Goal: Task Accomplishment & Management: Use online tool/utility

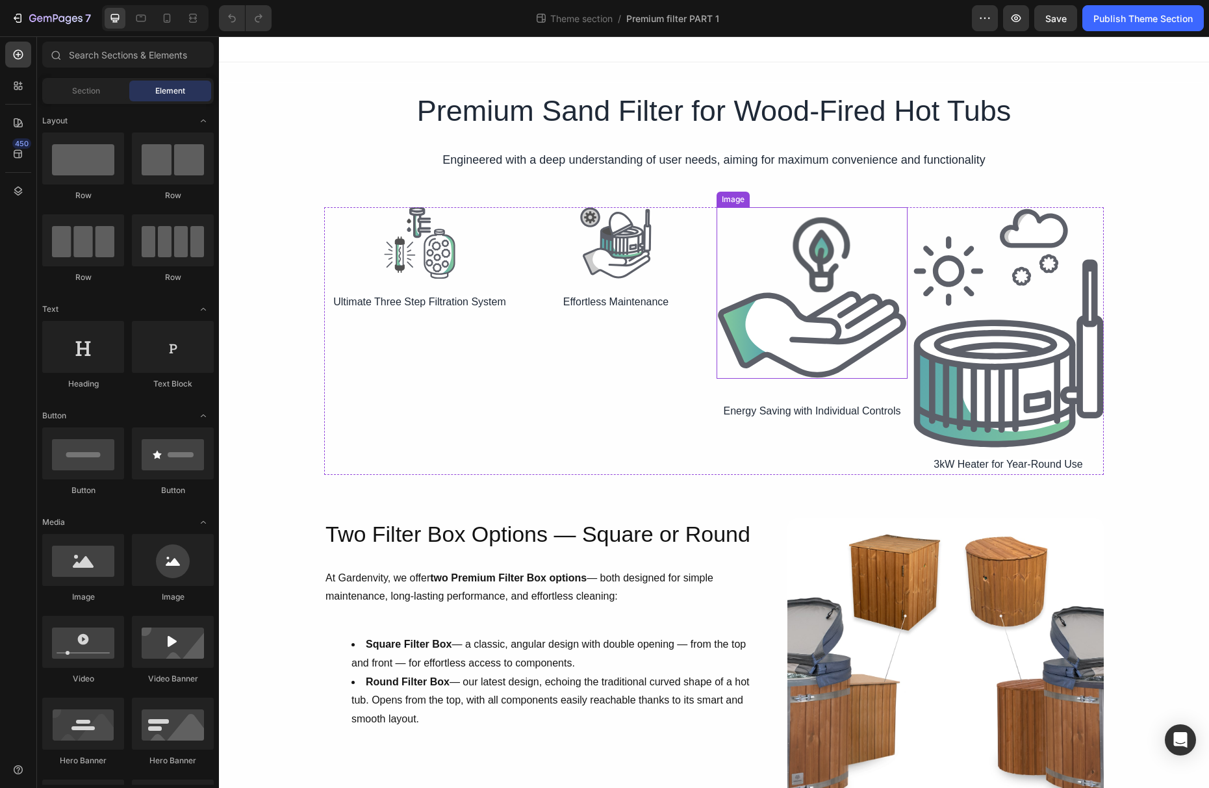
click at [774, 333] on img at bounding box center [812, 298] width 191 height 162
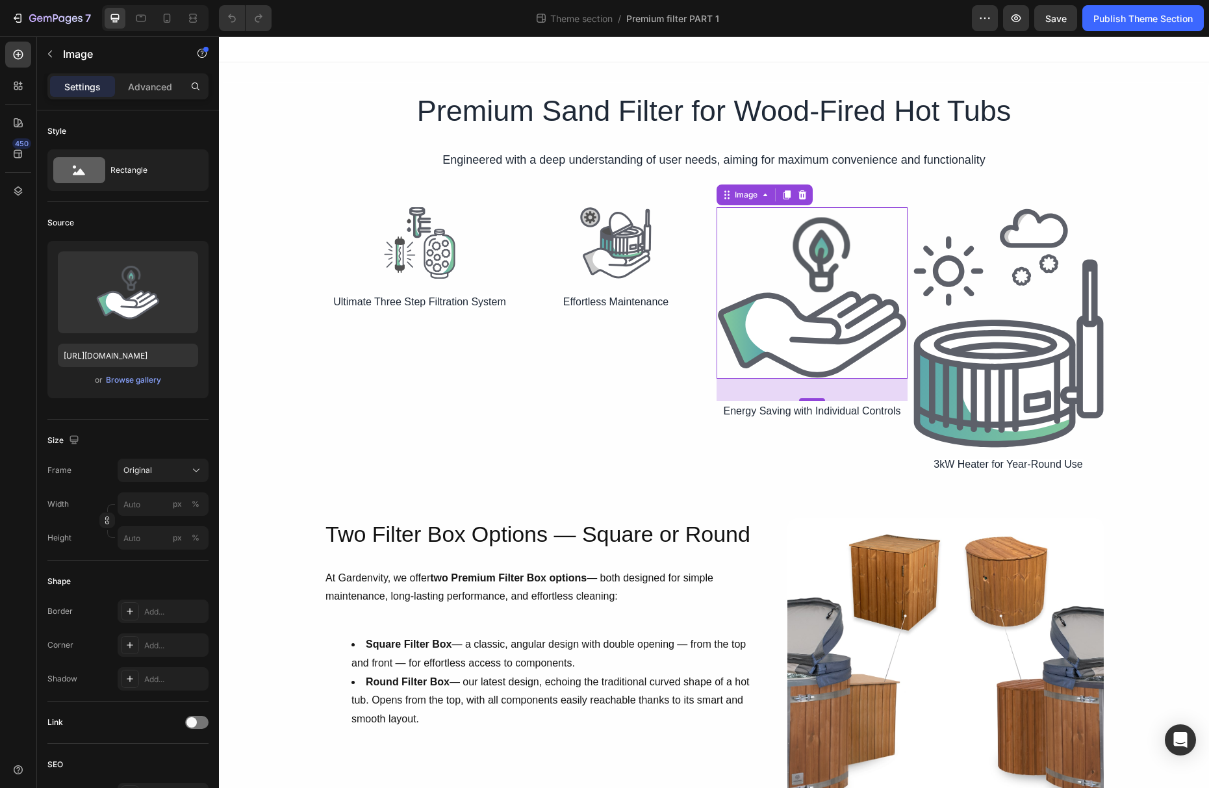
scroll to position [1, 0]
click at [435, 259] on img at bounding box center [419, 242] width 71 height 71
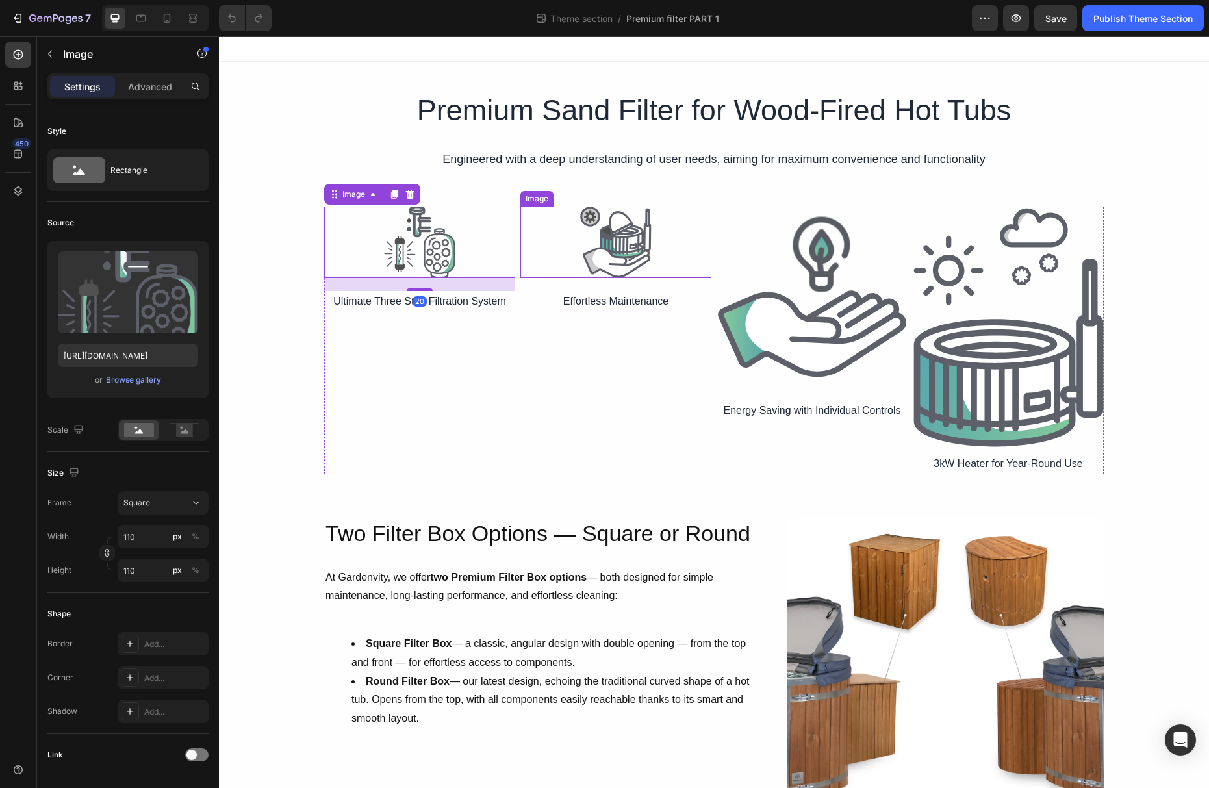
click at [644, 253] on img at bounding box center [615, 242] width 71 height 71
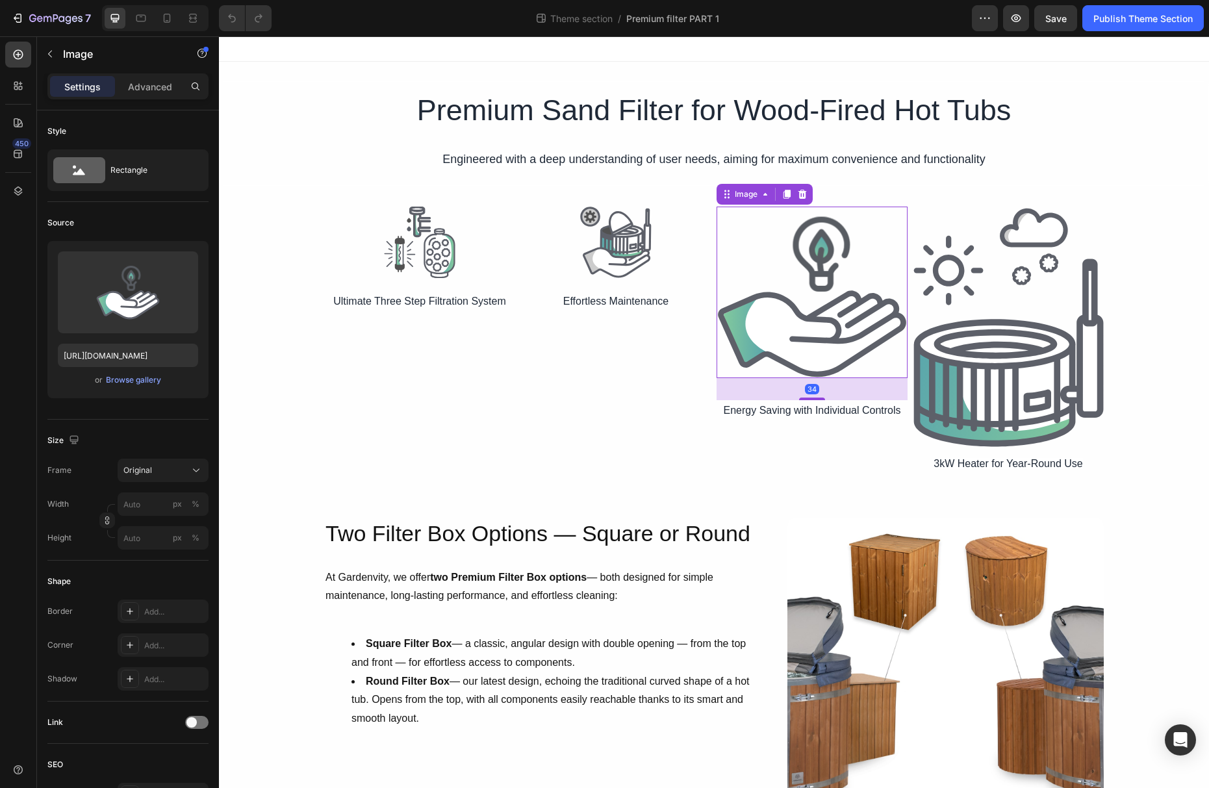
click at [766, 265] on img at bounding box center [812, 297] width 191 height 162
click at [604, 252] on img at bounding box center [615, 242] width 71 height 71
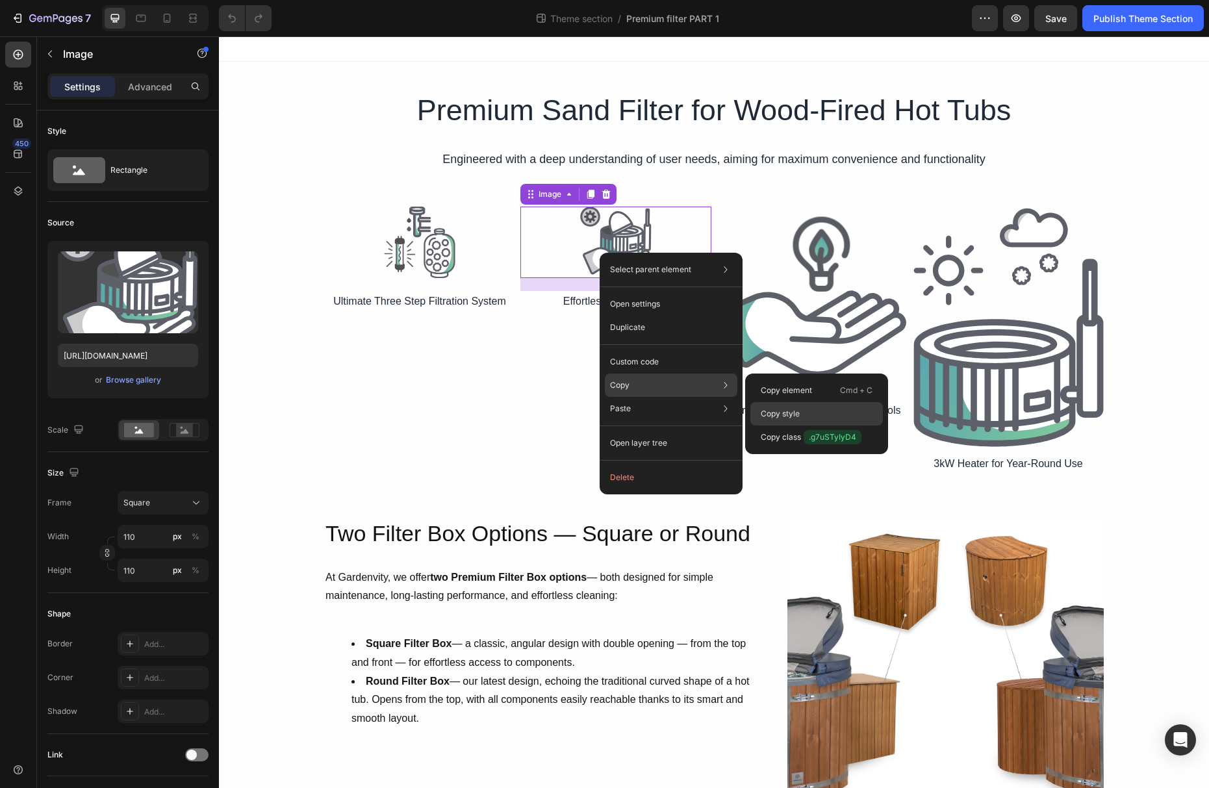
click at [800, 426] on div "Copy style" at bounding box center [816, 437] width 133 height 23
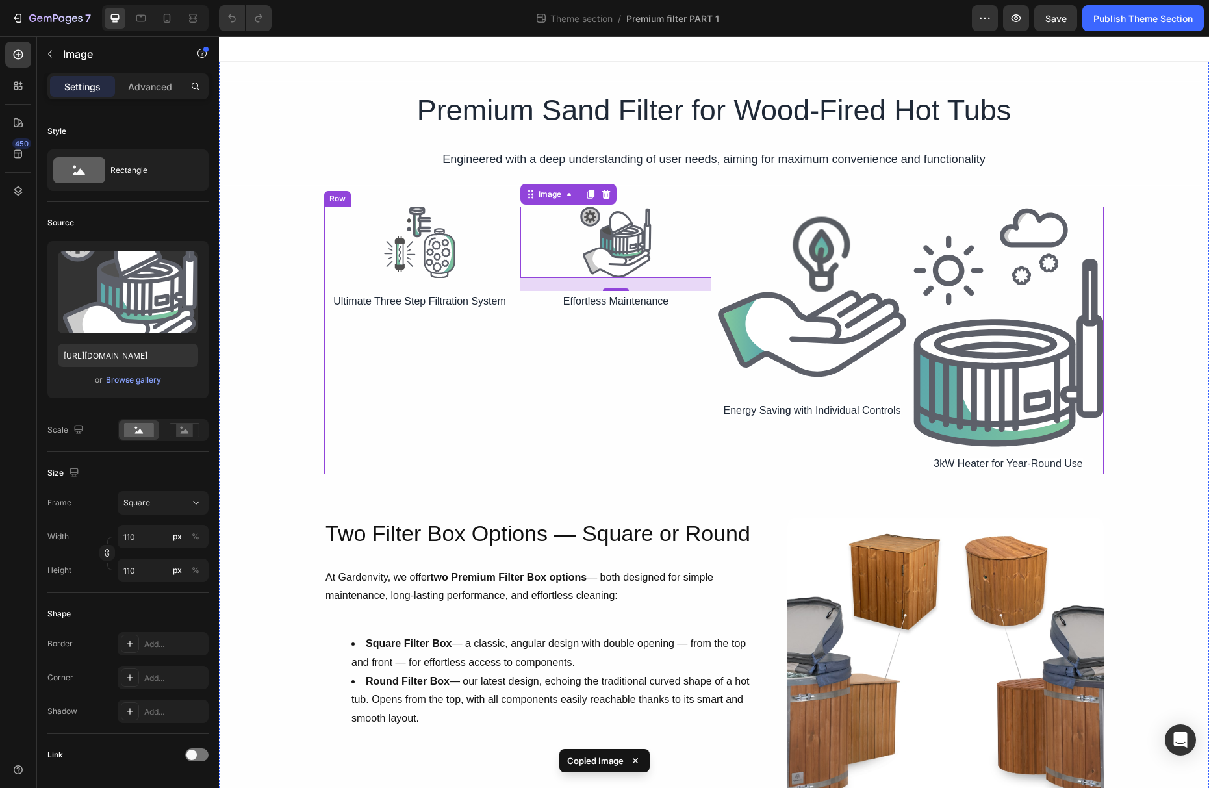
click at [813, 316] on img at bounding box center [812, 297] width 191 height 162
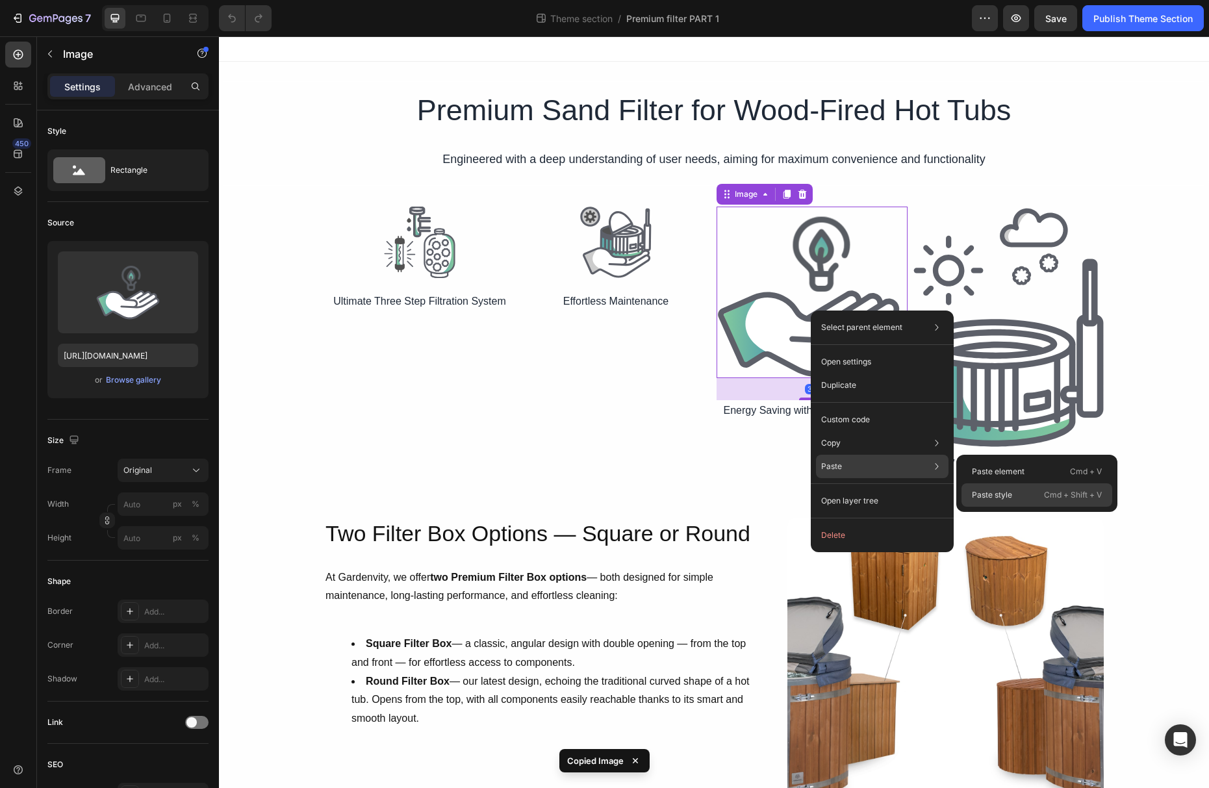
click at [989, 490] on p "Paste style" at bounding box center [992, 495] width 40 height 12
type input "110"
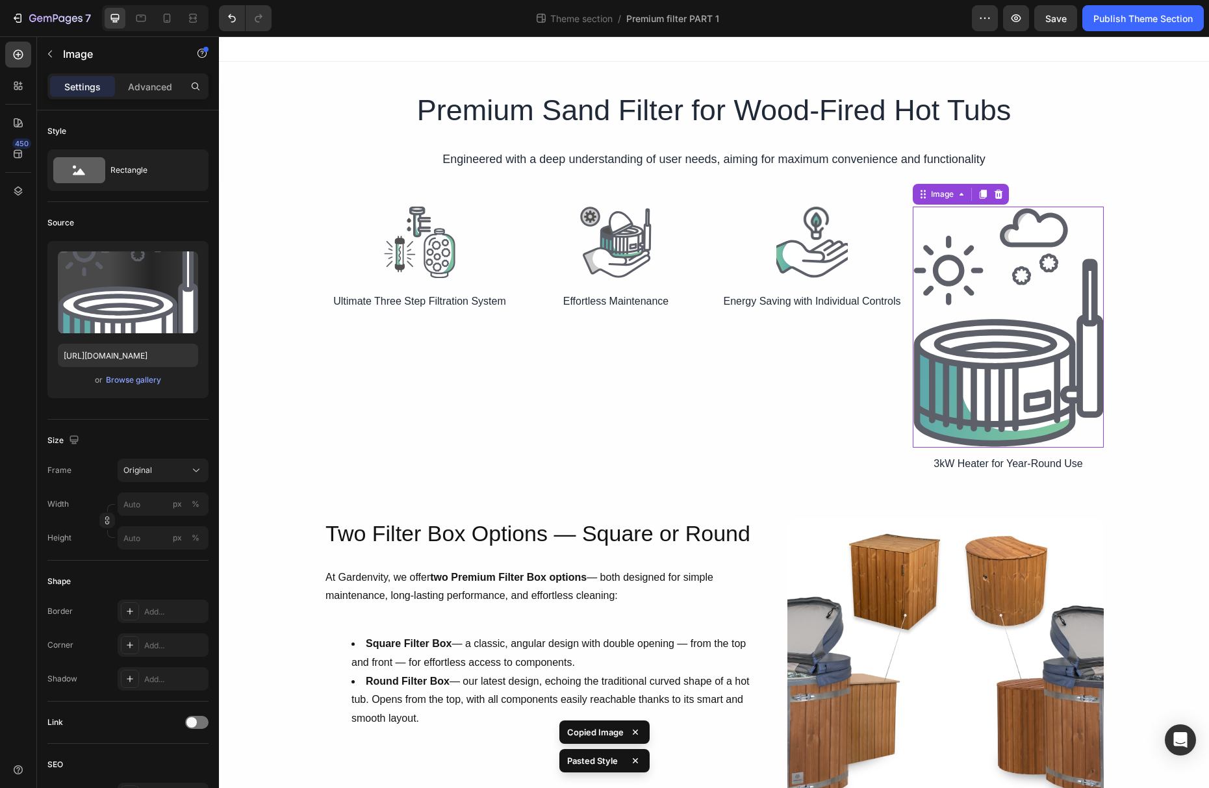
click at [989, 270] on img at bounding box center [1008, 327] width 191 height 241
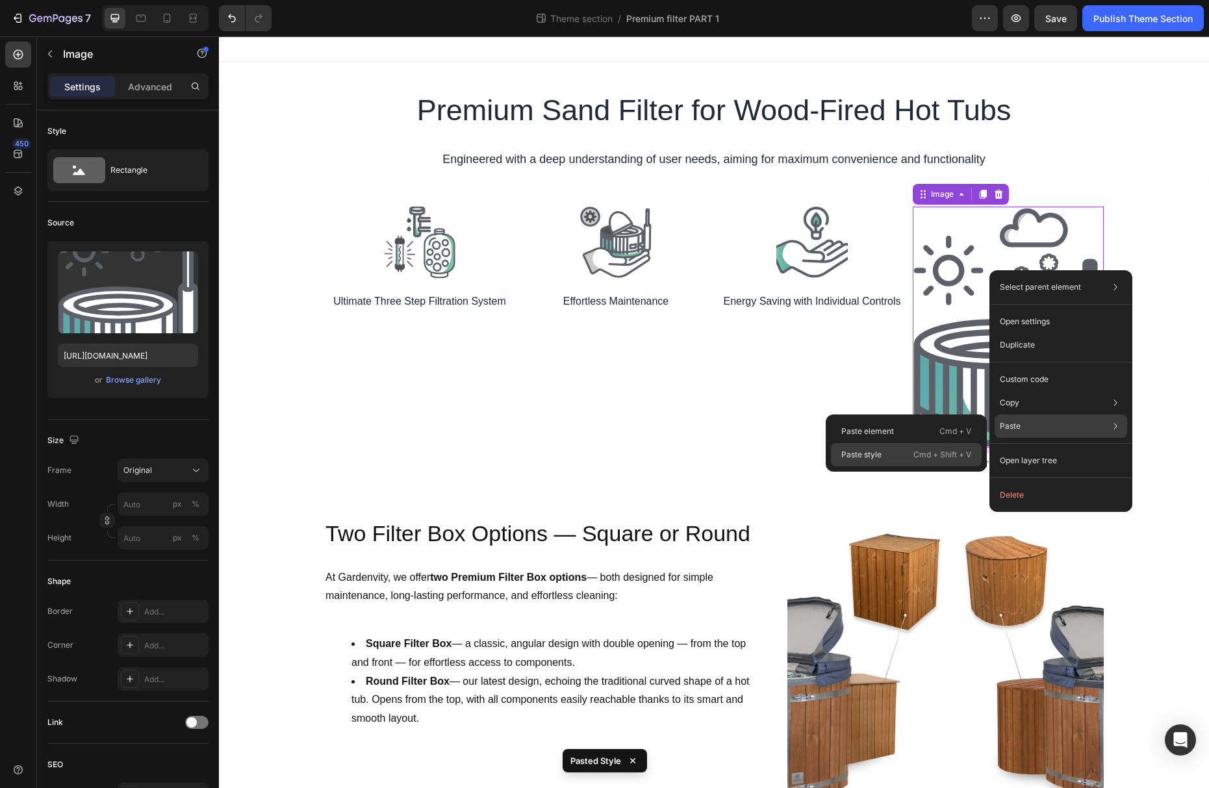
click at [887, 452] on div "Paste style Cmd + Shift + V" at bounding box center [906, 454] width 151 height 23
type input "110"
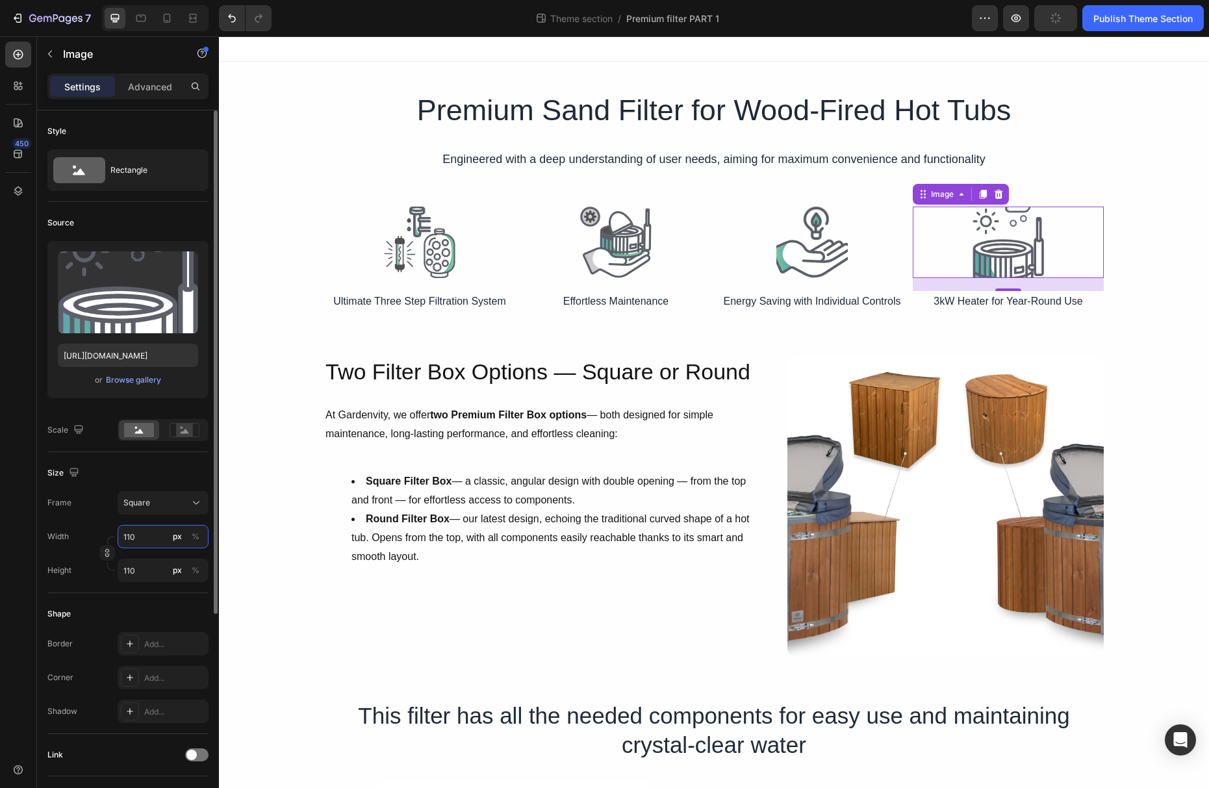
click at [145, 536] on input "110" at bounding box center [163, 536] width 91 height 23
type input "109"
type input "108"
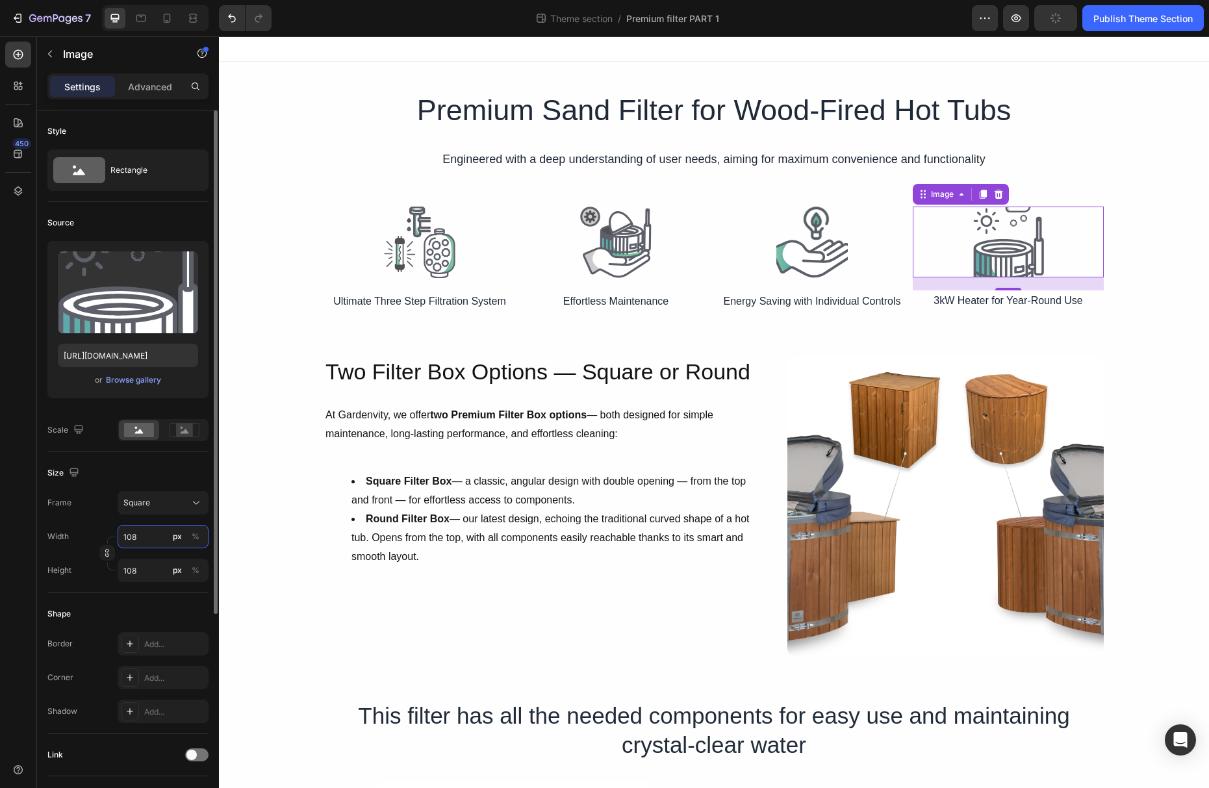
type input "107"
type input "106"
type input "105"
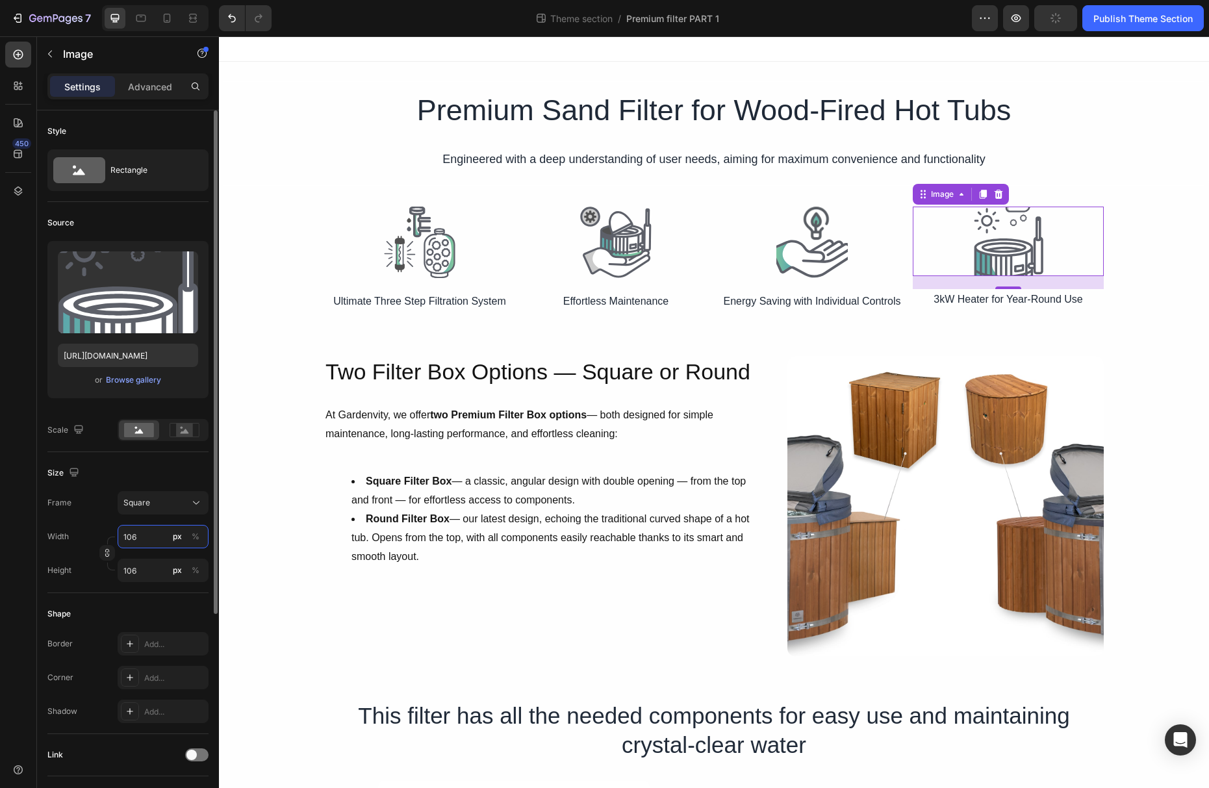
type input "105"
type input "104"
type input "103"
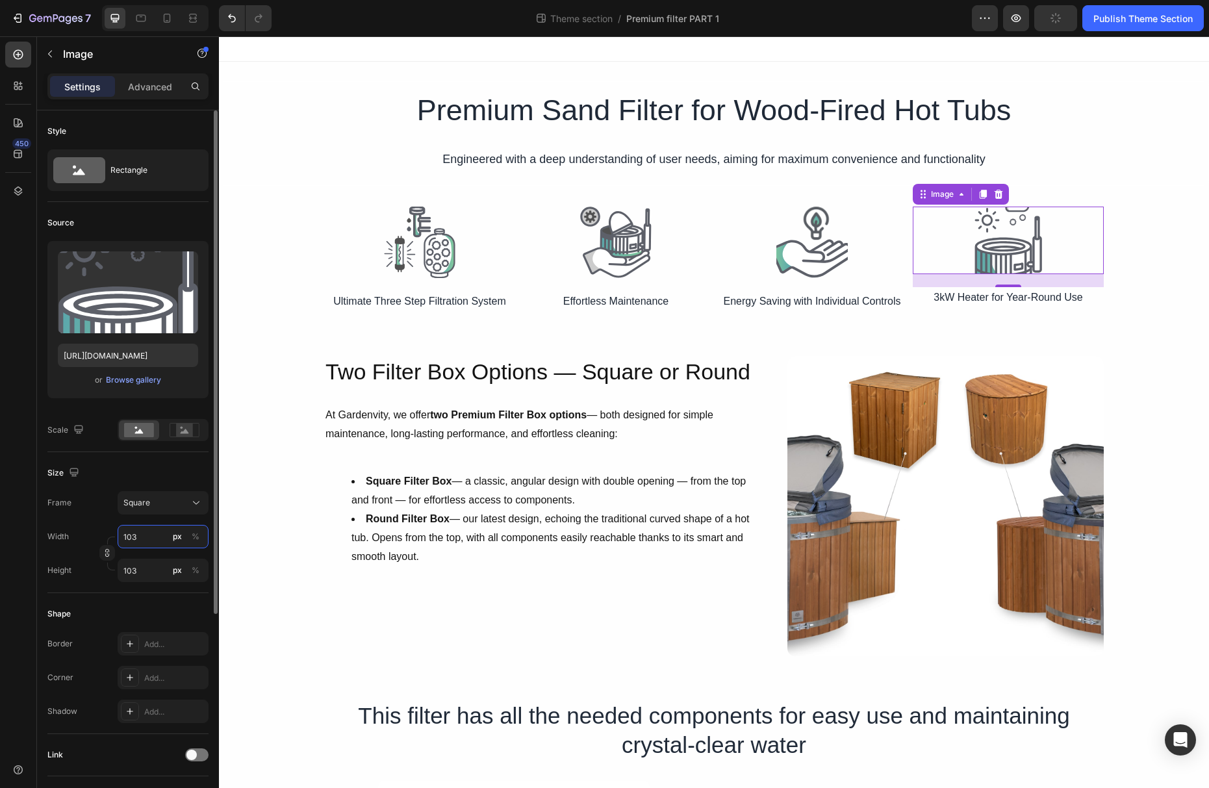
type input "102"
type input "101"
type input "110"
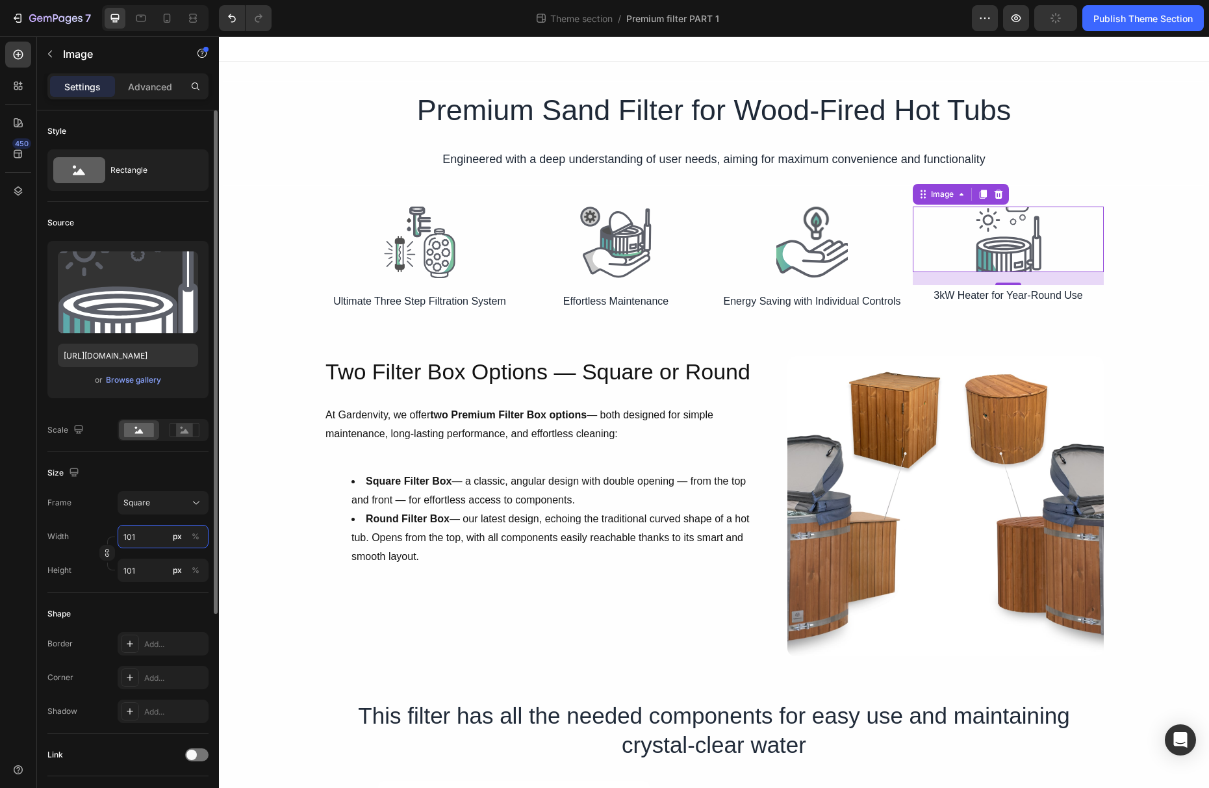
type input "110"
click at [150, 570] on input "110" at bounding box center [163, 570] width 91 height 23
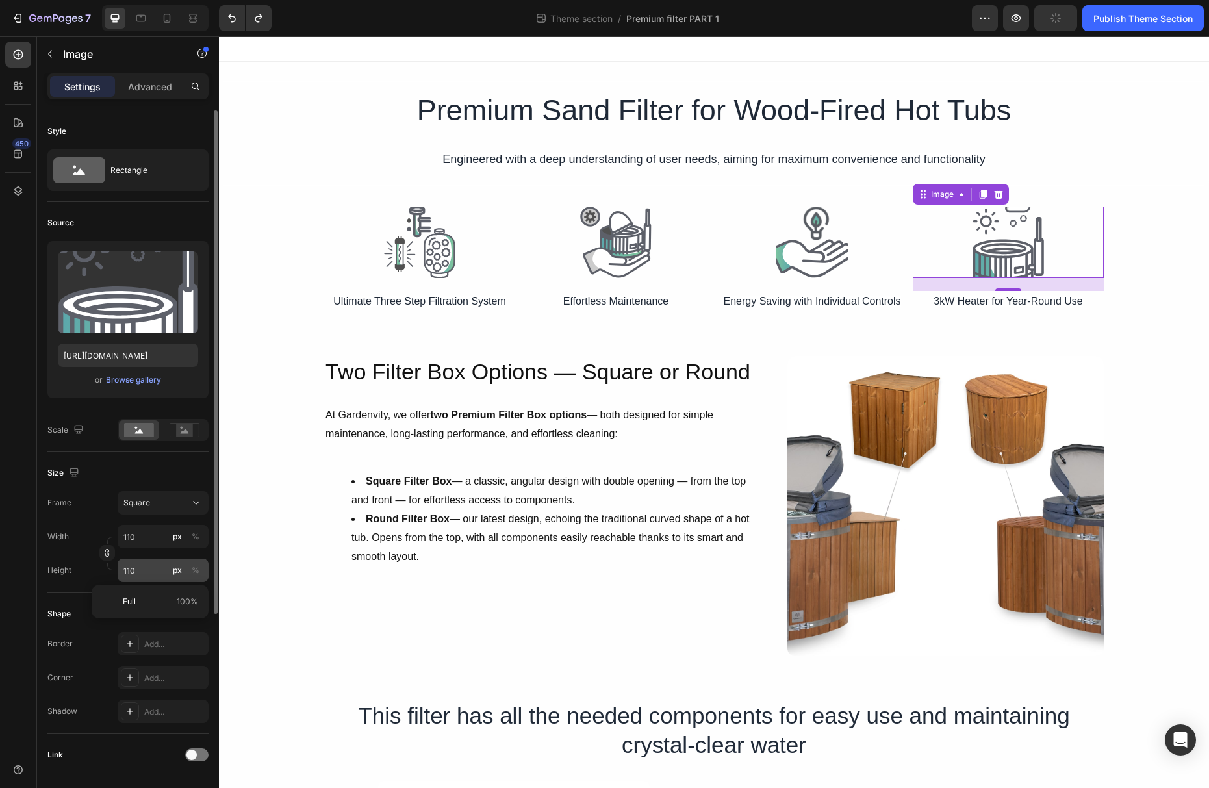
drag, startPoint x: 105, startPoint y: 552, endPoint x: 123, endPoint y: 562, distance: 20.1
click at [105, 552] on icon "button" at bounding box center [107, 552] width 9 height 9
click at [147, 537] on input "110" at bounding box center [163, 536] width 91 height 23
type input "87"
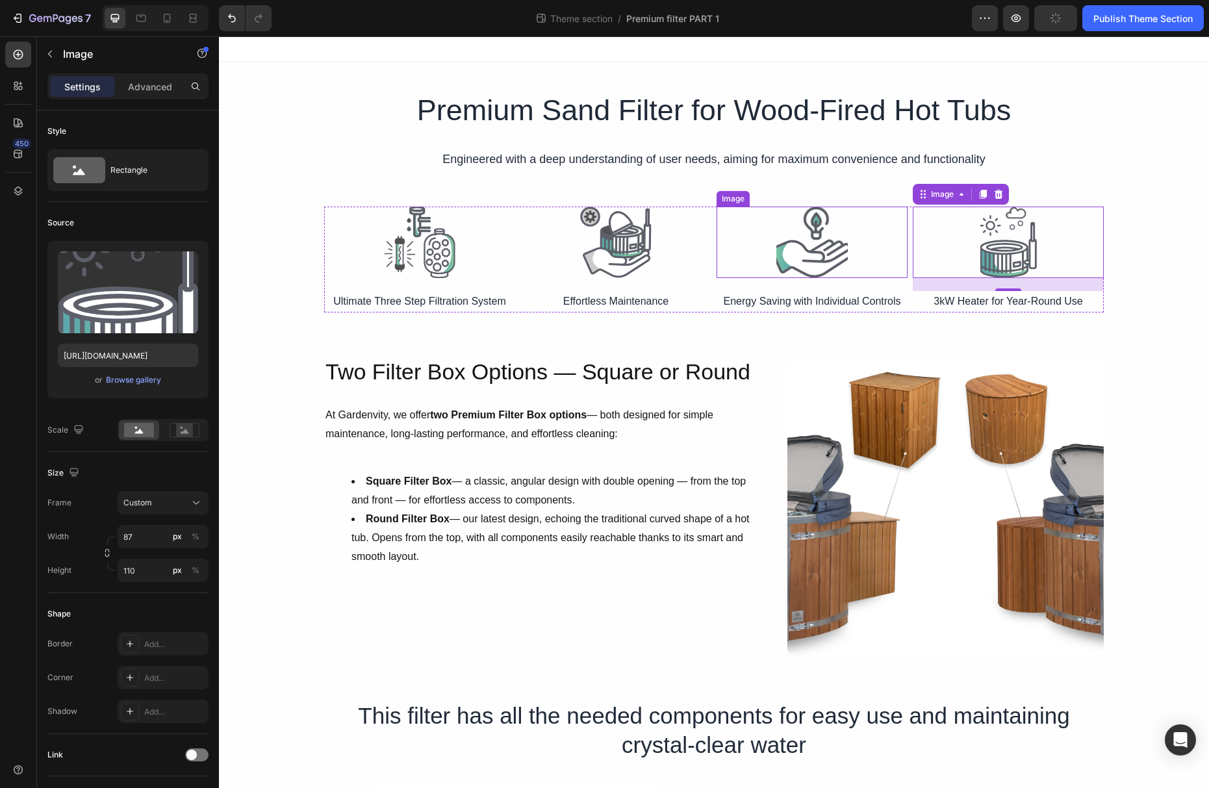
click at [813, 256] on img at bounding box center [811, 242] width 71 height 71
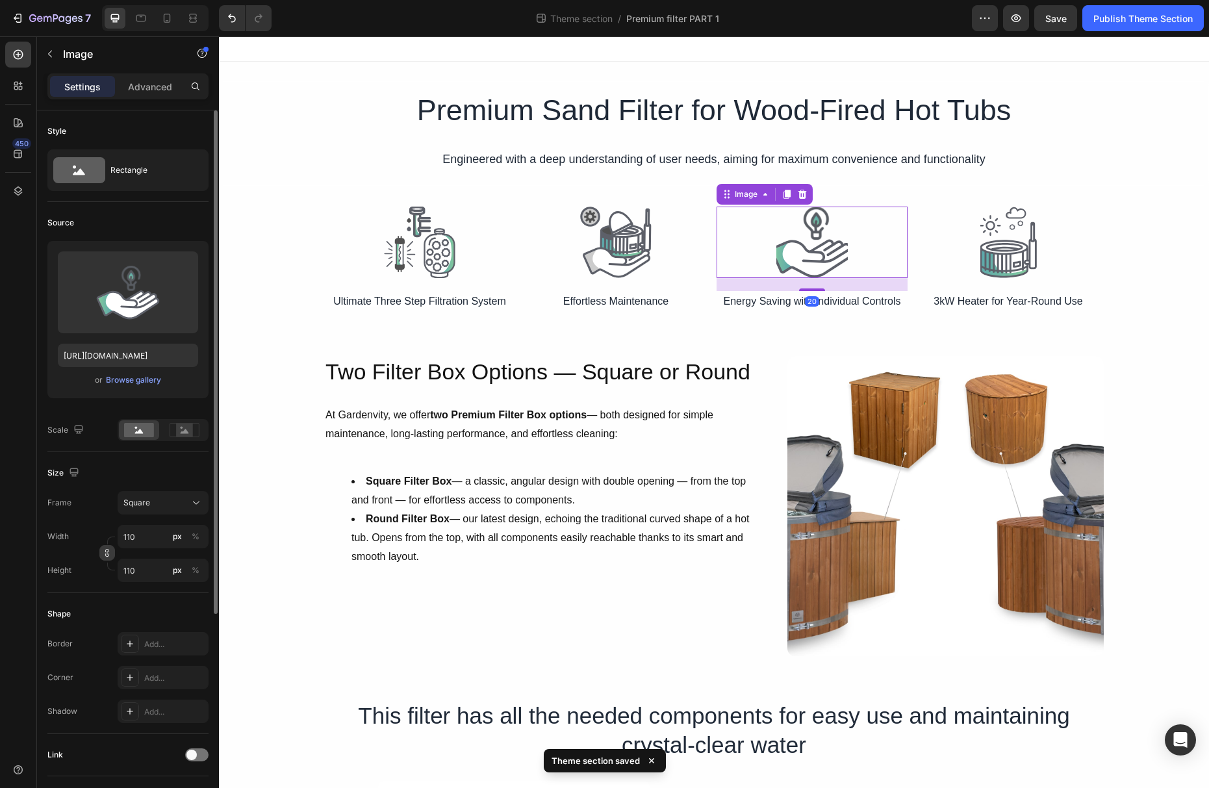
click at [110, 552] on icon "button" at bounding box center [107, 552] width 9 height 9
click at [152, 537] on input "110" at bounding box center [163, 536] width 91 height 23
type input "132"
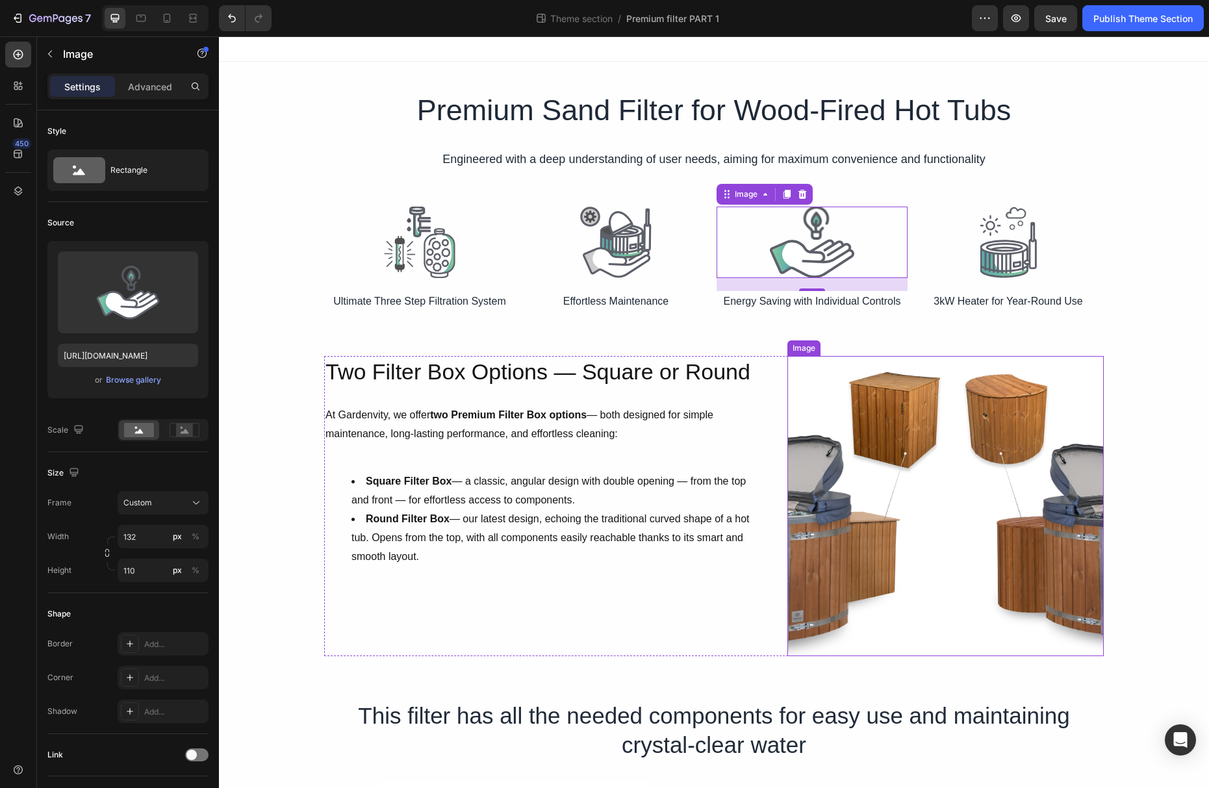
click at [811, 356] on img at bounding box center [945, 506] width 316 height 300
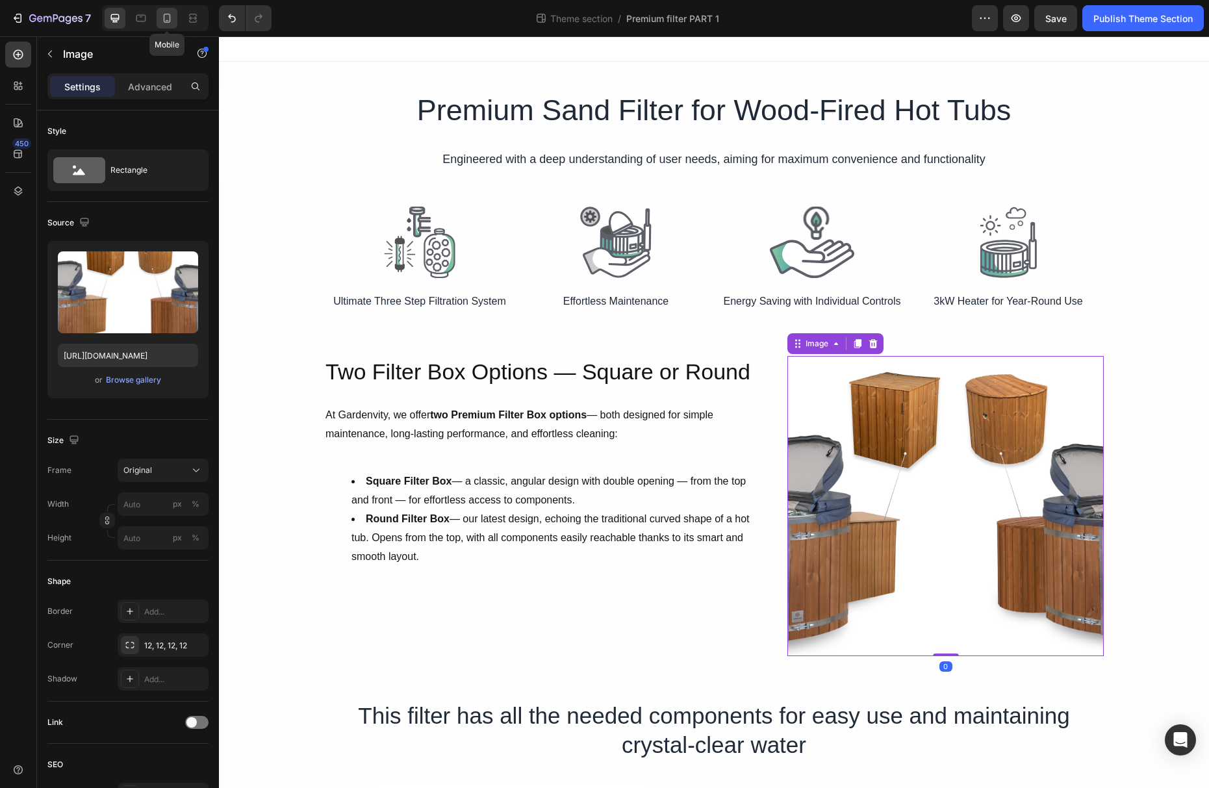
click at [170, 23] on icon at bounding box center [166, 18] width 13 height 13
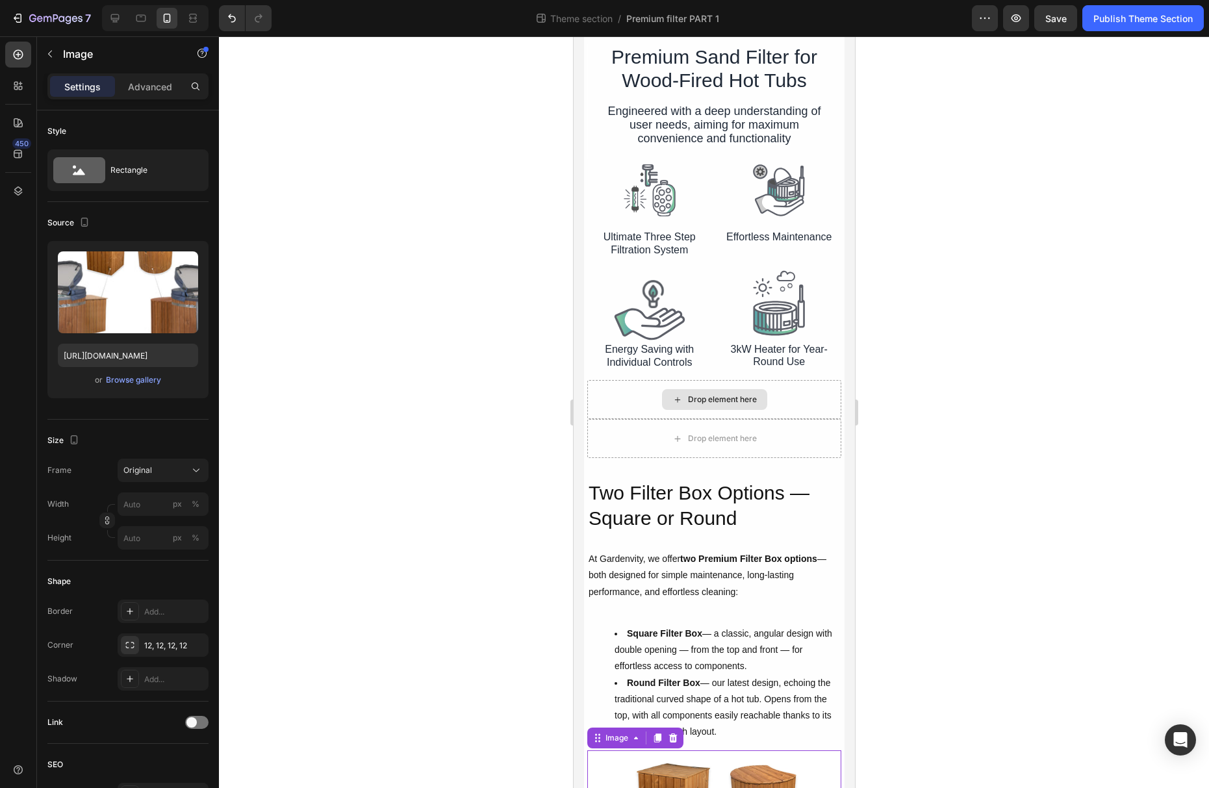
scroll to position [19, 0]
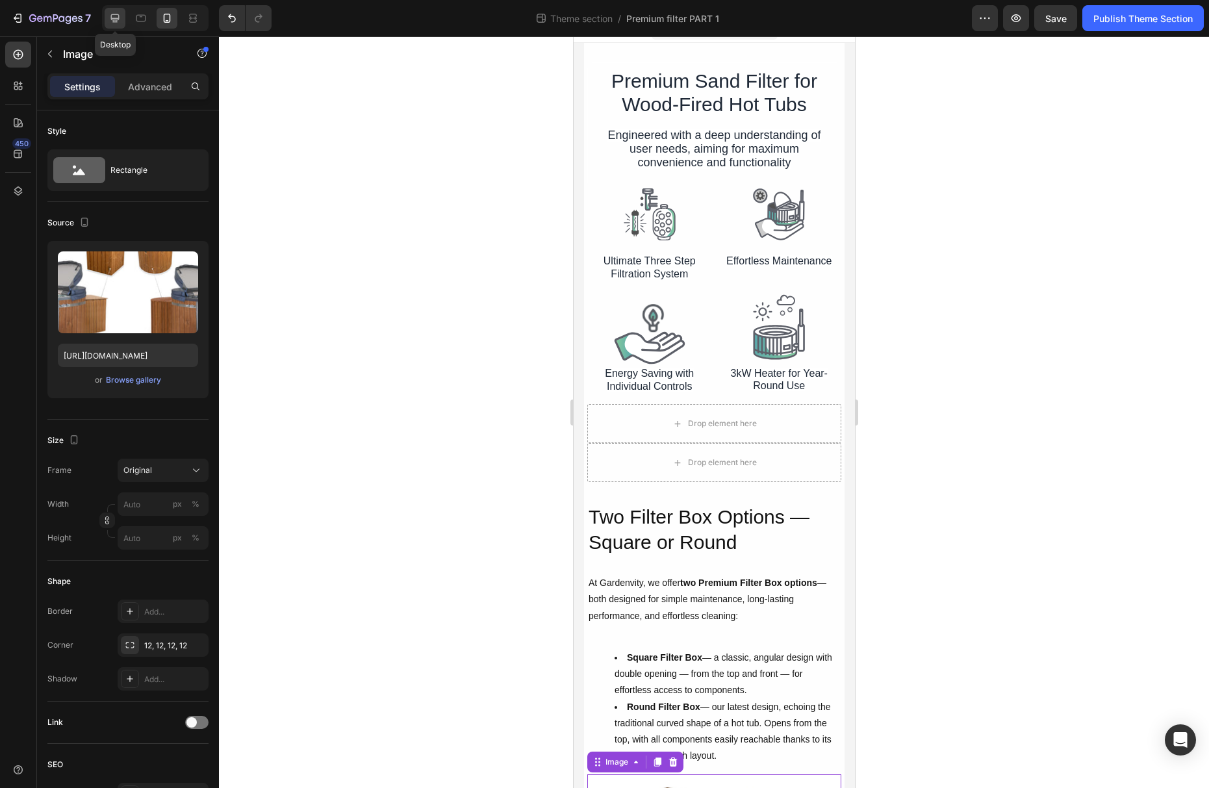
click at [112, 21] on icon at bounding box center [114, 18] width 13 height 13
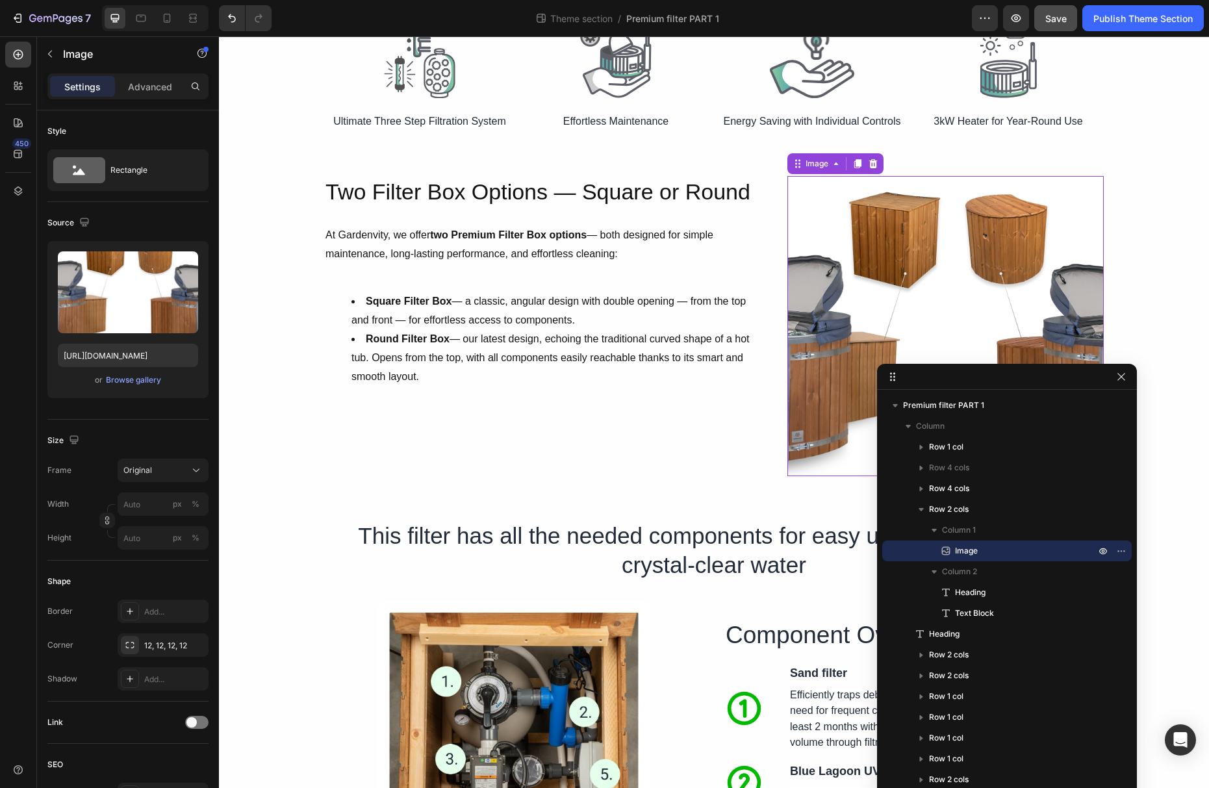
scroll to position [275, 0]
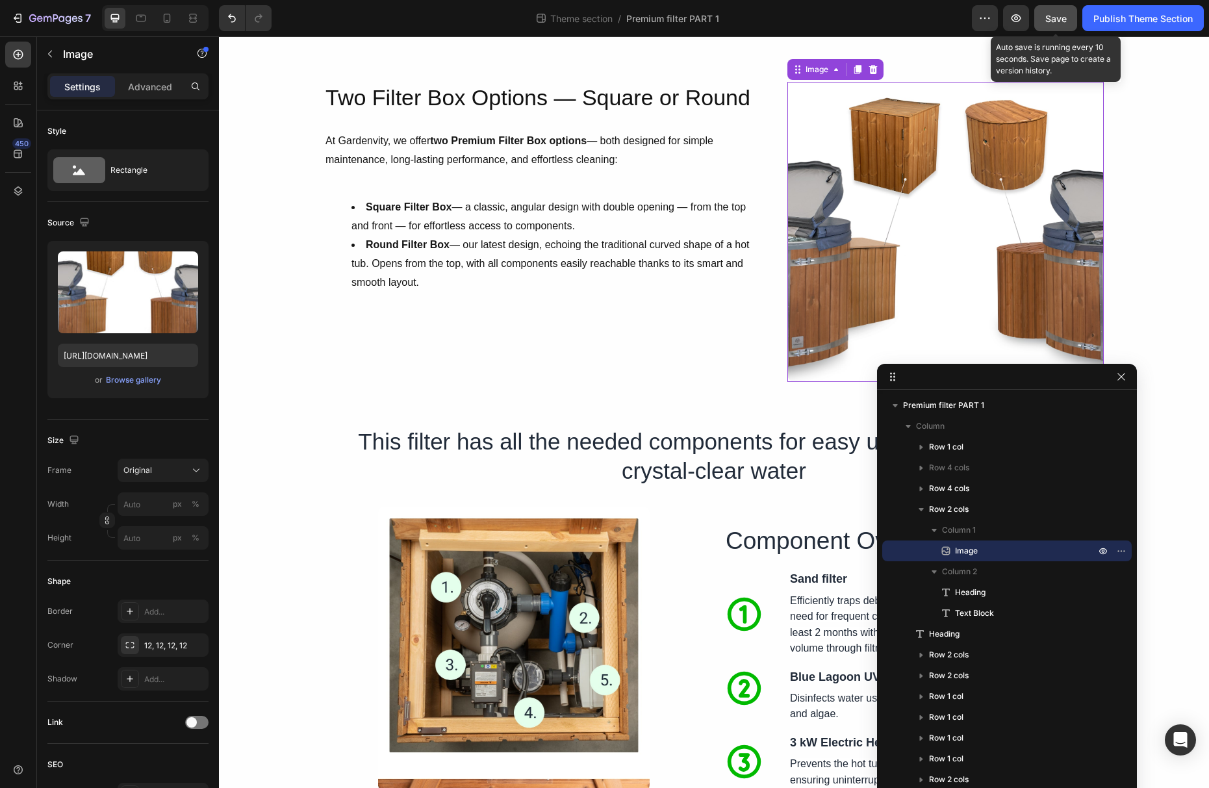
click at [1056, 26] on button "Save" at bounding box center [1055, 18] width 43 height 26
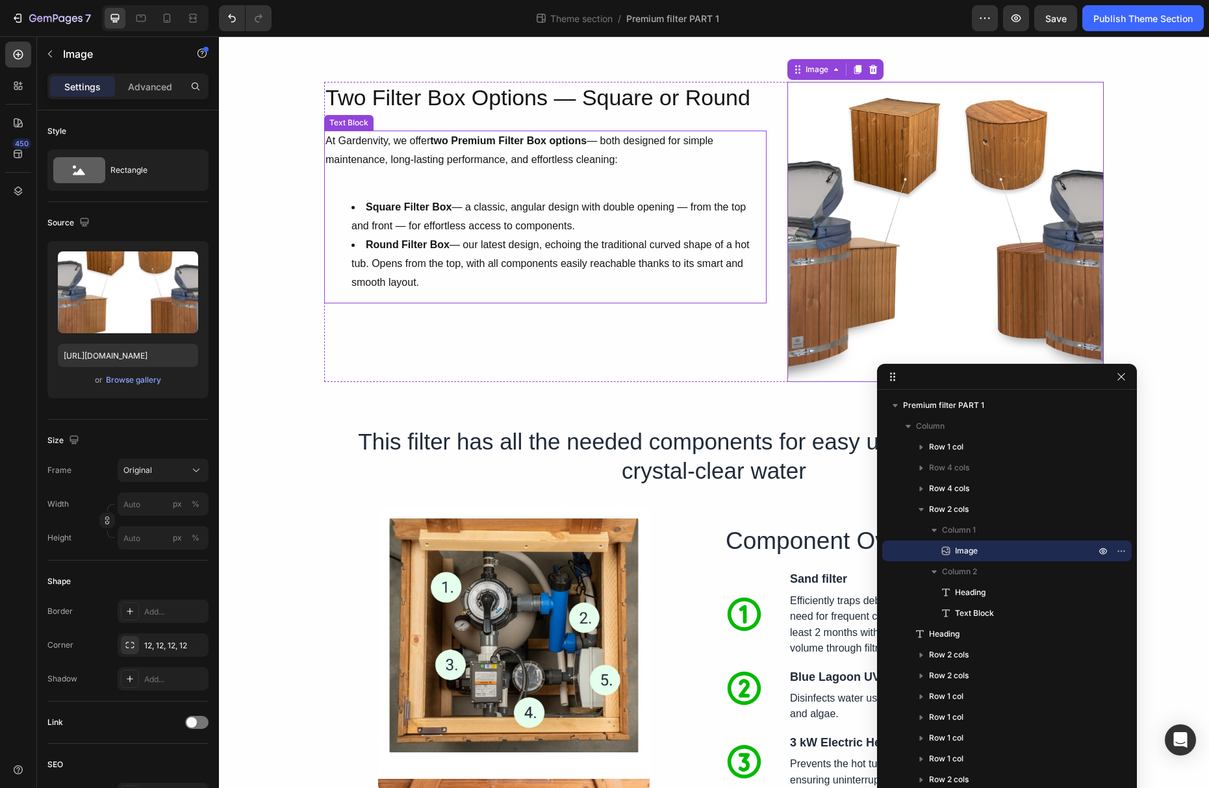
click at [741, 329] on div "Two Filter Box Options — Square or Round Heading At Gardenvity, we offer two Pr…" at bounding box center [545, 232] width 442 height 300
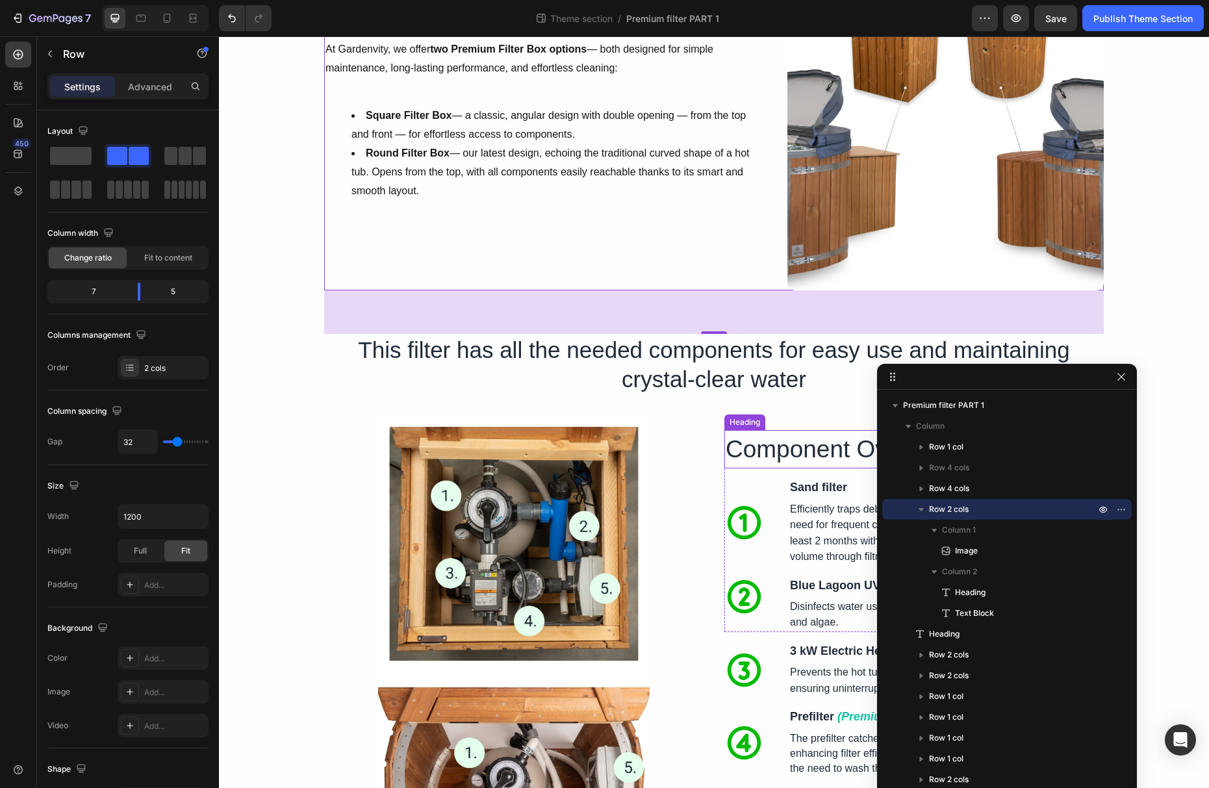
scroll to position [214, 0]
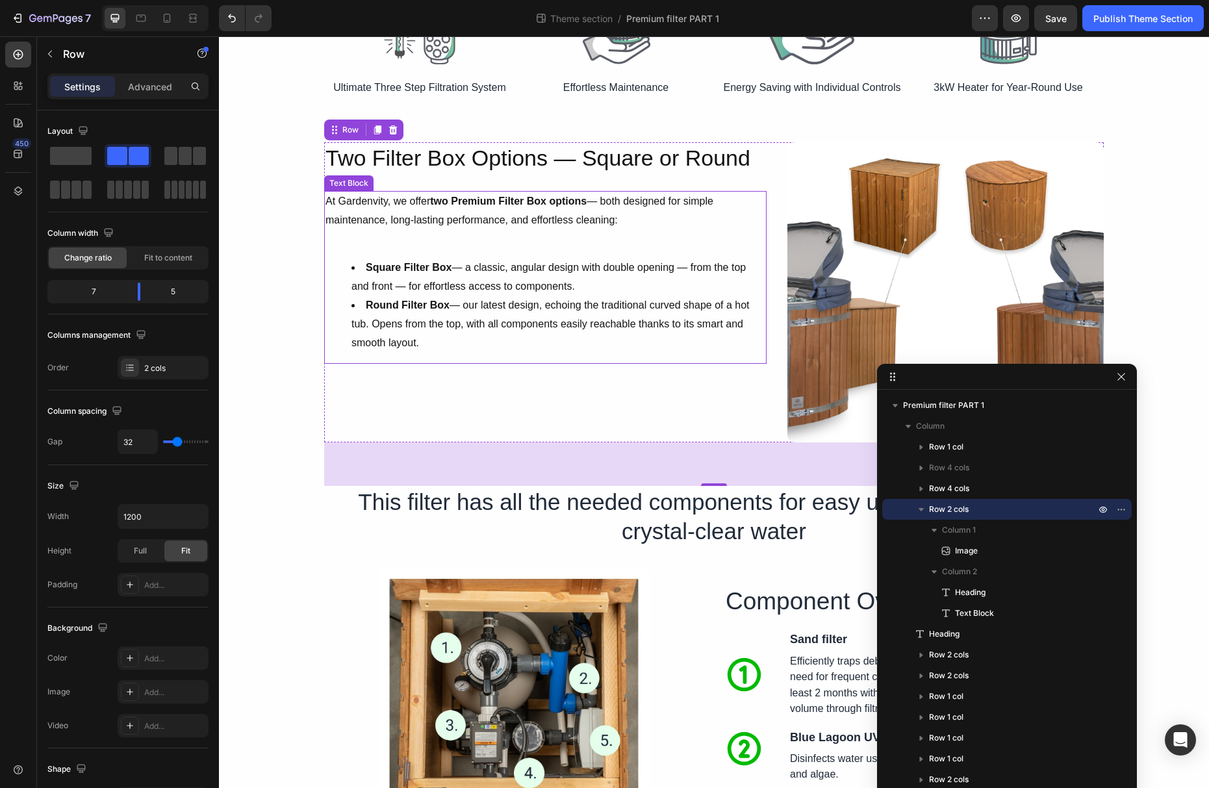
click at [418, 275] on li "Square Filter Box — a classic, angular design with double opening — from the to…" at bounding box center [558, 278] width 414 height 38
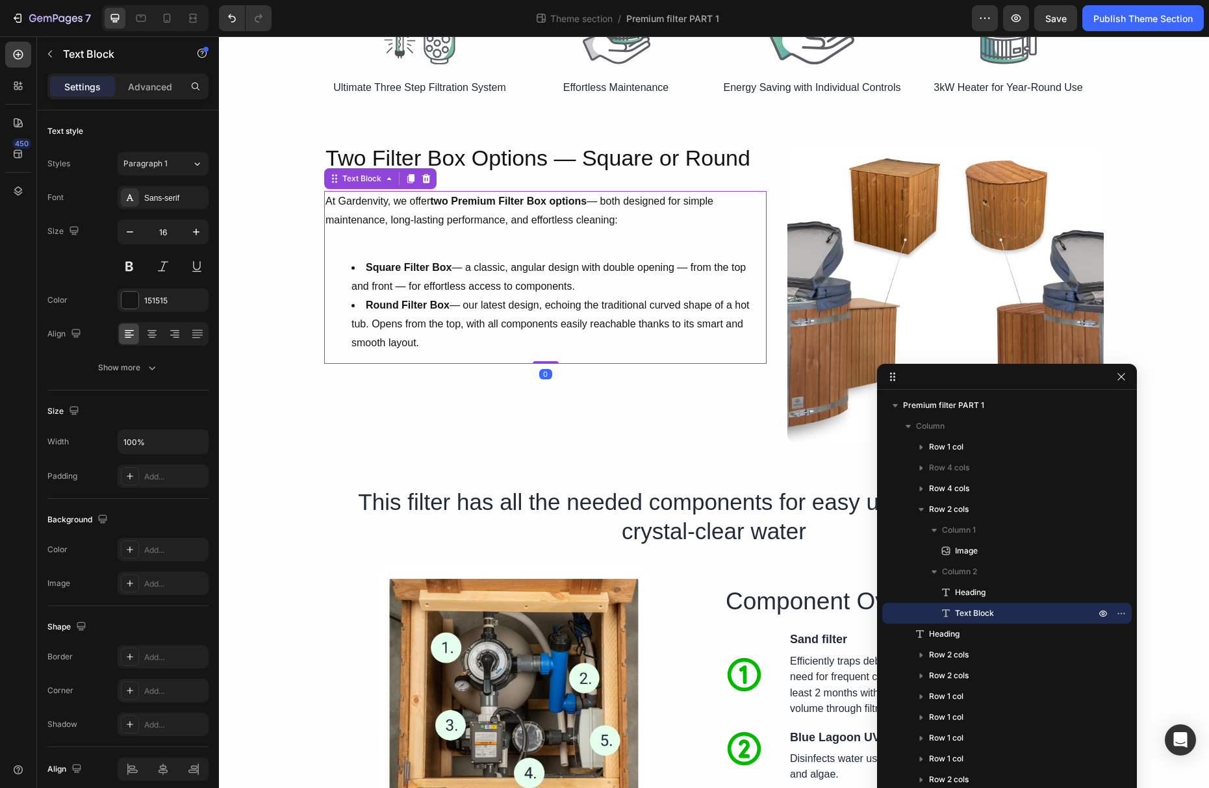
click at [370, 264] on strong "Square Filter Box" at bounding box center [409, 267] width 86 height 11
click at [369, 268] on strong "Square Filter Box" at bounding box center [409, 267] width 86 height 11
click at [512, 157] on h2 "Two Filter Box Options — Square or Round" at bounding box center [545, 157] width 442 height 31
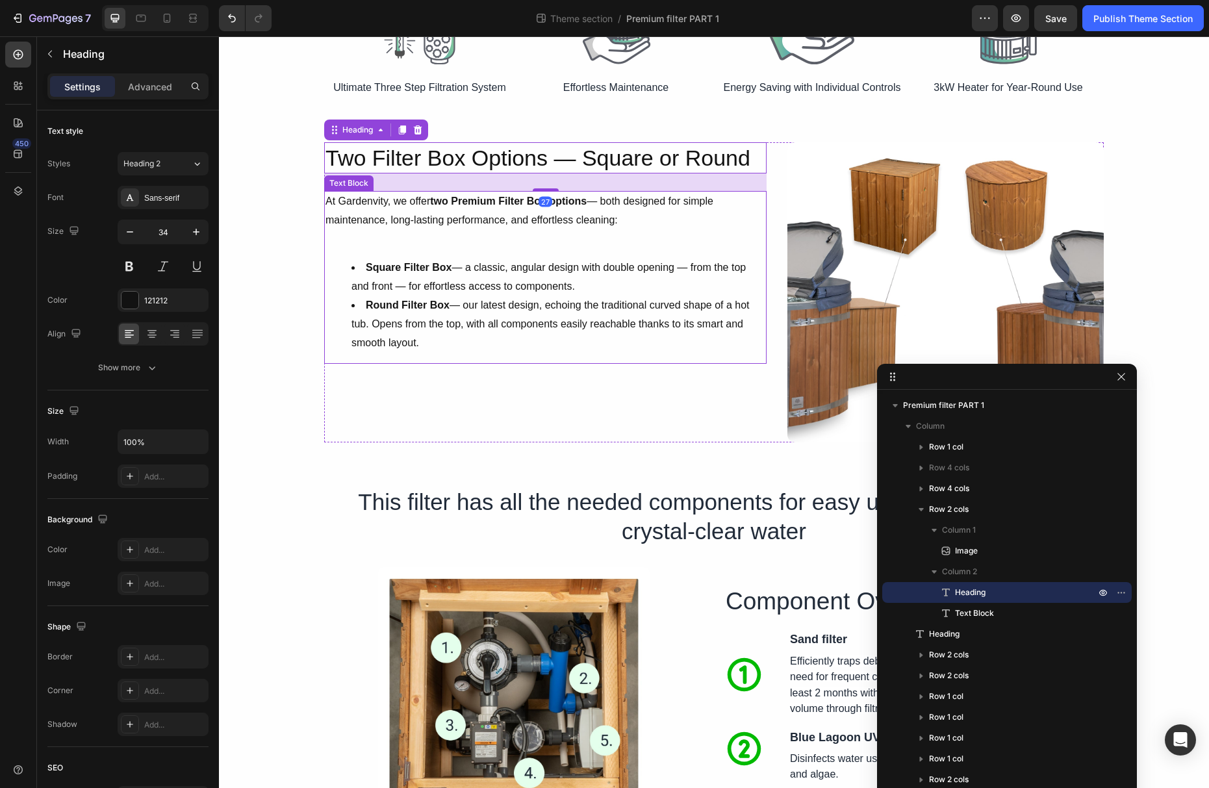
click at [505, 275] on li "Square Filter Box — a classic, angular design with double opening — from the to…" at bounding box center [558, 278] width 414 height 38
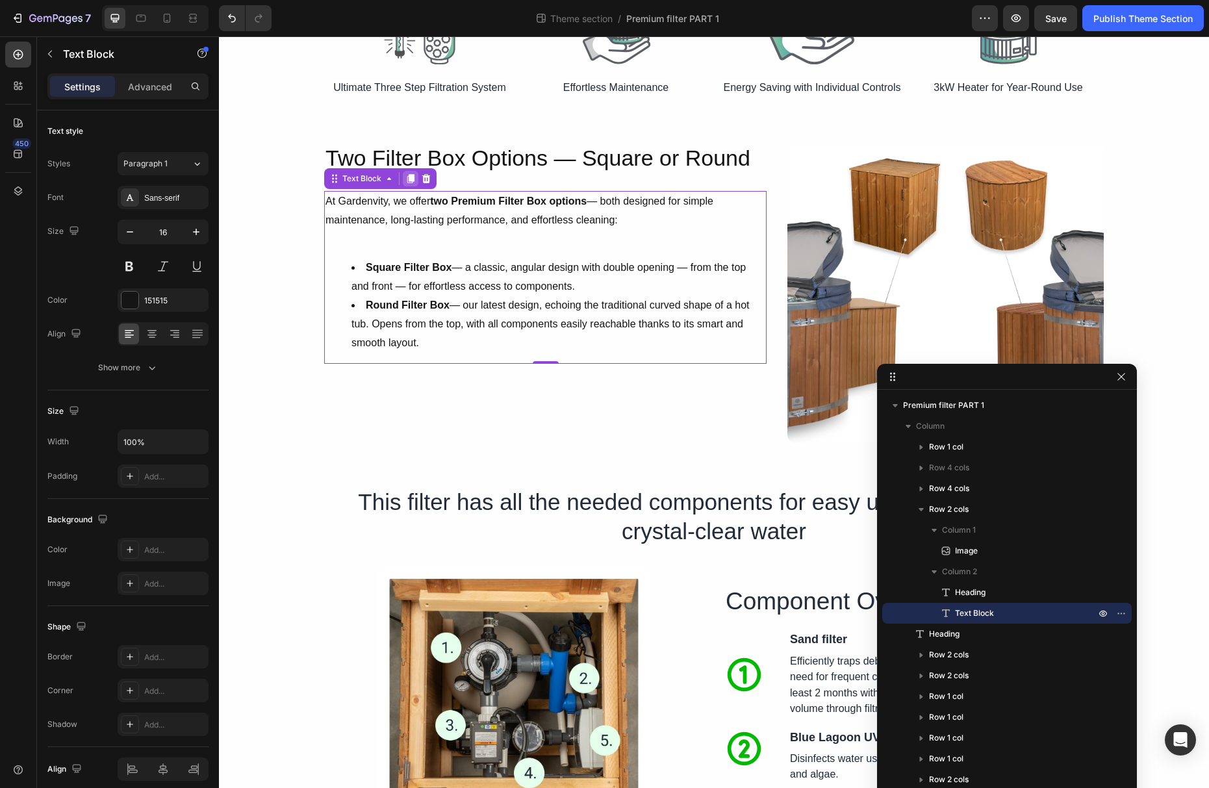
click at [413, 182] on icon at bounding box center [410, 178] width 10 height 10
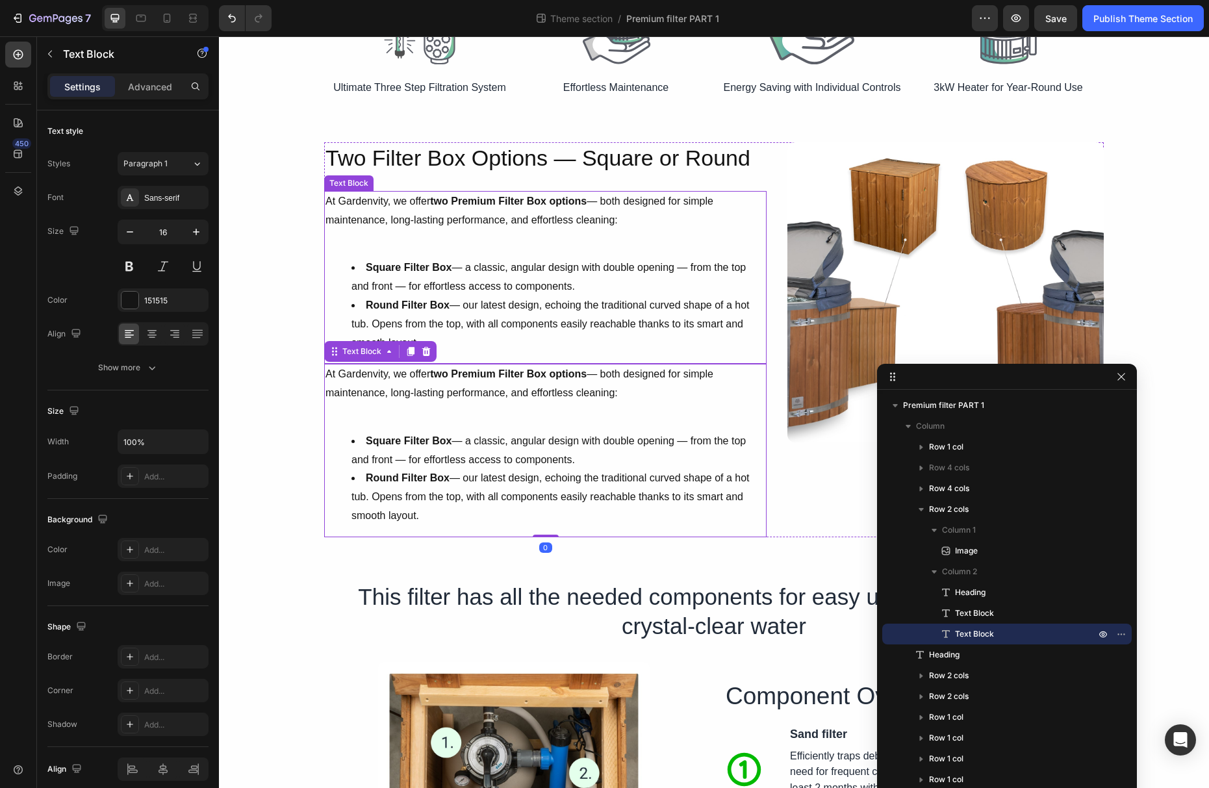
click at [465, 286] on li "Square Filter Box — a classic, angular design with double opening — from the to…" at bounding box center [558, 278] width 414 height 38
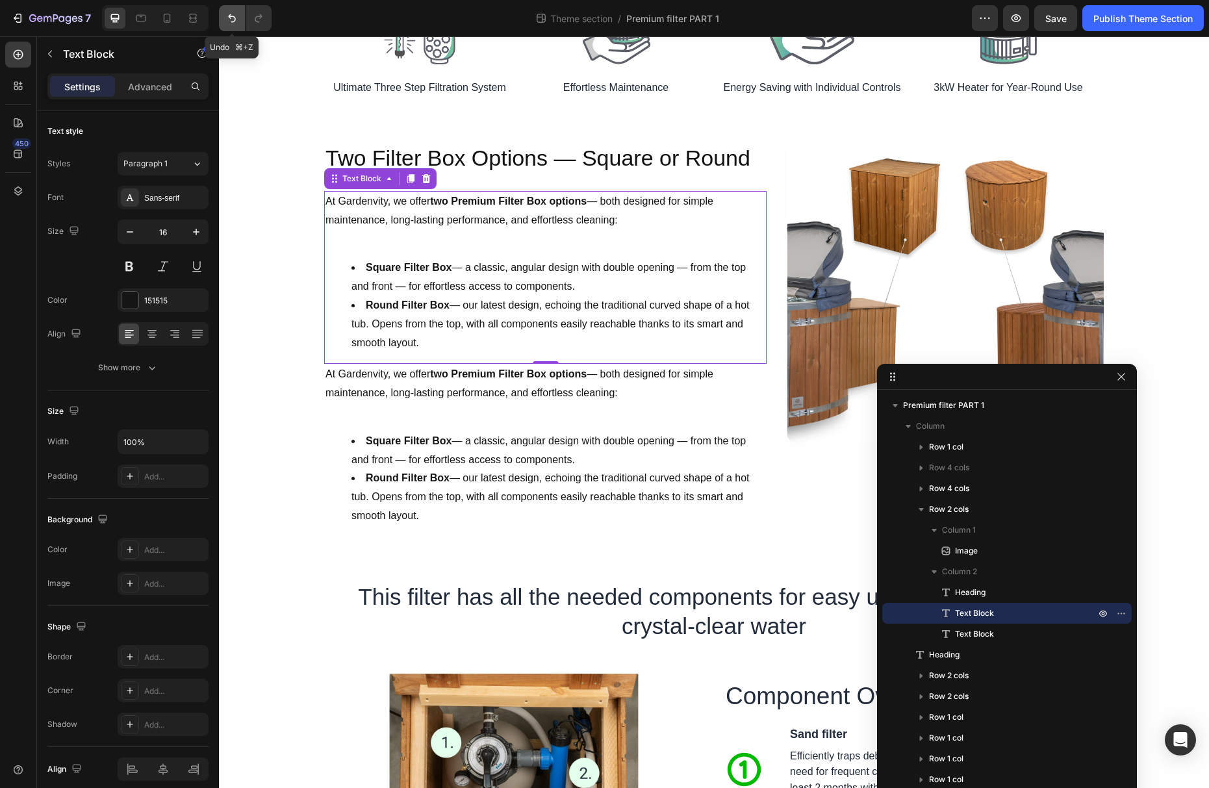
click at [235, 20] on icon "Undo/Redo" at bounding box center [232, 18] width 8 height 8
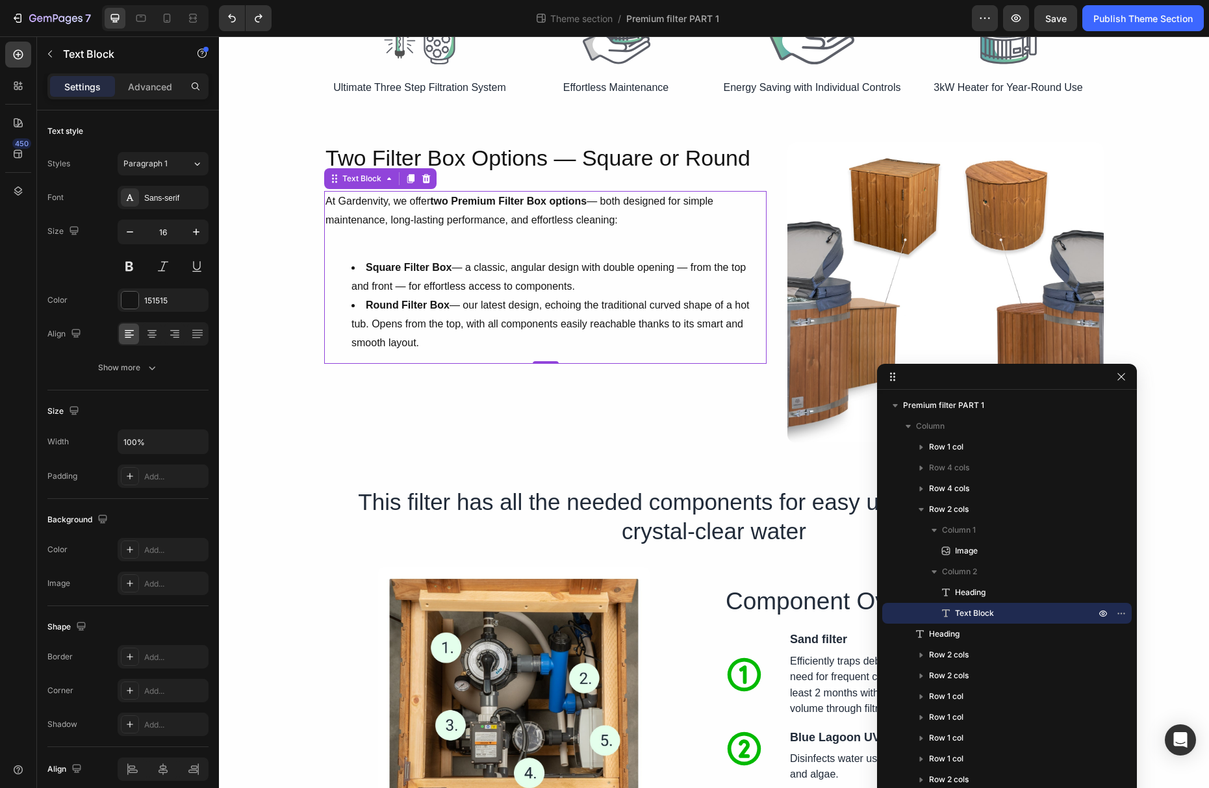
click at [379, 253] on div "At Gardenvity, we offer two Premium Filter Box options — both designed for simp…" at bounding box center [545, 277] width 442 height 173
click at [21, 58] on icon at bounding box center [18, 54] width 13 height 13
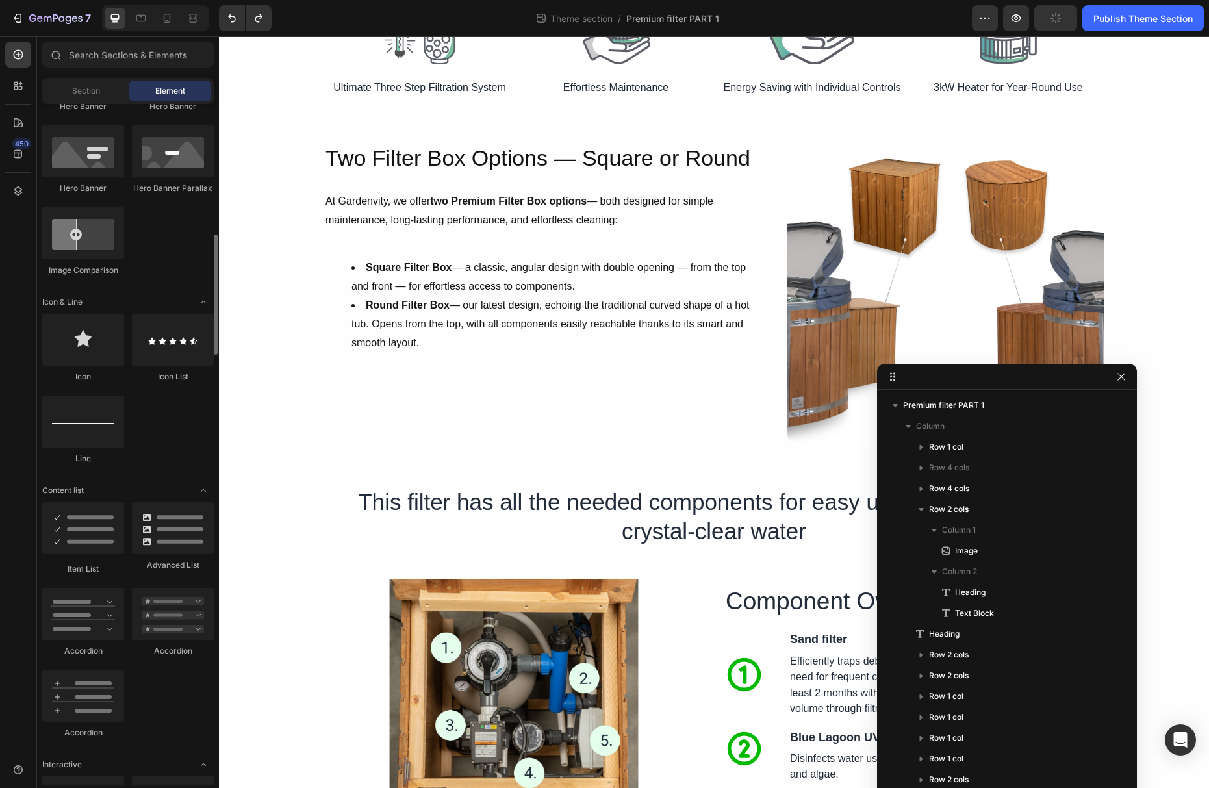
scroll to position [674, 0]
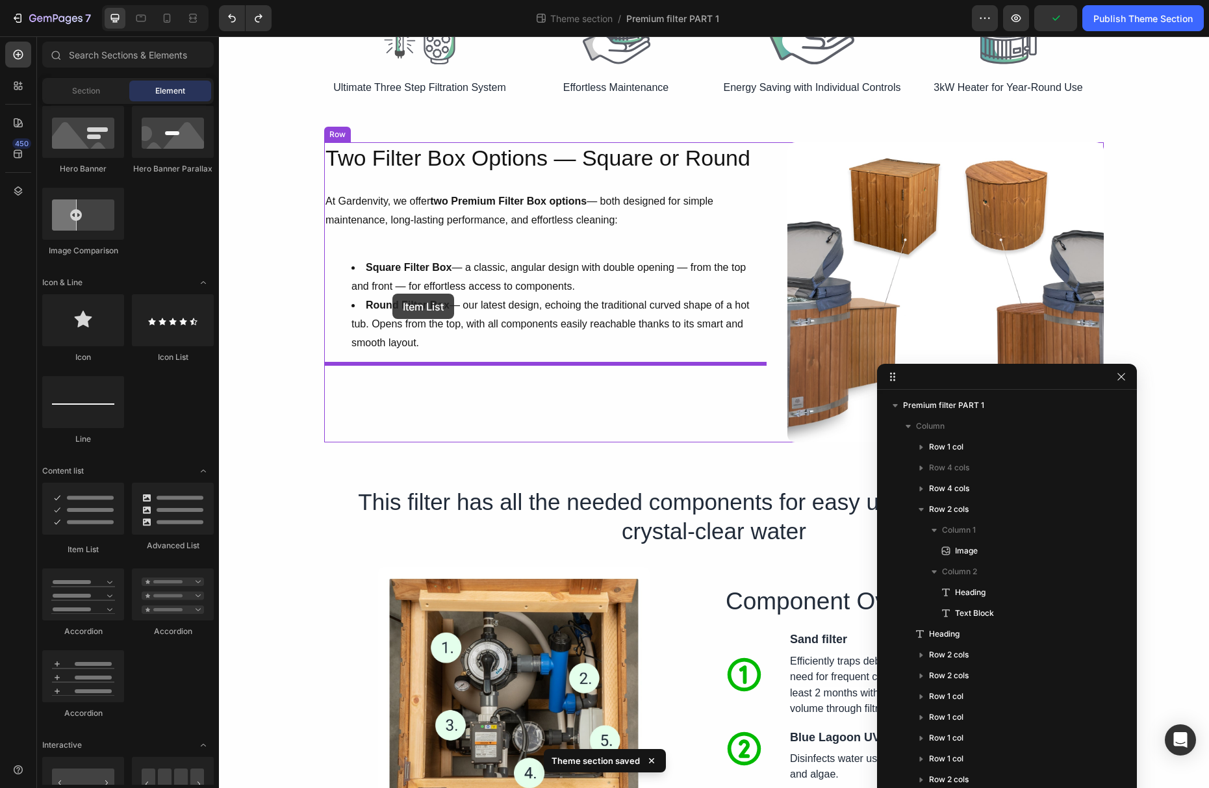
drag, startPoint x: 334, startPoint y: 351, endPoint x: 392, endPoint y: 294, distance: 82.2
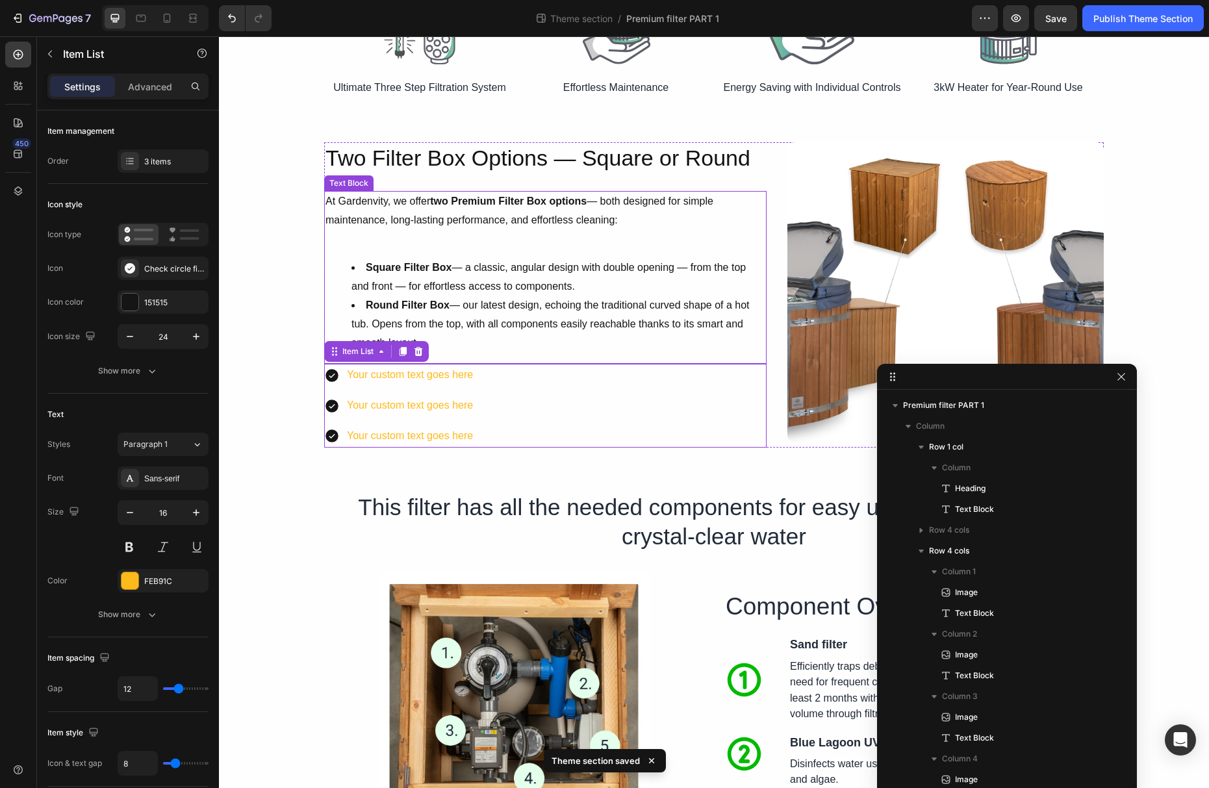
scroll to position [389, 0]
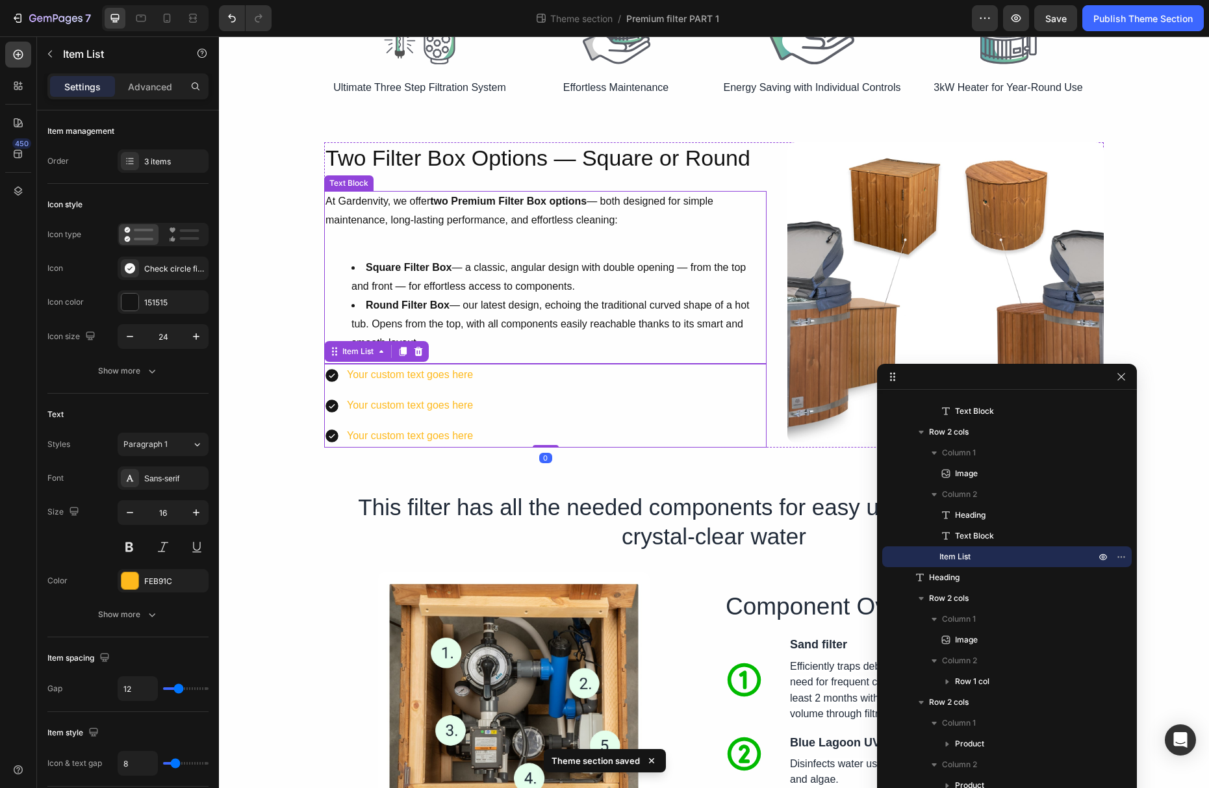
click at [404, 268] on strong "Square Filter Box" at bounding box center [409, 267] width 86 height 11
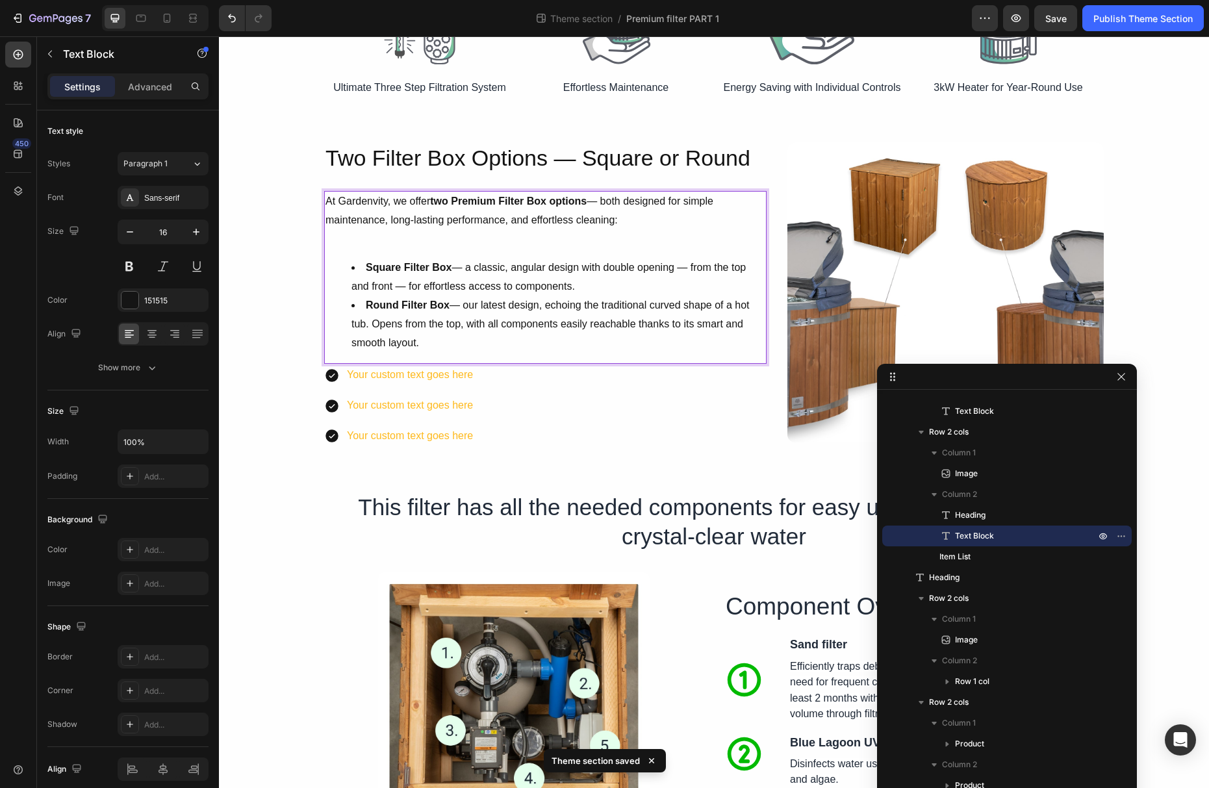
click at [370, 266] on strong "Square Filter Box" at bounding box center [409, 267] width 86 height 11
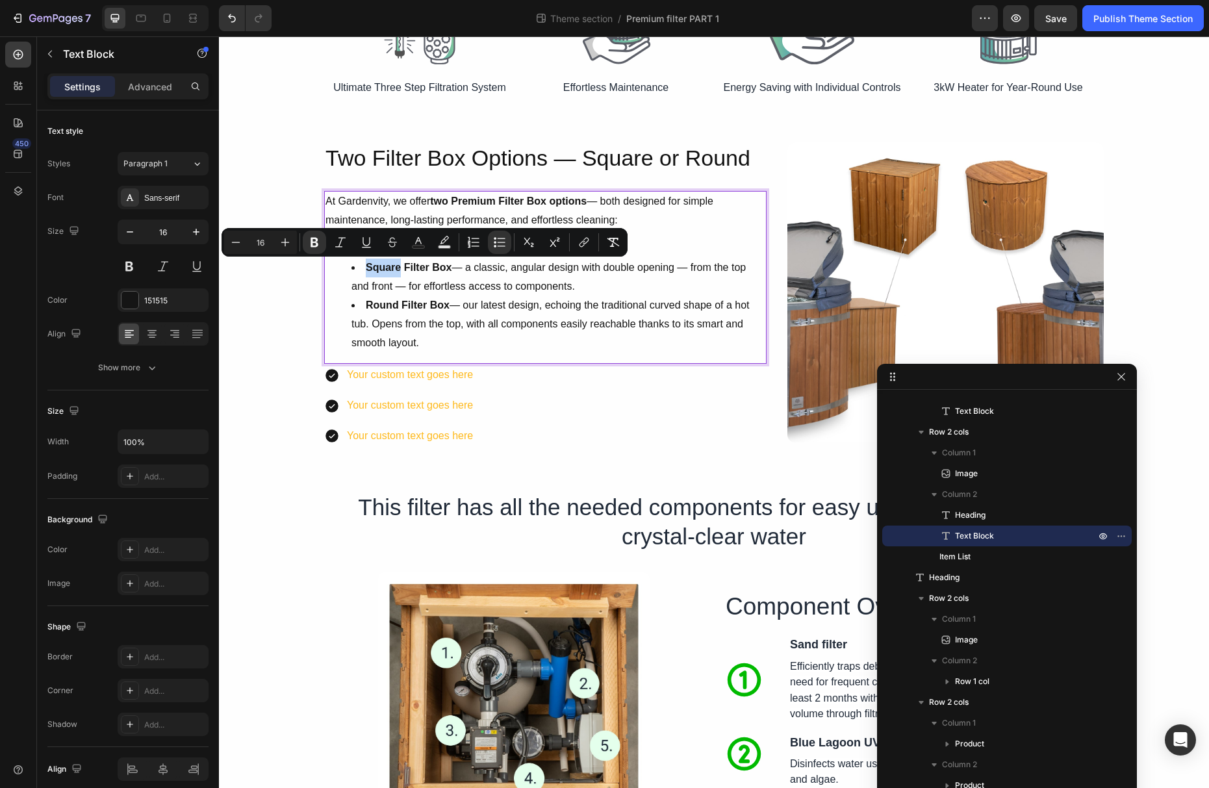
click at [366, 266] on strong "Square Filter Box" at bounding box center [409, 267] width 86 height 11
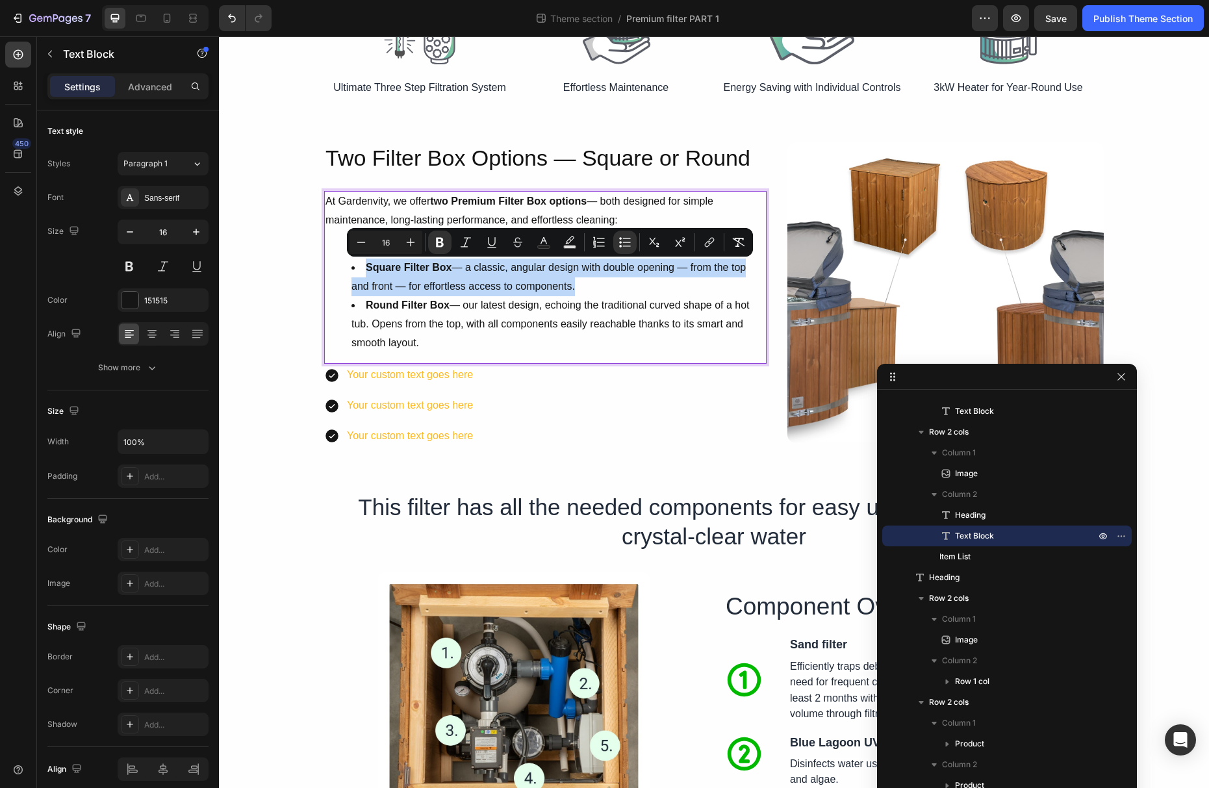
drag, startPoint x: 367, startPoint y: 266, endPoint x: 613, endPoint y: 288, distance: 247.2
click at [613, 288] on li "Square Filter Box — a classic, angular design with double opening — from the to…" at bounding box center [558, 278] width 414 height 38
copy li "Square Filter Box — a classic, angular design with double opening — from the to…"
click at [409, 371] on div "Your custom text goes here" at bounding box center [410, 375] width 130 height 23
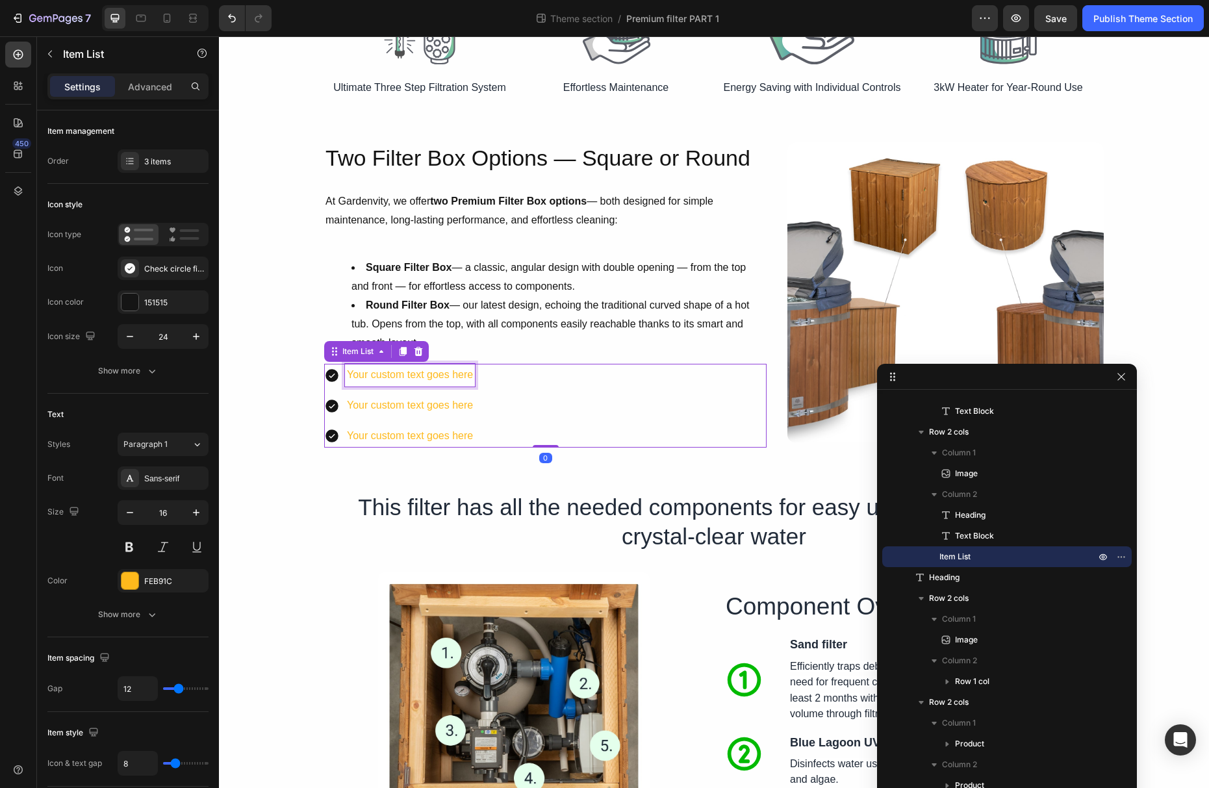
click at [407, 372] on div "Your custom text goes here" at bounding box center [410, 375] width 130 height 23
click at [407, 372] on p "Your custom text goes here" at bounding box center [410, 375] width 126 height 19
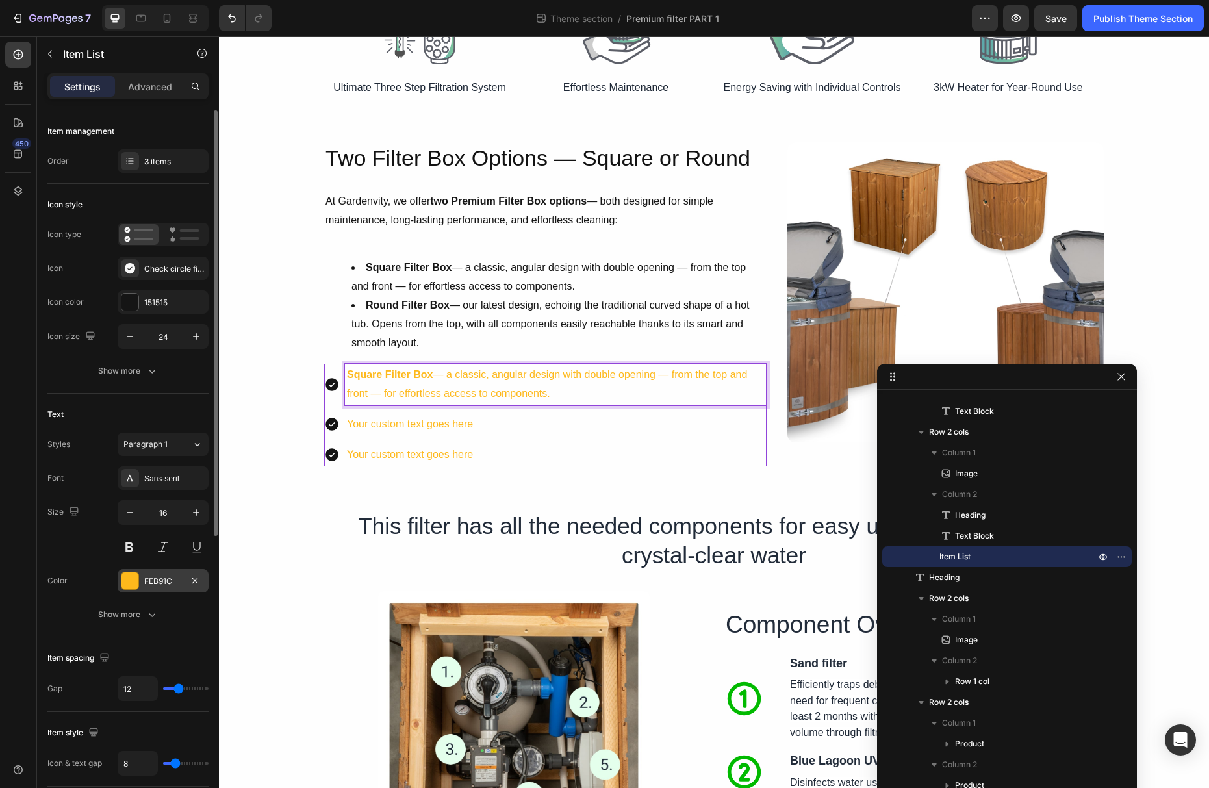
click at [132, 581] on div at bounding box center [129, 580] width 17 height 17
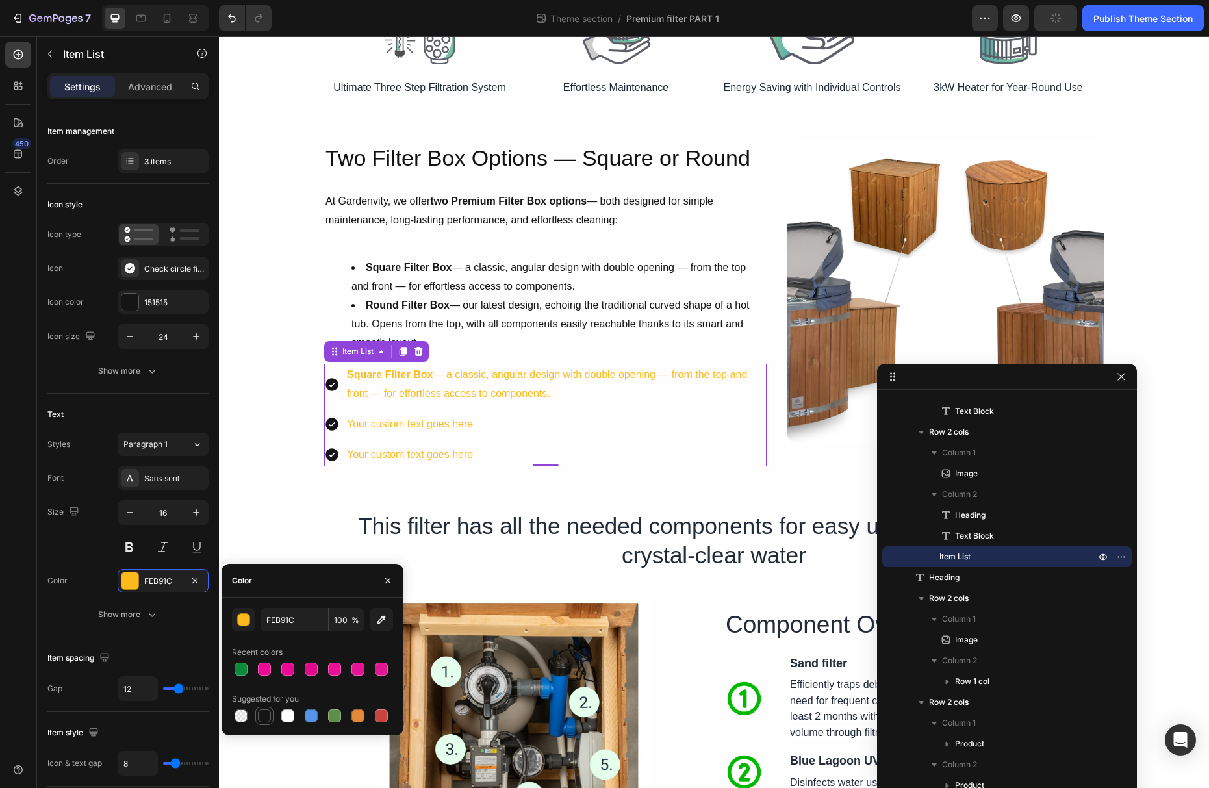
click at [260, 714] on div at bounding box center [264, 715] width 13 height 13
type input "151515"
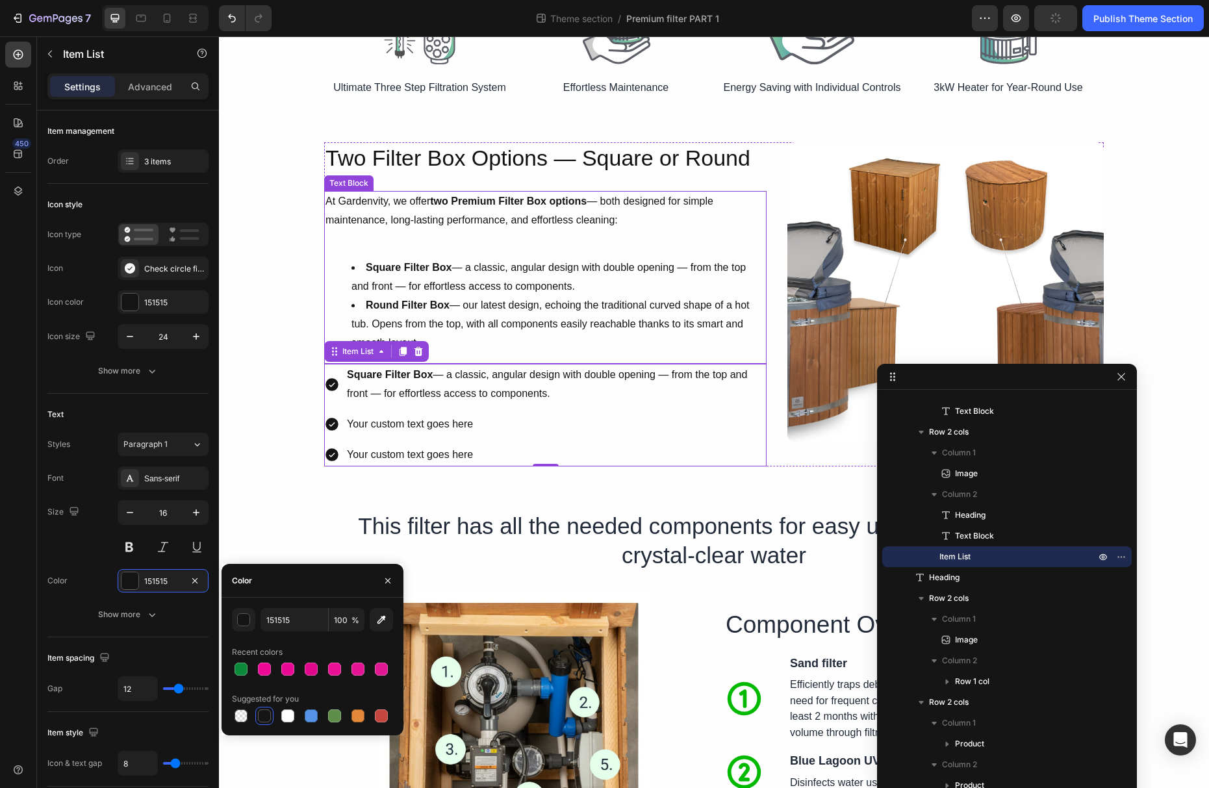
click at [442, 319] on li "Round Filter Box — our latest design, echoing the traditional curved shape of a…" at bounding box center [558, 324] width 414 height 56
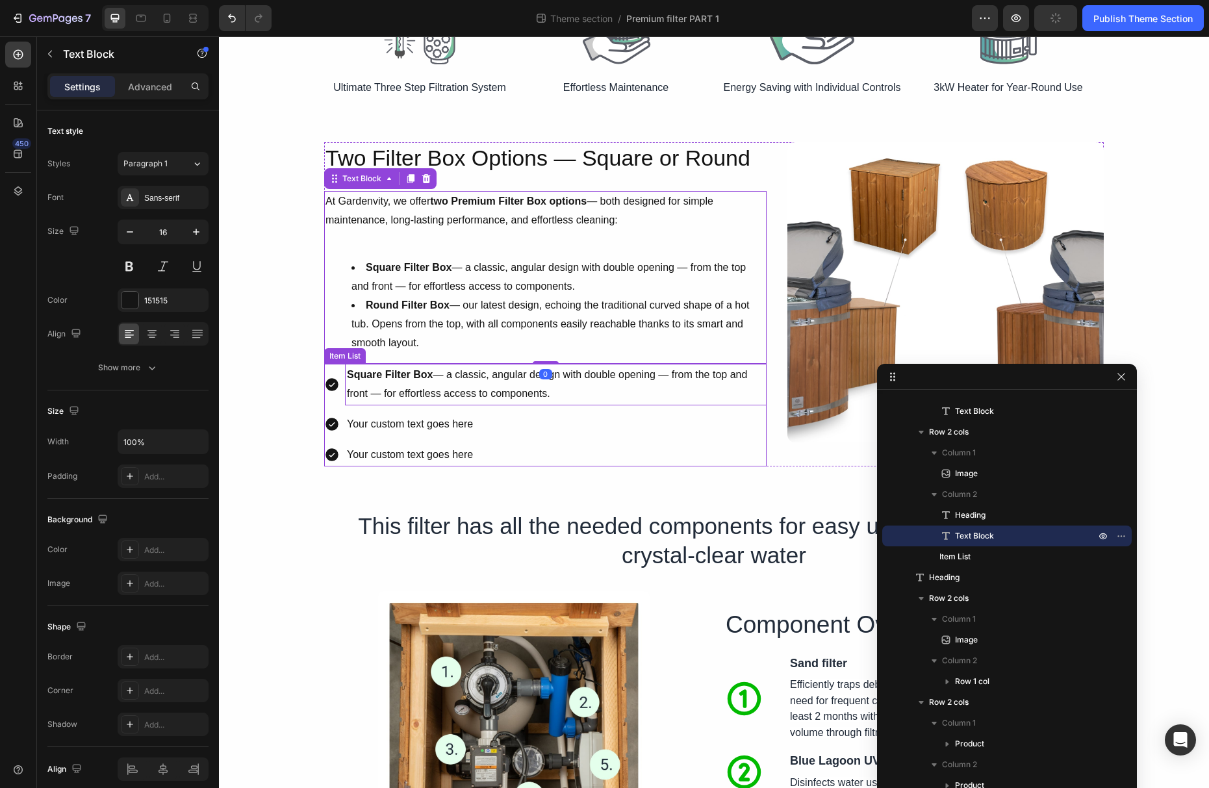
click at [420, 383] on p "Square Filter Box — a classic, angular design with double opening — from the to…" at bounding box center [556, 385] width 418 height 38
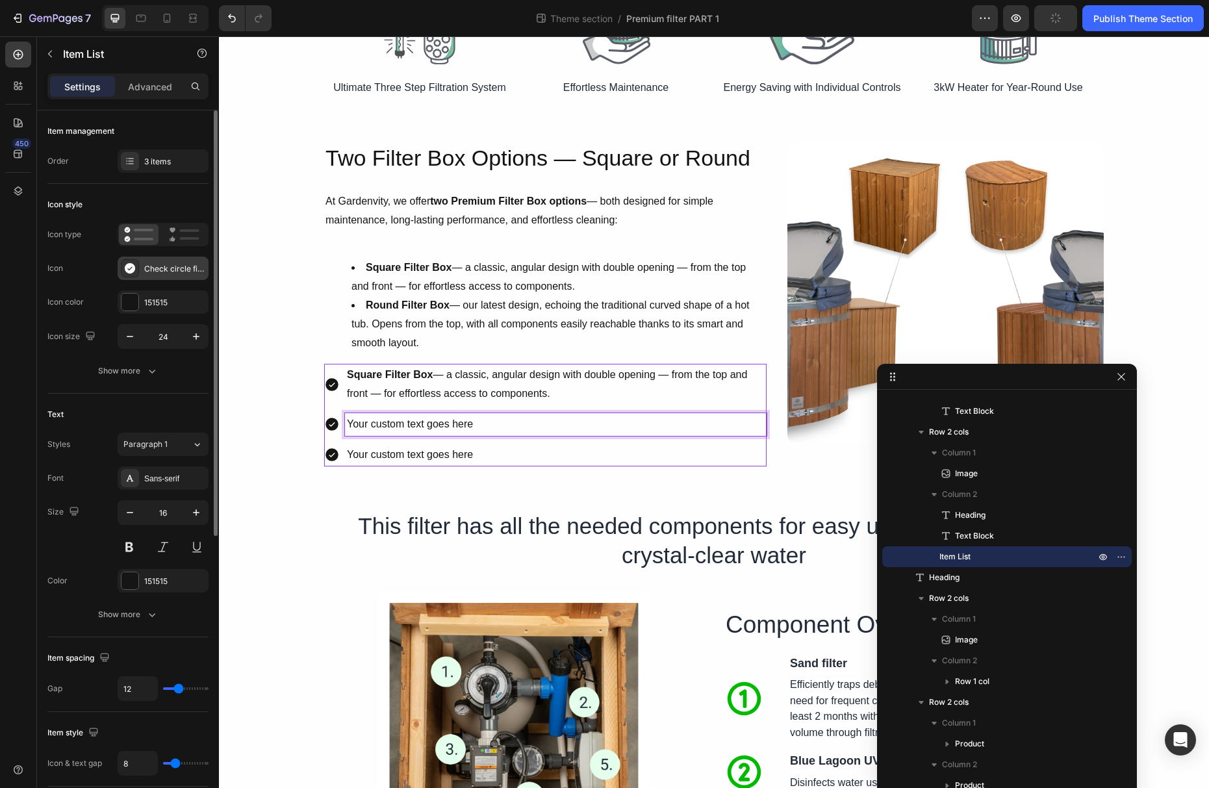
click at [166, 264] on div "Check circle filled" at bounding box center [174, 269] width 61 height 12
click at [166, 238] on div at bounding box center [184, 234] width 41 height 21
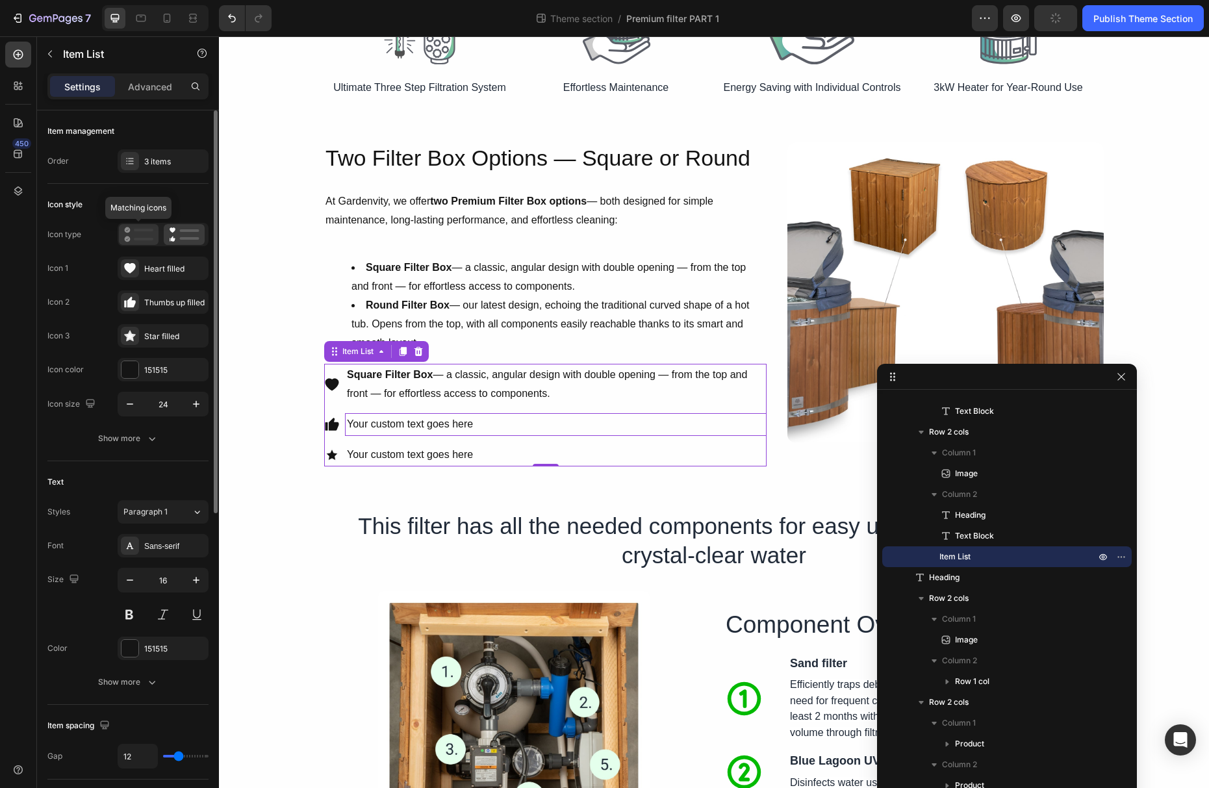
click at [146, 235] on icon at bounding box center [138, 235] width 29 height 16
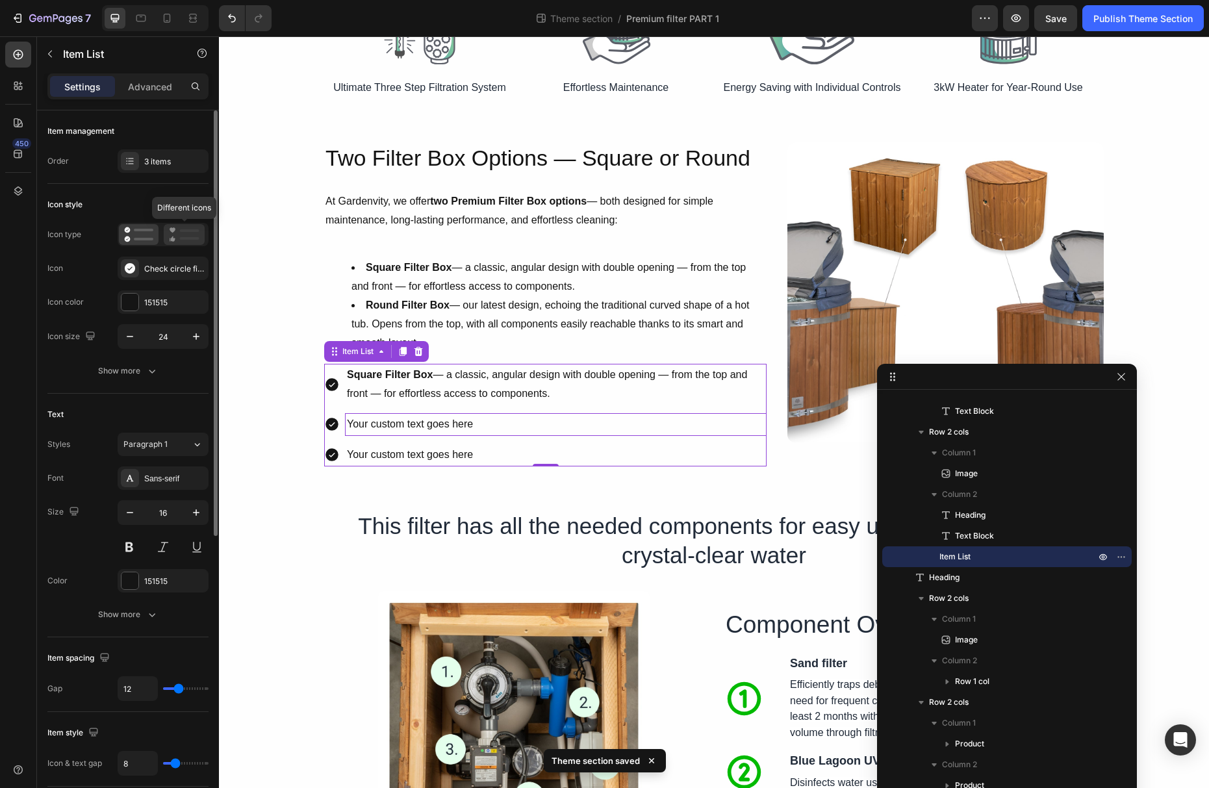
click at [179, 235] on icon at bounding box center [184, 235] width 31 height 16
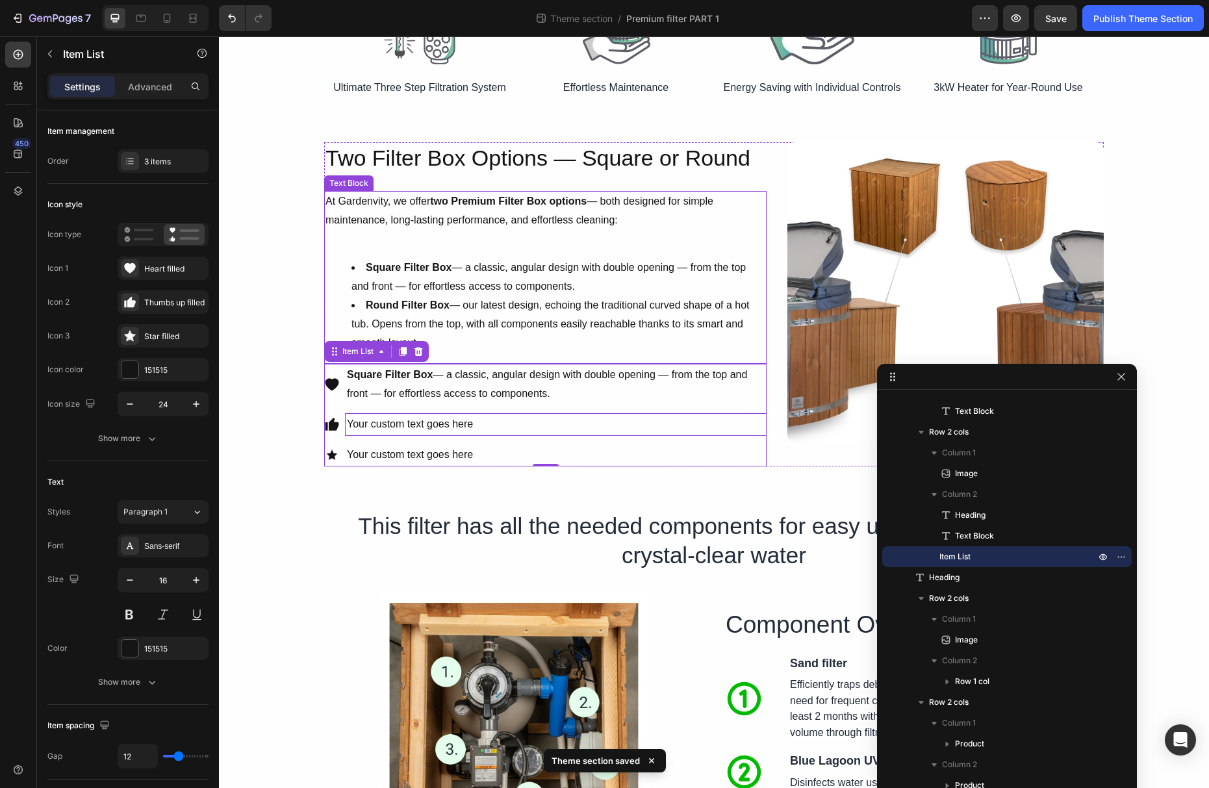
click at [394, 303] on strong "Round Filter Box" at bounding box center [408, 304] width 84 height 11
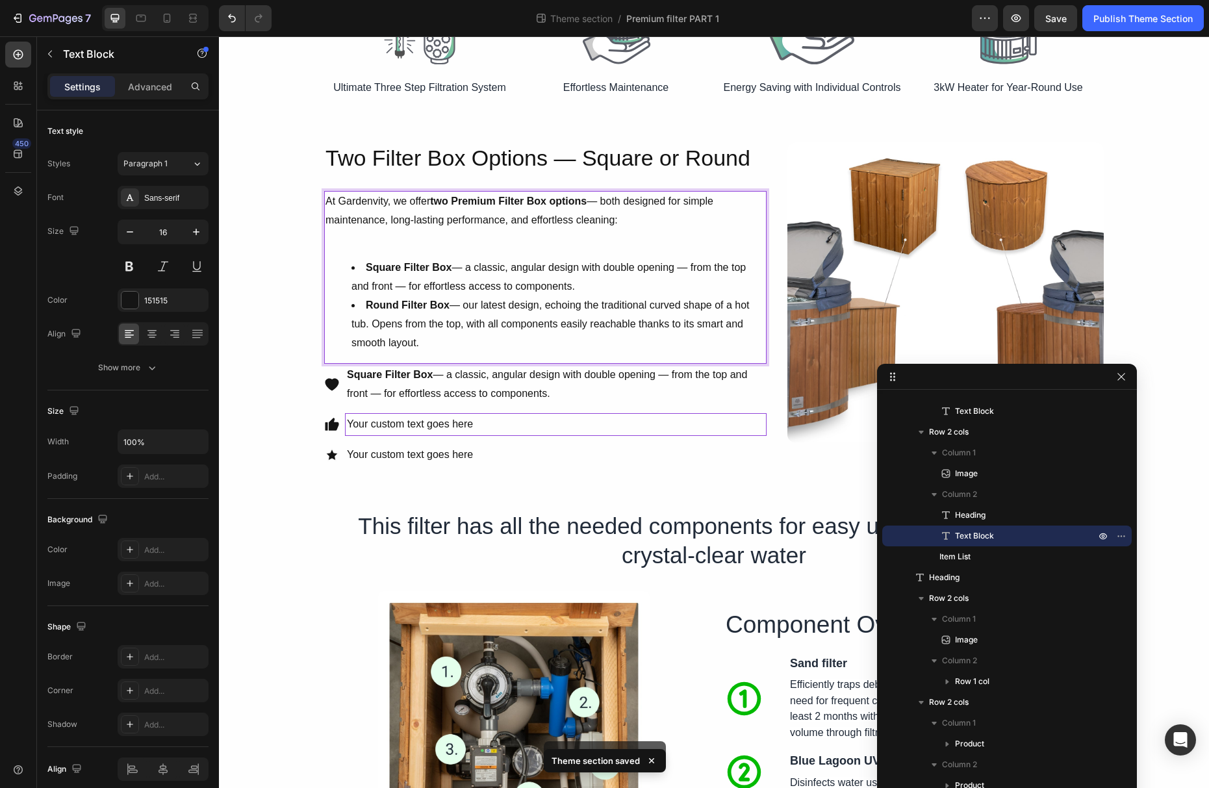
drag, startPoint x: 366, startPoint y: 304, endPoint x: 423, endPoint y: 344, distance: 69.4
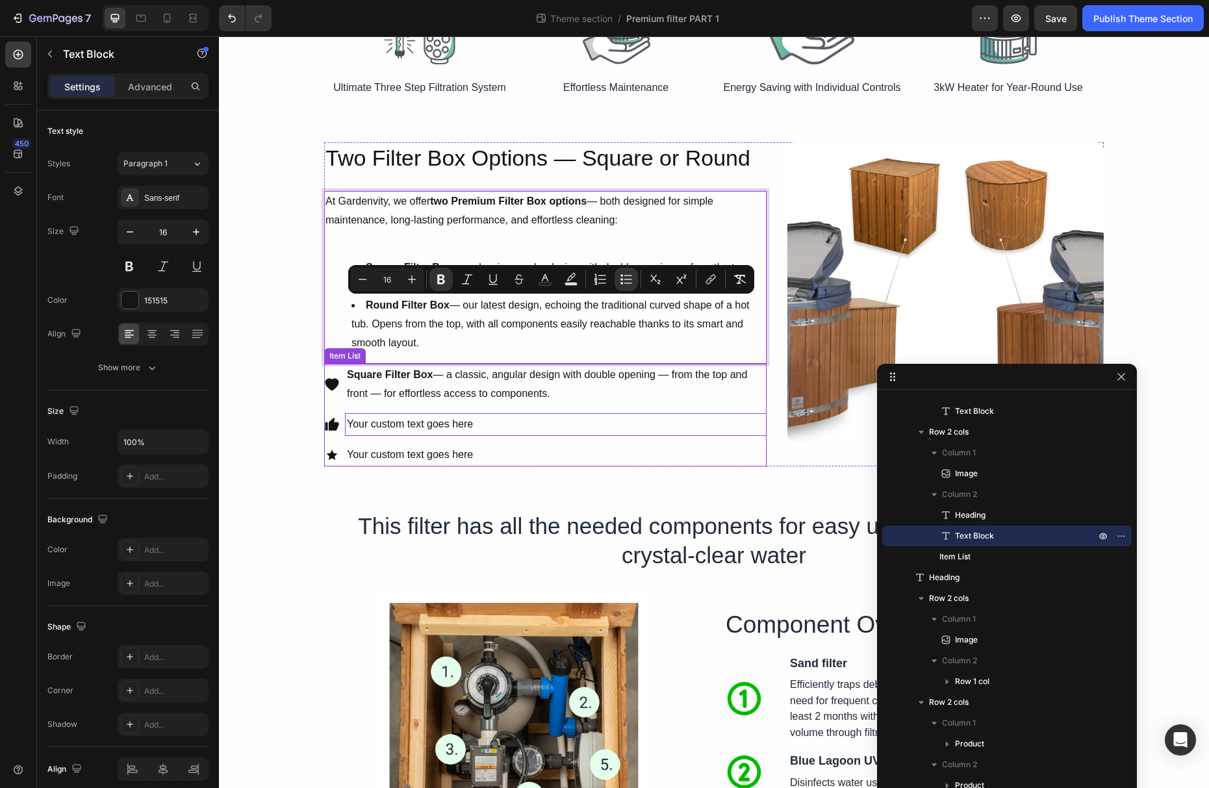
click at [419, 418] on p "Your custom text goes here" at bounding box center [556, 424] width 418 height 19
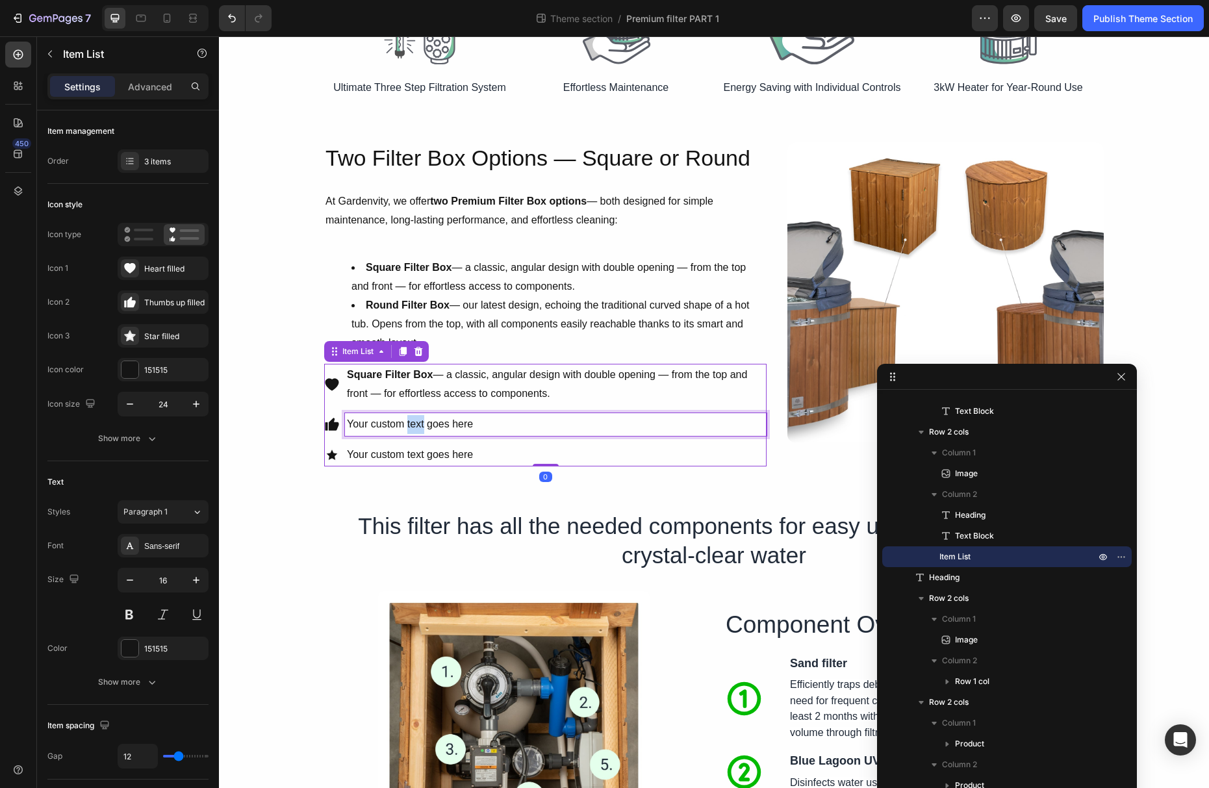
click at [418, 422] on p "Your custom text goes here" at bounding box center [556, 424] width 418 height 19
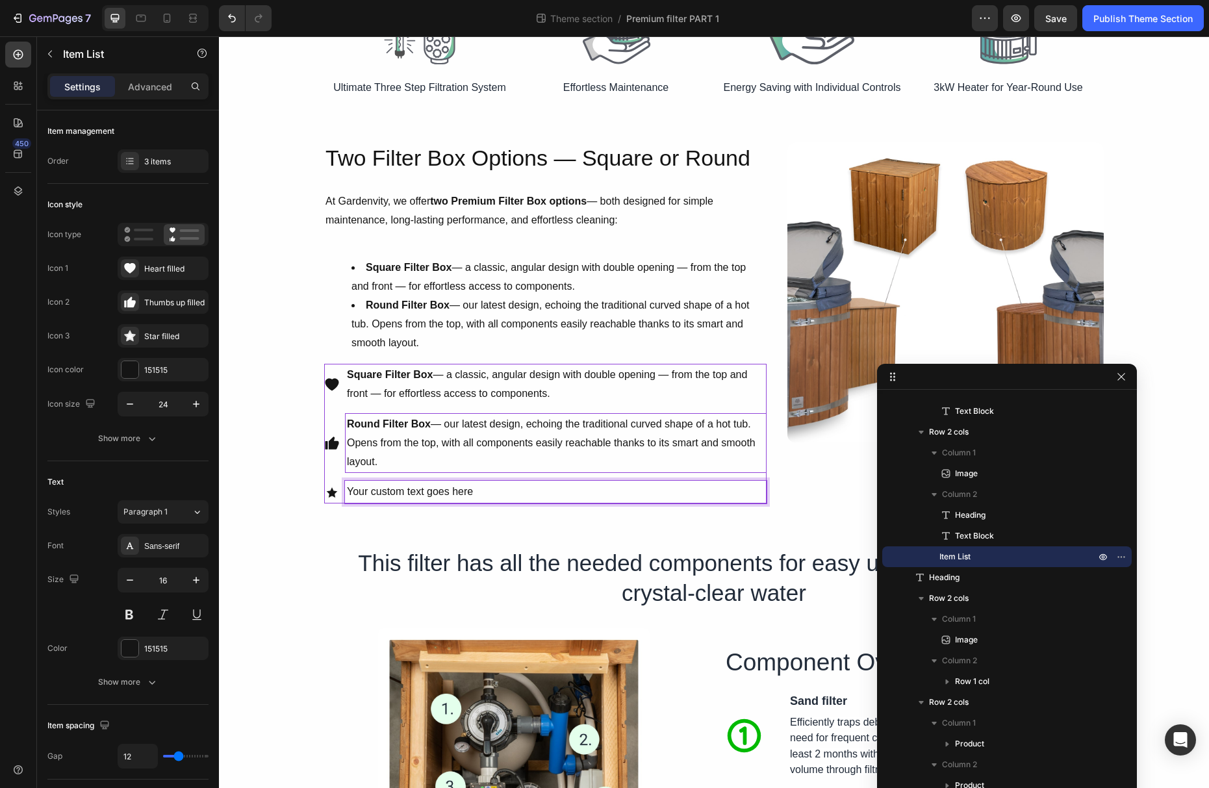
click at [437, 487] on p "Your custom text goes here" at bounding box center [556, 492] width 418 height 19
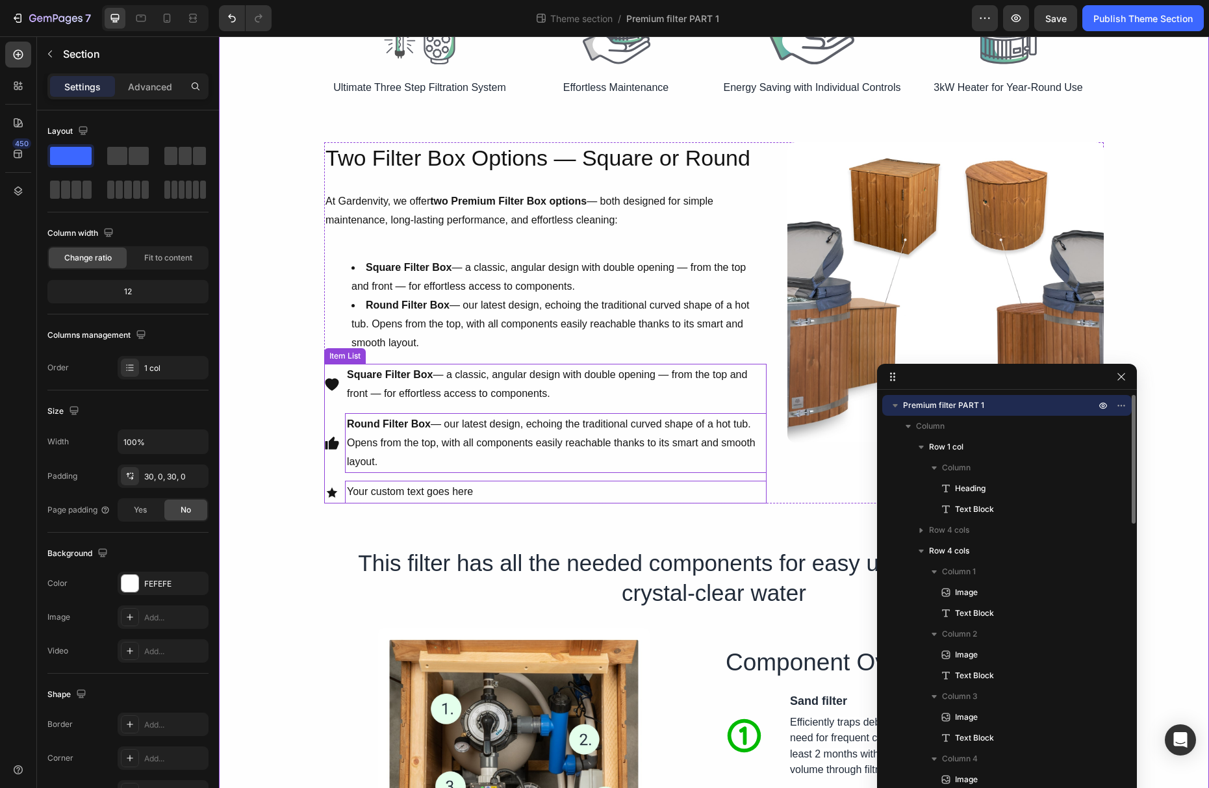
click at [417, 492] on p "Your custom text goes here" at bounding box center [556, 492] width 418 height 19
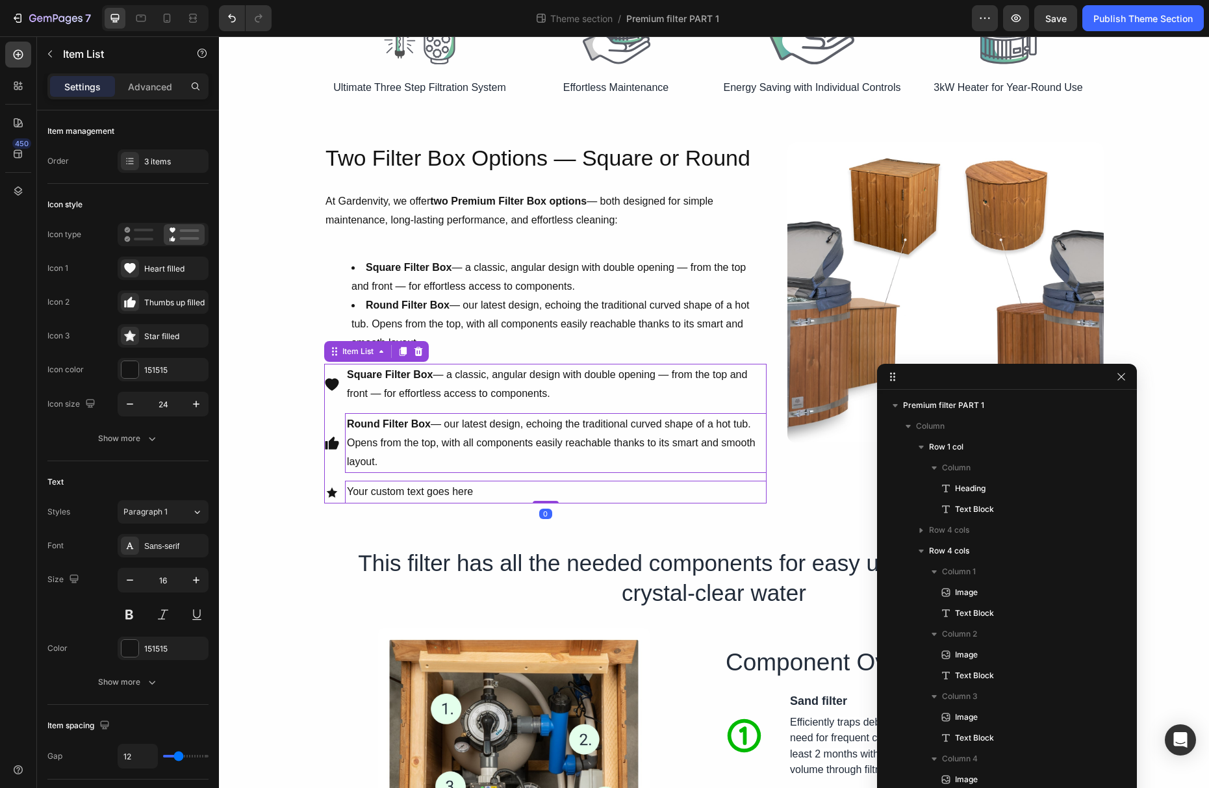
scroll to position [389, 0]
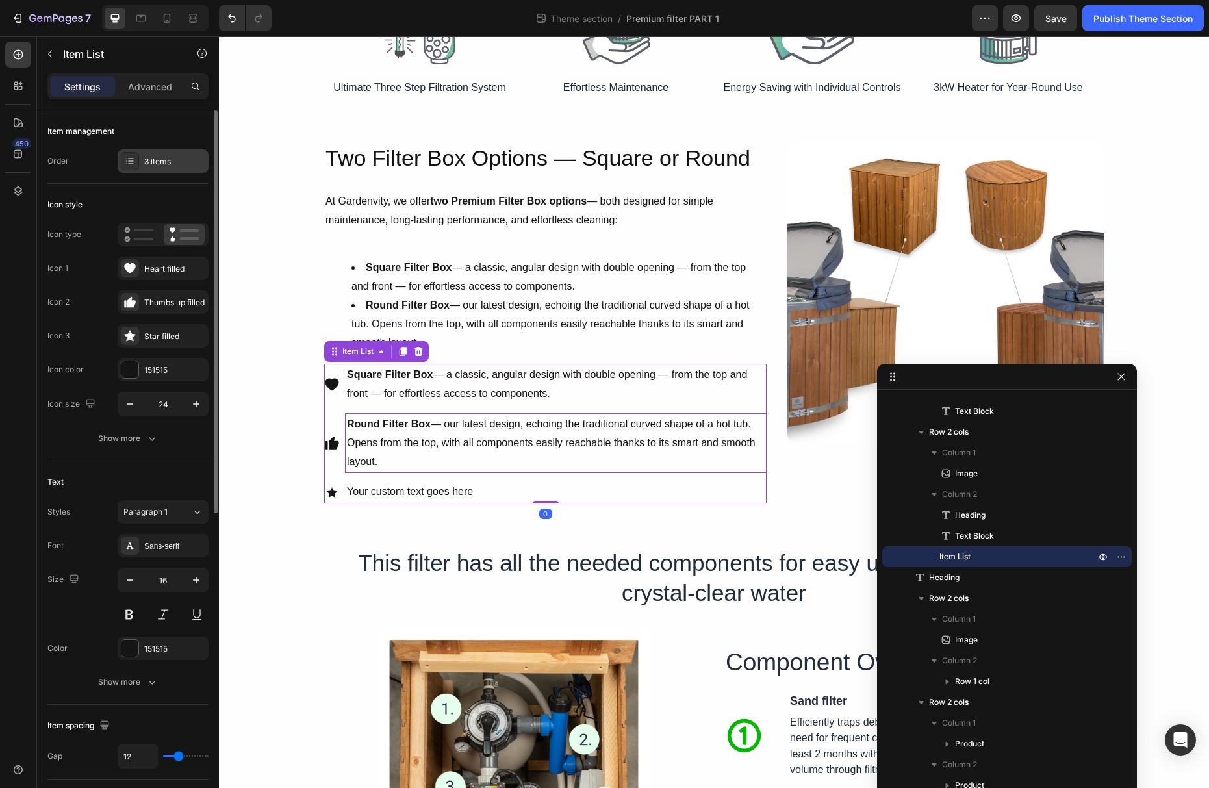
click at [158, 162] on div "3 items" at bounding box center [174, 162] width 61 height 12
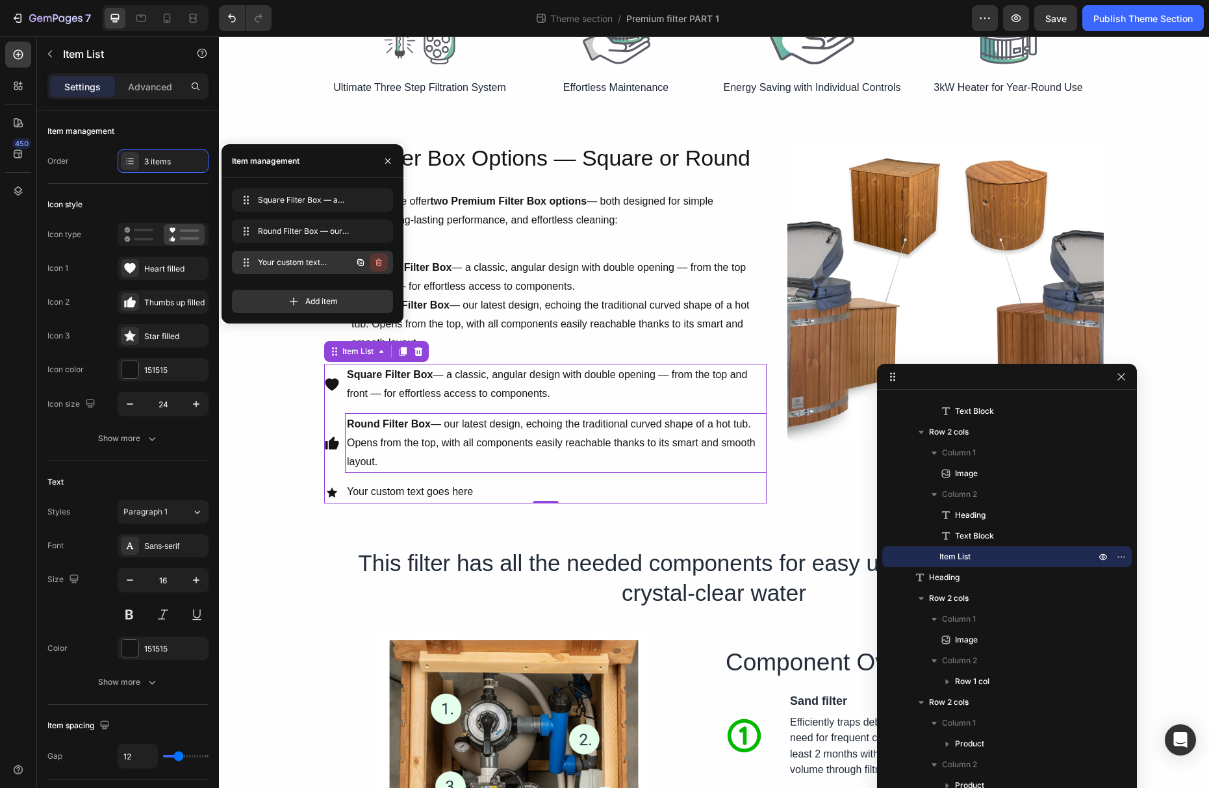
click at [380, 268] on button "button" at bounding box center [379, 262] width 18 height 18
click at [380, 268] on button "Delete" at bounding box center [370, 262] width 36 height 18
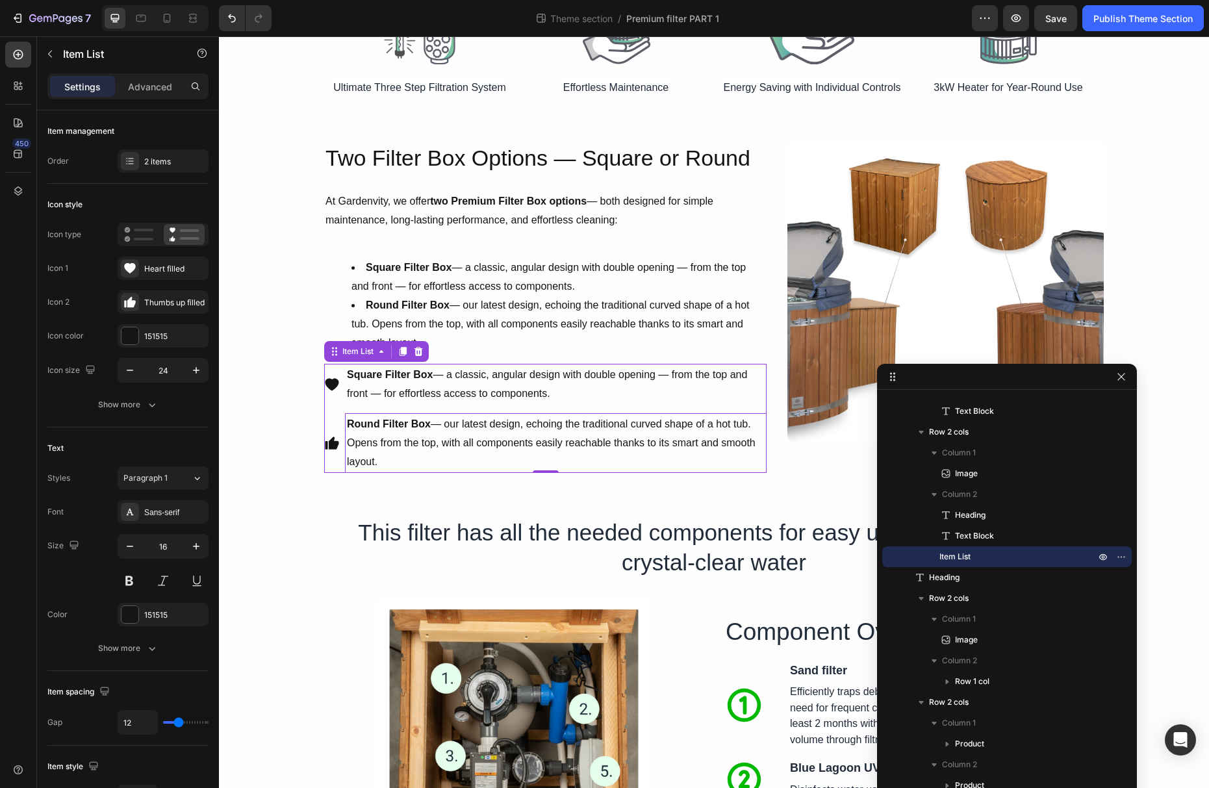
click at [336, 378] on icon at bounding box center [332, 385] width 16 height 16
click at [159, 273] on div "Heart filled" at bounding box center [174, 269] width 61 height 12
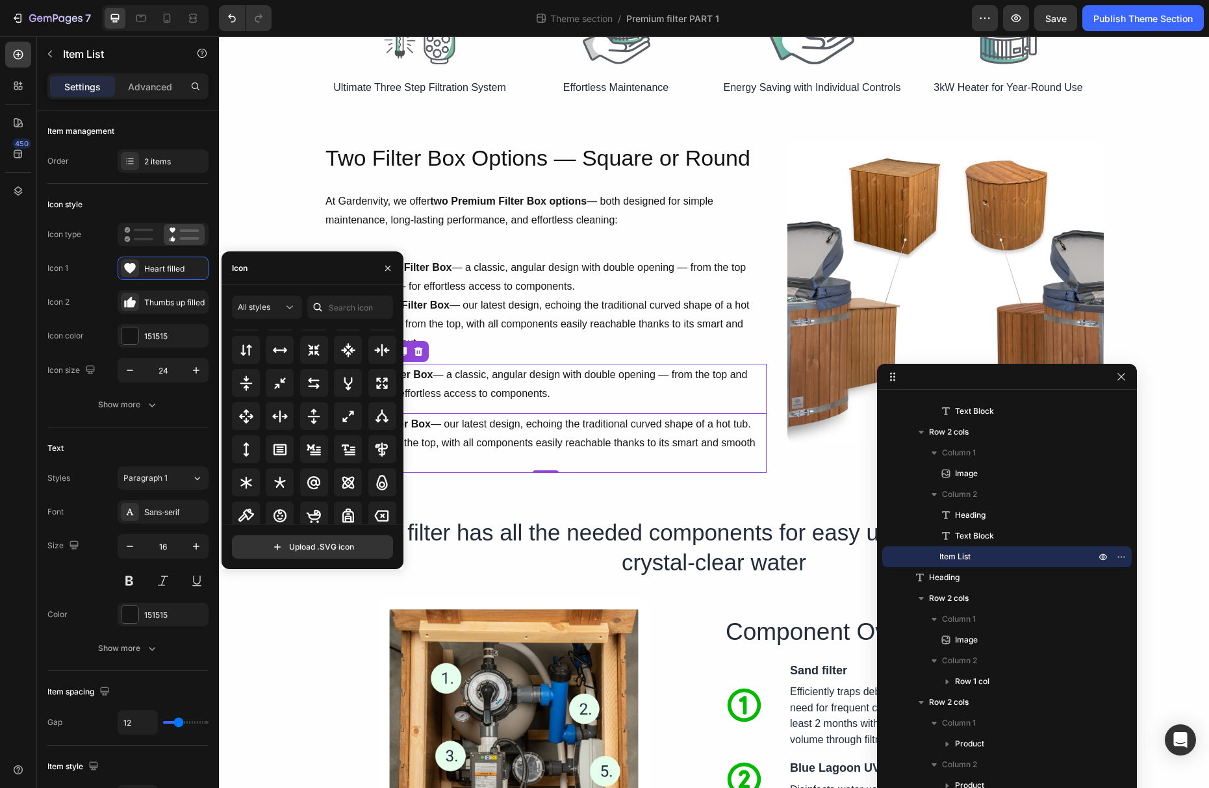
scroll to position [750, 0]
click at [344, 542] on input "file" at bounding box center [313, 547] width 160 height 22
type input "C:\fakepath\Rectangle 1.svg"
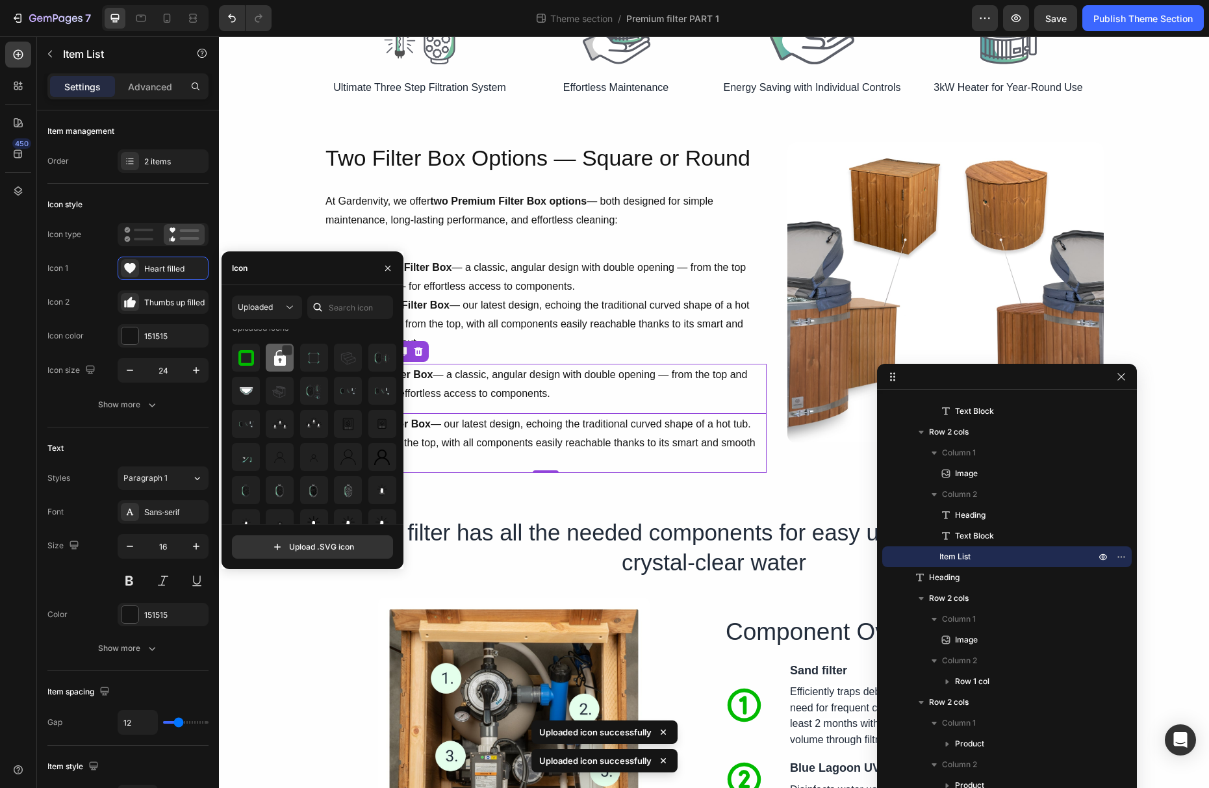
scroll to position [0, 0]
click at [242, 362] on img at bounding box center [246, 370] width 16 height 16
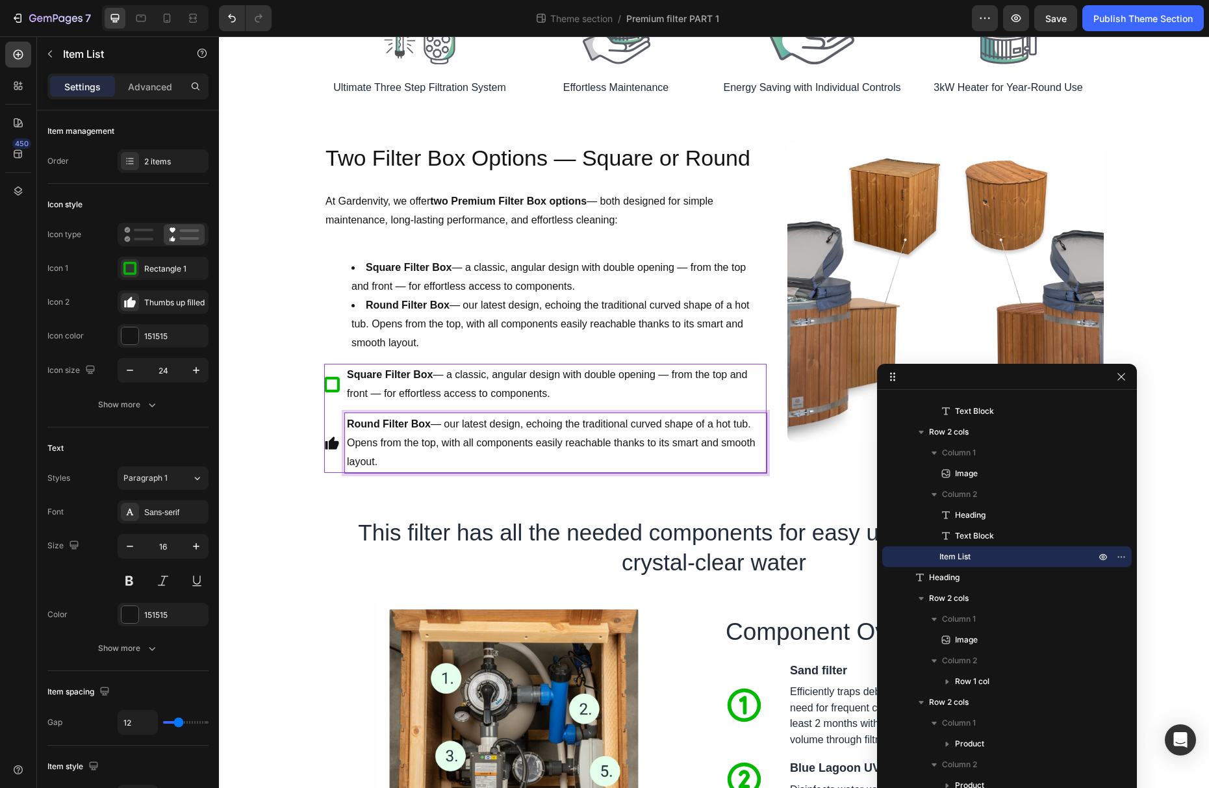
click at [335, 444] on icon at bounding box center [334, 443] width 10 height 13
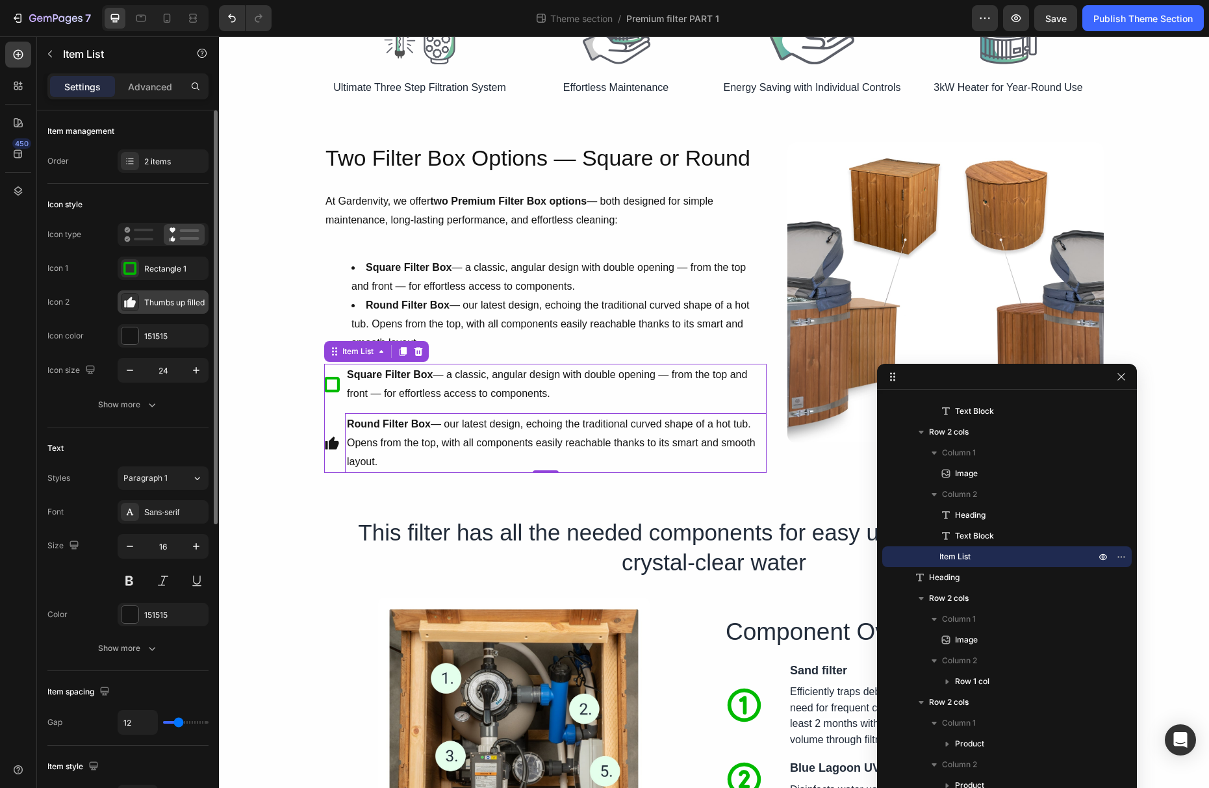
click at [153, 301] on div "Thumbs up filled" at bounding box center [174, 303] width 61 height 12
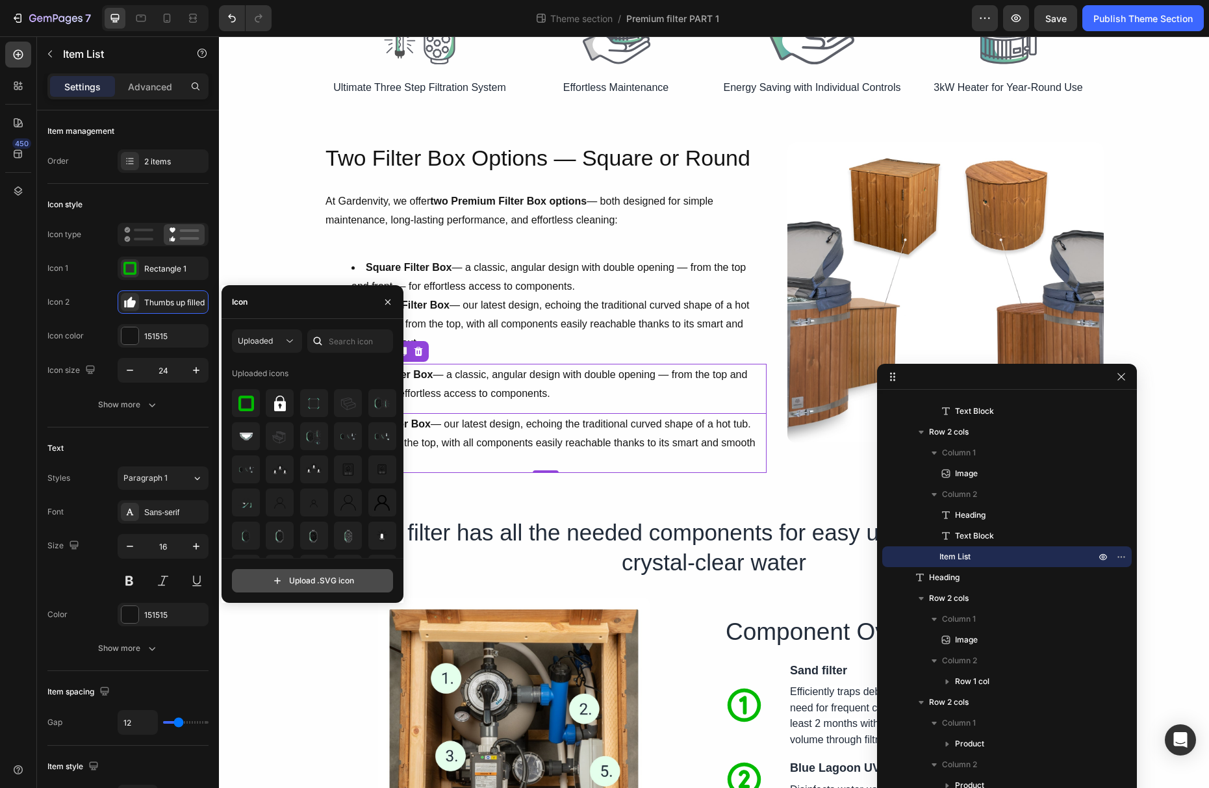
click at [328, 578] on input "file" at bounding box center [313, 581] width 160 height 22
type input "C:\fakepath\Ellipse 1.svg"
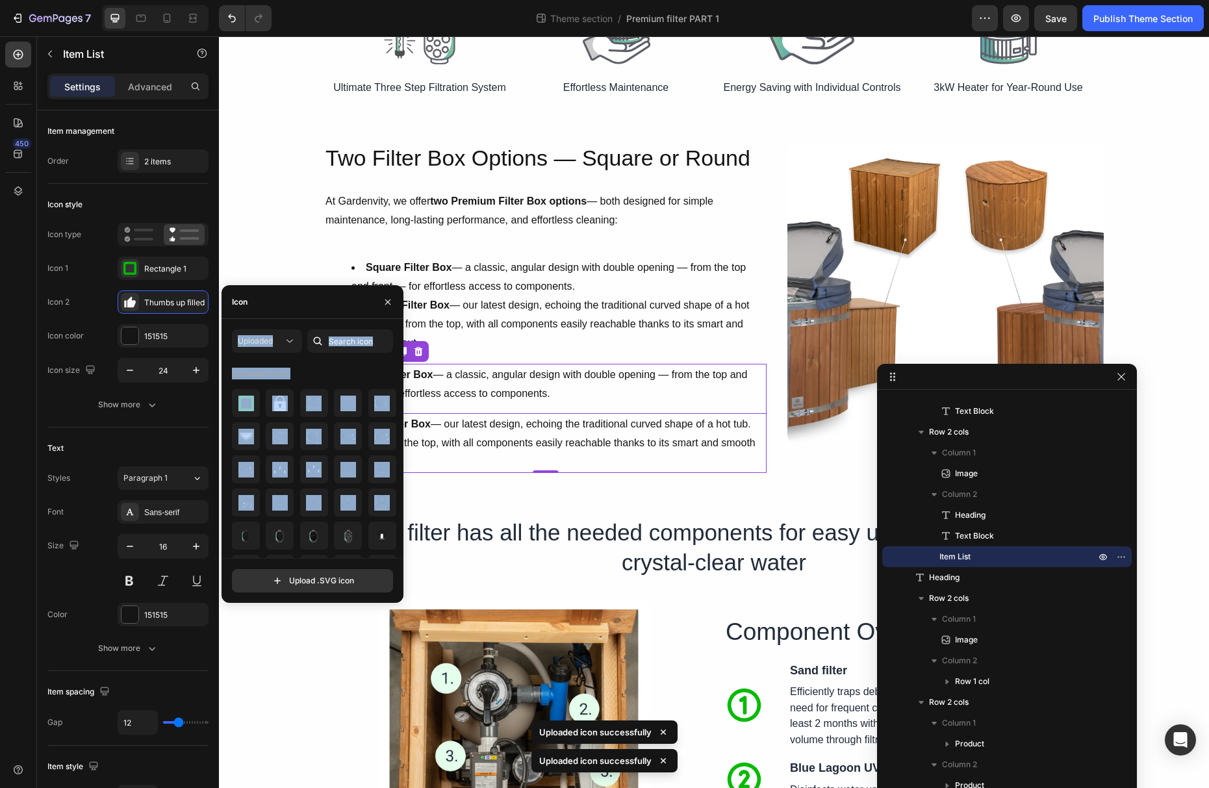
drag, startPoint x: 351, startPoint y: 298, endPoint x: 396, endPoint y: 514, distance: 220.3
click at [396, 514] on div "Icon Uploaded Uploaded icons Upload .SVG icon" at bounding box center [313, 444] width 182 height 318
click at [386, 302] on icon "button" at bounding box center [388, 302] width 10 height 10
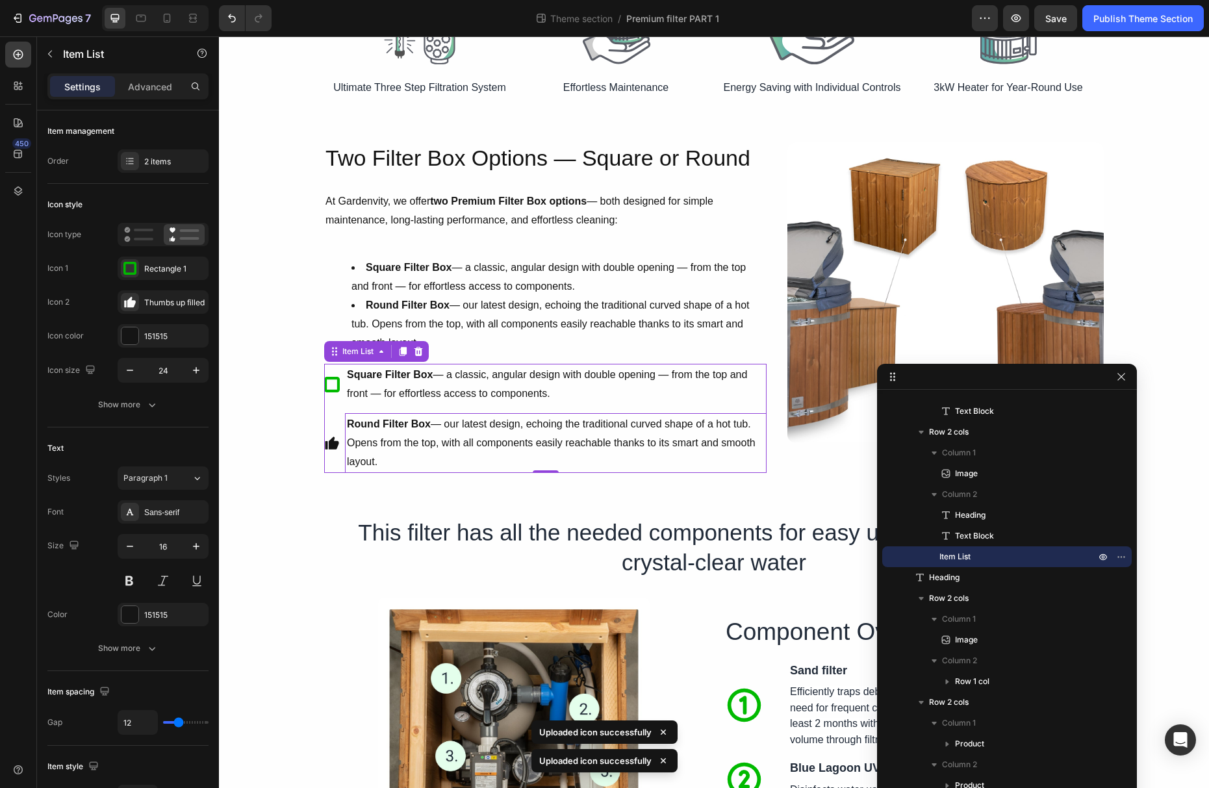
click at [335, 441] on icon at bounding box center [334, 443] width 10 height 13
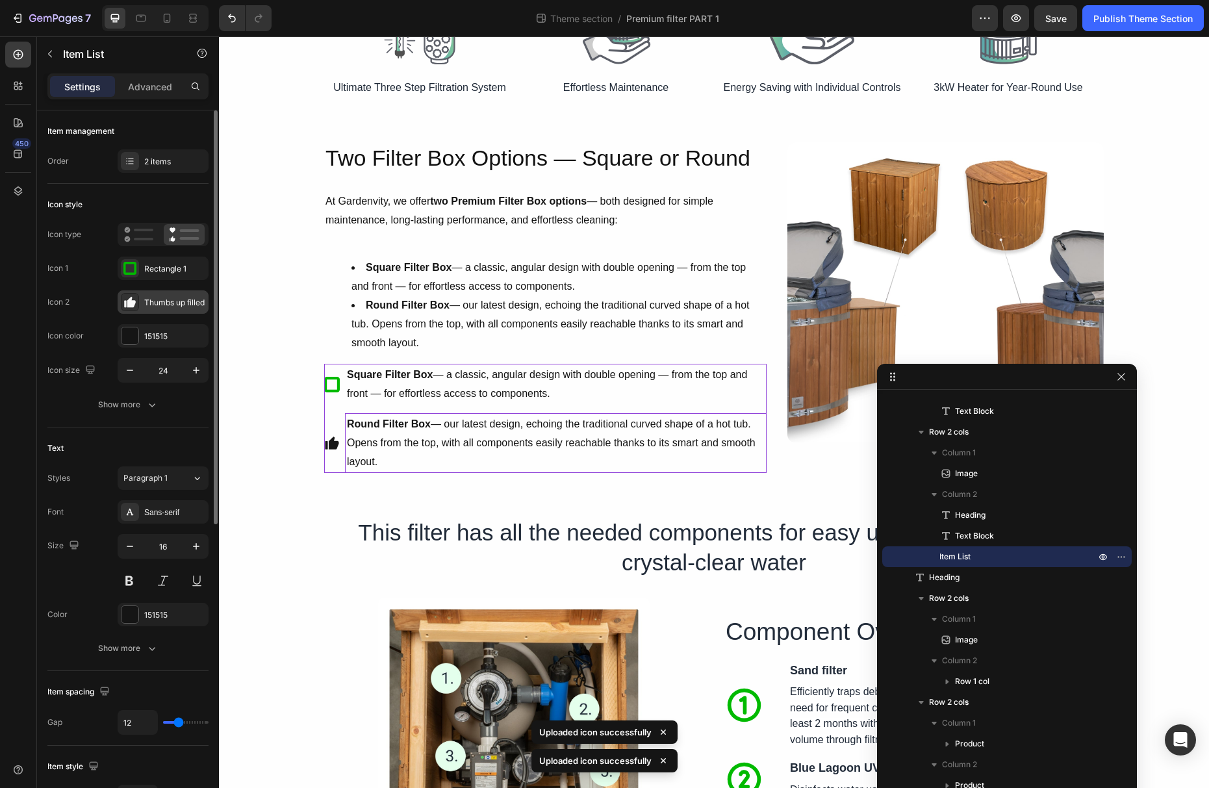
click at [140, 301] on div "Thumbs up filled" at bounding box center [163, 301] width 91 height 23
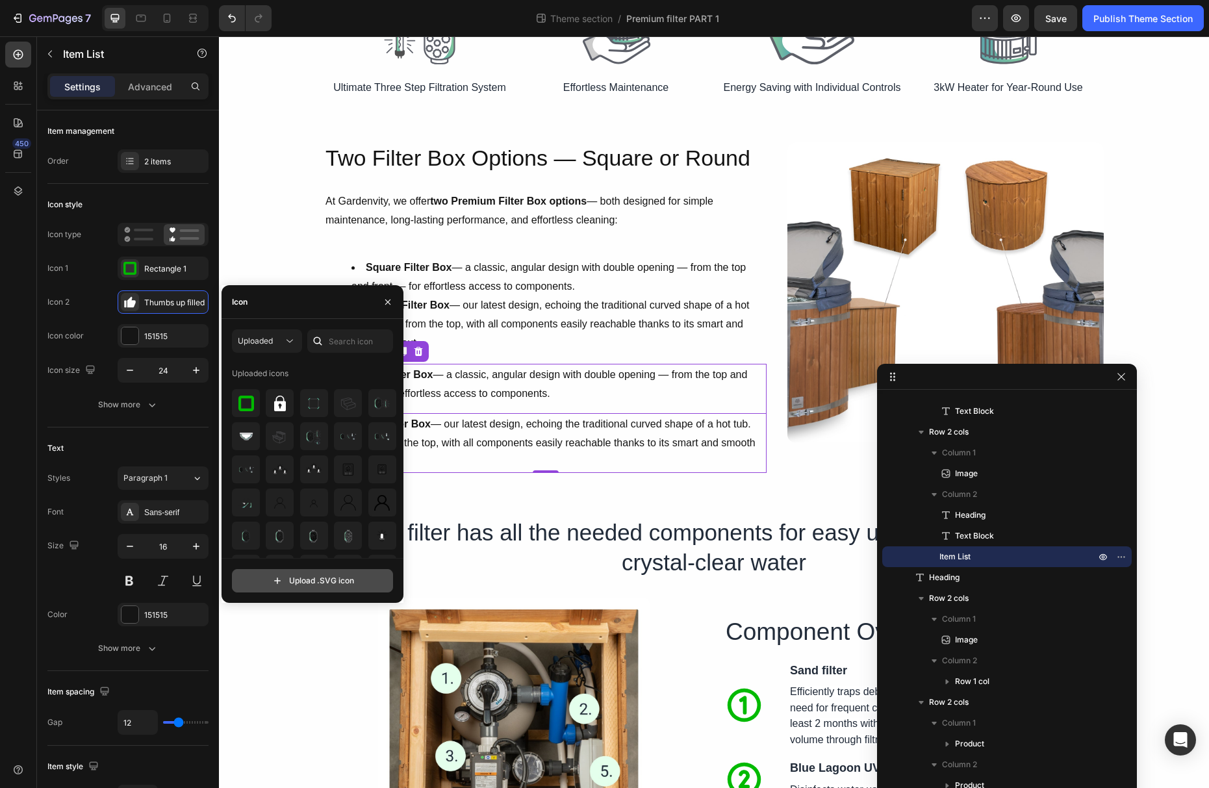
click at [326, 580] on input "file" at bounding box center [313, 581] width 160 height 22
click at [284, 368] on div "Uploaded icons" at bounding box center [260, 373] width 57 height 21
click at [265, 376] on div "Uploaded icons" at bounding box center [260, 373] width 57 height 21
click at [280, 370] on div "Uploaded icons" at bounding box center [260, 373] width 57 height 21
click at [338, 361] on div "Uploaded Uploaded icons" at bounding box center [312, 443] width 161 height 229
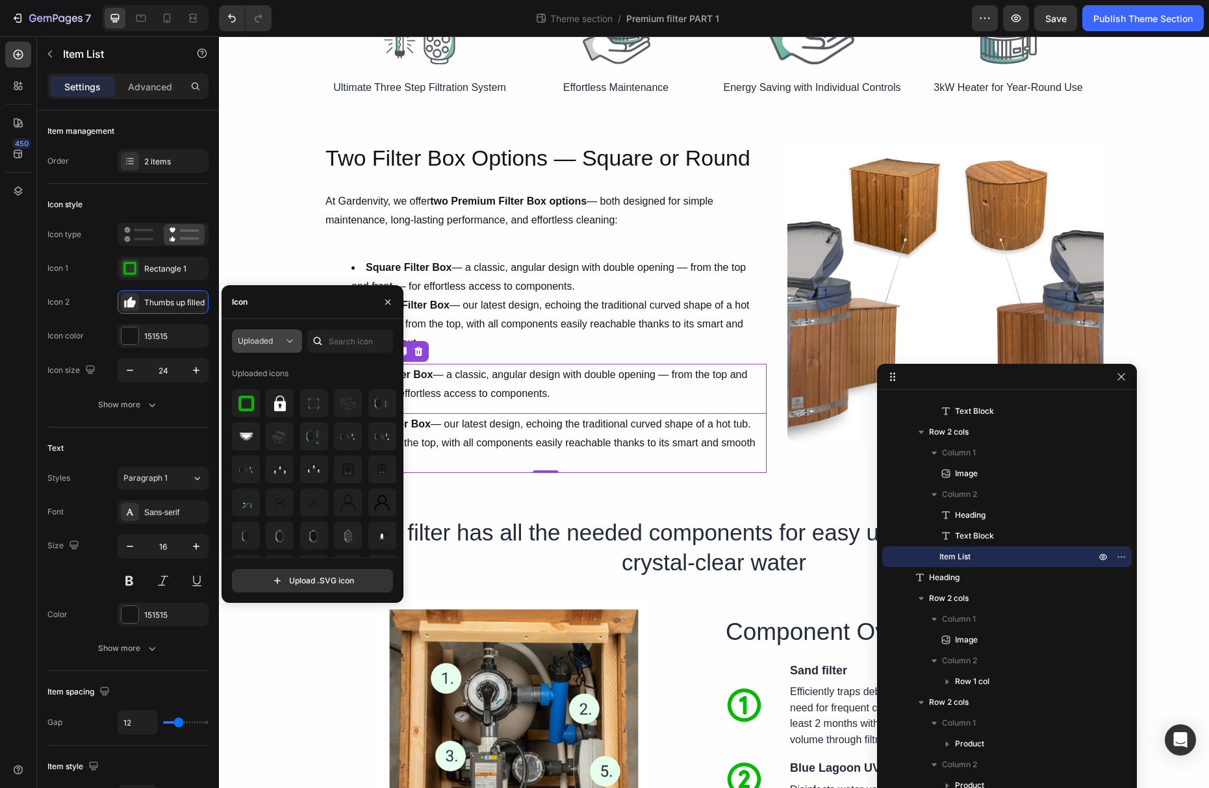
click at [252, 345] on span "Uploaded" at bounding box center [255, 341] width 35 height 10
click at [229, 491] on span "Uploaded" at bounding box center [234, 496] width 35 height 12
click at [340, 366] on div "Uploaded icons" at bounding box center [314, 373] width 165 height 21
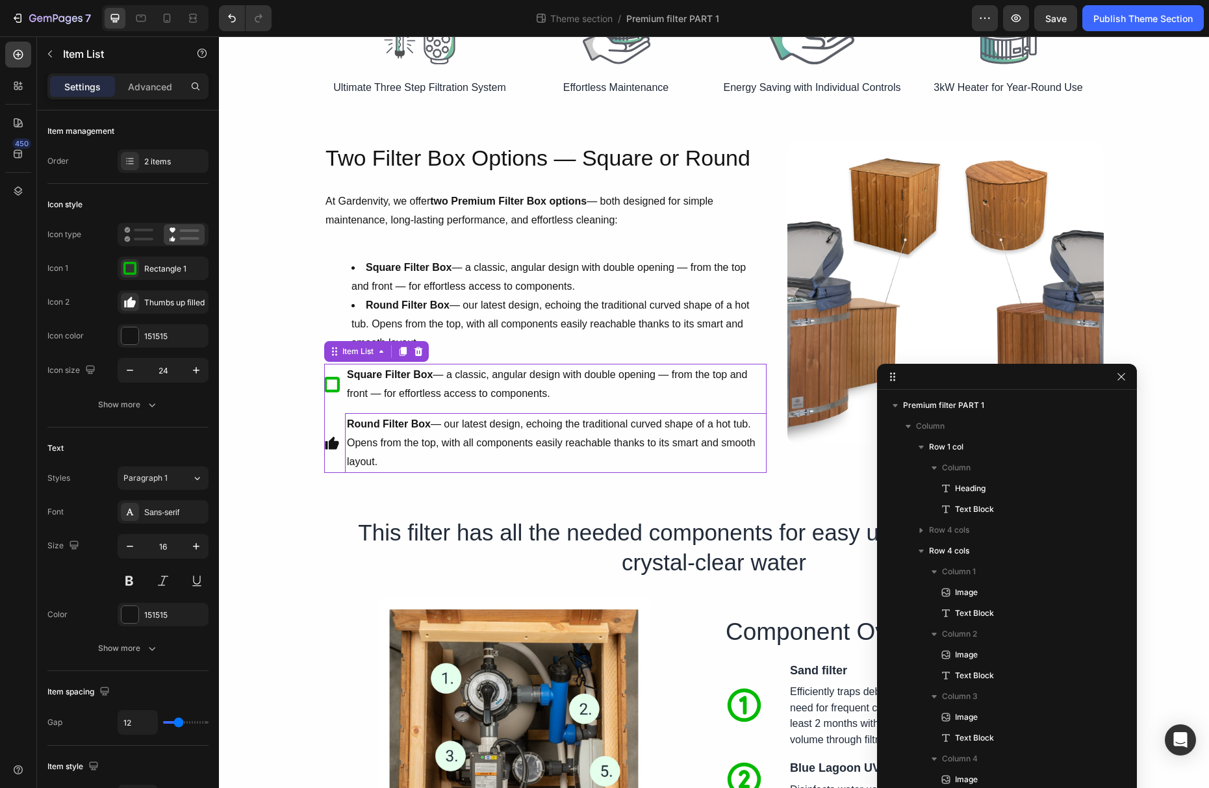
click at [427, 464] on p "Round Filter Box — our latest design, echoing the traditional curved shape of a…" at bounding box center [556, 443] width 418 height 56
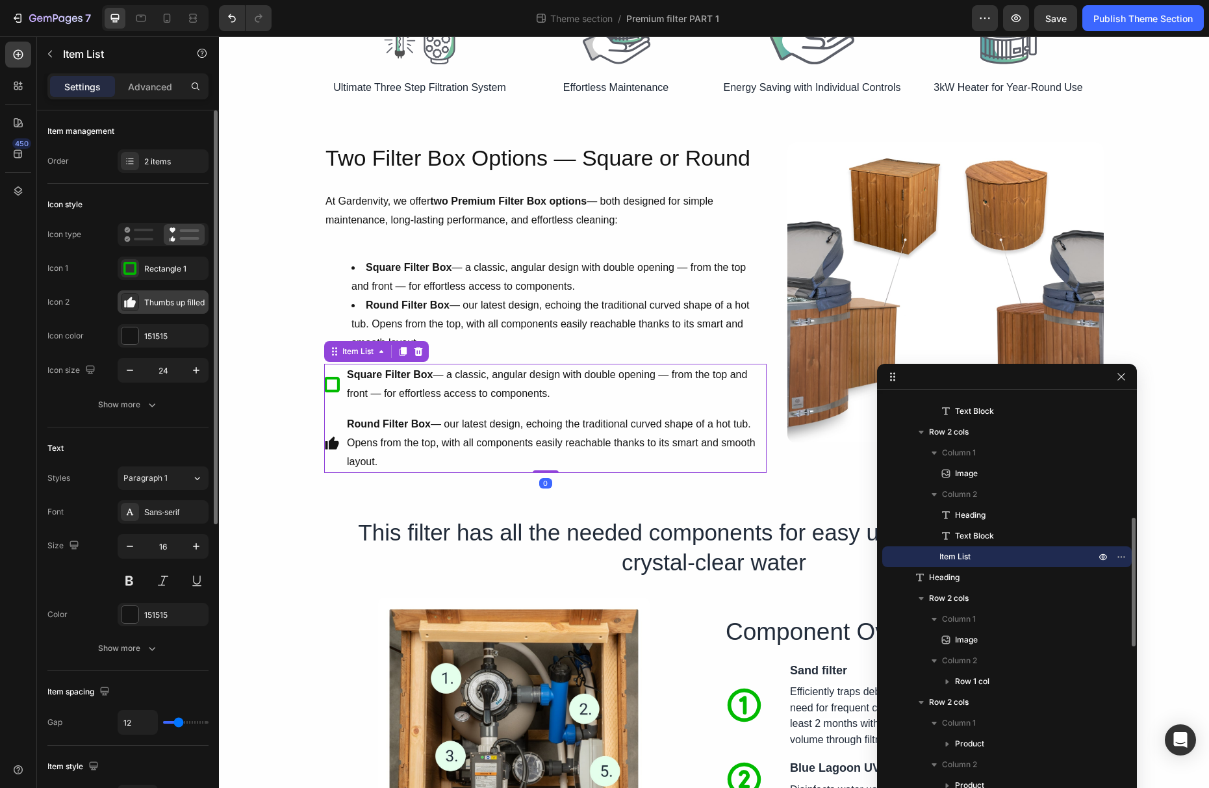
click at [155, 303] on div "Thumbs up filled" at bounding box center [174, 303] width 61 height 12
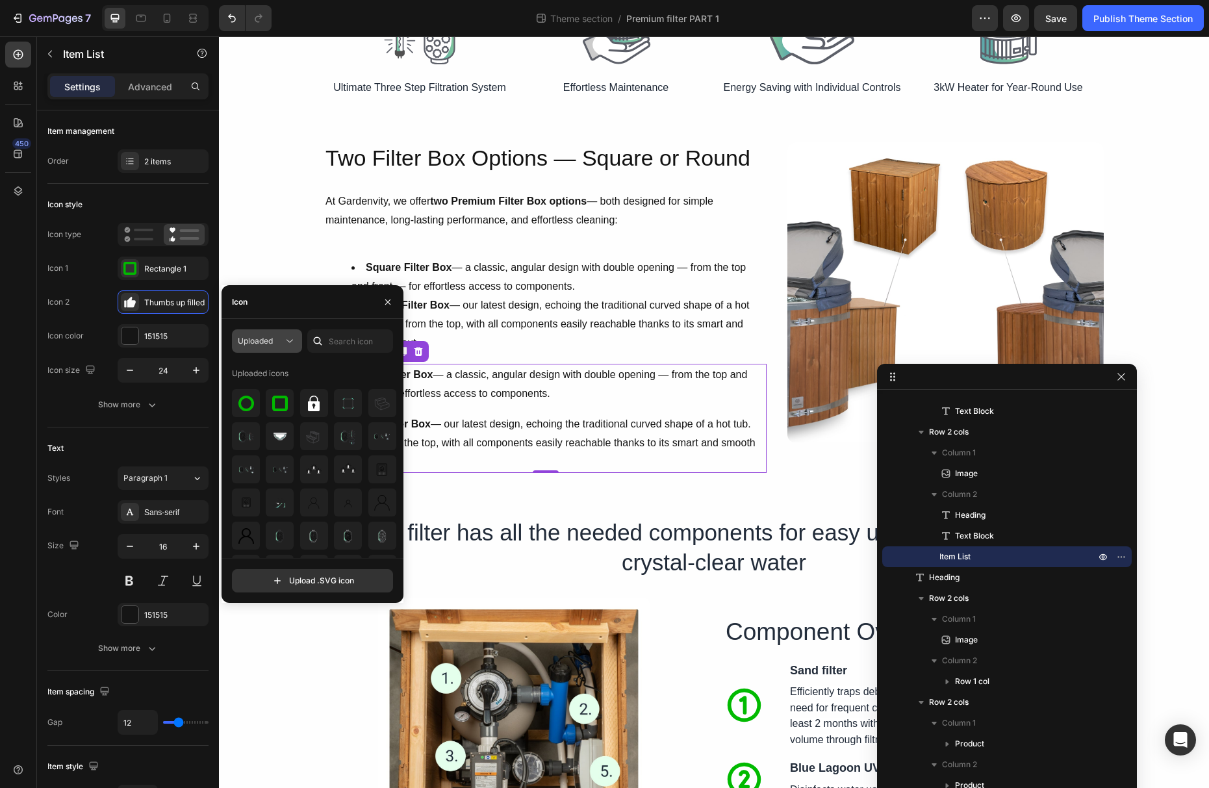
click at [255, 342] on span "Uploaded" at bounding box center [255, 341] width 35 height 10
click at [281, 487] on div "Uploaded" at bounding box center [243, 496] width 107 height 25
click at [242, 396] on img at bounding box center [246, 404] width 16 height 16
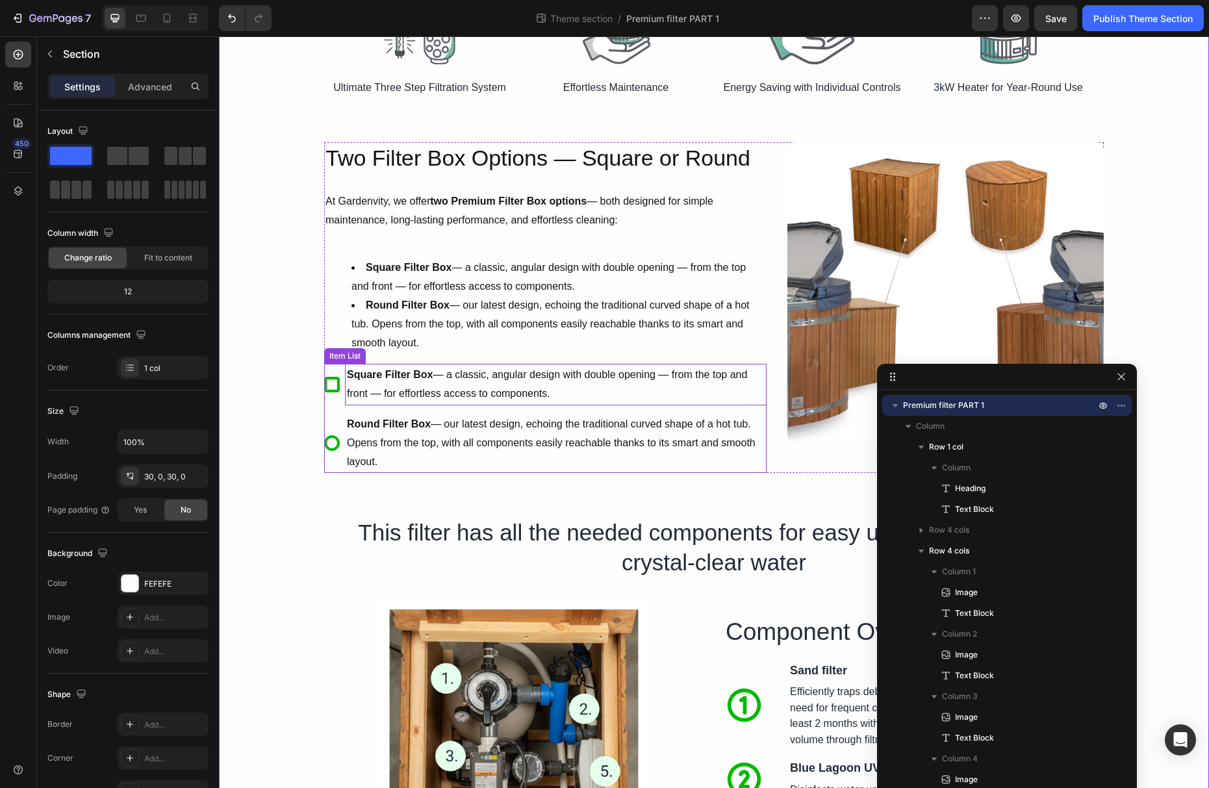
click at [366, 387] on p "Square Filter Box — a classic, angular design with double opening — from the to…" at bounding box center [556, 385] width 418 height 38
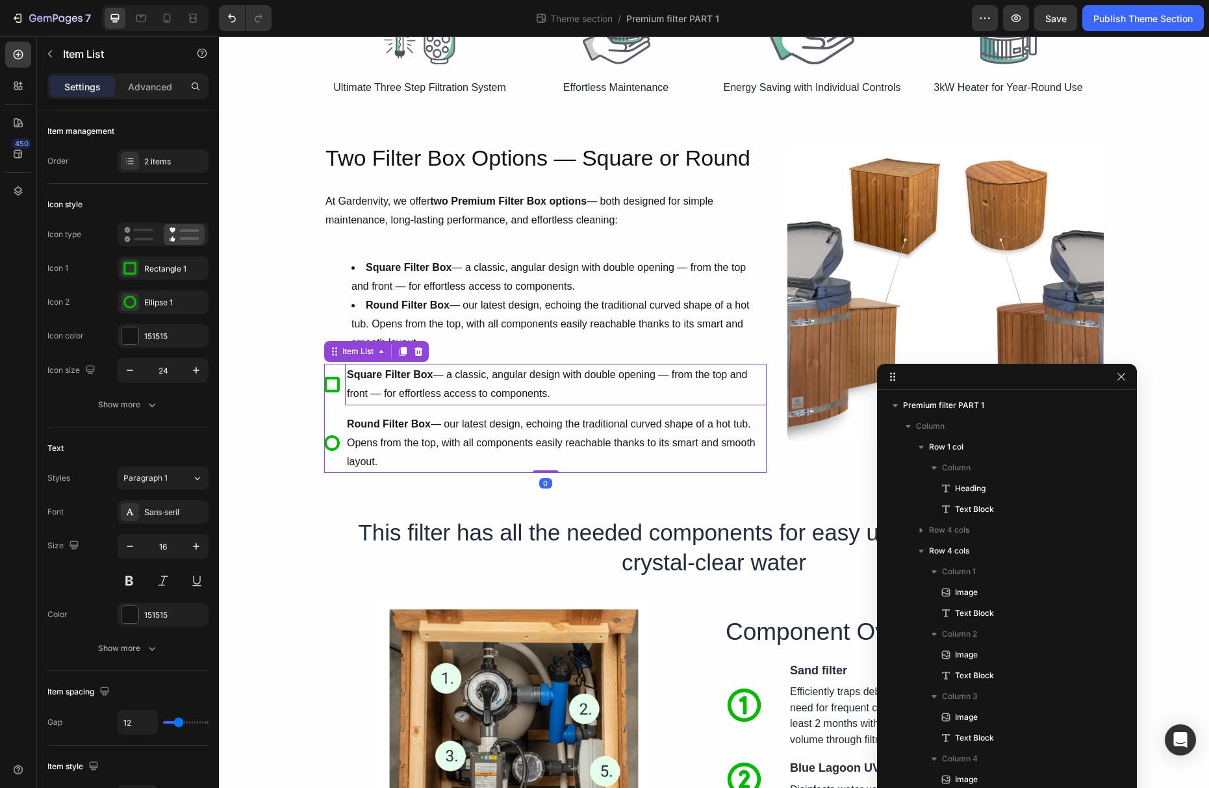
scroll to position [389, 0]
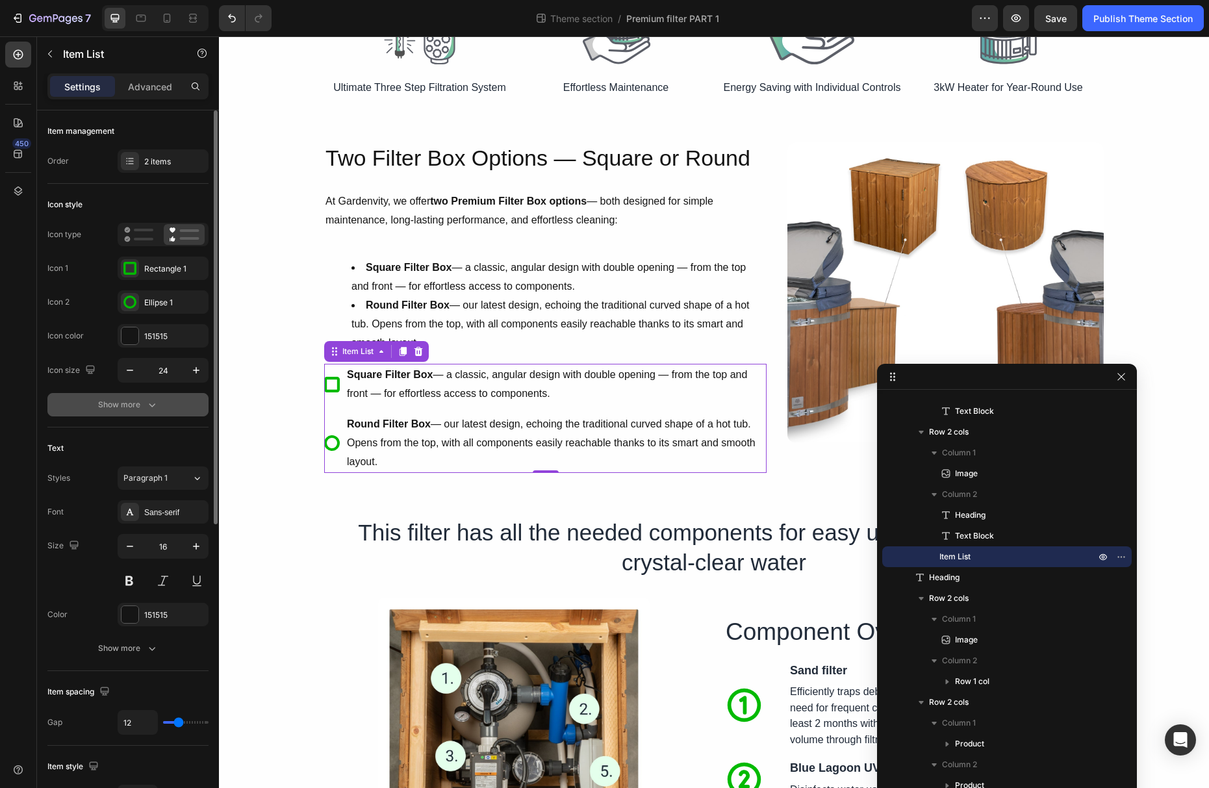
click at [132, 410] on div "Show more" at bounding box center [128, 404] width 60 height 13
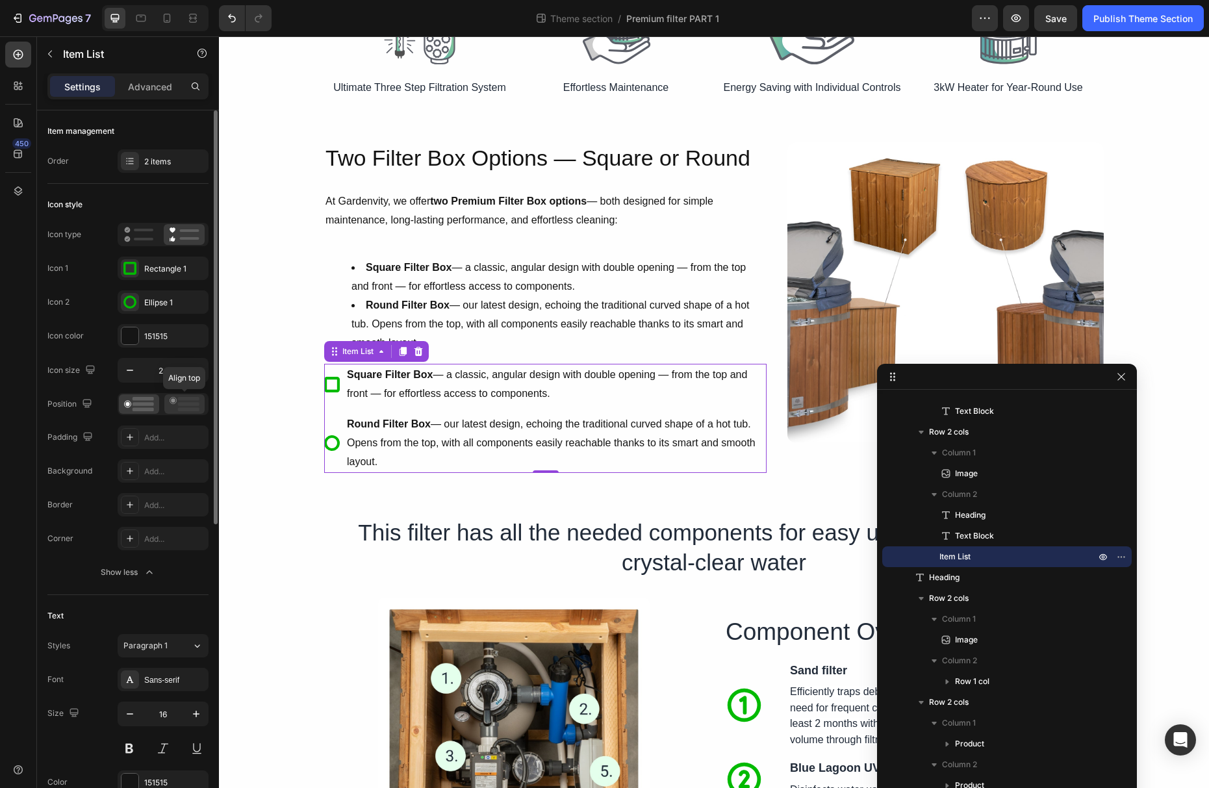
click at [173, 406] on icon at bounding box center [185, 404] width 30 height 14
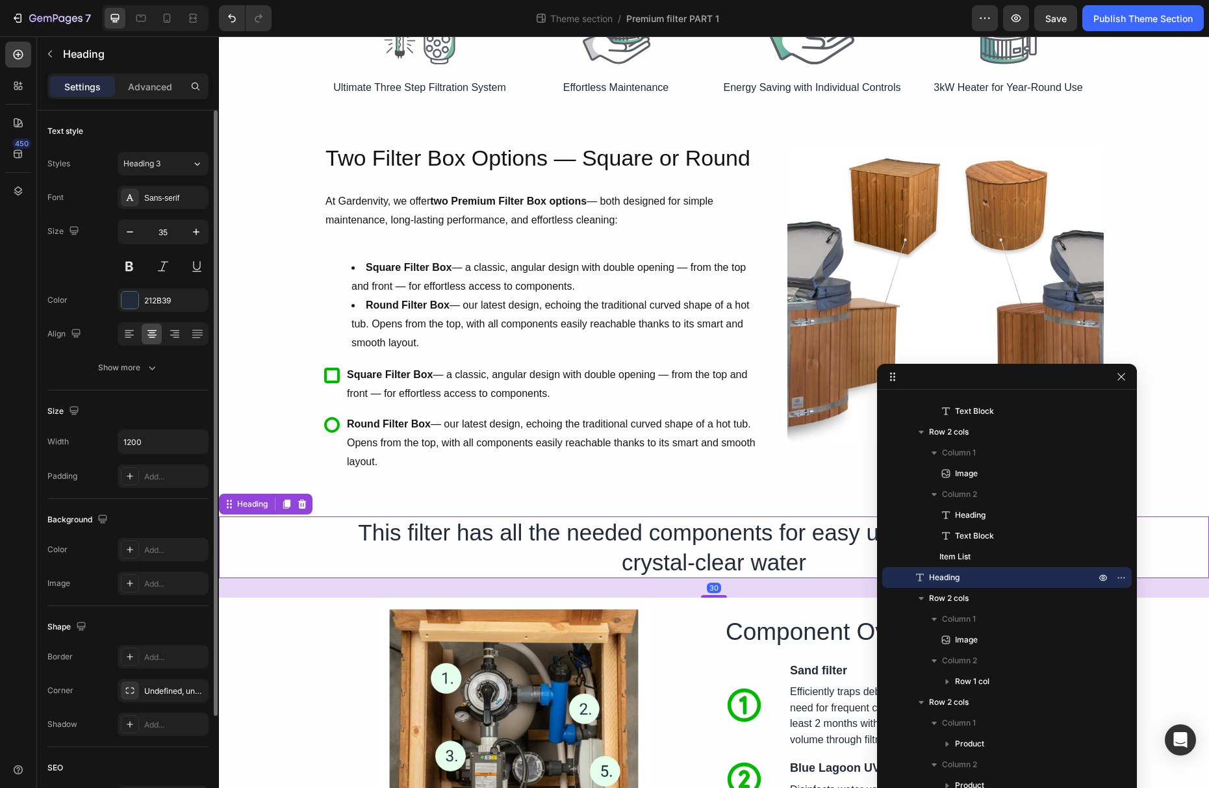
click at [322, 549] on div "This filter has all the needed components for easy use and maintaining crystal-…" at bounding box center [714, 547] width 990 height 62
click at [450, 350] on li "Round Filter Box — our latest design, echoing the traditional curved shape of a…" at bounding box center [558, 324] width 414 height 56
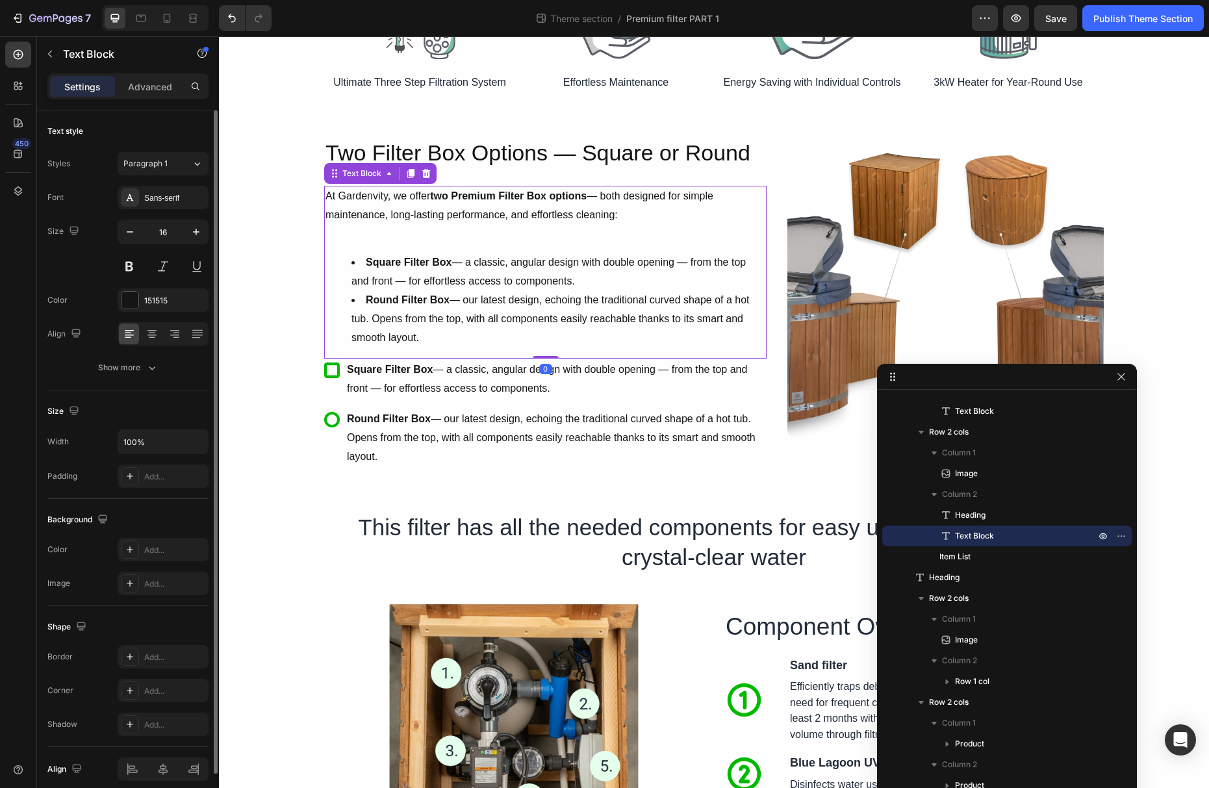
scroll to position [221, 0]
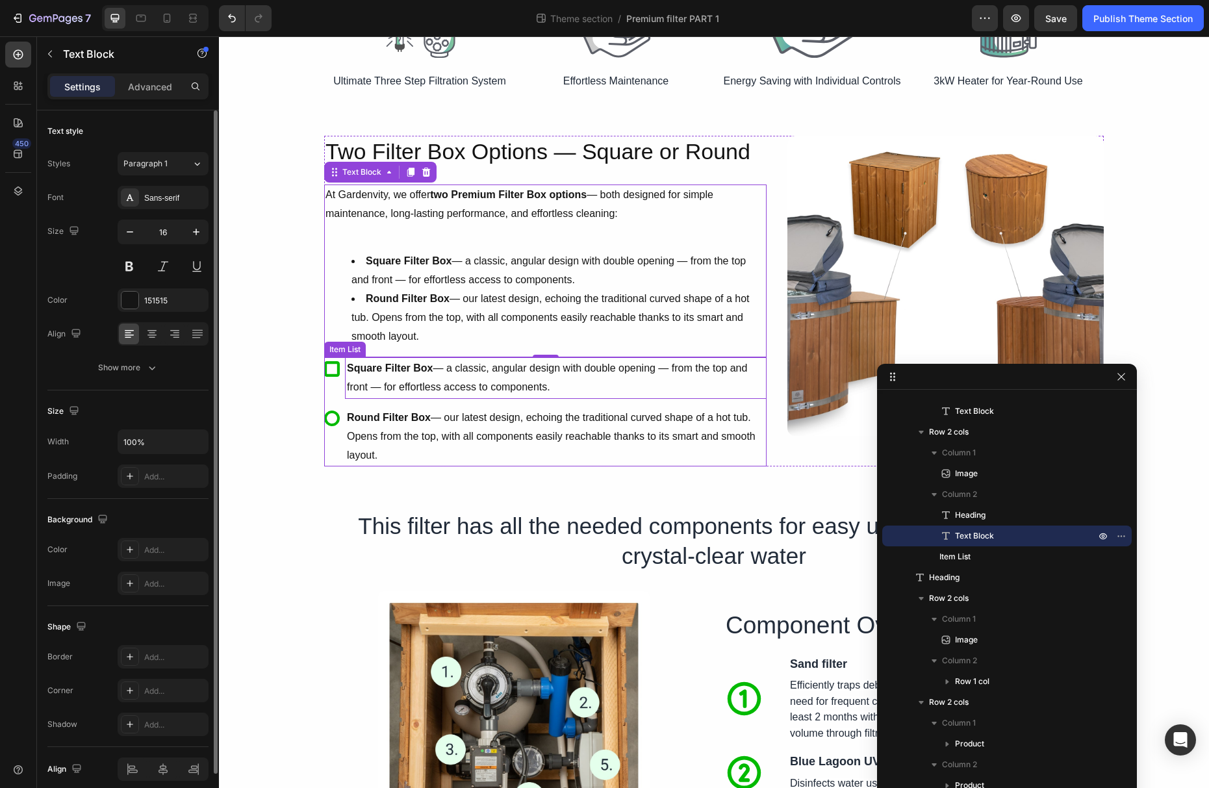
click at [459, 397] on div "Square Filter Box — a classic, angular design with double opening — from the to…" at bounding box center [556, 378] width 422 height 42
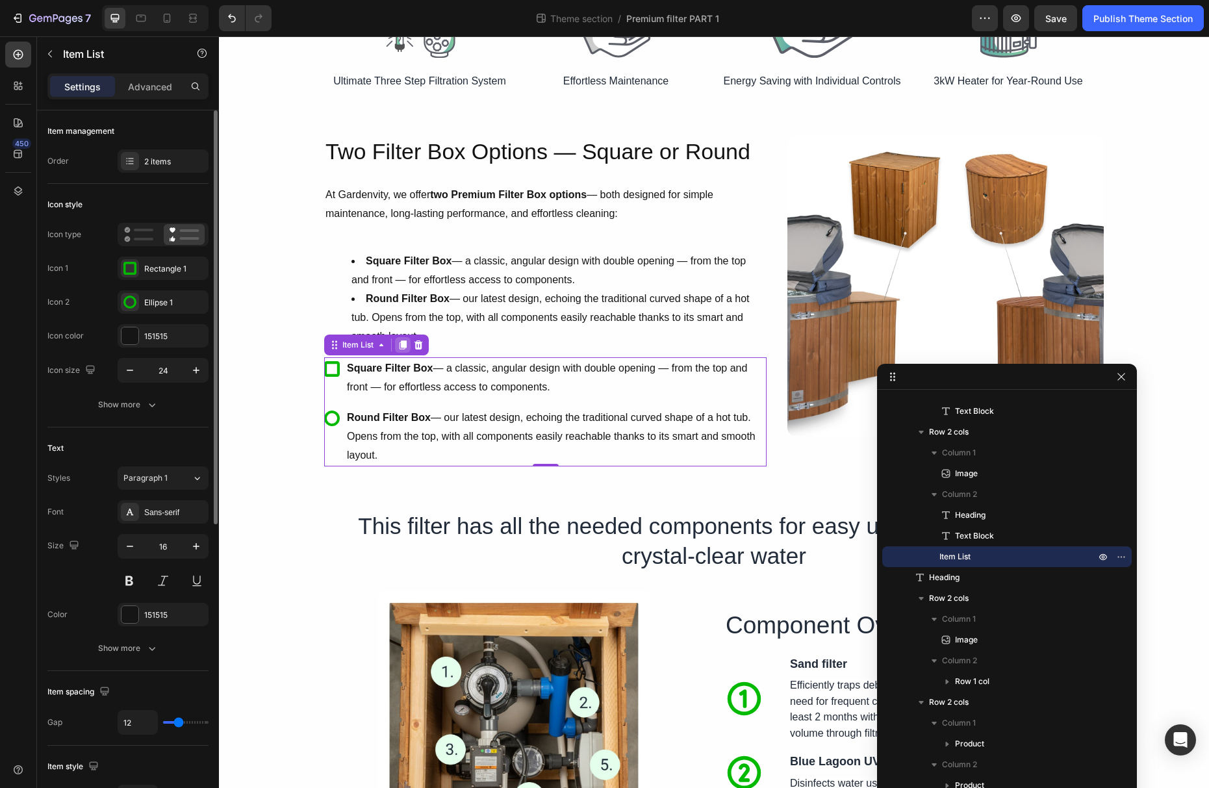
click at [403, 348] on icon at bounding box center [403, 345] width 10 height 10
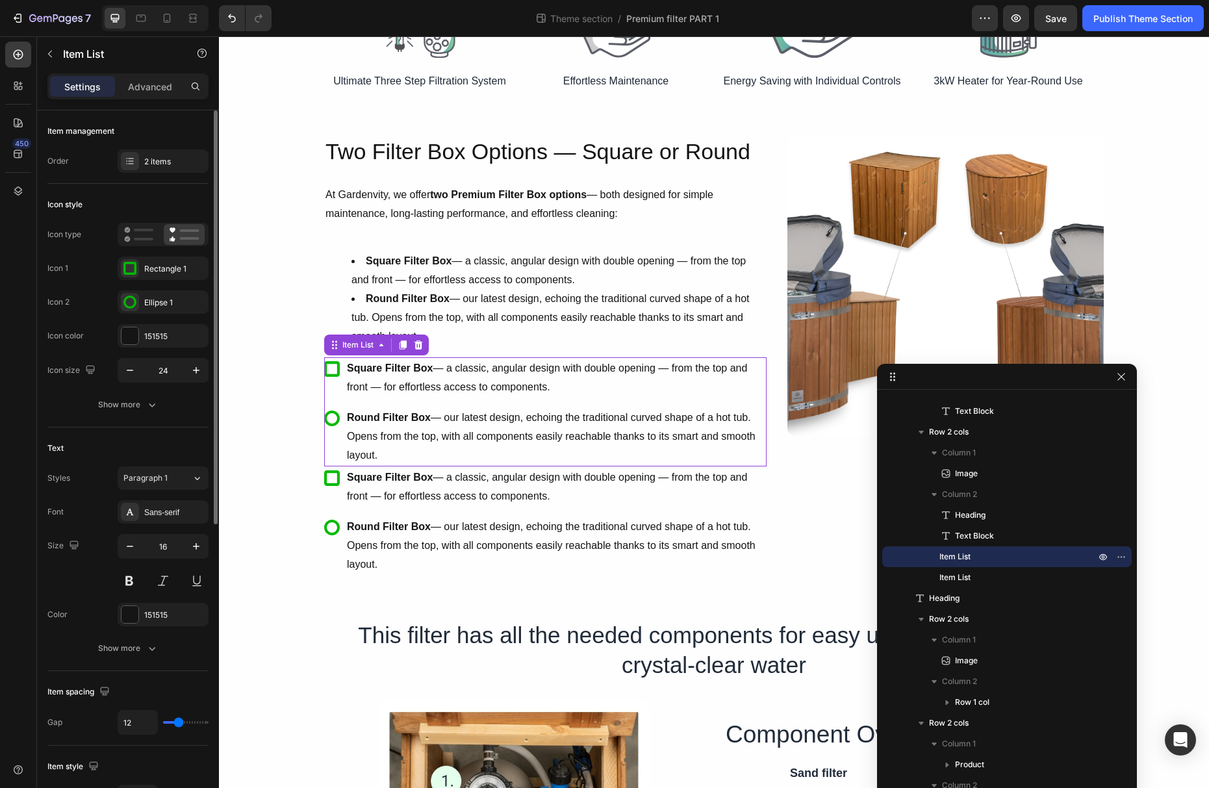
click at [493, 405] on div "Square Filter Box — a classic, angular design with double opening — from the to…" at bounding box center [545, 411] width 442 height 109
click at [421, 340] on icon at bounding box center [418, 345] width 10 height 10
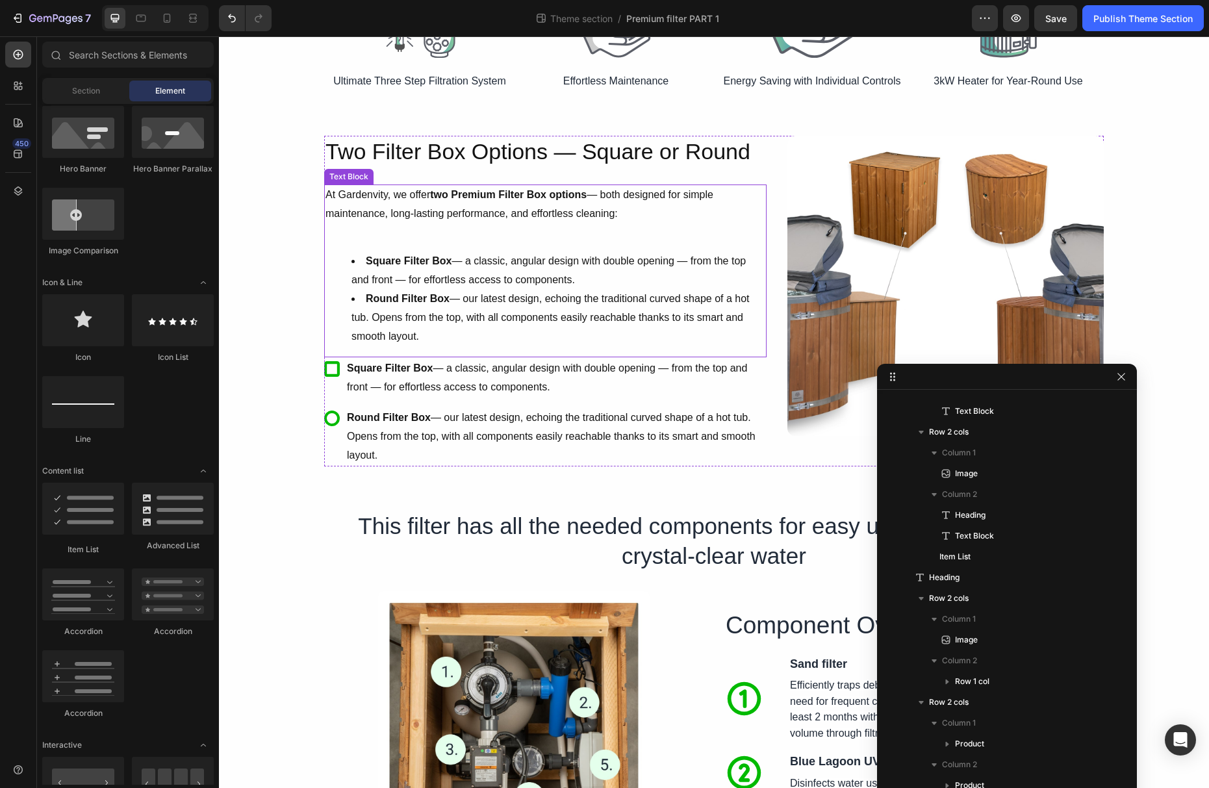
click at [439, 294] on strong "Round Filter Box" at bounding box center [408, 298] width 84 height 11
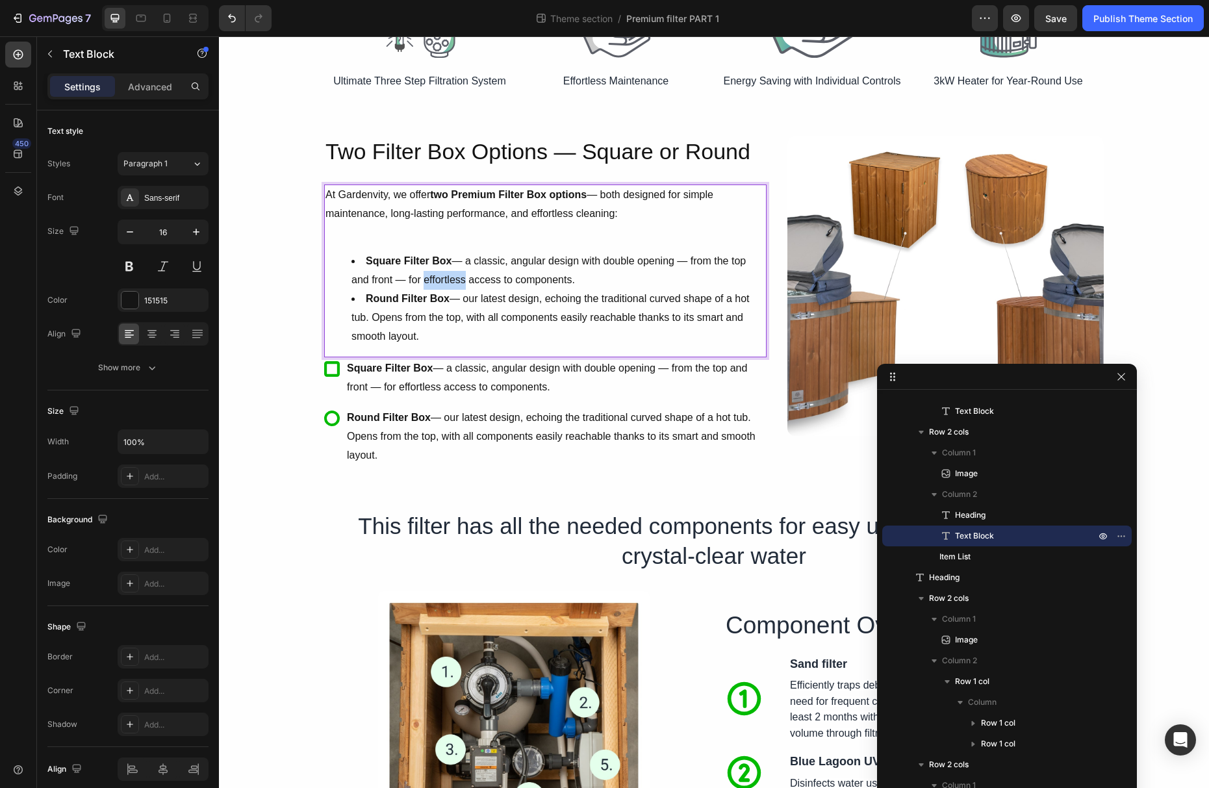
click at [436, 285] on li "Square Filter Box — a classic, angular design with double opening — from the to…" at bounding box center [558, 271] width 414 height 38
click at [416, 281] on li "Square Filter Box — a classic, angular design with double opening — from the to…" at bounding box center [558, 271] width 414 height 38
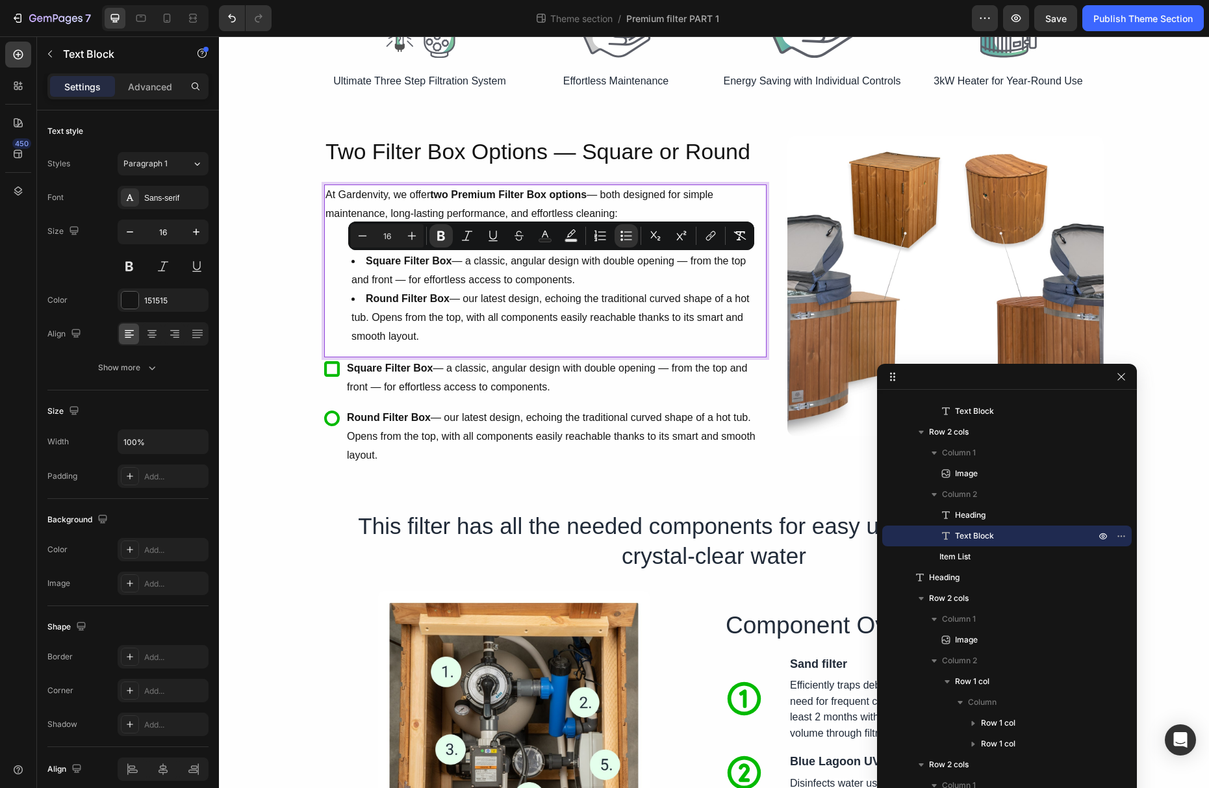
drag, startPoint x: 429, startPoint y: 338, endPoint x: 350, endPoint y: 261, distance: 110.3
click at [350, 261] on ul "Square Filter Box — a classic, angular design with double opening — from the to…" at bounding box center [545, 299] width 440 height 94
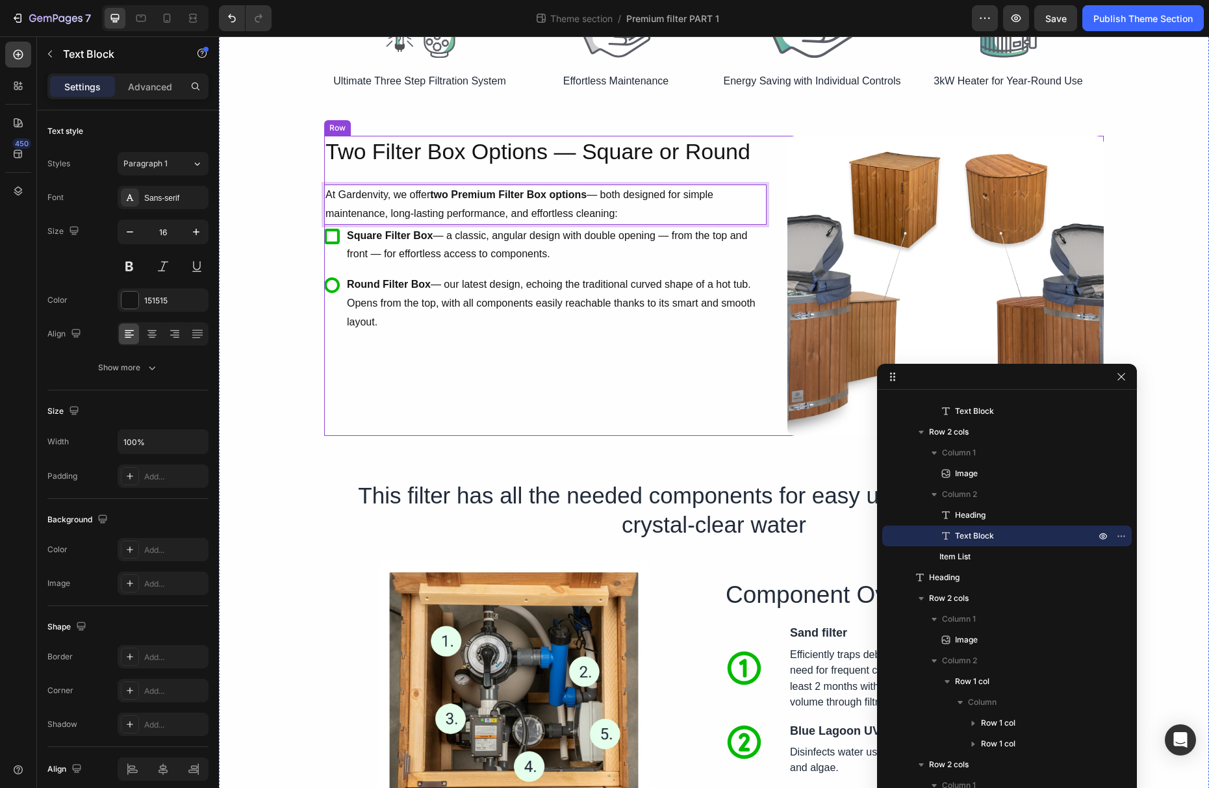
click at [613, 377] on div "Two Filter Box Options — Square or Round Heading At Gardenvity, we offer two Pr…" at bounding box center [545, 286] width 442 height 300
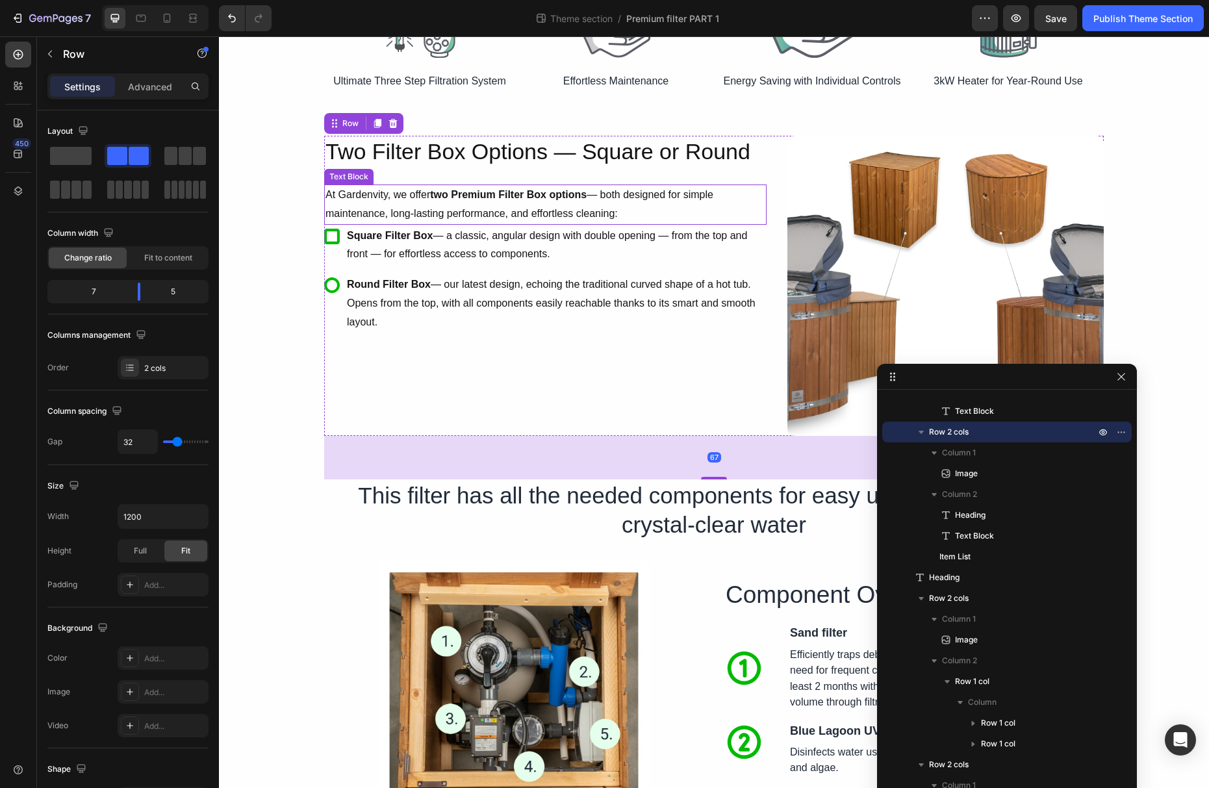
click at [606, 215] on p "At Gardenvity, we offer two Premium Filter Box options — both designed for simp…" at bounding box center [545, 205] width 440 height 38
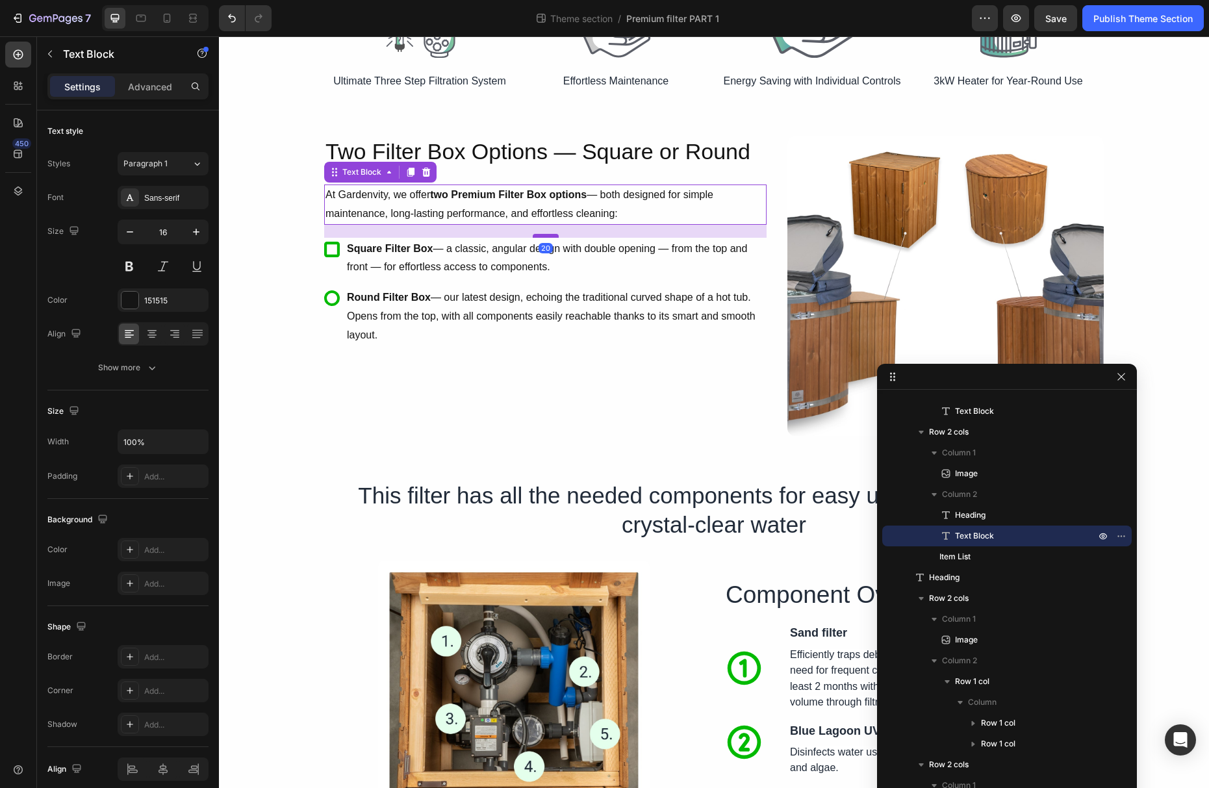
drag, startPoint x: 549, startPoint y: 223, endPoint x: 547, endPoint y: 236, distance: 13.1
click at [547, 236] on div at bounding box center [546, 236] width 26 height 4
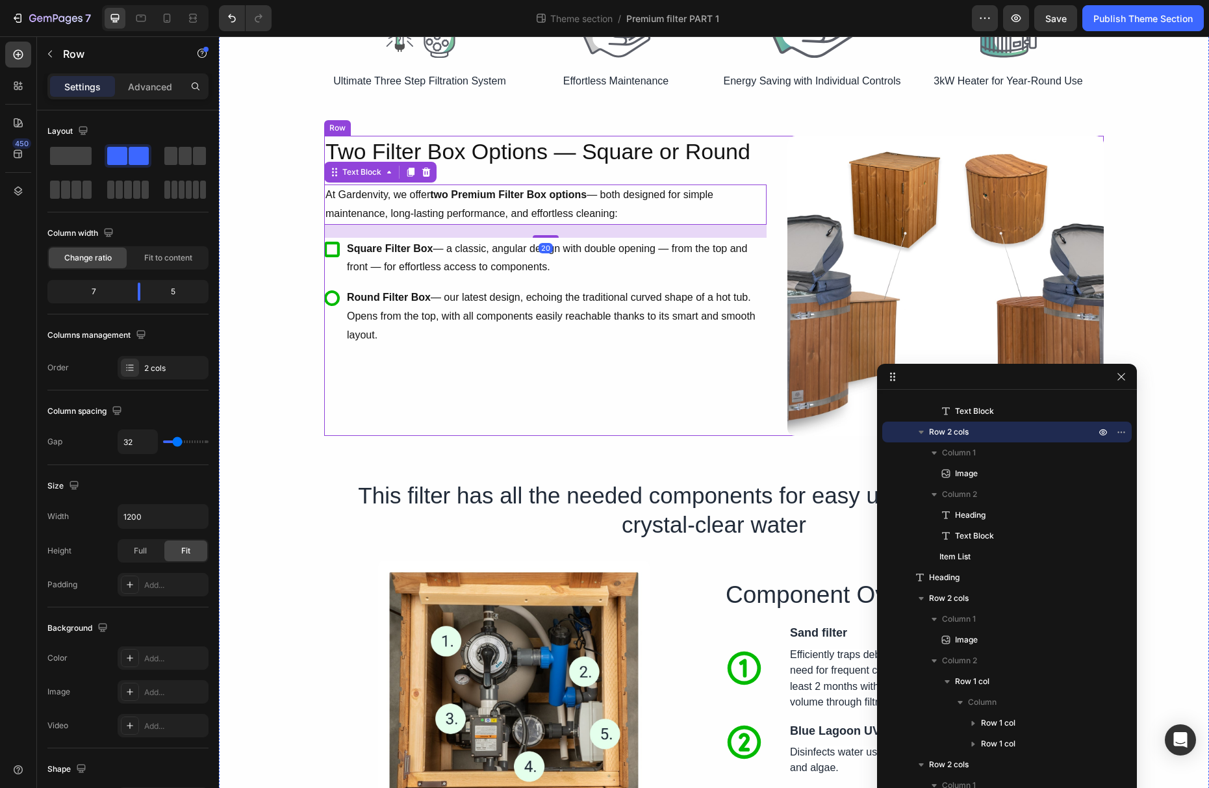
click at [593, 355] on div "Two Filter Box Options — Square or Round Heading At Gardenvity, we offer two Pr…" at bounding box center [545, 286] width 442 height 300
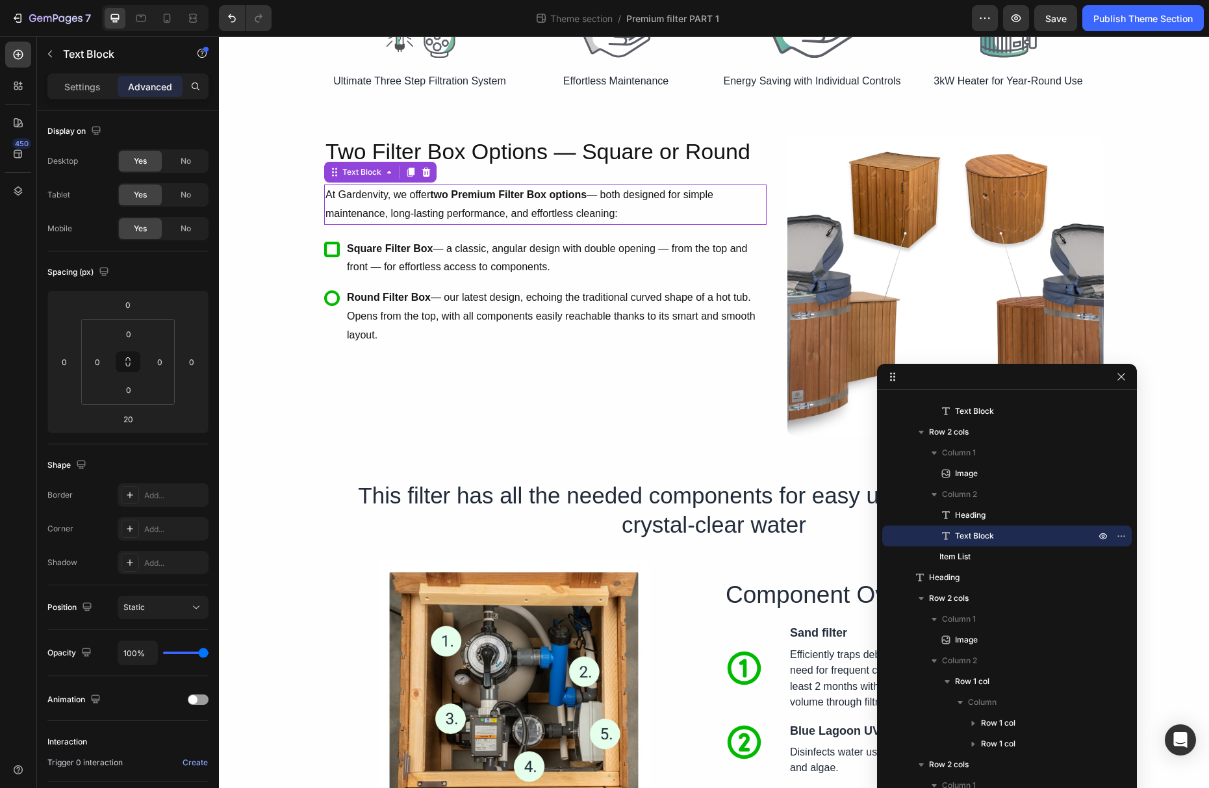
click at [518, 212] on p "At Gardenvity, we offer two Premium Filter Box options — both designed for simp…" at bounding box center [545, 205] width 440 height 38
click at [407, 173] on icon at bounding box center [410, 172] width 10 height 10
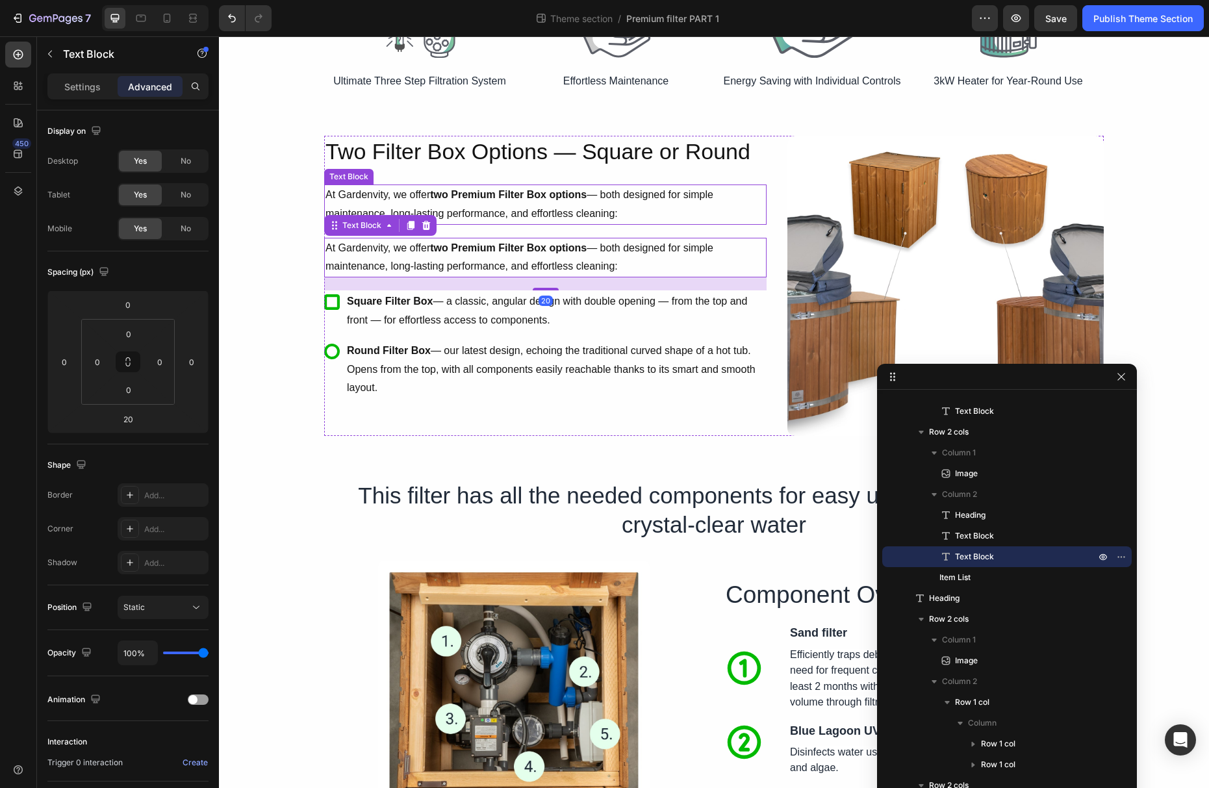
click at [495, 199] on strong "two Premium Filter Box options" at bounding box center [508, 194] width 157 height 11
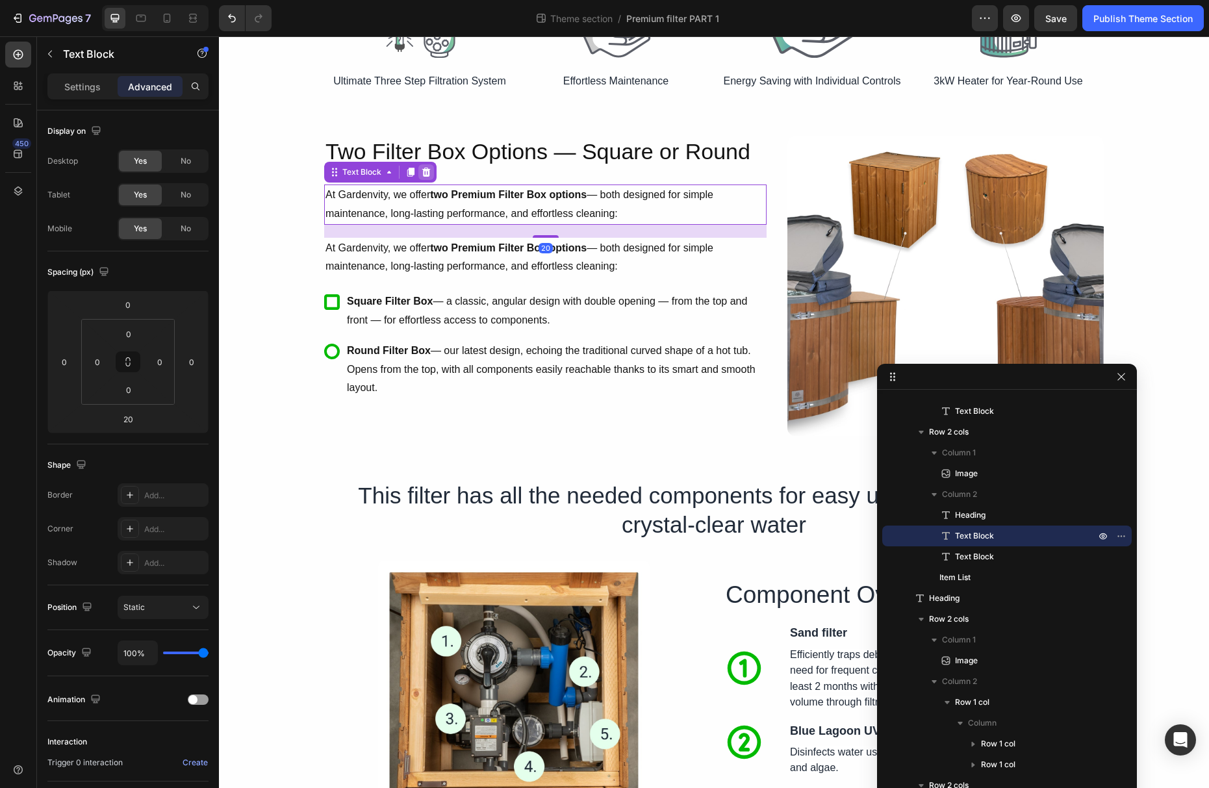
click at [427, 173] on icon at bounding box center [426, 172] width 8 height 9
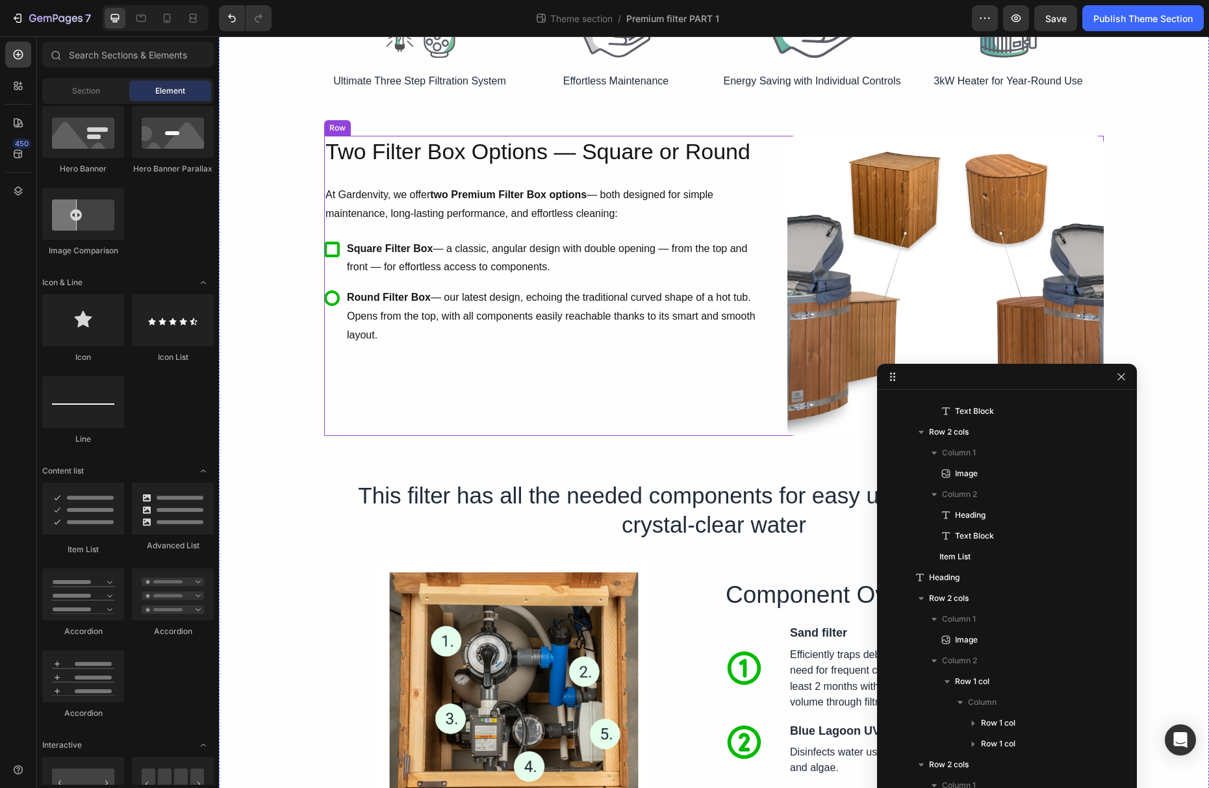
click at [670, 416] on div "Two Filter Box Options — Square or Round Heading At Gardenvity, we offer two Pr…" at bounding box center [545, 286] width 442 height 300
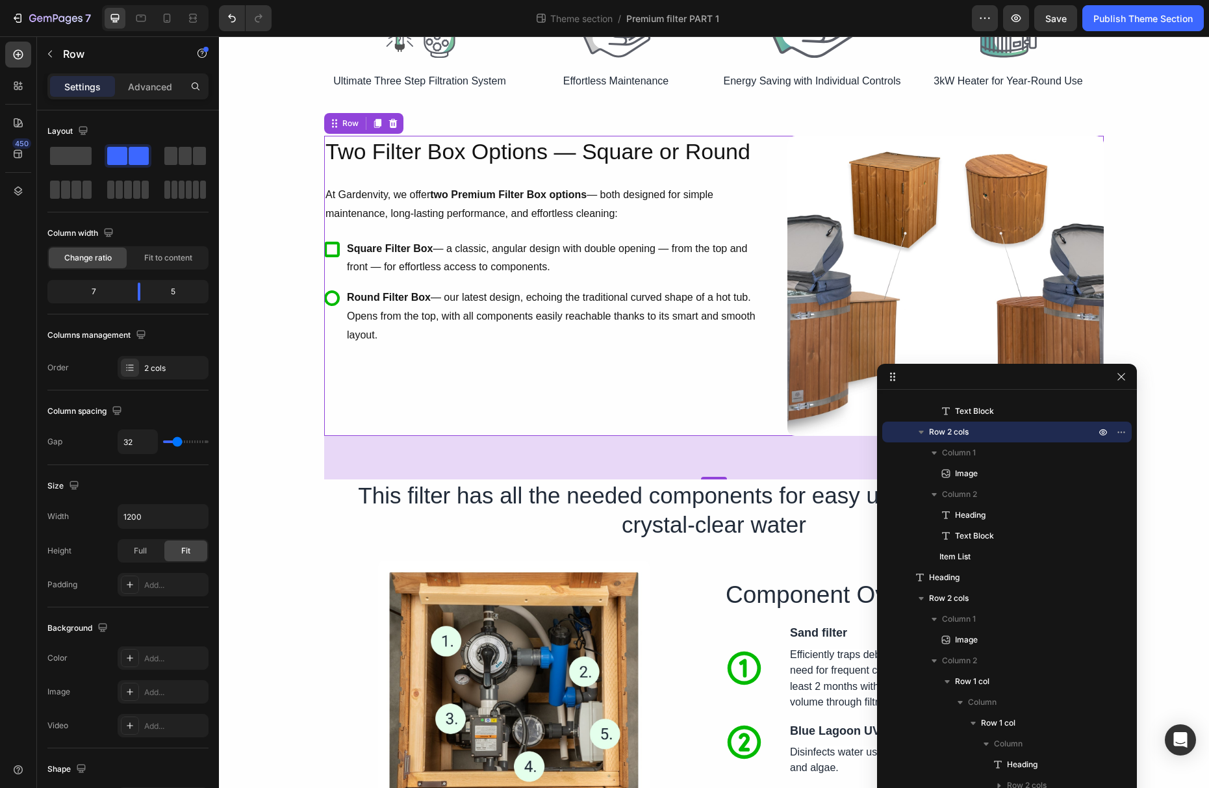
click at [643, 368] on div "Two Filter Box Options — Square or Round Heading At Gardenvity, we offer two Pr…" at bounding box center [545, 286] width 442 height 300
click at [704, 373] on div "Two Filter Box Options — Square or Round Heading At Gardenvity, we offer two Pr…" at bounding box center [545, 286] width 442 height 300
click at [731, 473] on div "67" at bounding box center [714, 458] width 780 height 44
click at [820, 513] on h2 "This filter has all the needed components for easy use and maintaining crystal-…" at bounding box center [714, 510] width 780 height 62
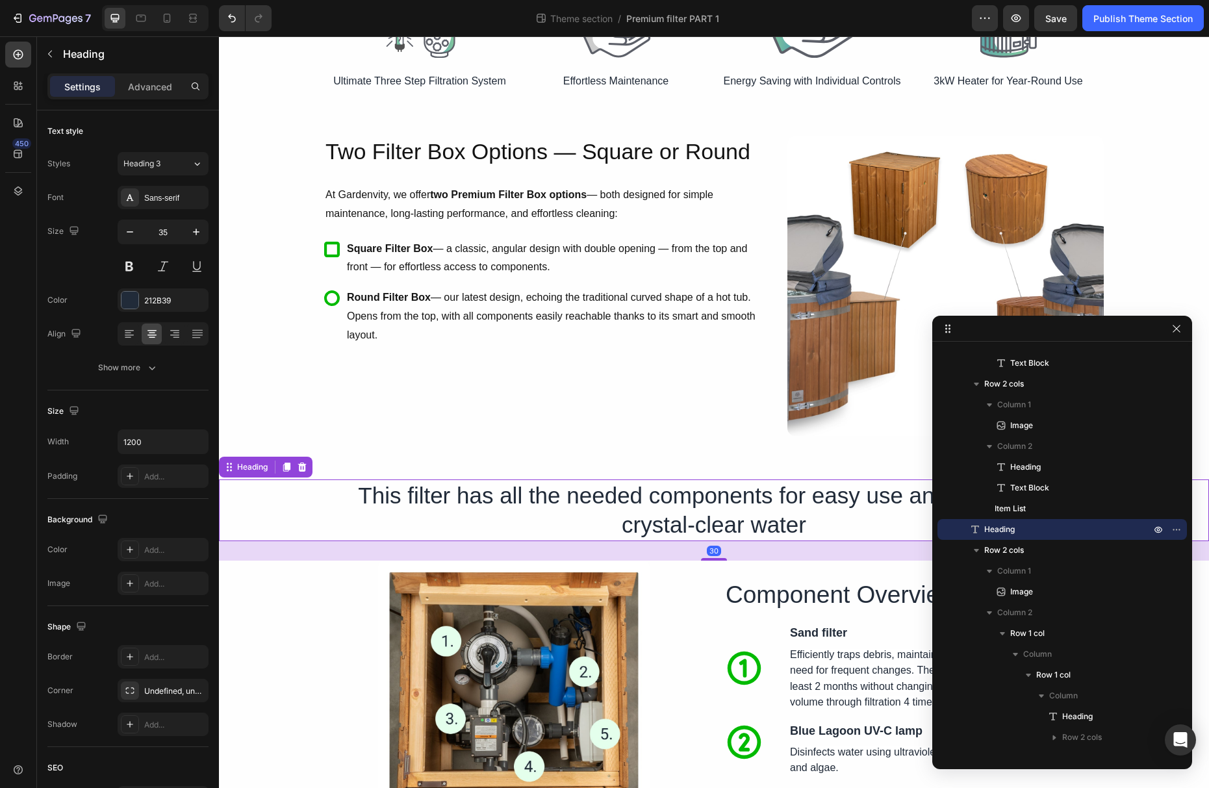
drag, startPoint x: 962, startPoint y: 374, endPoint x: 1118, endPoint y: 327, distance: 163.4
click at [1063, 22] on span "Save" at bounding box center [1055, 18] width 21 height 11
click at [1109, 21] on div "Publish Theme Section" at bounding box center [1142, 19] width 99 height 14
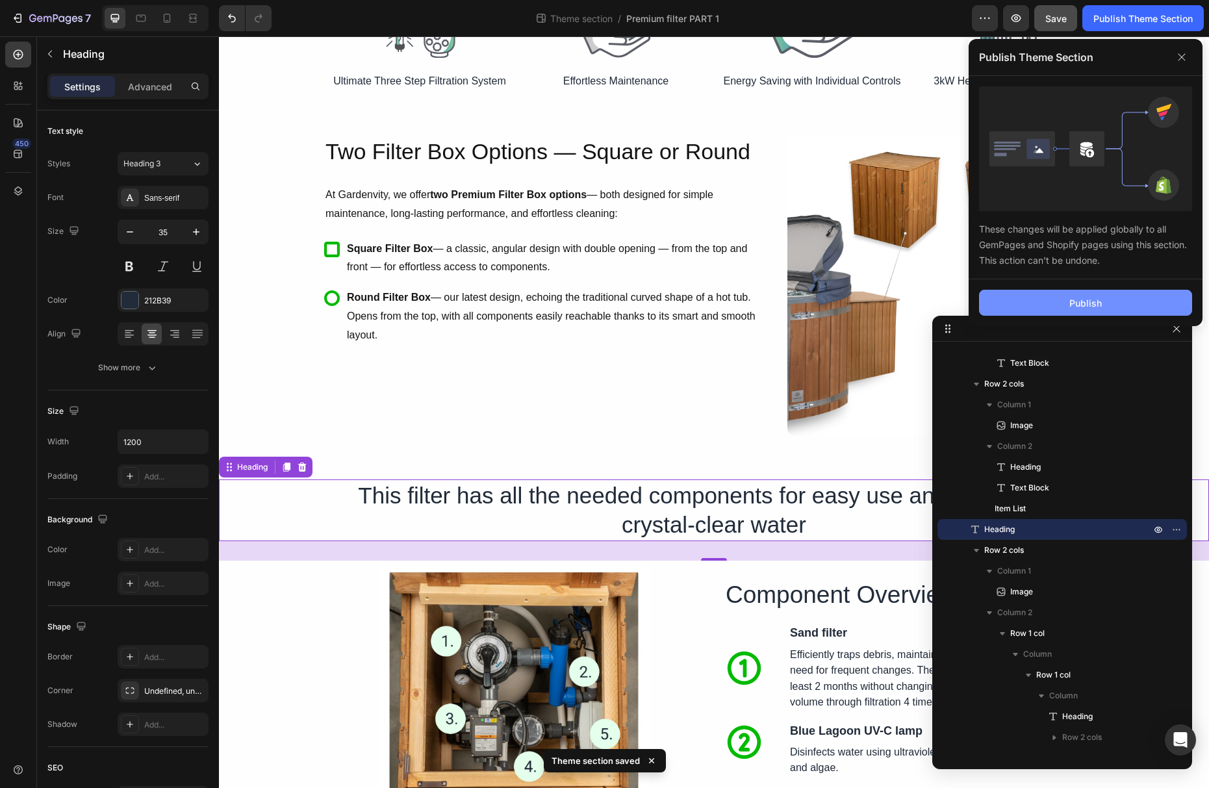
click at [1081, 311] on button "Publish" at bounding box center [1085, 303] width 213 height 26
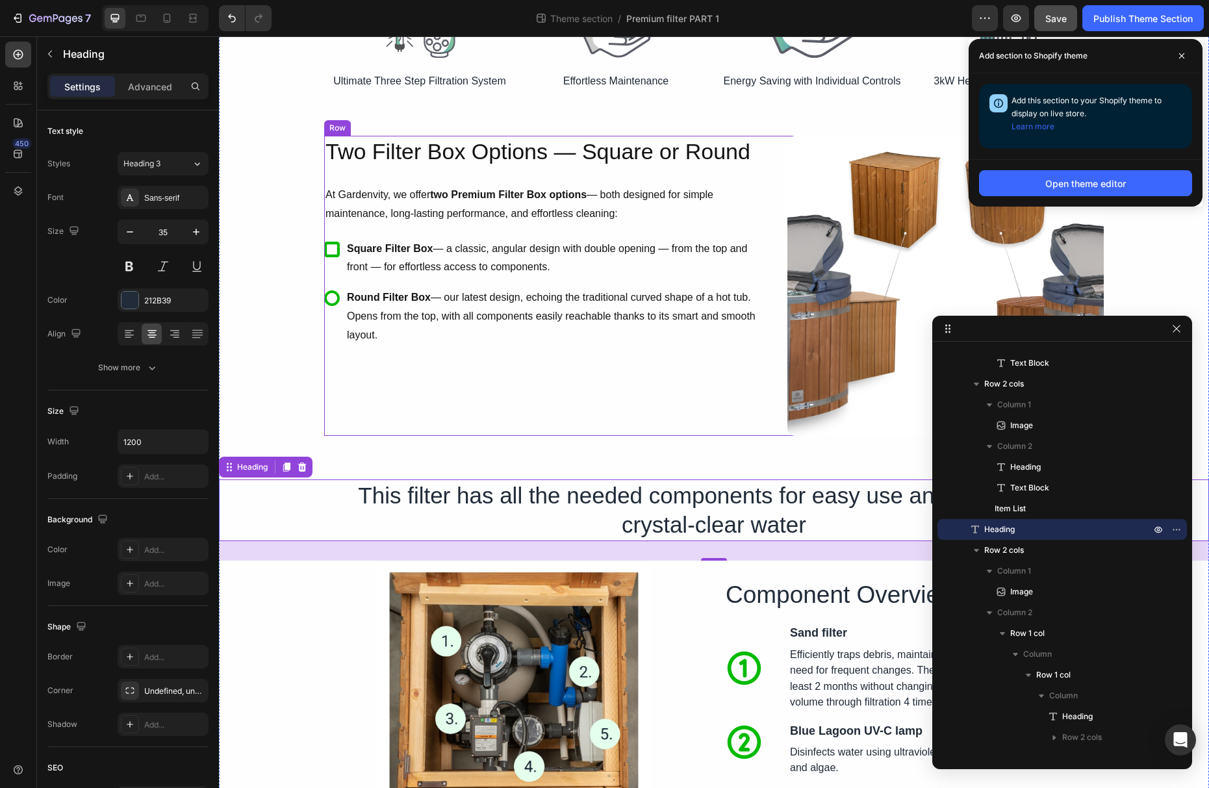
click at [774, 231] on div "Image Two Filter Box Options — Square or Round Heading At Gardenvity, we offer …" at bounding box center [714, 286] width 780 height 300
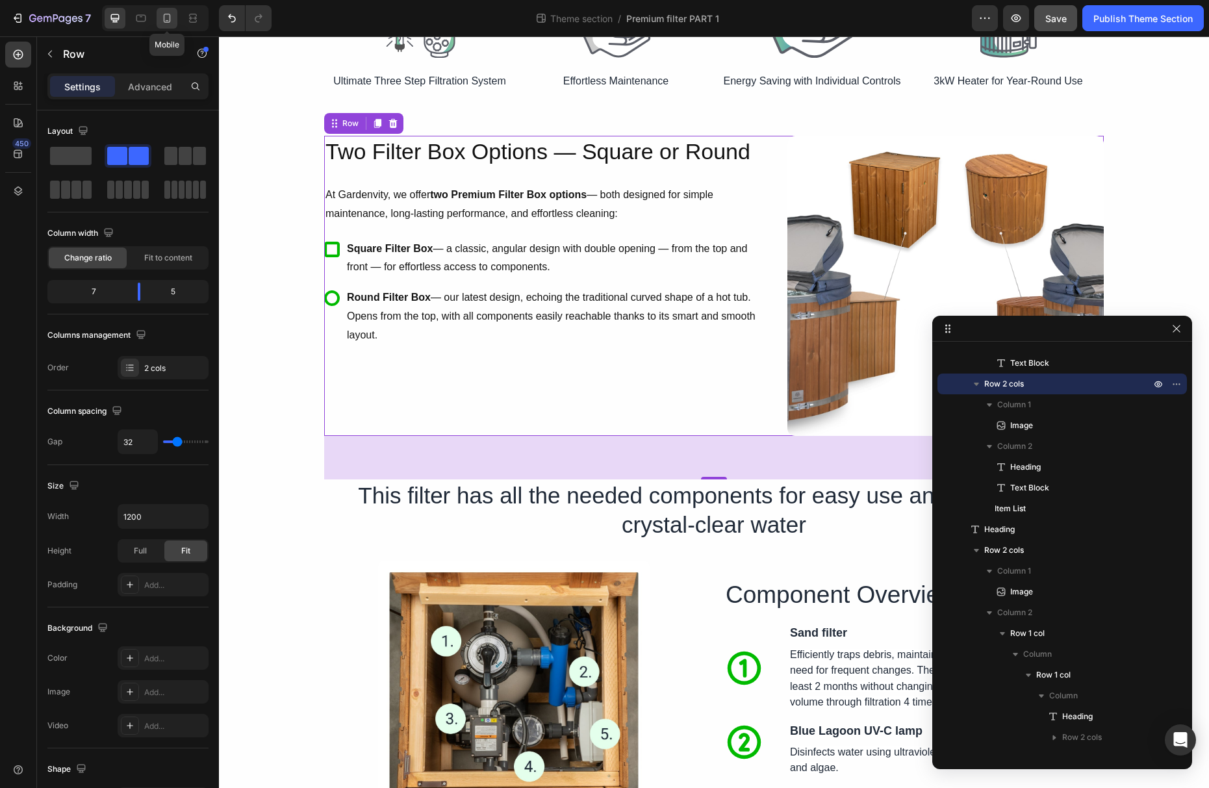
click at [169, 21] on icon at bounding box center [167, 18] width 7 height 9
type input "0"
type input "100%"
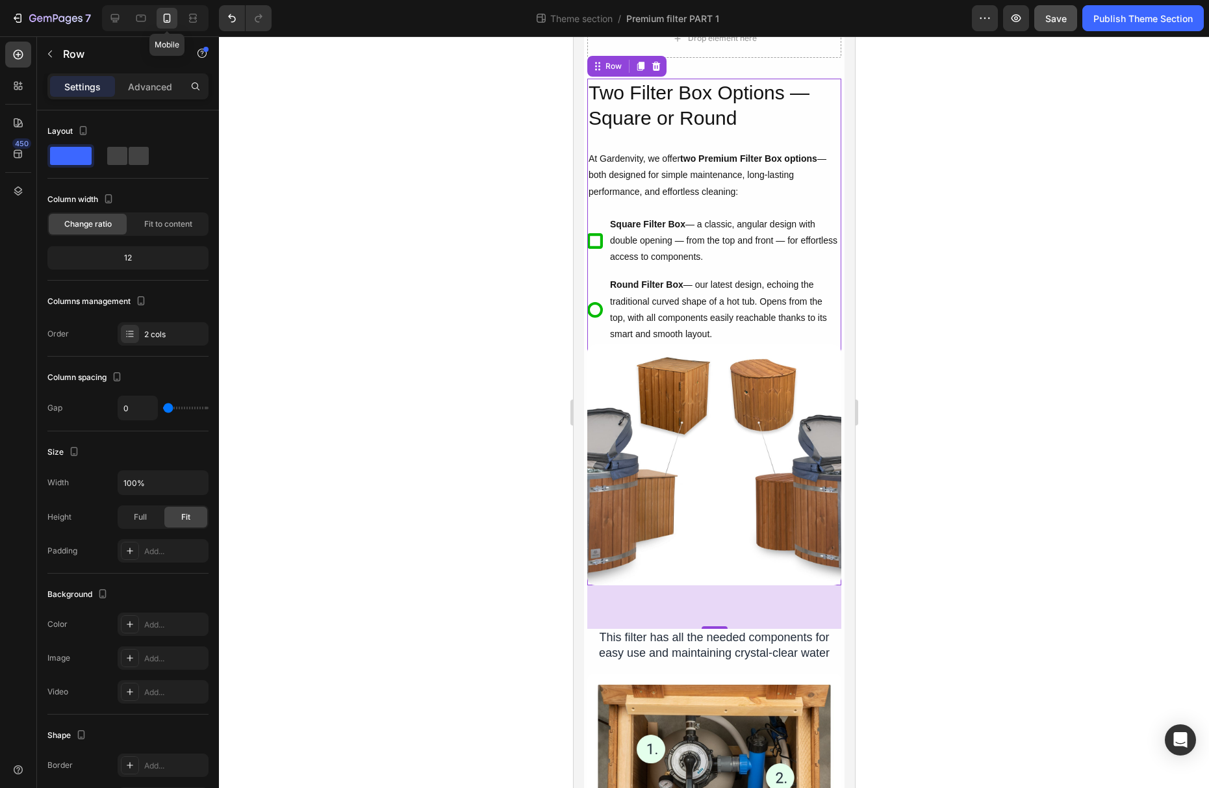
scroll to position [445, 0]
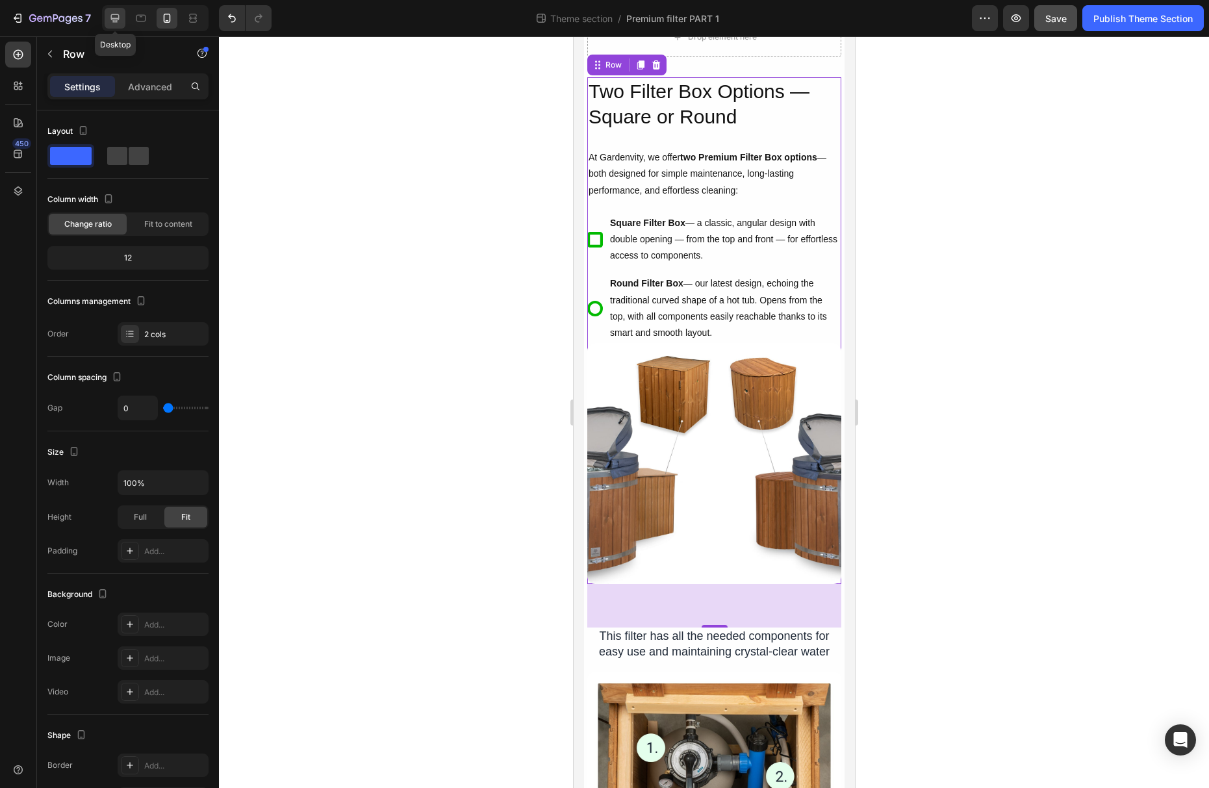
click at [116, 19] on icon at bounding box center [115, 18] width 8 height 8
type input "32"
type input "1200"
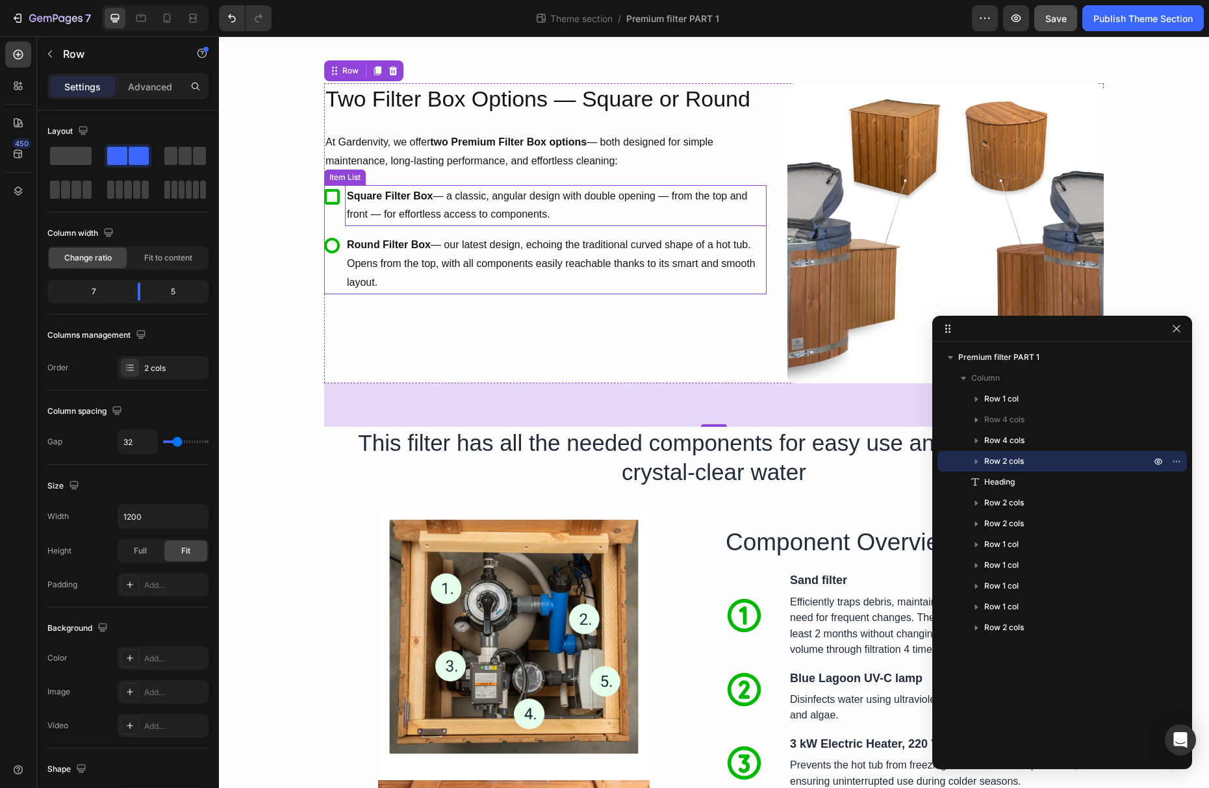
scroll to position [248, 0]
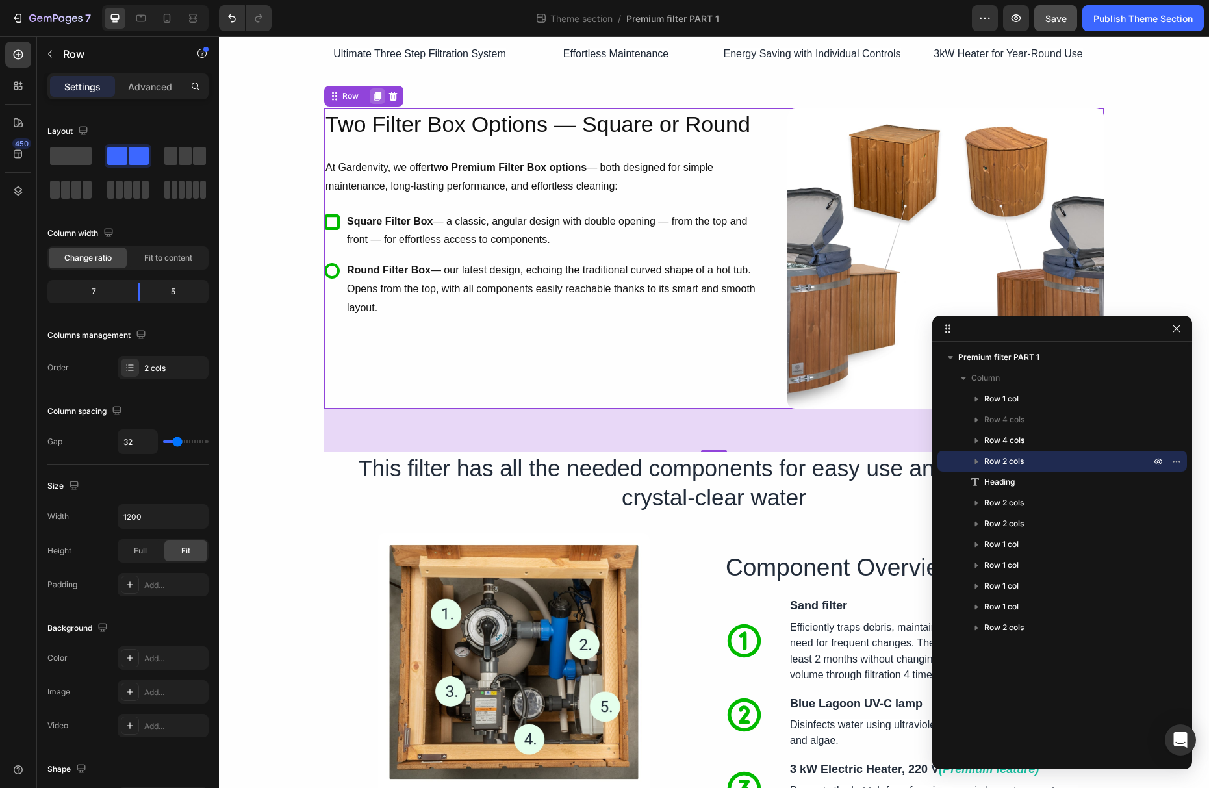
click at [382, 97] on div at bounding box center [378, 96] width 16 height 16
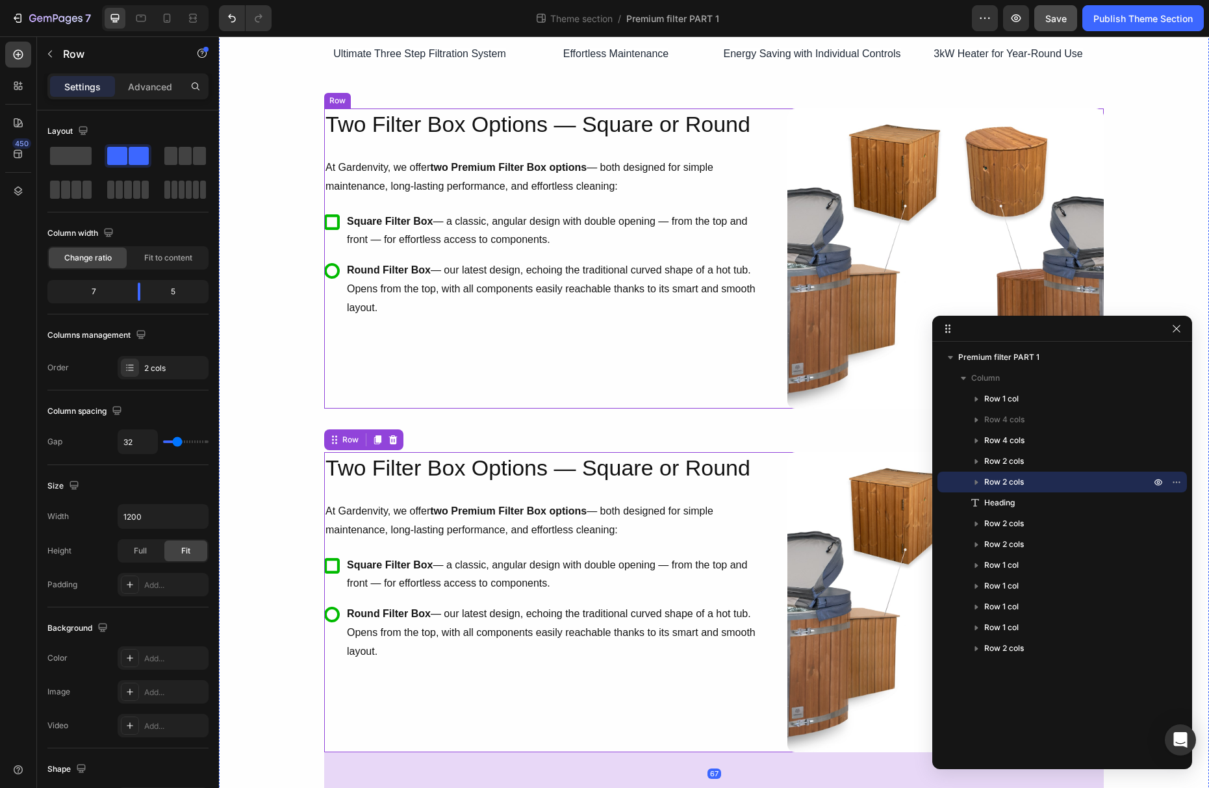
click at [778, 286] on div "Image Two Filter Box Options — Square or Round Heading At Gardenvity, we offer …" at bounding box center [714, 258] width 780 height 300
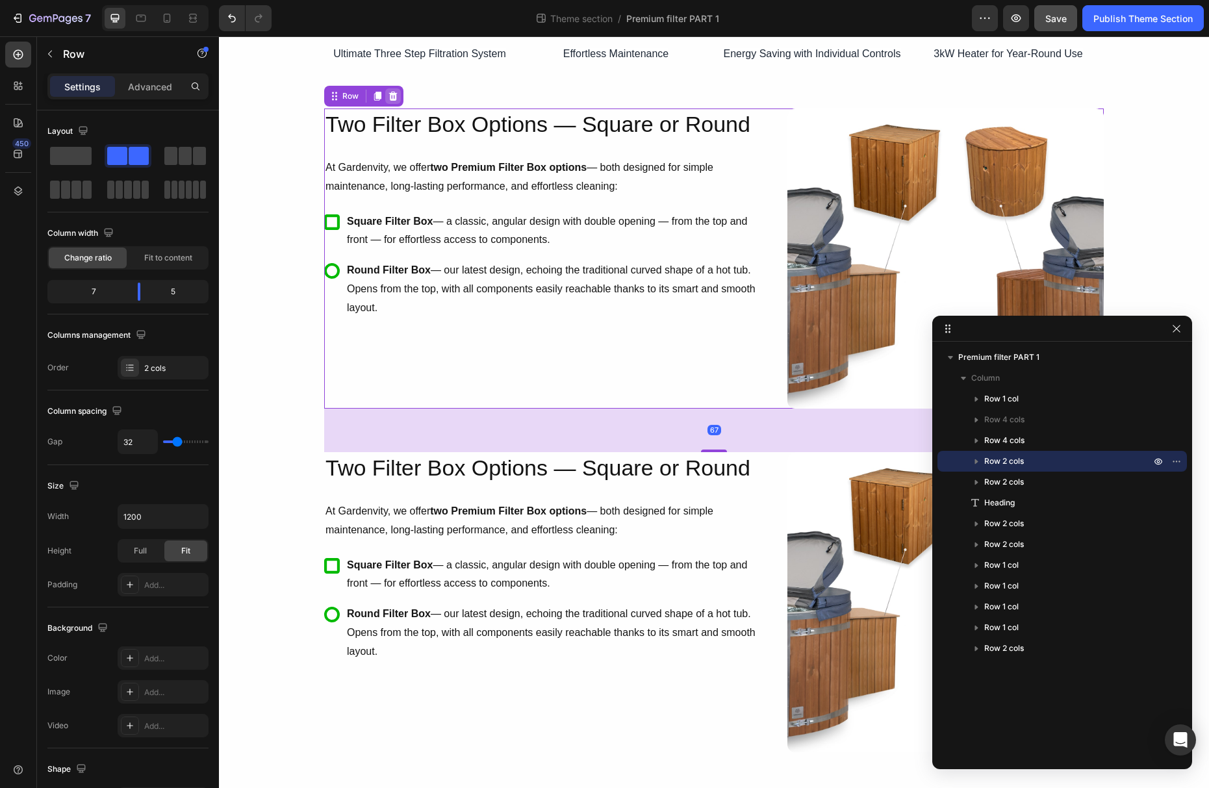
click at [394, 93] on icon at bounding box center [393, 96] width 8 height 9
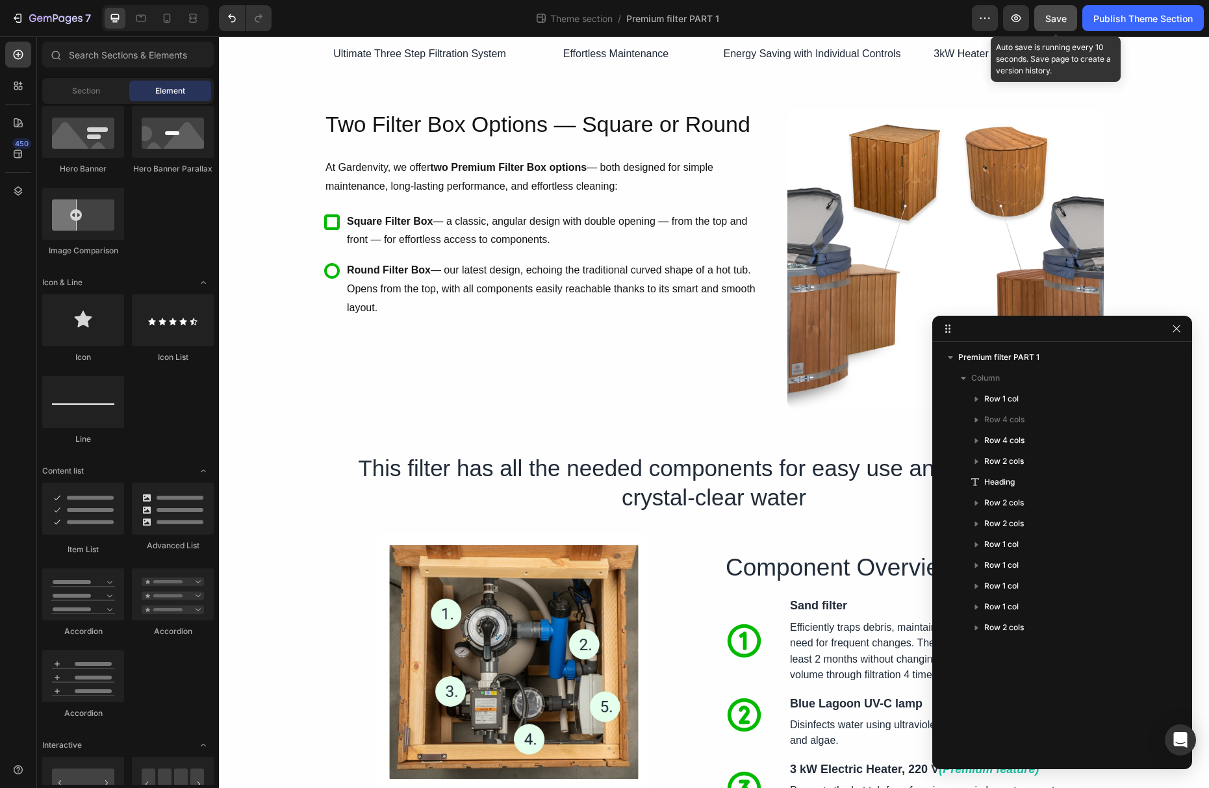
click at [1056, 19] on span "Save" at bounding box center [1055, 18] width 21 height 11
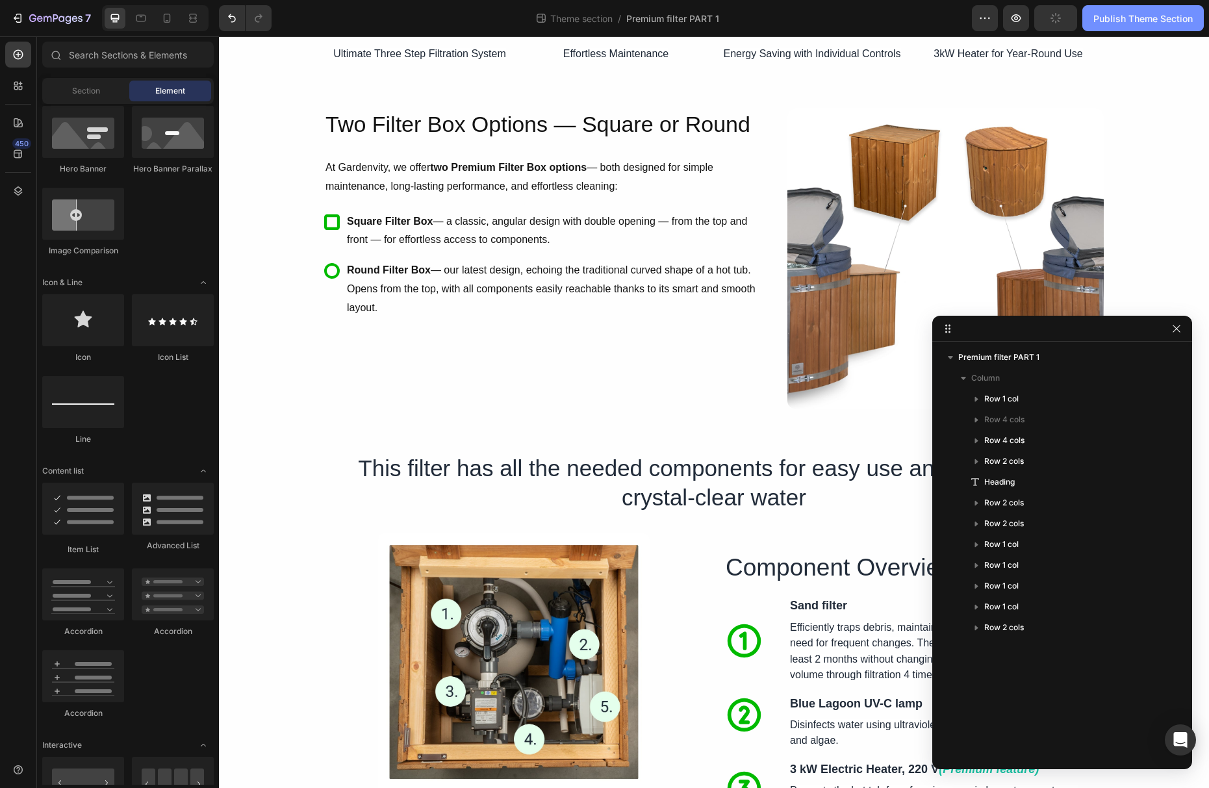
click at [1109, 23] on div "Publish Theme Section" at bounding box center [1142, 19] width 99 height 14
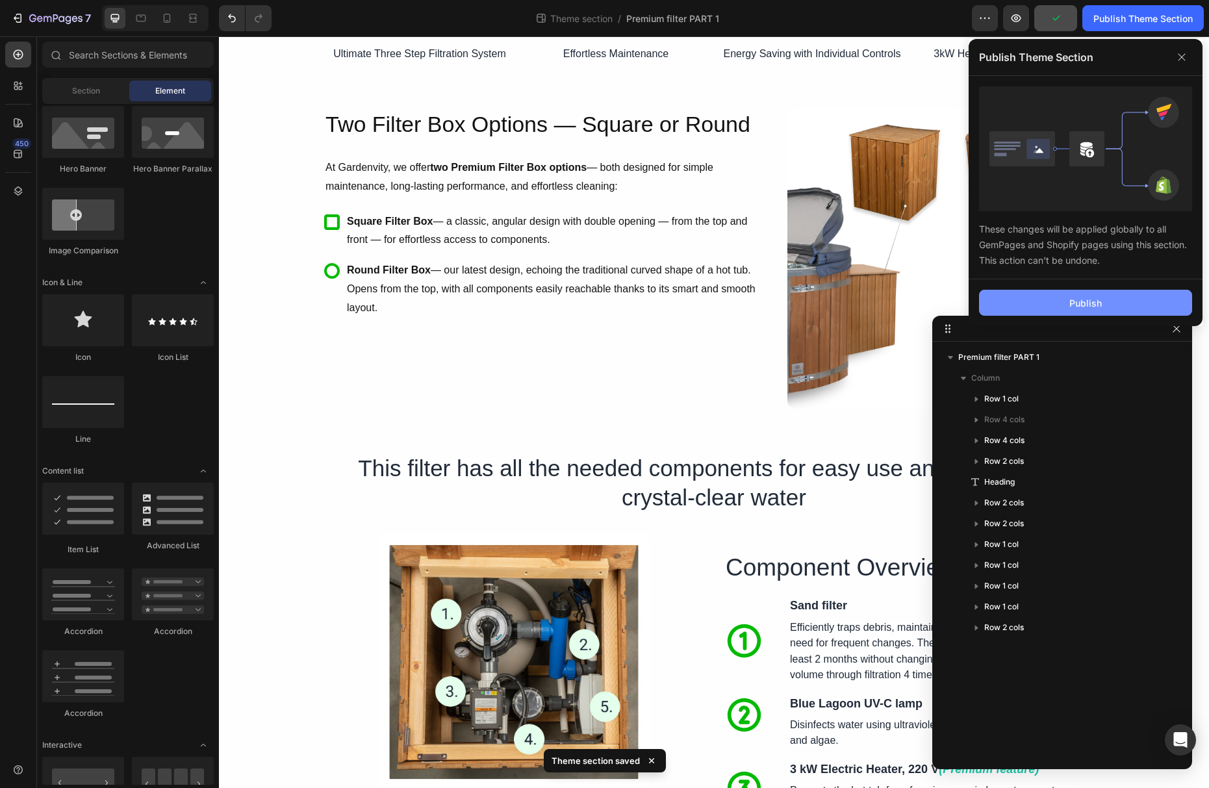
click at [1099, 303] on div "Publish" at bounding box center [1085, 303] width 32 height 14
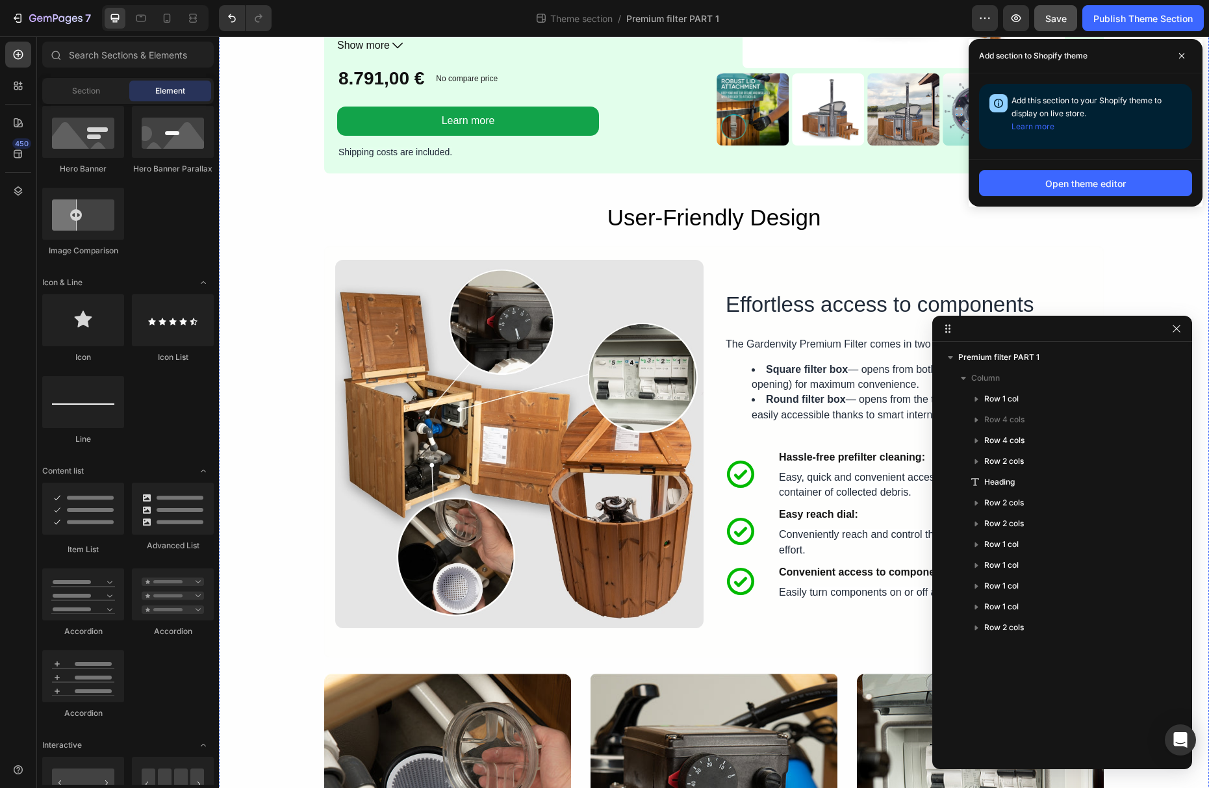
scroll to position [1699, 0]
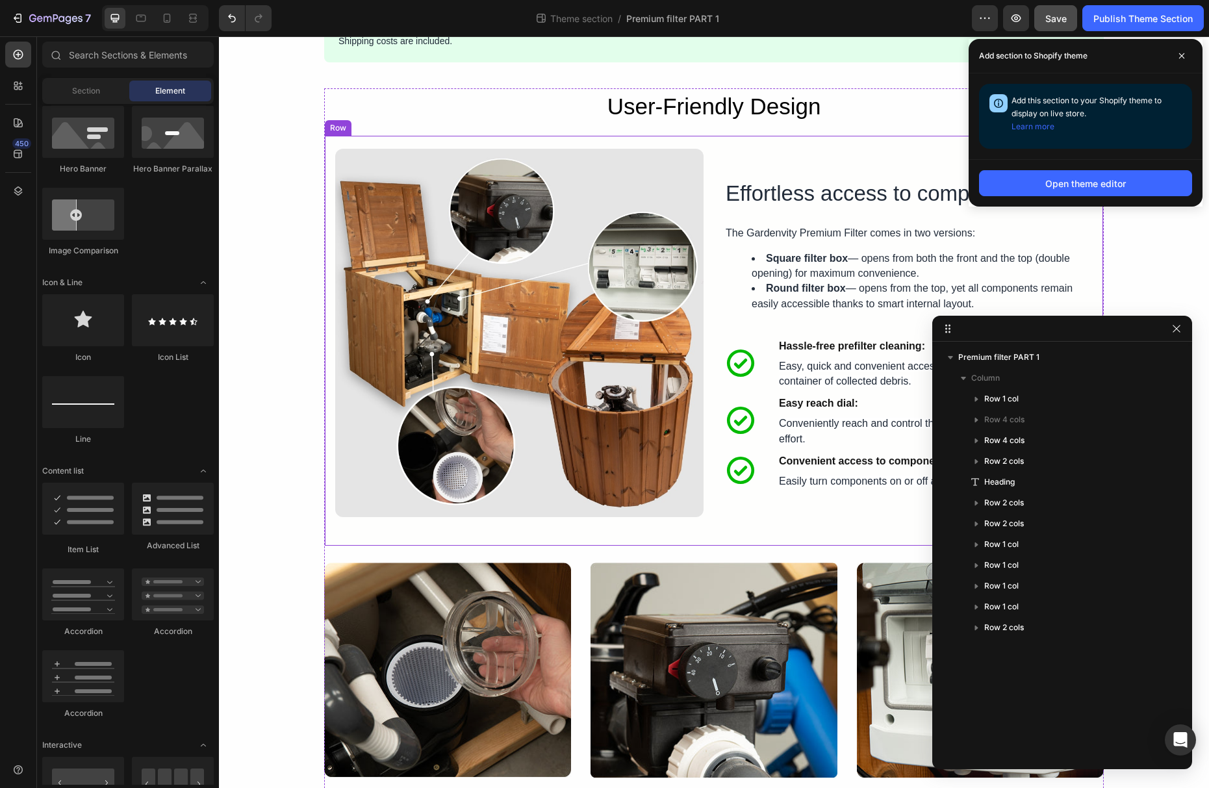
click at [715, 341] on div "Image Effortless access to components Heading The Gardenvity Premium Filter com…" at bounding box center [714, 340] width 780 height 411
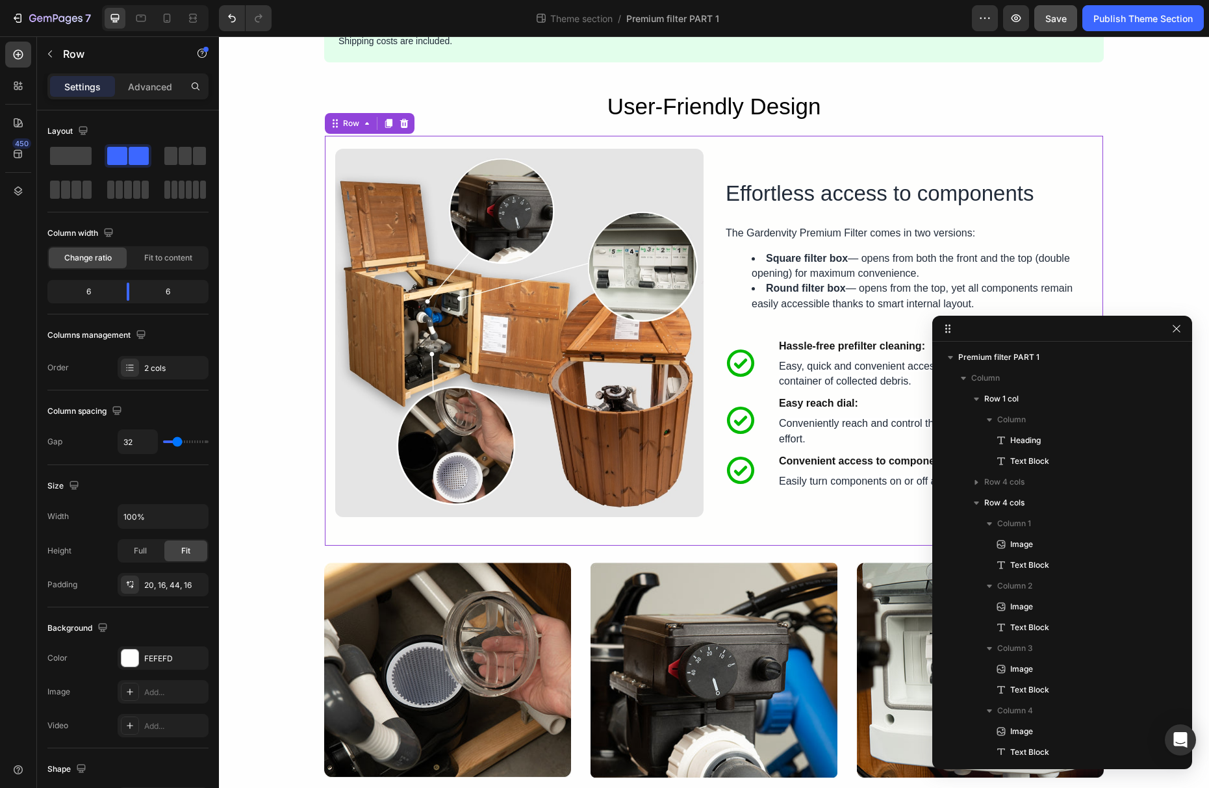
scroll to position [743, 0]
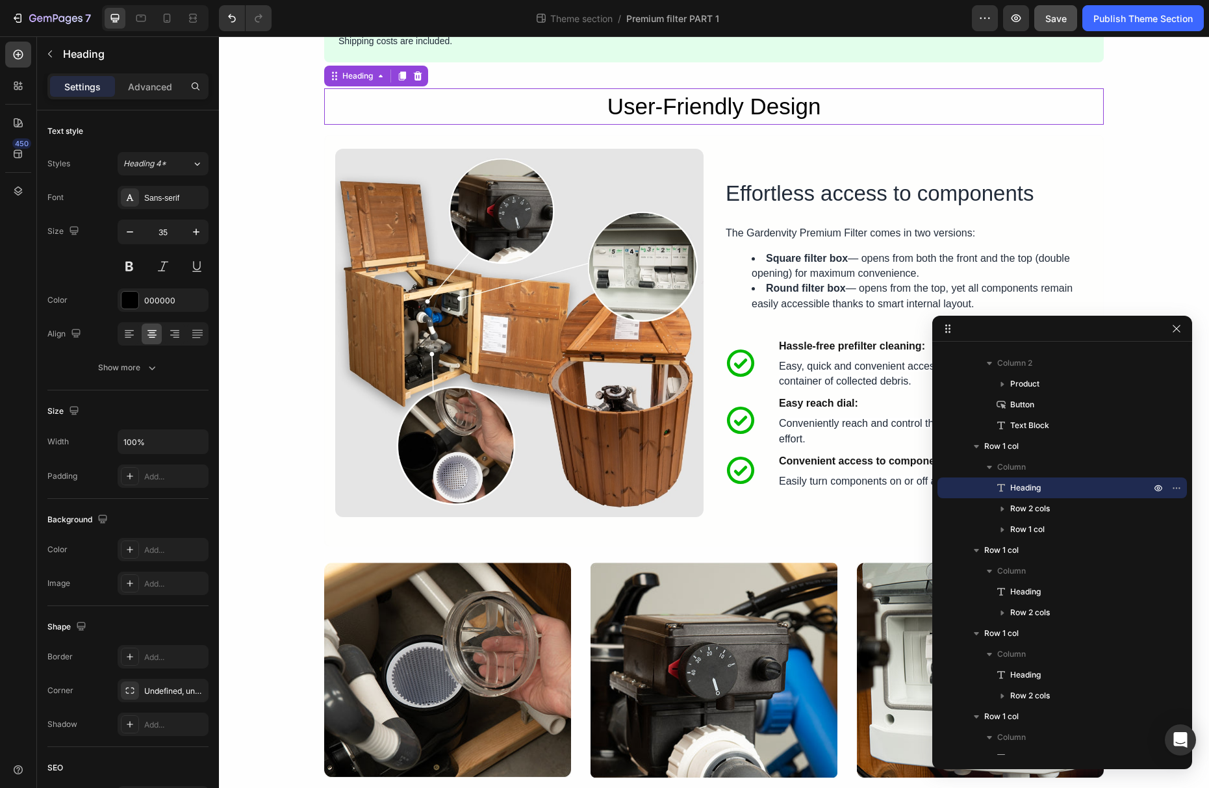
click at [598, 118] on h2 "User-Friendly Design" at bounding box center [714, 106] width 780 height 37
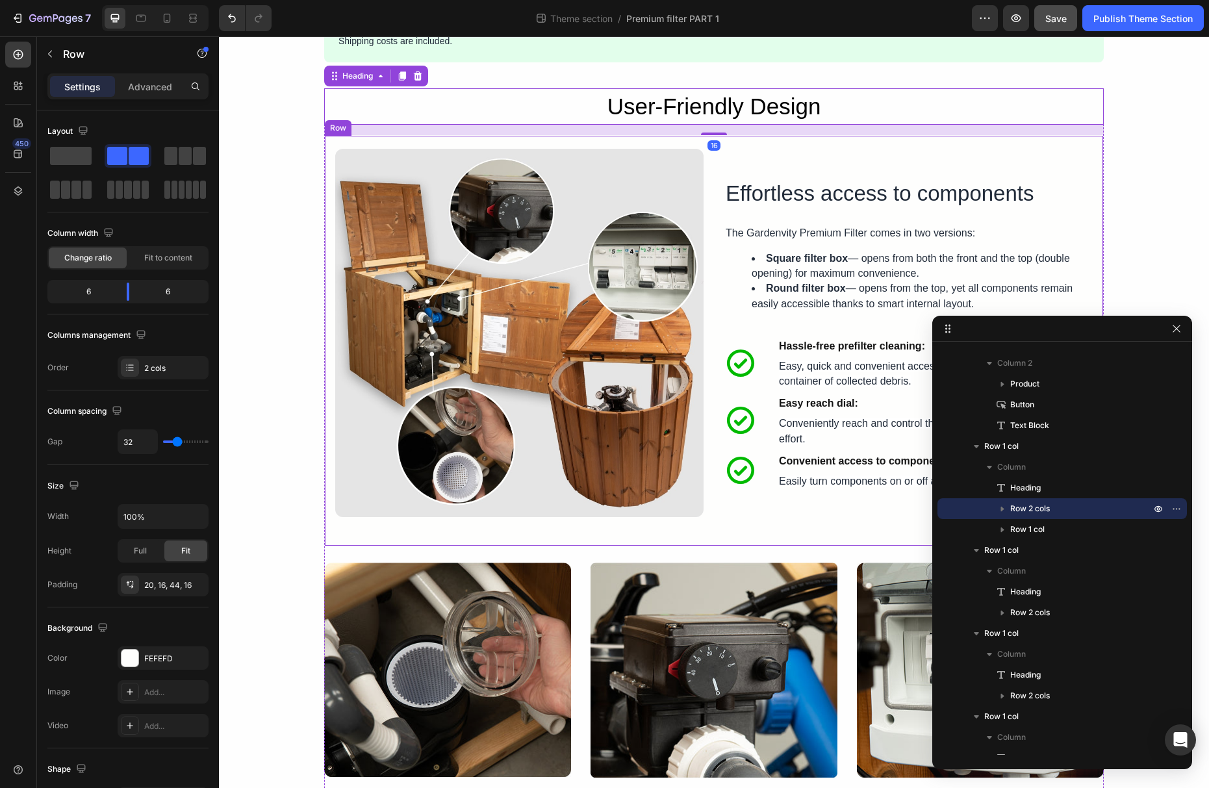
click at [588, 138] on div "Image Effortless access to components Heading The Gardenvity Premium Filter com…" at bounding box center [714, 340] width 780 height 411
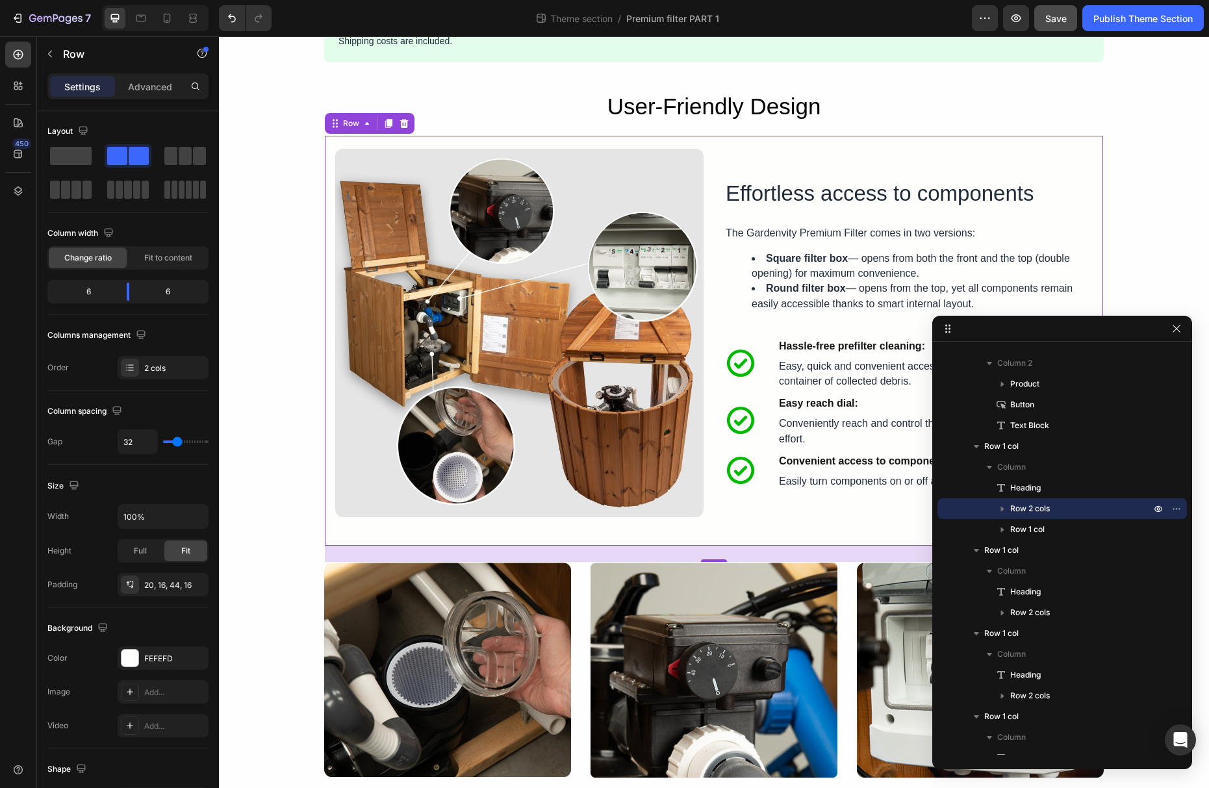
drag, startPoint x: 411, startPoint y: 195, endPoint x: 645, endPoint y: 144, distance: 239.9
click at [516, 163] on img at bounding box center [519, 333] width 368 height 368
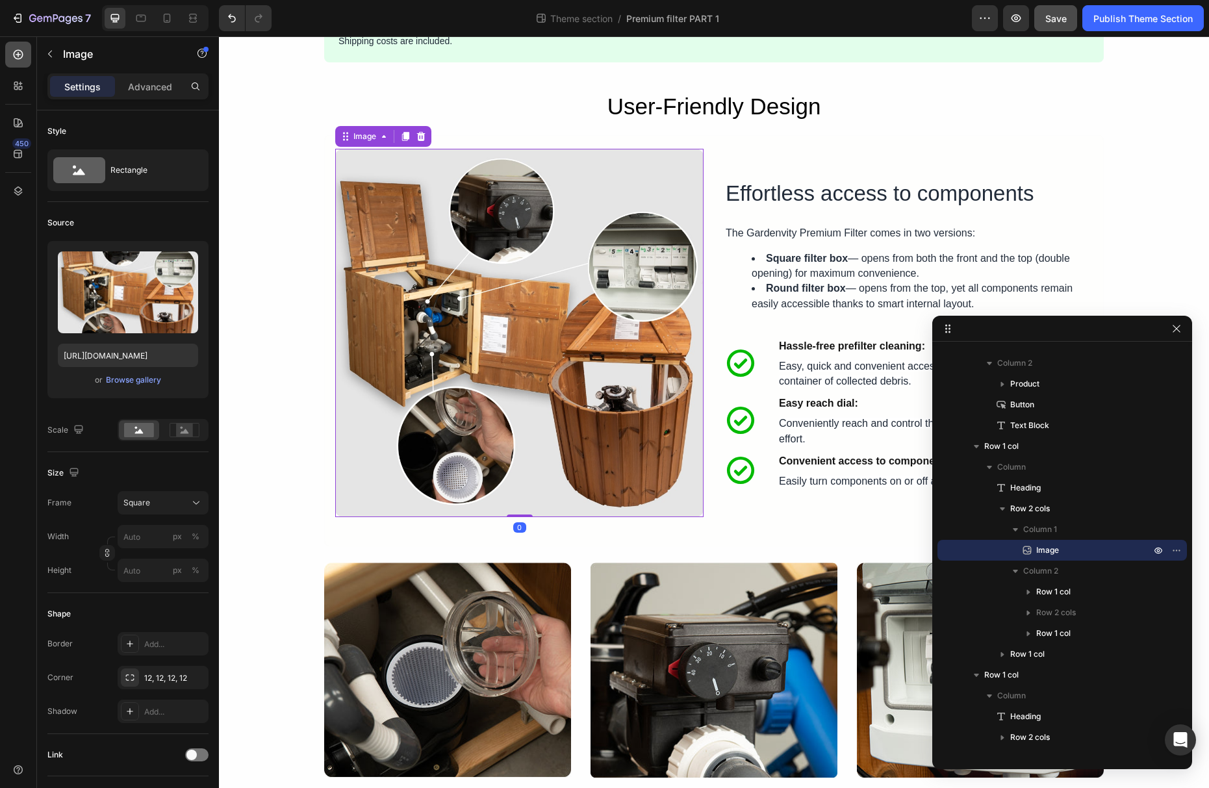
click at [21, 62] on div at bounding box center [18, 55] width 26 height 26
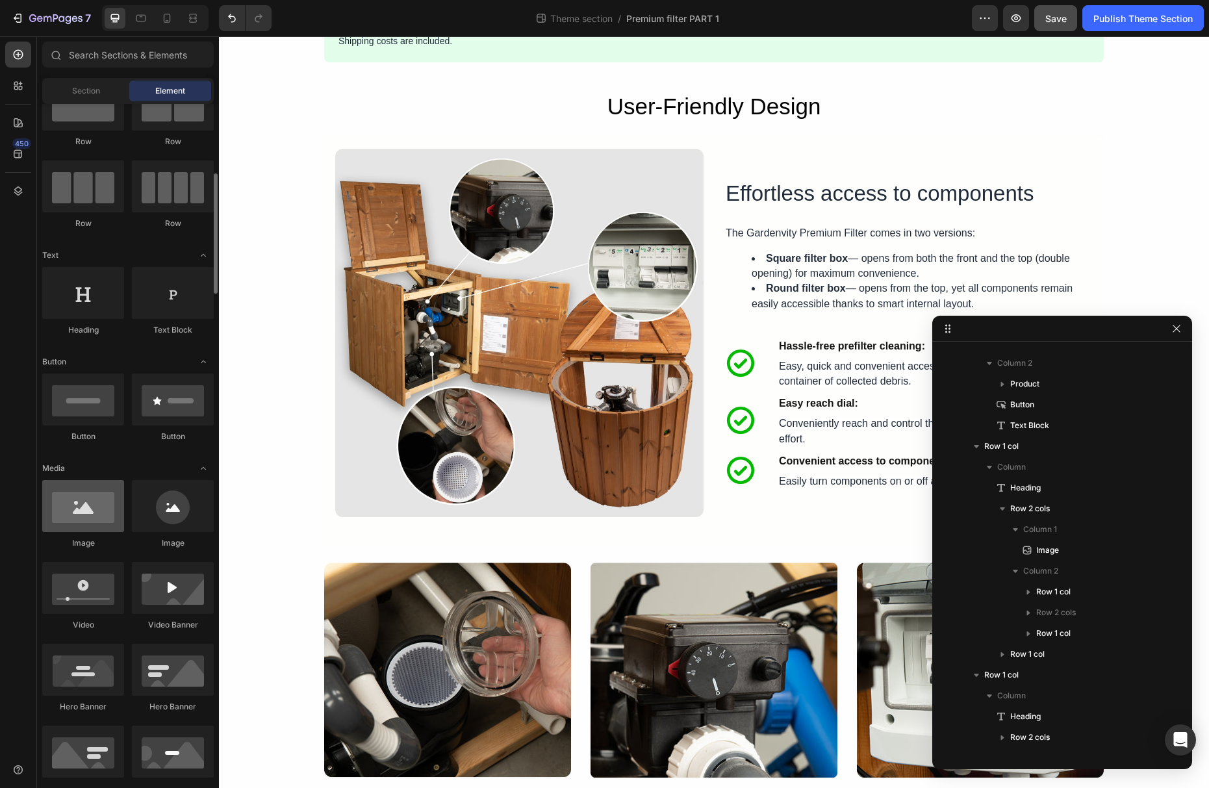
scroll to position [0, 0]
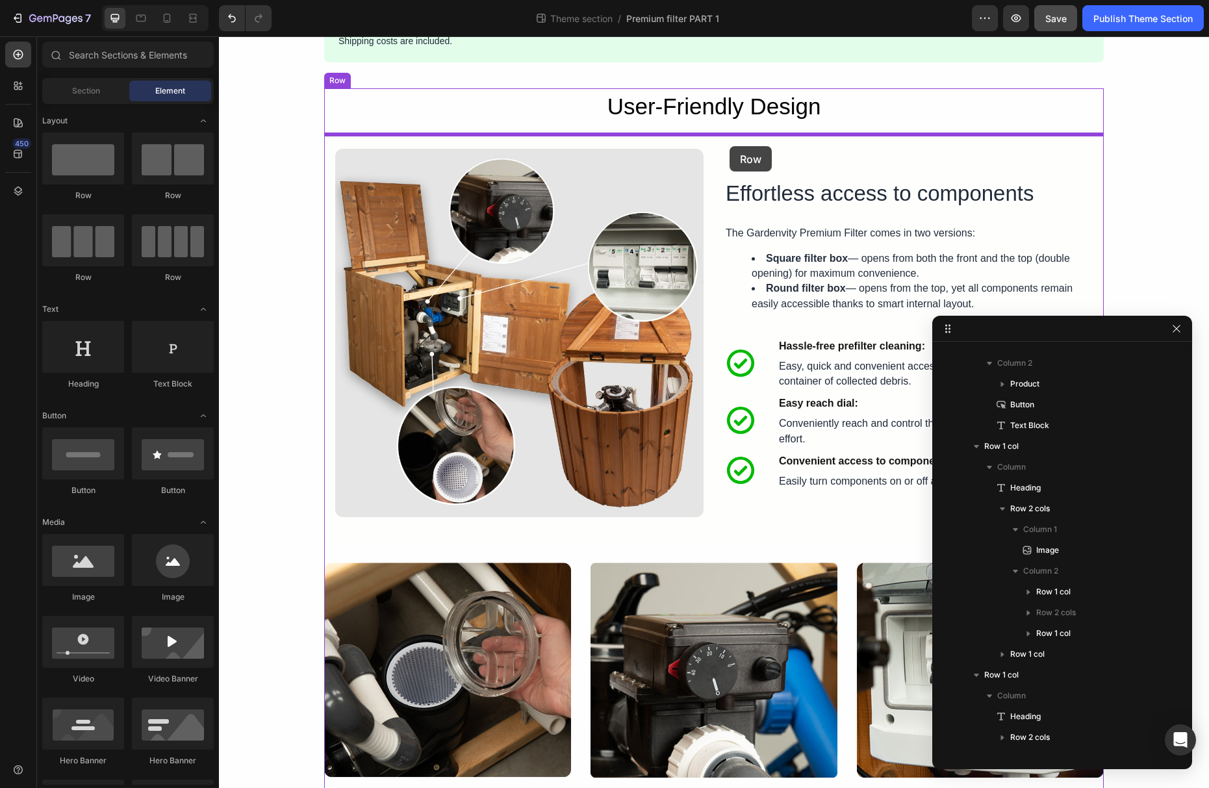
drag, startPoint x: 424, startPoint y: 268, endPoint x: 730, endPoint y: 146, distance: 328.6
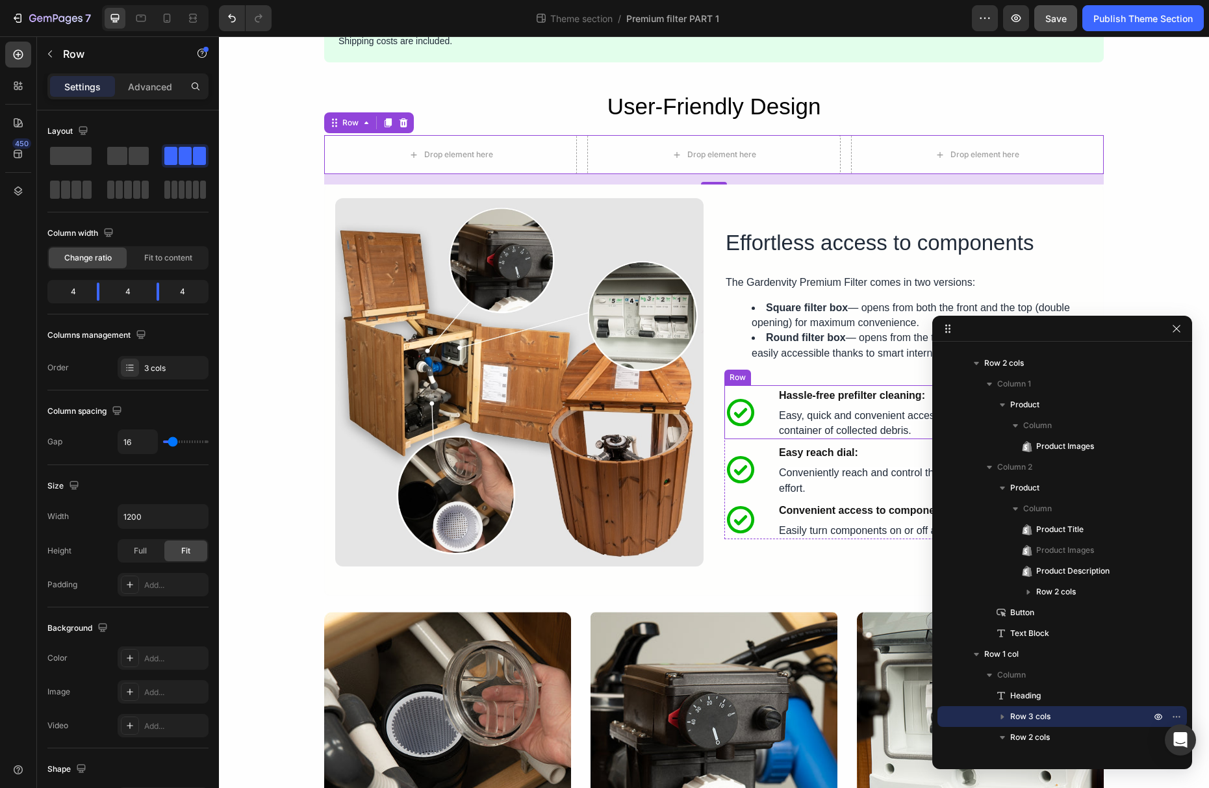
click at [764, 412] on div "Icon Hassle-free prefilter cleaning: Text Block Easy, quick and convenient acce…" at bounding box center [908, 412] width 368 height 55
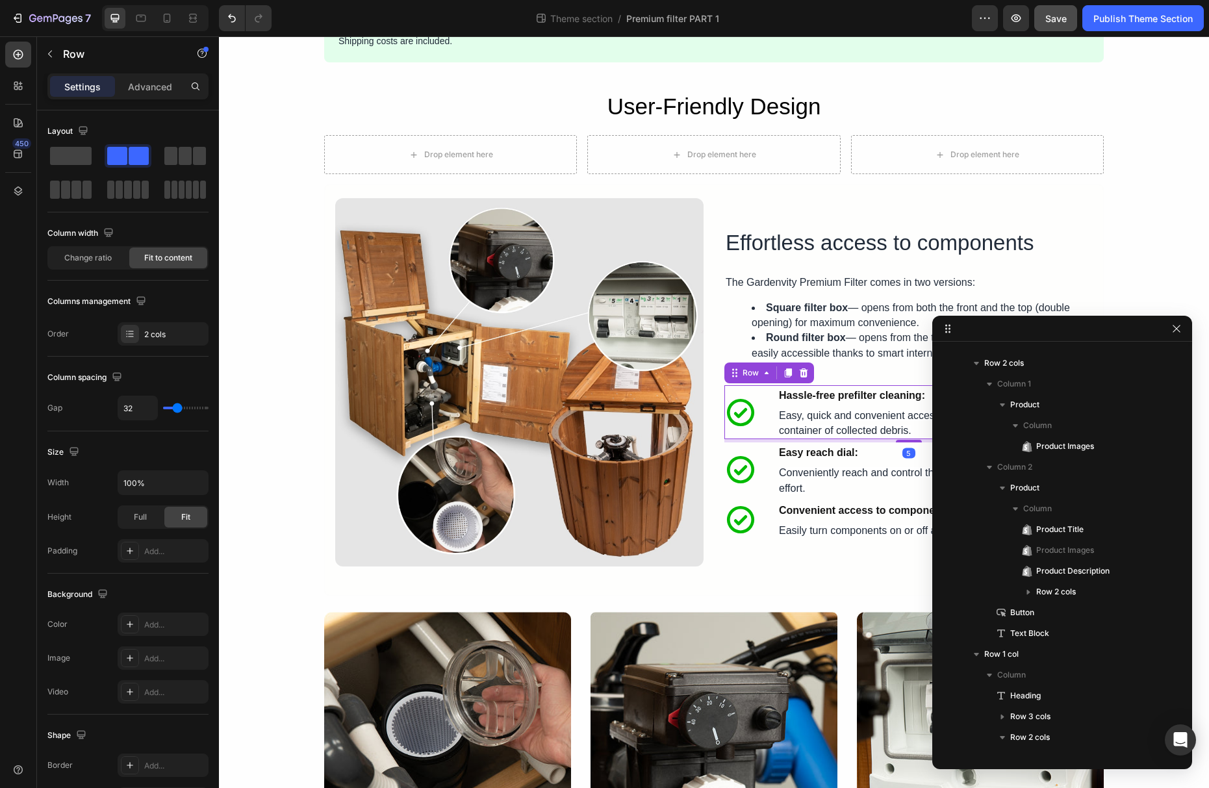
scroll to position [1200, 0]
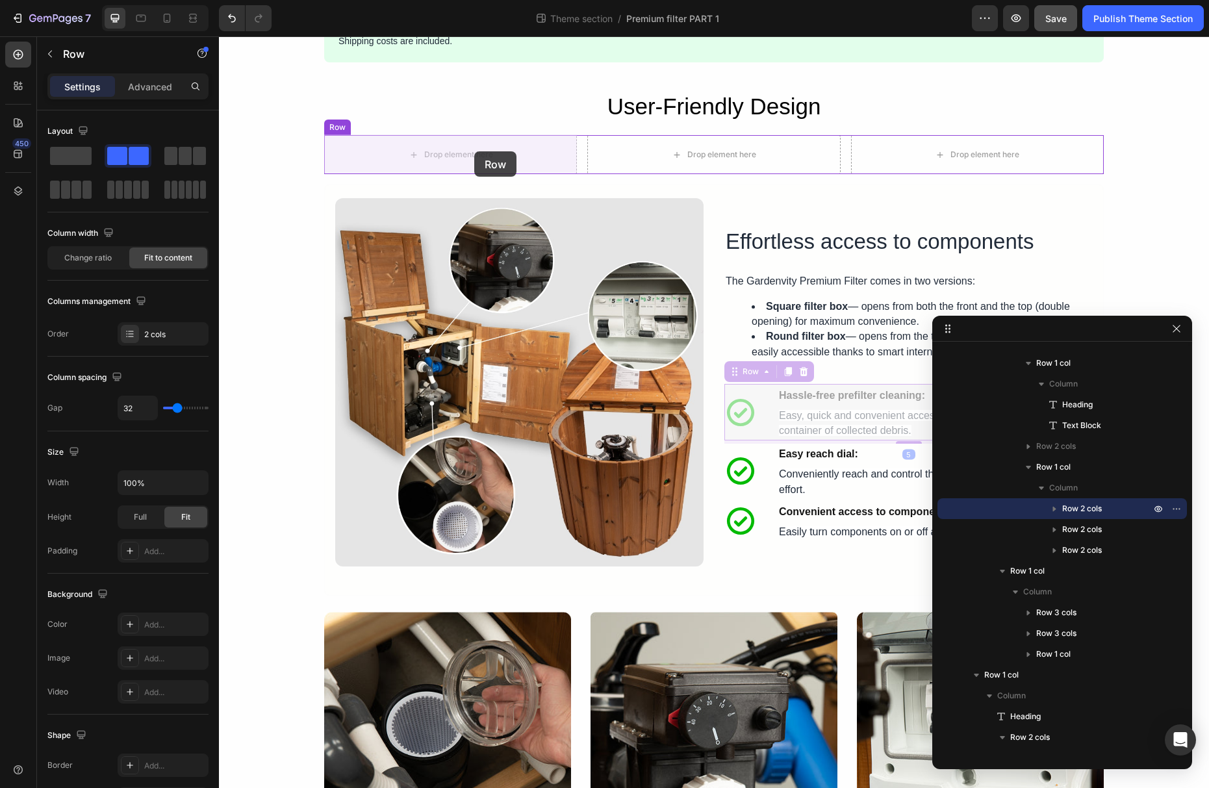
drag, startPoint x: 737, startPoint y: 371, endPoint x: 474, endPoint y: 151, distance: 342.7
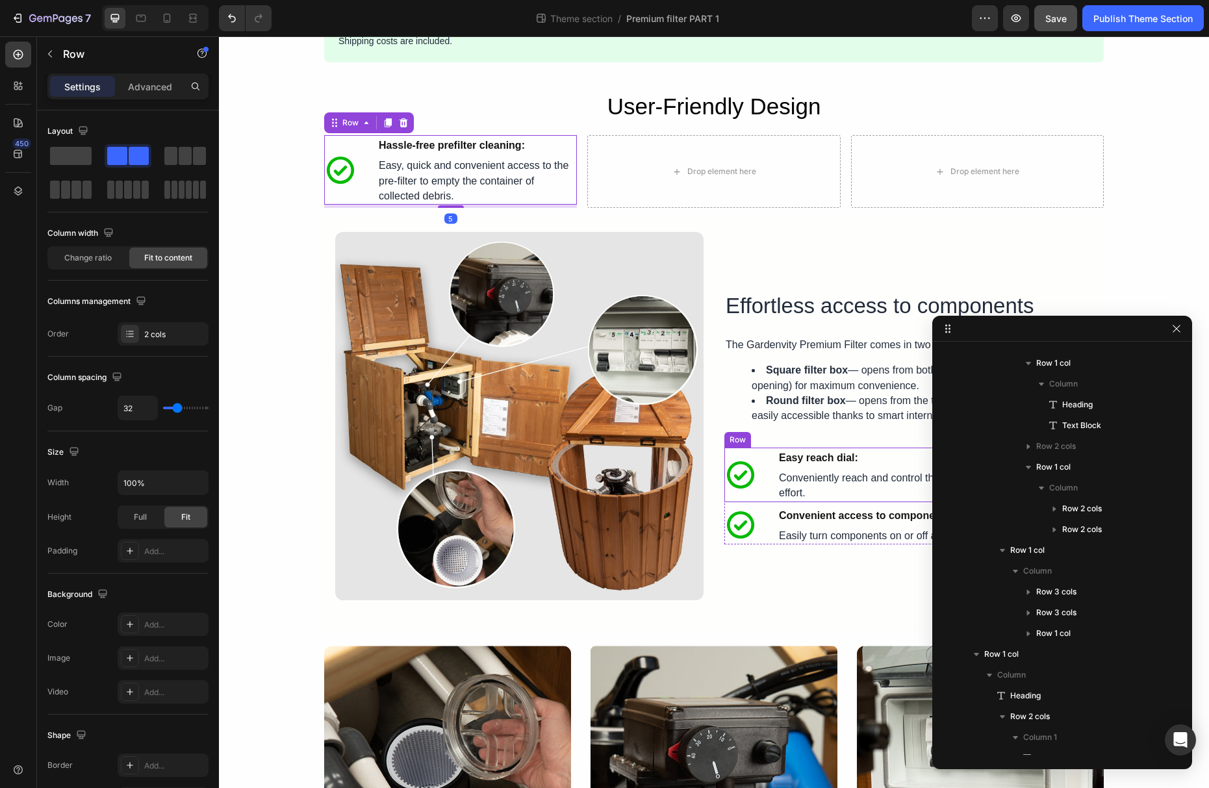
click at [775, 476] on div "Icon Easy reach dial: Text Block Row Icon Easy reach dial: Text Block Convenien…" at bounding box center [908, 475] width 368 height 55
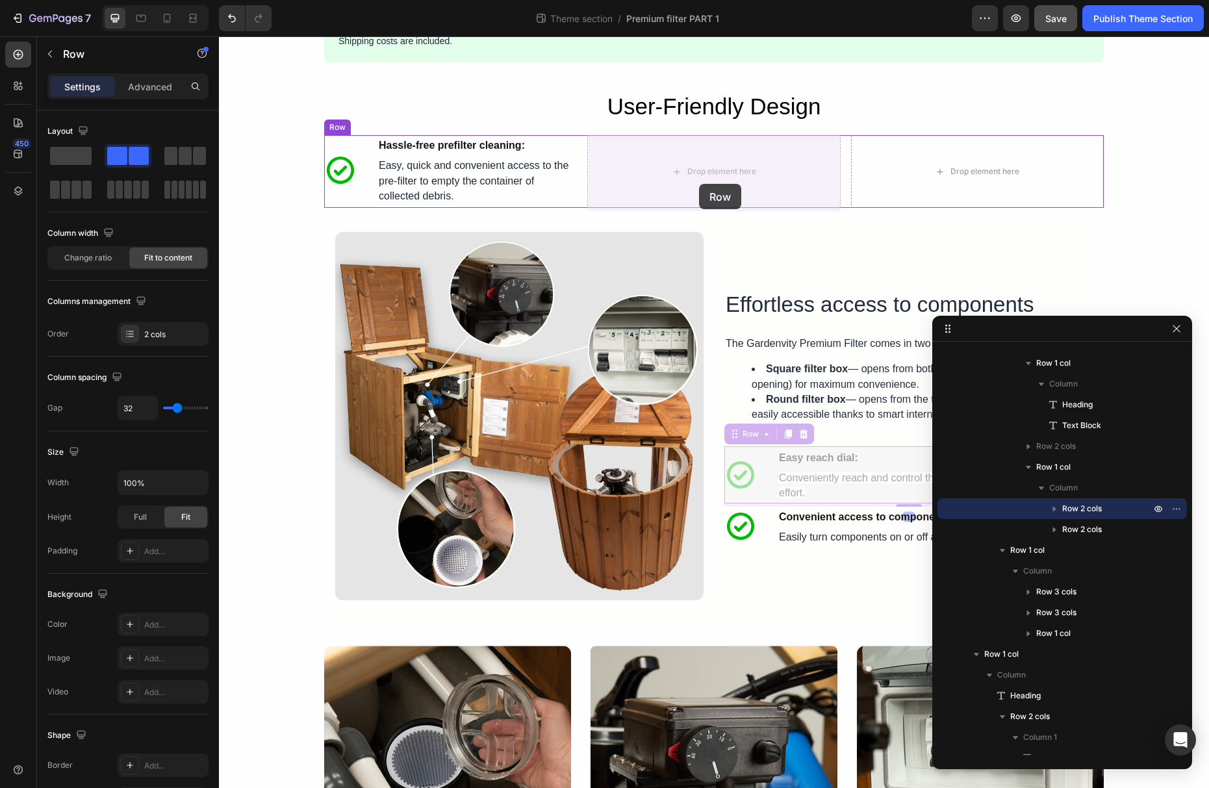
drag, startPoint x: 739, startPoint y: 440, endPoint x: 698, endPoint y: 183, distance: 260.5
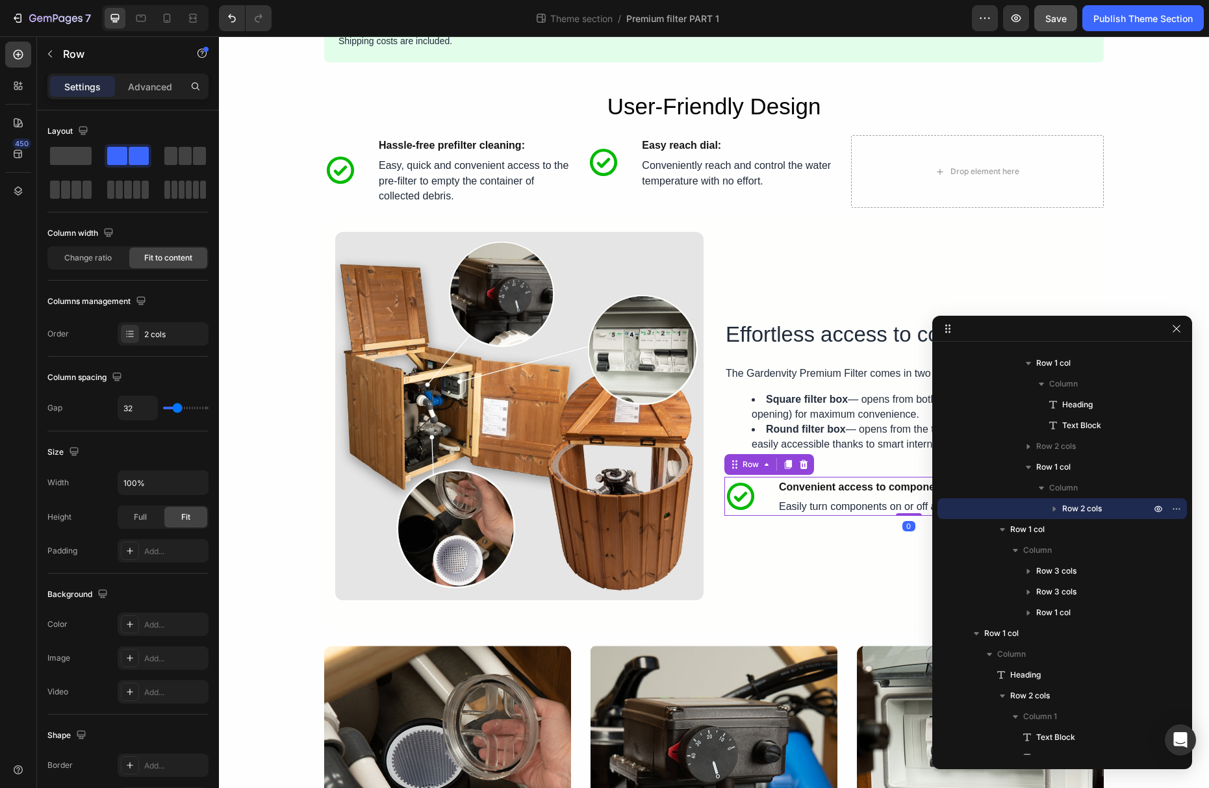
click at [774, 499] on div "Icon Convenient access to components: Text Block Easily turn components on or o…" at bounding box center [908, 496] width 368 height 39
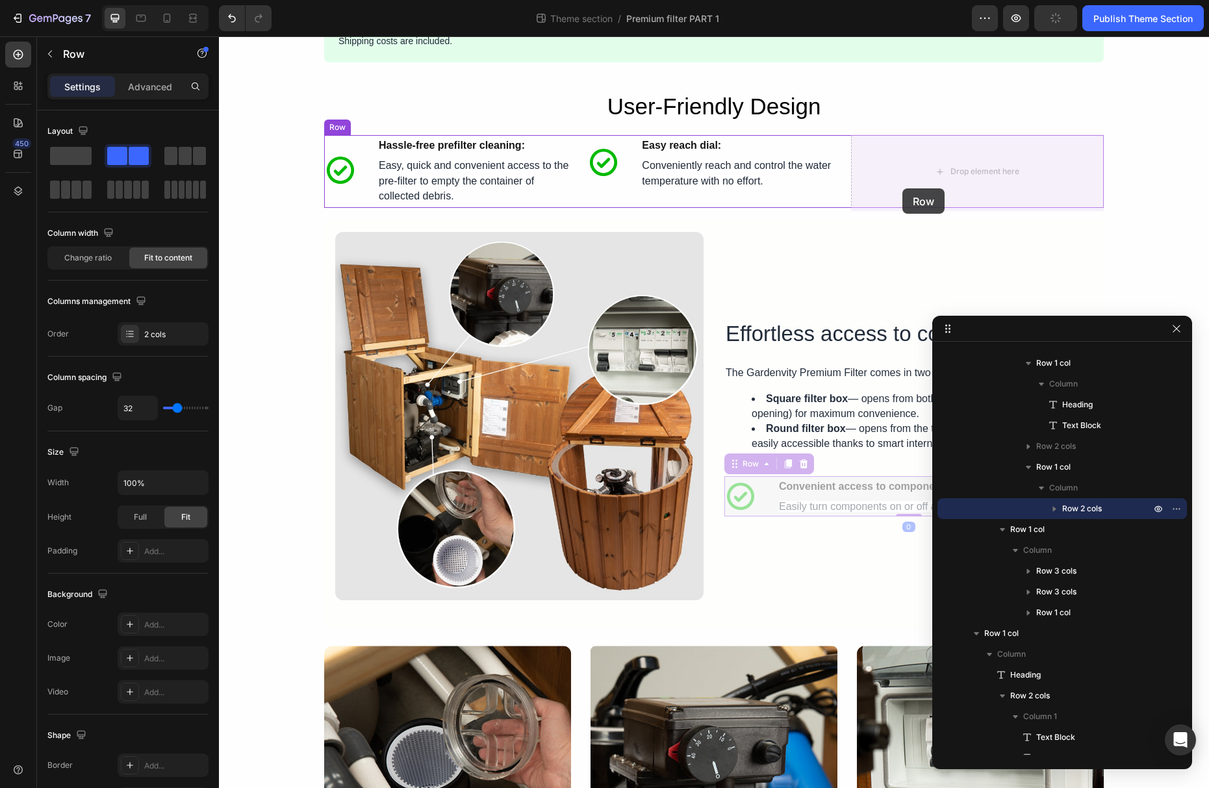
drag, startPoint x: 736, startPoint y: 472, endPoint x: 902, endPoint y: 188, distance: 329.0
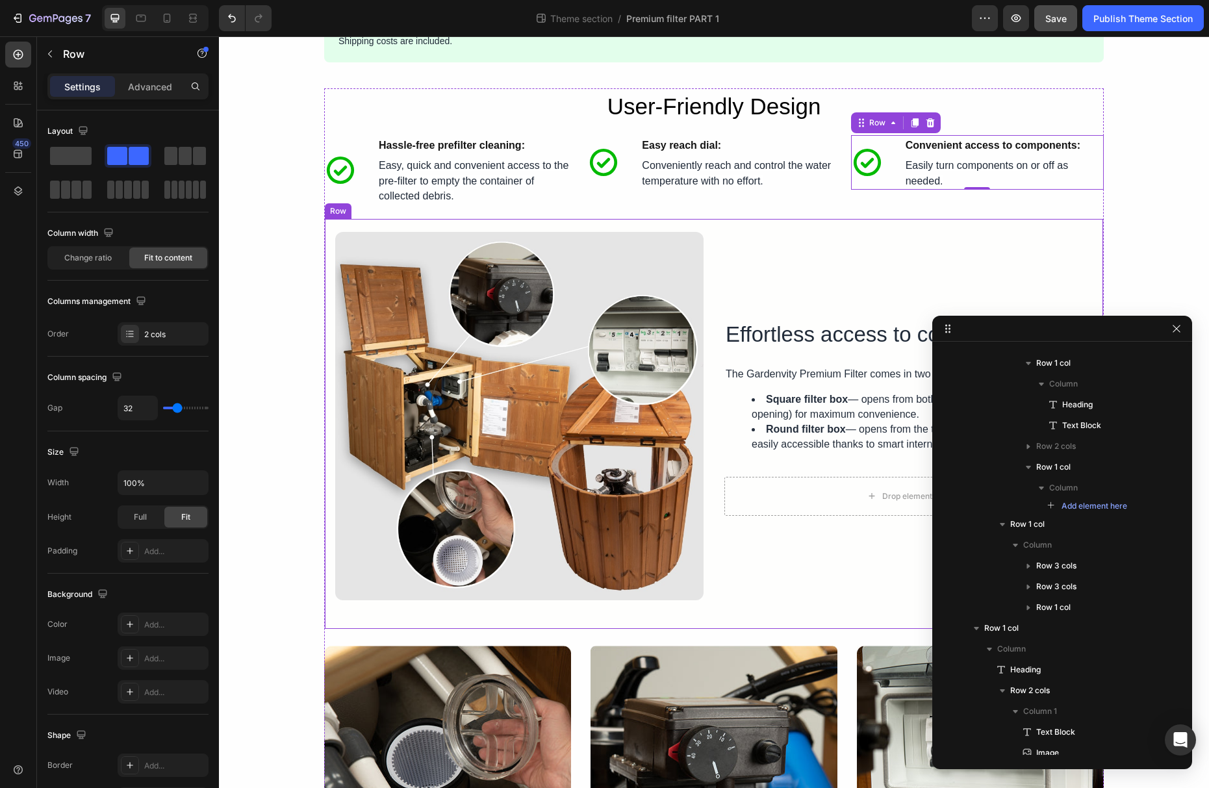
click at [841, 261] on div "Effortless access to components Heading The Gardenvity Premium Filter comes in …" at bounding box center [908, 416] width 368 height 368
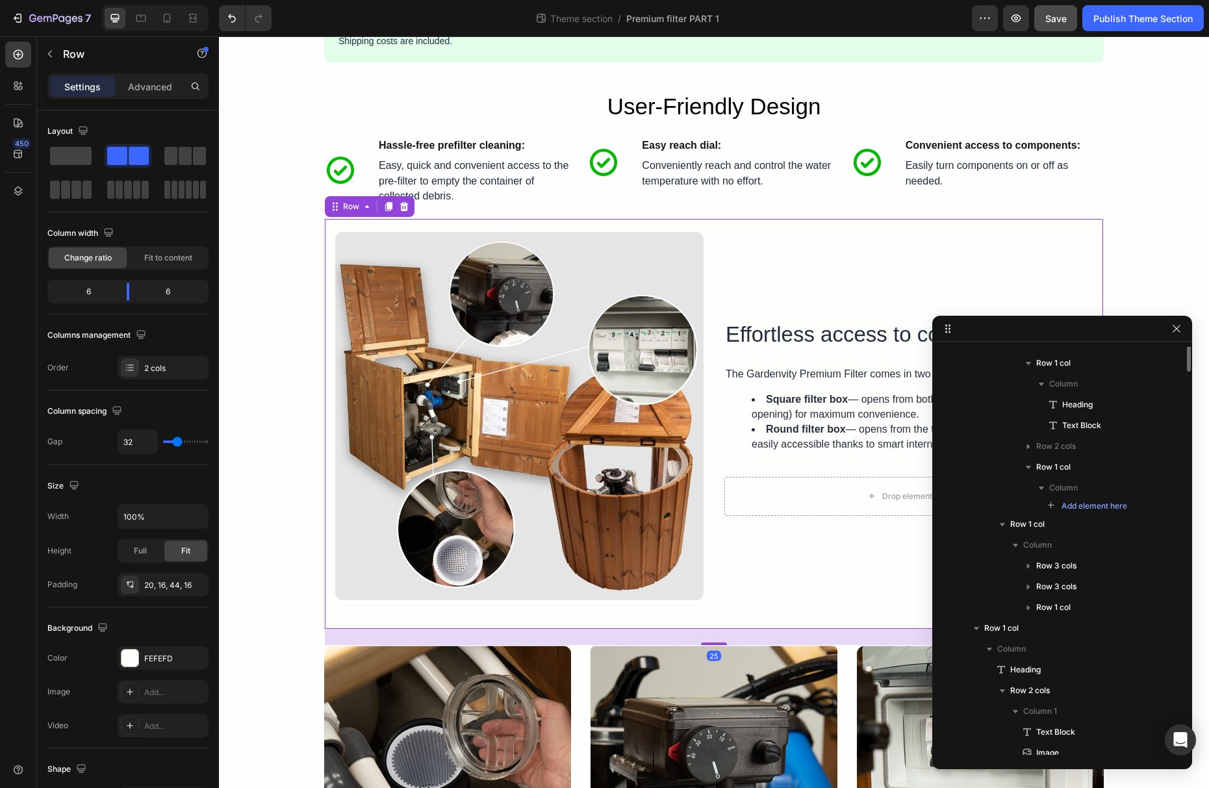
scroll to position [971, 0]
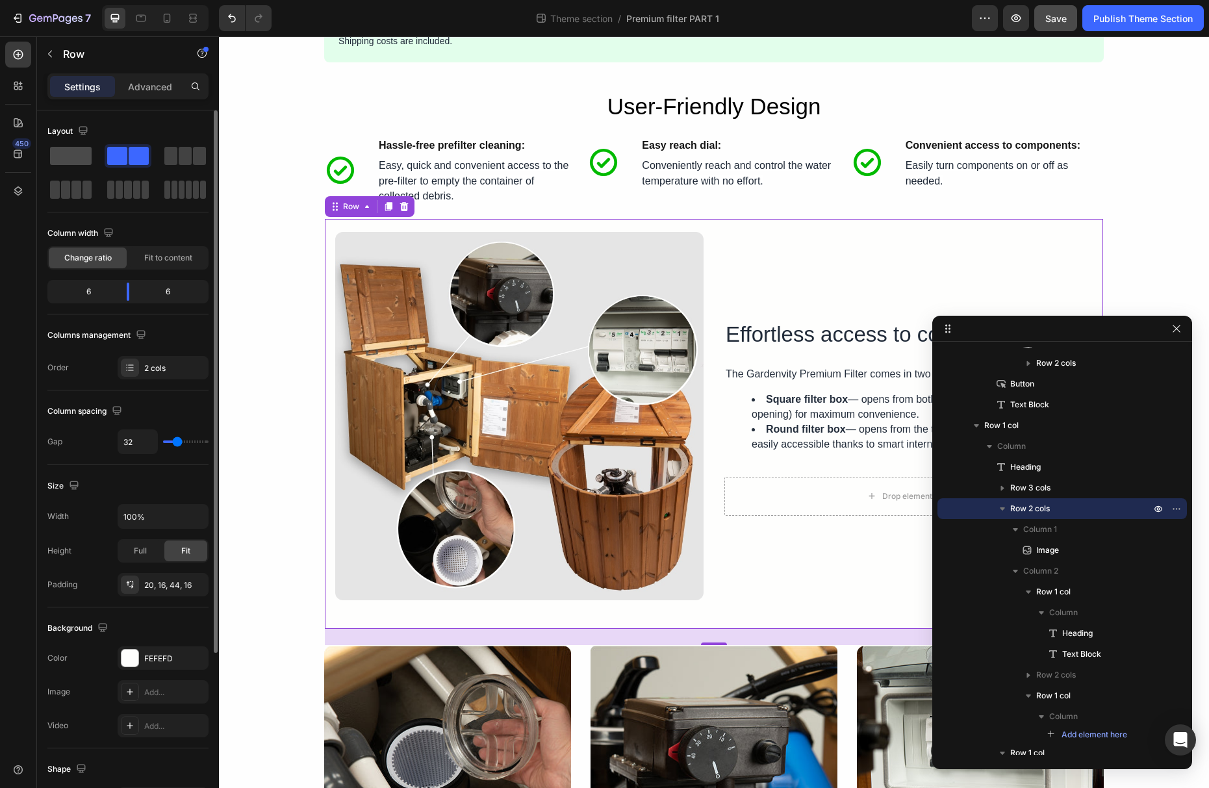
click at [76, 155] on span at bounding box center [71, 156] width 42 height 18
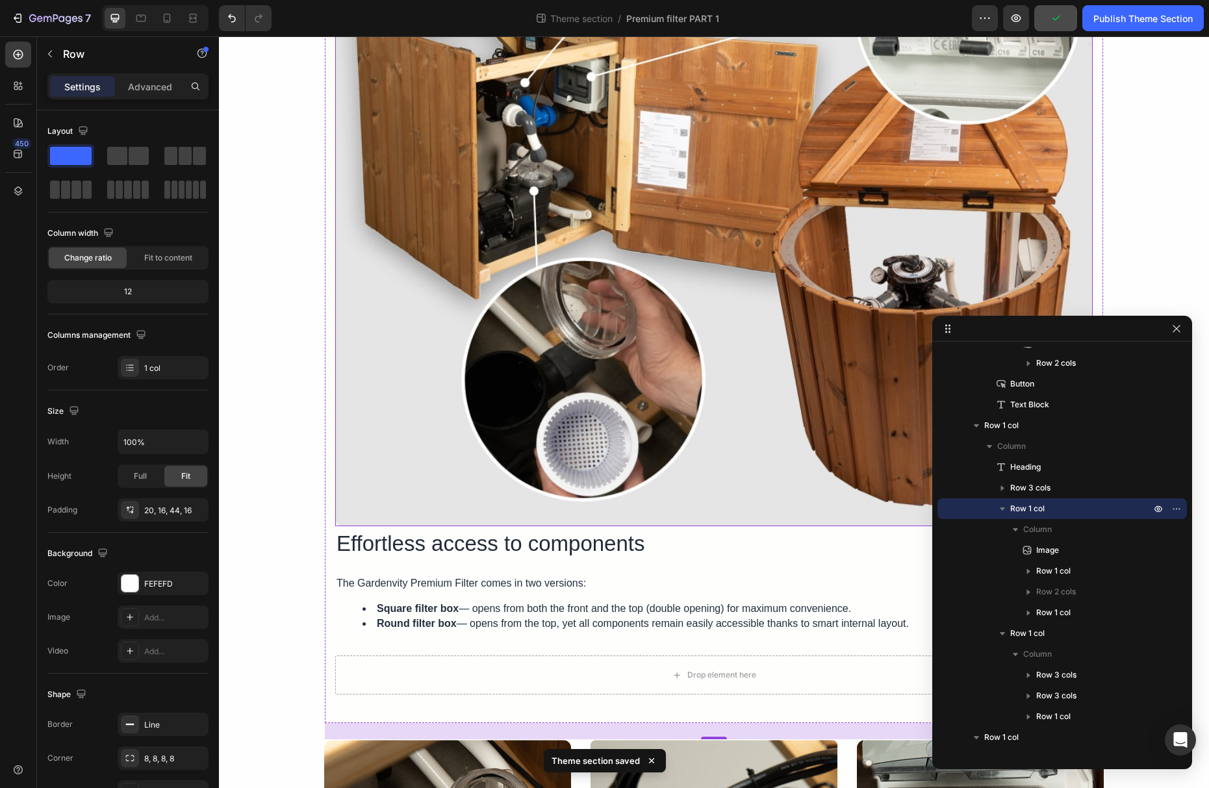
scroll to position [2188, 0]
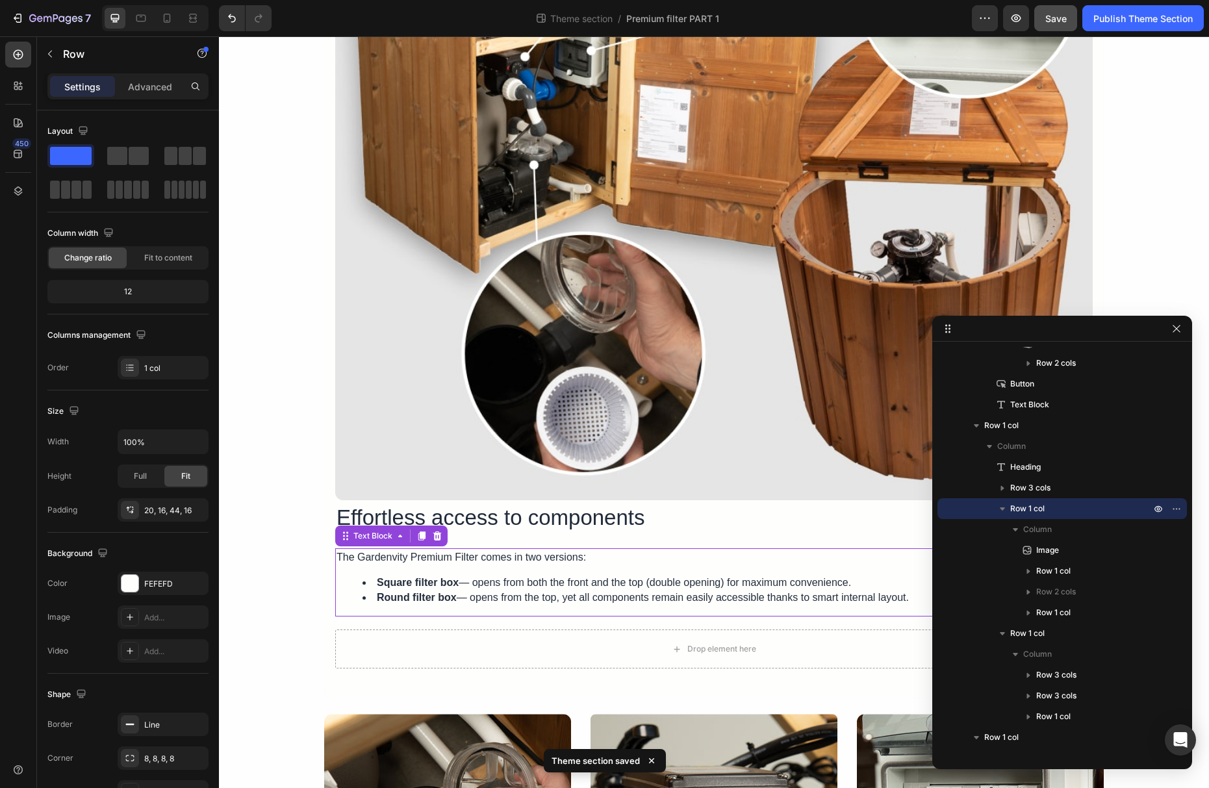
click at [630, 565] on p "The Gardenvity Premium Filter comes in two versions:" at bounding box center [714, 557] width 755 height 15
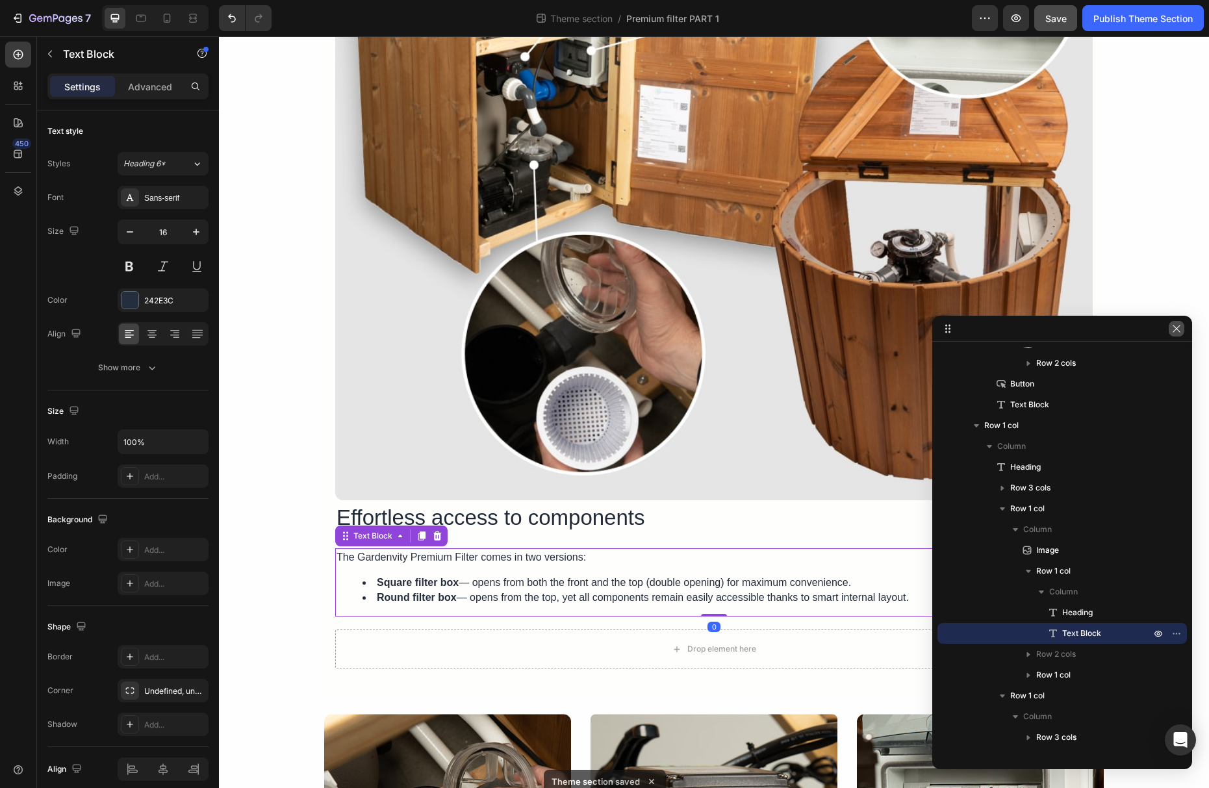
click at [1175, 332] on icon "button" at bounding box center [1176, 329] width 10 height 10
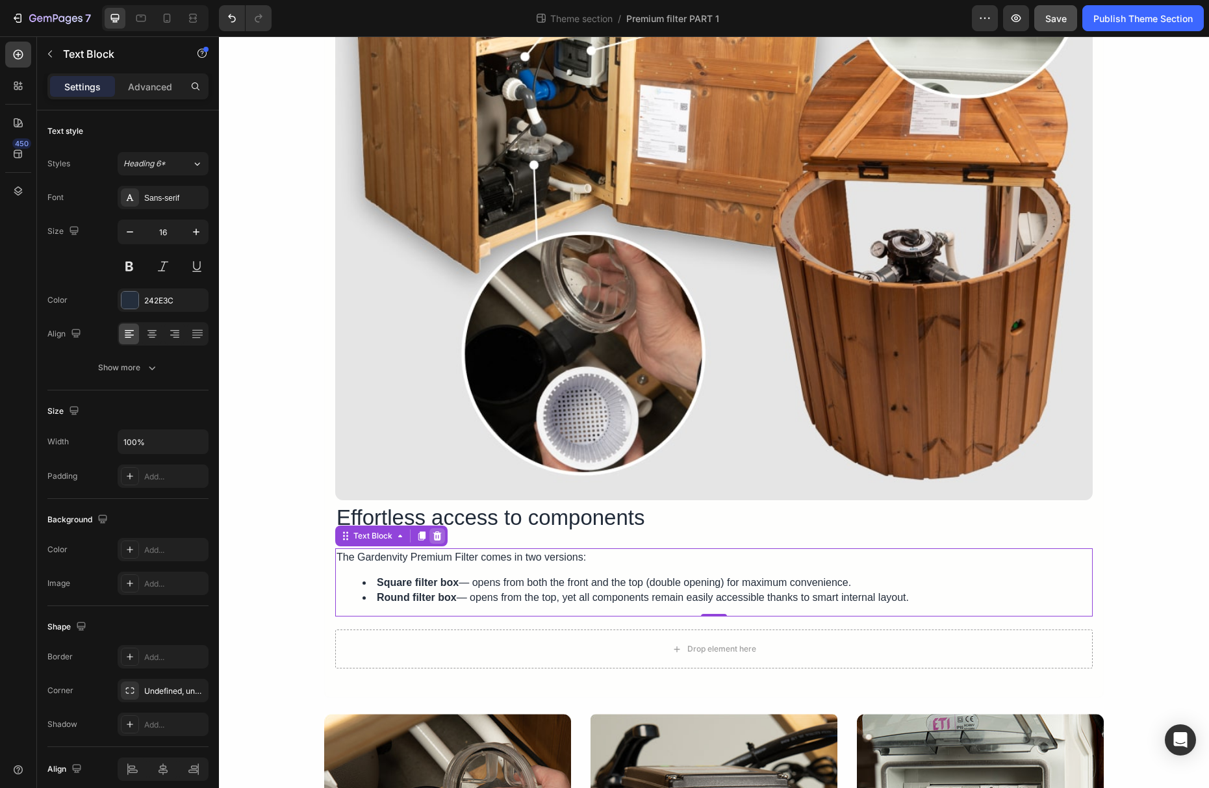
click at [439, 541] on icon at bounding box center [437, 535] width 8 height 9
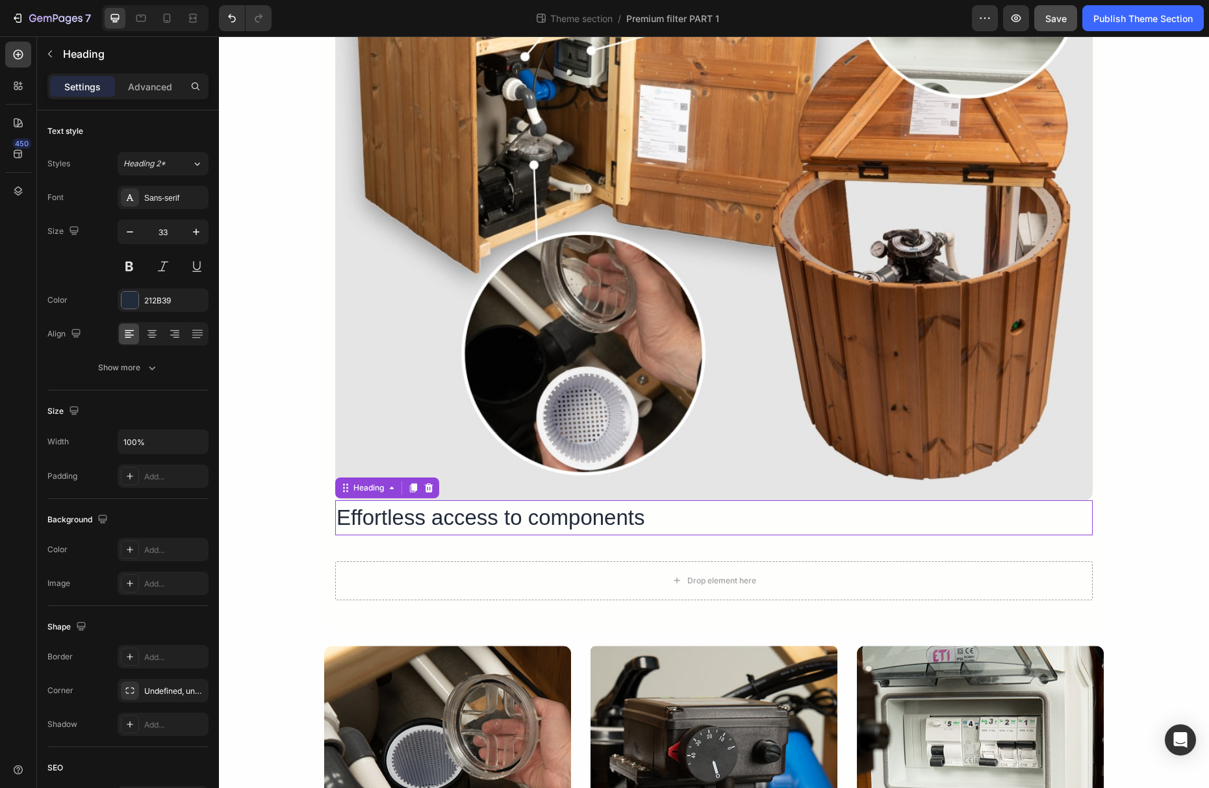
click at [476, 522] on h3 "Effortless access to components" at bounding box center [714, 517] width 758 height 35
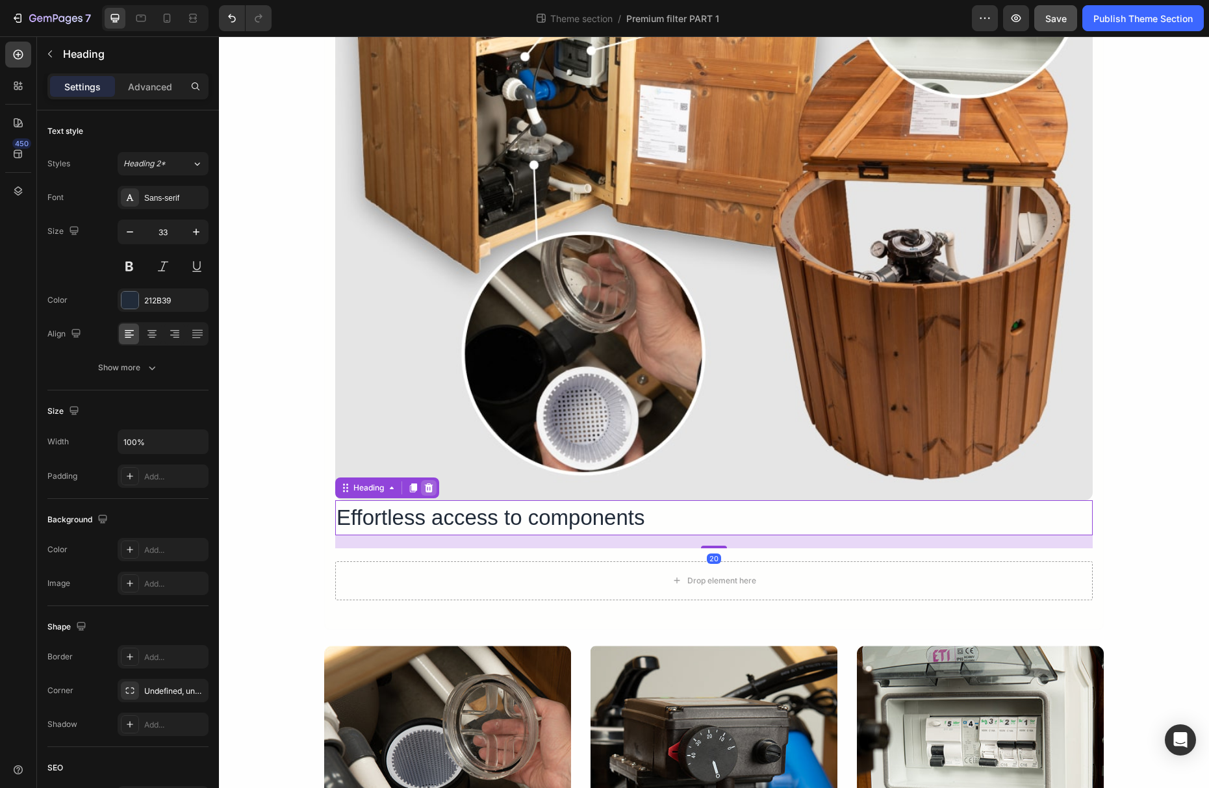
click at [430, 491] on icon at bounding box center [429, 488] width 10 height 10
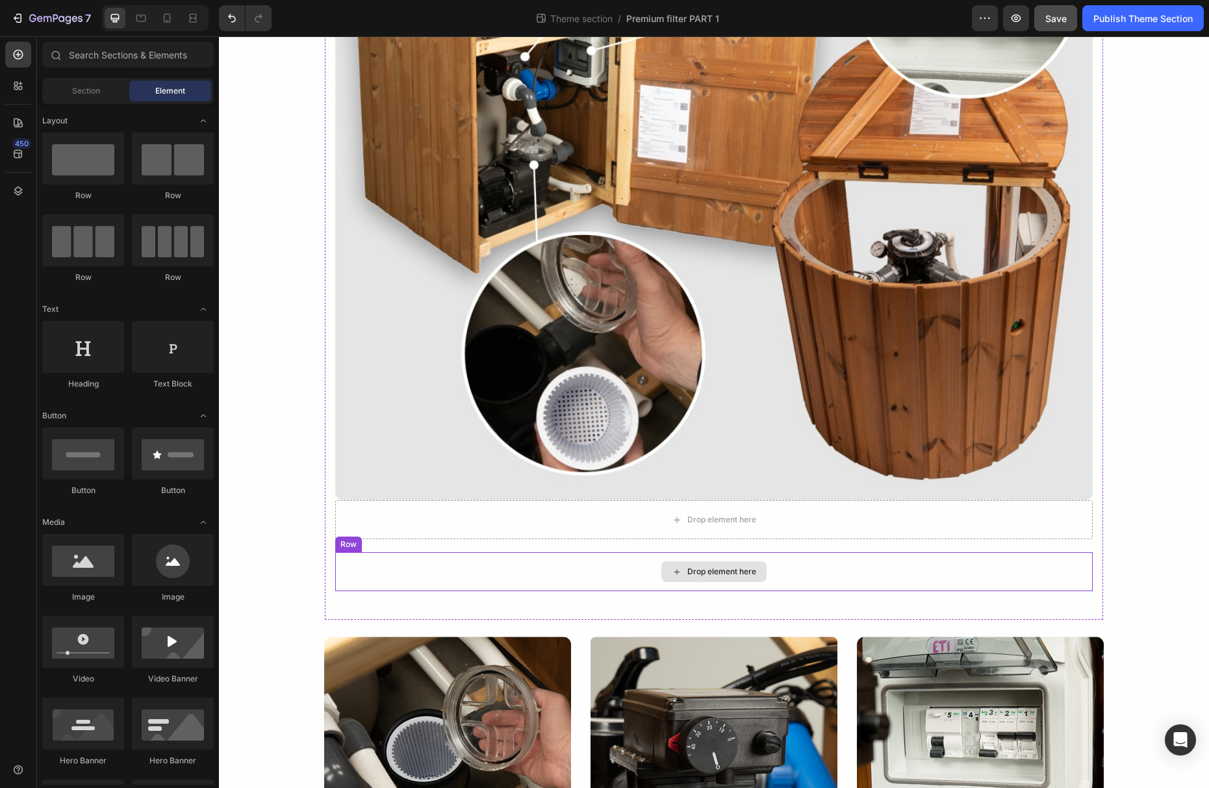
click at [496, 568] on div "Drop element here" at bounding box center [714, 571] width 758 height 39
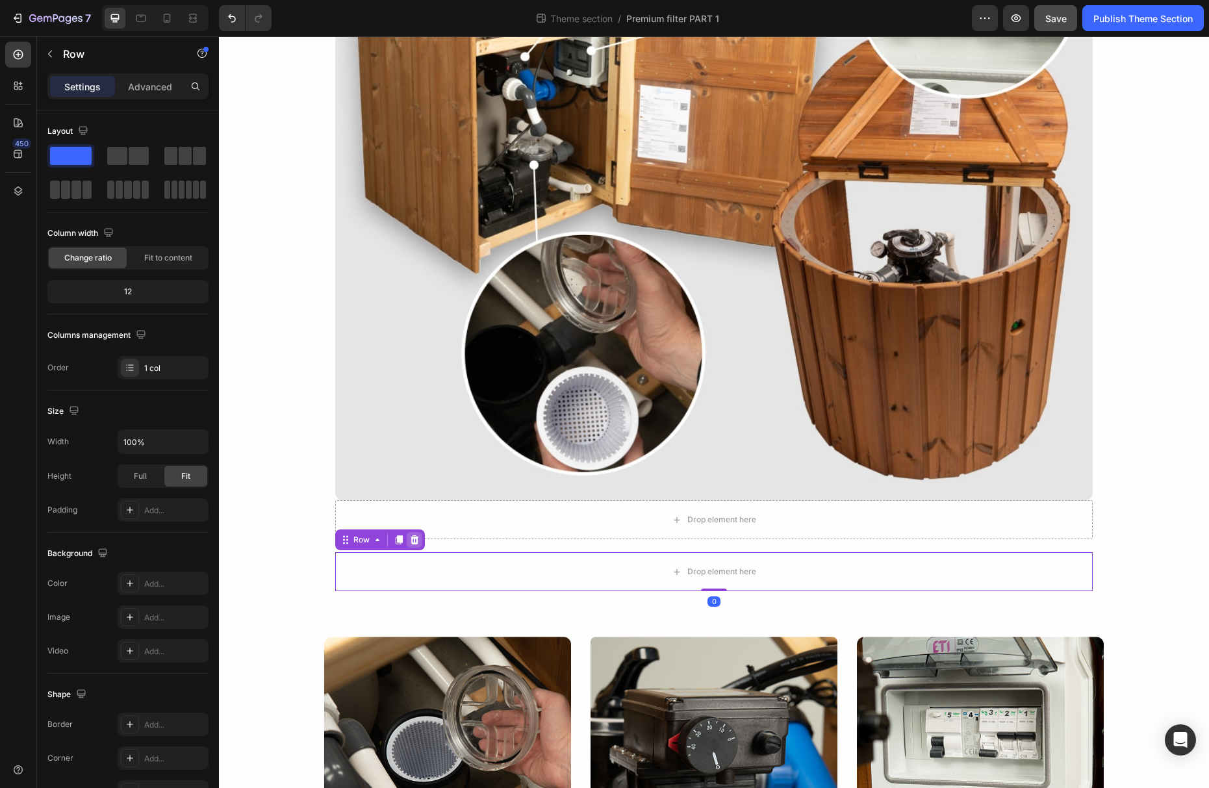
click at [421, 543] on div at bounding box center [415, 540] width 16 height 16
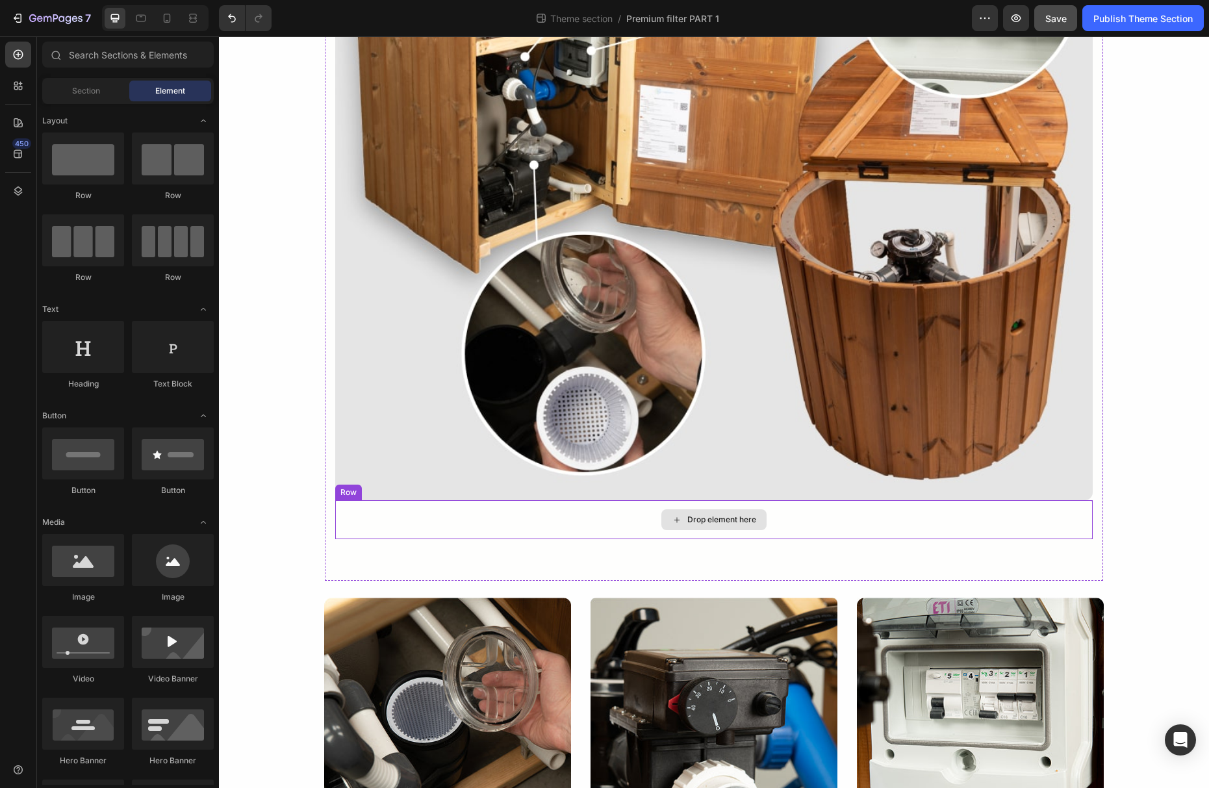
click at [437, 527] on div "Drop element here" at bounding box center [714, 519] width 758 height 39
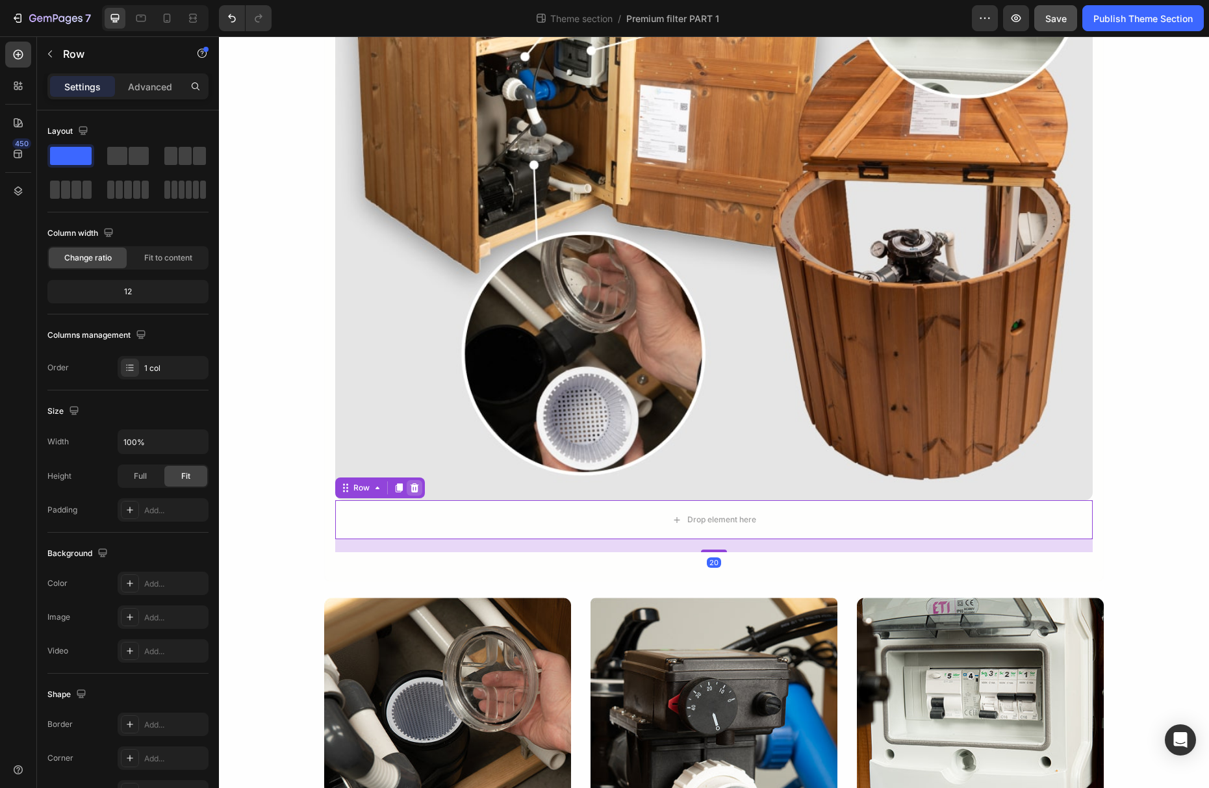
click at [414, 492] on icon at bounding box center [415, 487] width 8 height 9
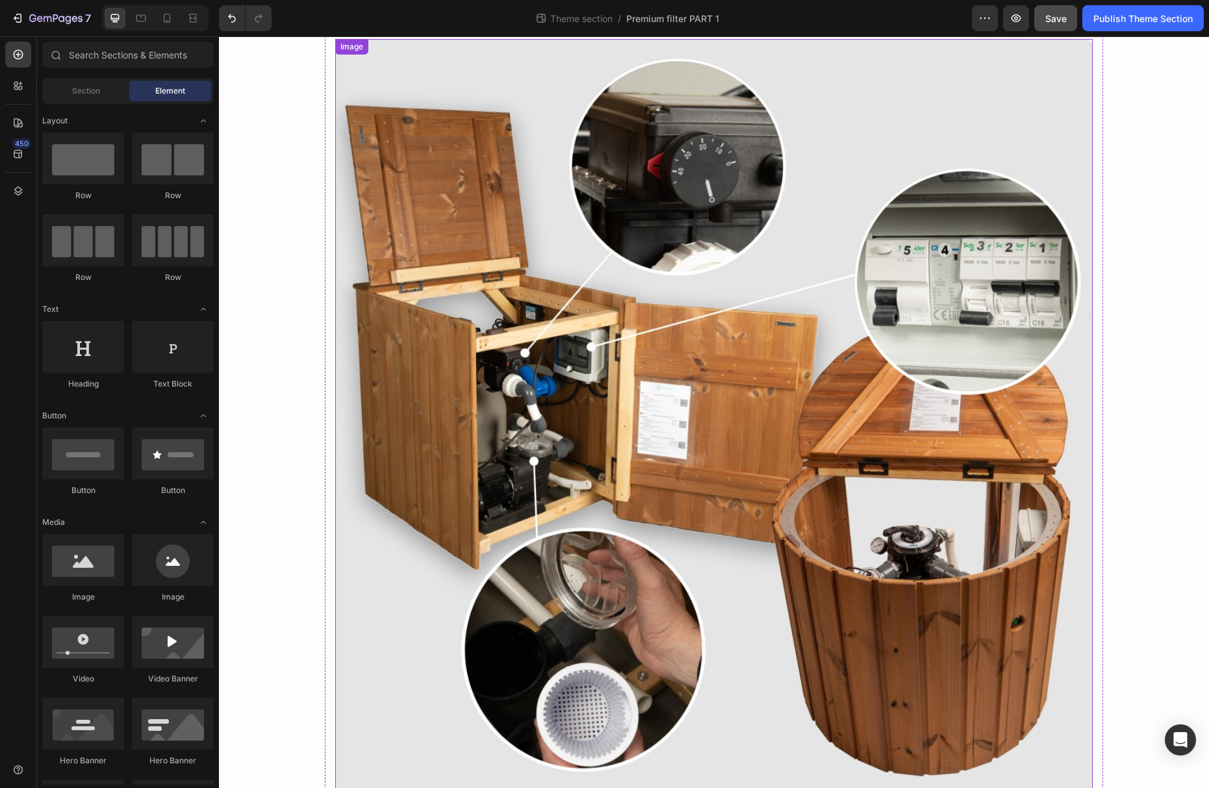
click at [511, 490] on img at bounding box center [714, 418] width 758 height 758
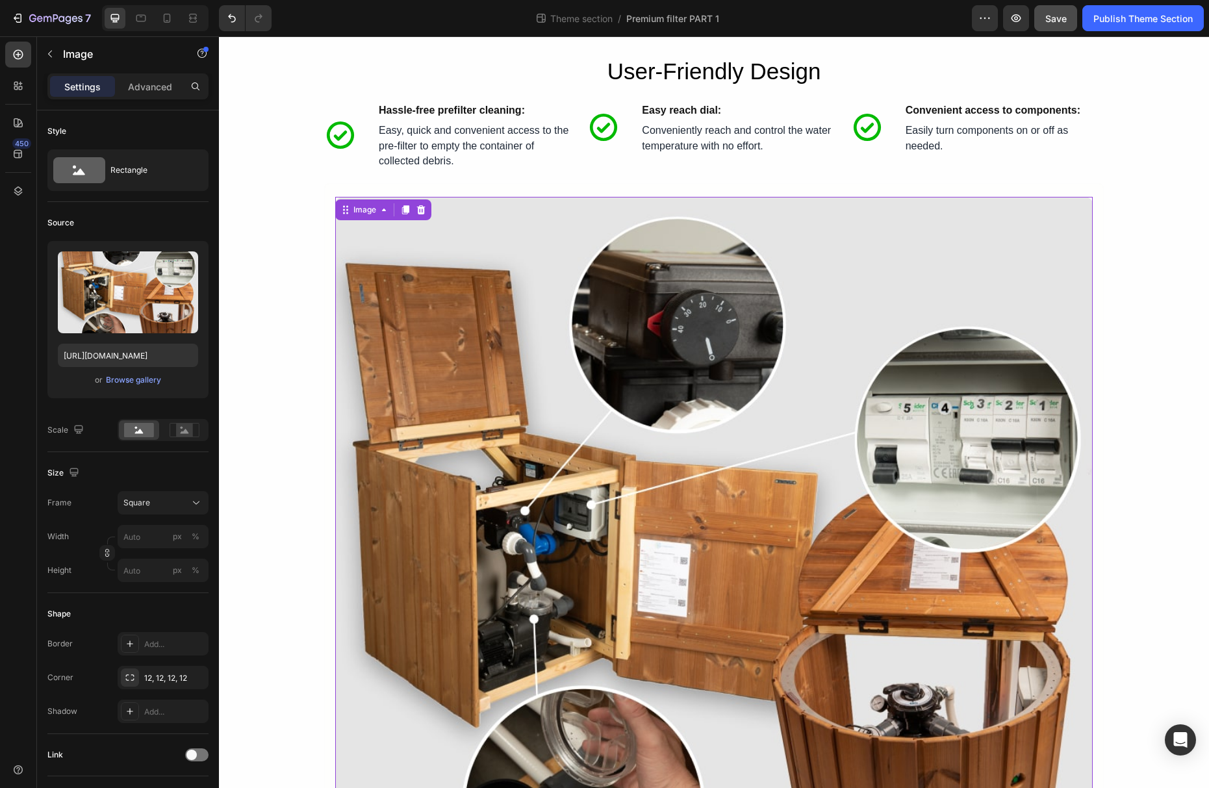
scroll to position [1662, 0]
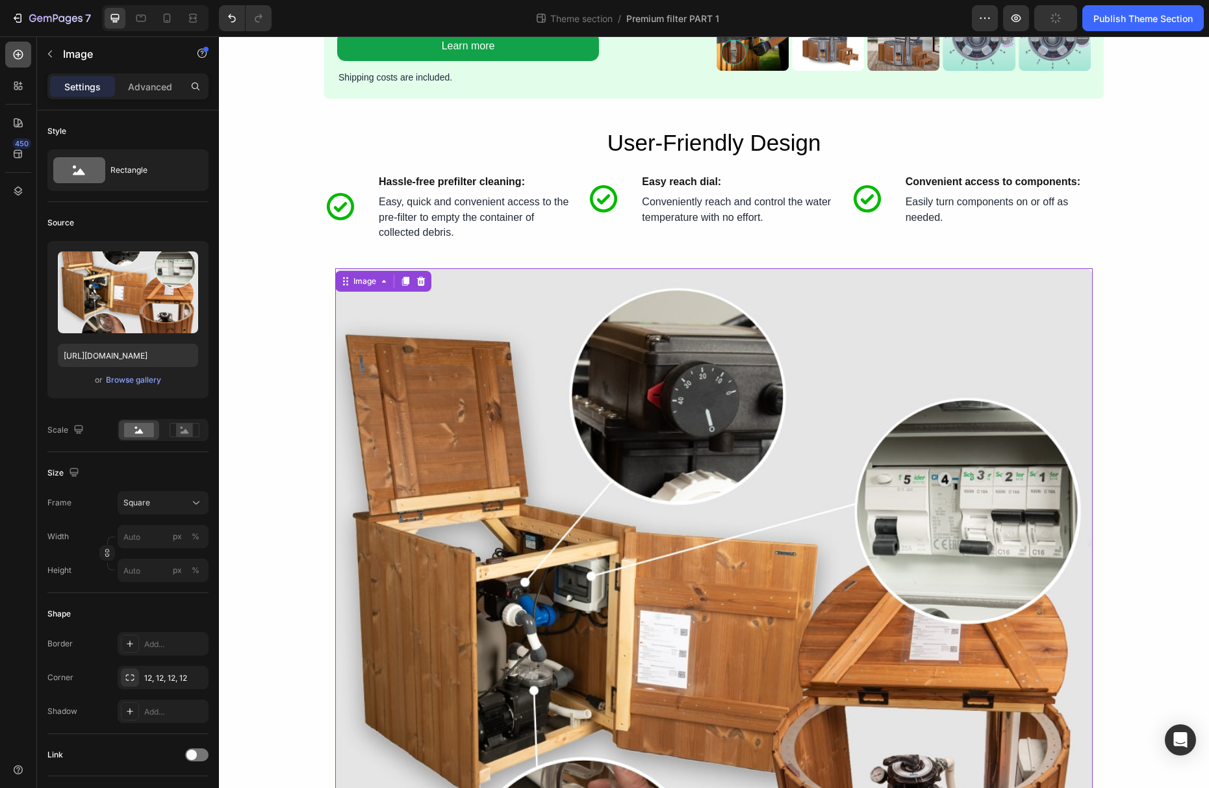
click at [18, 60] on icon at bounding box center [18, 54] width 13 height 13
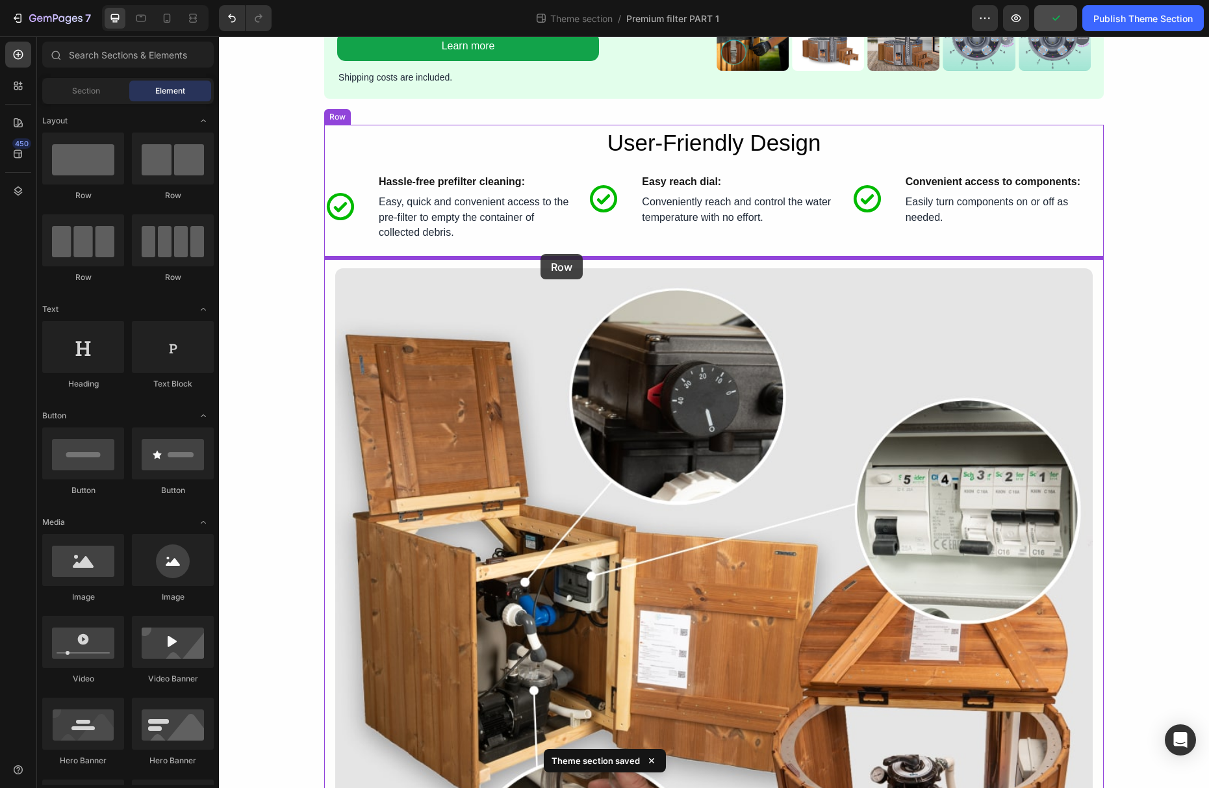
drag, startPoint x: 397, startPoint y: 213, endPoint x: 541, endPoint y: 254, distance: 149.3
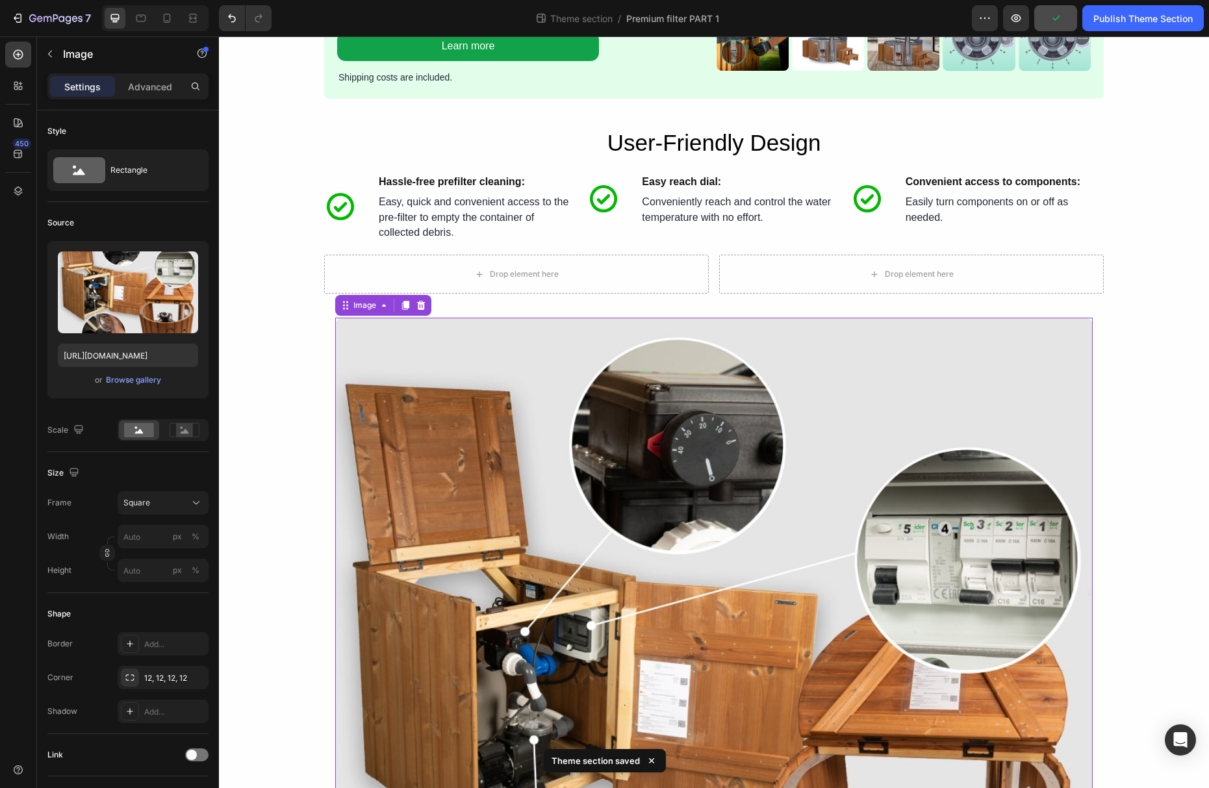
click at [585, 396] on img at bounding box center [714, 697] width 758 height 758
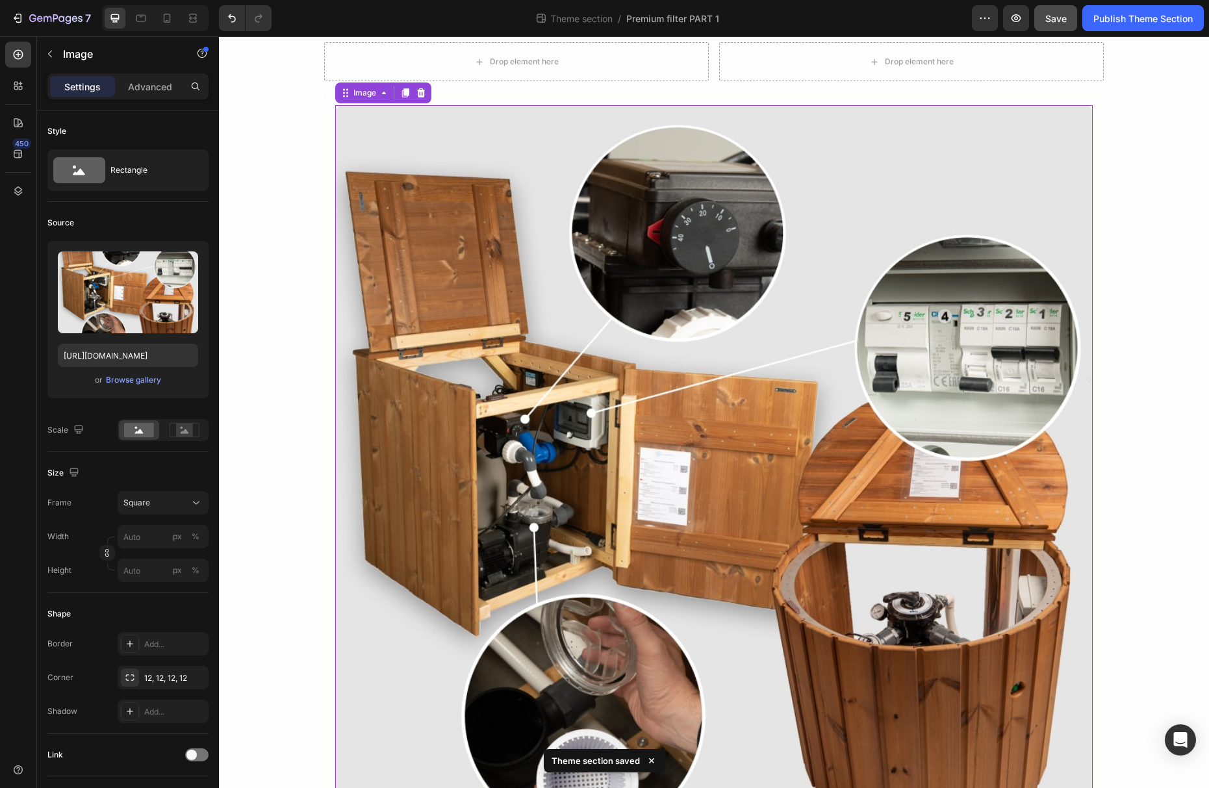
scroll to position [1764, 0]
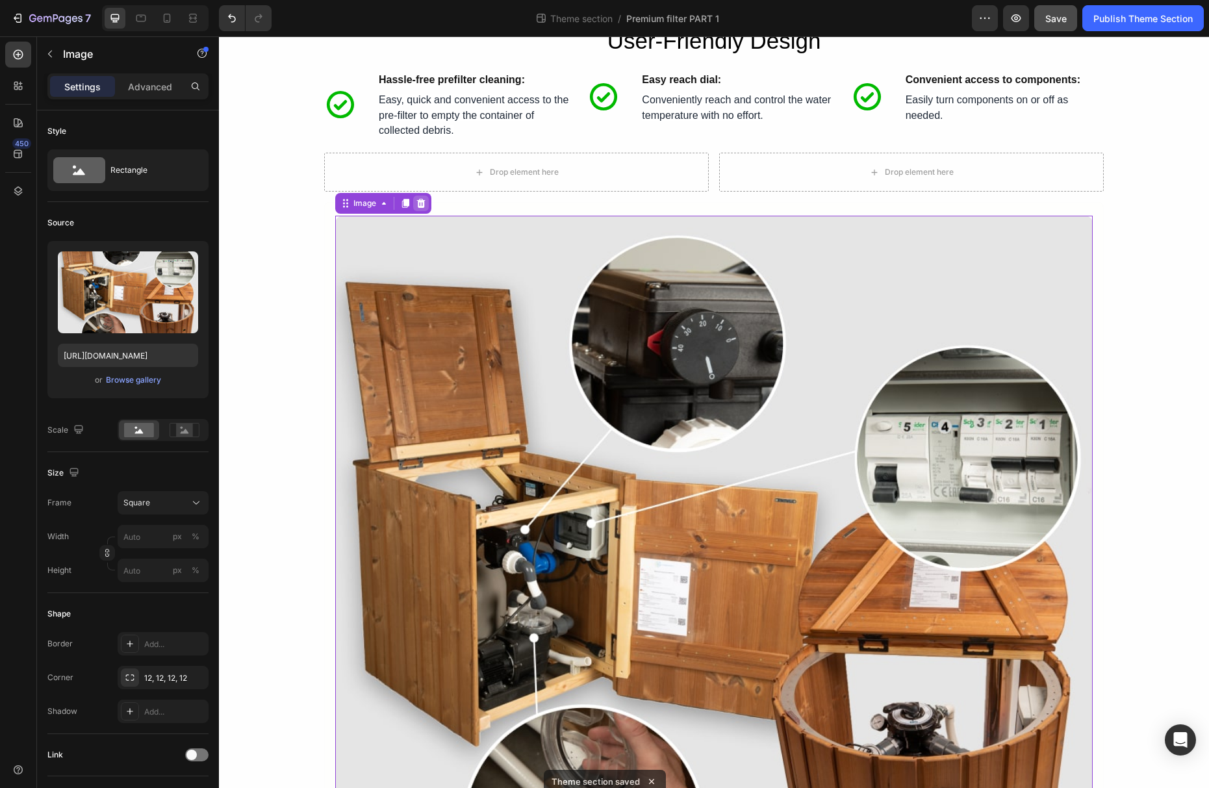
click at [426, 206] on icon at bounding box center [421, 203] width 10 height 10
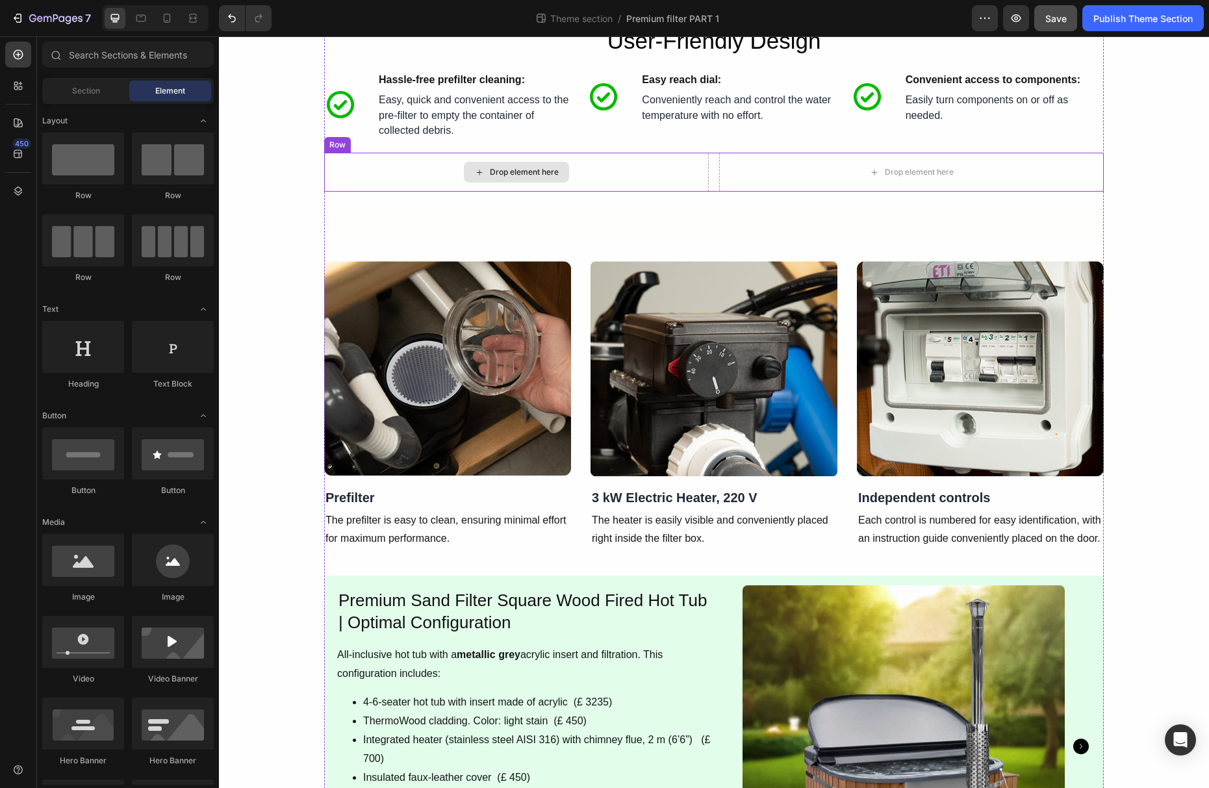
click at [639, 181] on div "Drop element here" at bounding box center [516, 172] width 385 height 39
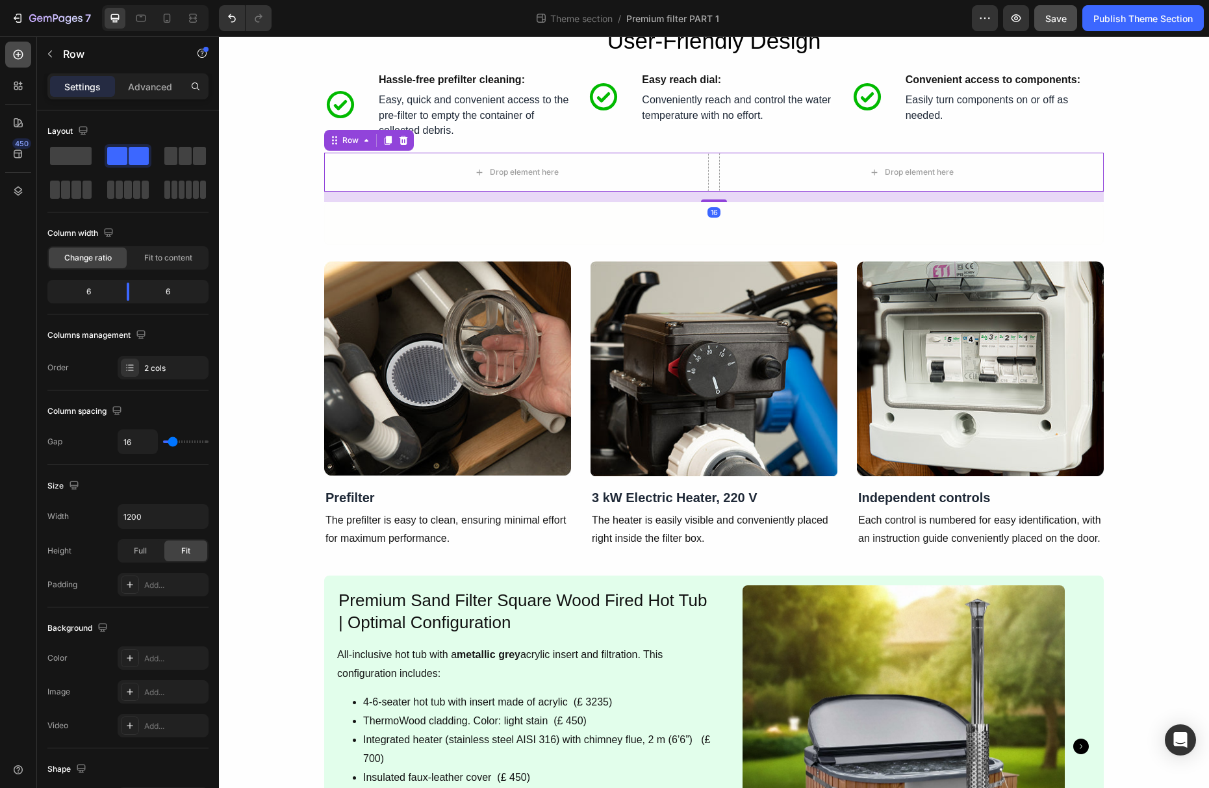
click at [14, 58] on icon at bounding box center [18, 54] width 13 height 13
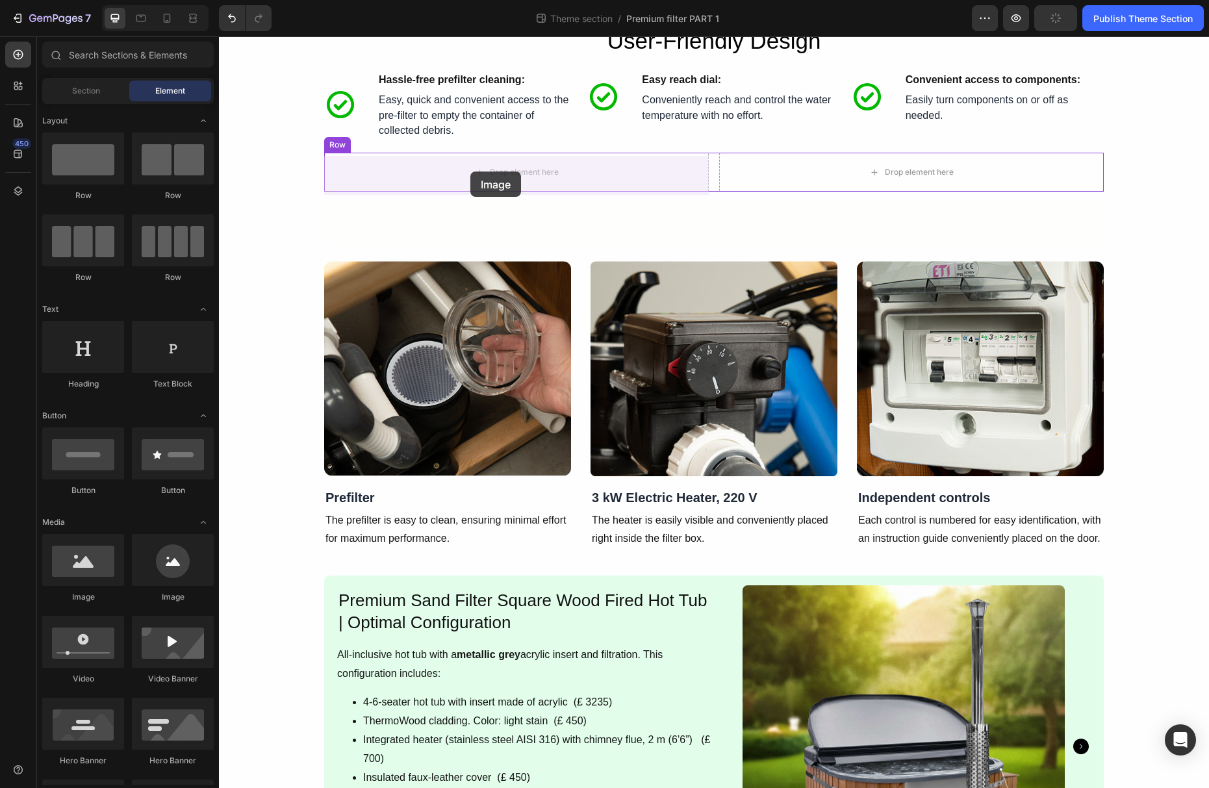
drag, startPoint x: 311, startPoint y: 600, endPoint x: 470, endPoint y: 172, distance: 457.0
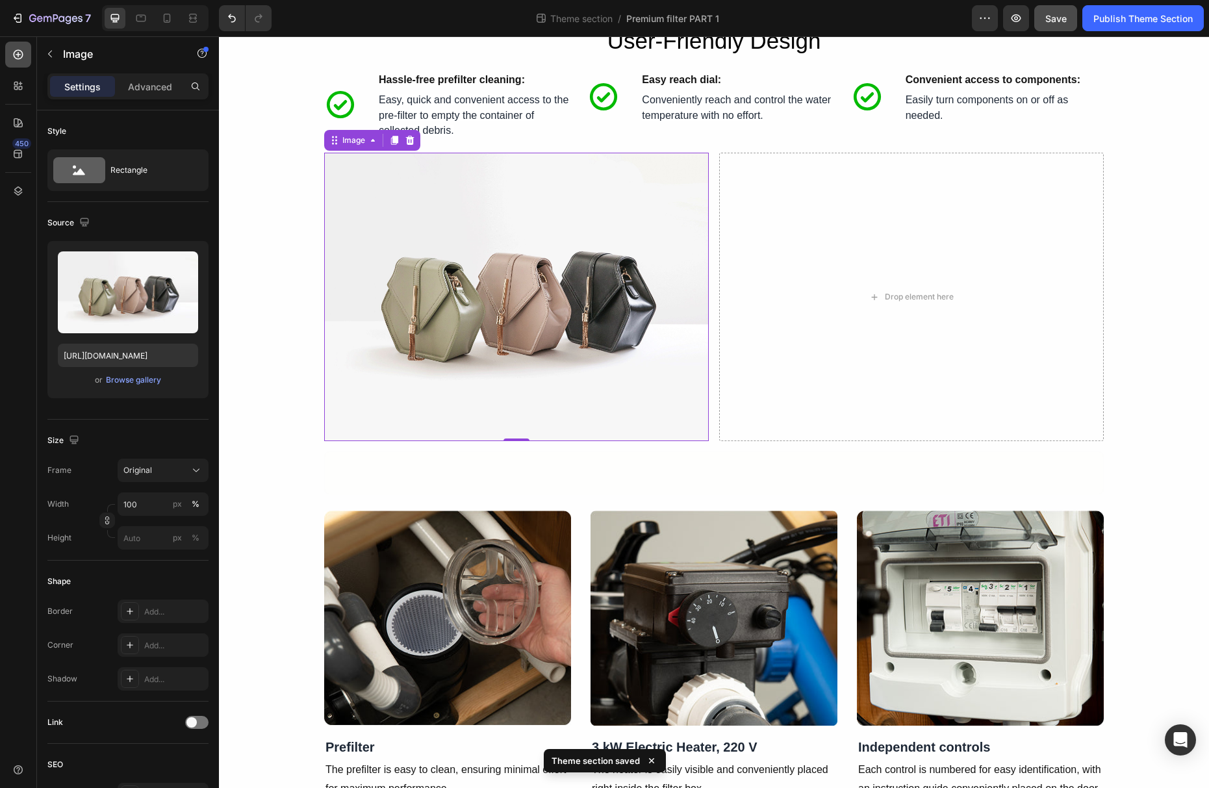
click at [21, 57] on icon at bounding box center [18, 54] width 13 height 13
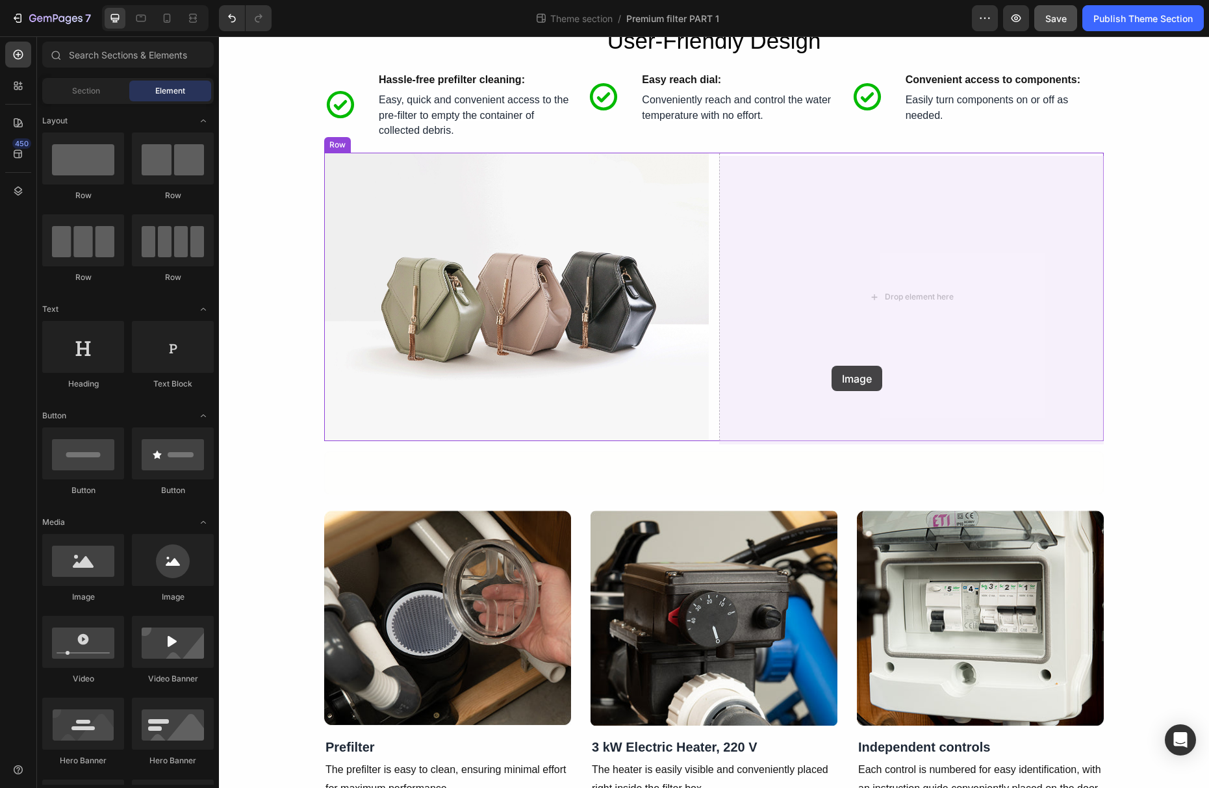
drag, startPoint x: 444, startPoint y: 440, endPoint x: 832, endPoint y: 366, distance: 394.9
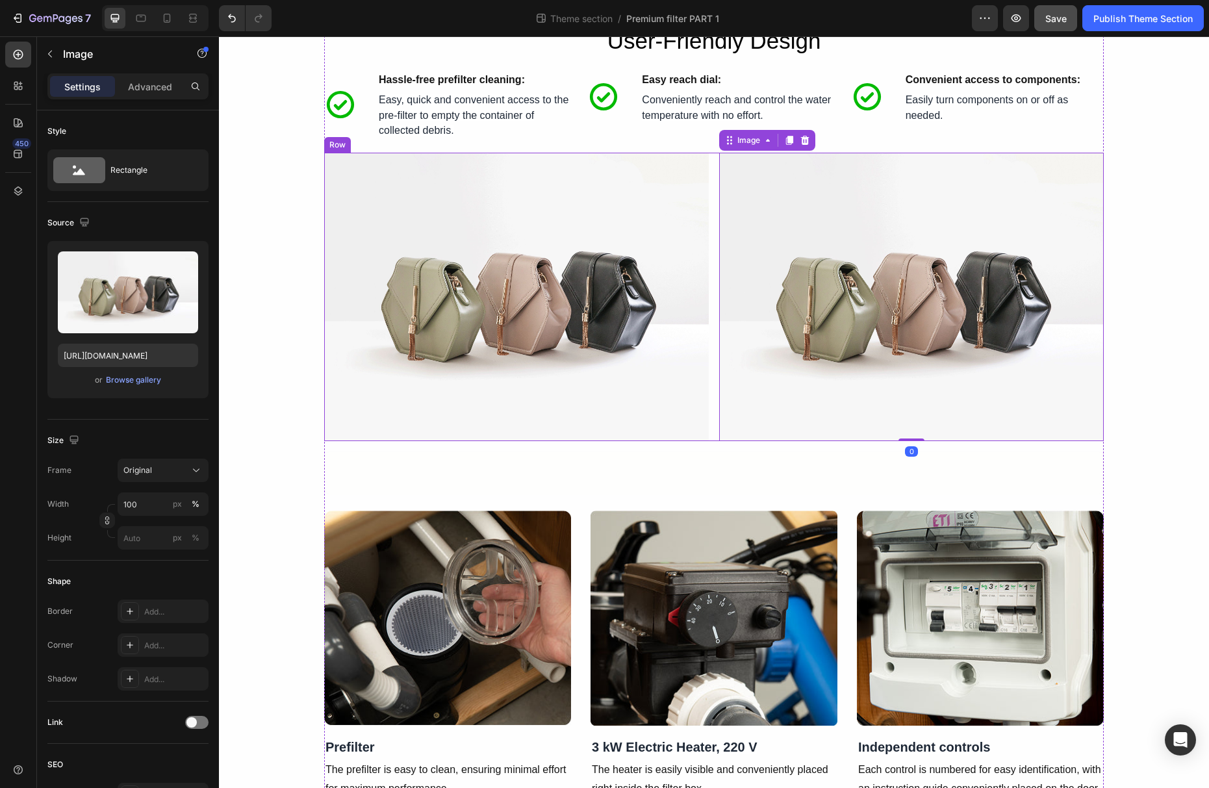
click at [713, 222] on div "Image Image 0 Row" at bounding box center [714, 297] width 780 height 288
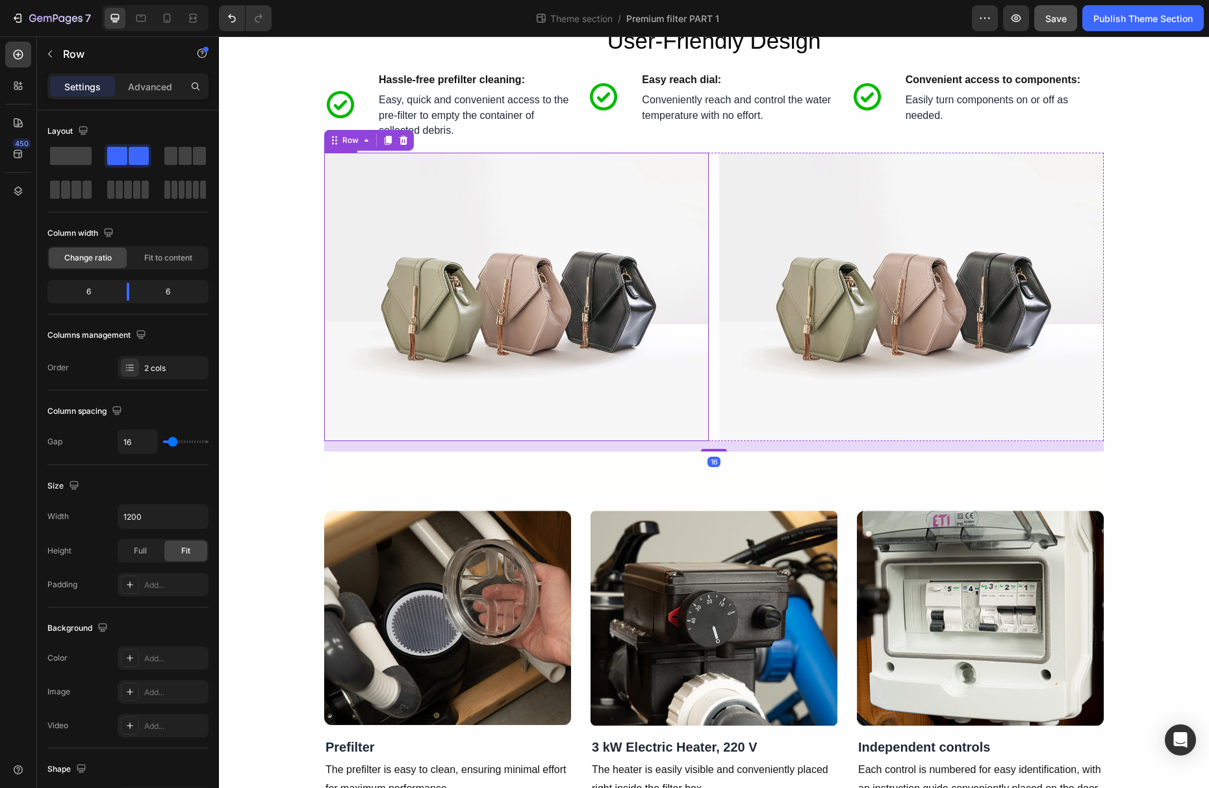
click at [708, 227] on img at bounding box center [516, 297] width 385 height 288
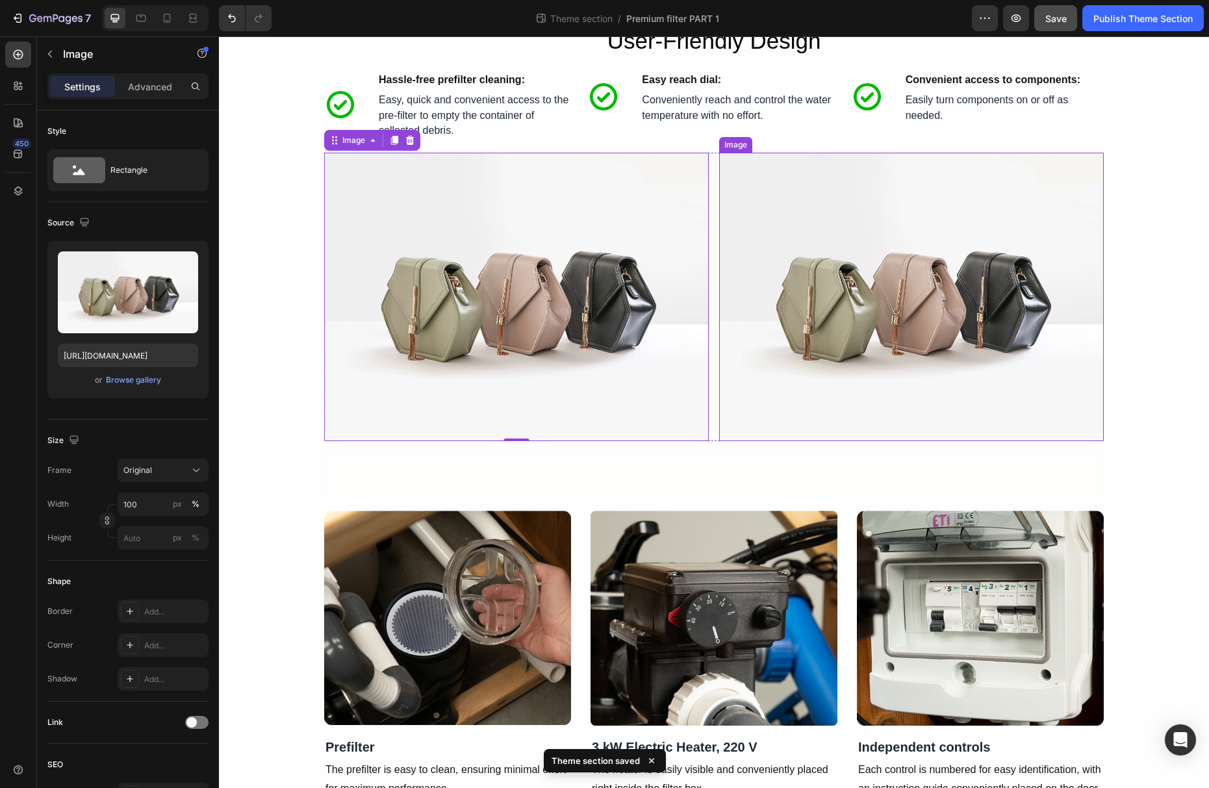
click at [733, 398] on img at bounding box center [911, 297] width 385 height 288
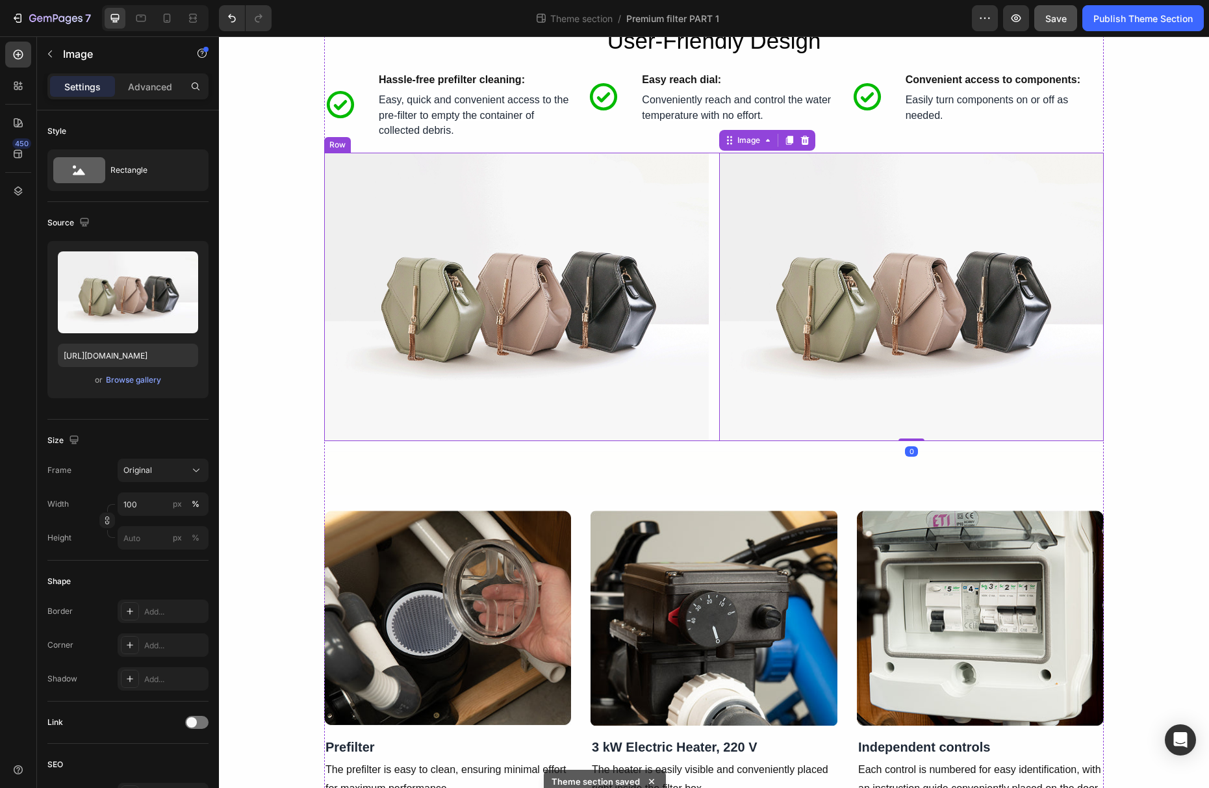
click at [718, 401] on div "Image Image 0 Row" at bounding box center [714, 297] width 780 height 288
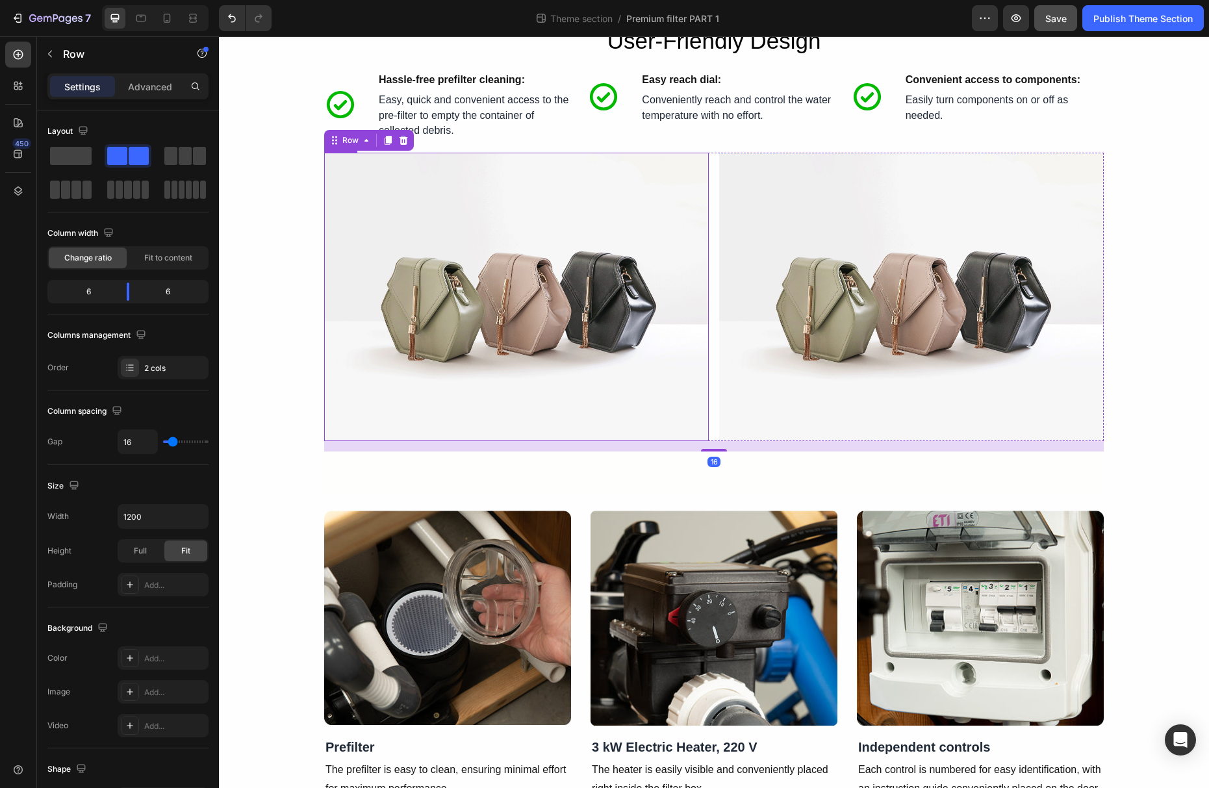
click at [685, 407] on img at bounding box center [516, 297] width 385 height 288
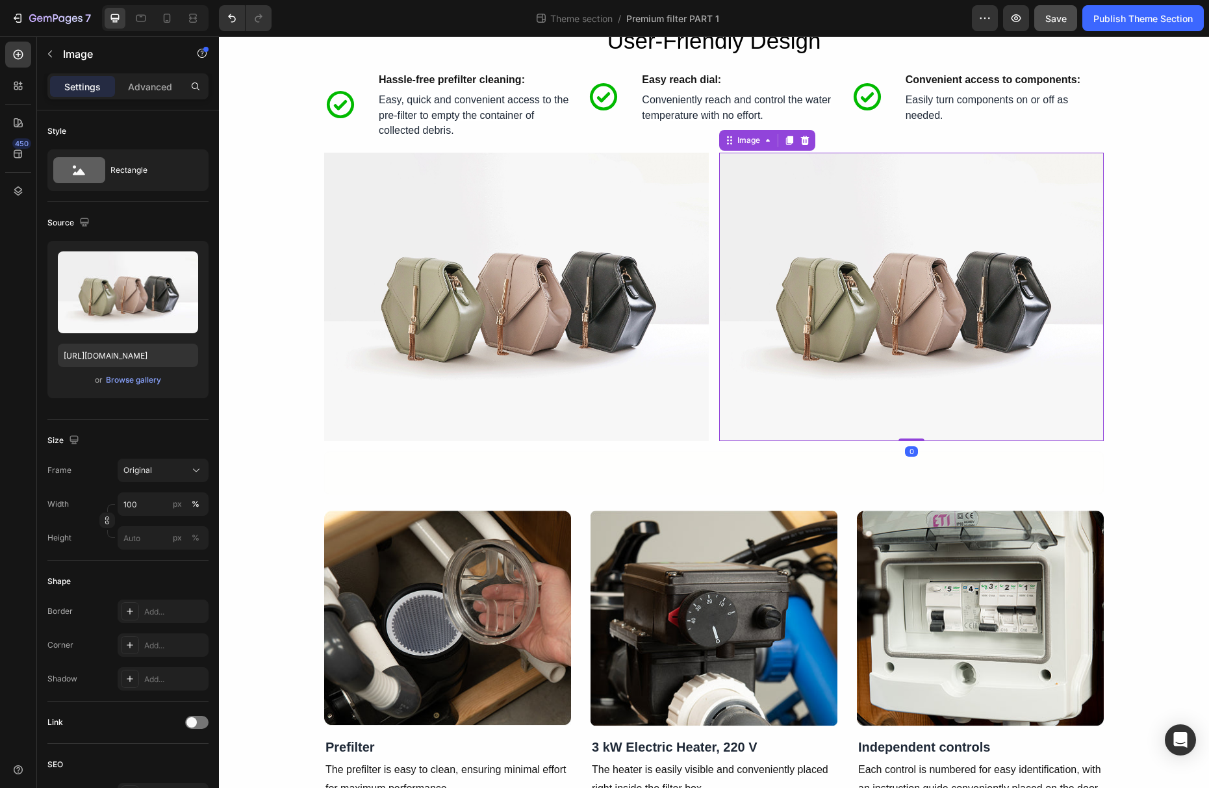
click at [737, 385] on img at bounding box center [911, 297] width 385 height 288
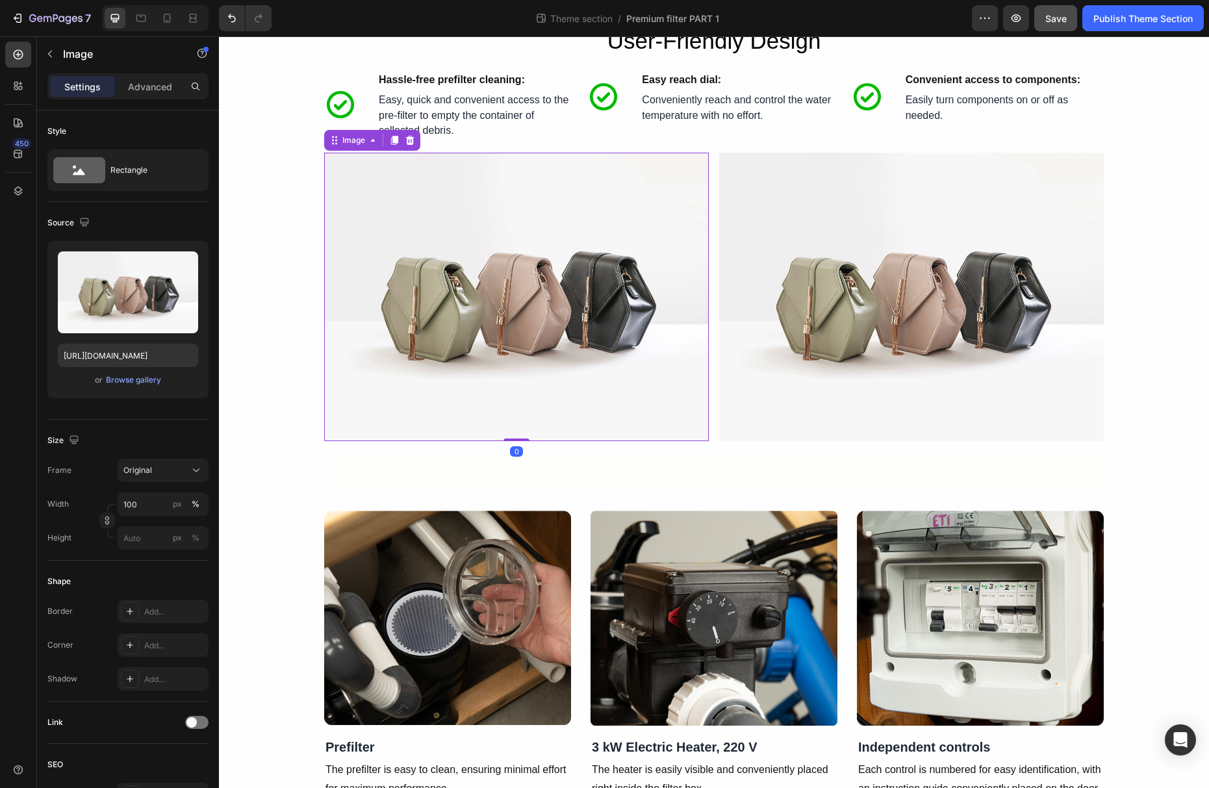
click at [702, 390] on img at bounding box center [516, 297] width 385 height 288
click at [722, 375] on img at bounding box center [911, 297] width 385 height 288
click at [704, 387] on img at bounding box center [516, 297] width 385 height 288
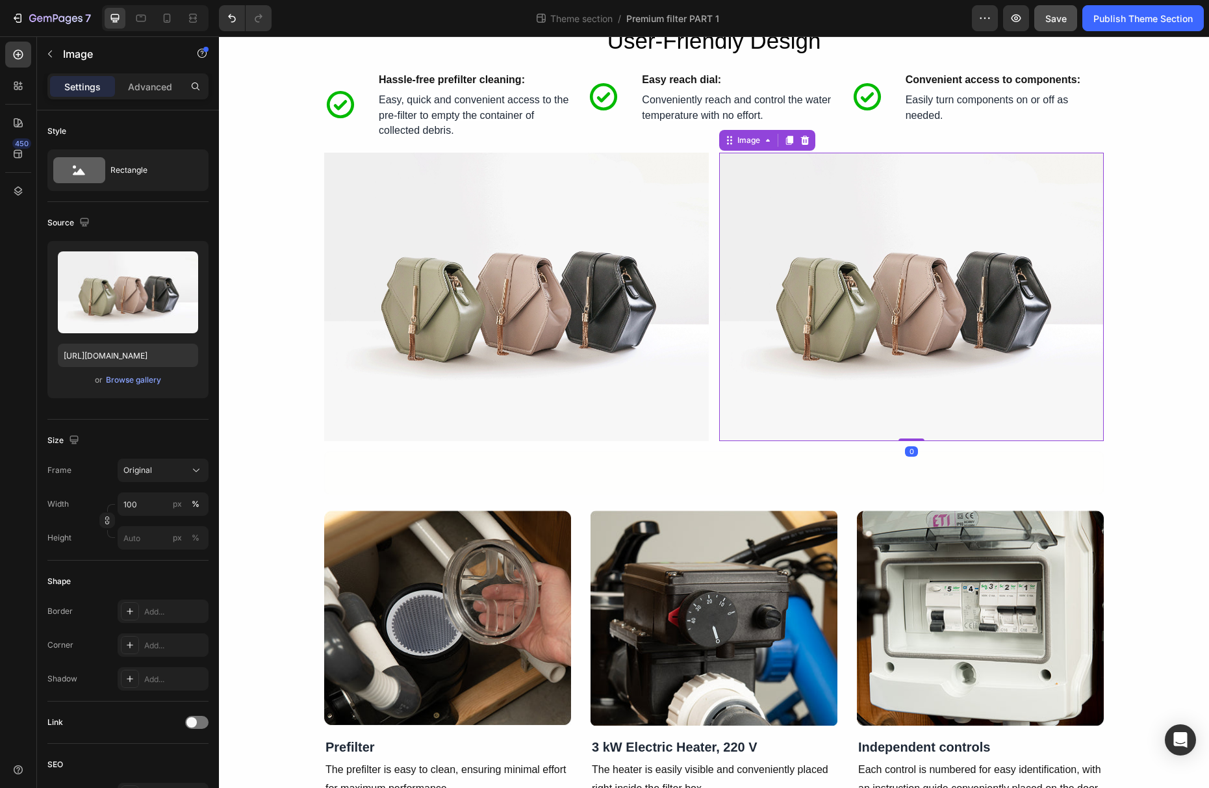
click at [725, 382] on img at bounding box center [911, 297] width 385 height 288
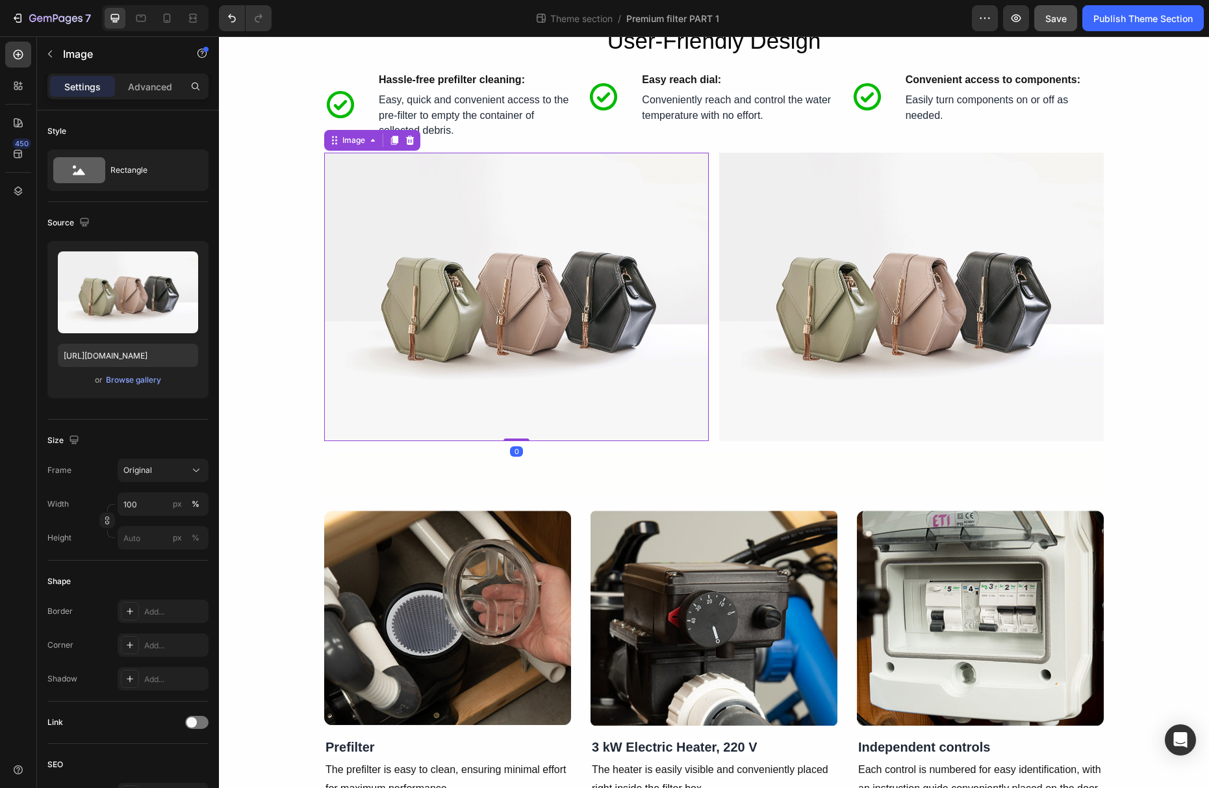
click at [681, 351] on img at bounding box center [516, 297] width 385 height 288
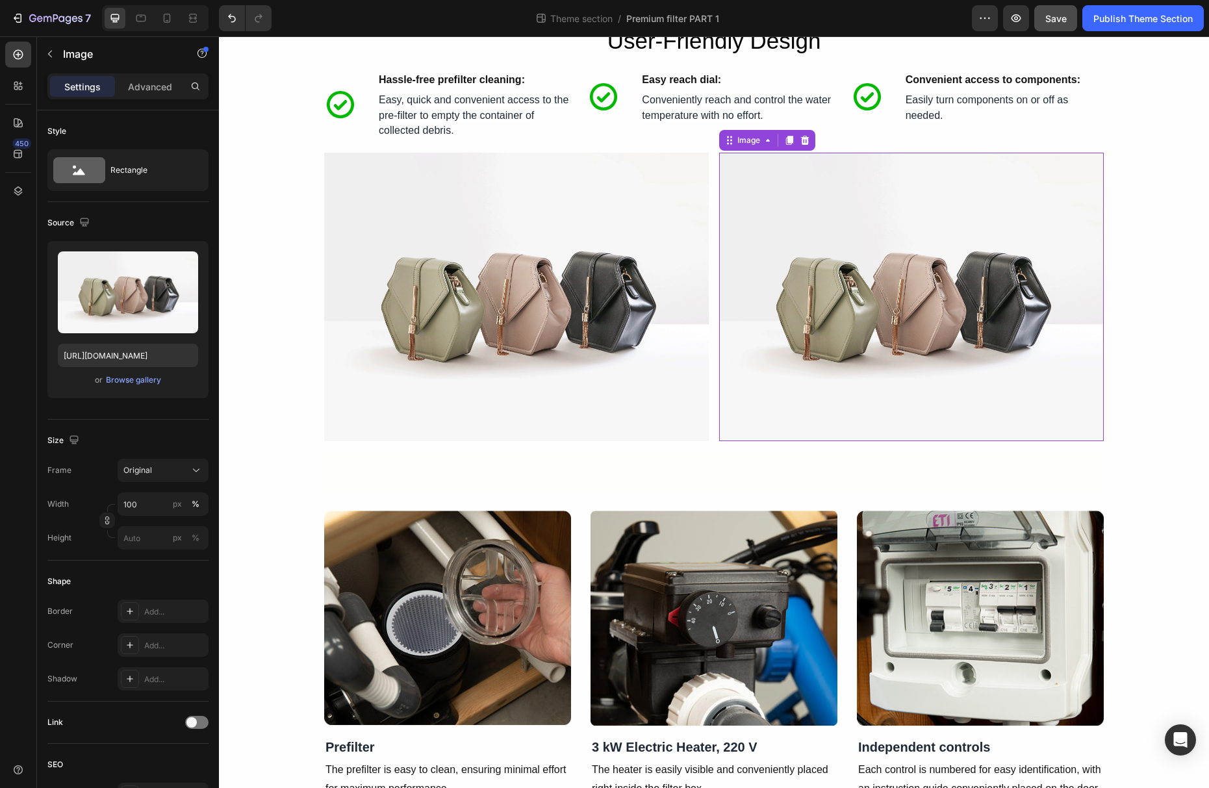
click at [1084, 312] on img at bounding box center [911, 297] width 385 height 288
click at [630, 325] on img at bounding box center [516, 297] width 385 height 288
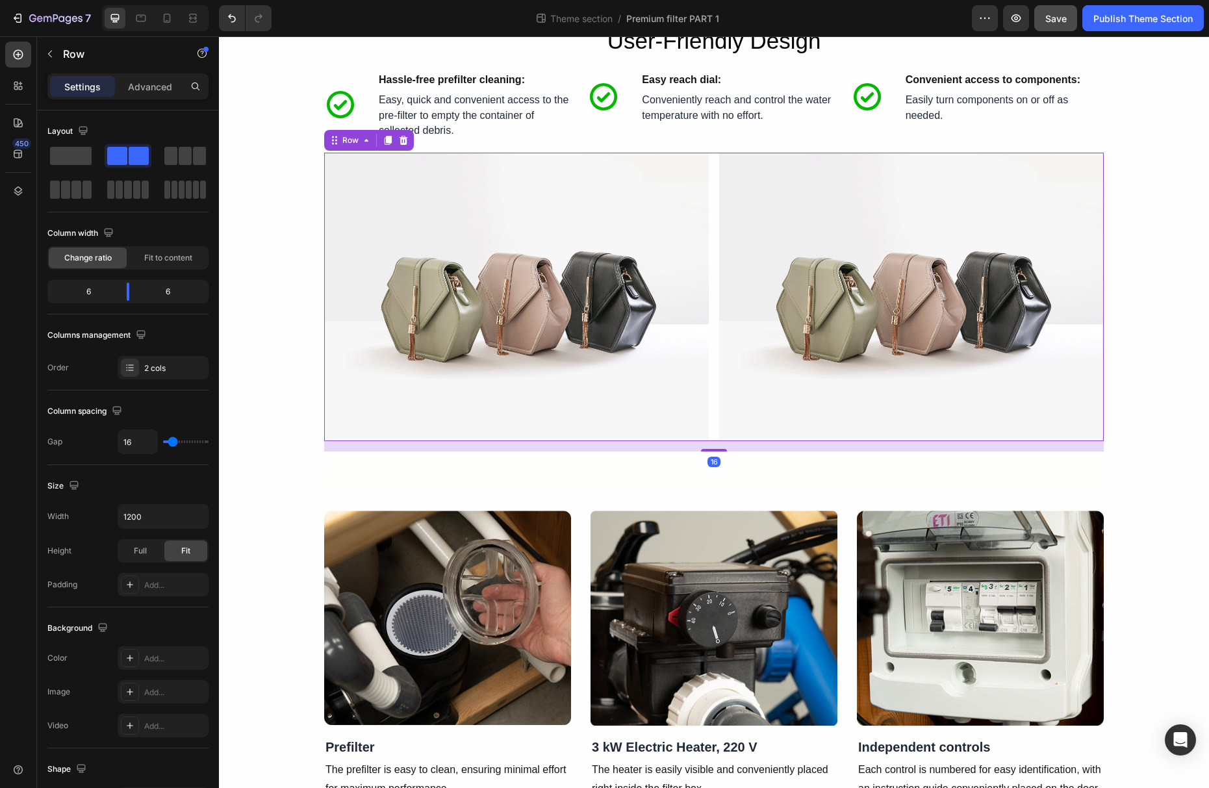
click at [711, 272] on div "Image Image Row 16" at bounding box center [714, 297] width 780 height 288
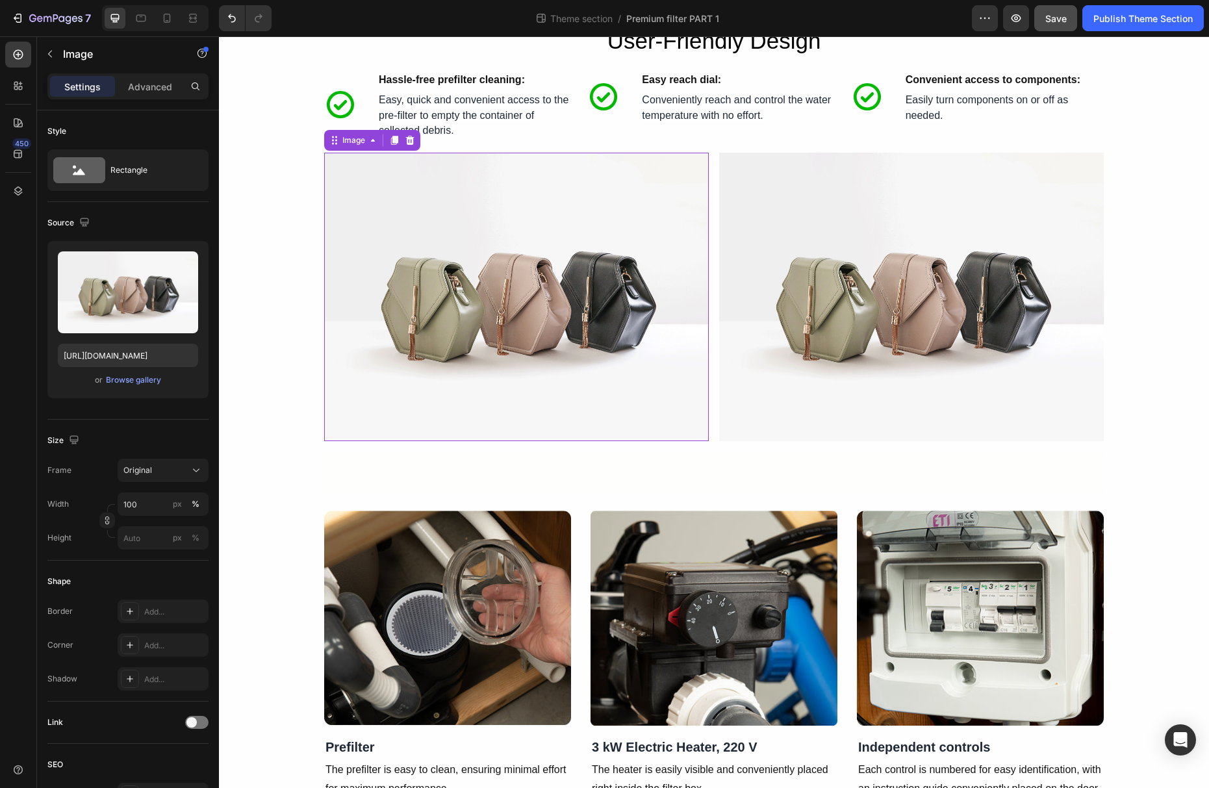
click at [701, 276] on img at bounding box center [516, 297] width 385 height 288
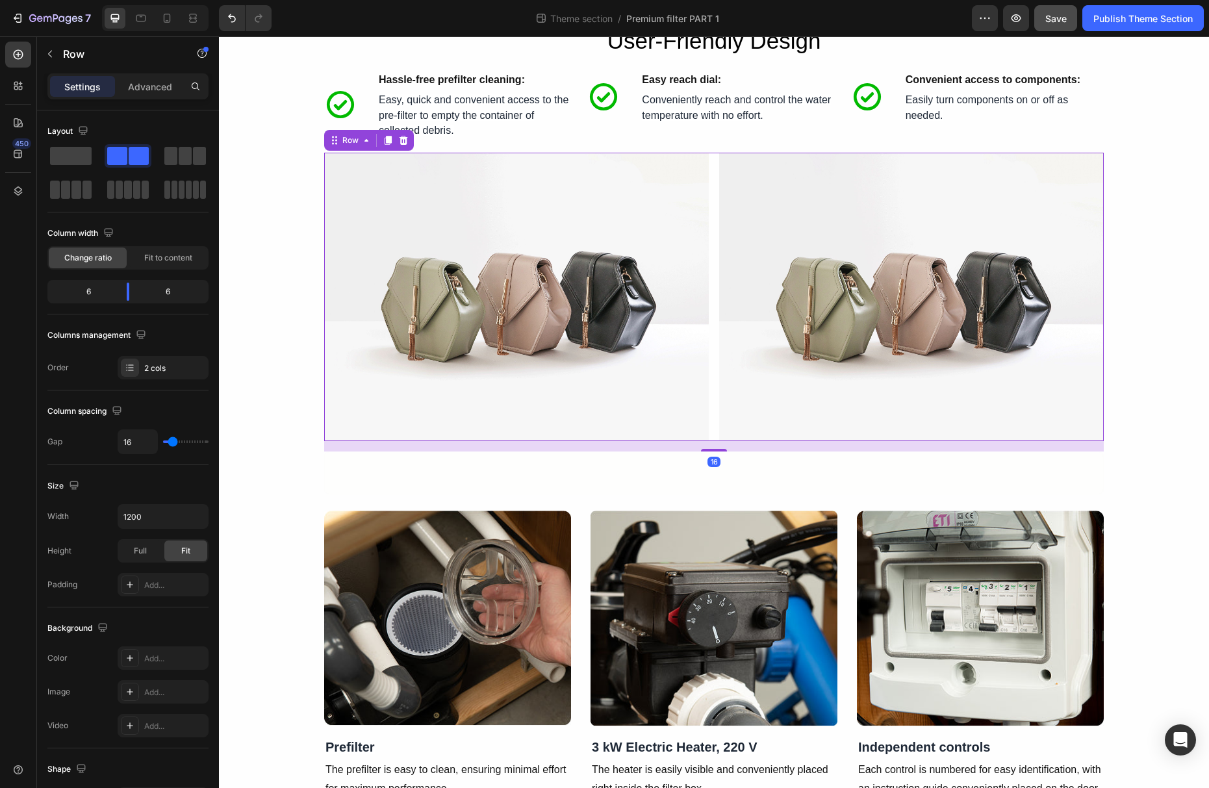
click at [715, 273] on div "Image Image Row 16" at bounding box center [714, 297] width 780 height 288
click at [652, 284] on img at bounding box center [516, 297] width 385 height 288
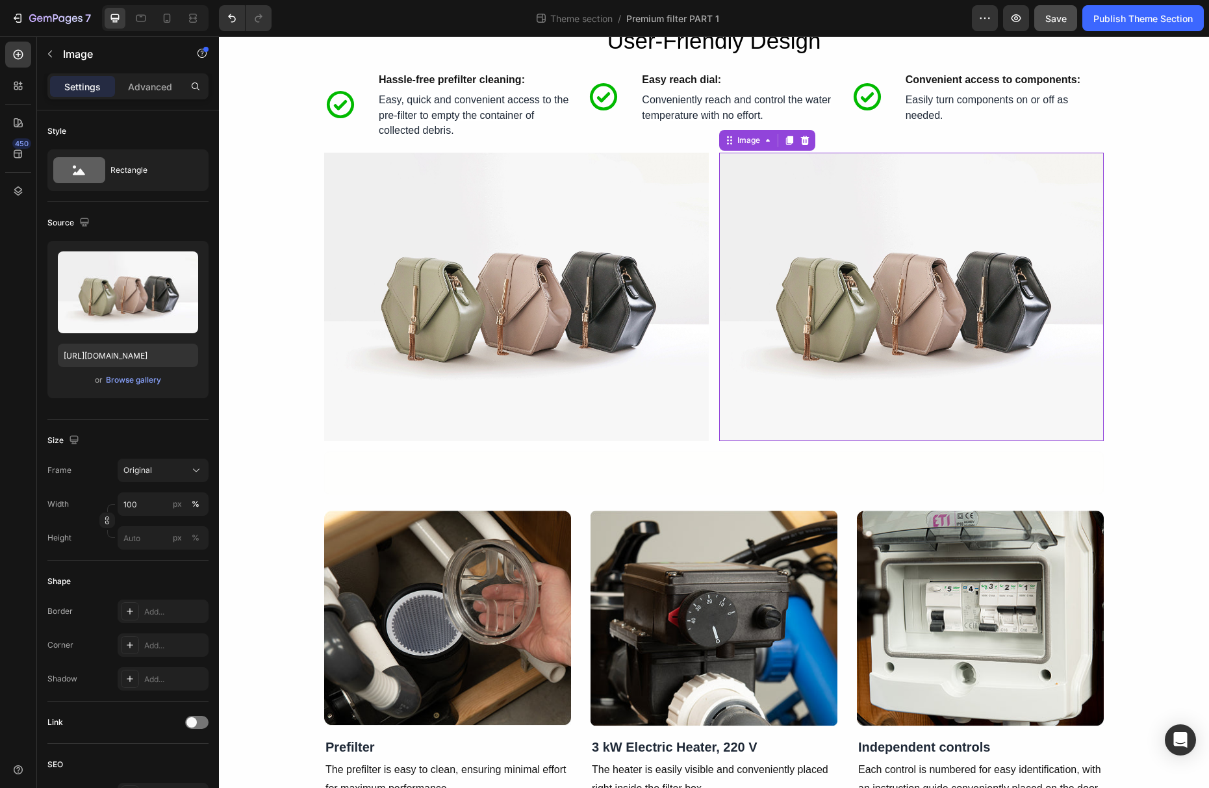
click at [719, 271] on img at bounding box center [911, 297] width 385 height 288
click at [684, 285] on img at bounding box center [516, 297] width 385 height 288
click at [717, 287] on div "Image 0 Image Row" at bounding box center [714, 297] width 780 height 288
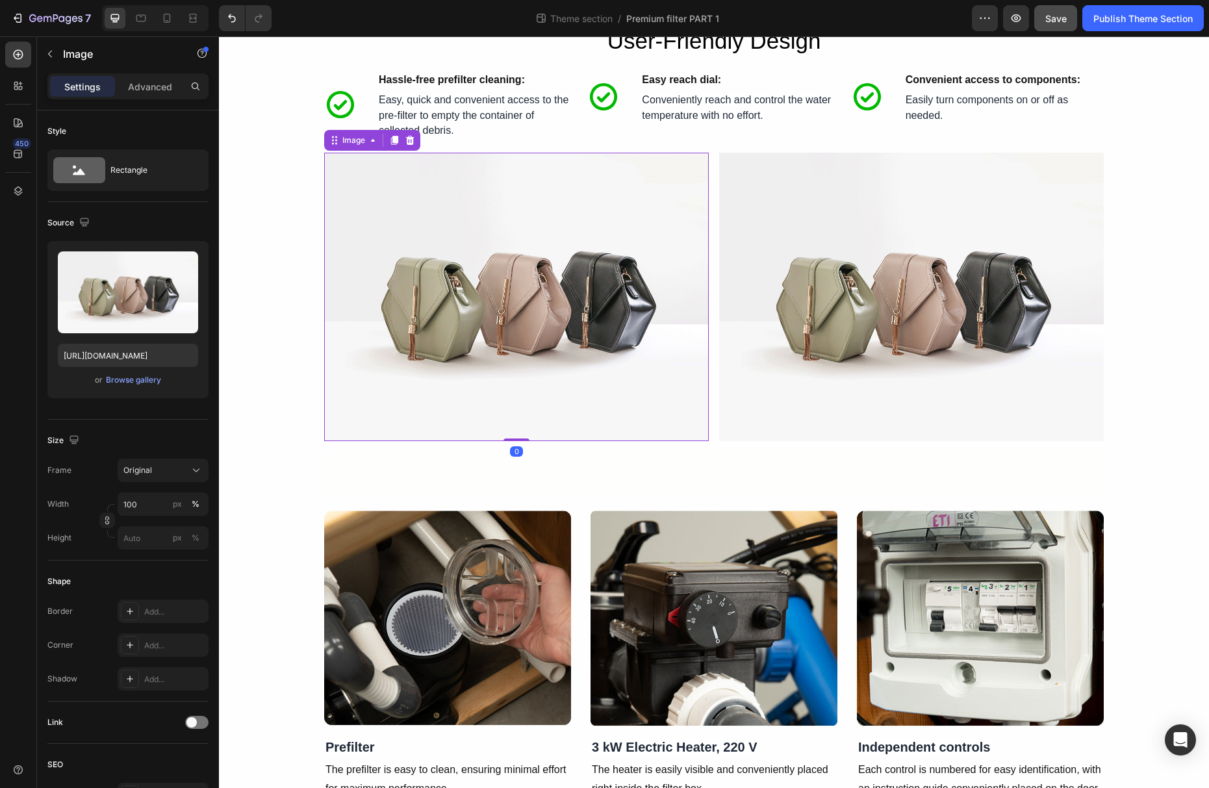
click at [698, 294] on img at bounding box center [516, 297] width 385 height 288
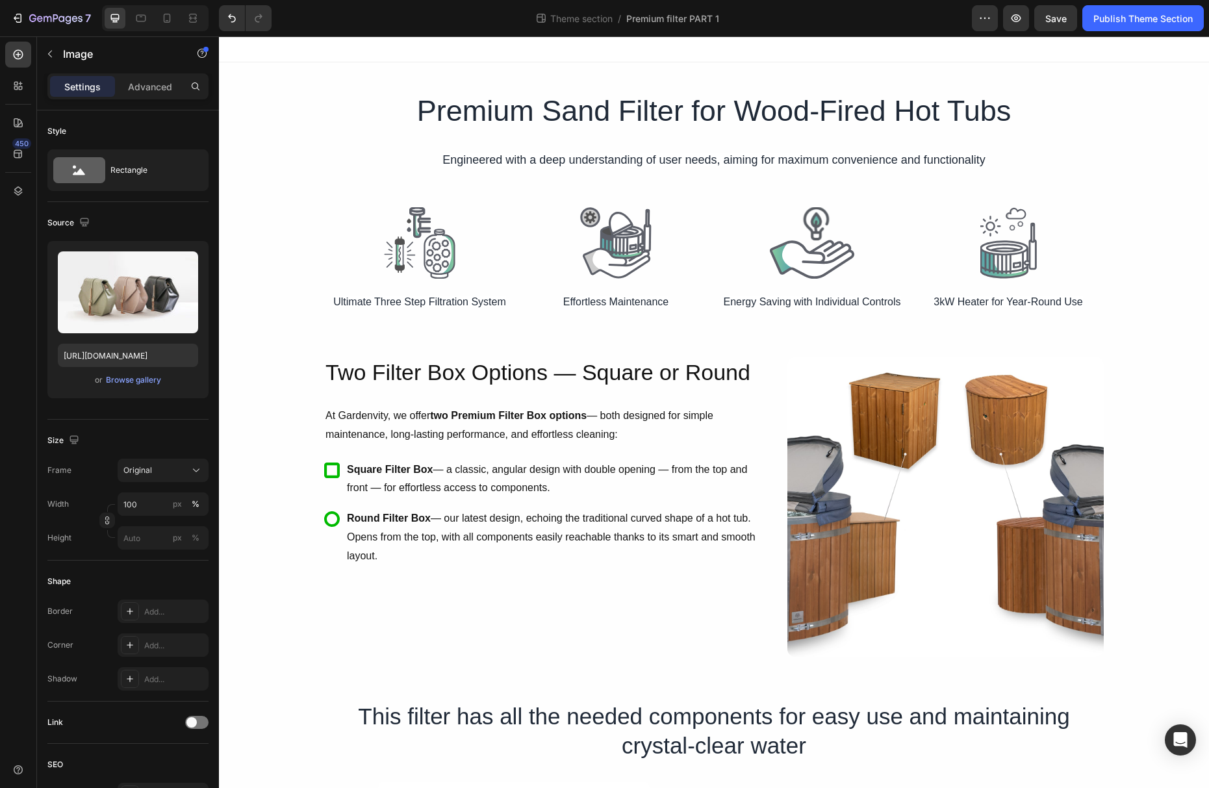
scroll to position [1764, 0]
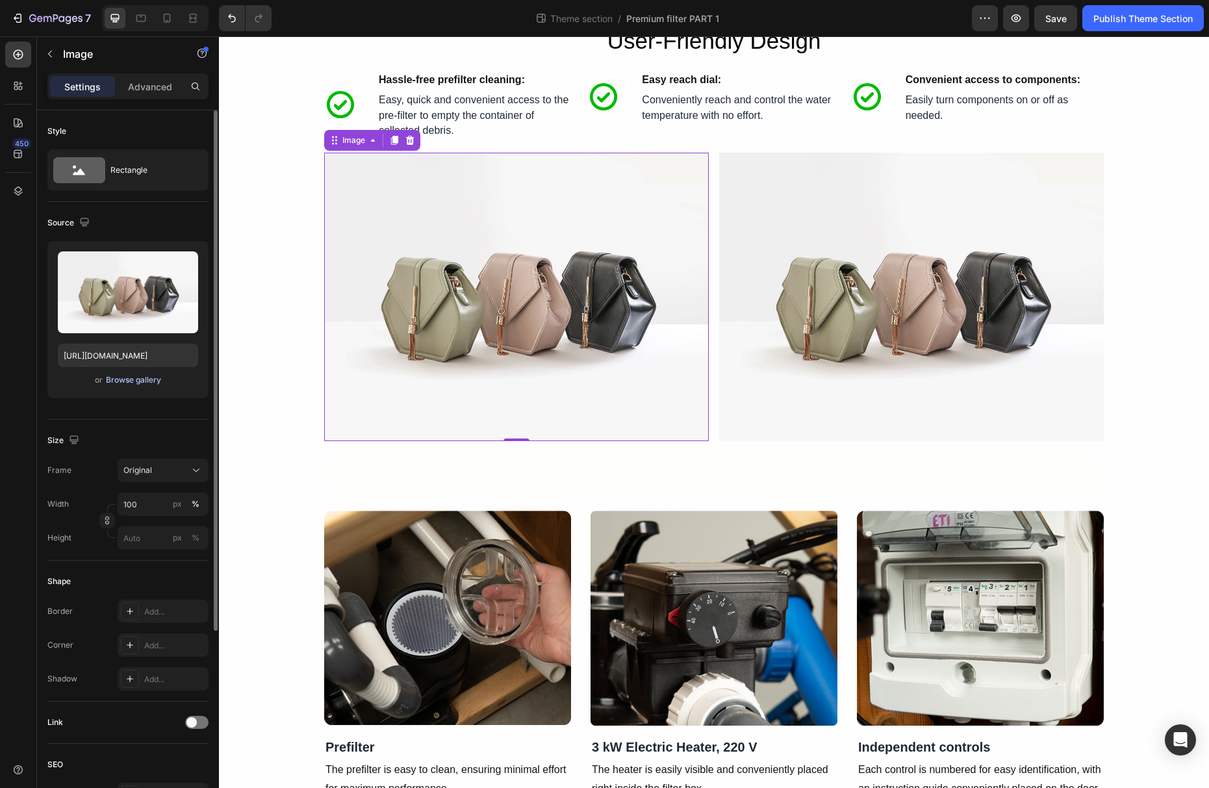
click at [157, 374] on button "Browse gallery" at bounding box center [133, 380] width 57 height 13
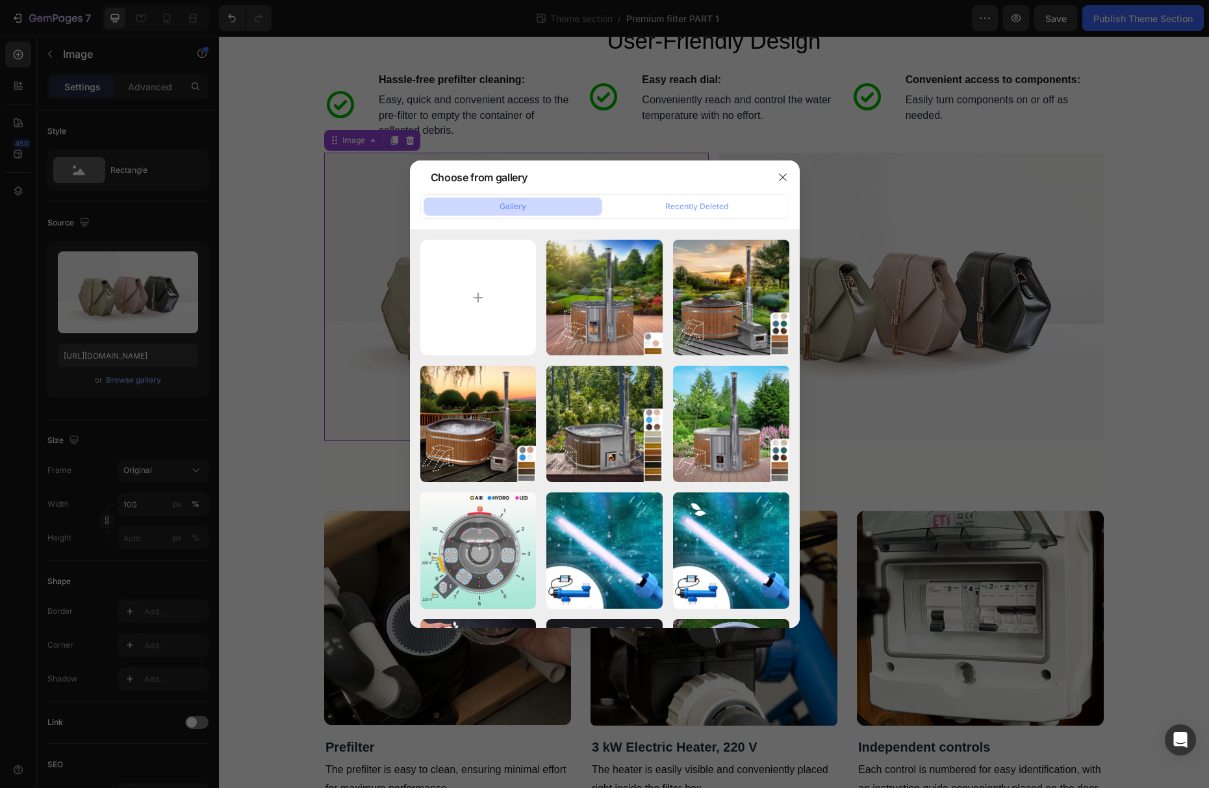
type input "C:\fakepath\image 184.jpg"
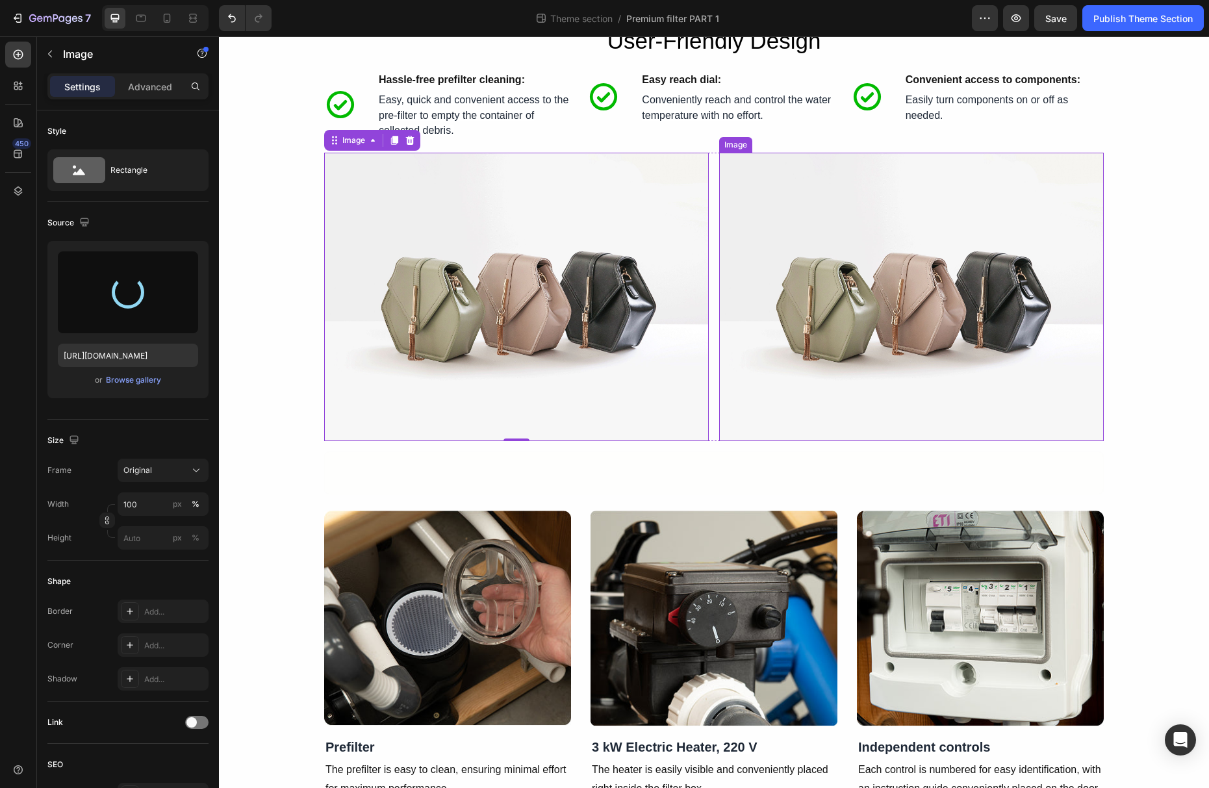
type input "https://cdn.shopify.com/s/files/1/0849/1067/0089/files/gempages_544226901498004…"
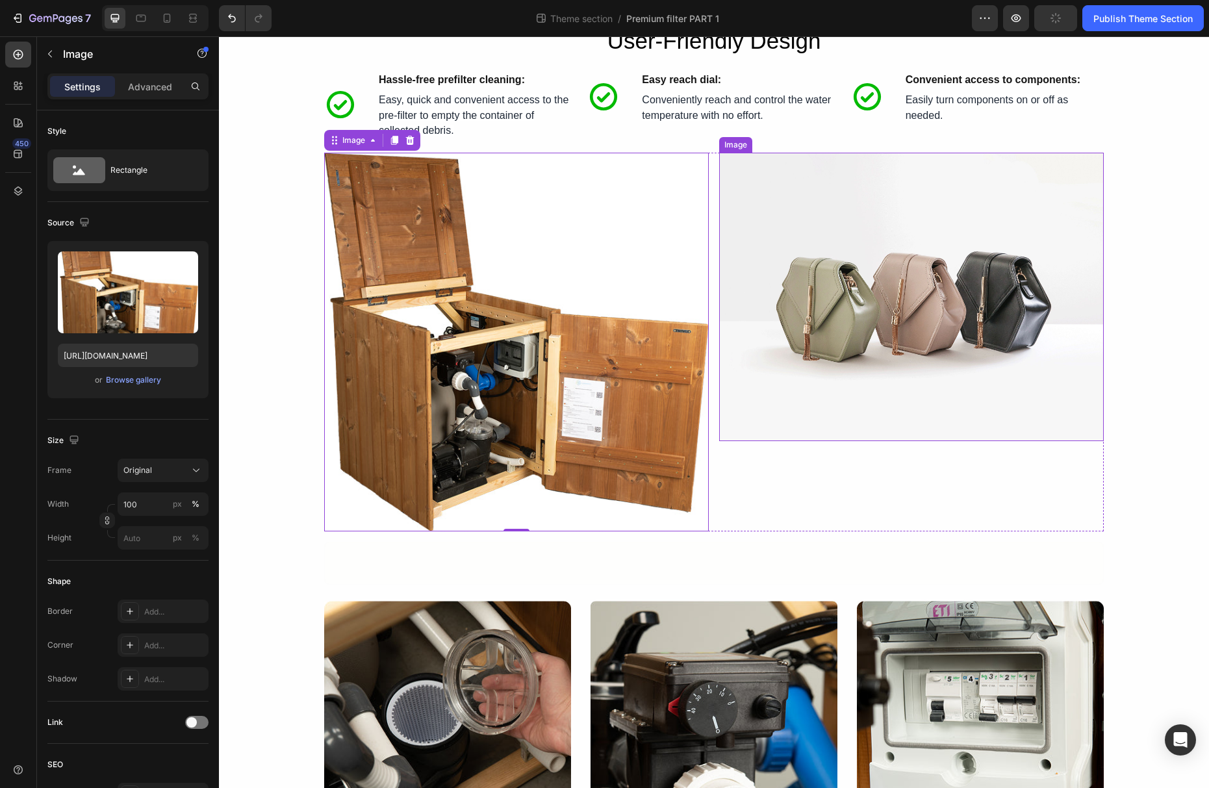
click at [834, 305] on img at bounding box center [911, 297] width 385 height 288
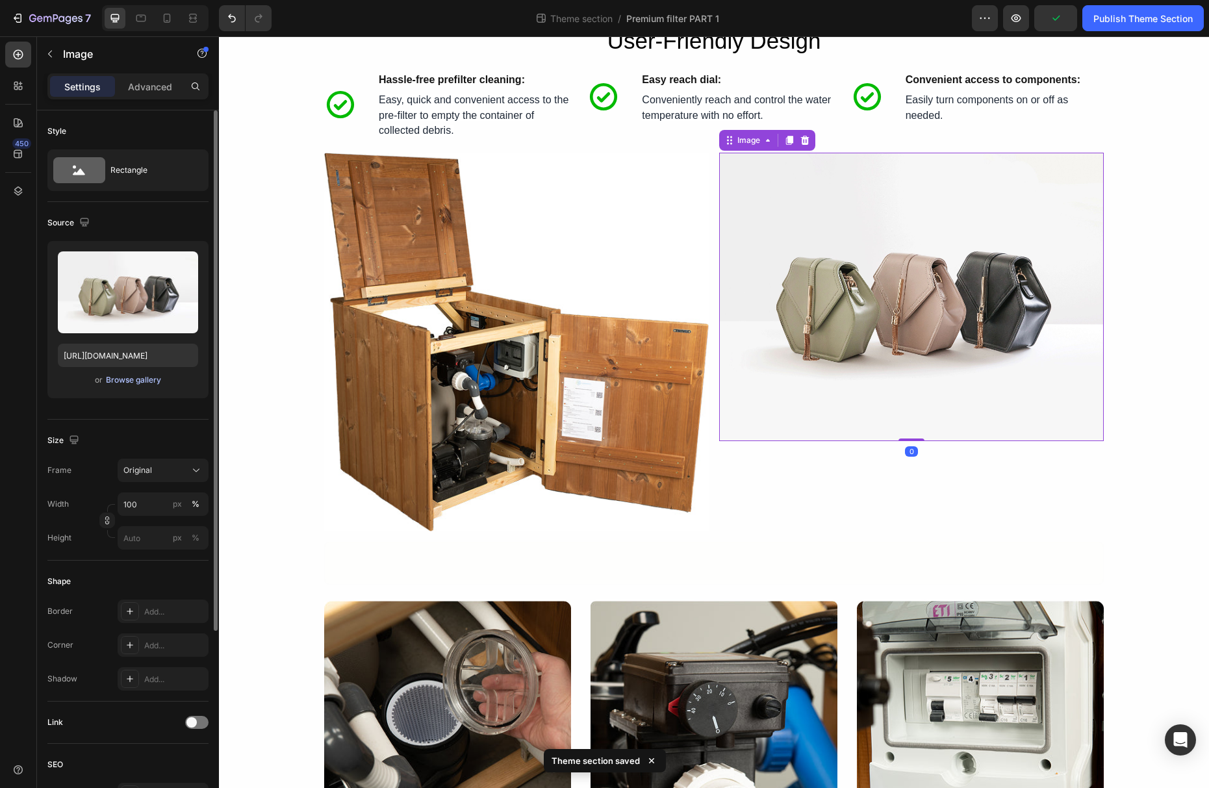
click at [131, 386] on button "Browse gallery" at bounding box center [133, 380] width 57 height 13
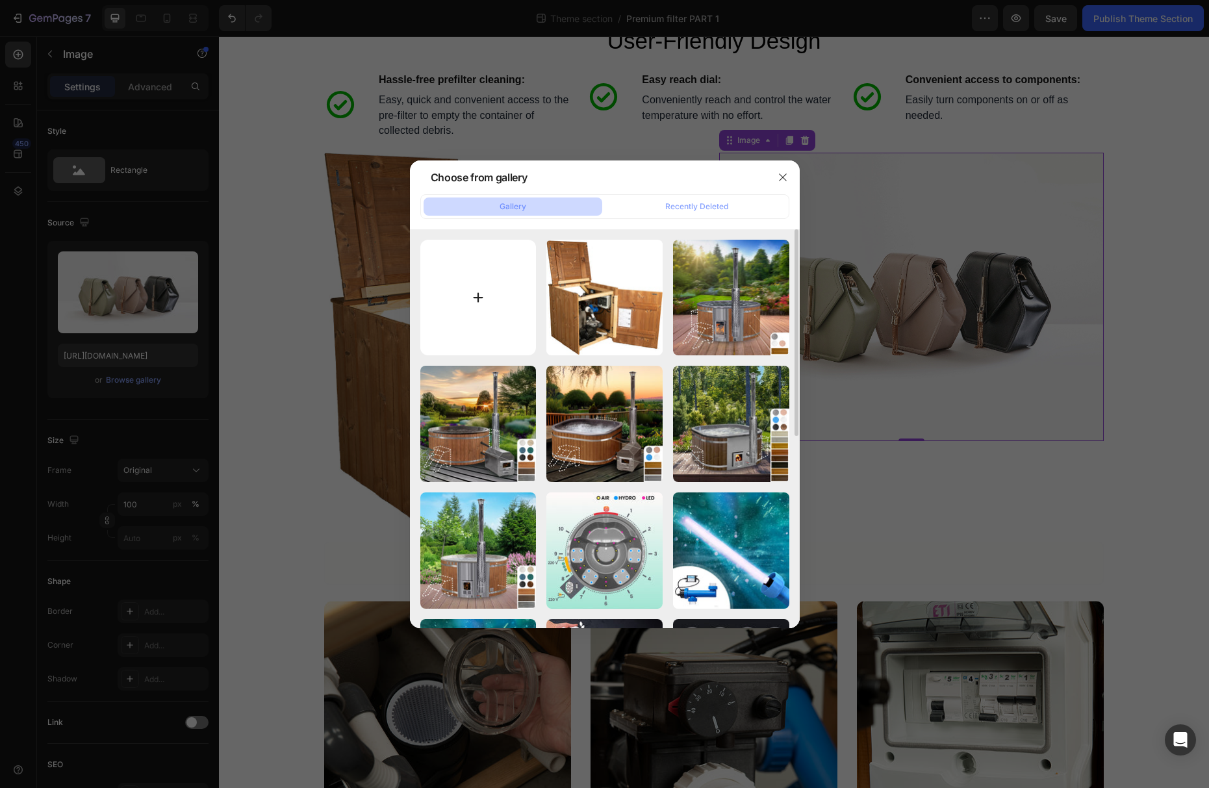
type input "C:\fakepath\_MG_3686 2.jpg"
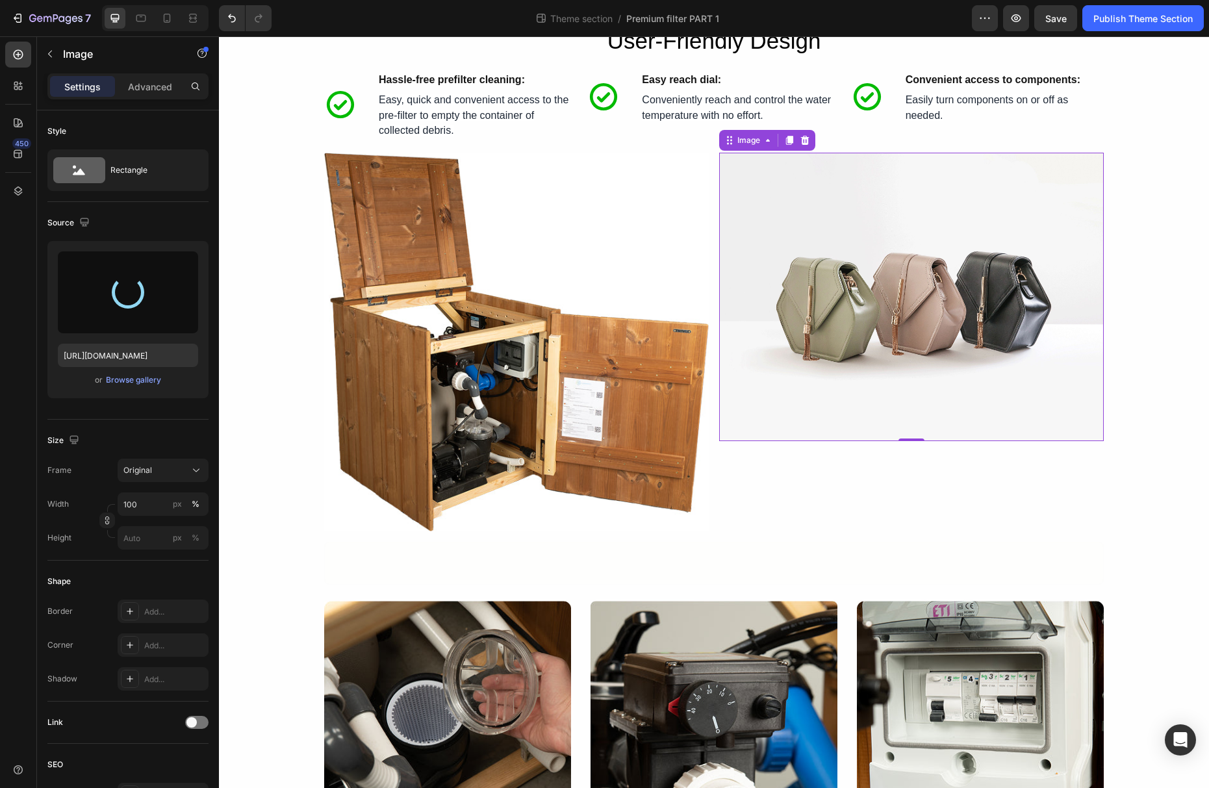
type input "https://cdn.shopify.com/s/files/1/0849/1067/0089/files/gempages_544226901498004…"
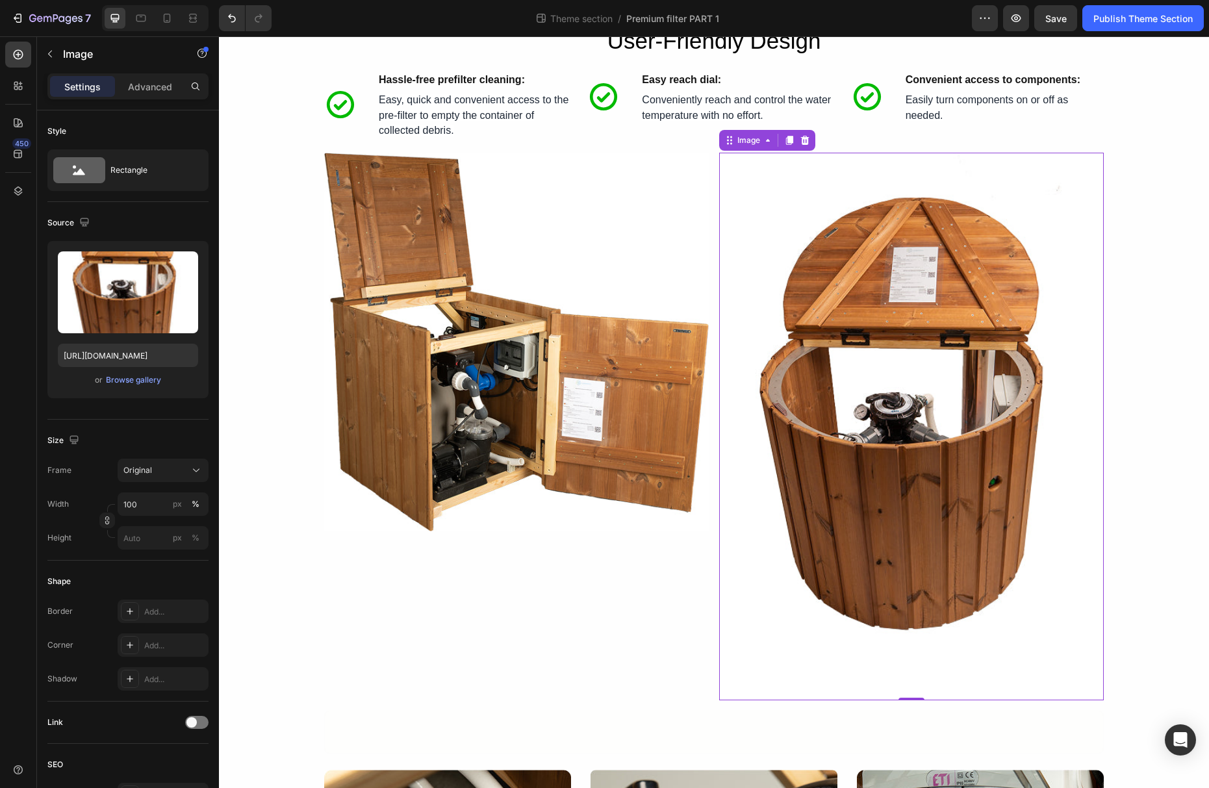
click at [1059, 438] on img at bounding box center [911, 427] width 385 height 548
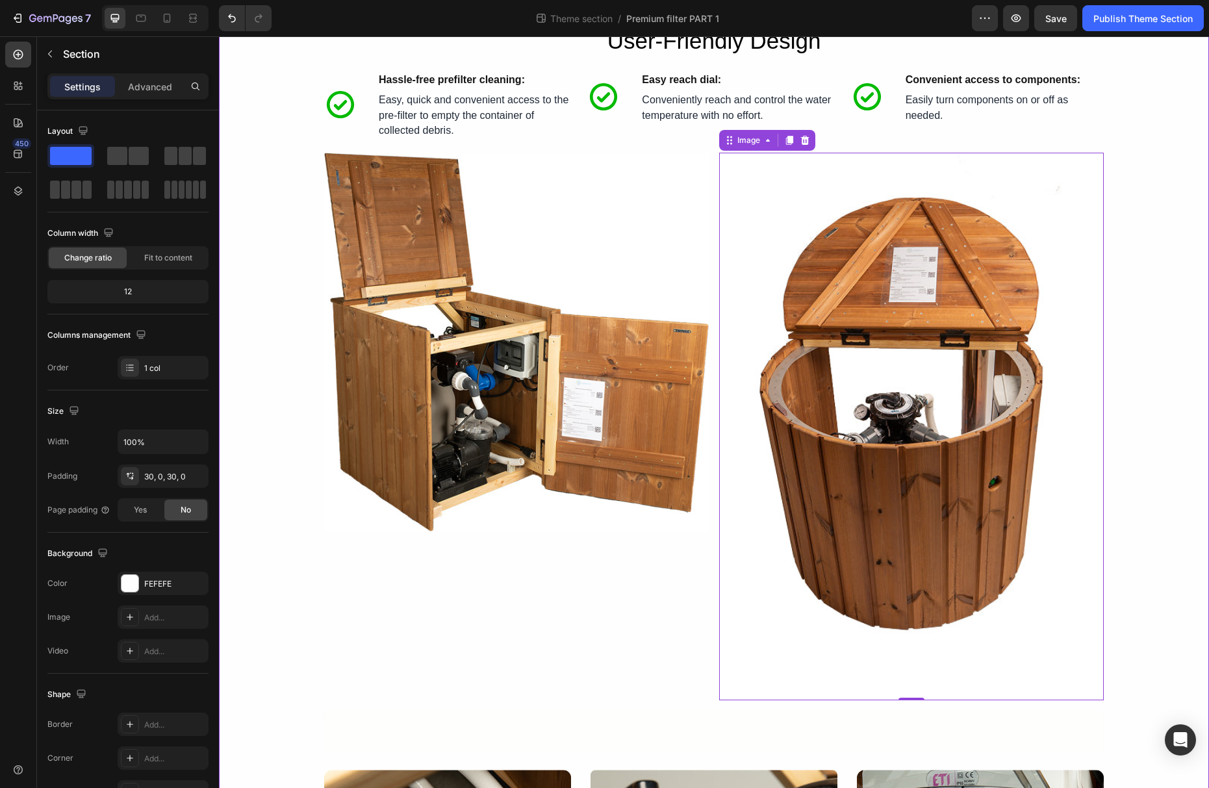
click at [1029, 459] on img at bounding box center [911, 427] width 385 height 548
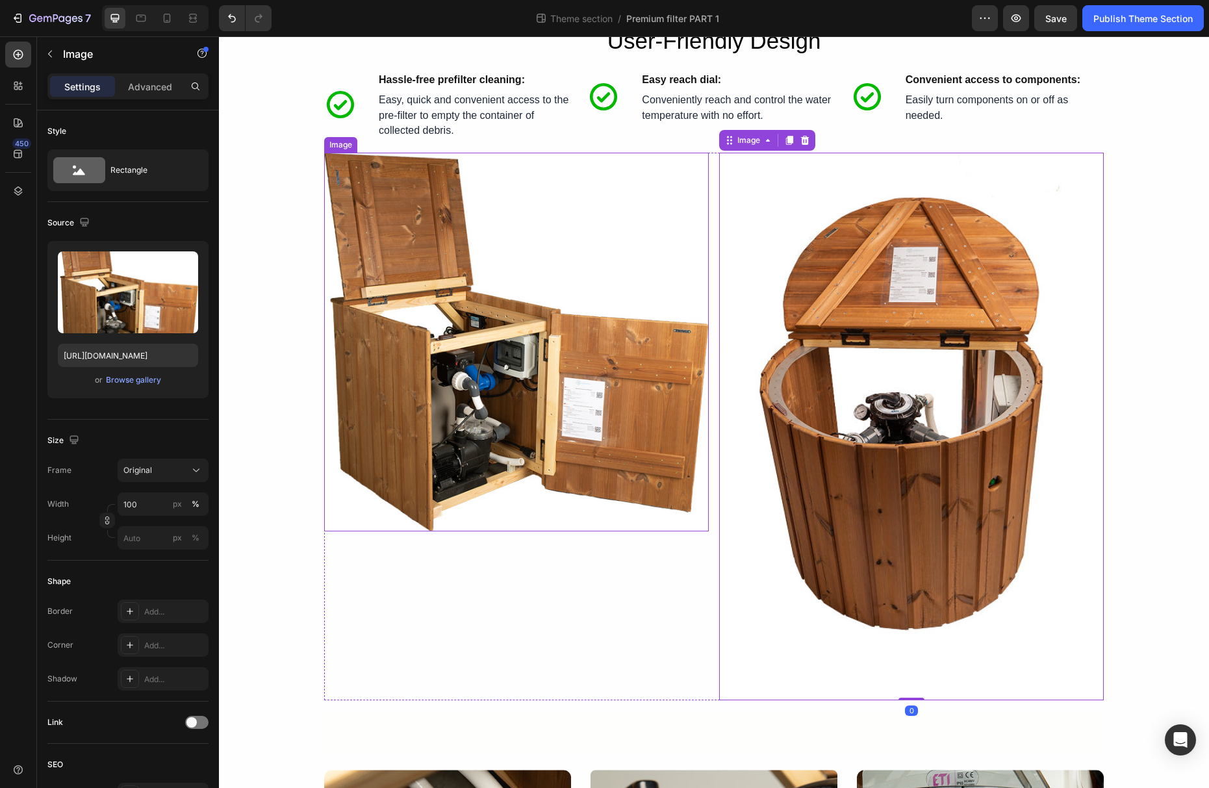
click at [652, 448] on img at bounding box center [516, 342] width 385 height 379
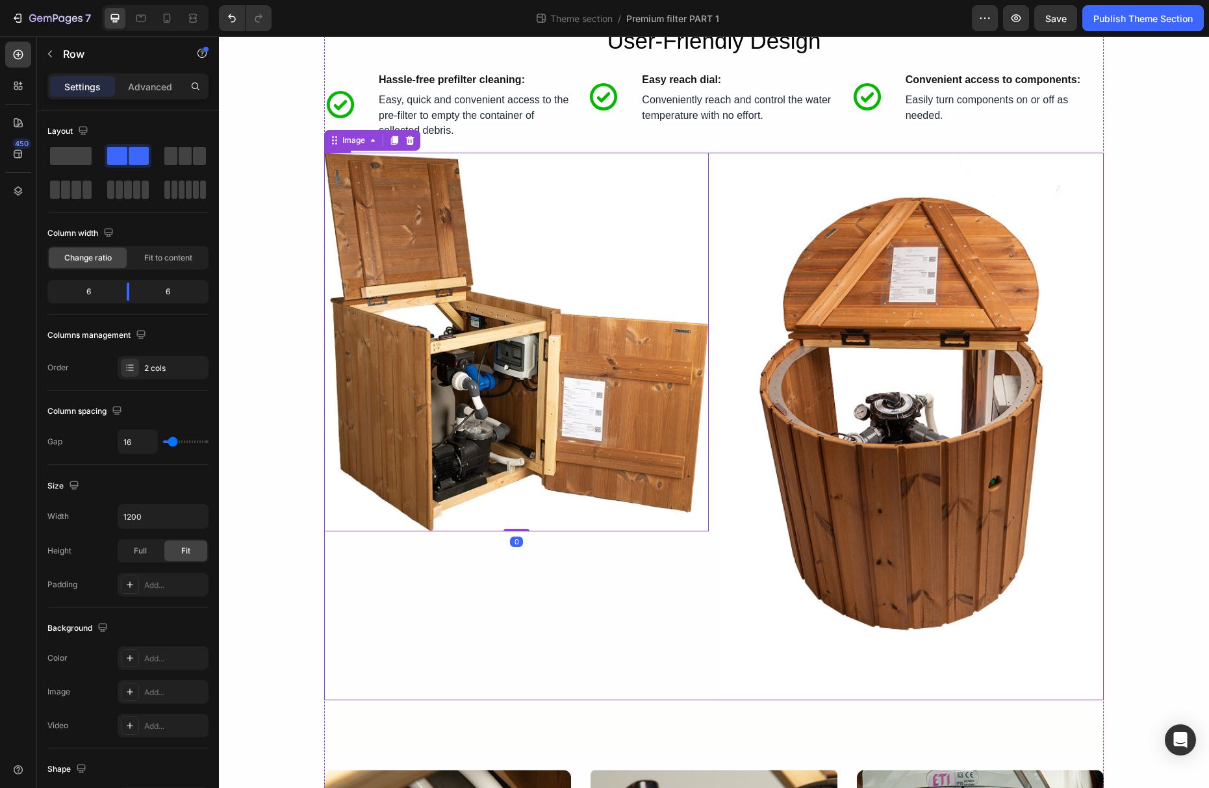
click at [717, 431] on div "Image 0 Image Row" at bounding box center [714, 427] width 780 height 548
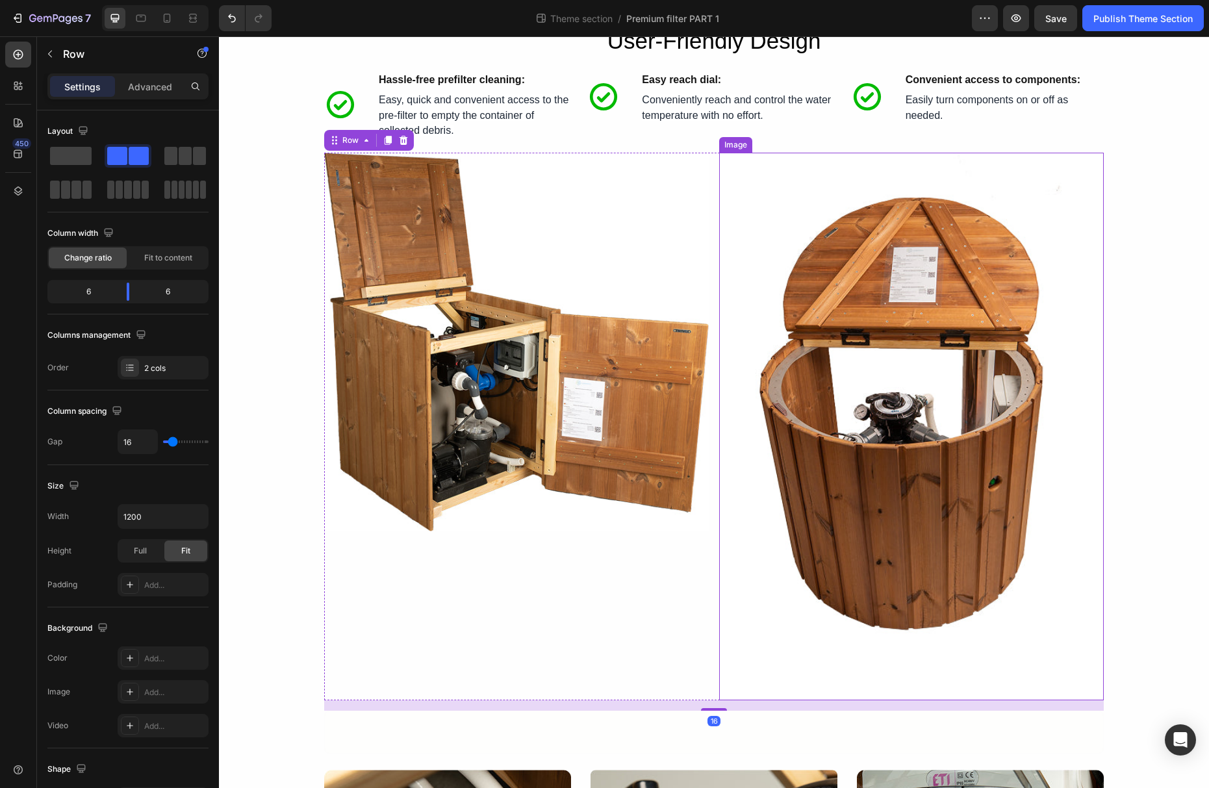
click at [735, 431] on img at bounding box center [911, 427] width 385 height 548
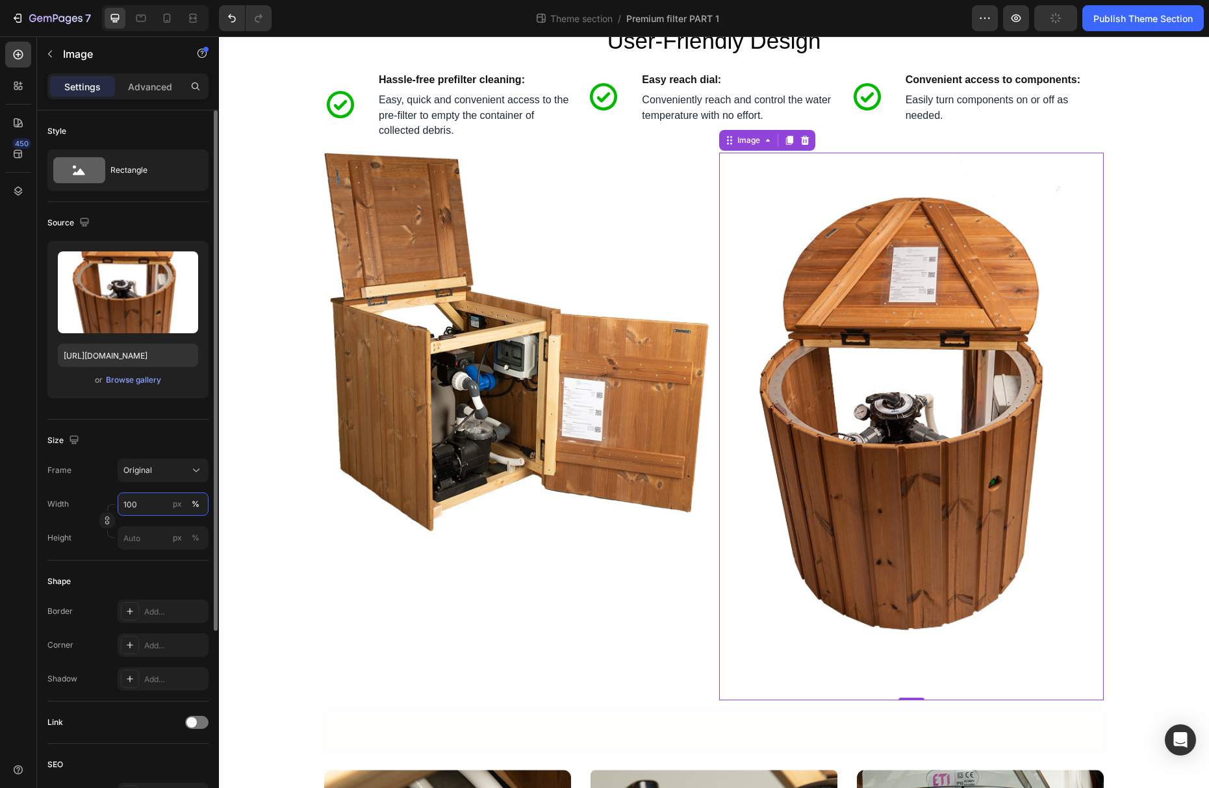
click at [157, 505] on input "100" at bounding box center [163, 503] width 91 height 23
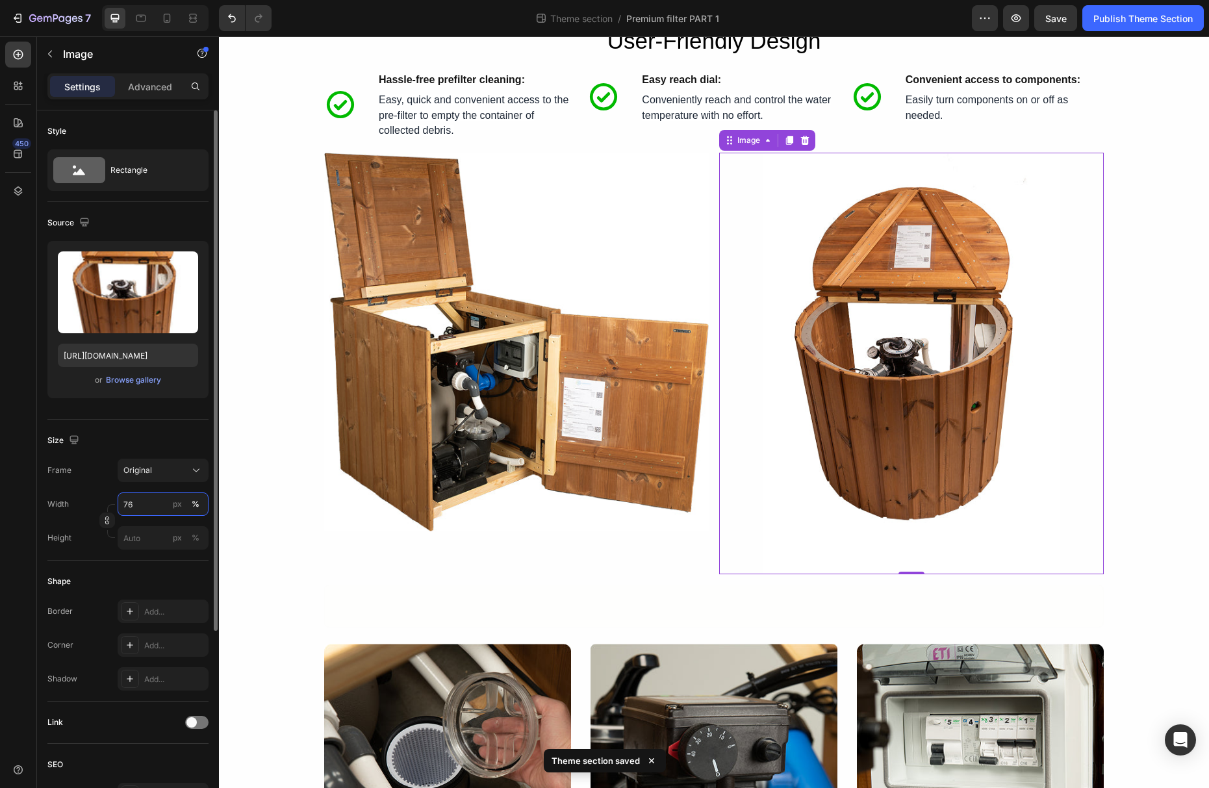
type input "75"
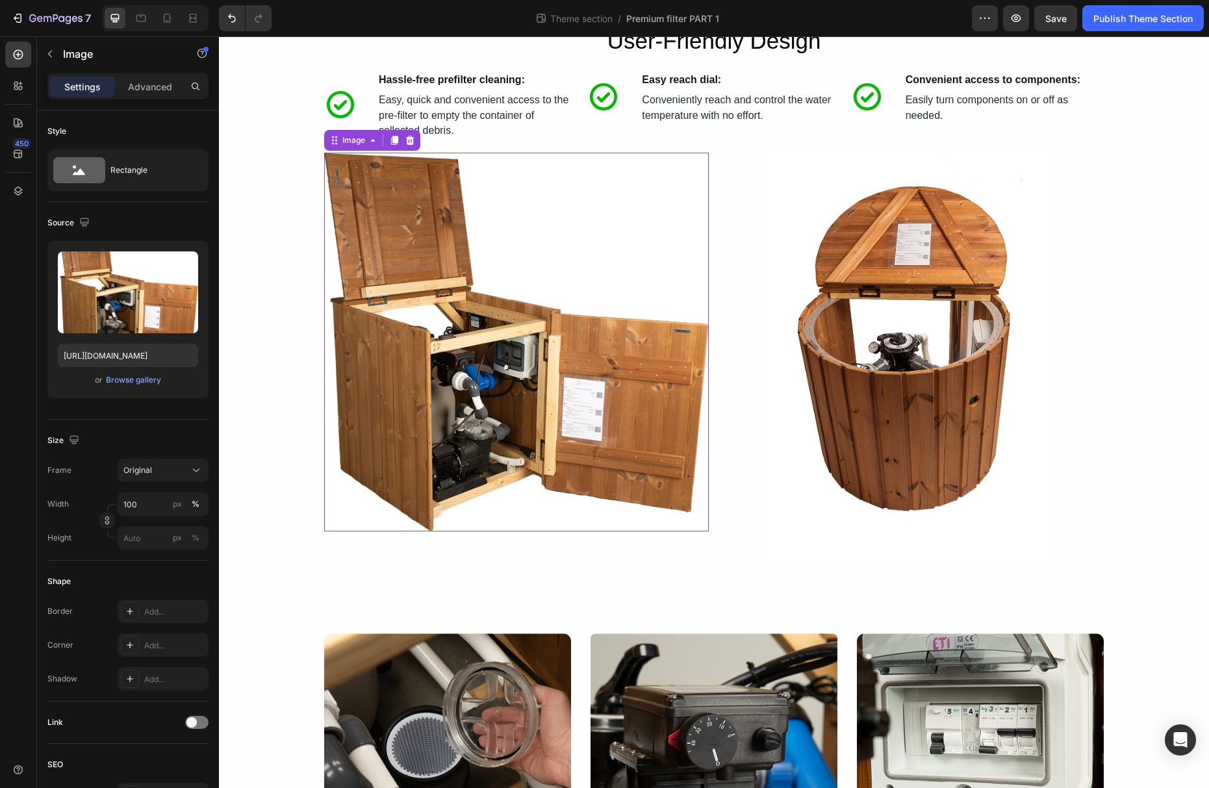
click at [506, 411] on img at bounding box center [516, 342] width 385 height 379
click at [819, 462] on img at bounding box center [911, 358] width 288 height 411
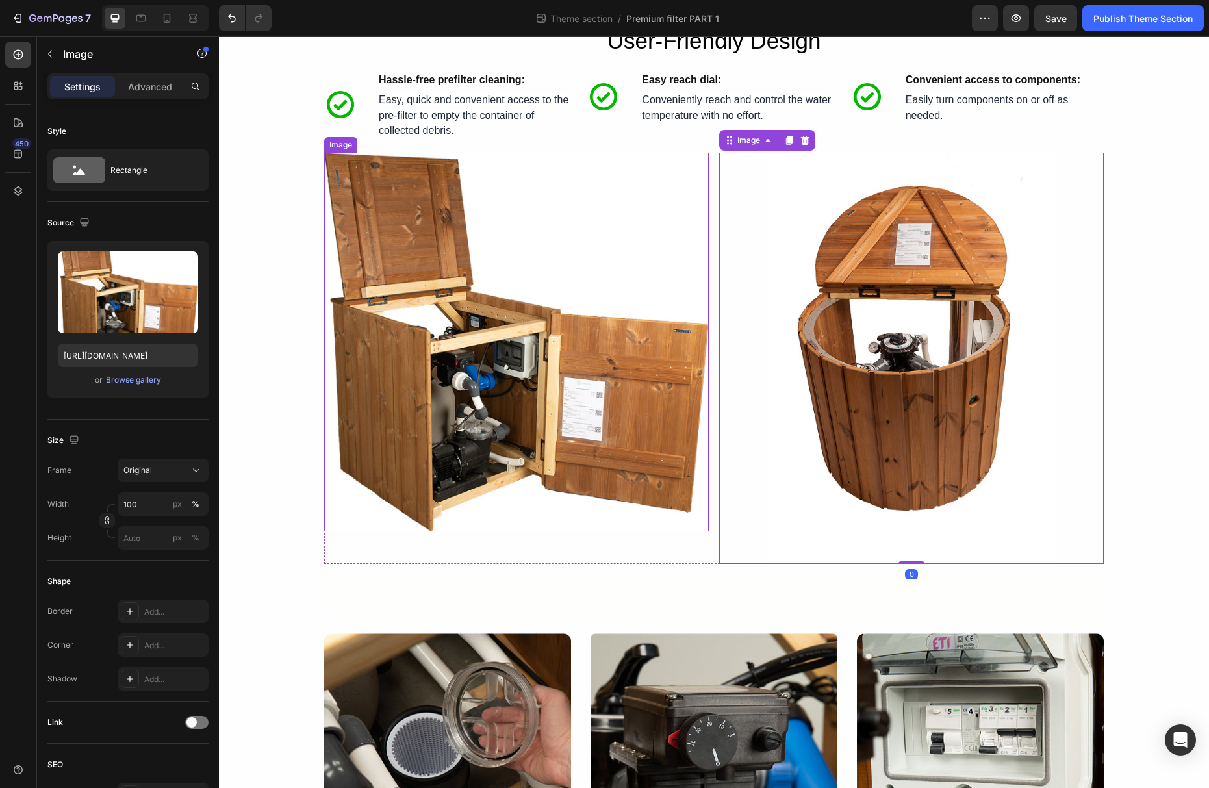
click at [605, 403] on img at bounding box center [516, 342] width 385 height 379
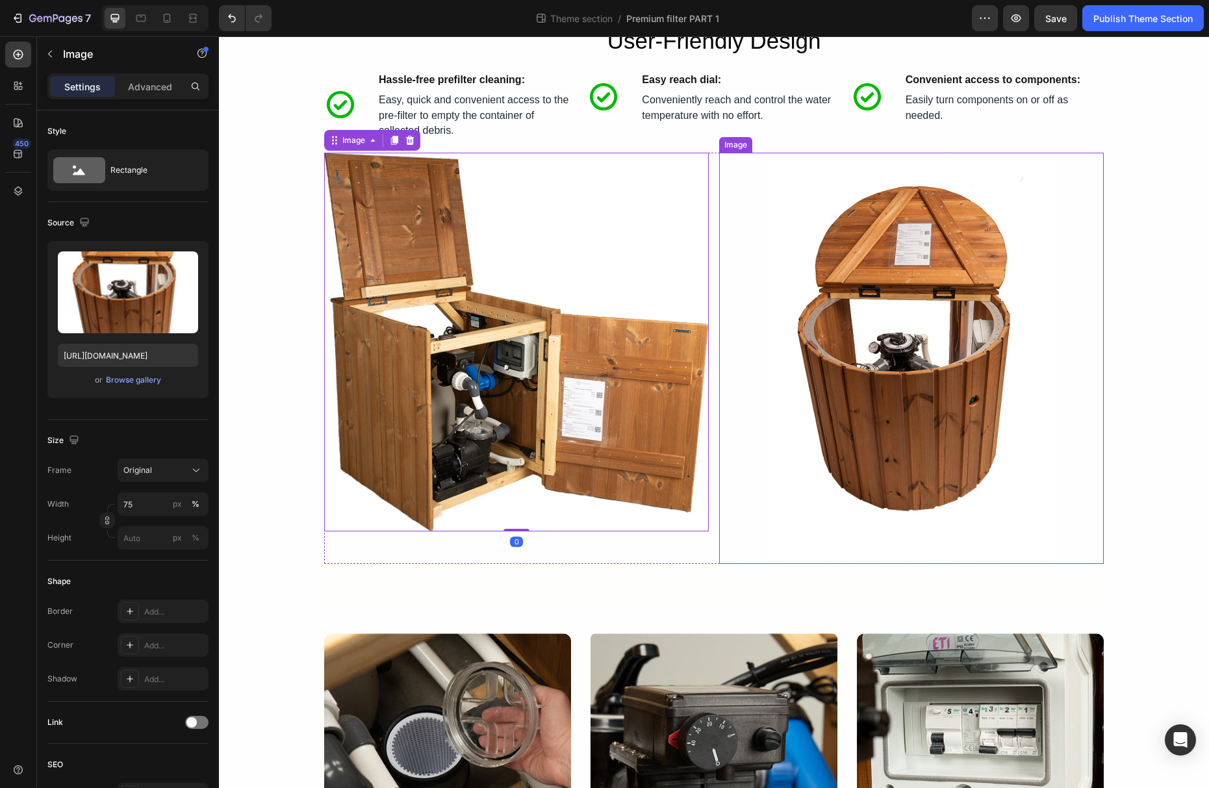
click at [720, 470] on div at bounding box center [911, 358] width 385 height 411
click at [715, 474] on div "Image Image Row 0" at bounding box center [714, 358] width 780 height 411
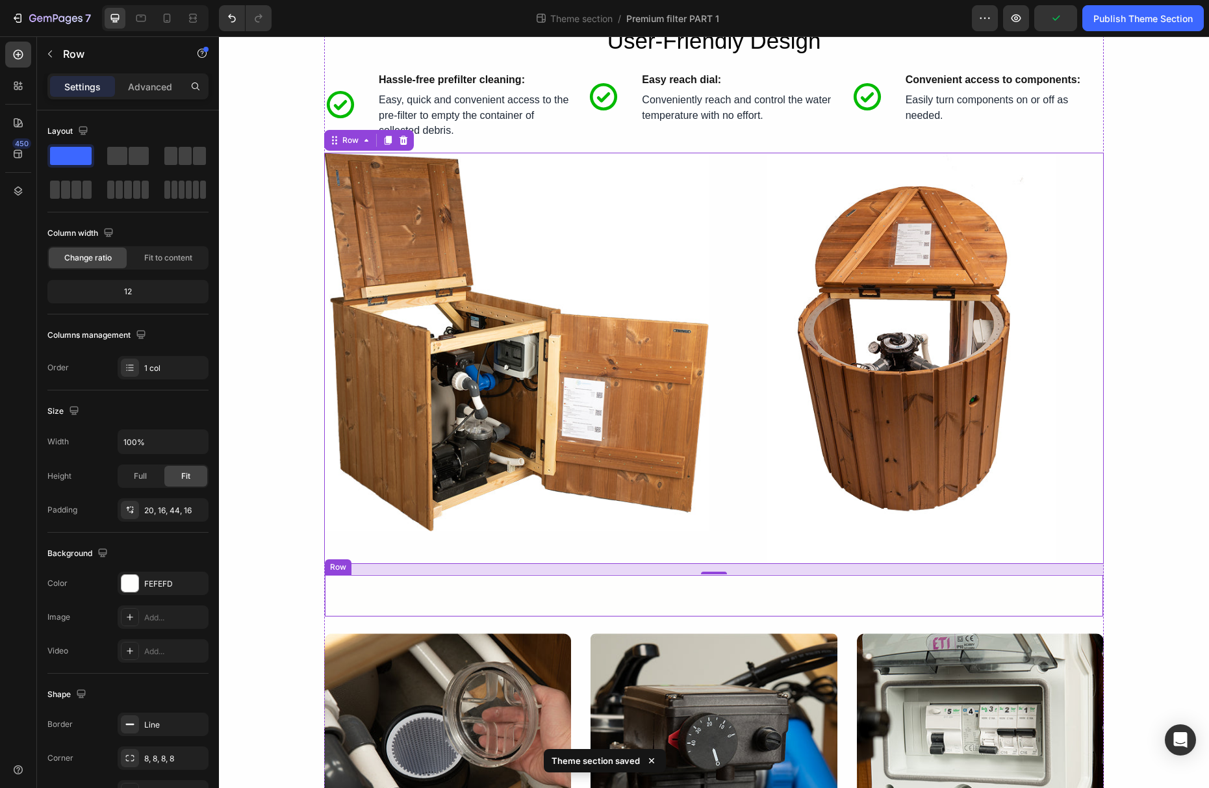
click at [726, 590] on div "Icon Hassle-free prefilter cleaning: Text Block Row Row" at bounding box center [714, 595] width 780 height 43
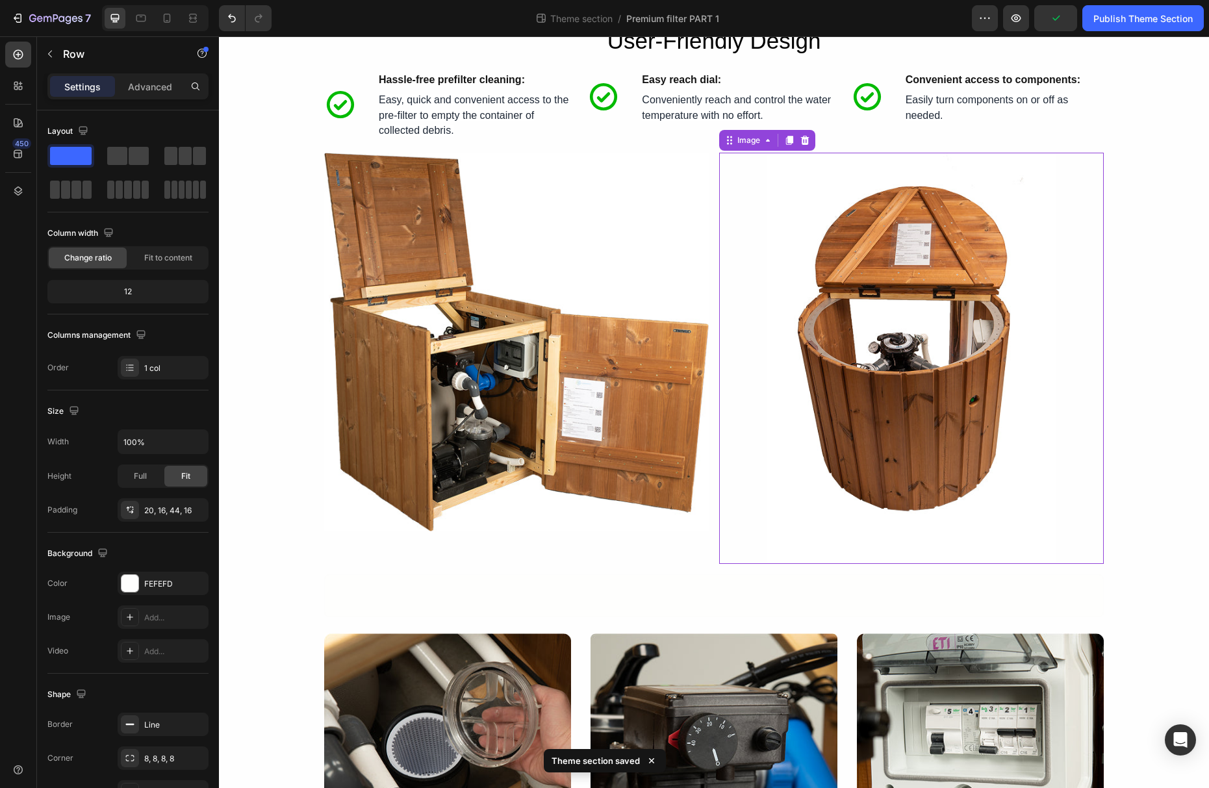
click at [732, 539] on div at bounding box center [911, 358] width 385 height 411
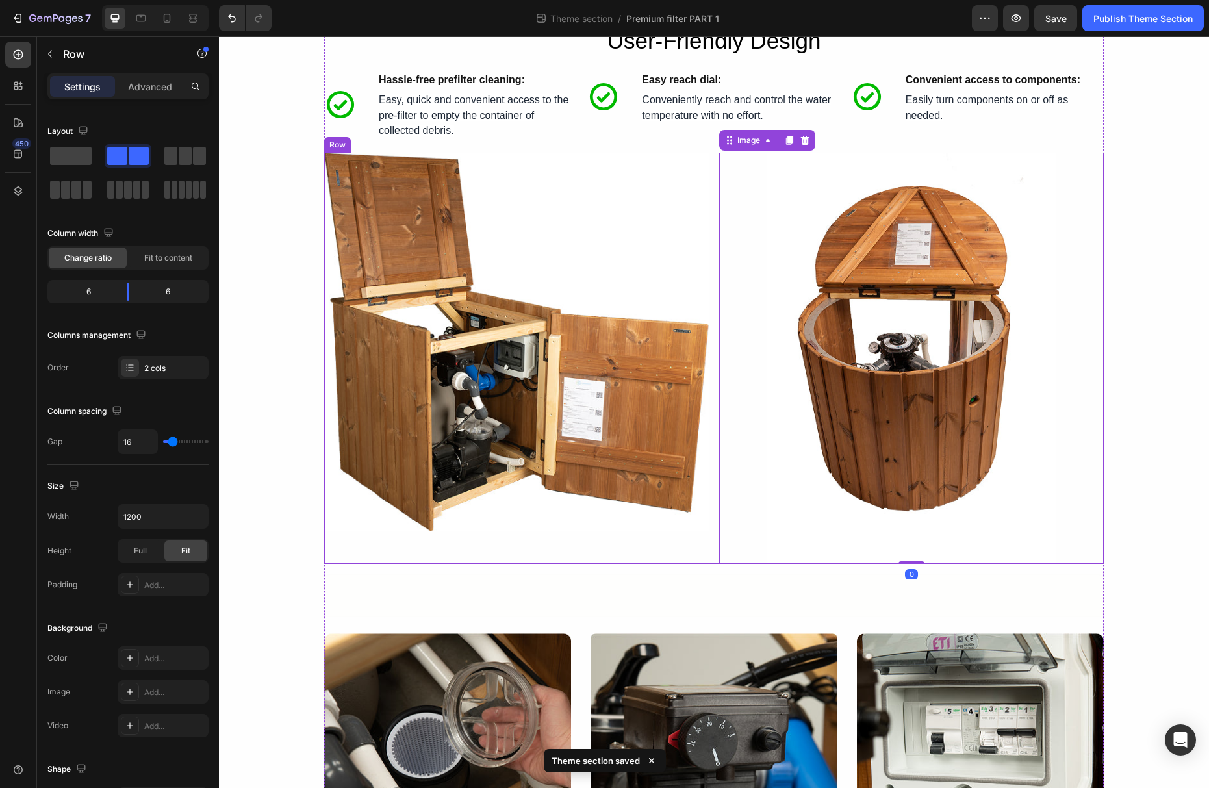
click at [712, 549] on div "Image Image 0 Row" at bounding box center [714, 358] width 780 height 411
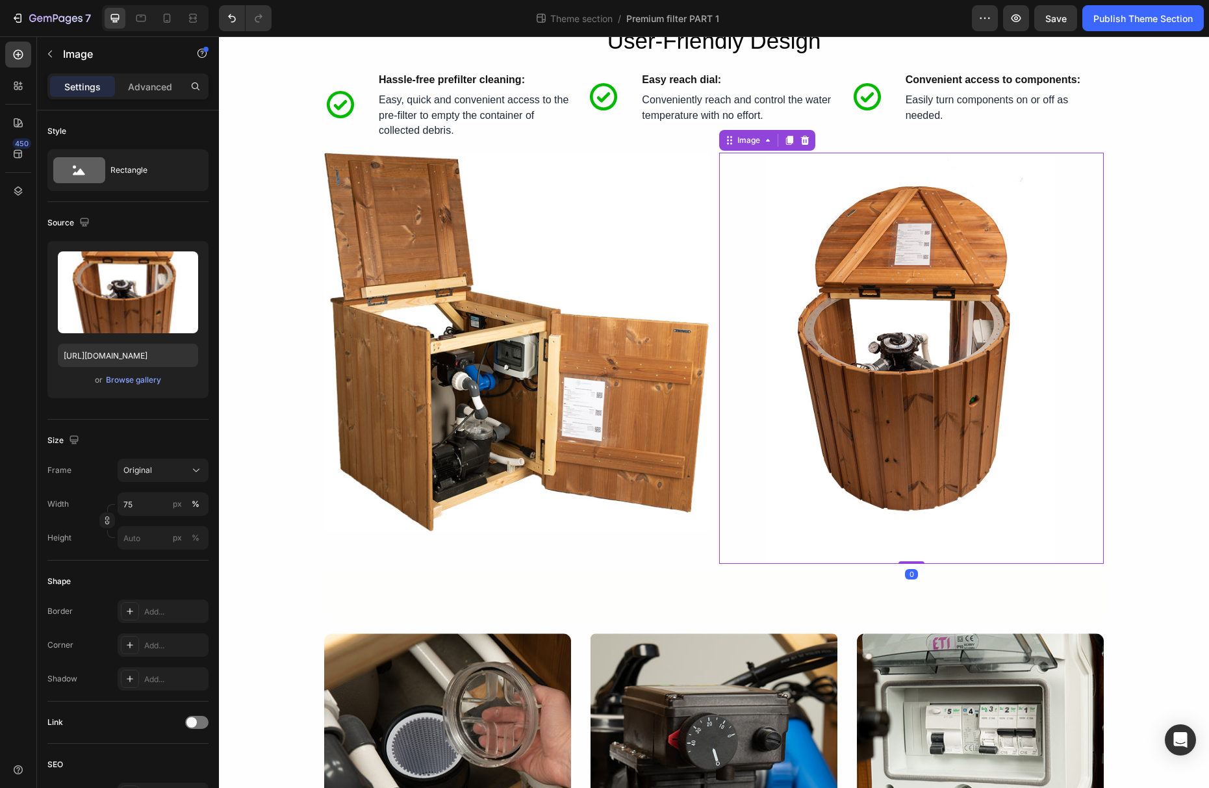
click at [802, 480] on img at bounding box center [911, 358] width 288 height 411
click at [711, 506] on div "Image Image Row 0" at bounding box center [714, 358] width 780 height 411
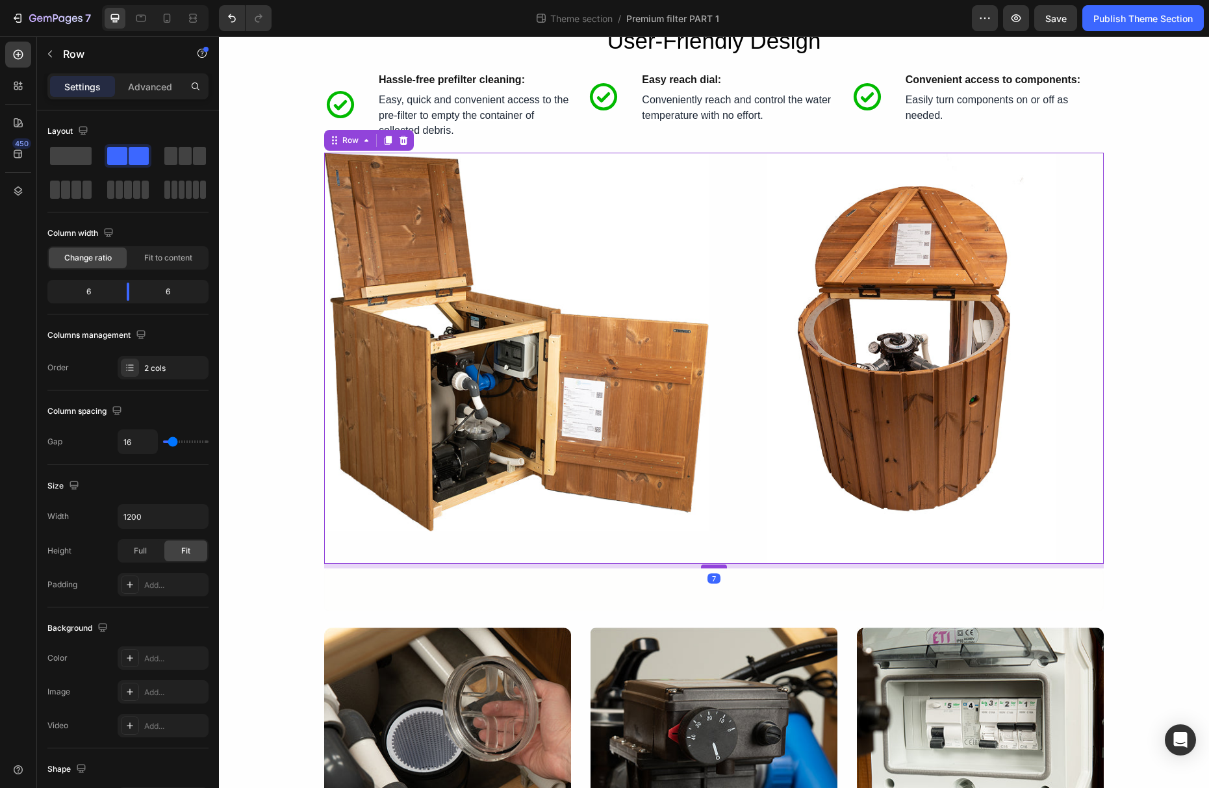
click at [716, 568] on div at bounding box center [714, 567] width 26 height 4
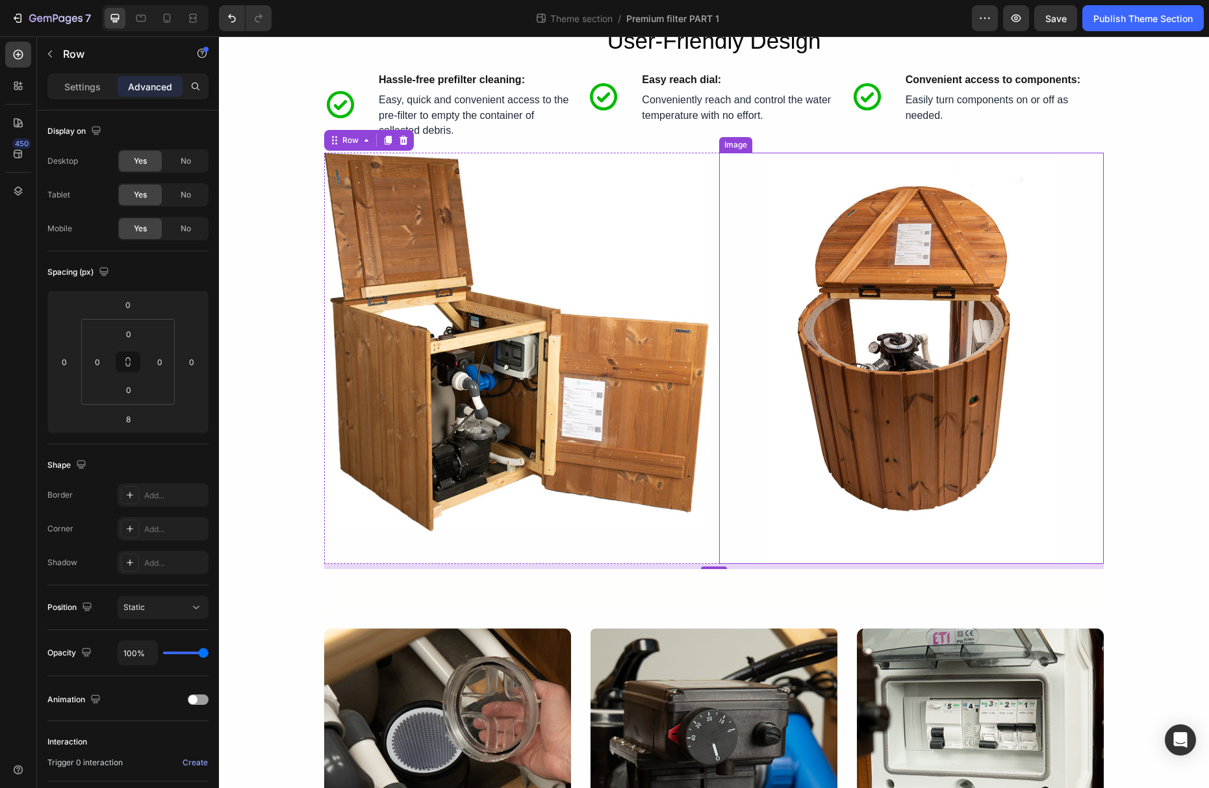
click at [718, 389] on div "Image Image Row 8" at bounding box center [714, 358] width 780 height 411
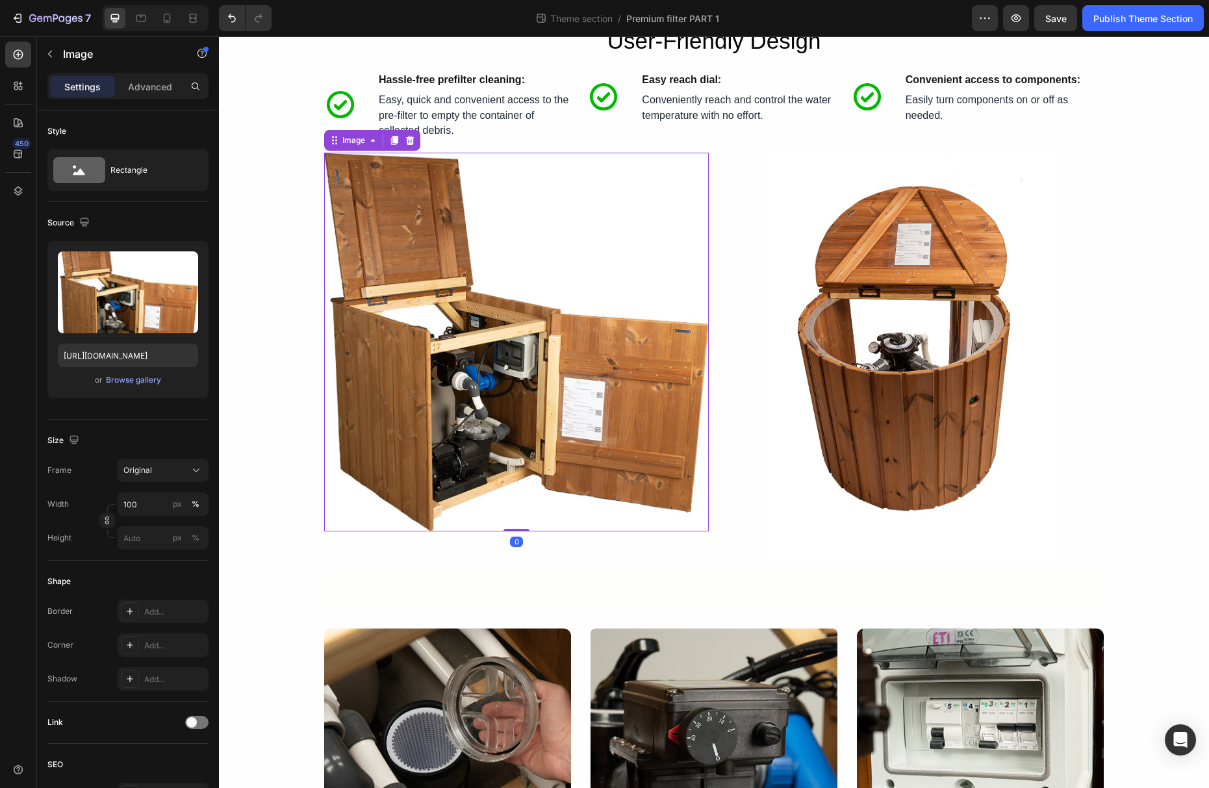
click at [708, 389] on img at bounding box center [516, 342] width 385 height 379
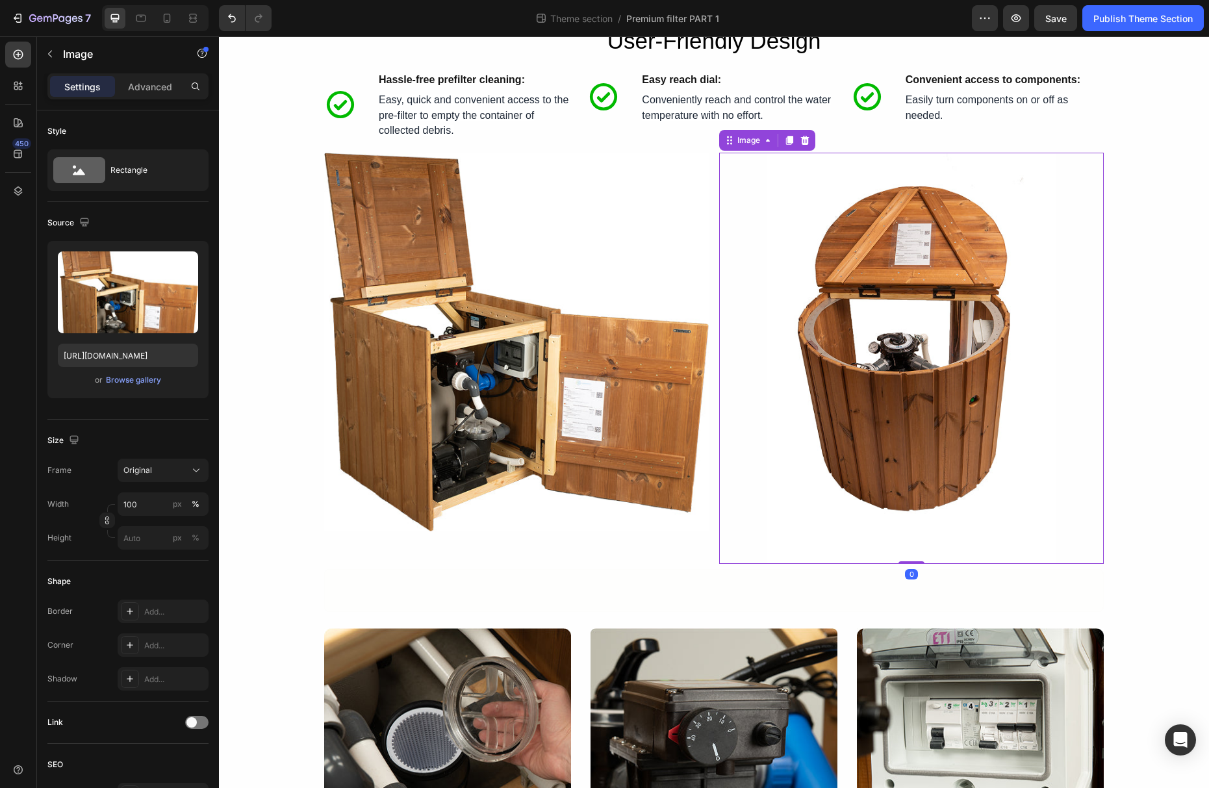
click at [739, 476] on div at bounding box center [911, 358] width 385 height 411
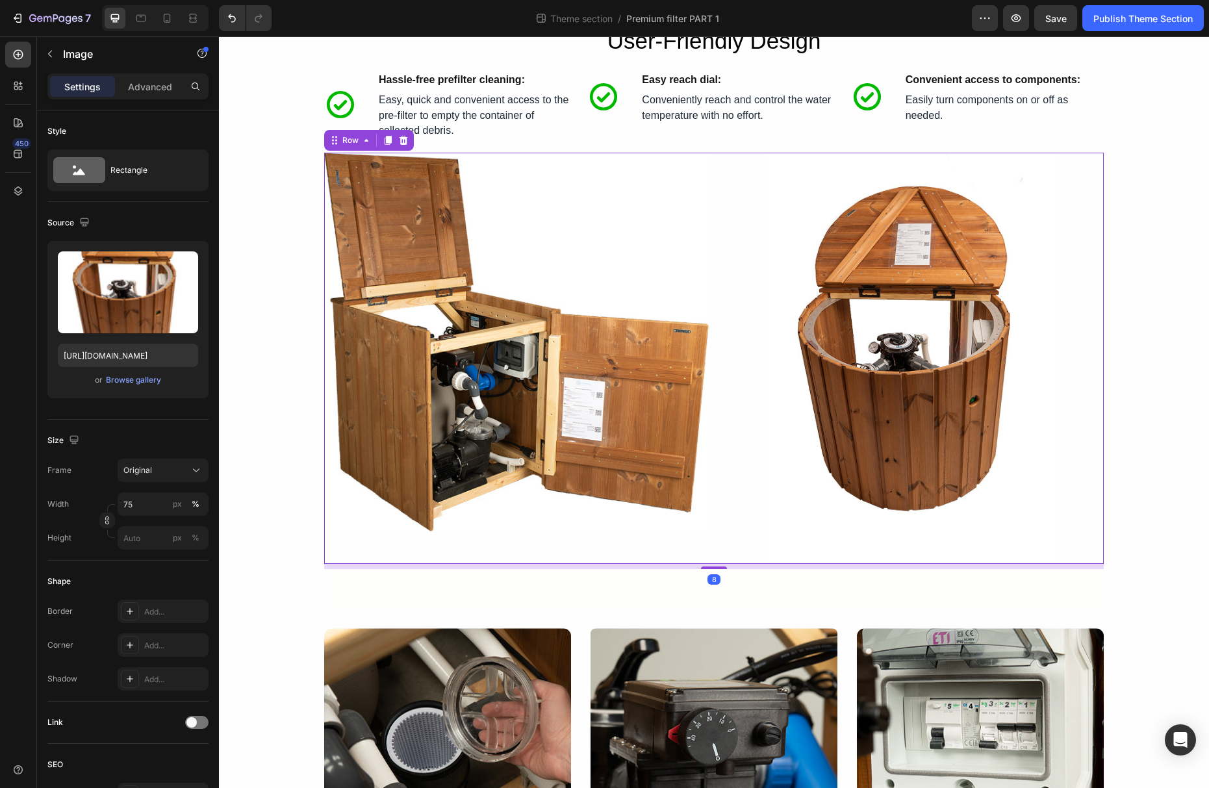
click at [711, 438] on div "Image Image Row 8" at bounding box center [714, 358] width 780 height 411
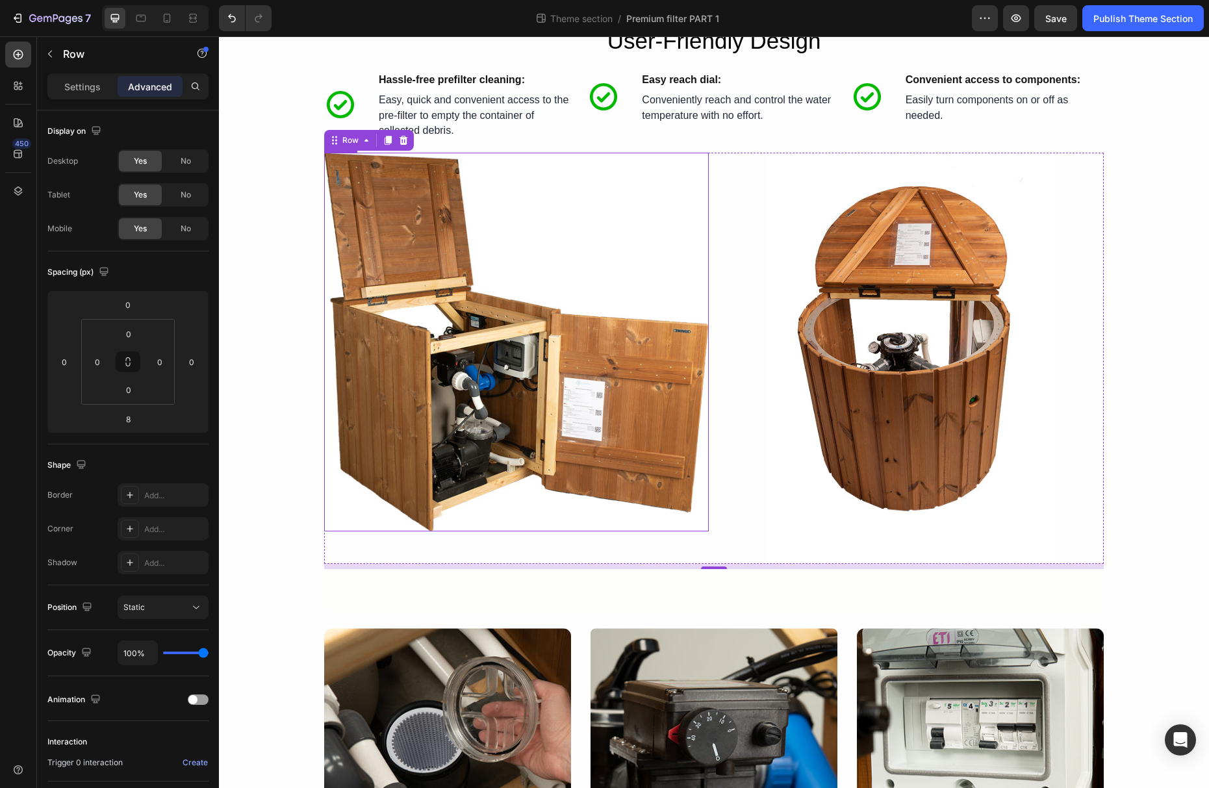
click at [622, 387] on img at bounding box center [516, 342] width 385 height 379
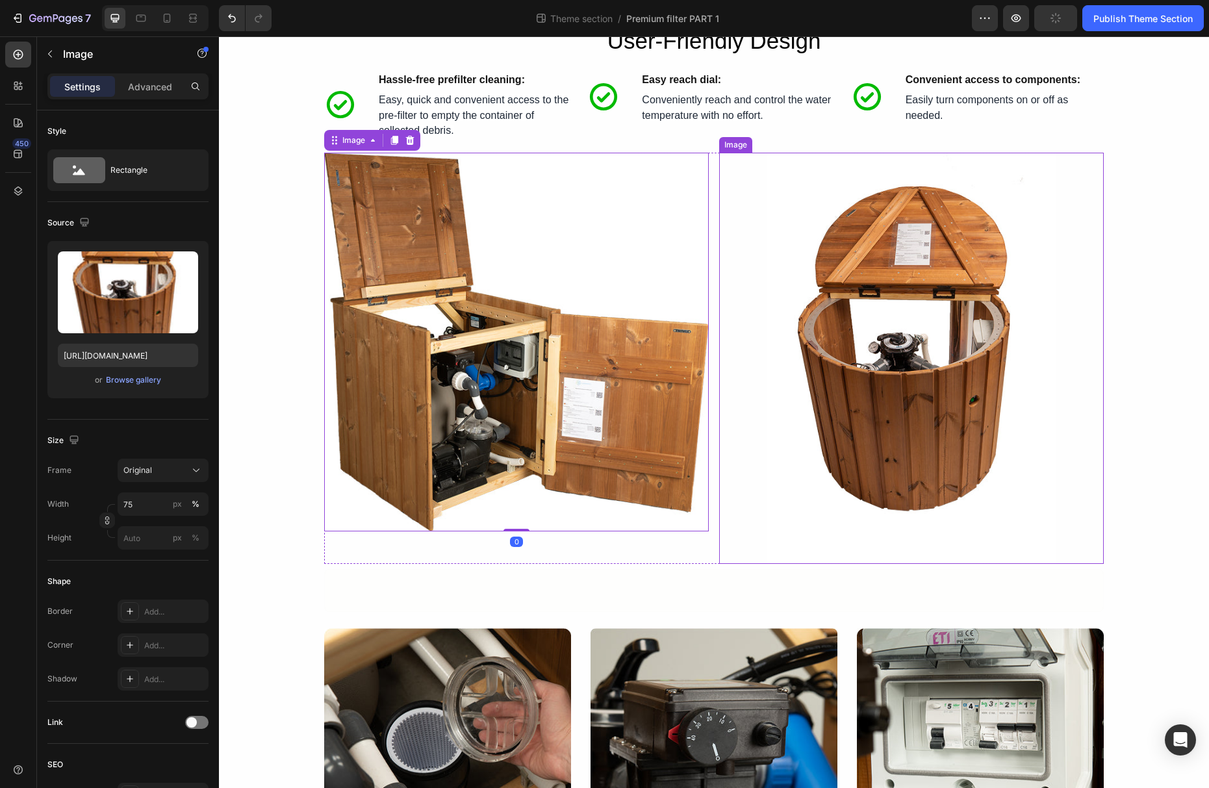
click at [877, 420] on img at bounding box center [911, 358] width 288 height 411
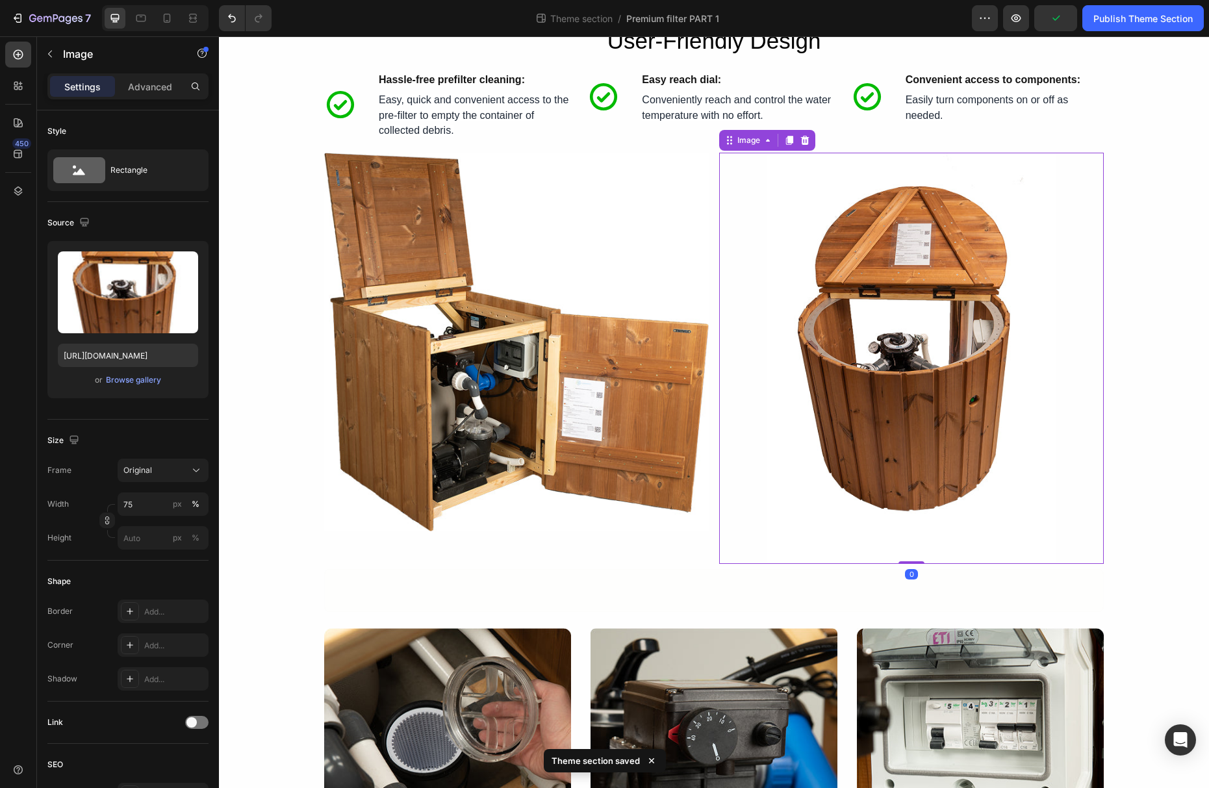
drag, startPoint x: 909, startPoint y: 566, endPoint x: 913, endPoint y: 552, distance: 15.0
click at [913, 552] on div "Image 0" at bounding box center [911, 358] width 385 height 411
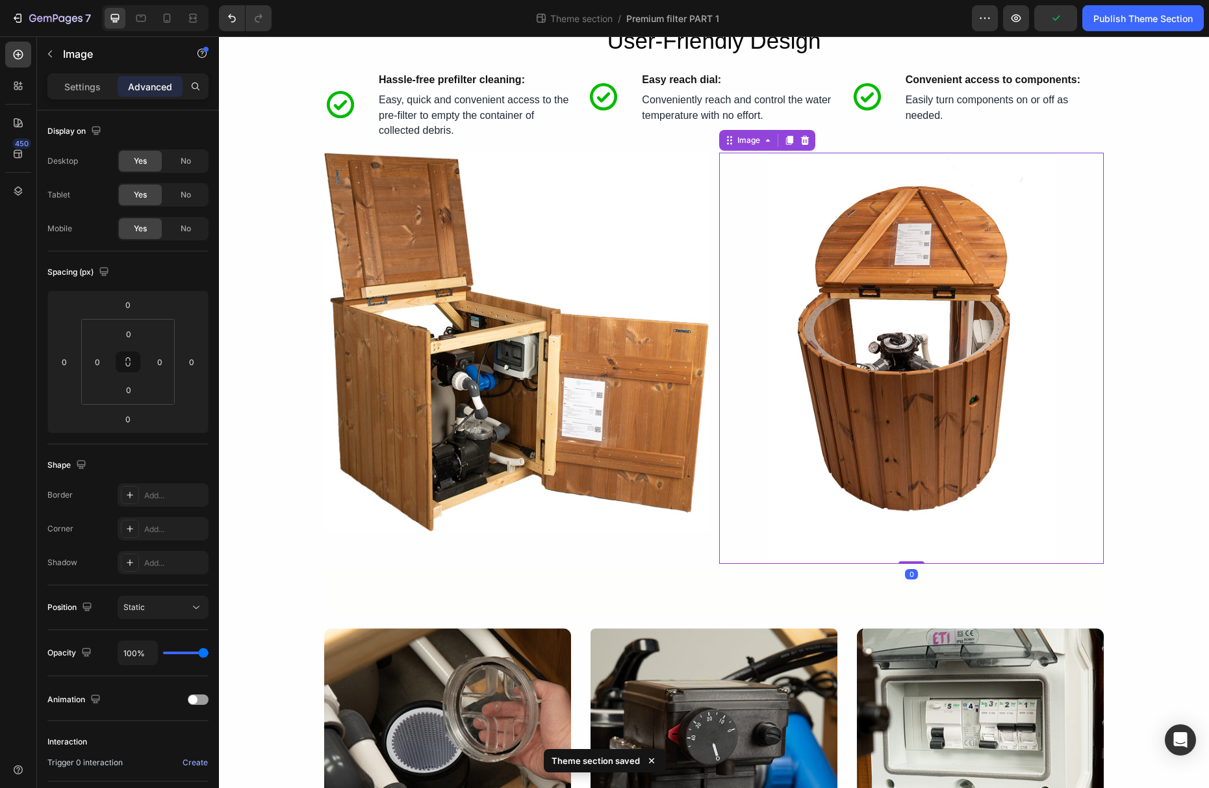
click at [908, 563] on img at bounding box center [911, 358] width 288 height 411
drag, startPoint x: 909, startPoint y: 567, endPoint x: 912, endPoint y: 545, distance: 21.7
click at [912, 545] on div "Image 0" at bounding box center [911, 358] width 385 height 411
click at [644, 444] on img at bounding box center [516, 342] width 385 height 379
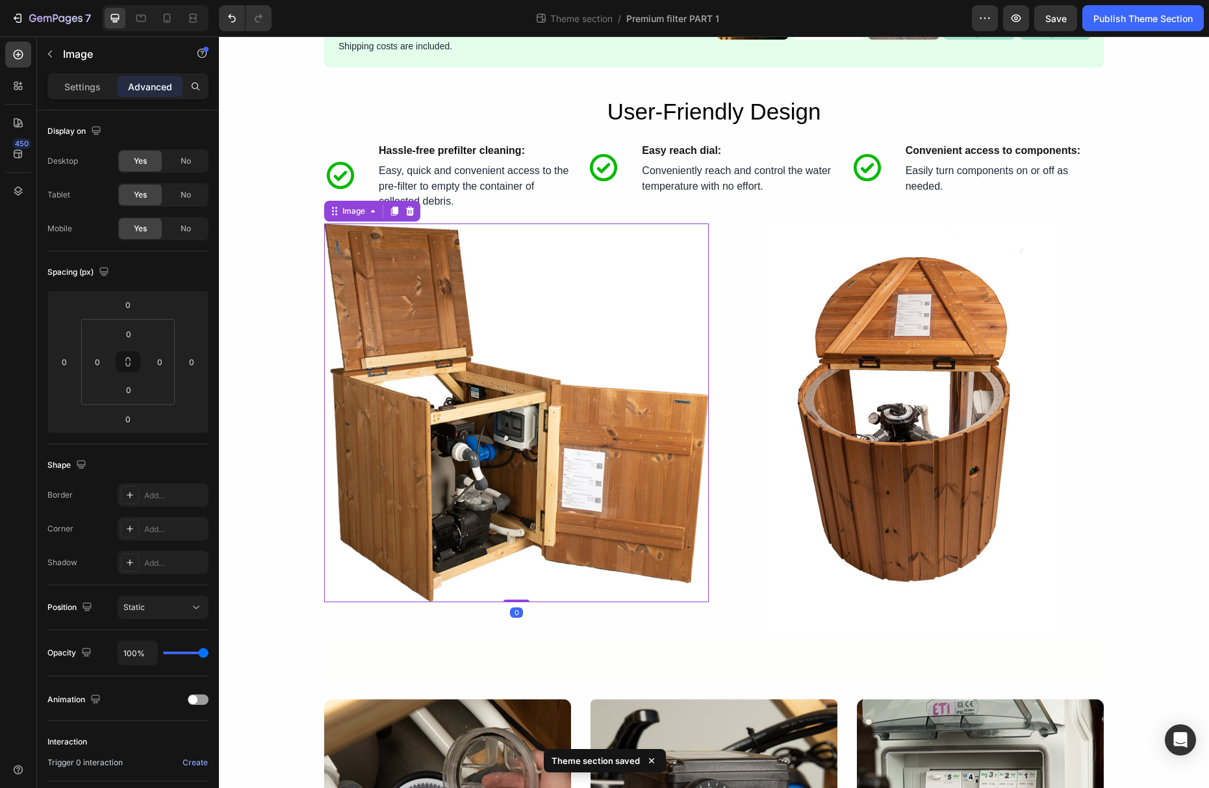
scroll to position [1683, 0]
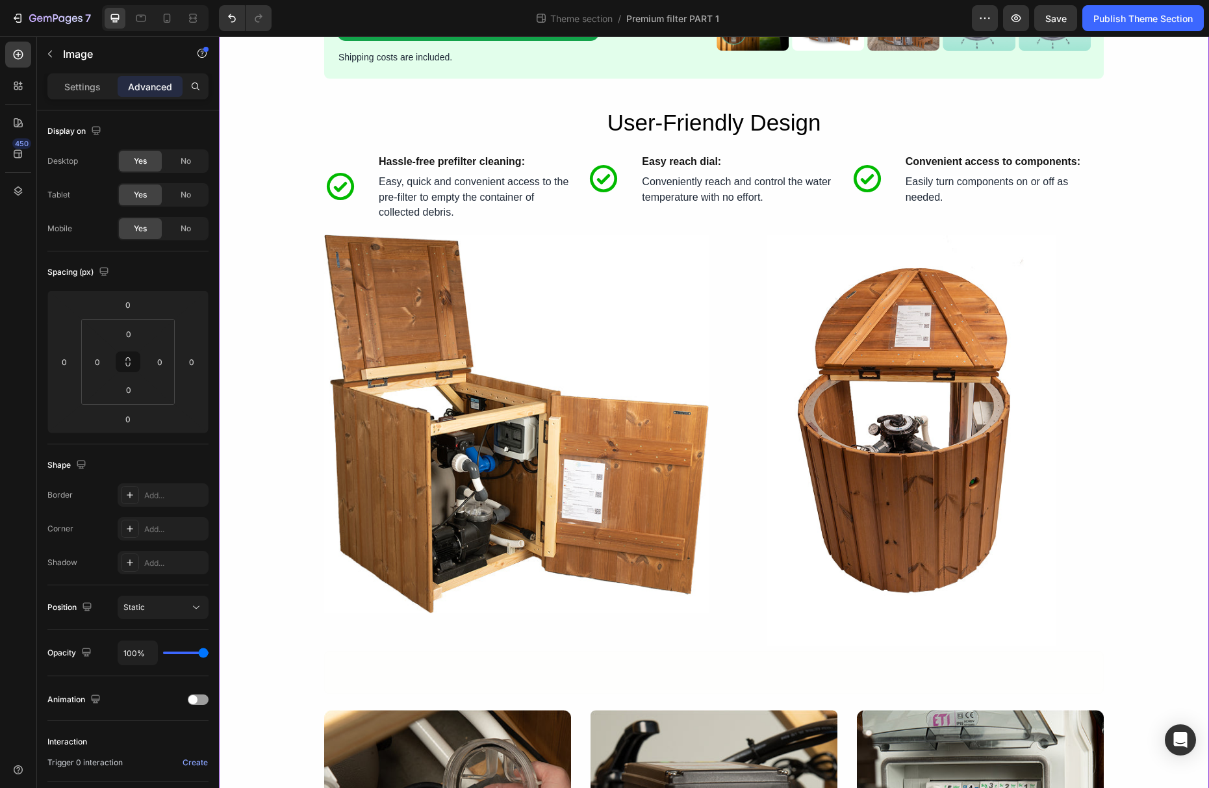
click at [717, 279] on div "Image Image Row" at bounding box center [714, 440] width 780 height 411
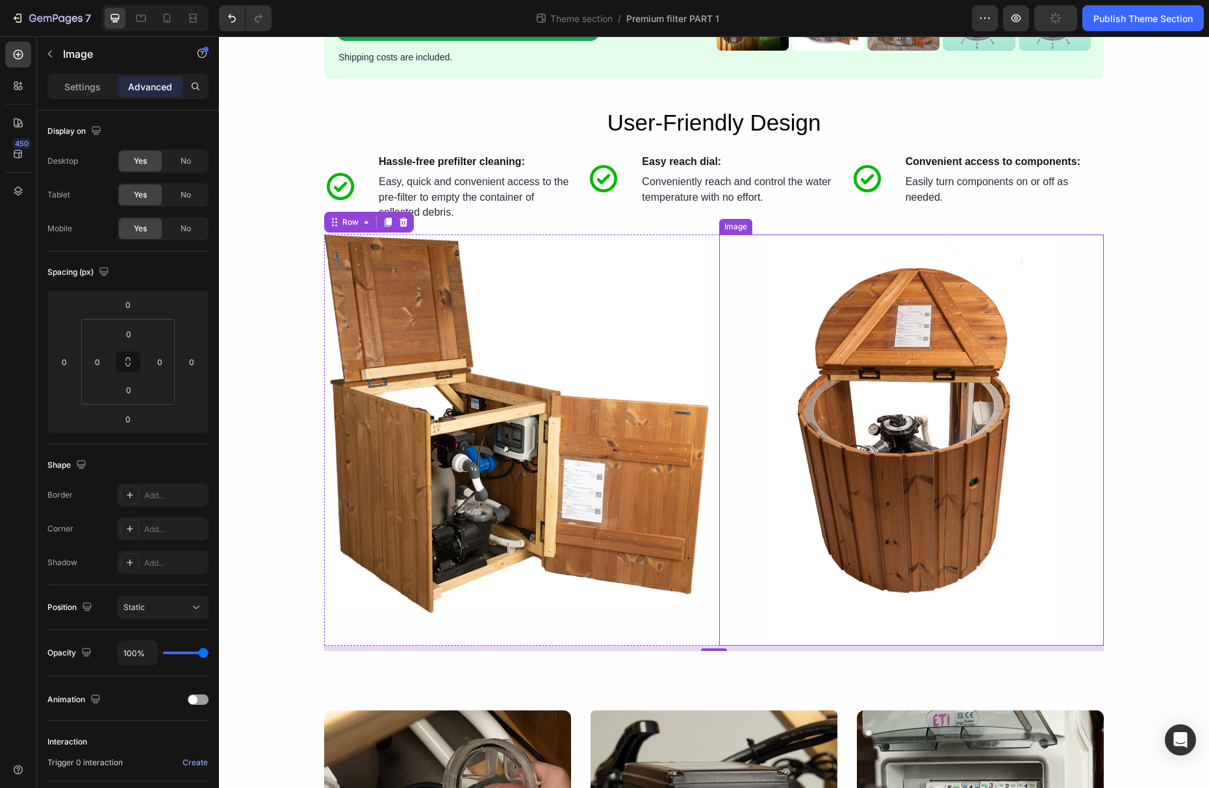
click at [887, 491] on img at bounding box center [911, 440] width 288 height 411
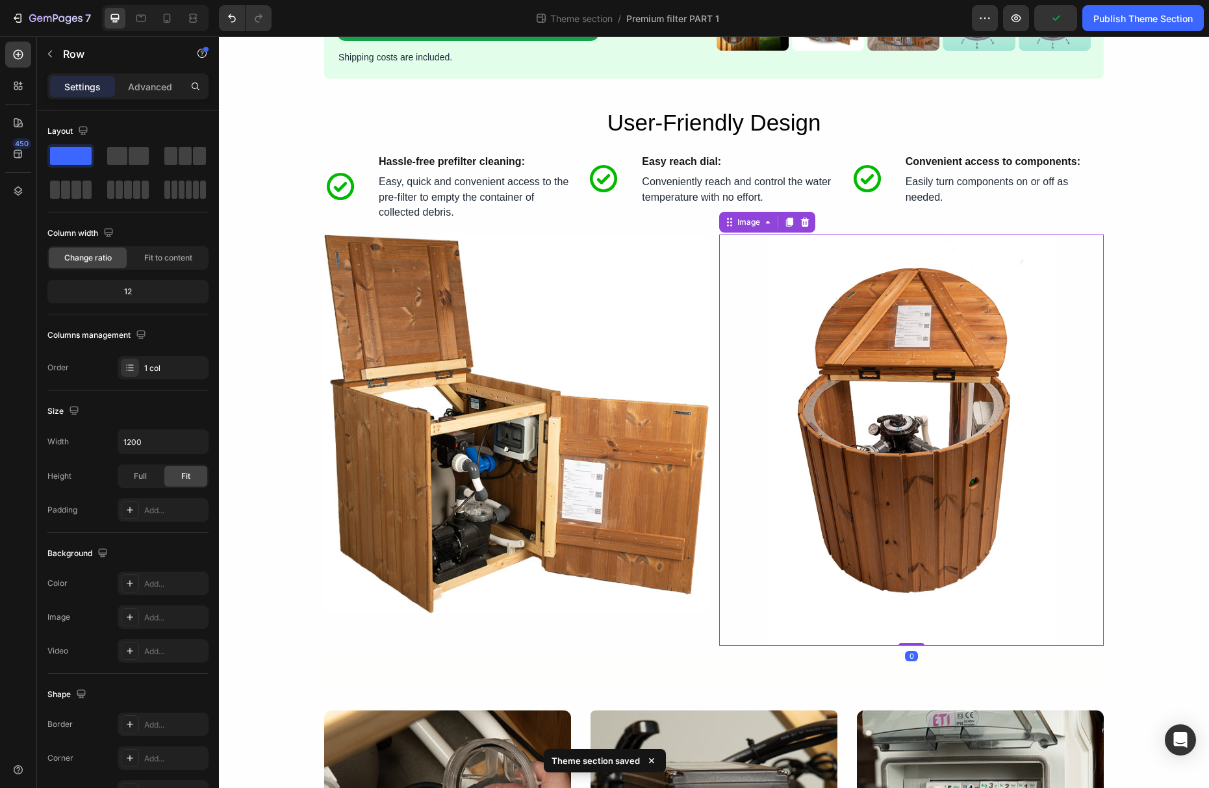
click at [912, 585] on img at bounding box center [911, 440] width 288 height 411
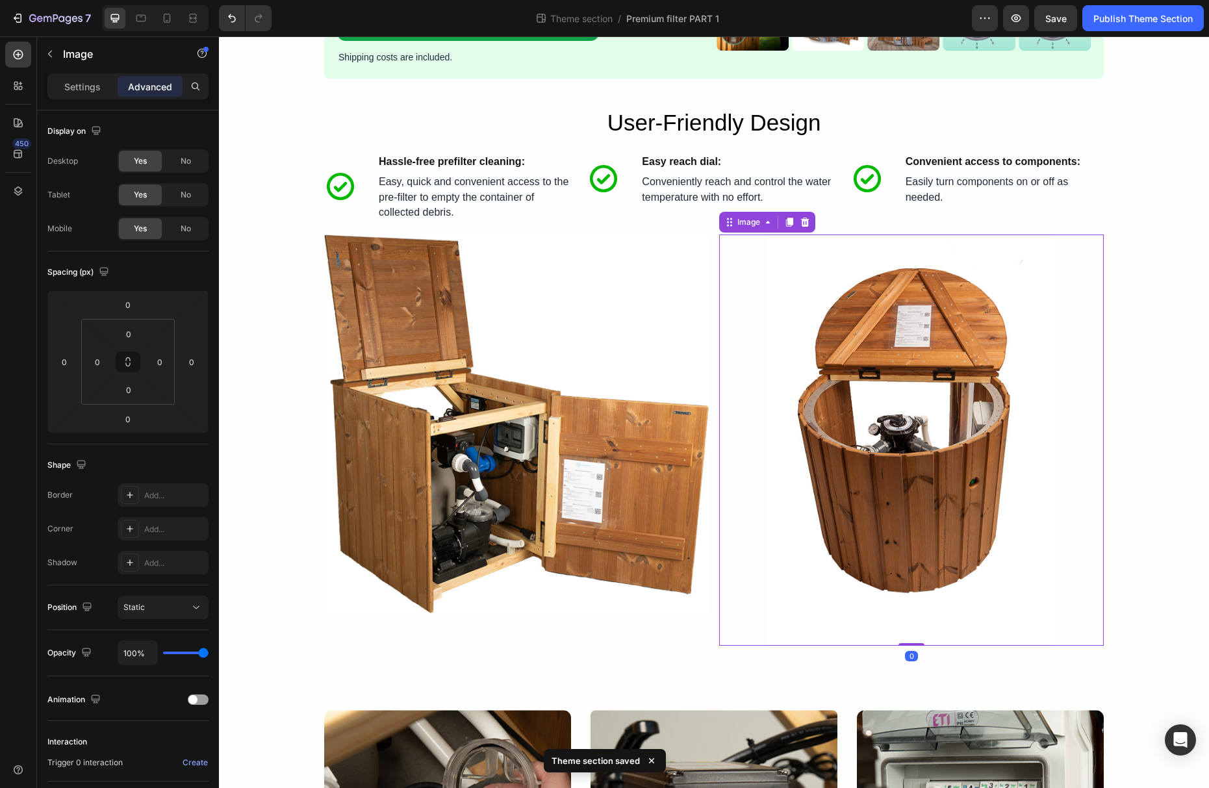
drag, startPoint x: 915, startPoint y: 647, endPoint x: 911, endPoint y: 623, distance: 24.5
click at [911, 623] on div "Image 0" at bounding box center [911, 440] width 385 height 411
click at [83, 96] on div "Settings" at bounding box center [82, 86] width 65 height 21
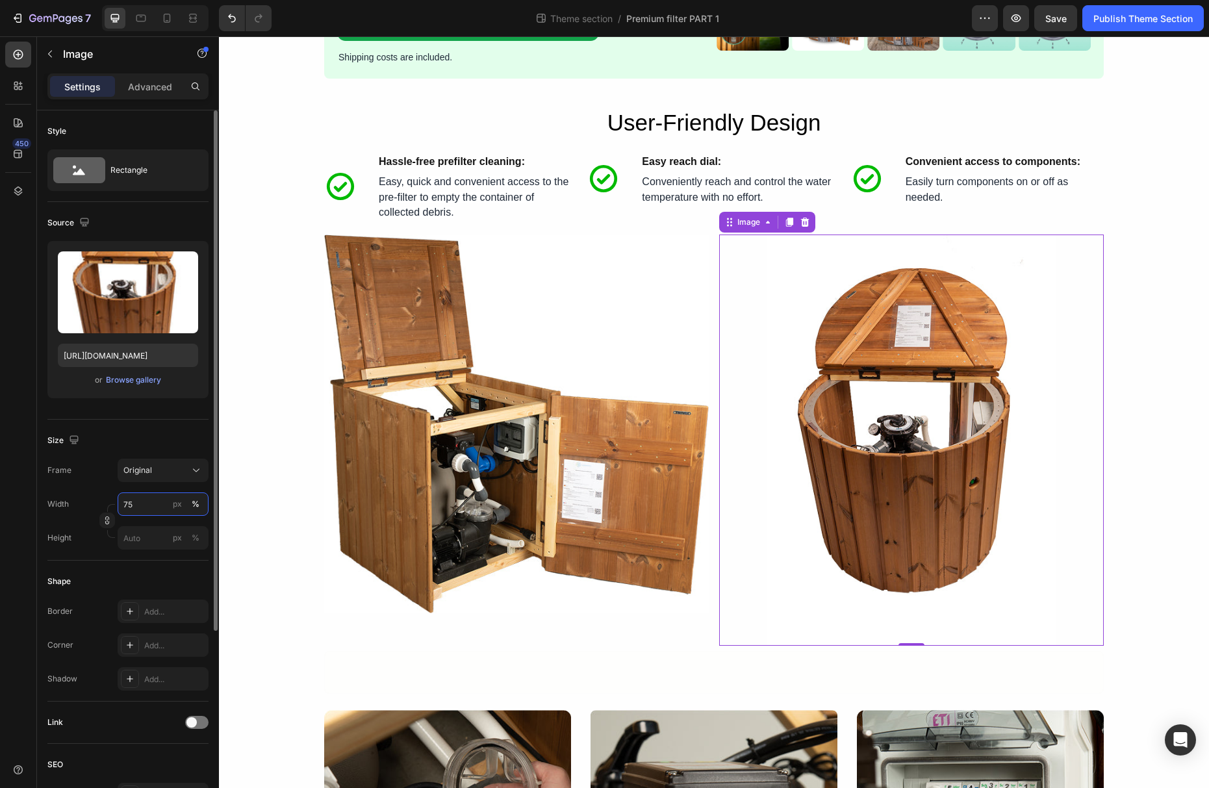
click at [146, 502] on input "75" at bounding box center [163, 503] width 91 height 23
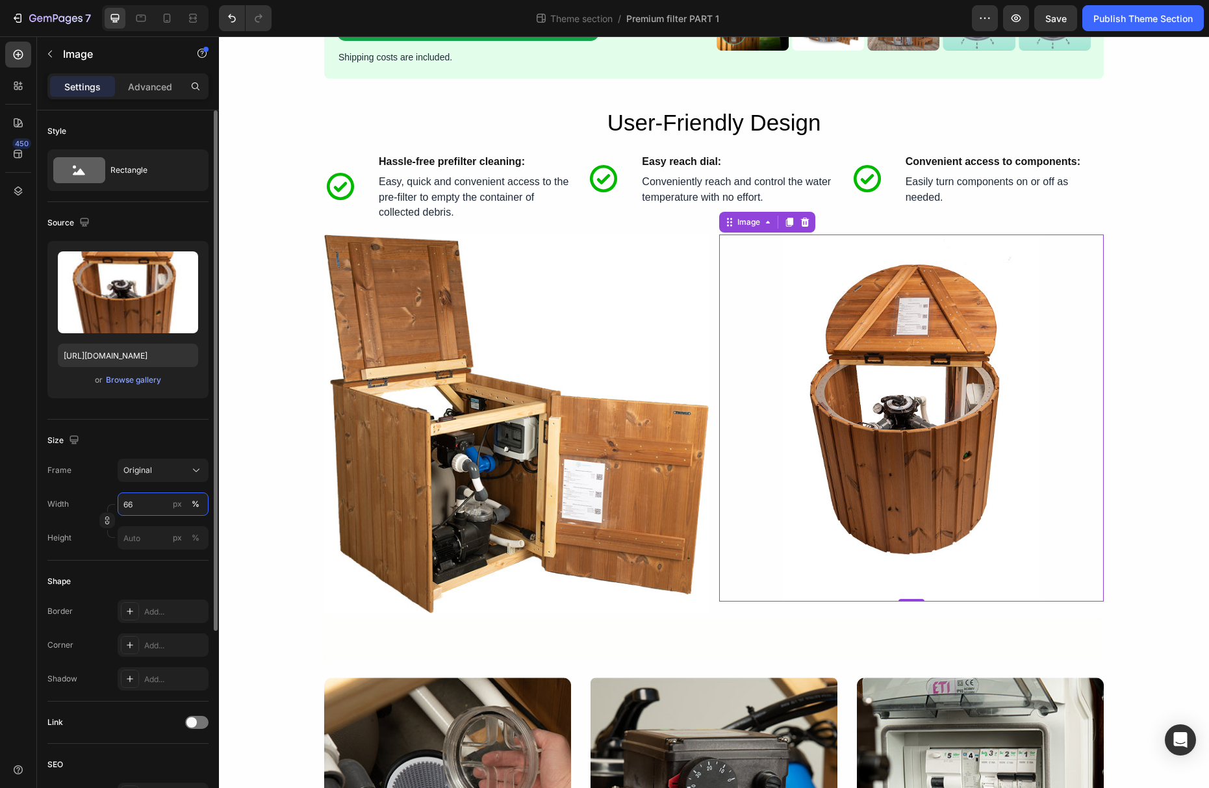
type input "65"
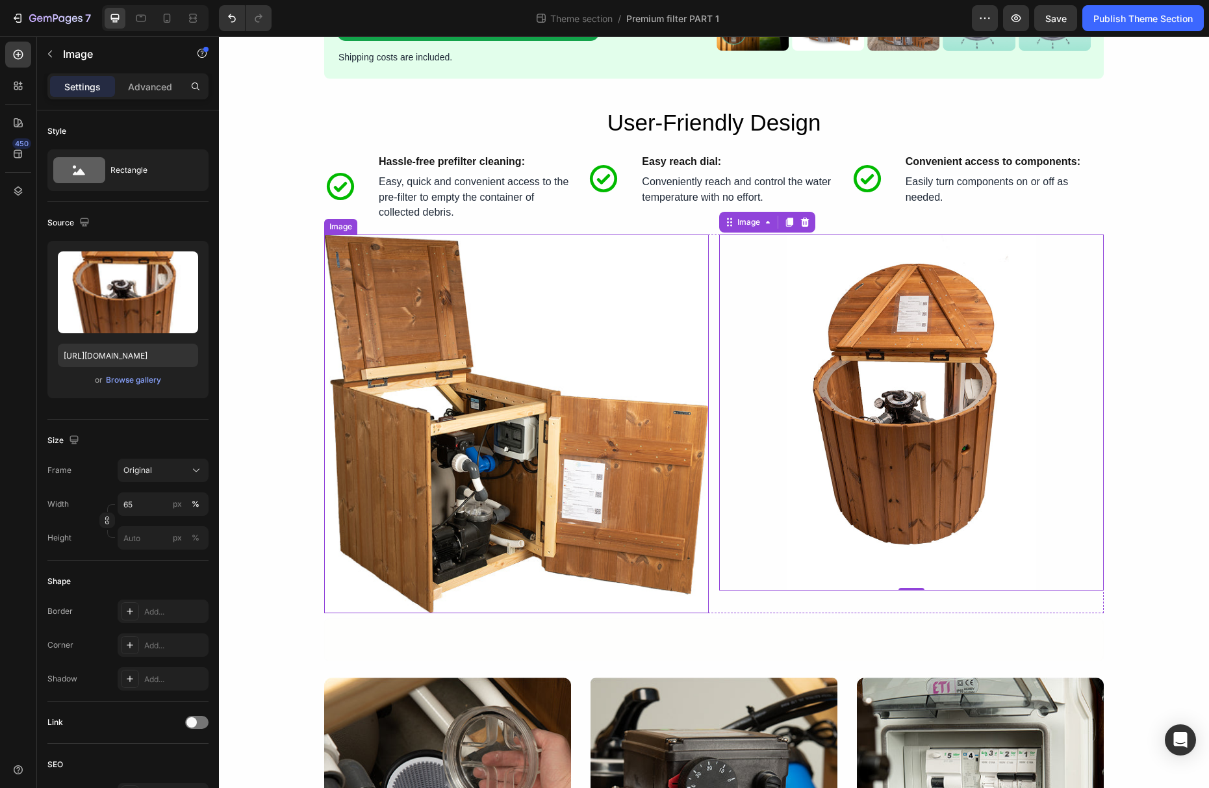
click at [420, 474] on img at bounding box center [516, 424] width 385 height 379
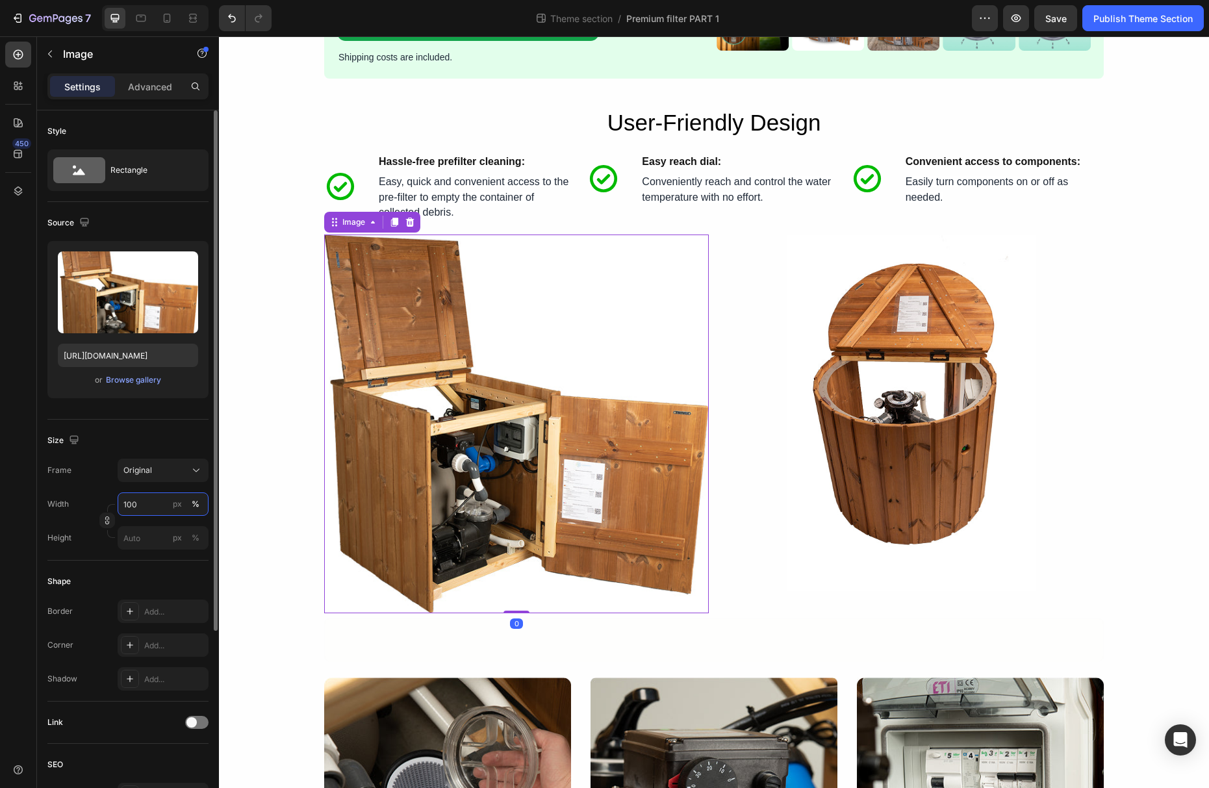
click at [144, 502] on input "100" at bounding box center [163, 503] width 91 height 23
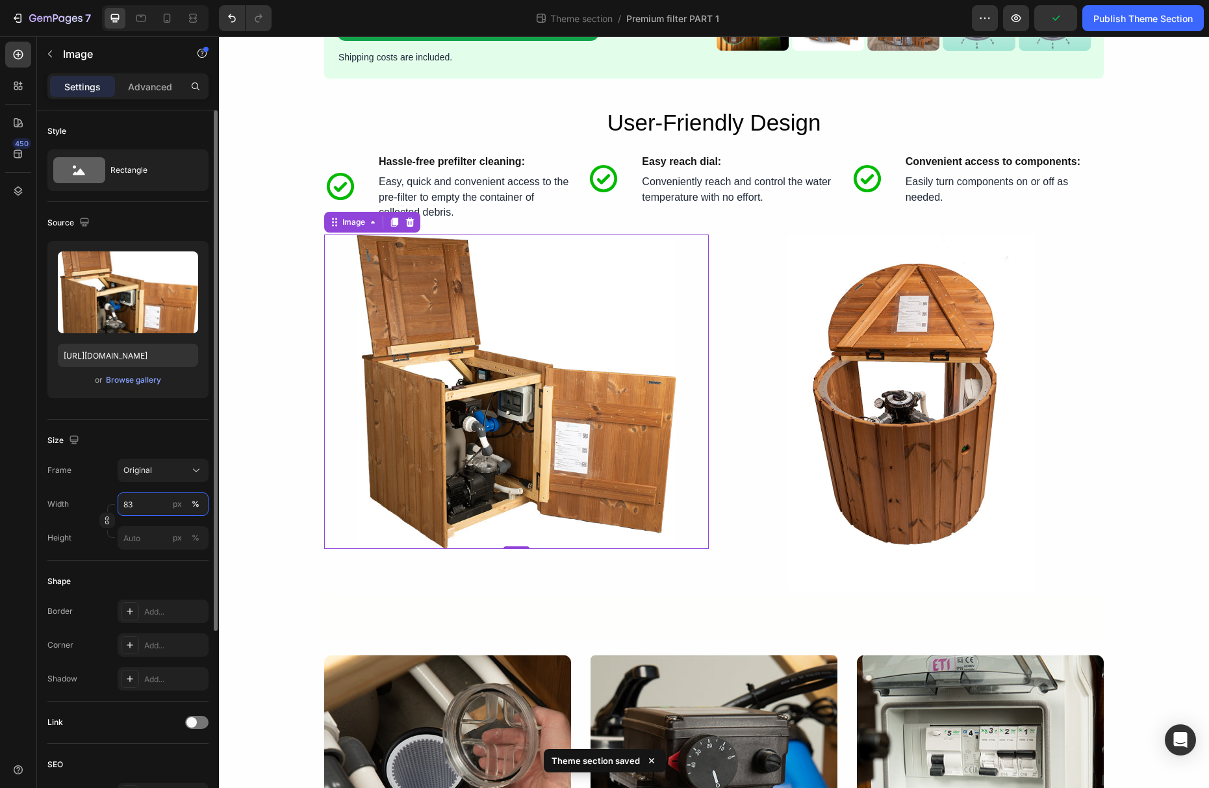
type input "82"
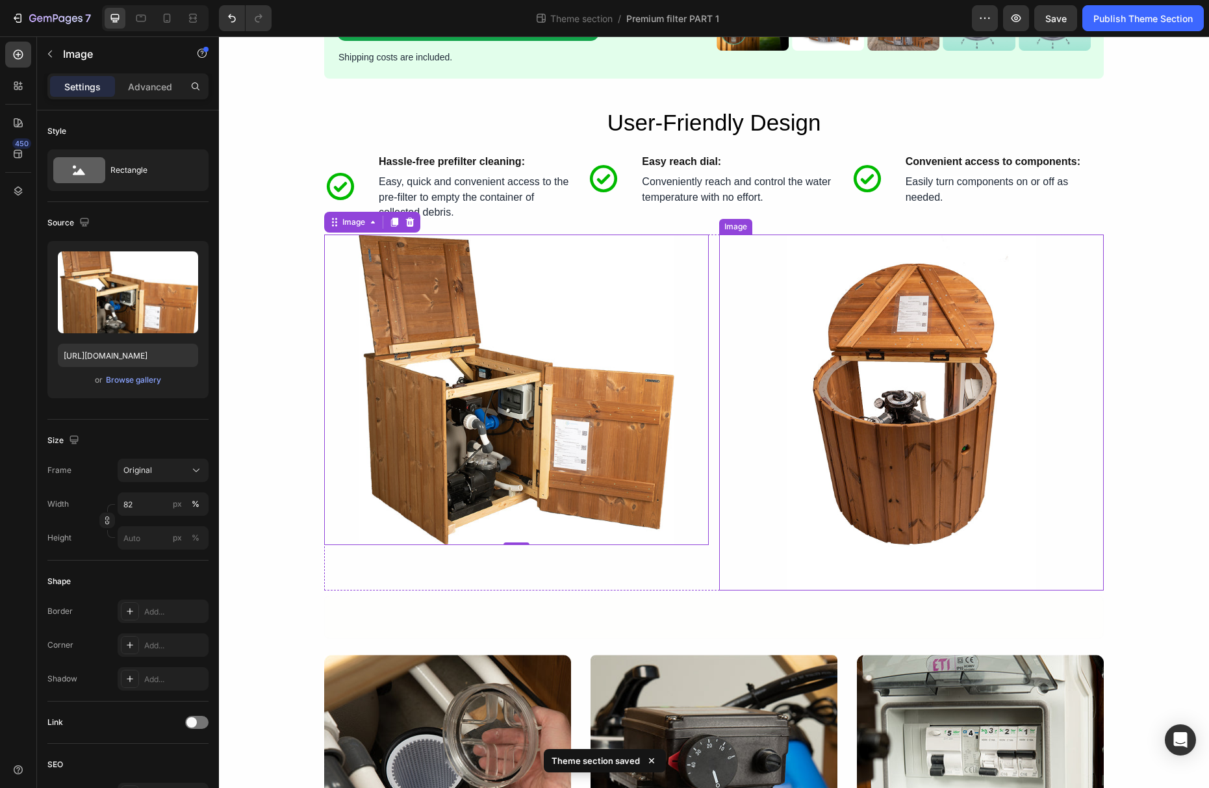
click at [741, 398] on div at bounding box center [911, 413] width 385 height 356
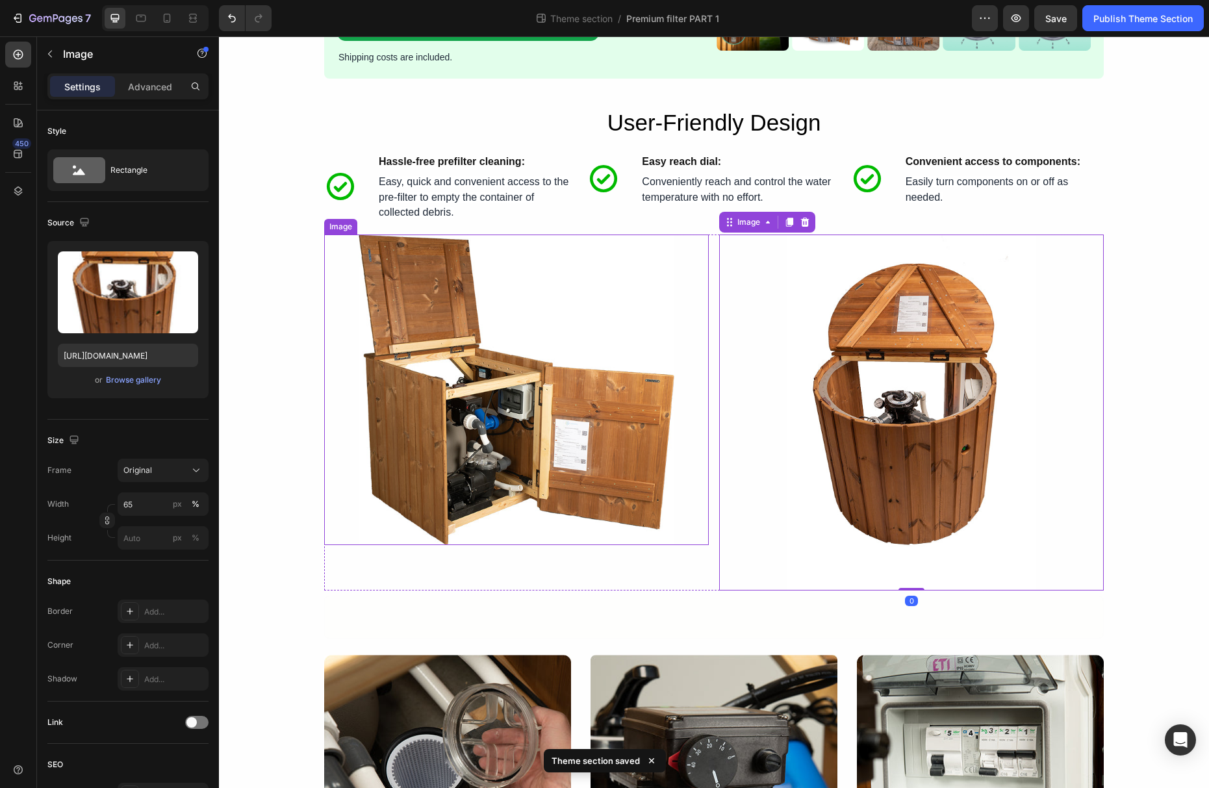
click at [679, 406] on div at bounding box center [516, 390] width 385 height 311
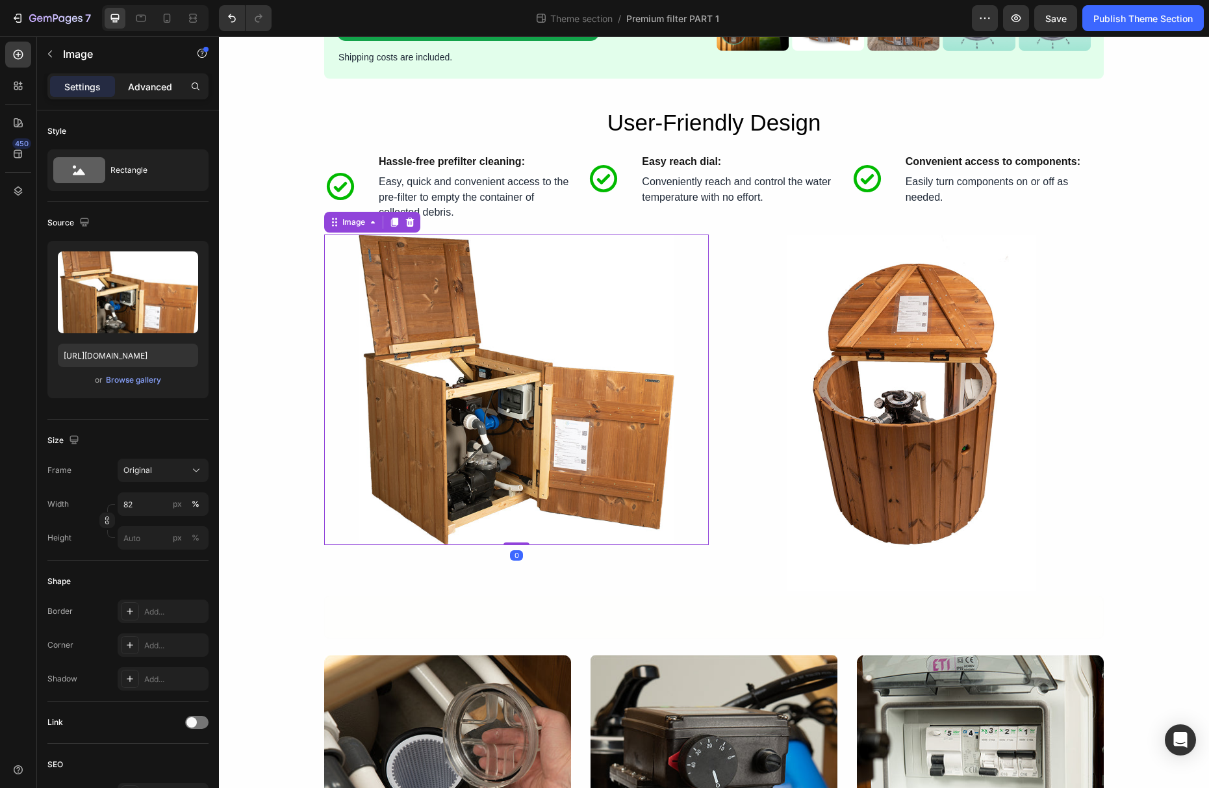
click at [164, 93] on div "Advanced" at bounding box center [150, 86] width 65 height 21
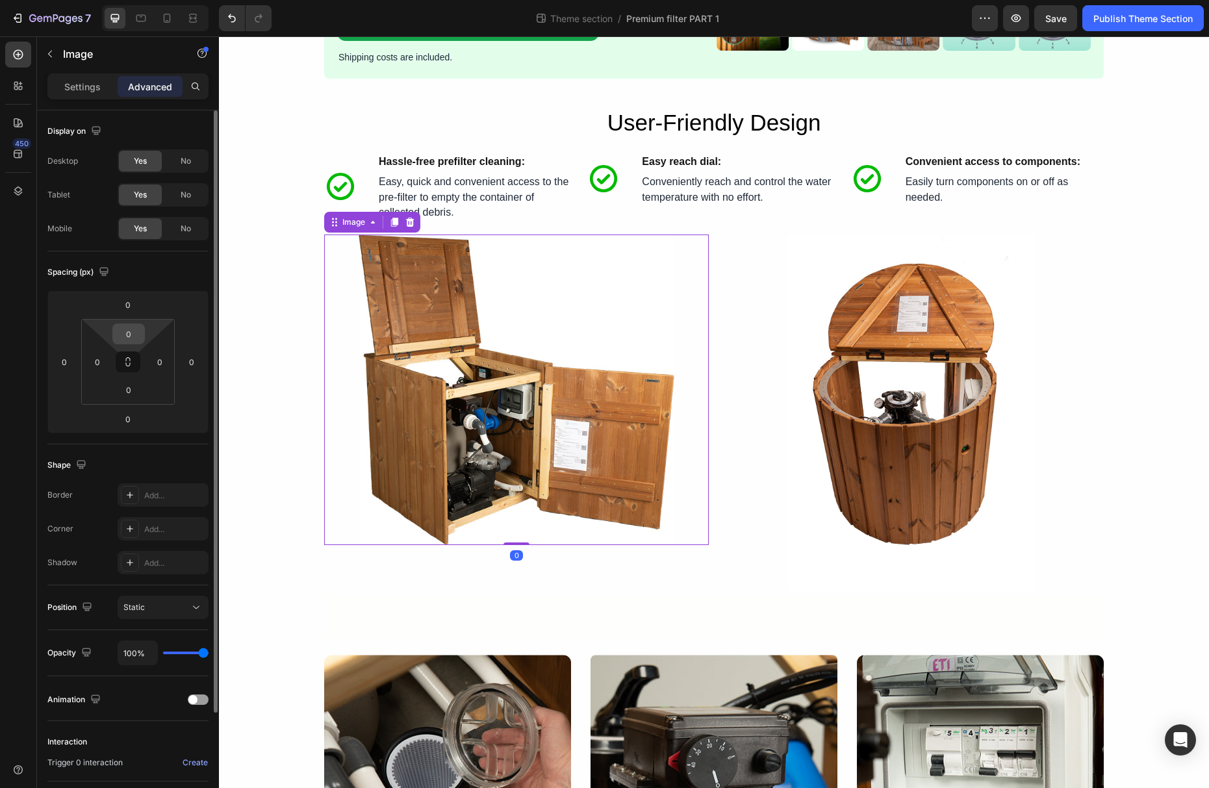
click at [133, 335] on input "0" at bounding box center [129, 333] width 26 height 19
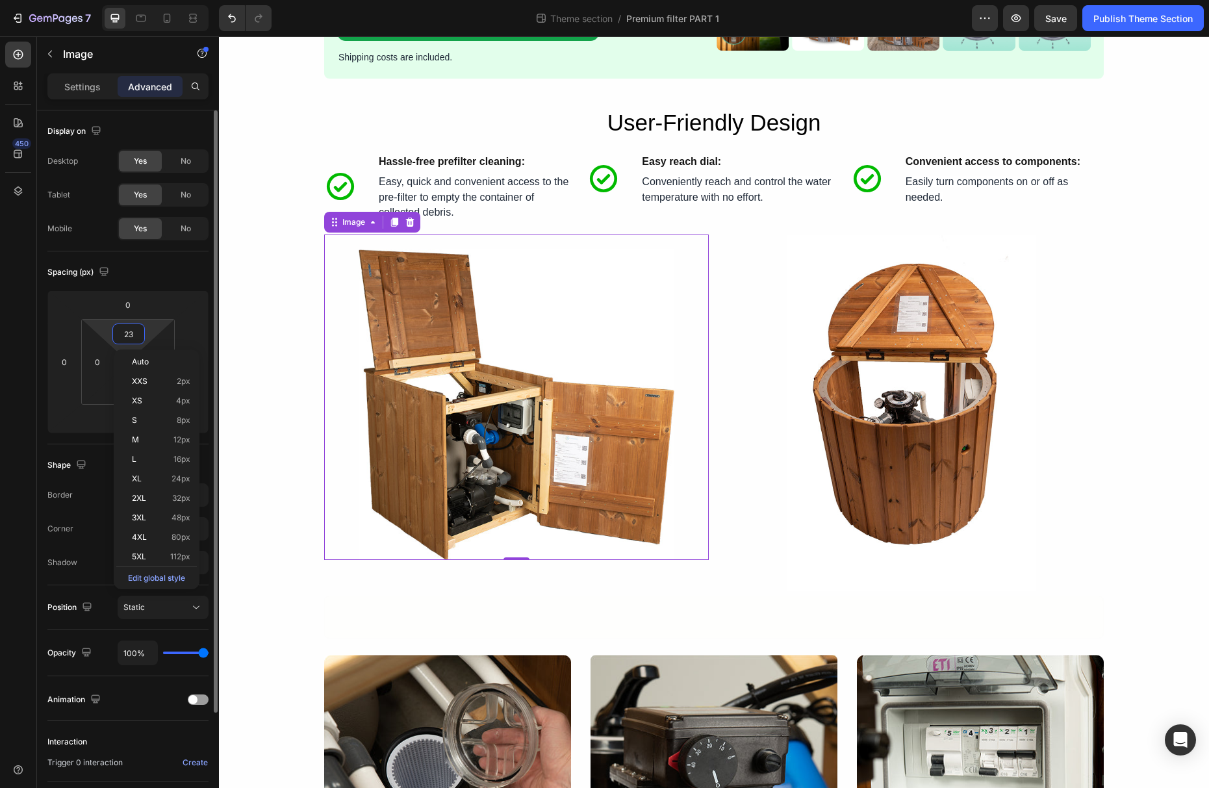
type input "24"
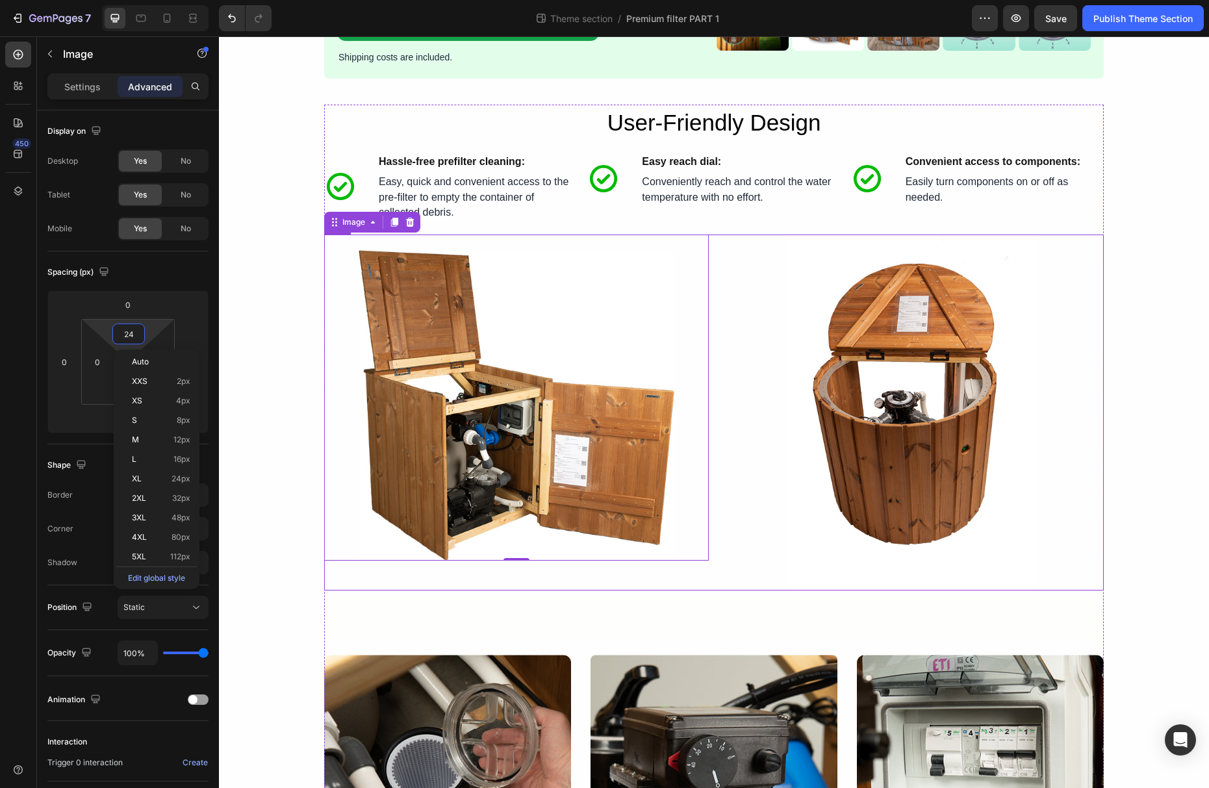
click at [721, 420] on div at bounding box center [911, 413] width 385 height 356
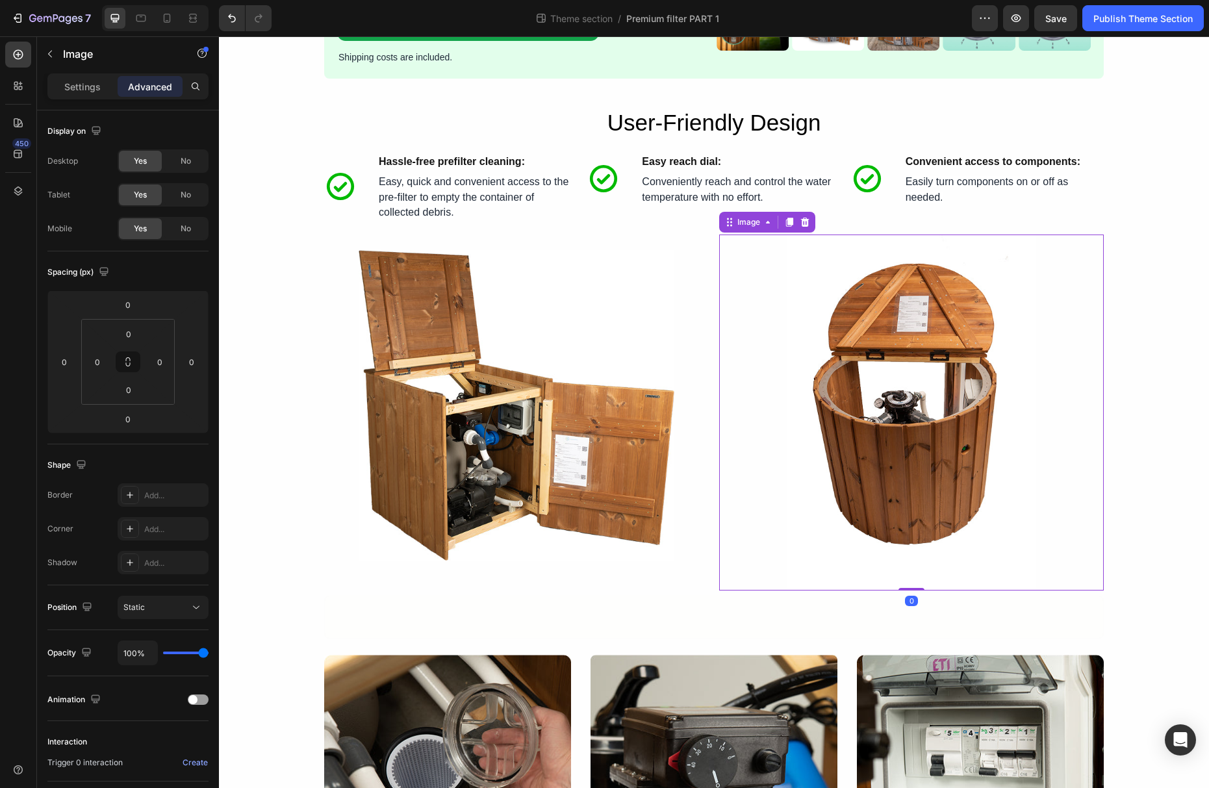
click at [743, 414] on div at bounding box center [911, 413] width 385 height 356
click at [688, 285] on div at bounding box center [516, 405] width 385 height 311
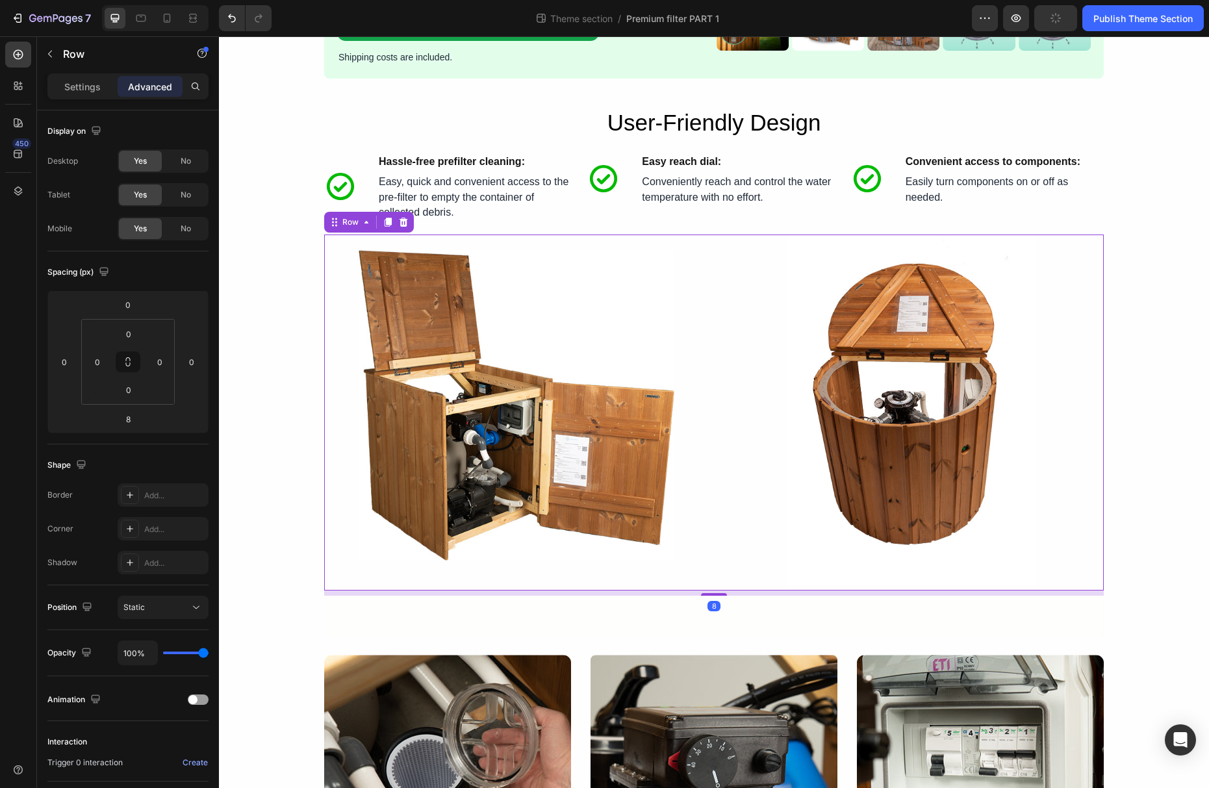
click at [709, 263] on div "Image Image Row 8" at bounding box center [714, 413] width 780 height 356
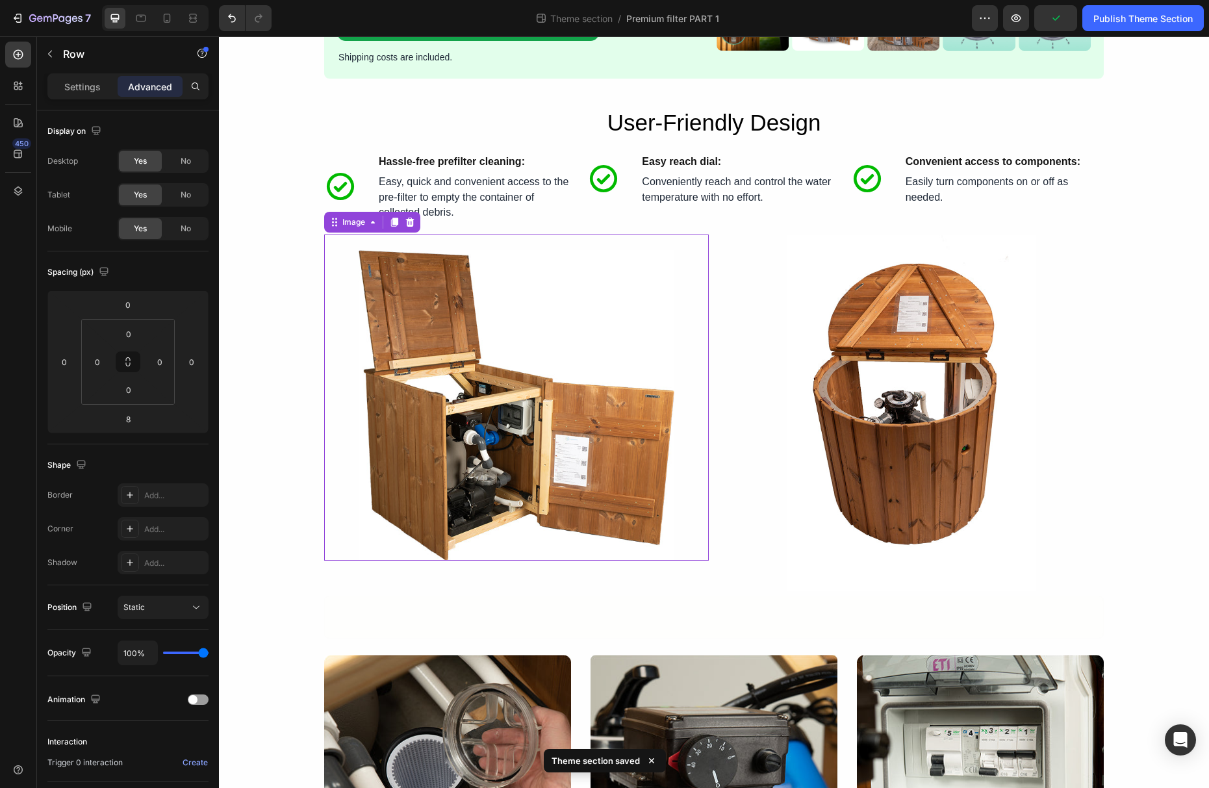
click at [682, 451] on div at bounding box center [516, 405] width 385 height 311
click at [782, 468] on div at bounding box center [911, 413] width 385 height 356
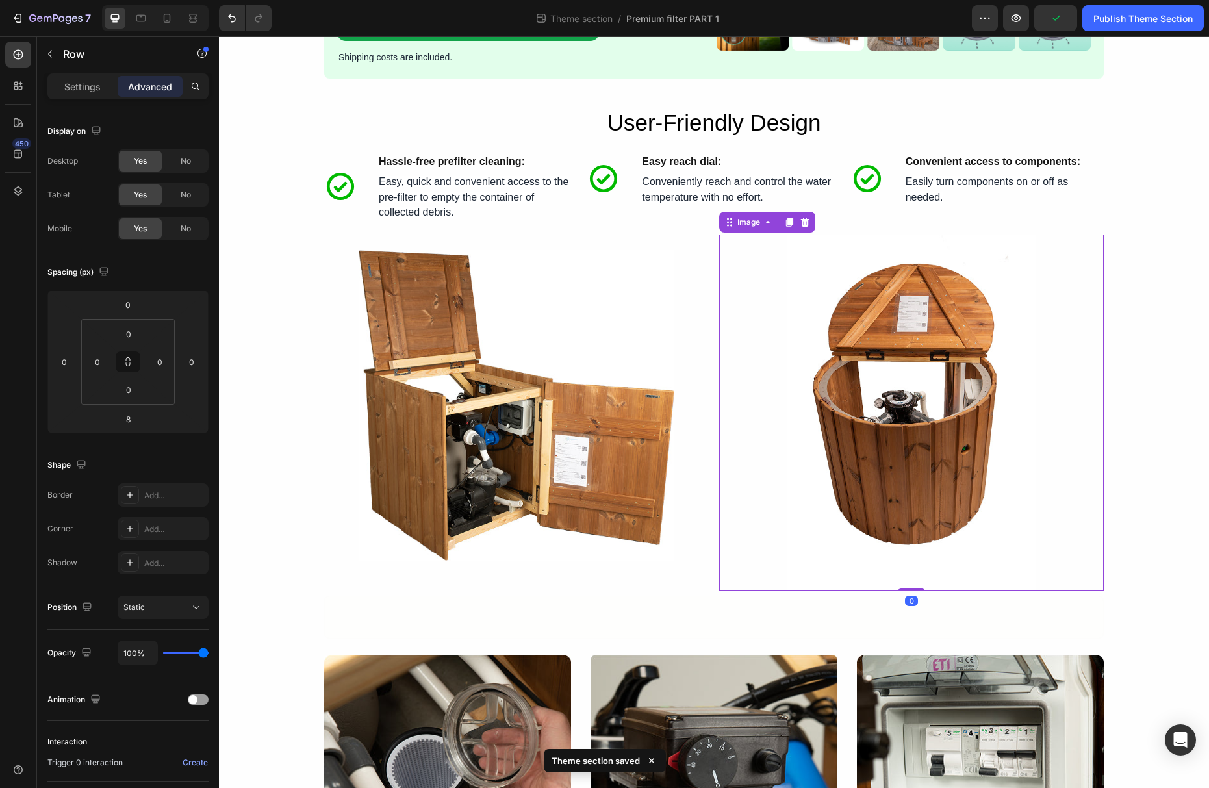
click at [717, 583] on div "Image Image 0 Row" at bounding box center [714, 413] width 780 height 356
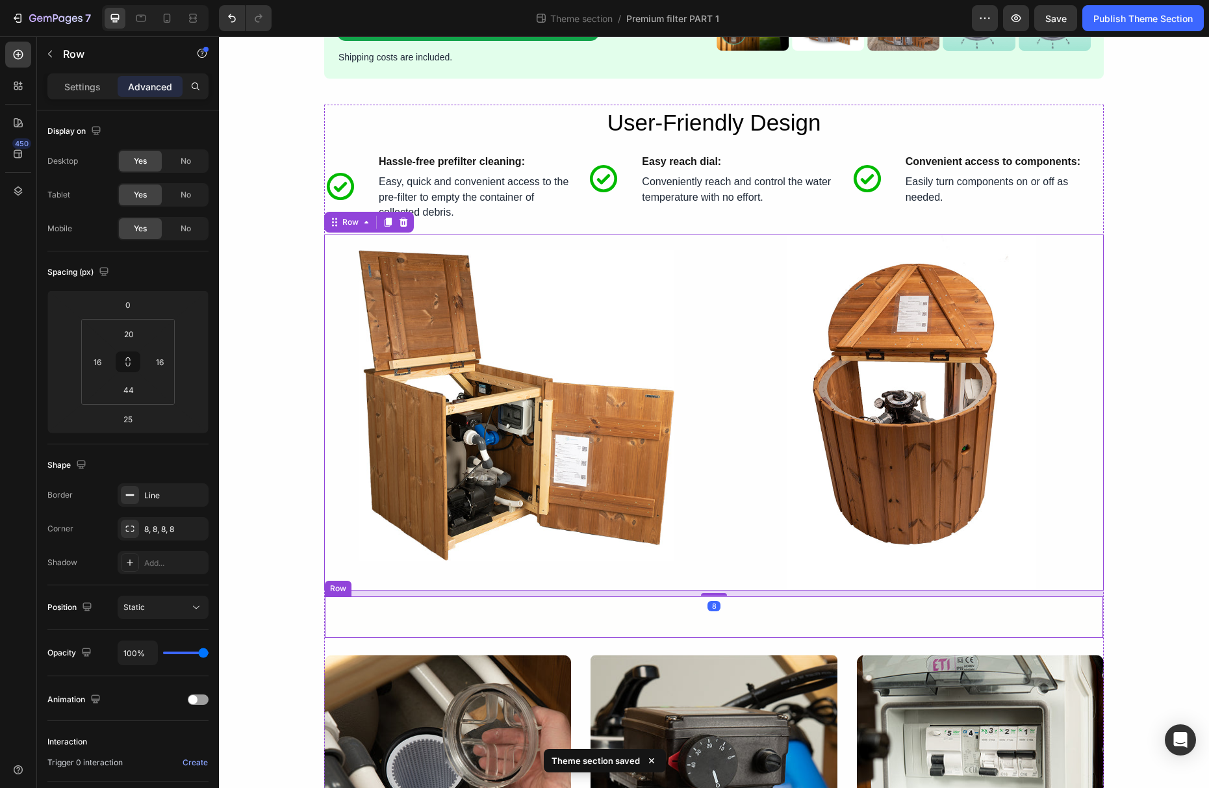
click at [747, 628] on div "Icon Hassle-free prefilter cleaning: Text Block Row Row" at bounding box center [714, 617] width 780 height 43
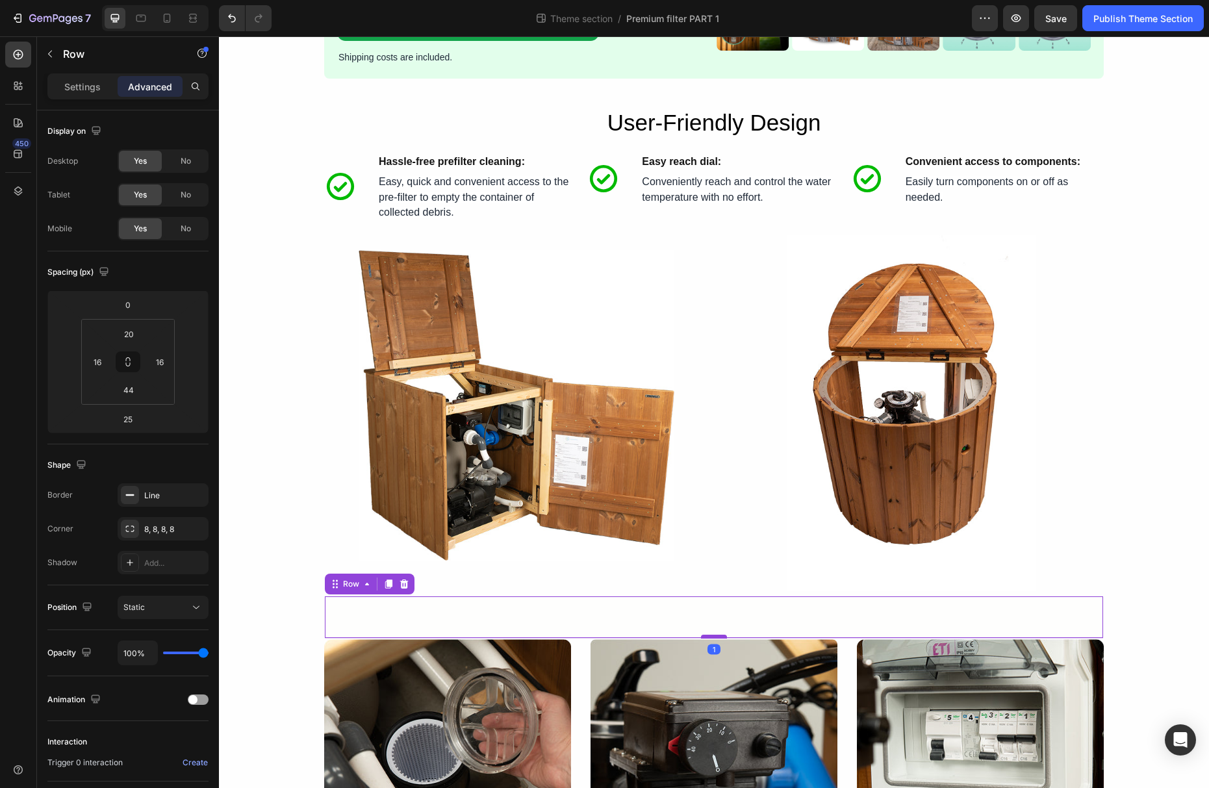
drag, startPoint x: 718, startPoint y: 656, endPoint x: 719, endPoint y: 641, distance: 15.6
click at [719, 639] on div at bounding box center [714, 637] width 26 height 4
type input "1"
click at [700, 632] on div "Icon Hassle-free prefilter cleaning: Text Block Row Row 1" at bounding box center [714, 617] width 780 height 43
click at [168, 23] on icon at bounding box center [166, 18] width 13 height 13
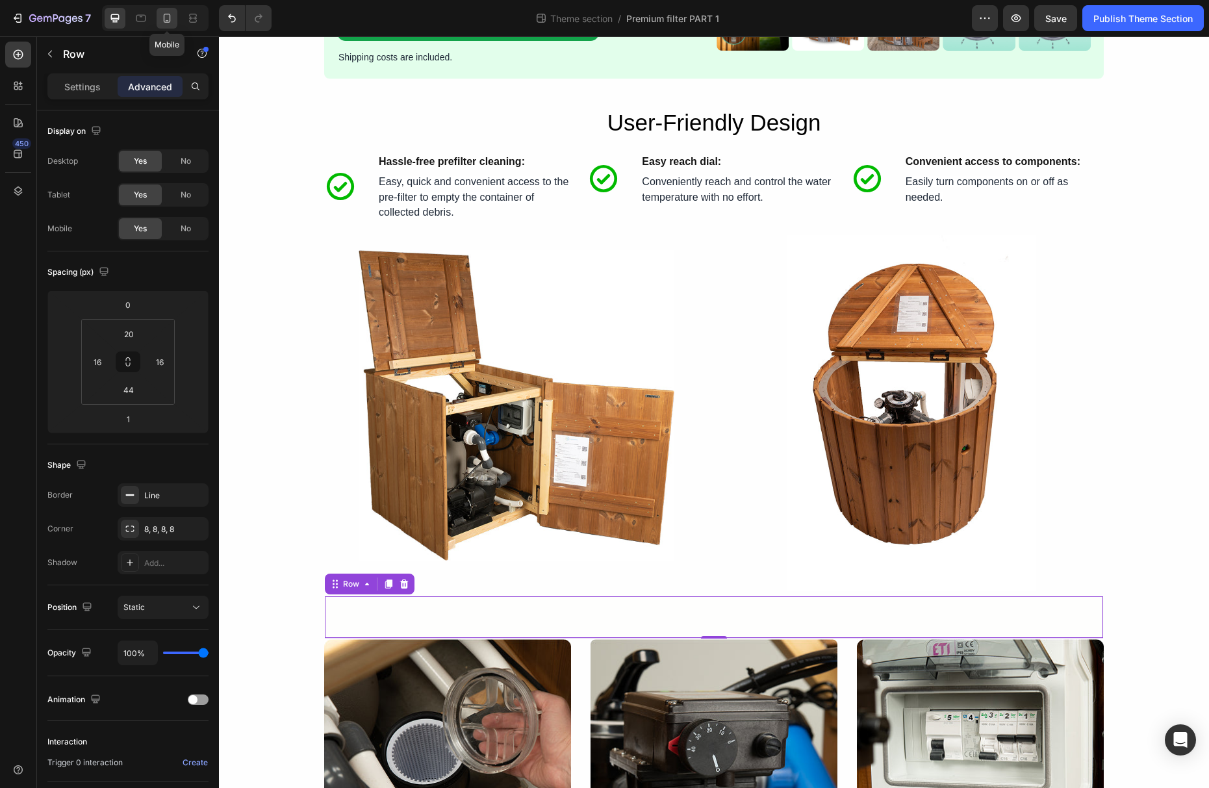
type input "0"
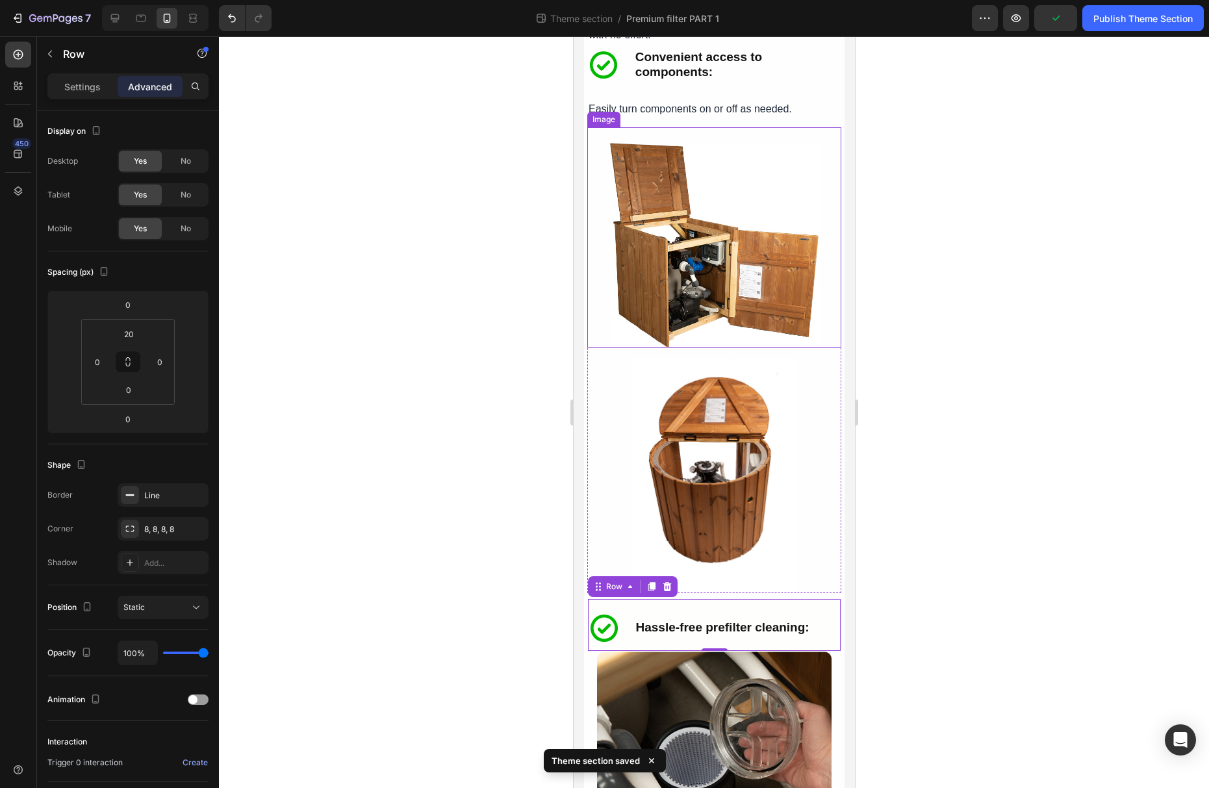
scroll to position [3153, 0]
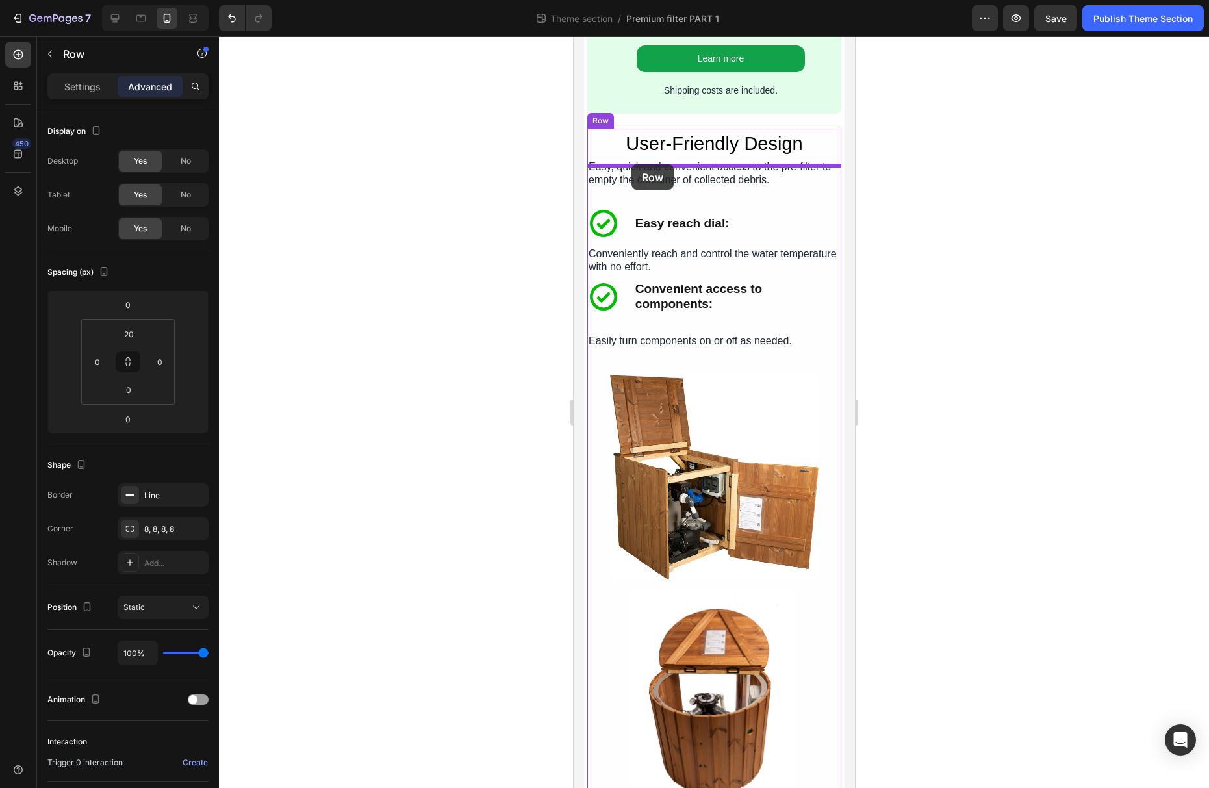
drag, startPoint x: 596, startPoint y: 683, endPoint x: 631, endPoint y: 164, distance: 520.3
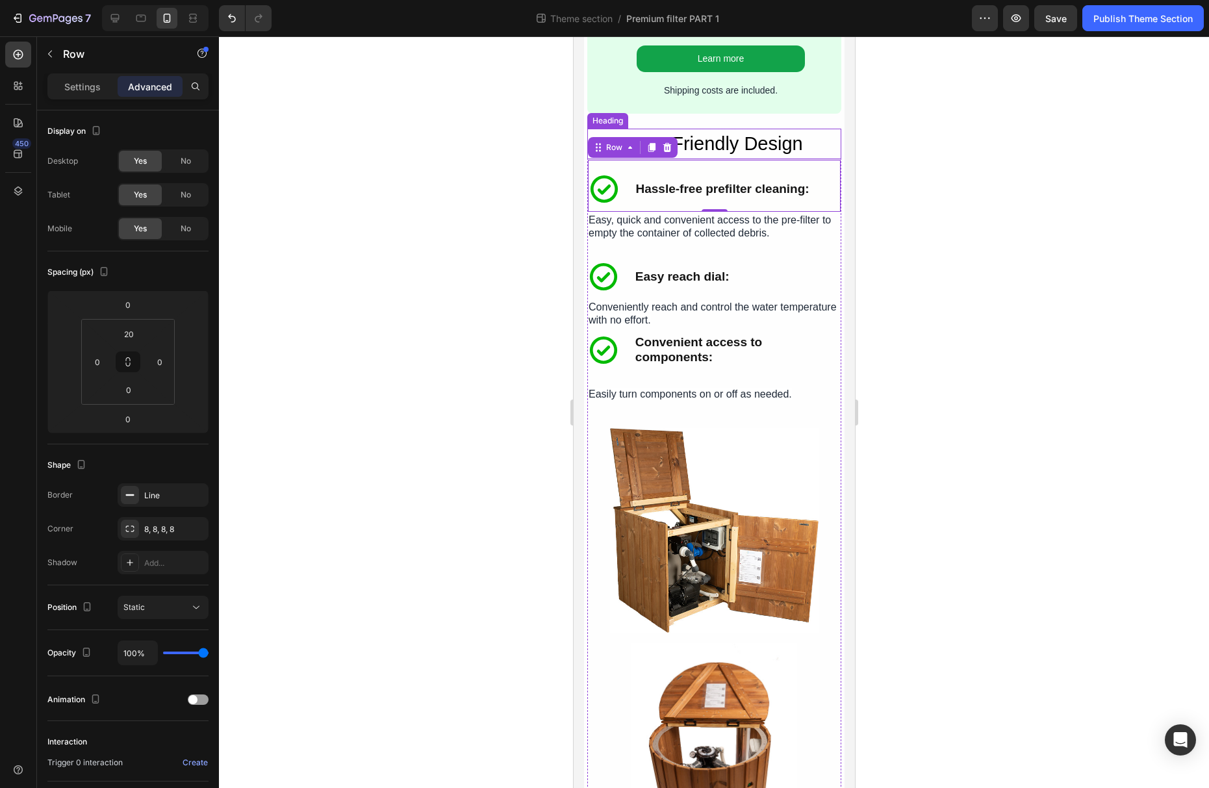
scroll to position [2782, 0]
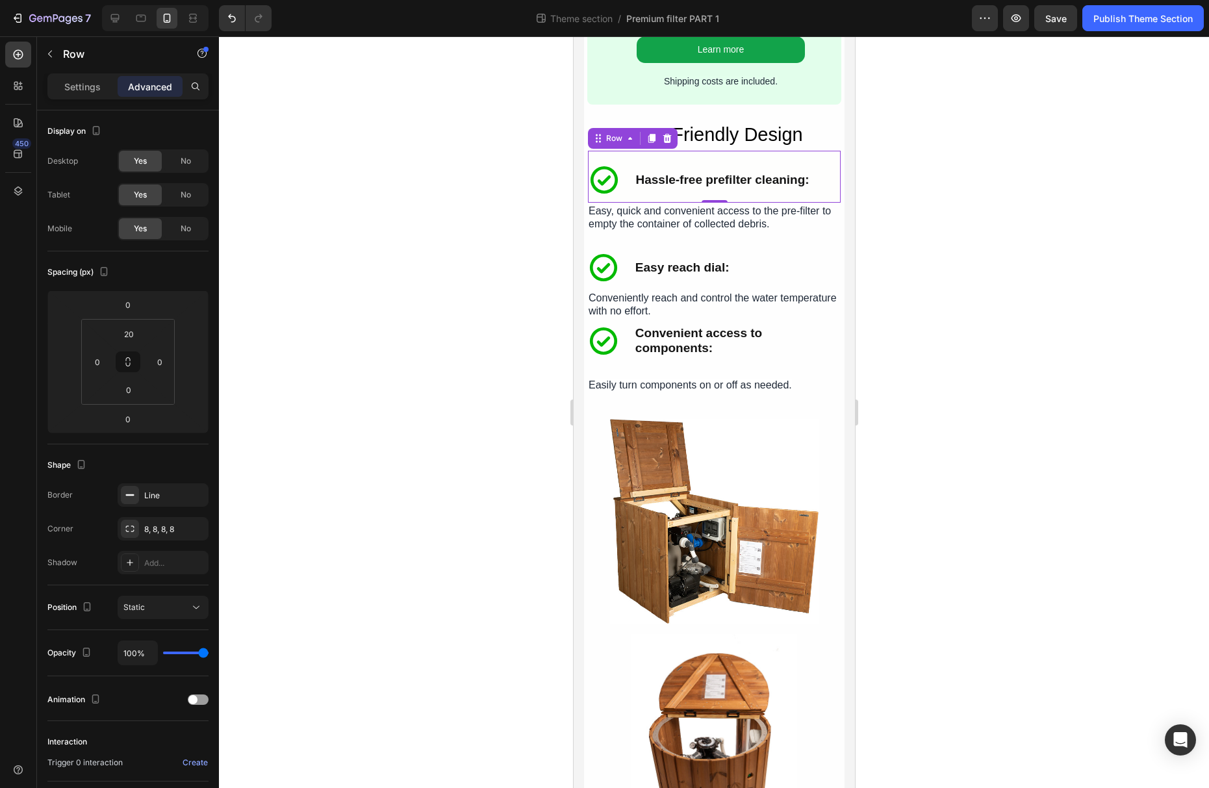
click at [913, 240] on div at bounding box center [714, 412] width 990 height 752
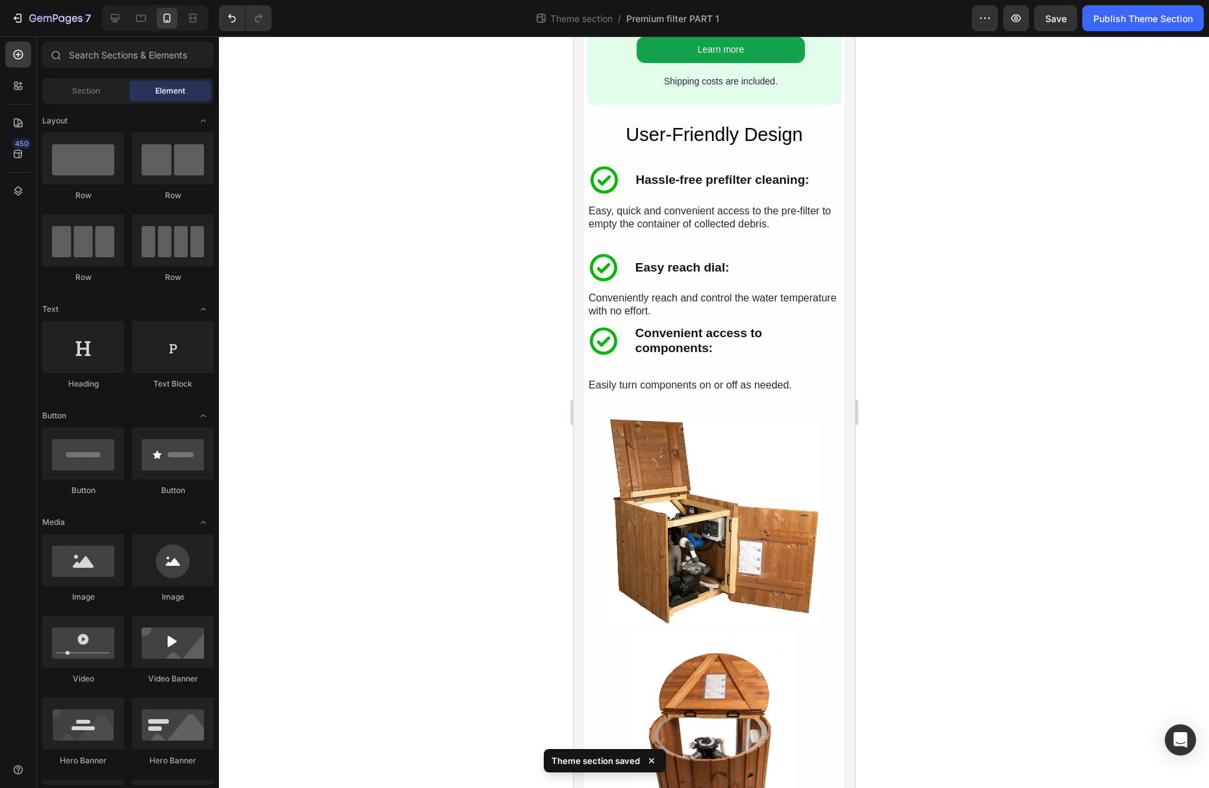
click at [904, 232] on div at bounding box center [714, 412] width 990 height 752
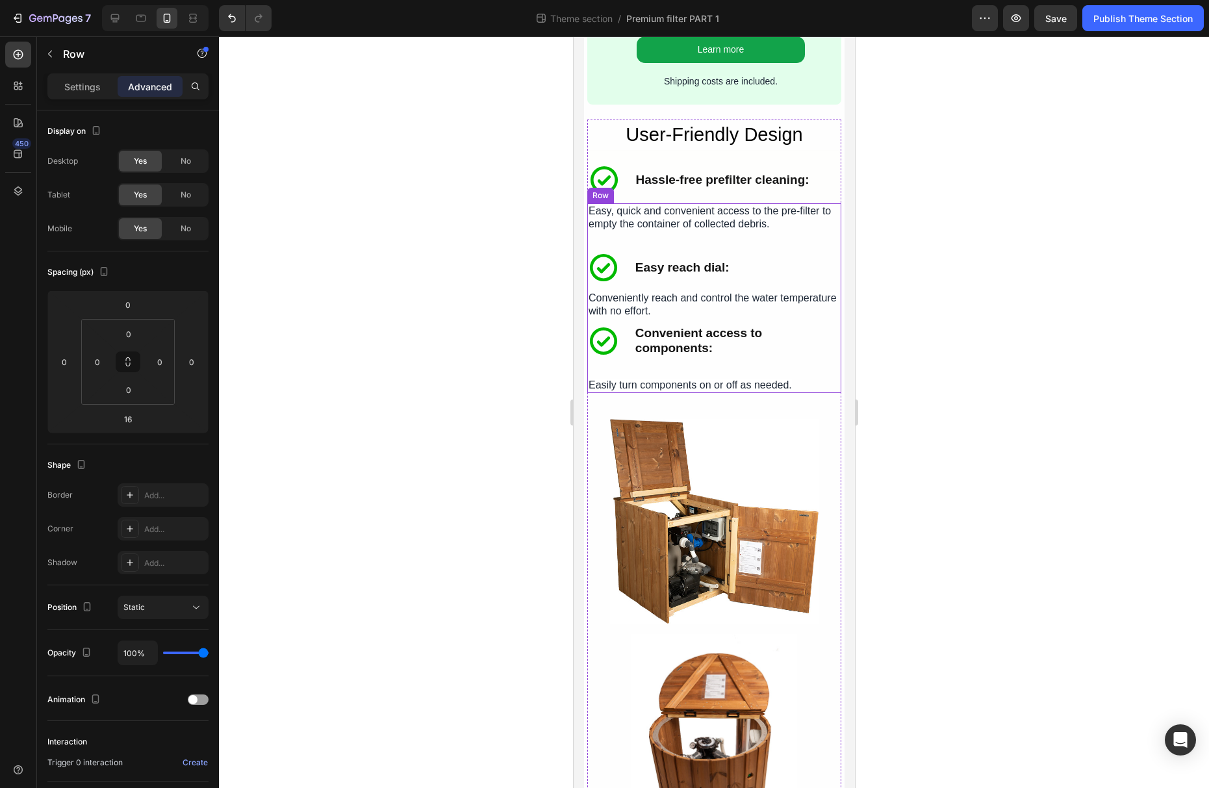
click at [802, 255] on div "Icon Hassle-free prefilter cleaning: Text Block Easy, quick and convenient acce…" at bounding box center [714, 298] width 254 height 190
click at [956, 386] on div at bounding box center [714, 412] width 990 height 752
click at [783, 241] on div "Icon Hassle-free prefilter cleaning: Text Block Easy, quick and convenient acce…" at bounding box center [714, 222] width 254 height 38
click at [752, 238] on div "Icon Hassle-free prefilter cleaning: Text Block Easy, quick and convenient acce…" at bounding box center [714, 220] width 254 height 34
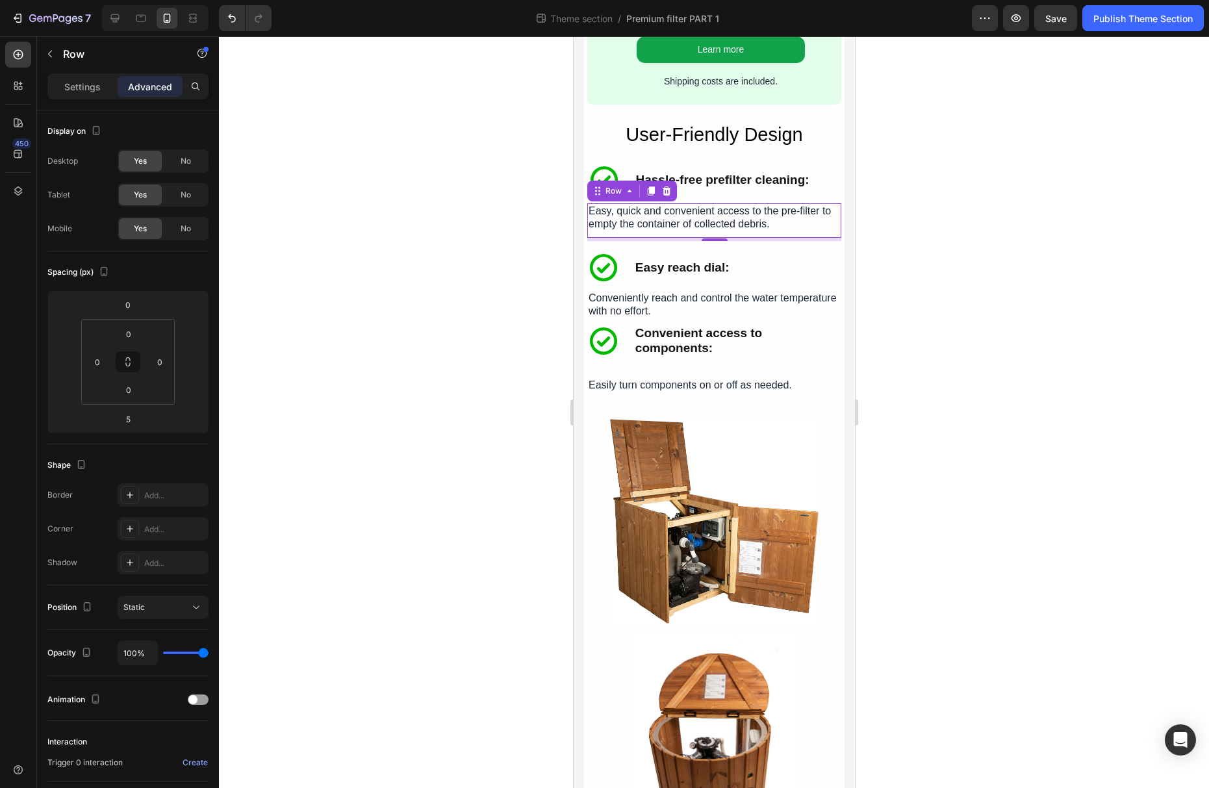
click at [1001, 318] on div at bounding box center [714, 412] width 990 height 752
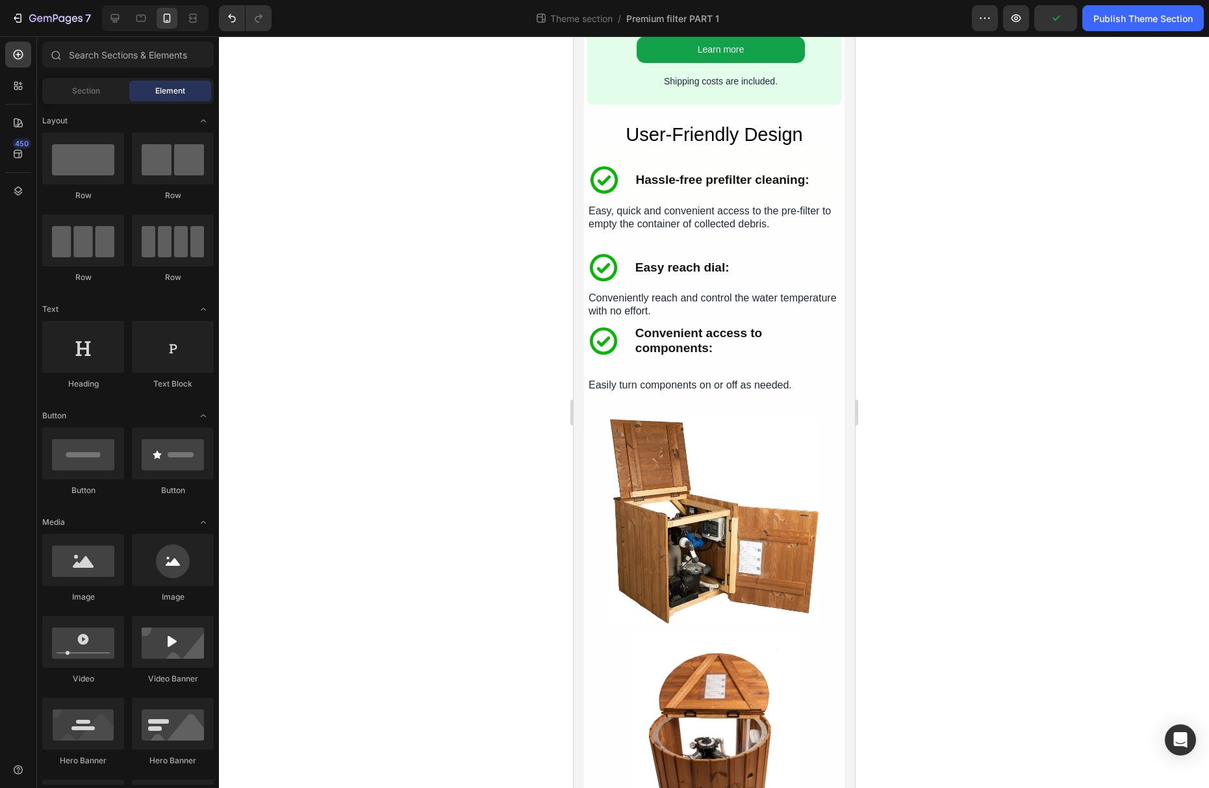
click at [913, 283] on div at bounding box center [714, 412] width 990 height 752
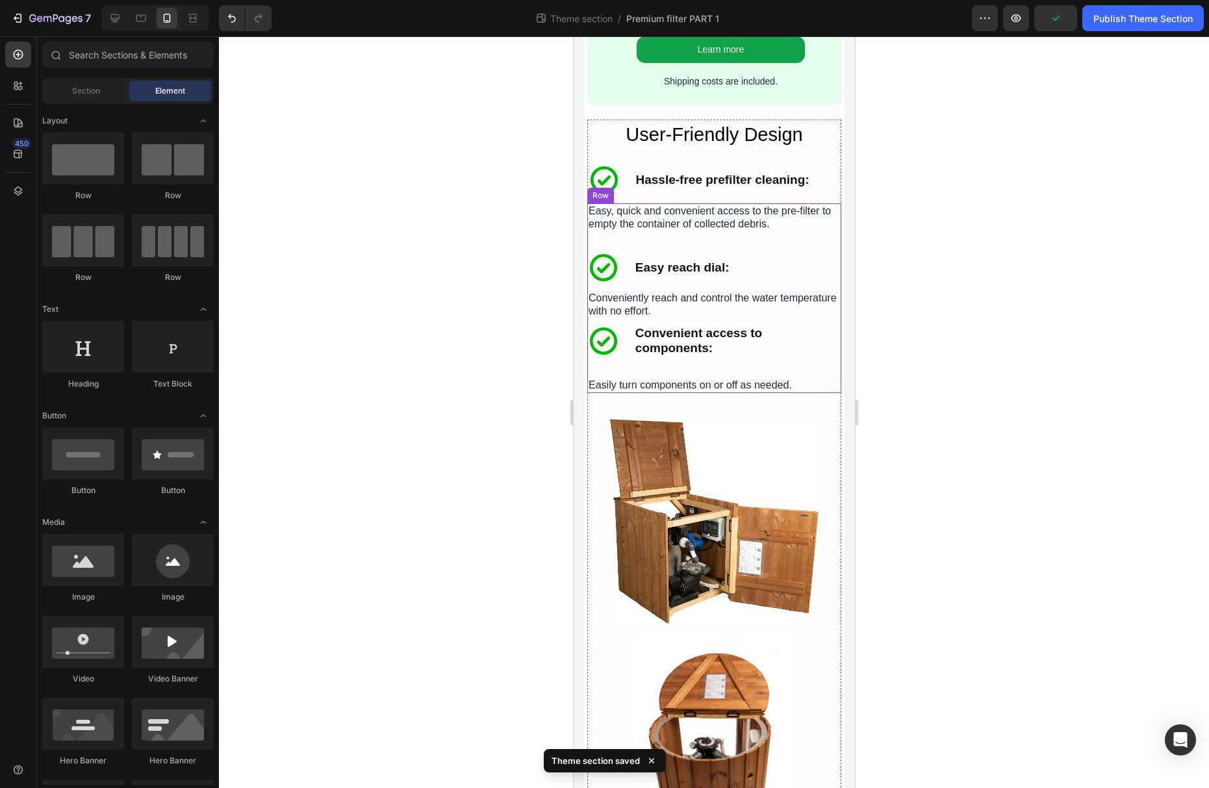
click at [878, 269] on div at bounding box center [714, 412] width 990 height 752
click at [780, 262] on div "Easy reach dial: Text Block" at bounding box center [736, 267] width 207 height 32
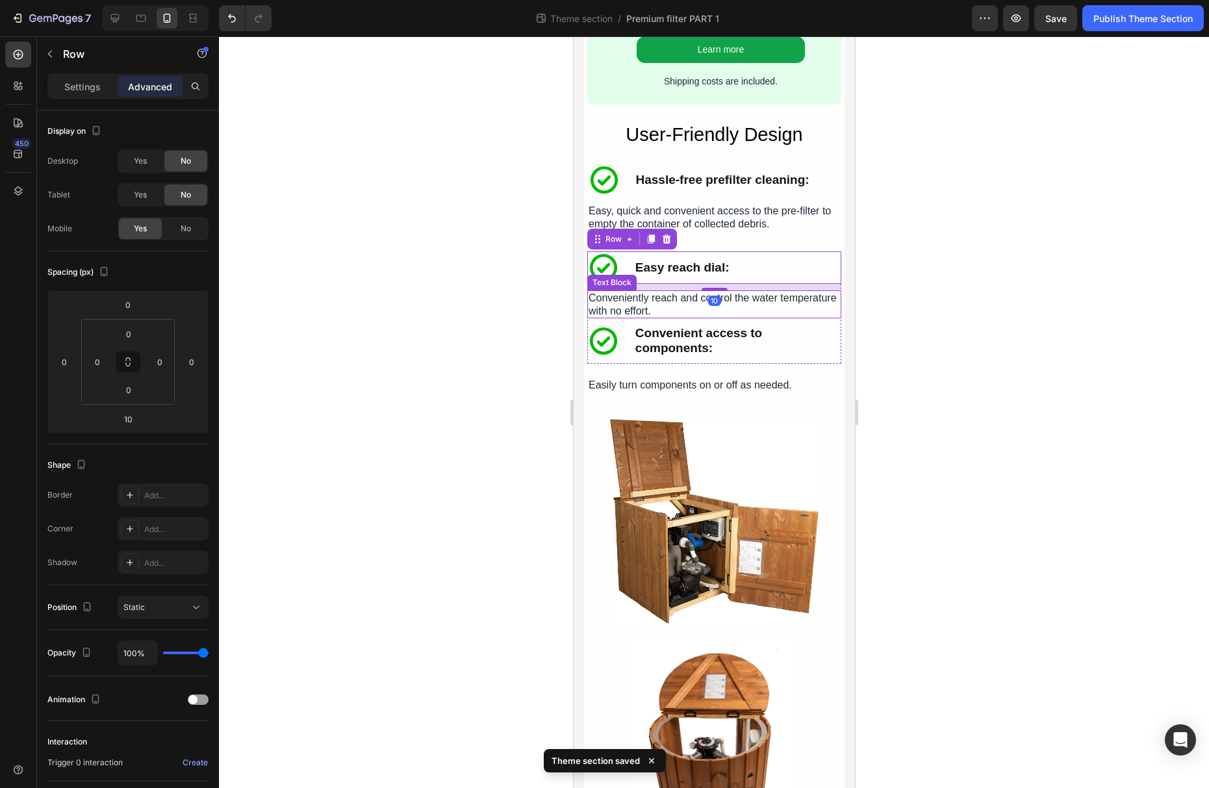
click at [911, 324] on div at bounding box center [714, 412] width 990 height 752
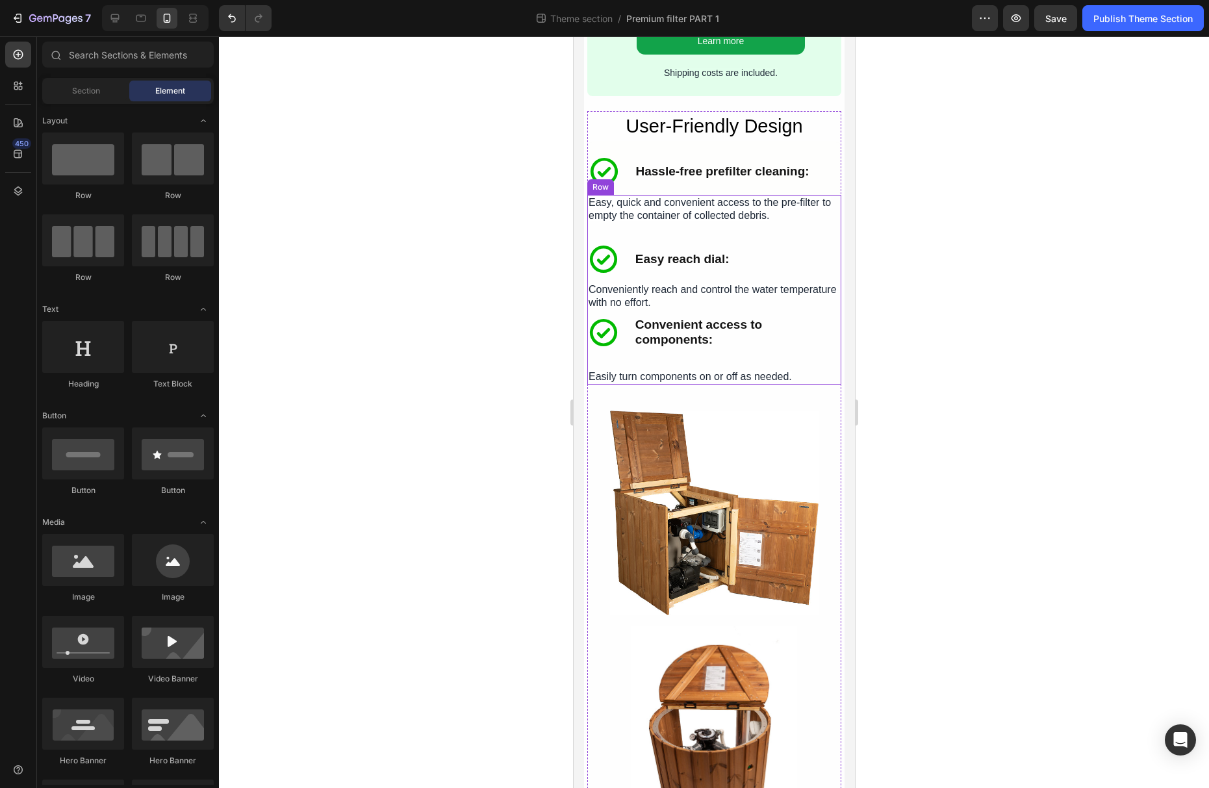
scroll to position [2762, 0]
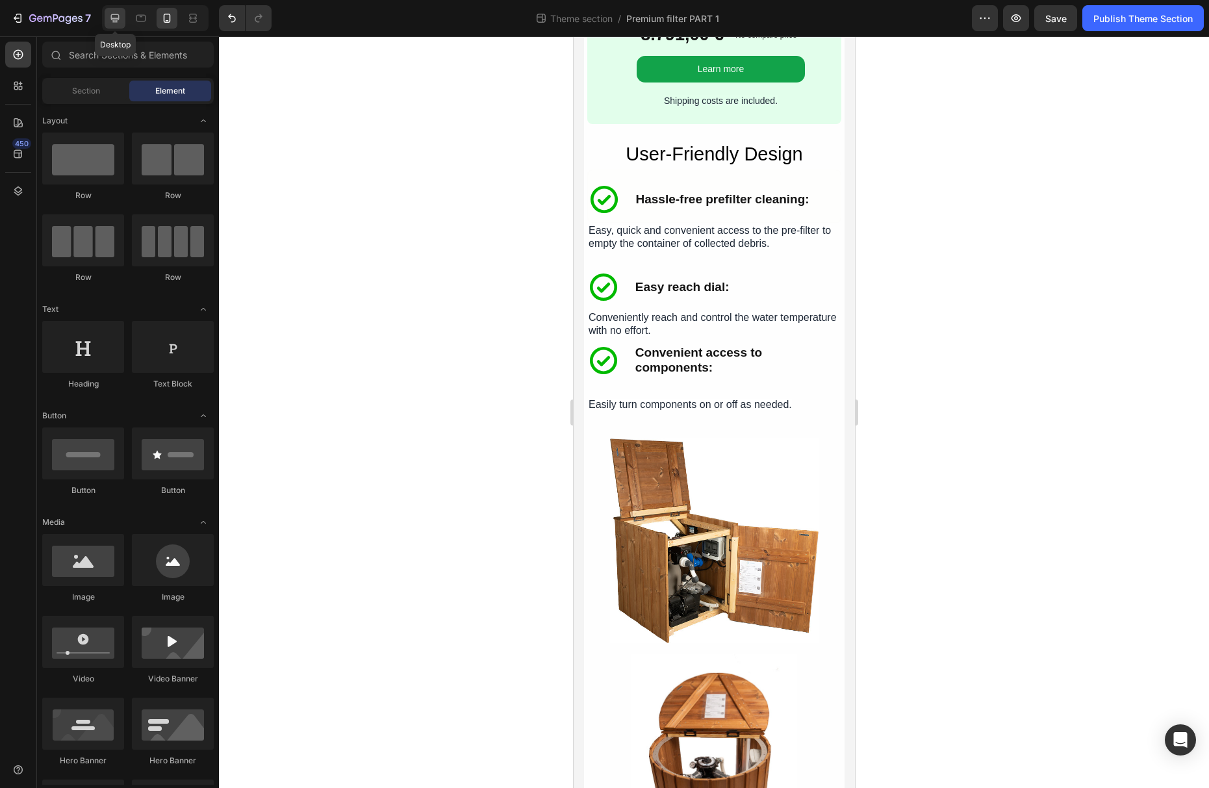
click at [123, 24] on div at bounding box center [115, 18] width 21 height 21
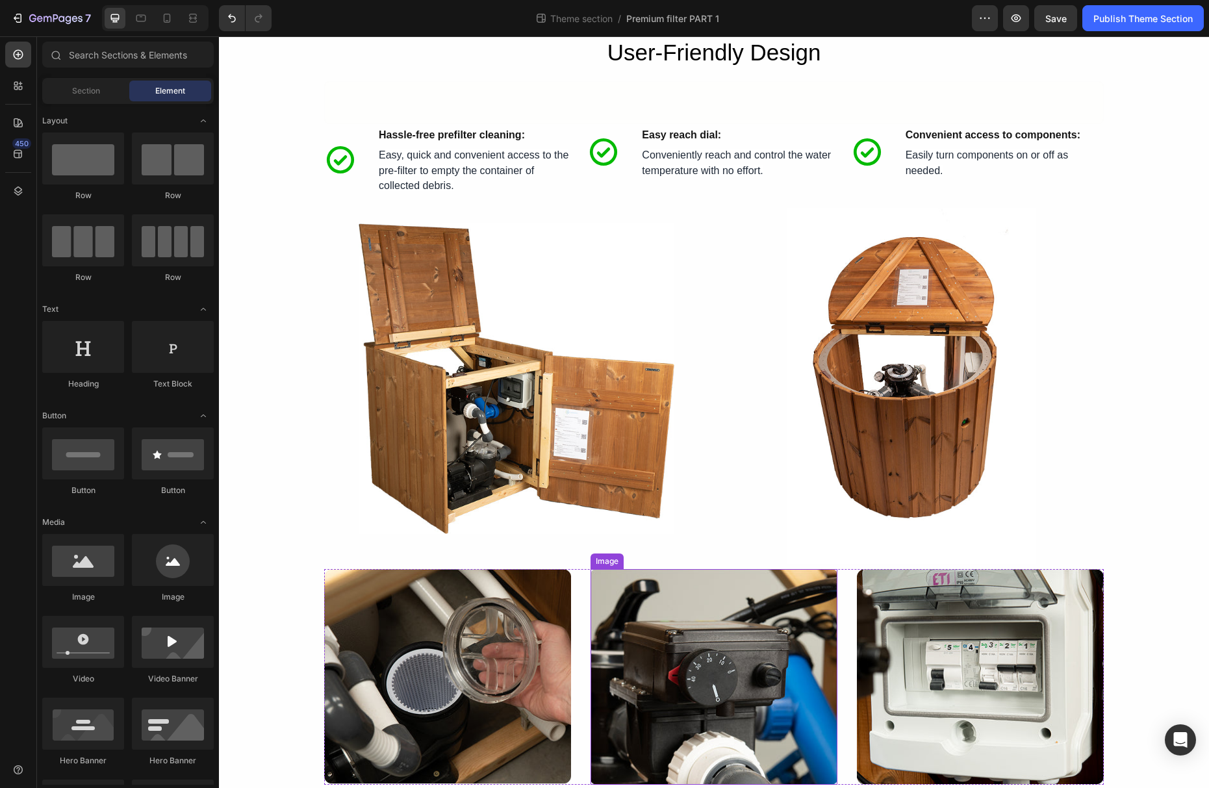
scroll to position [1638, 0]
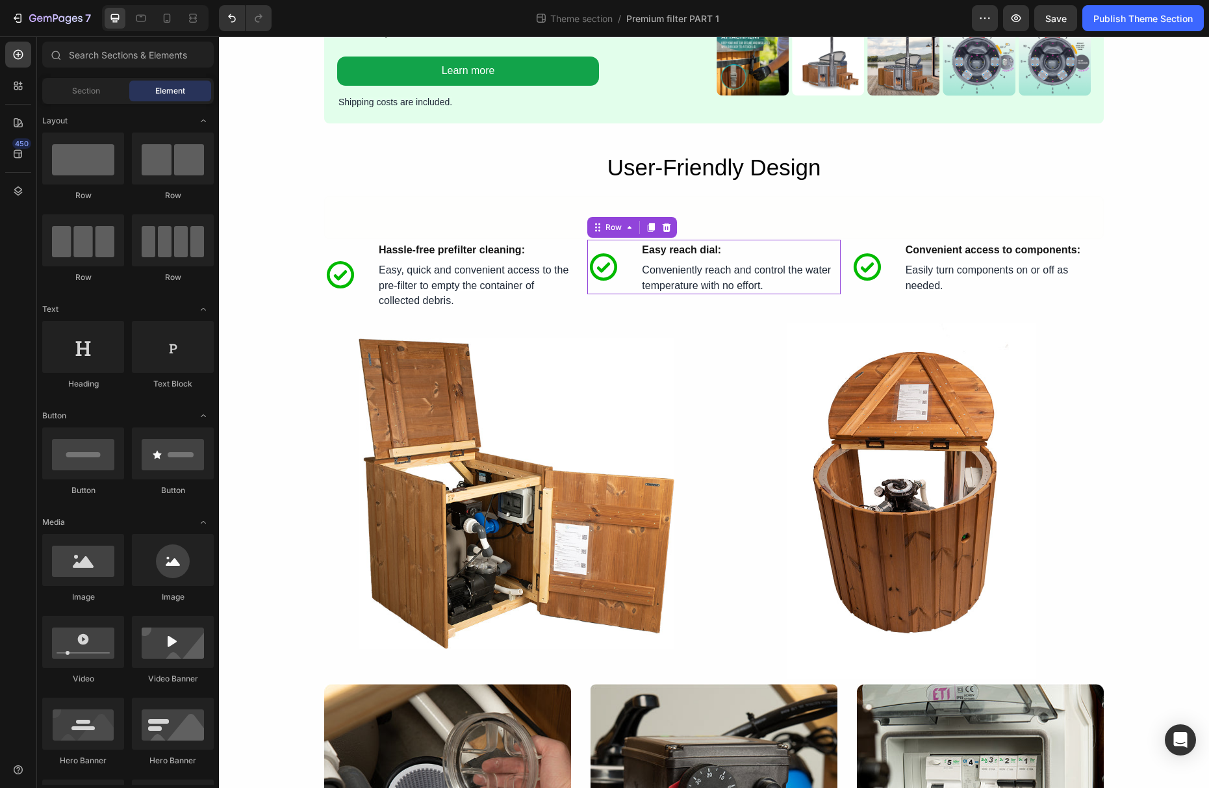
click at [635, 294] on div "Icon Easy reach dial: Text Block Row Icon Easy reach dial: Text Block Convenien…" at bounding box center [713, 267] width 253 height 55
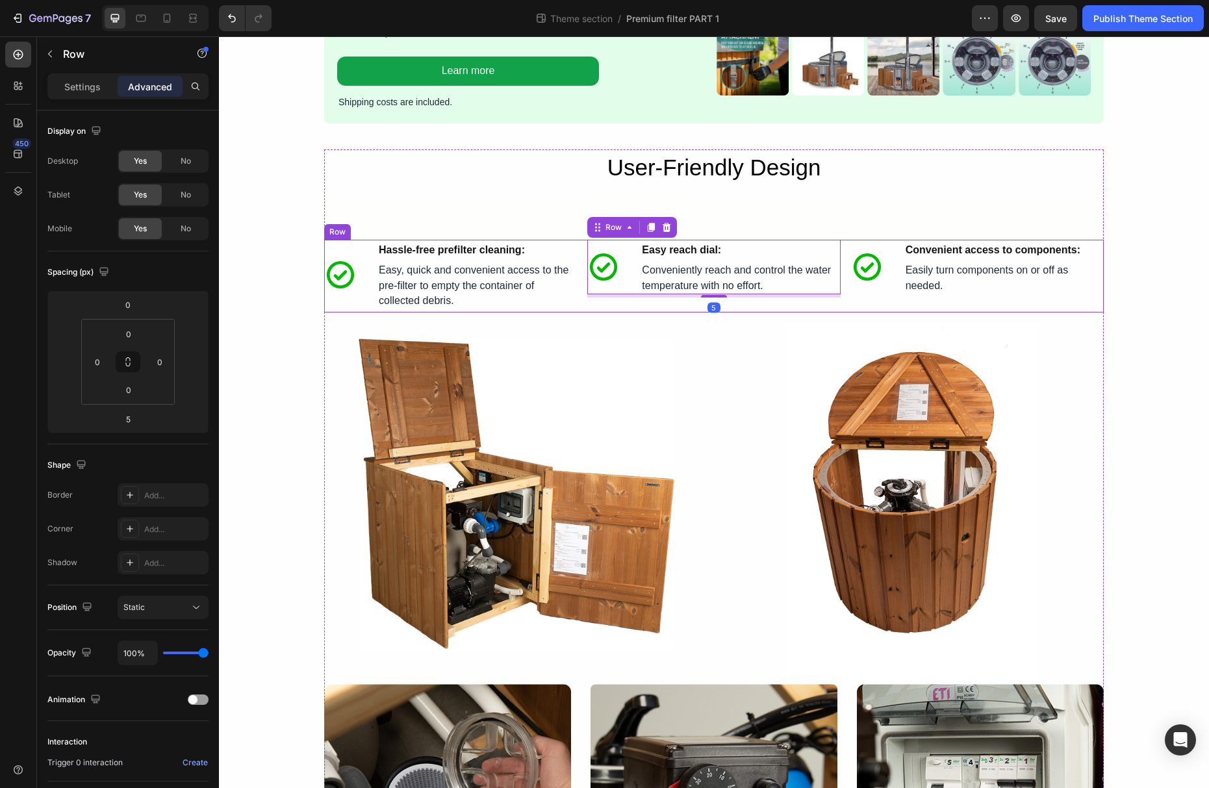
click at [619, 305] on div "Icon Easy reach dial: Text Block Row Icon Easy reach dial: Text Block Convenien…" at bounding box center [713, 276] width 253 height 73
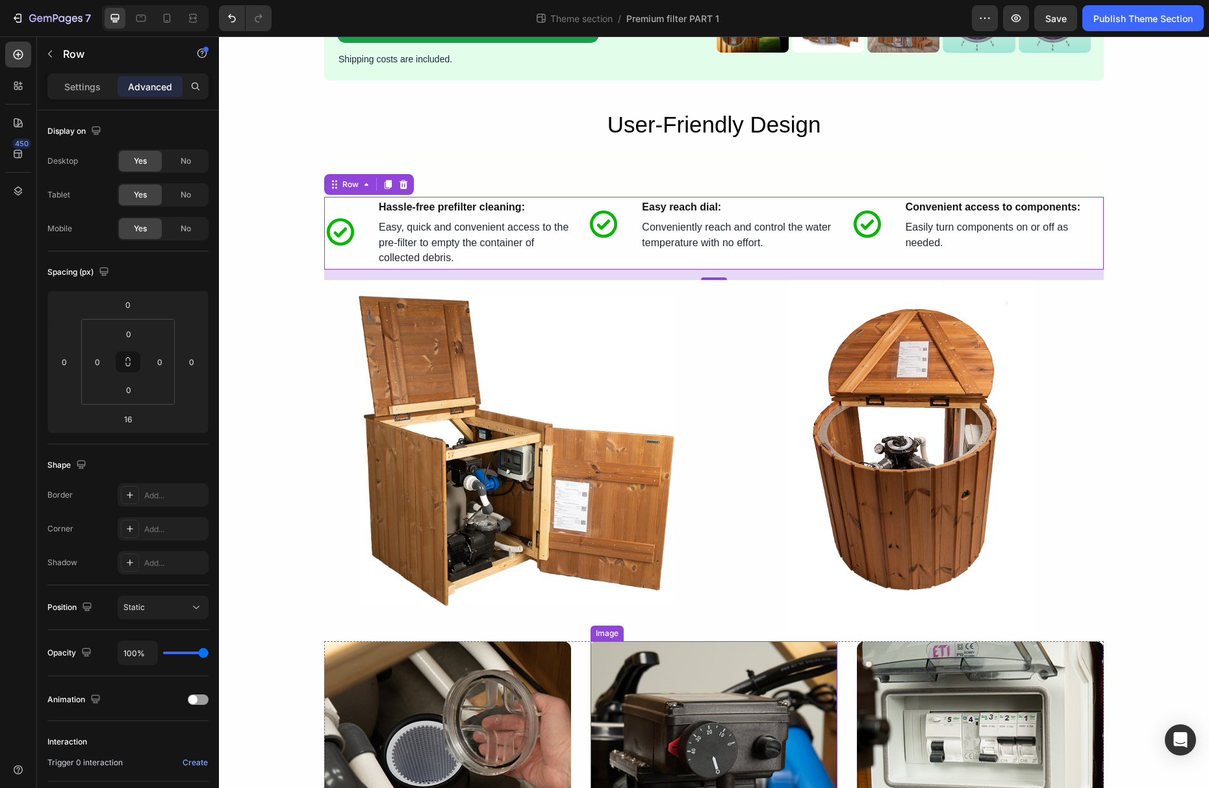
scroll to position [1570, 0]
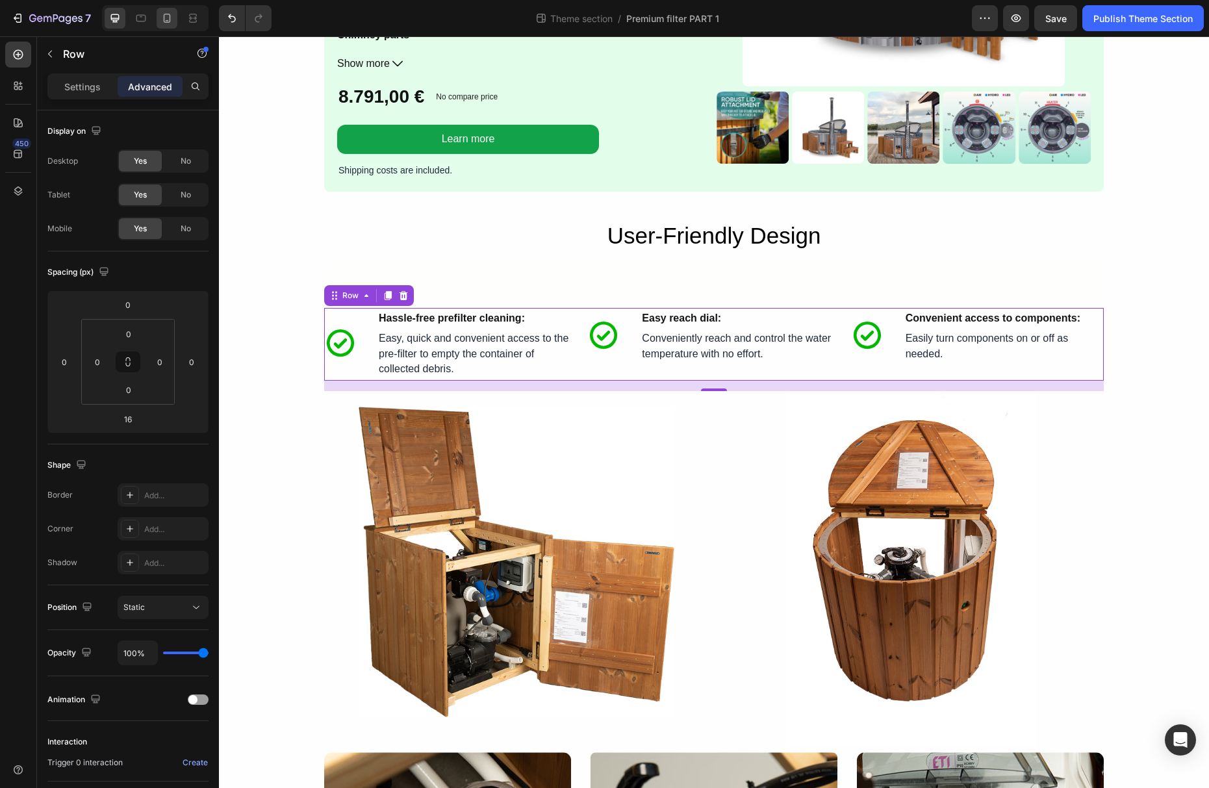
click at [166, 27] on div at bounding box center [167, 18] width 21 height 21
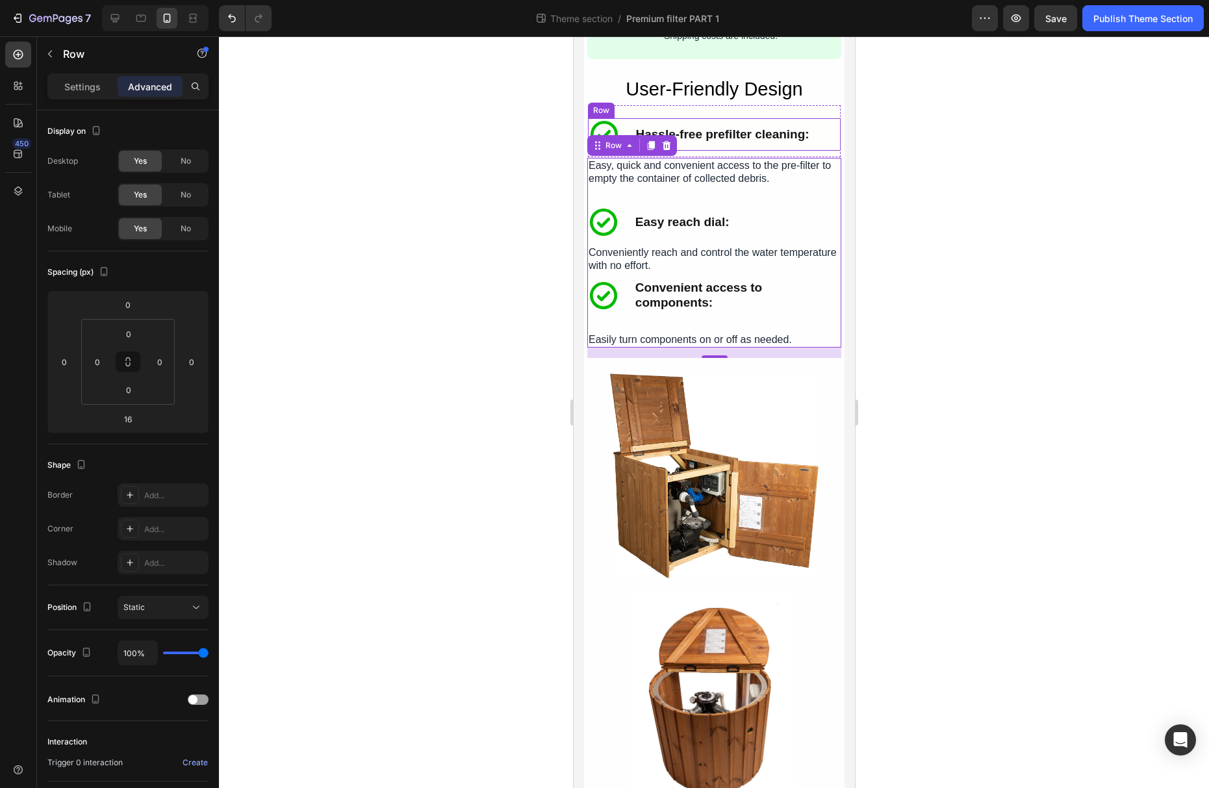
scroll to position [2833, 0]
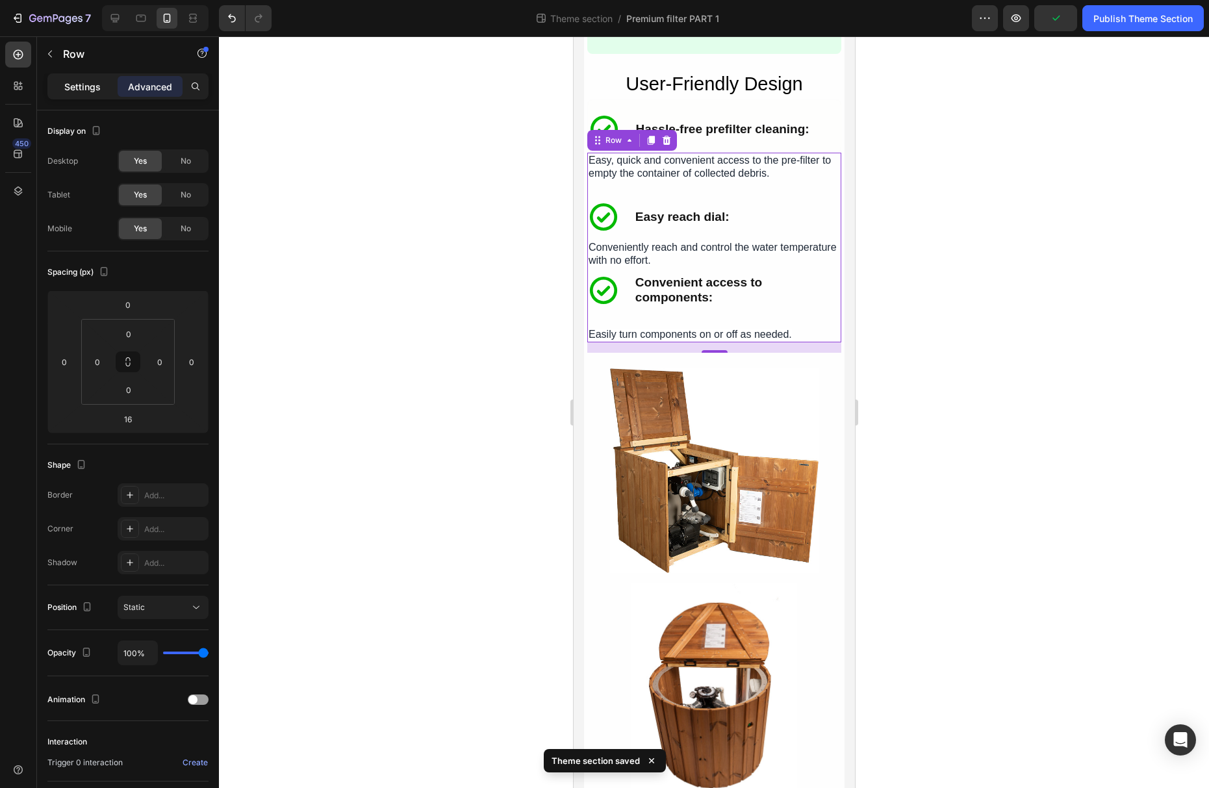
click at [94, 92] on p "Settings" at bounding box center [82, 87] width 36 height 14
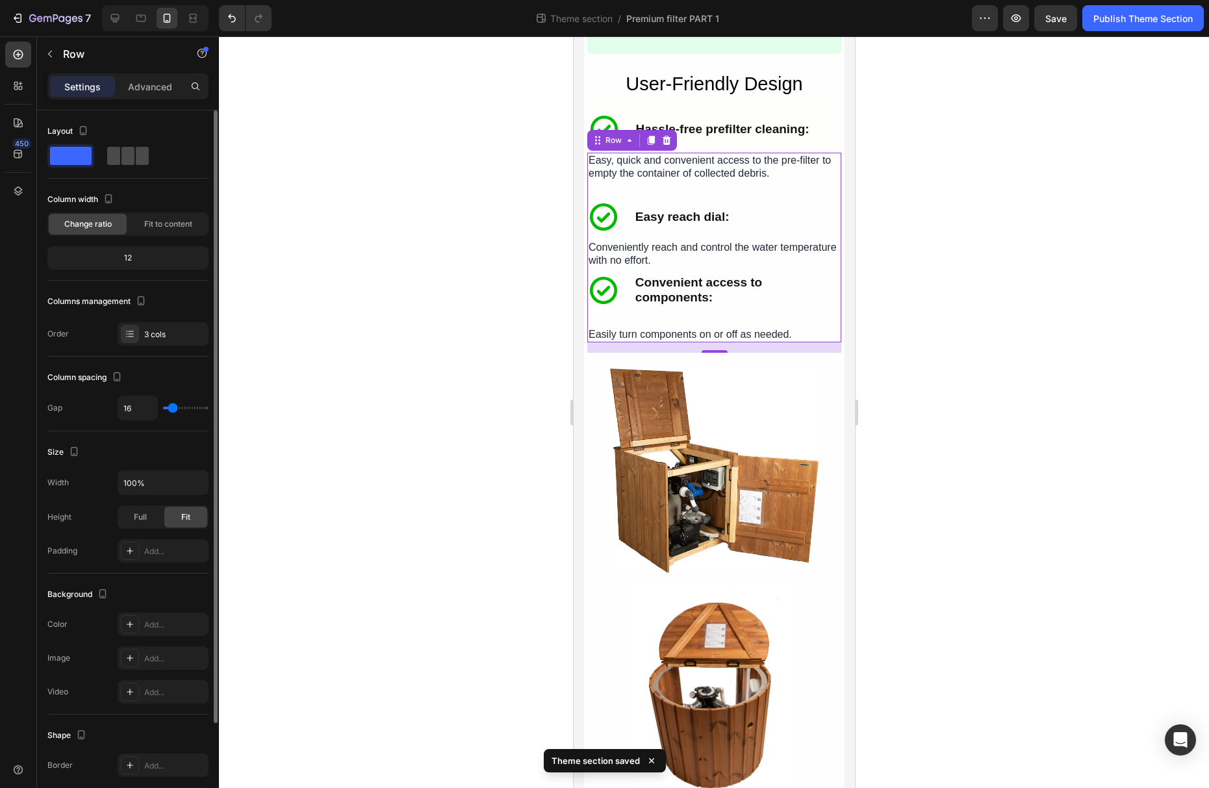
click at [121, 164] on span at bounding box center [127, 156] width 13 height 18
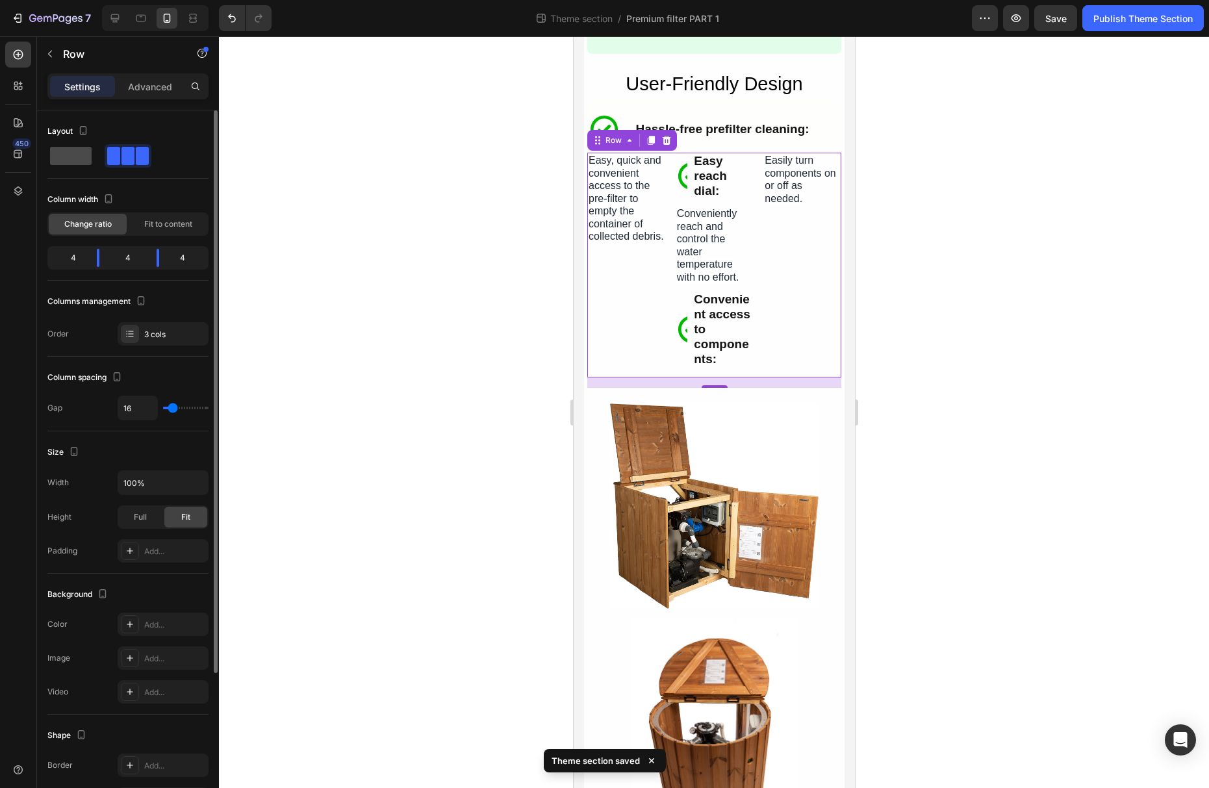
click at [78, 156] on span at bounding box center [71, 156] width 42 height 18
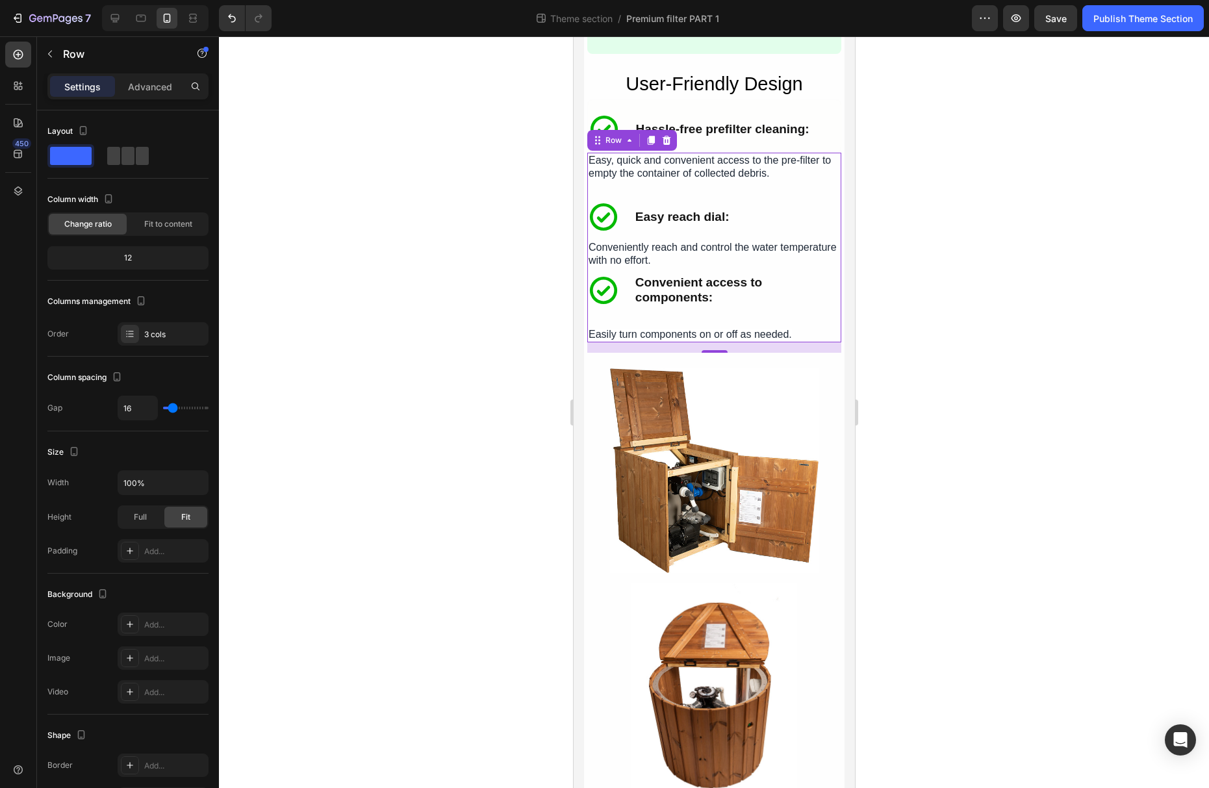
click at [1064, 259] on div at bounding box center [714, 412] width 990 height 752
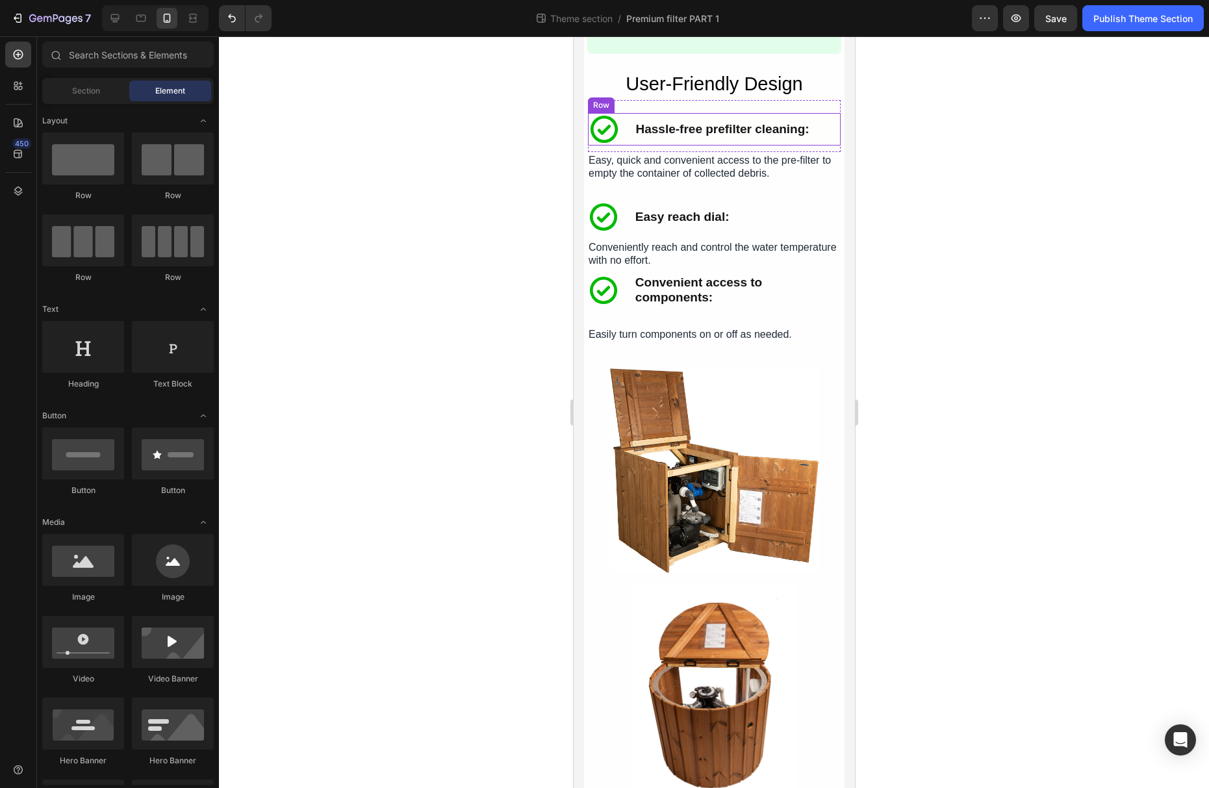
click at [717, 136] on strong "Hassle-free prefilter cleaning:" at bounding box center [721, 129] width 173 height 14
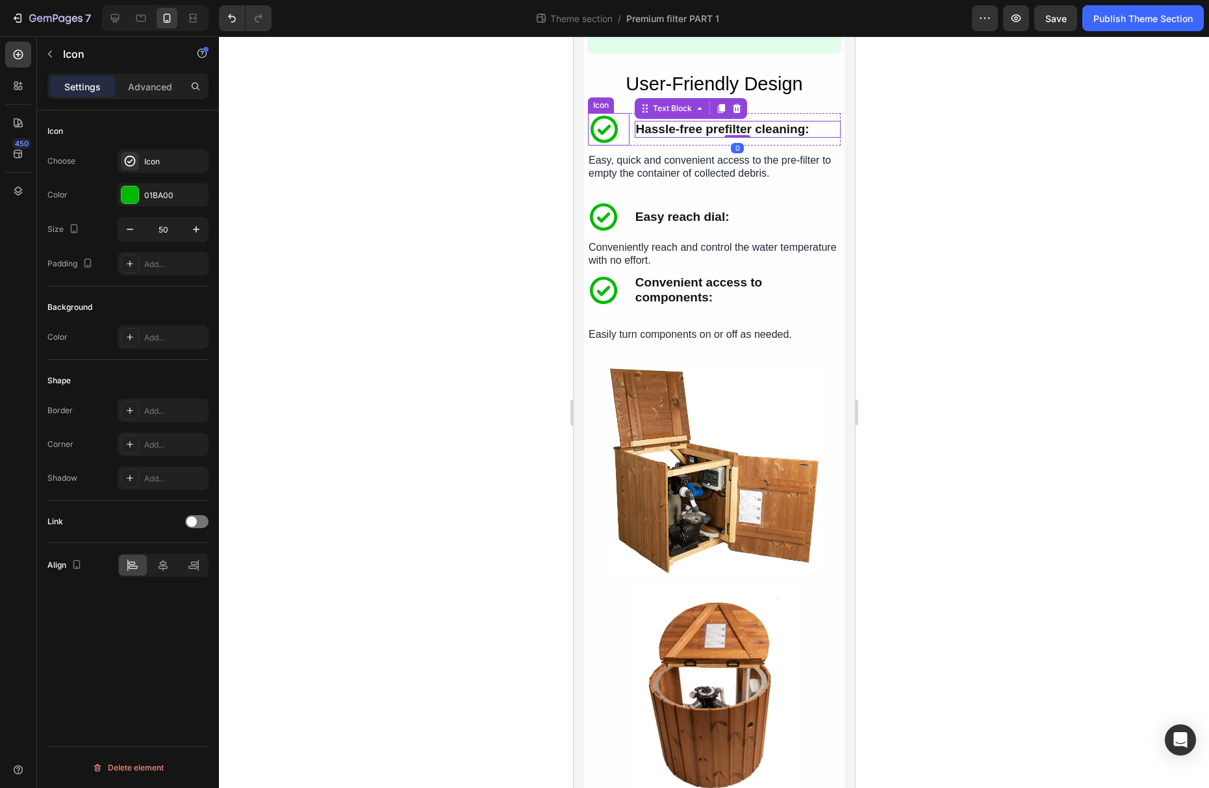
click at [624, 131] on div "Icon" at bounding box center [608, 129] width 42 height 32
click at [630, 140] on div "Icon Hassle-free prefilter cleaning: Text Block Row 0" at bounding box center [713, 129] width 253 height 32
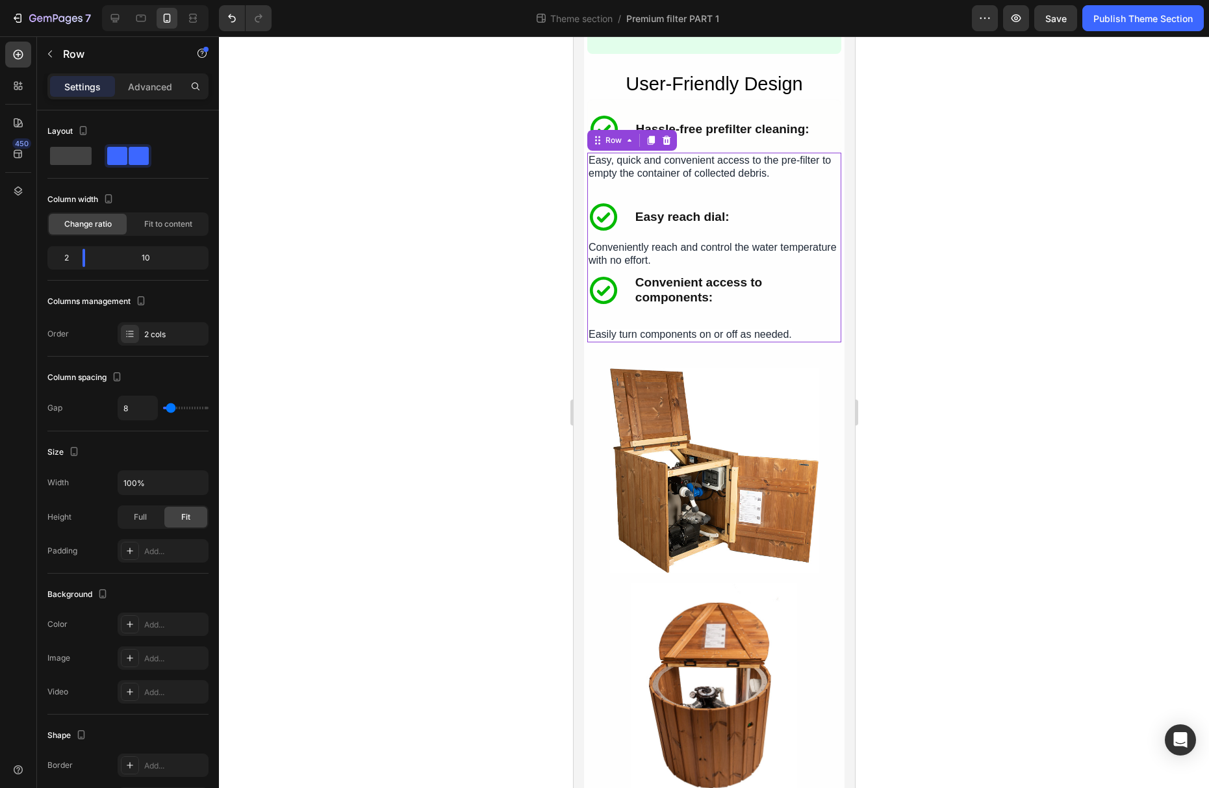
click at [687, 202] on div "Icon Hassle-free prefilter cleaning: Text Block Easy, quick and convenient acce…" at bounding box center [714, 248] width 254 height 190
click at [695, 173] on p "Easy, quick and convenient access to the pre-filter to empty the container of c…" at bounding box center [713, 166] width 251 height 25
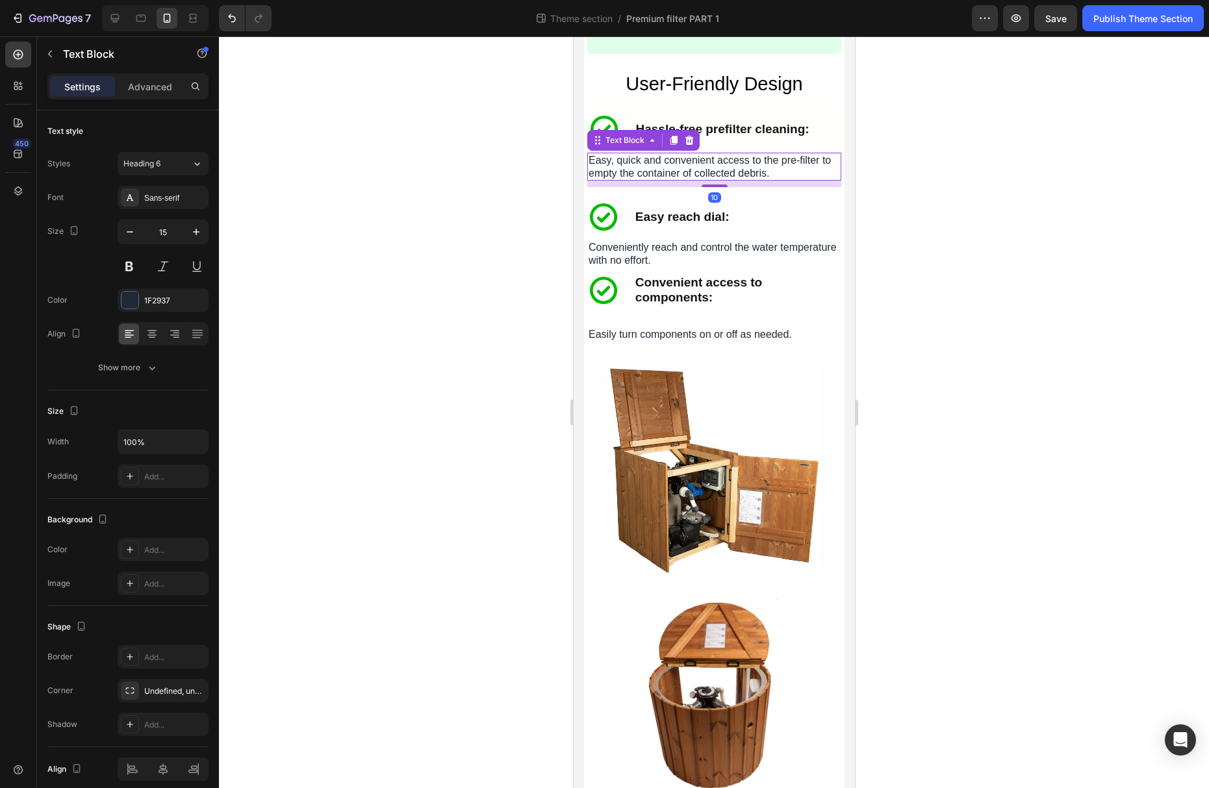
click at [950, 245] on div at bounding box center [714, 412] width 990 height 752
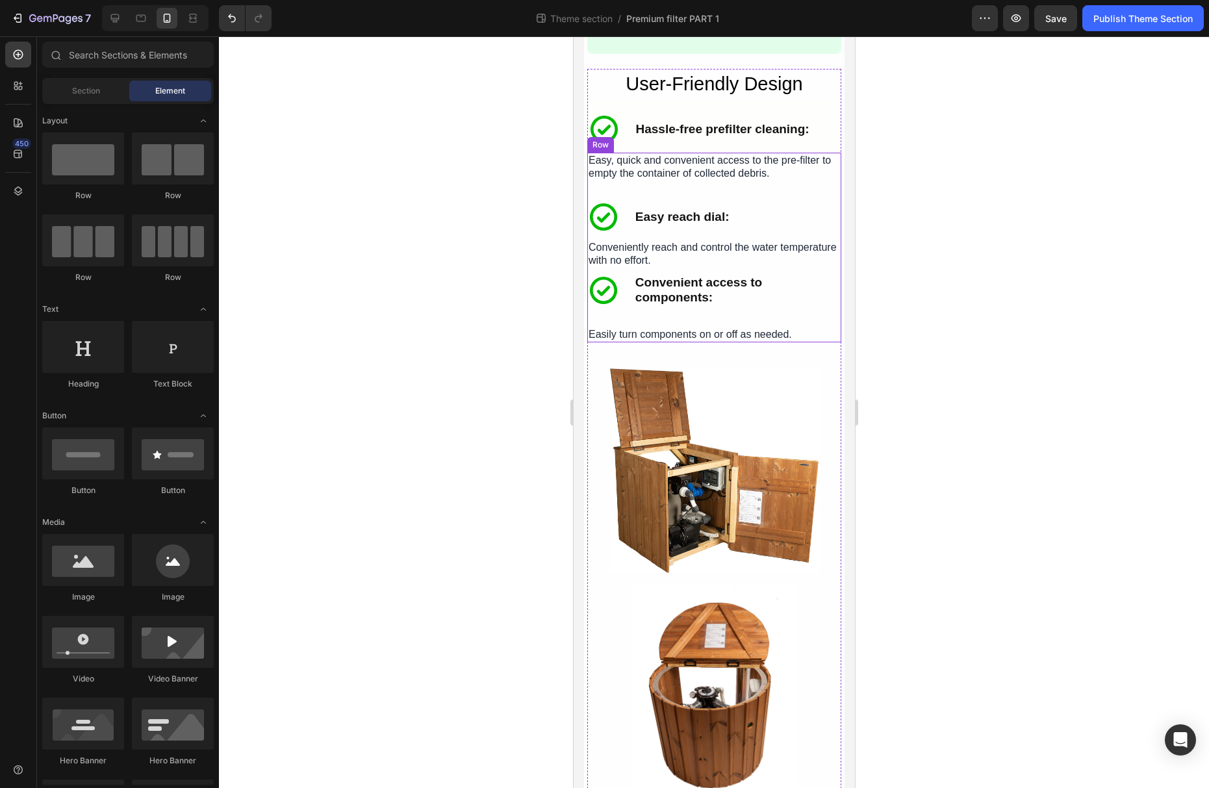
click at [689, 179] on span "Easy, quick and convenient access to the pre-filter to empty the container of c…" at bounding box center [709, 167] width 242 height 24
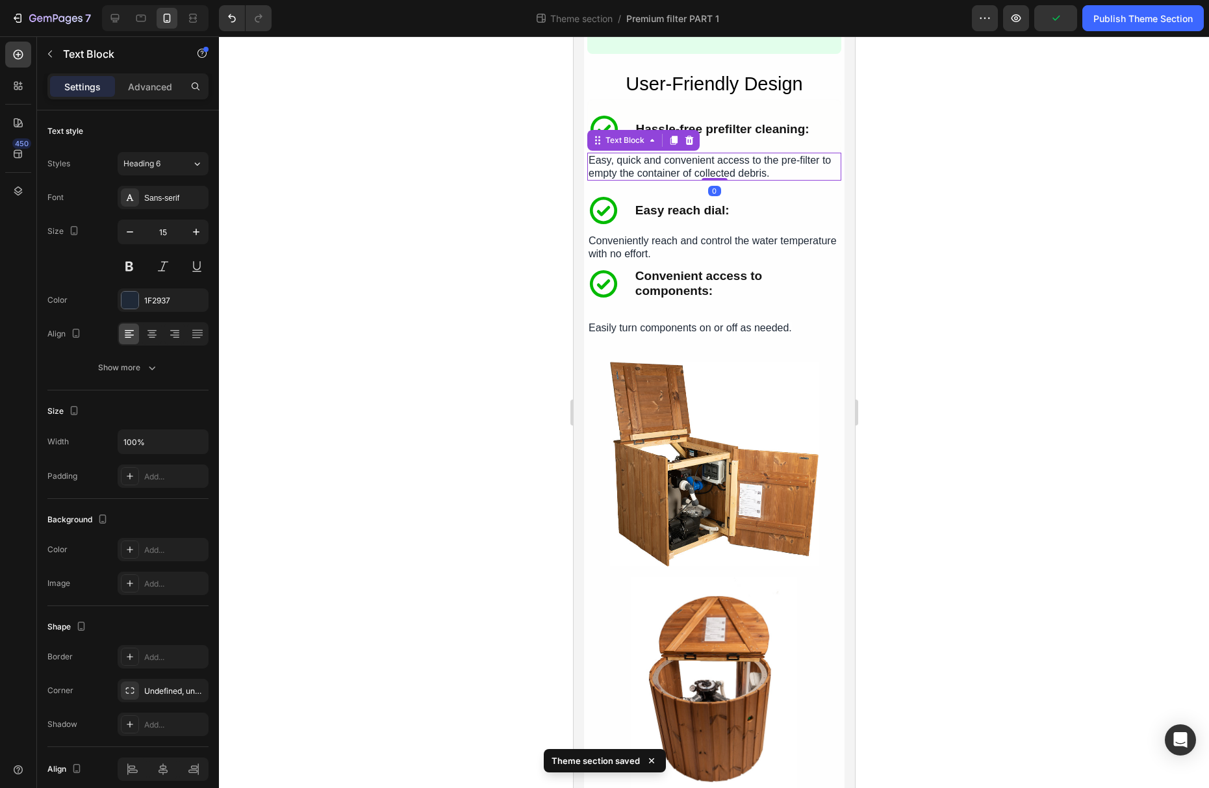
drag, startPoint x: 713, startPoint y: 193, endPoint x: 715, endPoint y: 181, distance: 12.0
click at [715, 181] on div "Easy, quick and convenient access to the pre-filter to empty the container of c…" at bounding box center [714, 167] width 254 height 28
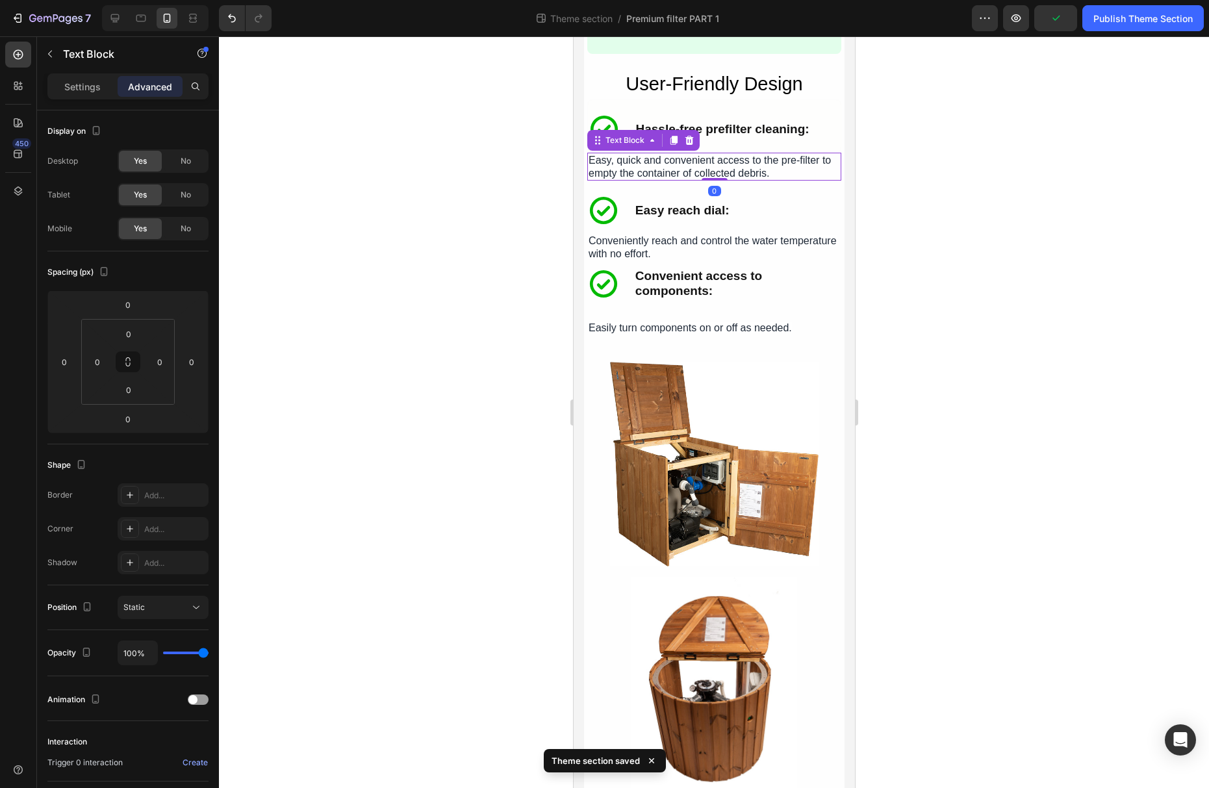
click at [874, 252] on div at bounding box center [714, 412] width 990 height 752
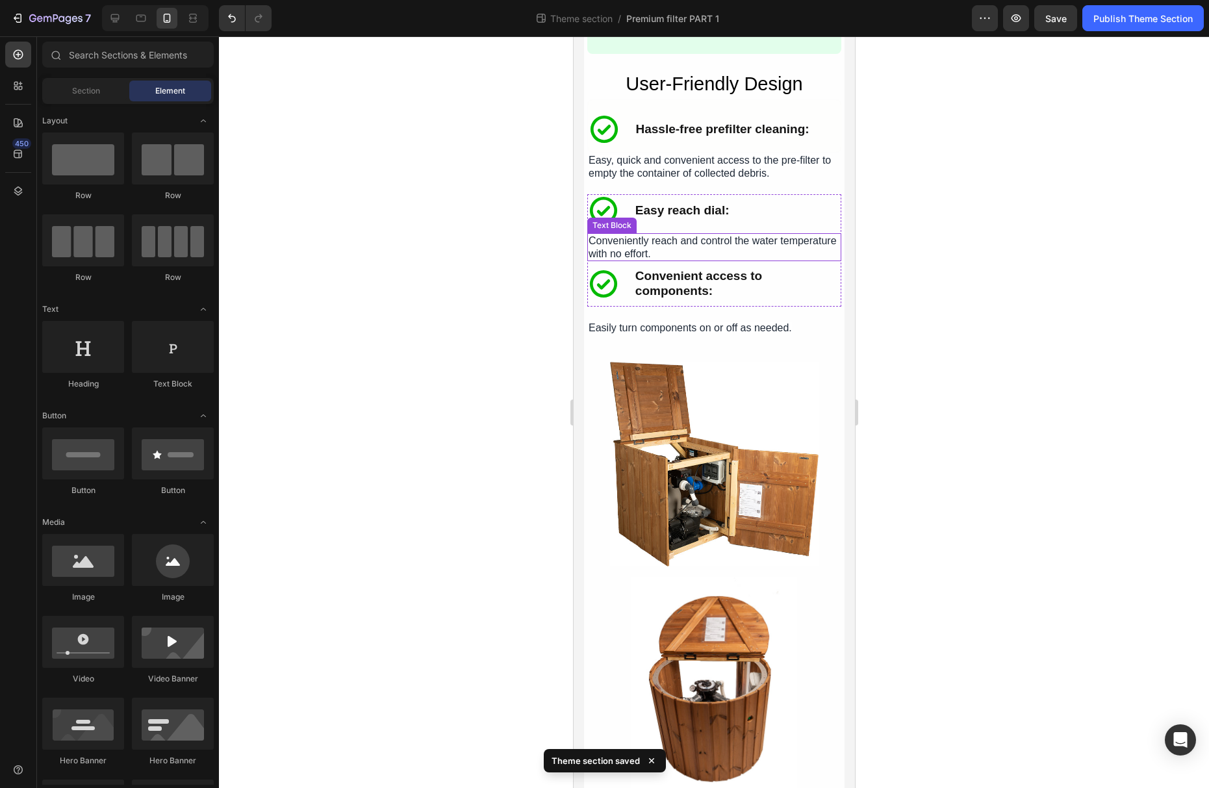
click at [761, 260] on p "Conveniently reach and control the water temperature with no effort." at bounding box center [713, 247] width 251 height 25
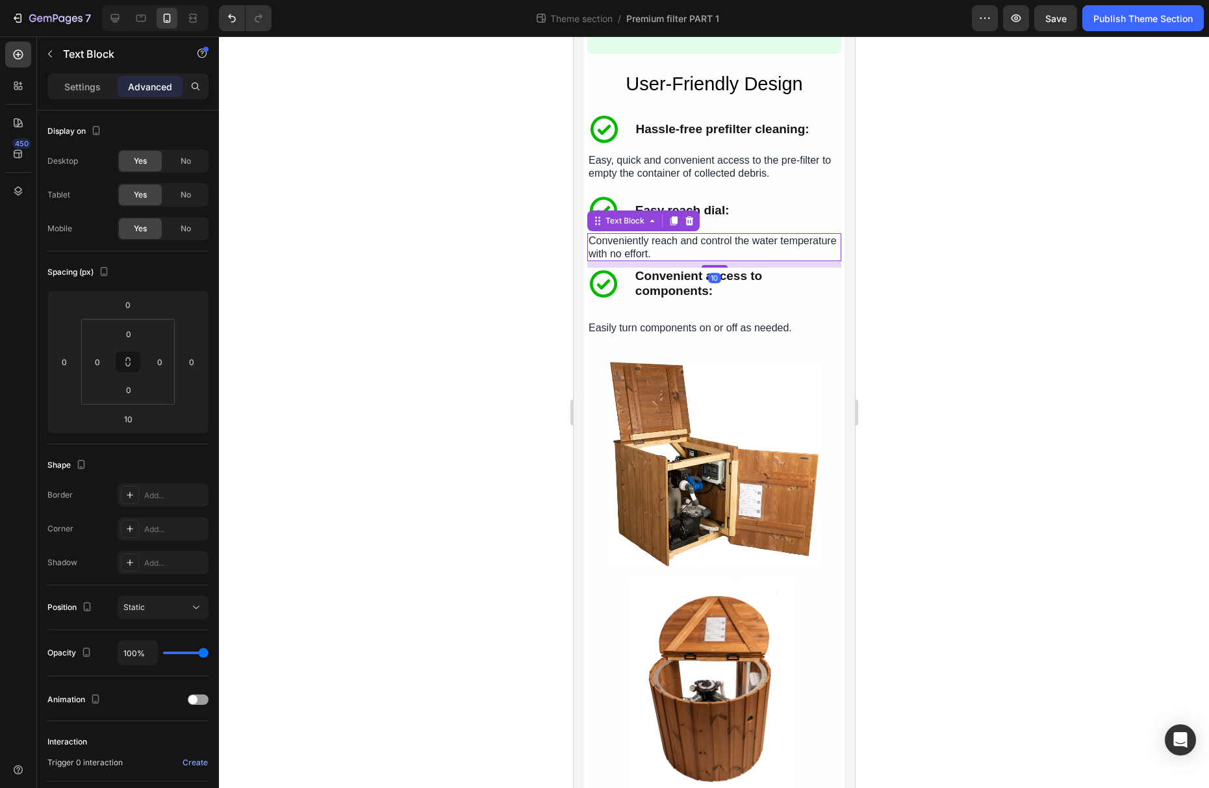
click at [889, 272] on div at bounding box center [714, 412] width 990 height 752
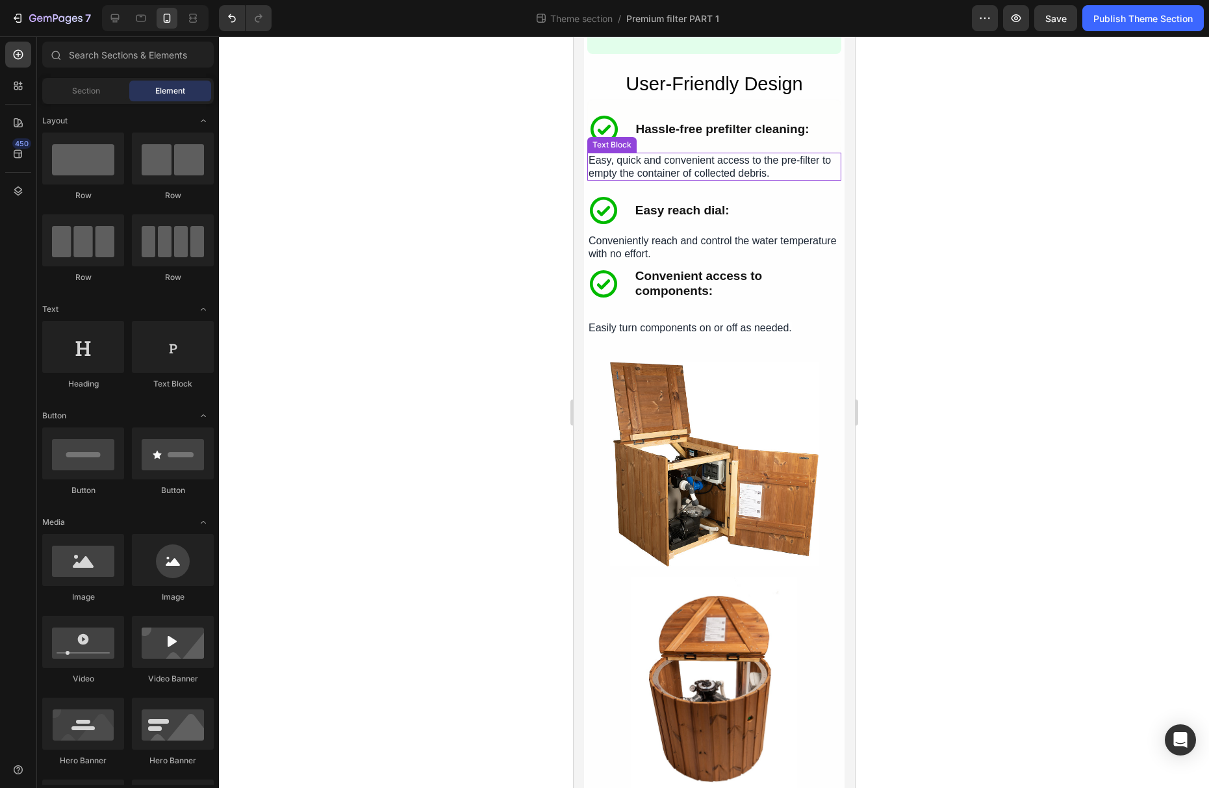
click at [702, 174] on span "Easy, quick and convenient access to the pre-filter to empty the container of c…" at bounding box center [709, 167] width 242 height 24
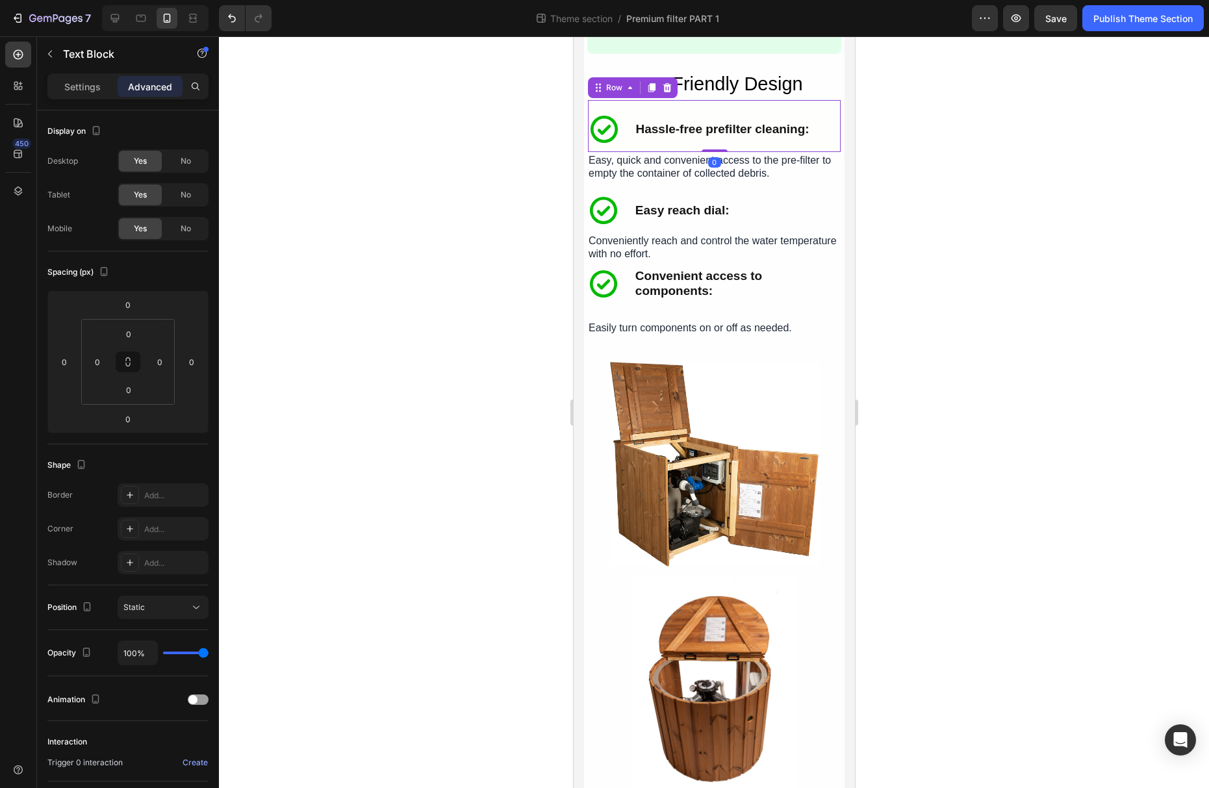
click at [818, 152] on div "Icon Hassle-free prefilter cleaning: Text Block Row" at bounding box center [713, 132] width 253 height 39
click at [839, 175] on p "Easy, quick and convenient access to the pre-filter to empty the container of c…" at bounding box center [713, 166] width 251 height 25
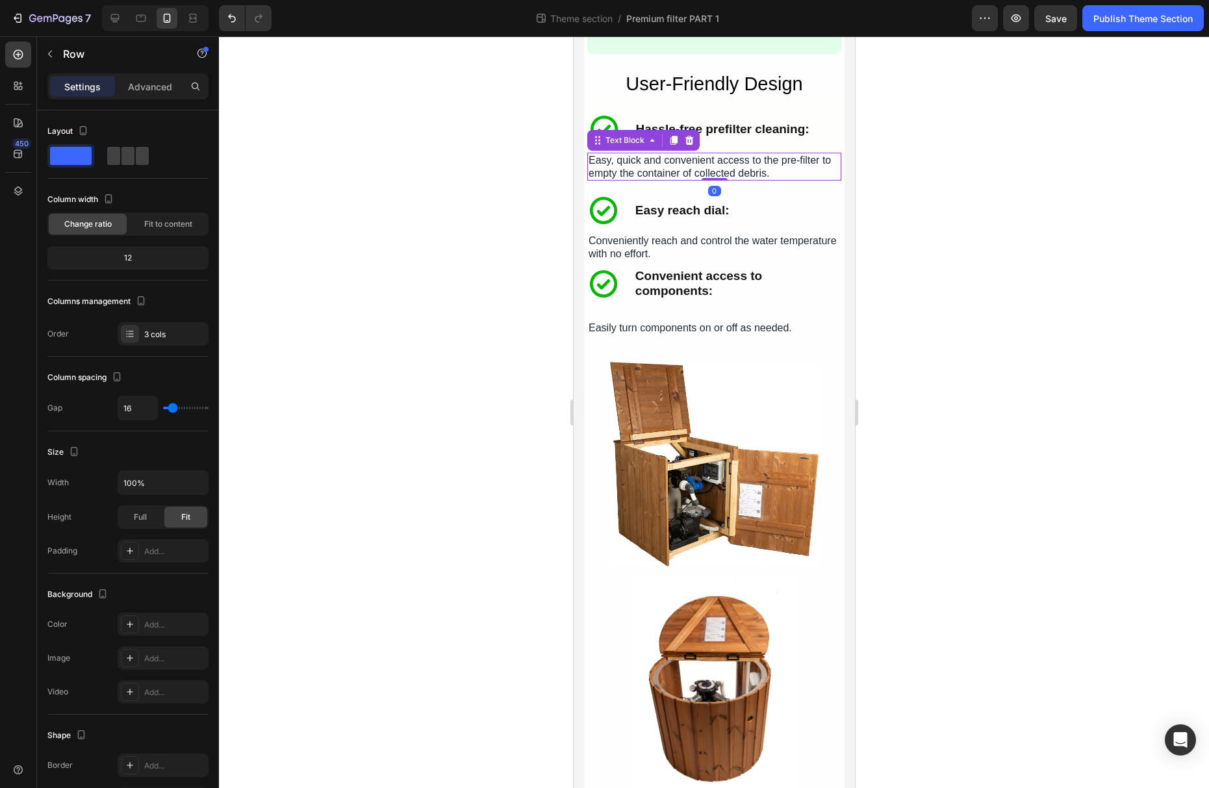
click at [830, 193] on div "Icon Hassle-free prefilter cleaning: Text Block Easy, quick and convenient acce…" at bounding box center [714, 244] width 254 height 183
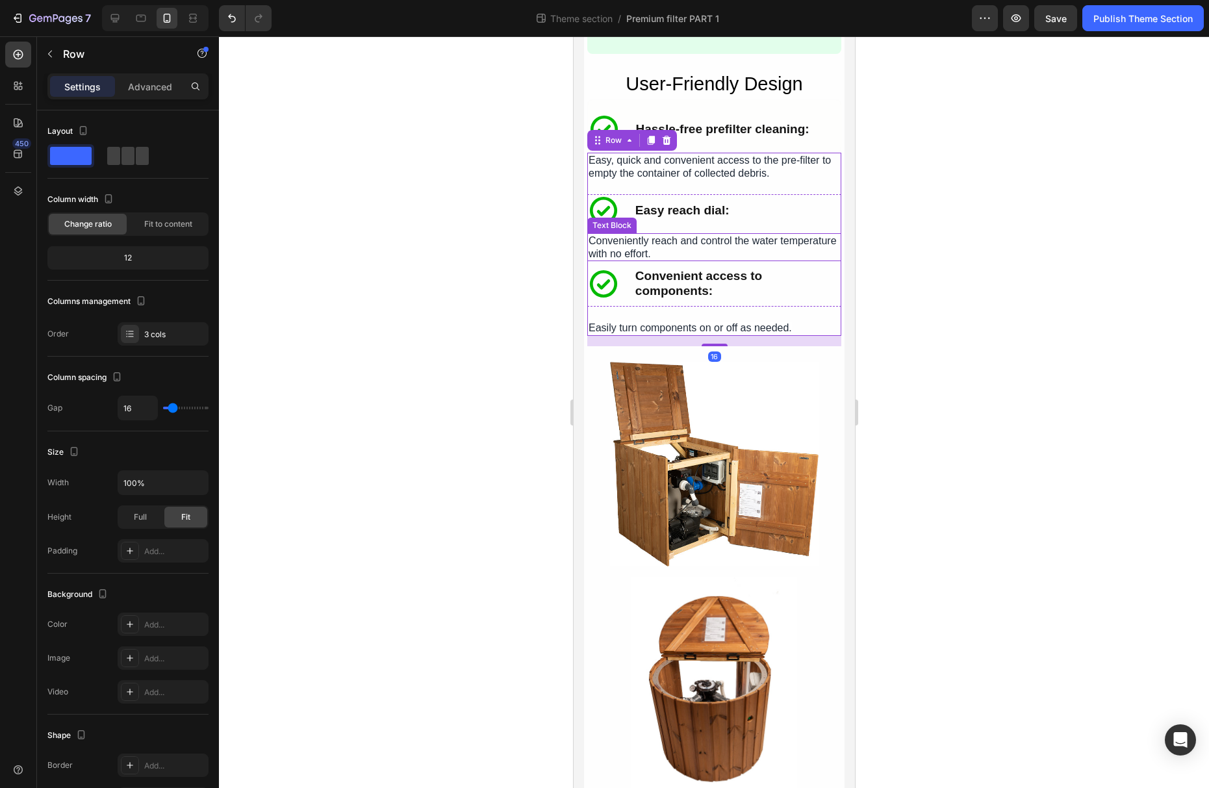
click at [744, 260] on p "Conveniently reach and control the water temperature with no effort." at bounding box center [713, 247] width 251 height 25
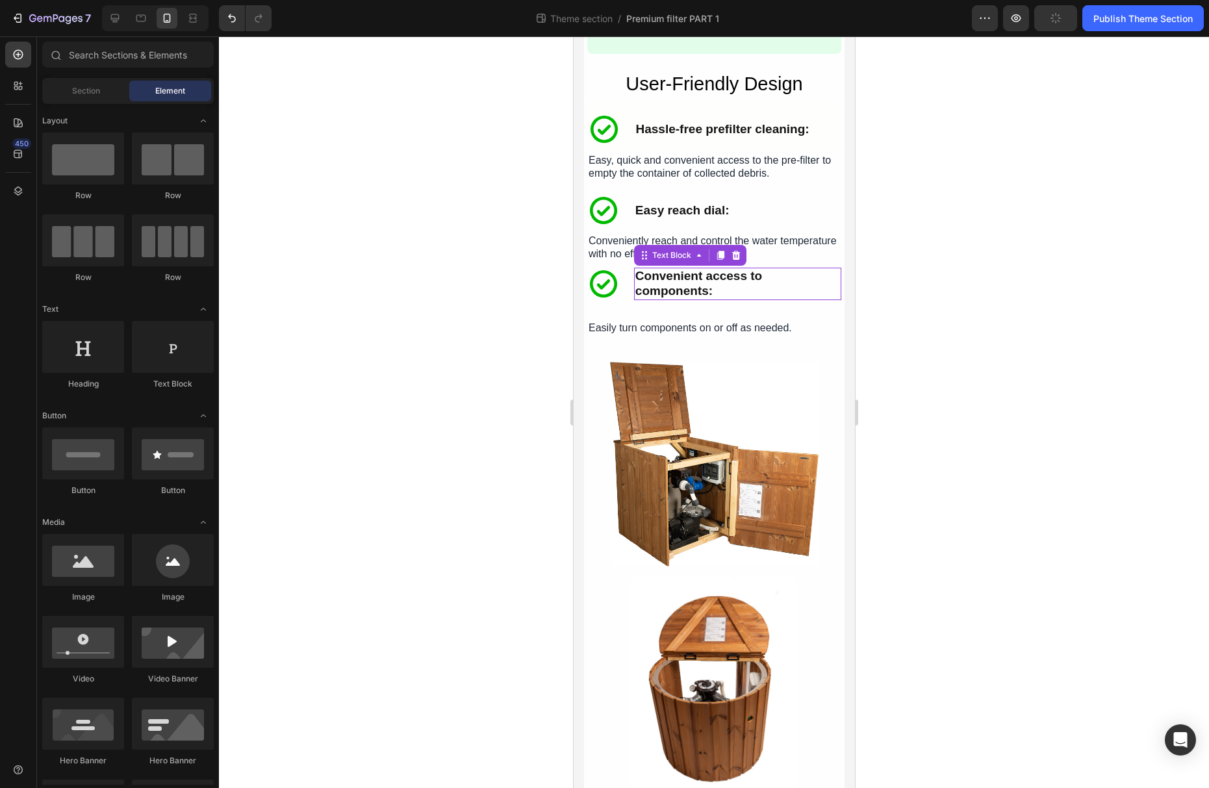
click at [766, 299] on p "Convenient access to components:" at bounding box center [737, 284] width 205 height 30
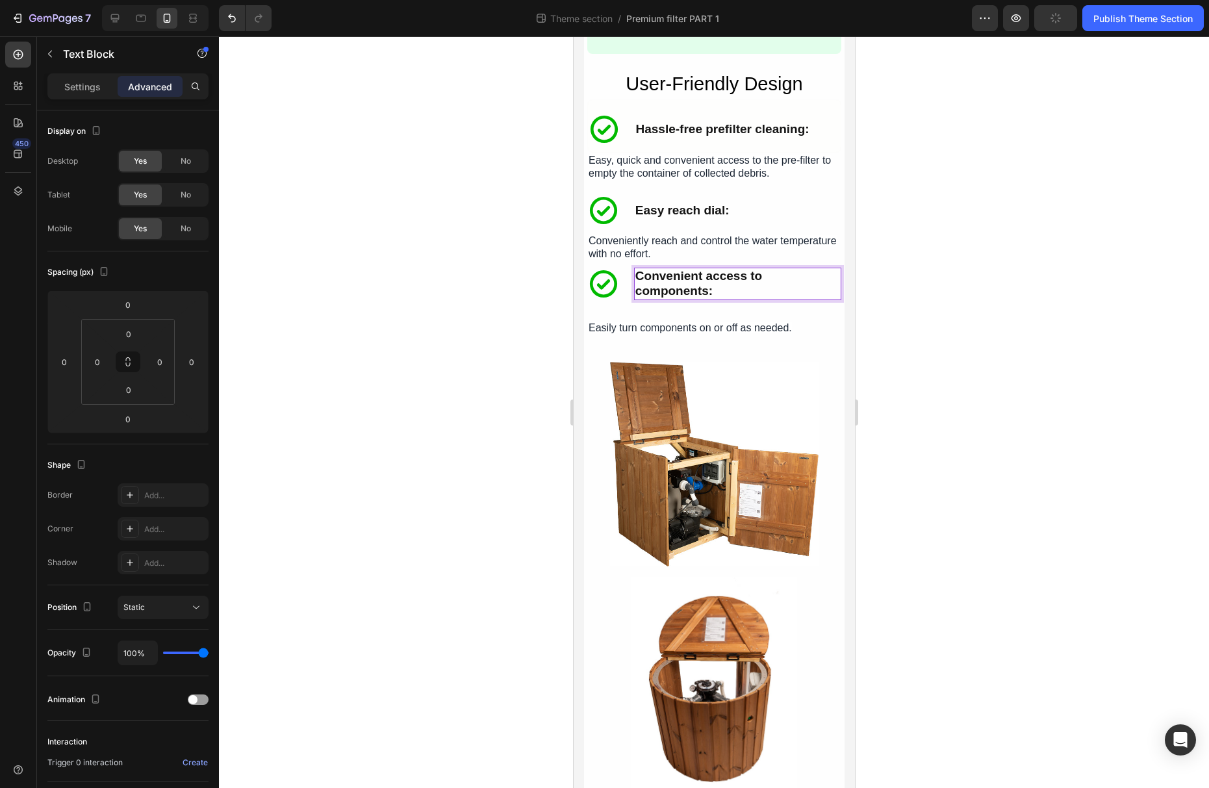
click at [767, 279] on p "Convenient access to components:" at bounding box center [737, 284] width 205 height 30
click at [793, 270] on div "Easy reach dial: Text Block Conveniently reach and control the water temperatur…" at bounding box center [714, 269] width 254 height 73
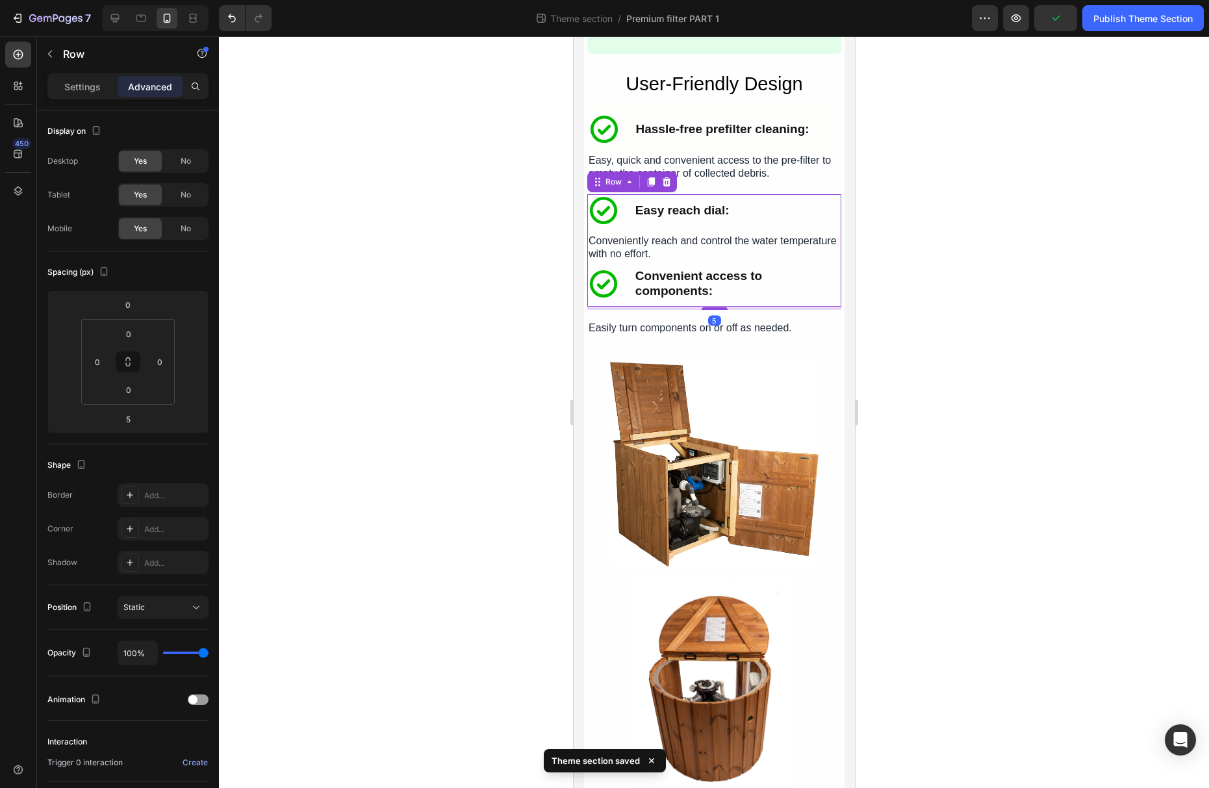
click at [967, 326] on div at bounding box center [714, 412] width 990 height 752
click at [689, 261] on div "Conveniently reach and control the water temperature with no effort." at bounding box center [714, 247] width 254 height 28
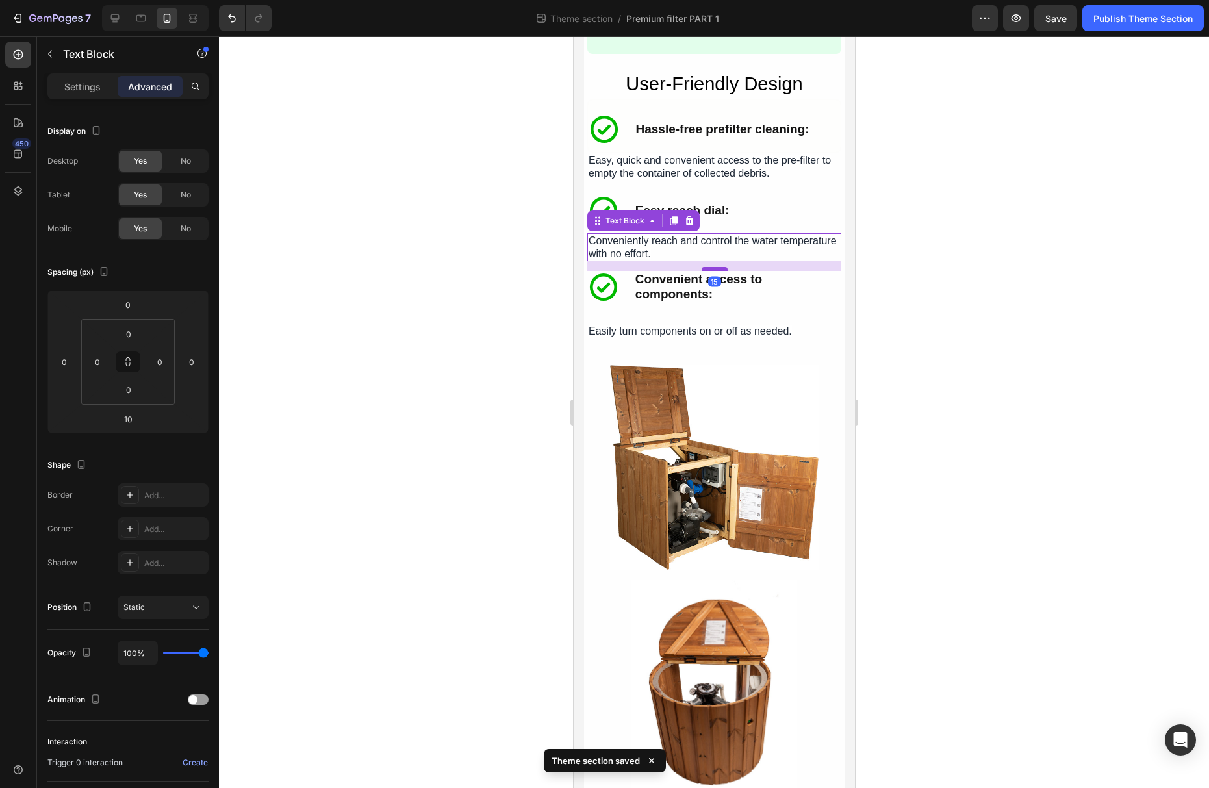
click at [712, 271] on div at bounding box center [714, 269] width 26 height 4
type input "18"
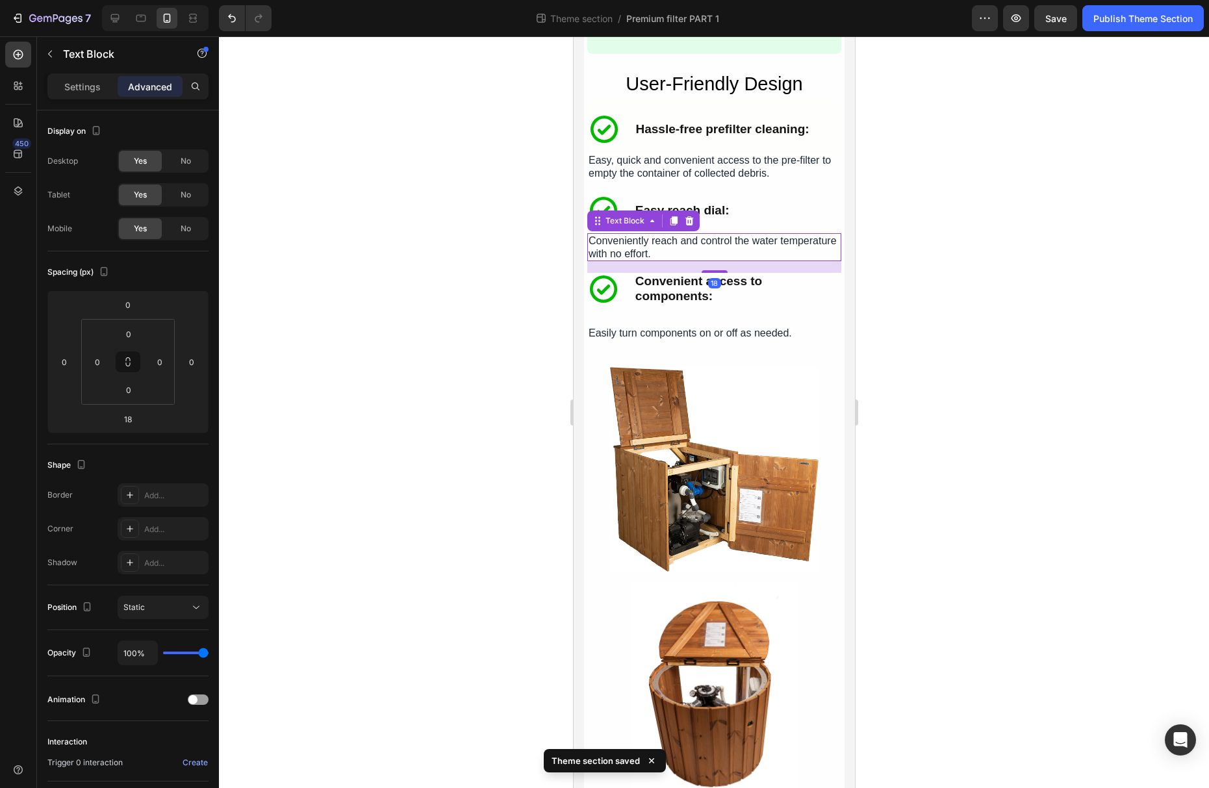
click at [880, 319] on div at bounding box center [714, 412] width 990 height 752
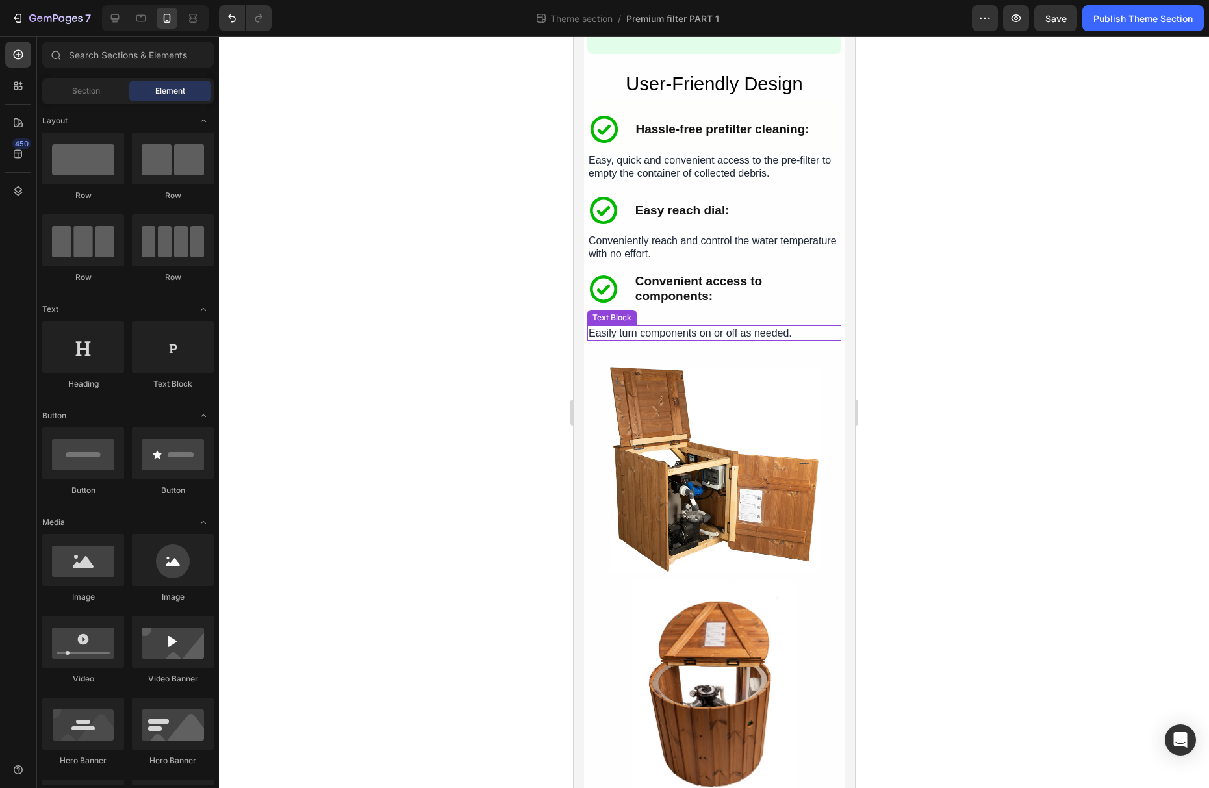
click at [767, 338] on span "Easily turn components on or off as needed." at bounding box center [689, 332] width 203 height 11
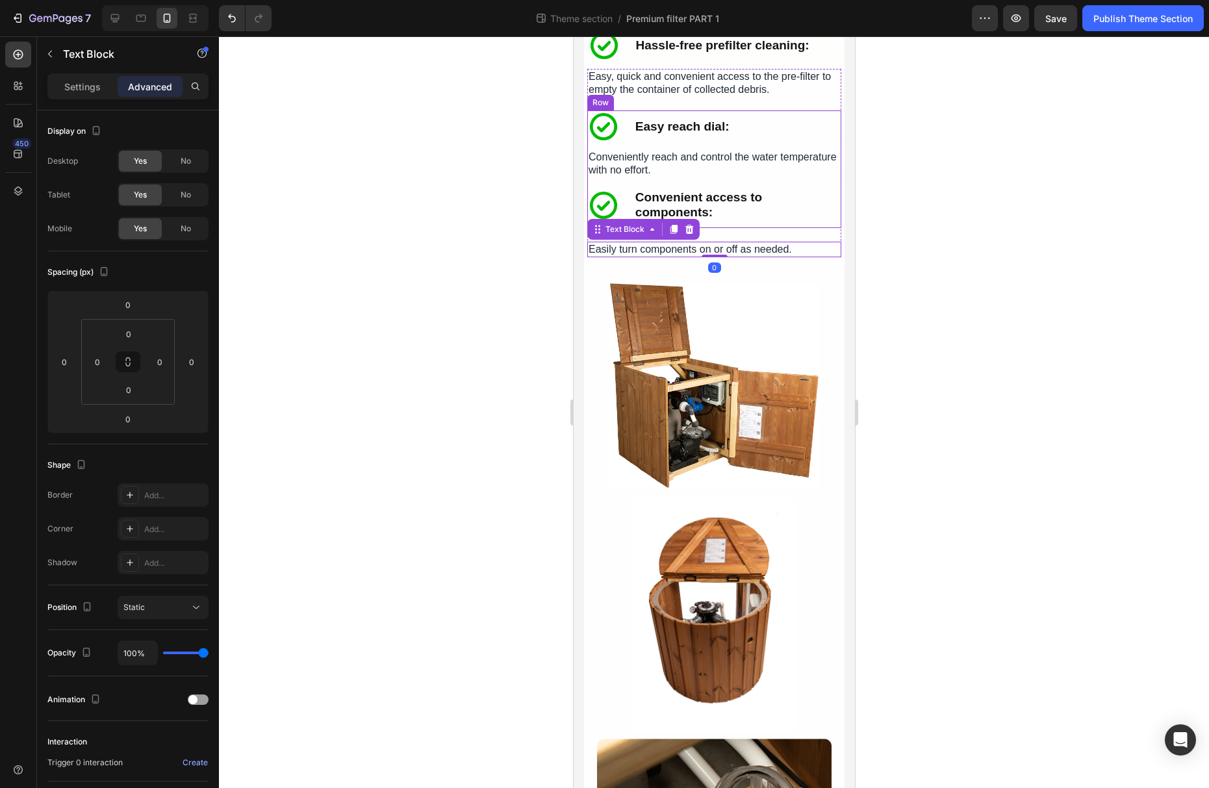
scroll to position [2944, 0]
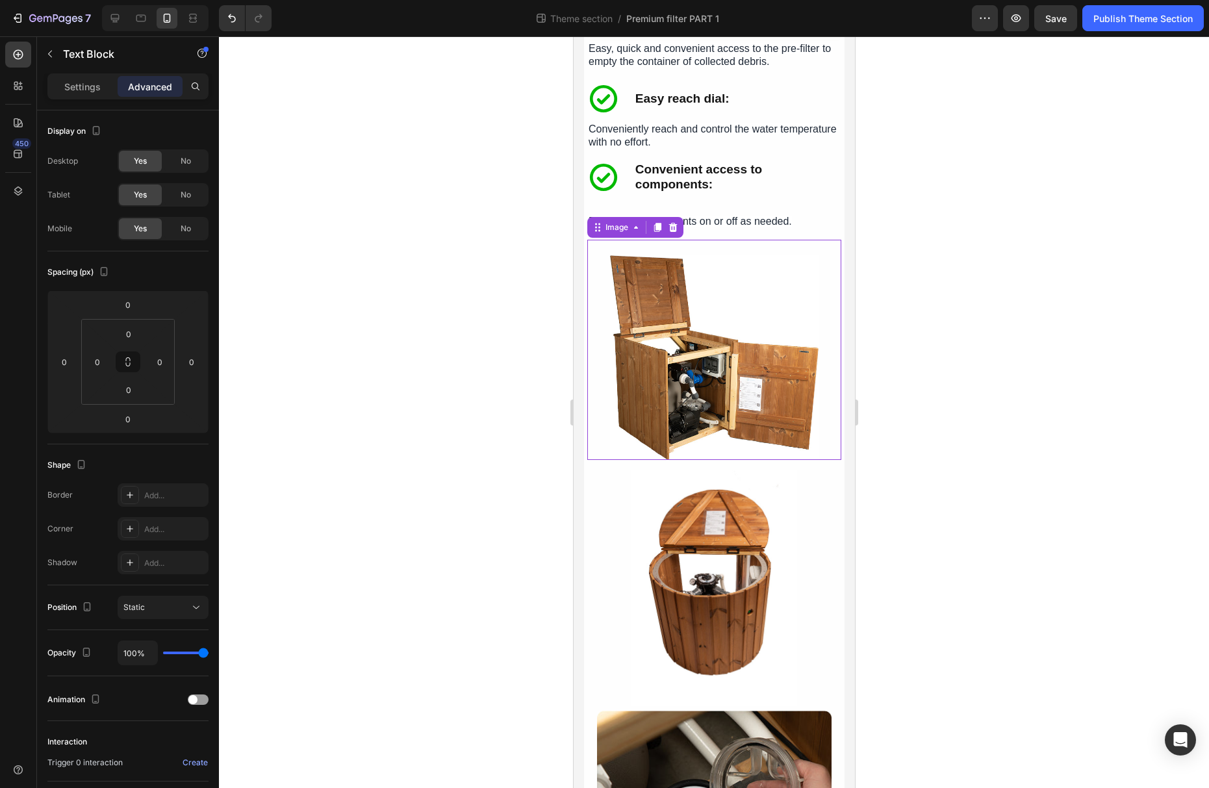
click at [763, 348] on img at bounding box center [713, 357] width 209 height 205
drag, startPoint x: 715, startPoint y: 468, endPoint x: 715, endPoint y: 452, distance: 16.3
click at [715, 452] on div "Image 0" at bounding box center [714, 350] width 254 height 221
drag, startPoint x: 713, startPoint y: 468, endPoint x: 714, endPoint y: 441, distance: 26.6
click at [714, 433] on div "Image 0" at bounding box center [714, 350] width 254 height 221
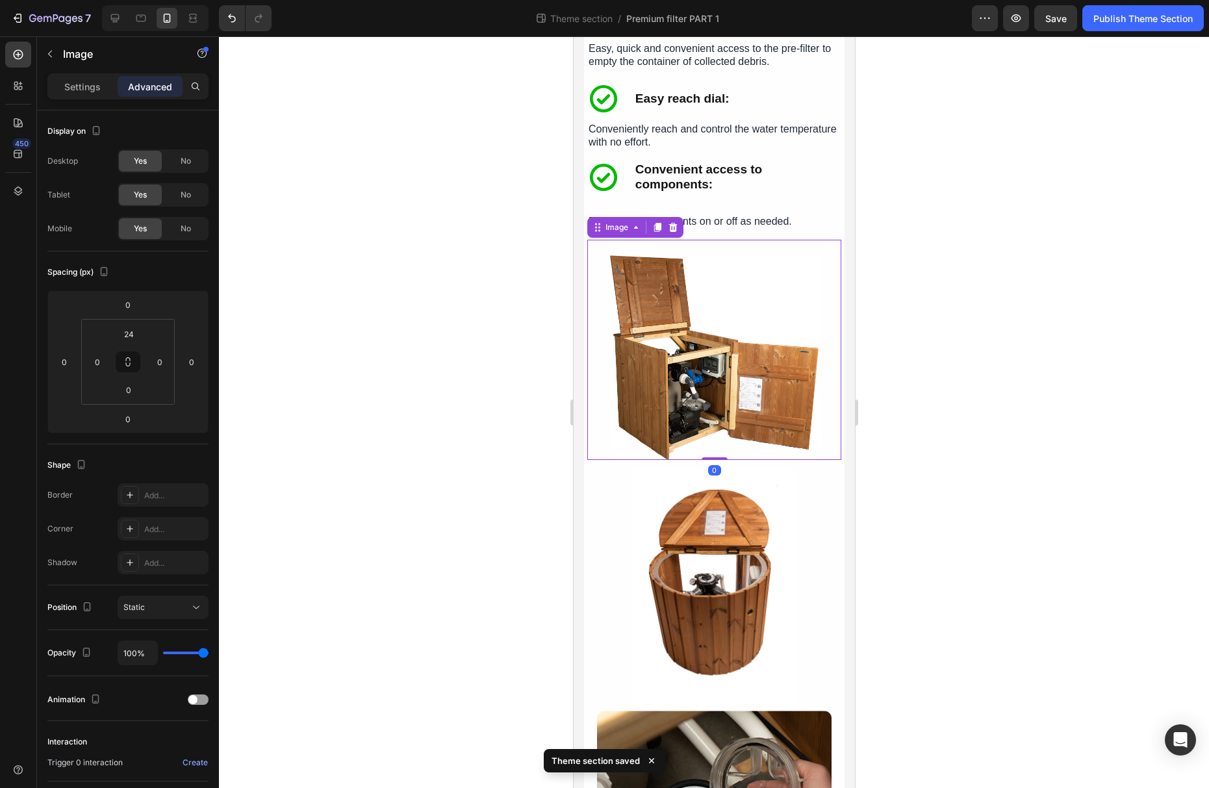
drag, startPoint x: 712, startPoint y: 469, endPoint x: 713, endPoint y: 452, distance: 16.9
click at [713, 452] on div "Image 0" at bounding box center [714, 350] width 254 height 221
click at [720, 429] on img at bounding box center [713, 357] width 209 height 205
click at [769, 292] on img at bounding box center [713, 357] width 209 height 205
click at [769, 526] on img at bounding box center [713, 587] width 165 height 235
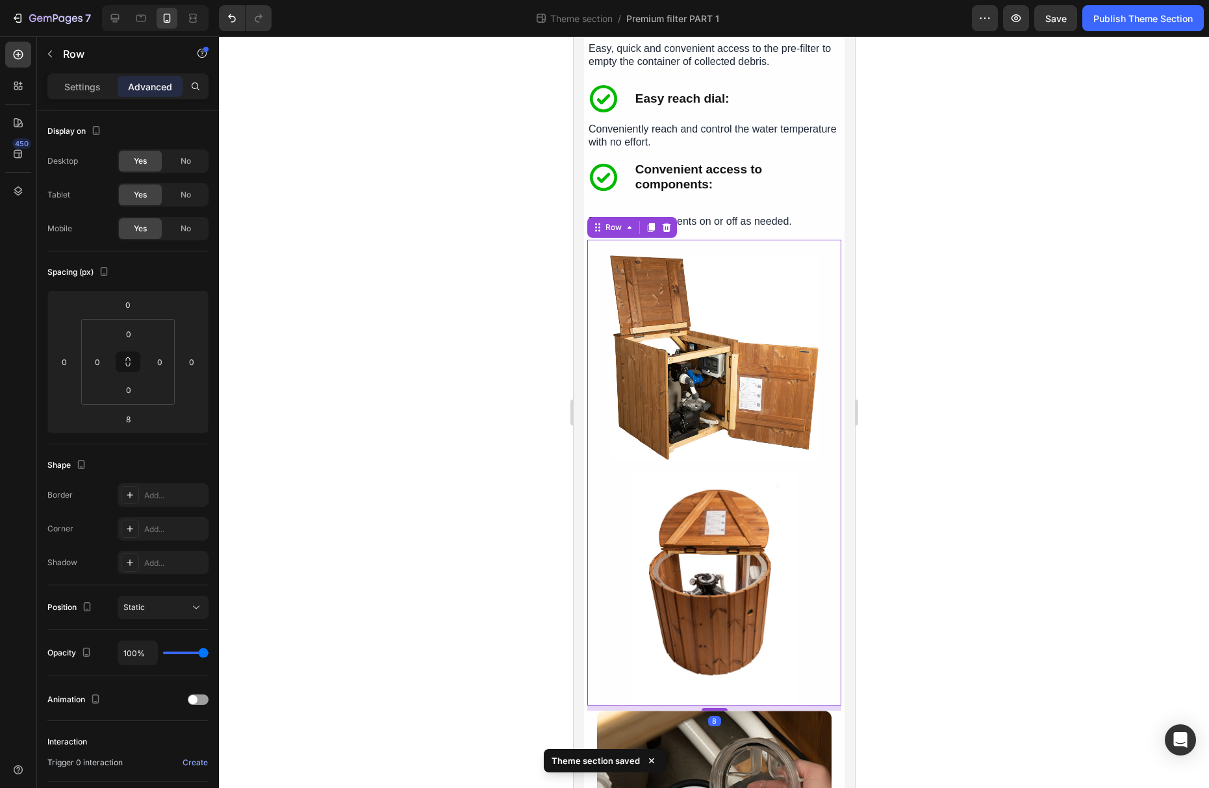
click at [759, 471] on div "Image Image Row 8" at bounding box center [714, 473] width 254 height 466
click at [741, 459] on img at bounding box center [713, 357] width 209 height 205
click at [756, 485] on img at bounding box center [713, 587] width 165 height 235
click at [754, 473] on div "Image Image Row 8" at bounding box center [714, 473] width 254 height 466
click at [750, 461] on img at bounding box center [713, 357] width 209 height 205
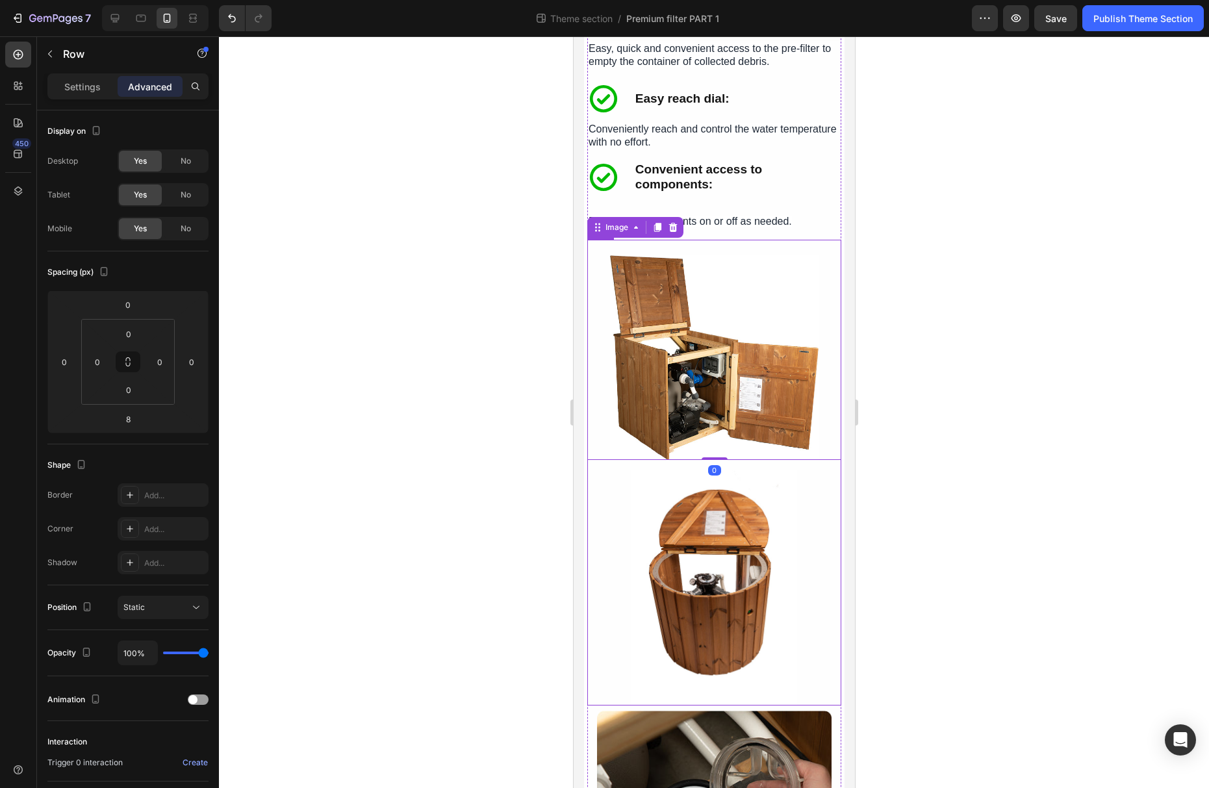
click at [836, 474] on div "Image 0 Image Row" at bounding box center [714, 473] width 254 height 466
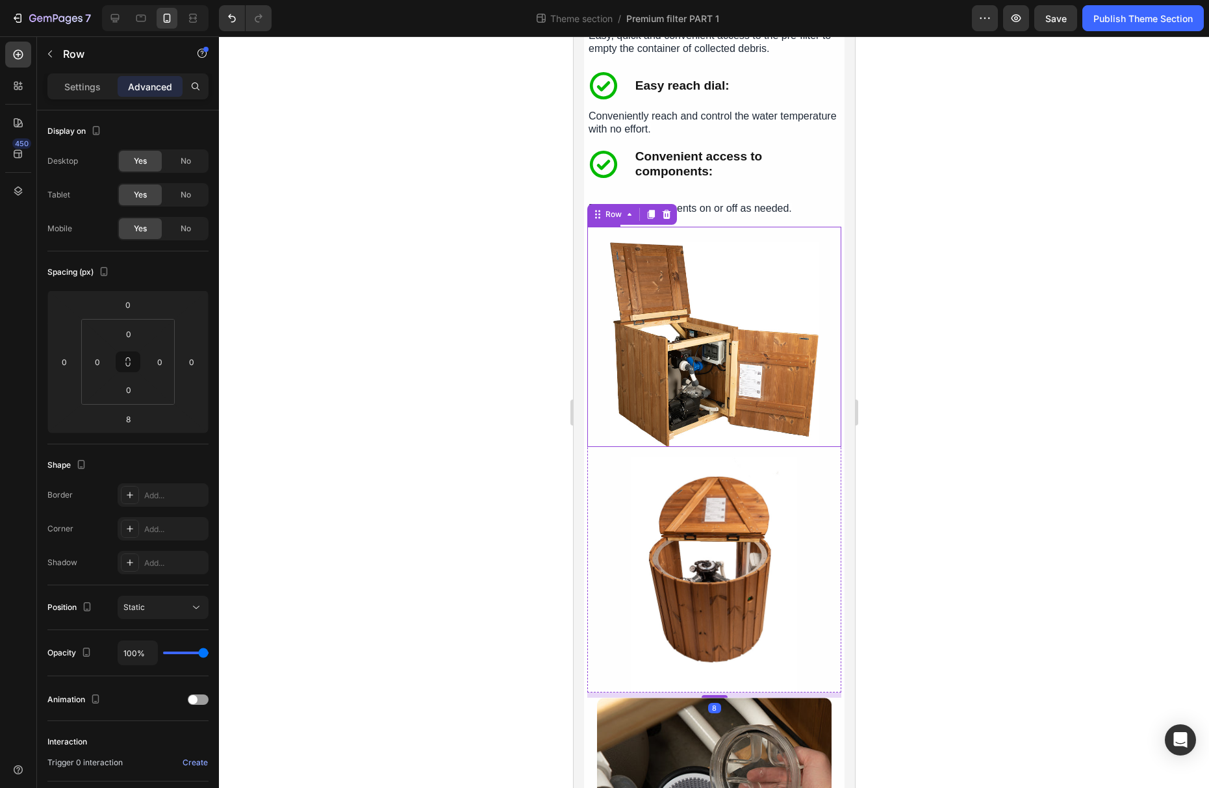
scroll to position [2996, 0]
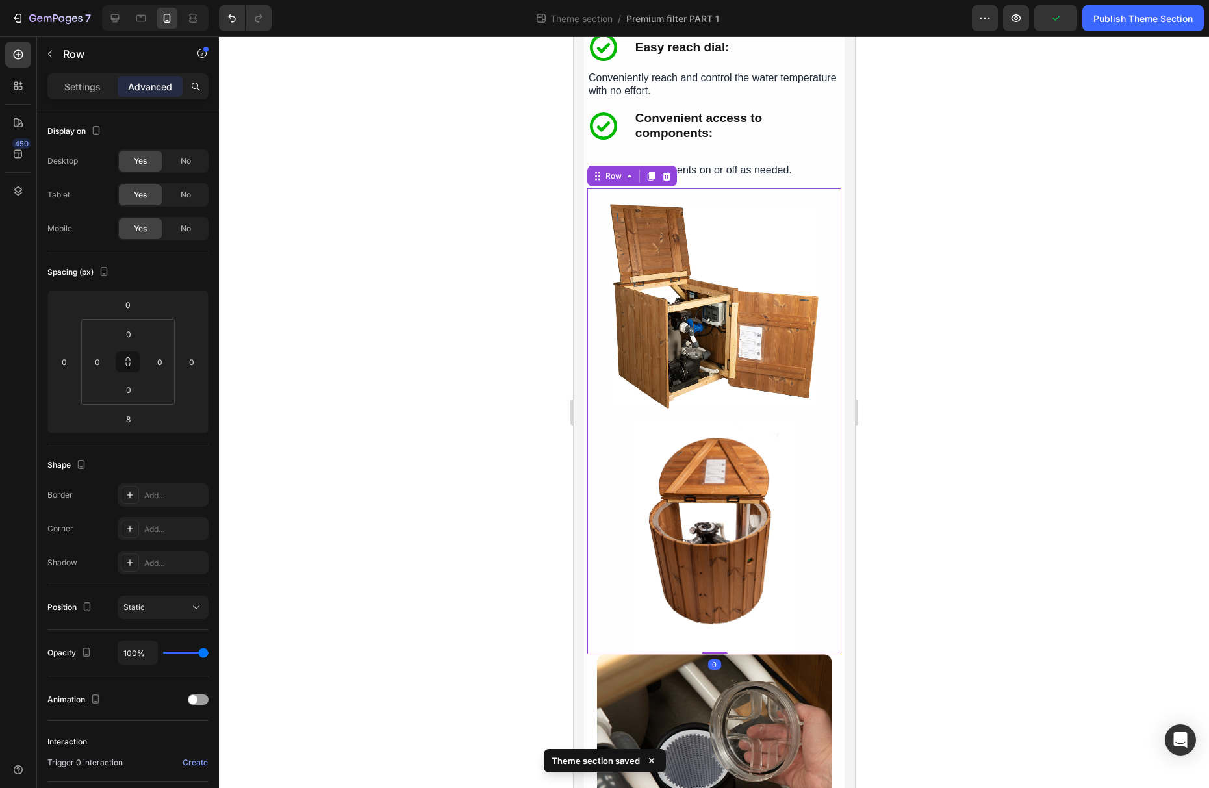
drag, startPoint x: 713, startPoint y: 668, endPoint x: 715, endPoint y: 656, distance: 12.5
click at [715, 654] on div "Image Image Row 0" at bounding box center [714, 421] width 254 height 466
type input "0"
click at [930, 618] on div at bounding box center [714, 412] width 990 height 752
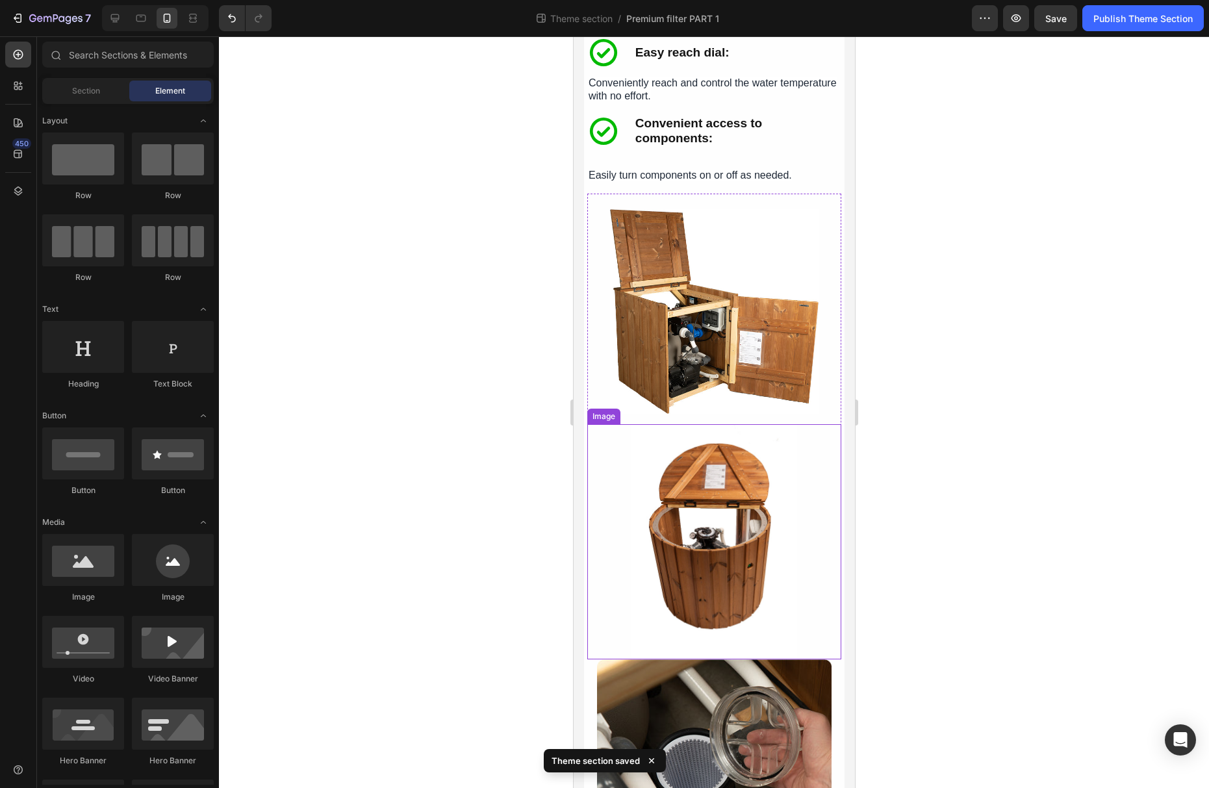
scroll to position [2979, 0]
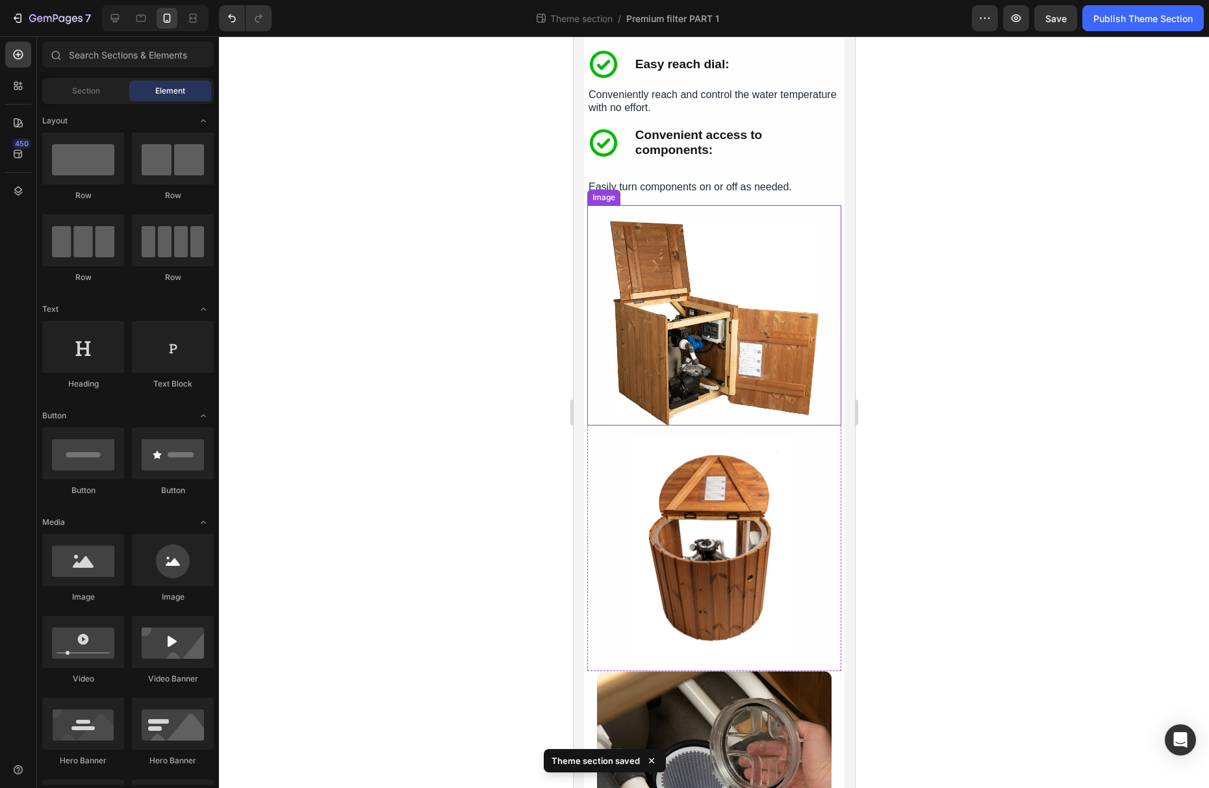
click at [754, 367] on img at bounding box center [713, 323] width 209 height 205
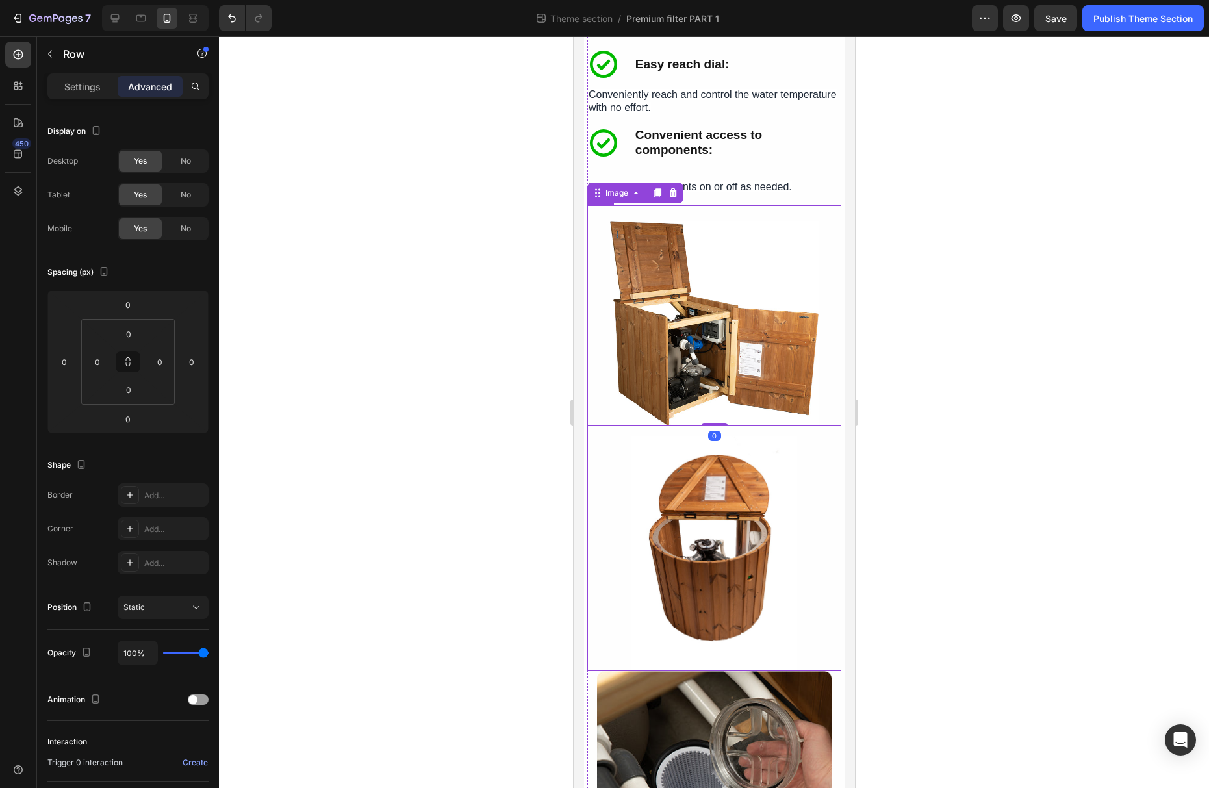
click at [757, 444] on div "Image 0 Image Row" at bounding box center [714, 438] width 254 height 466
click at [716, 398] on img at bounding box center [713, 323] width 209 height 205
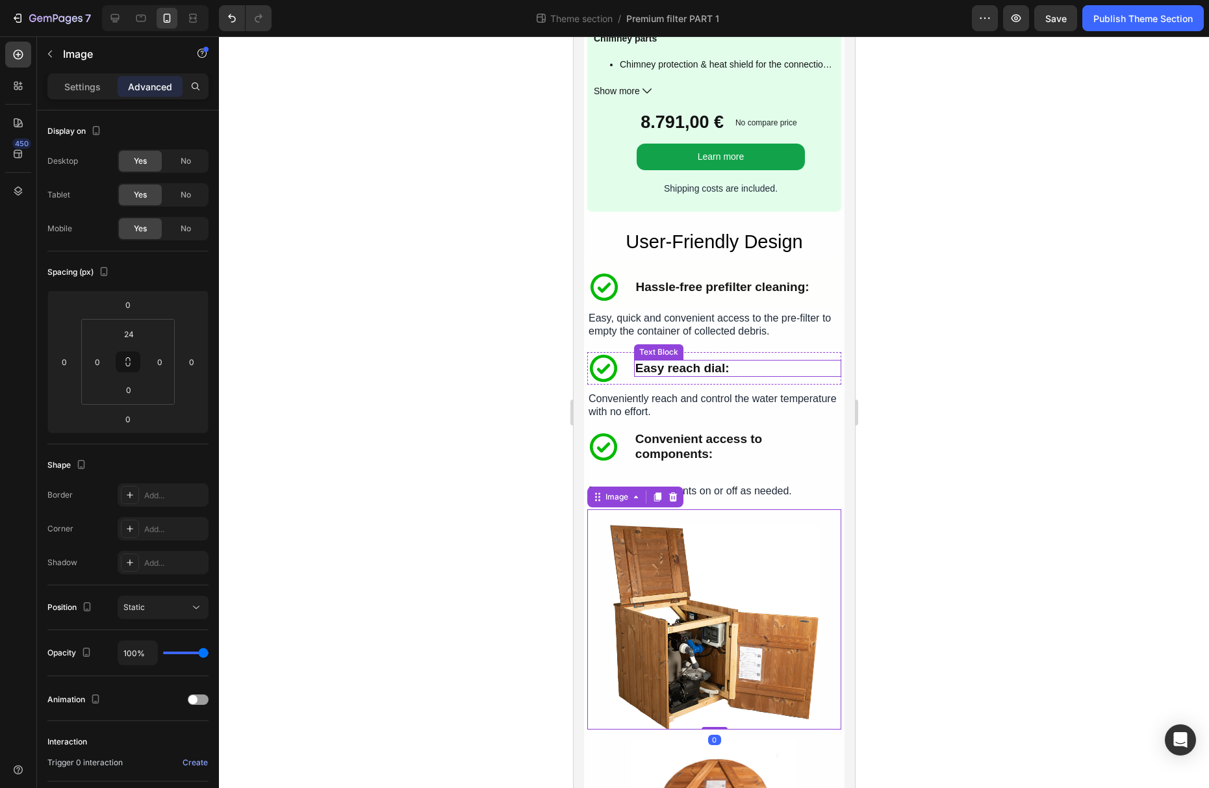
scroll to position [2674, 0]
click at [123, 25] on div at bounding box center [115, 18] width 21 height 21
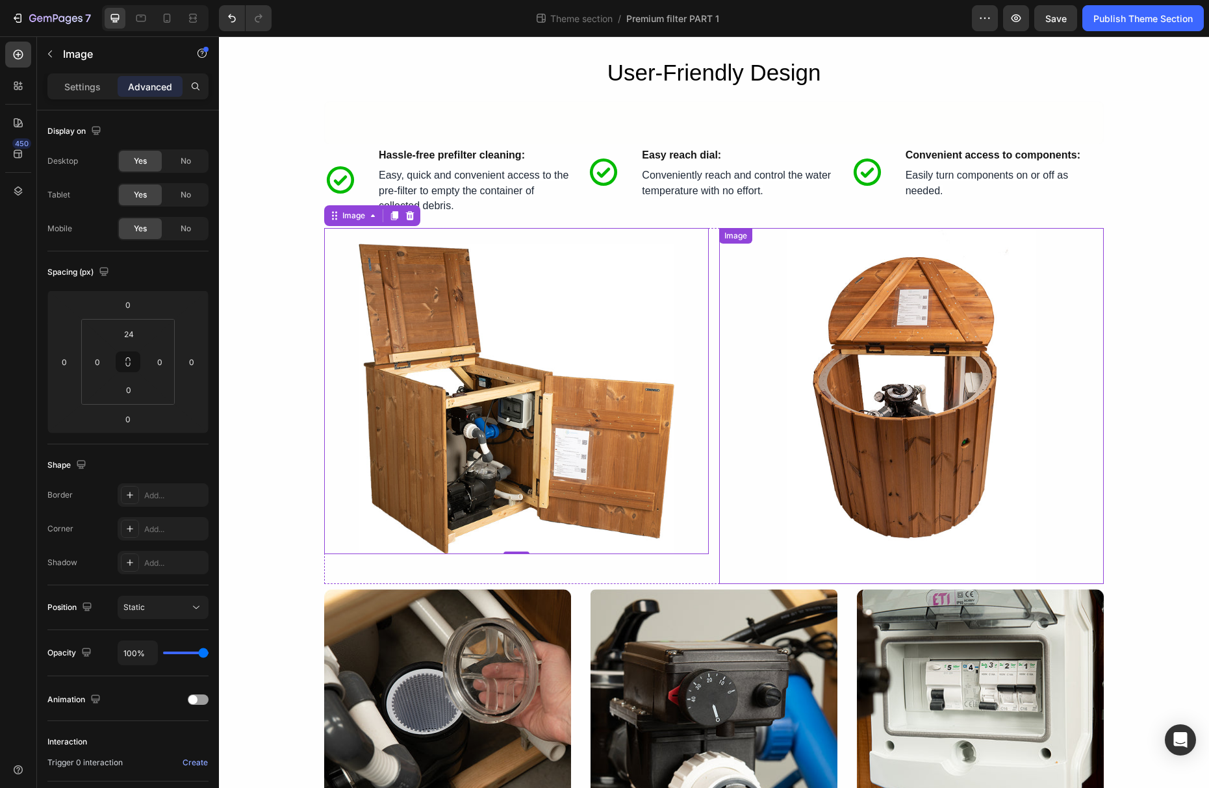
scroll to position [1720, 0]
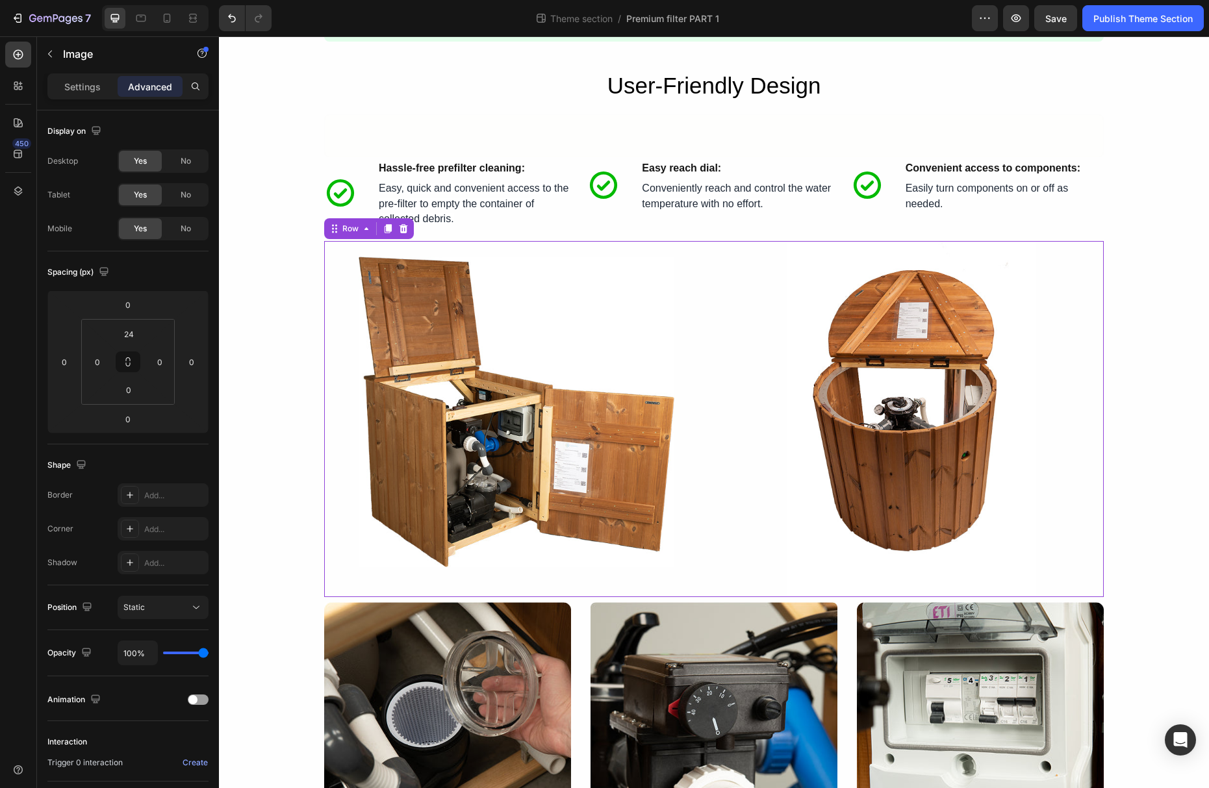
click at [715, 281] on div "Image Image Row 0" at bounding box center [714, 419] width 780 height 356
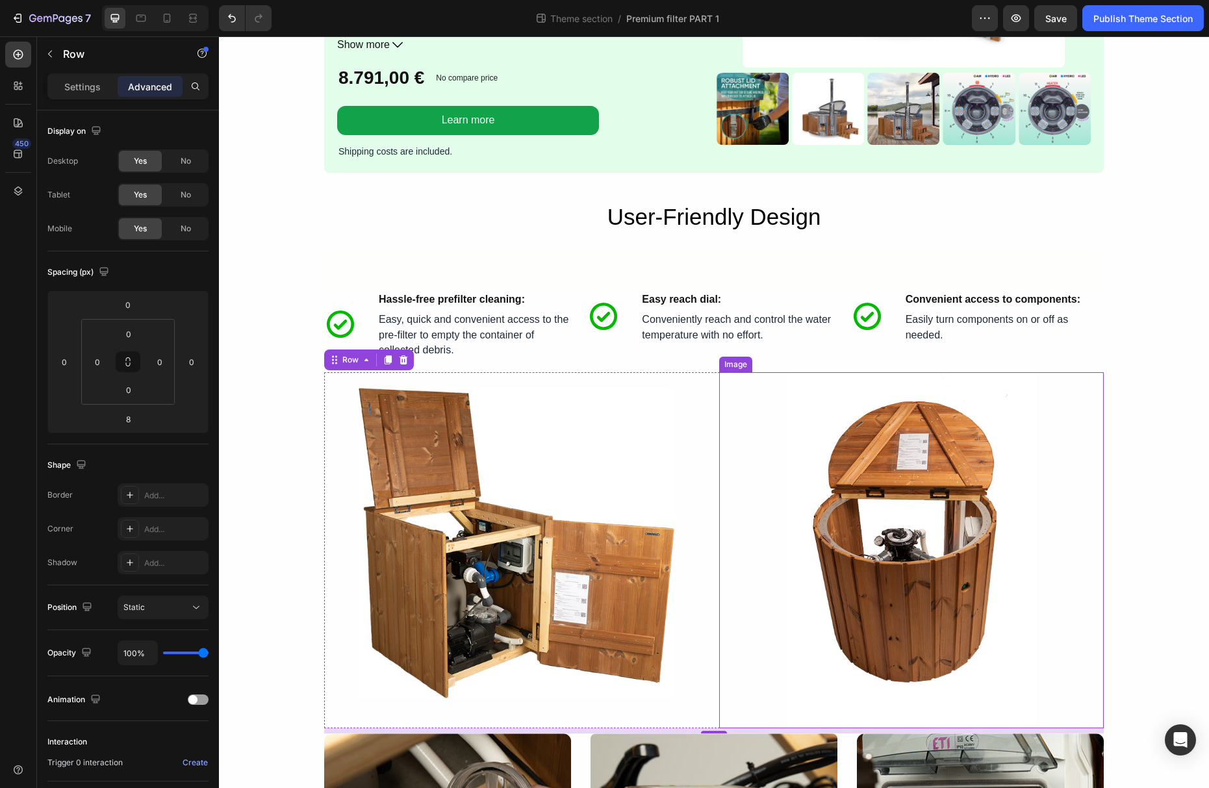
scroll to position [1560, 0]
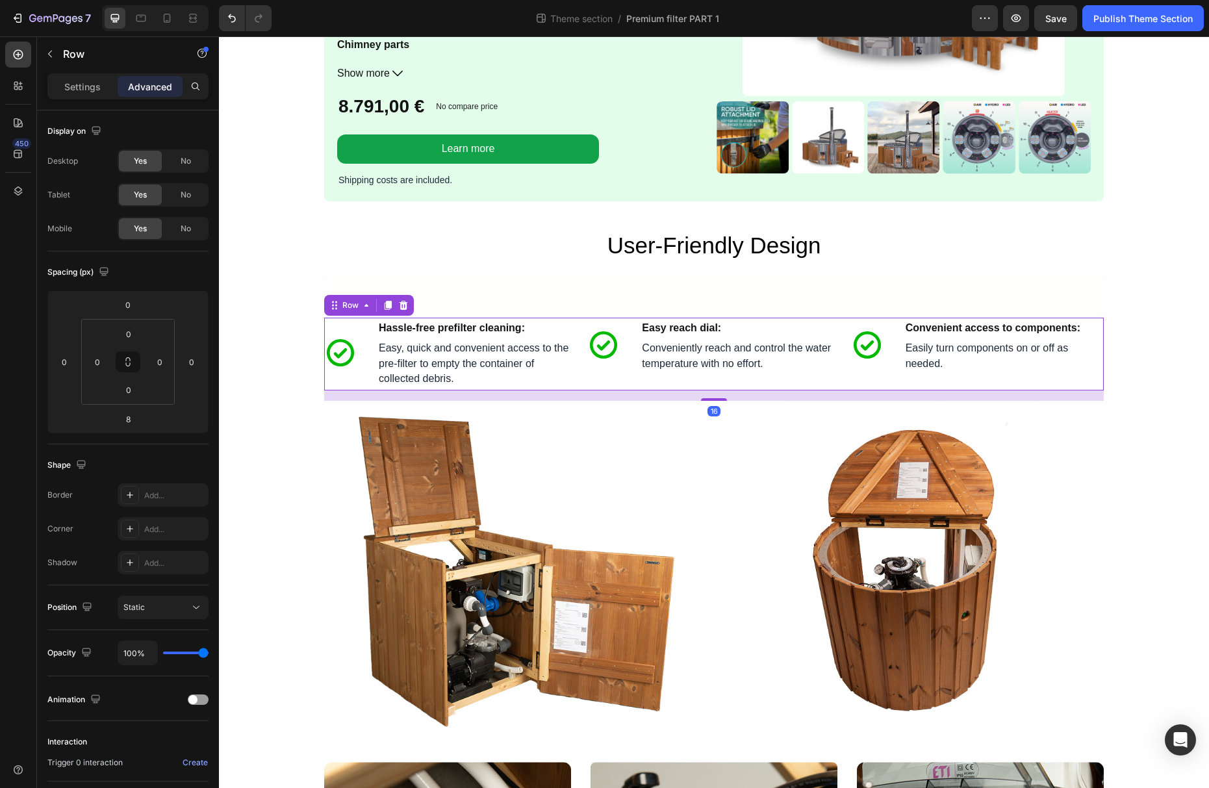
click at [840, 357] on div "Icon Hassle-free prefilter cleaning: Text Block Easy, quick and convenient acce…" at bounding box center [714, 354] width 780 height 73
click at [748, 283] on div "Icon Hassle-free prefilter cleaning: Text Block Row Row" at bounding box center [714, 295] width 780 height 43
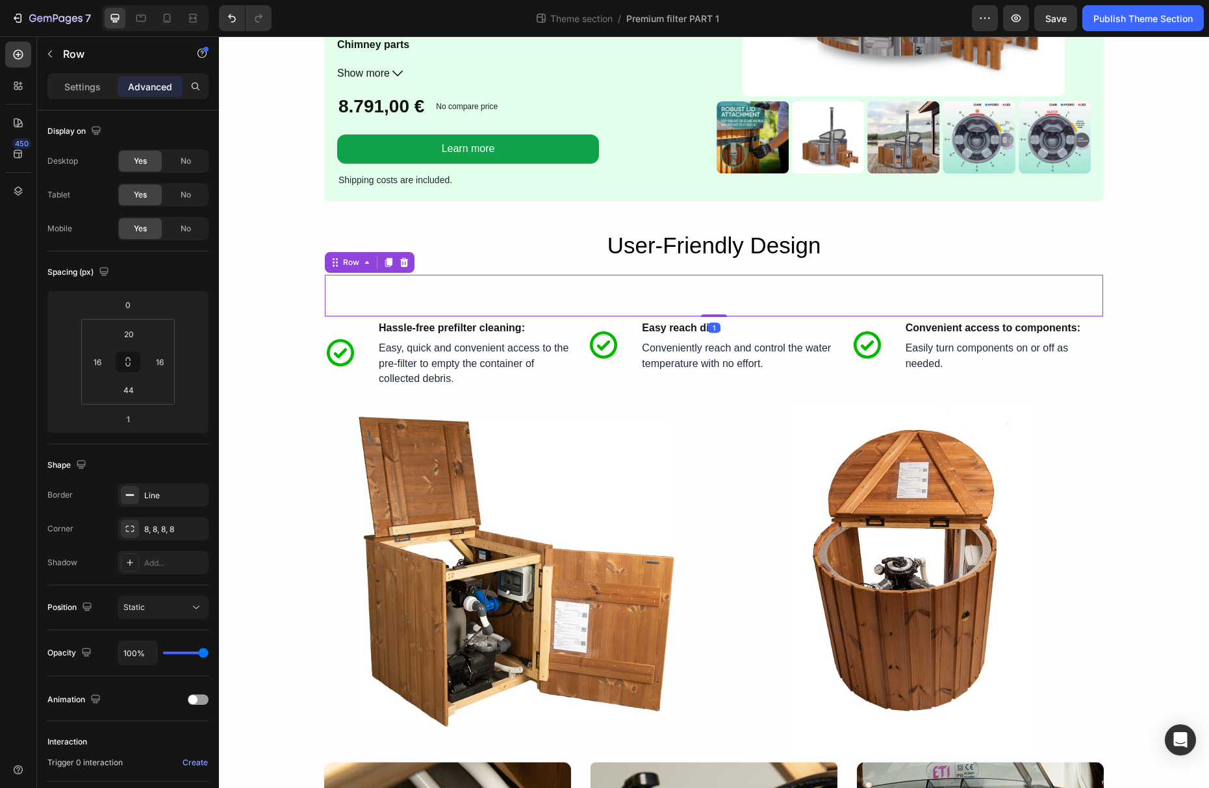
scroll to position [1564, 0]
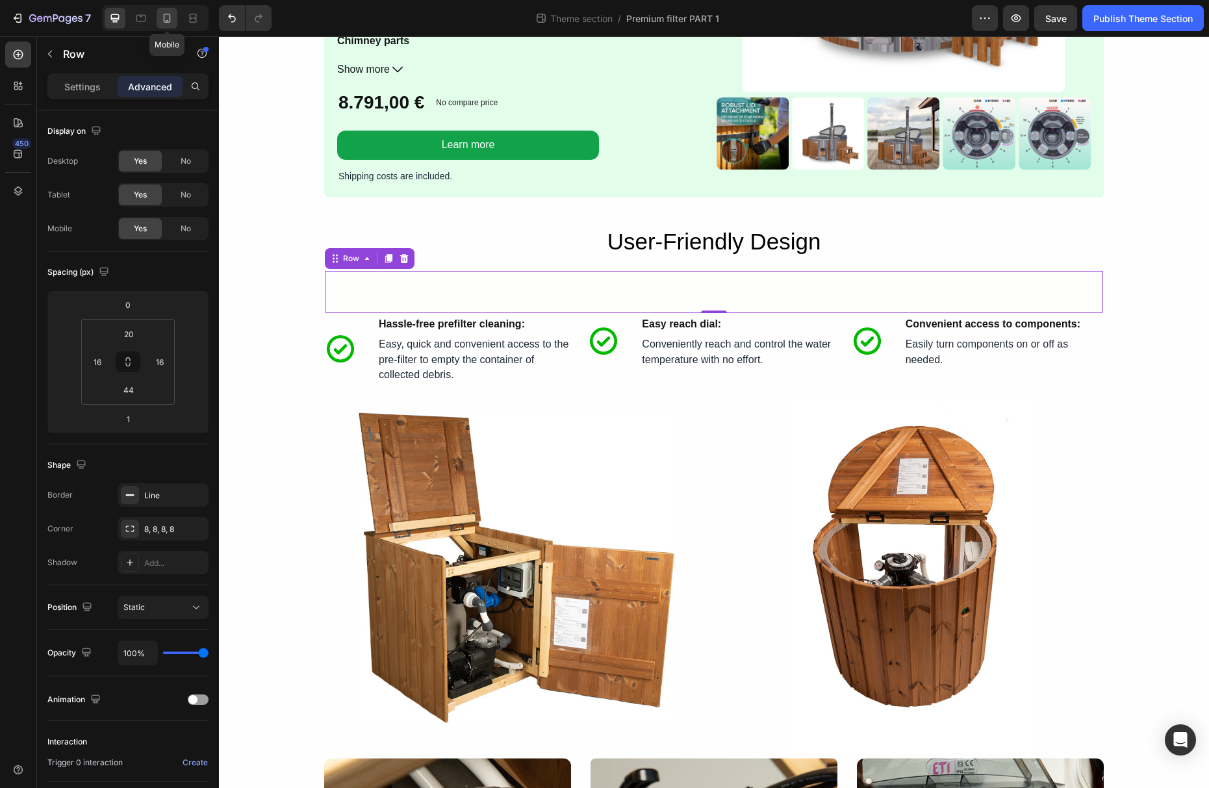
click at [168, 23] on icon at bounding box center [166, 18] width 13 height 13
type input "0"
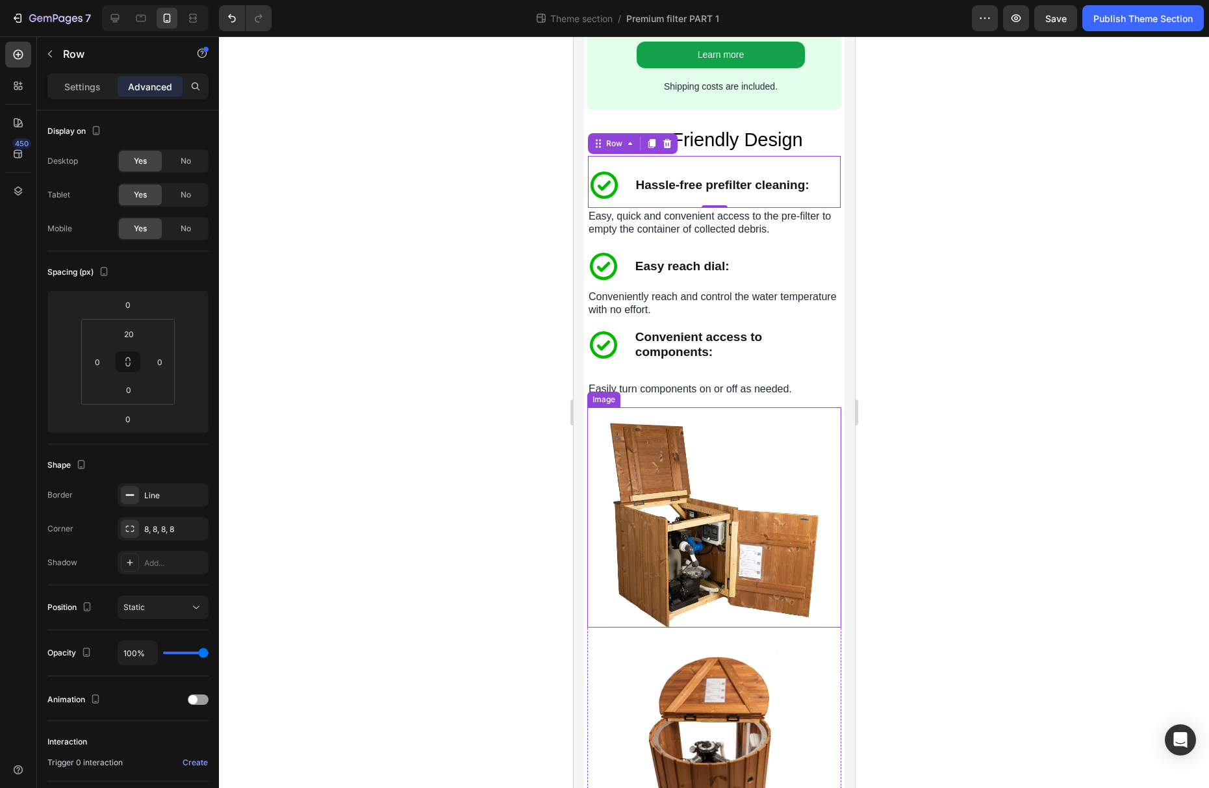
scroll to position [2753, 0]
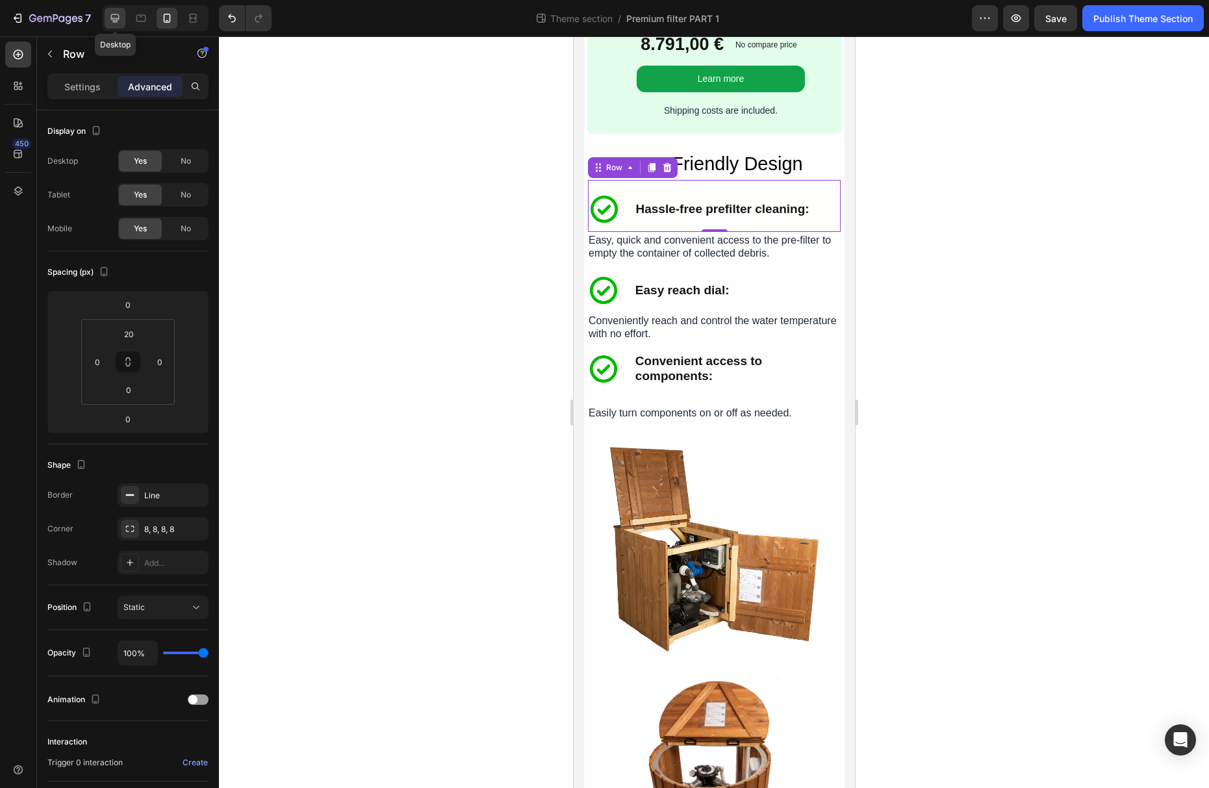
click at [121, 20] on icon at bounding box center [114, 18] width 13 height 13
type input "1"
type input "16"
type input "44"
type input "16"
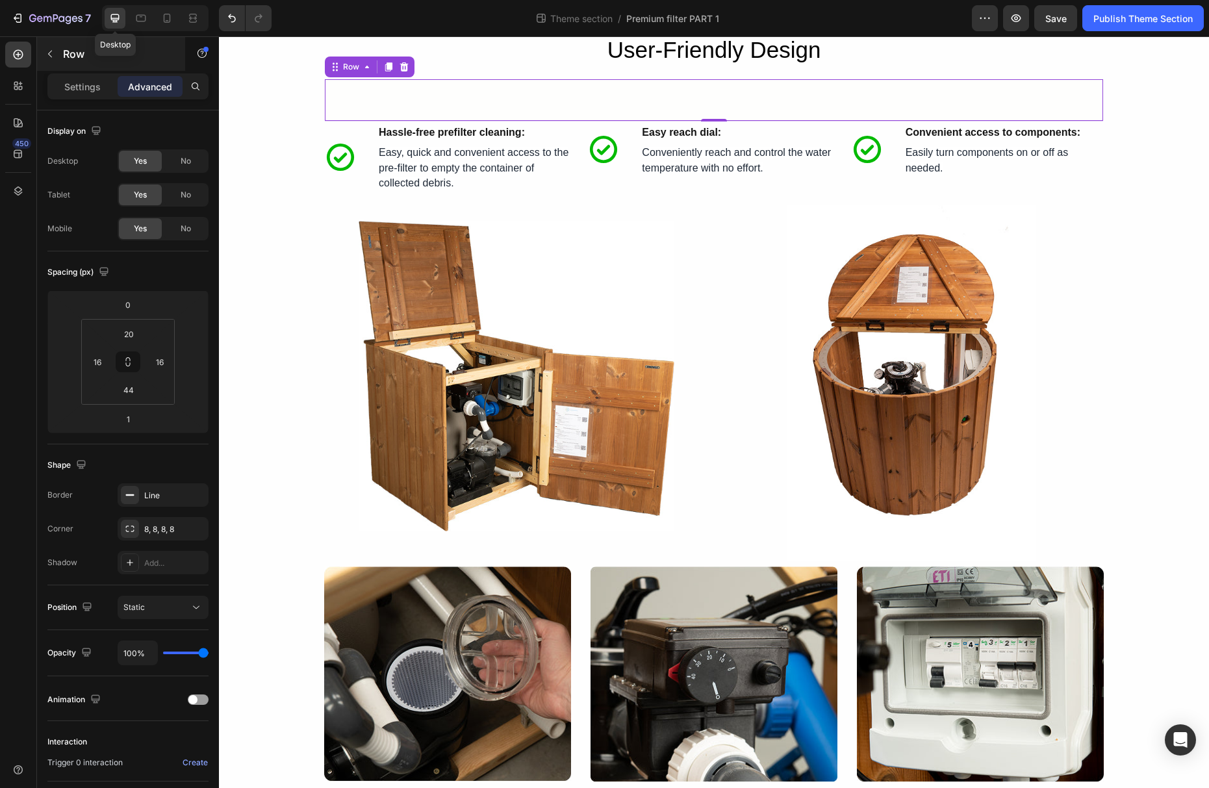
scroll to position [1751, 0]
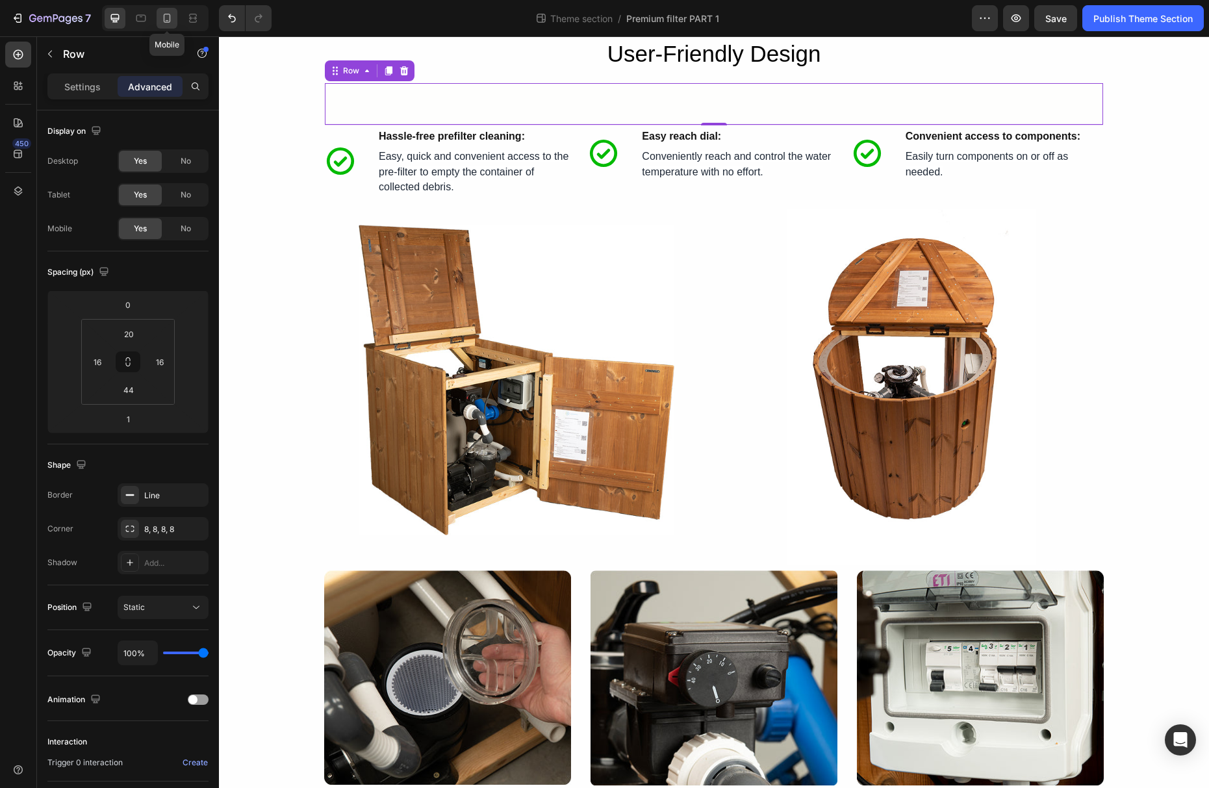
click at [162, 16] on icon at bounding box center [166, 18] width 13 height 13
type input "0"
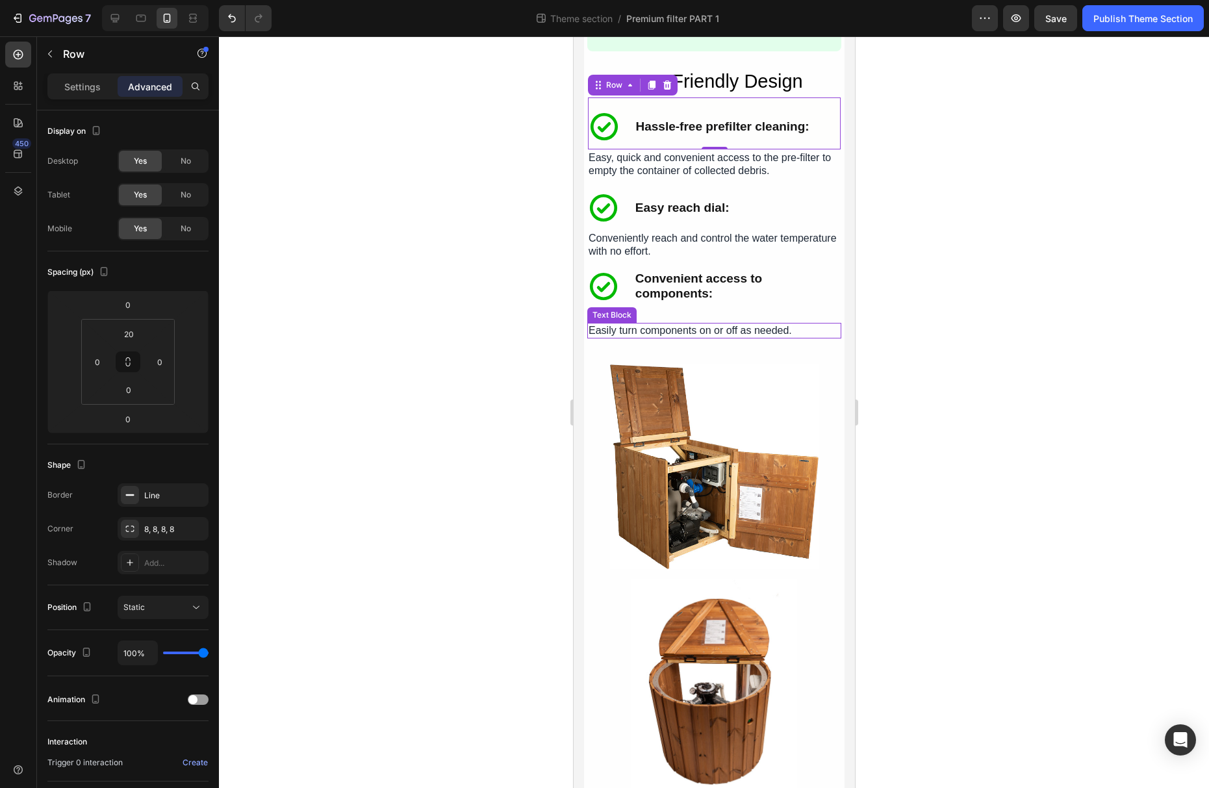
scroll to position [2834, 0]
click at [114, 14] on icon at bounding box center [115, 18] width 8 height 8
type input "1"
type input "16"
type input "44"
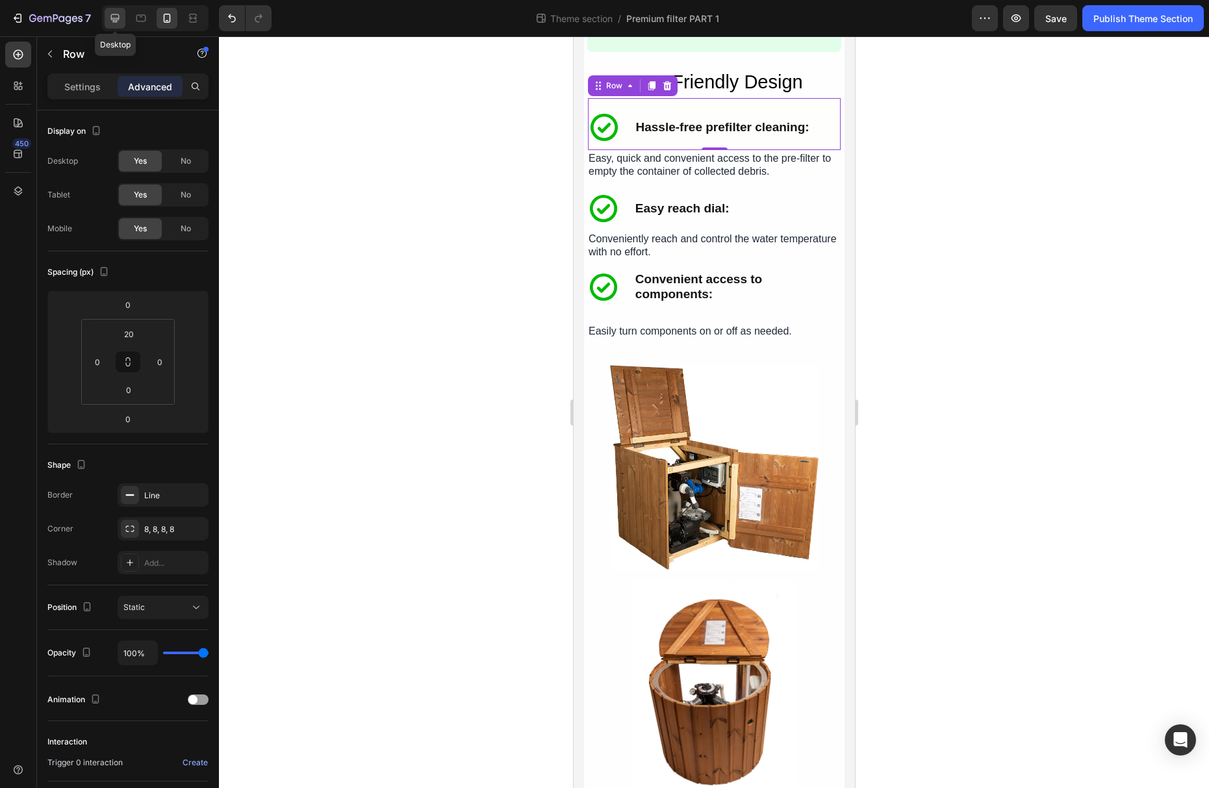
type input "16"
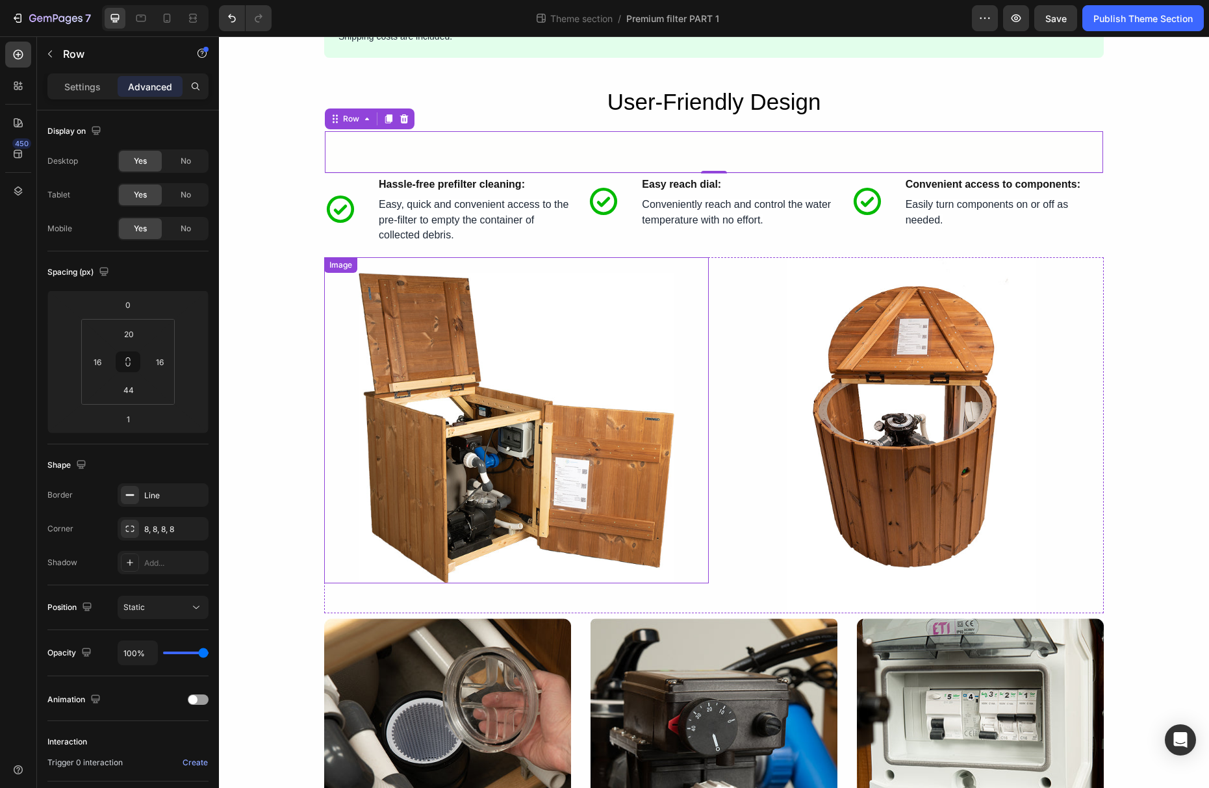
scroll to position [1683, 0]
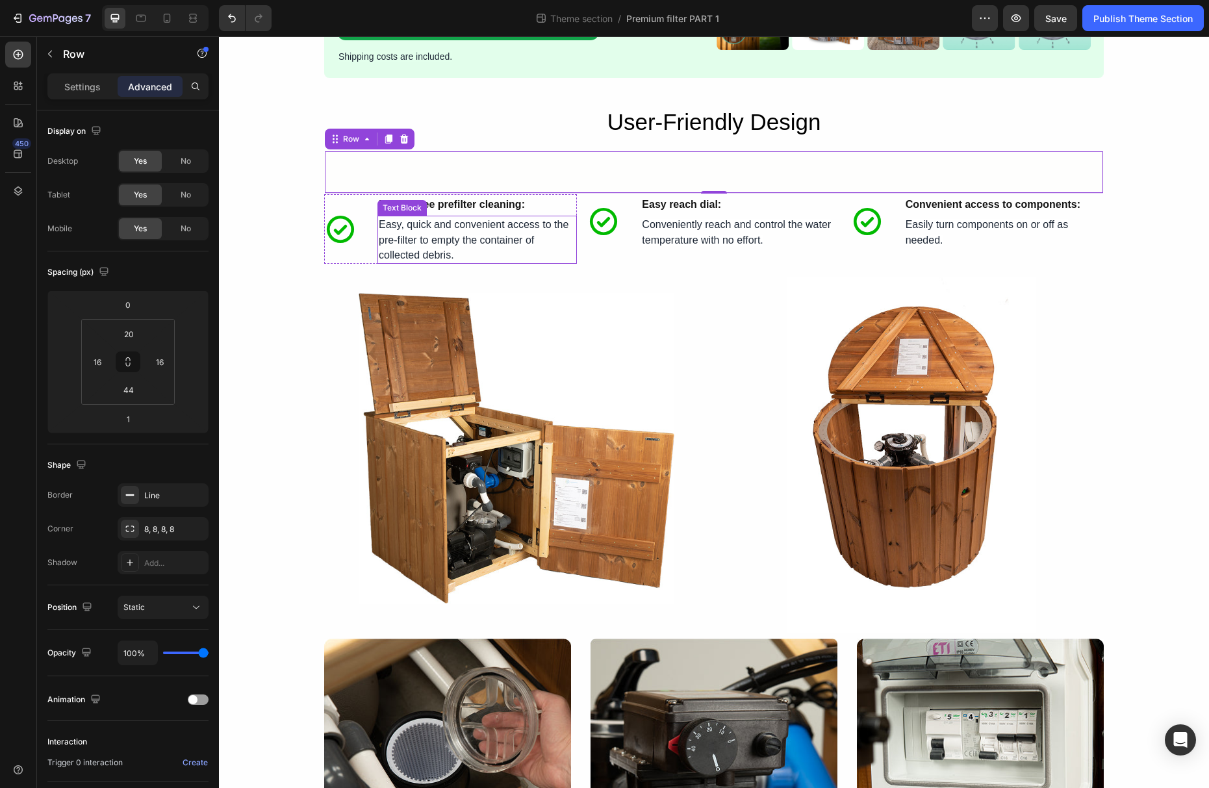
click at [552, 253] on p "Easy, quick and convenient access to the pre-filter to empty the container of c…" at bounding box center [477, 239] width 197 height 45
click at [366, 216] on div "Icon Hassle-free prefilter cleaning: Text Block Easy, quick and convenient acce…" at bounding box center [450, 229] width 253 height 70
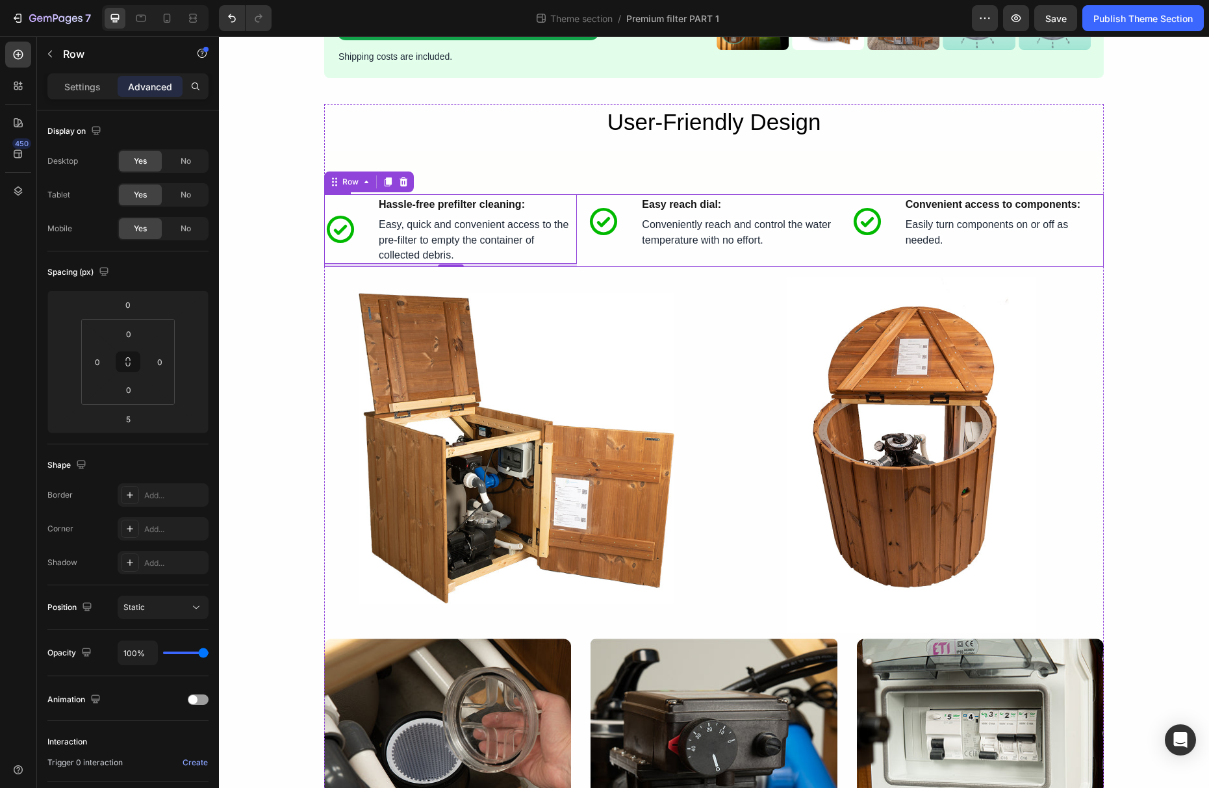
click at [579, 248] on div "Icon Hassle-free prefilter cleaning: Text Block Easy, quick and convenient acce…" at bounding box center [714, 230] width 780 height 73
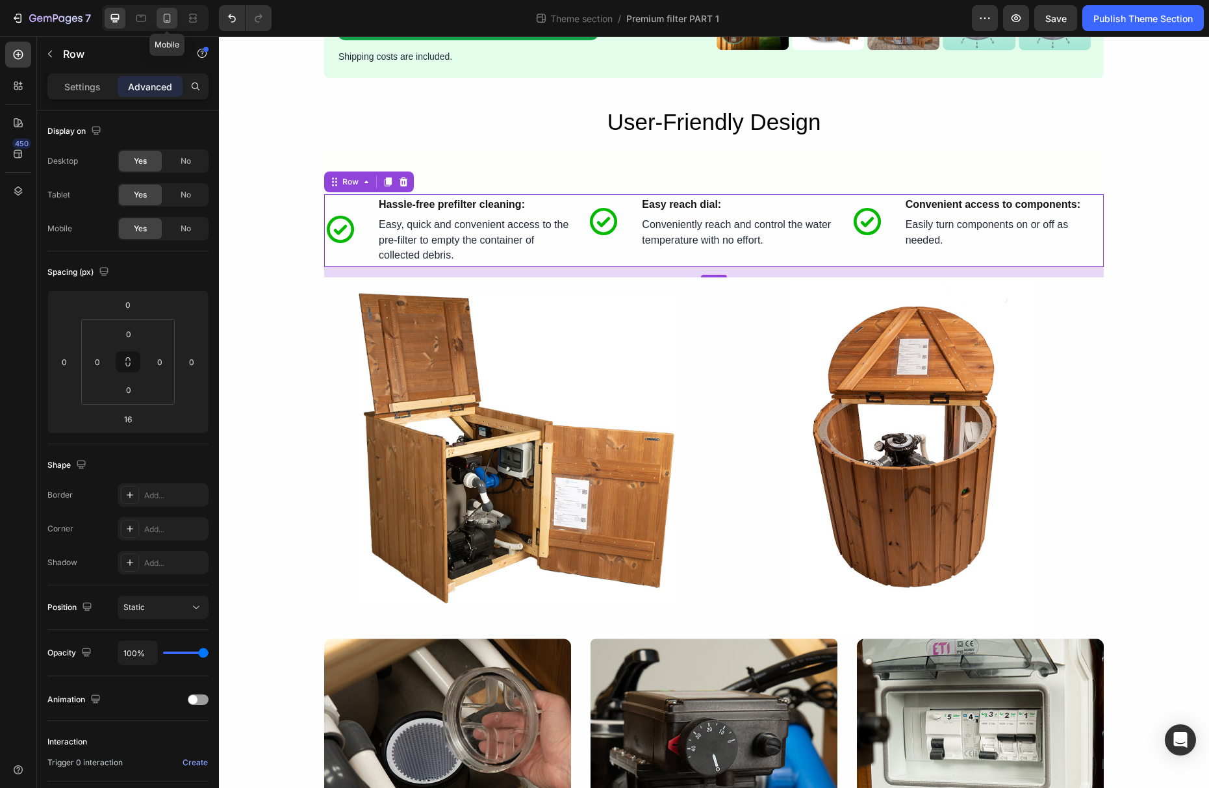
click at [170, 20] on icon at bounding box center [167, 18] width 7 height 9
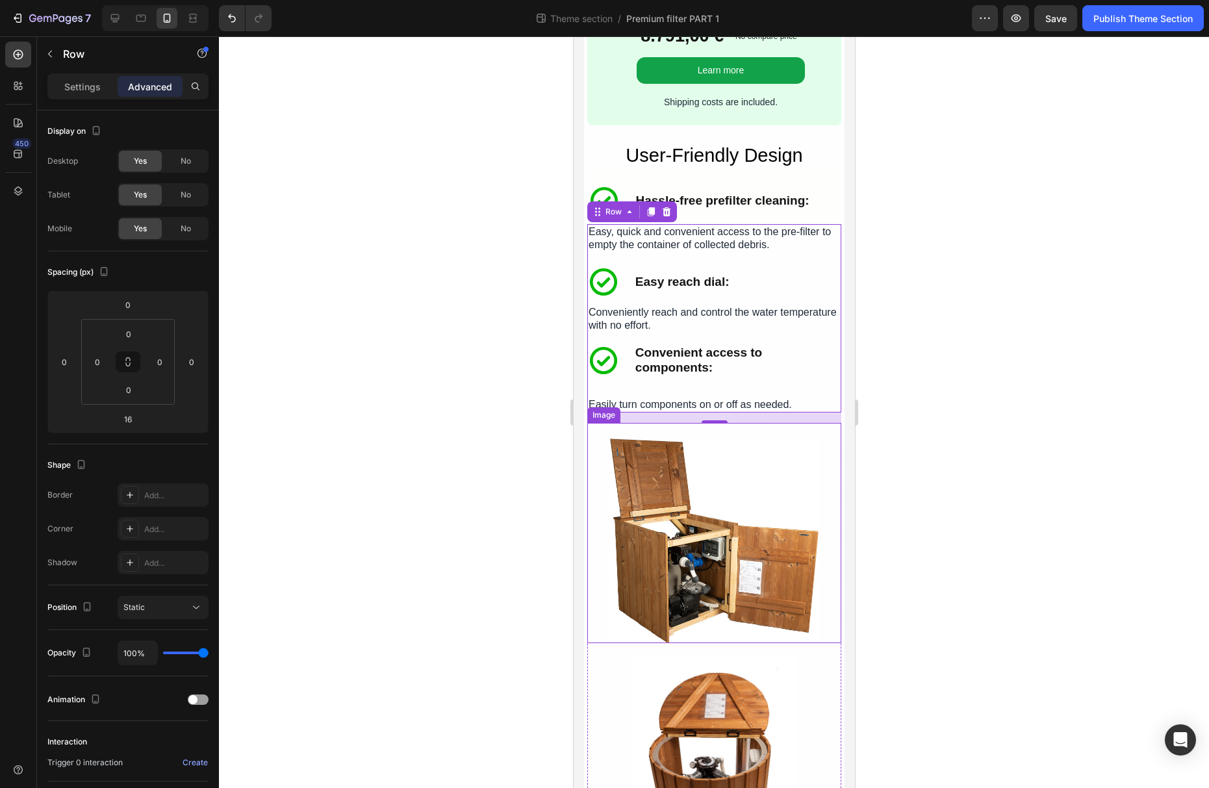
scroll to position [2749, 0]
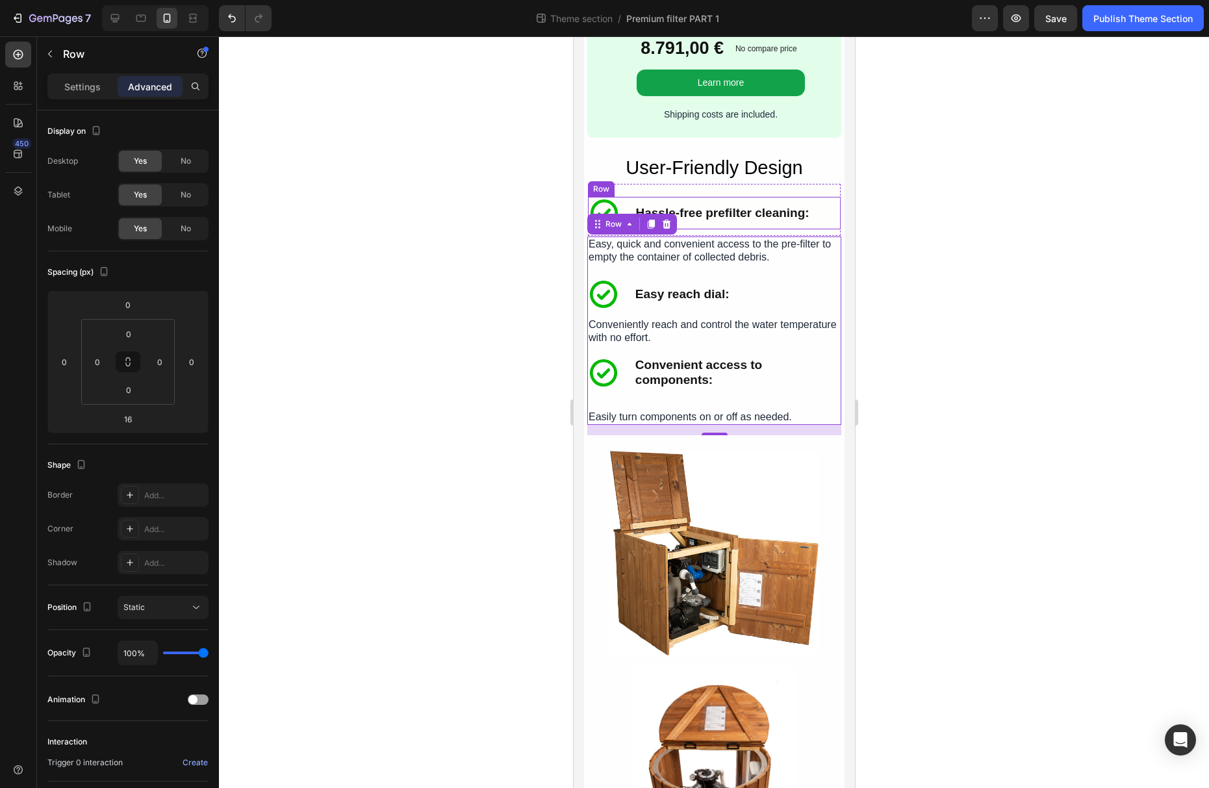
click at [631, 217] on div "Icon Hassle-free prefilter cleaning: Text Block Row" at bounding box center [713, 213] width 253 height 32
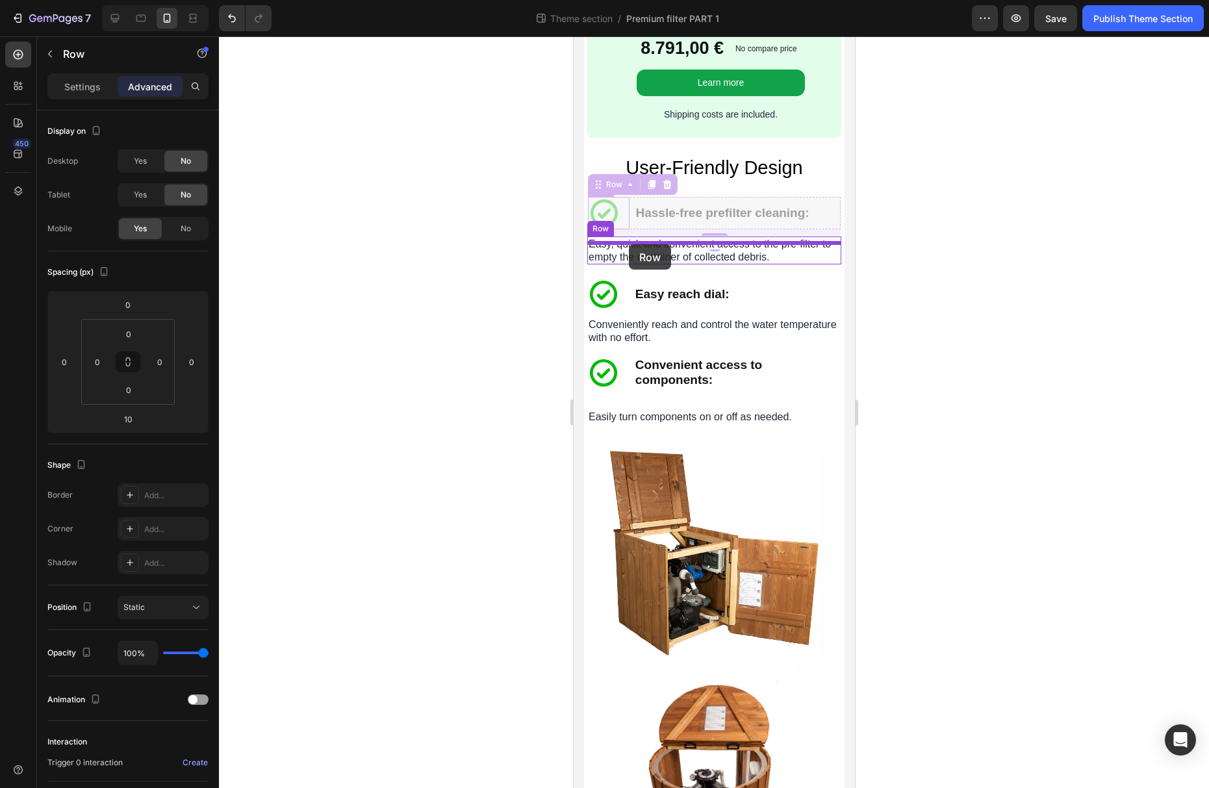
drag, startPoint x: 598, startPoint y: 192, endPoint x: 628, endPoint y: 244, distance: 59.4
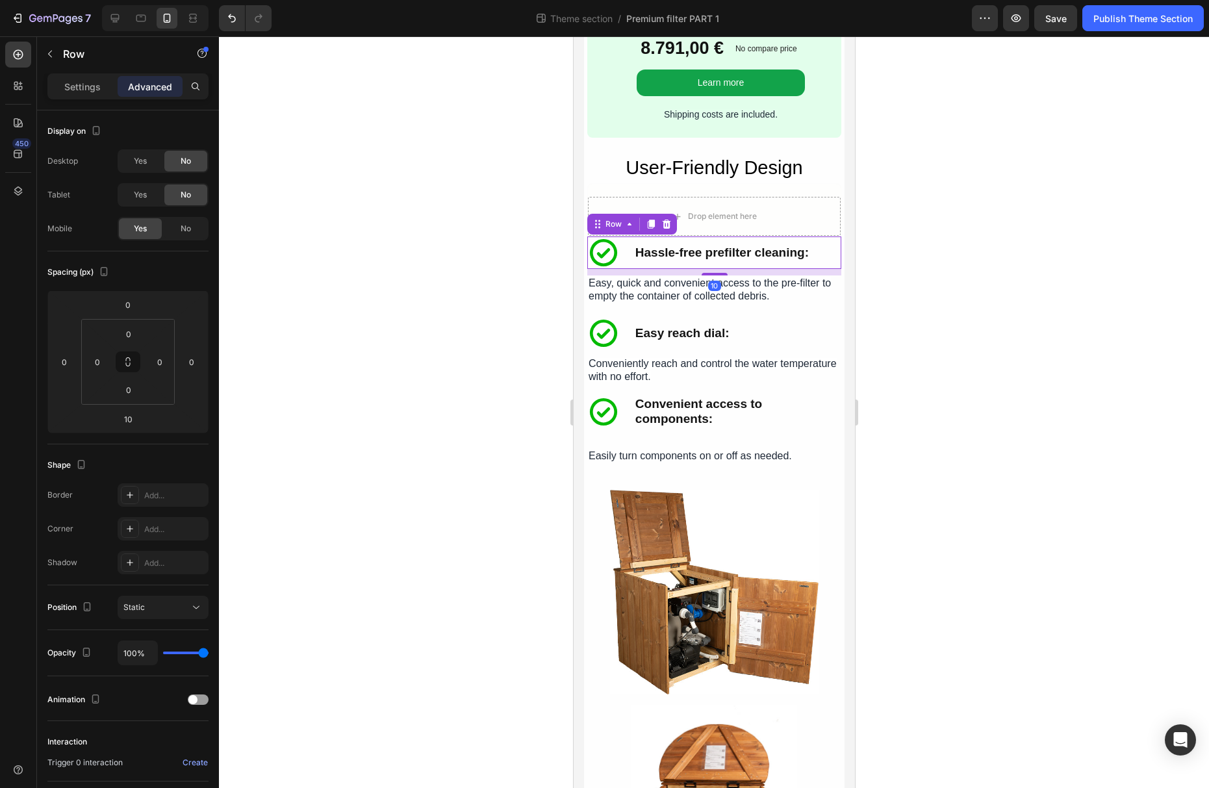
click at [890, 311] on div at bounding box center [714, 412] width 990 height 752
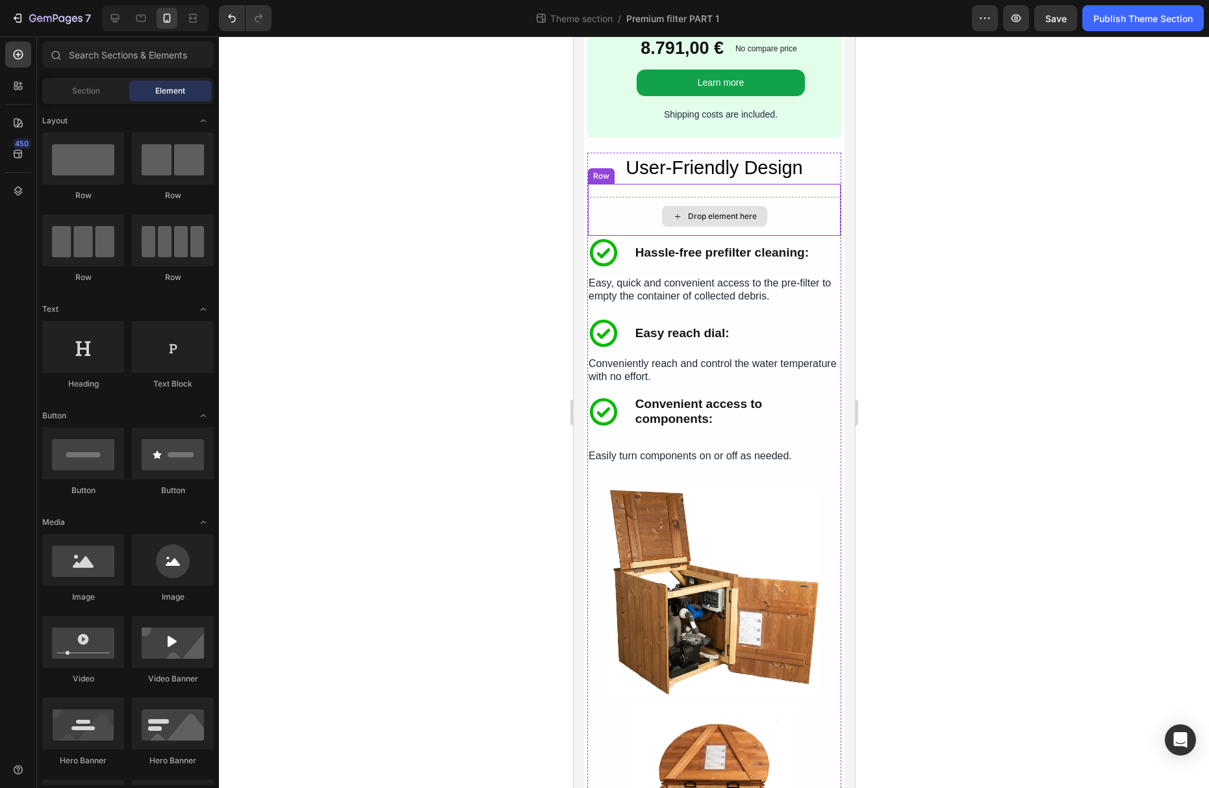
click at [793, 228] on div "Drop element here" at bounding box center [713, 216] width 253 height 39
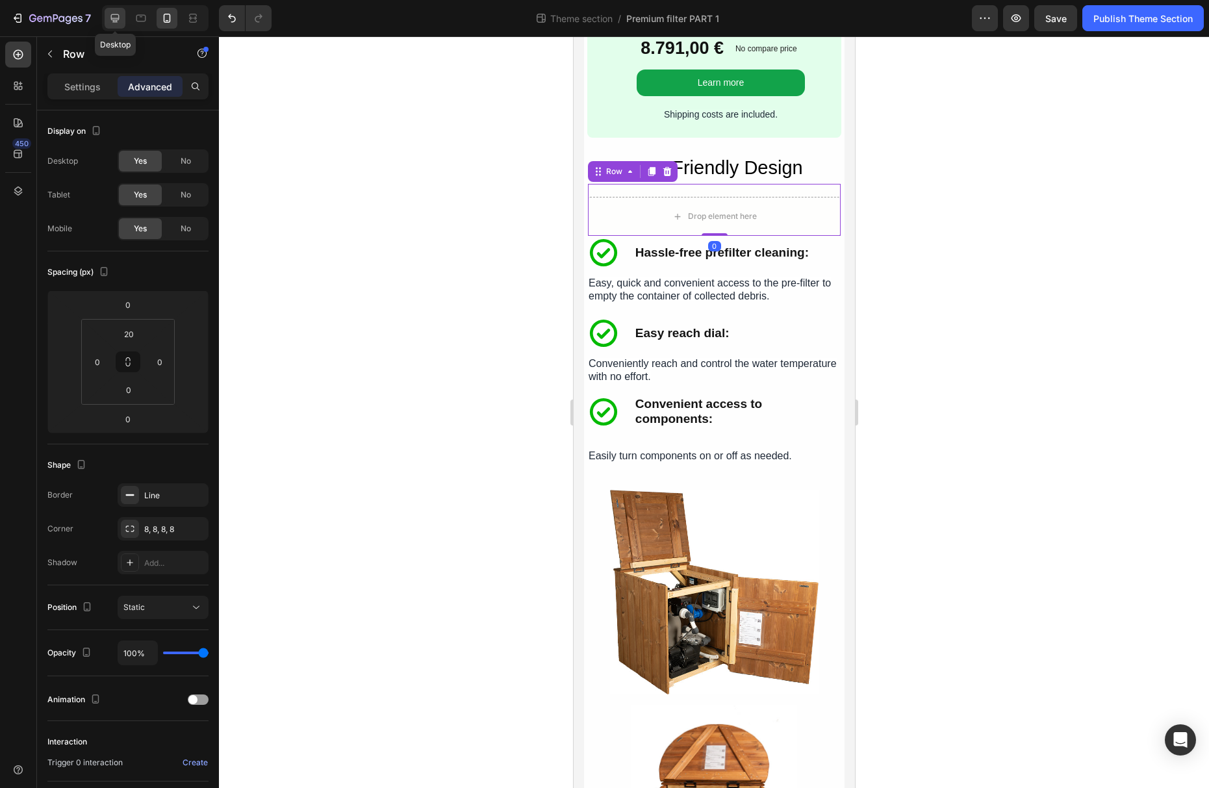
click at [116, 23] on icon at bounding box center [114, 18] width 13 height 13
type input "1"
type input "16"
type input "44"
type input "16"
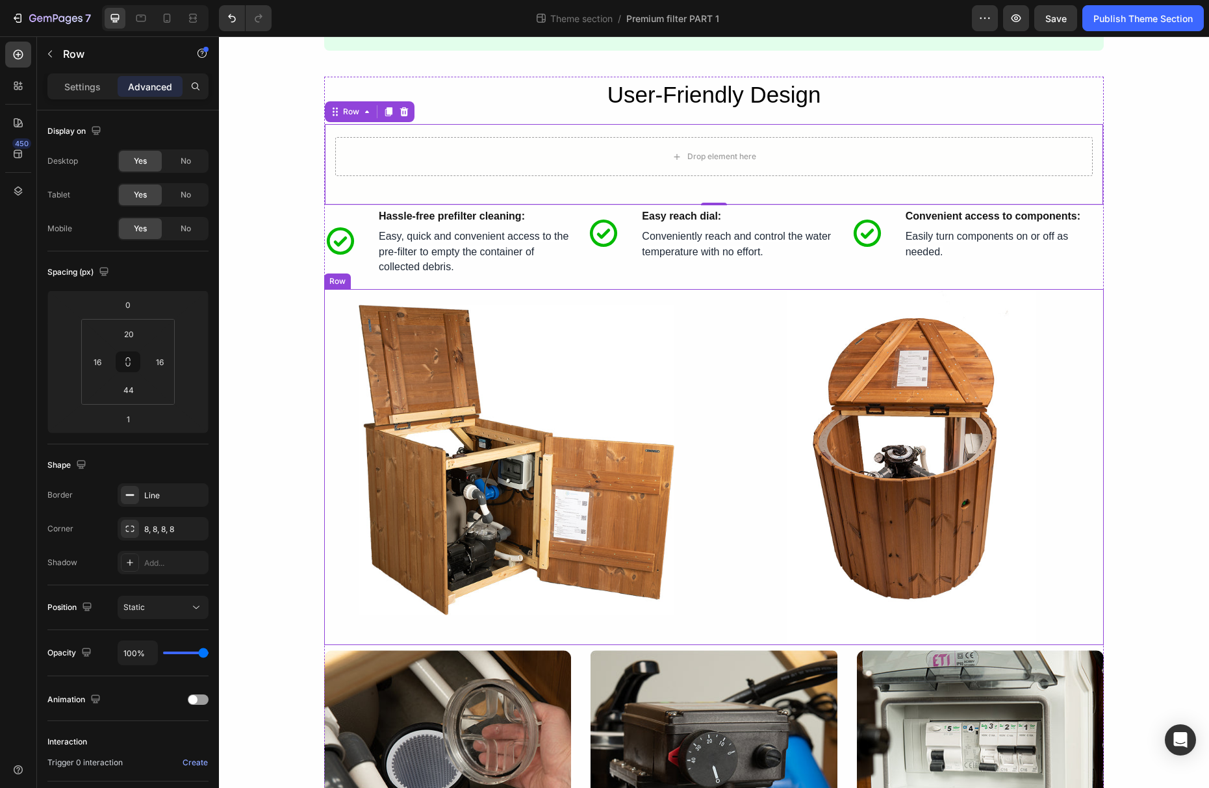
scroll to position [1709, 0]
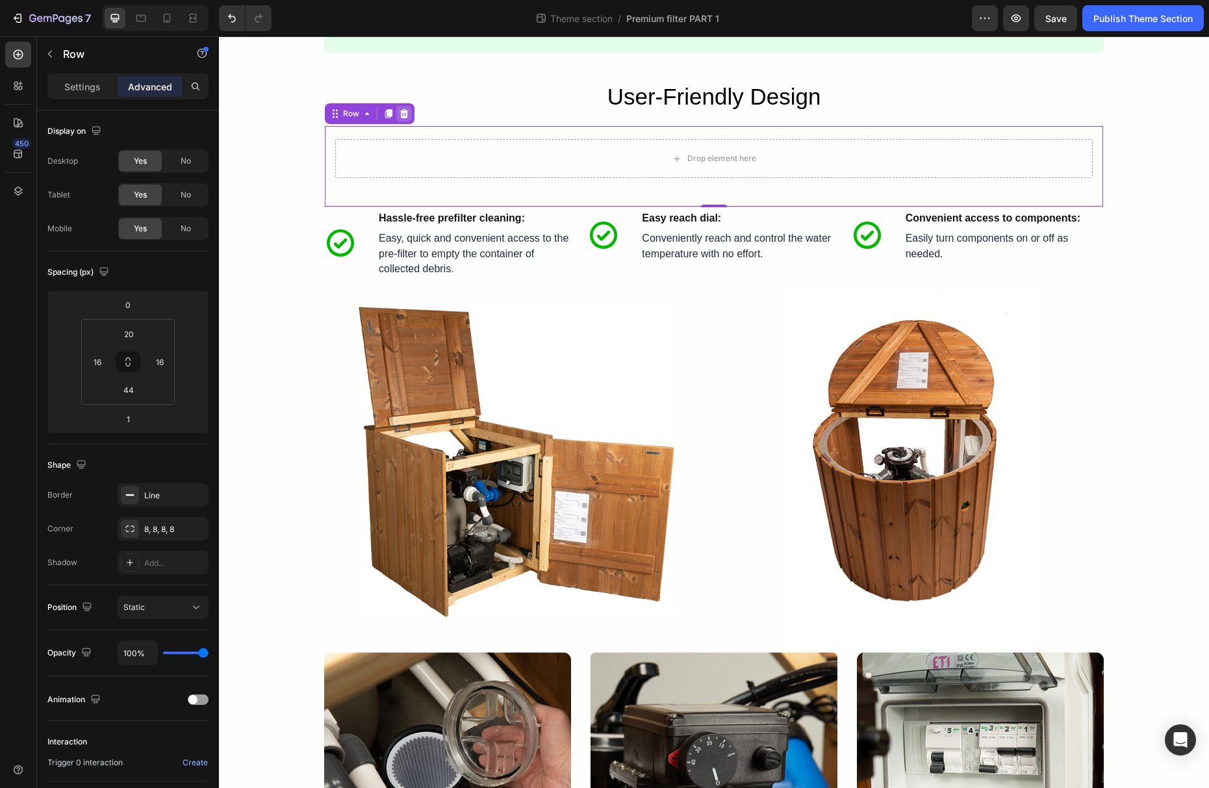
click at [401, 110] on icon at bounding box center [404, 113] width 10 height 10
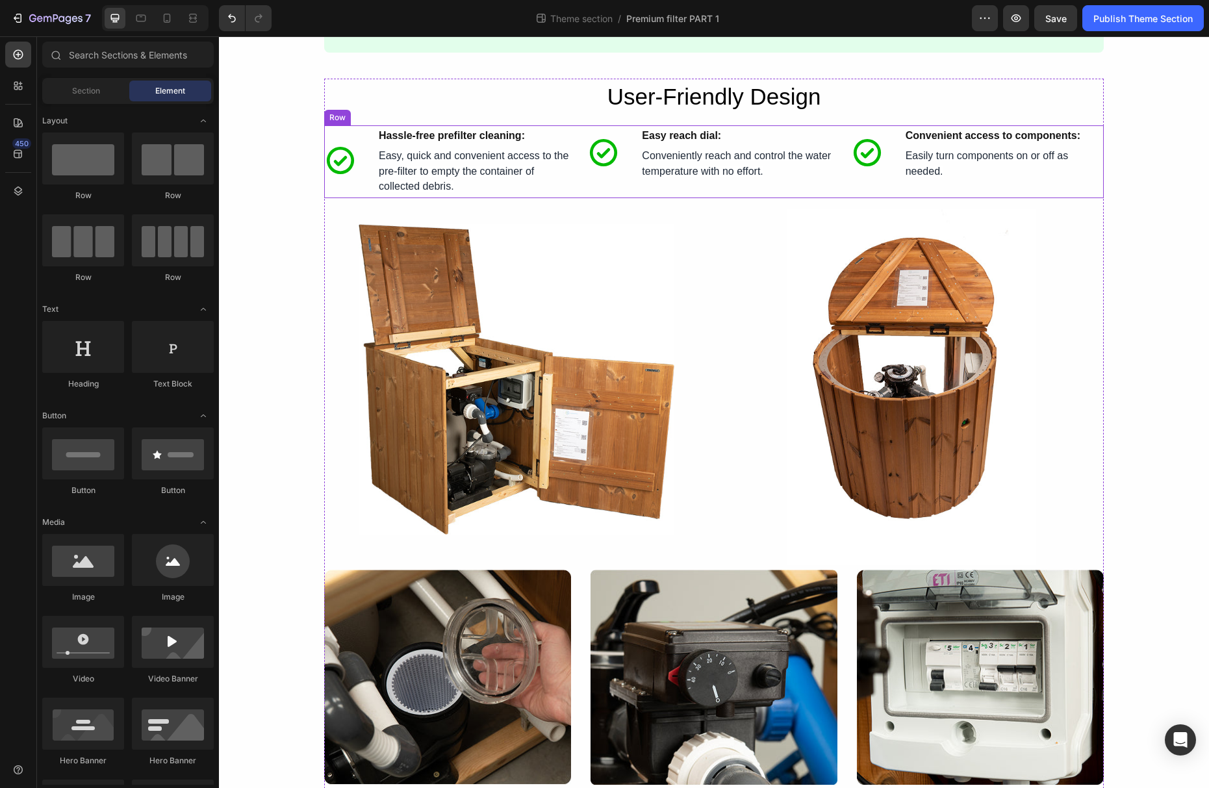
click at [780, 186] on div "Icon Easy reach dial: Text Block Row Icon Easy reach dial: Text Block Convenien…" at bounding box center [713, 161] width 253 height 73
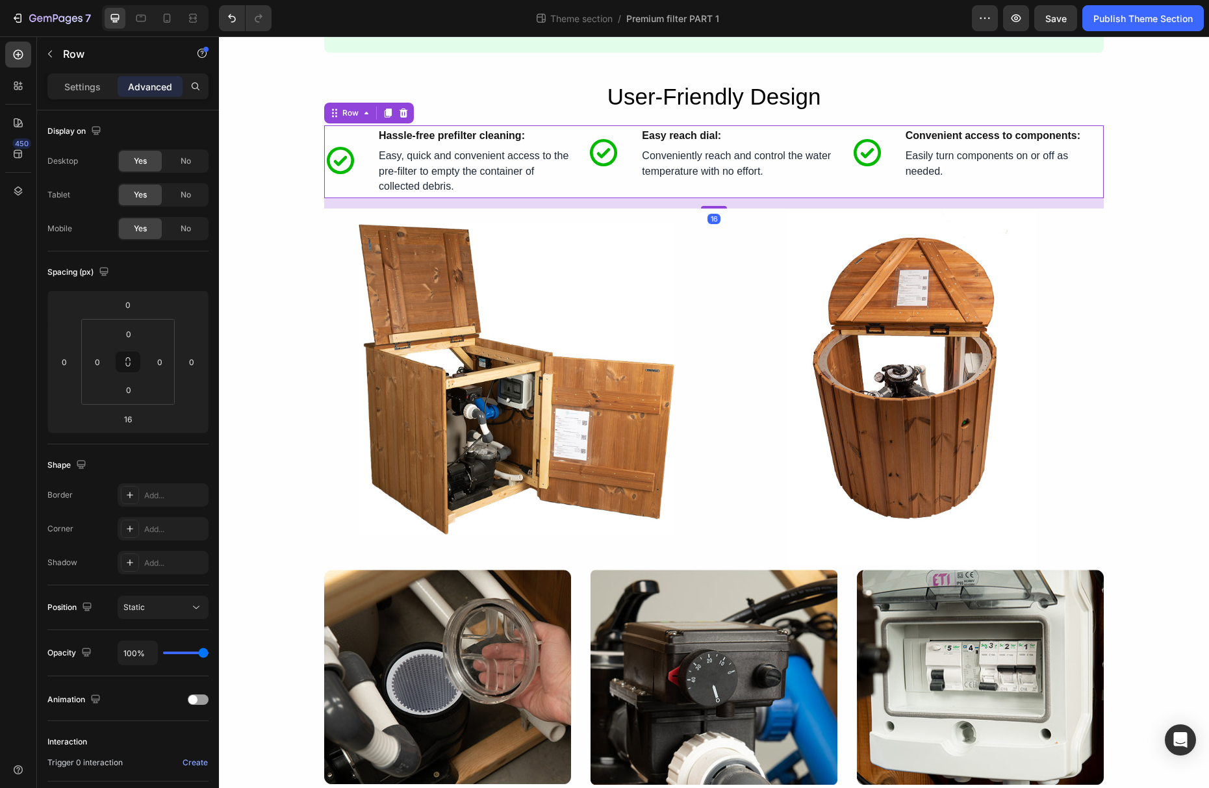
click at [773, 201] on div "16" at bounding box center [714, 203] width 780 height 10
click at [775, 230] on div at bounding box center [911, 387] width 385 height 356
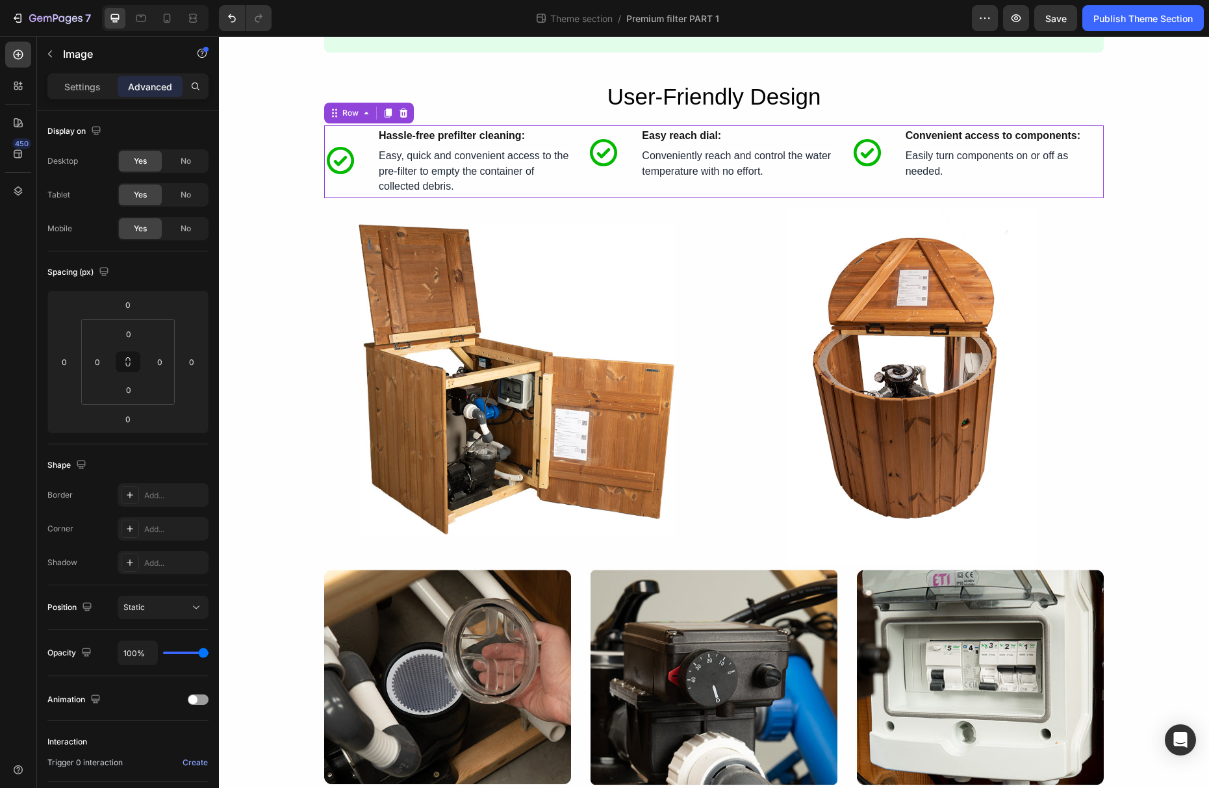
click at [691, 198] on div "Icon Easy reach dial: Text Block Row Icon Easy reach dial: Text Block Convenien…" at bounding box center [713, 161] width 253 height 73
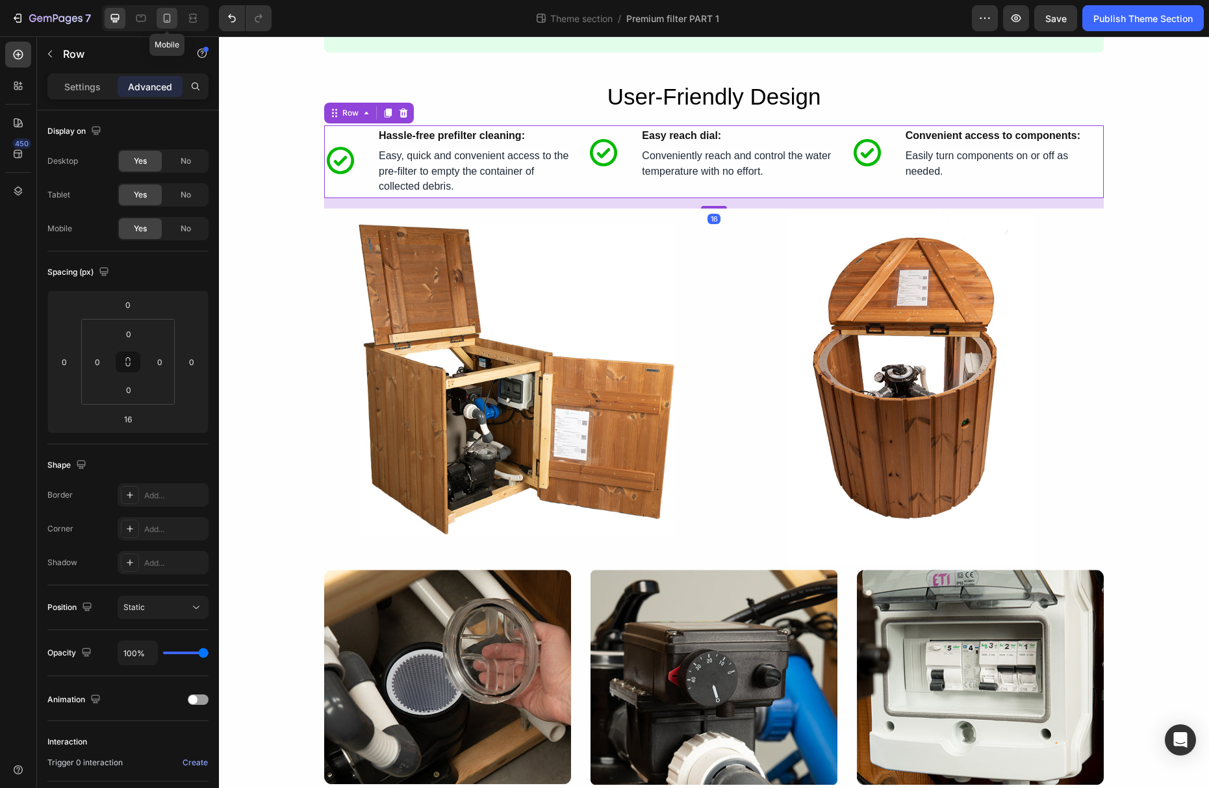
click at [170, 21] on icon at bounding box center [166, 18] width 13 height 13
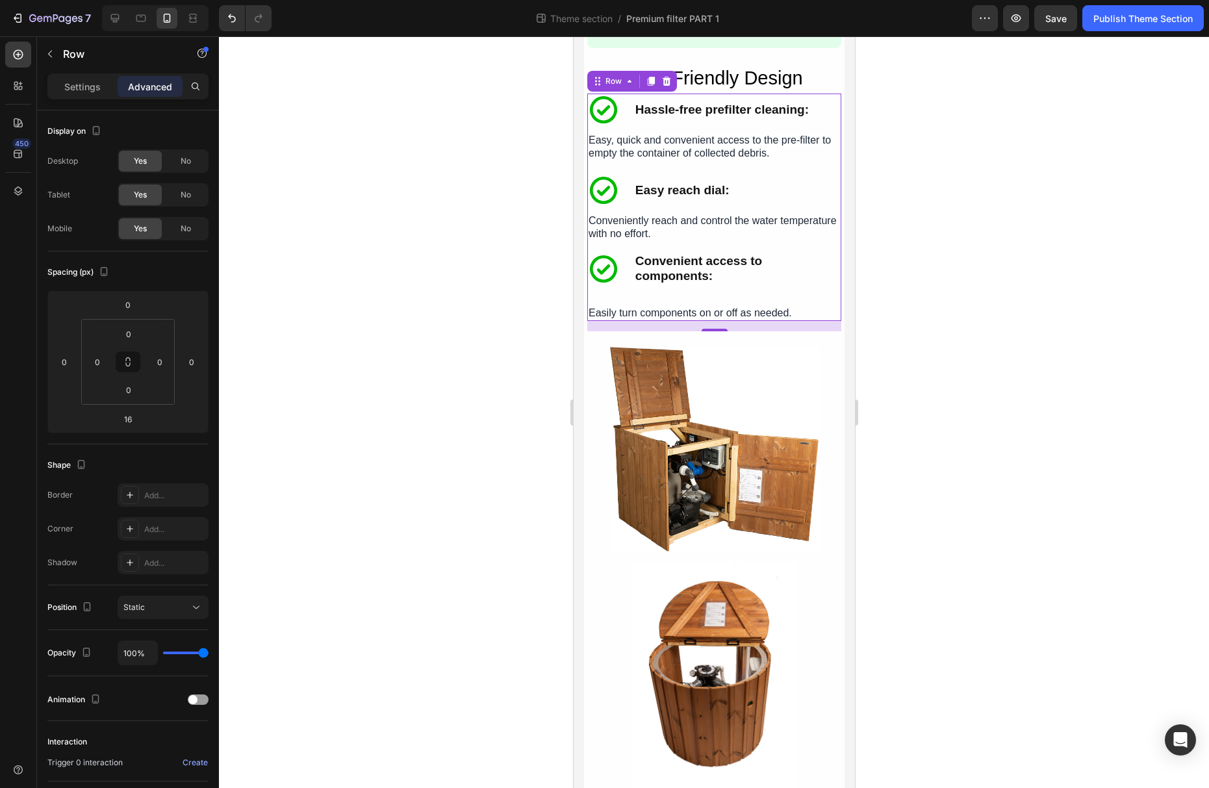
scroll to position [2838, 0]
click at [118, 19] on icon at bounding box center [114, 18] width 13 height 13
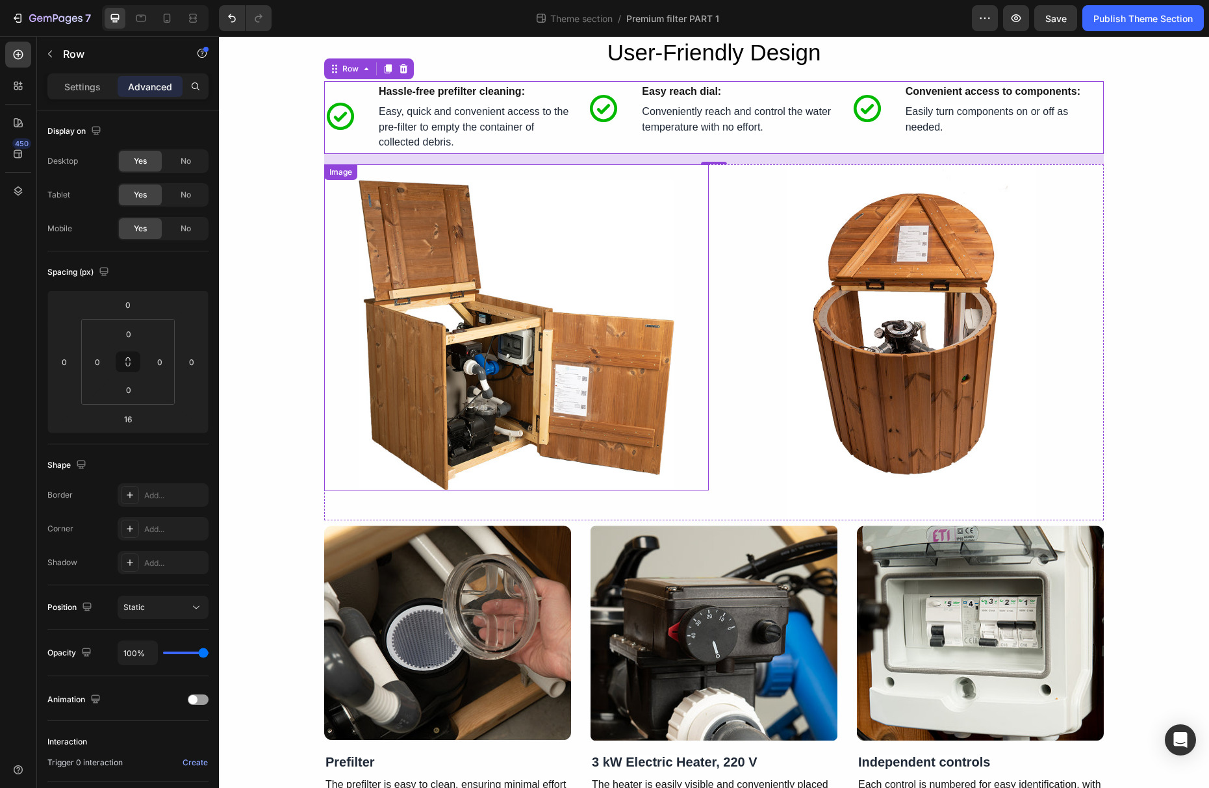
scroll to position [1751, 0]
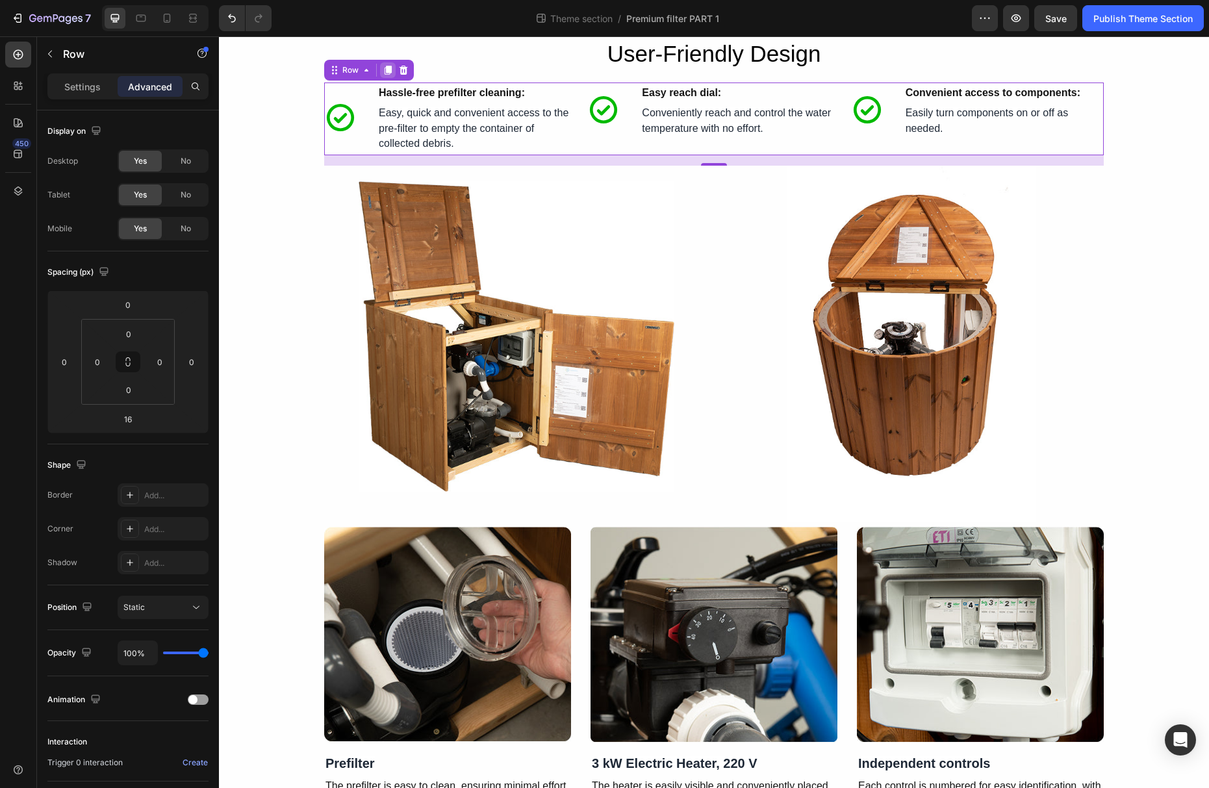
click at [386, 67] on icon at bounding box center [388, 70] width 7 height 9
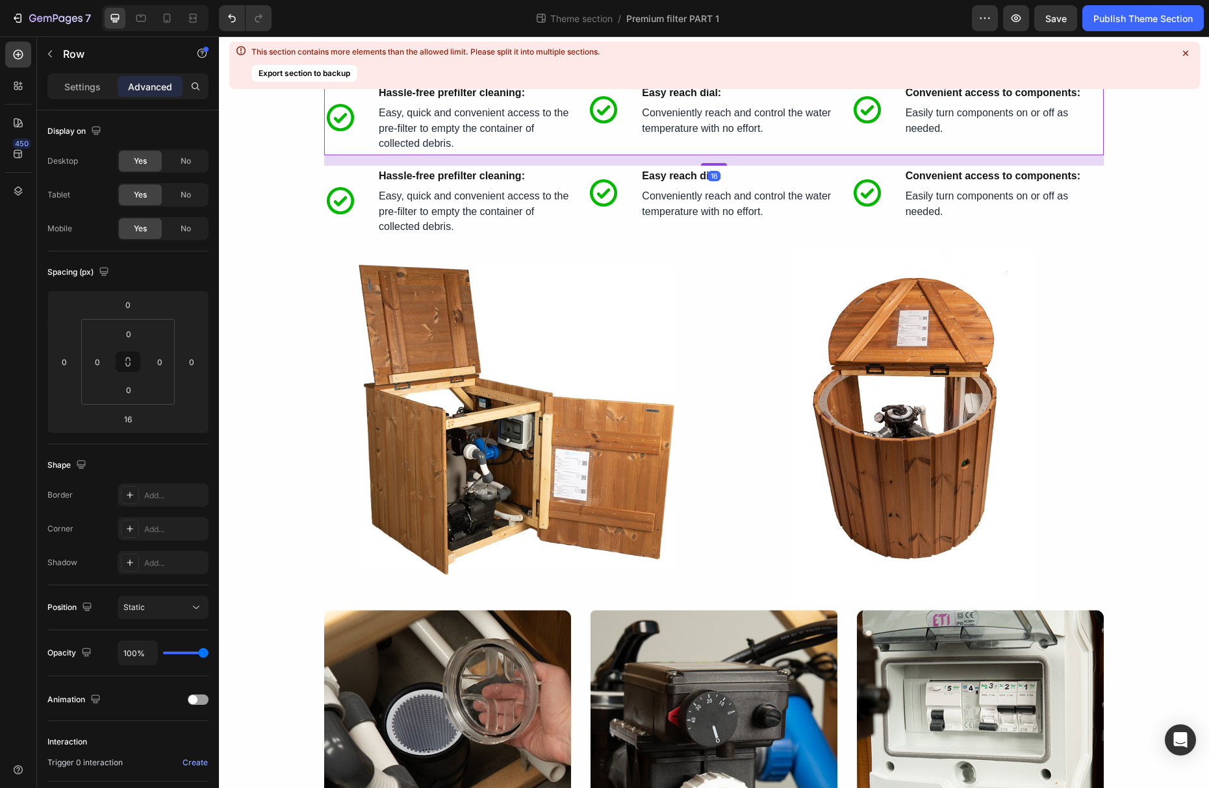
click at [615, 149] on div "Icon Easy reach dial: Text Block Row Icon Easy reach dial: Text Block Convenien…" at bounding box center [713, 119] width 253 height 73
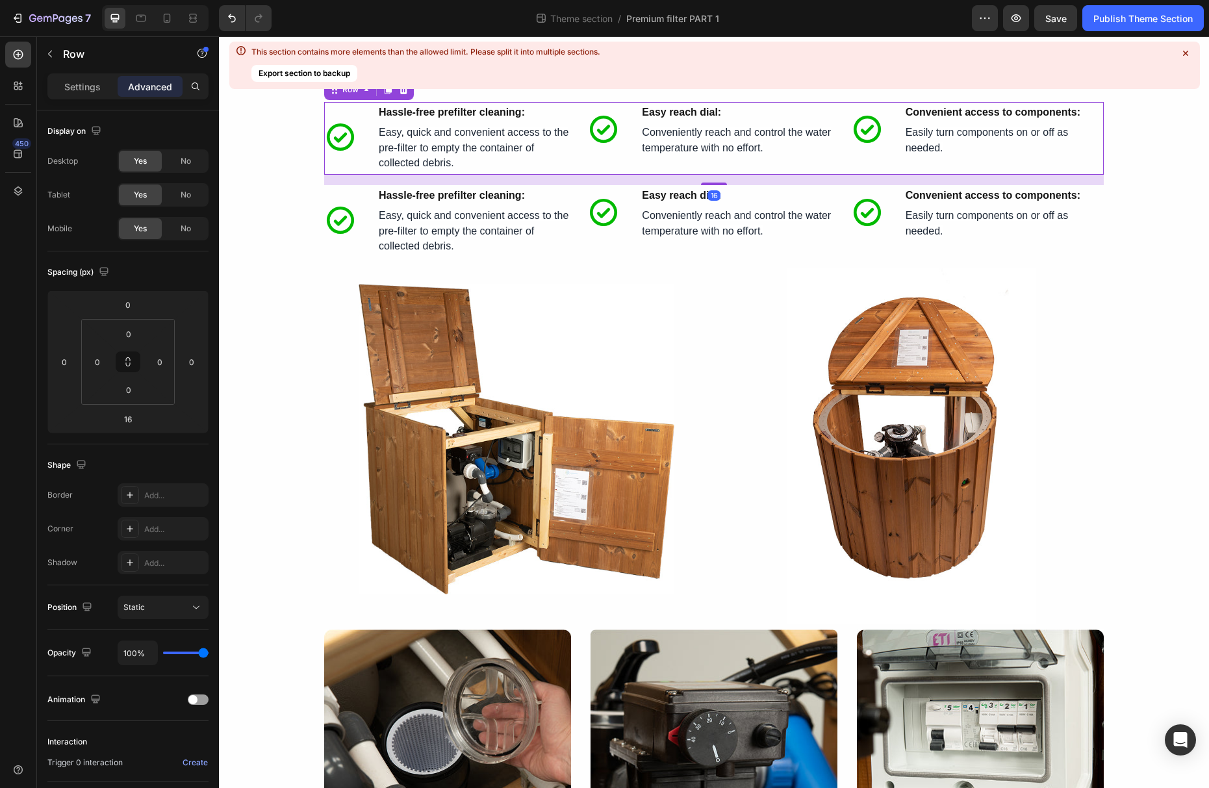
scroll to position [1679, 0]
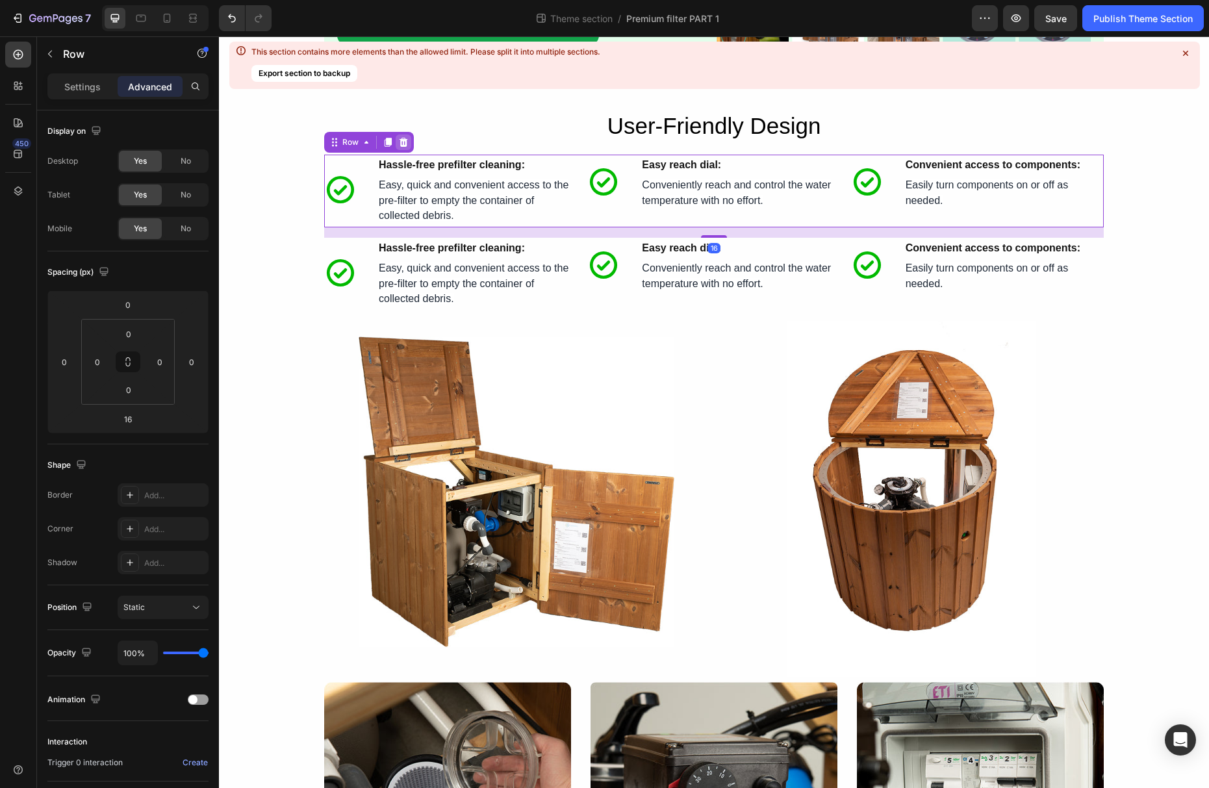
click at [409, 142] on div at bounding box center [404, 142] width 16 height 16
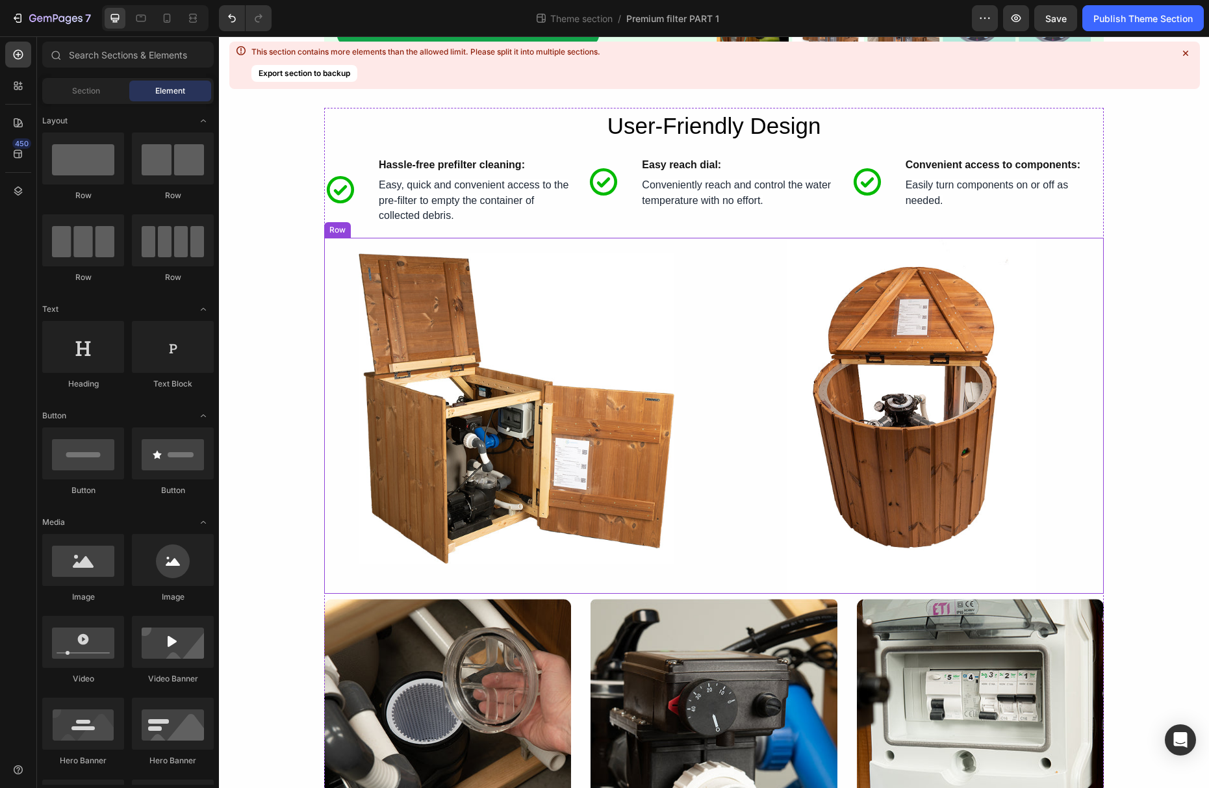
click at [717, 309] on div "Image Image Row" at bounding box center [714, 416] width 780 height 356
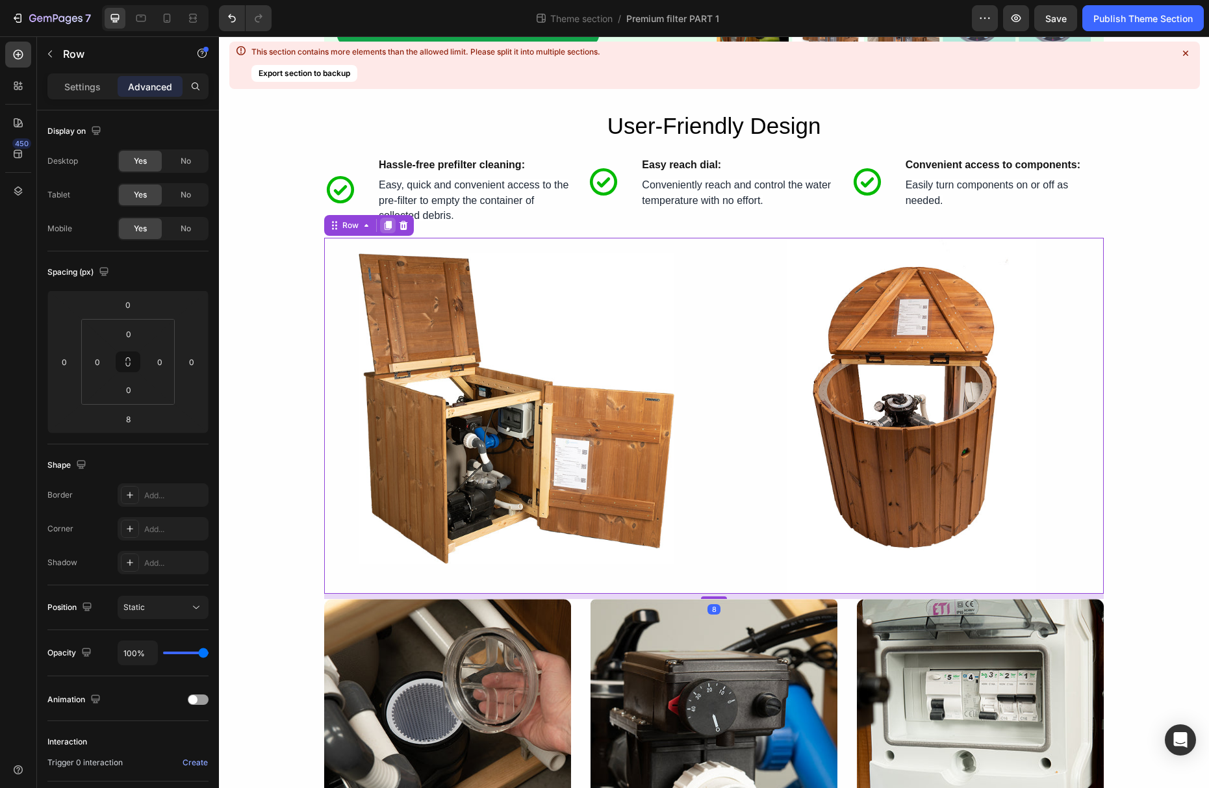
click at [390, 230] on icon at bounding box center [388, 226] width 7 height 9
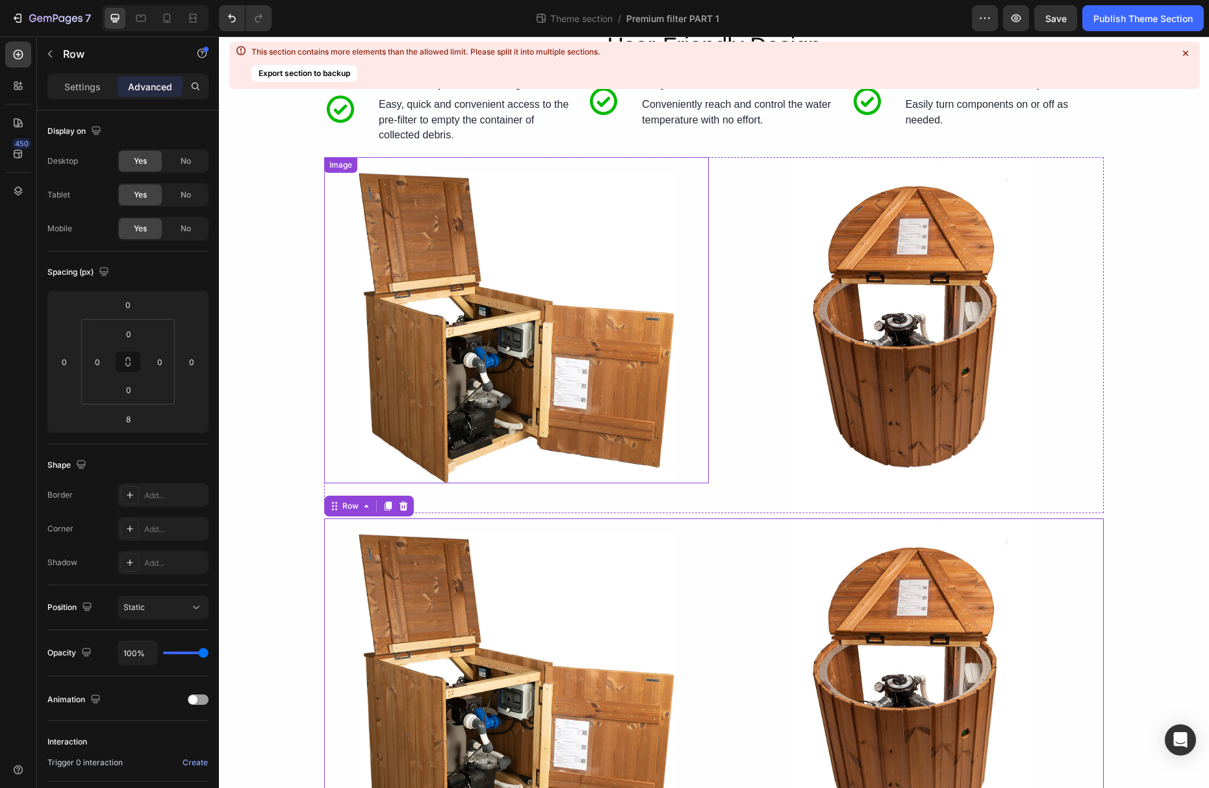
scroll to position [1746, 0]
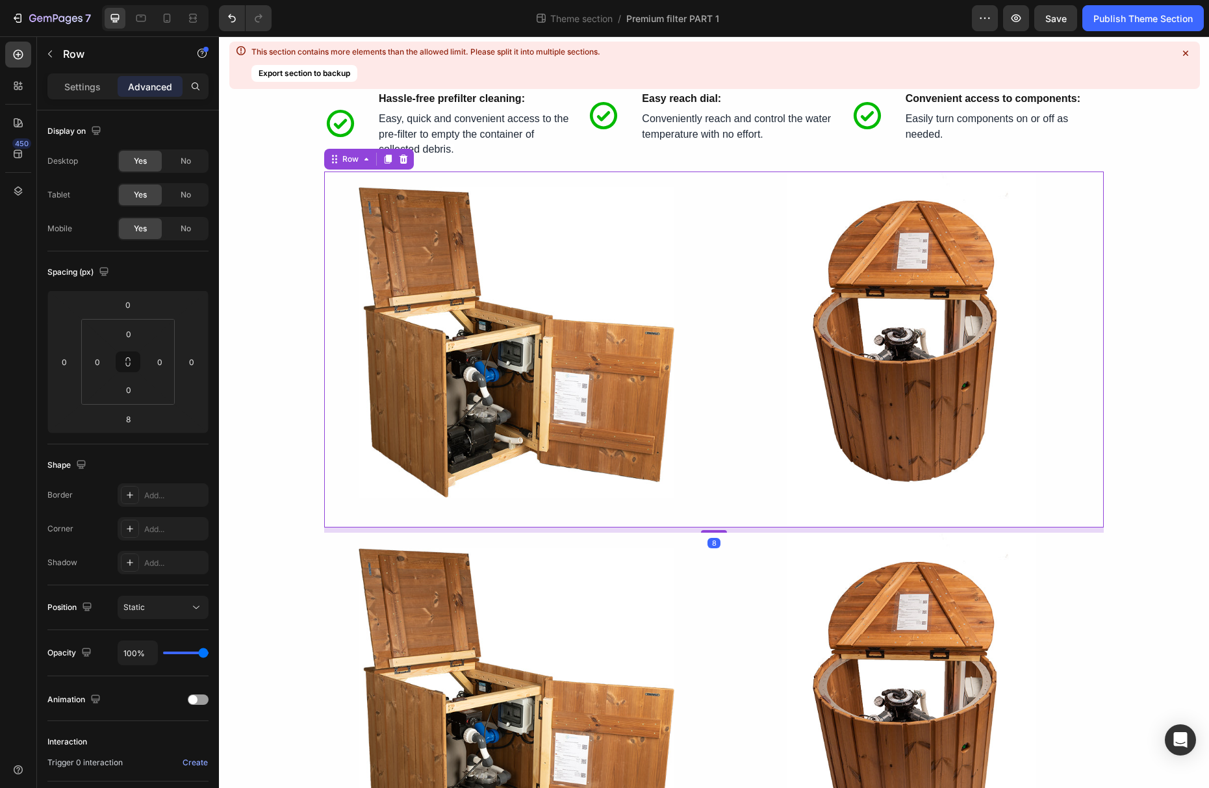
click at [715, 298] on div "Image Image Row 8" at bounding box center [714, 350] width 780 height 356
click at [408, 164] on icon at bounding box center [403, 159] width 10 height 10
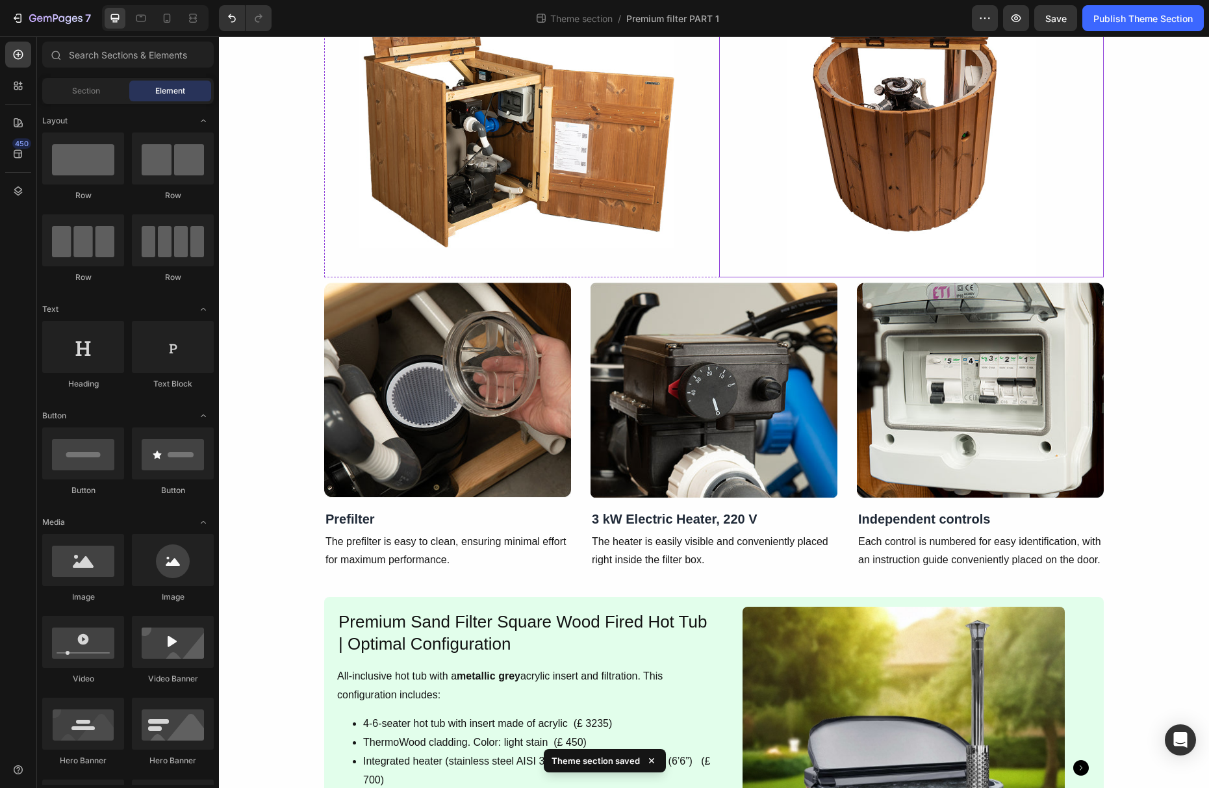
scroll to position [2034, 0]
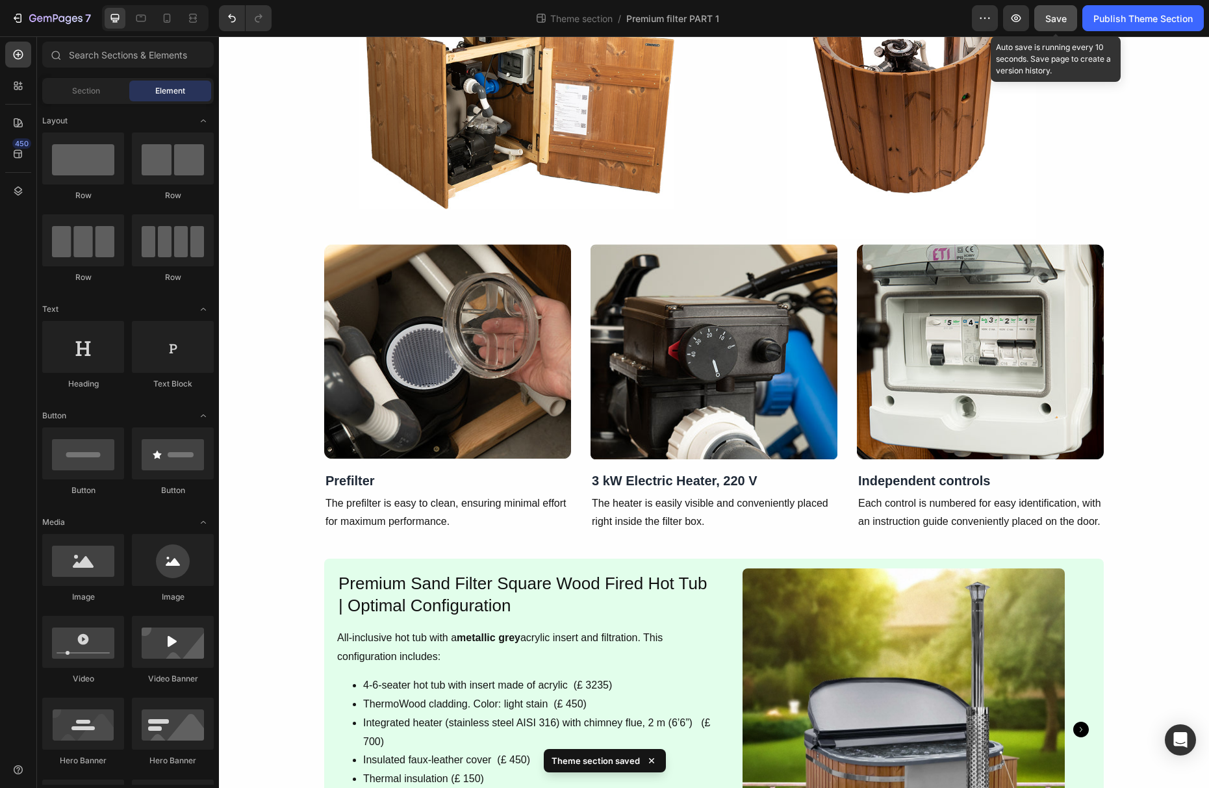
click at [1061, 18] on span "Save" at bounding box center [1055, 18] width 21 height 11
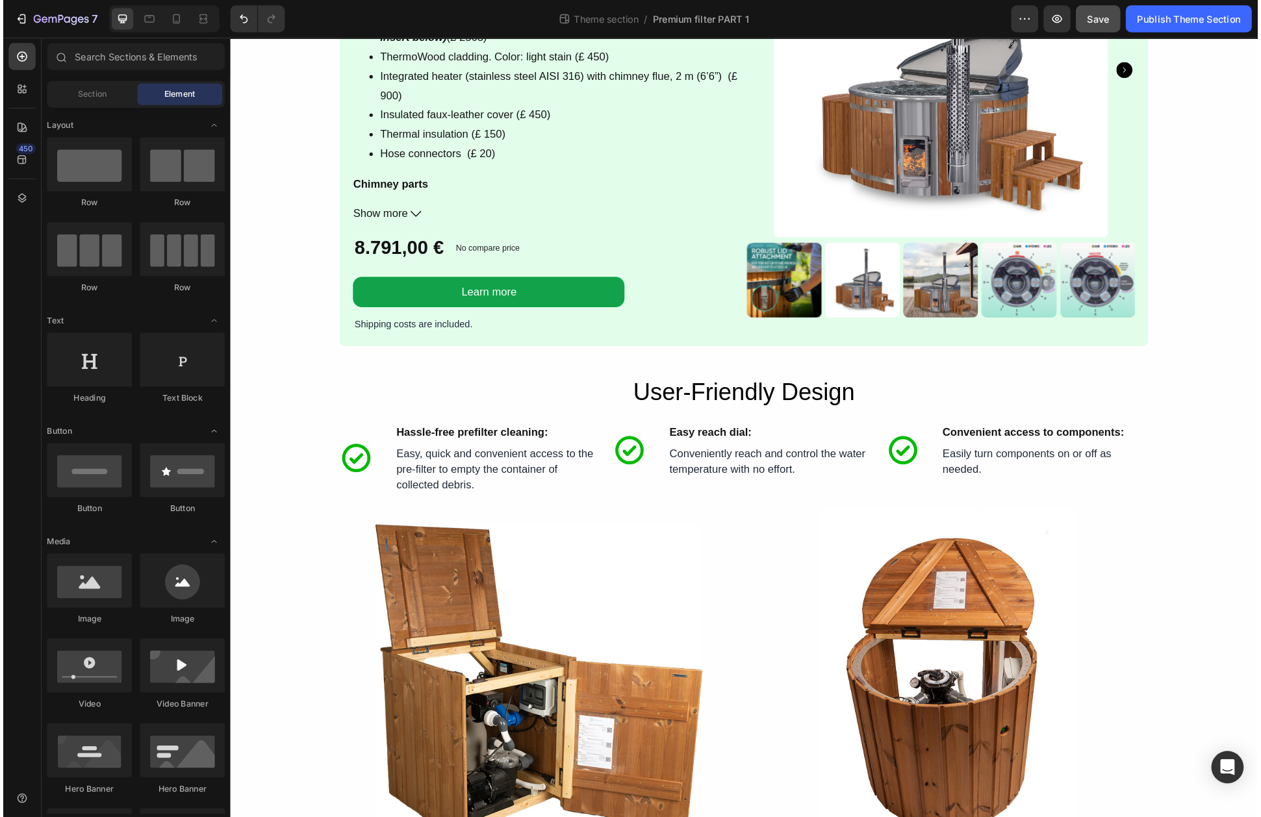
scroll to position [1400, 0]
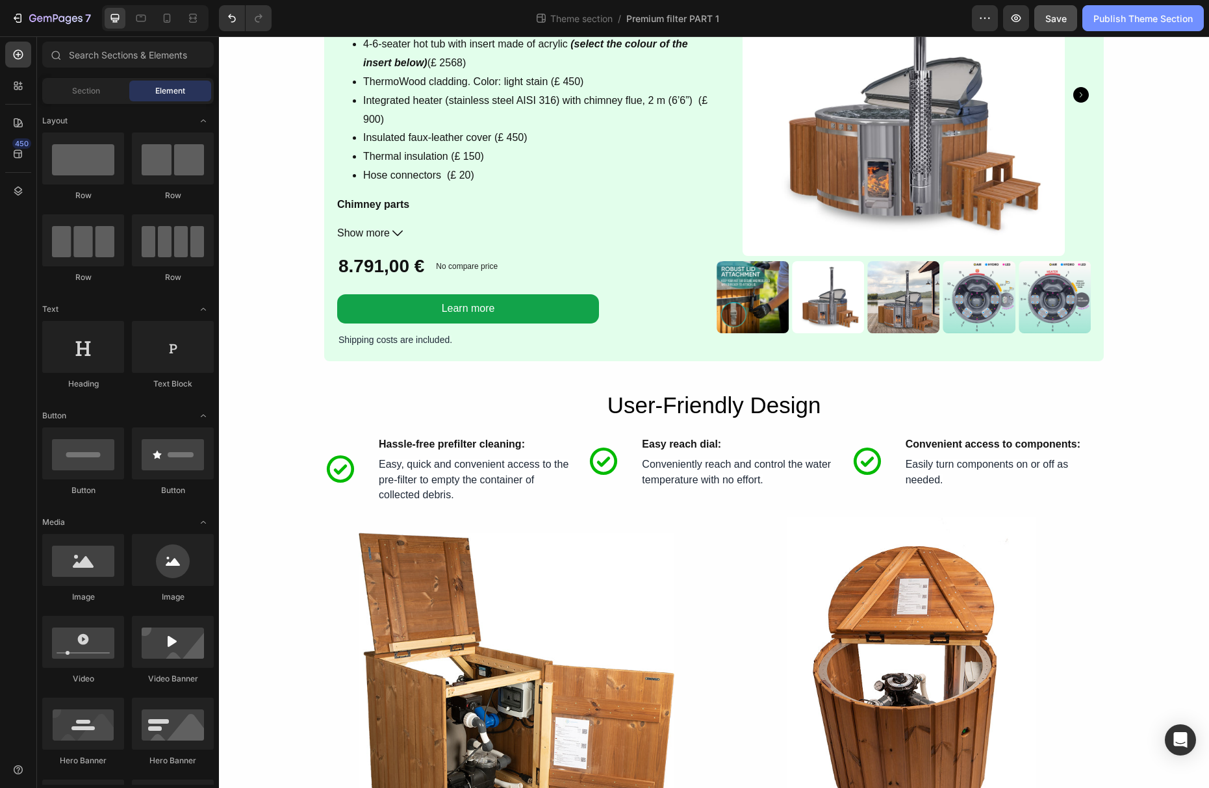
click at [1123, 23] on div "Publish Theme Section" at bounding box center [1142, 19] width 99 height 14
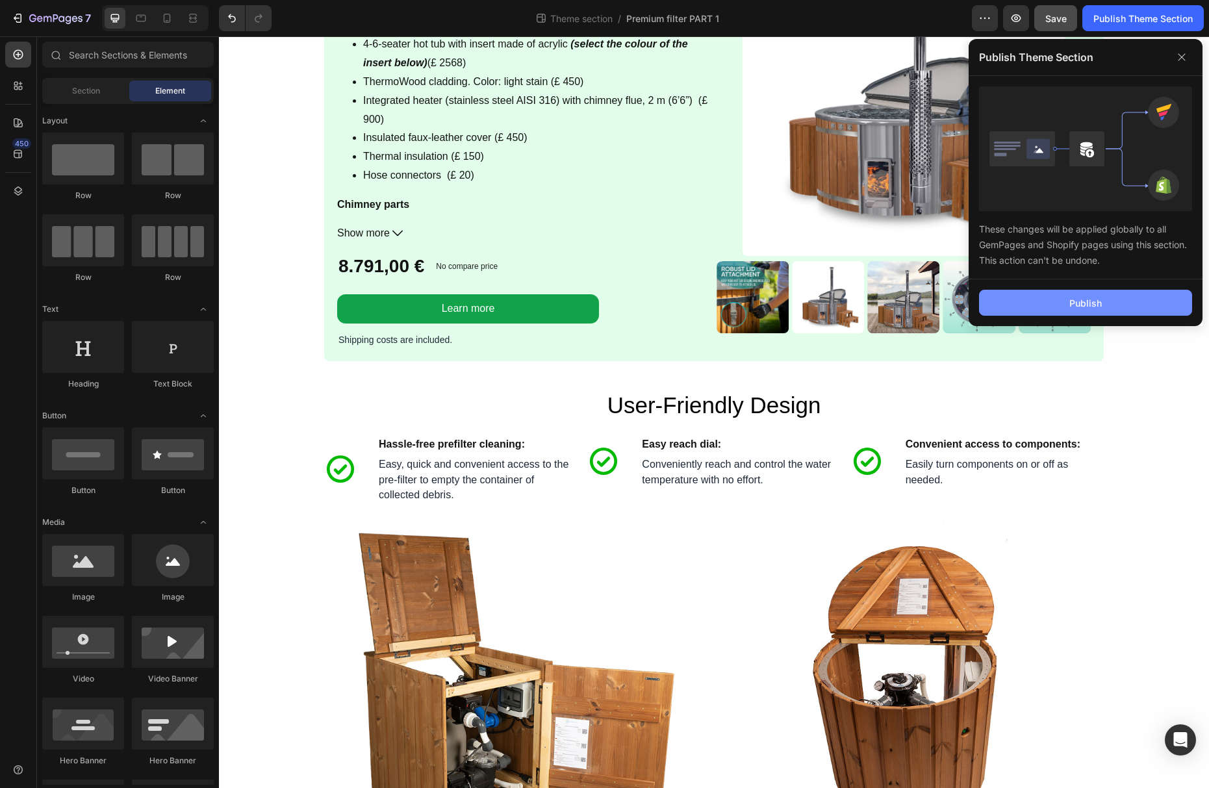
click at [1121, 305] on button "Publish" at bounding box center [1085, 303] width 213 height 26
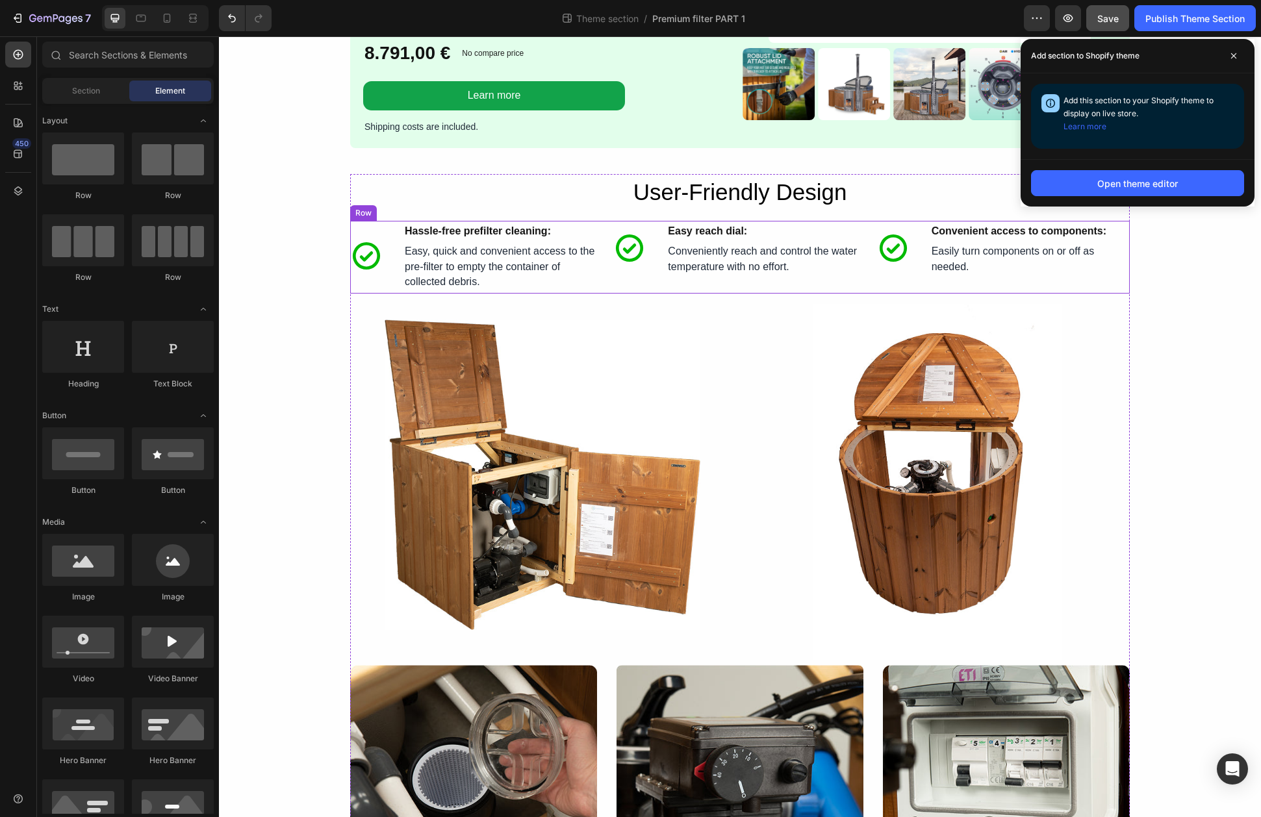
scroll to position [1625, 0]
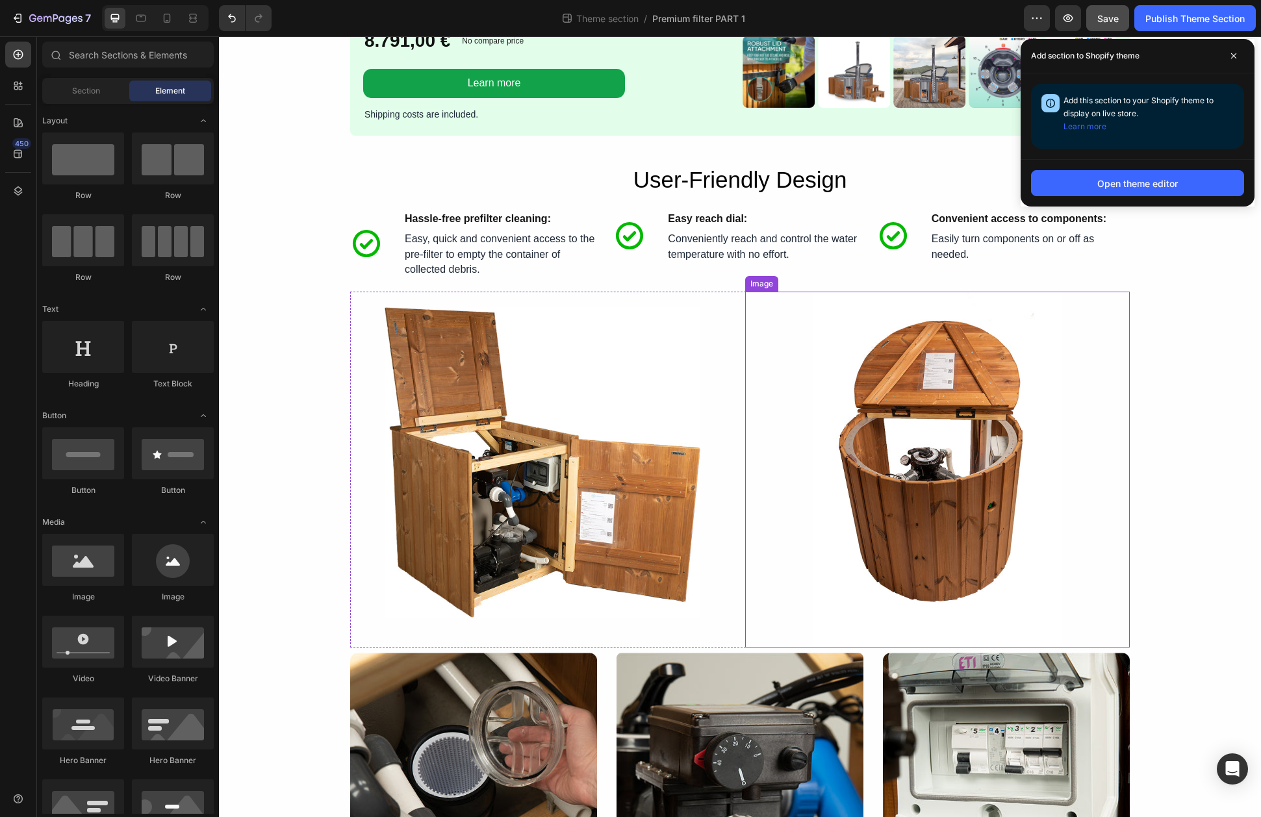
click at [771, 454] on div at bounding box center [937, 470] width 385 height 356
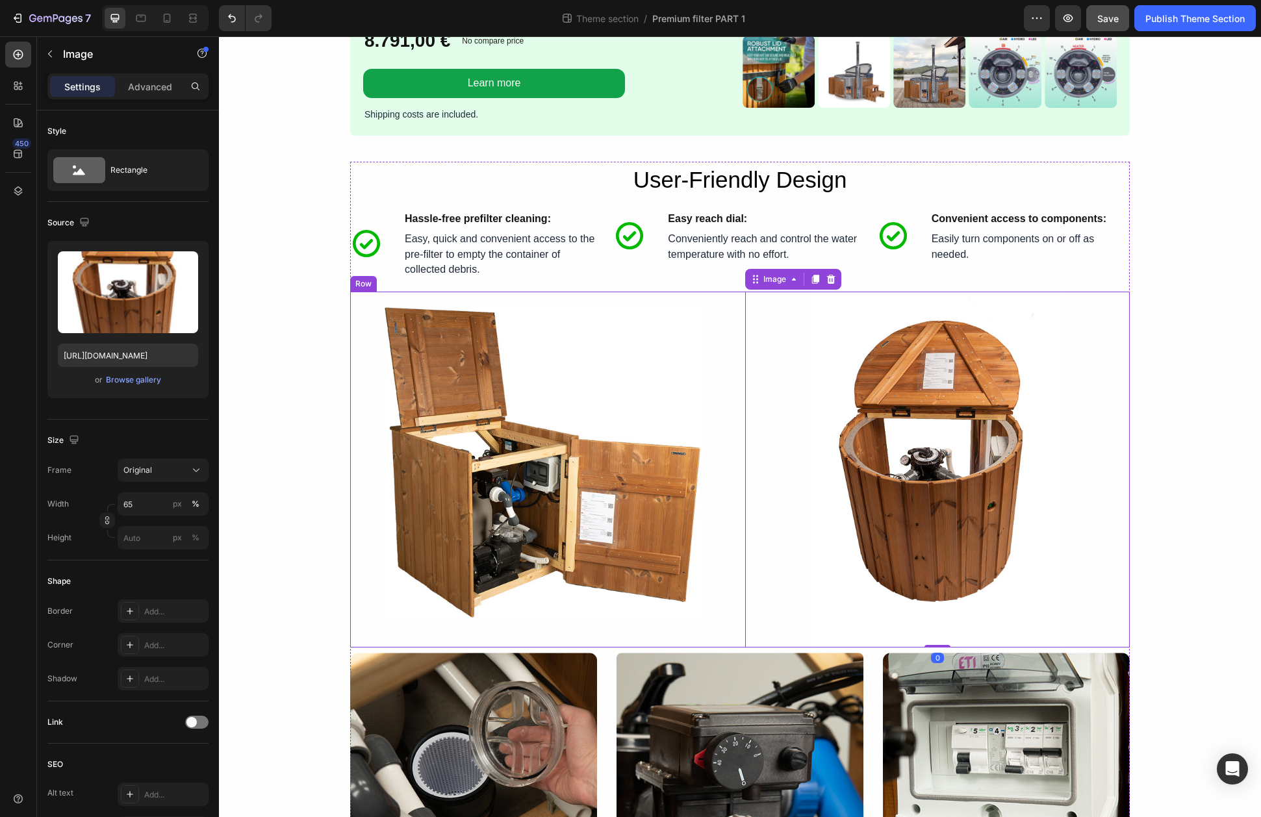
click at [737, 457] on div "Image Image 0 Row" at bounding box center [740, 470] width 780 height 356
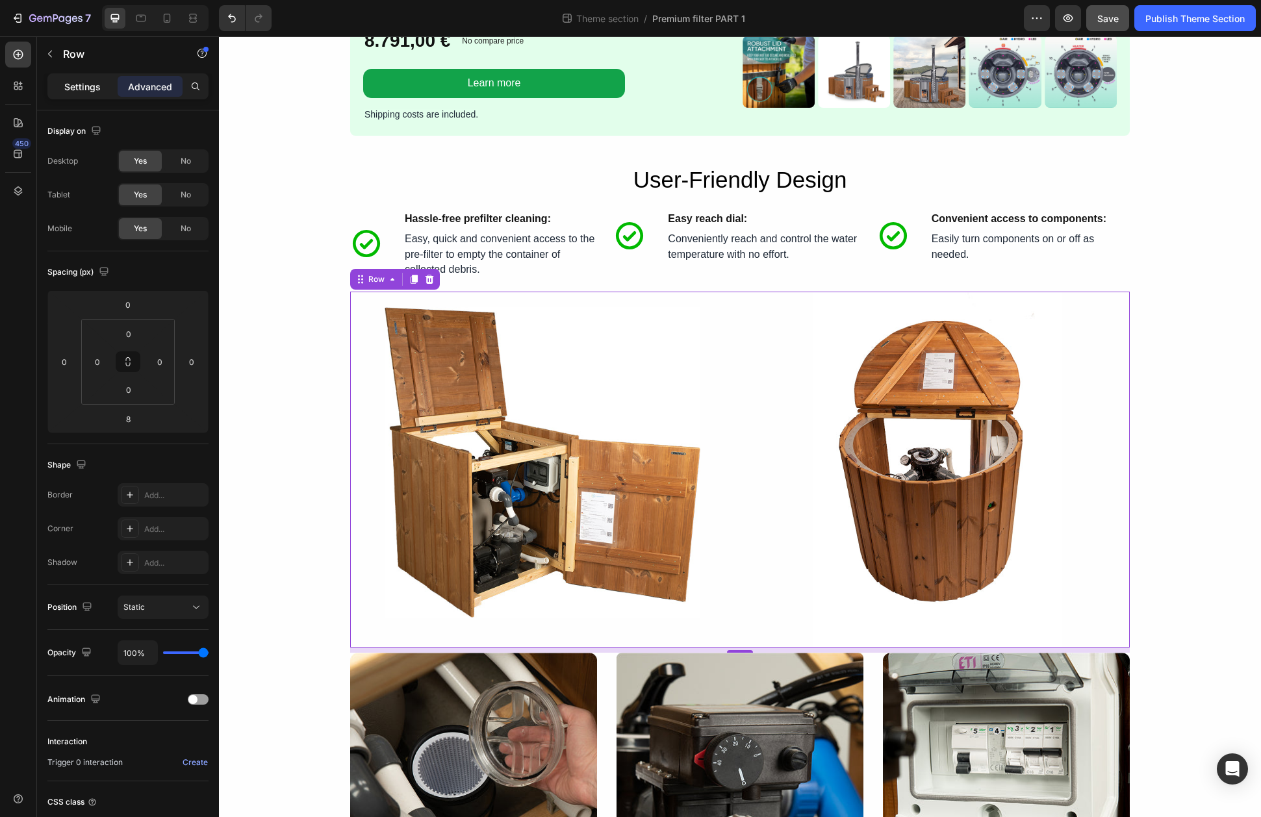
click at [63, 89] on div "Settings" at bounding box center [82, 86] width 65 height 21
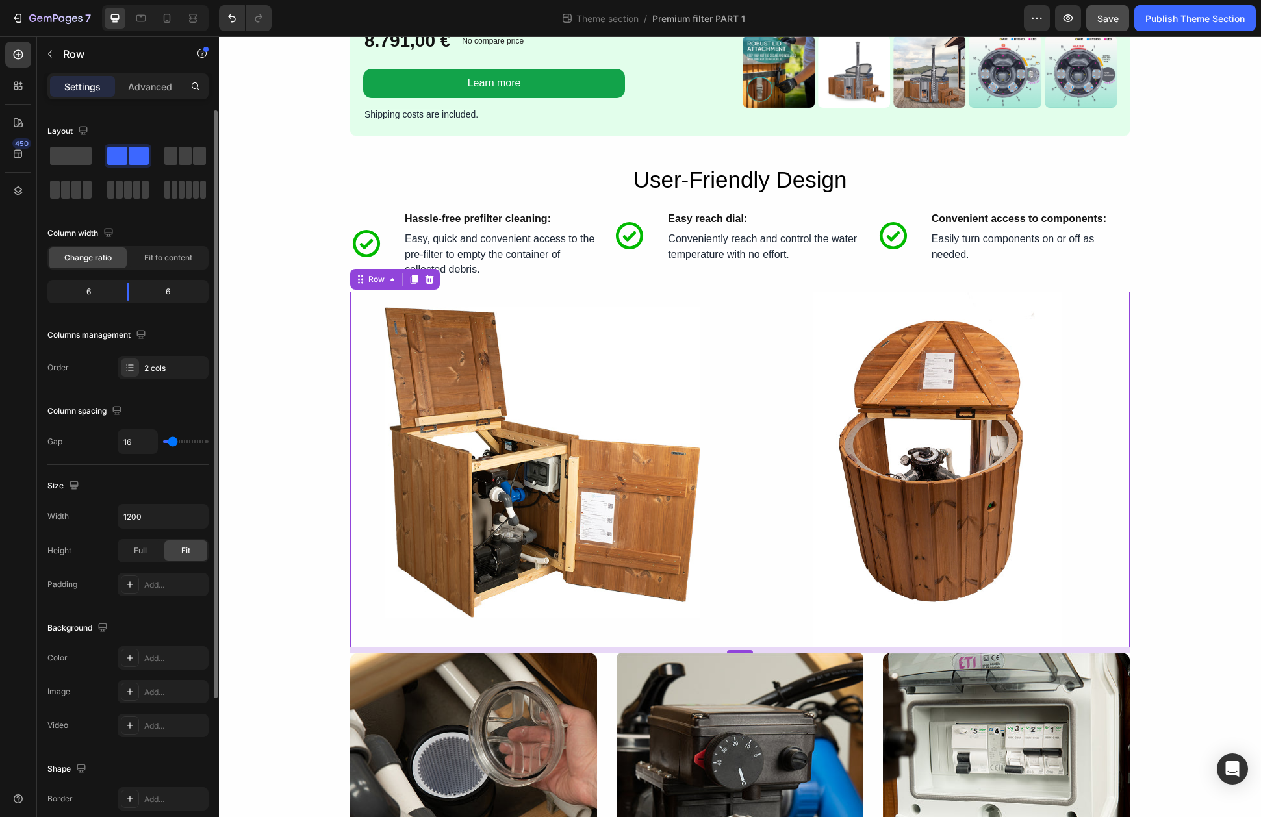
type input "0"
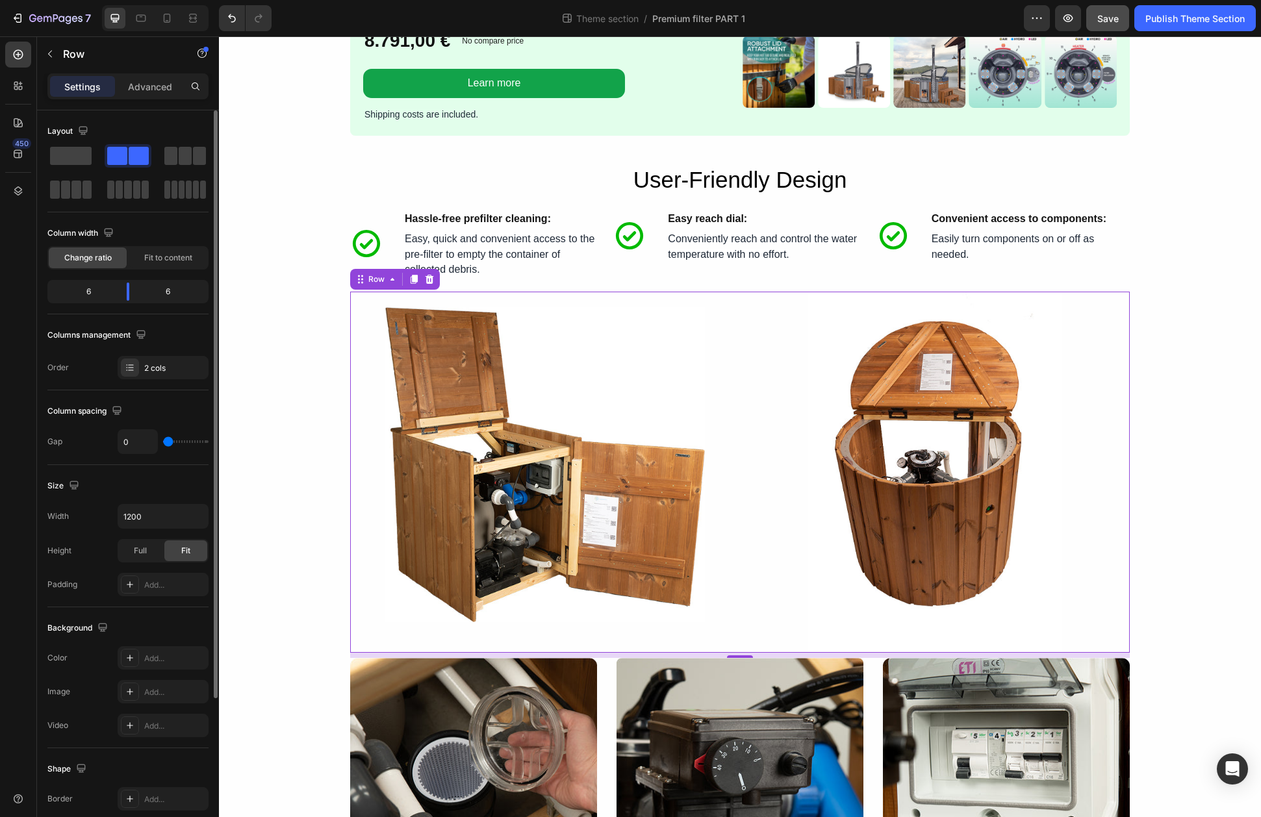
drag, startPoint x: 173, startPoint y: 440, endPoint x: 159, endPoint y: 441, distance: 13.7
type input "0"
click at [163, 441] on input "range" at bounding box center [185, 441] width 45 height 3
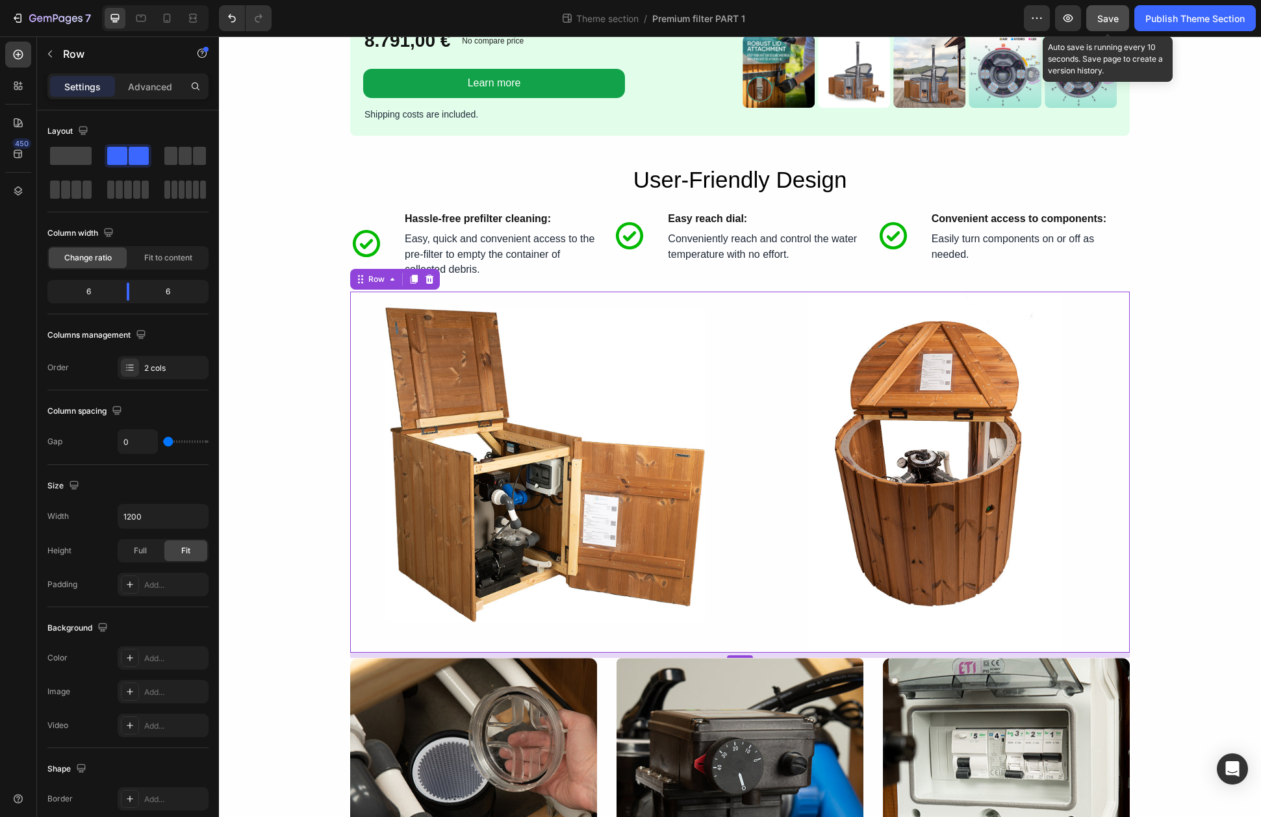
click at [1100, 16] on span "Save" at bounding box center [1107, 18] width 21 height 11
click at [1176, 27] on button "Publish Theme Section" at bounding box center [1194, 18] width 121 height 26
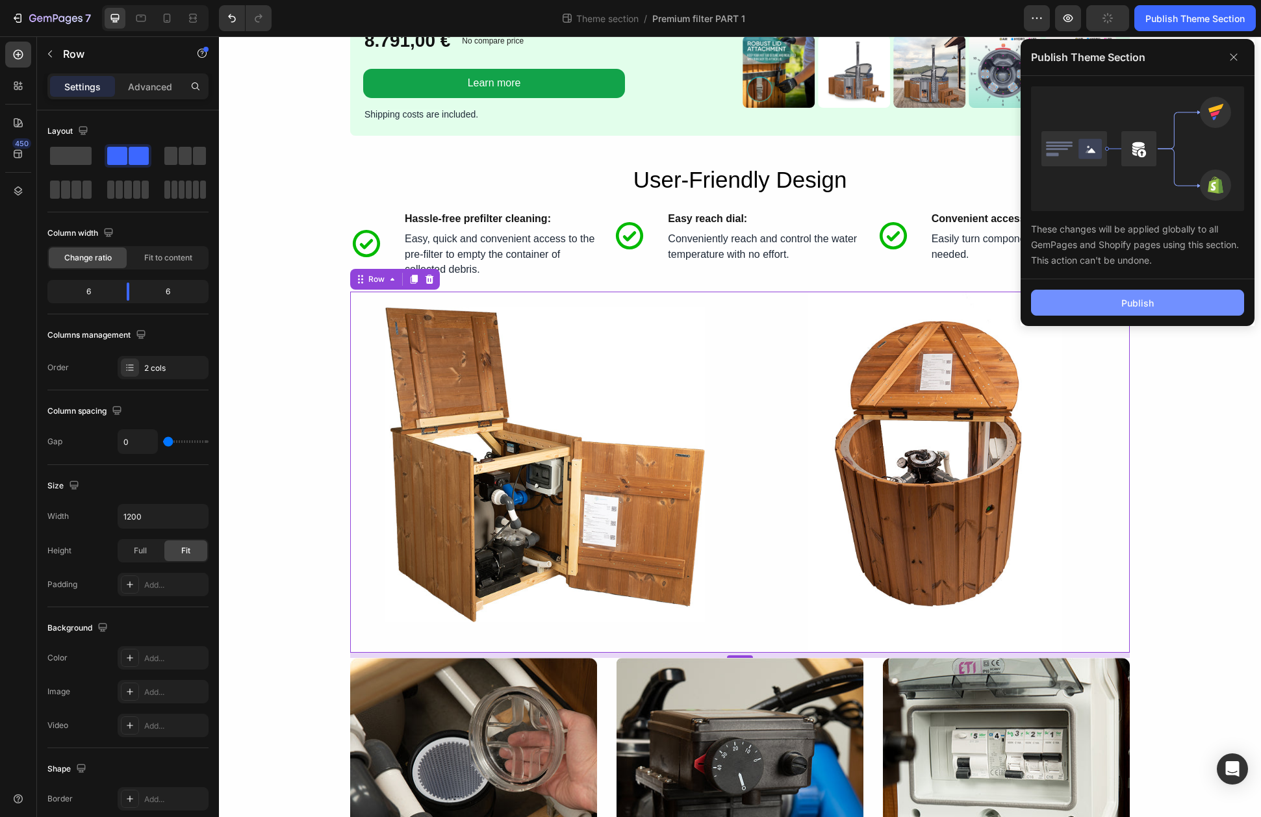
click at [1180, 298] on button "Publish" at bounding box center [1137, 303] width 213 height 26
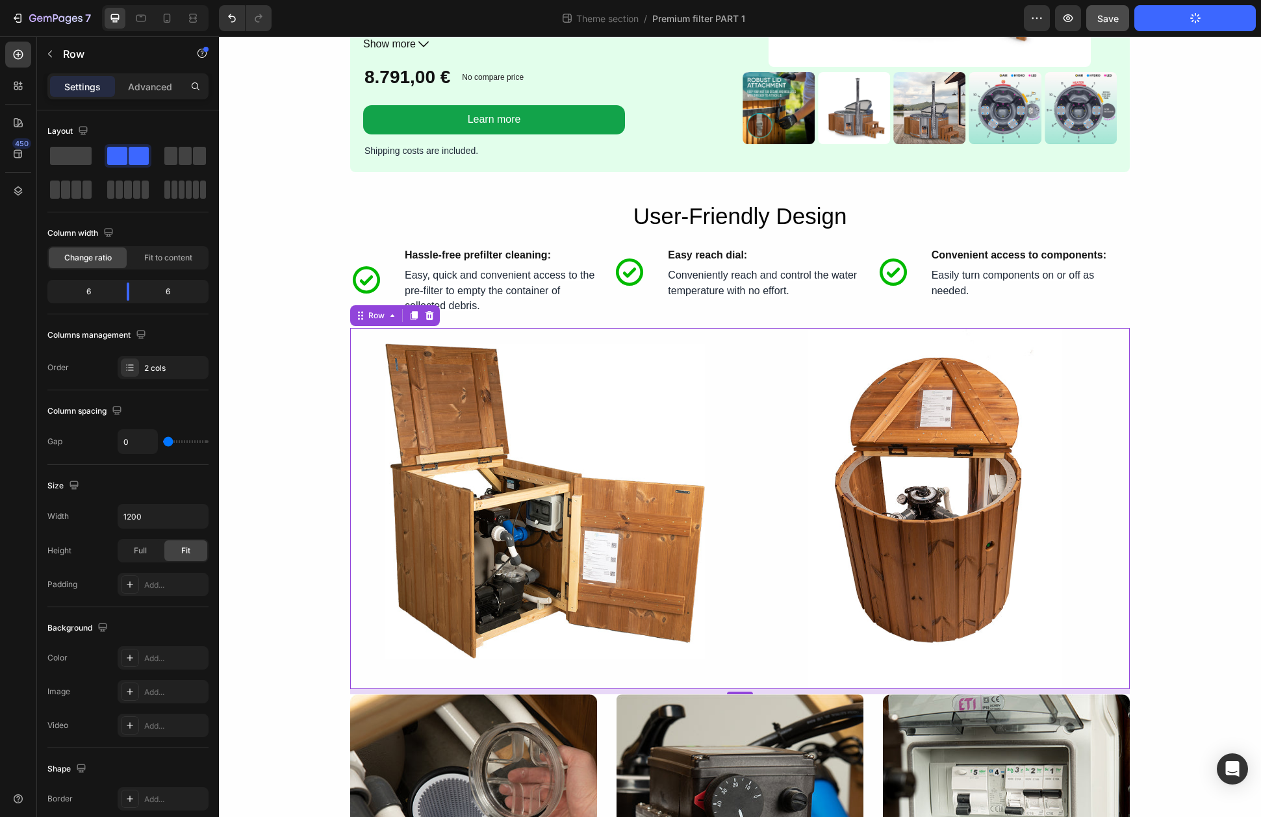
scroll to position [1579, 0]
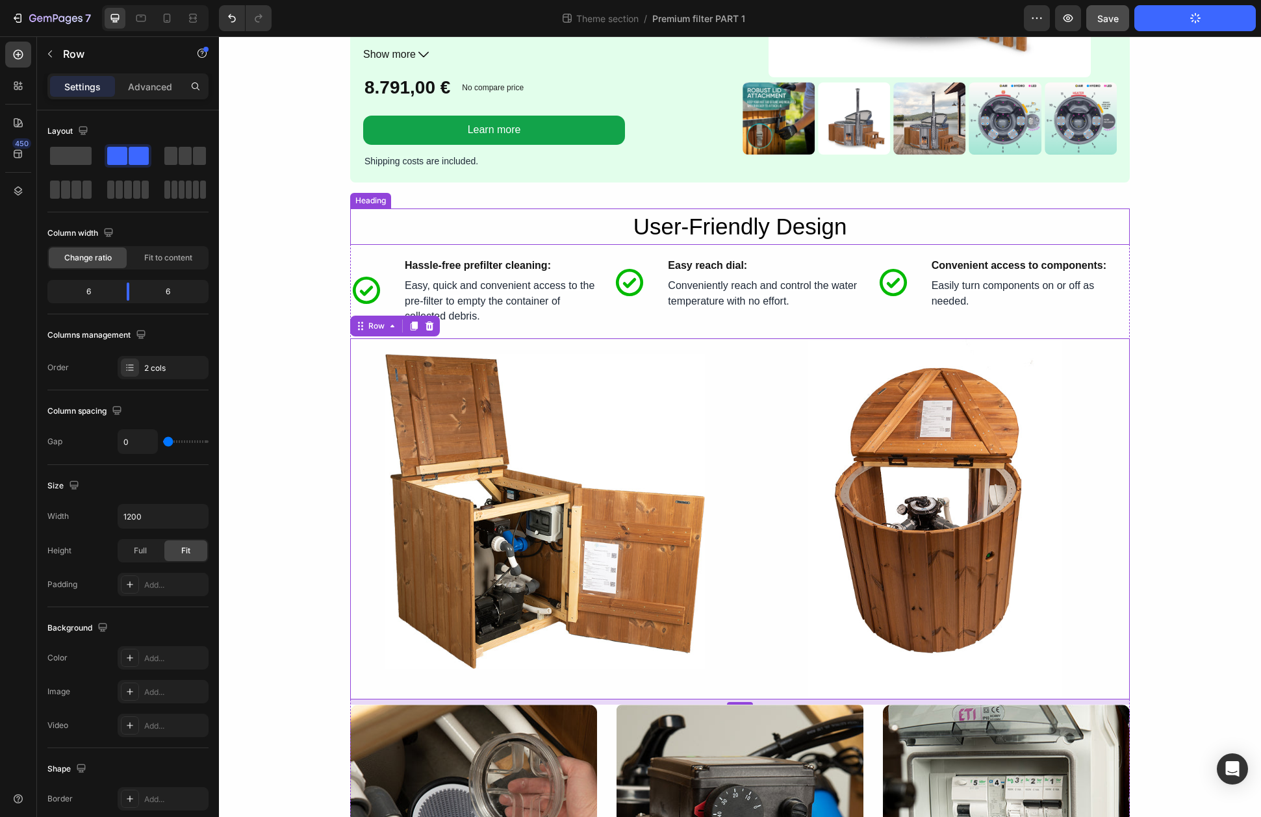
click at [685, 230] on h2 "User-Friendly Design" at bounding box center [740, 227] width 780 height 37
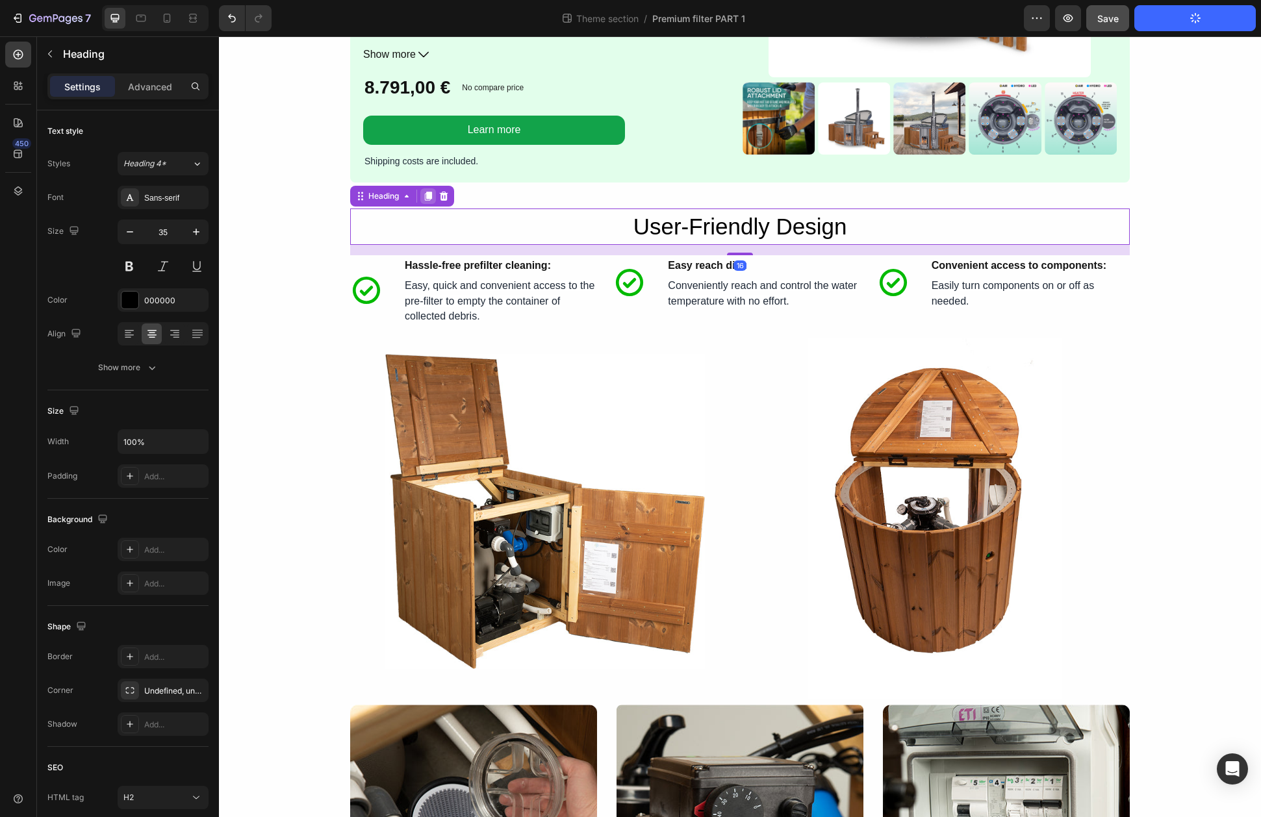
click at [430, 195] on icon at bounding box center [428, 196] width 7 height 9
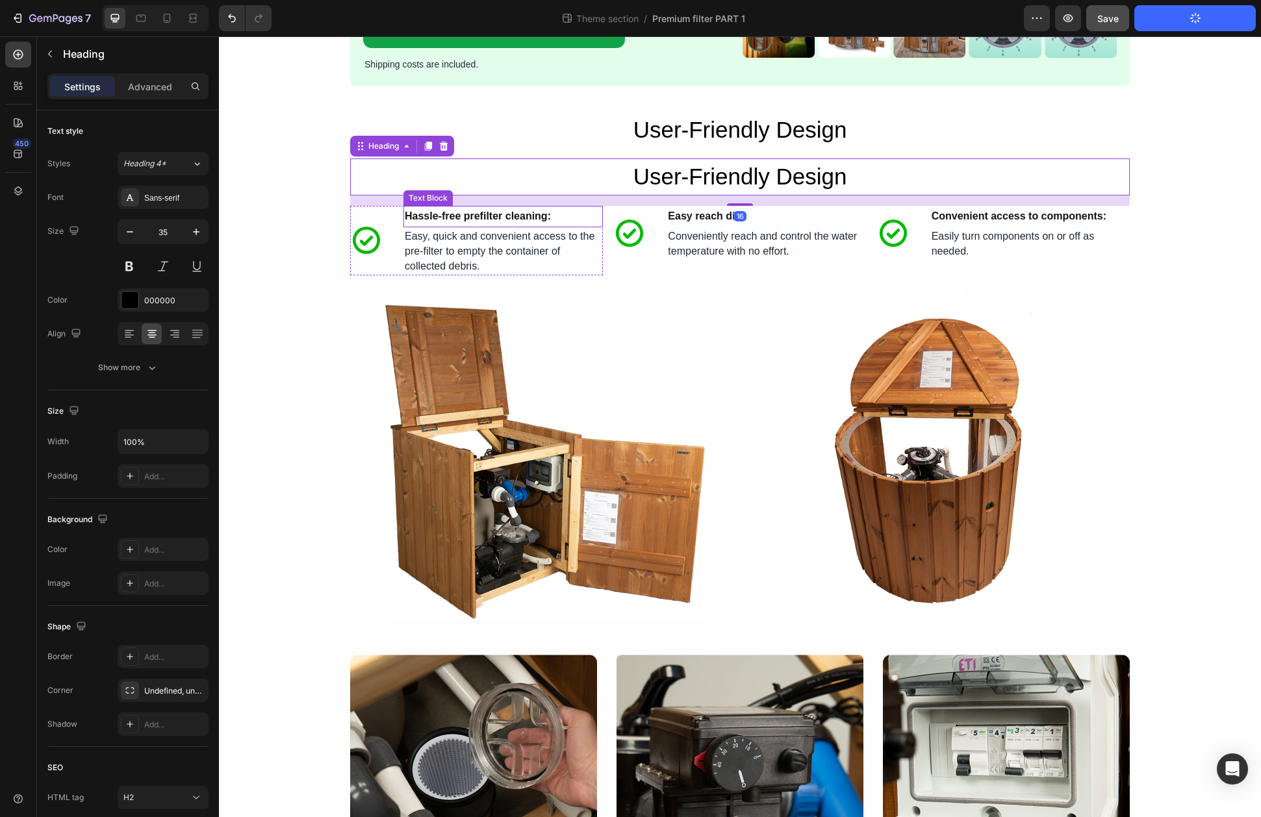
scroll to position [1676, 0]
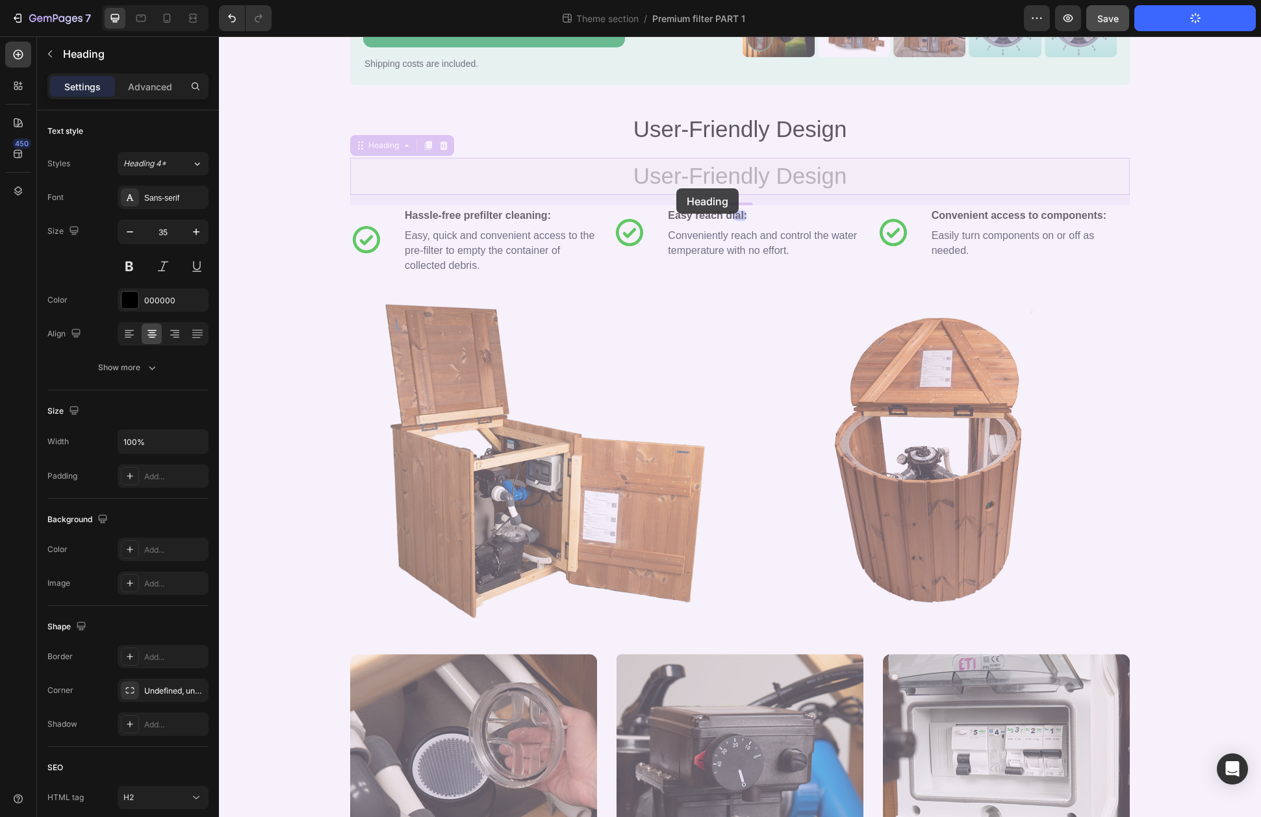
drag, startPoint x: 364, startPoint y: 146, endPoint x: 683, endPoint y: 174, distance: 320.3
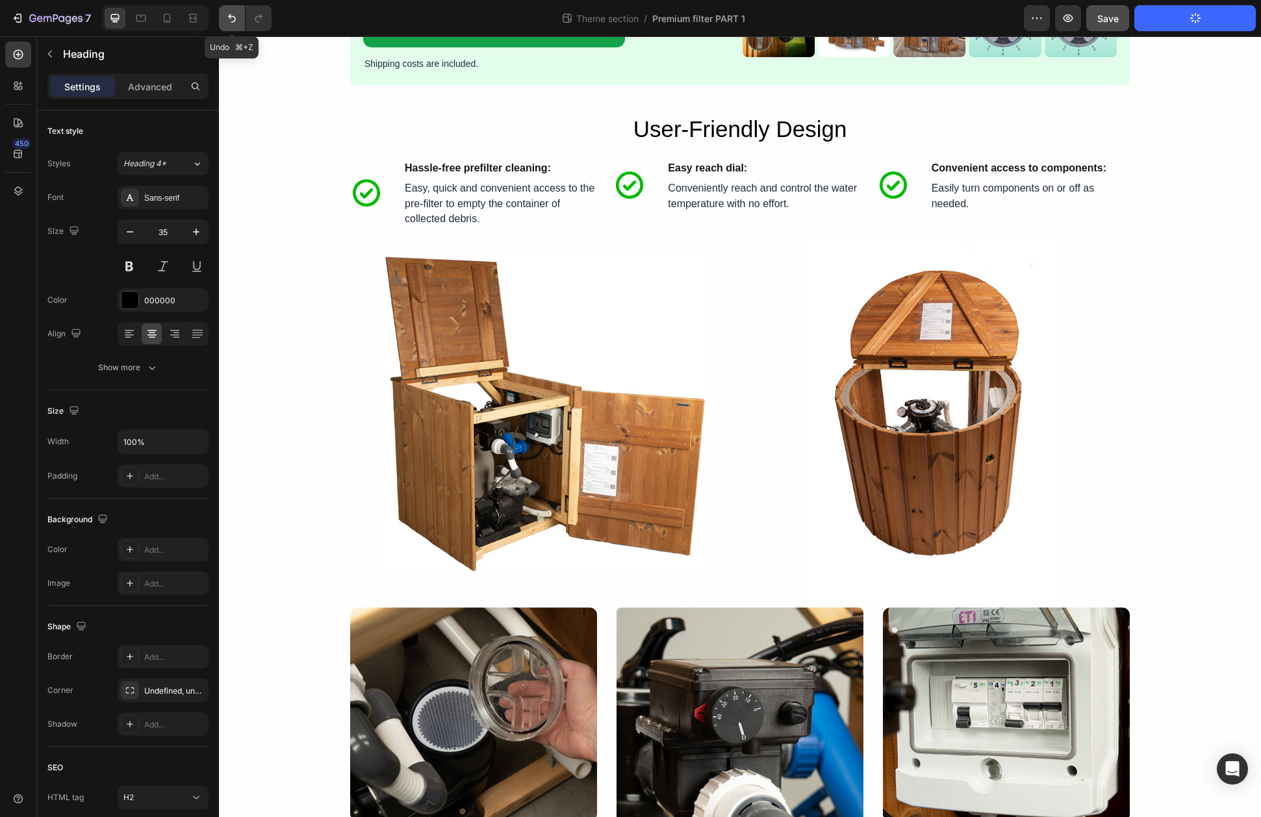
click at [228, 21] on icon "Undo/Redo" at bounding box center [231, 18] width 13 height 13
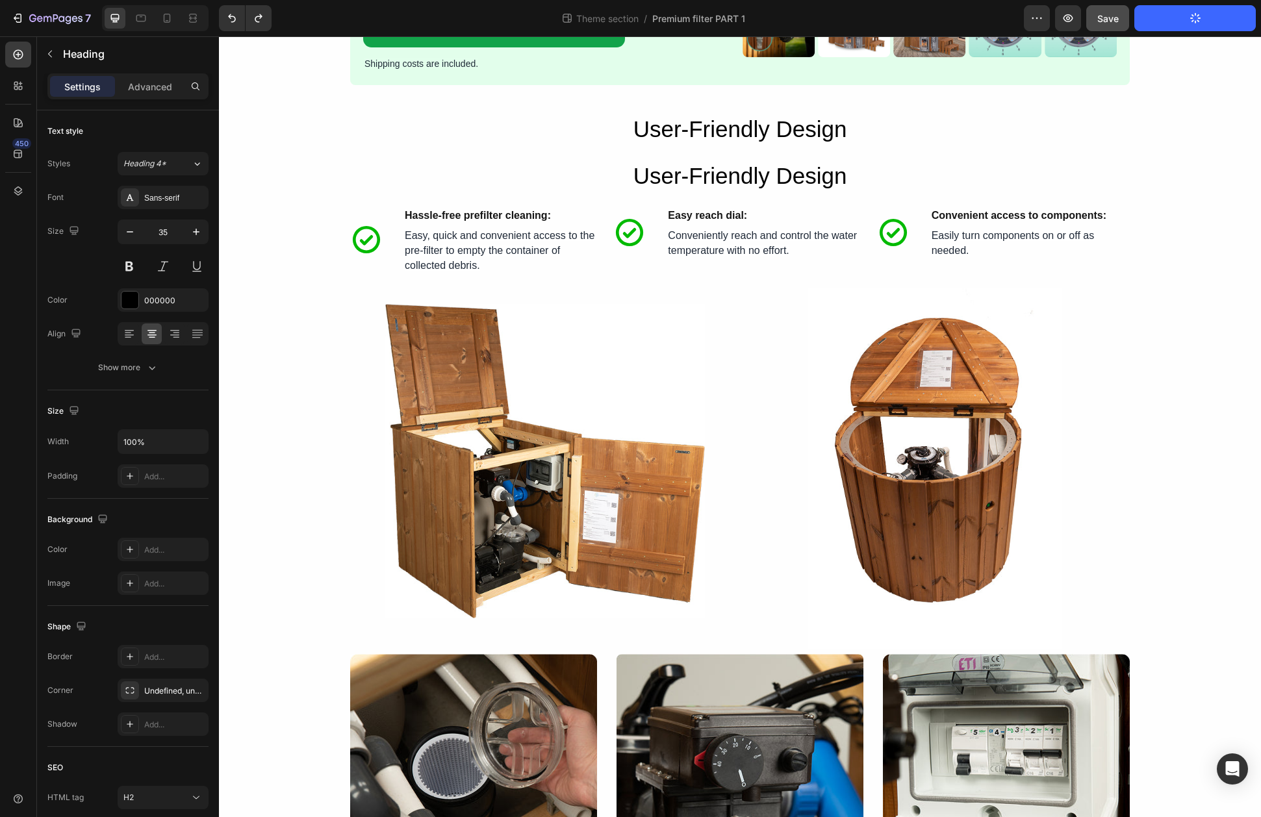
click at [614, 170] on h2 "User-Friendly Design" at bounding box center [740, 176] width 780 height 37
click at [724, 181] on p "User-Friendly Design" at bounding box center [739, 176] width 777 height 34
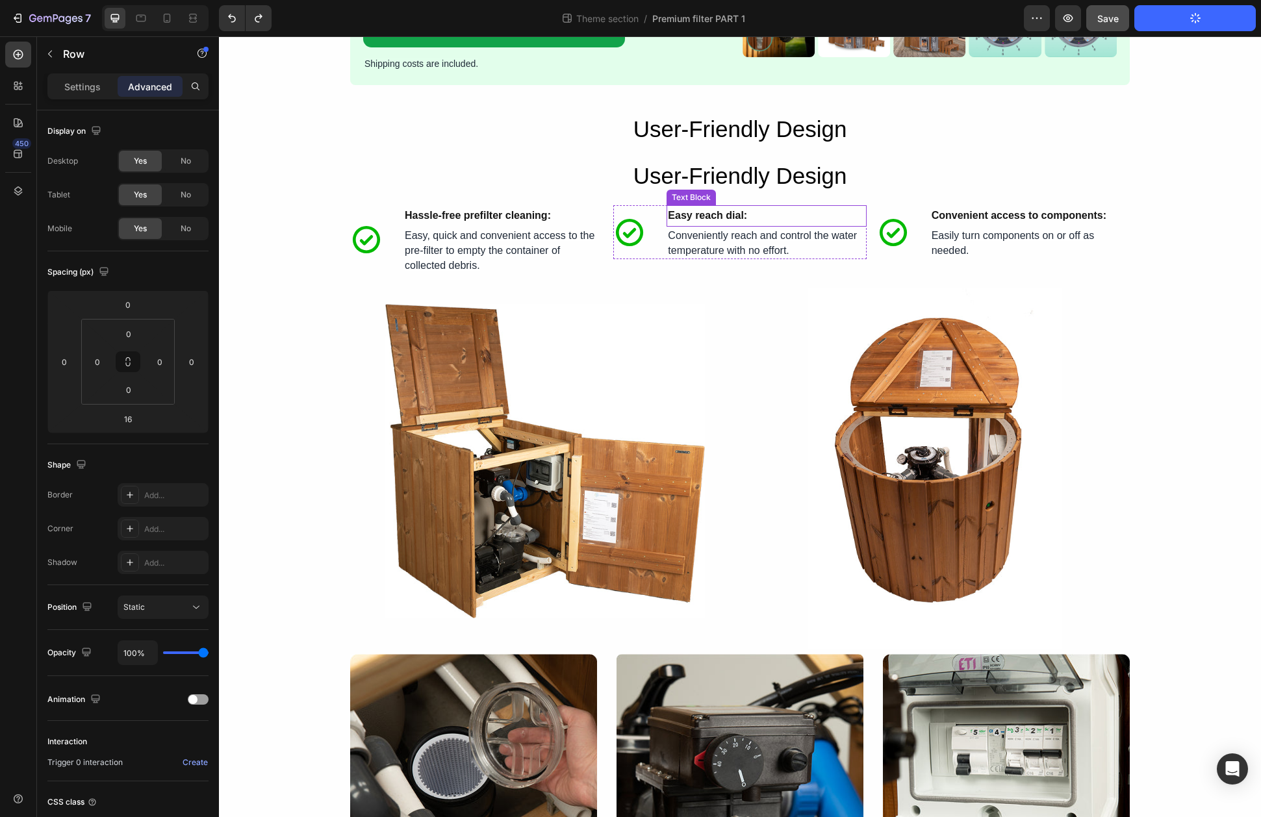
click at [869, 235] on div "Icon Hassle-free prefilter cleaning: Text Block Icon Hassle-free prefilter clea…" at bounding box center [740, 241] width 780 height 73
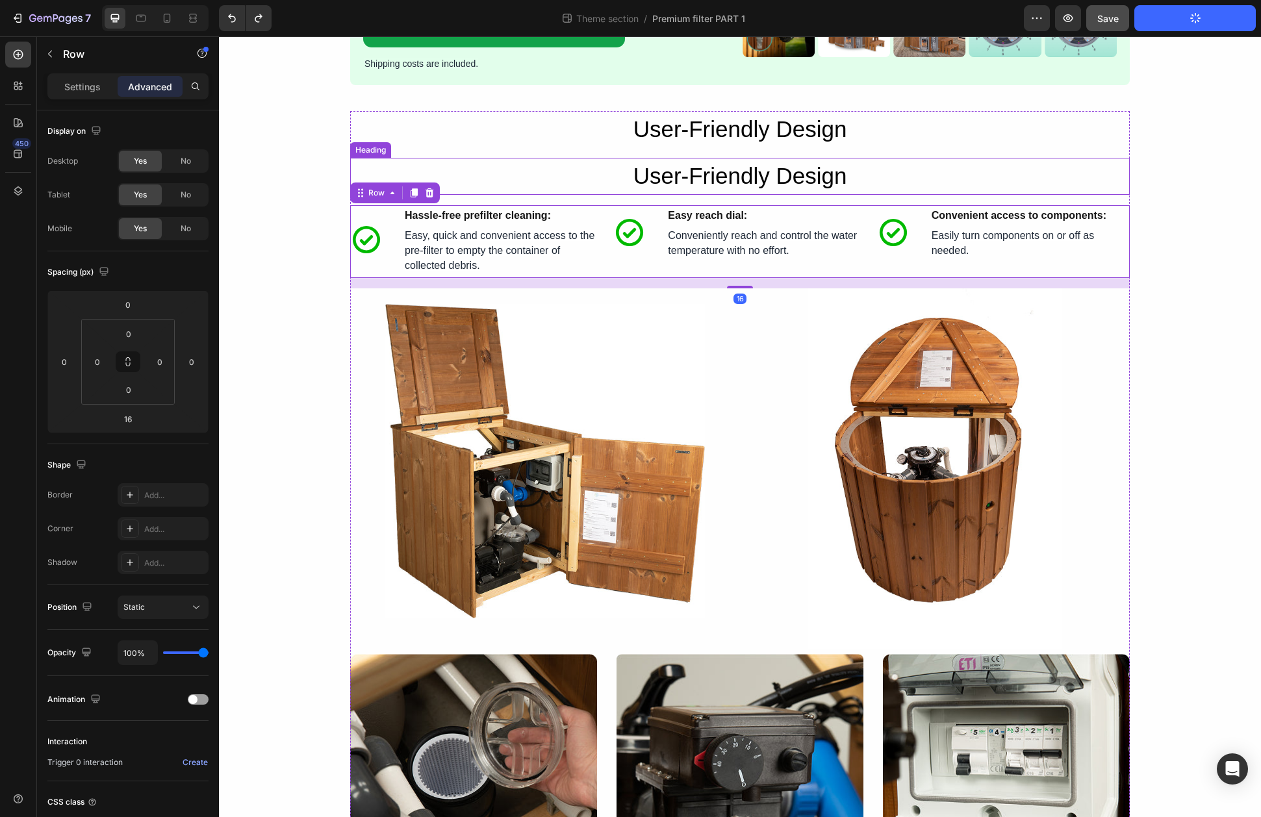
click at [873, 175] on p "User-Friendly Design" at bounding box center [739, 176] width 777 height 34
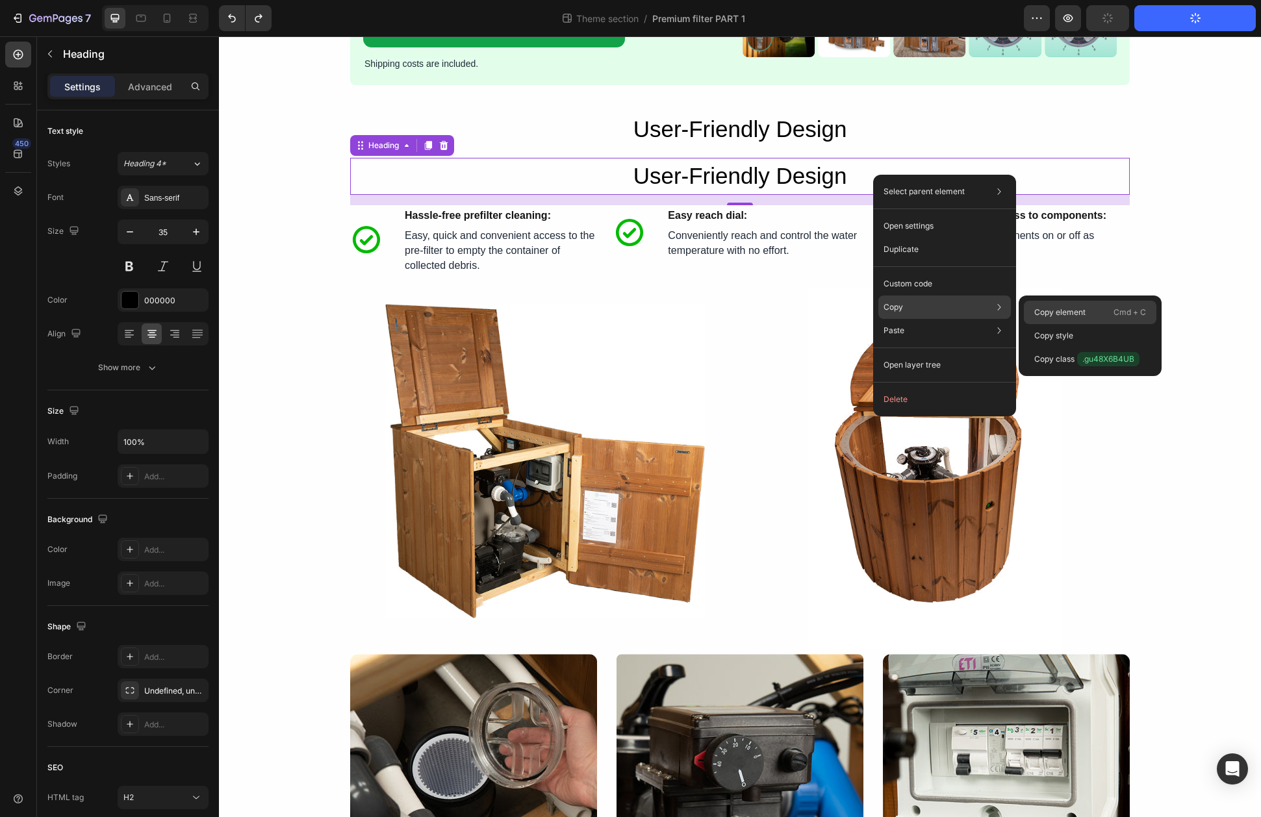
click at [1055, 312] on p "Copy element" at bounding box center [1059, 313] width 51 height 12
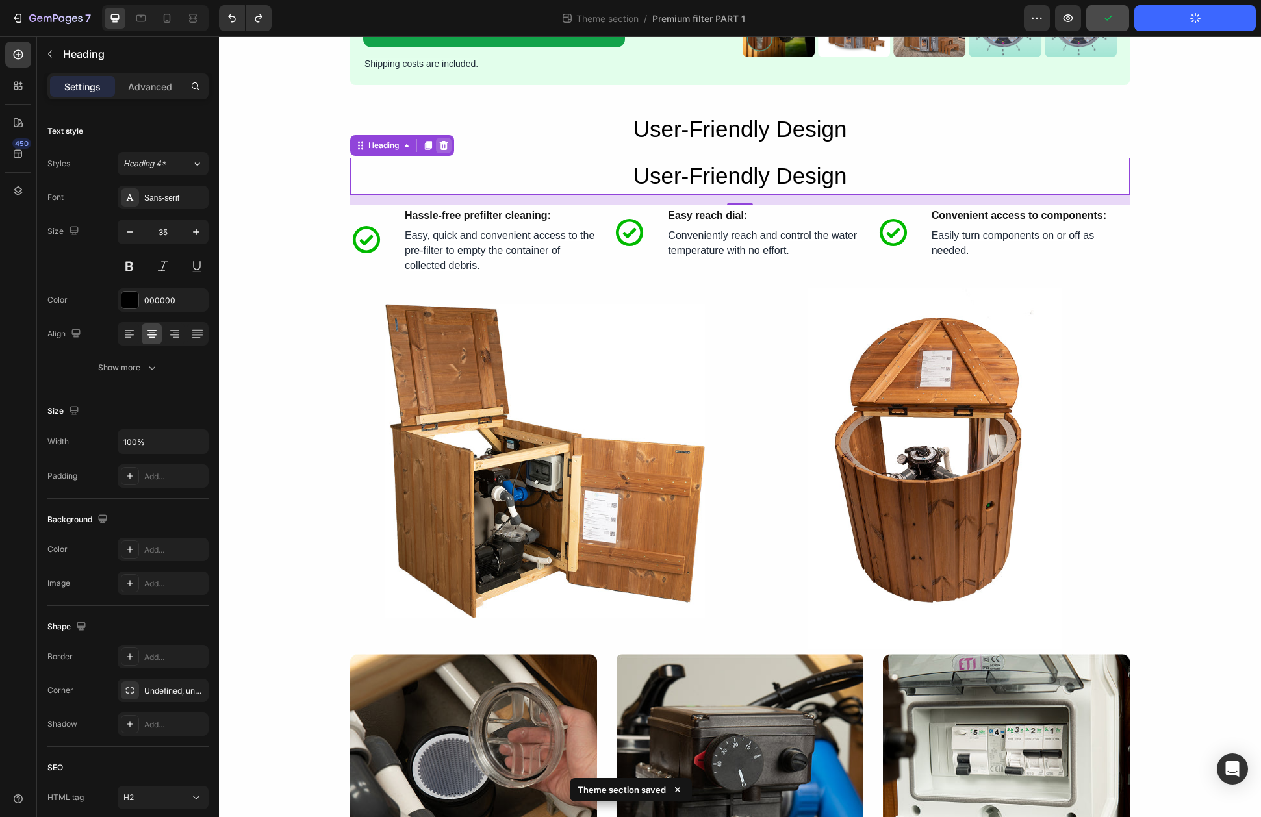
click at [448, 145] on icon at bounding box center [444, 145] width 8 height 9
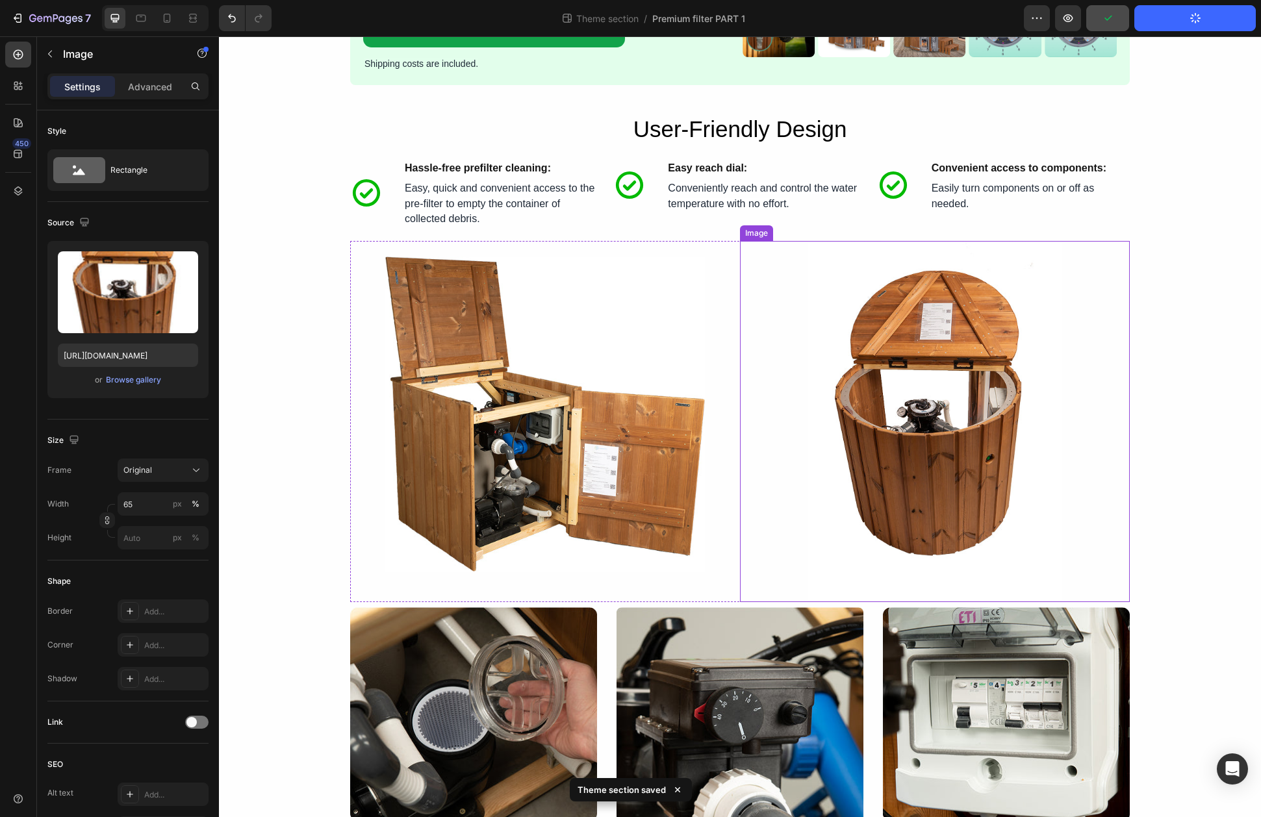
click at [783, 560] on div at bounding box center [935, 421] width 390 height 361
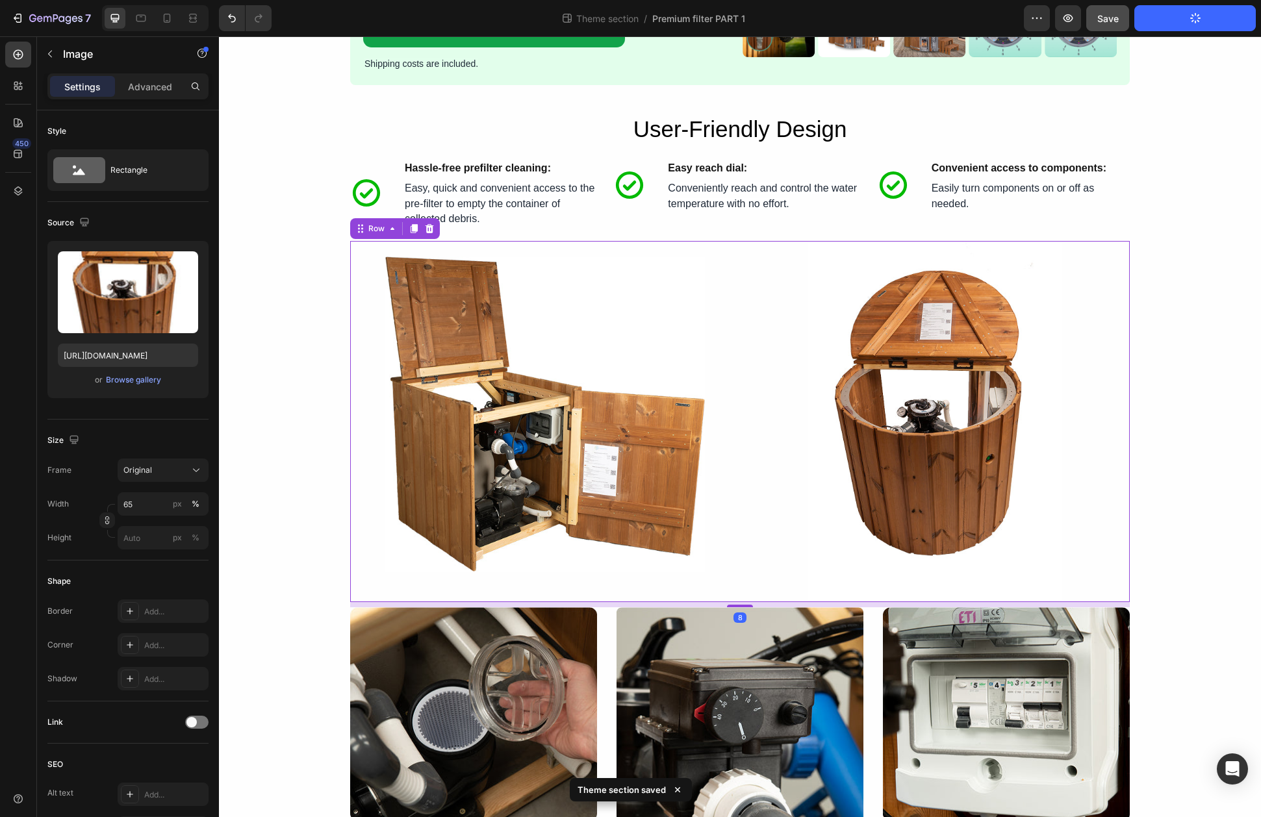
click at [737, 583] on div "Image" at bounding box center [545, 421] width 390 height 361
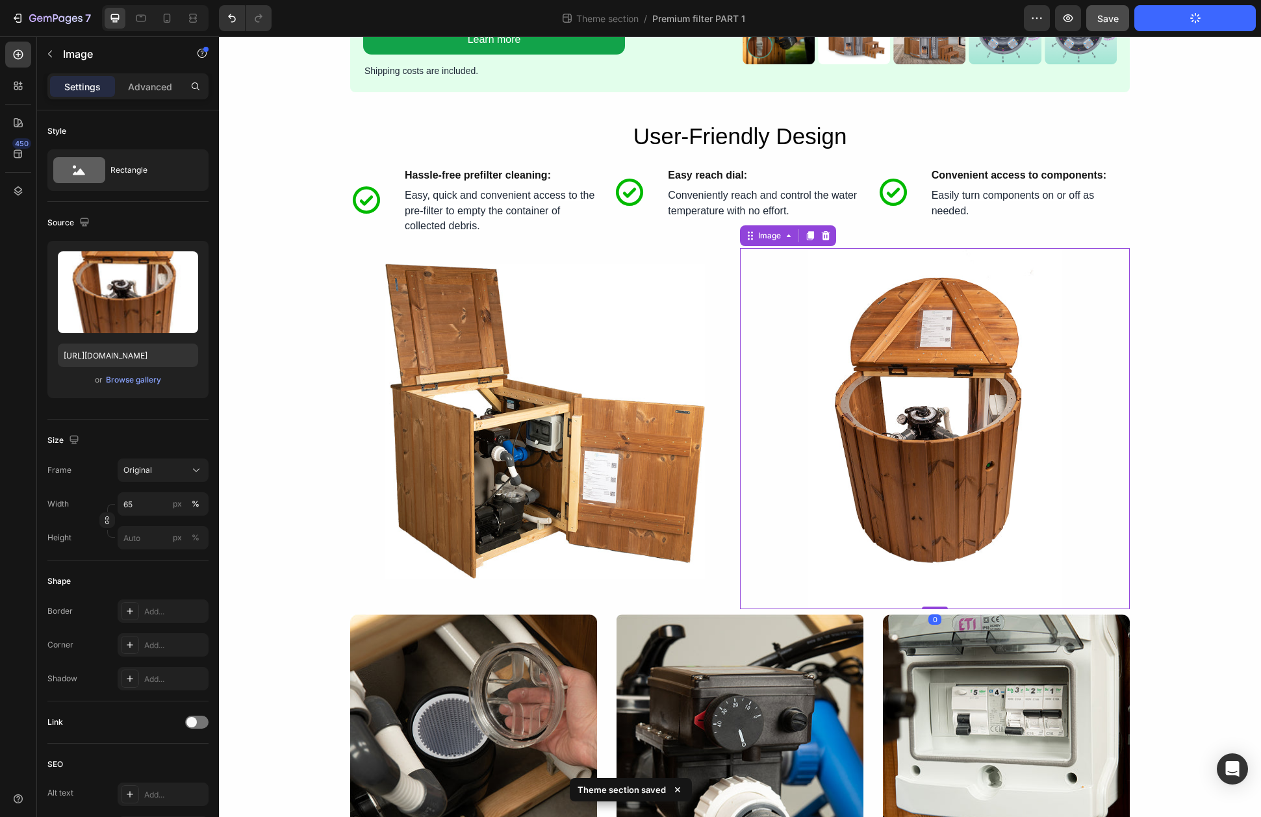
scroll to position [1664, 0]
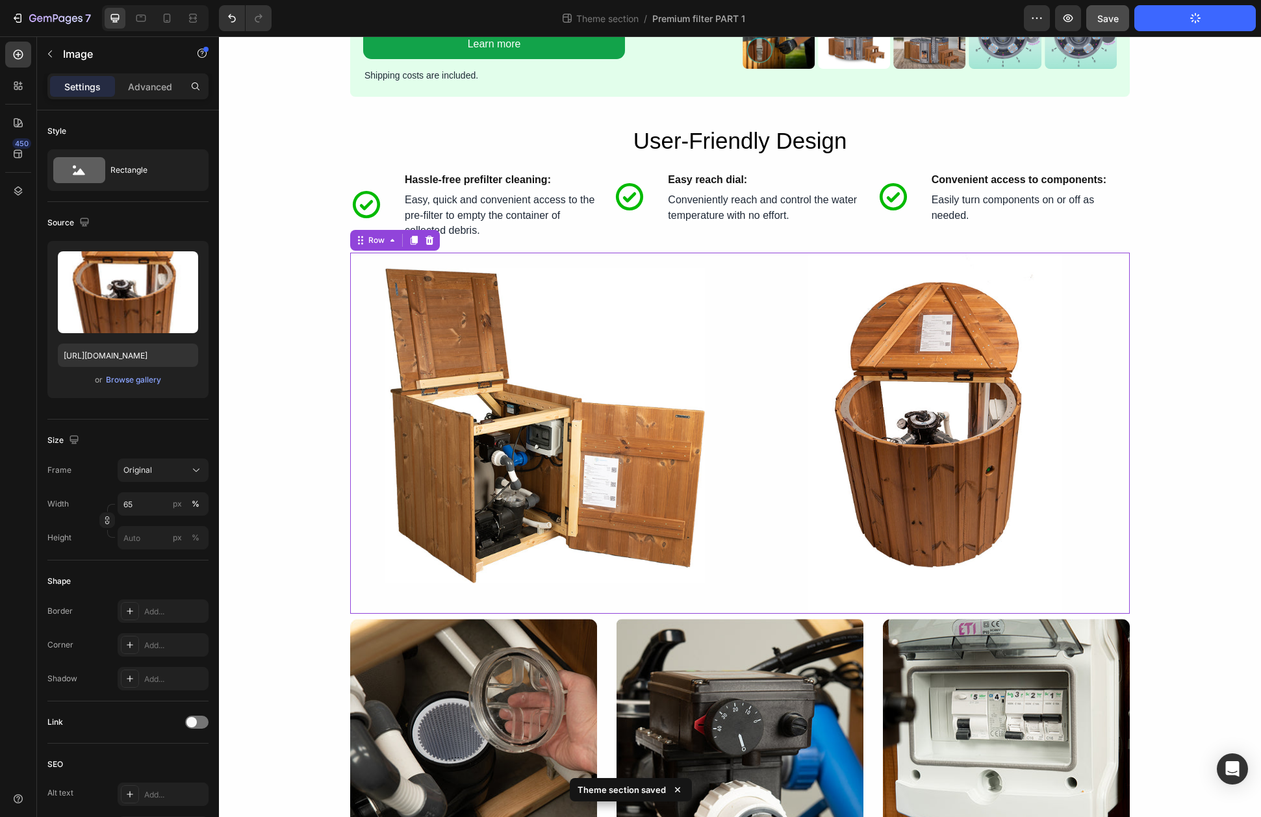
click at [733, 605] on div "Image" at bounding box center [545, 433] width 390 height 361
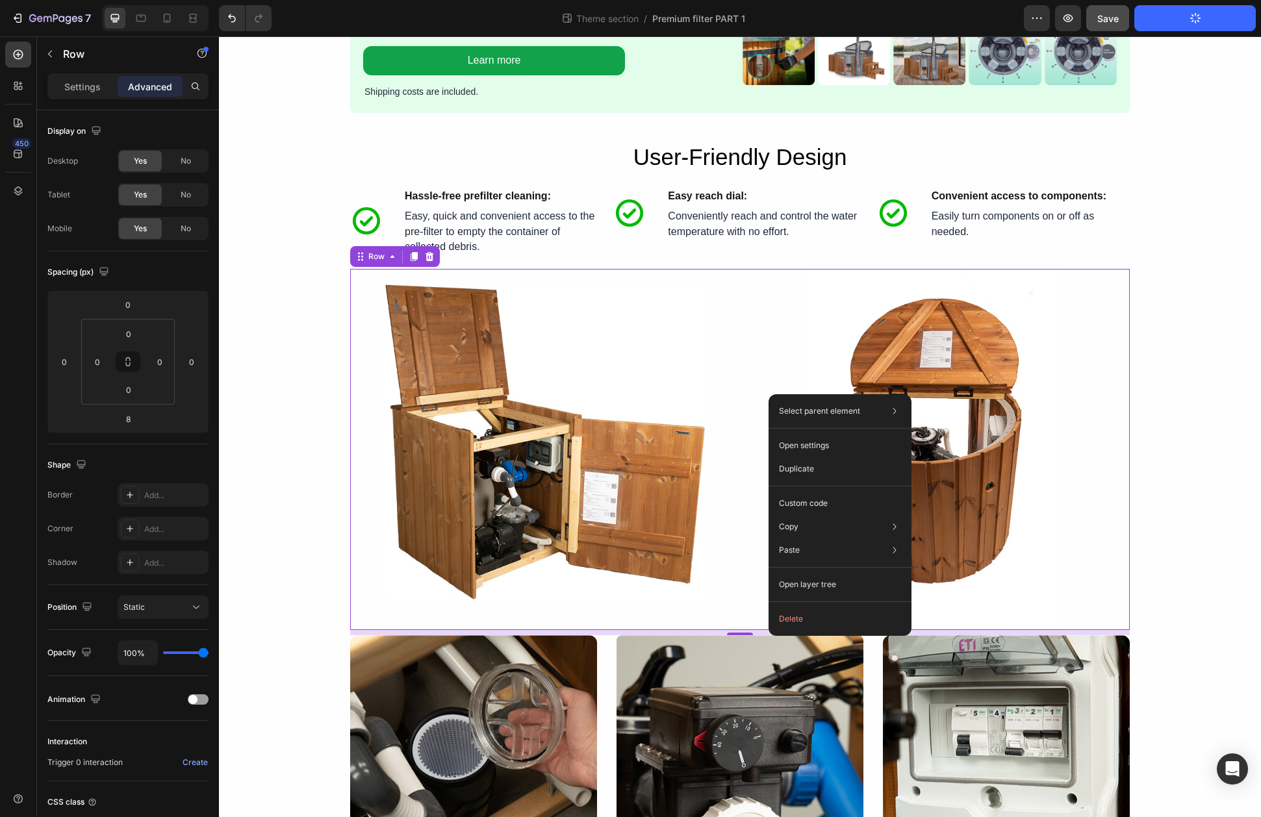
scroll to position [1644, 0]
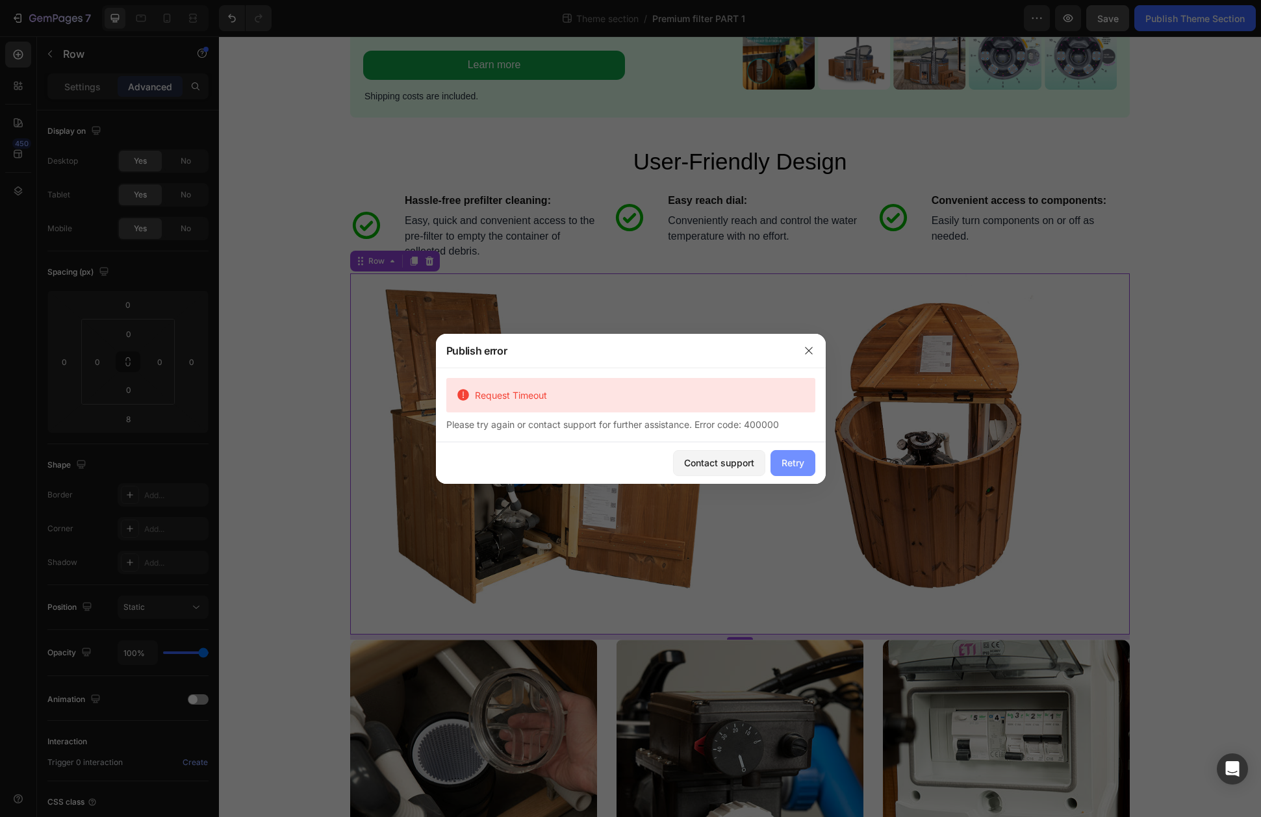
click at [795, 468] on div "Retry" at bounding box center [793, 463] width 23 height 14
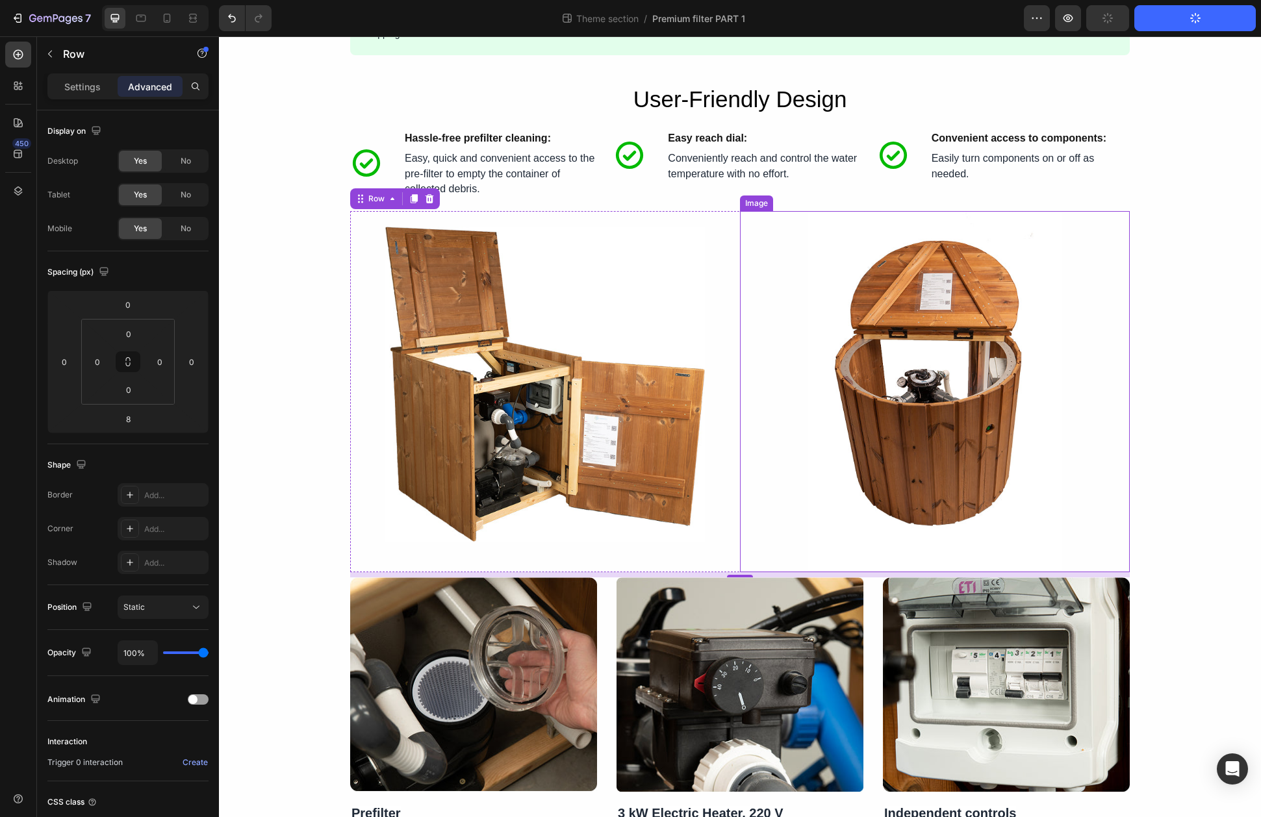
scroll to position [1745, 0]
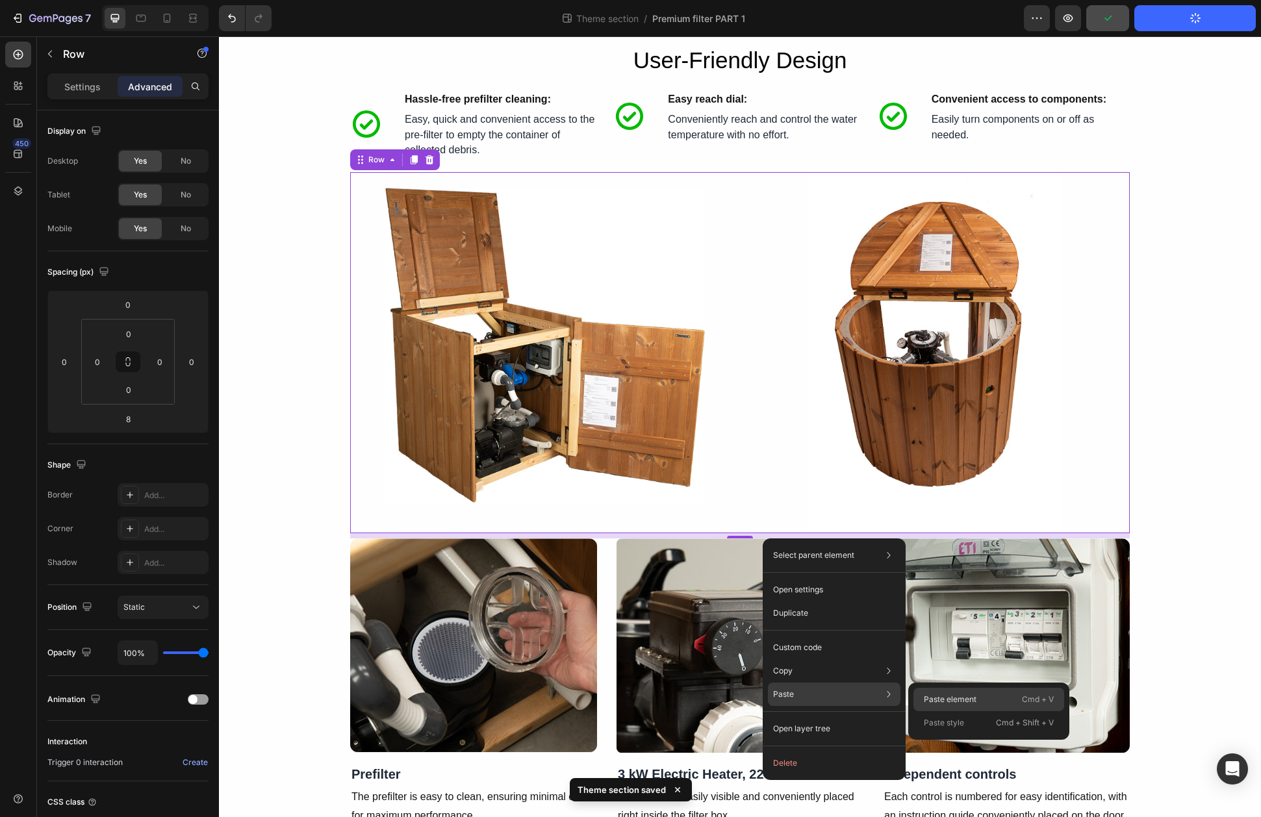
click at [959, 703] on p "Paste element" at bounding box center [950, 700] width 53 height 12
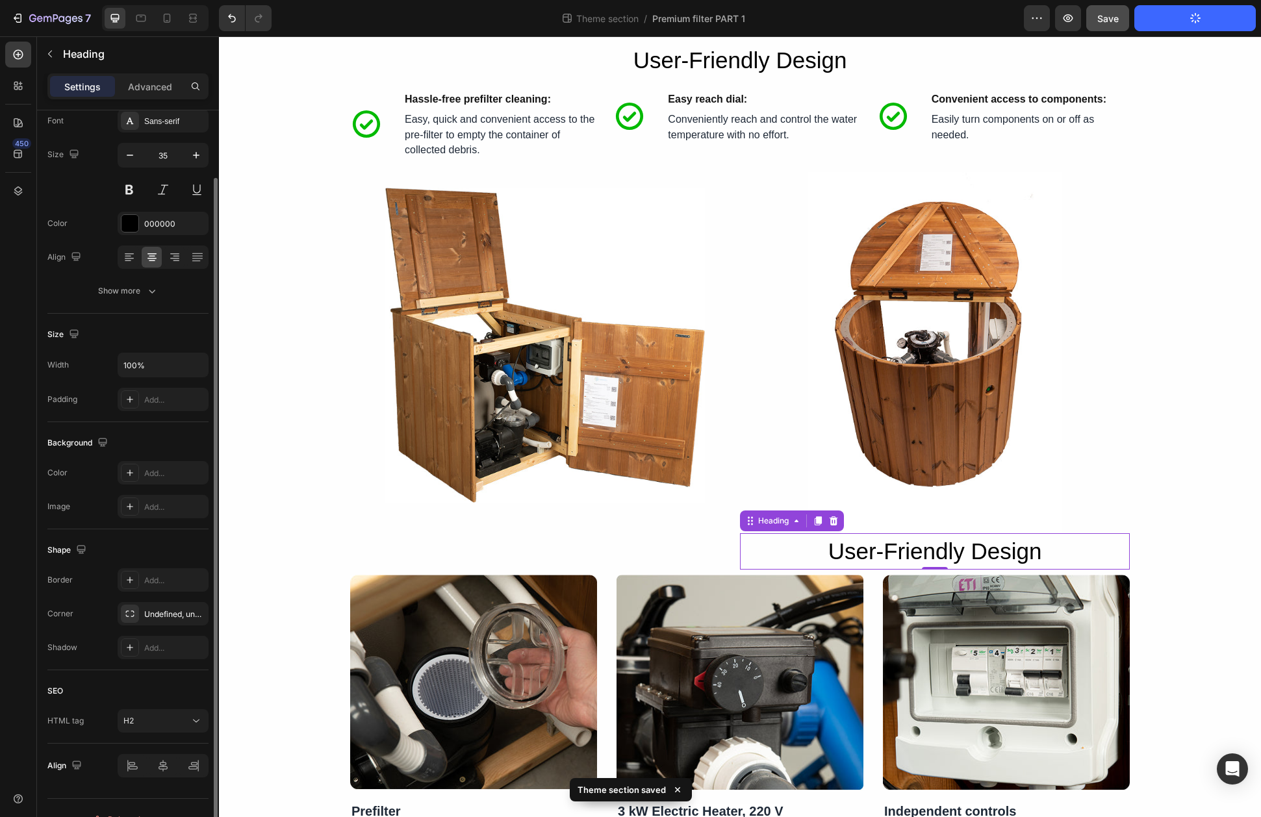
scroll to position [99, 0]
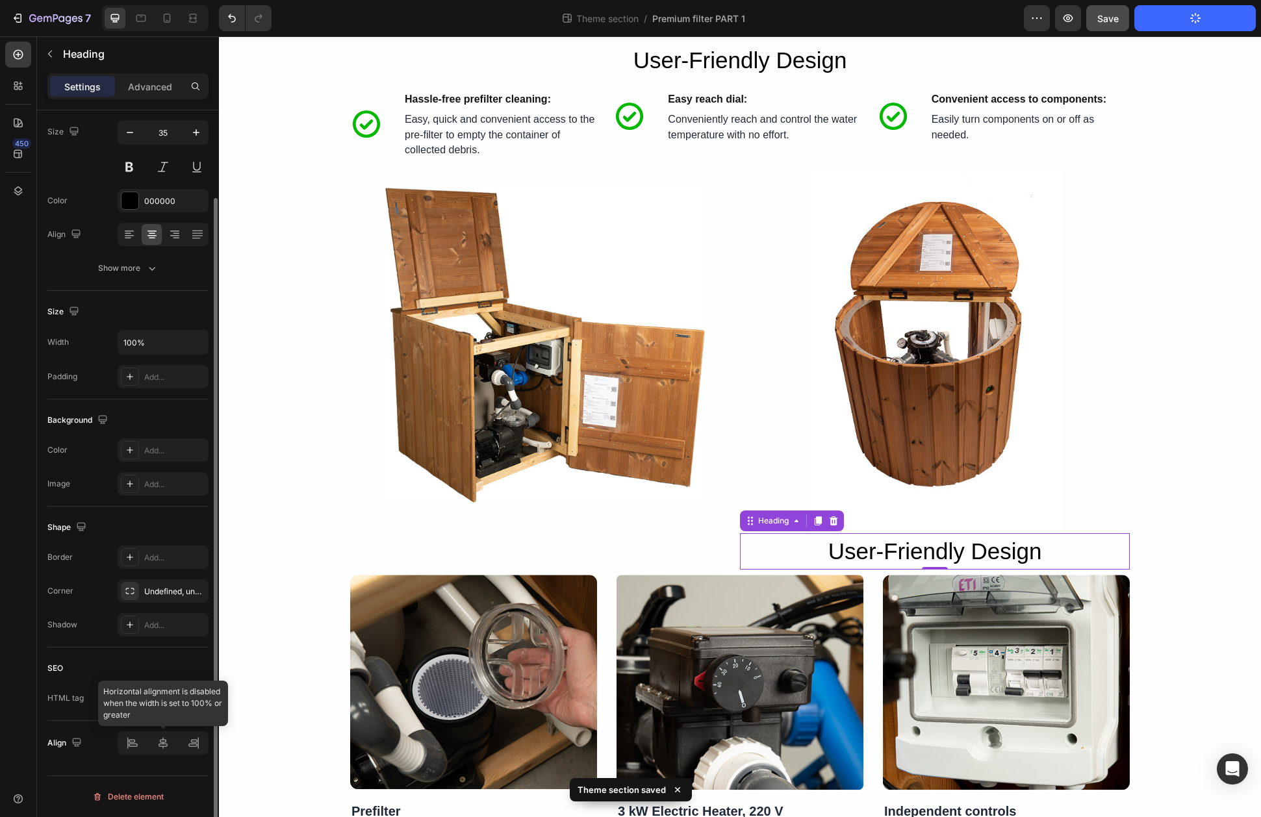
click at [159, 743] on div at bounding box center [163, 743] width 91 height 23
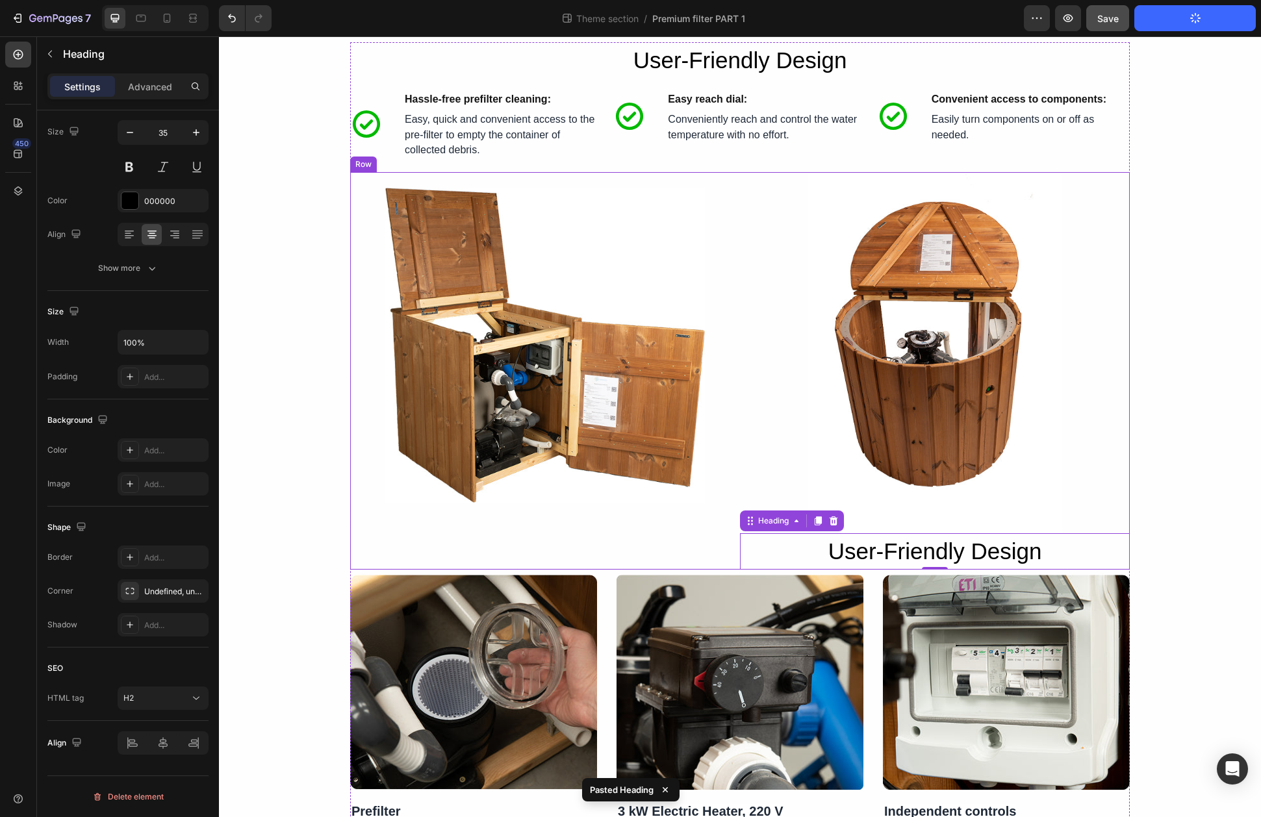
click at [722, 547] on div "Image" at bounding box center [545, 371] width 390 height 398
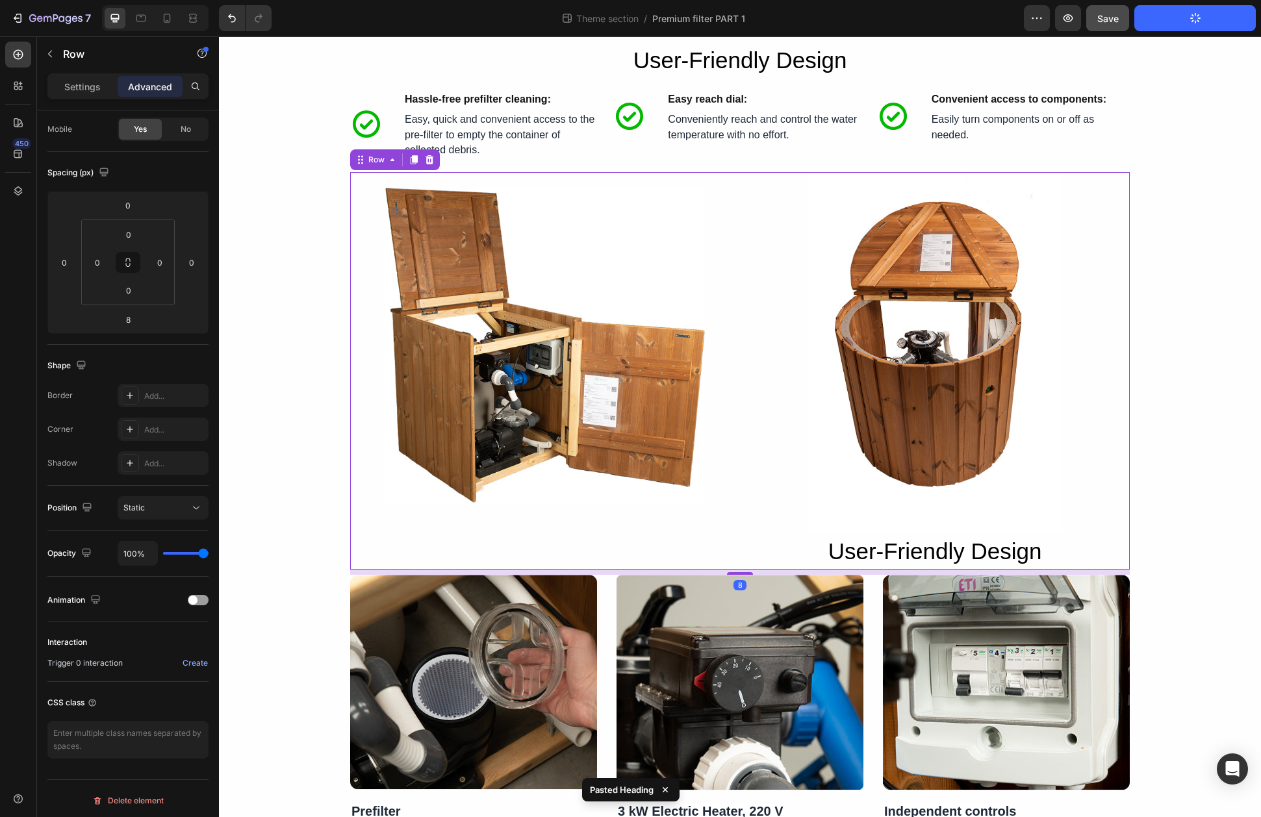
scroll to position [0, 0]
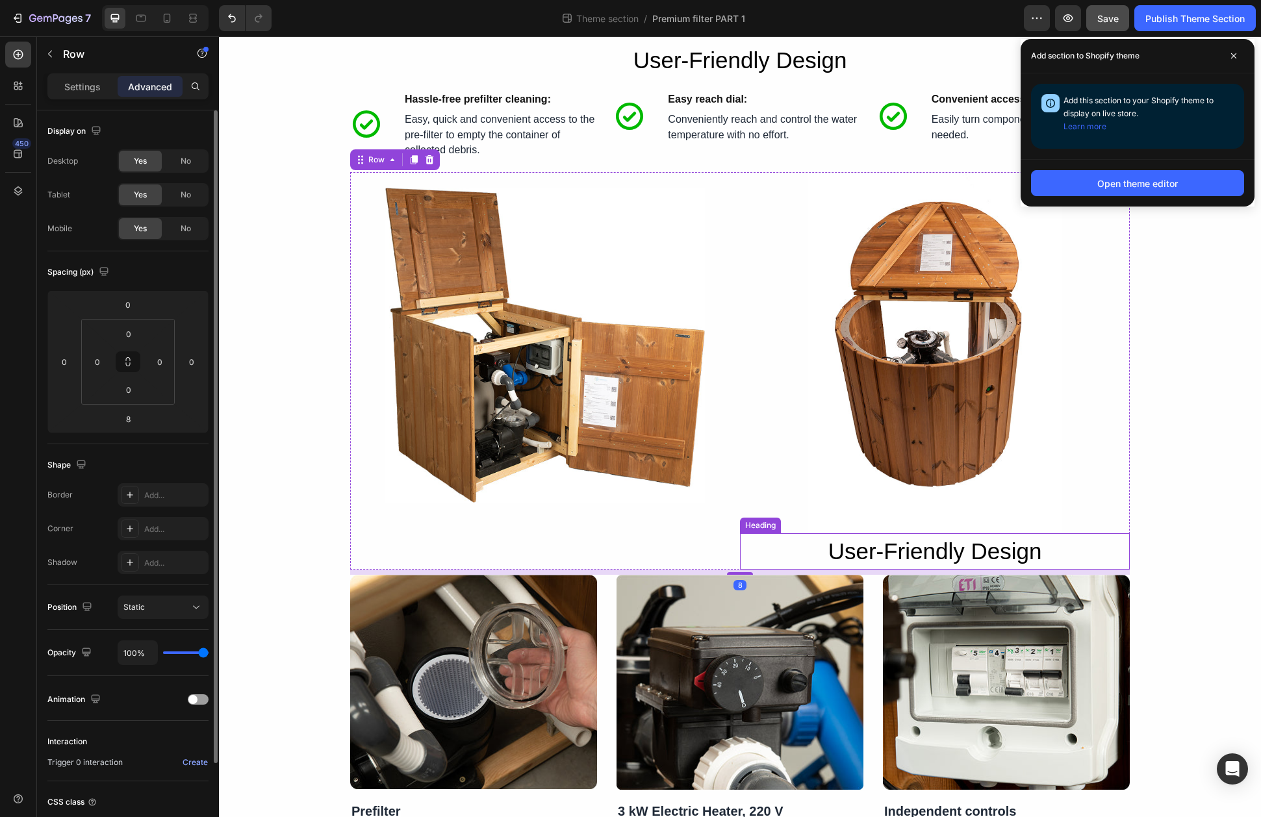
click at [847, 558] on h2 "User-Friendly Design" at bounding box center [935, 551] width 390 height 37
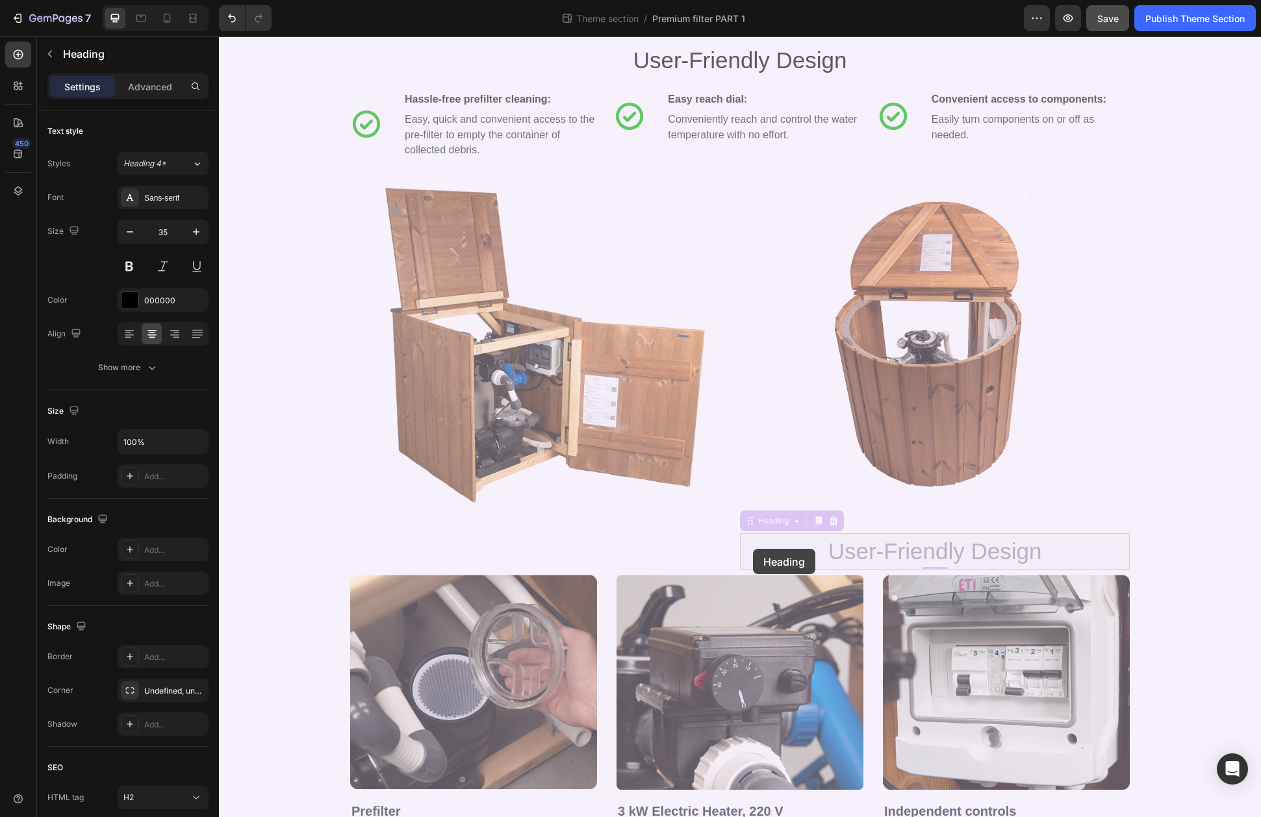
drag, startPoint x: 753, startPoint y: 527, endPoint x: 753, endPoint y: 549, distance: 22.1
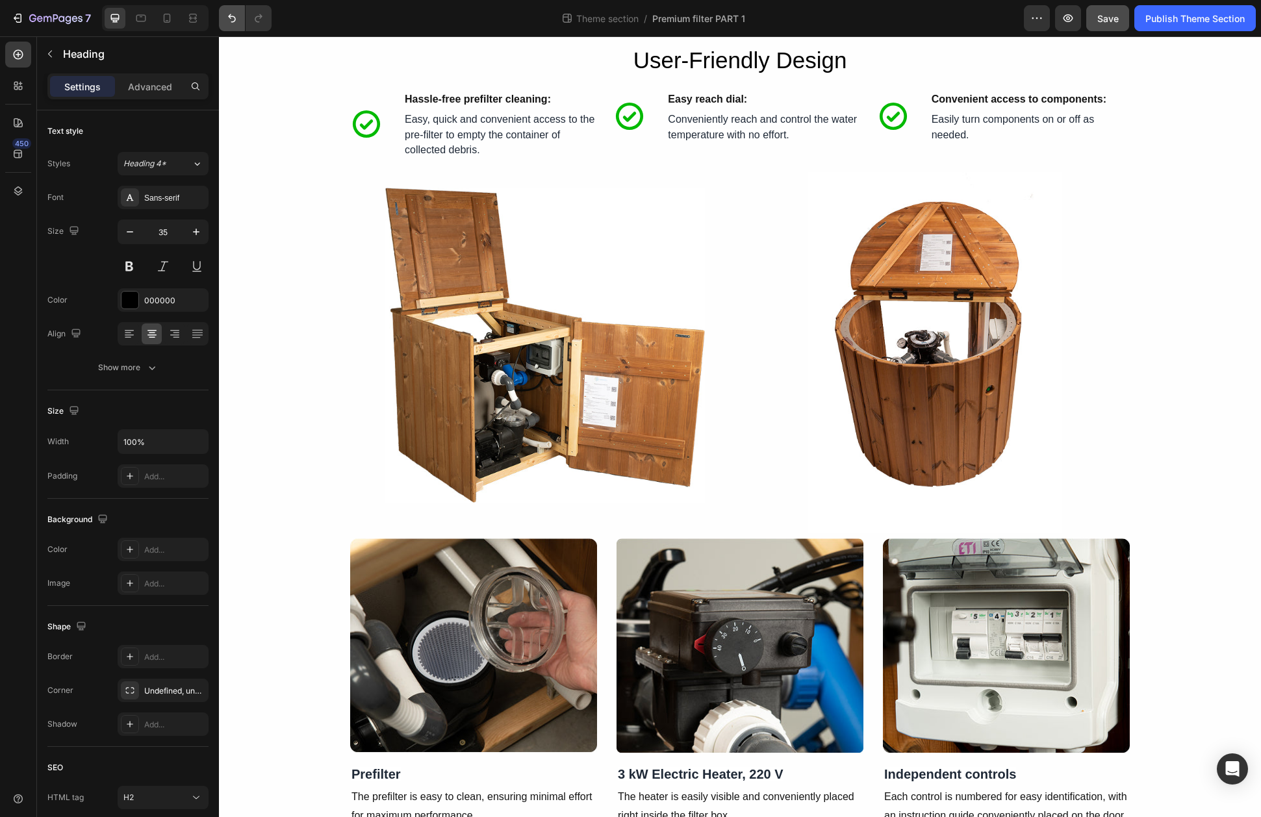
click at [227, 25] on button "Undo/Redo" at bounding box center [232, 18] width 26 height 26
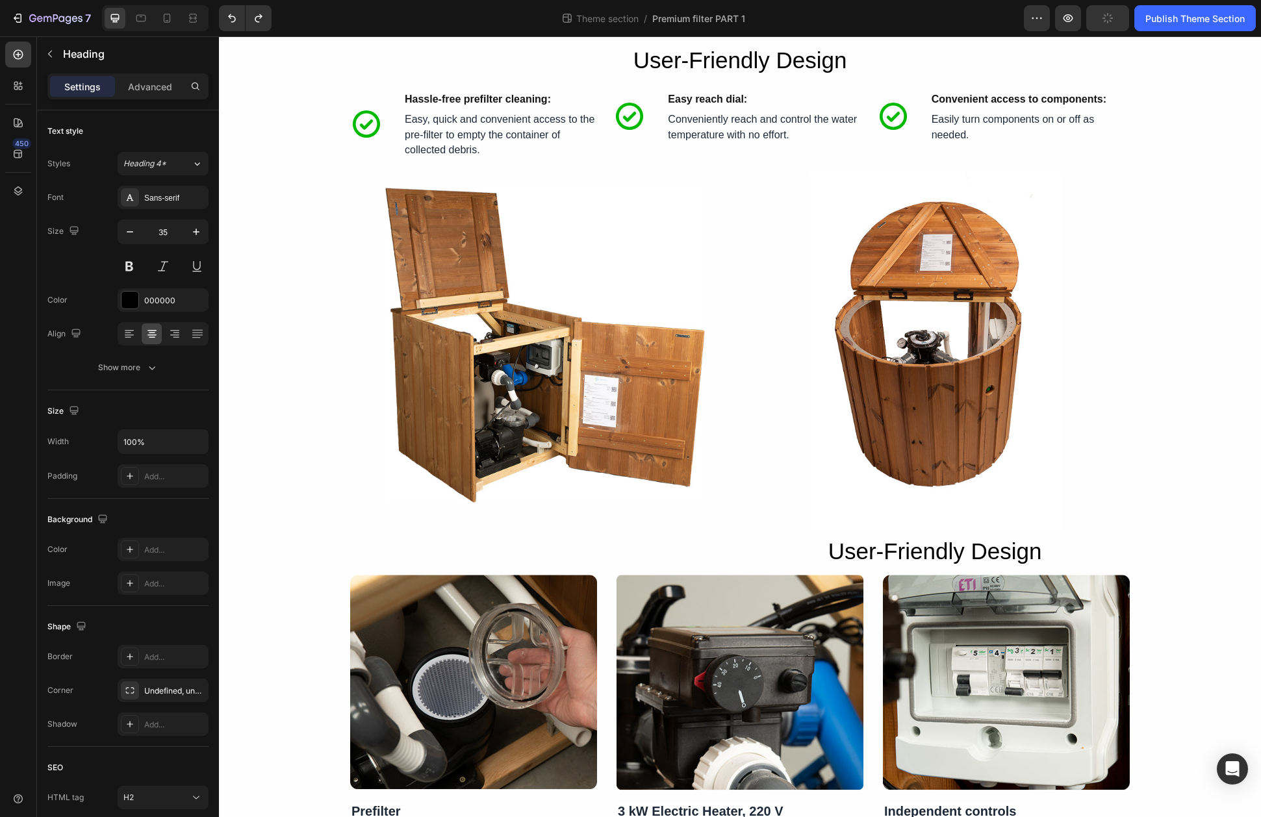
click at [869, 555] on h2 "User-Friendly Design" at bounding box center [935, 551] width 390 height 37
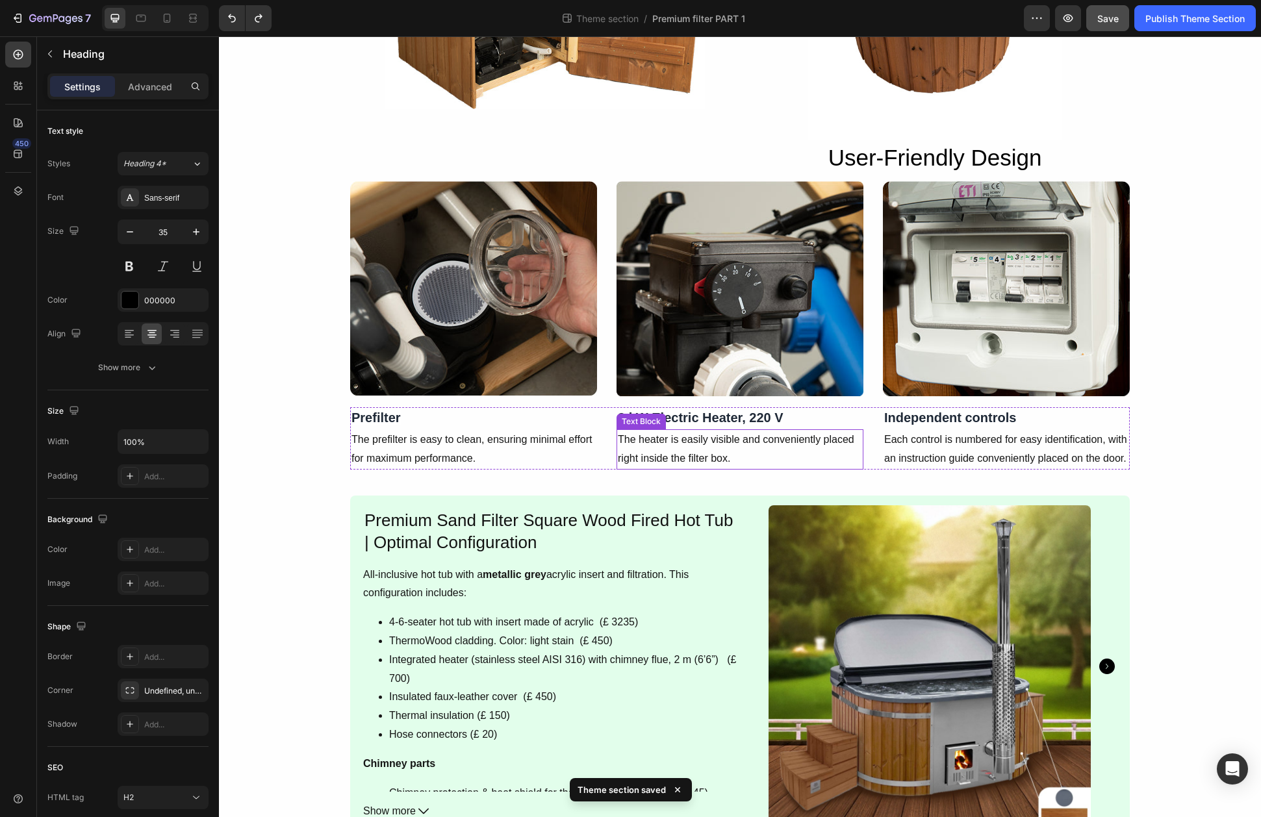
scroll to position [2124, 0]
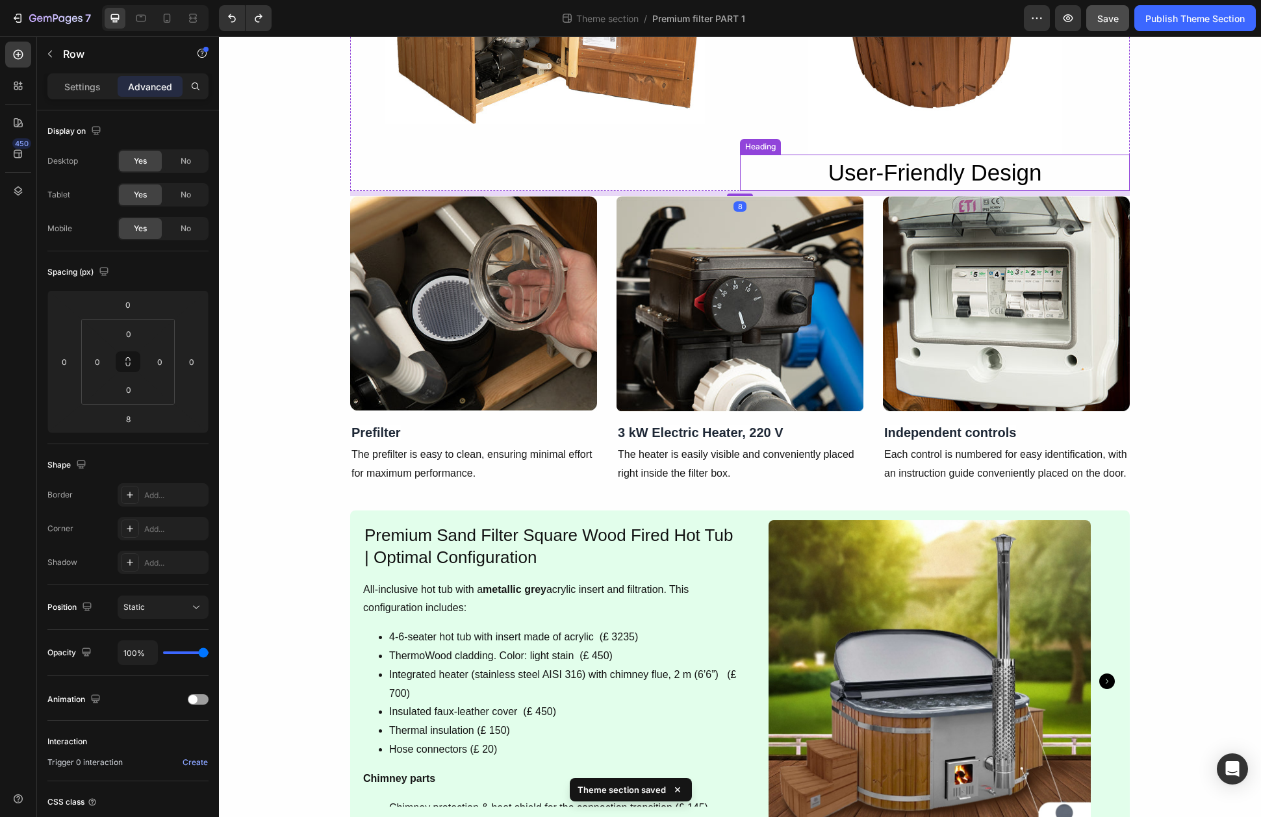
click at [837, 180] on p "User-Friendly Design" at bounding box center [934, 173] width 387 height 34
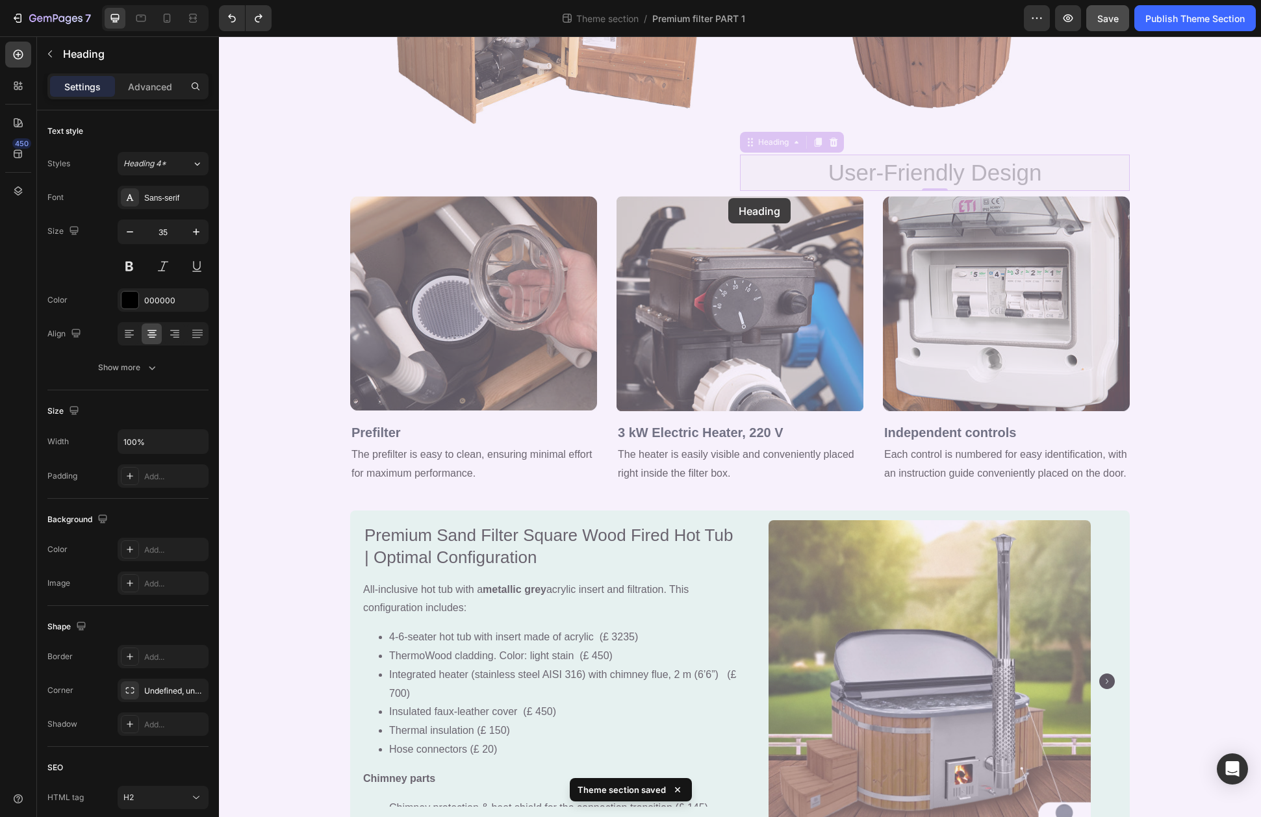
drag, startPoint x: 751, startPoint y: 149, endPoint x: 728, endPoint y: 198, distance: 54.4
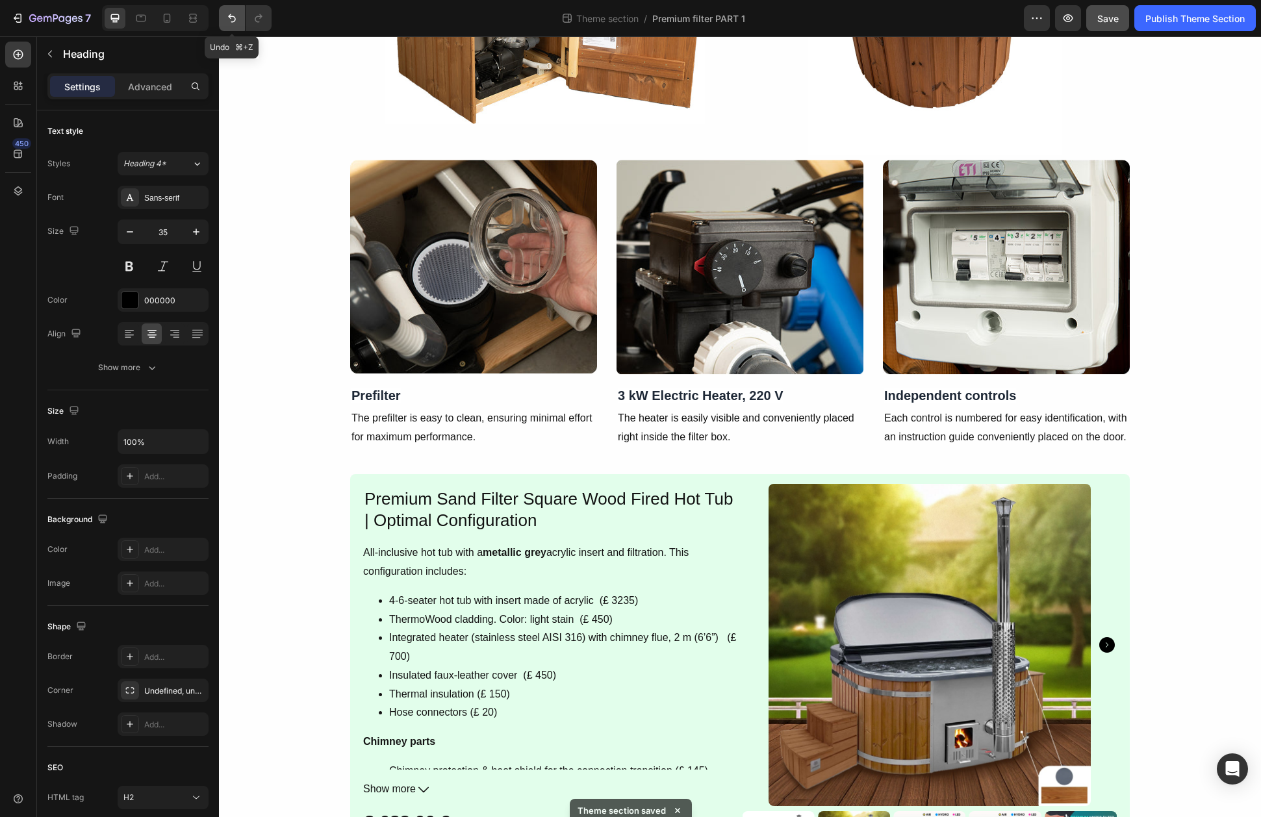
click at [223, 20] on button "Undo/Redo" at bounding box center [232, 18] width 26 height 26
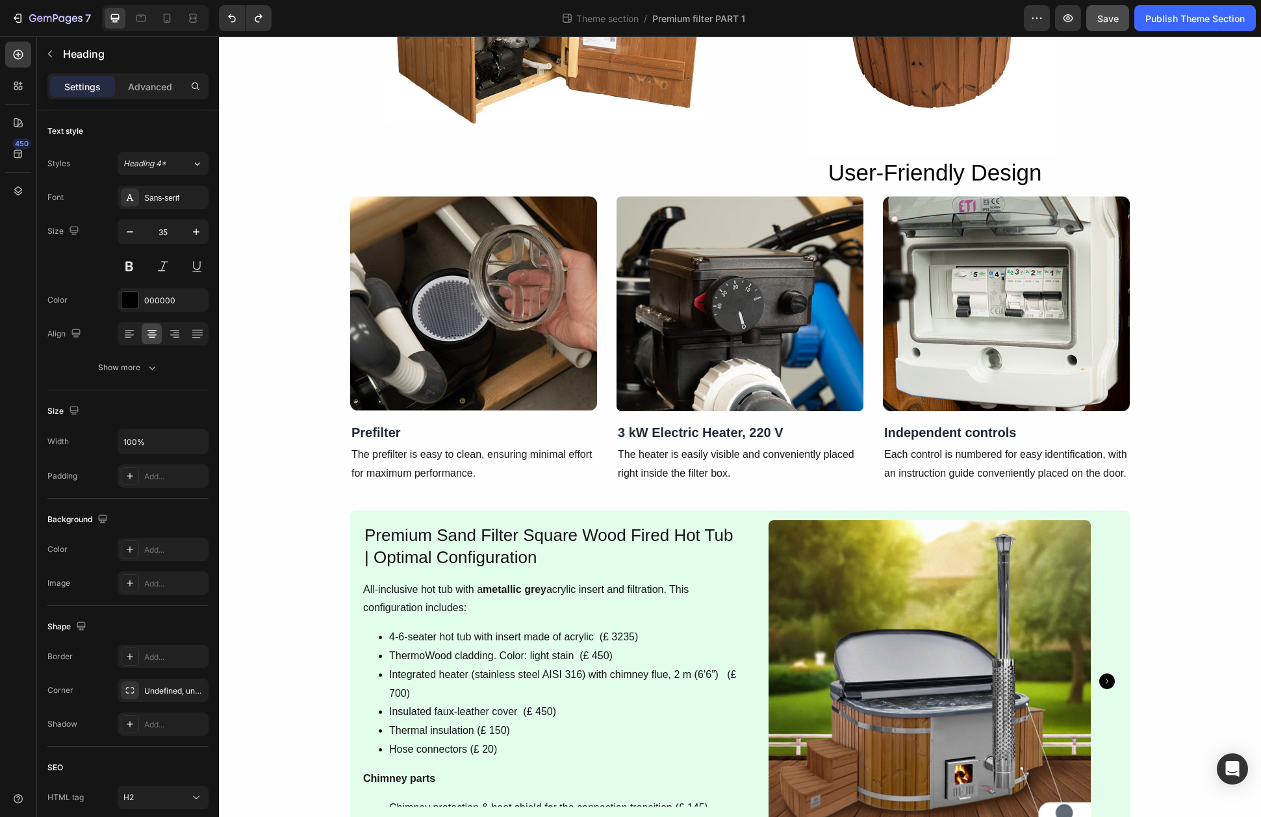
click at [803, 173] on h2 "User-Friendly Design" at bounding box center [935, 173] width 390 height 37
click at [1116, 217] on img at bounding box center [1006, 304] width 247 height 216
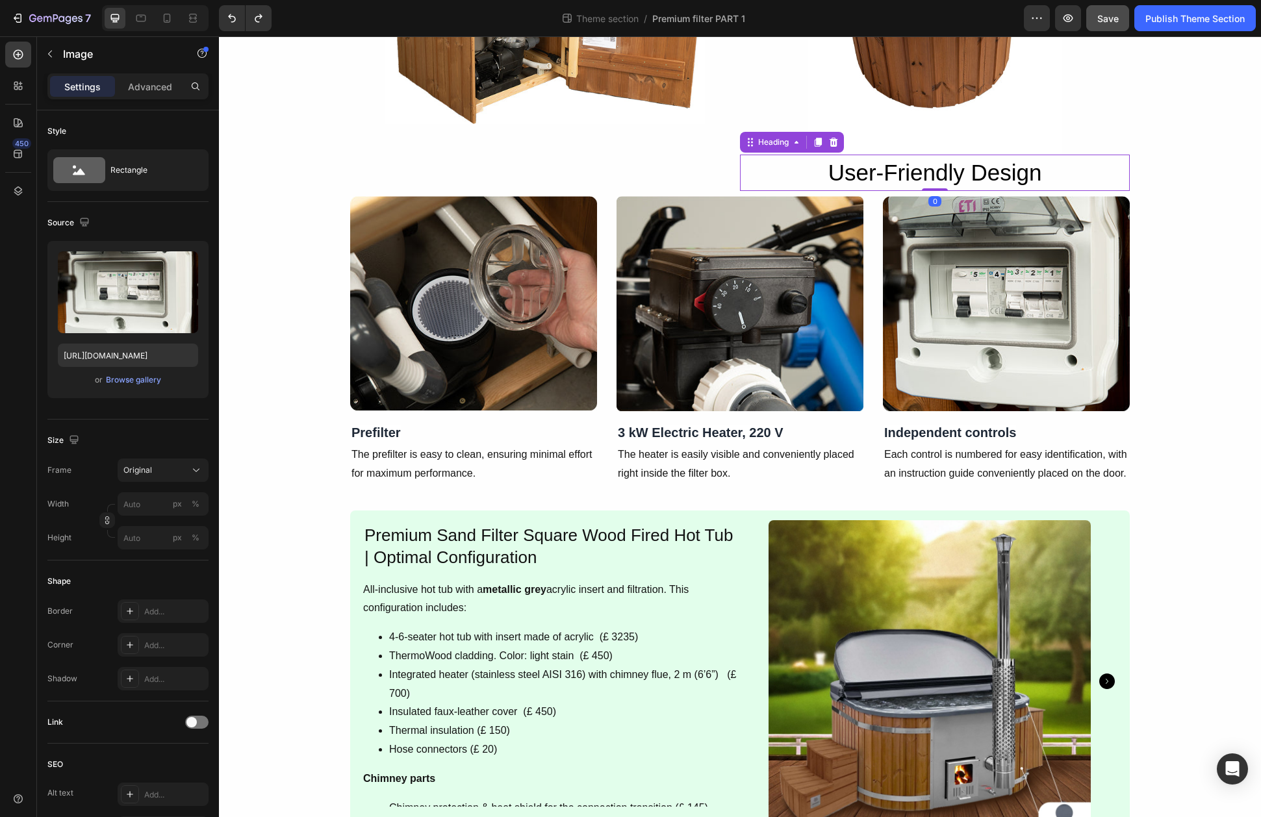
click at [1076, 175] on p "User-Friendly Design" at bounding box center [934, 173] width 387 height 34
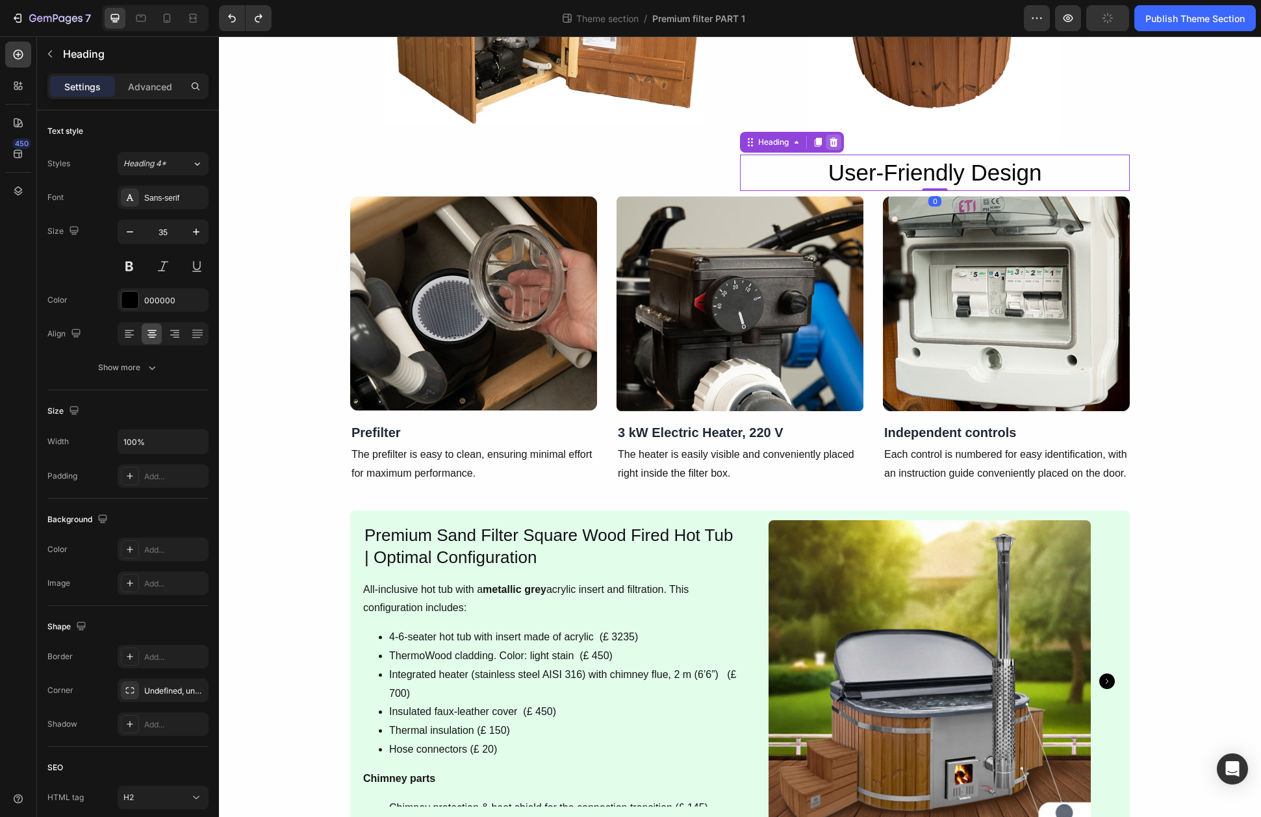
click at [838, 146] on icon at bounding box center [833, 142] width 10 height 10
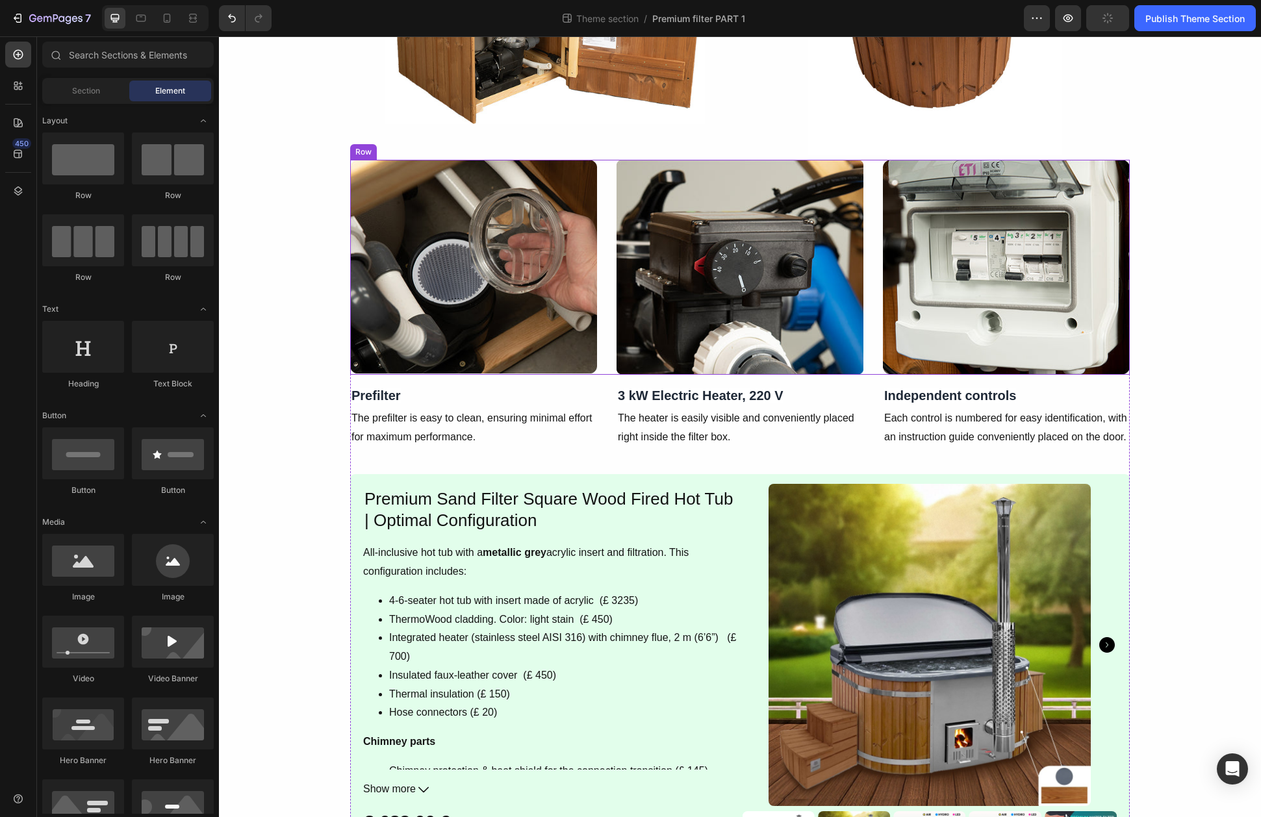
click at [869, 166] on div "Image Image Image Row" at bounding box center [740, 268] width 780 height 216
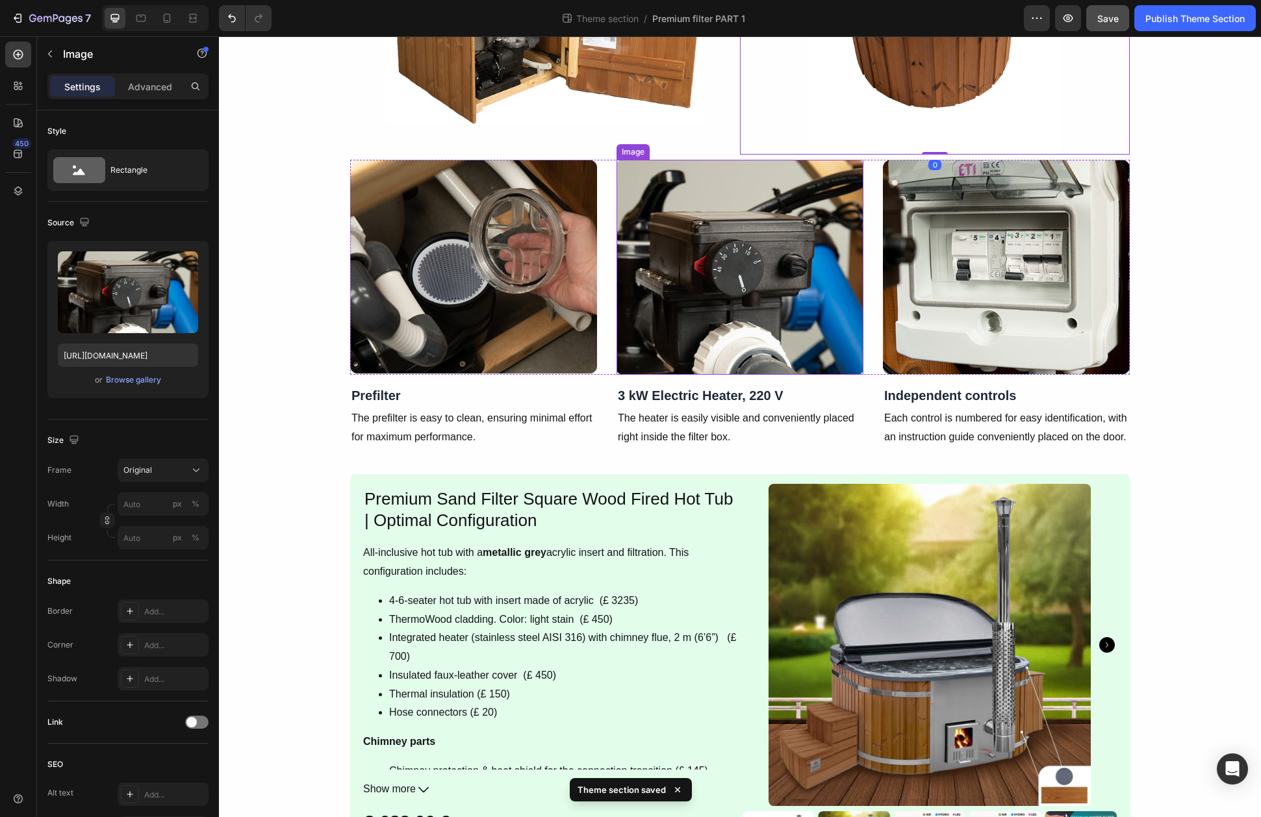
click at [763, 162] on img at bounding box center [740, 268] width 247 height 216
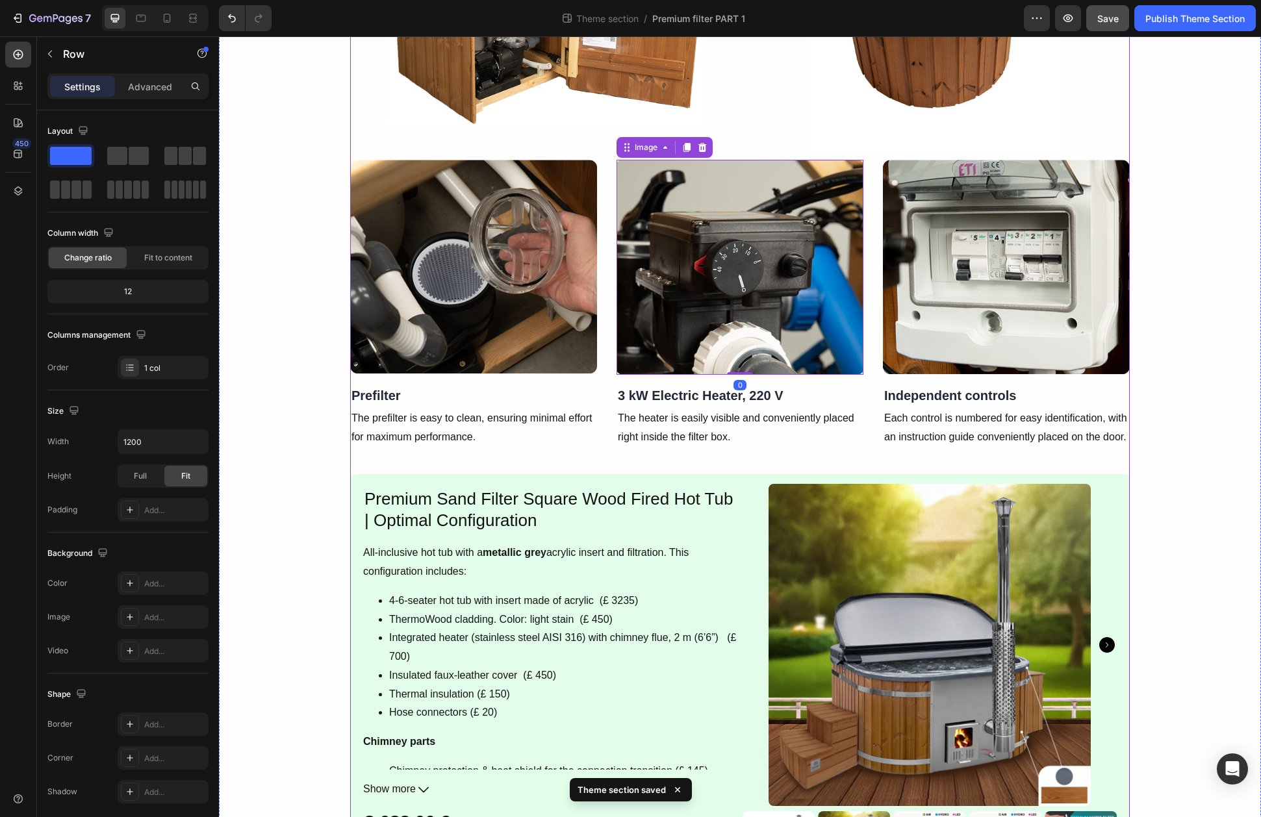
click at [604, 158] on div "User-Friendly Design Heading Icon Hassle-free prefilter cleaning: Text Block Ic…" at bounding box center [740, 470] width 780 height 1614
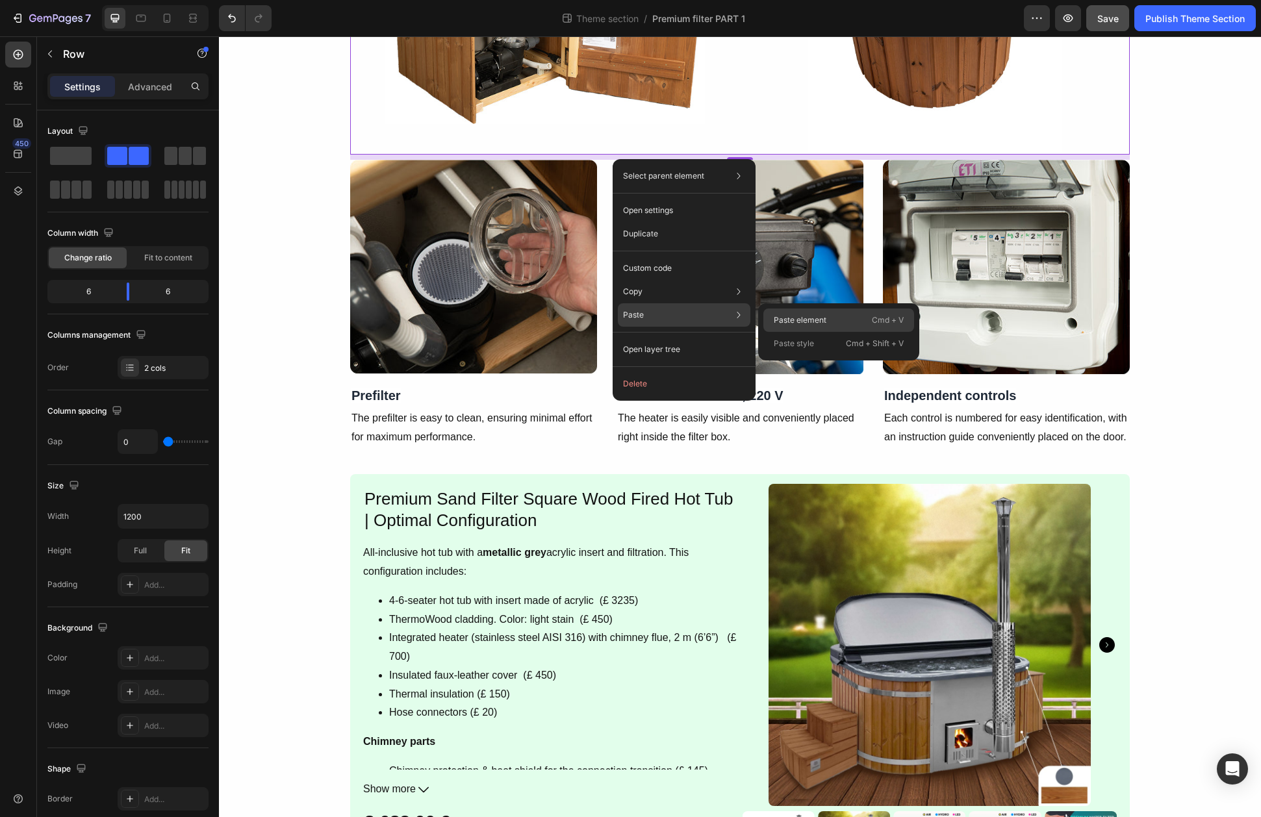
click at [790, 321] on p "Paste element" at bounding box center [800, 320] width 53 height 12
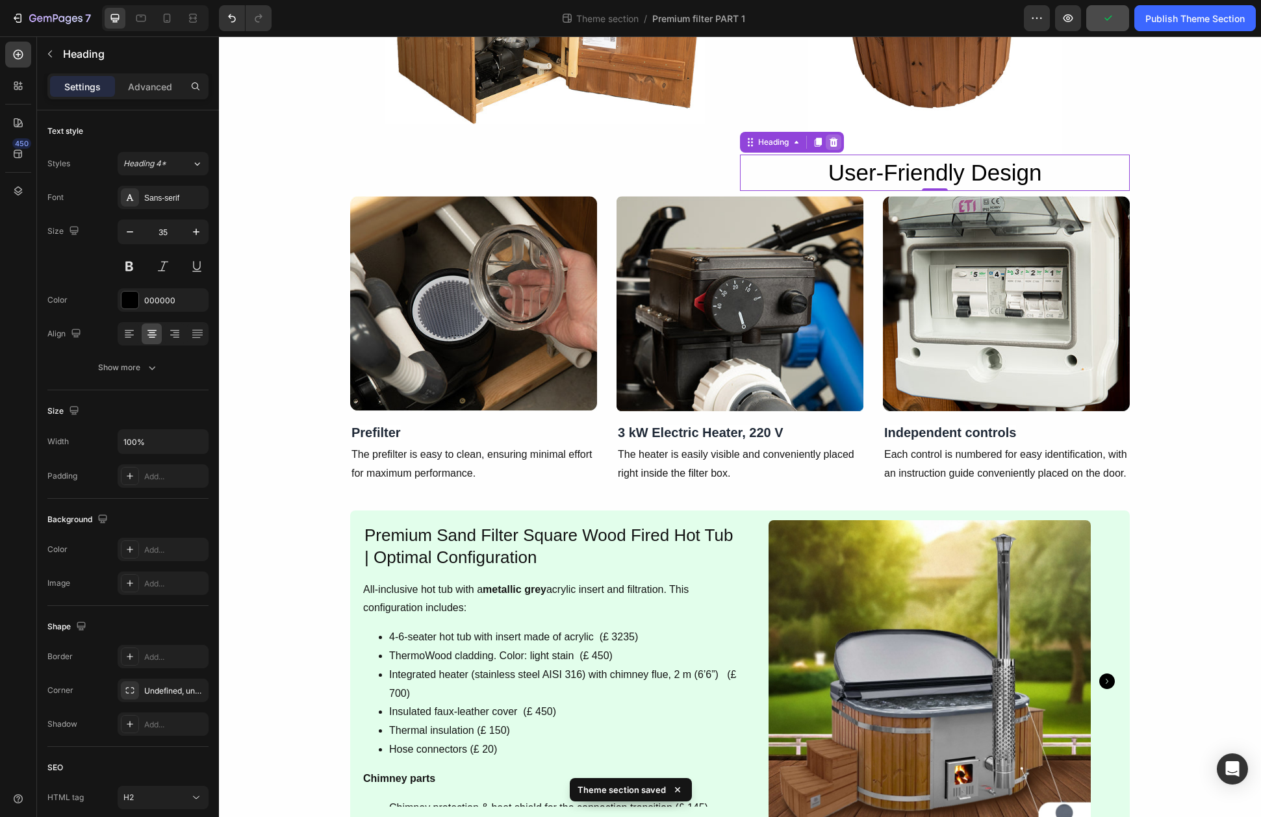
click at [834, 147] on icon at bounding box center [834, 142] width 8 height 9
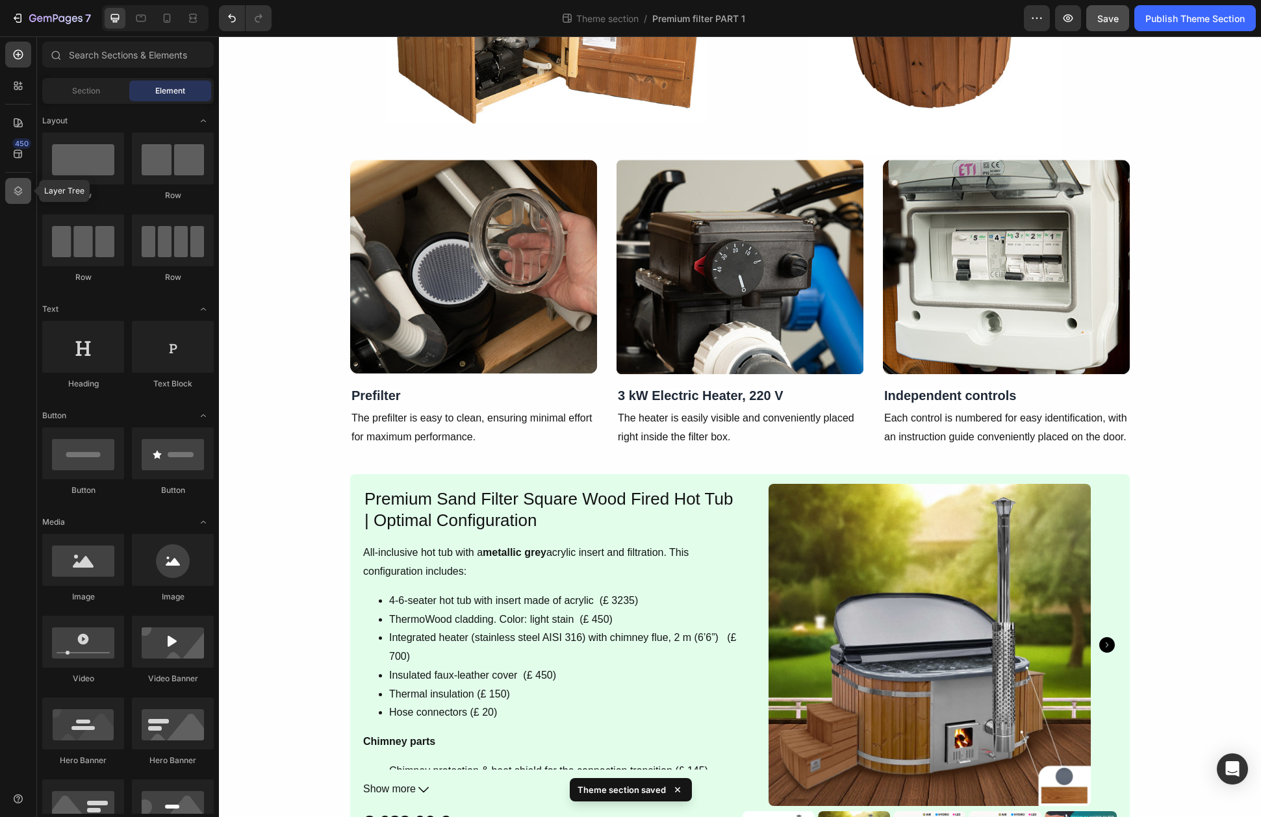
click at [18, 192] on icon at bounding box center [18, 191] width 13 height 13
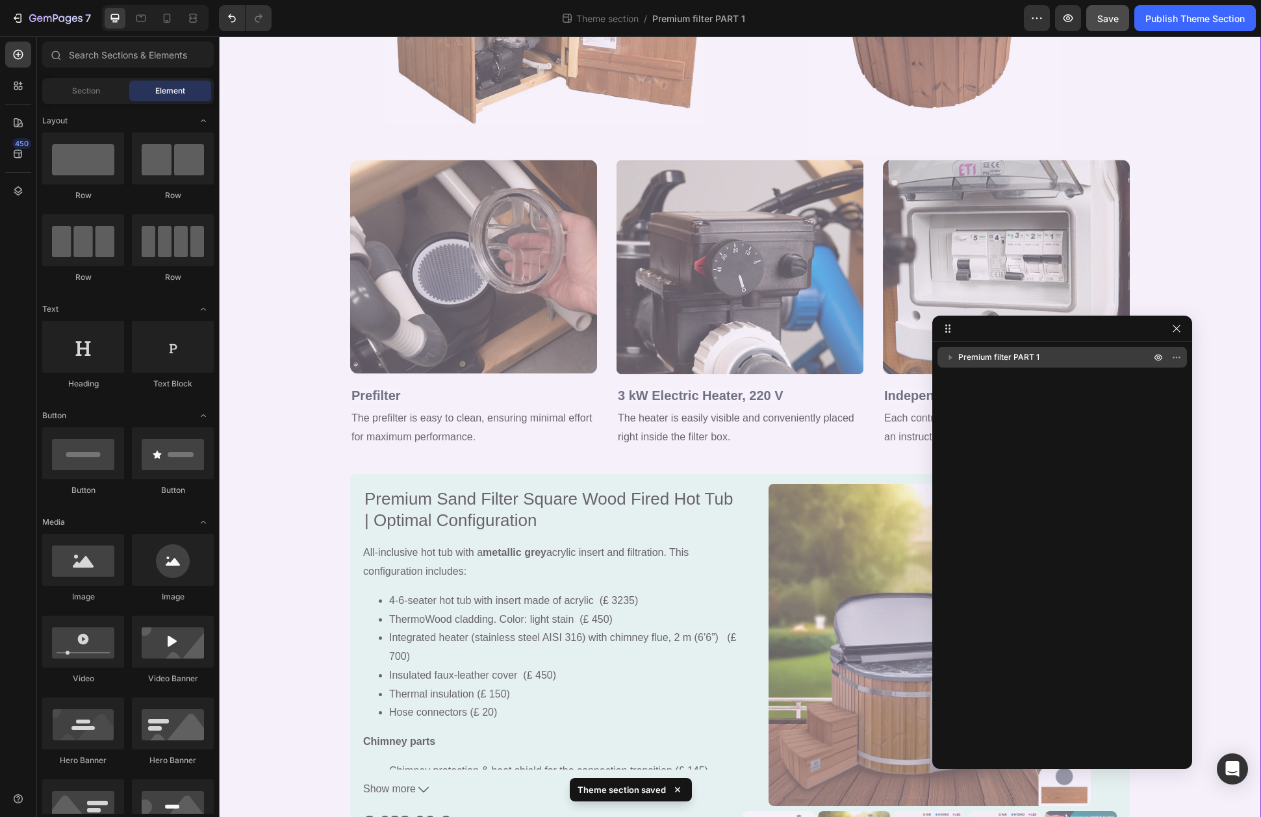
click at [949, 357] on icon "button" at bounding box center [950, 357] width 3 height 5
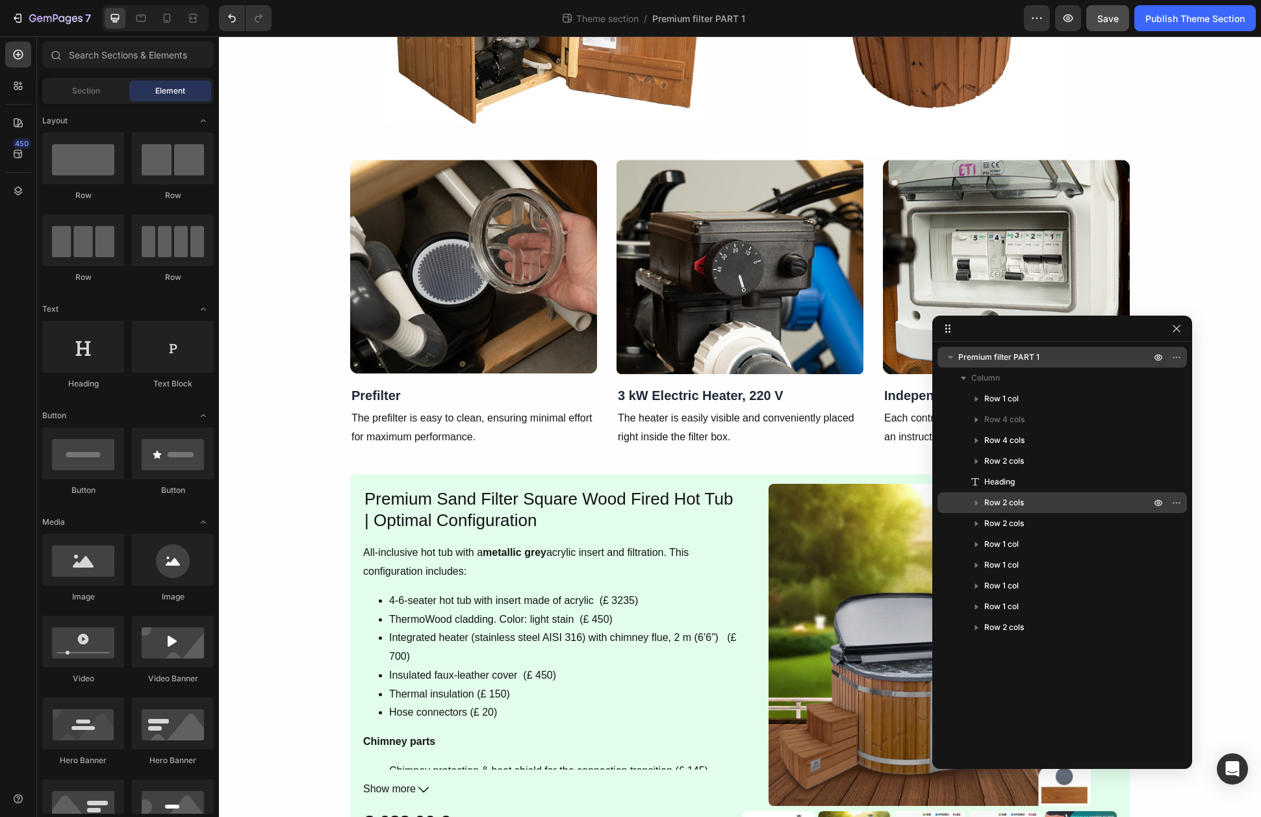
click at [1013, 508] on span "Row 2 cols" at bounding box center [1004, 502] width 40 height 13
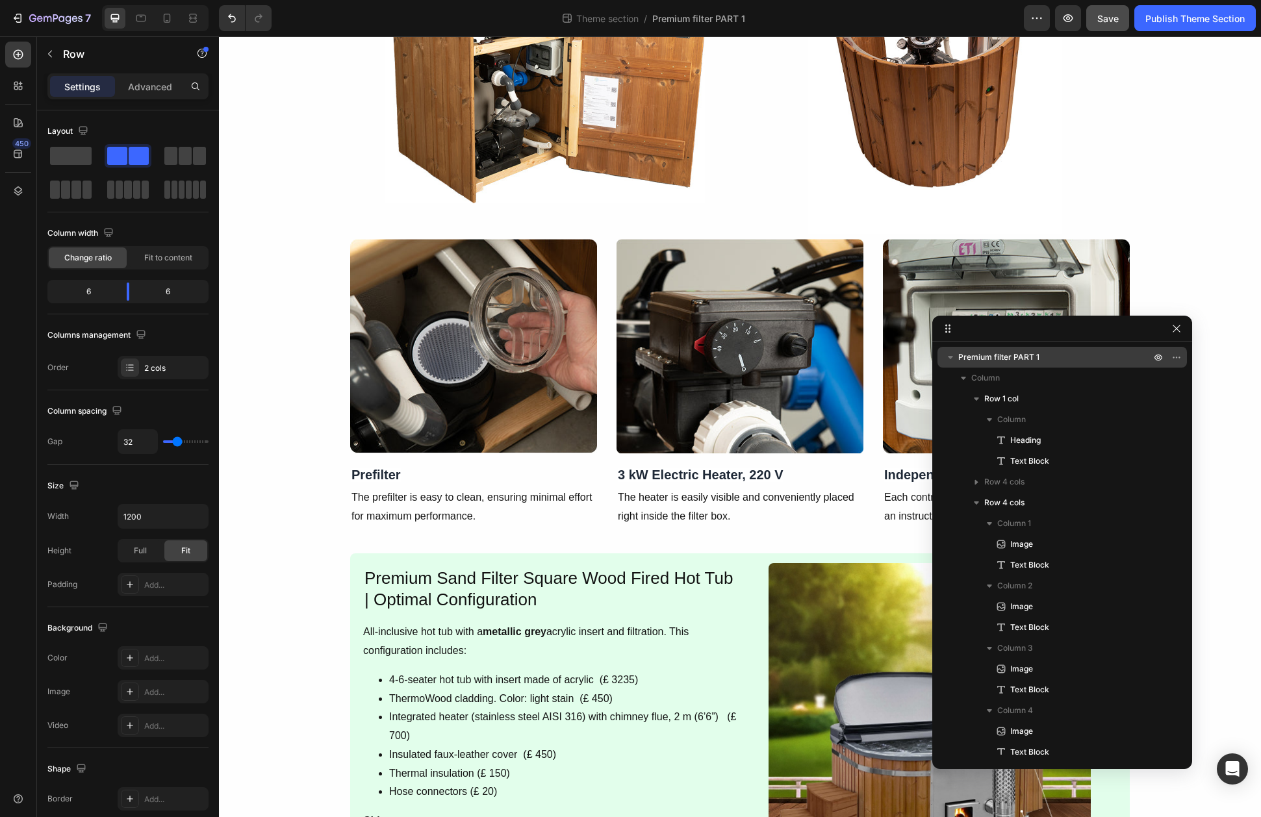
scroll to position [431, 0]
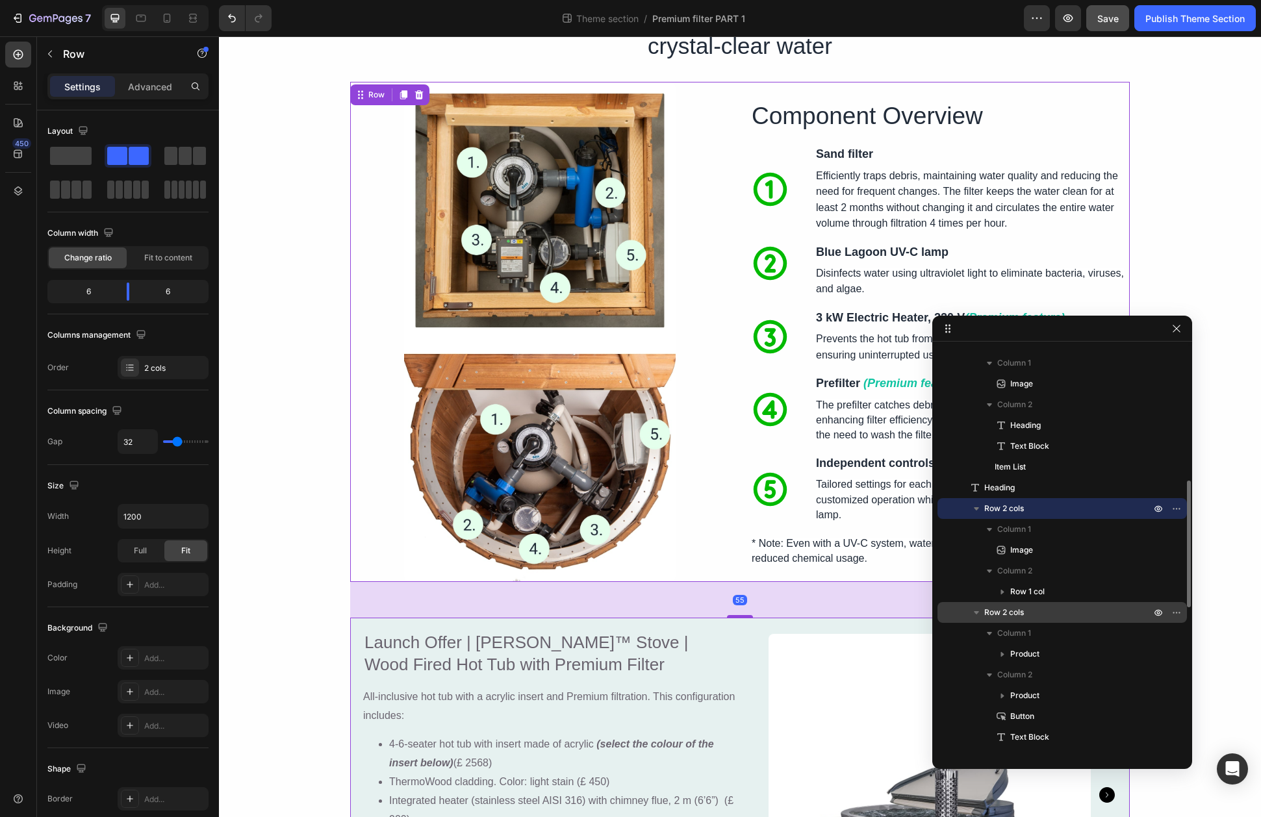
click at [1010, 613] on span "Row 2 cols" at bounding box center [1004, 612] width 40 height 13
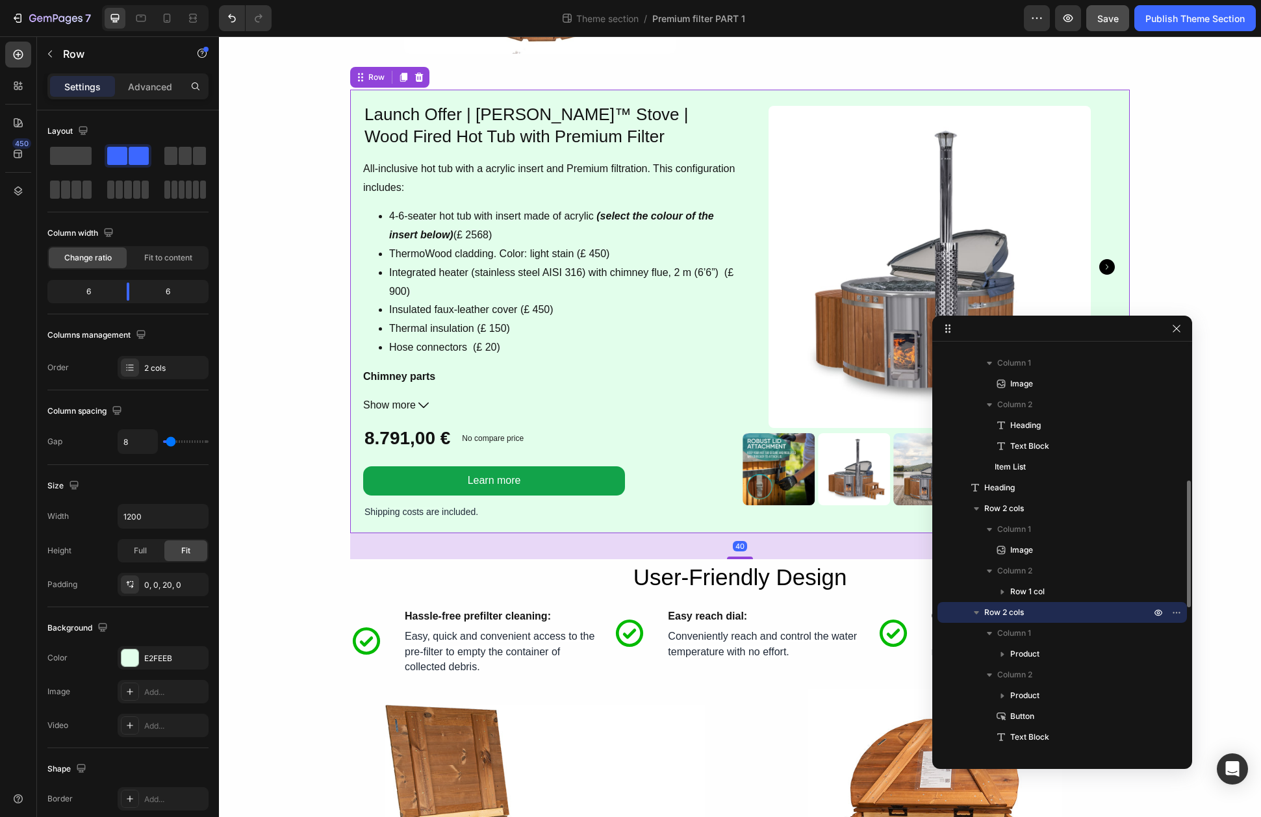
scroll to position [1236, 0]
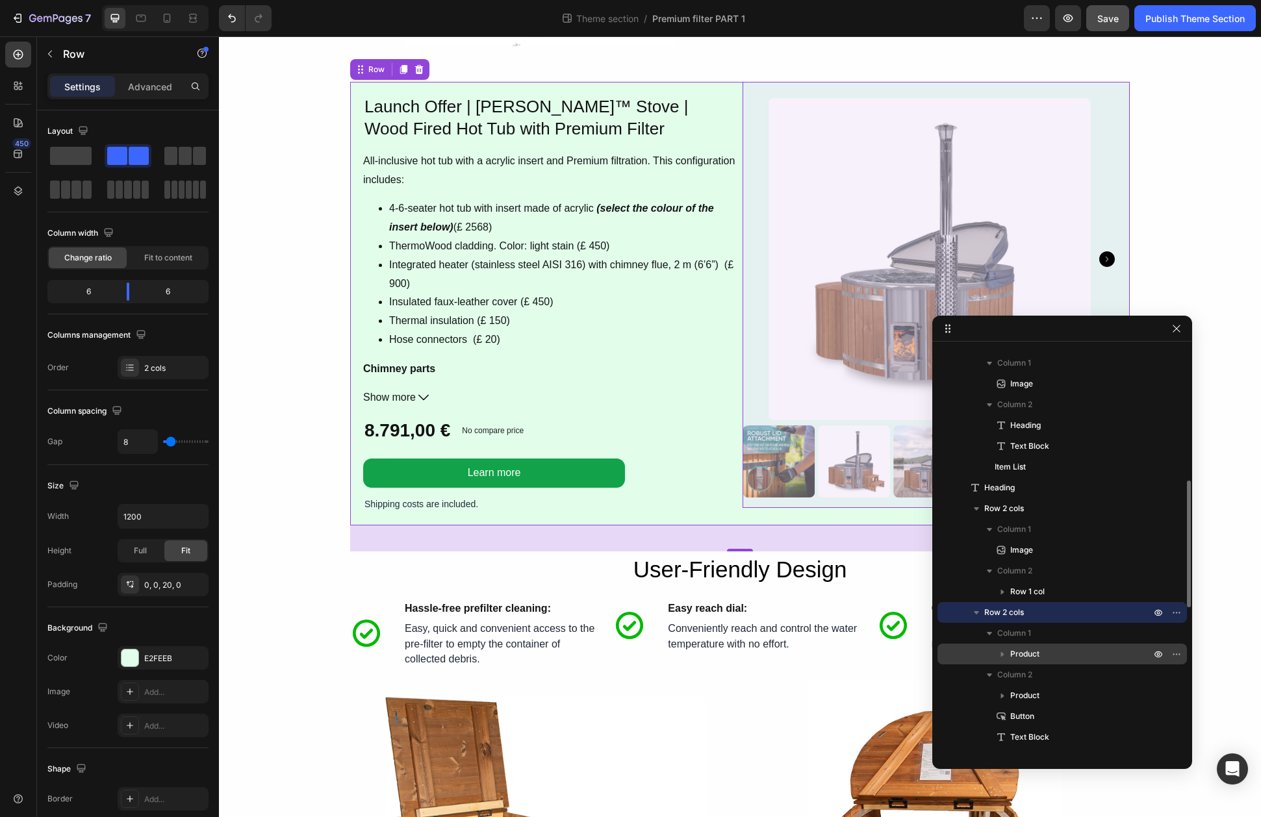
click at [1022, 656] on span "Product" at bounding box center [1024, 654] width 29 height 13
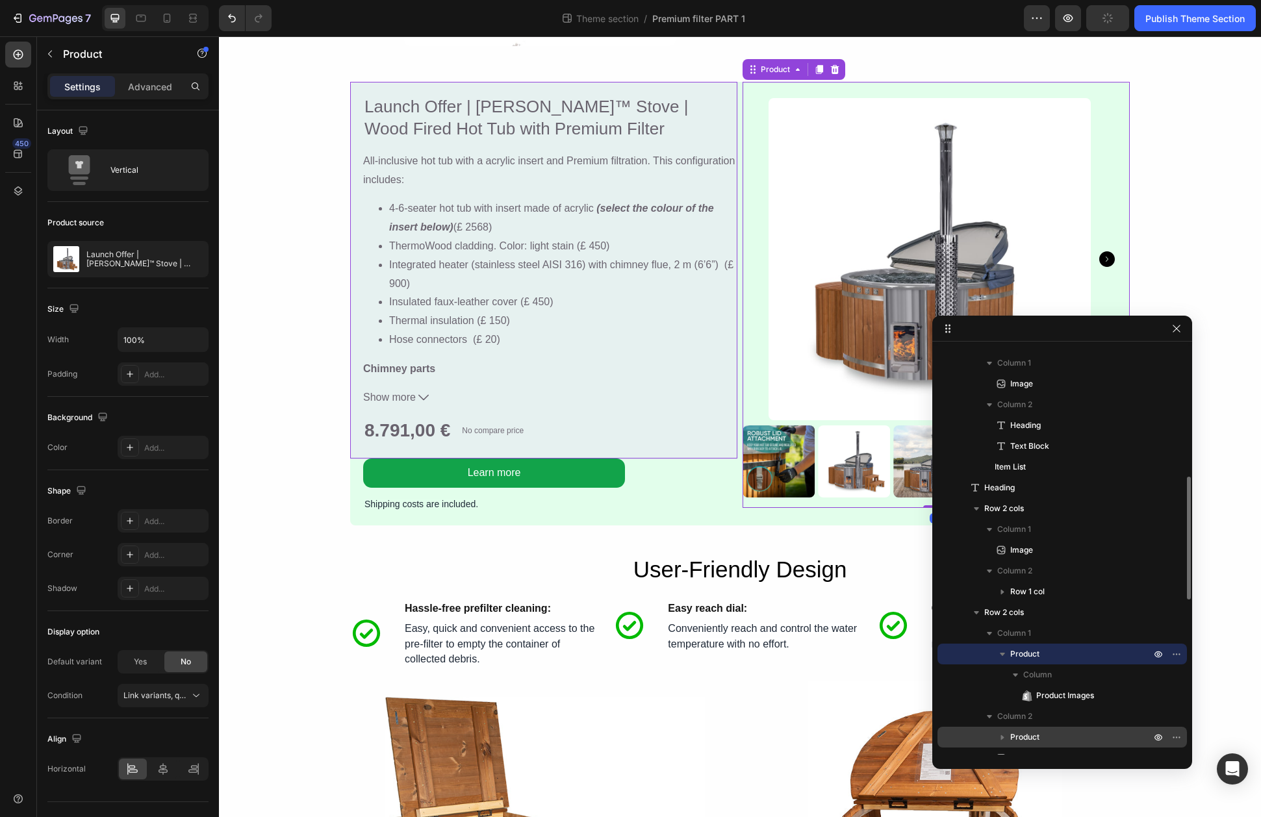
click at [1033, 737] on span "Product" at bounding box center [1024, 737] width 29 height 13
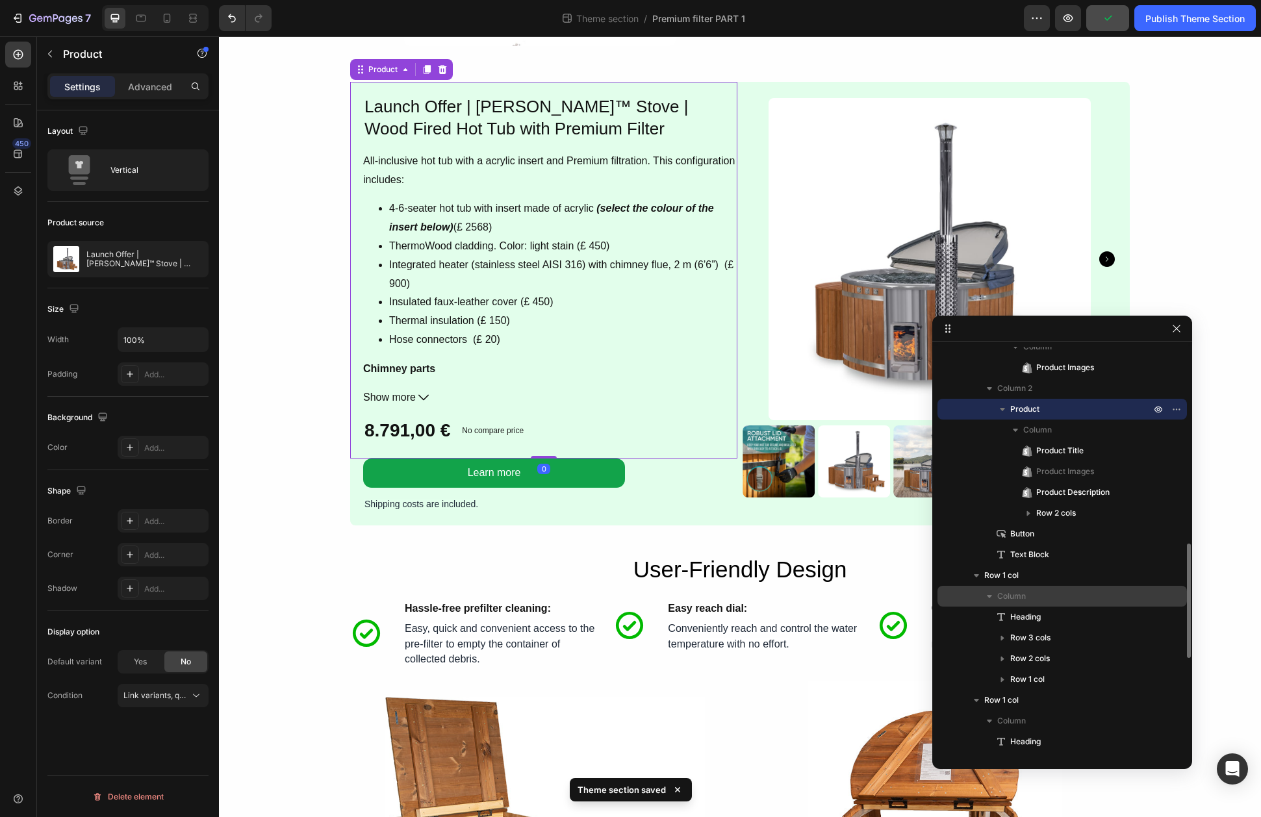
scroll to position [765, 0]
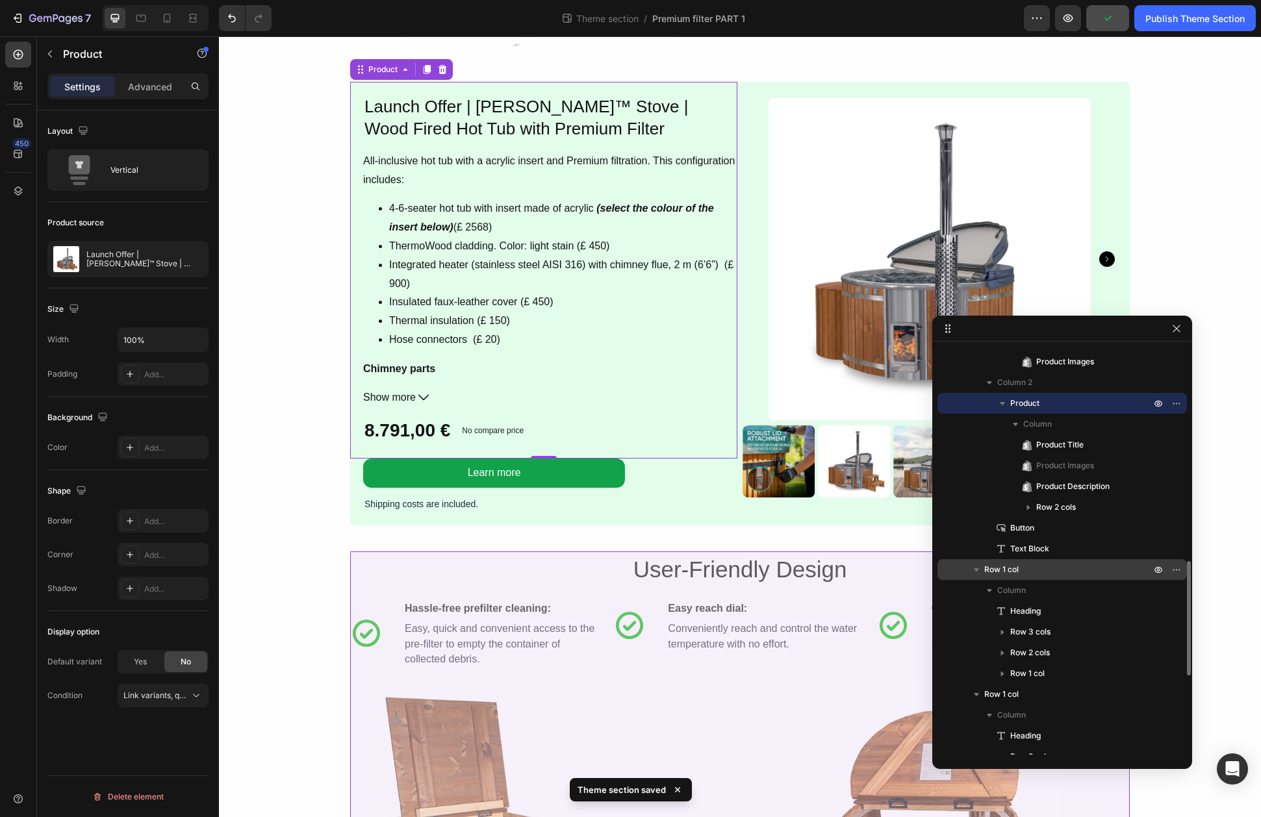
click at [1030, 568] on p "Row 1 col" at bounding box center [1068, 569] width 169 height 13
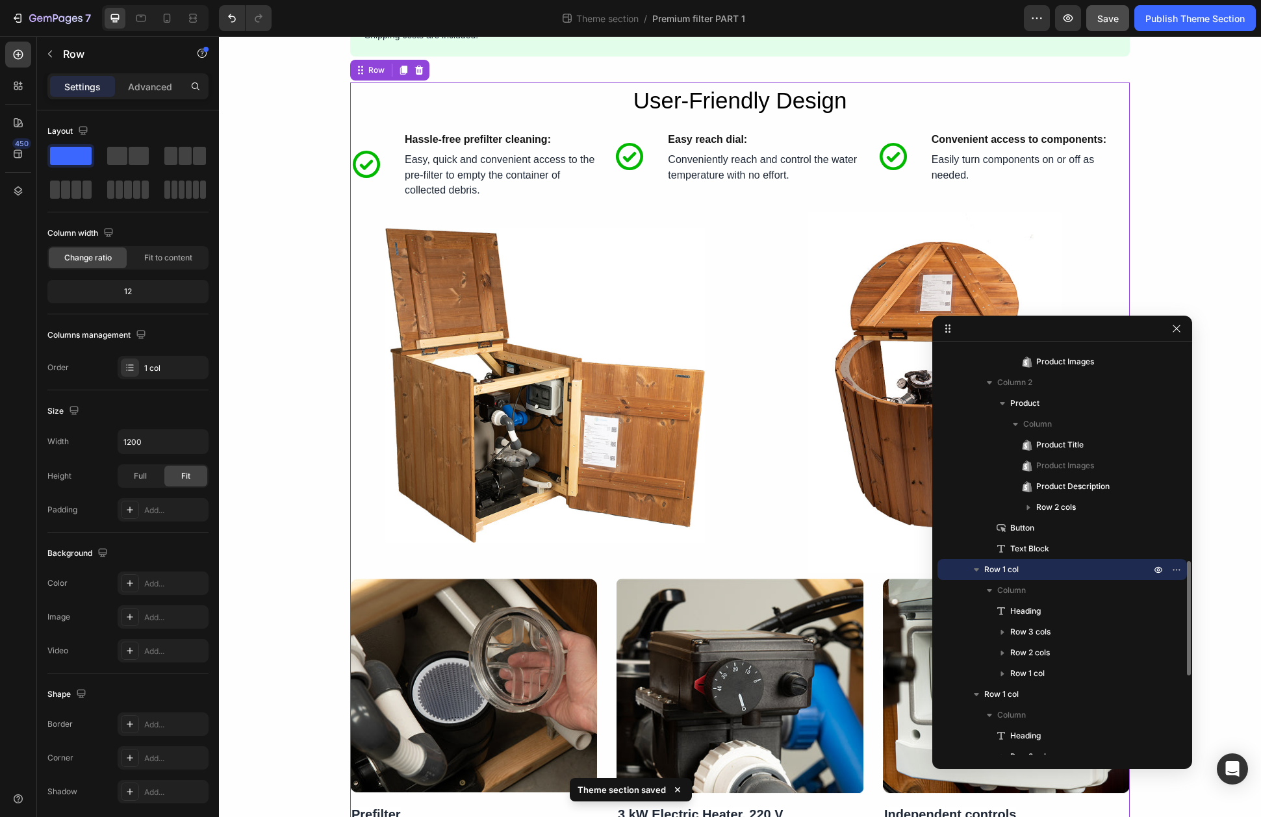
scroll to position [761, 0]
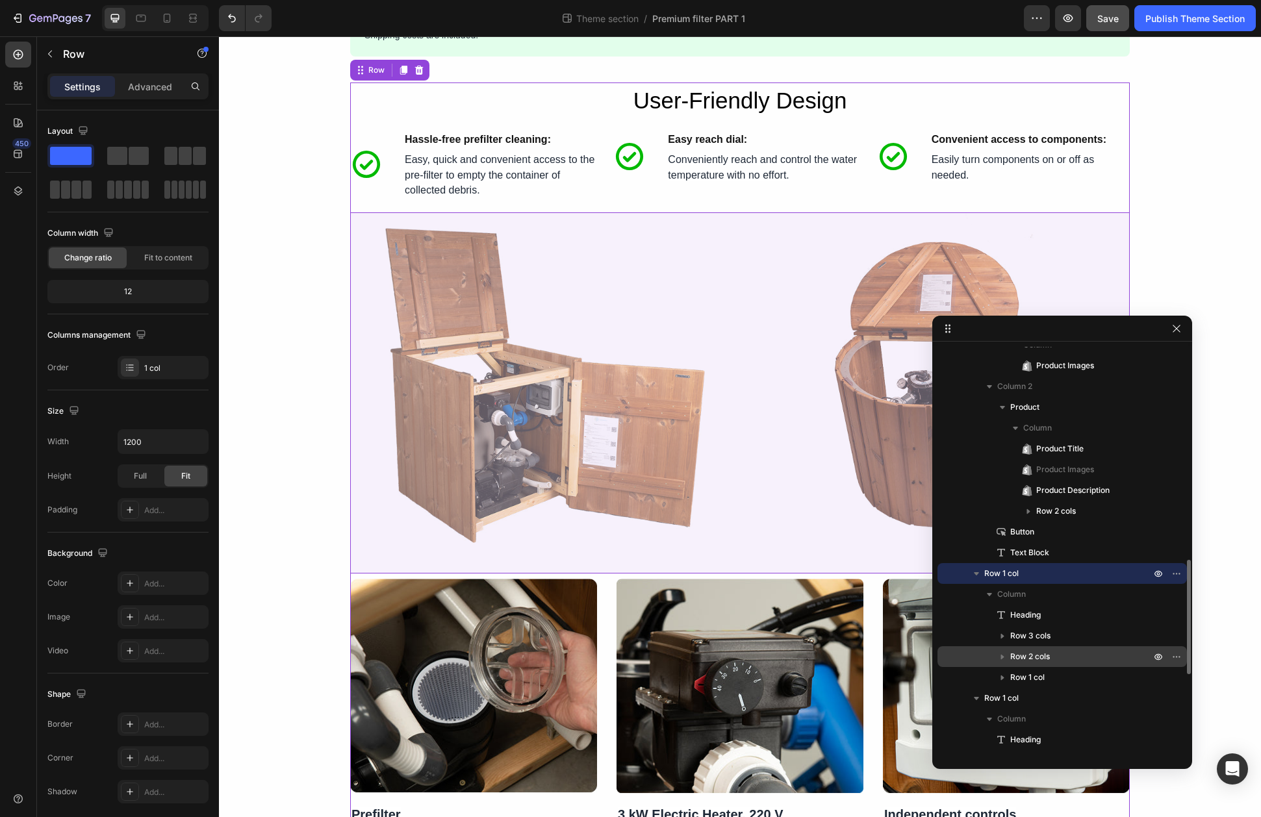
click at [1032, 656] on span "Row 2 cols" at bounding box center [1030, 656] width 40 height 13
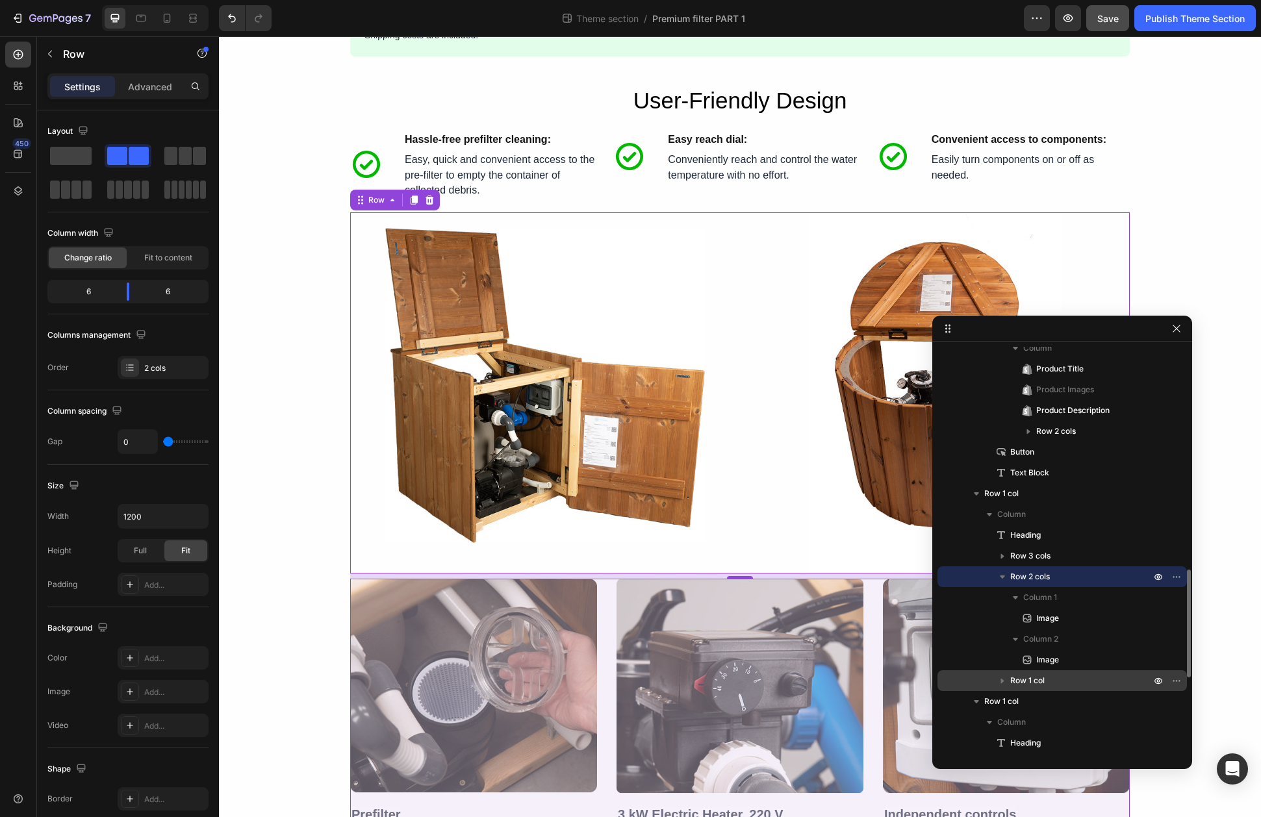
scroll to position [841, 0]
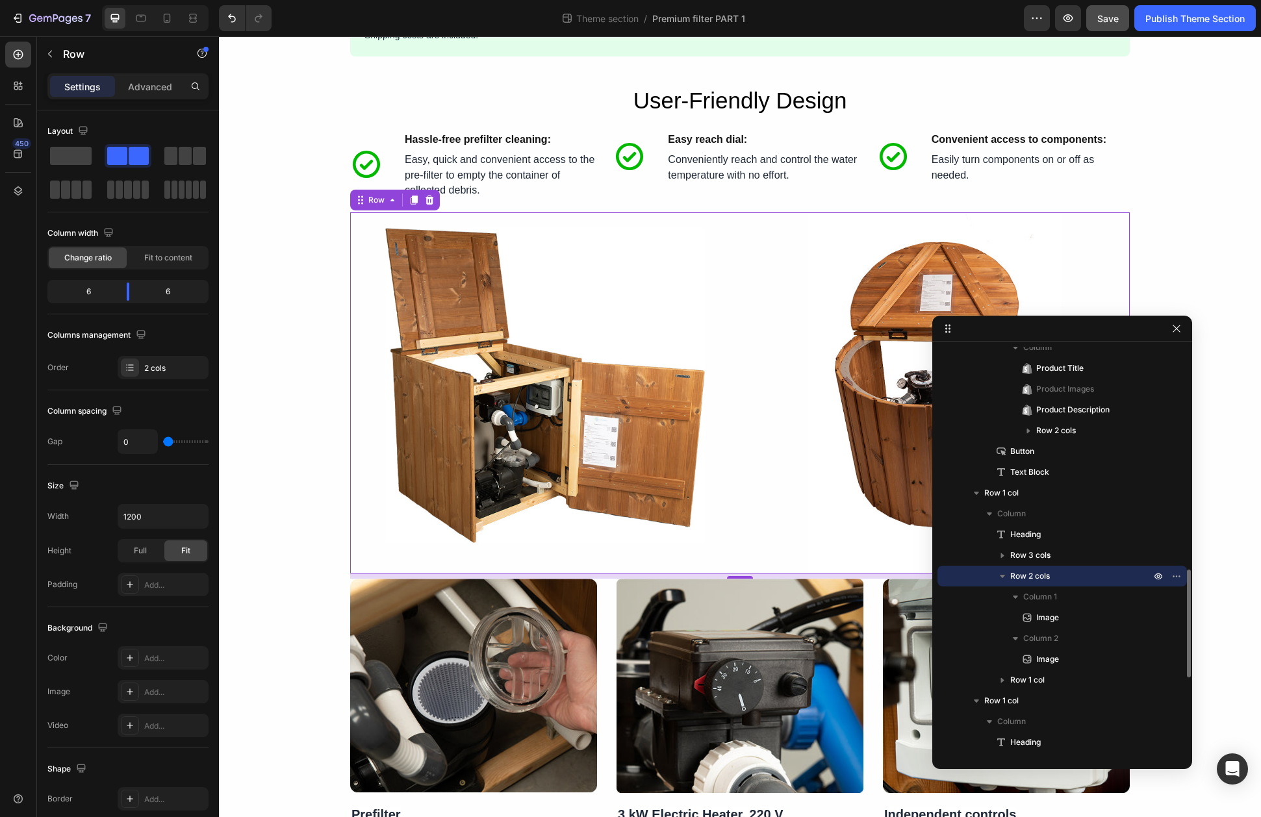
click at [1009, 577] on button "button" at bounding box center [1003, 576] width 16 height 16
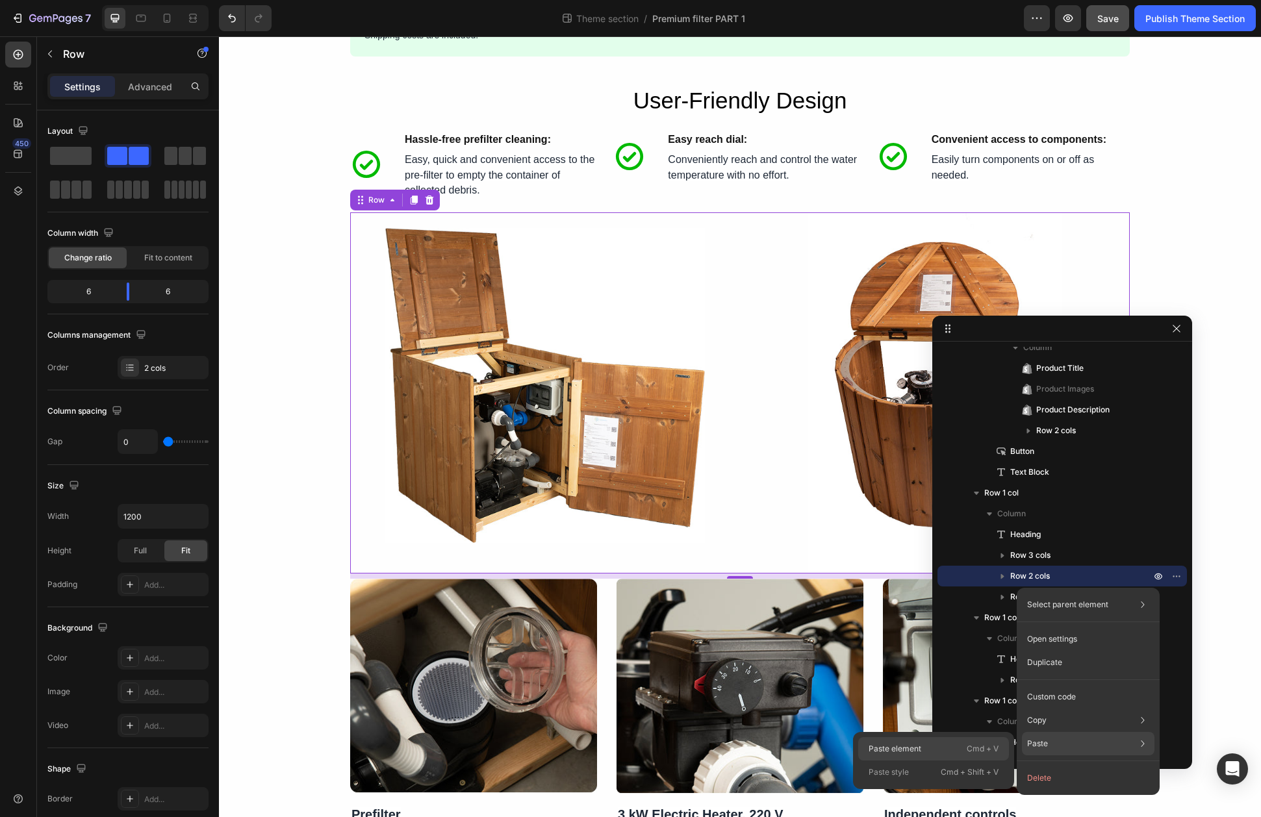
click at [956, 761] on div "Paste element Cmd + V" at bounding box center [933, 772] width 151 height 23
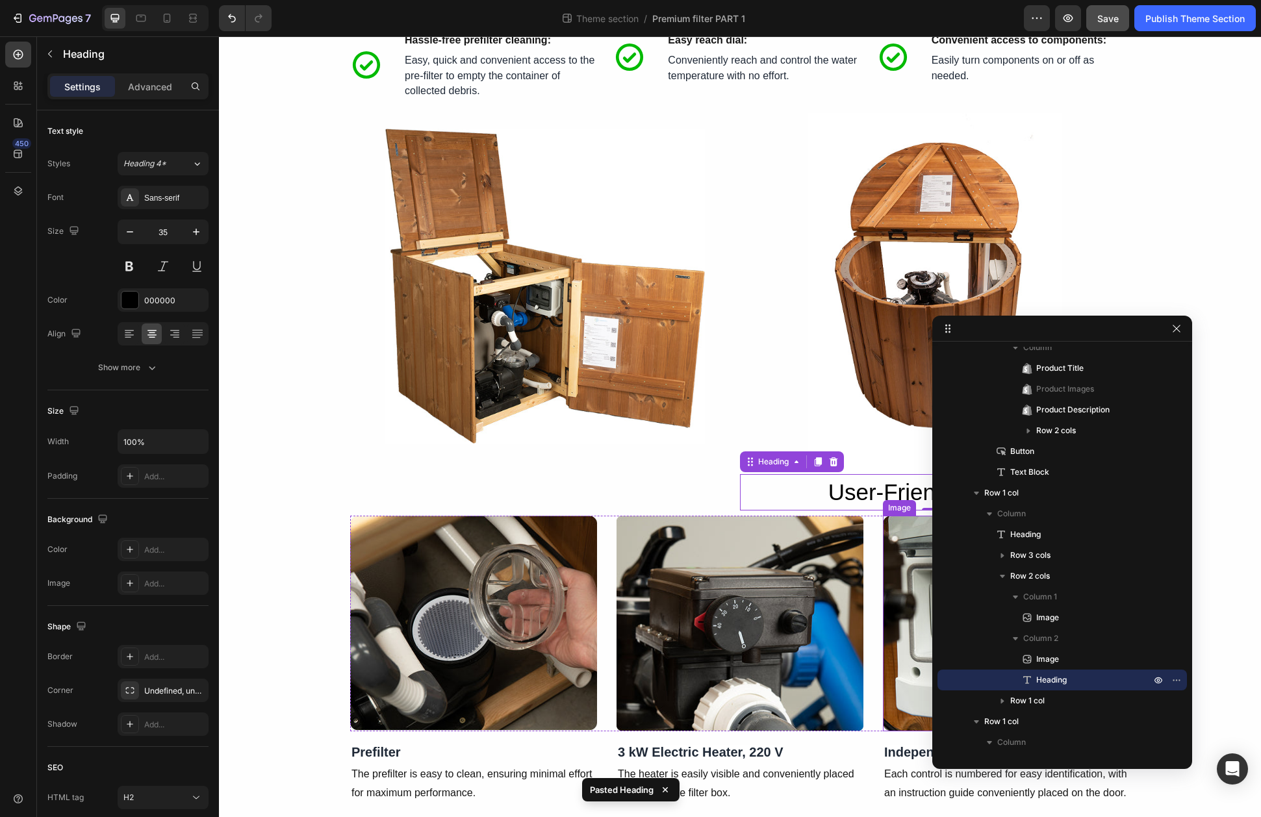
scroll to position [1811, 0]
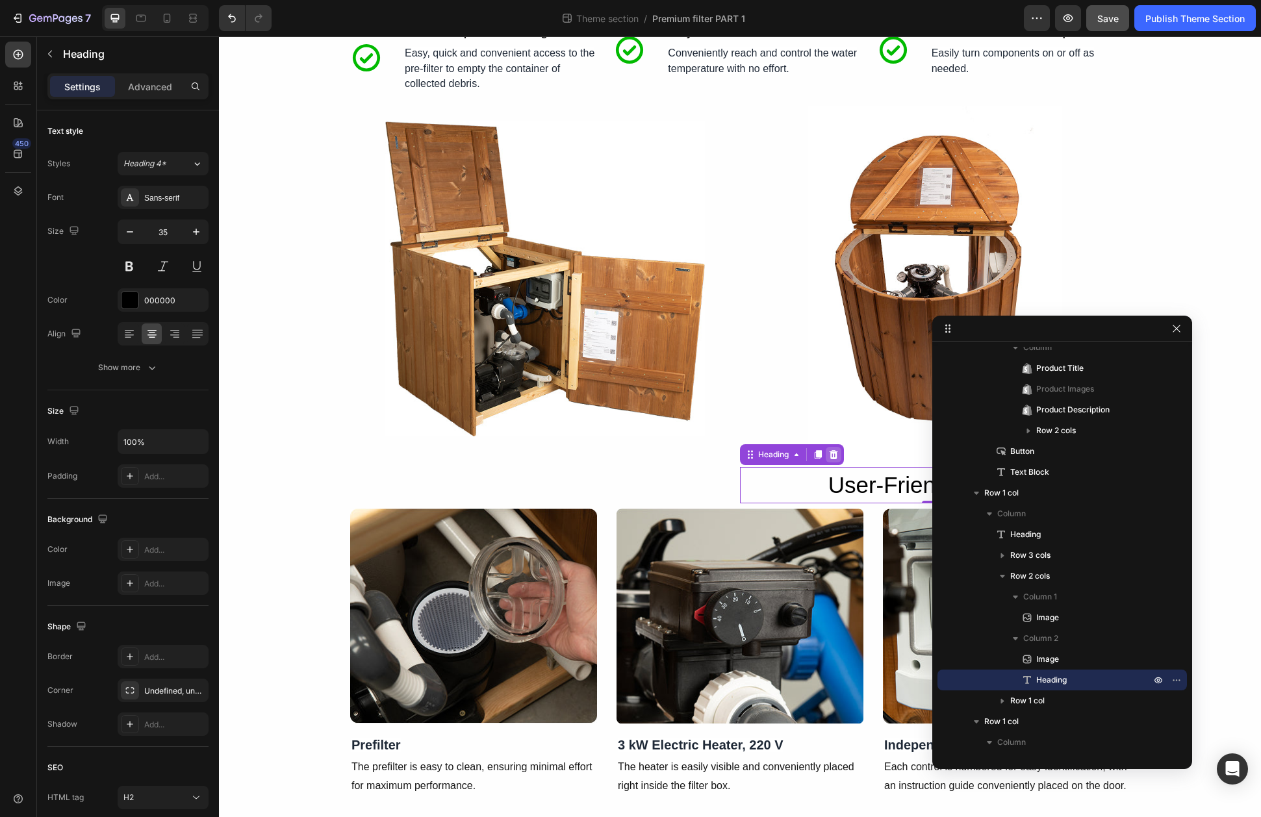
click at [841, 459] on div at bounding box center [834, 455] width 16 height 16
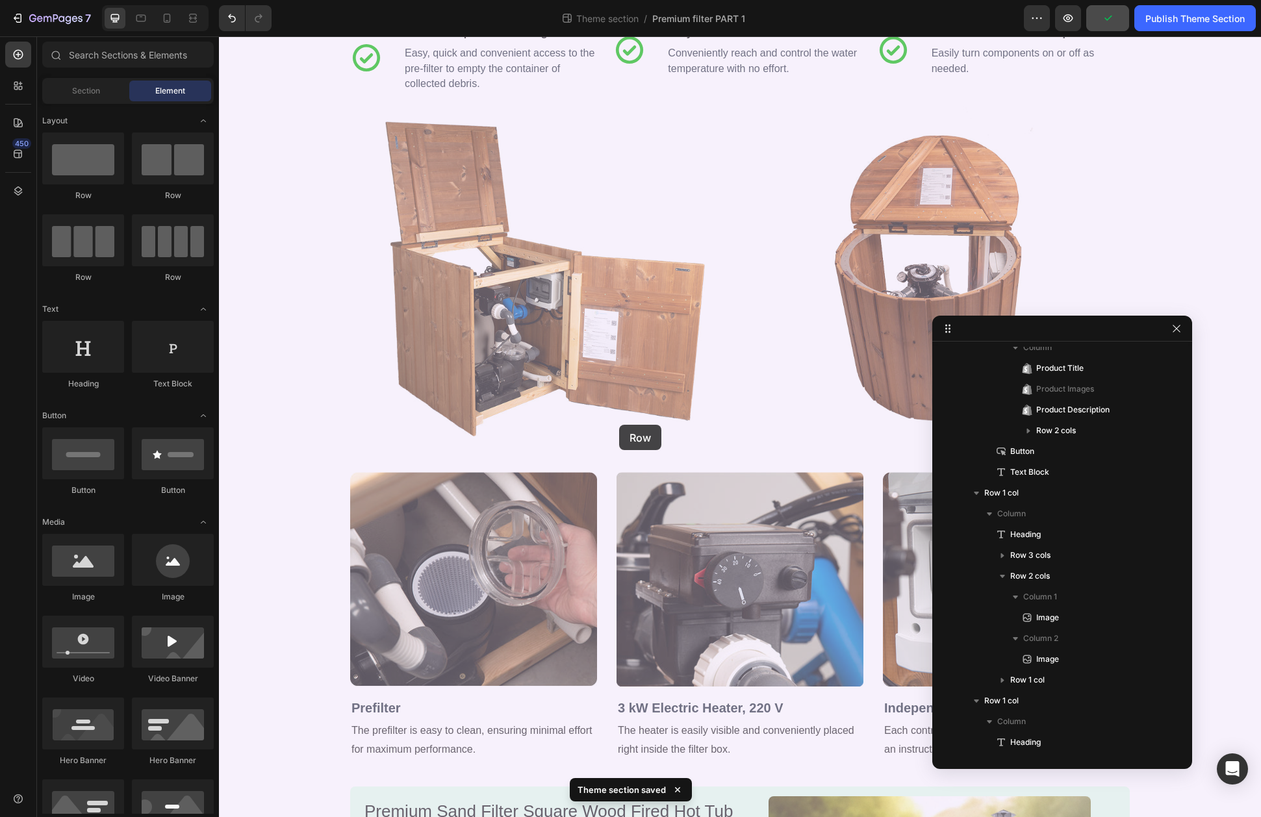
drag, startPoint x: 370, startPoint y: 241, endPoint x: 619, endPoint y: 425, distance: 309.9
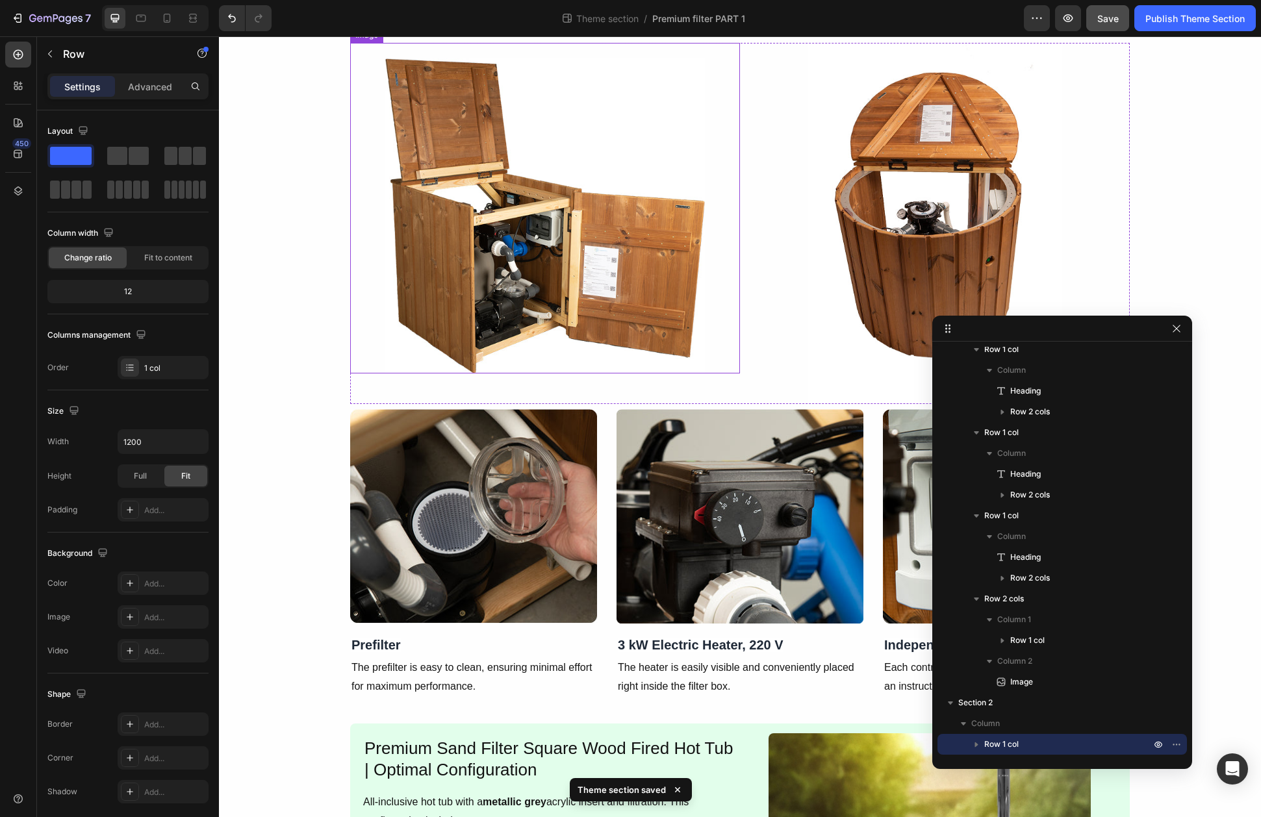
scroll to position [1881, 0]
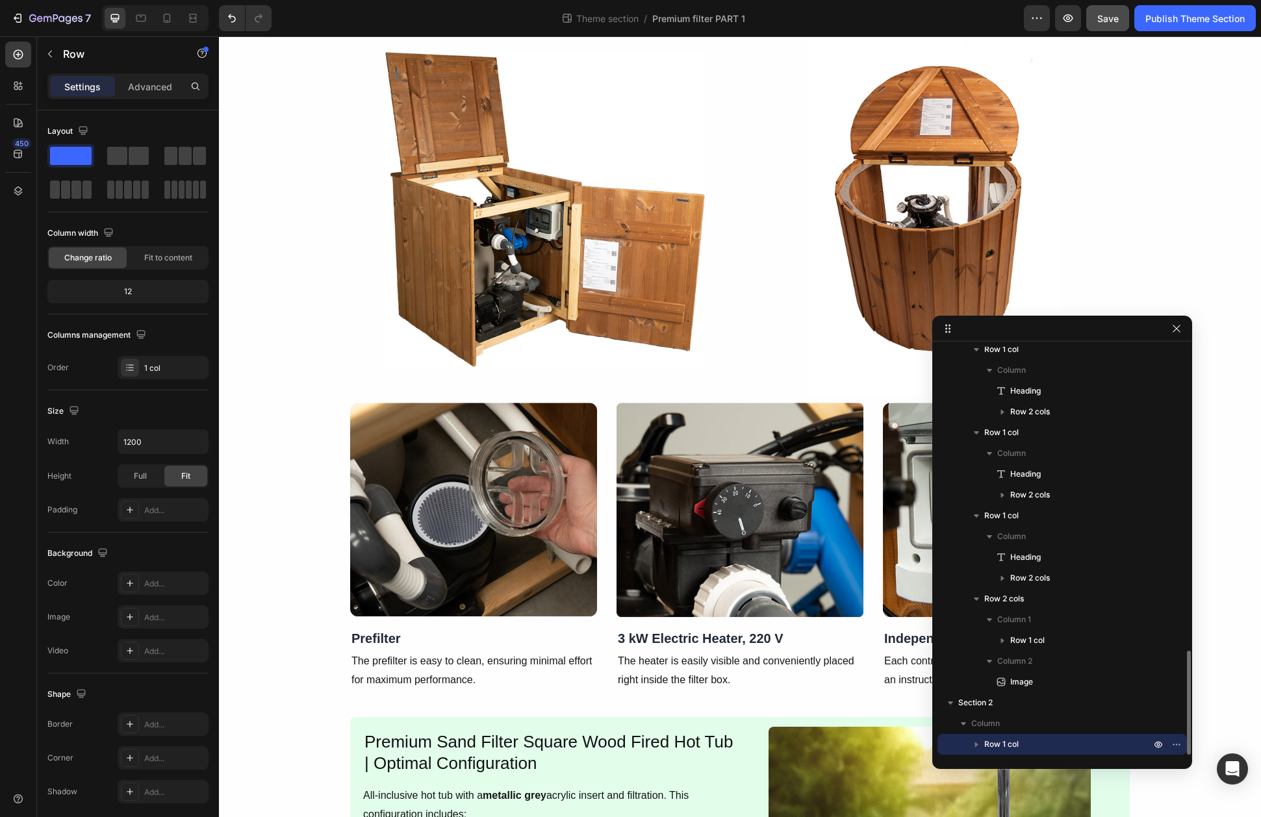
click at [1059, 748] on p "Row 1 col" at bounding box center [1068, 744] width 169 height 13
click at [171, 19] on icon at bounding box center [166, 18] width 13 height 13
type input "100%"
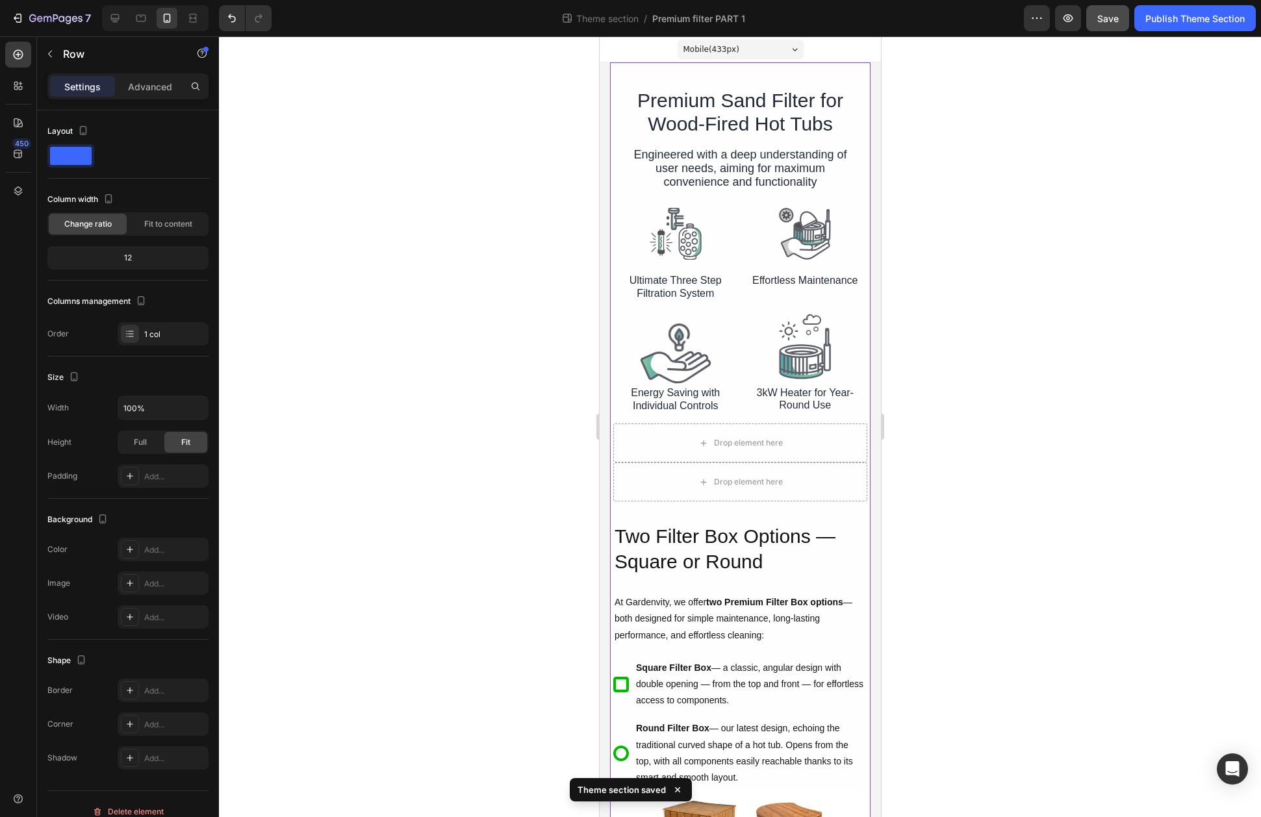
scroll to position [1, 0]
click at [664, 446] on div "Drop element here" at bounding box center [740, 442] width 254 height 39
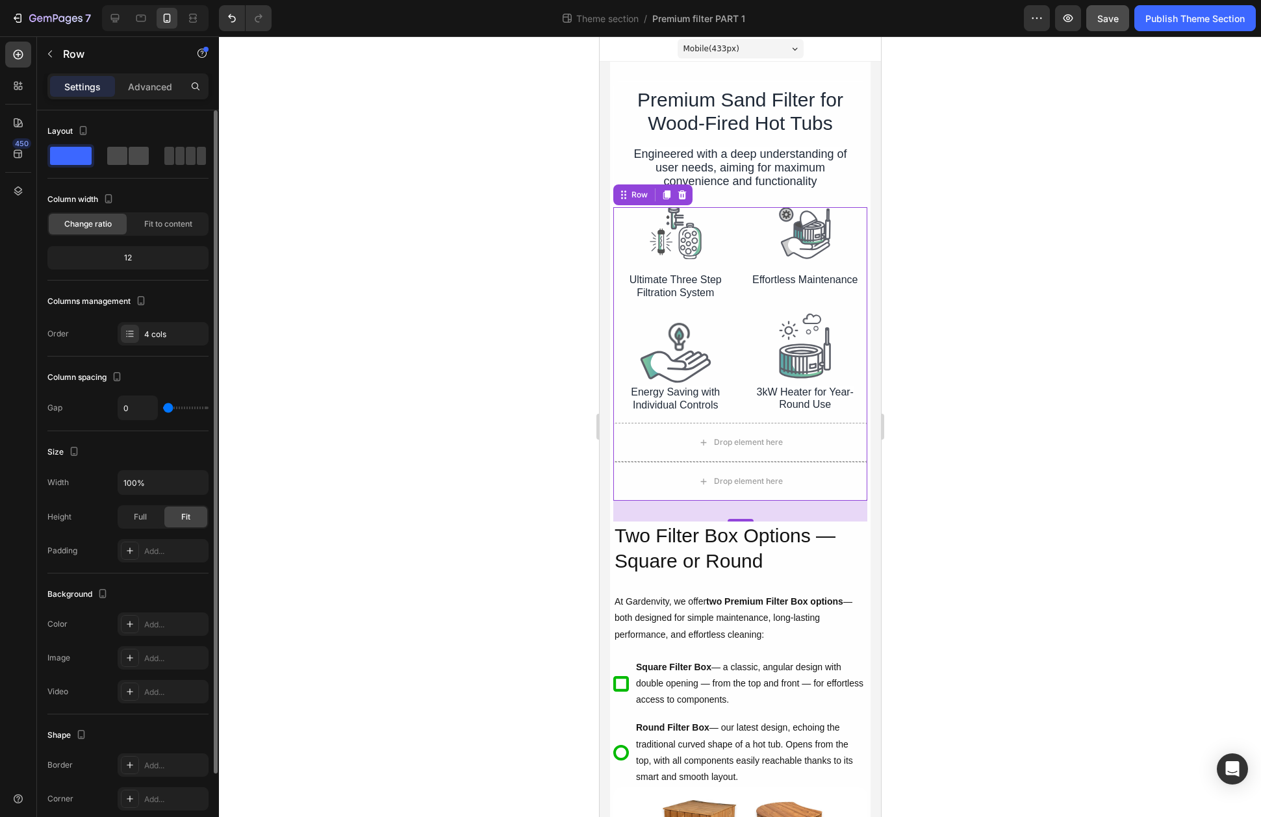
click at [186, 160] on span at bounding box center [191, 156] width 10 height 18
type input "8"
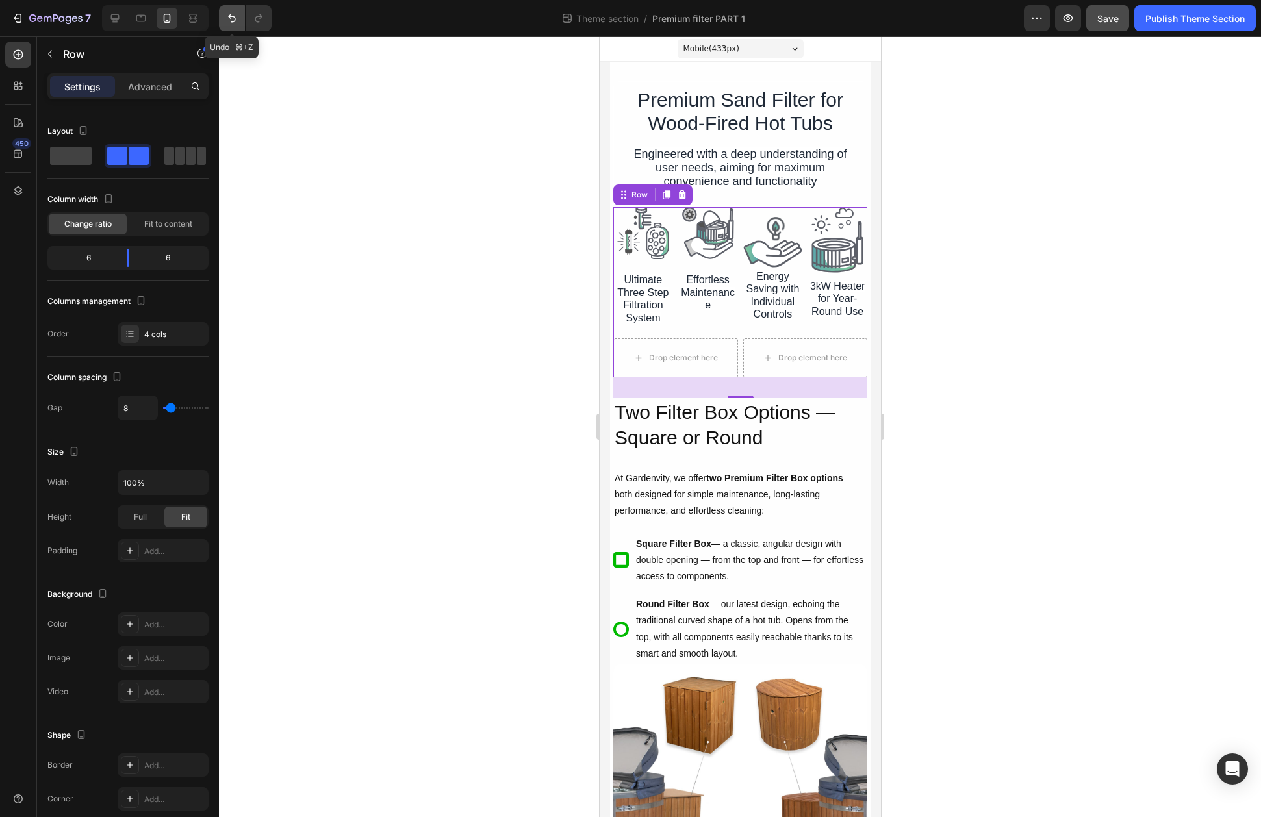
click at [227, 16] on icon "Undo/Redo" at bounding box center [231, 18] width 13 height 13
type input "0"
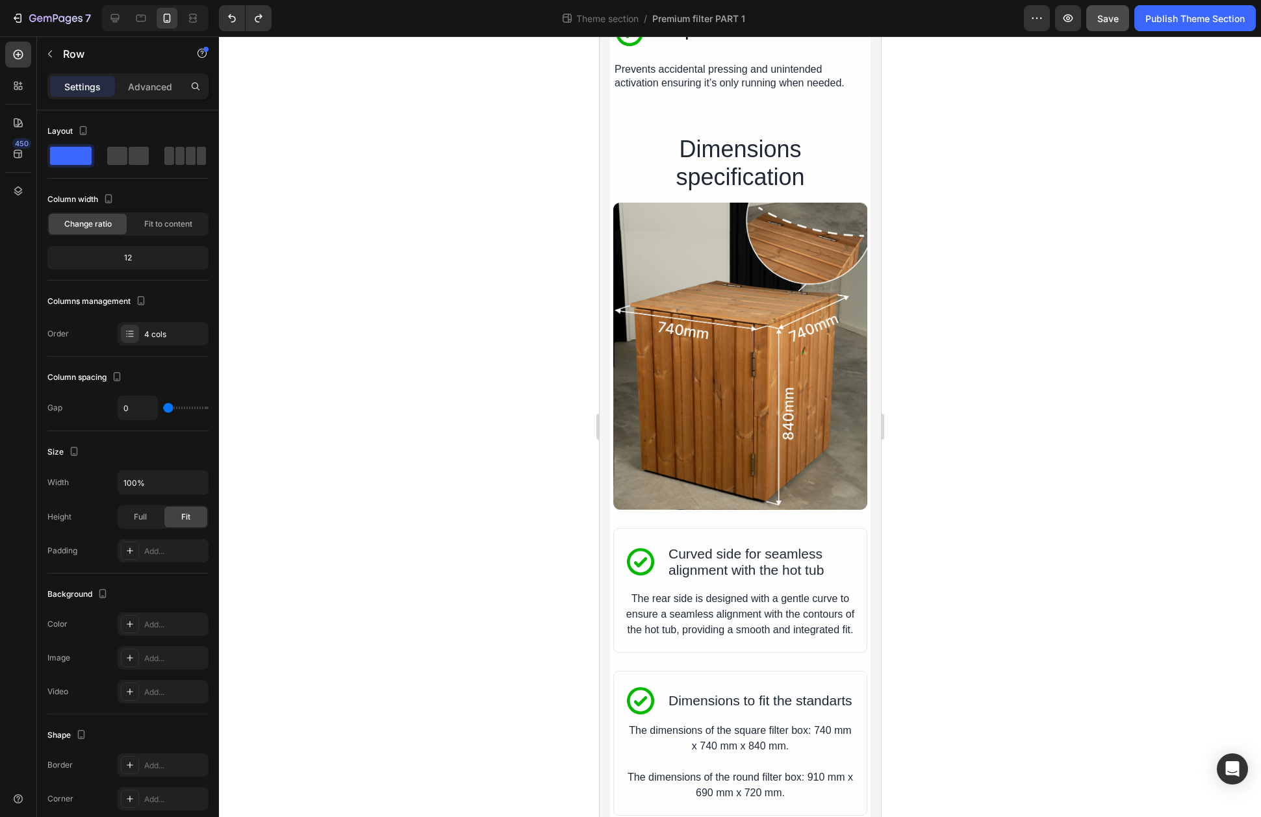
scroll to position [7757, 0]
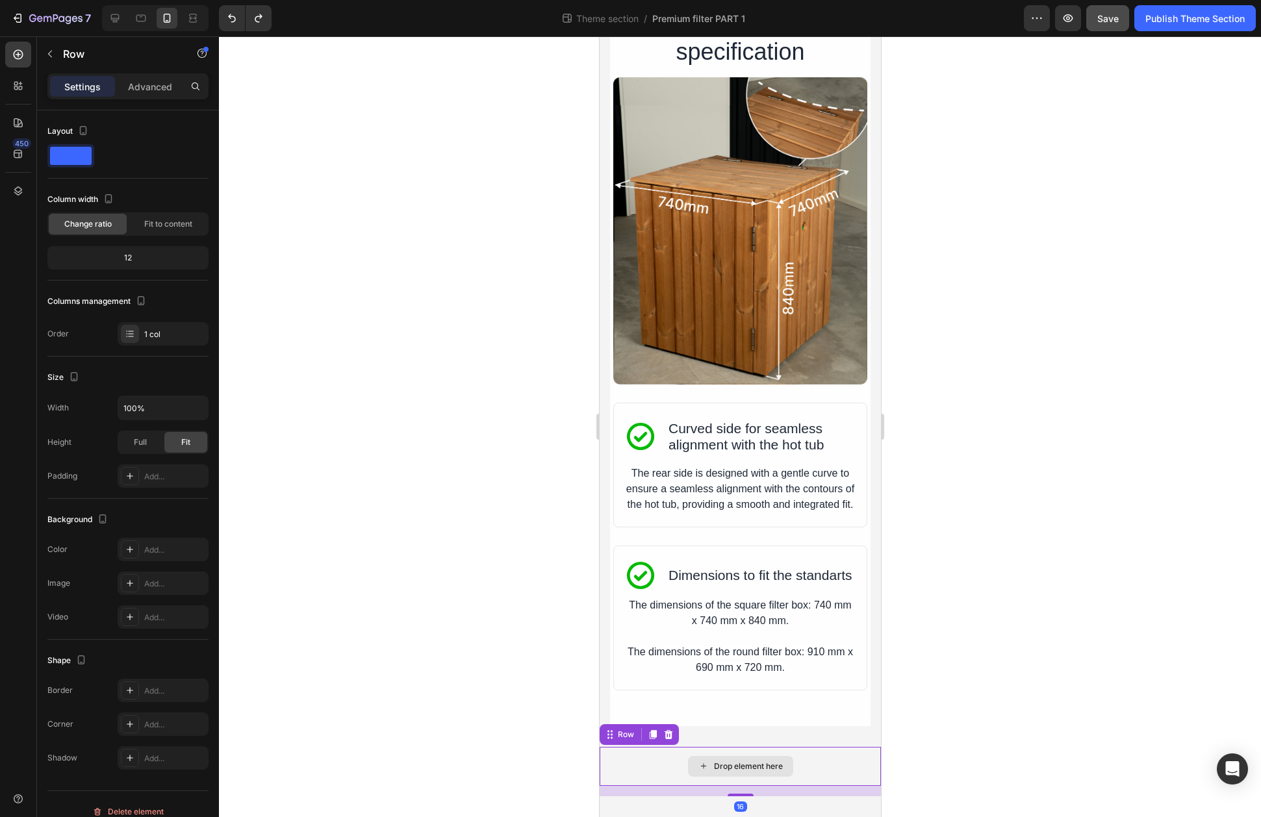
click at [659, 754] on div "Drop element here" at bounding box center [739, 766] width 281 height 39
click at [112, 16] on icon at bounding box center [114, 18] width 13 height 13
type input "1200"
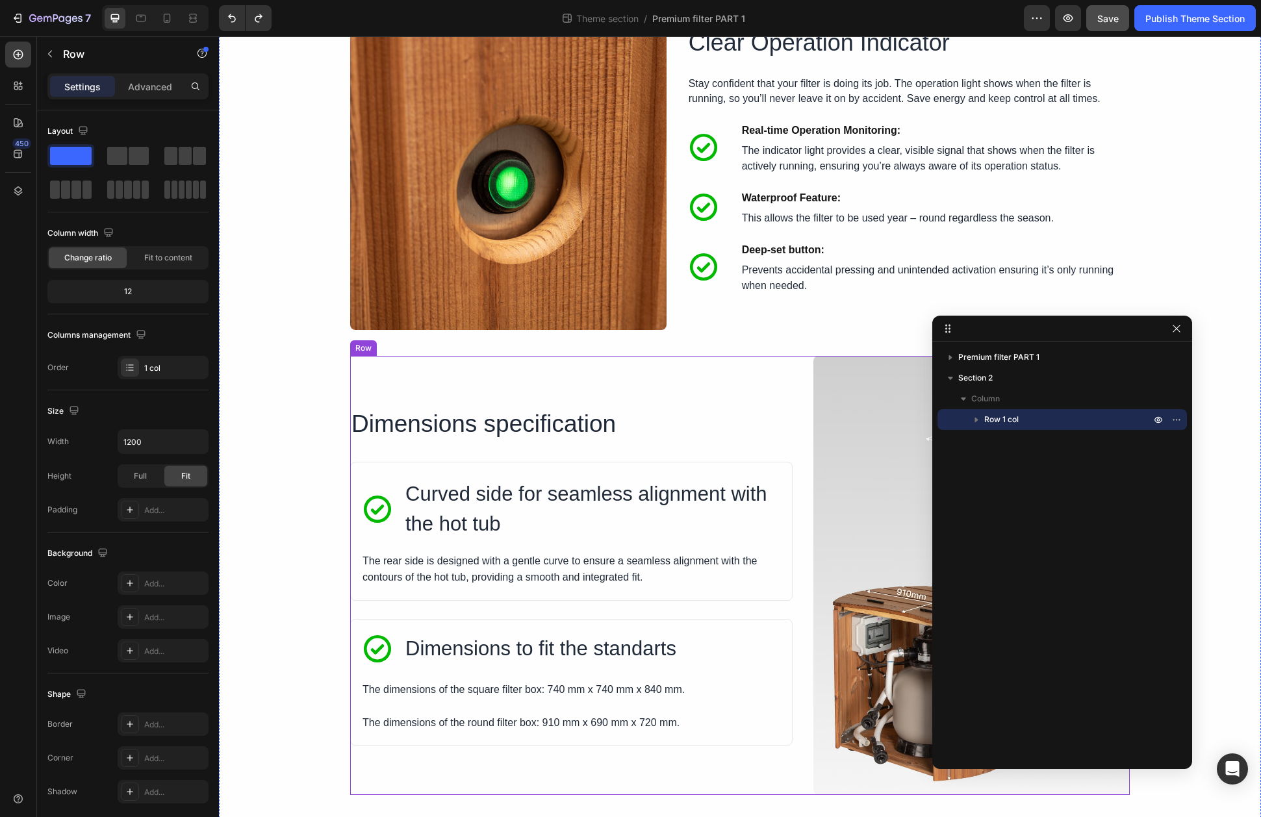
scroll to position [4460, 0]
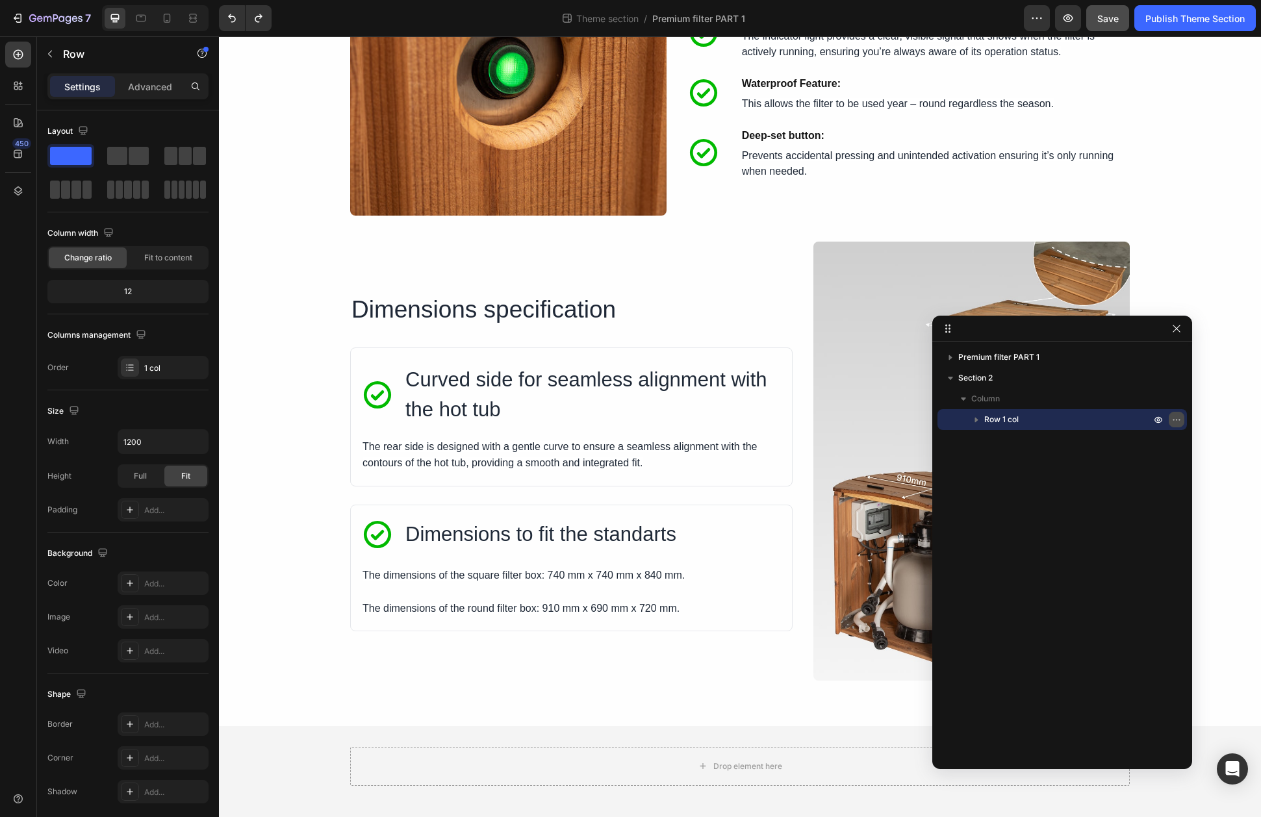
click at [1174, 420] on icon "button" at bounding box center [1176, 419] width 10 height 10
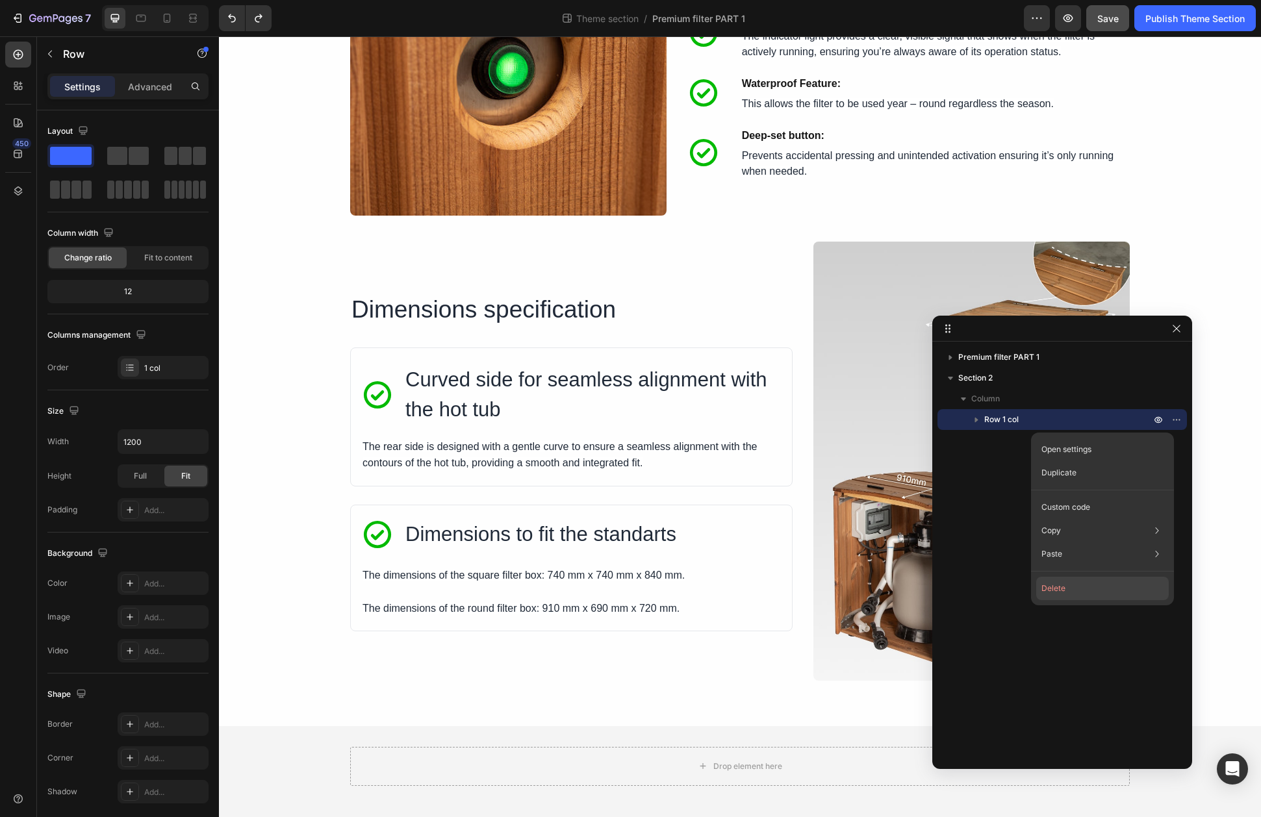
click at [1072, 589] on button "Delete" at bounding box center [1102, 588] width 133 height 23
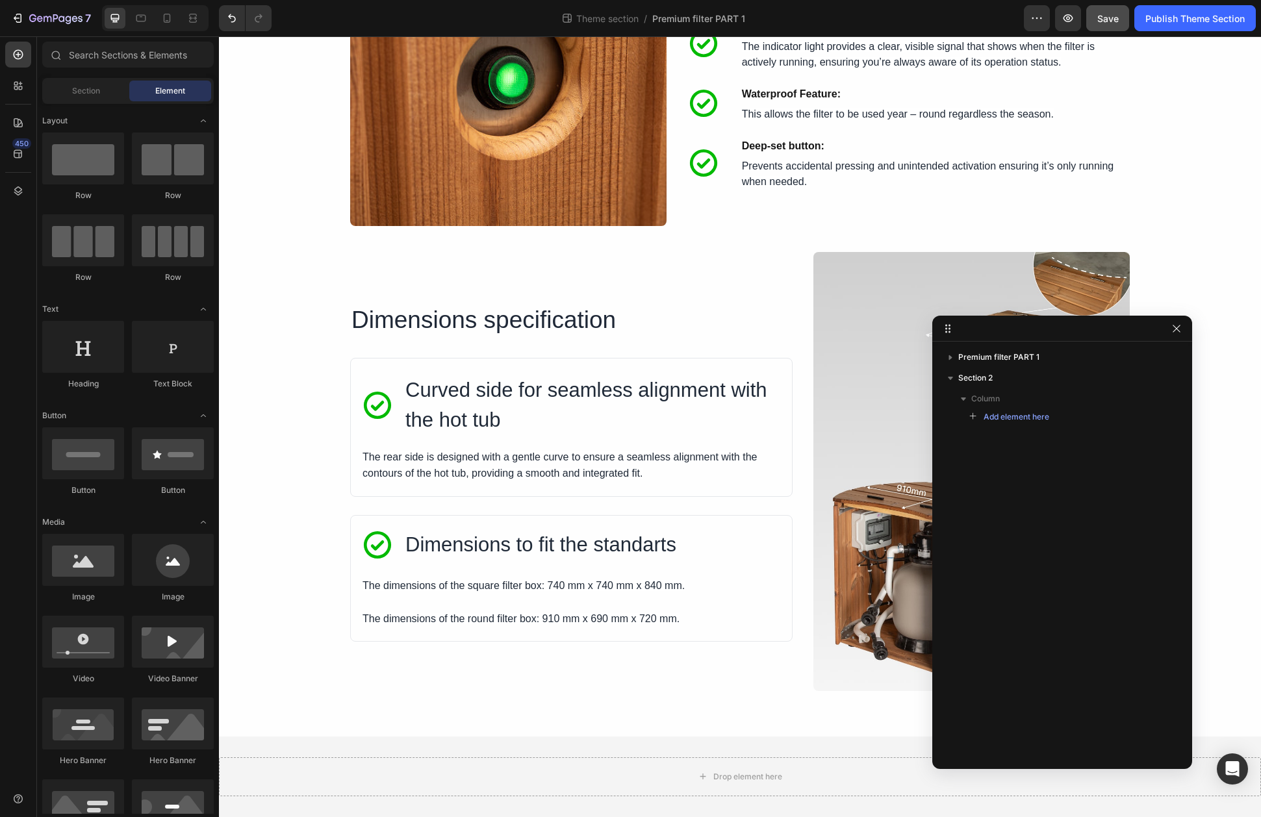
scroll to position [4450, 0]
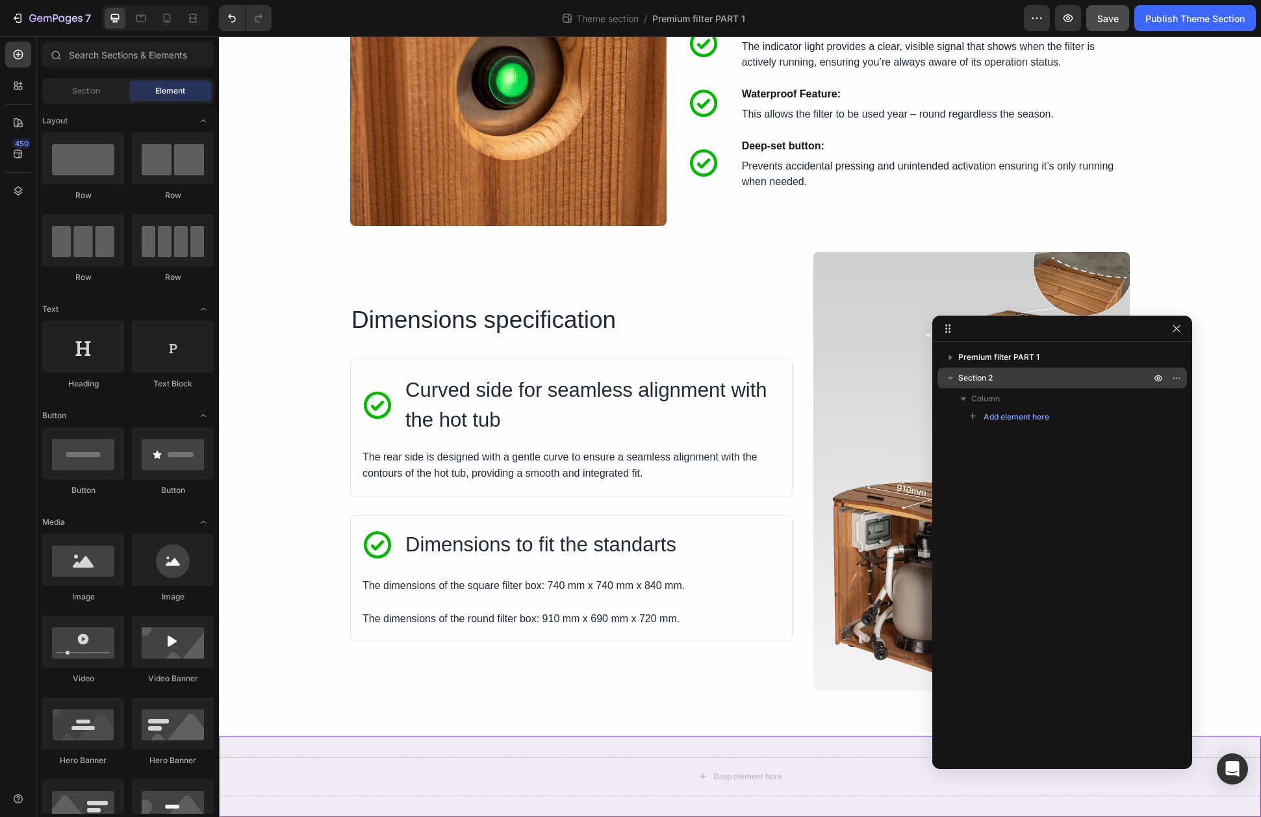
click at [971, 378] on span "Section 2" at bounding box center [975, 378] width 34 height 13
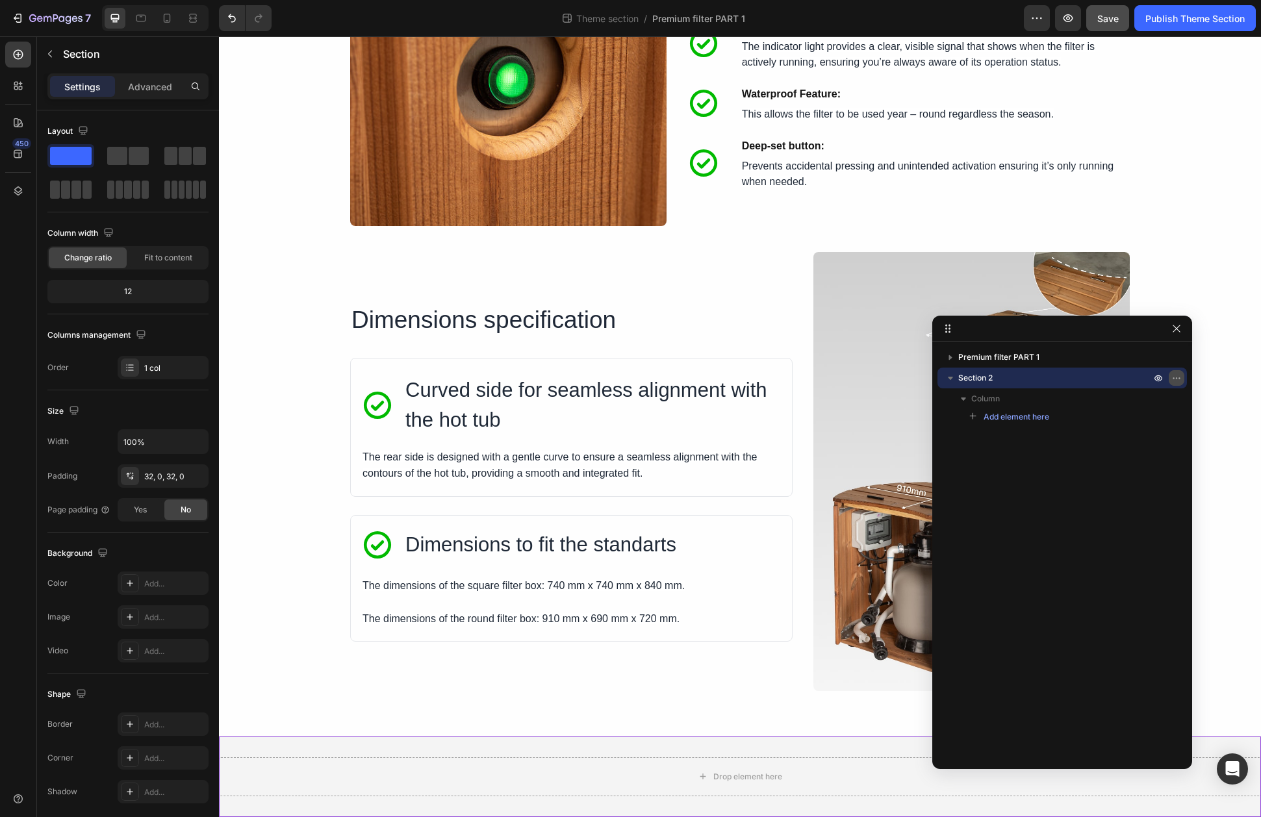
click at [1175, 380] on icon "button" at bounding box center [1176, 378] width 10 height 10
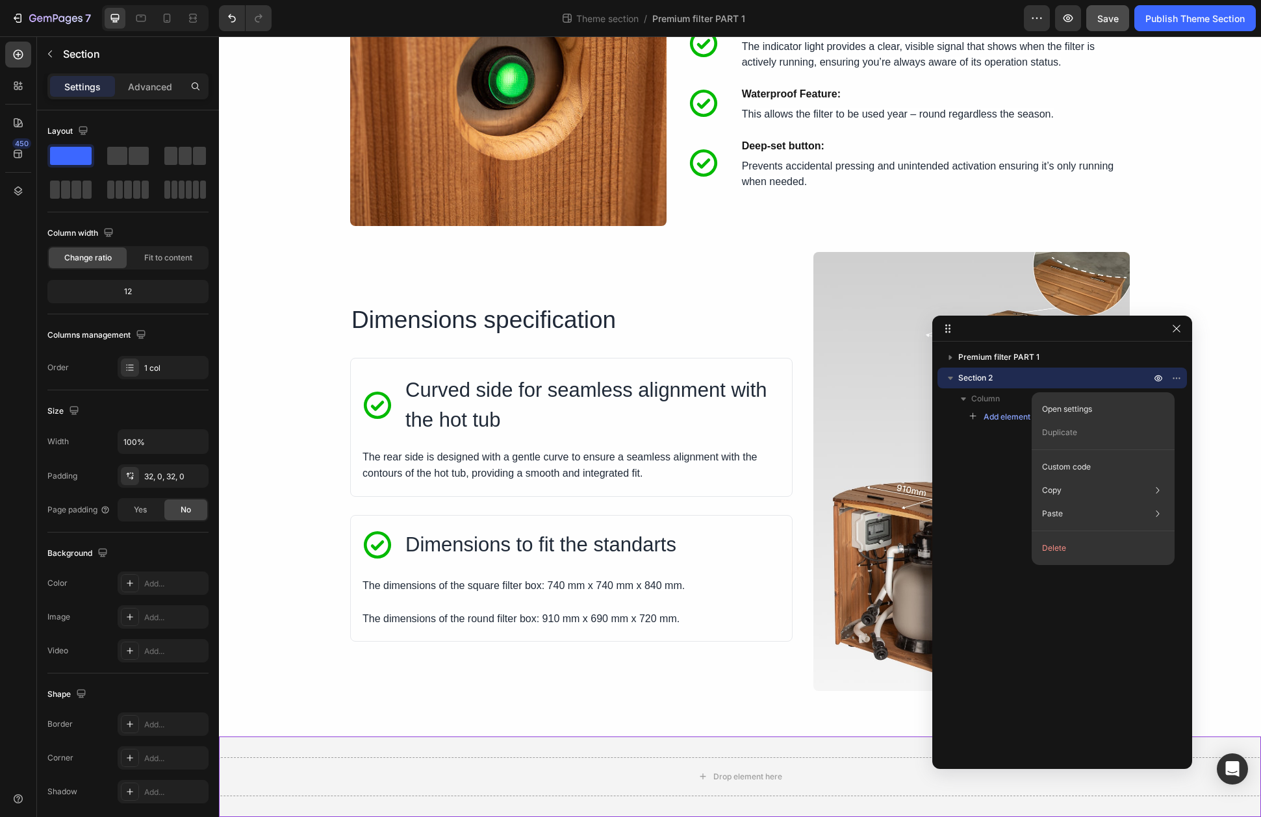
click at [1086, 546] on button "Delete" at bounding box center [1103, 548] width 133 height 23
click at [1060, 548] on button "Delete" at bounding box center [1103, 548] width 133 height 23
click at [1057, 551] on button "Delete" at bounding box center [1103, 548] width 133 height 23
click at [981, 463] on div "Premium filter PART 1 Section 2 Column Add element here" at bounding box center [1062, 551] width 260 height 408
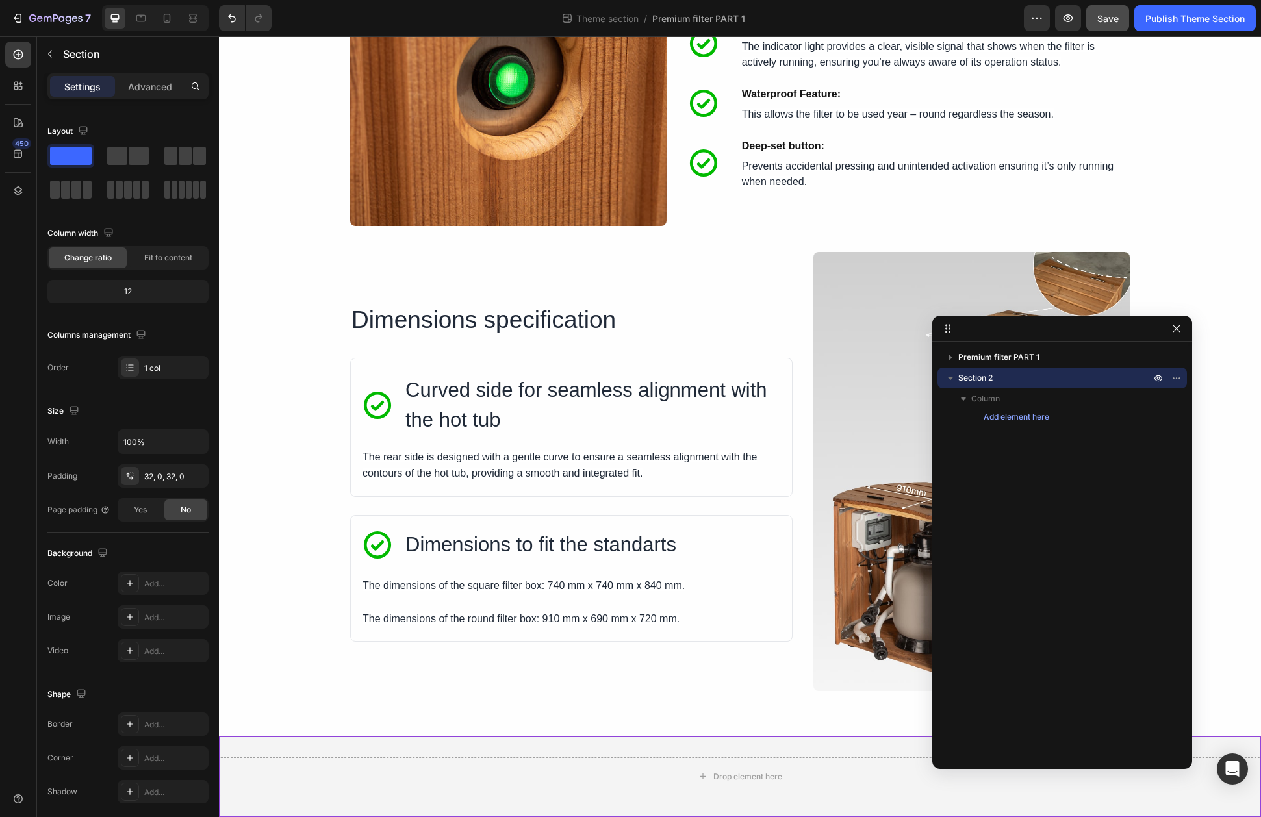
click at [947, 376] on icon "button" at bounding box center [950, 378] width 13 height 13
click at [1111, 16] on span "Save" at bounding box center [1107, 18] width 21 height 11
click at [1175, 26] on button "Publish Theme Section" at bounding box center [1194, 18] width 121 height 26
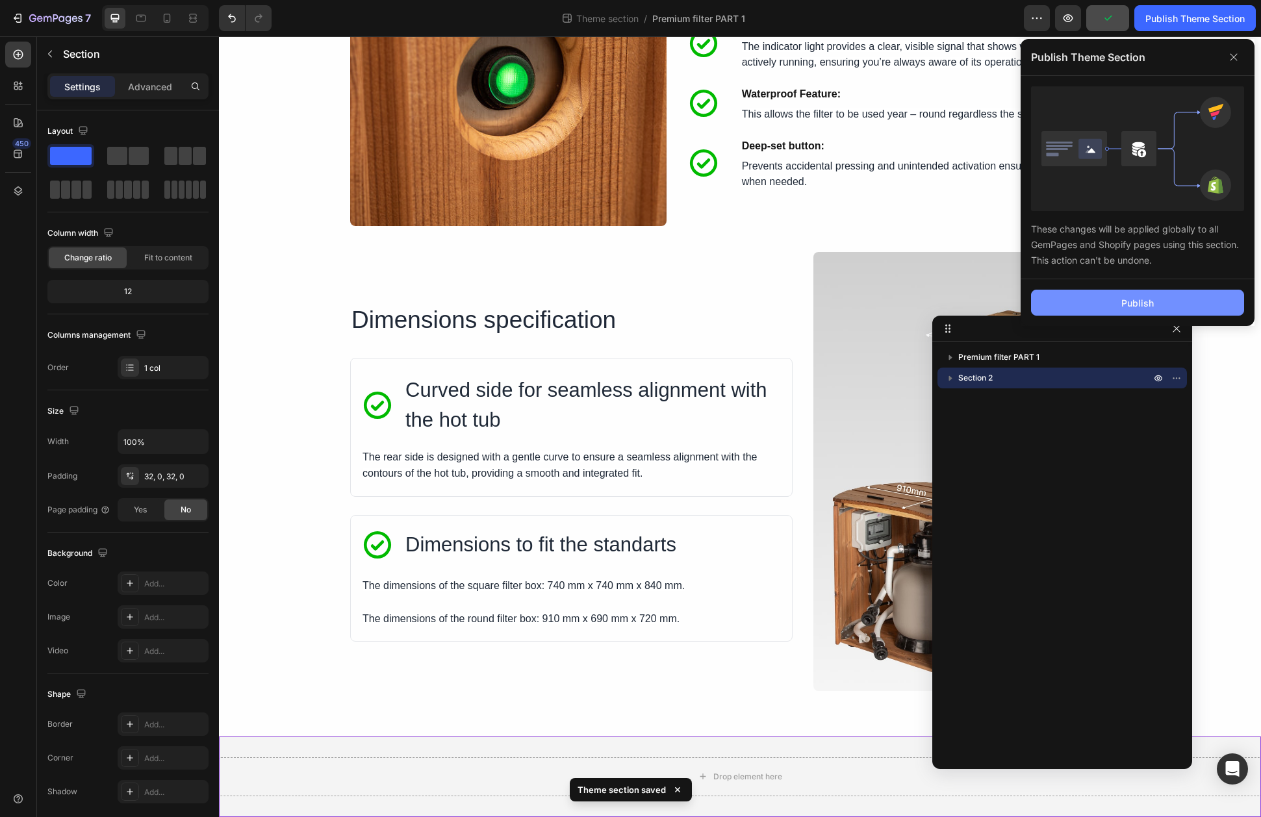
click at [1160, 306] on button "Publish" at bounding box center [1137, 303] width 213 height 26
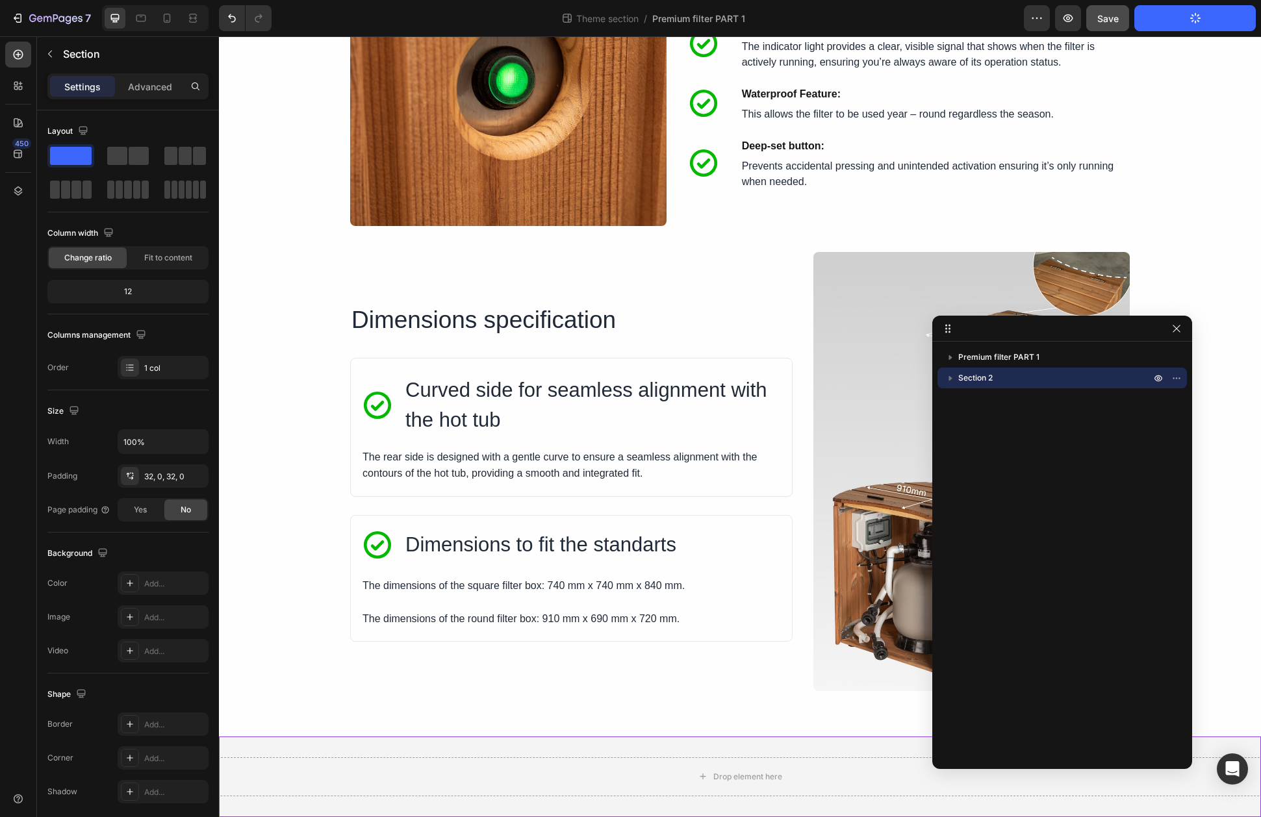
click at [1188, 21] on button "Publish Theme Section" at bounding box center [1194, 18] width 121 height 26
click at [231, 16] on icon "Undo/Redo" at bounding box center [232, 18] width 8 height 8
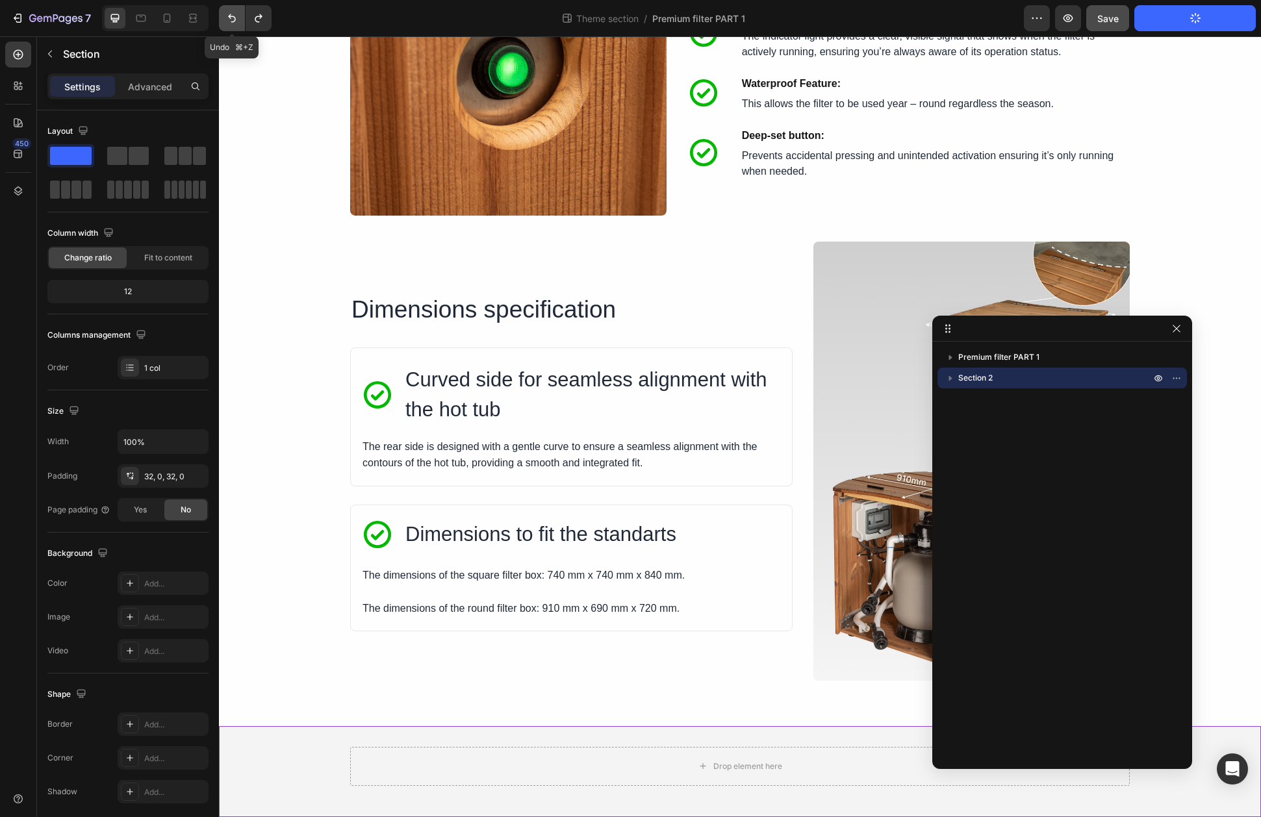
click at [231, 16] on icon "Undo/Redo" at bounding box center [232, 18] width 8 height 8
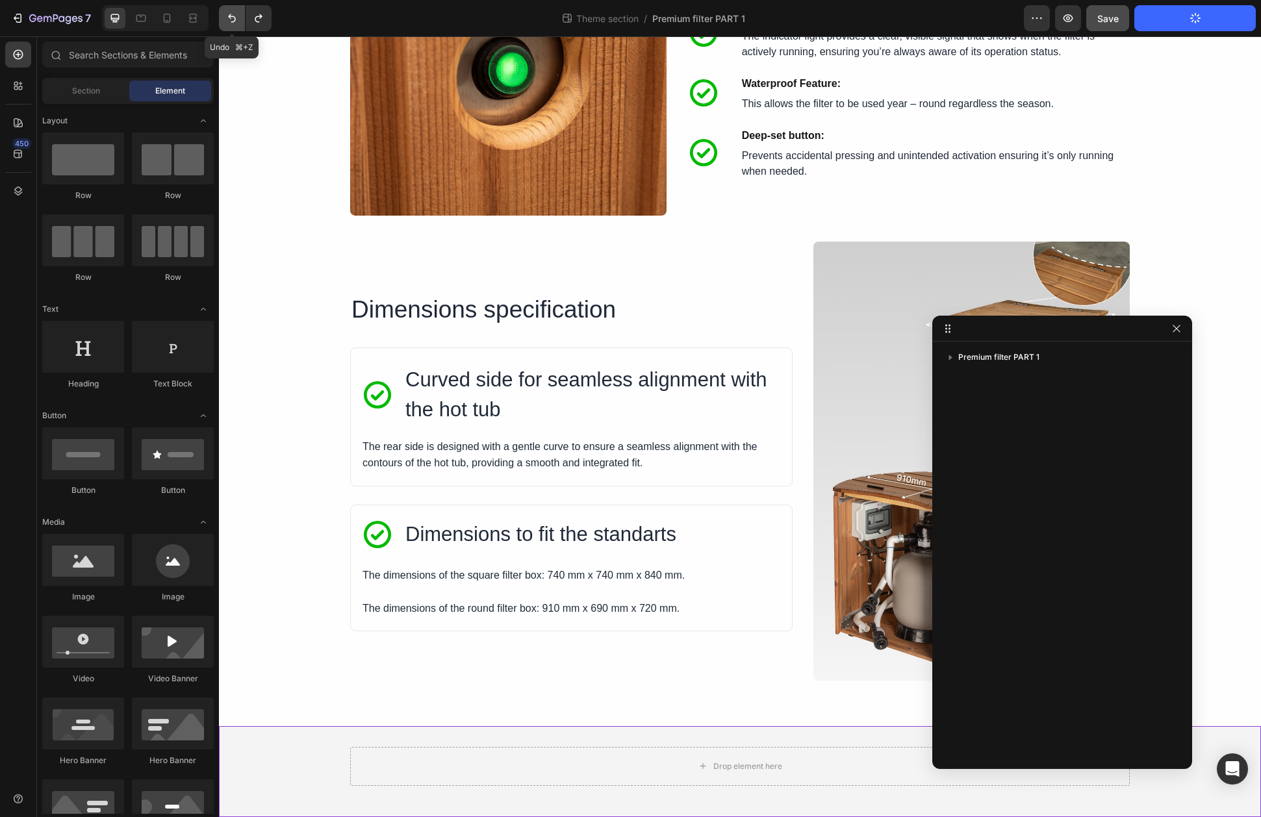
scroll to position [4369, 0]
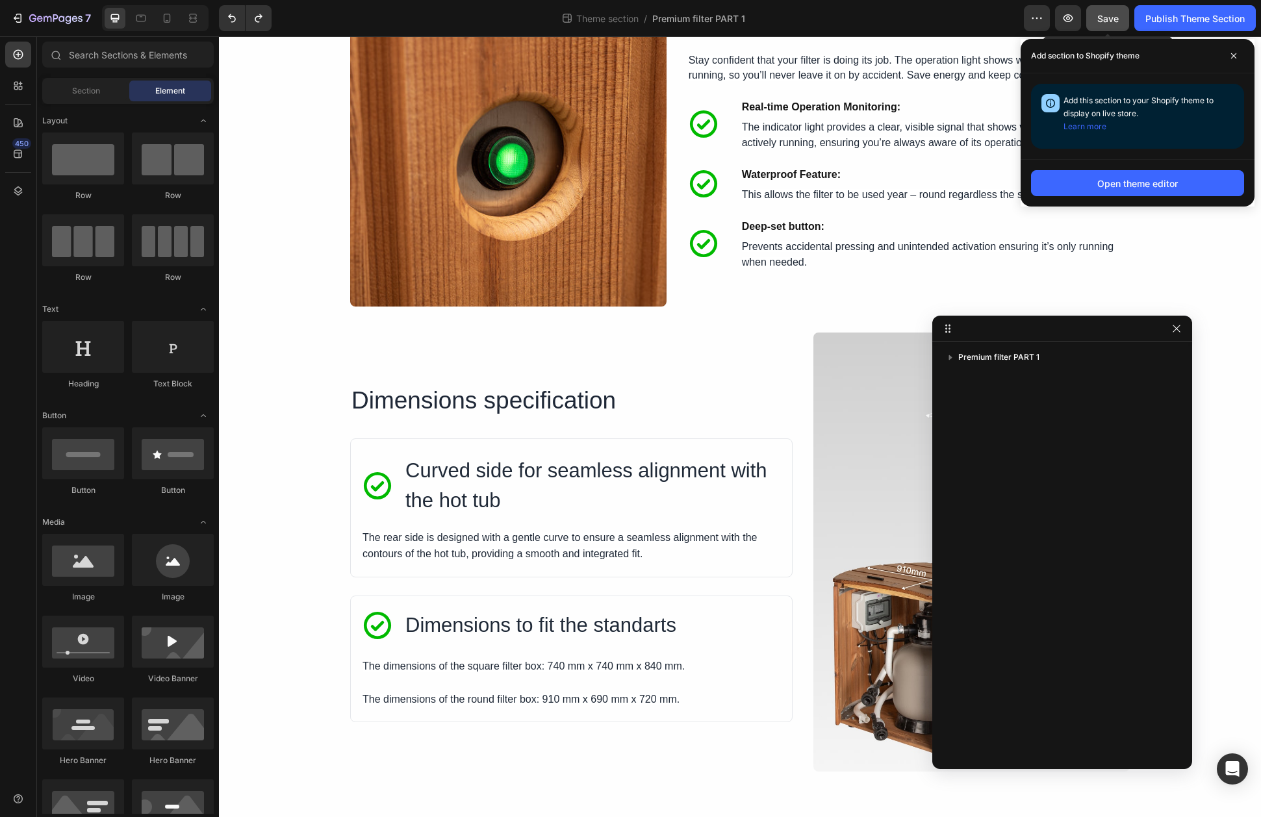
click at [1112, 16] on span "Save" at bounding box center [1107, 18] width 21 height 11
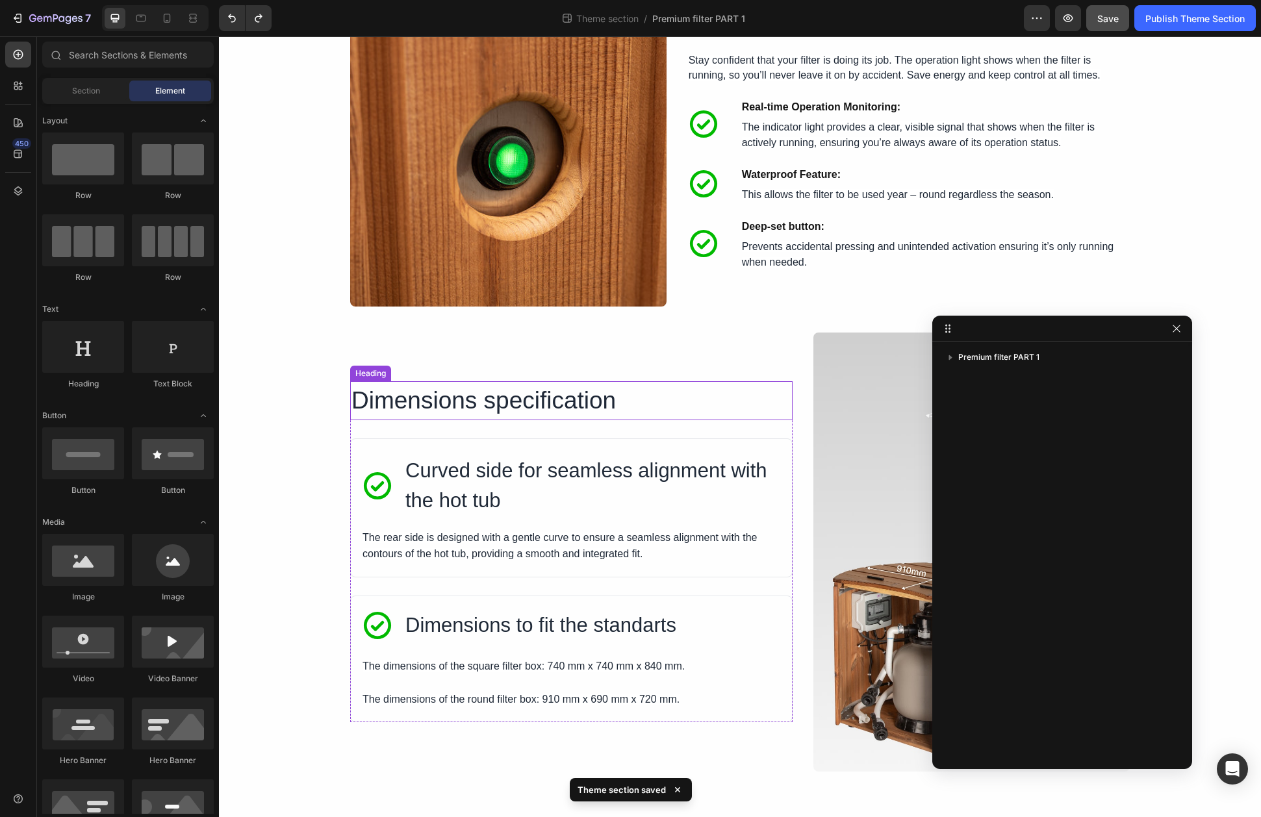
click at [600, 400] on h3 "Dimensions specification" at bounding box center [571, 400] width 442 height 39
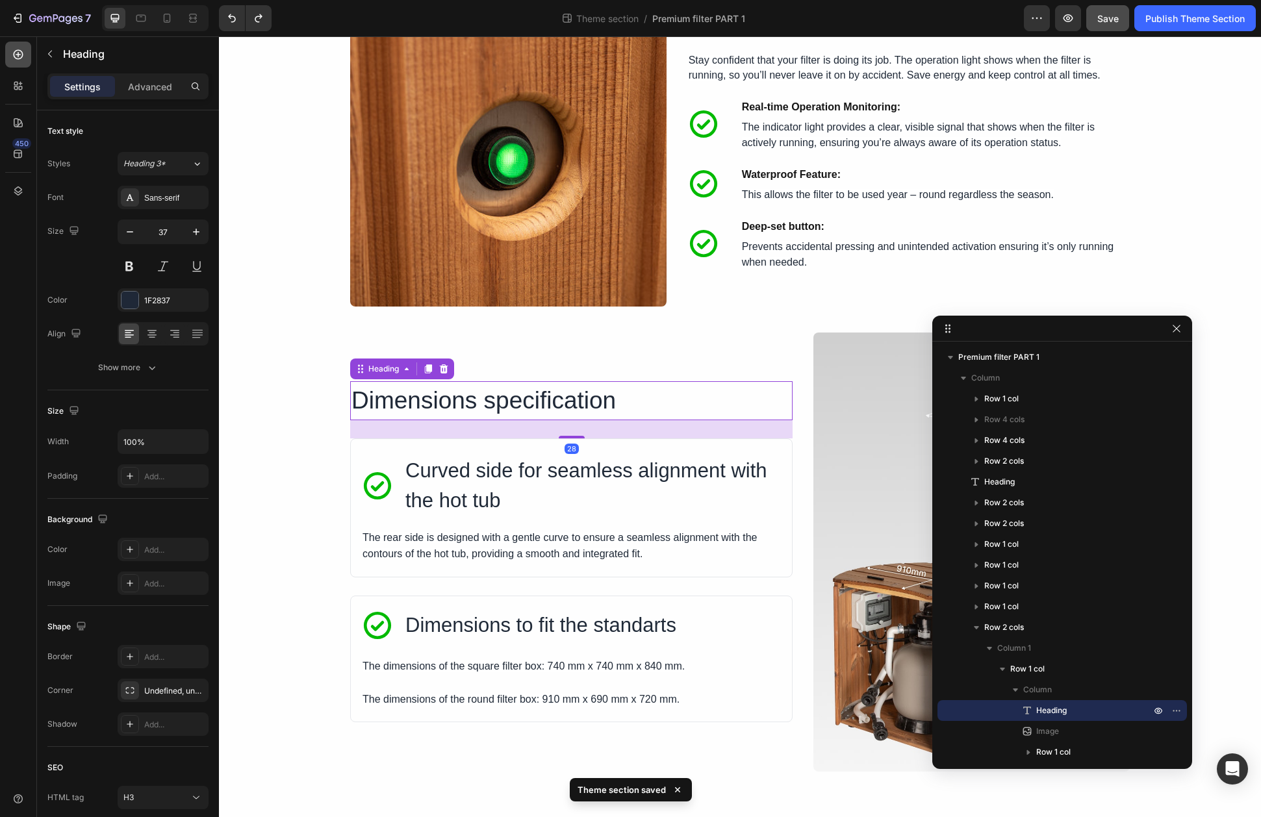
click at [20, 56] on icon at bounding box center [18, 54] width 13 height 13
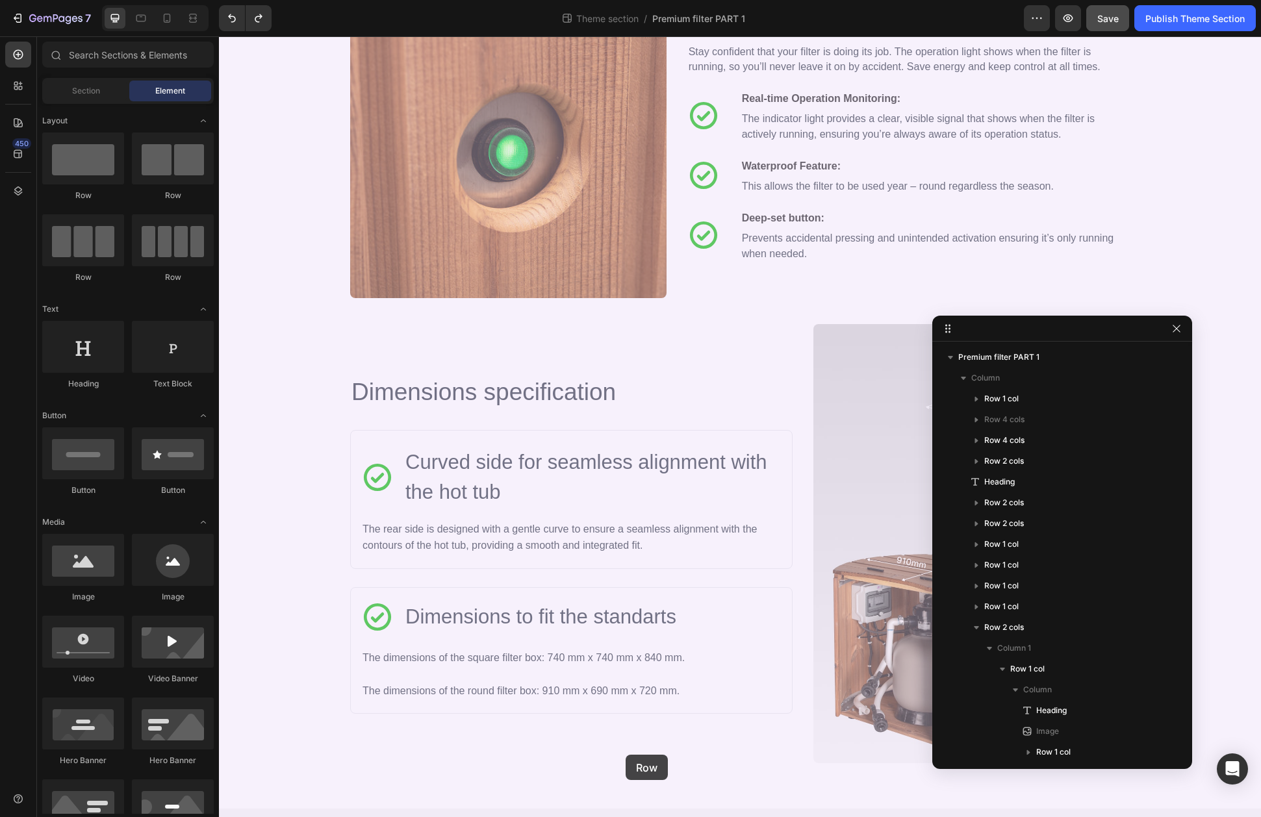
drag, startPoint x: 320, startPoint y: 218, endPoint x: 626, endPoint y: 755, distance: 618.0
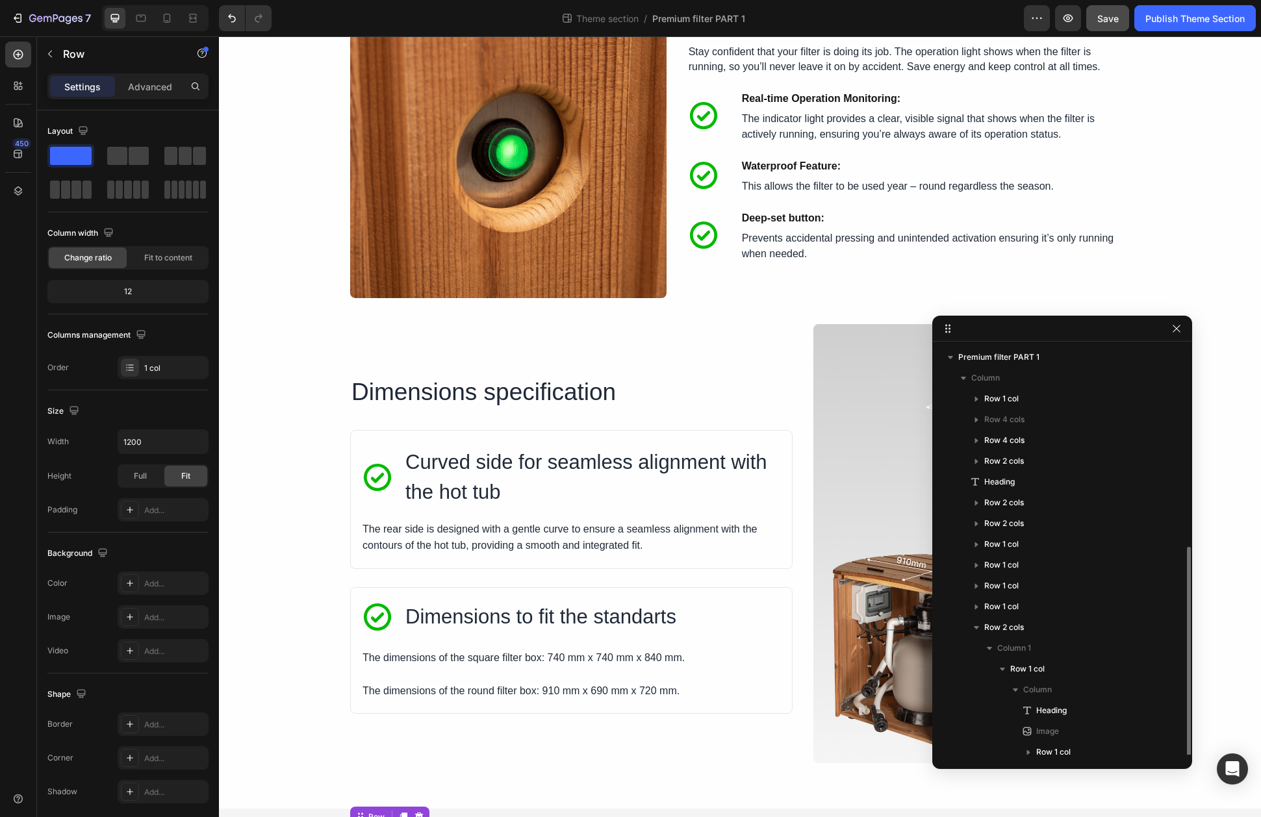
scroll to position [4460, 0]
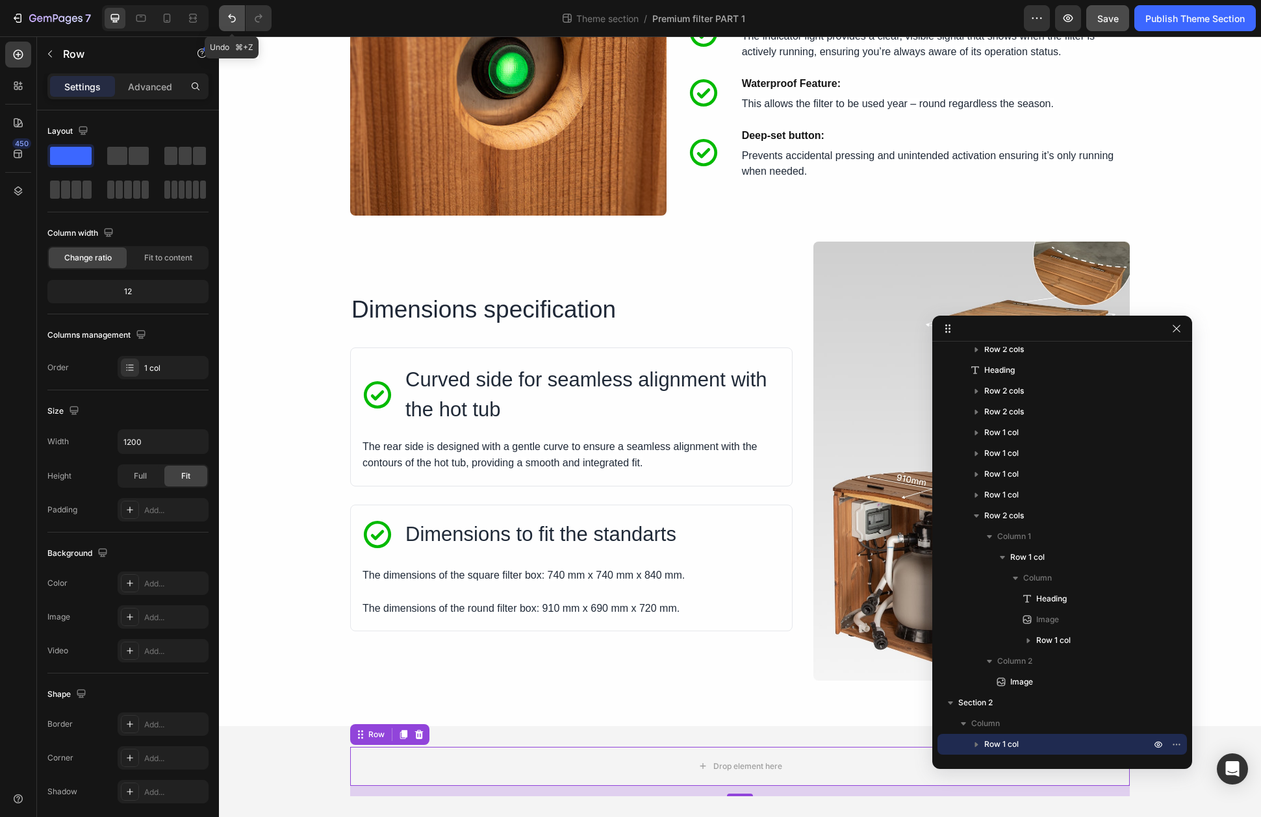
click at [233, 18] on icon "Undo/Redo" at bounding box center [231, 18] width 13 height 13
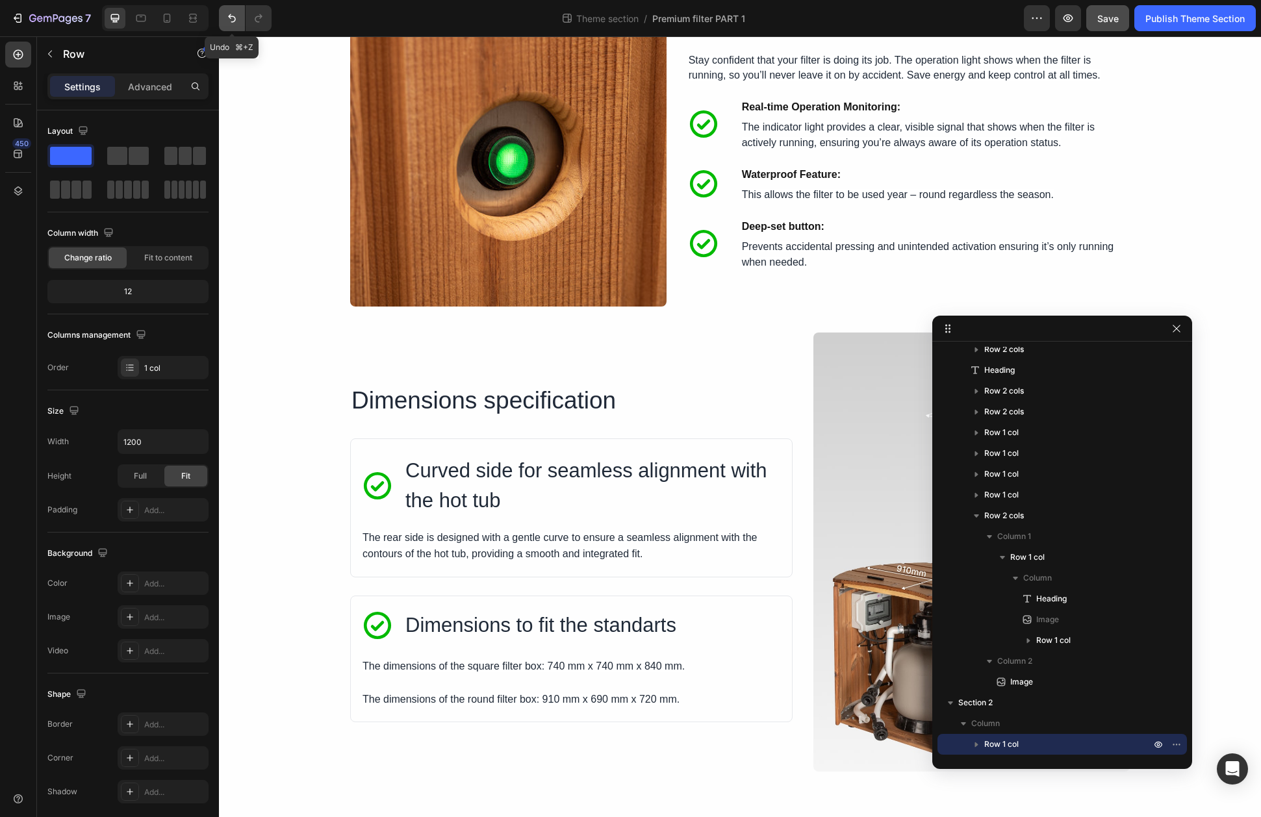
scroll to position [49, 0]
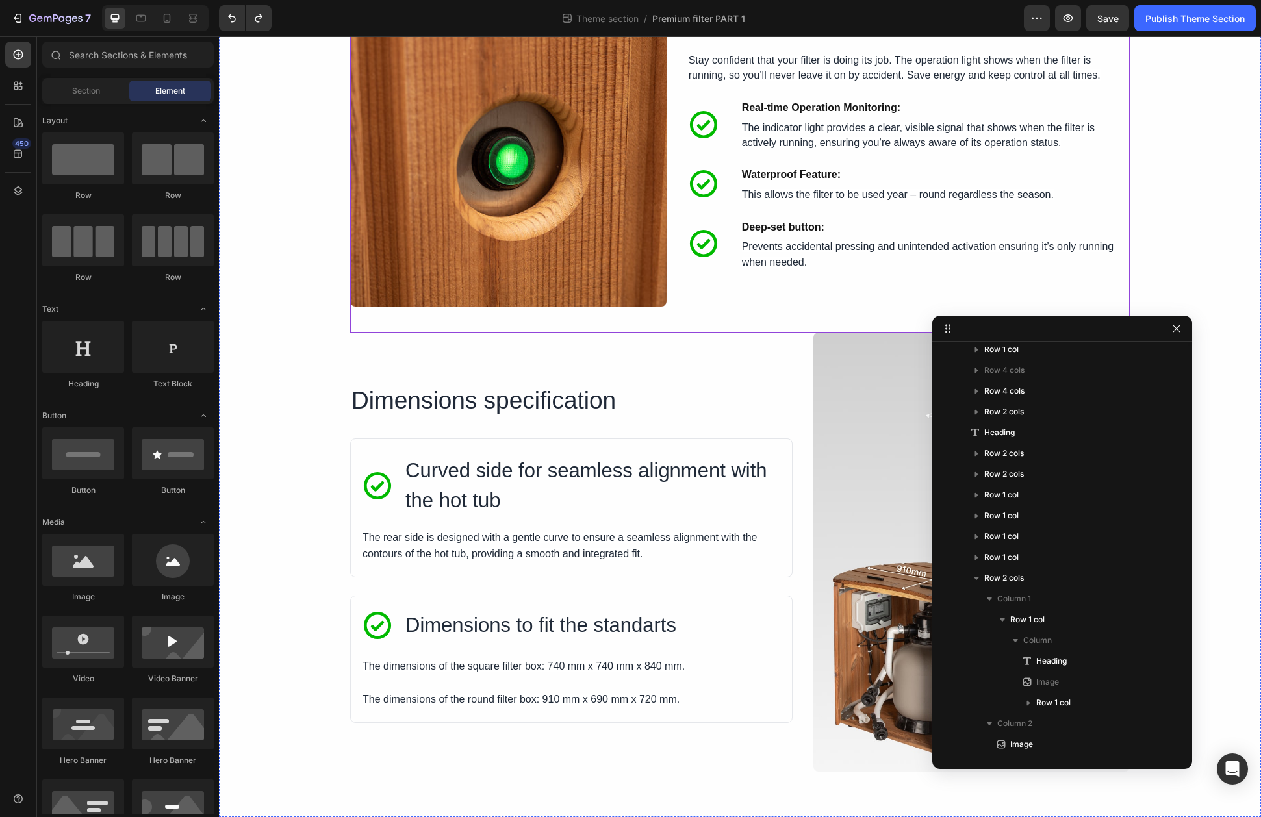
scroll to position [3821, 0]
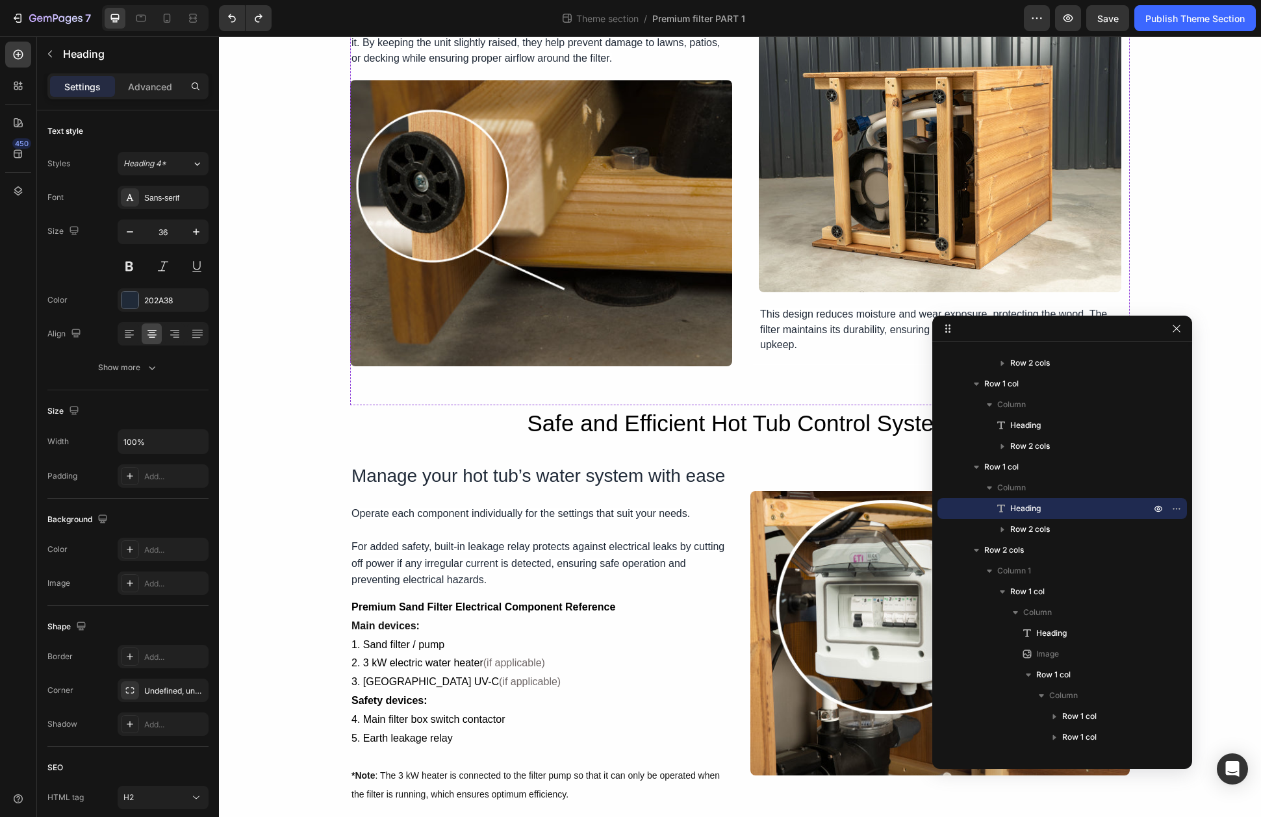
scroll to position [2755, 0]
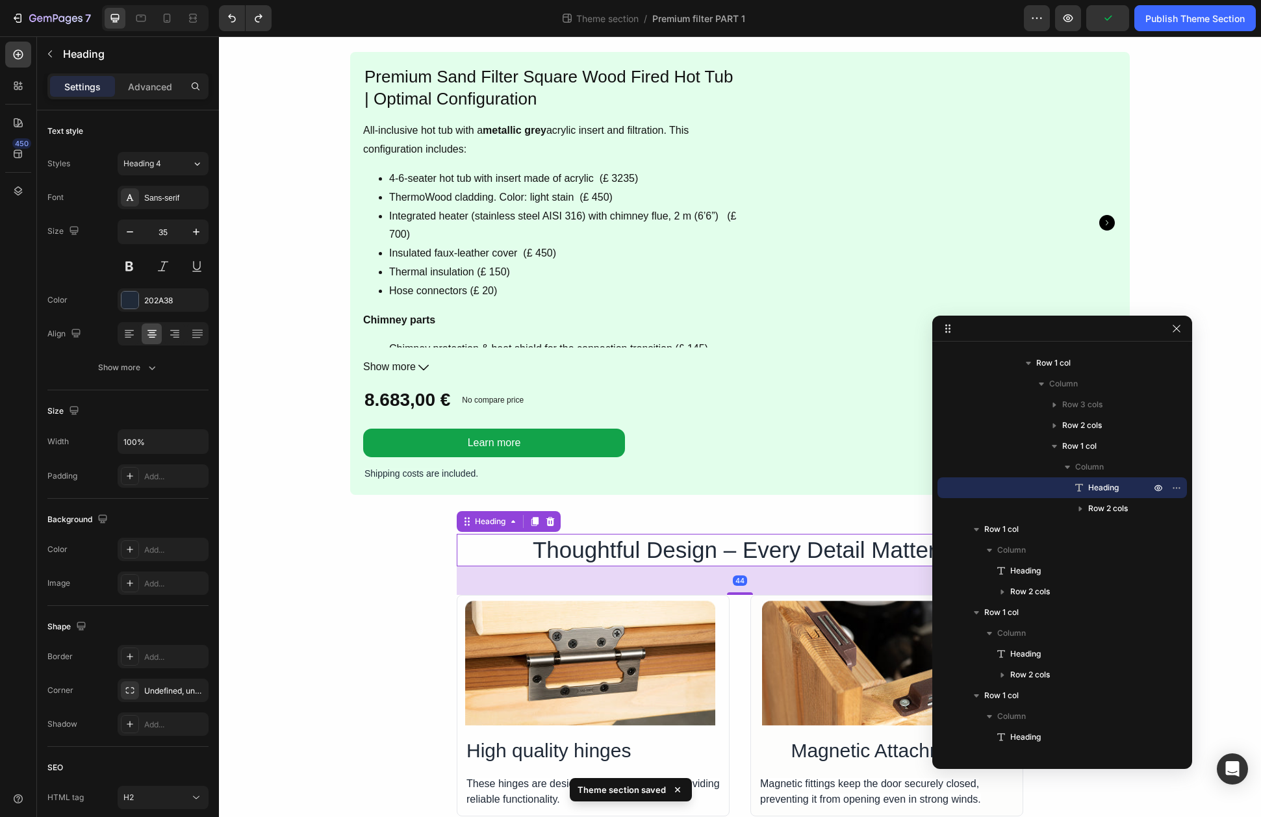
scroll to position [1920, 0]
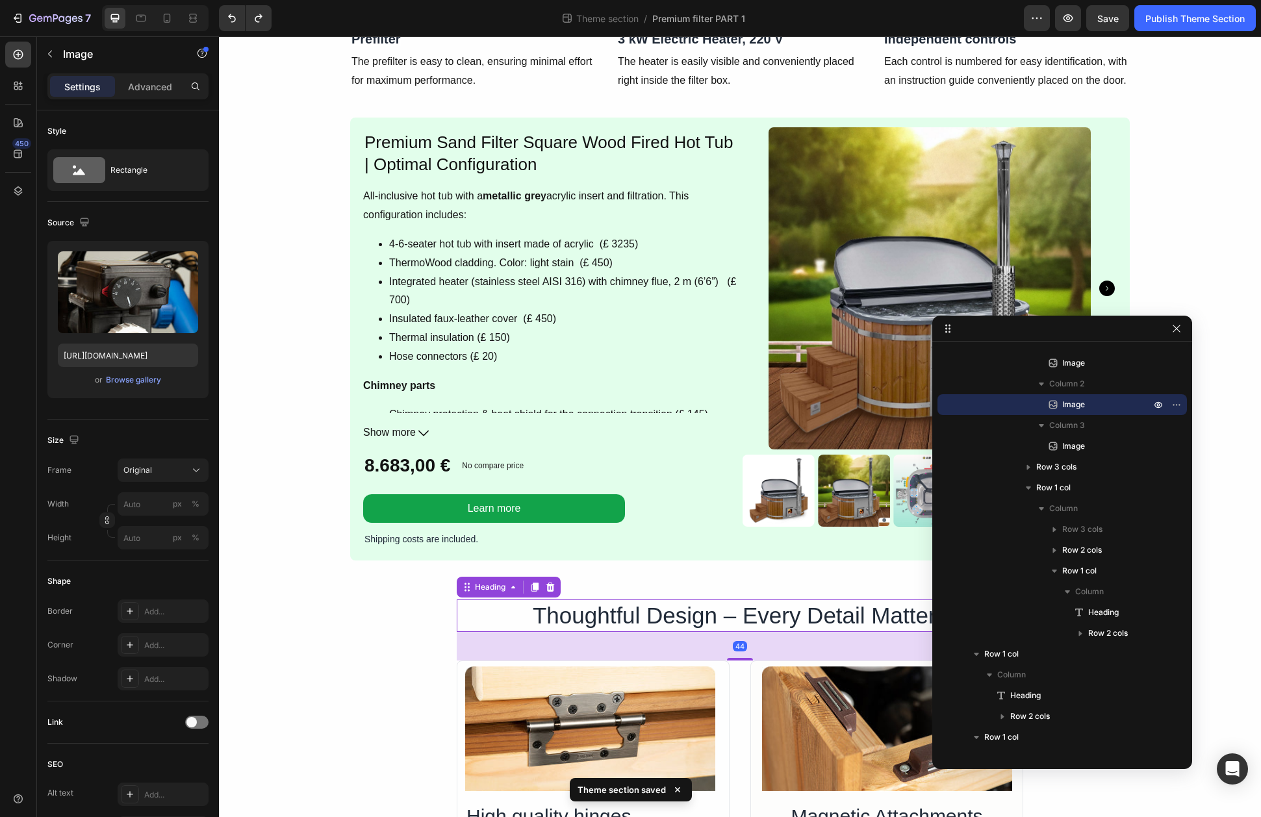
click at [659, 18] on img at bounding box center [740, 18] width 247 height 0
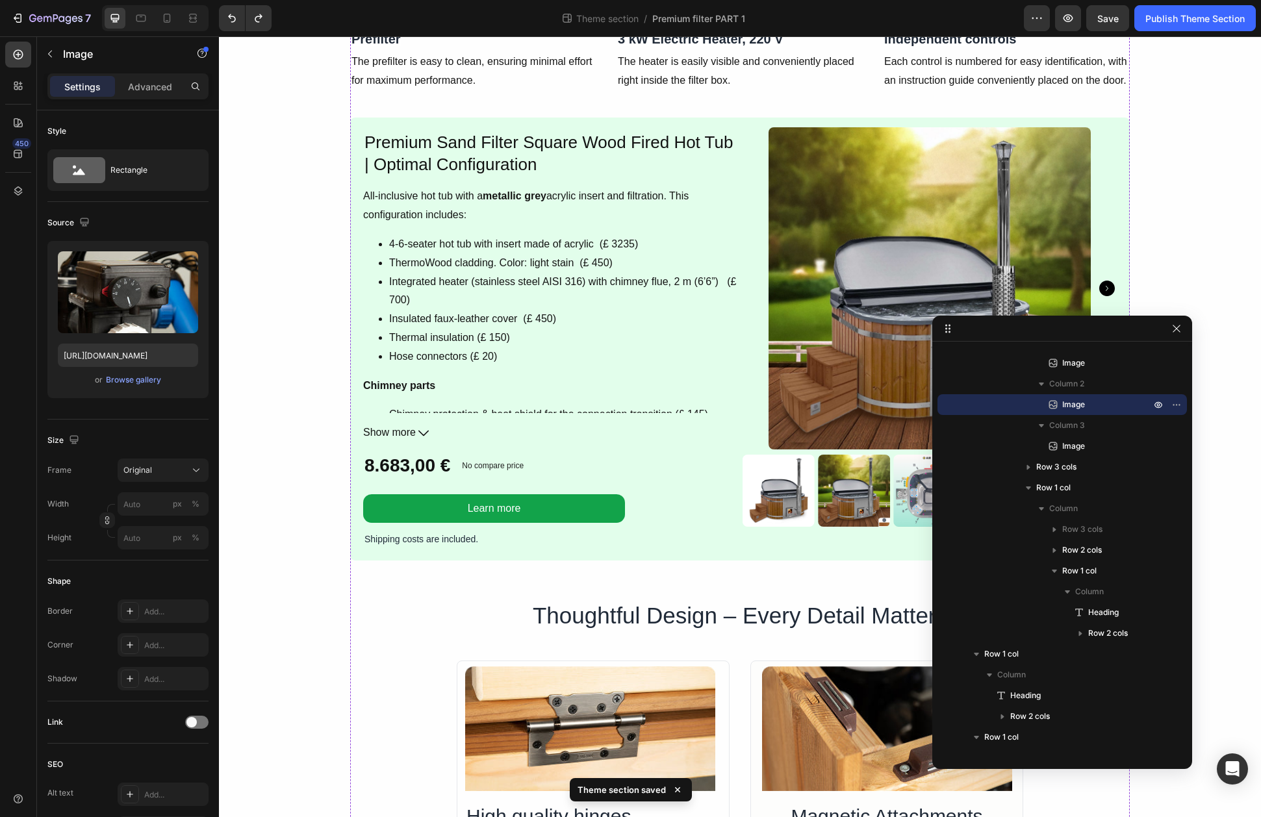
click at [609, 18] on div "Image Image 0 Image Row" at bounding box center [740, 18] width 780 height 0
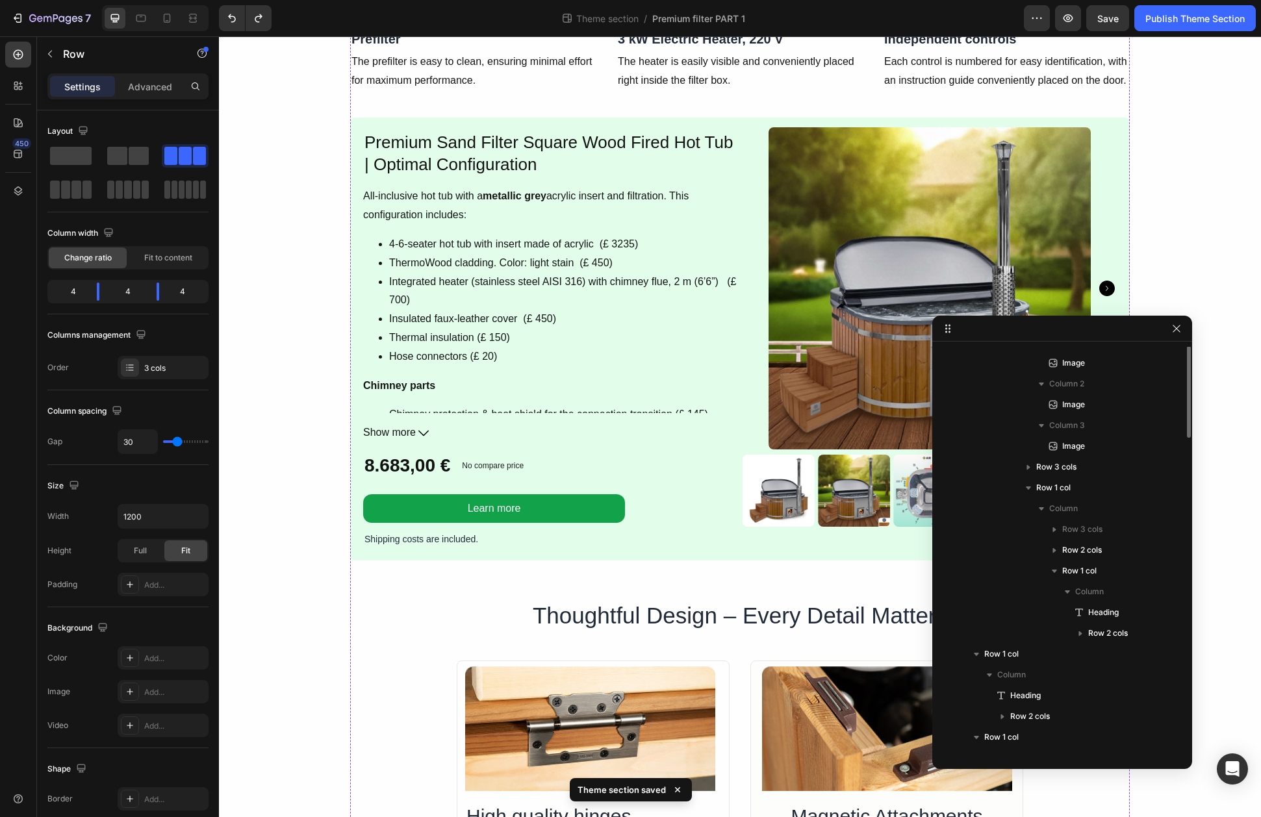
scroll to position [826, 0]
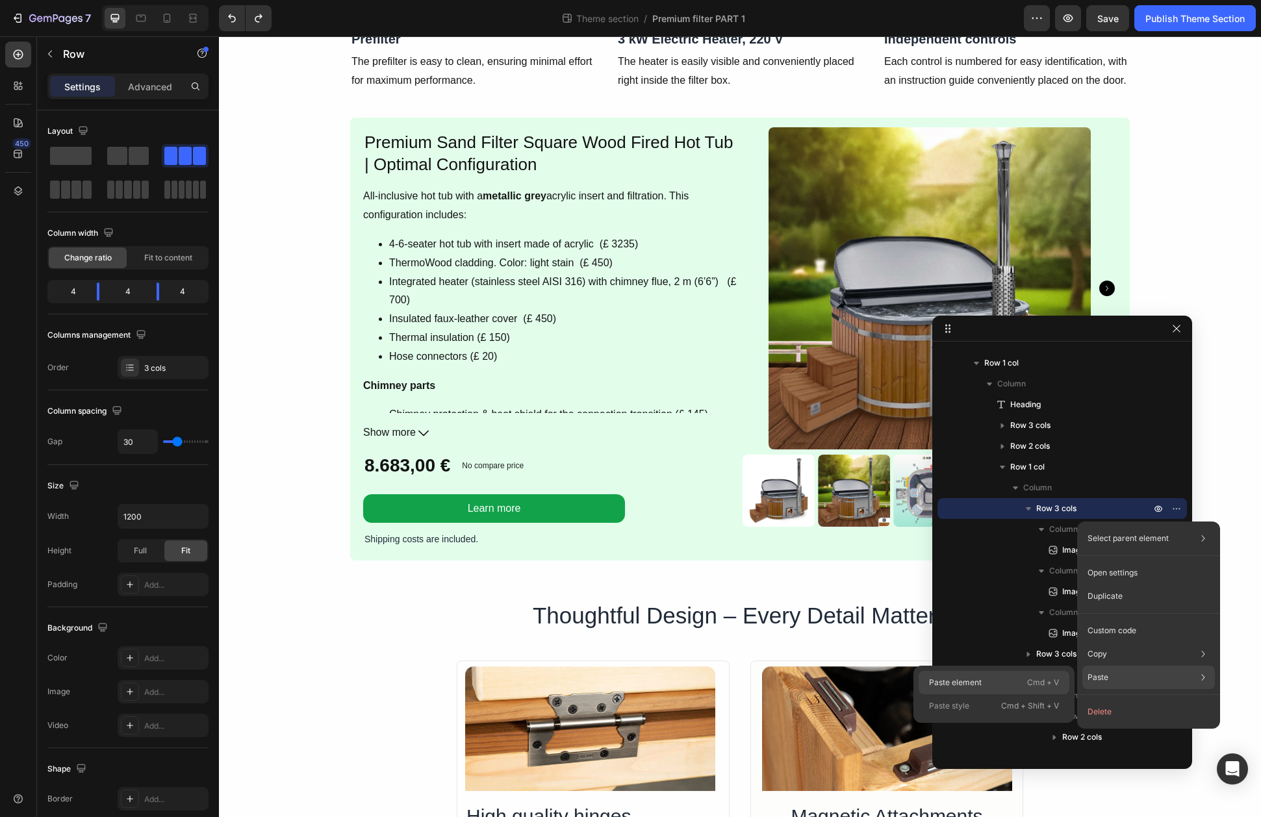
click at [1003, 694] on div "Paste element Cmd + V" at bounding box center [994, 705] width 151 height 23
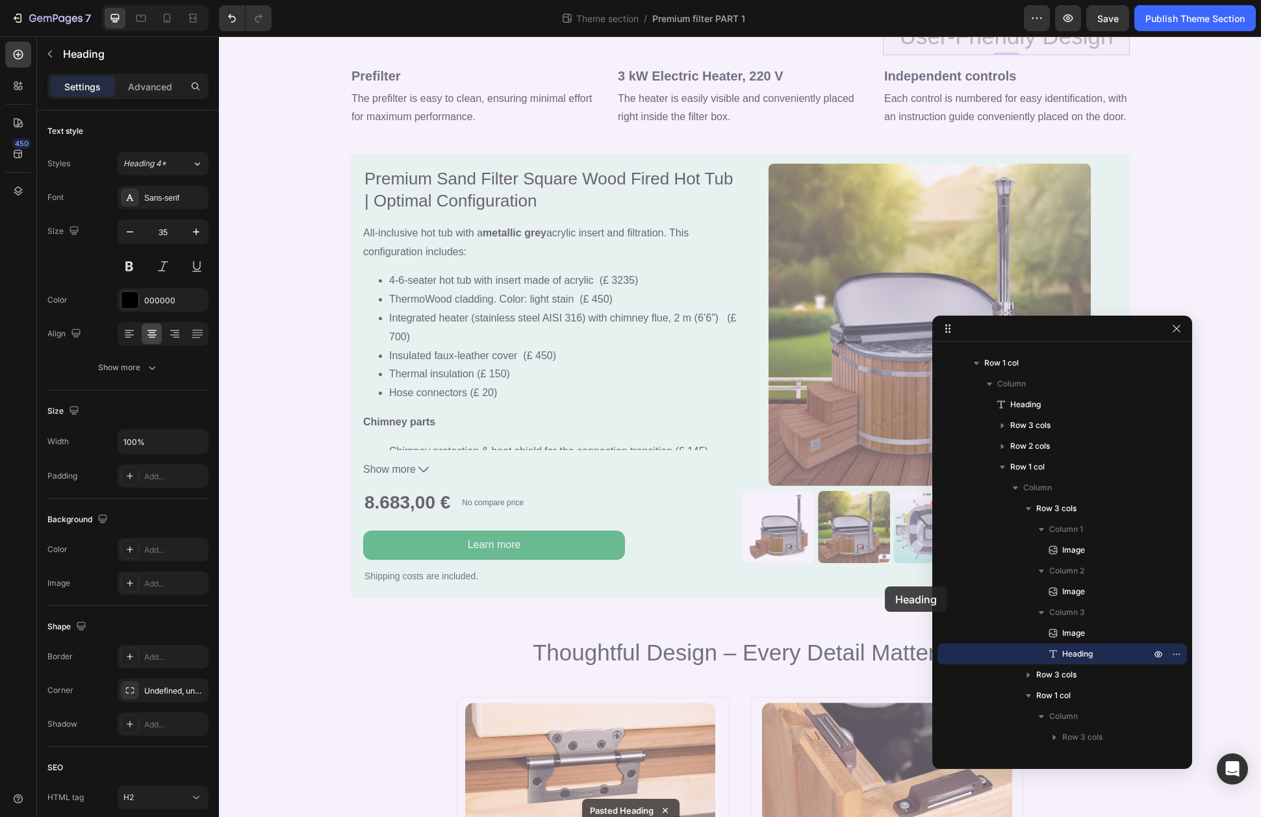
drag, startPoint x: 893, startPoint y: 576, endPoint x: 885, endPoint y: 589, distance: 15.5
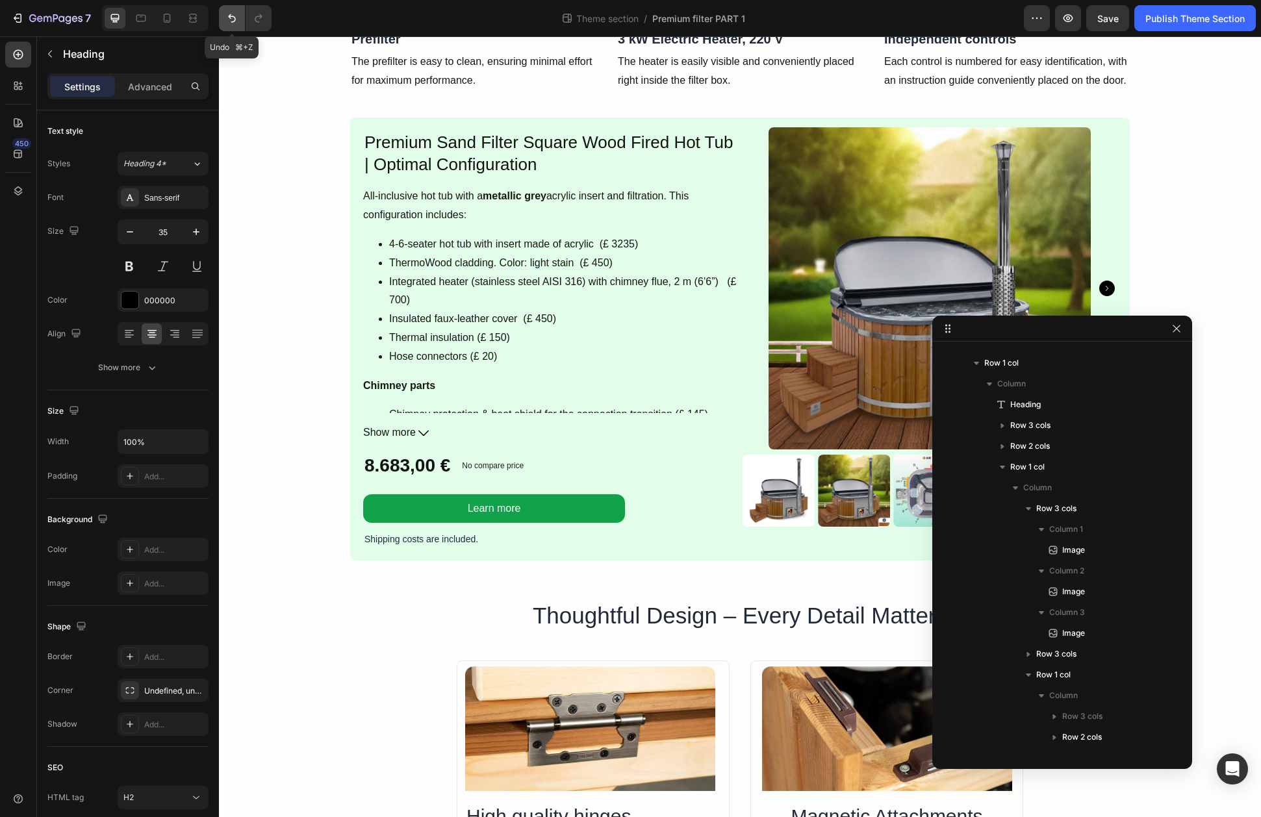
click at [233, 25] on button "Undo/Redo" at bounding box center [232, 18] width 26 height 26
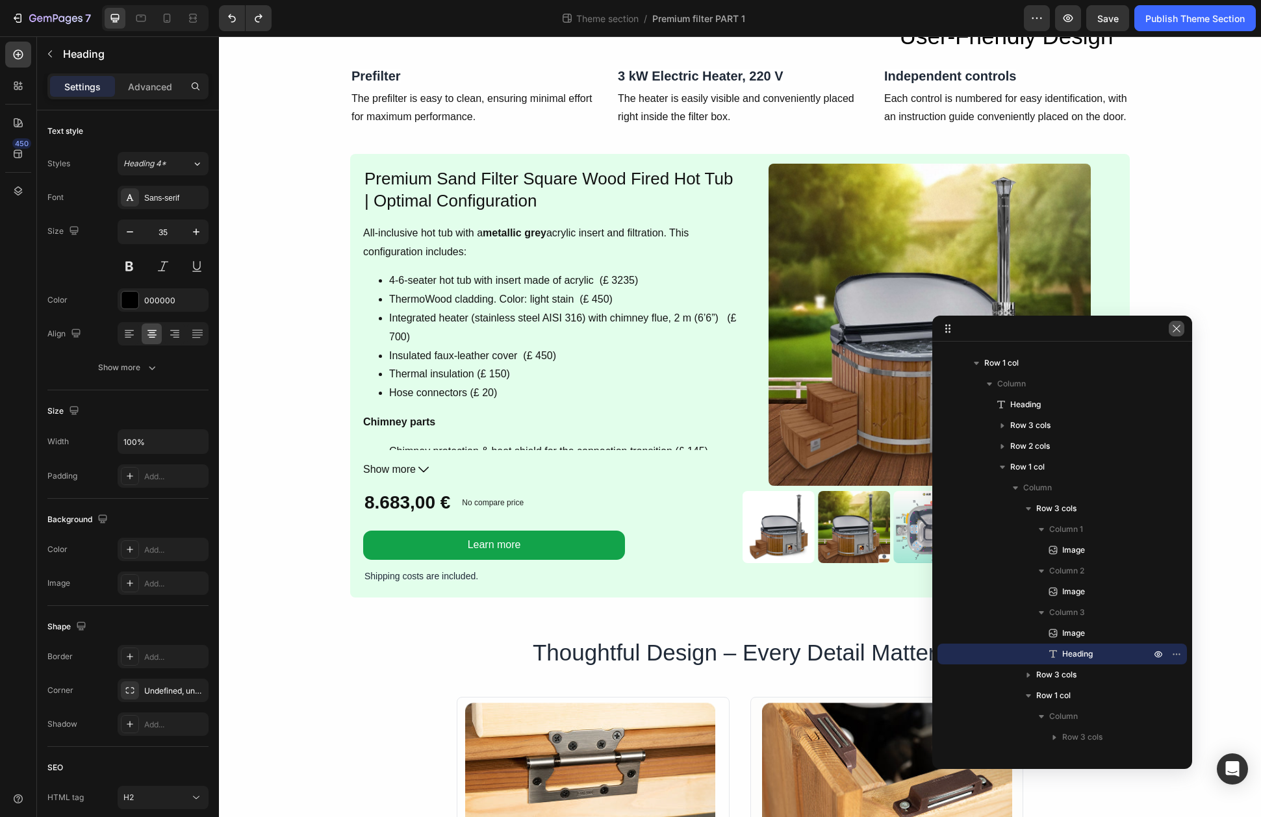
click at [1178, 331] on icon "button" at bounding box center [1176, 329] width 10 height 10
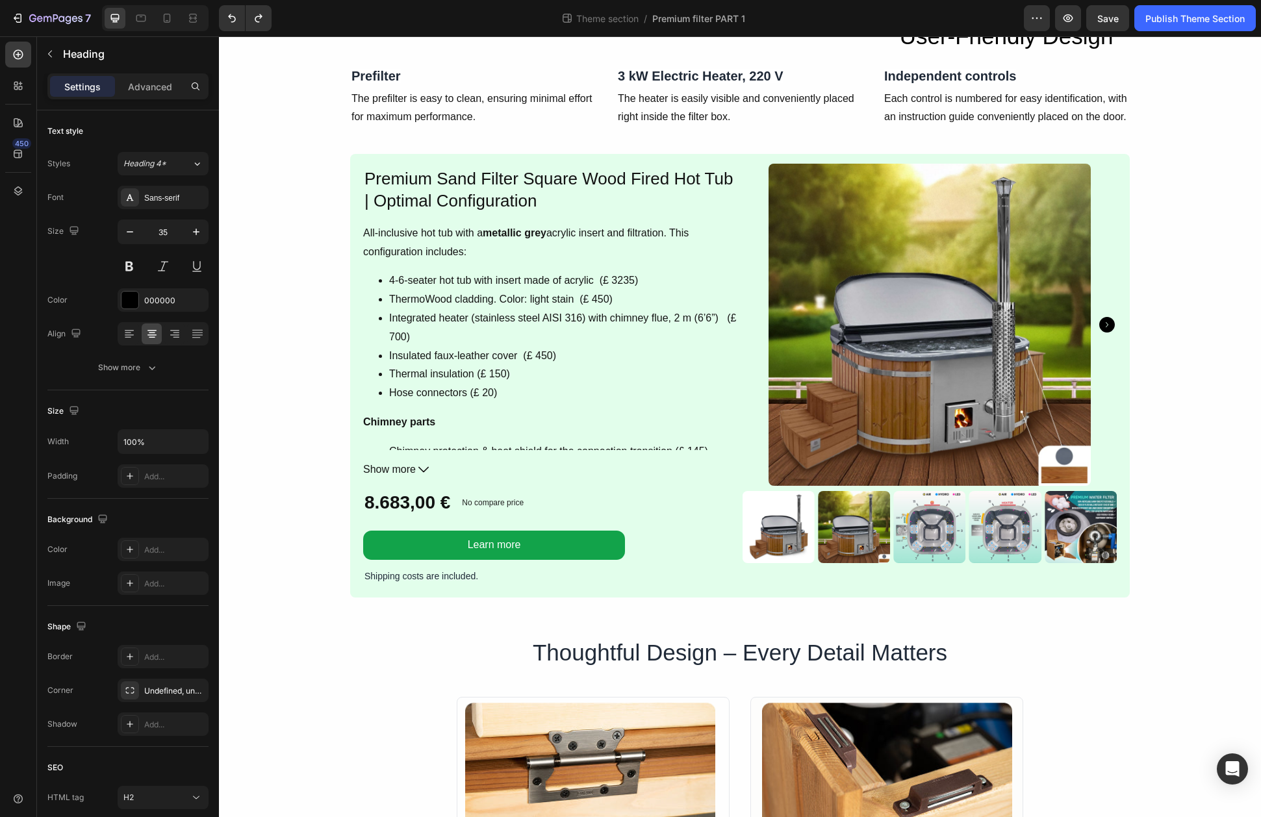
click at [1070, 55] on h2 "User-Friendly Design" at bounding box center [1006, 36] width 247 height 37
click at [969, 54] on p "User-Friendly Design" at bounding box center [1006, 36] width 244 height 34
click at [833, 55] on div "Image" at bounding box center [740, 36] width 247 height 37
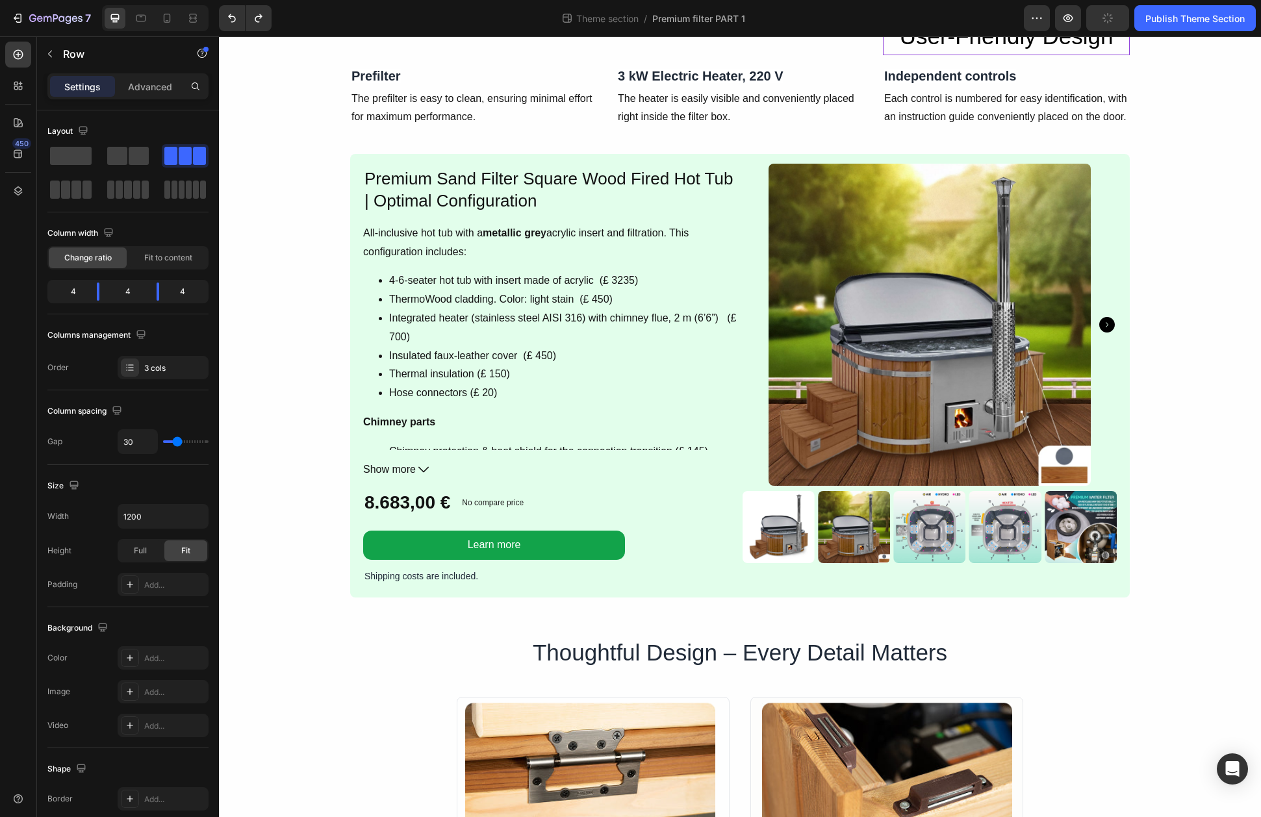
click at [941, 54] on p "User-Friendly Design" at bounding box center [1006, 36] width 244 height 34
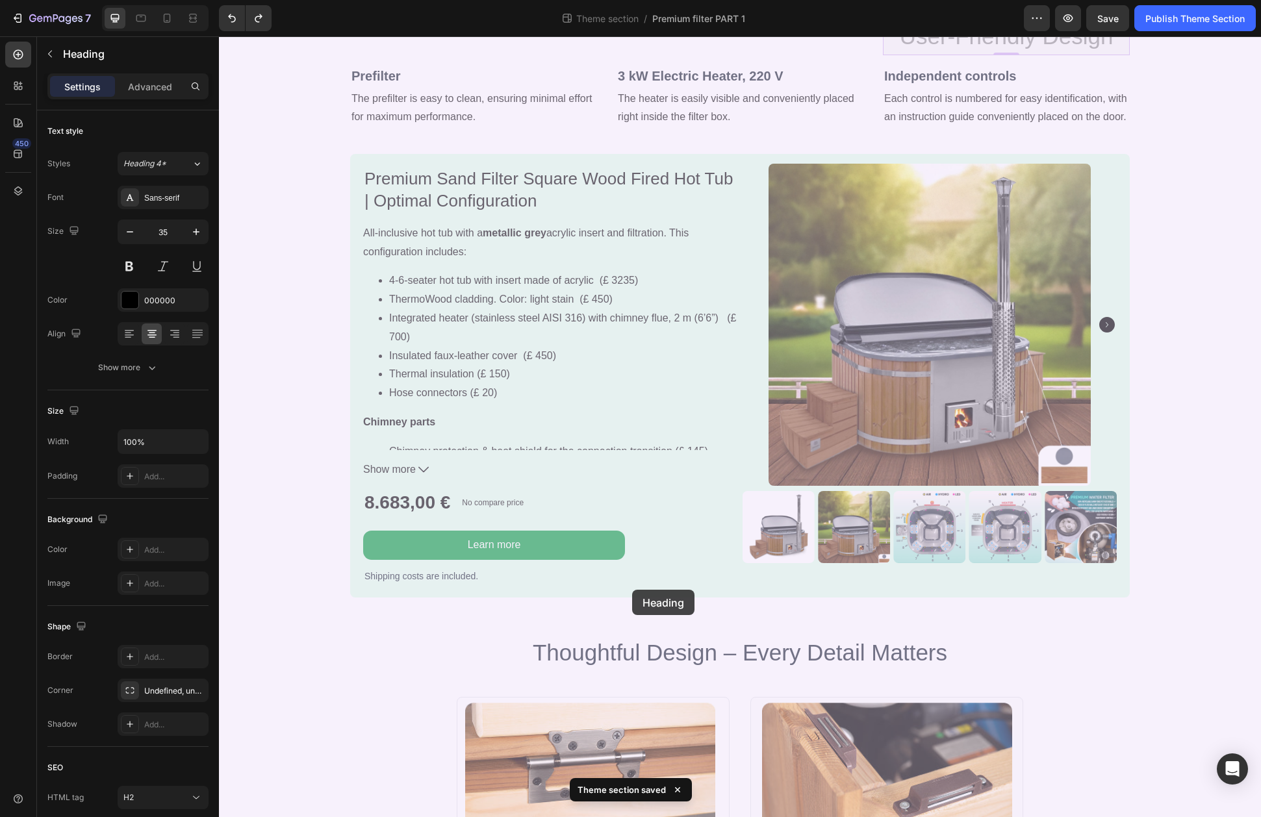
drag, startPoint x: 900, startPoint y: 572, endPoint x: 632, endPoint y: 590, distance: 268.3
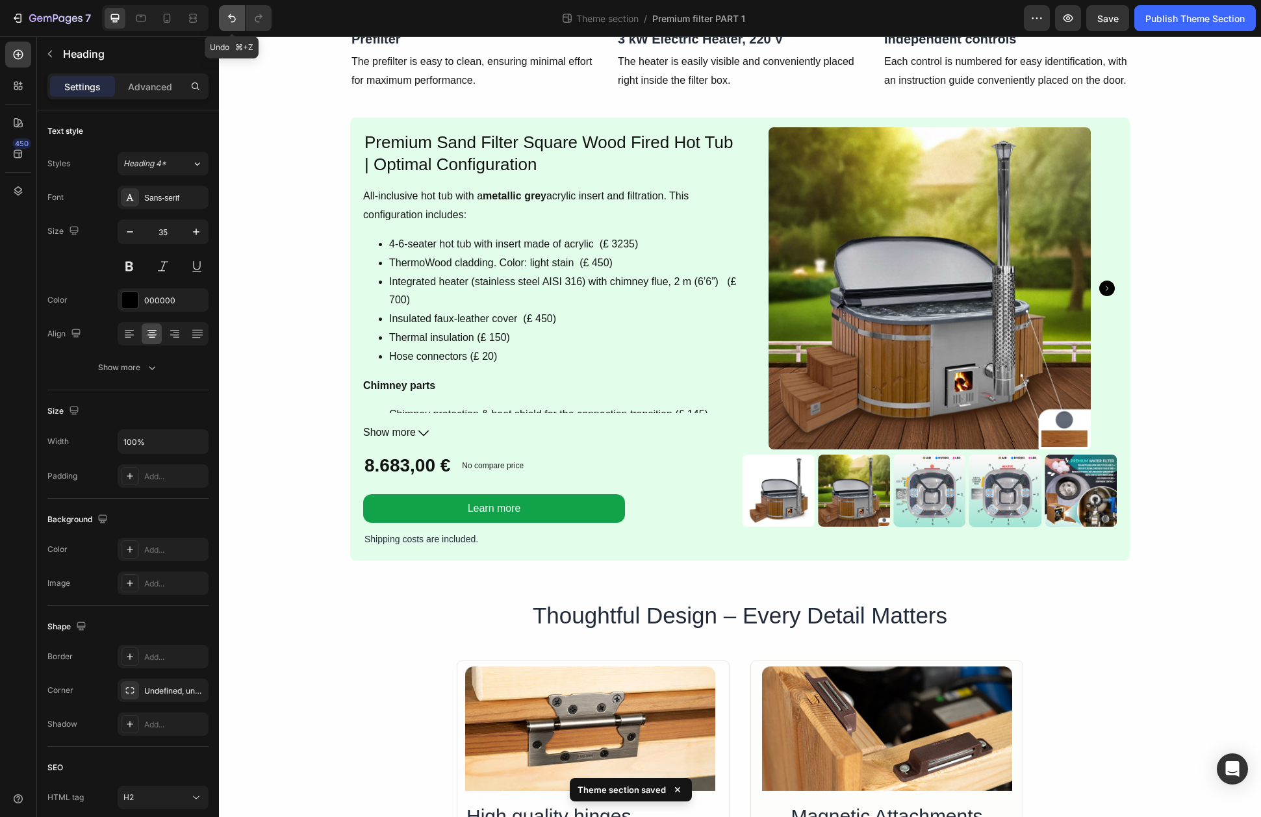
click at [229, 19] on icon "Undo/Redo" at bounding box center [231, 18] width 13 height 13
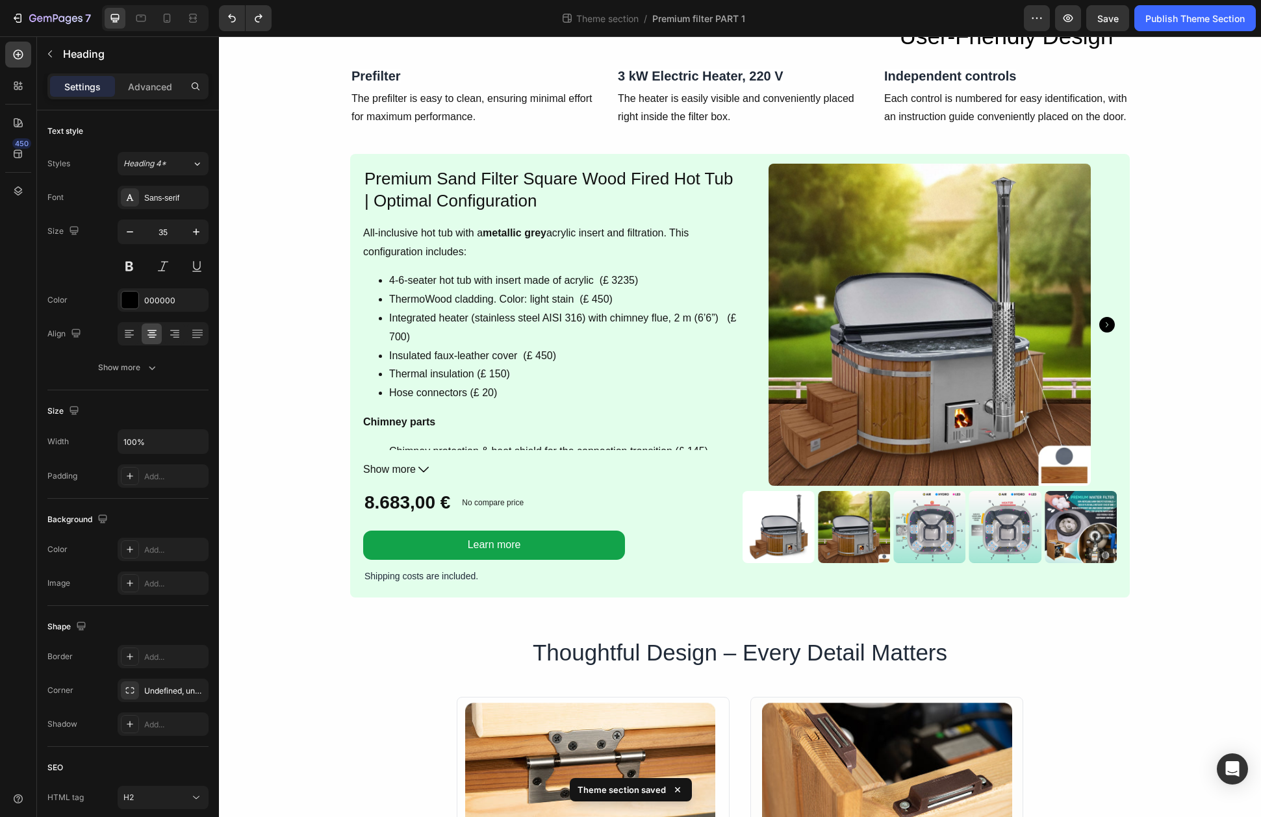
click at [954, 55] on h2 "User-Friendly Design" at bounding box center [1006, 36] width 247 height 37
click at [1082, 87] on p "Independent controls" at bounding box center [1006, 77] width 244 height 20
click at [1052, 54] on p "User-Friendly Design" at bounding box center [1006, 36] width 244 height 34
click at [976, 11] on icon at bounding box center [976, 6] width 10 height 10
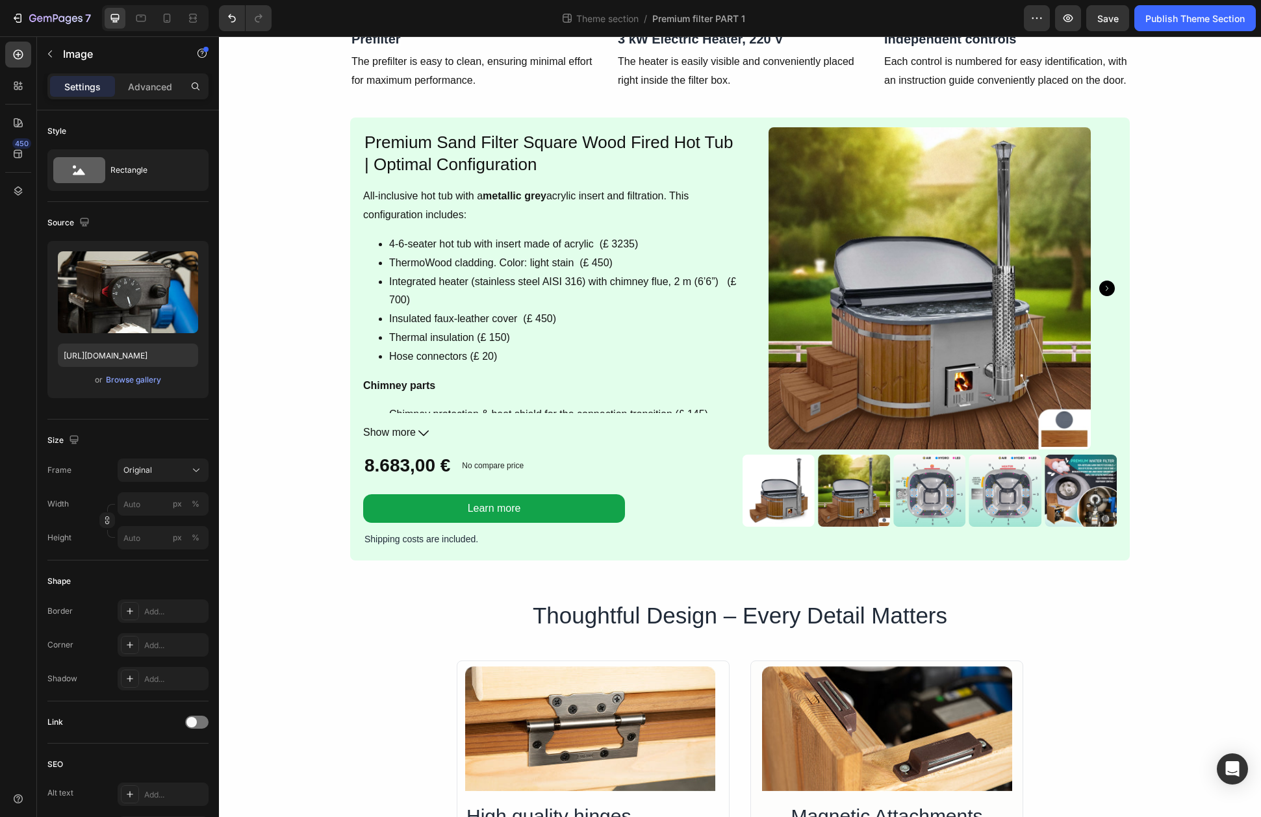
click at [745, 18] on img at bounding box center [740, 18] width 247 height 0
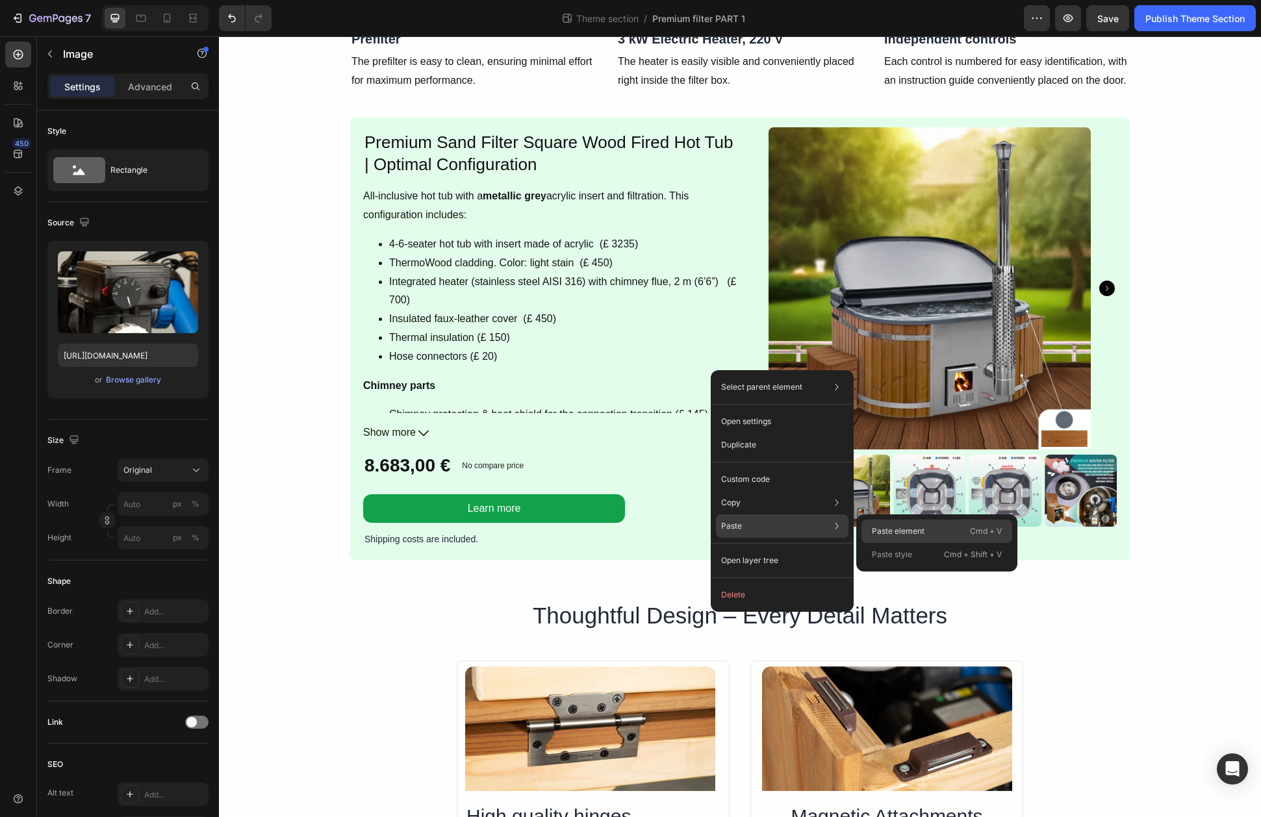
click at [906, 528] on p "Paste element" at bounding box center [898, 532] width 53 height 12
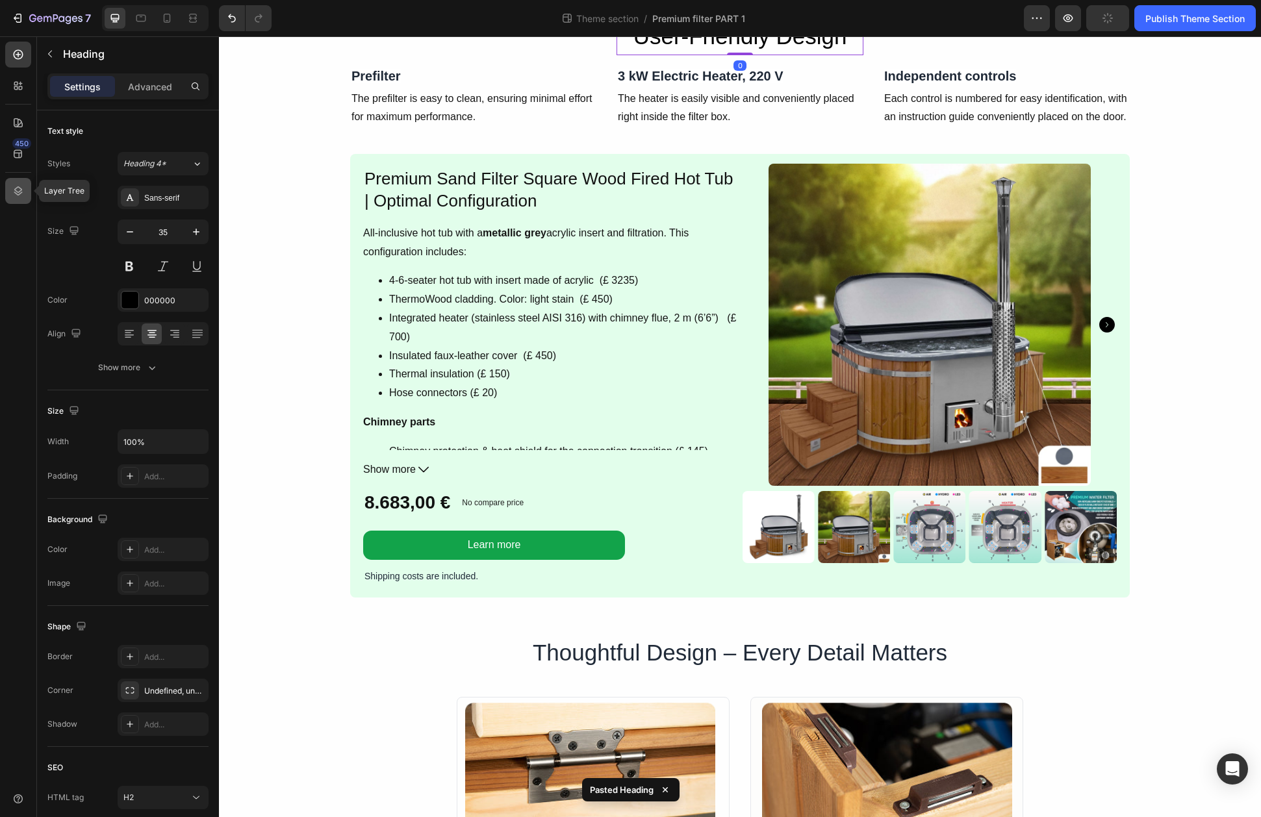
click at [21, 191] on icon at bounding box center [18, 191] width 13 height 13
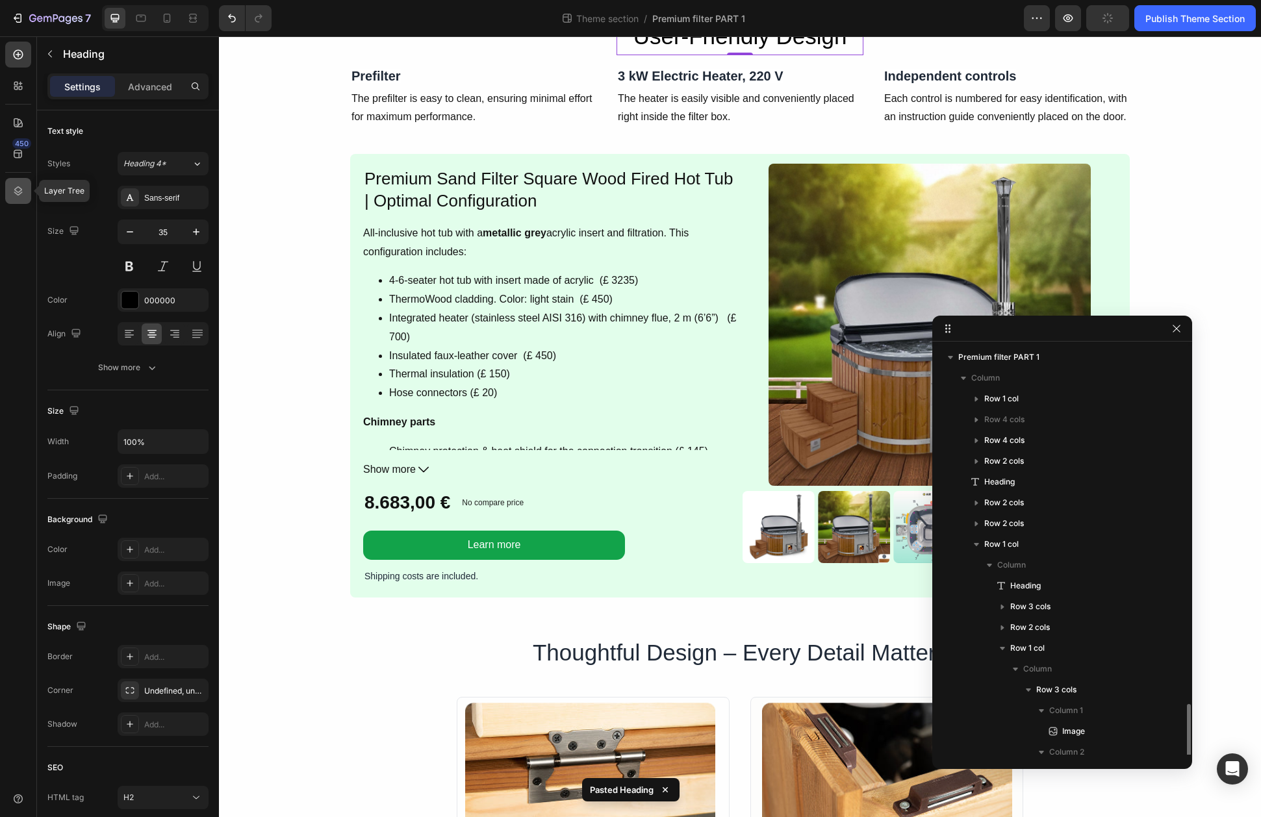
scroll to position [216, 0]
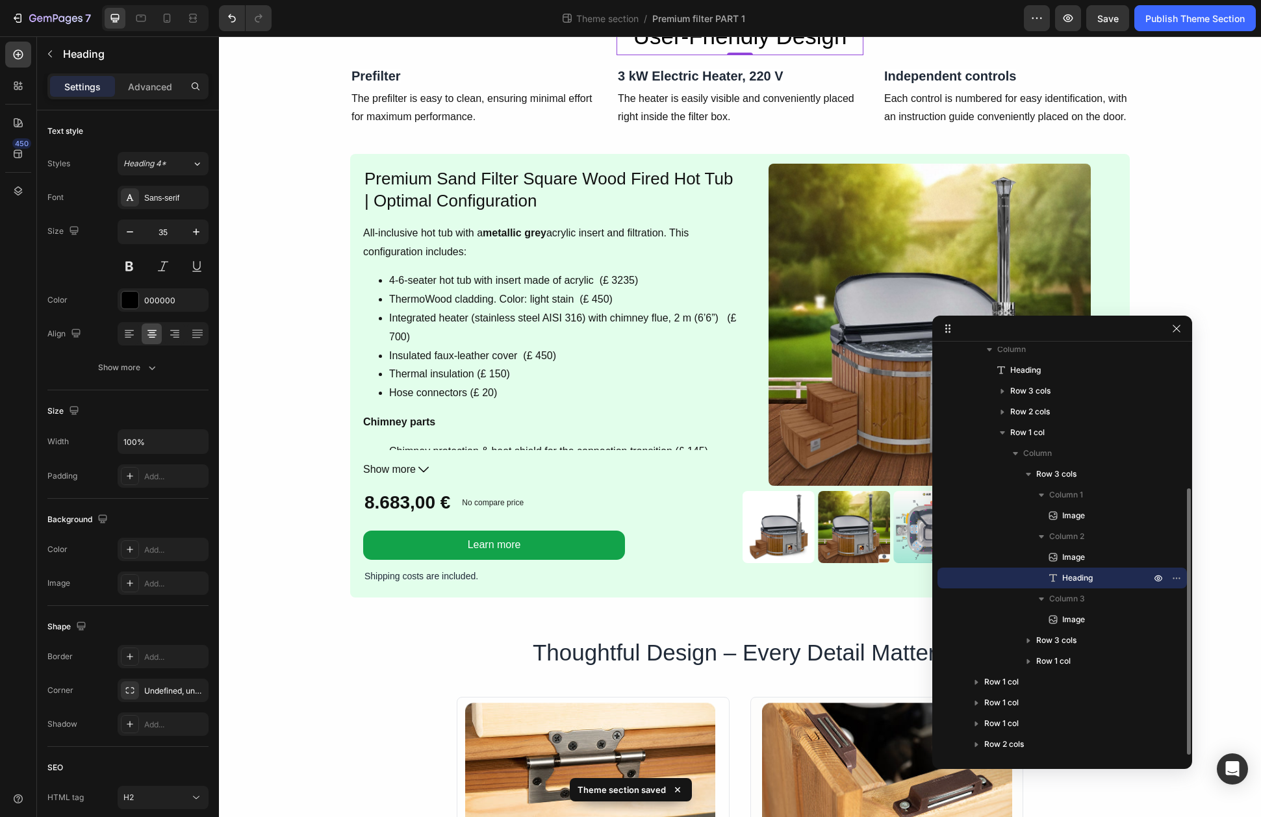
drag, startPoint x: 1069, startPoint y: 578, endPoint x: 1088, endPoint y: 568, distance: 21.8
click at [1088, 568] on div "Heading" at bounding box center [1062, 578] width 239 height 21
drag, startPoint x: 1069, startPoint y: 580, endPoint x: 1068, endPoint y: 548, distance: 31.2
click at [1068, 548] on div "Image Heading" at bounding box center [1061, 568] width 249 height 42
click at [1071, 576] on span "Heading" at bounding box center [1077, 578] width 31 height 13
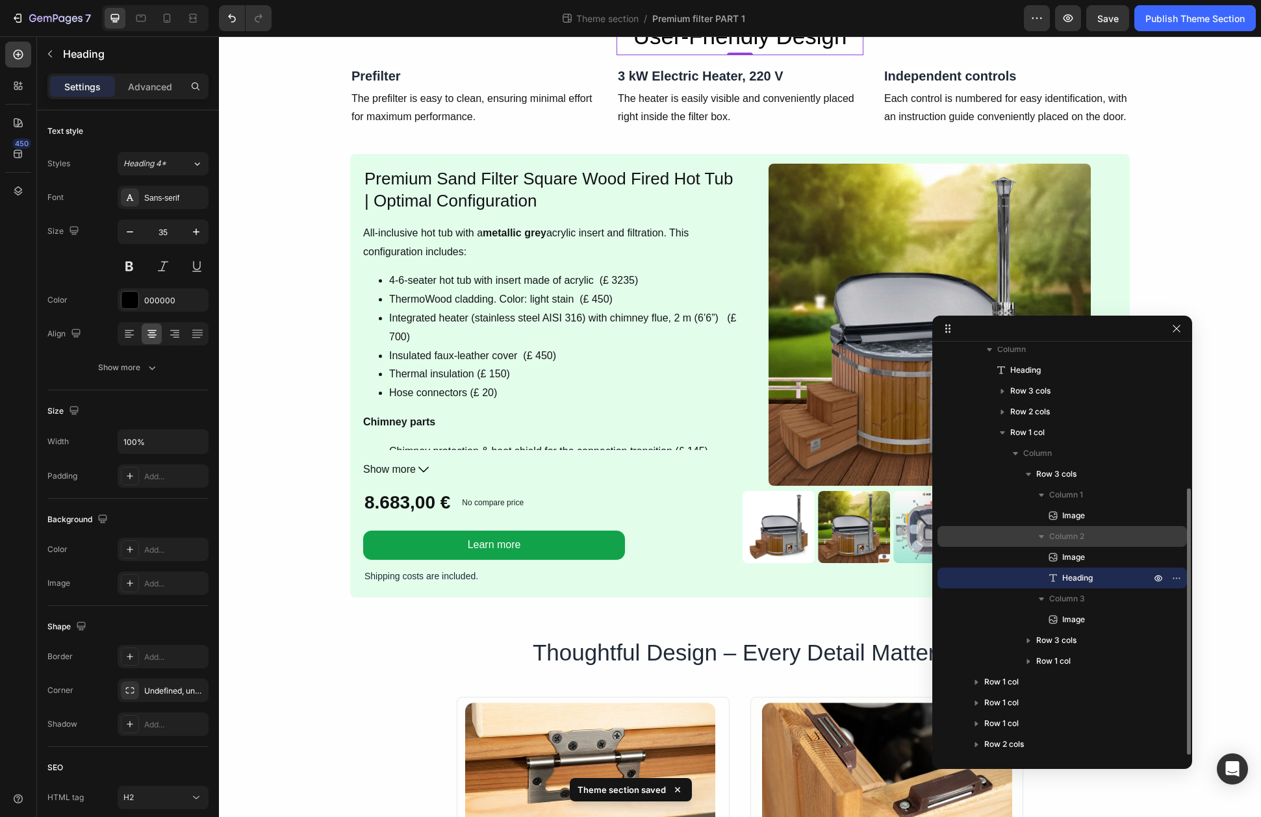
click at [1066, 532] on span "Column 2" at bounding box center [1066, 536] width 35 height 13
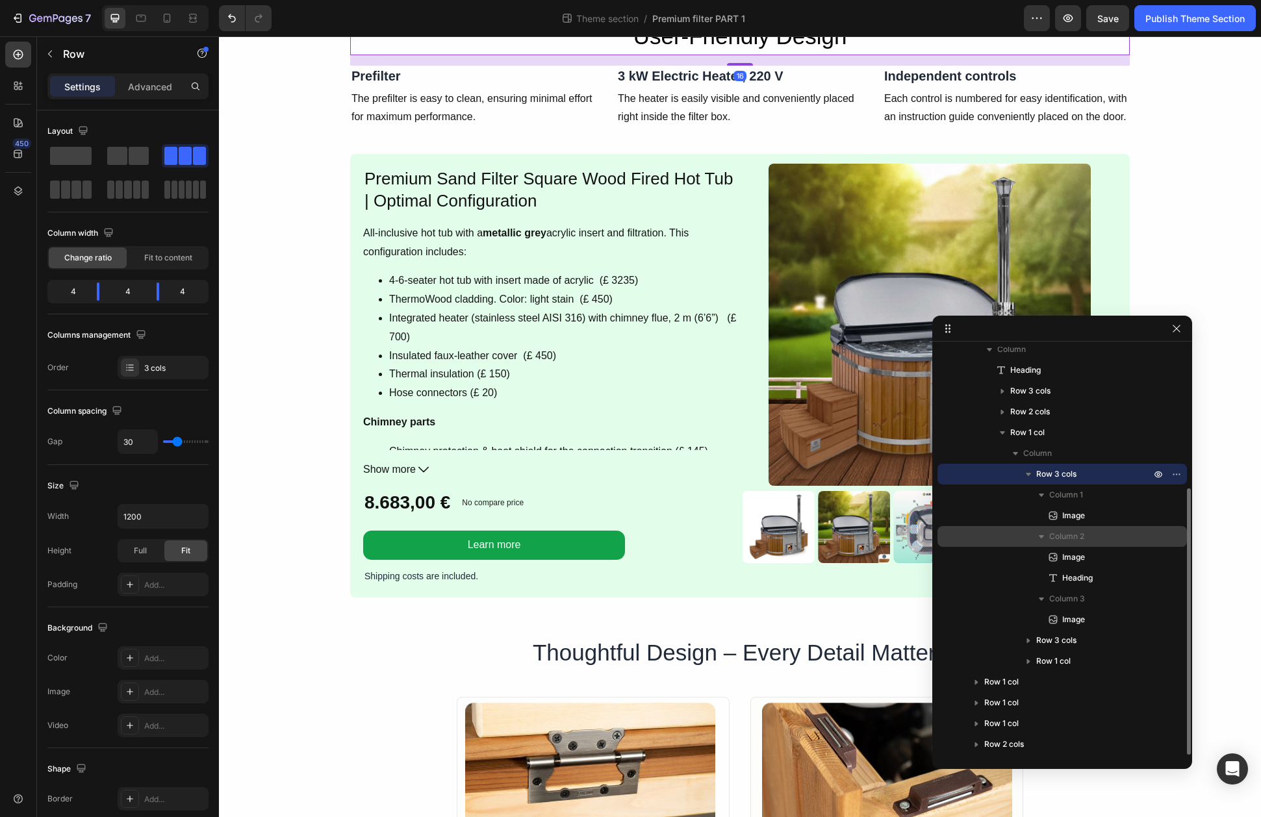
click at [1068, 540] on span "Column 2" at bounding box center [1066, 536] width 35 height 13
click at [1067, 538] on span "Column 2" at bounding box center [1066, 536] width 35 height 13
click at [1068, 523] on div "Image" at bounding box center [1062, 515] width 239 height 21
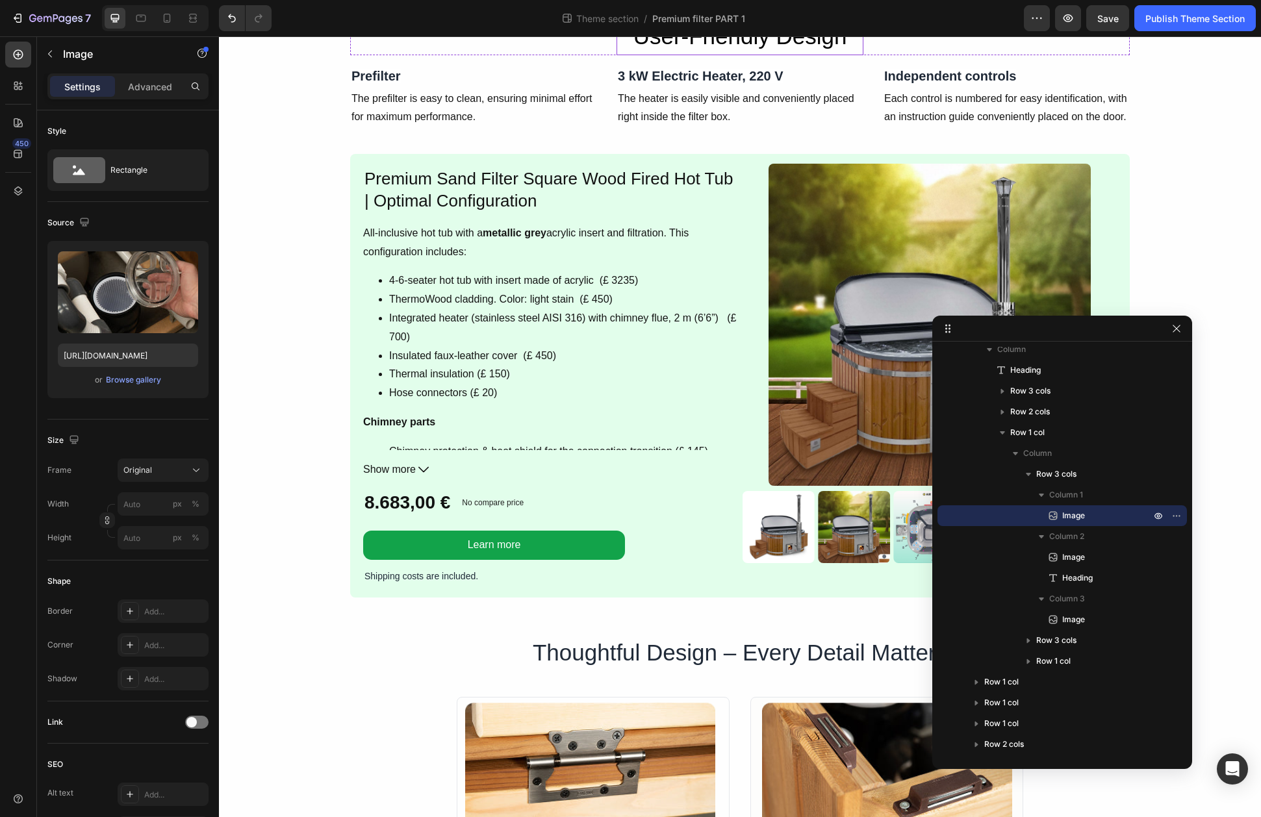
click at [792, 55] on h2 "User-Friendly Design" at bounding box center [740, 36] width 247 height 37
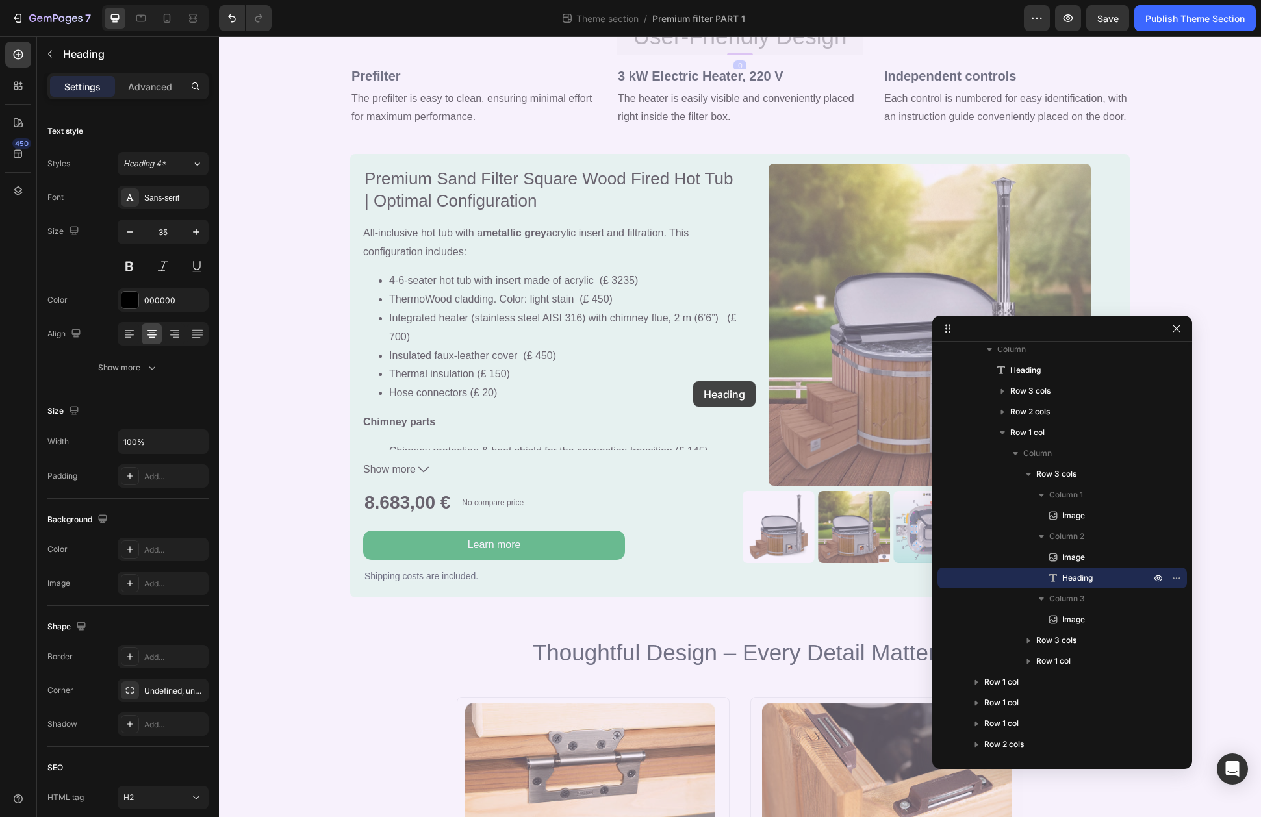
drag, startPoint x: 626, startPoint y: 573, endPoint x: 693, endPoint y: 381, distance: 203.0
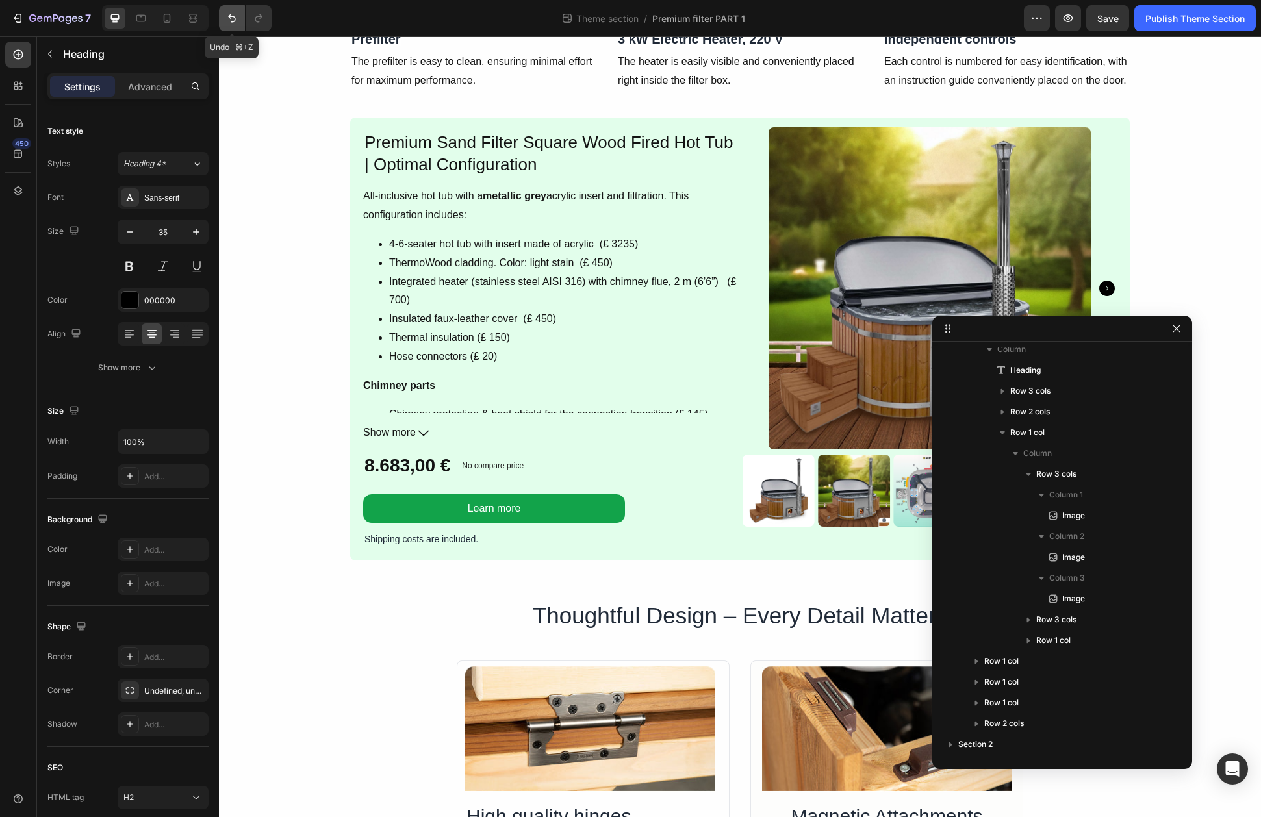
click at [234, 18] on icon "Undo/Redo" at bounding box center [231, 18] width 13 height 13
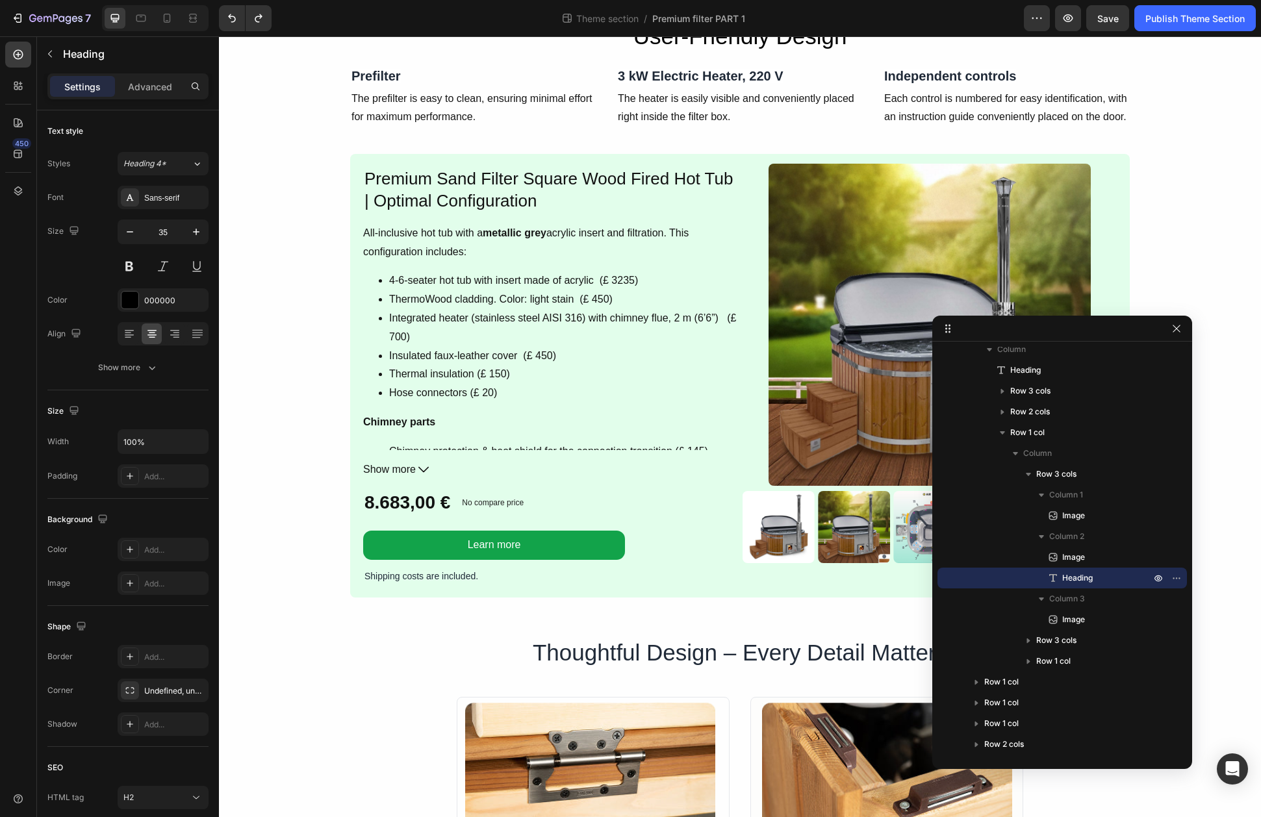
click at [785, 55] on h2 "User-Friendly Design" at bounding box center [740, 36] width 247 height 37
click at [1173, 581] on icon "button" at bounding box center [1176, 578] width 10 height 10
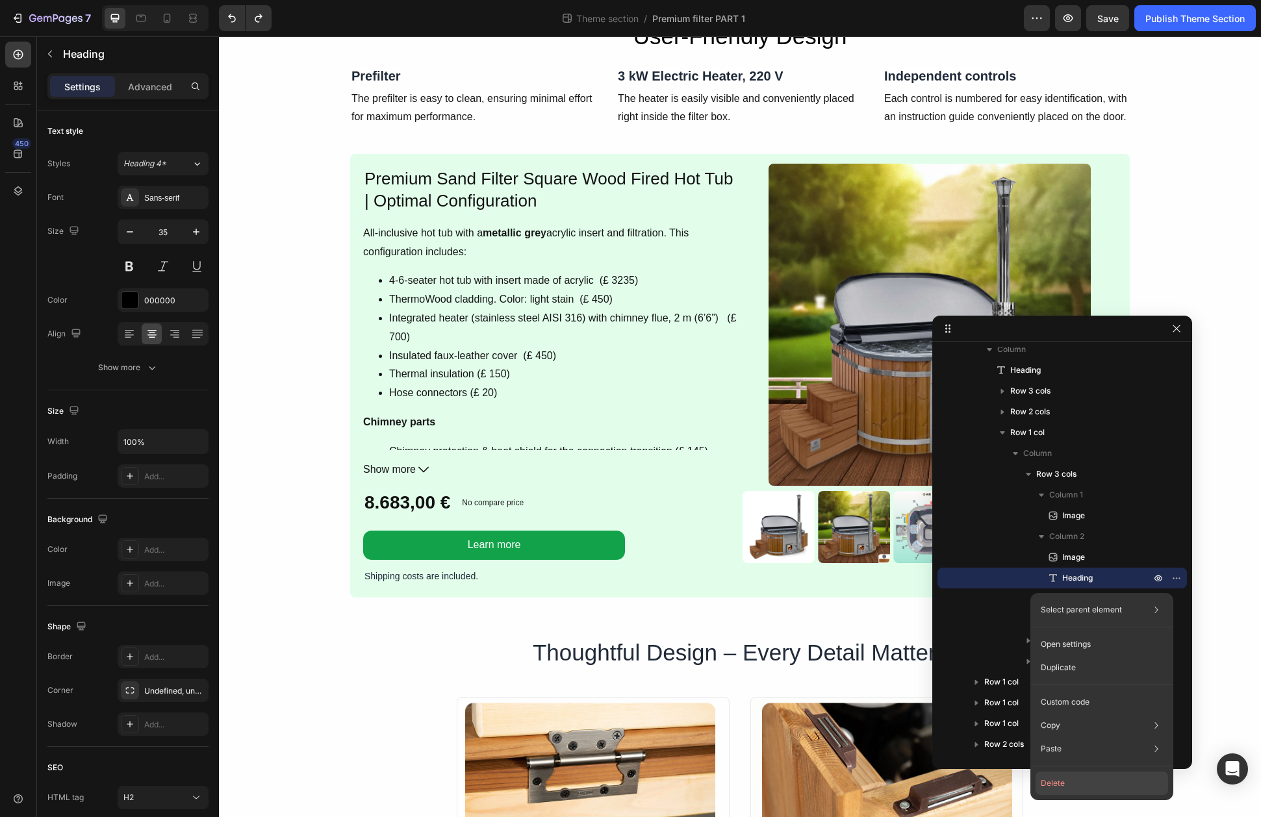
drag, startPoint x: 1089, startPoint y: 783, endPoint x: 867, endPoint y: 744, distance: 225.7
click at [1089, 783] on button "Delete" at bounding box center [1102, 783] width 133 height 23
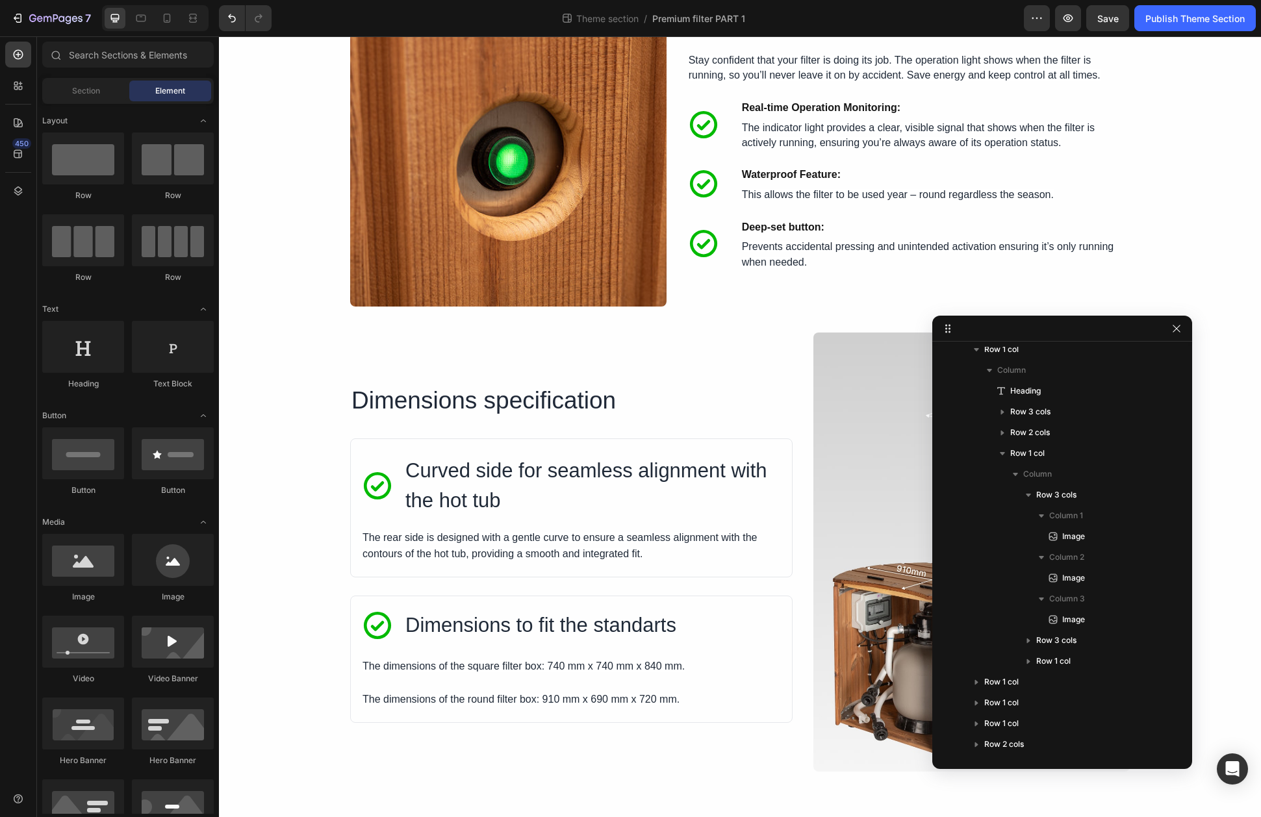
scroll to position [4369, 0]
click at [1117, 21] on span "Save" at bounding box center [1107, 18] width 21 height 11
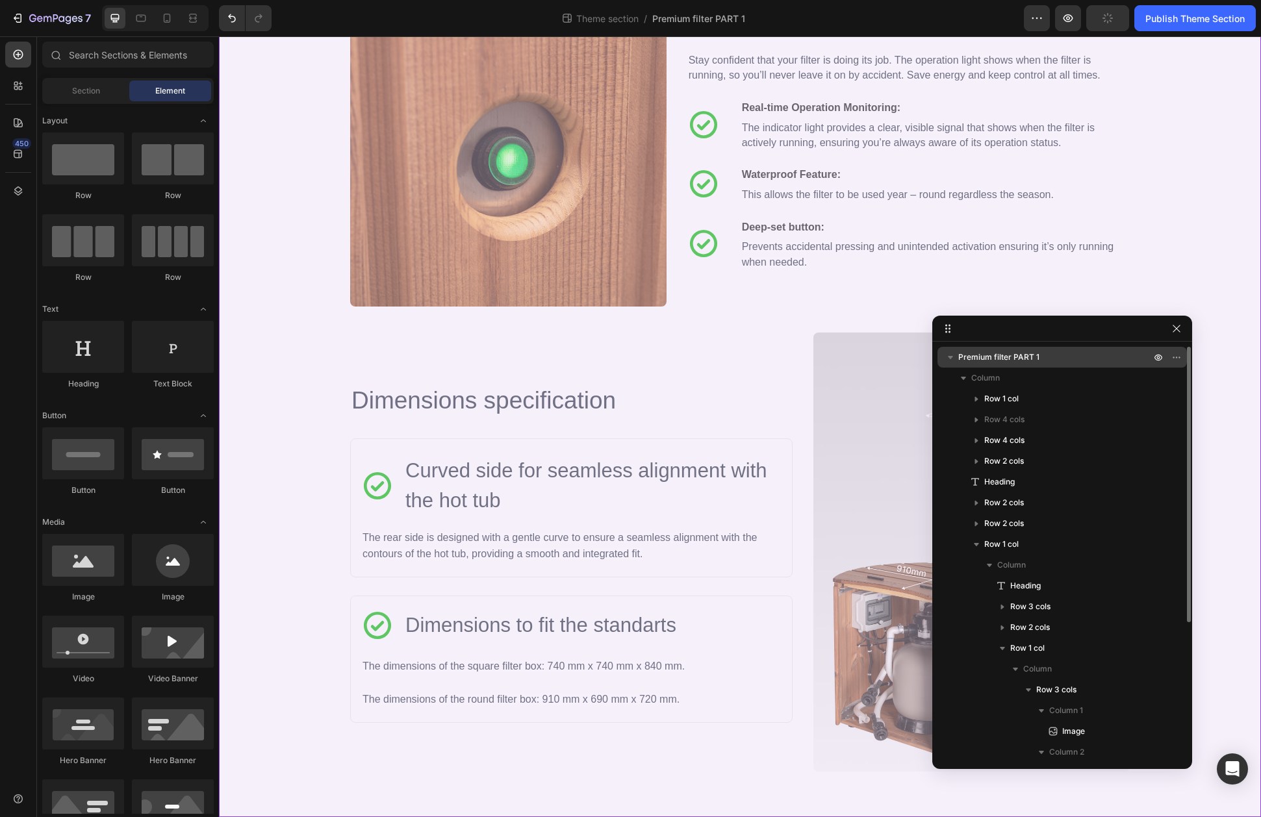
click at [950, 359] on icon "button" at bounding box center [950, 357] width 5 height 3
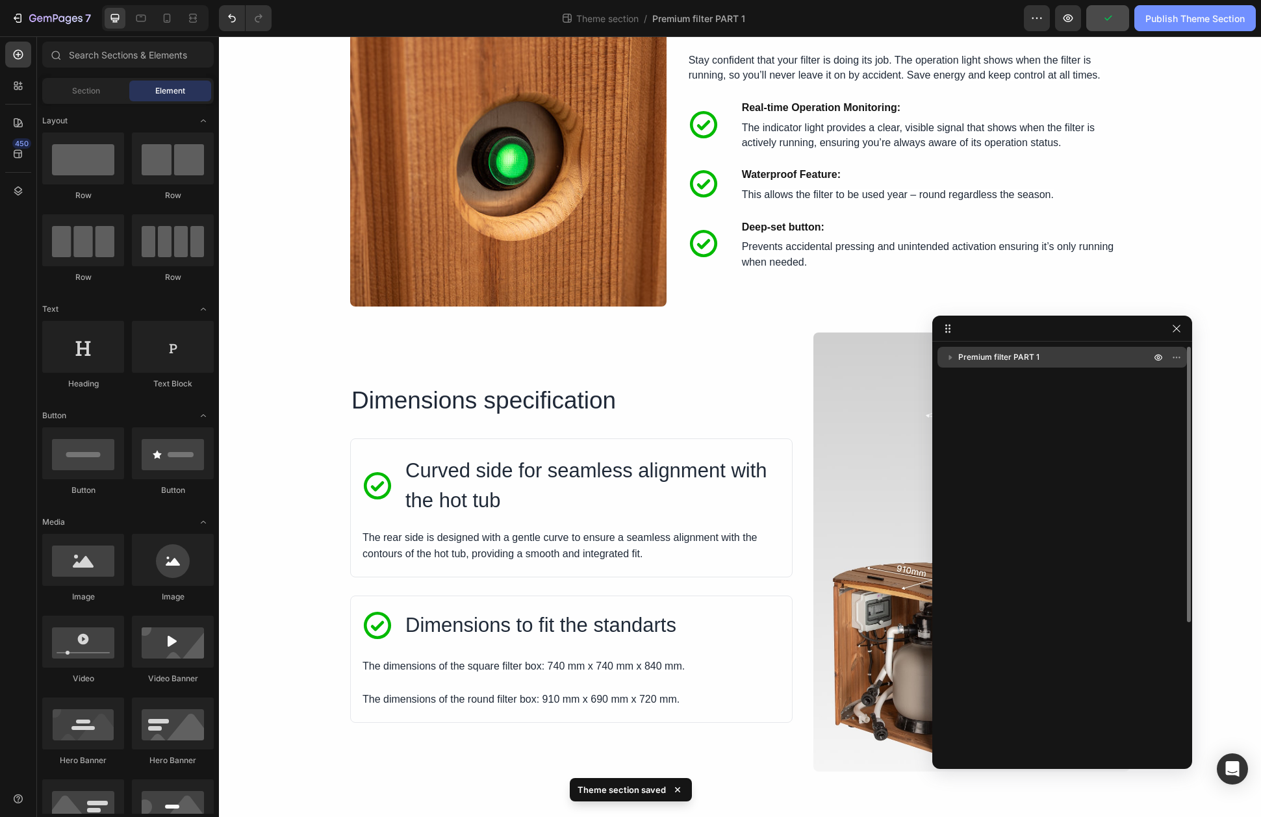
click at [1173, 16] on div "Publish Theme Section" at bounding box center [1194, 19] width 99 height 14
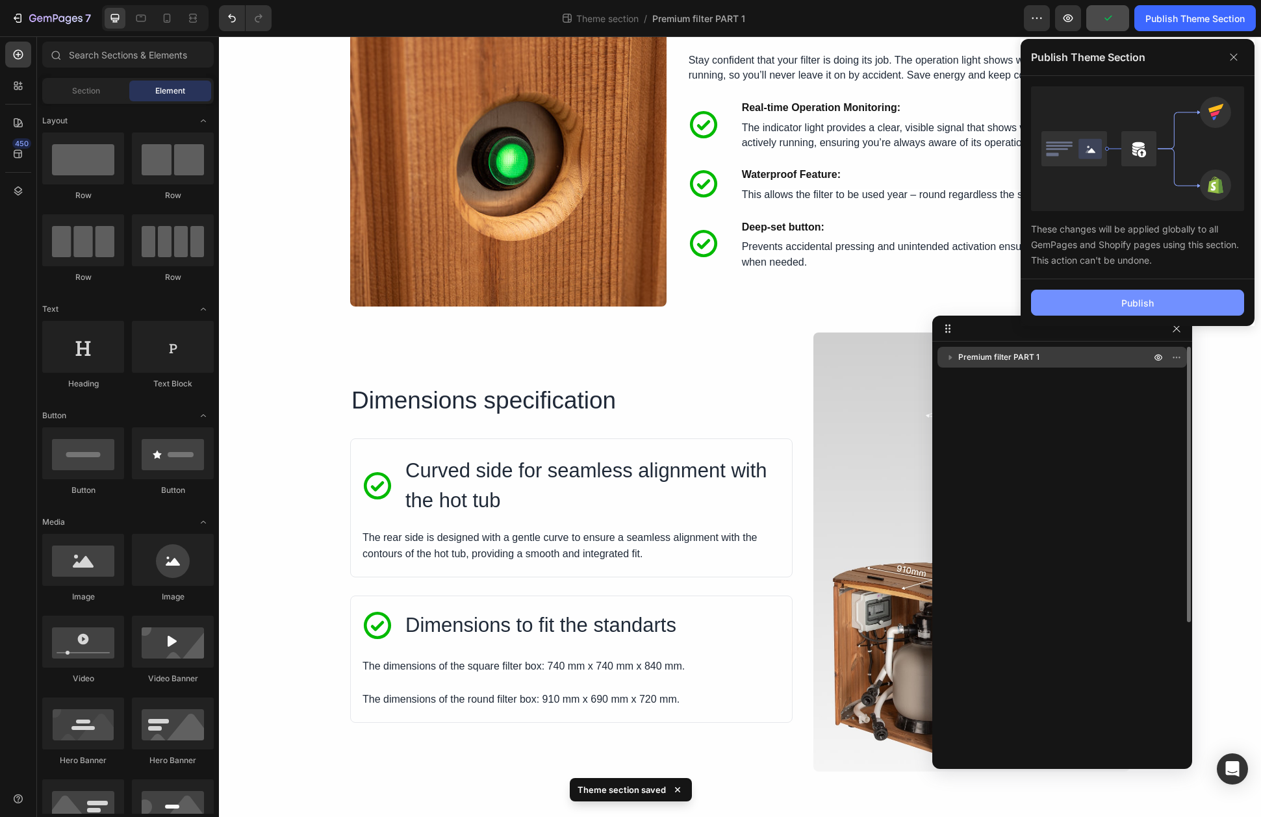
click at [1133, 301] on div "Publish" at bounding box center [1137, 303] width 32 height 14
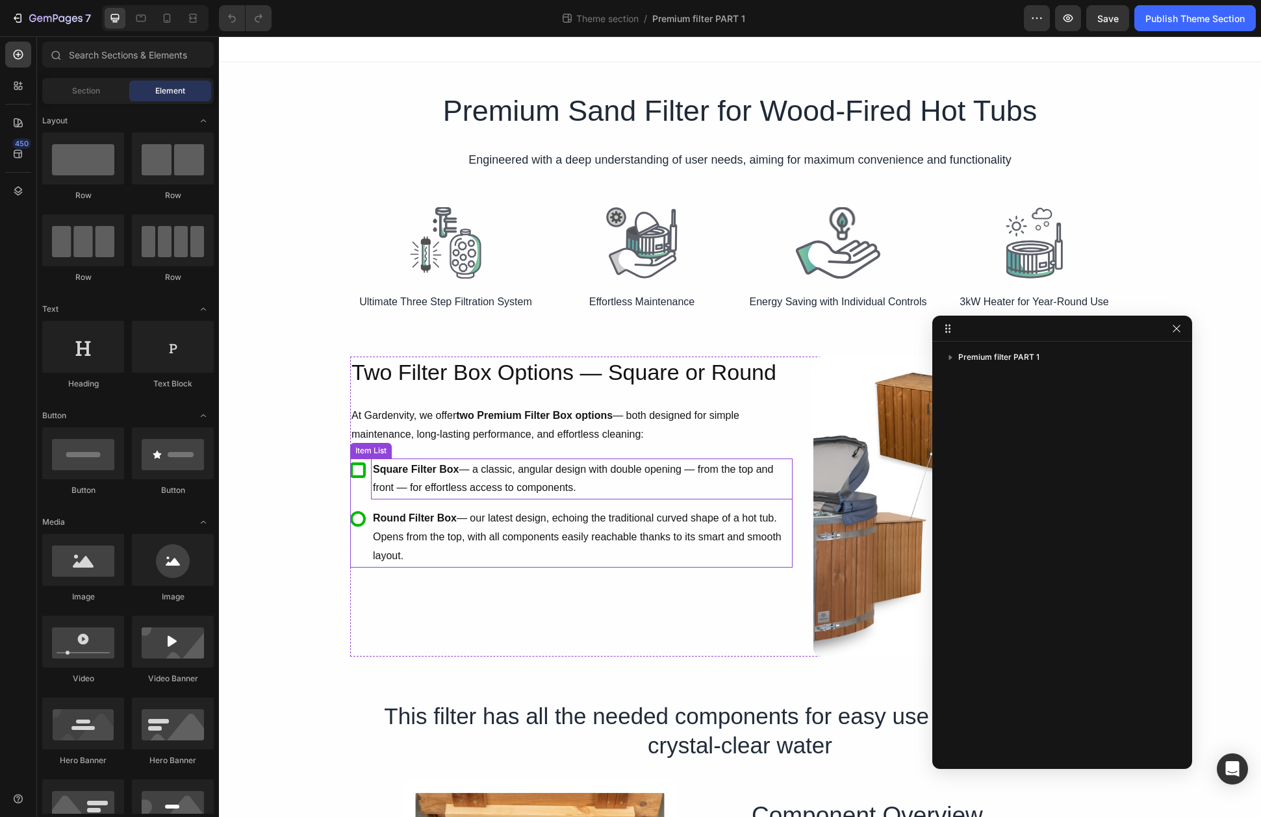
click at [742, 494] on p "Square Filter Box — a classic, angular design with double opening — from the to…" at bounding box center [582, 480] width 418 height 38
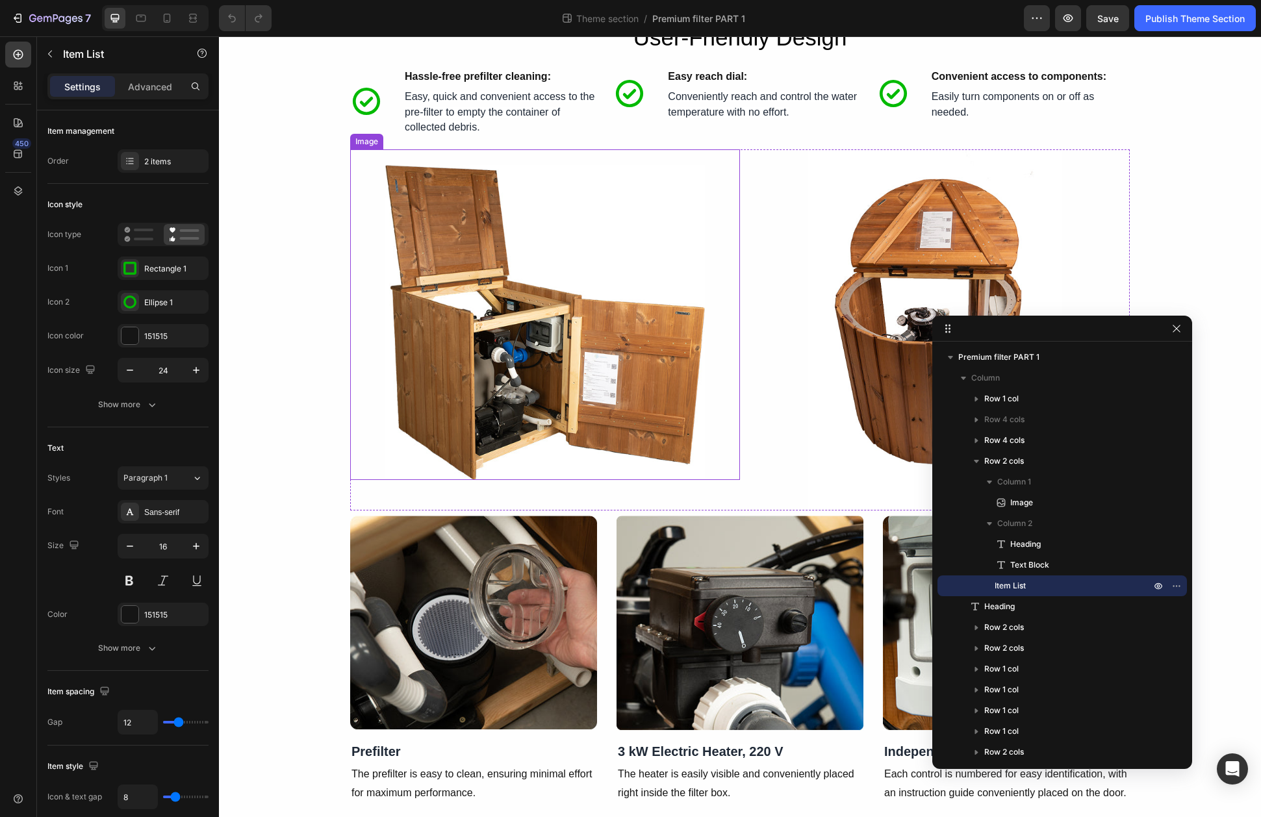
scroll to position [1798, 0]
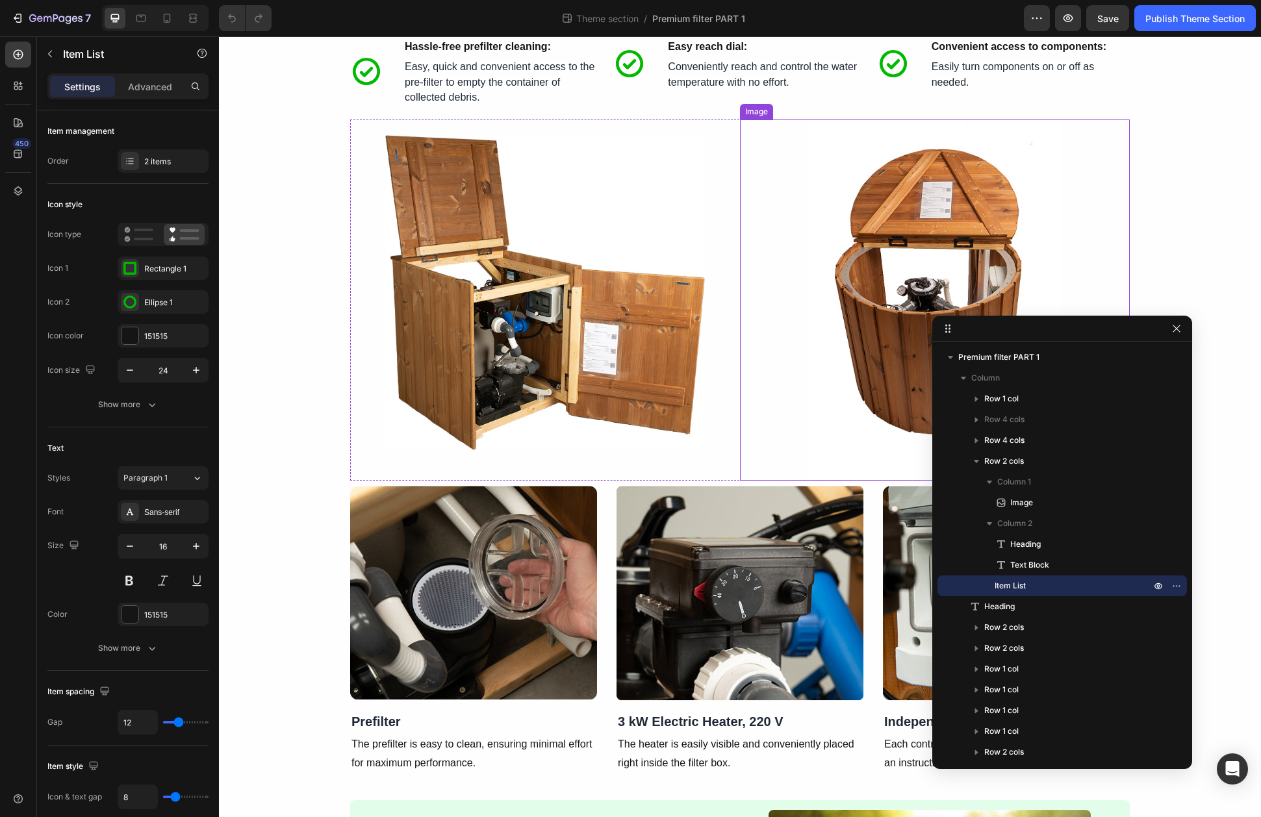
click at [755, 474] on div at bounding box center [935, 300] width 390 height 361
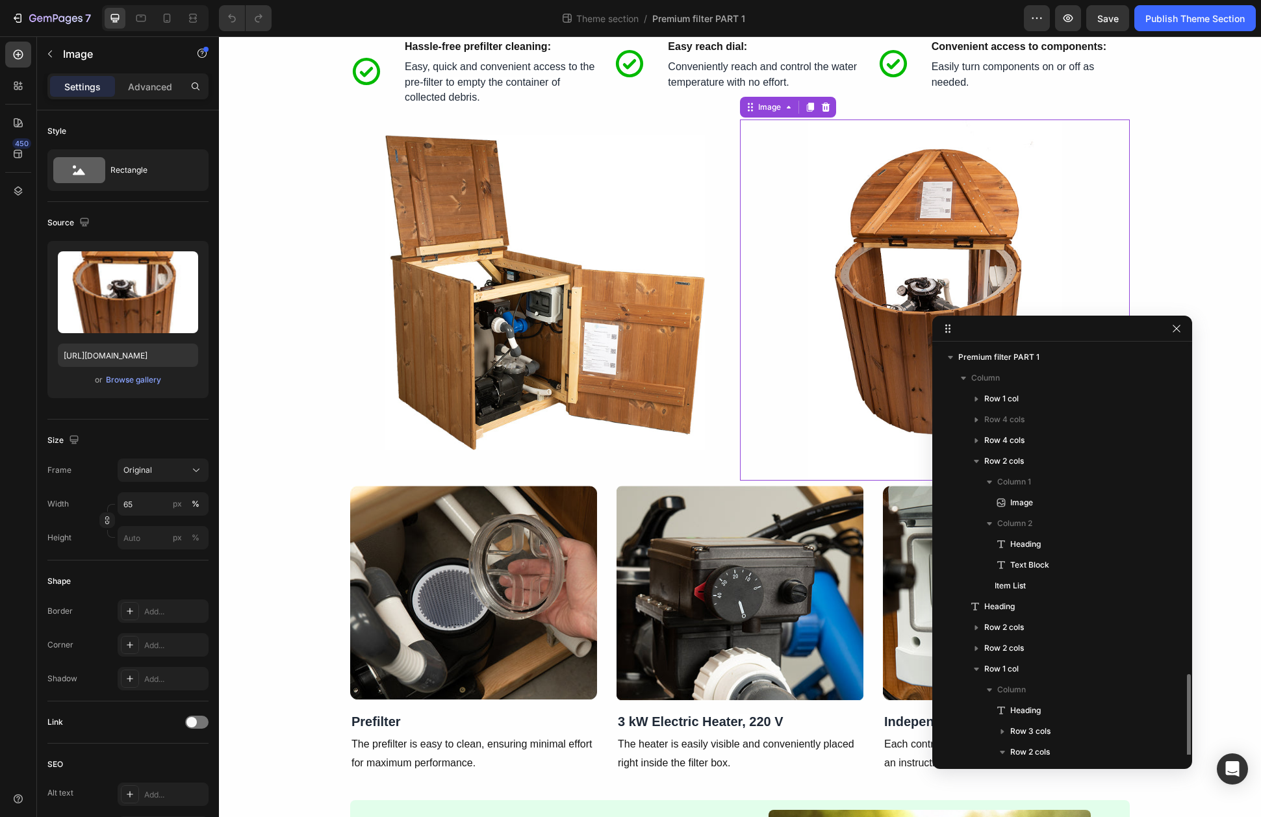
scroll to position [195, 0]
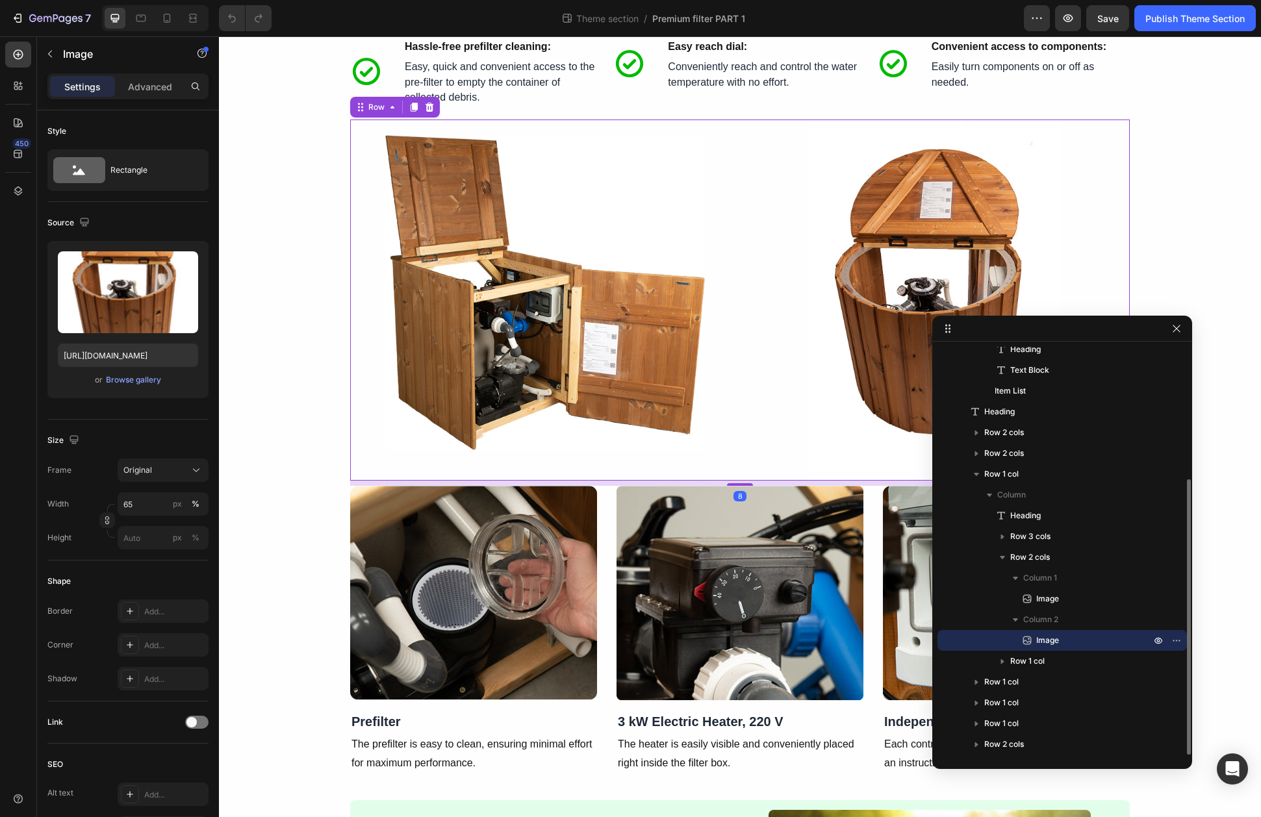
click at [730, 478] on div "Image" at bounding box center [545, 300] width 390 height 361
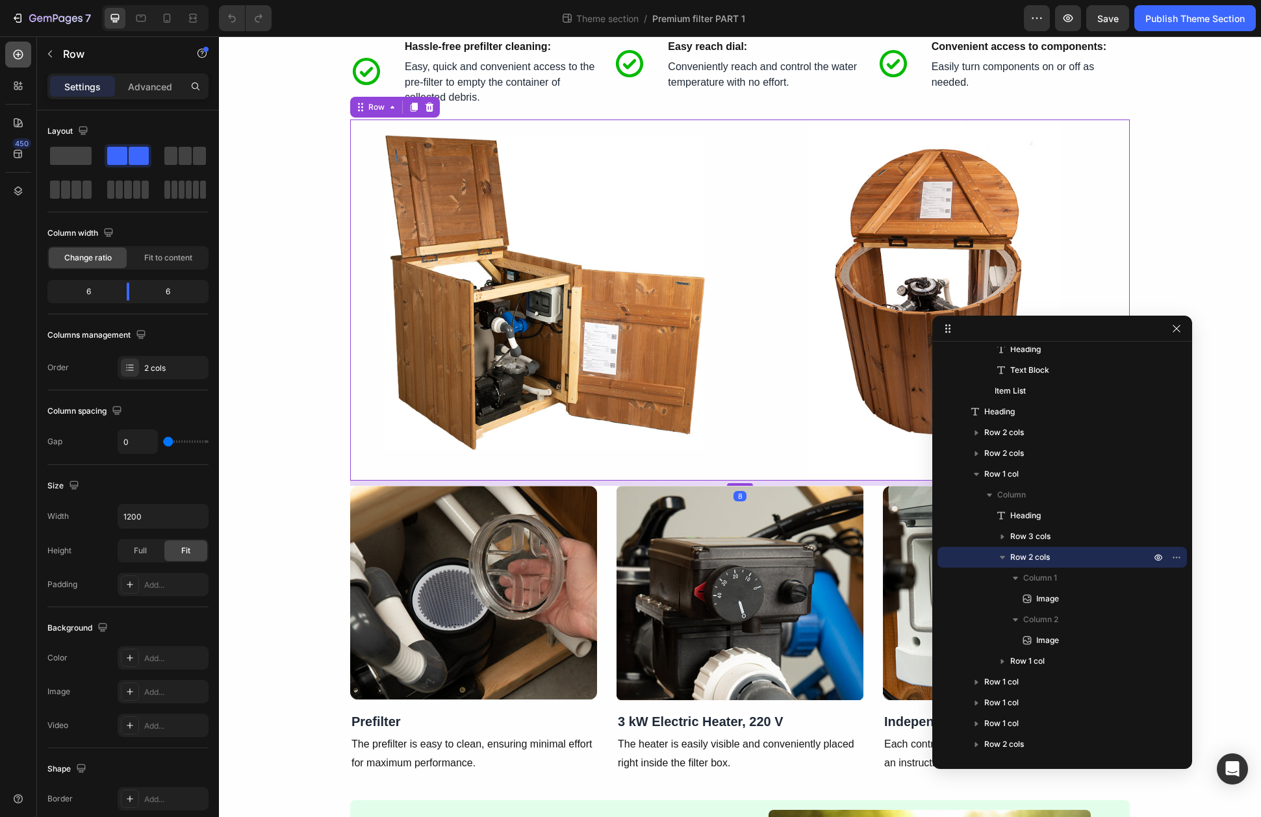
click at [21, 57] on icon at bounding box center [19, 55] width 10 height 10
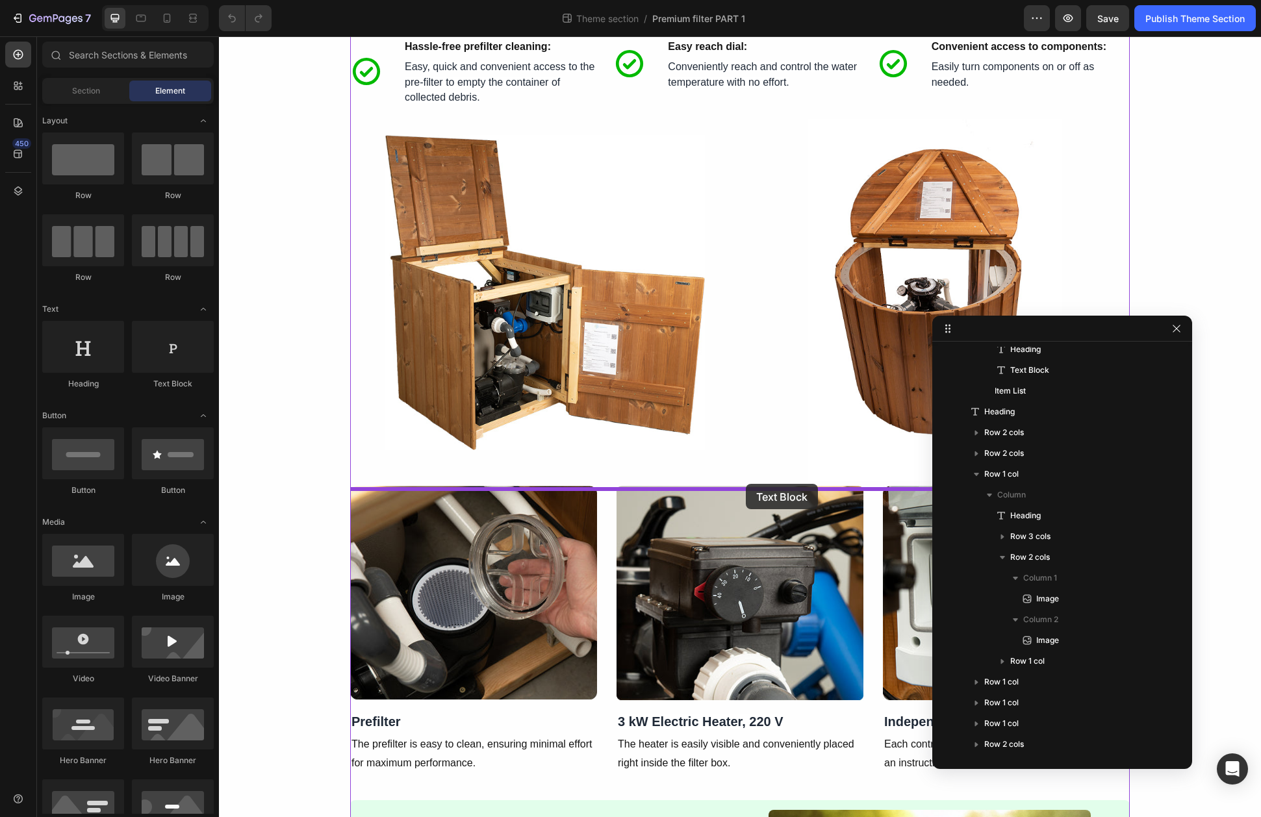
drag, startPoint x: 409, startPoint y: 407, endPoint x: 746, endPoint y: 484, distance: 345.8
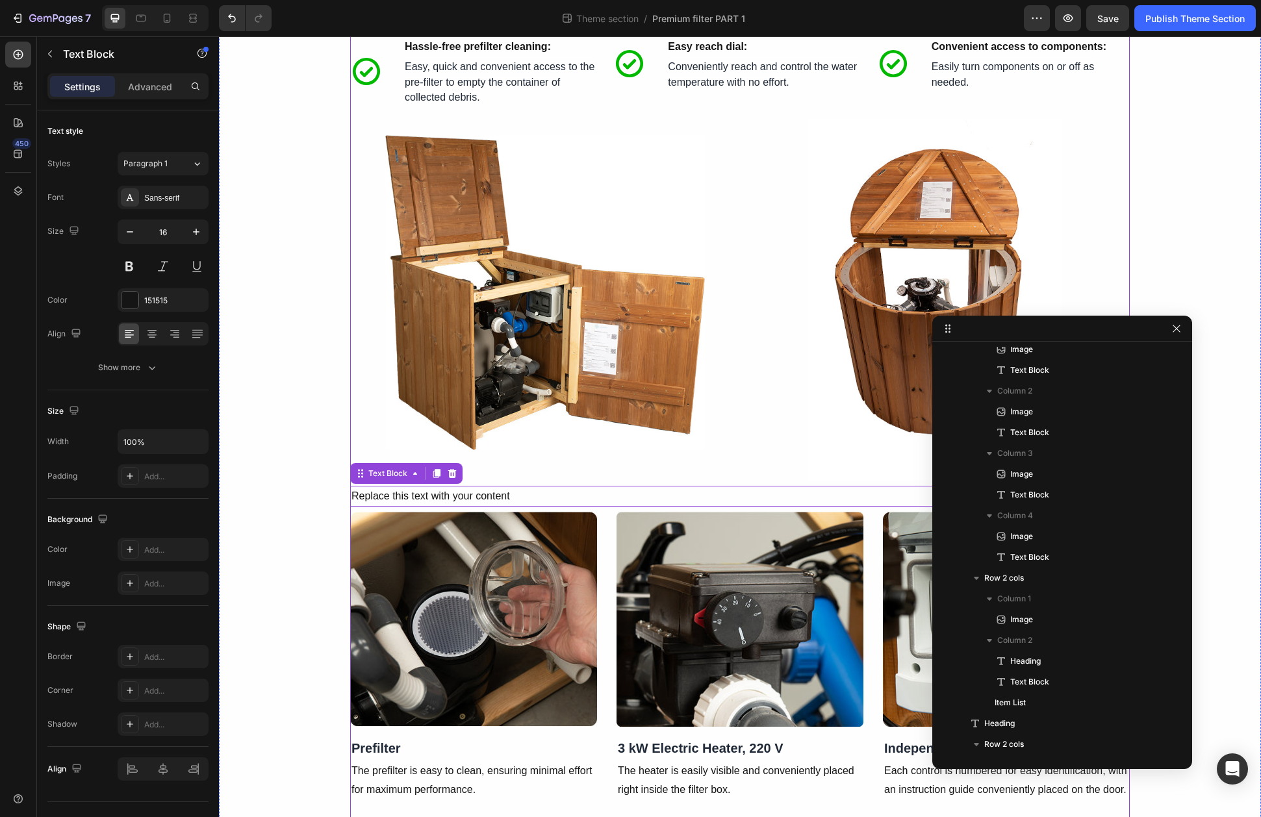
scroll to position [992, 0]
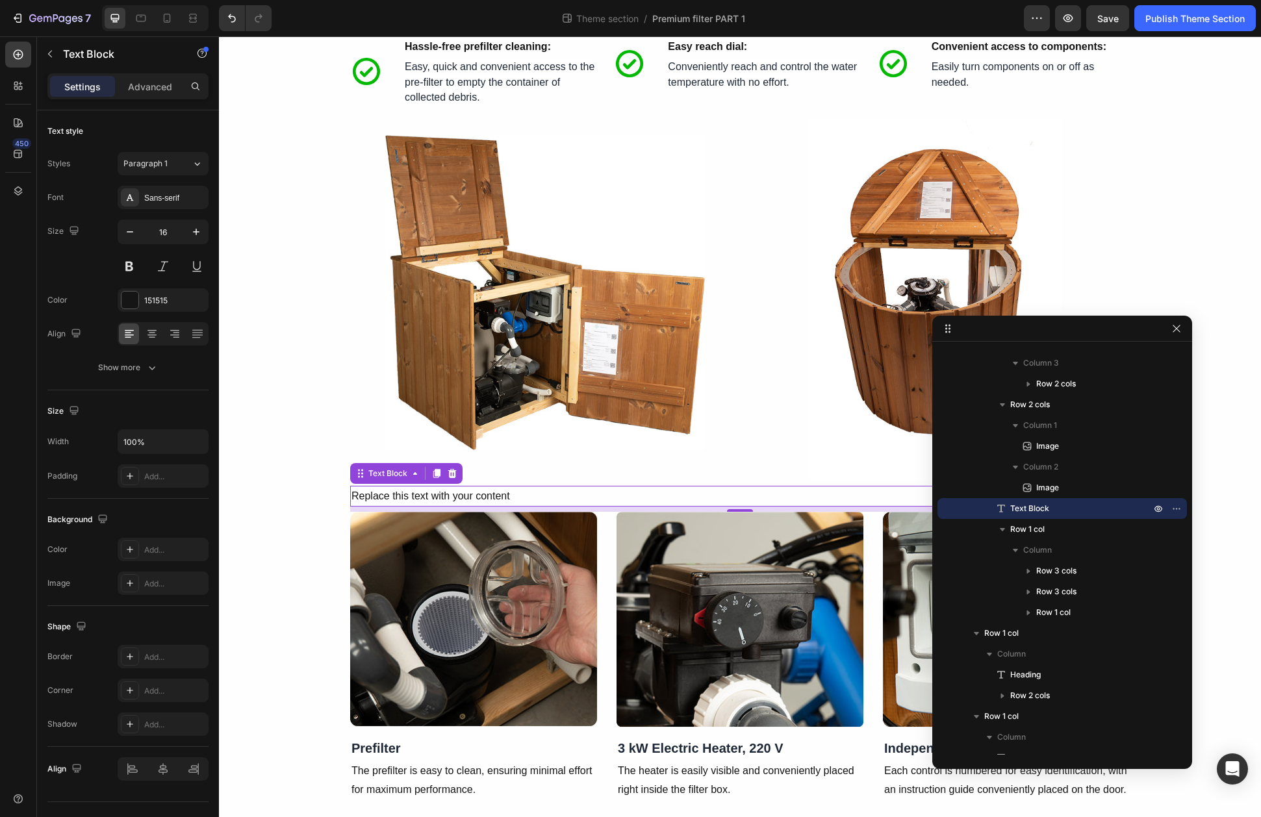
click at [470, 500] on div "Replace this text with your content" at bounding box center [740, 496] width 780 height 21
click at [470, 500] on p "Replace this text with your content" at bounding box center [739, 496] width 777 height 19
click at [445, 498] on p "Premium komponentai" at bounding box center [739, 496] width 777 height 19
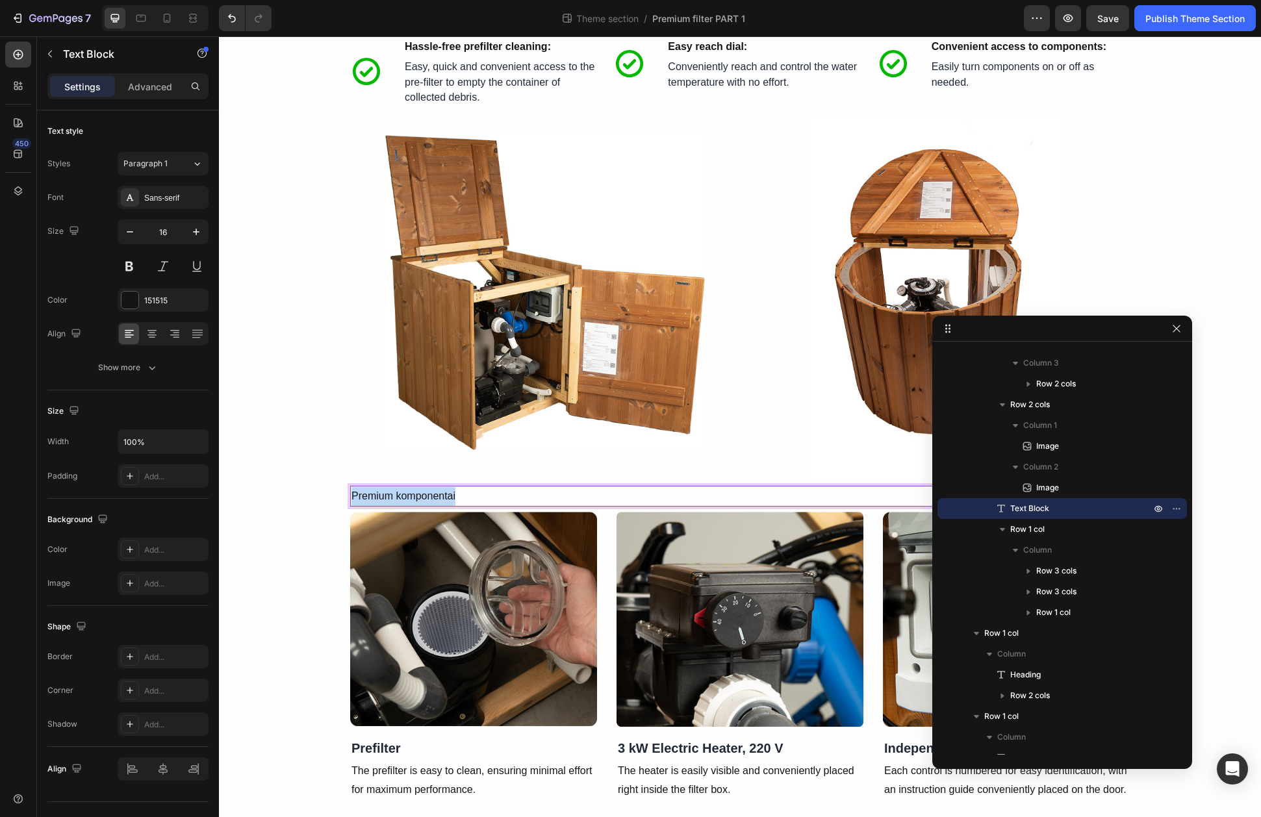
click at [445, 498] on p "Premium komponentai" at bounding box center [739, 496] width 777 height 19
click at [548, 459] on div "Image" at bounding box center [545, 300] width 390 height 361
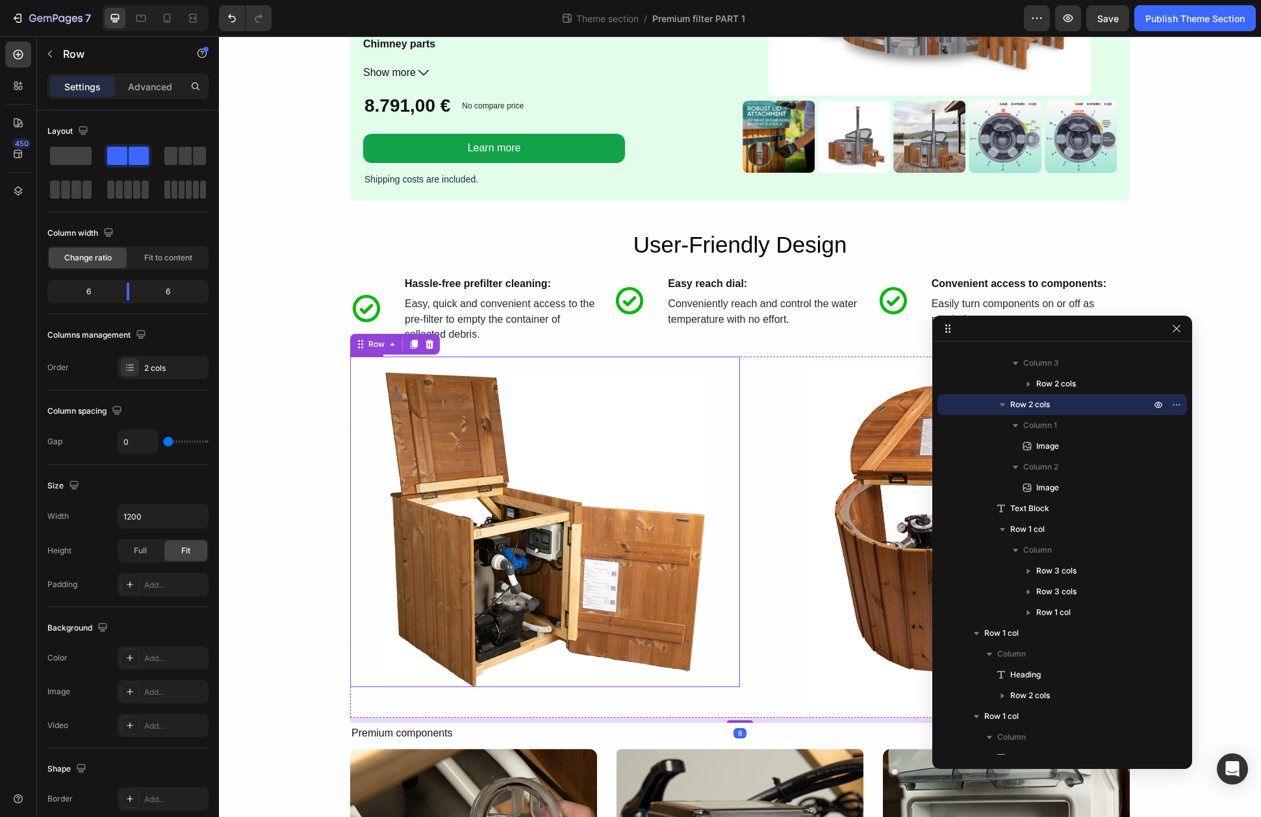
scroll to position [1554, 0]
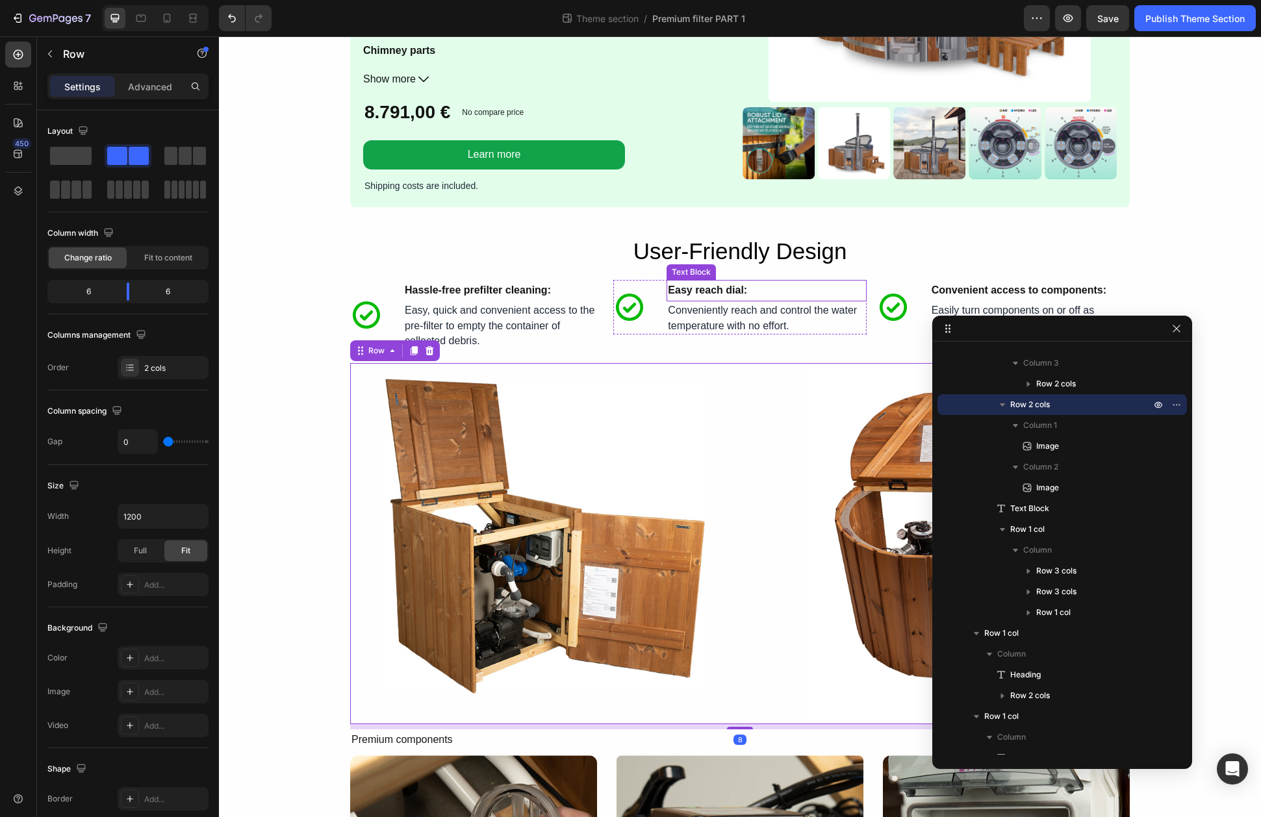
click at [702, 266] on div "Text Block" at bounding box center [691, 272] width 44 height 12
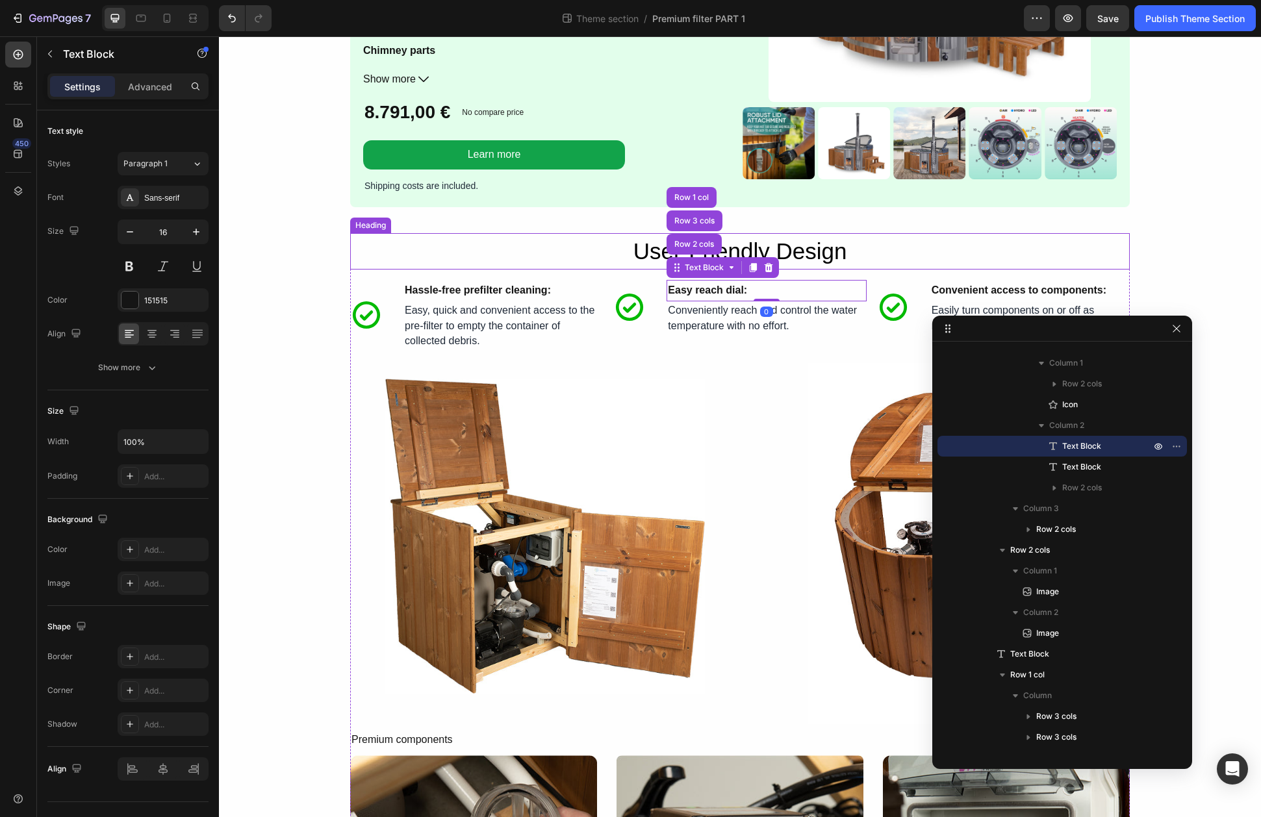
click at [644, 251] on h2 "User-Friendly Design" at bounding box center [740, 251] width 780 height 37
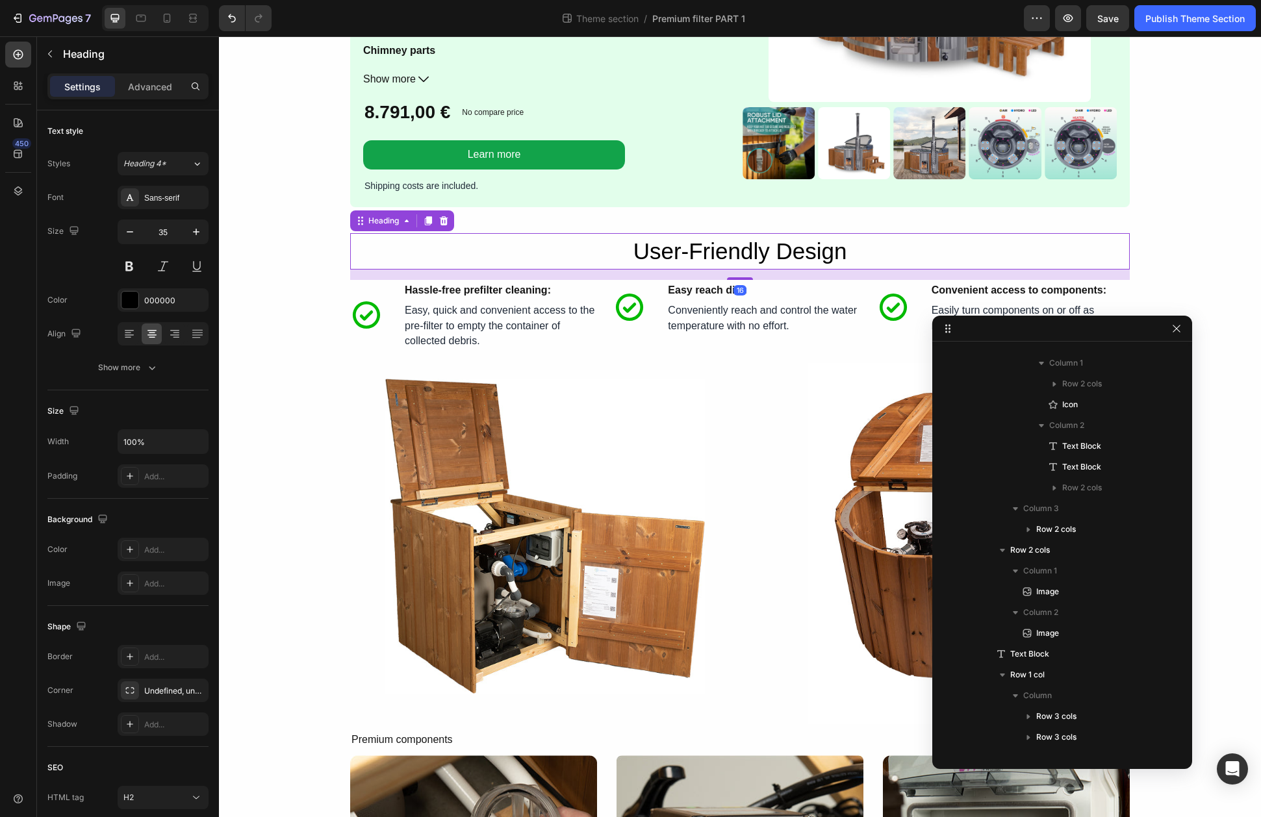
scroll to position [722, 0]
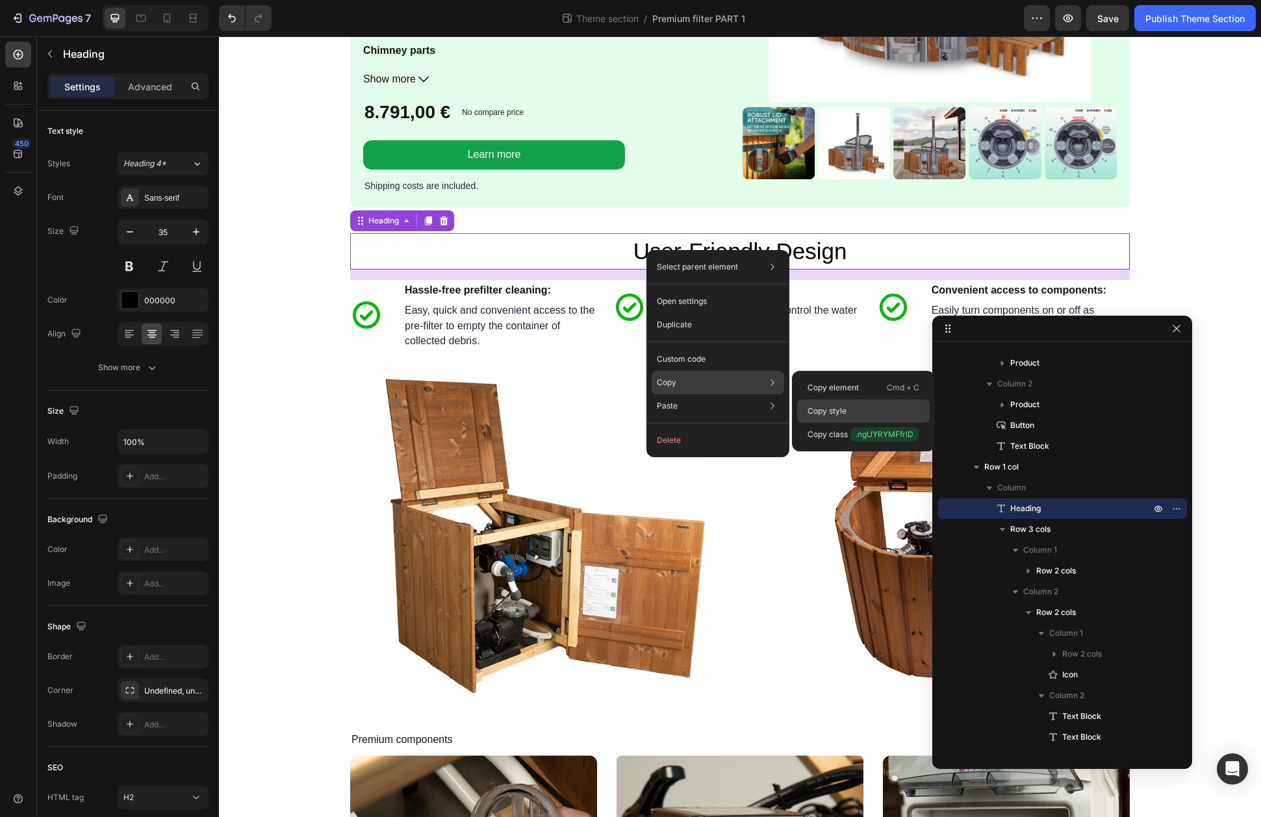
click at [828, 423] on div "Copy style" at bounding box center [863, 434] width 133 height 23
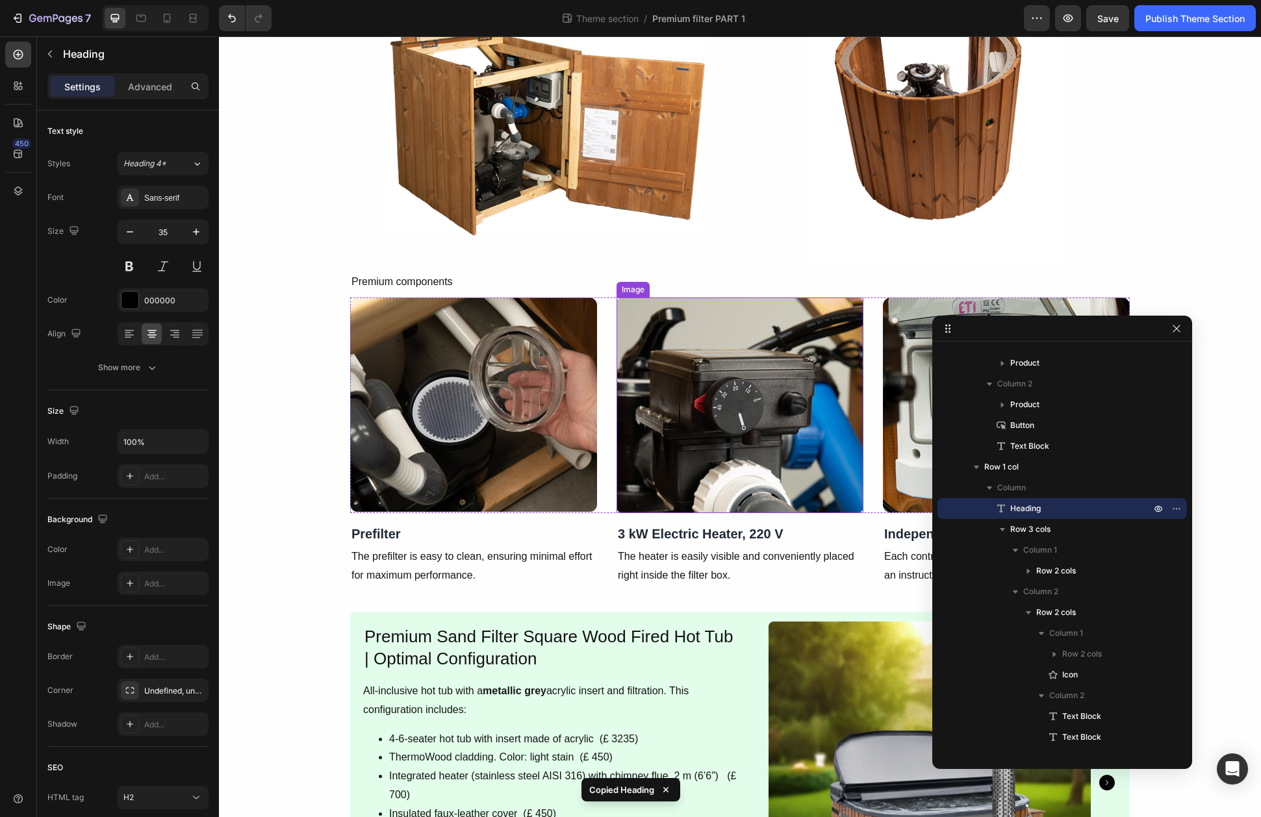
scroll to position [1968, 0]
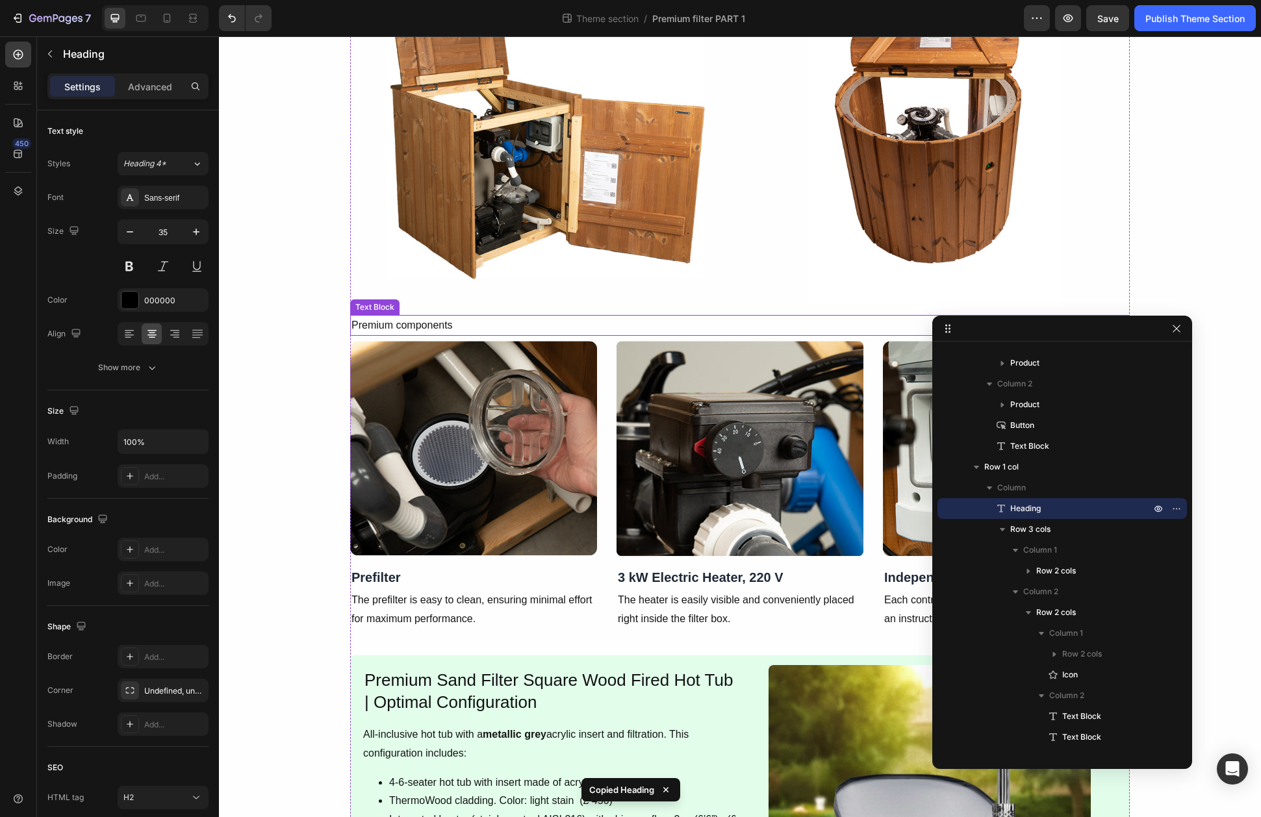
click at [452, 327] on p "Premium components" at bounding box center [739, 325] width 777 height 19
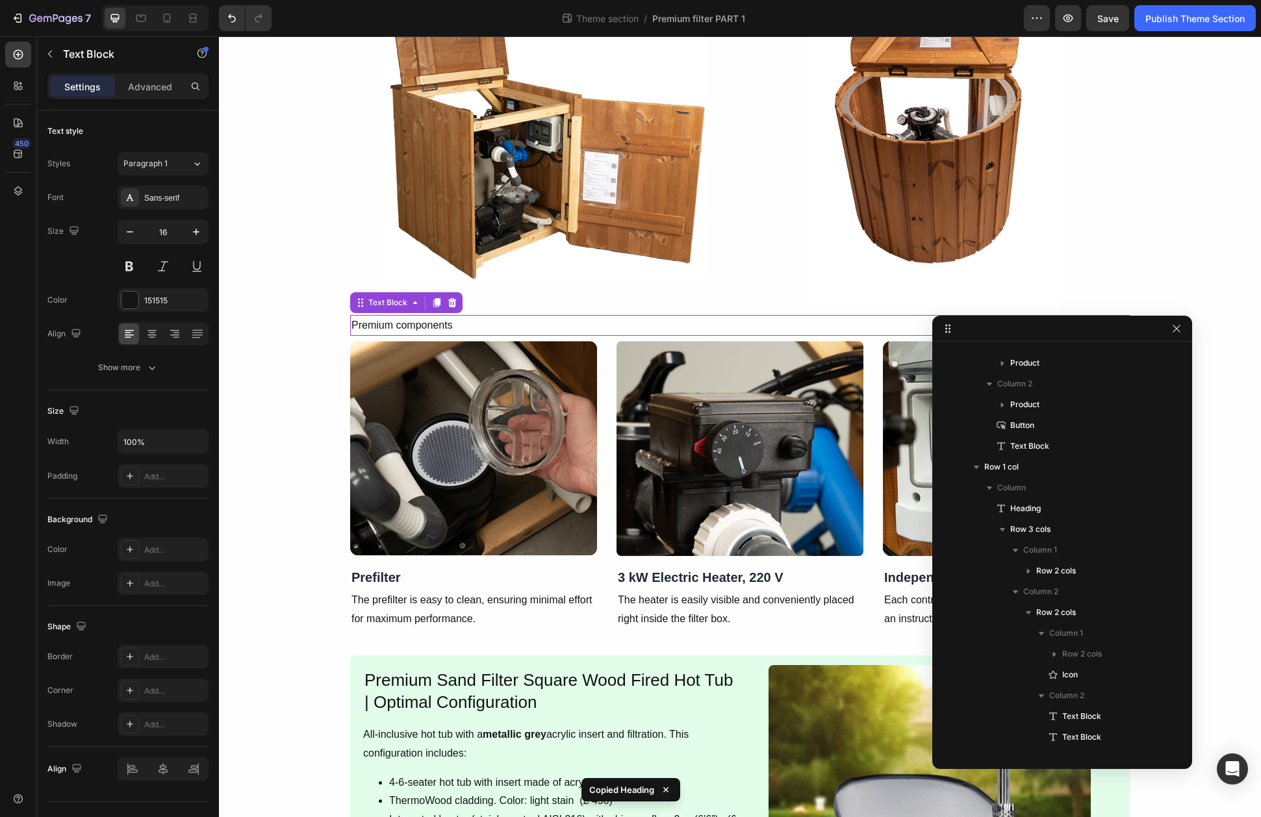
scroll to position [1138, 0]
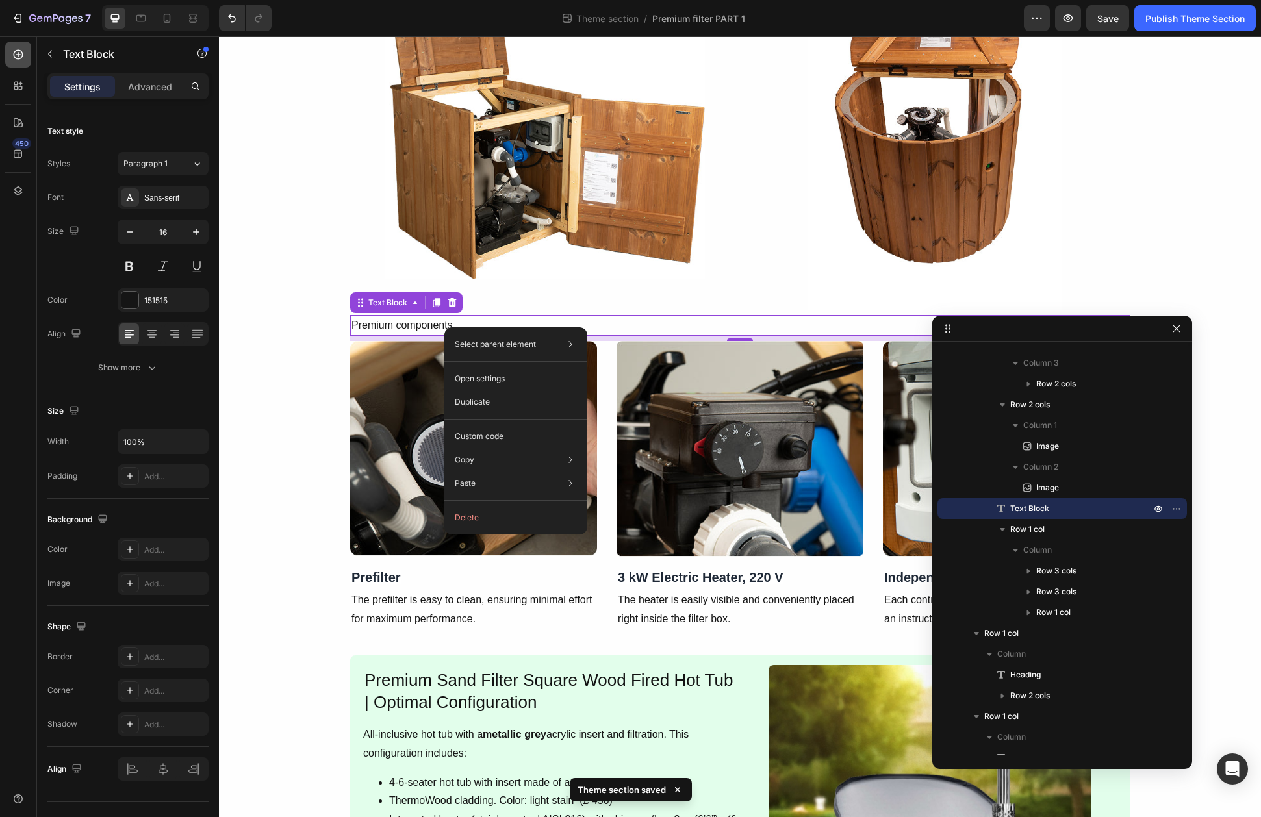
click at [16, 62] on div at bounding box center [18, 55] width 26 height 26
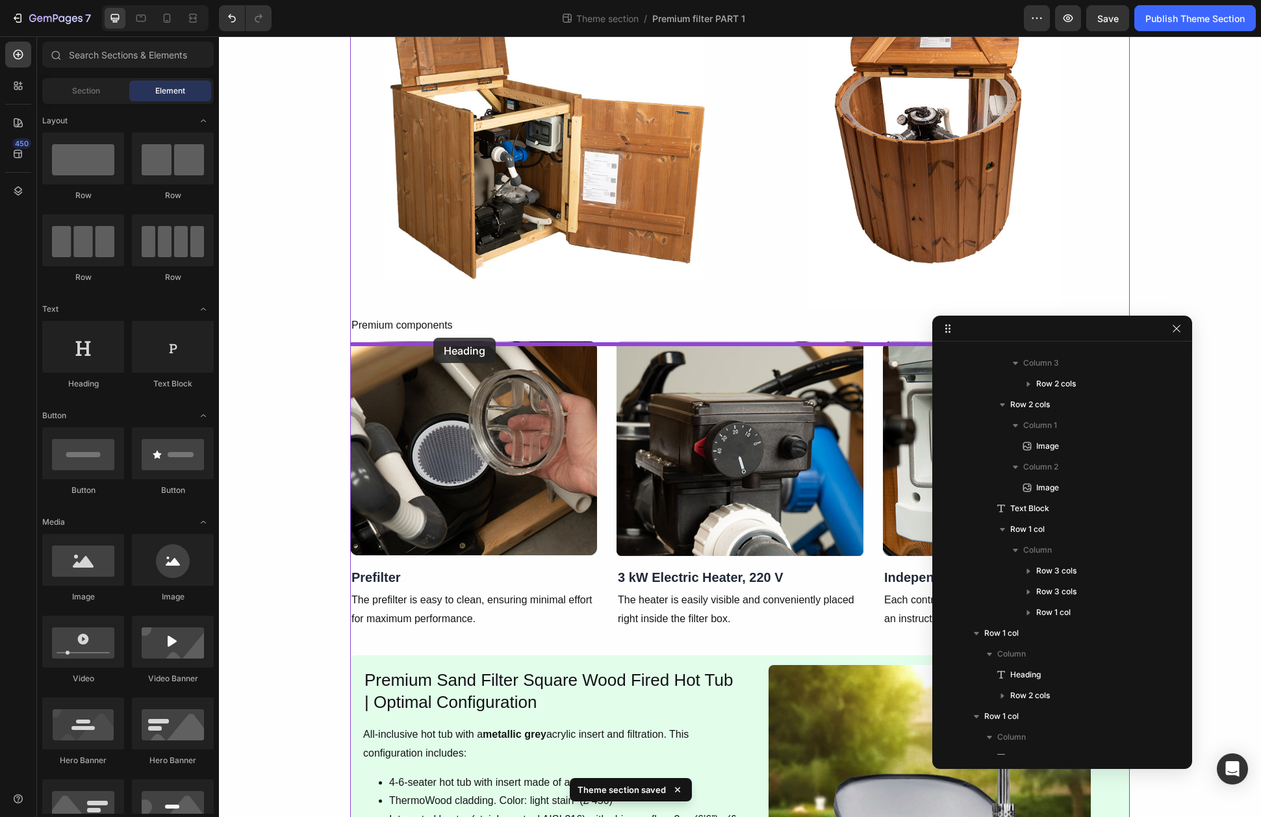
drag, startPoint x: 338, startPoint y: 408, endPoint x: 433, endPoint y: 338, distance: 118.0
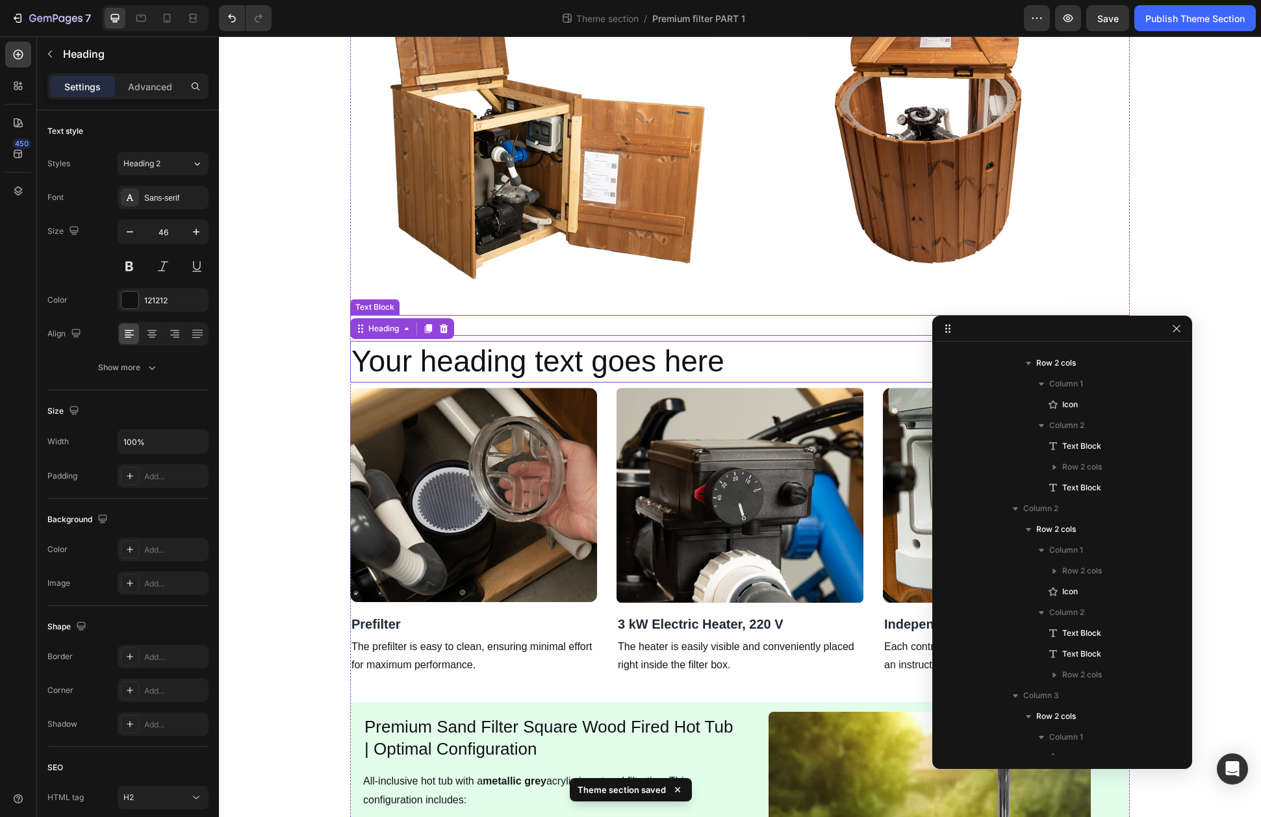
scroll to position [1595, 0]
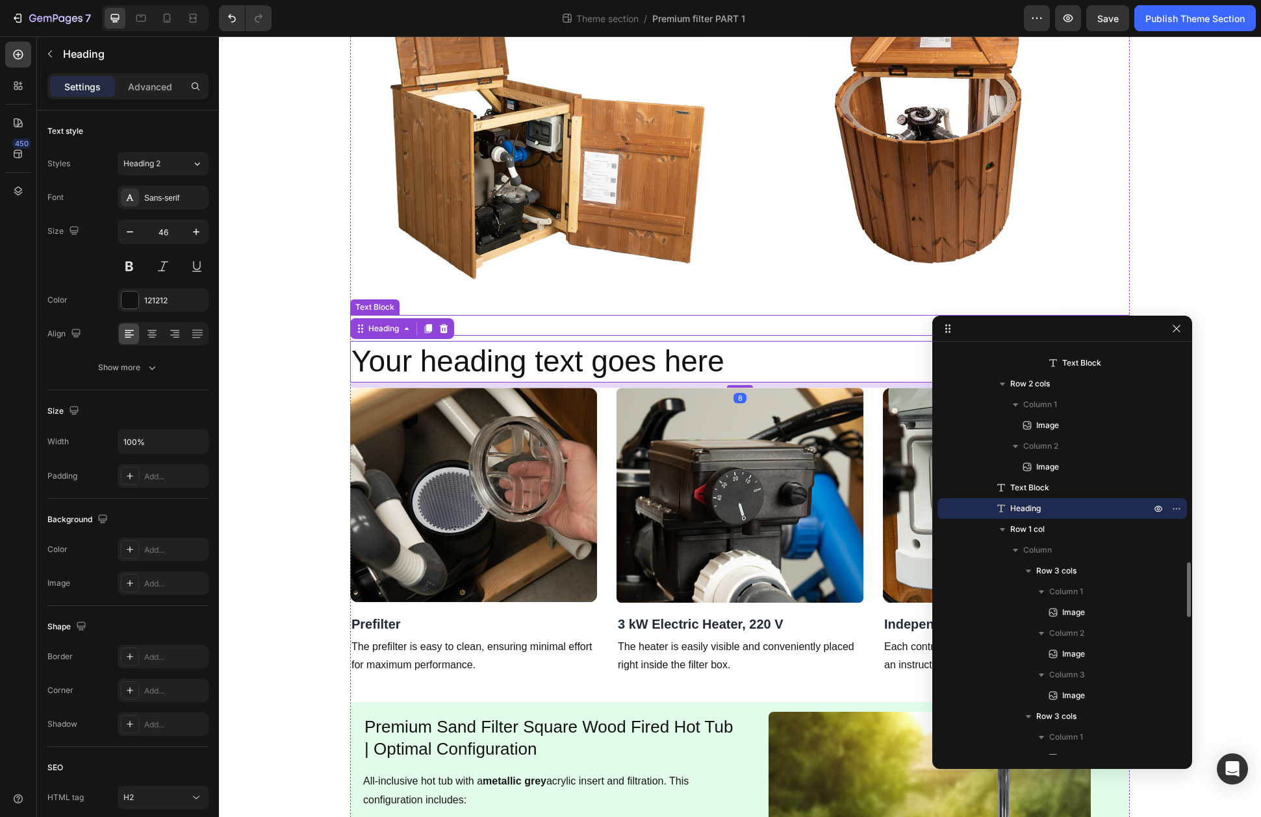
click at [500, 335] on p "Premium components" at bounding box center [739, 325] width 777 height 19
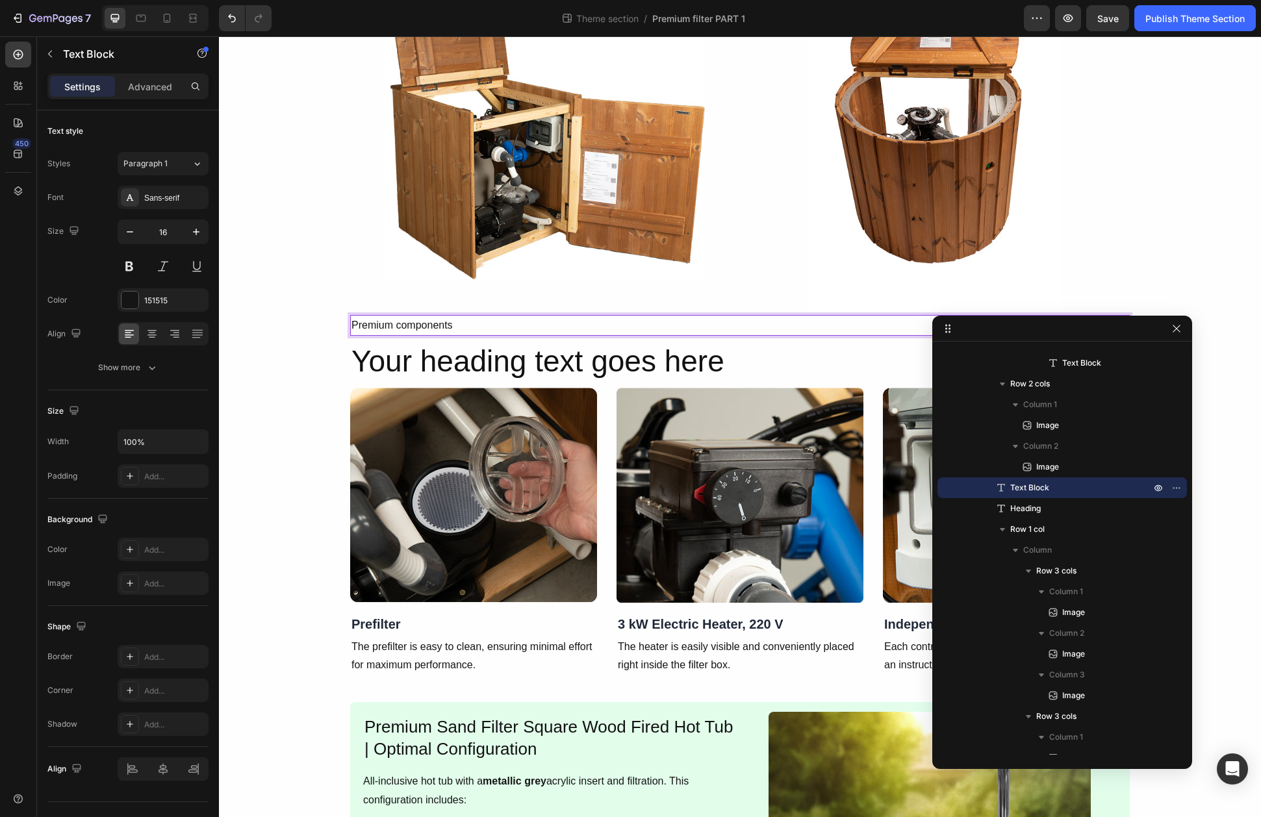
click at [392, 325] on p "Premium components" at bounding box center [739, 325] width 777 height 19
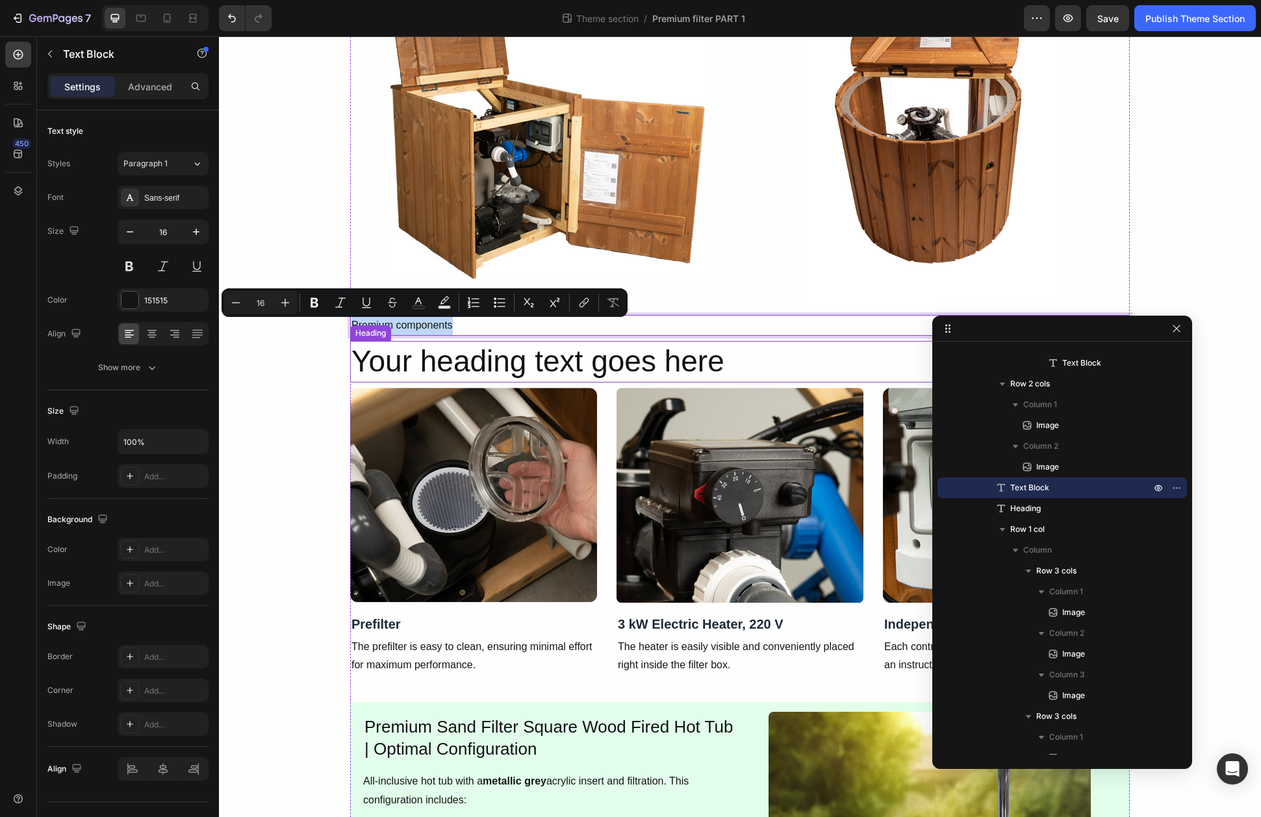
click at [443, 357] on h2 "Your heading text goes here" at bounding box center [740, 362] width 780 height 42
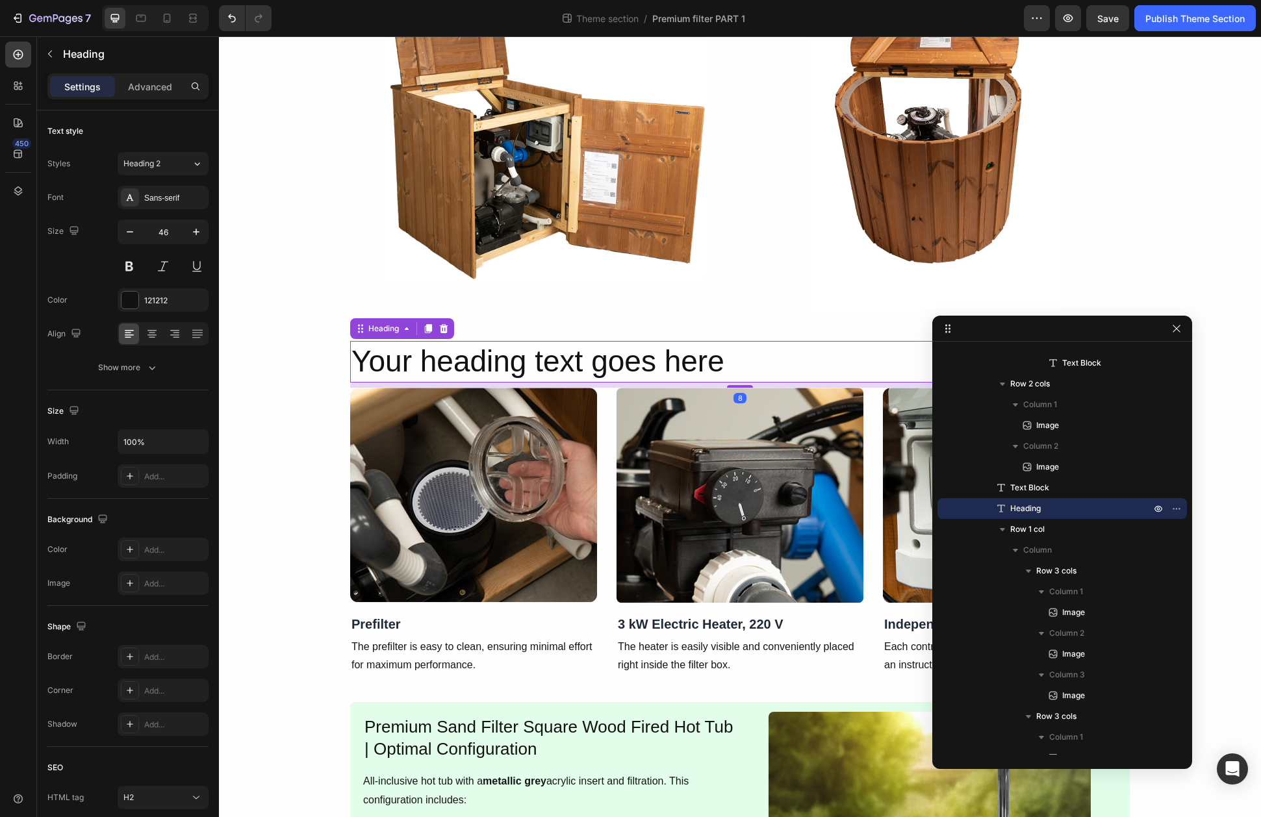
click at [443, 357] on h2 "Your heading text goes here" at bounding box center [740, 362] width 780 height 42
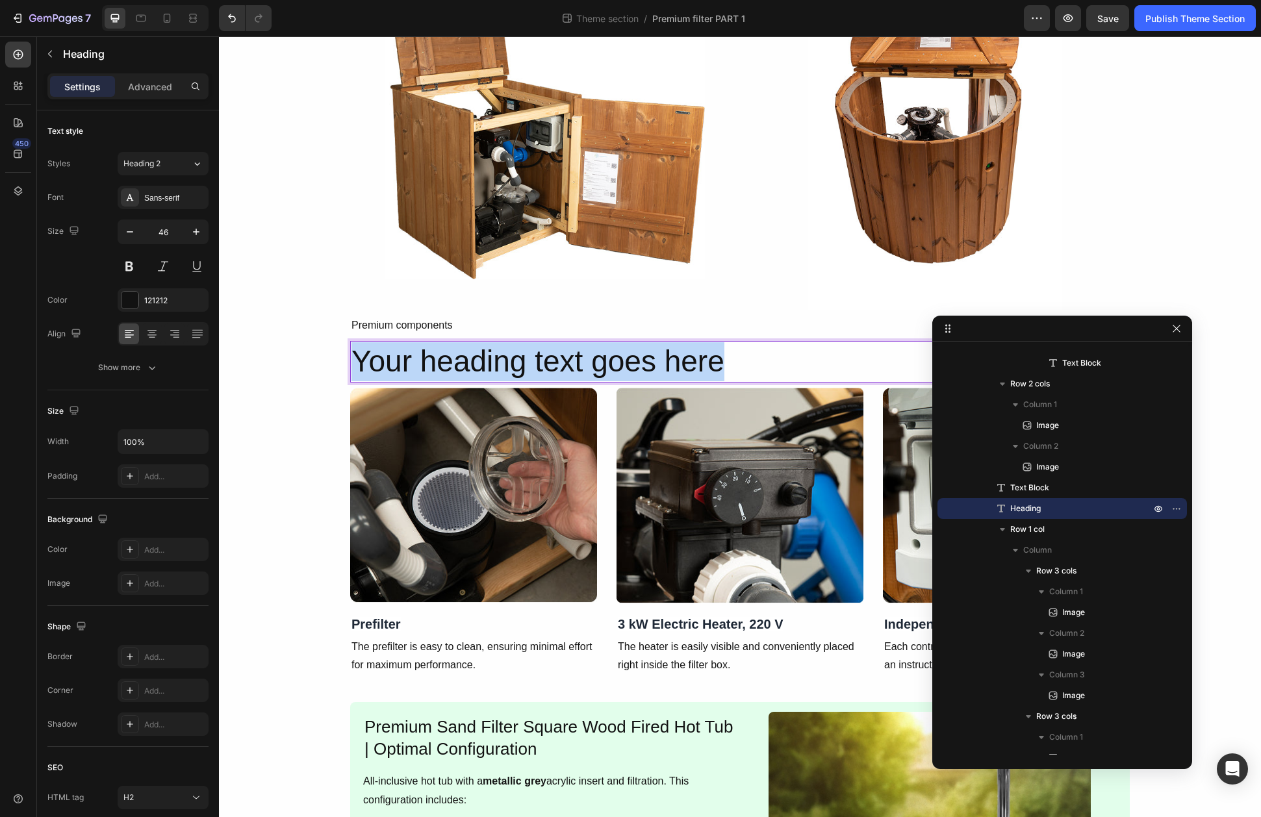
click at [443, 357] on p "Your heading text goes here" at bounding box center [739, 361] width 777 height 39
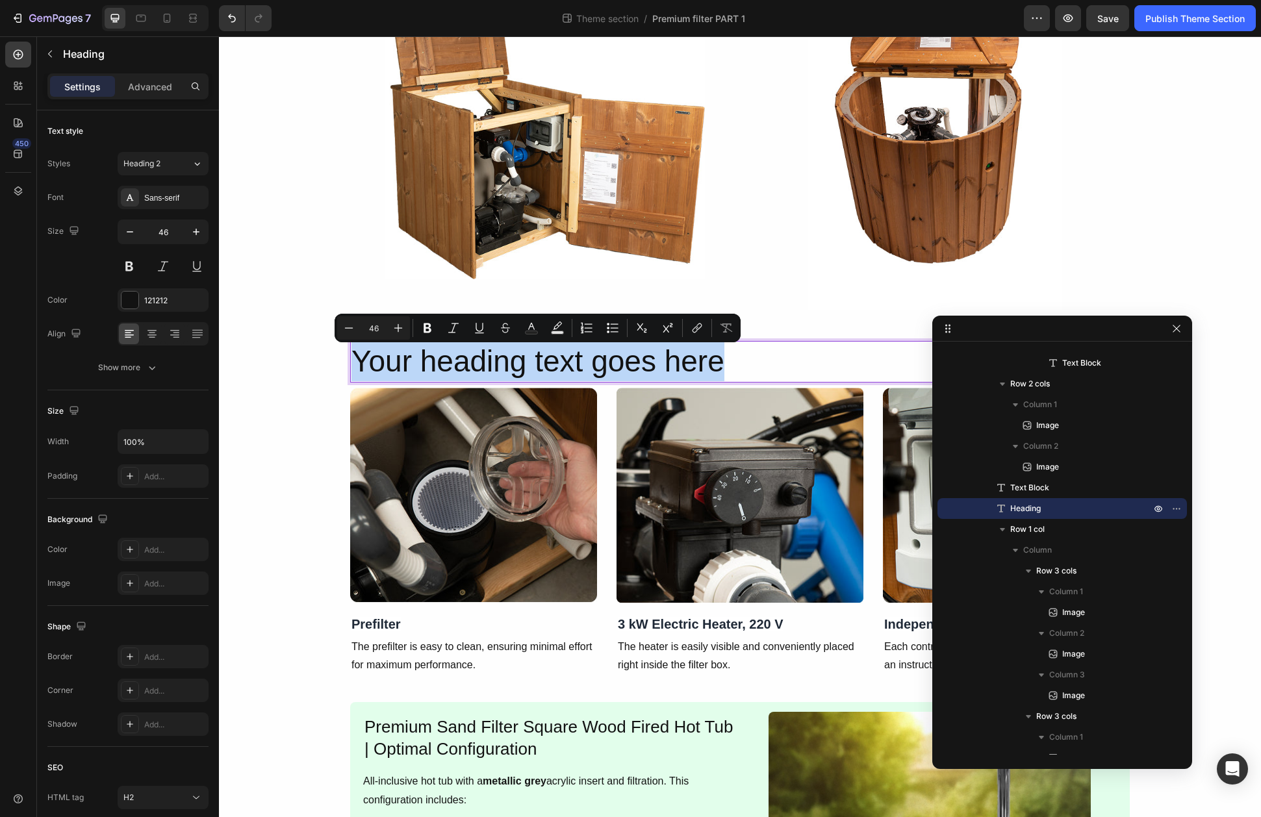
click at [446, 362] on p "Your heading text goes here" at bounding box center [739, 361] width 777 height 39
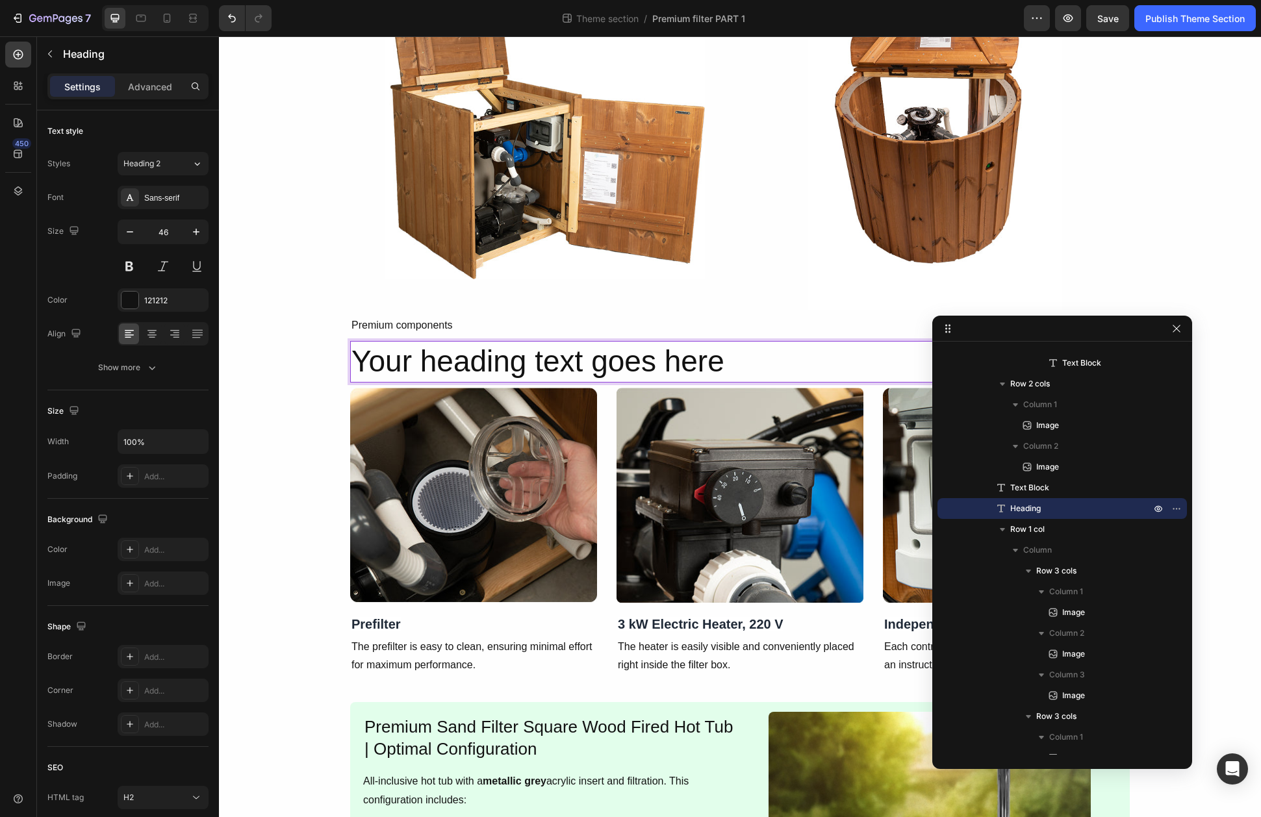
click at [447, 363] on p "Your heading text goes here" at bounding box center [739, 361] width 777 height 39
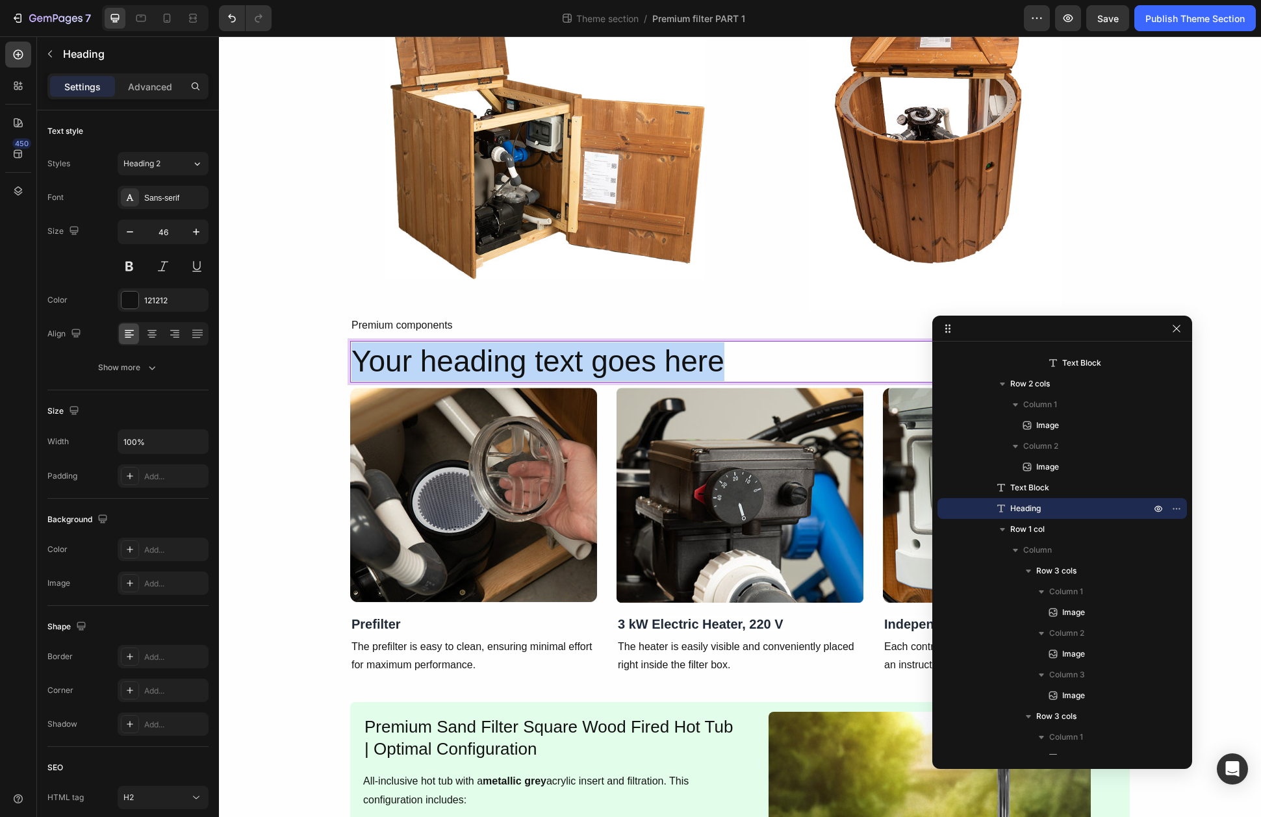
click at [447, 363] on p "Your heading text goes here" at bounding box center [739, 361] width 777 height 39
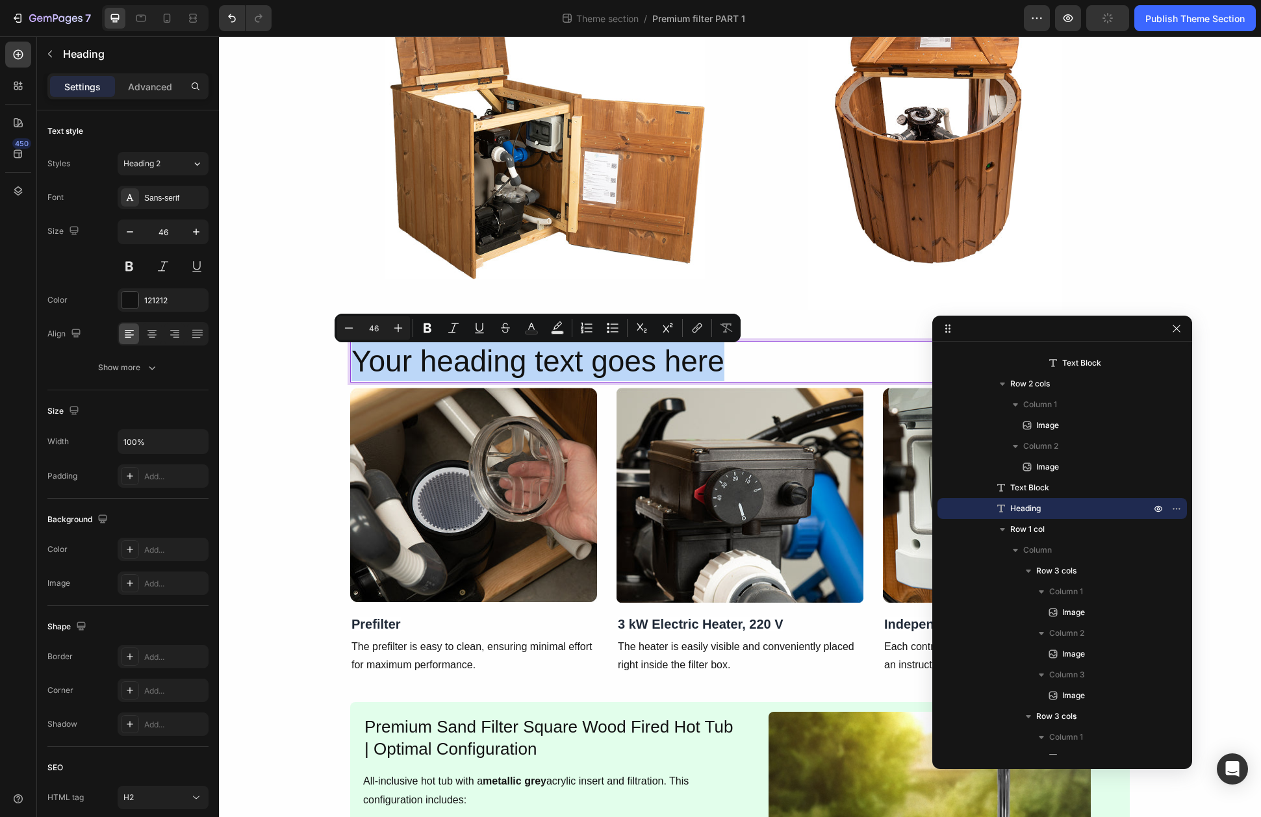
click at [550, 354] on p "Your heading text goes here" at bounding box center [739, 361] width 777 height 39
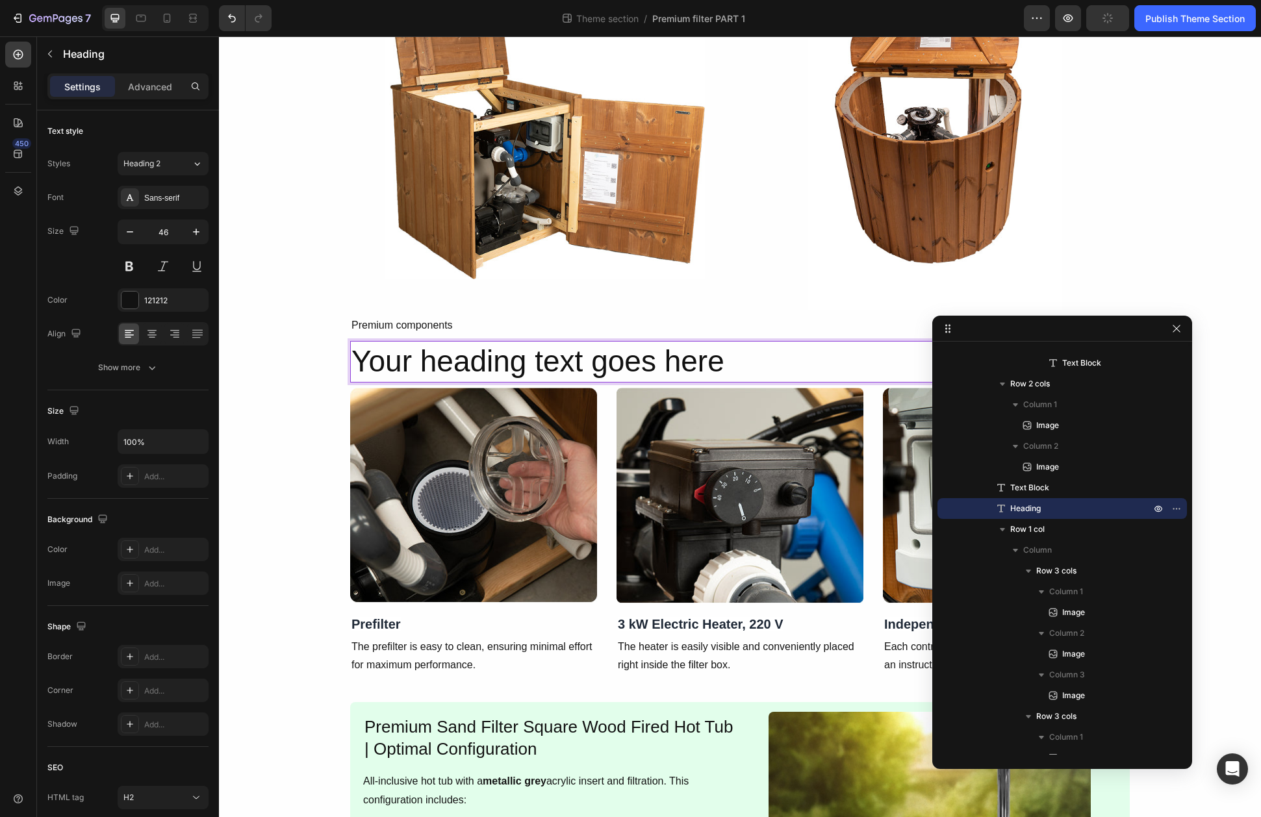
click at [555, 363] on p "Your heading text goes here" at bounding box center [739, 361] width 777 height 39
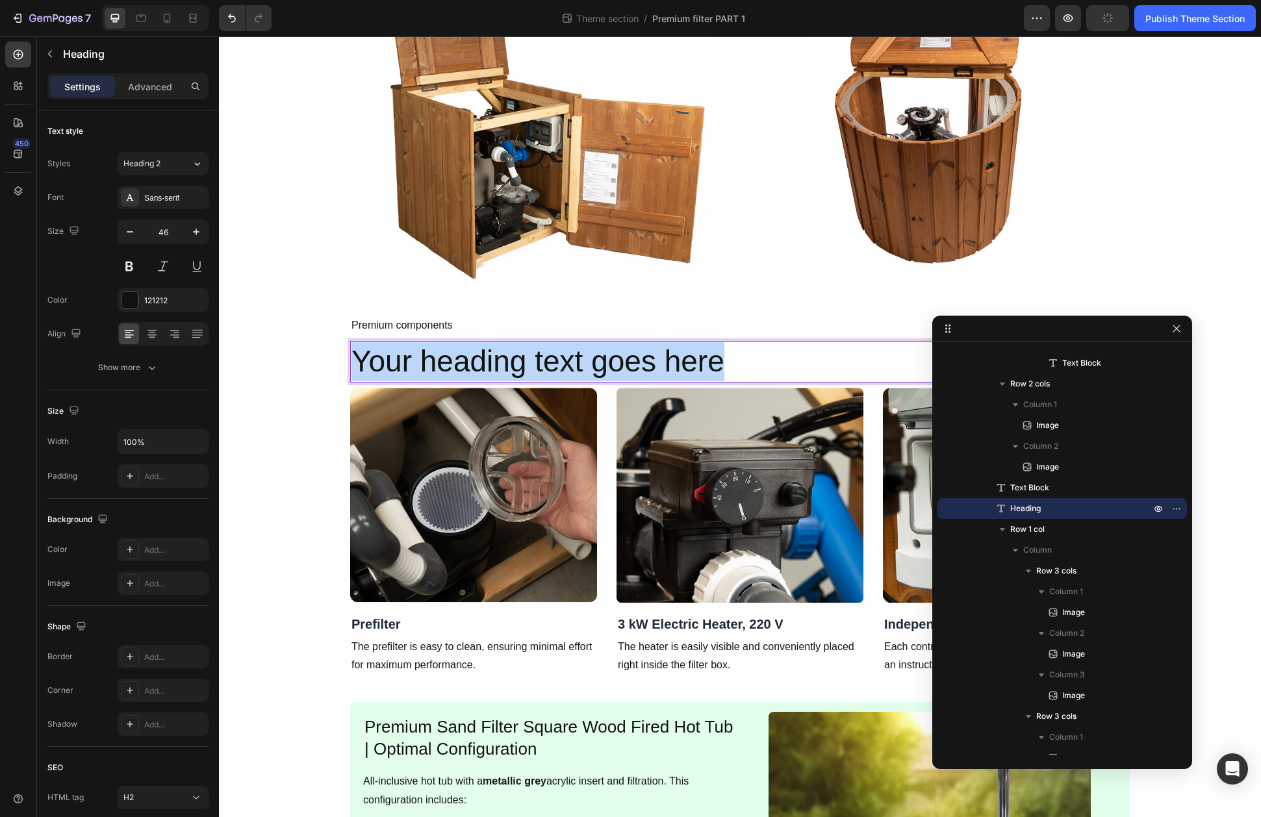
click at [555, 363] on p "Your heading text goes here" at bounding box center [739, 361] width 777 height 39
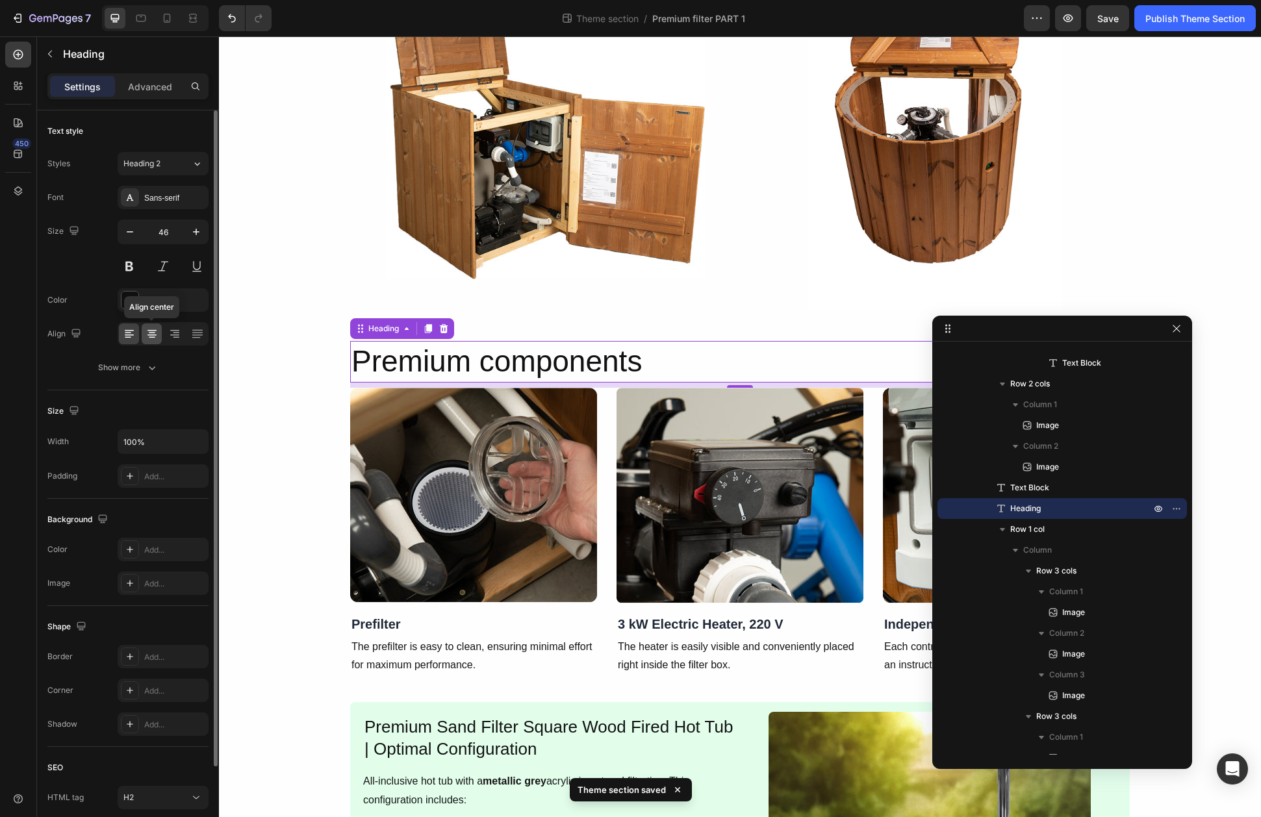
click at [157, 331] on icon at bounding box center [152, 333] width 13 height 13
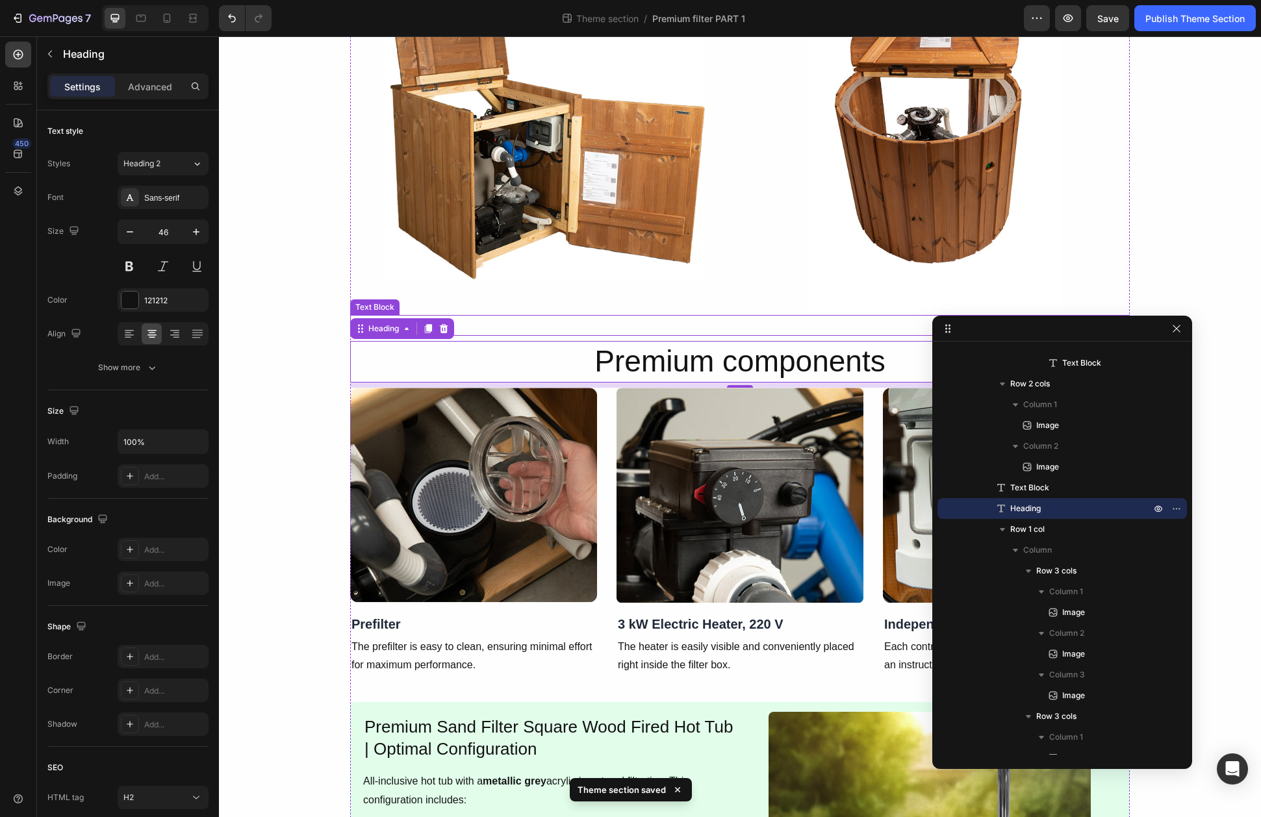
click at [489, 335] on p "Premium components" at bounding box center [739, 325] width 777 height 19
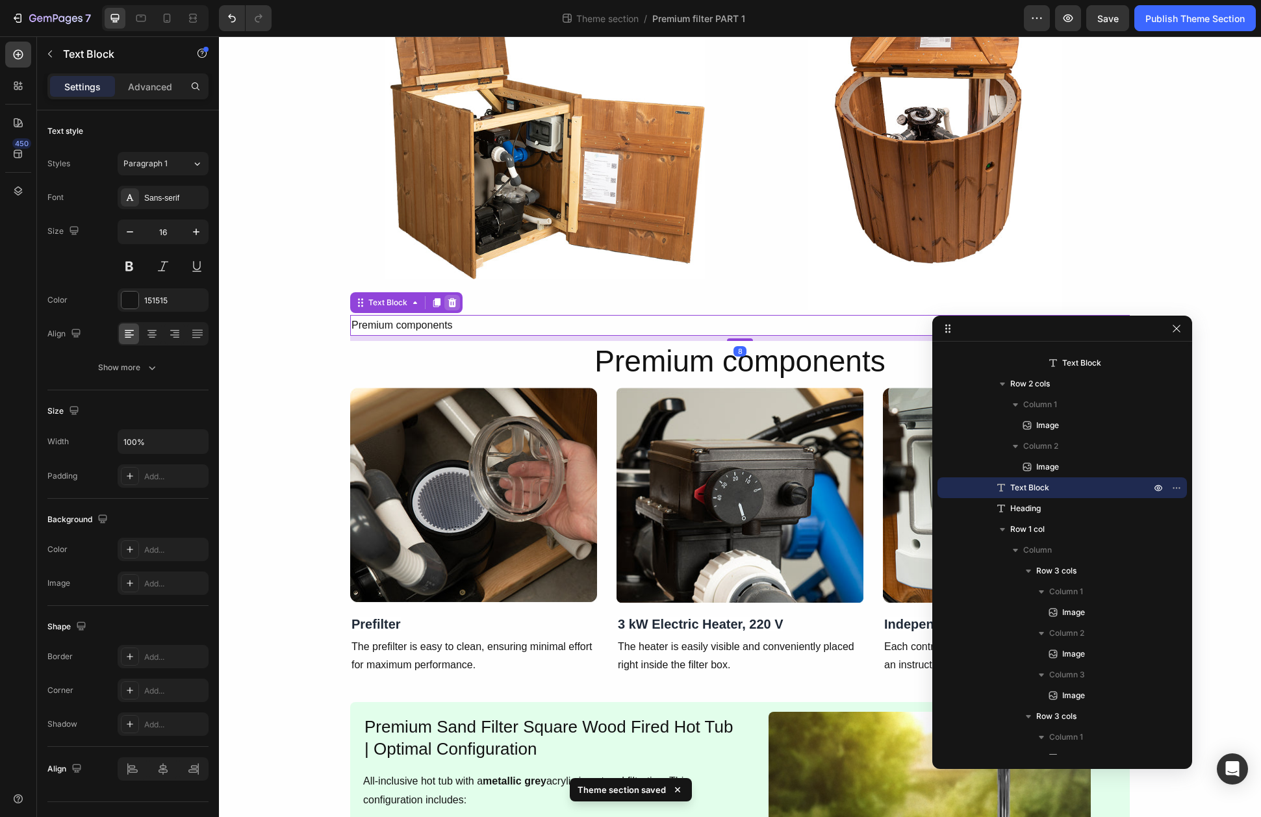
click at [456, 307] on icon at bounding box center [452, 303] width 10 height 10
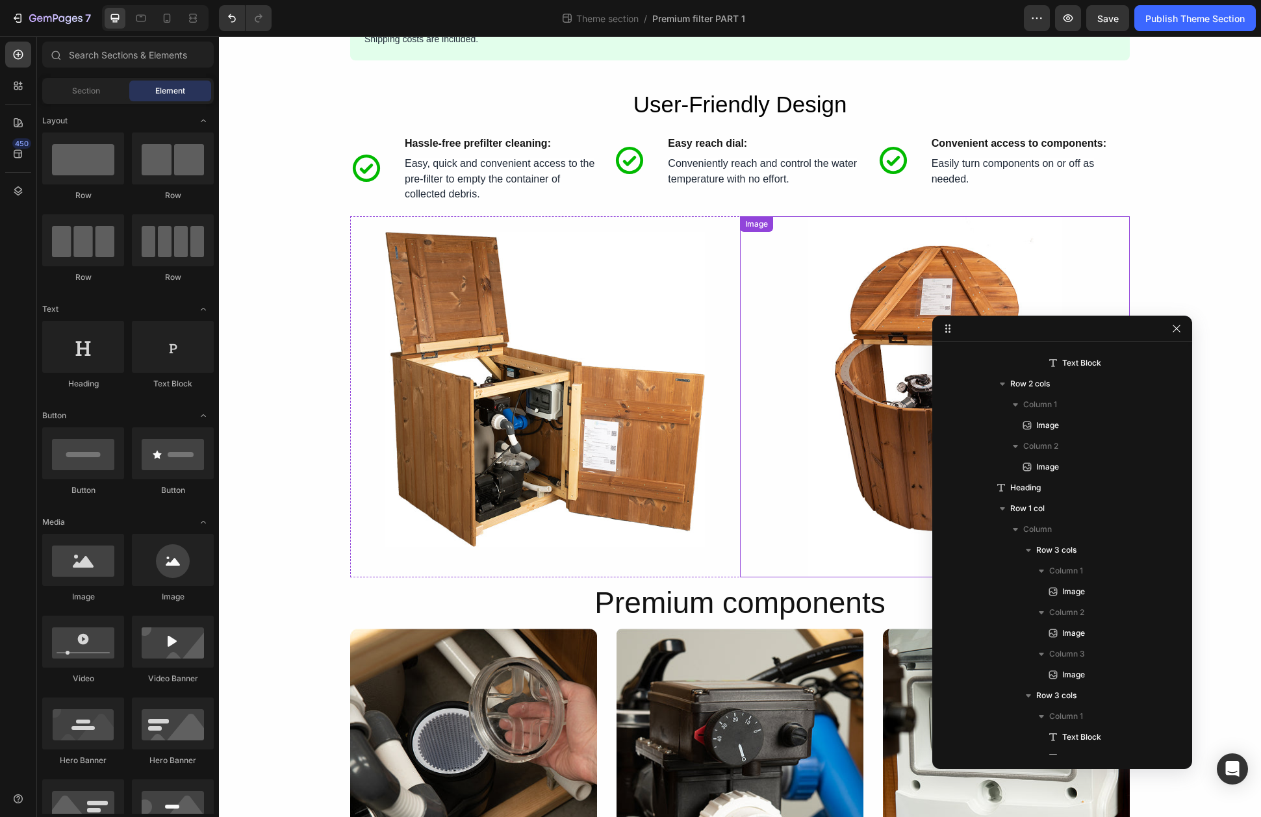
scroll to position [1699, 0]
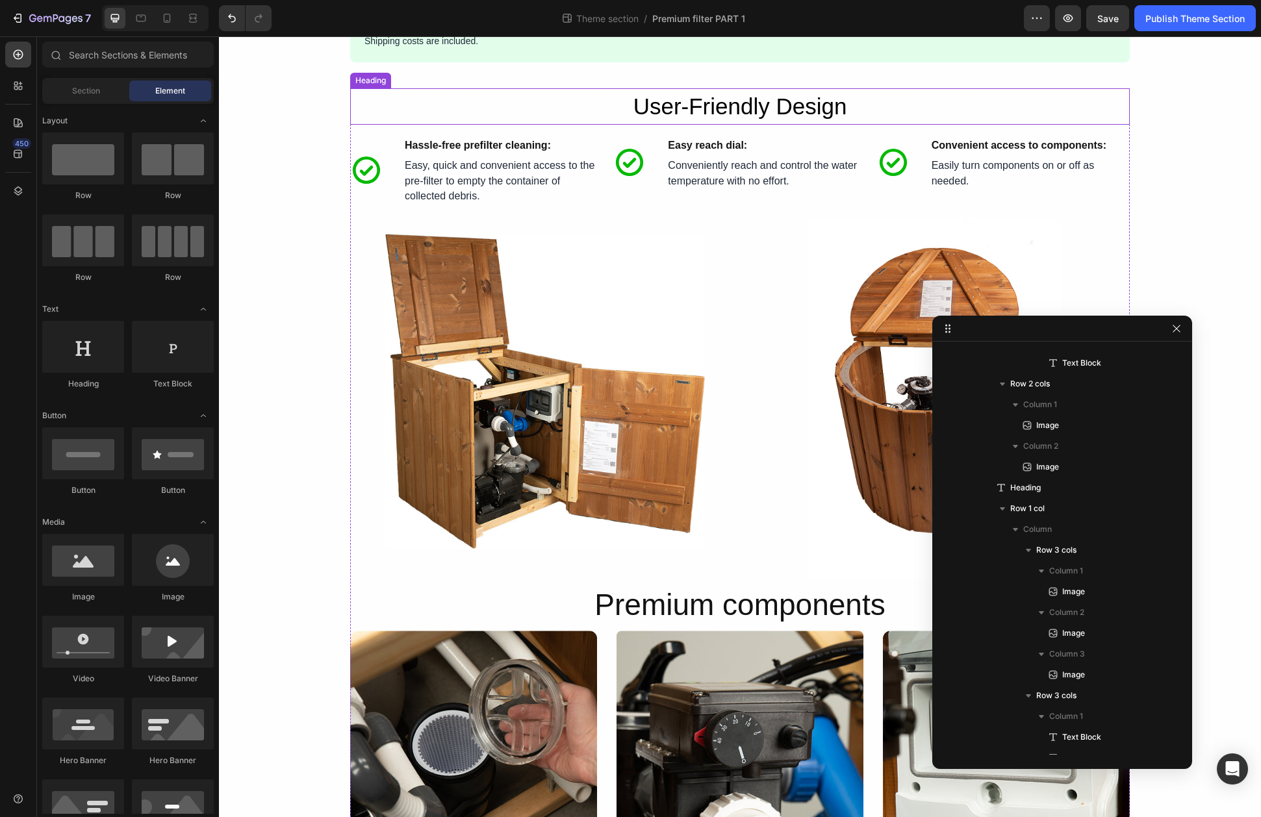
click at [680, 101] on h2 "User-Friendly Design" at bounding box center [740, 106] width 780 height 37
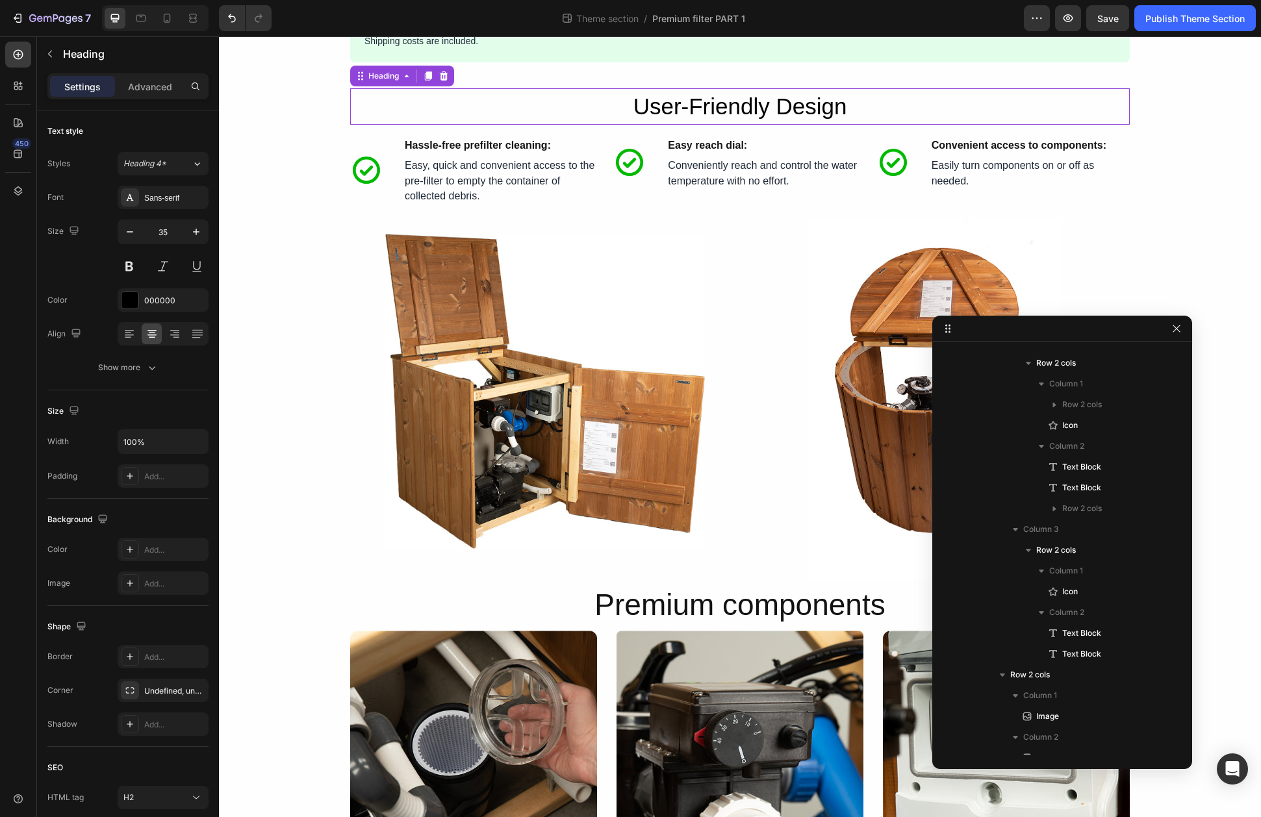
scroll to position [1221, 0]
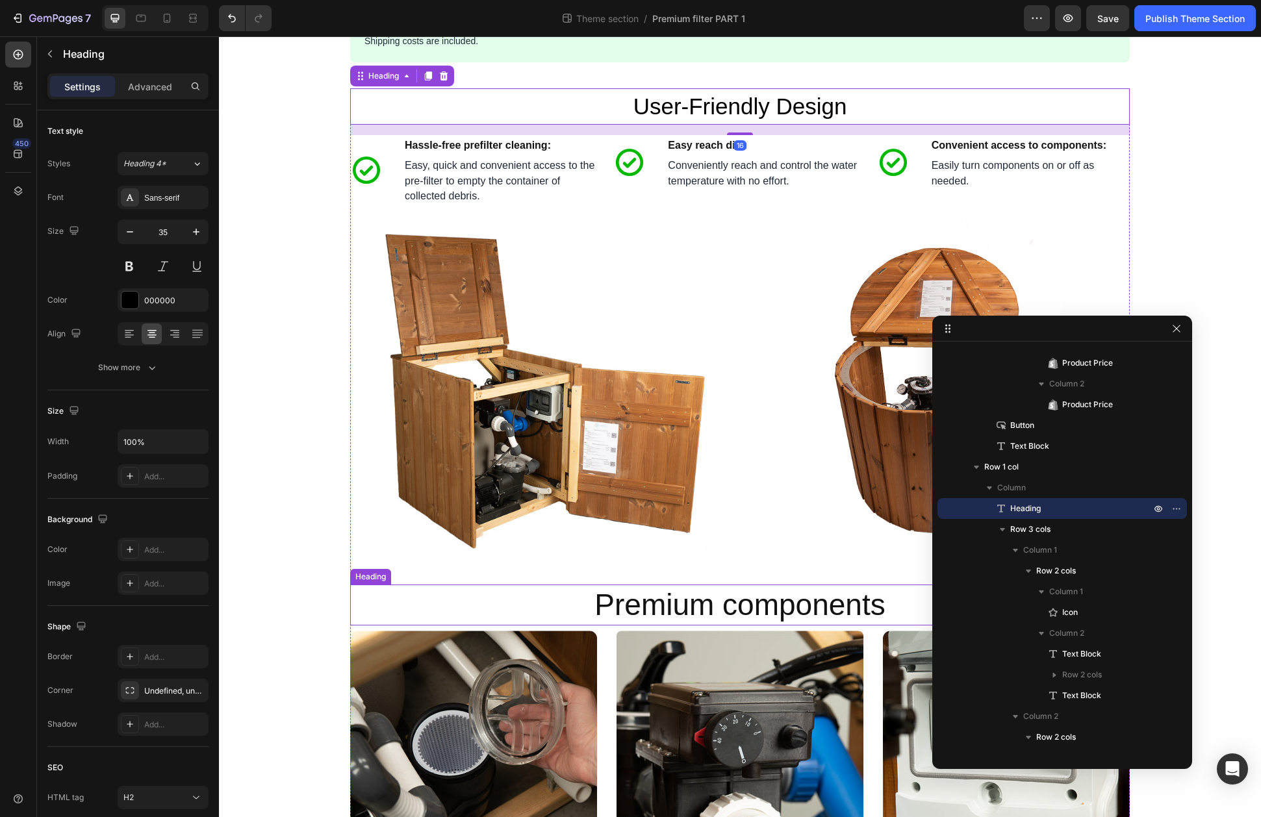
click at [850, 598] on p "Premium components" at bounding box center [739, 605] width 777 height 39
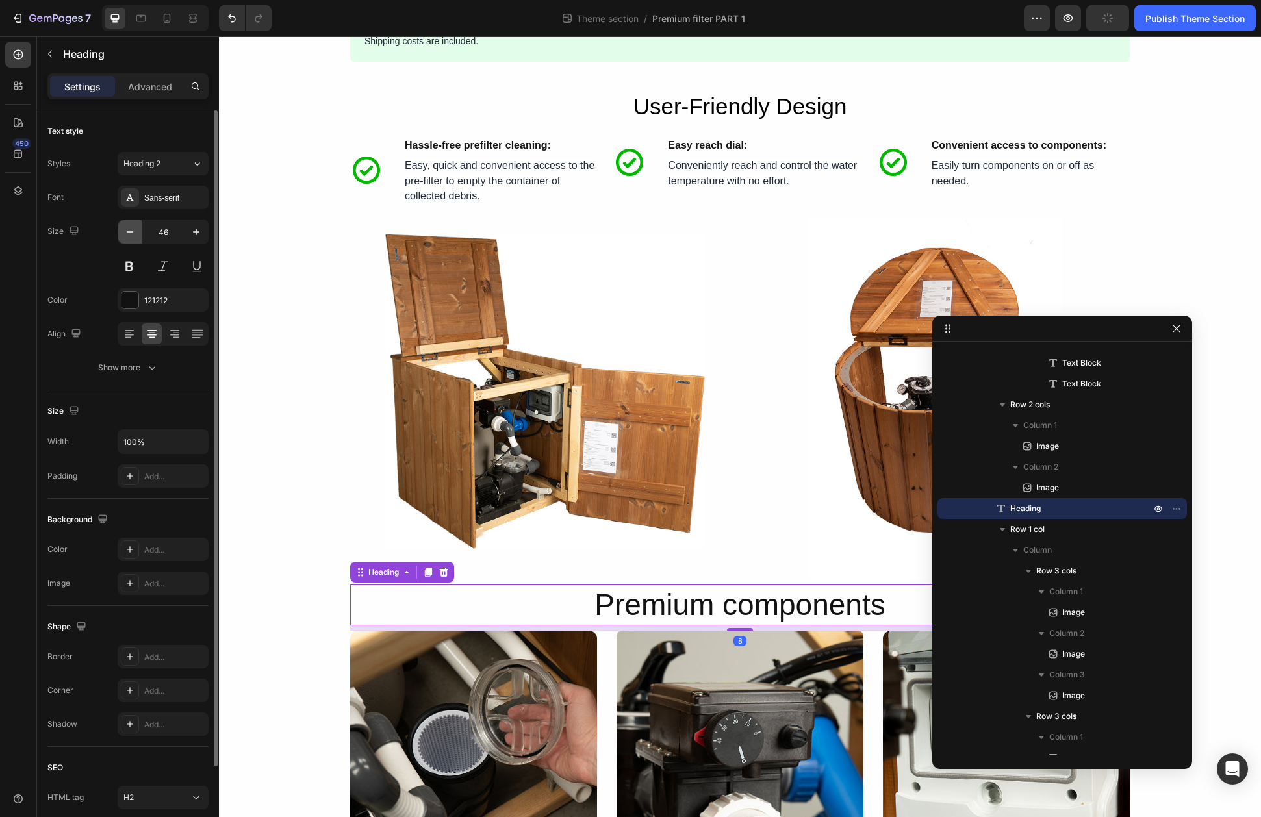
click at [122, 234] on button "button" at bounding box center [129, 231] width 23 height 23
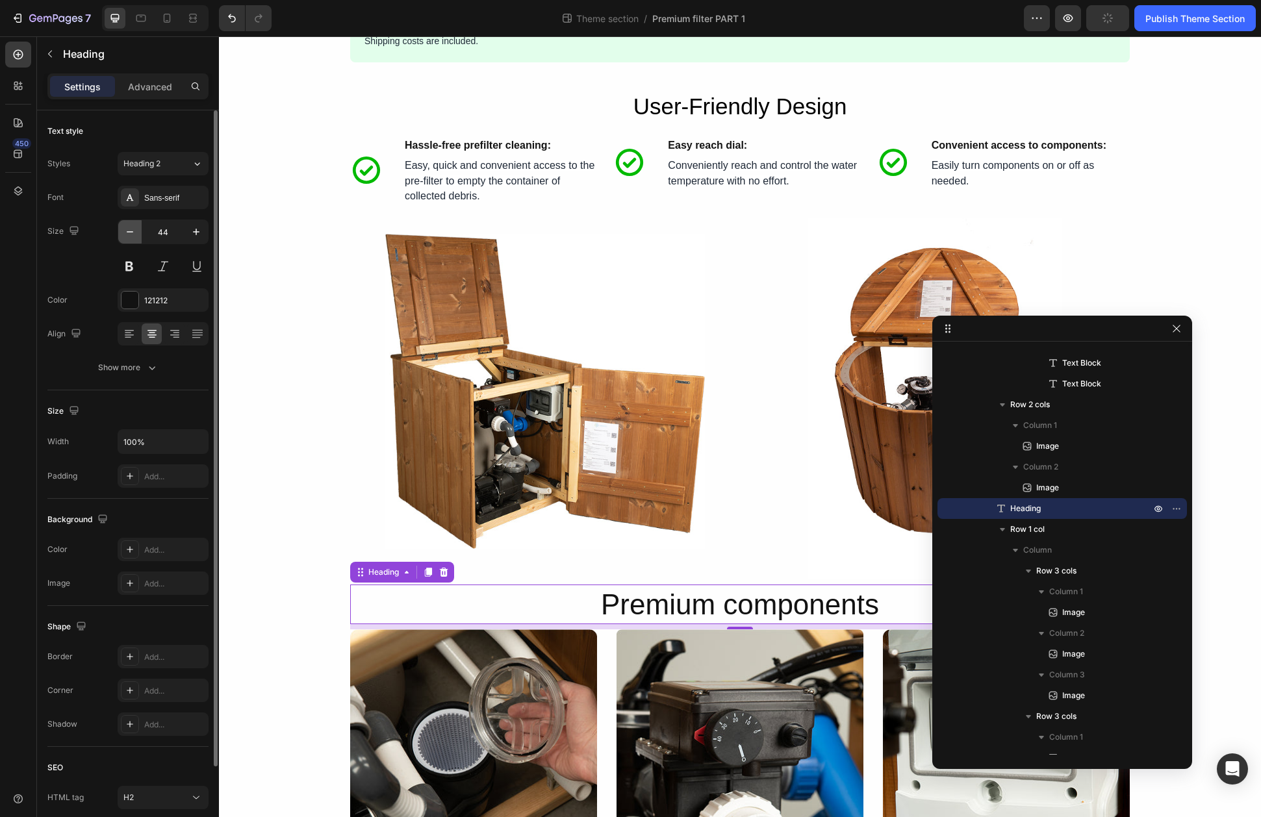
click at [122, 234] on button "button" at bounding box center [129, 231] width 23 height 23
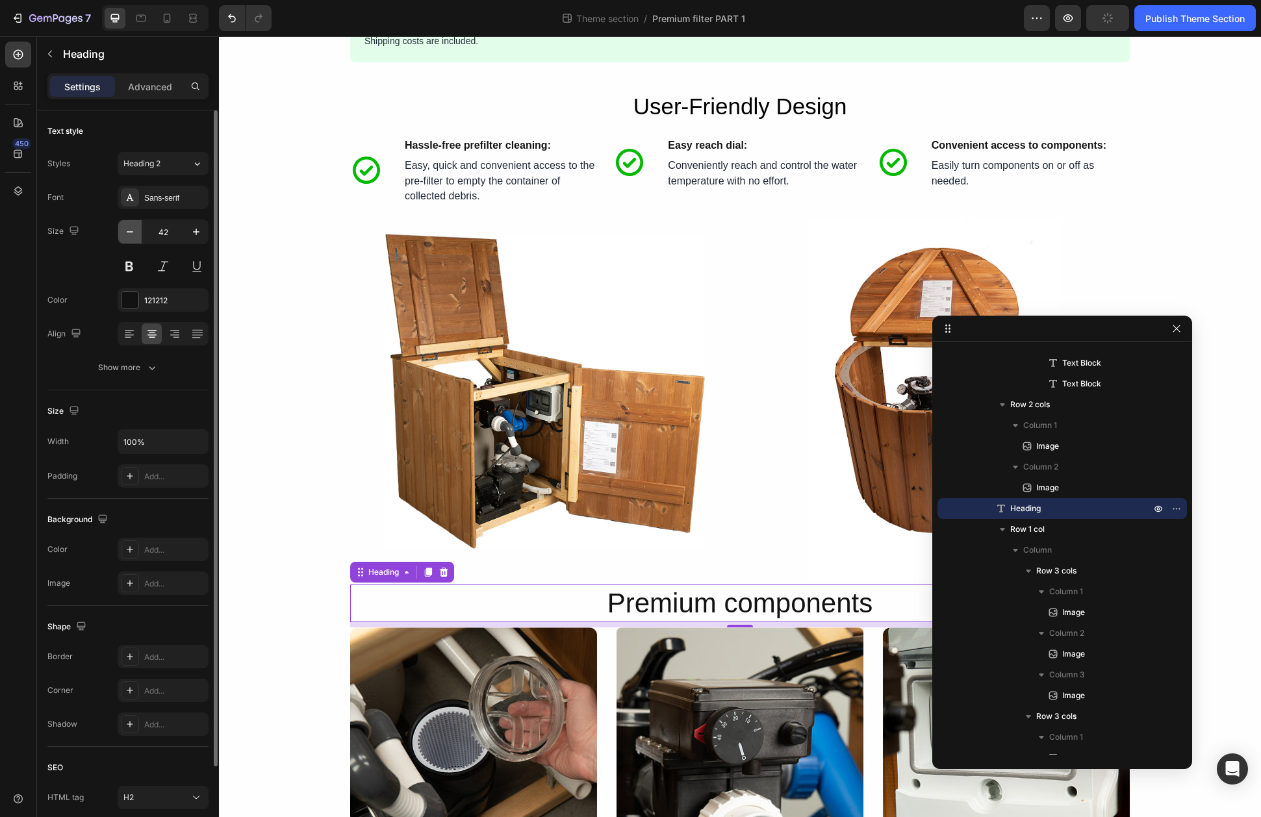
click at [122, 234] on button "button" at bounding box center [129, 231] width 23 height 23
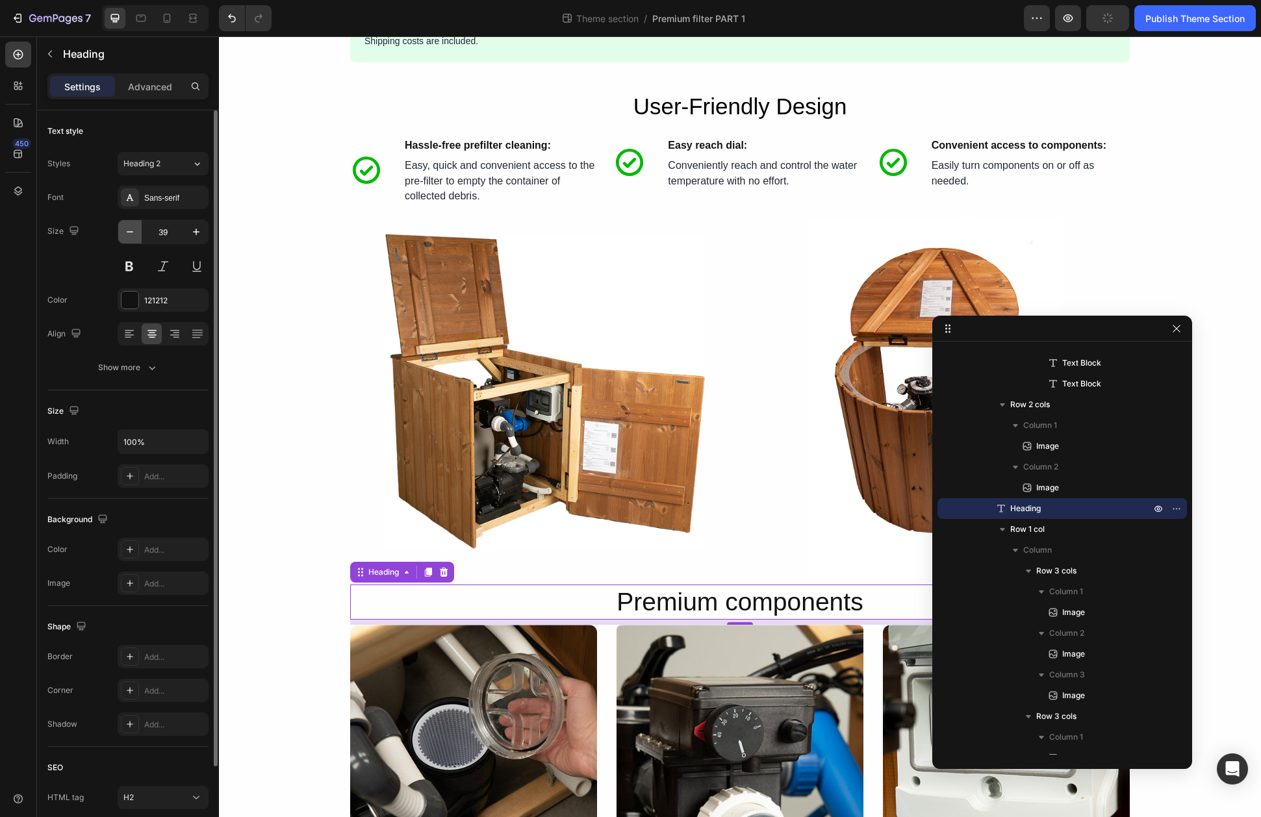
click at [122, 234] on button "button" at bounding box center [129, 231] width 23 height 23
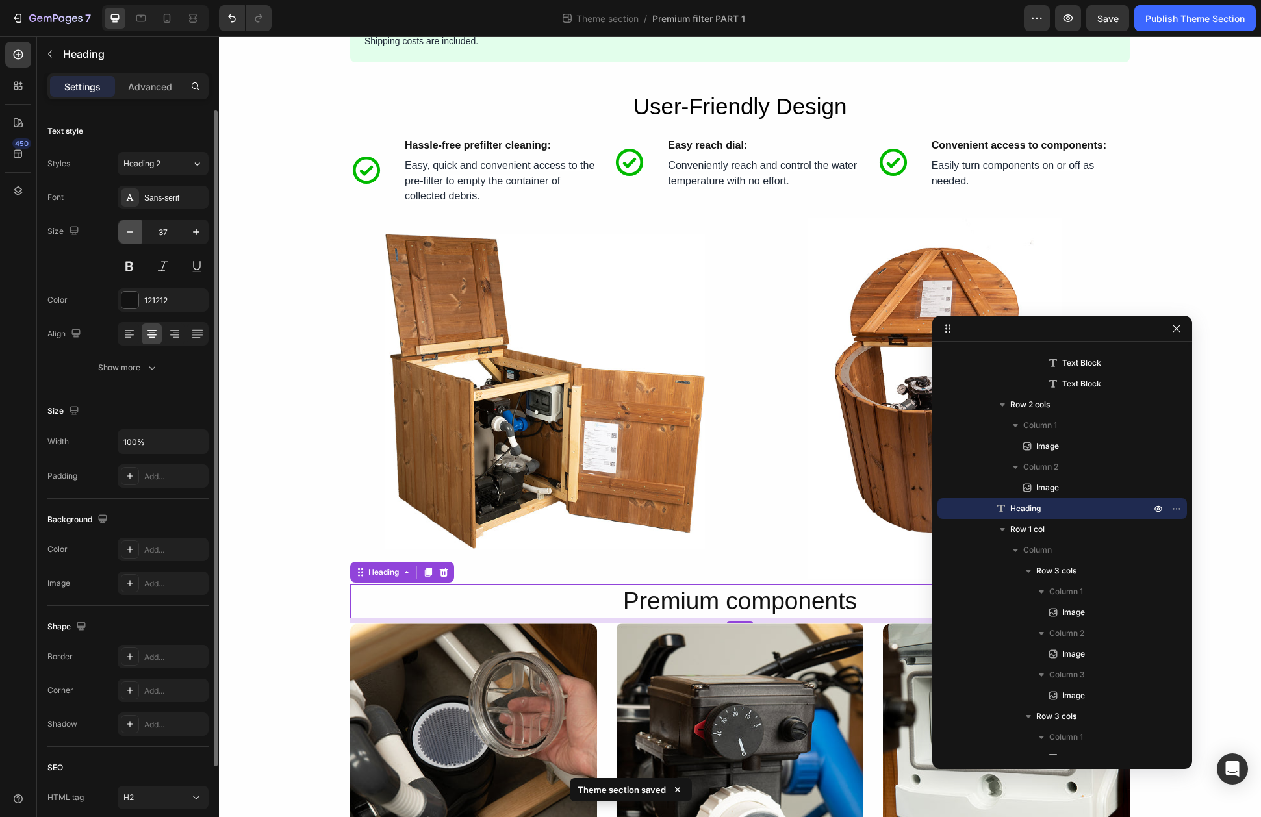
click at [122, 234] on button "button" at bounding box center [129, 231] width 23 height 23
type input "35"
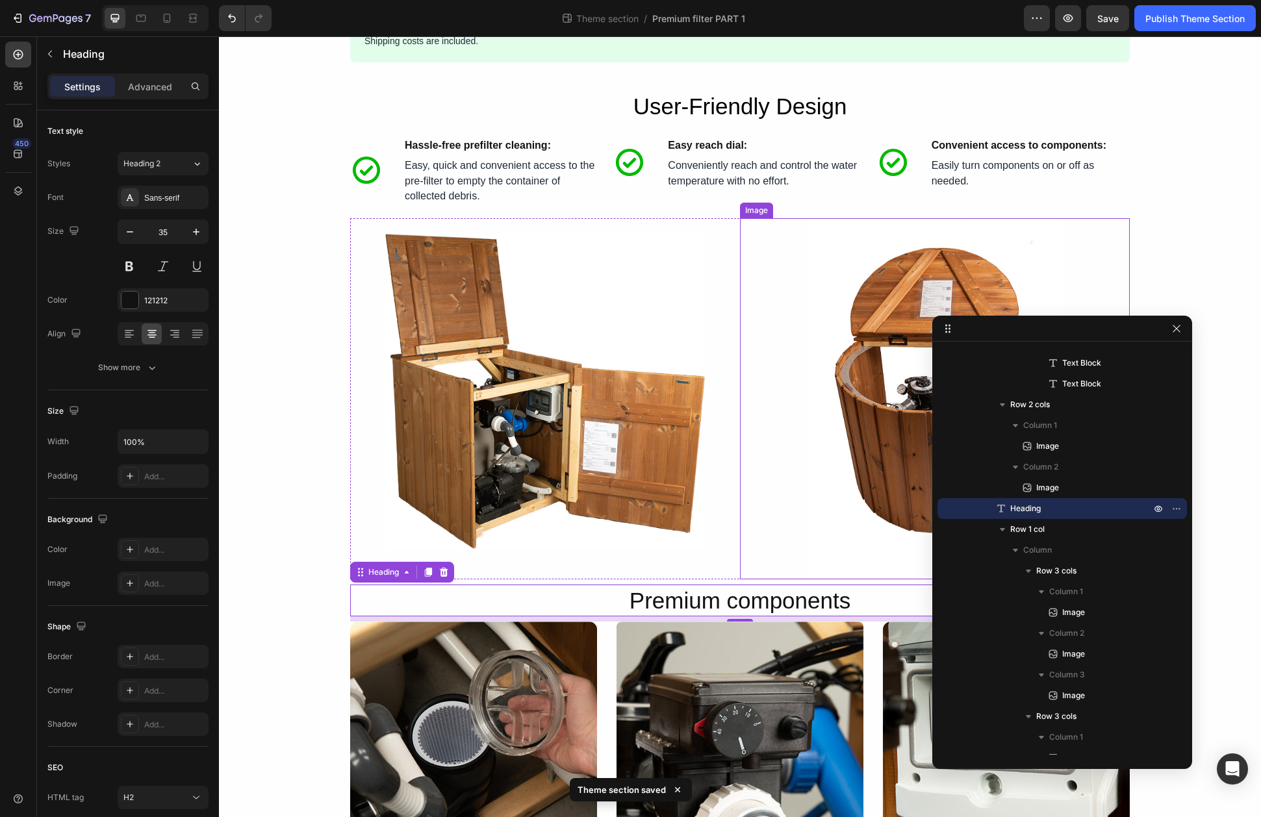
click at [780, 485] on div at bounding box center [935, 398] width 390 height 361
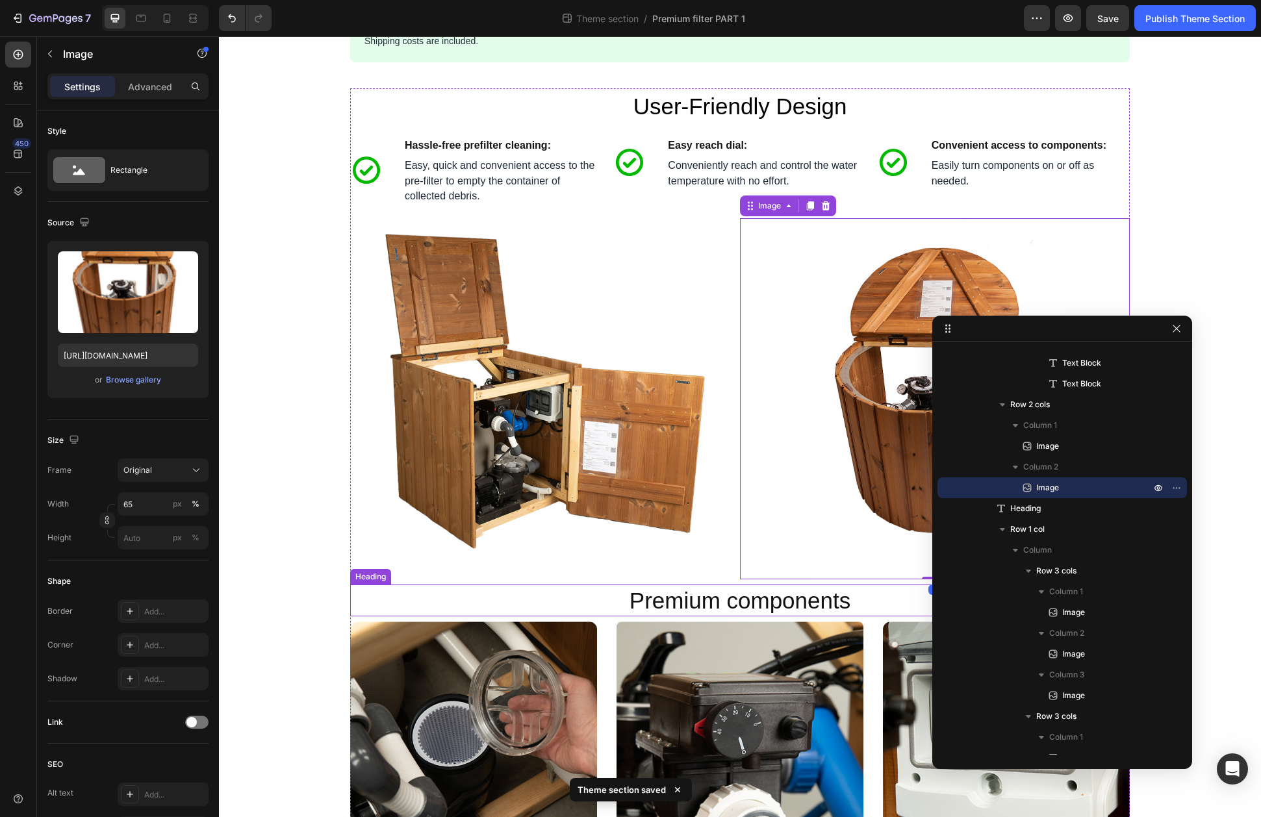
click at [755, 607] on p "Premium components" at bounding box center [739, 601] width 777 height 30
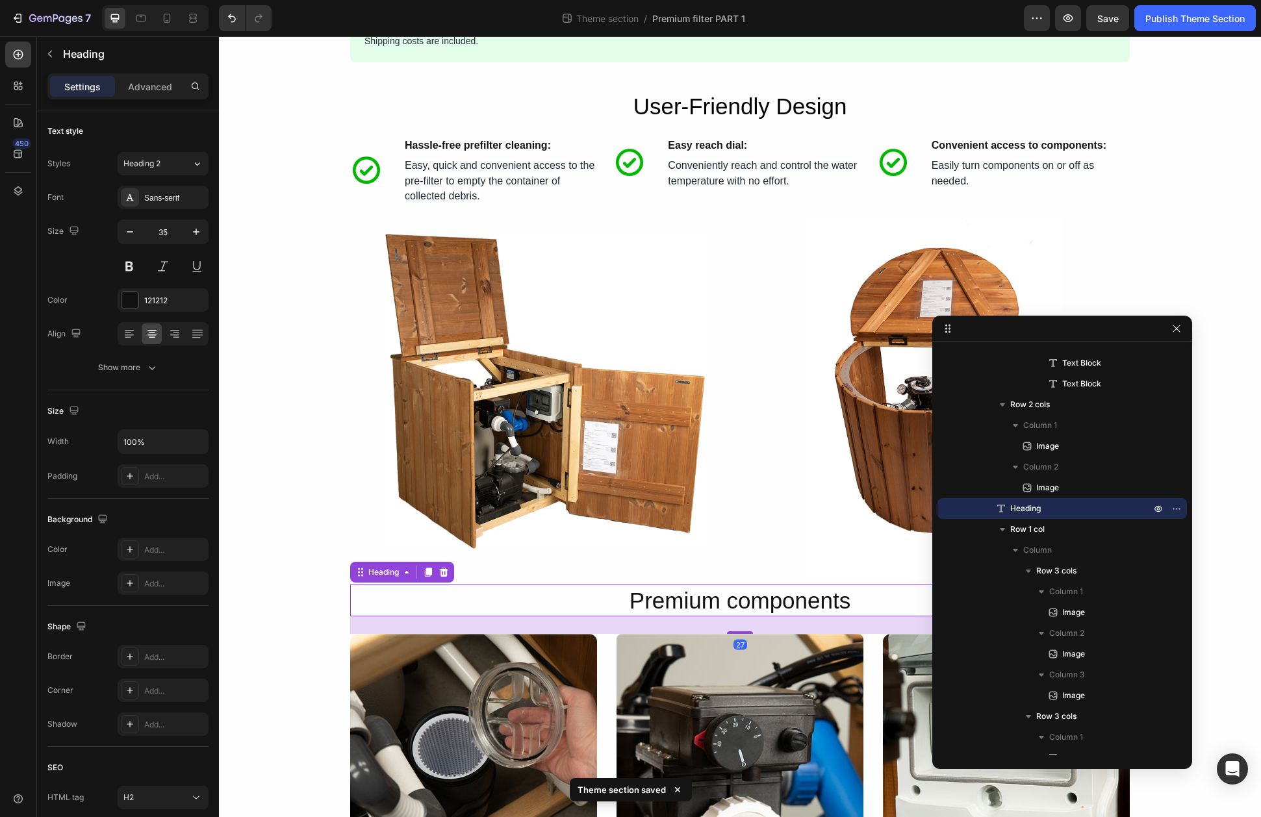
drag, startPoint x: 745, startPoint y: 622, endPoint x: 744, endPoint y: 630, distance: 7.8
click at [746, 634] on div at bounding box center [740, 632] width 26 height 3
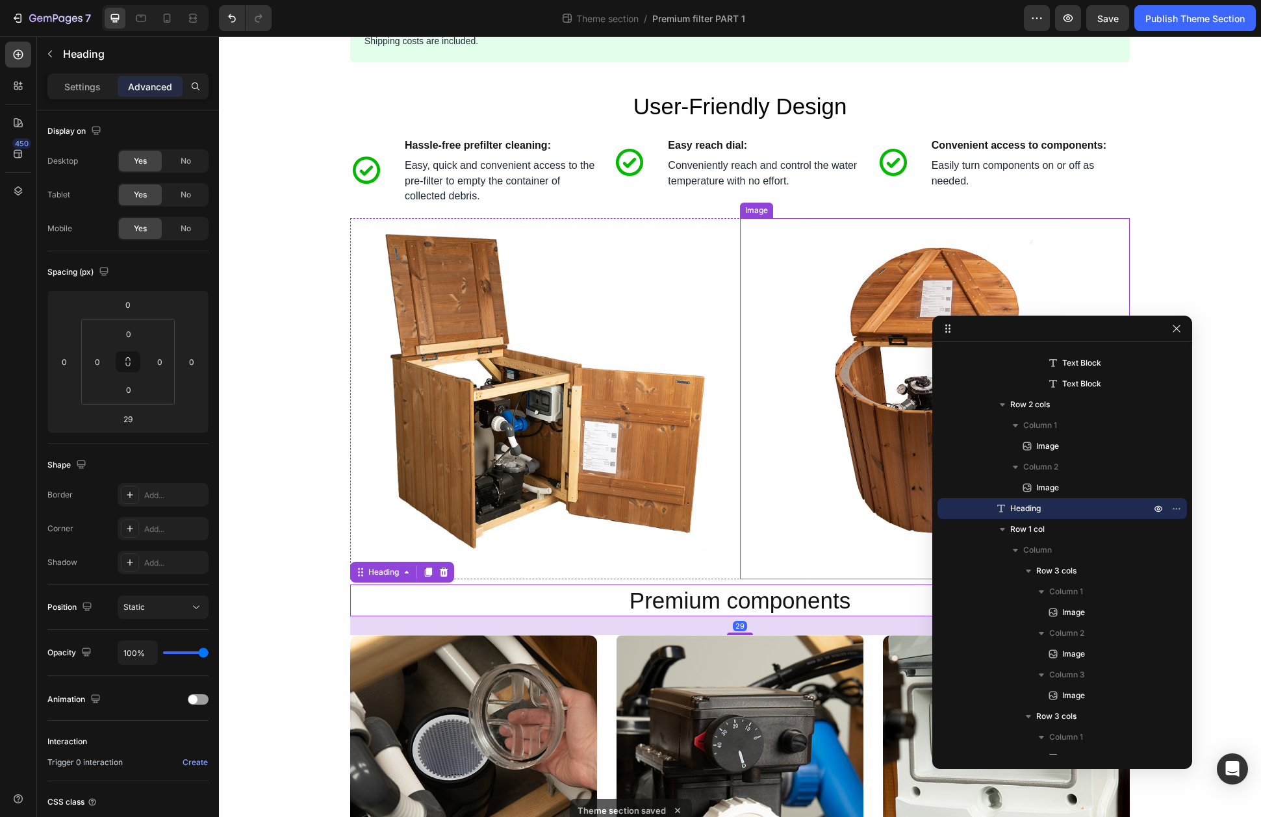
click at [767, 543] on div at bounding box center [935, 398] width 390 height 361
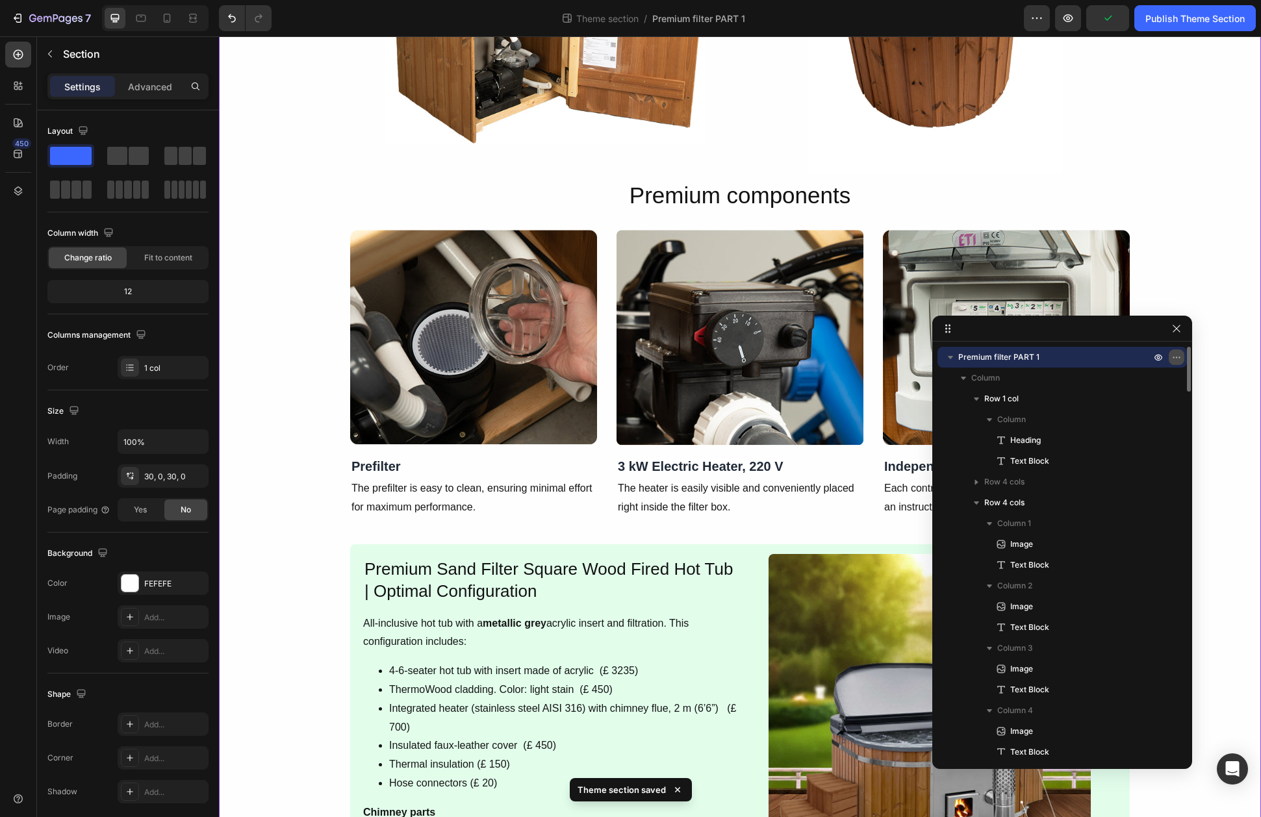
scroll to position [2141, 0]
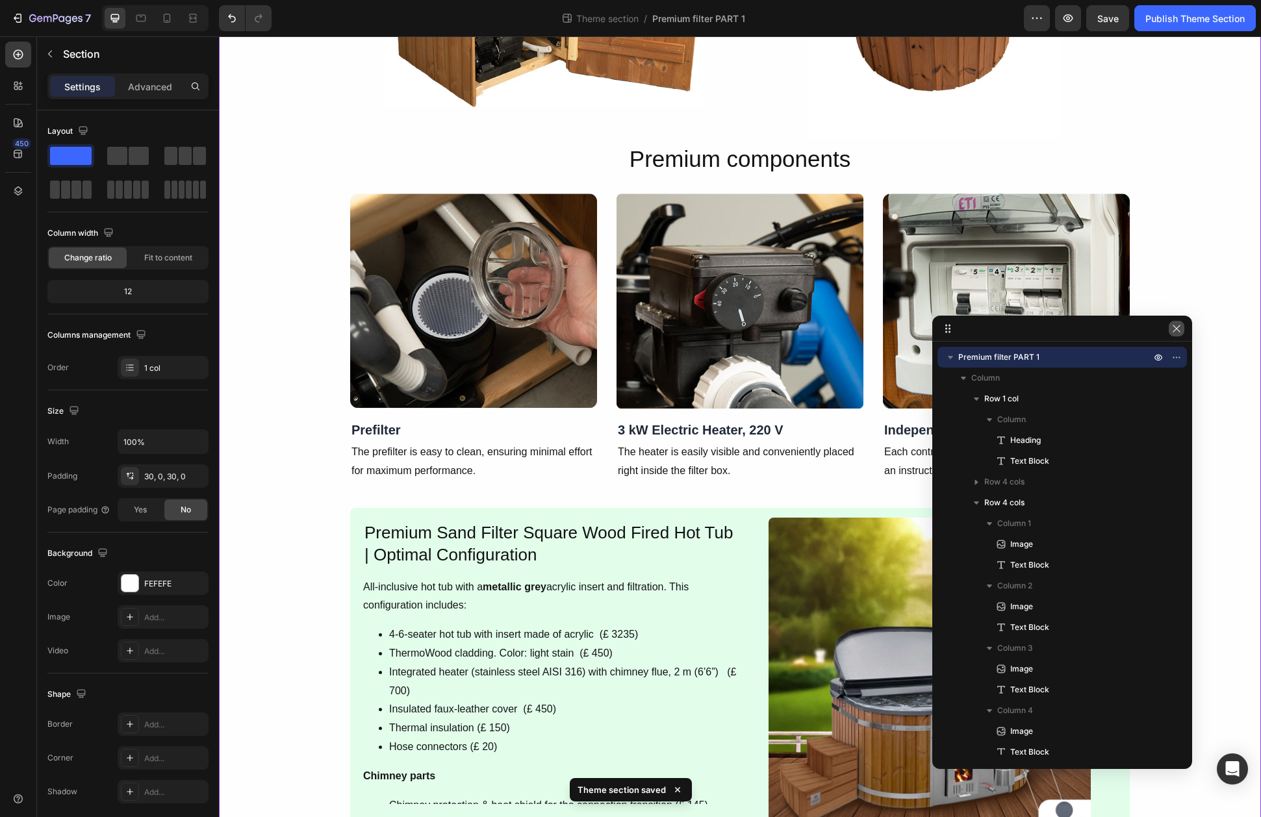
click at [1177, 333] on icon "button" at bounding box center [1176, 329] width 10 height 10
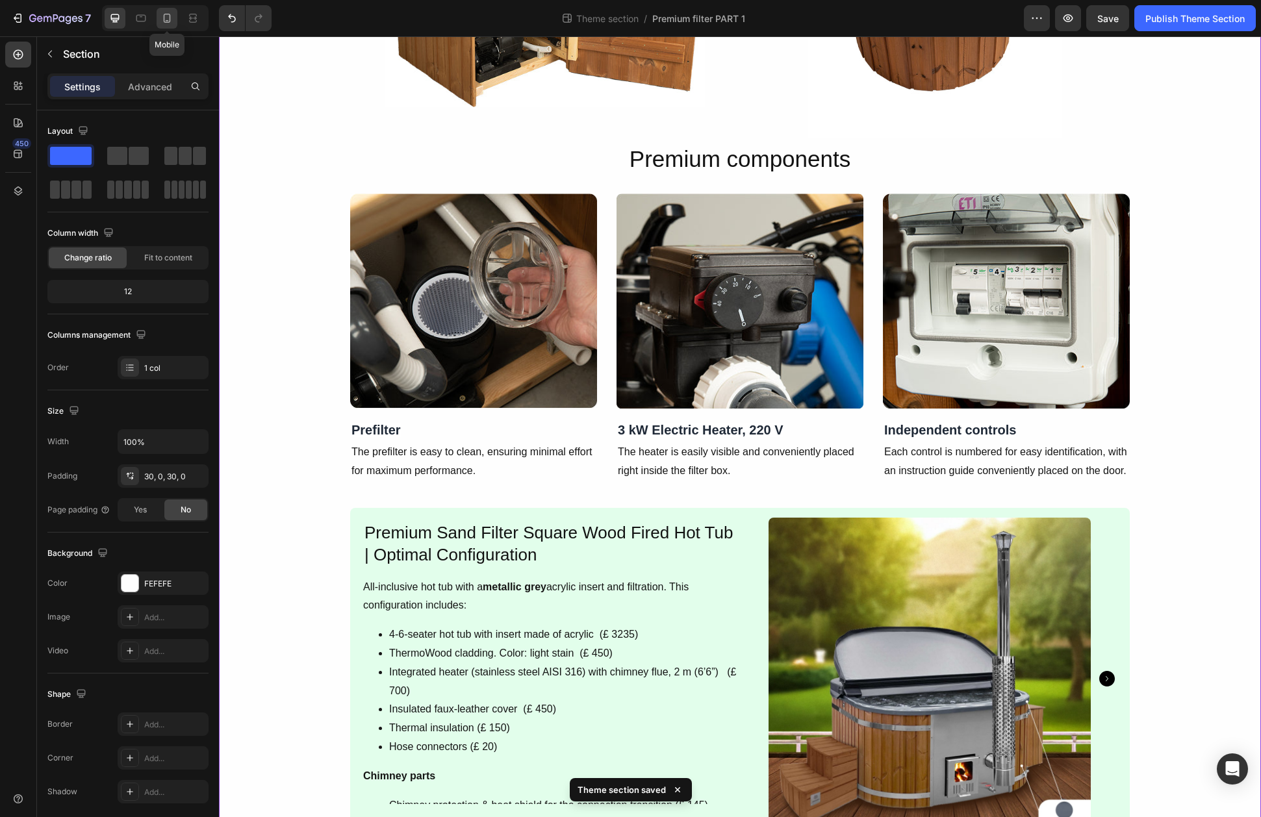
click at [162, 19] on icon at bounding box center [166, 18] width 13 height 13
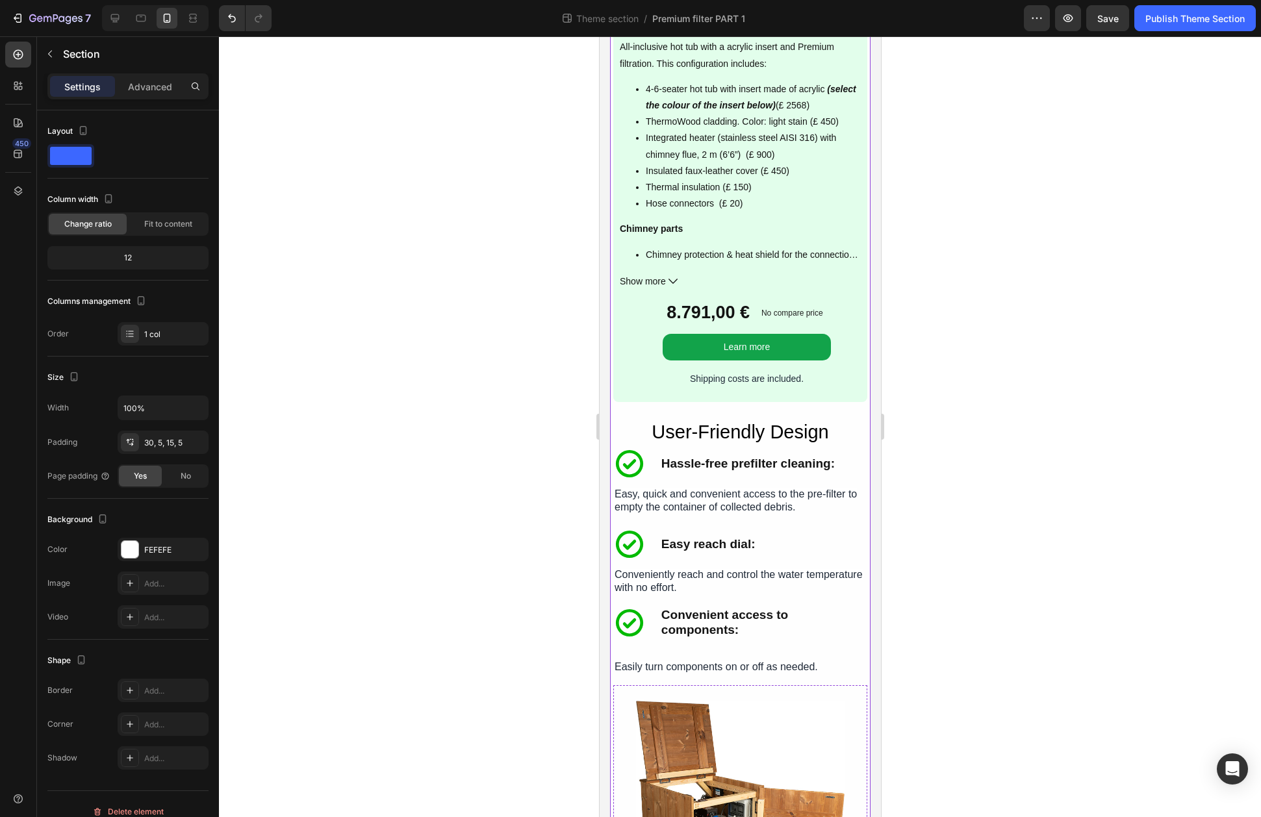
scroll to position [2461, 0]
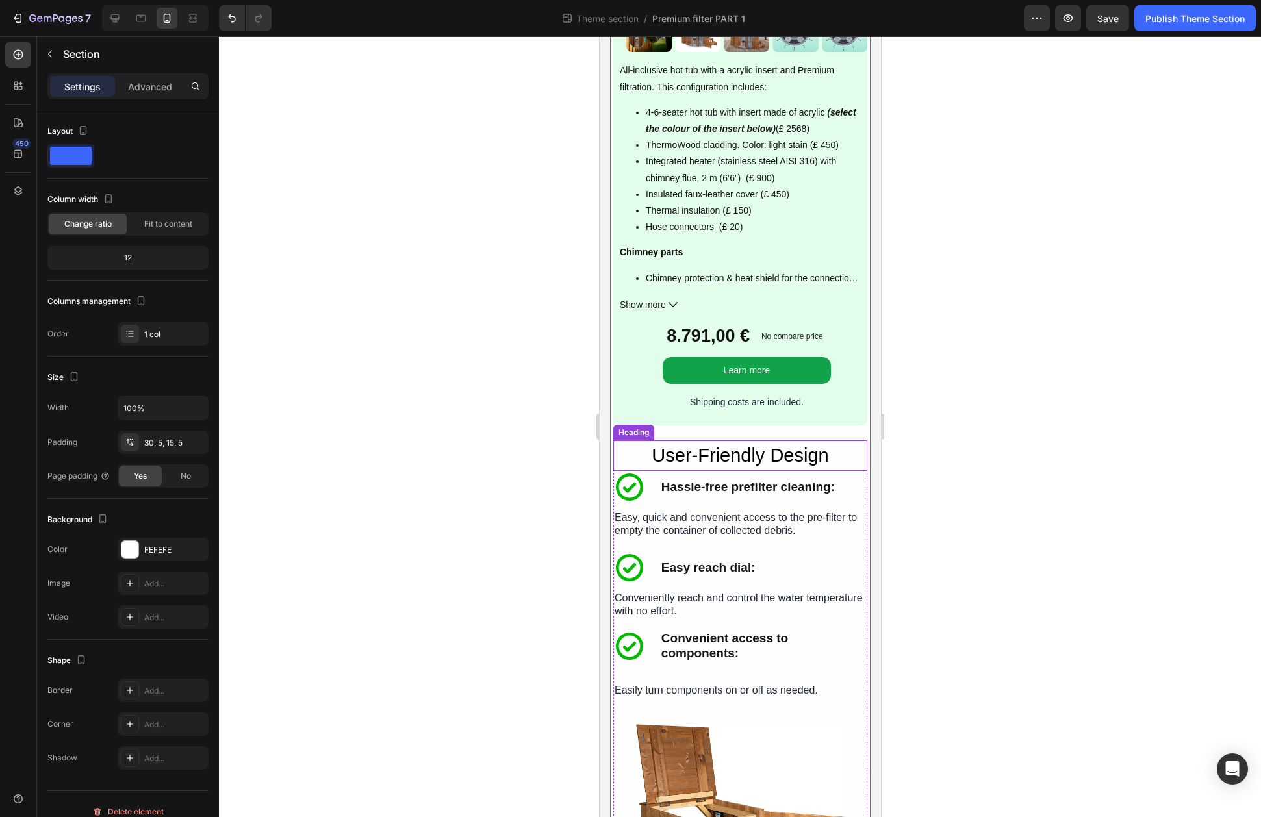
click at [768, 457] on h2 "User-Friendly Design" at bounding box center [740, 455] width 254 height 31
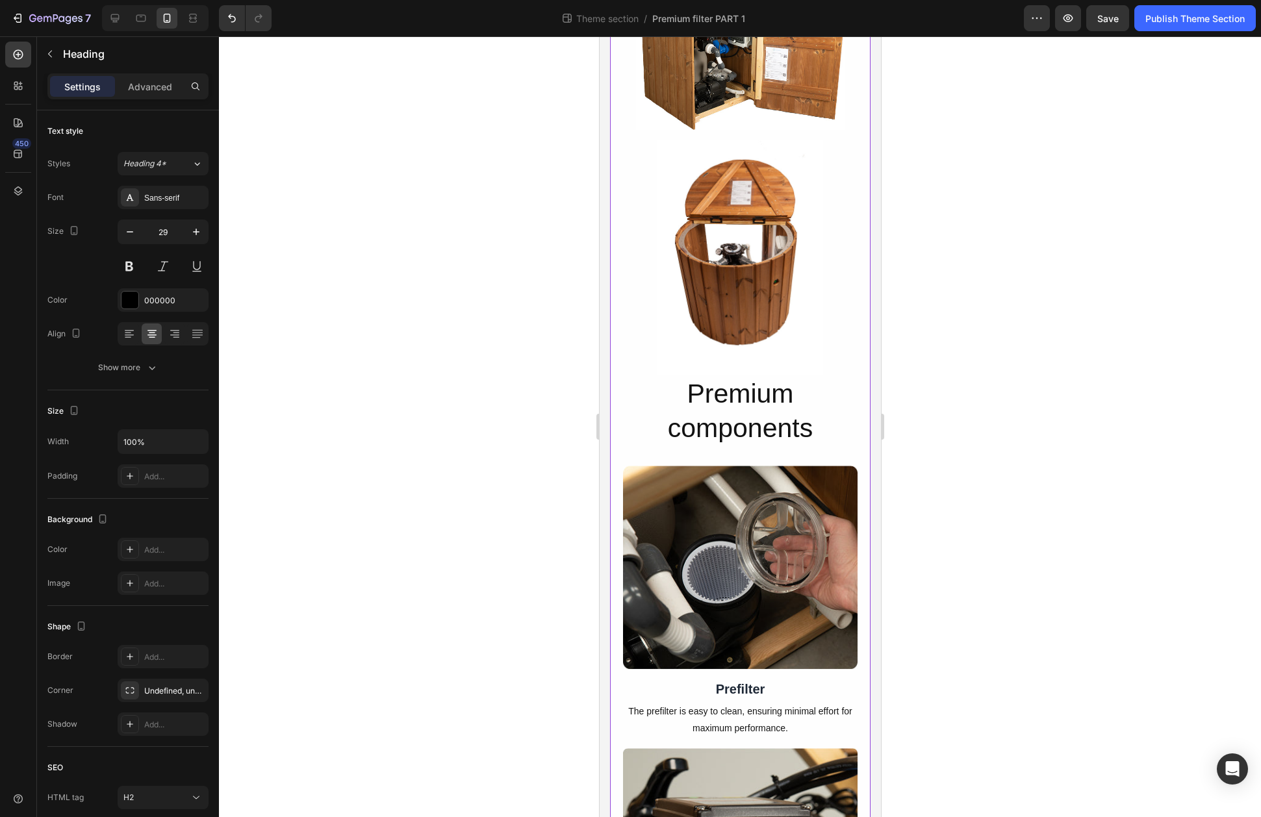
scroll to position [3291, 0]
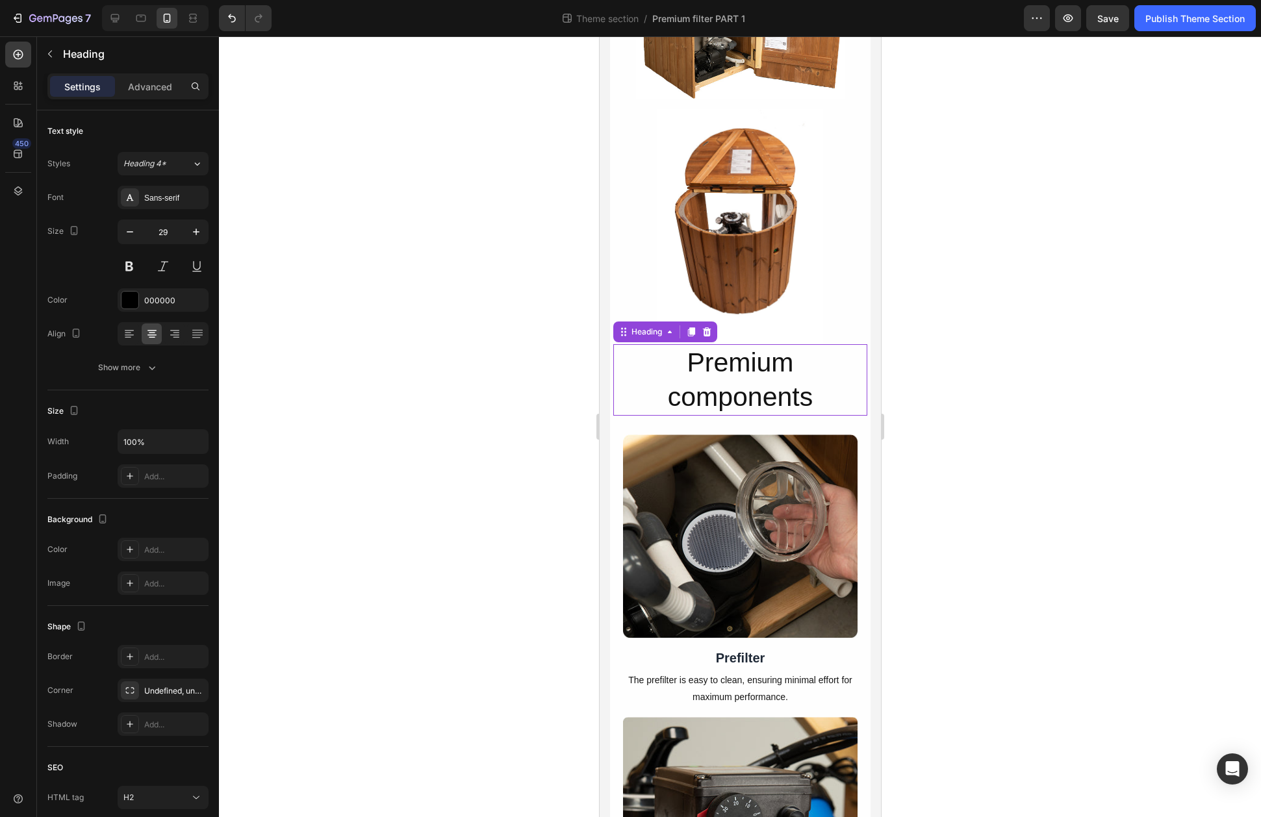
click at [734, 404] on p "Premium components" at bounding box center [739, 381] width 251 height 70
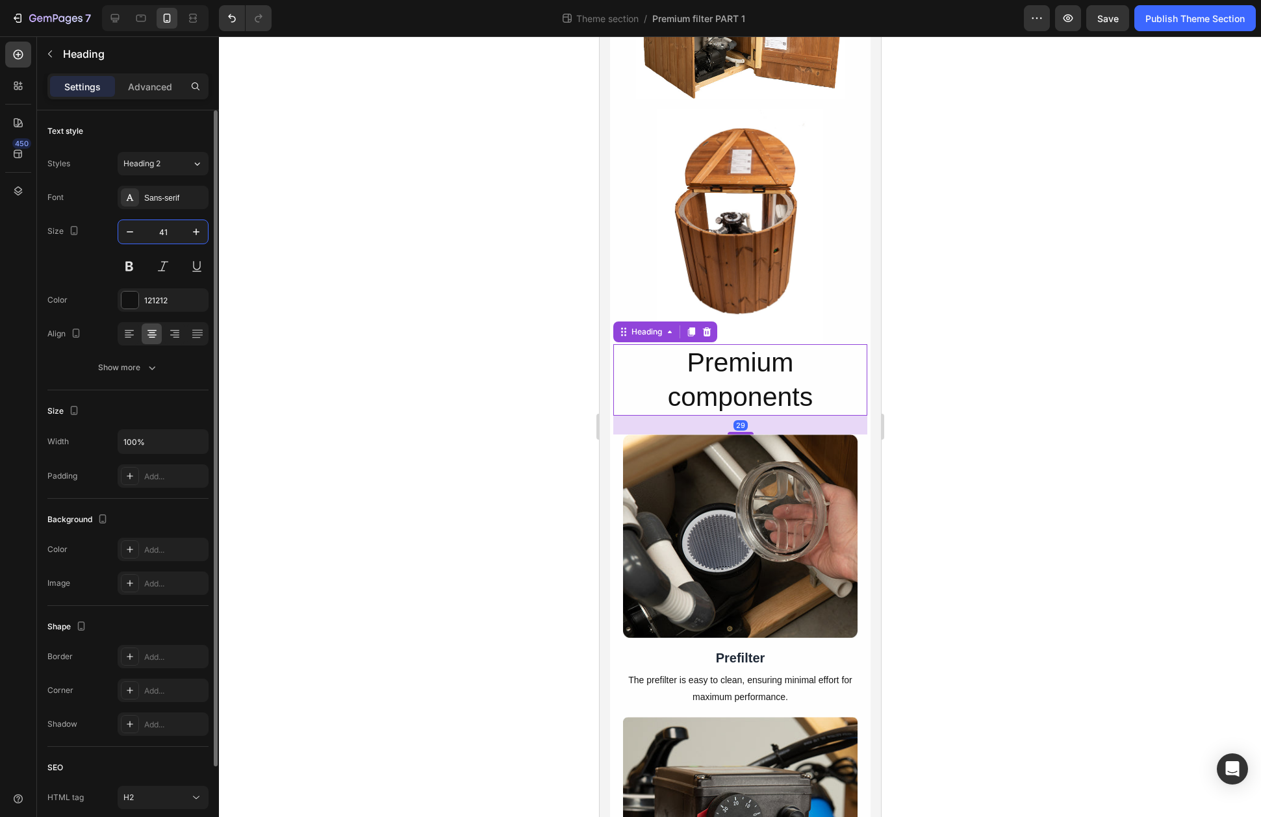
click at [175, 237] on input "41" at bounding box center [163, 231] width 43 height 23
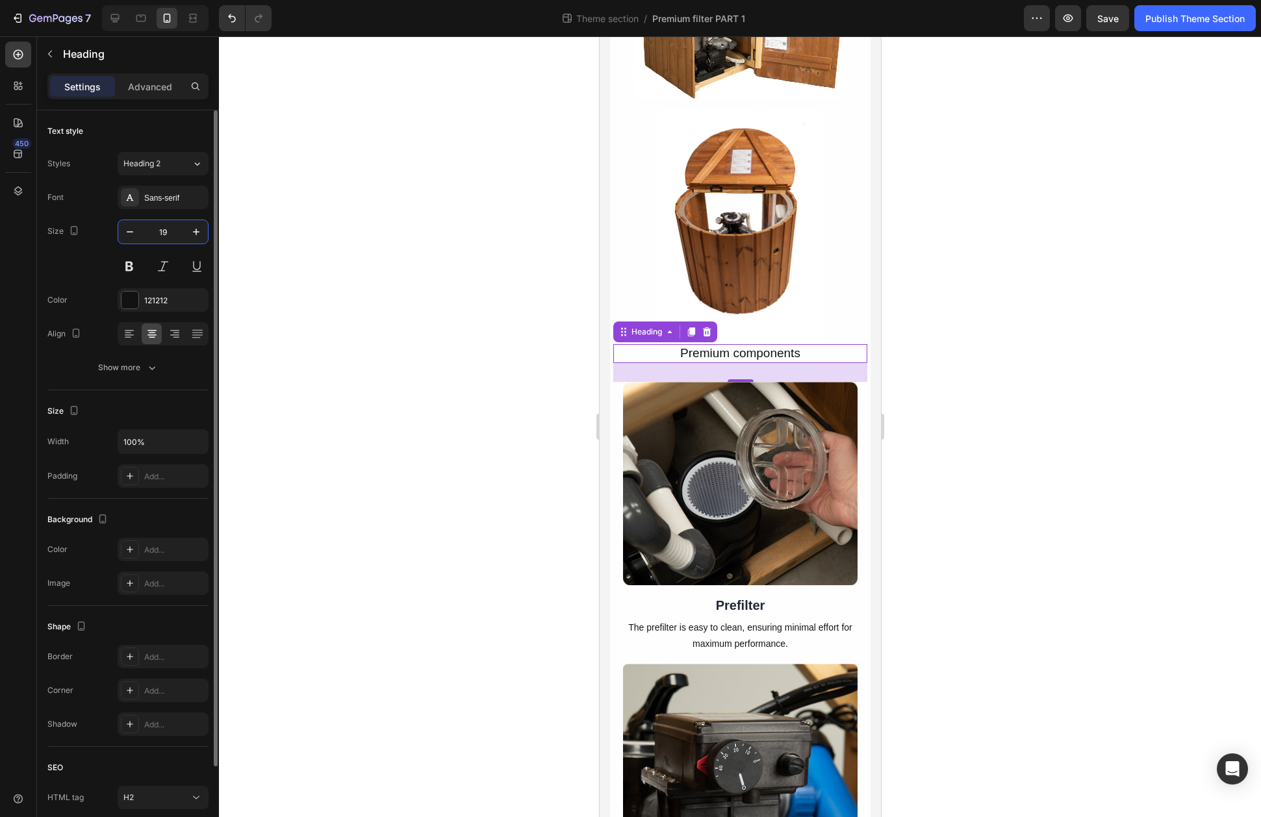
click at [175, 237] on input "19" at bounding box center [163, 231] width 43 height 23
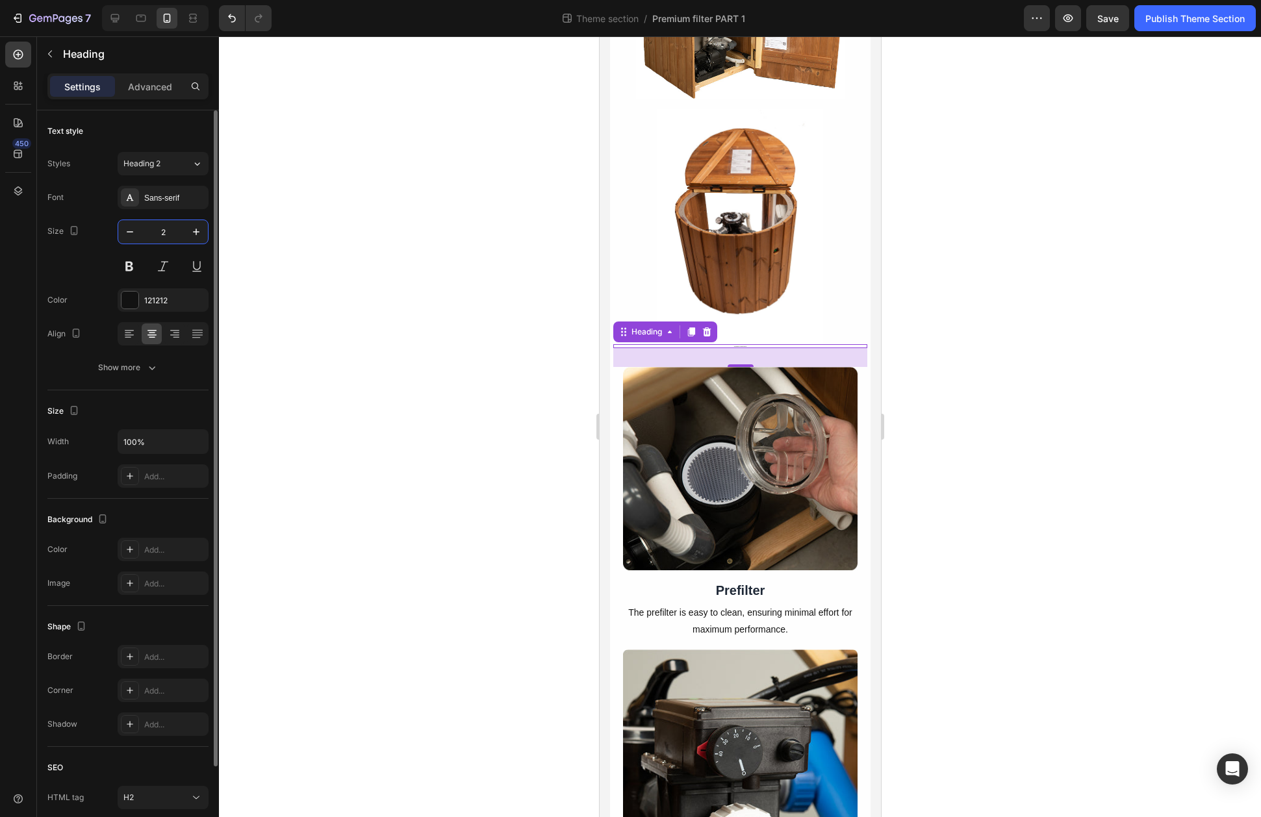
type input "29"
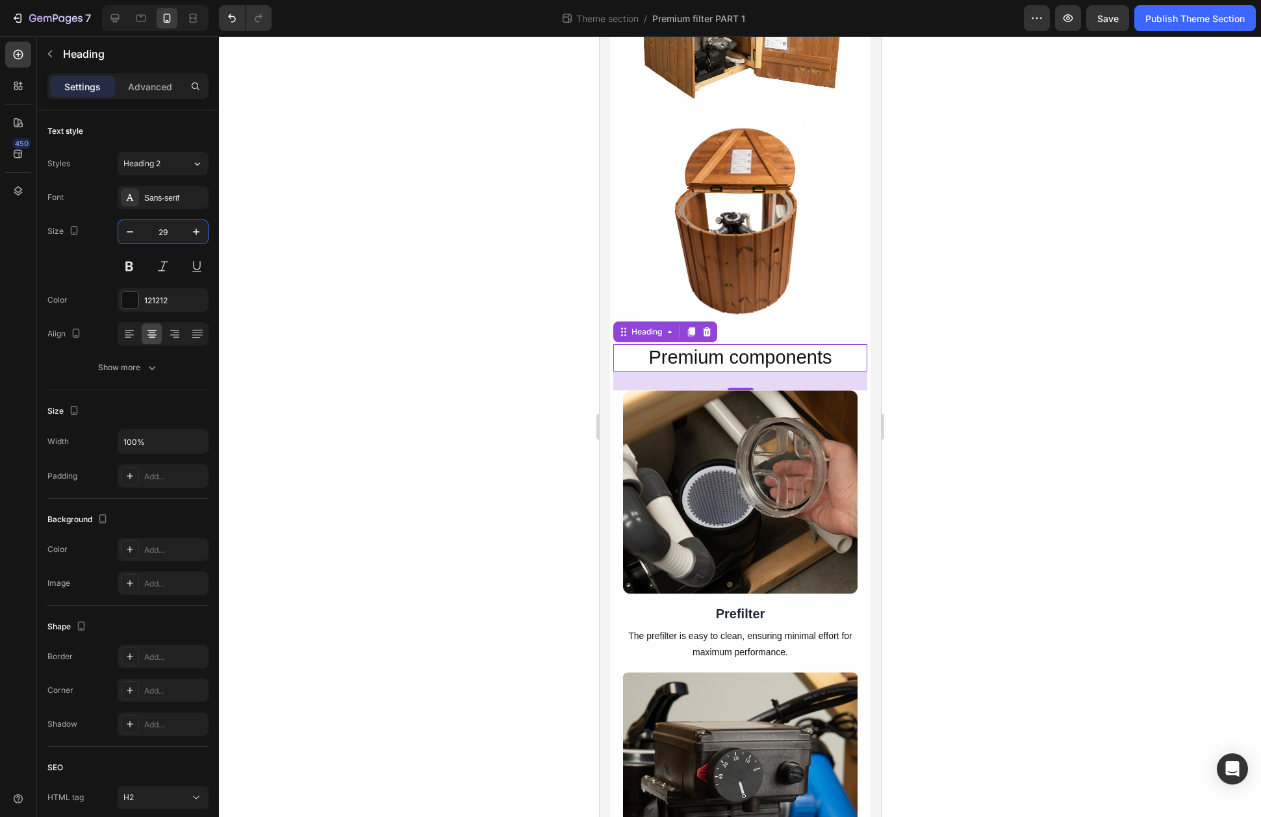
click at [923, 423] on div at bounding box center [740, 426] width 1042 height 781
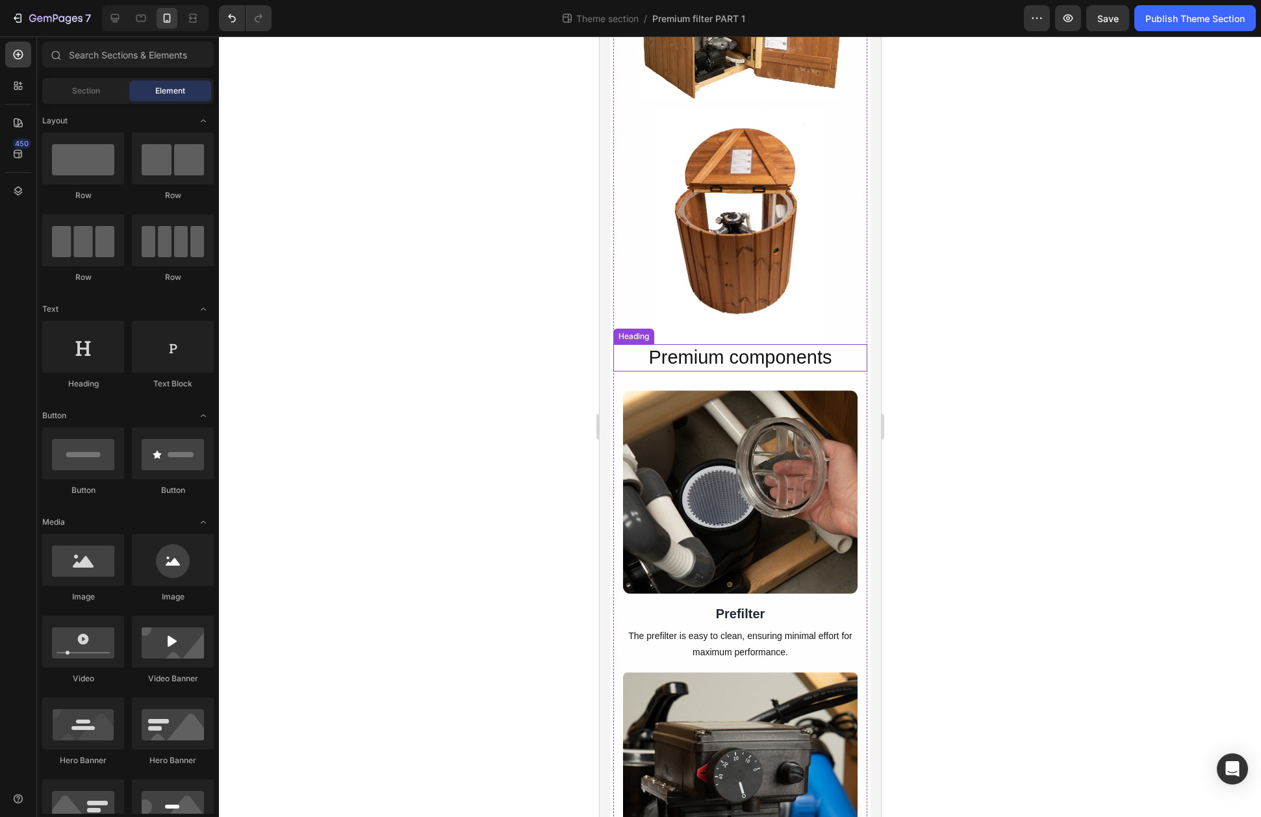
click at [721, 369] on p "Premium components" at bounding box center [739, 358] width 251 height 25
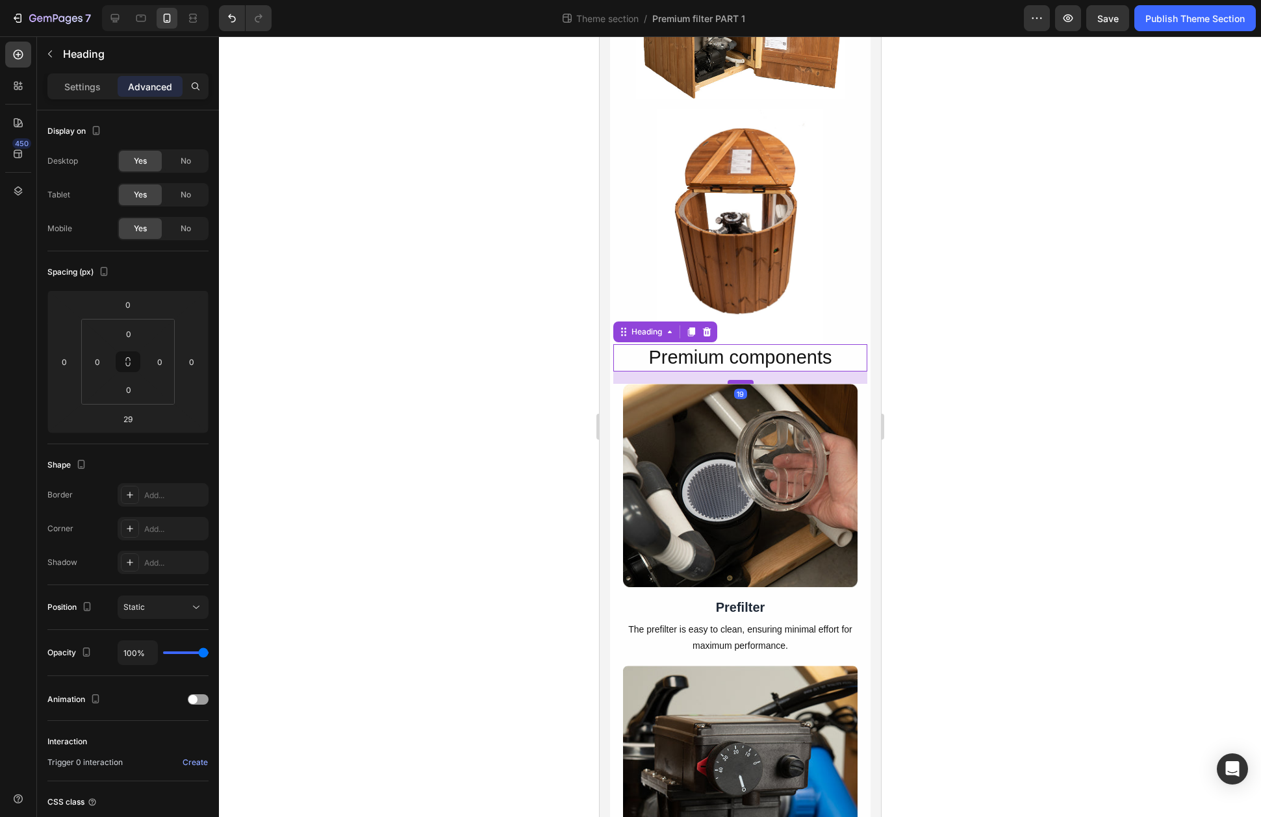
drag, startPoint x: 739, startPoint y: 398, endPoint x: 740, endPoint y: 391, distance: 6.5
click at [740, 384] on div at bounding box center [740, 382] width 26 height 4
type input "19"
click at [965, 429] on div at bounding box center [740, 426] width 1042 height 781
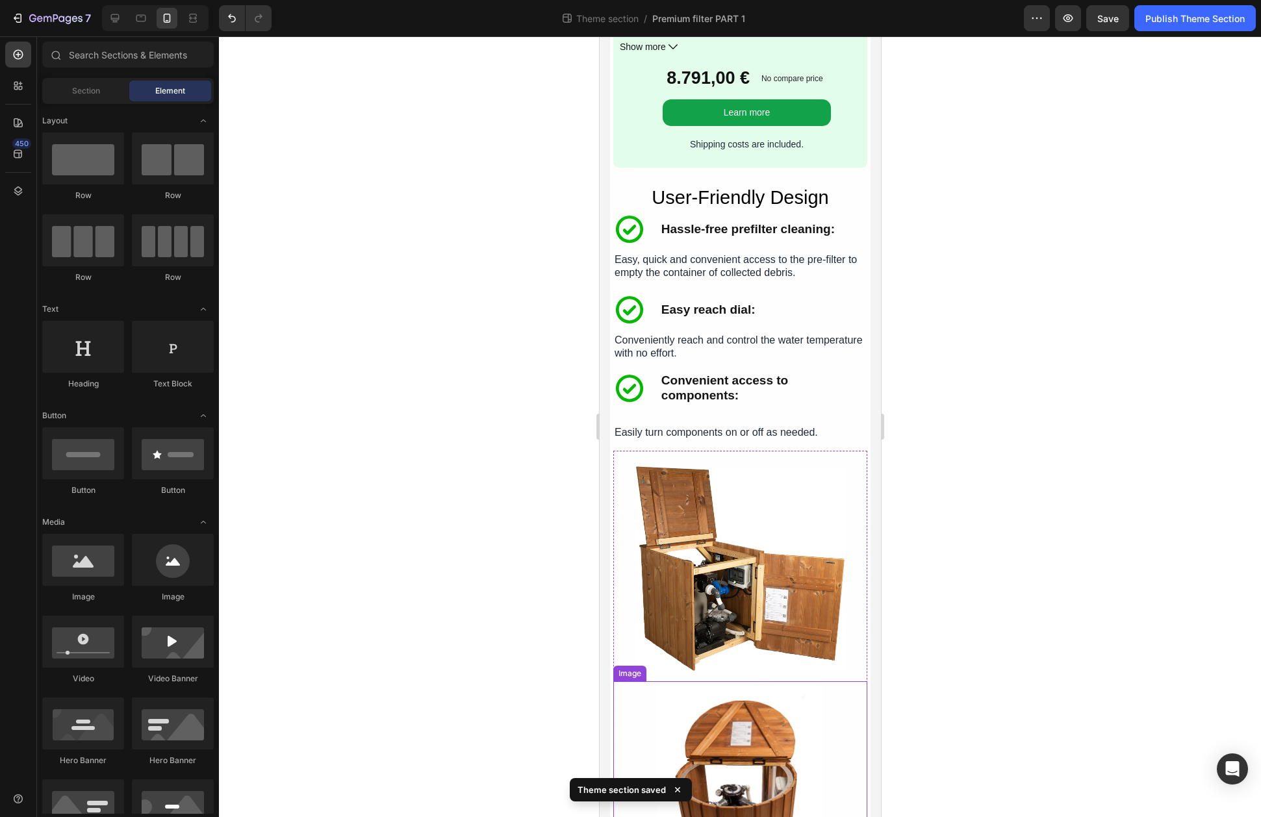
scroll to position [2716, 0]
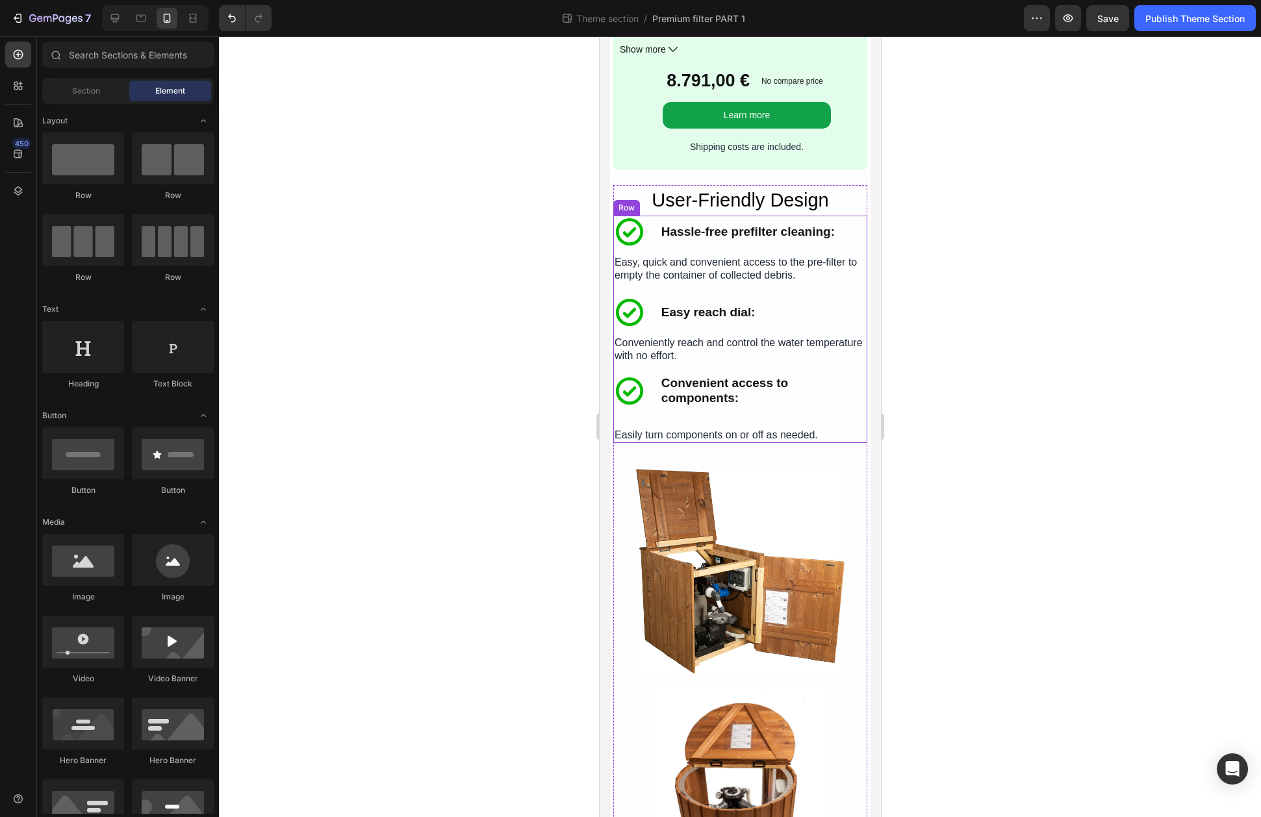
click at [848, 431] on div "Icon Hassle-free prefilter cleaning: Text Block Icon Hassle-free prefilter clea…" at bounding box center [740, 329] width 254 height 227
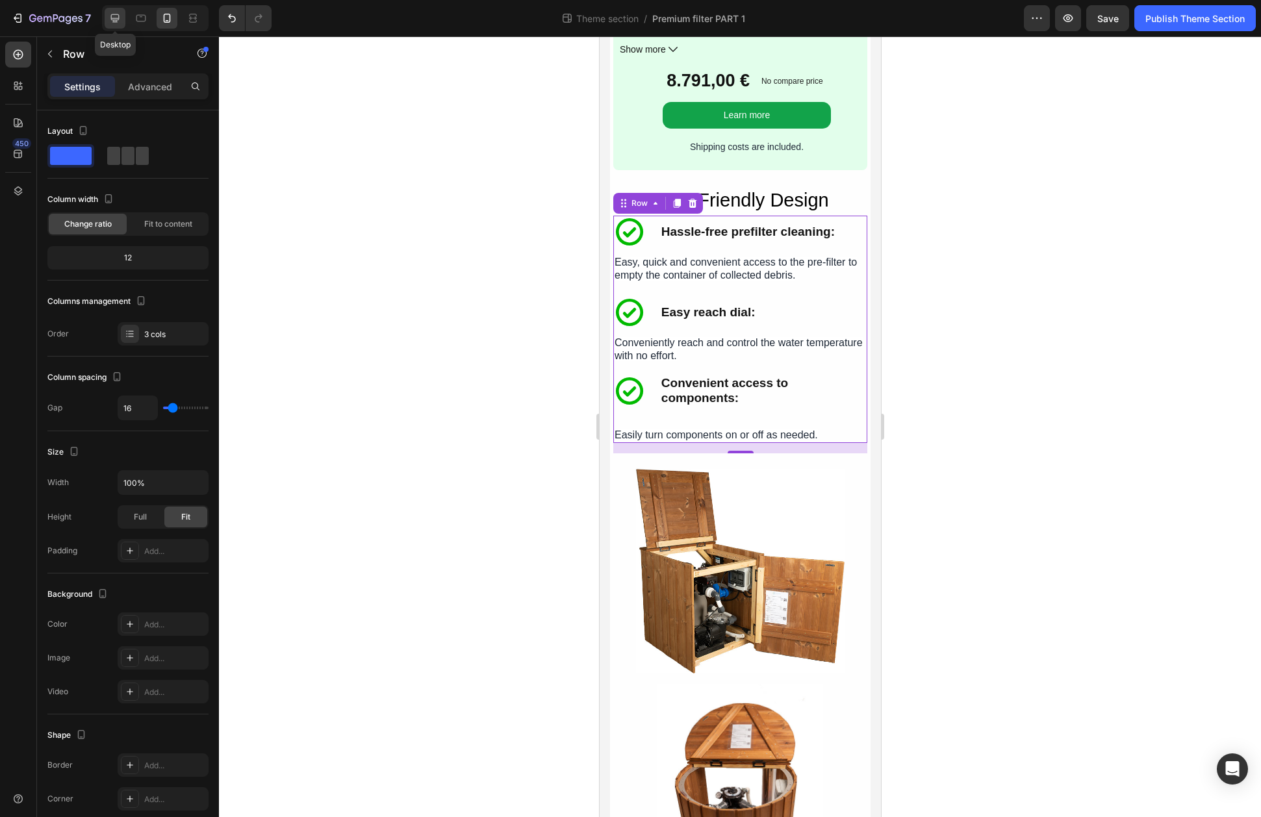
click at [115, 19] on icon at bounding box center [114, 18] width 13 height 13
type input "1200"
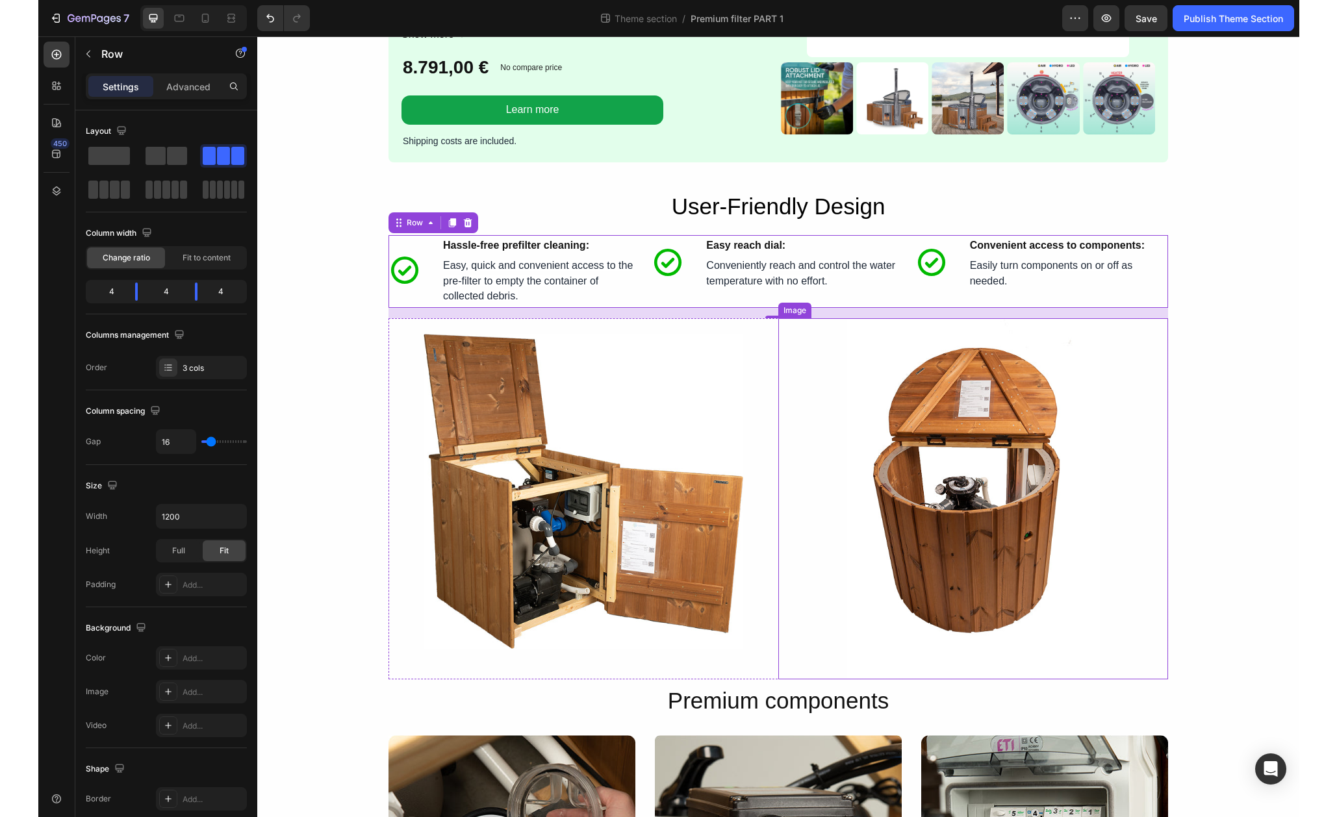
scroll to position [1570, 0]
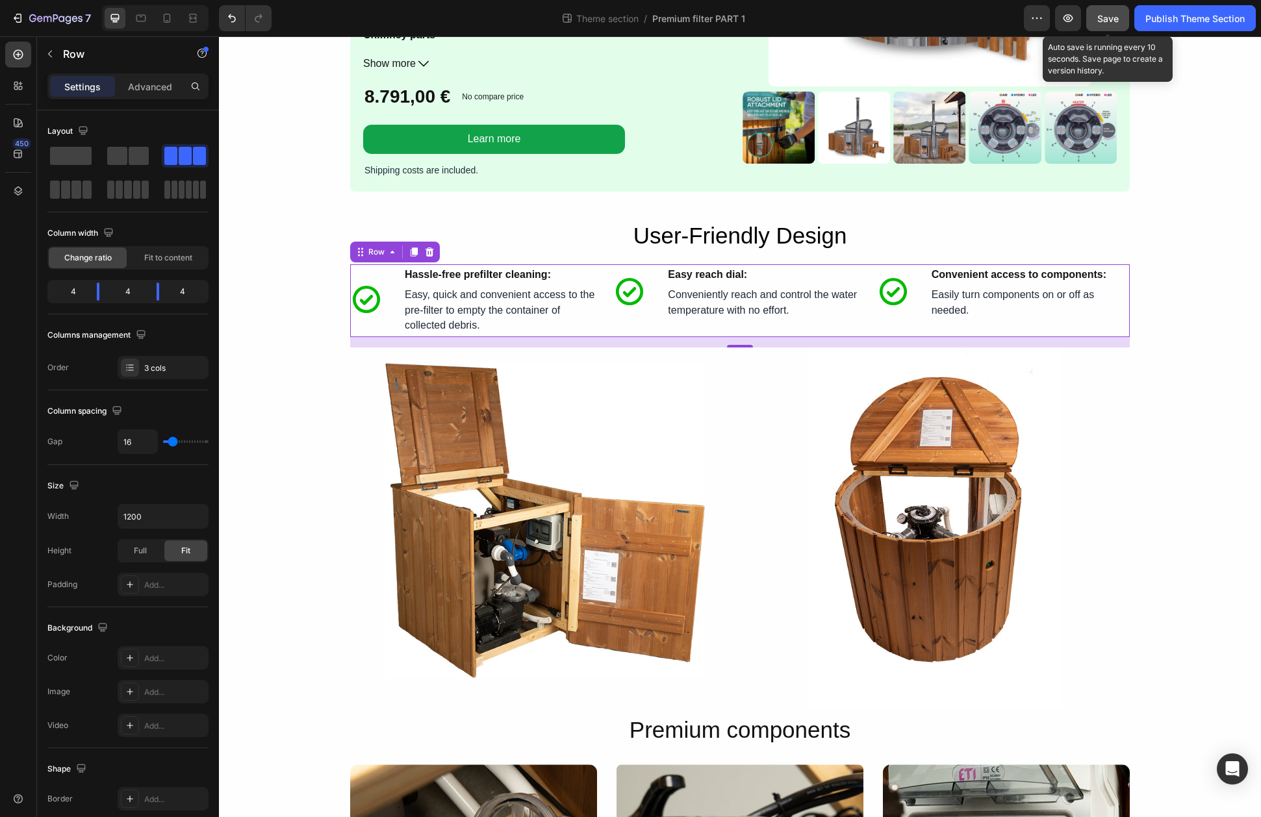
click at [1105, 22] on span "Save" at bounding box center [1107, 18] width 21 height 11
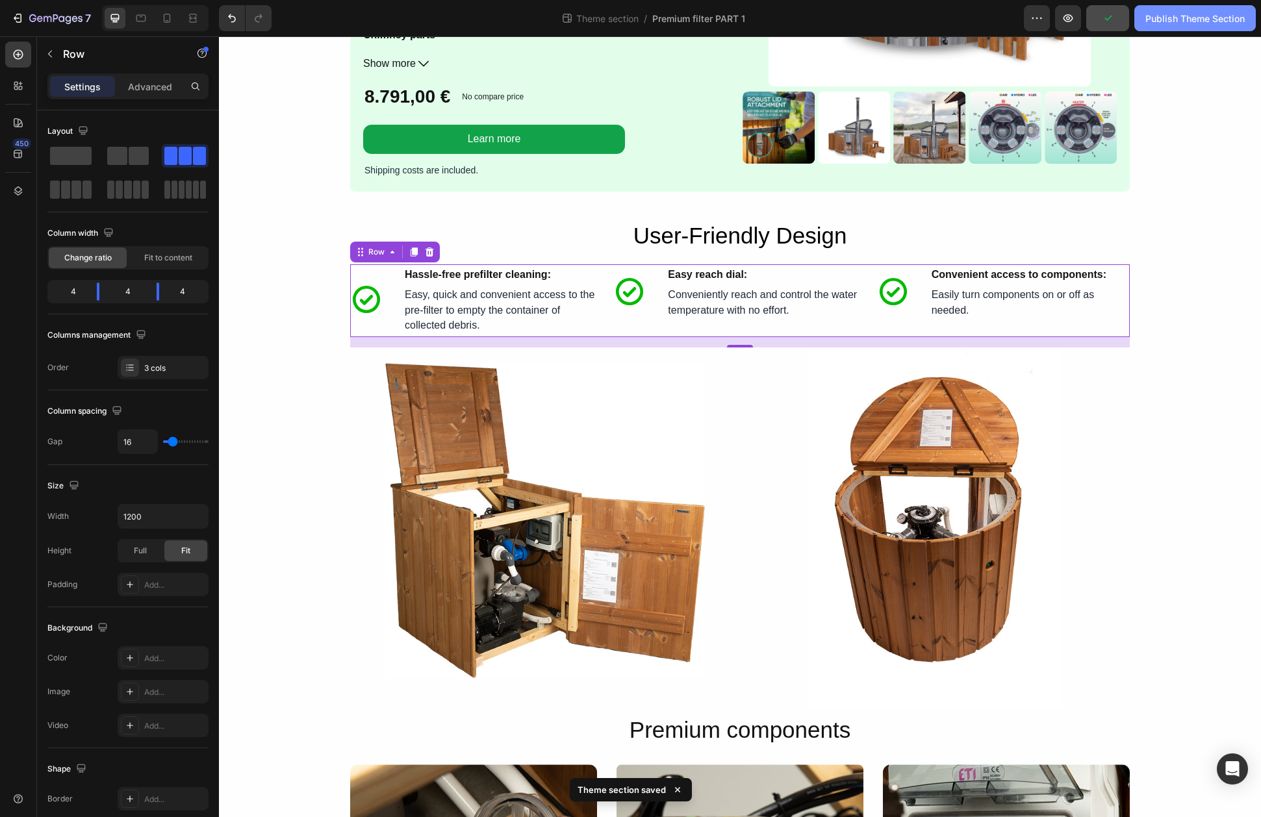
click at [1154, 22] on div "Publish Theme Section" at bounding box center [1194, 19] width 99 height 14
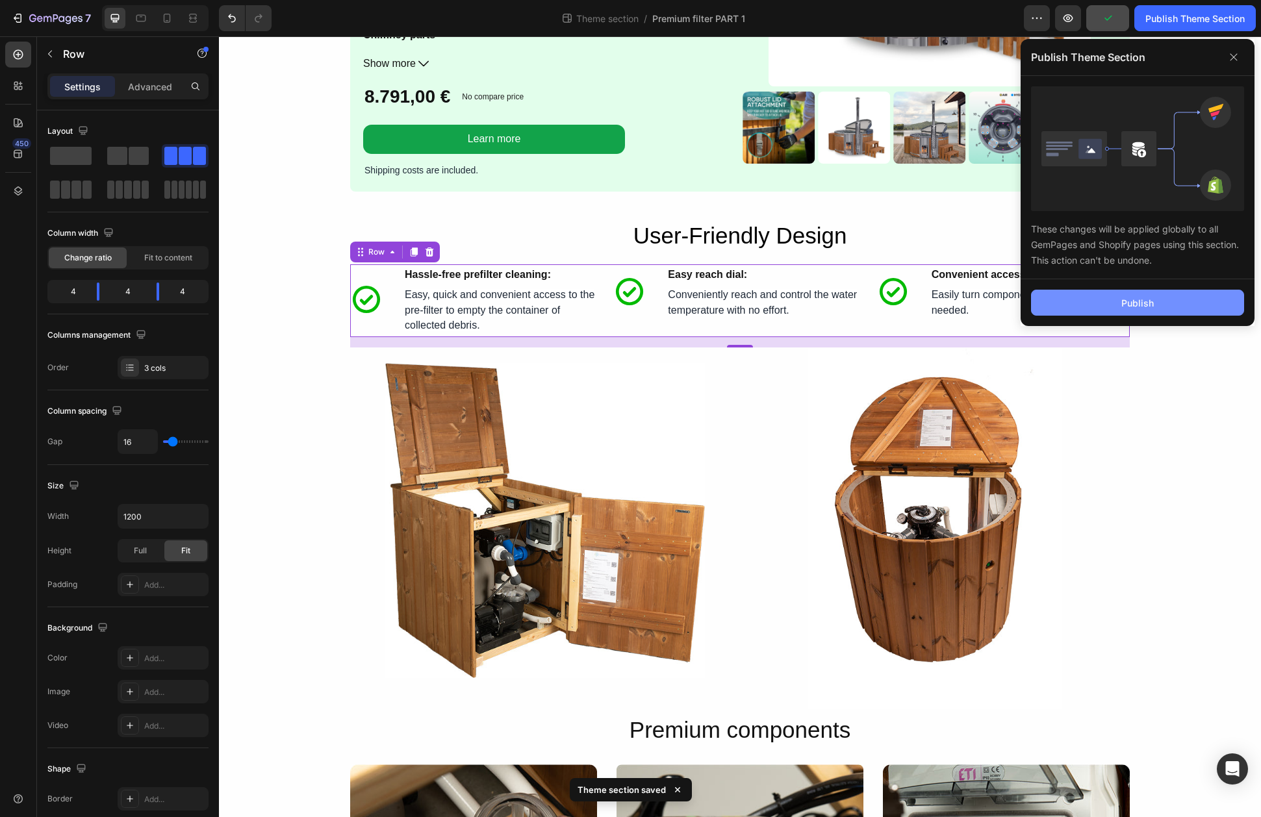
click at [1120, 312] on button "Publish" at bounding box center [1137, 303] width 213 height 26
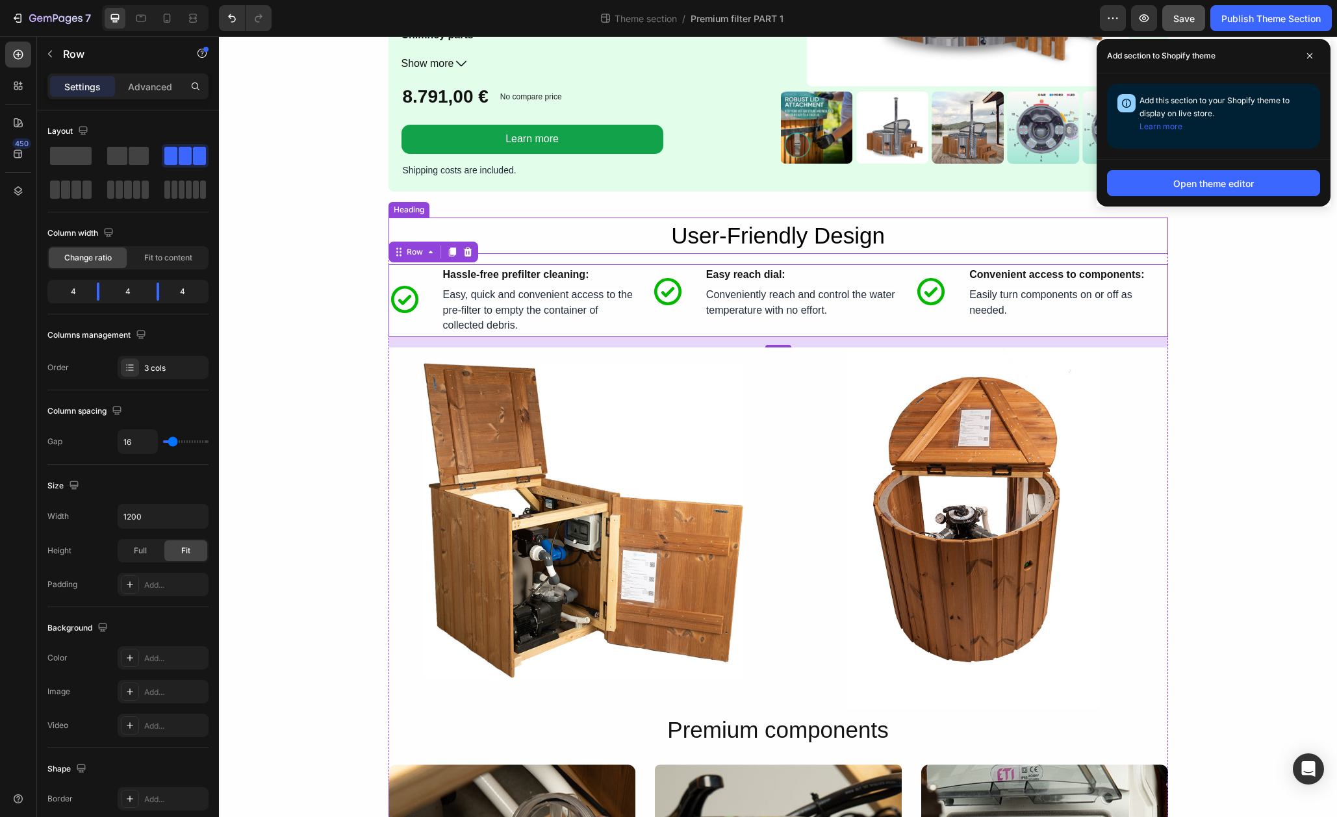
click at [786, 244] on h2 "User-Friendly Design" at bounding box center [779, 236] width 780 height 37
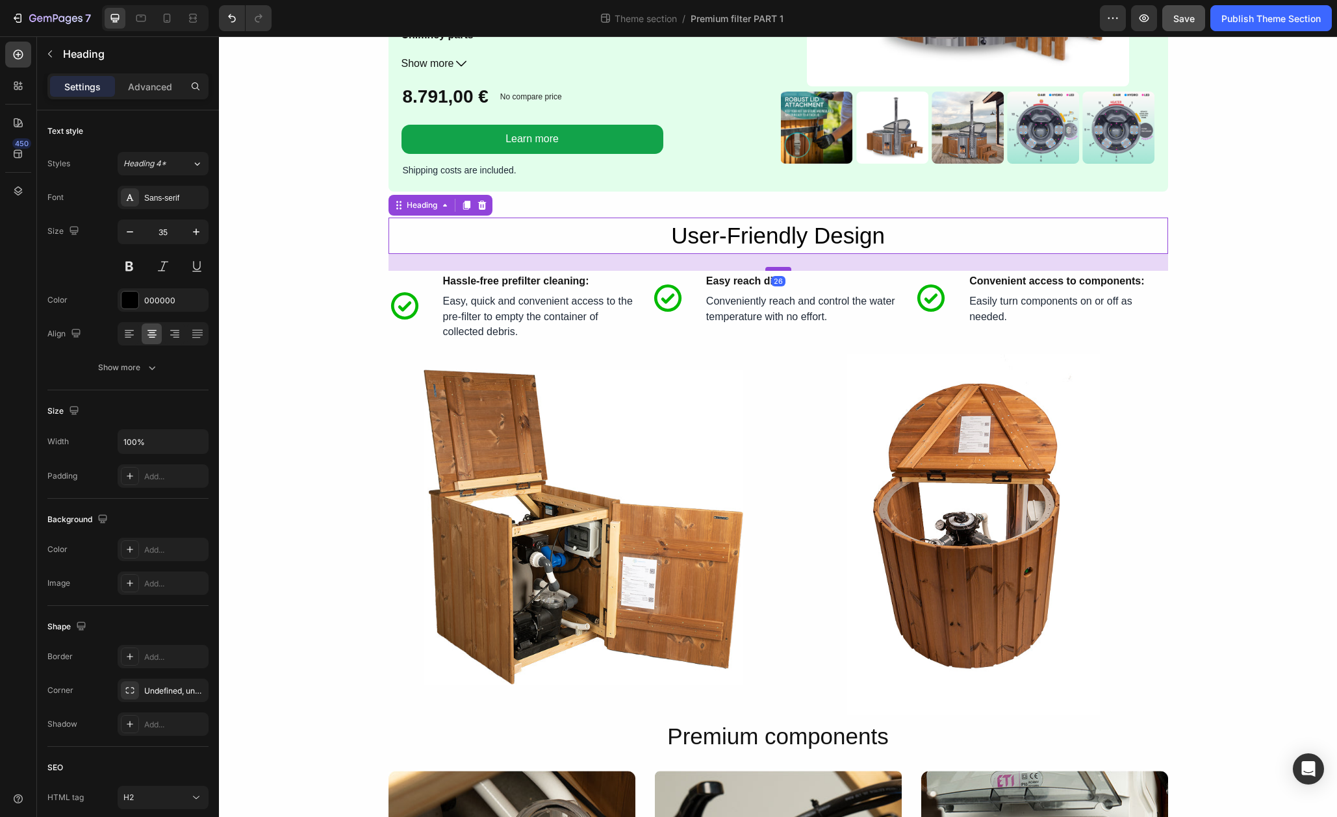
drag, startPoint x: 775, startPoint y: 261, endPoint x: 774, endPoint y: 267, distance: 6.5
click at [774, 267] on div at bounding box center [778, 269] width 26 height 4
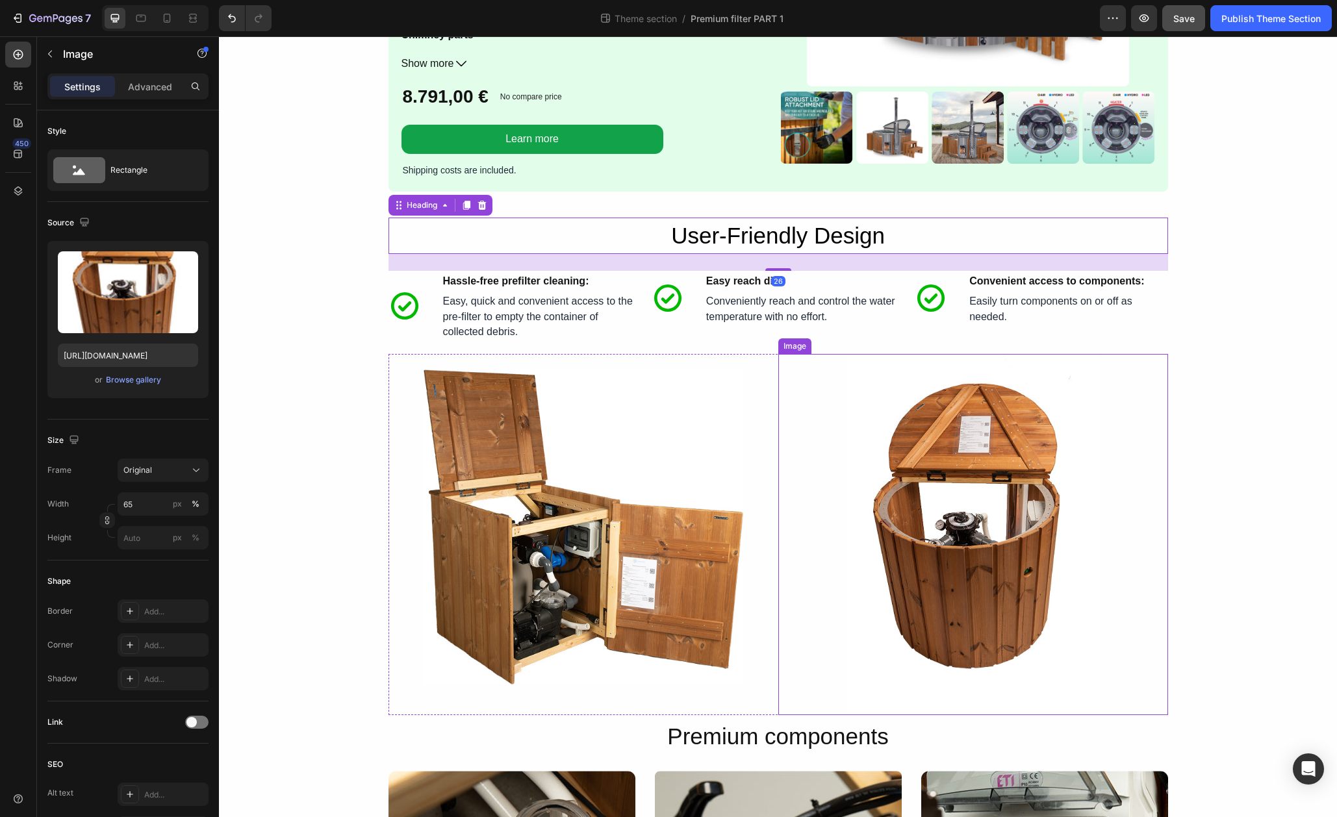
click at [843, 413] on div at bounding box center [973, 534] width 390 height 361
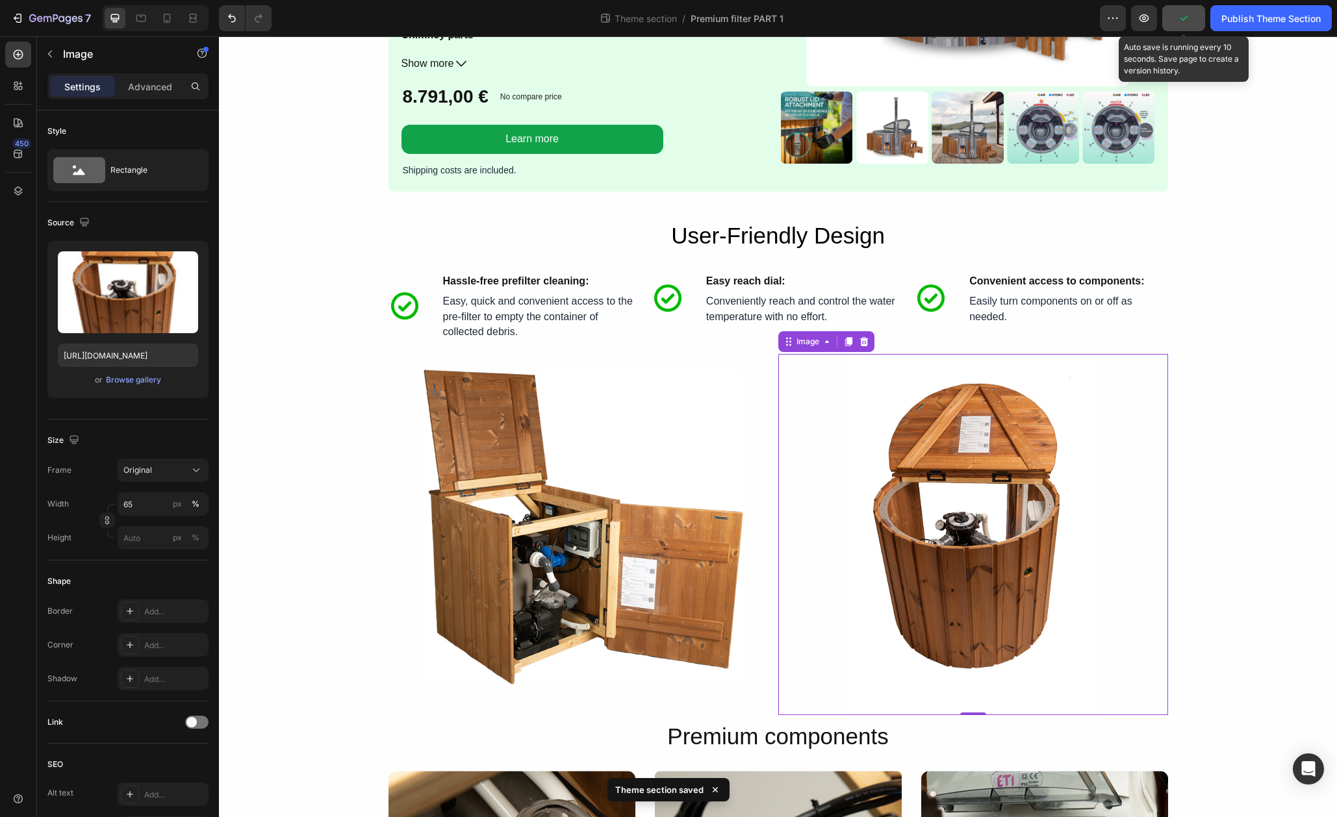
click at [1185, 29] on button "button" at bounding box center [1183, 18] width 43 height 26
click at [1256, 28] on button "Publish Theme Section" at bounding box center [1270, 18] width 121 height 26
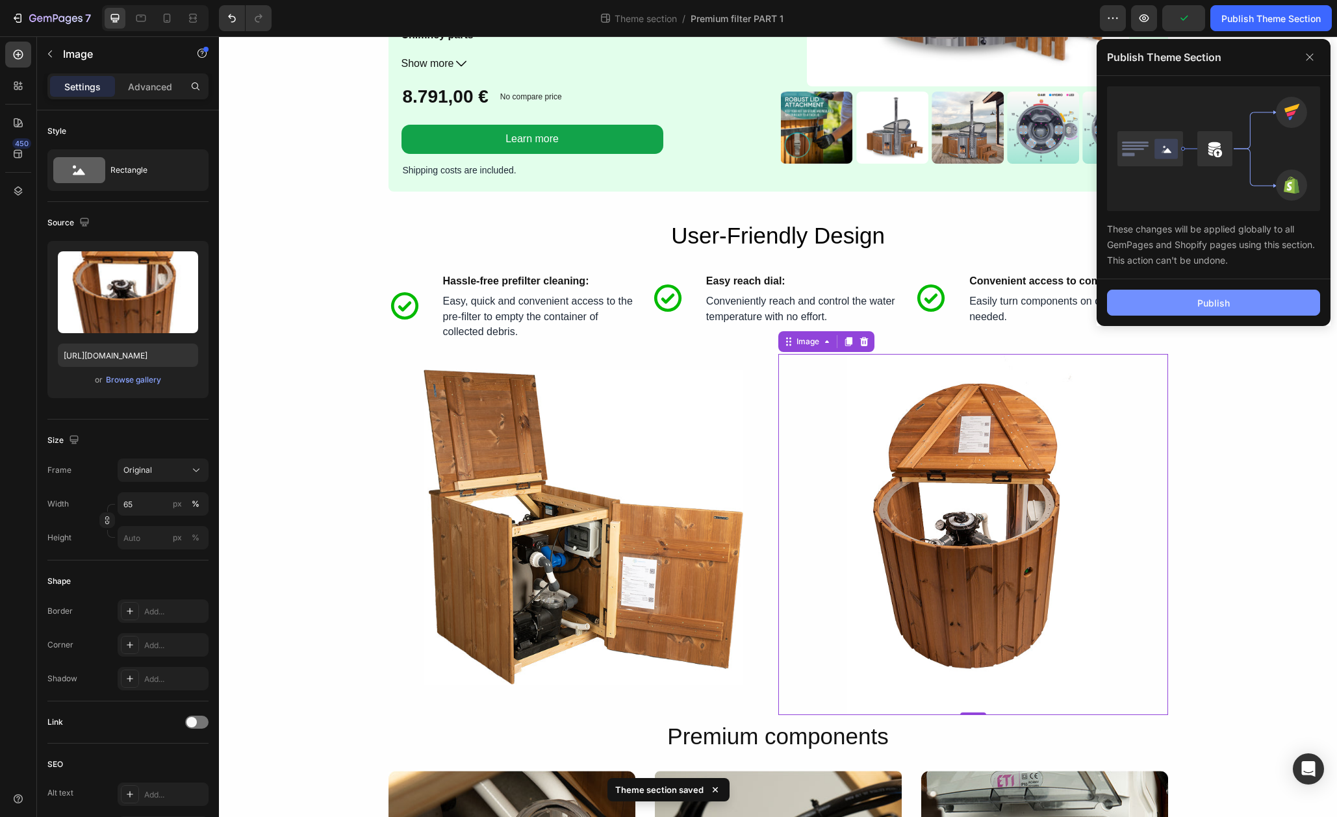
click at [572, 305] on button "Publish" at bounding box center [571, 306] width 2 height 2
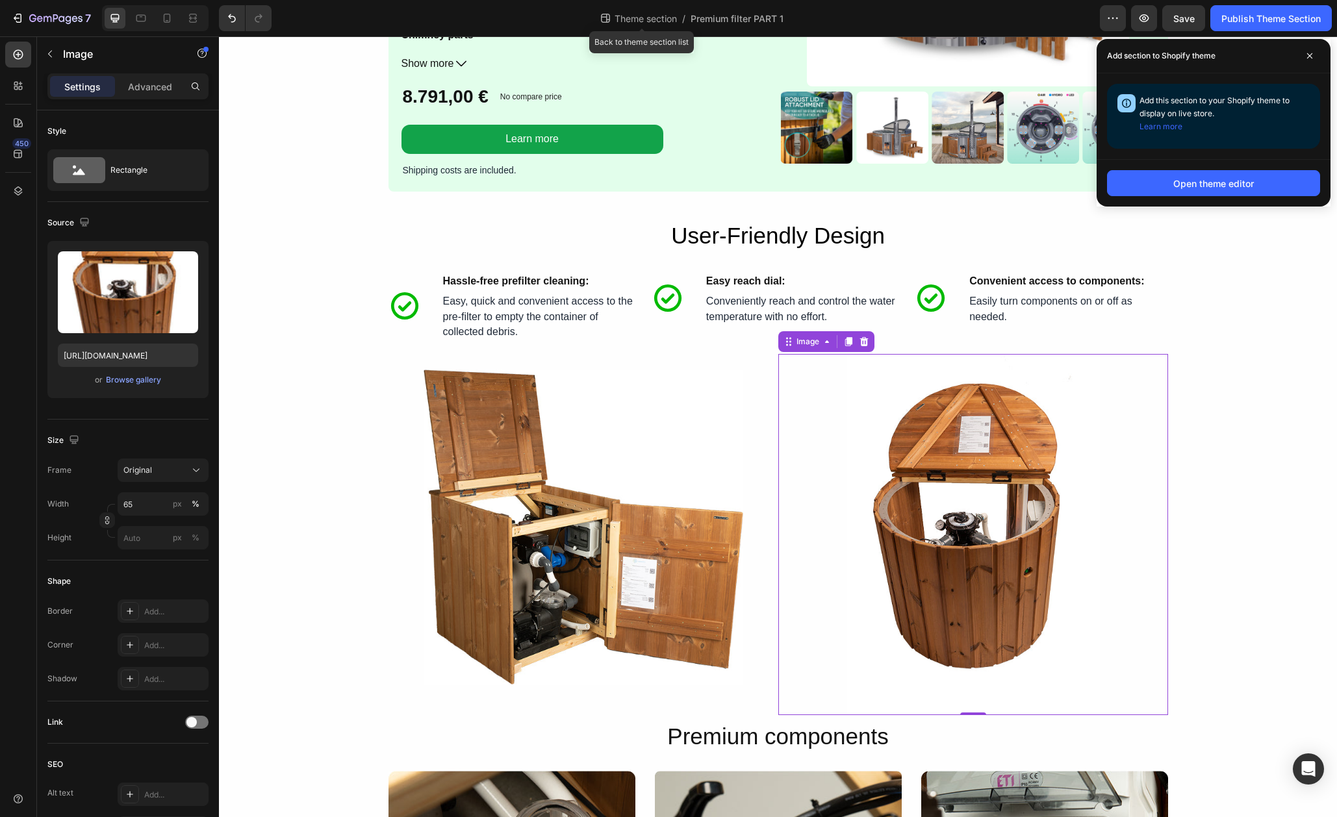
click at [626, 26] on div "Theme section /" at bounding box center [642, 18] width 86 height 21
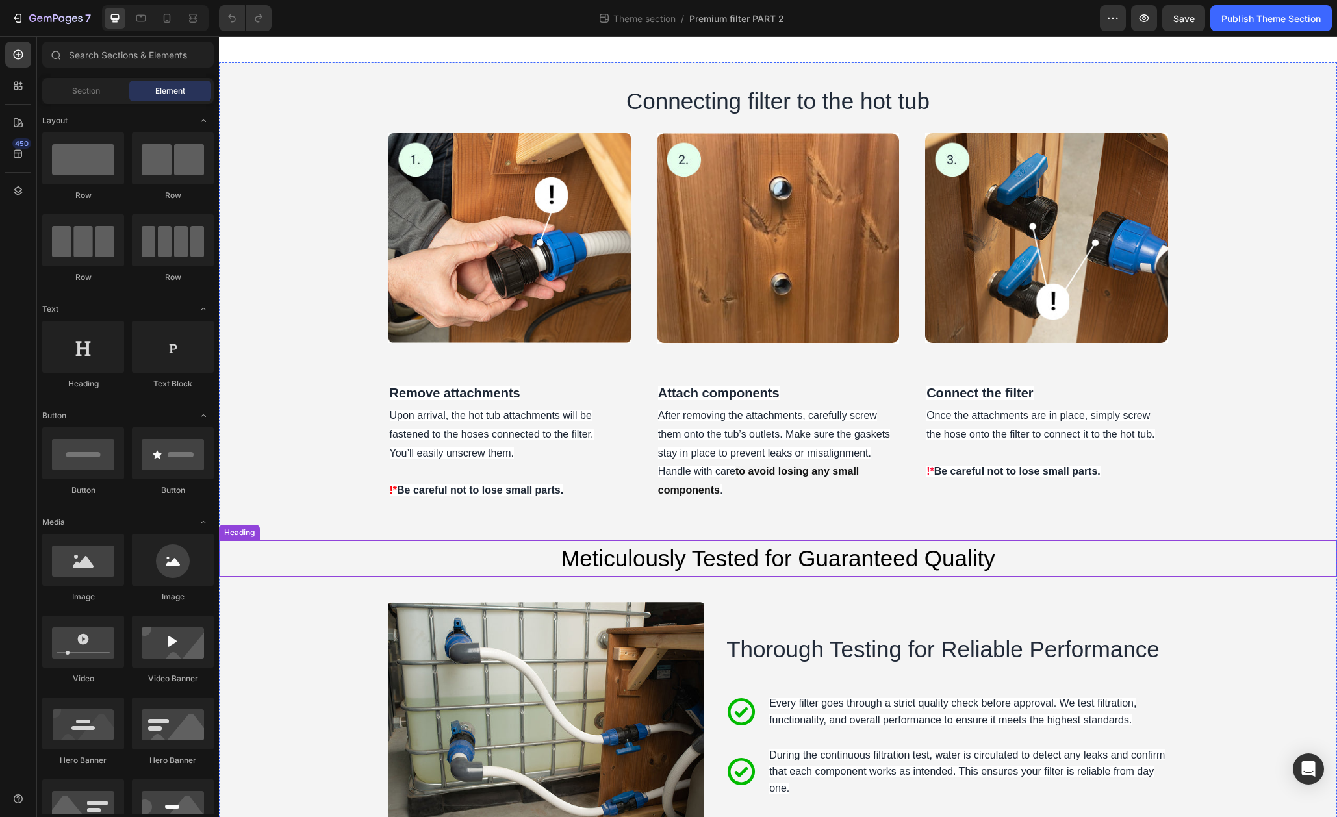
click at [742, 563] on h2 "Meticulously Tested for Guaranteed Quality" at bounding box center [778, 559] width 1118 height 37
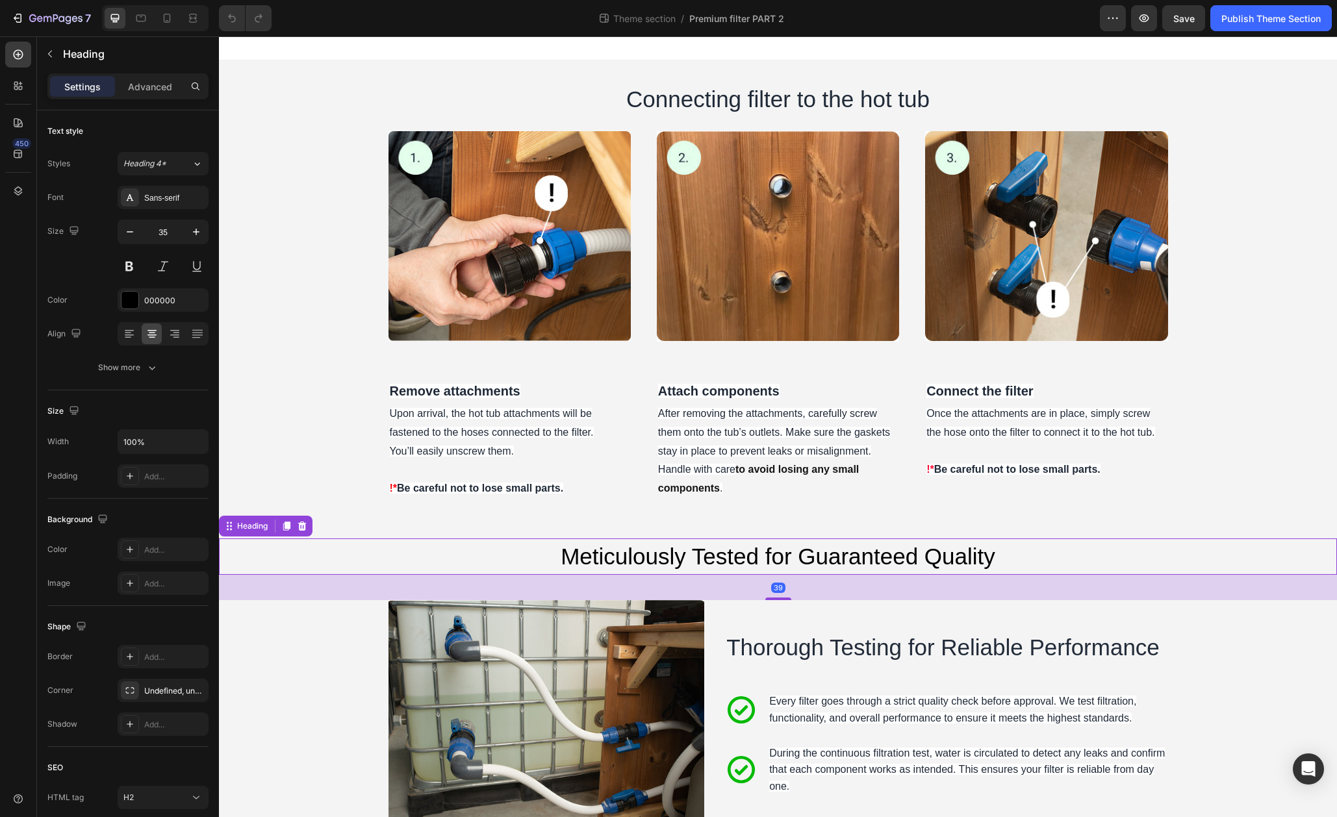
scroll to position [1, 0]
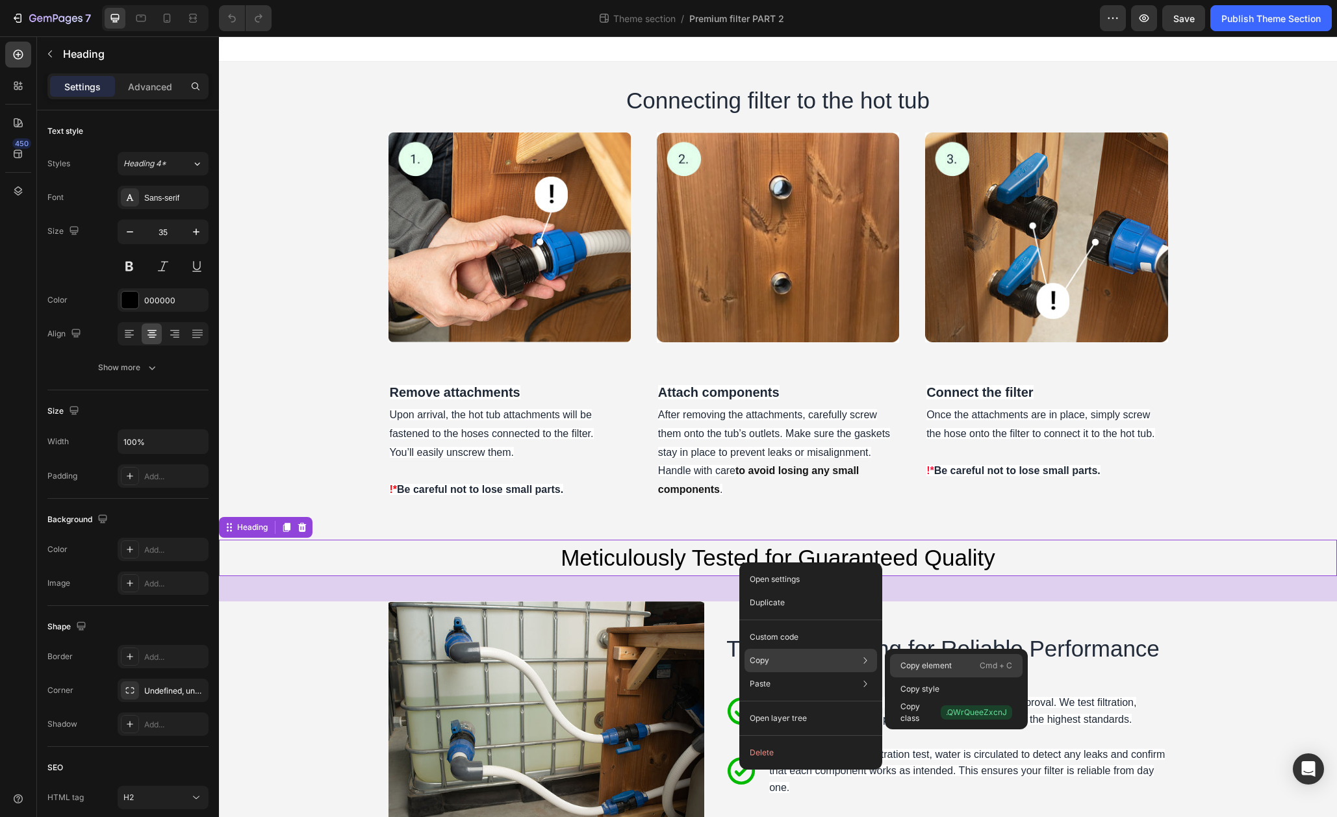
click at [913, 663] on p "Copy element" at bounding box center [925, 666] width 51 height 12
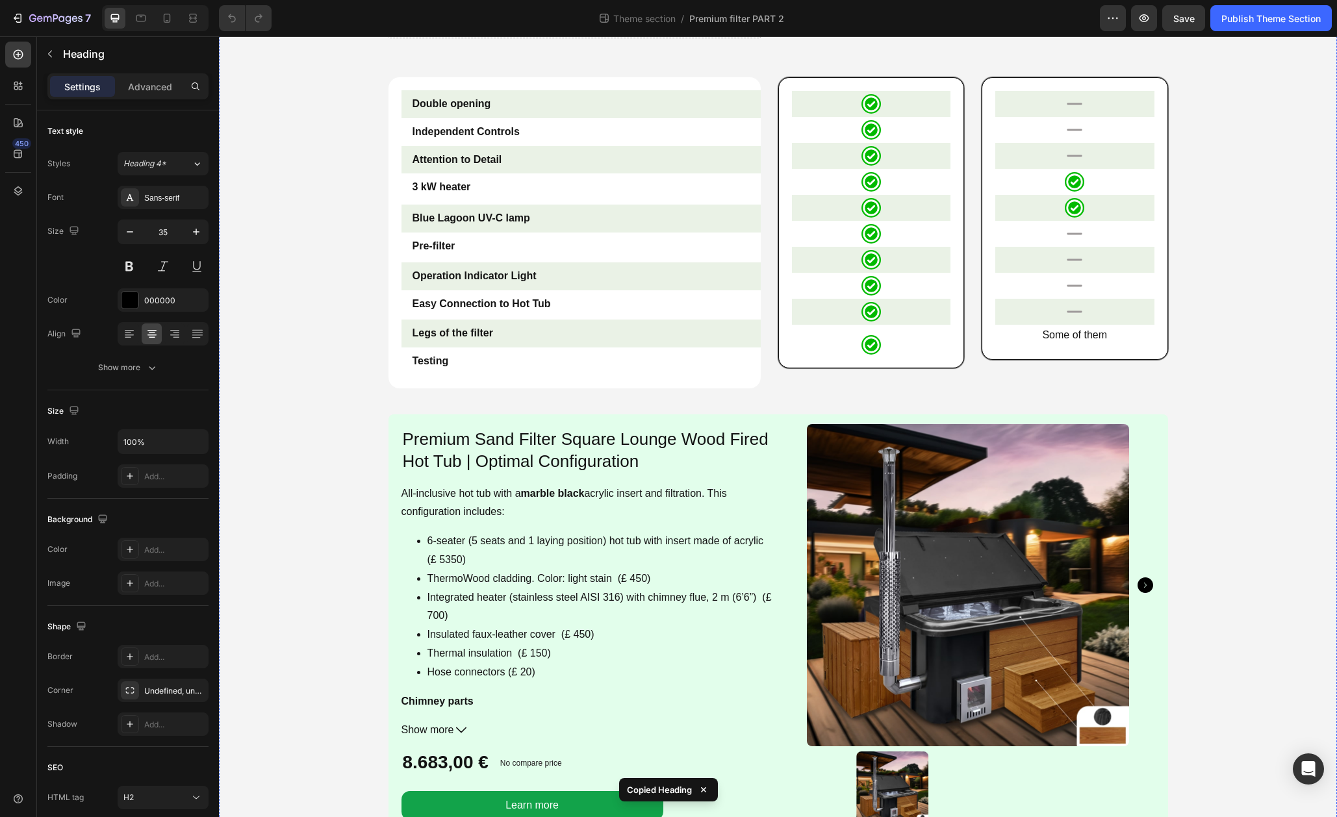
scroll to position [1002, 0]
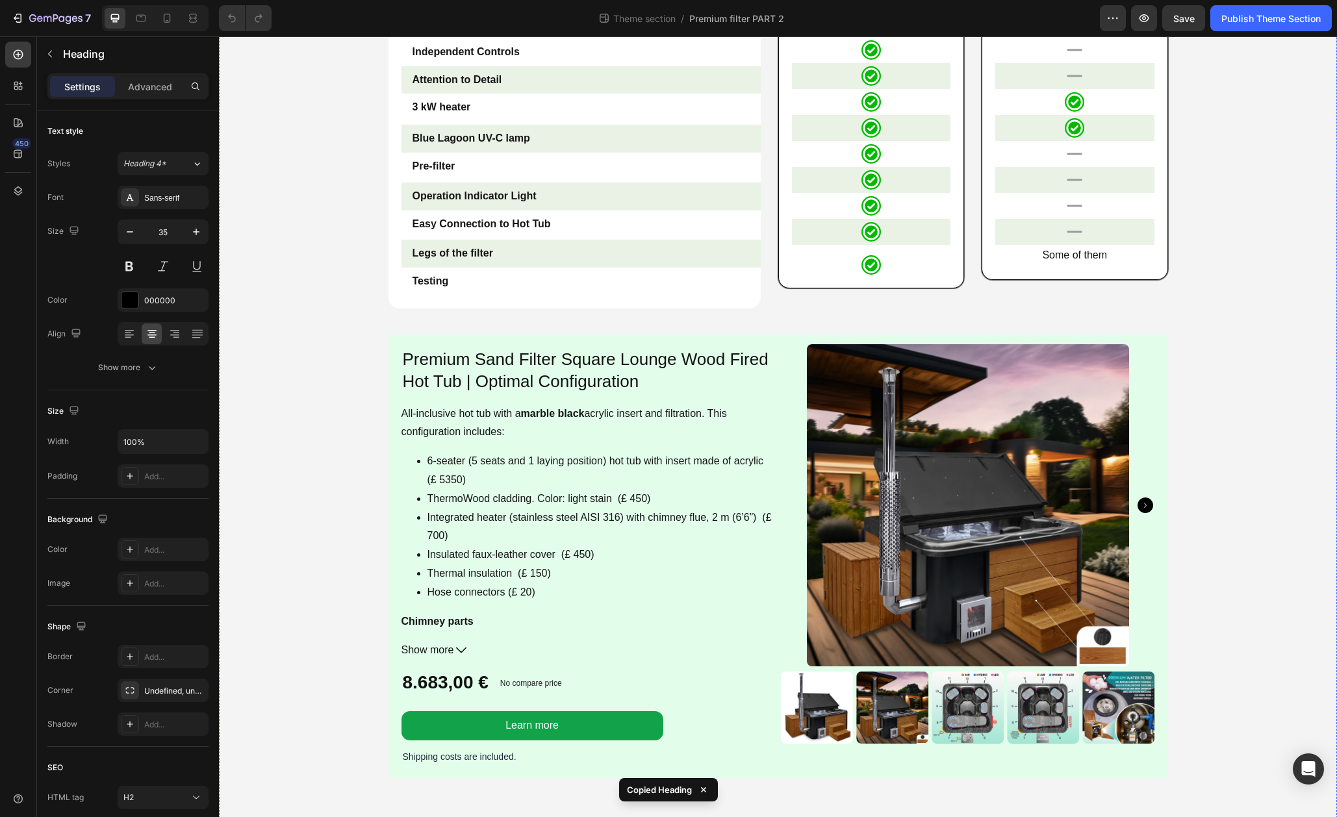
click at [775, 641] on div "Product Images Product Premium Sand Filter Square Lounge Wood Fired Hot Tub | O…" at bounding box center [779, 557] width 780 height 444
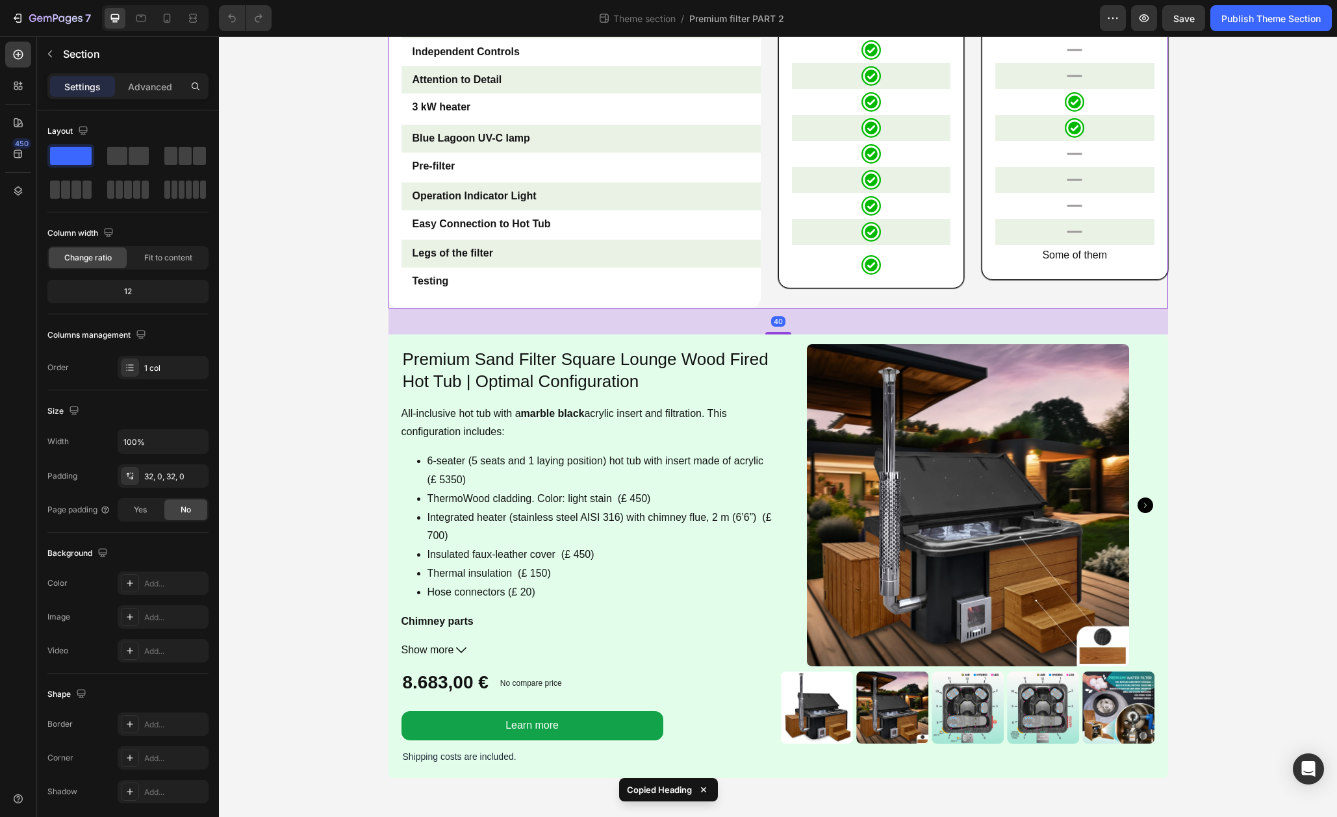
click at [765, 292] on div "Double opening Text Block Row Independent Controls Text Block Attention to Deta…" at bounding box center [779, 152] width 780 height 311
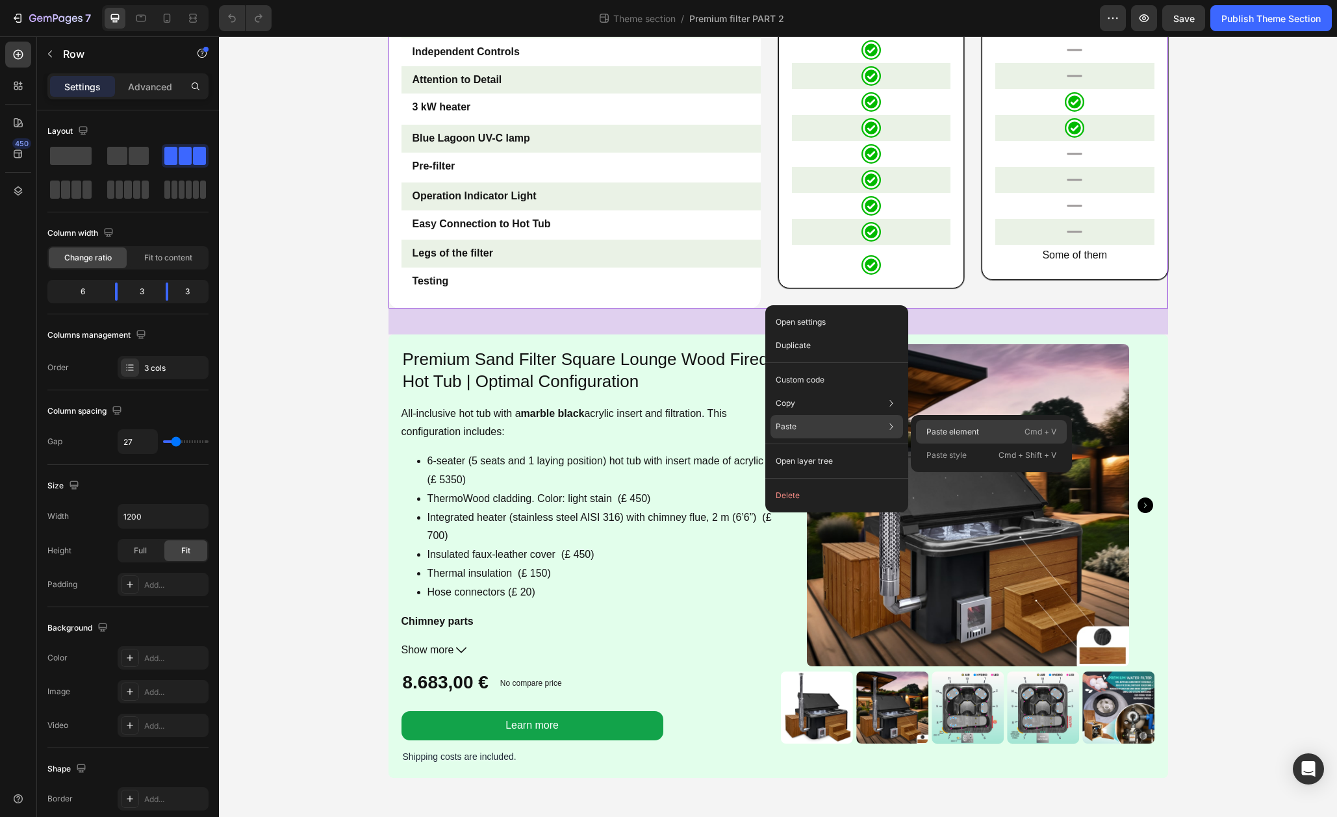
click at [939, 430] on p "Paste element" at bounding box center [952, 432] width 53 height 12
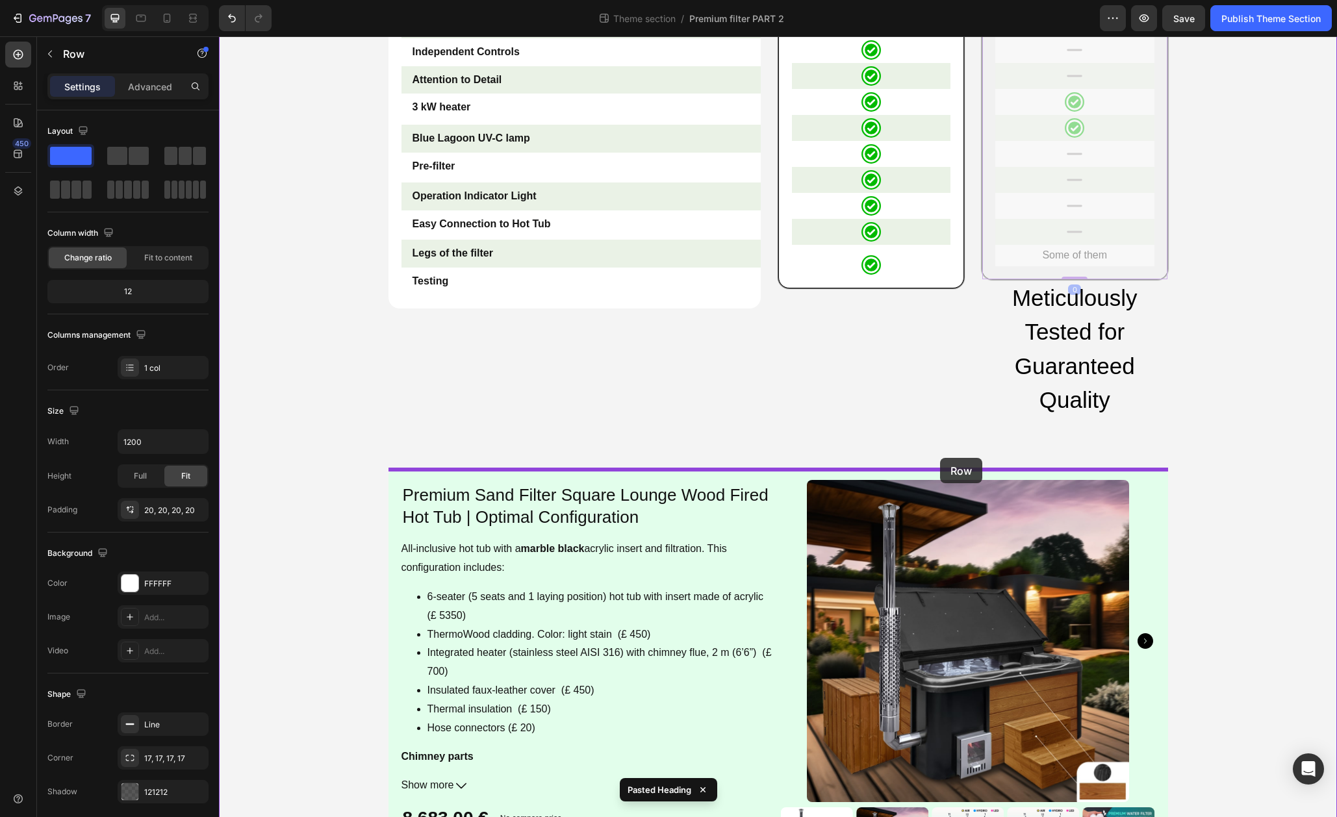
drag, startPoint x: 982, startPoint y: 307, endPoint x: 940, endPoint y: 458, distance: 157.0
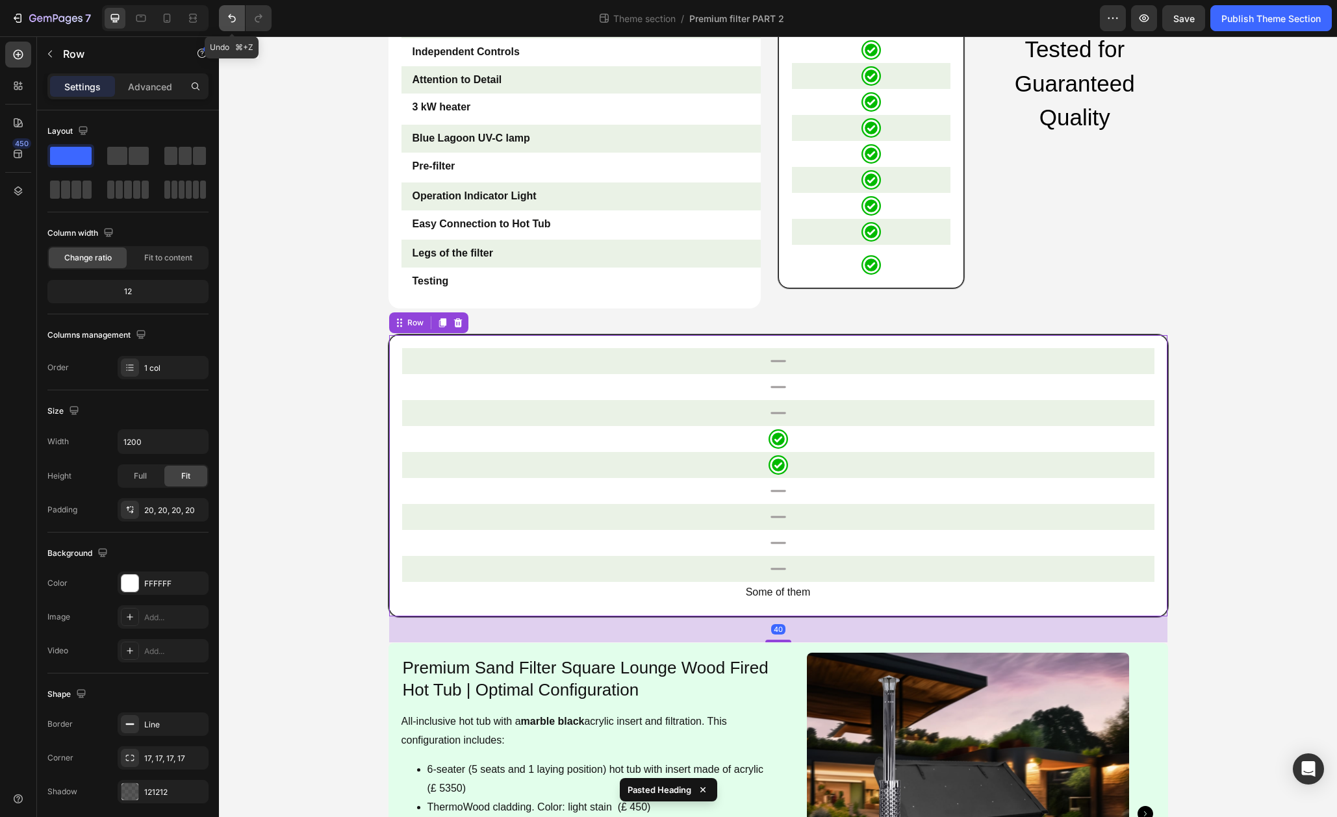
click at [229, 21] on icon "Undo/Redo" at bounding box center [231, 18] width 13 height 13
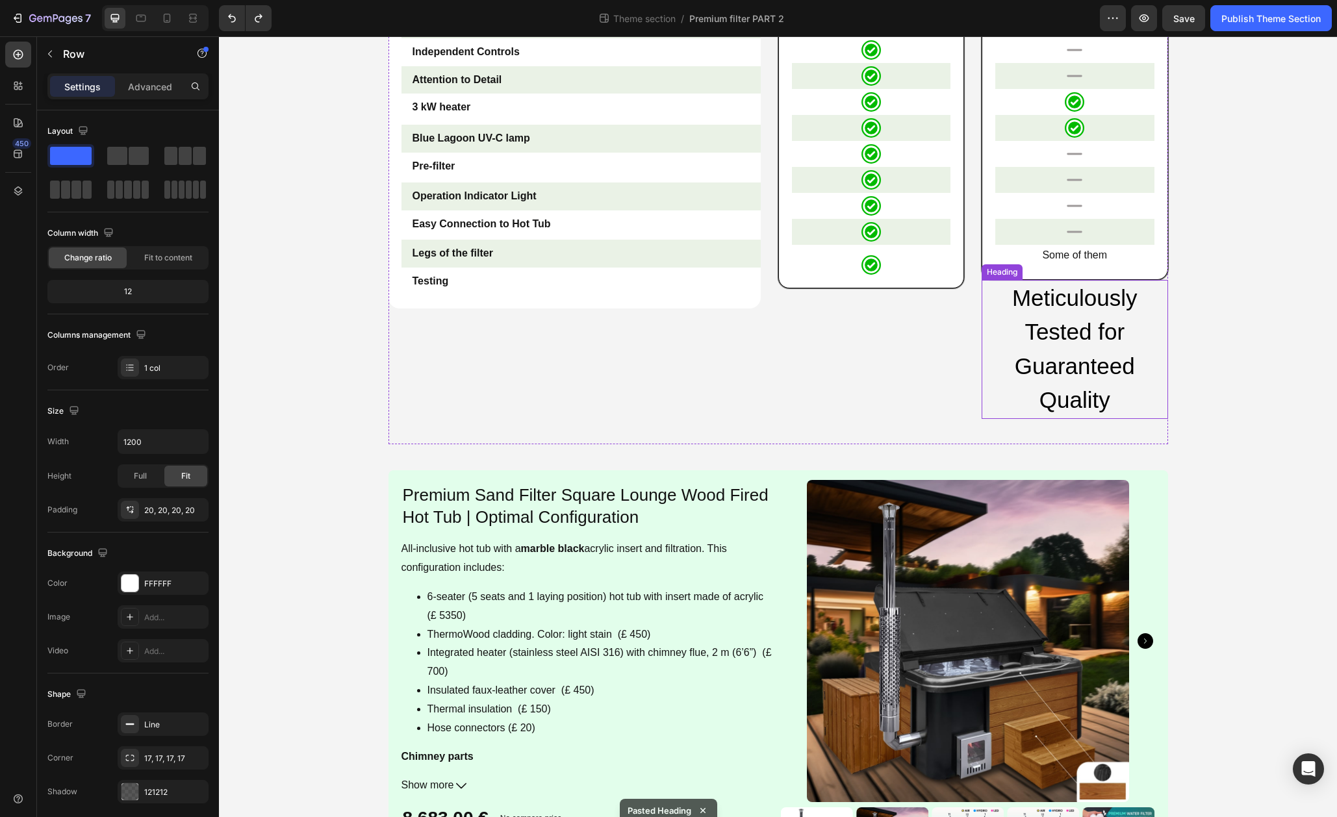
click at [1064, 363] on h2 "Meticulously Tested for Guaranteed Quality" at bounding box center [1075, 349] width 186 height 139
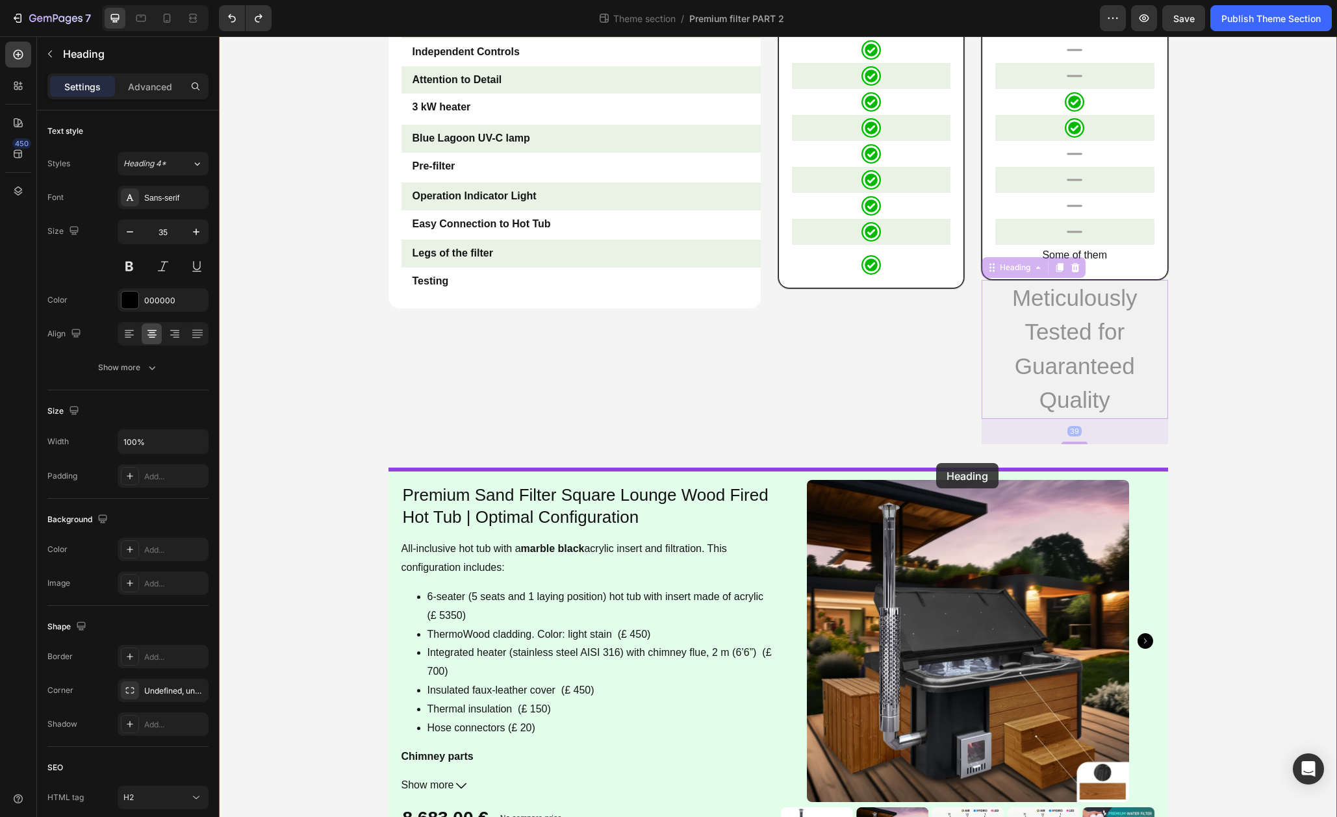
drag, startPoint x: 995, startPoint y: 269, endPoint x: 936, endPoint y: 463, distance: 203.0
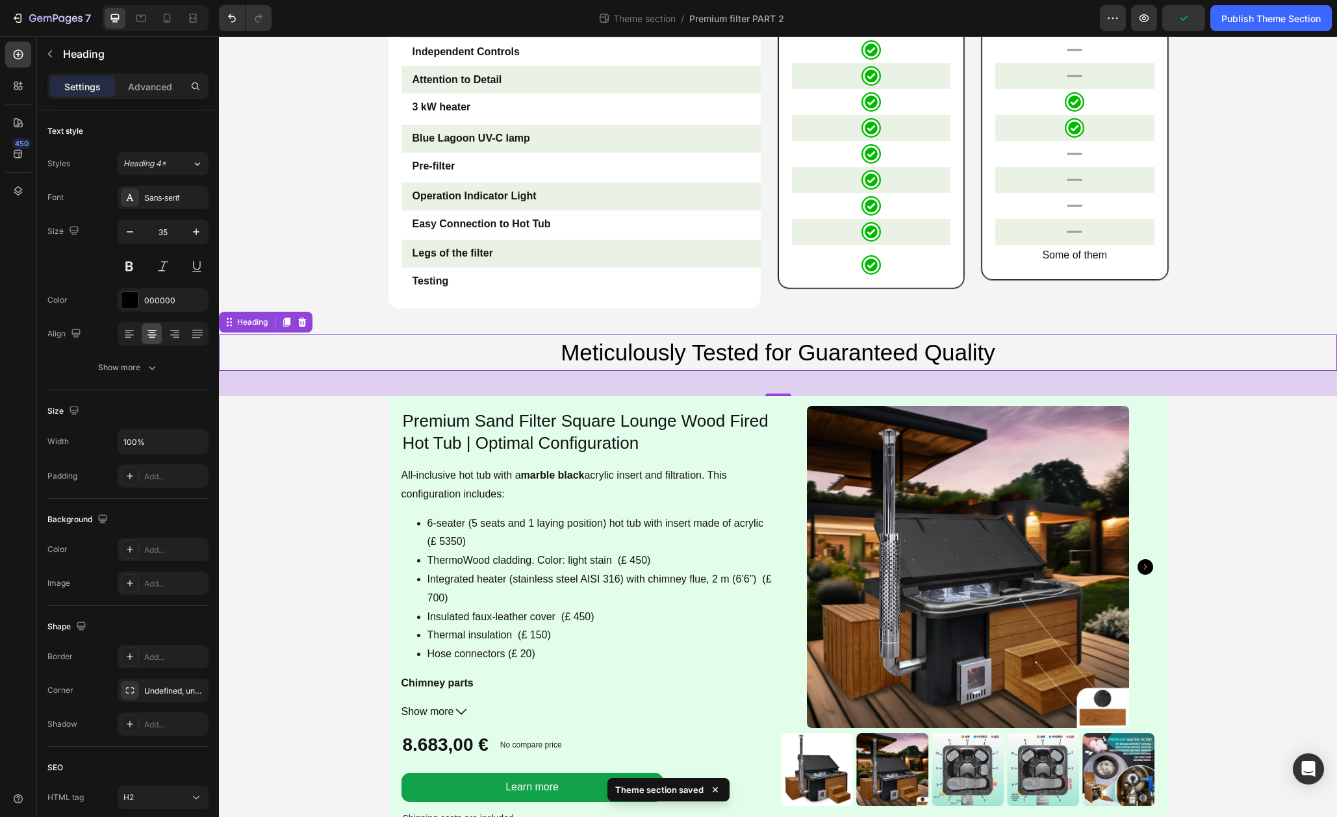
click at [768, 353] on h2 "Meticulously Tested for Guaranteed Quality" at bounding box center [778, 353] width 1118 height 37
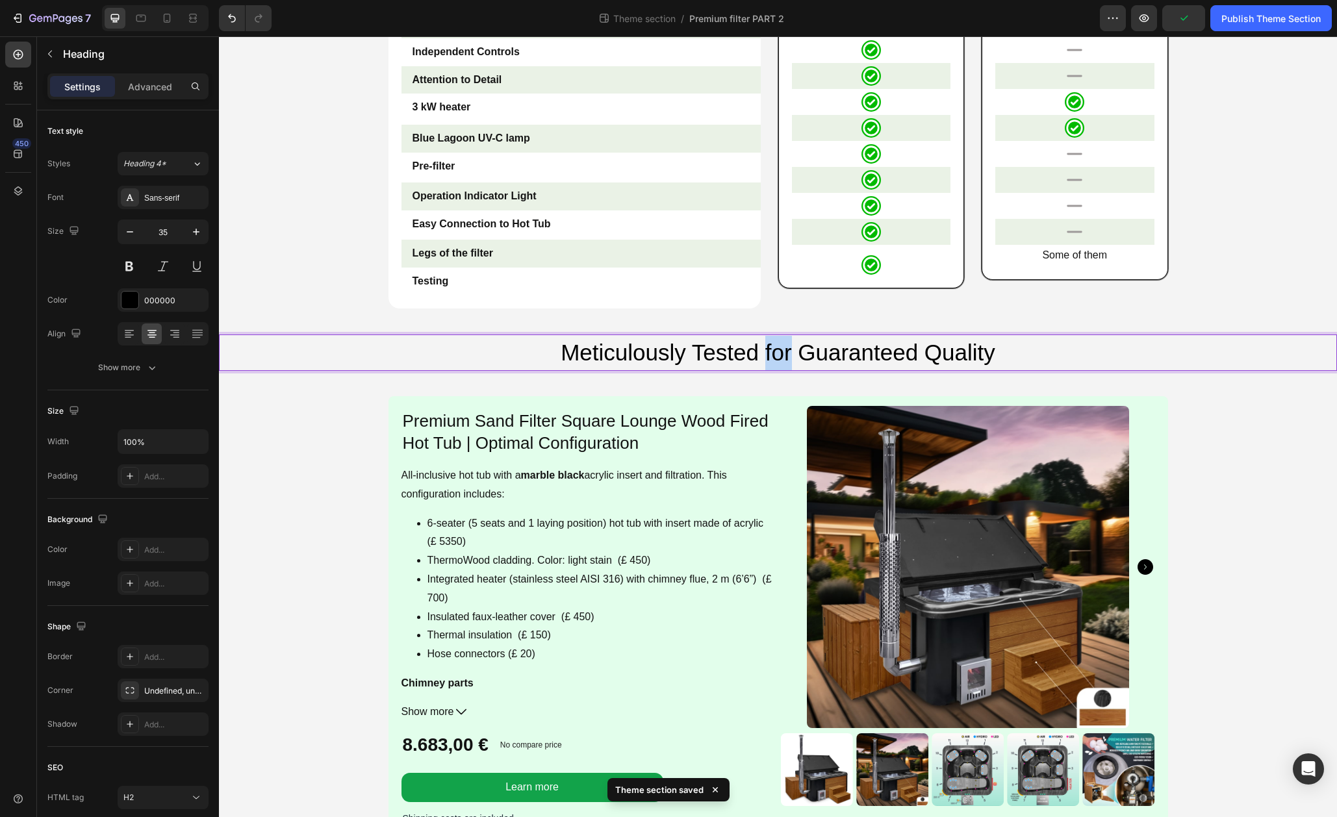
click at [768, 353] on p "Meticulously Tested for Guaranteed Quality" at bounding box center [777, 353] width 1115 height 34
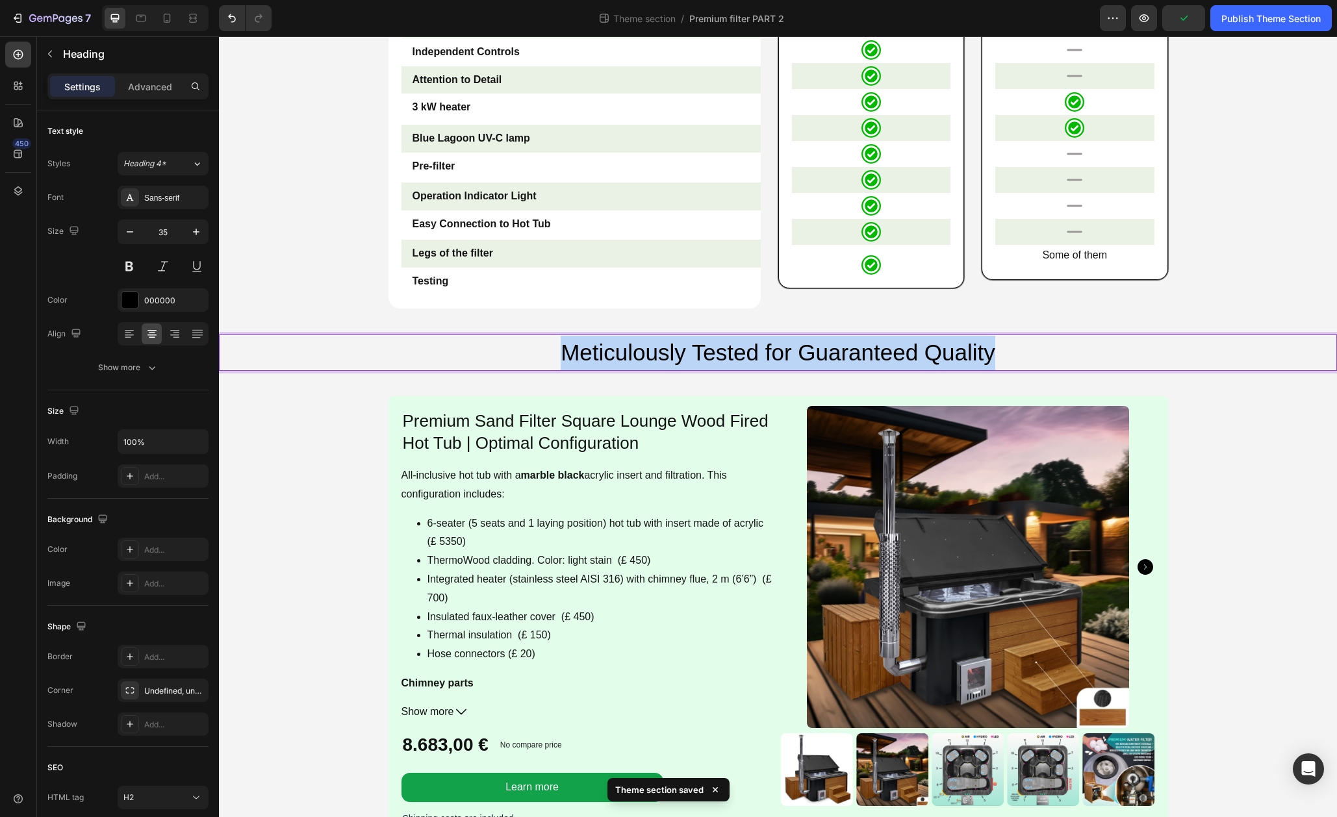
click at [768, 353] on p "Meticulously Tested for Guaranteed Quality" at bounding box center [777, 353] width 1115 height 34
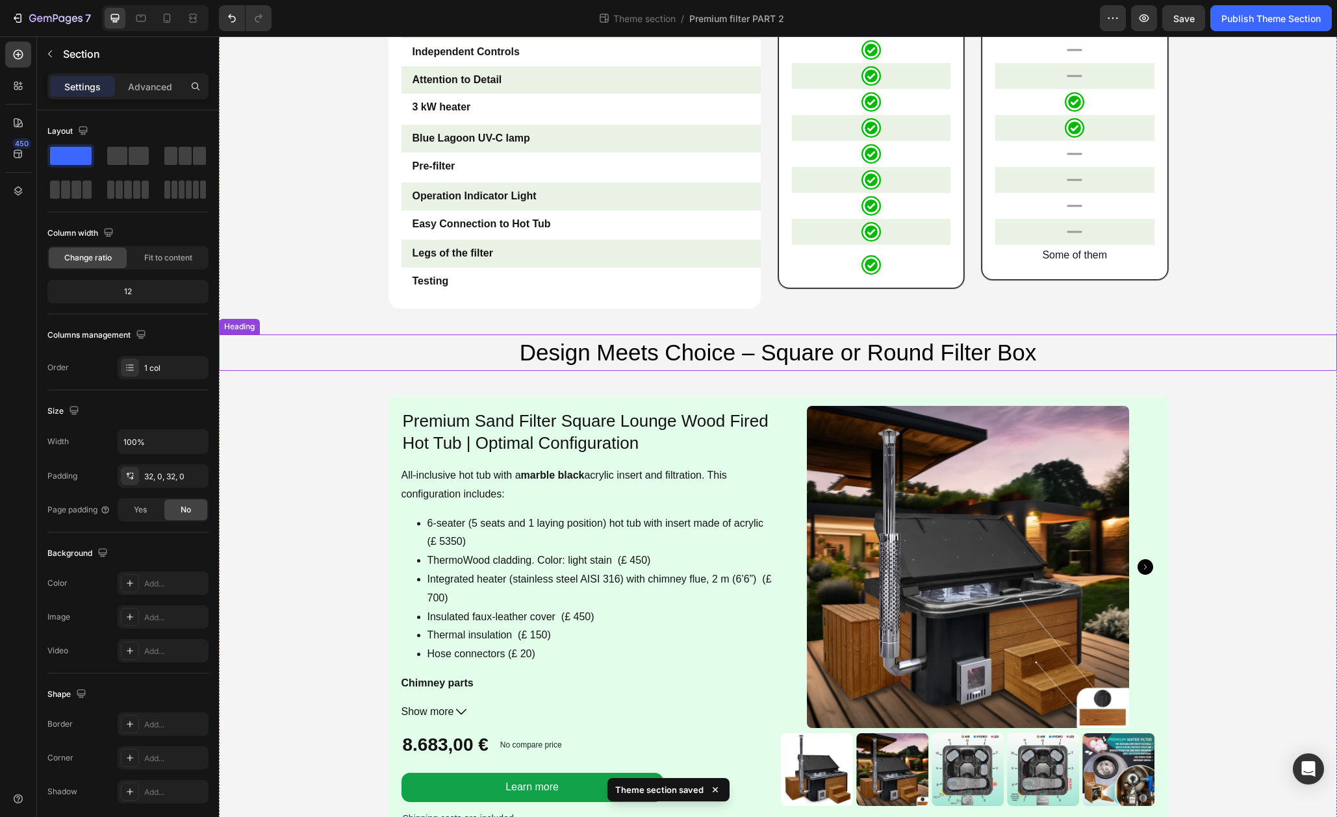
click at [609, 360] on p "Design Meets Choice – Square or Round Filter Box" at bounding box center [777, 353] width 1115 height 34
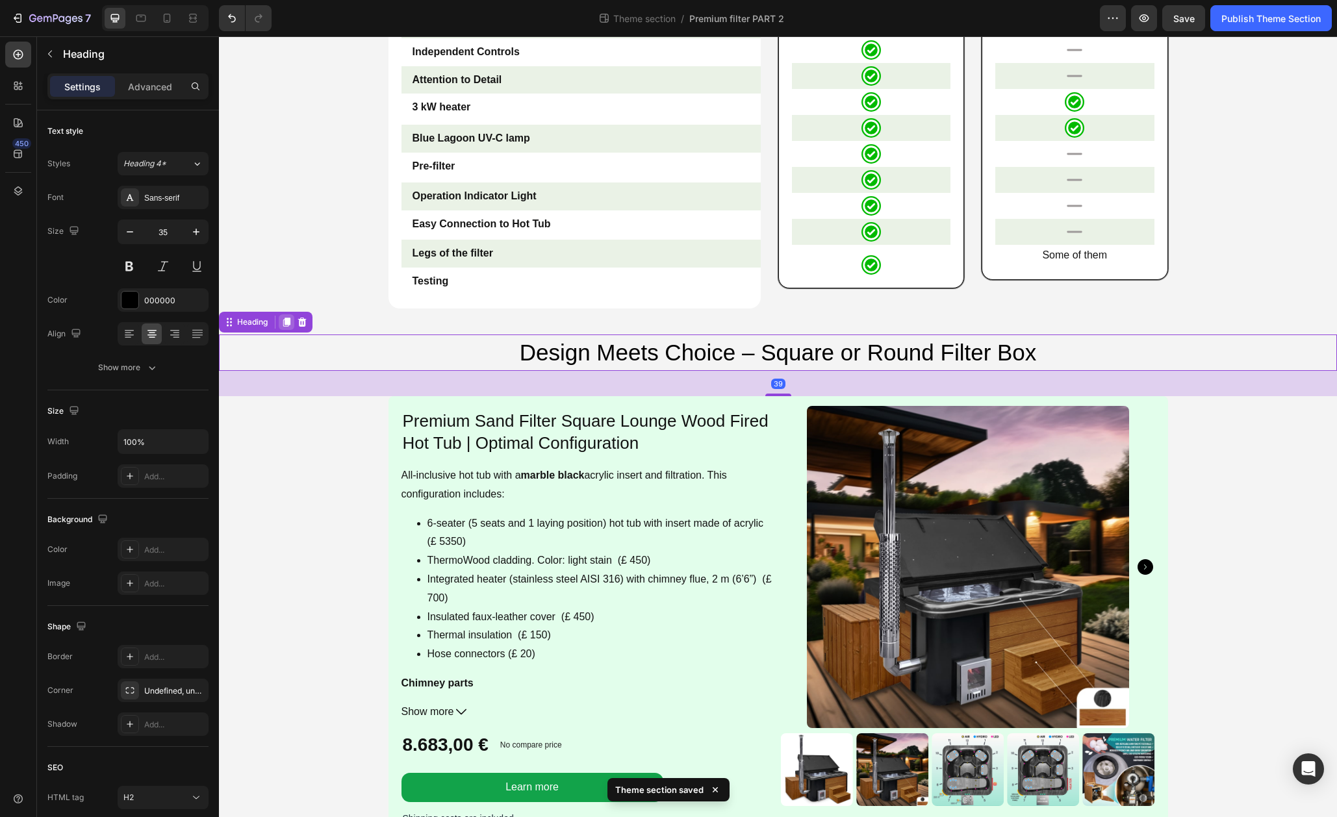
click at [292, 322] on icon at bounding box center [286, 322] width 10 height 10
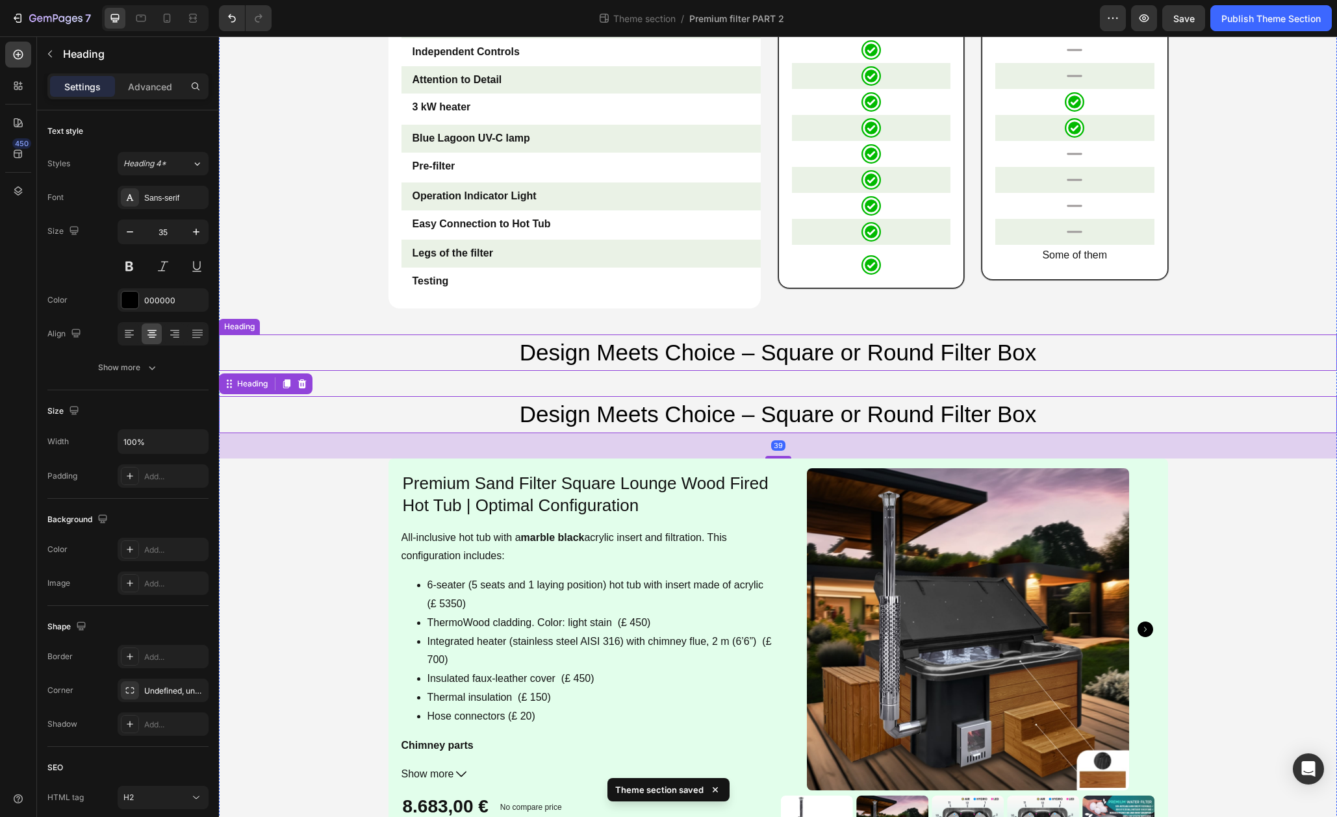
click at [567, 358] on p "Design Meets Choice – Square or Round Filter Box" at bounding box center [777, 353] width 1115 height 34
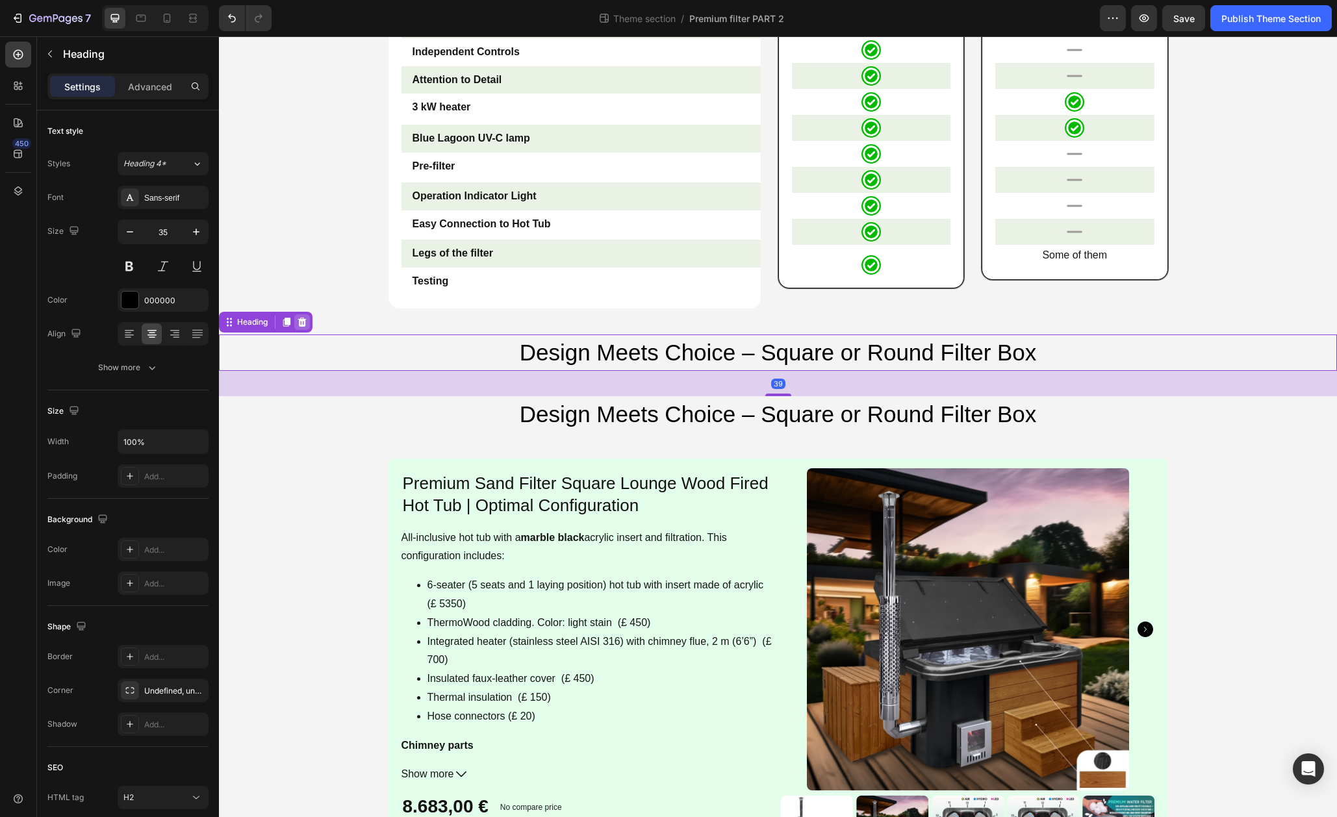
click at [305, 322] on icon at bounding box center [302, 322] width 8 height 9
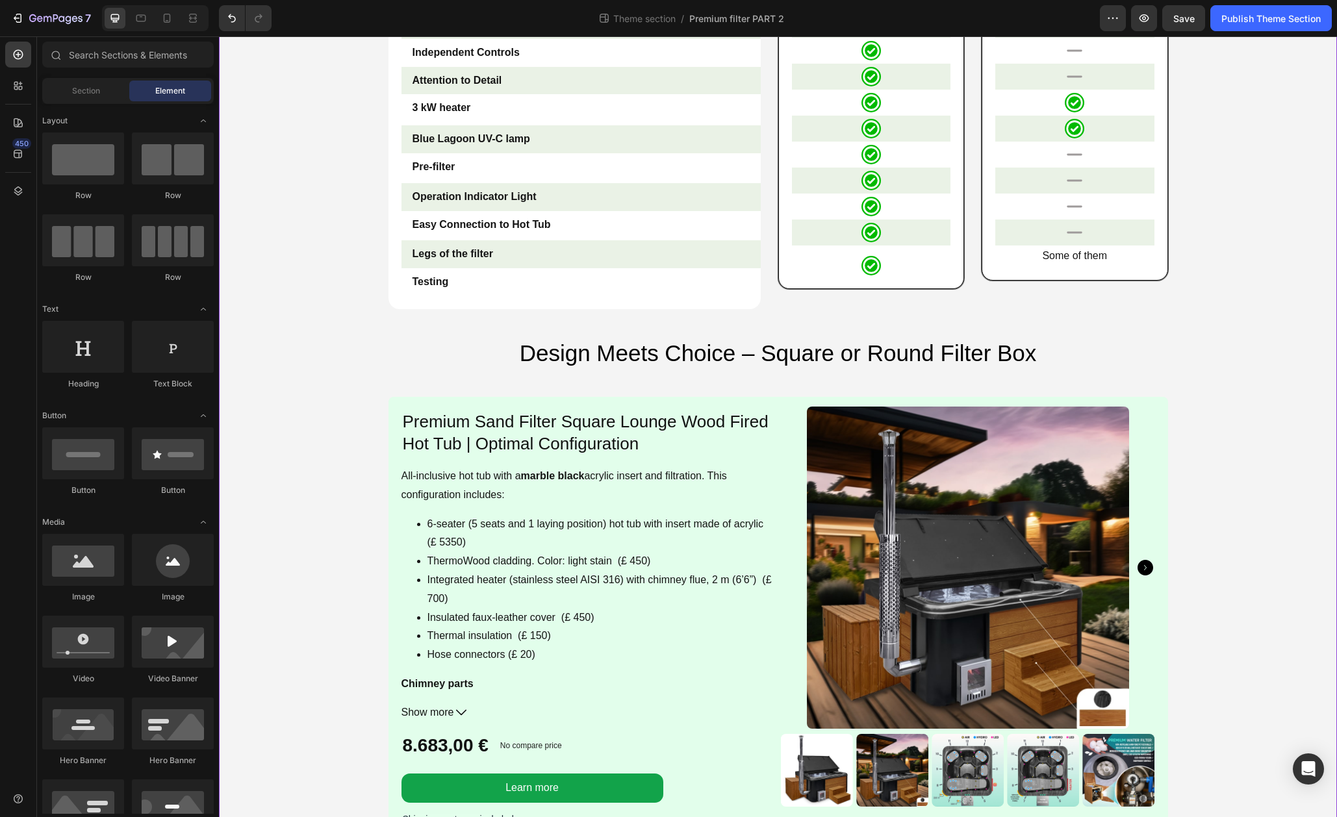
scroll to position [856, 0]
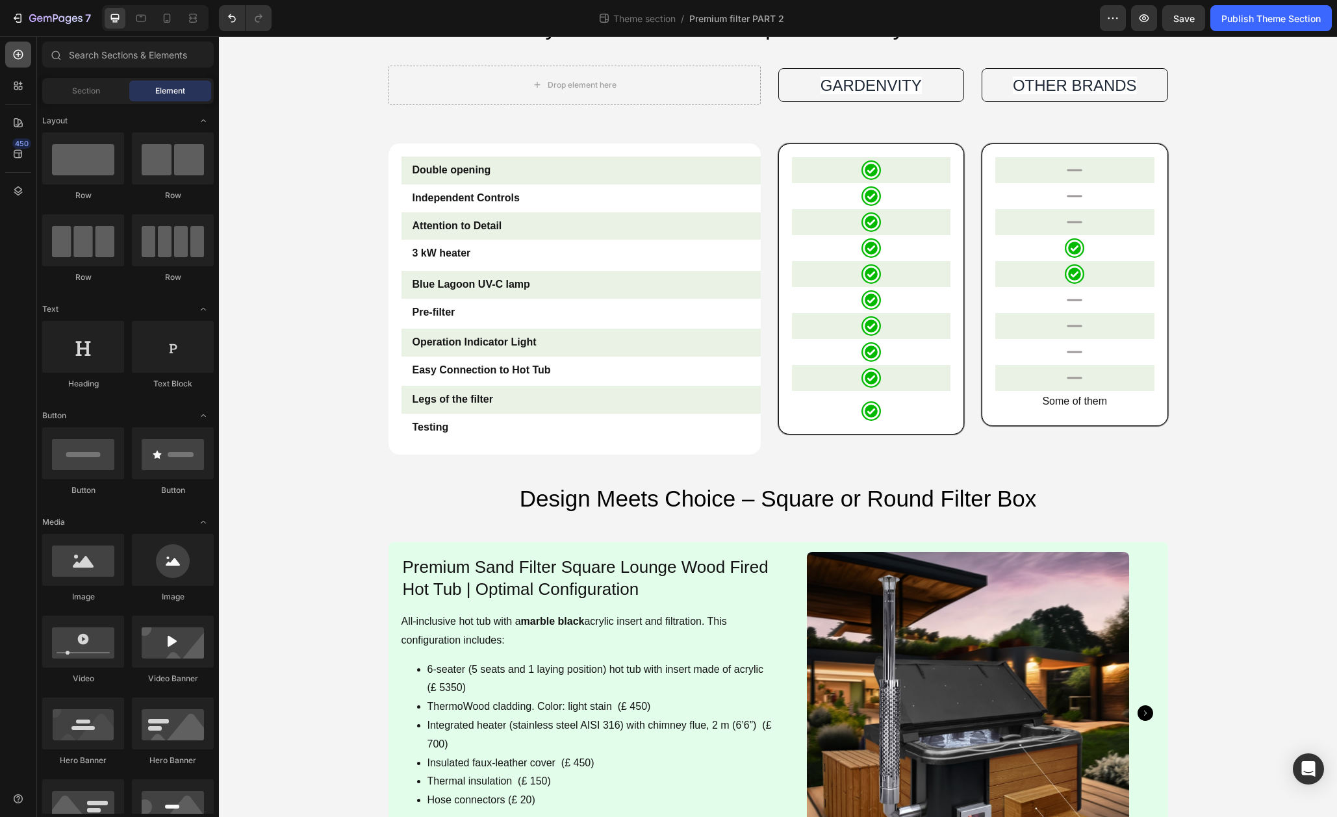
click at [18, 58] on icon at bounding box center [18, 54] width 13 height 13
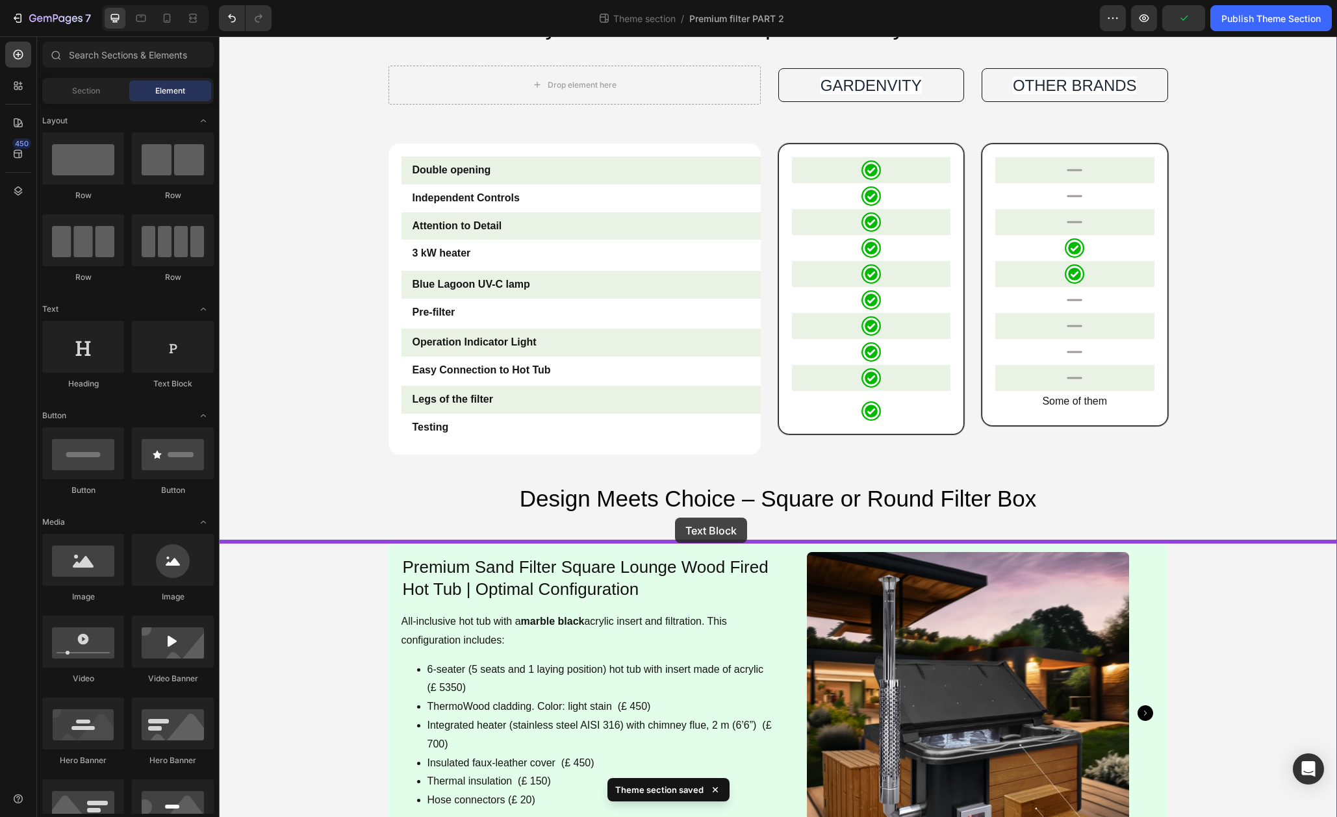
drag, startPoint x: 400, startPoint y: 403, endPoint x: 675, endPoint y: 518, distance: 297.9
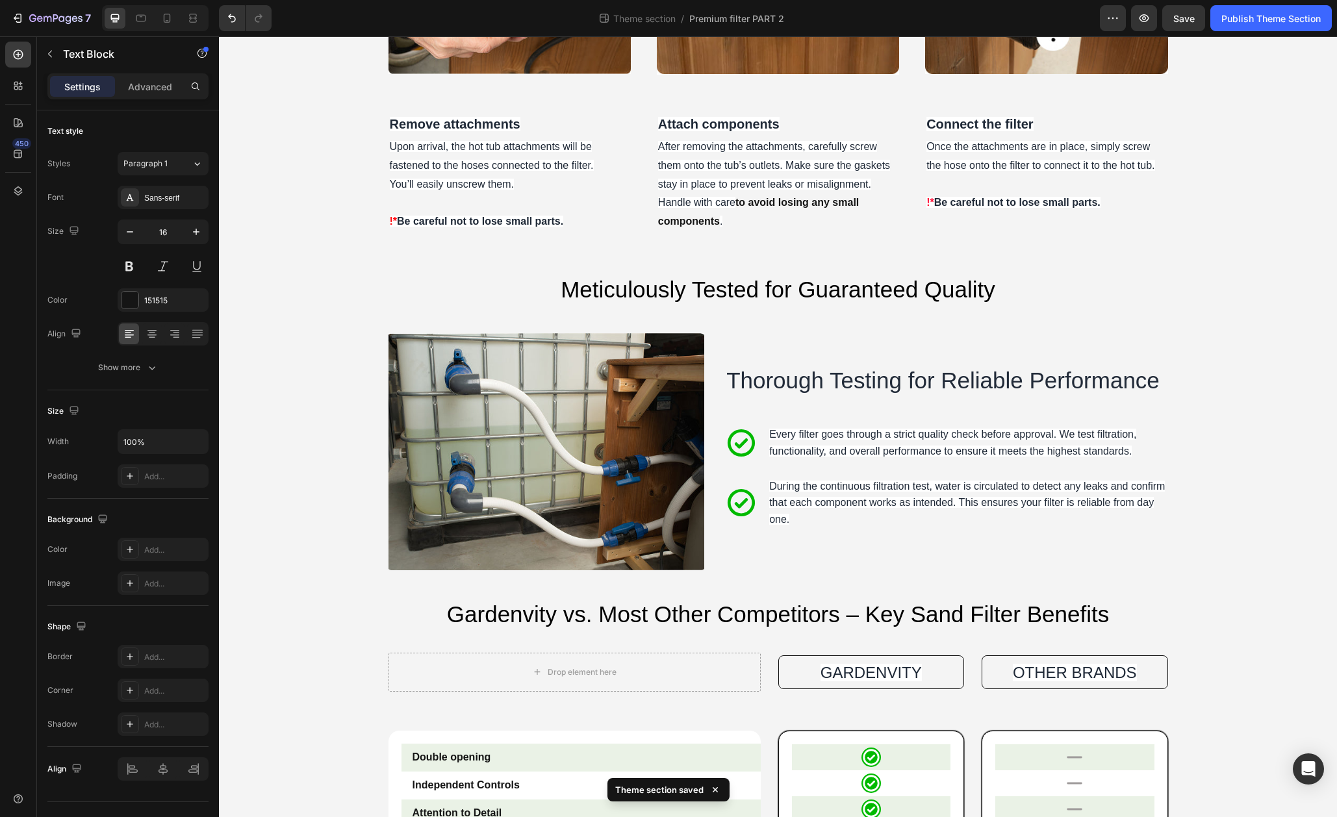
scroll to position [231, 0]
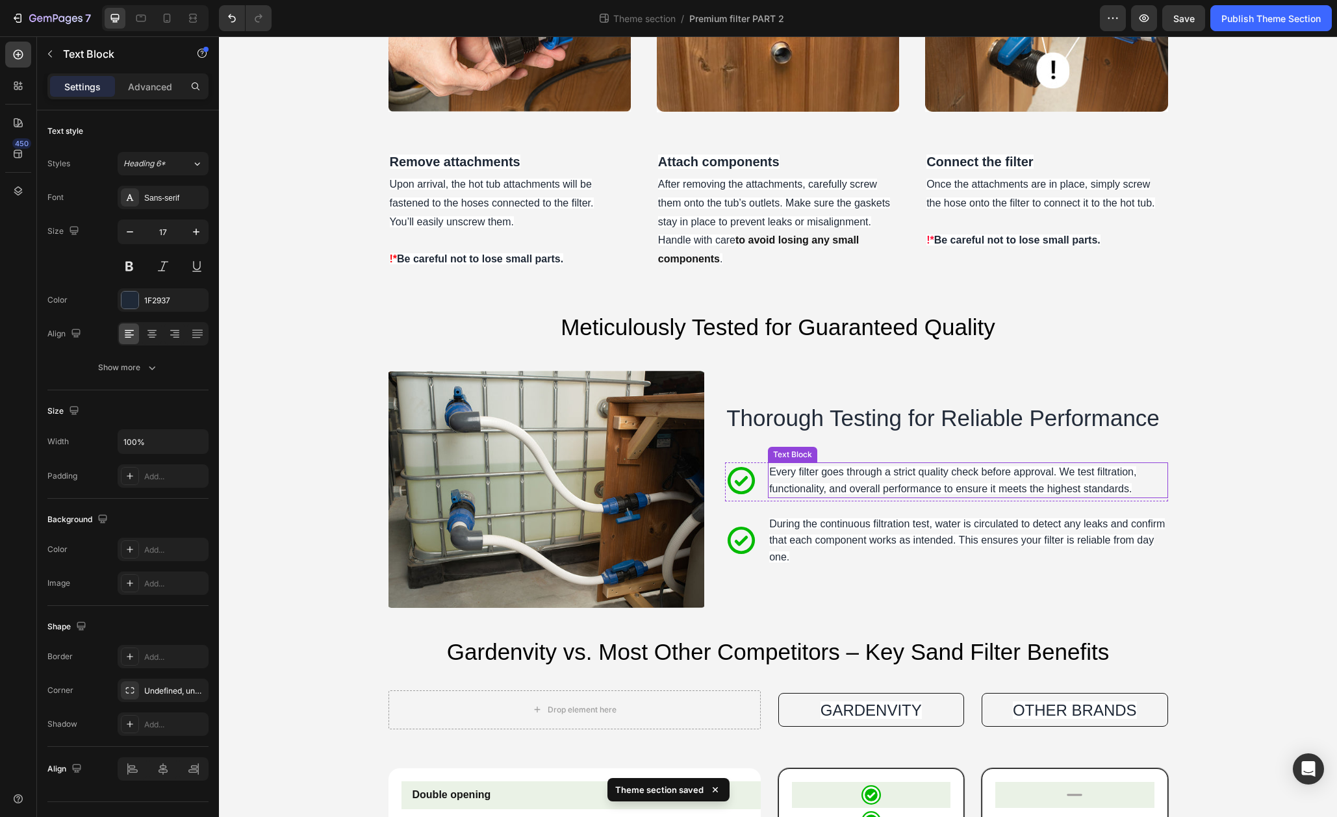
click at [805, 469] on span "Every filter goes through a strict quality check before approval. We test filtr…" at bounding box center [952, 480] width 367 height 28
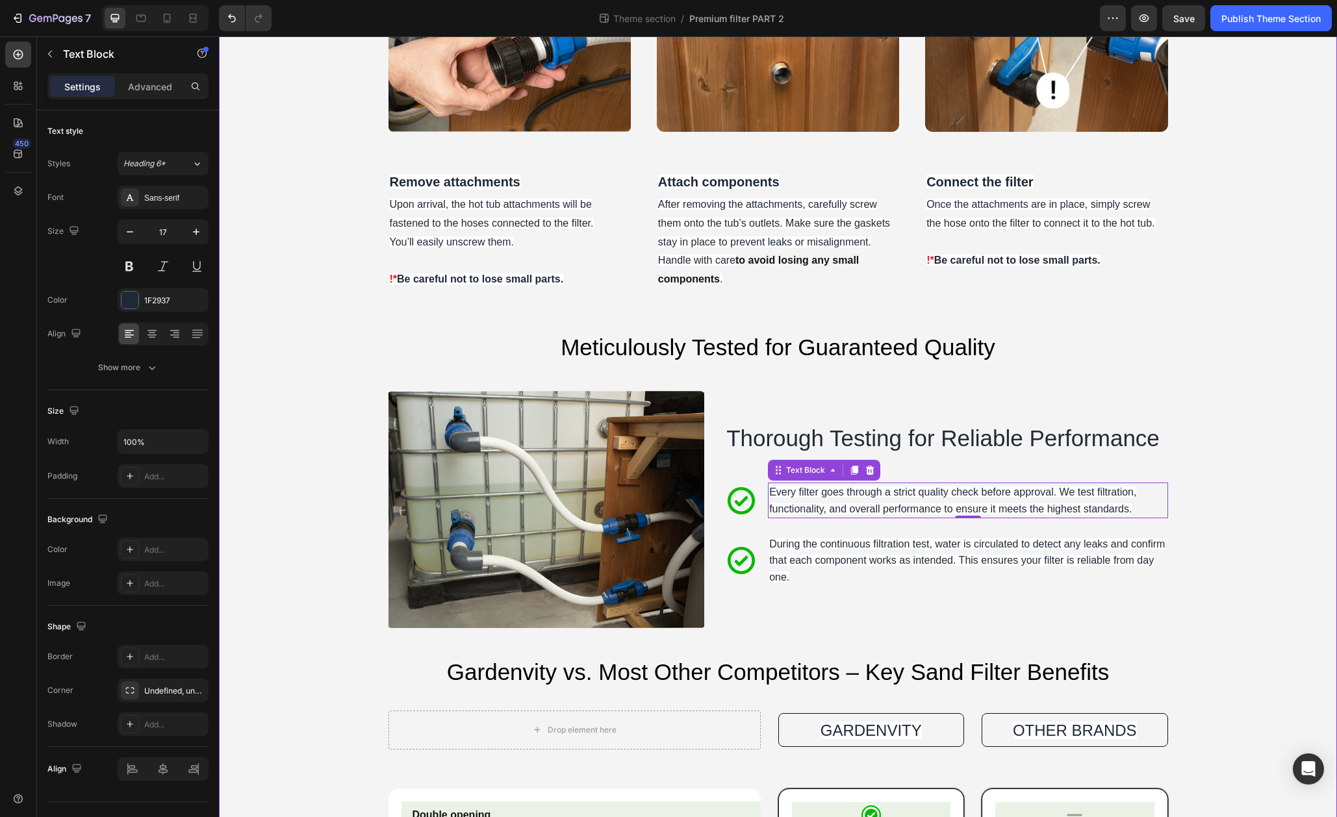
scroll to position [342, 0]
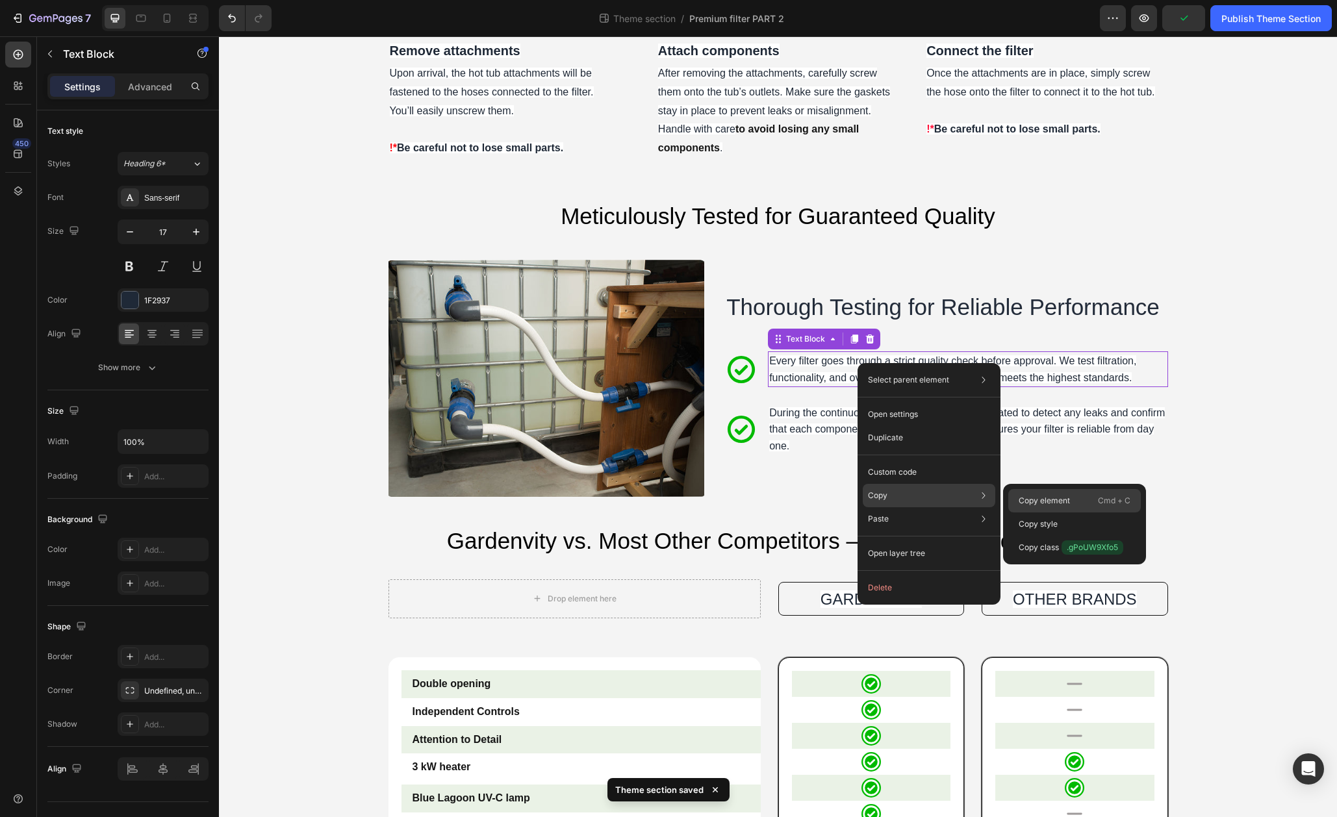
click at [1075, 513] on div "Copy element Cmd + C" at bounding box center [1074, 524] width 133 height 23
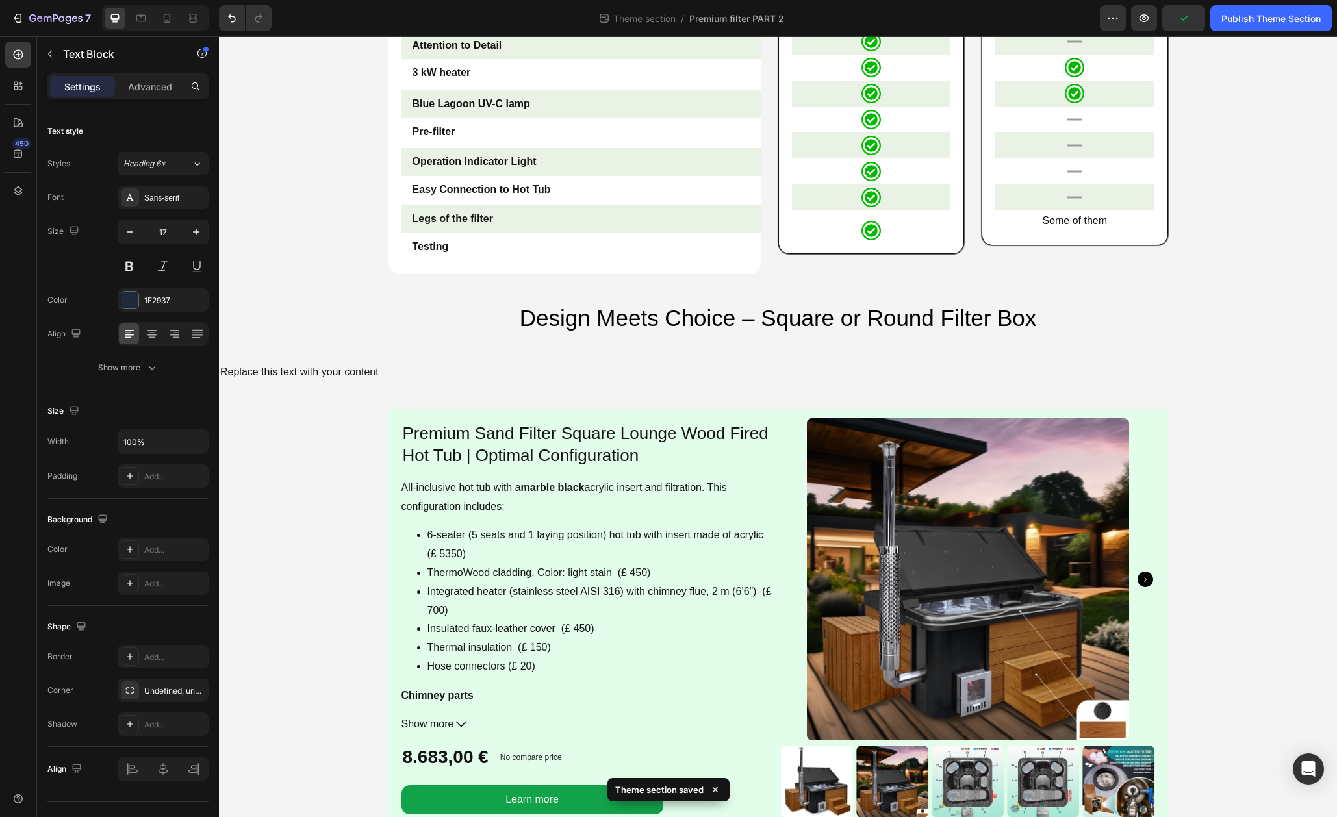
scroll to position [1111, 0]
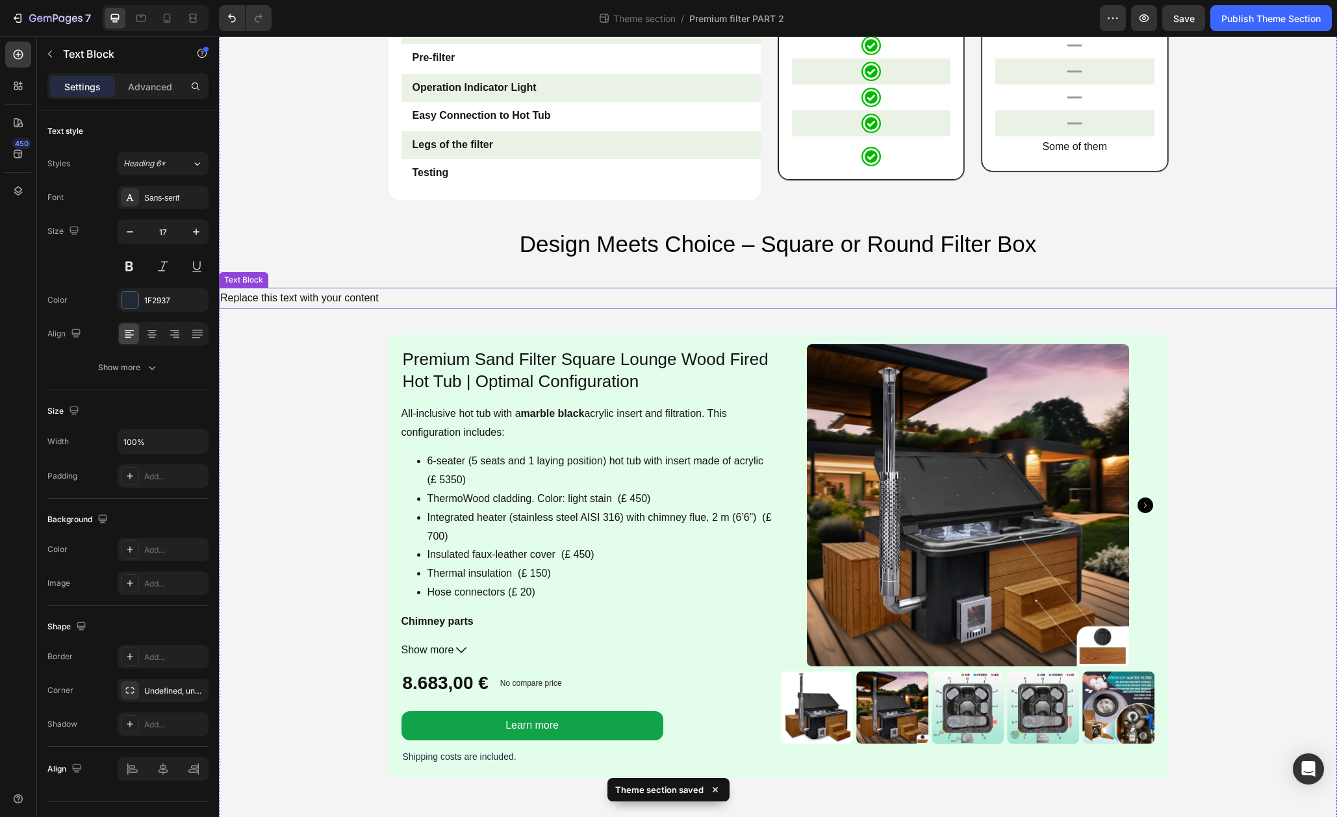
click at [452, 307] on div "Replace this text with your content" at bounding box center [778, 298] width 1118 height 21
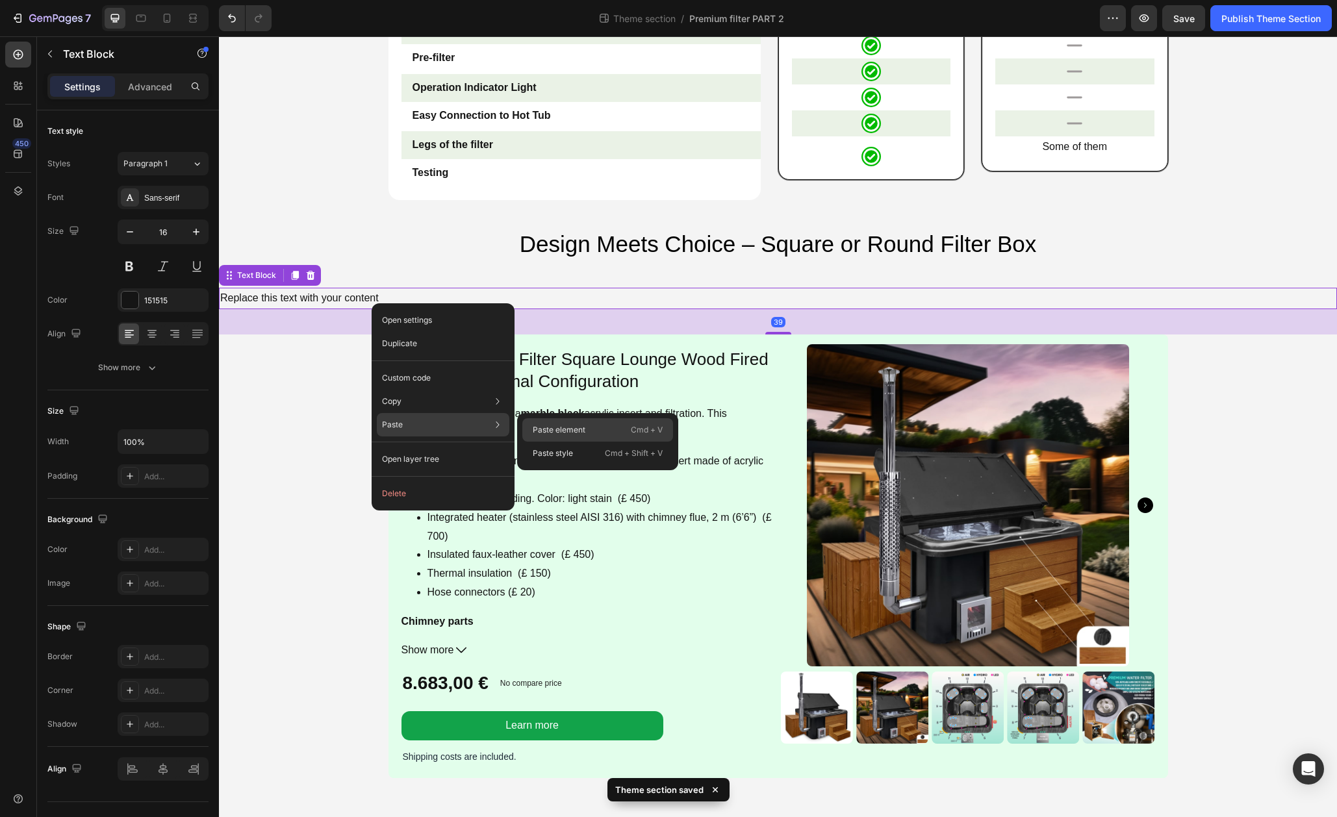
click at [561, 427] on p "Paste element" at bounding box center [559, 430] width 53 height 12
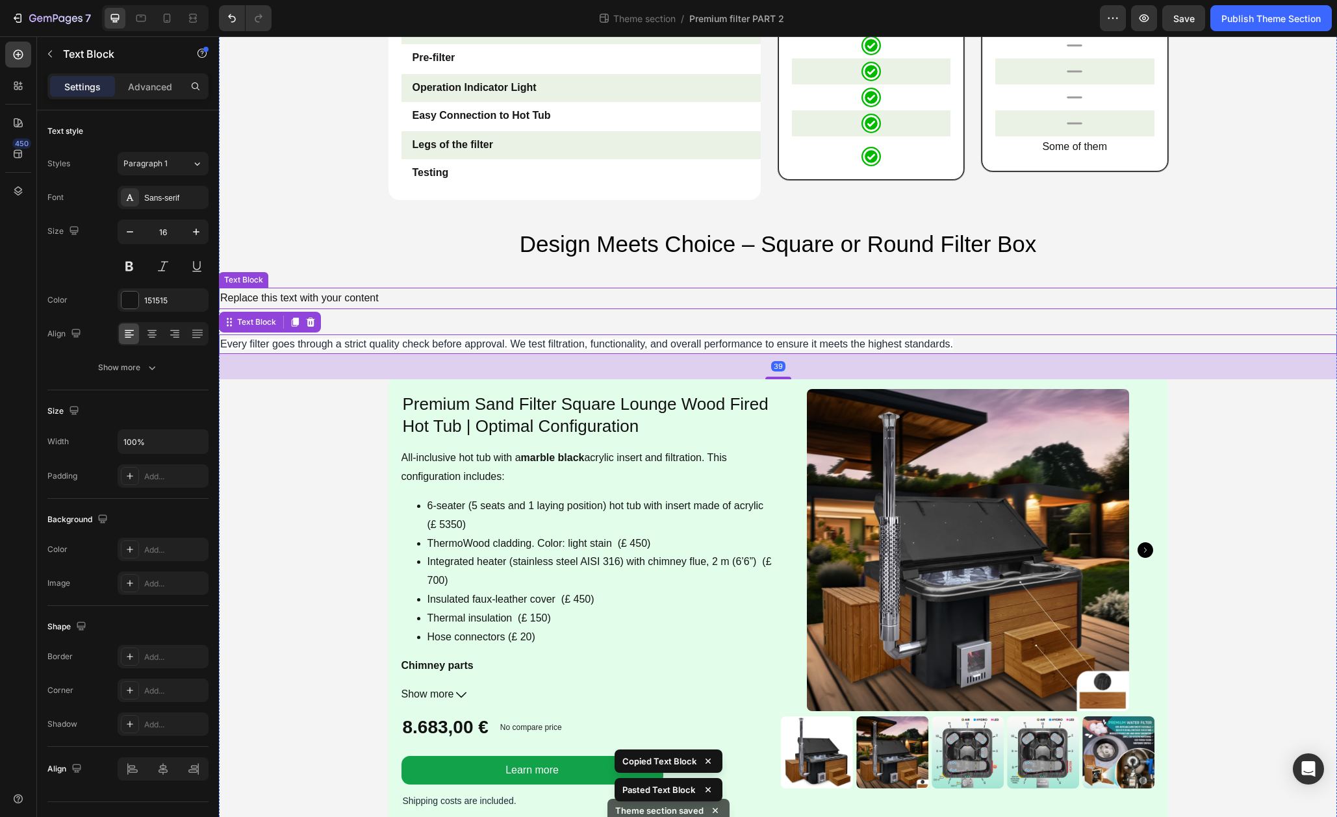
click at [376, 301] on div "Replace this text with your content" at bounding box center [778, 298] width 1118 height 21
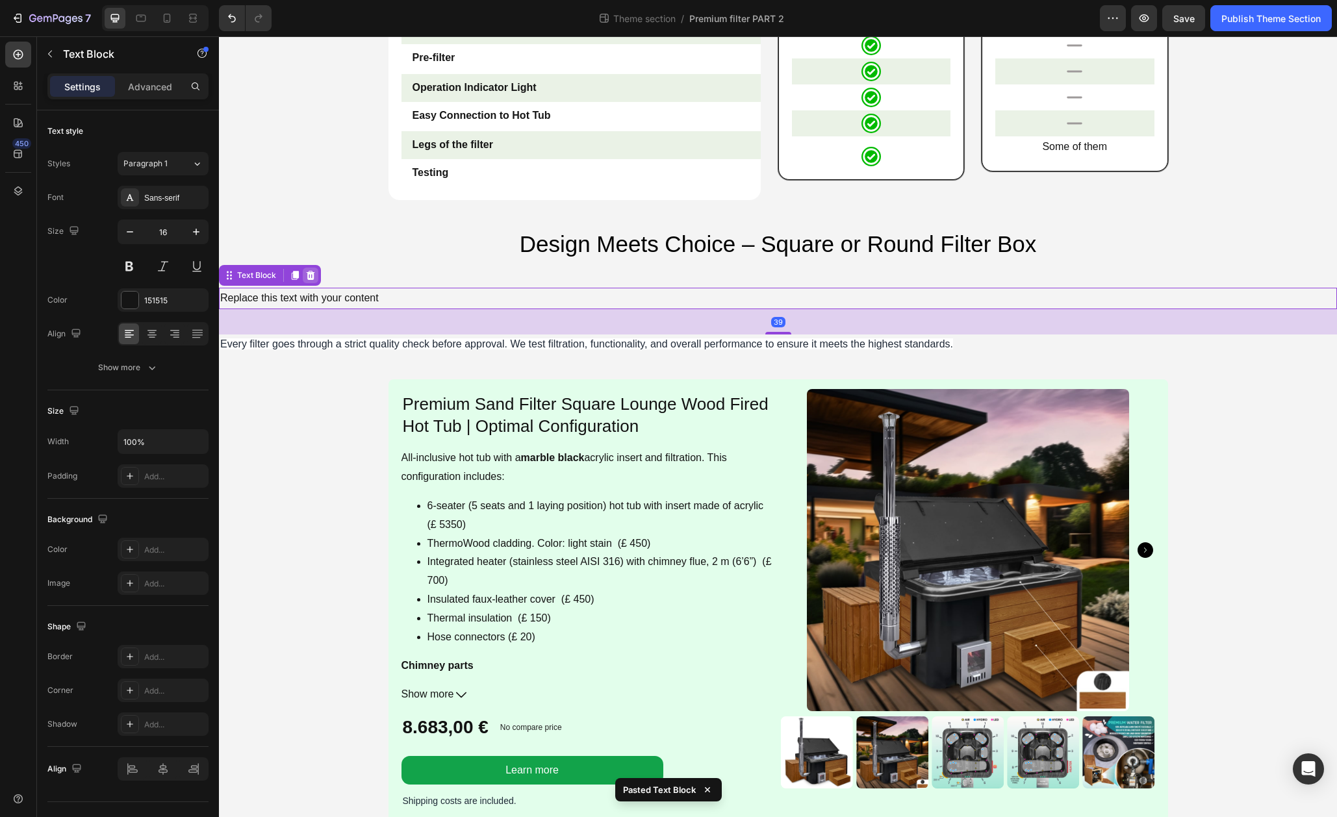
click at [313, 275] on icon at bounding box center [311, 275] width 8 height 9
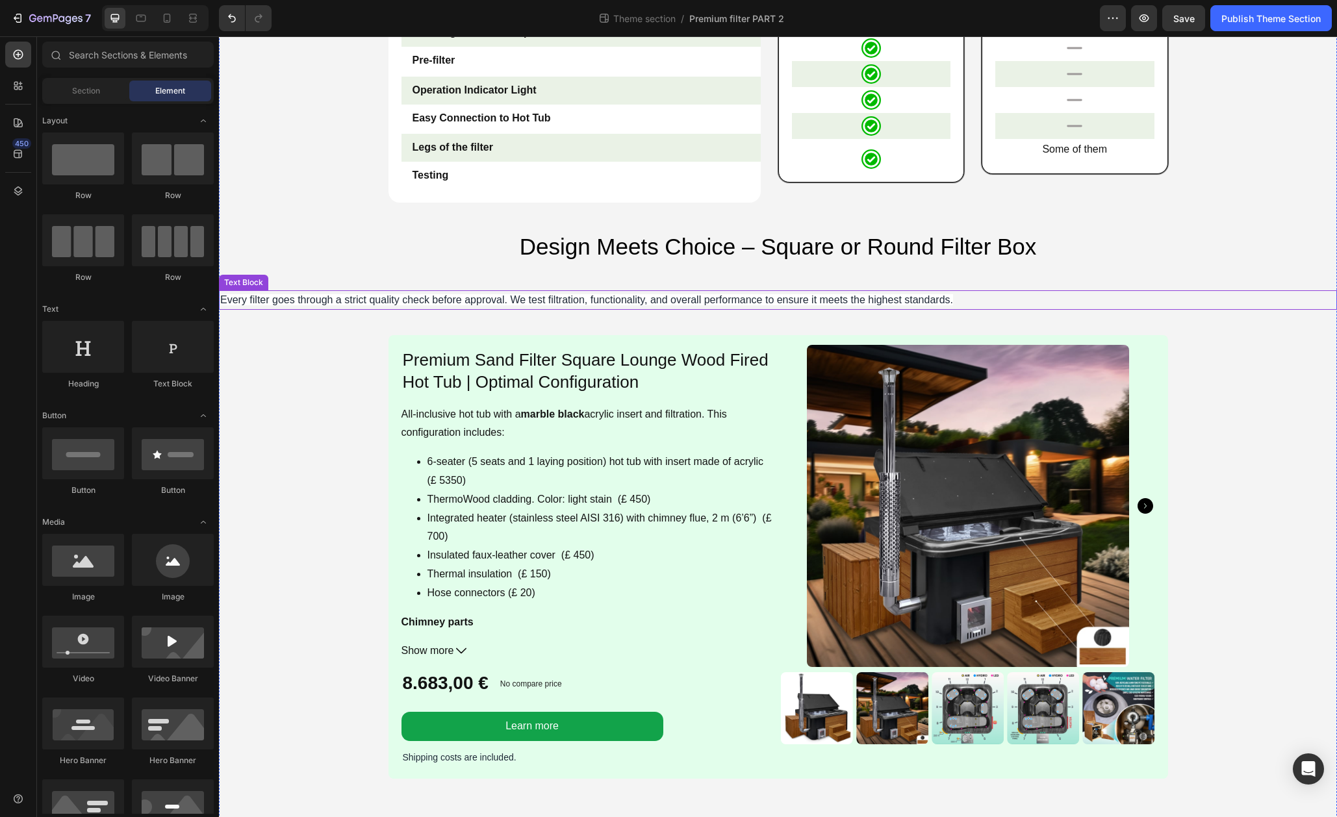
click at [439, 301] on span "Every filter goes through a strict quality check before approval. We test filtr…" at bounding box center [586, 299] width 733 height 11
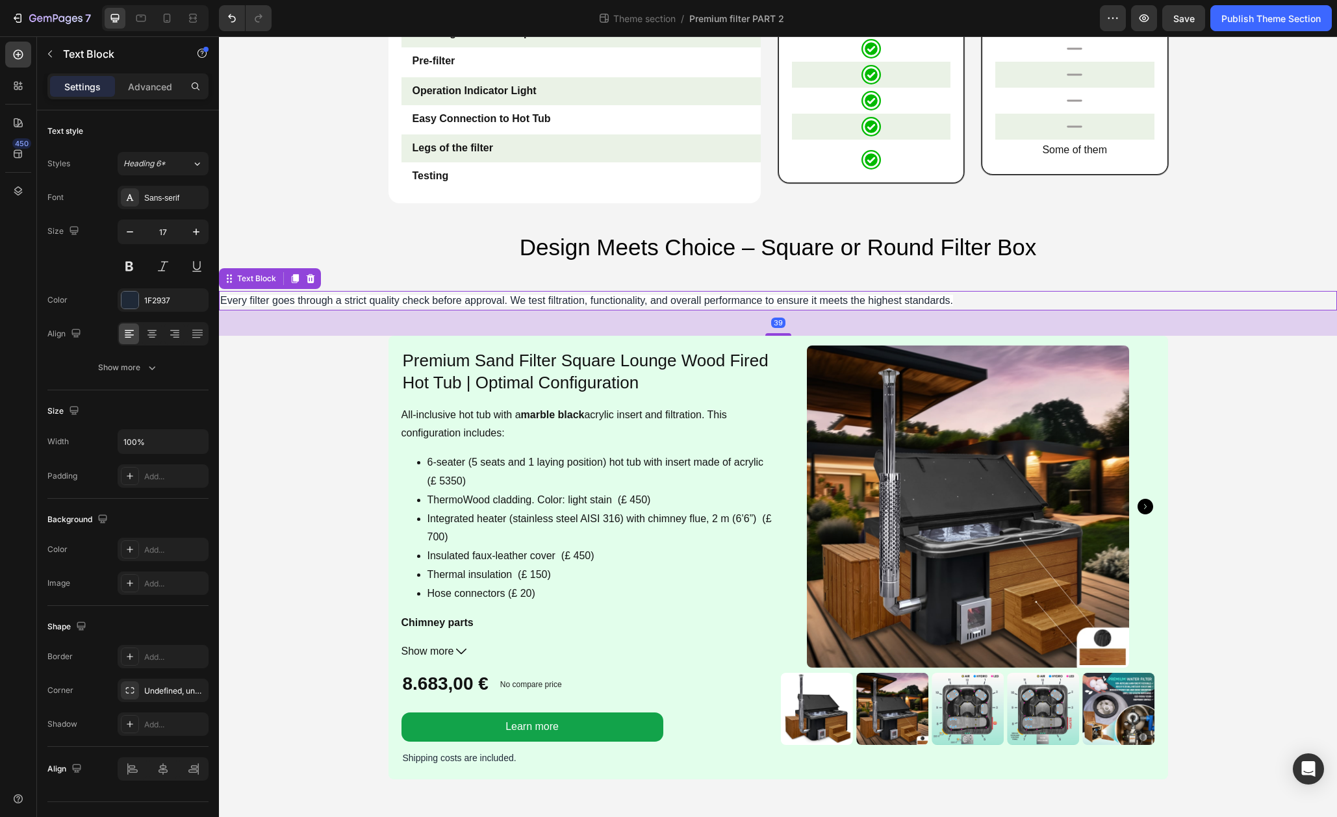
click at [439, 301] on span "Every filter goes through a strict quality check before approval. We test filtr…" at bounding box center [586, 300] width 733 height 11
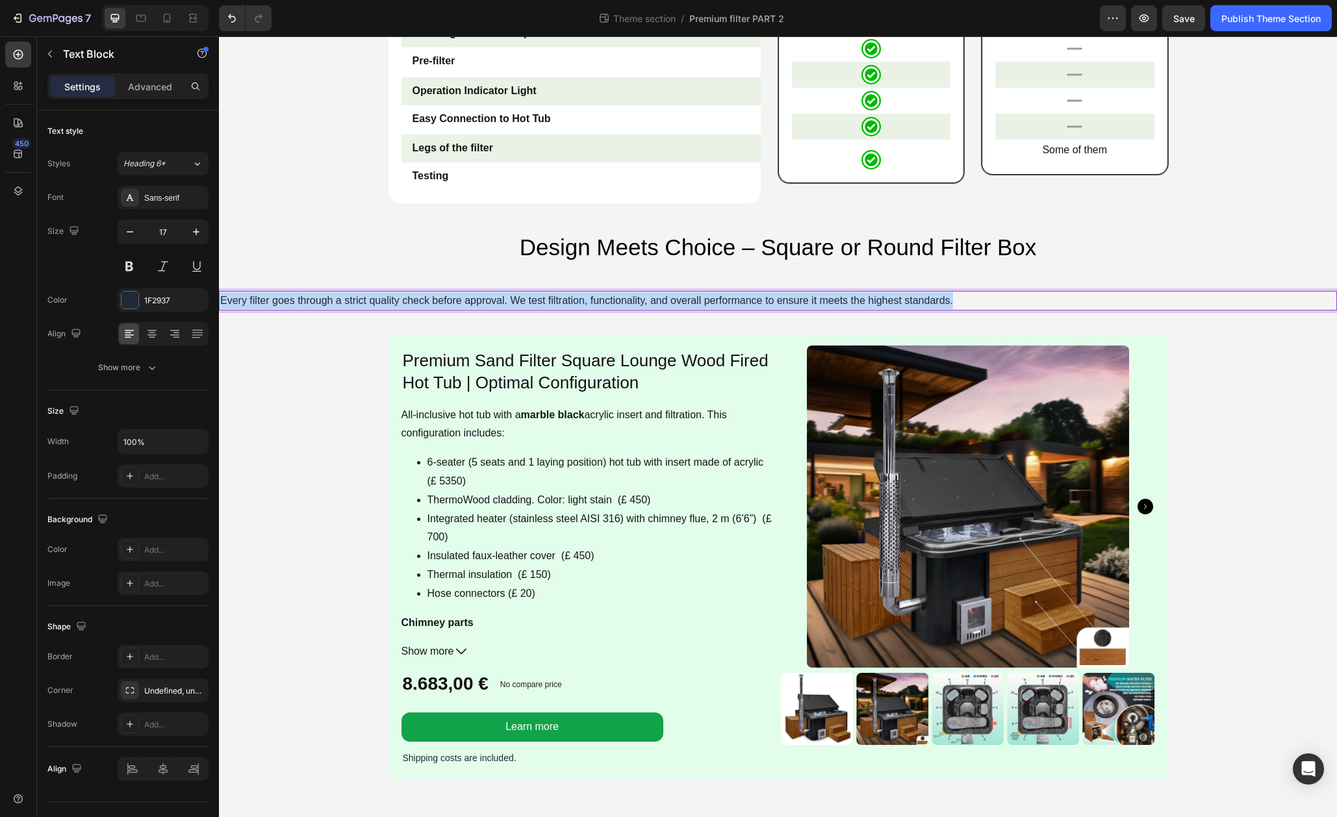
click at [439, 301] on span "Every filter goes through a strict quality check before approval. We test filtr…" at bounding box center [586, 300] width 733 height 11
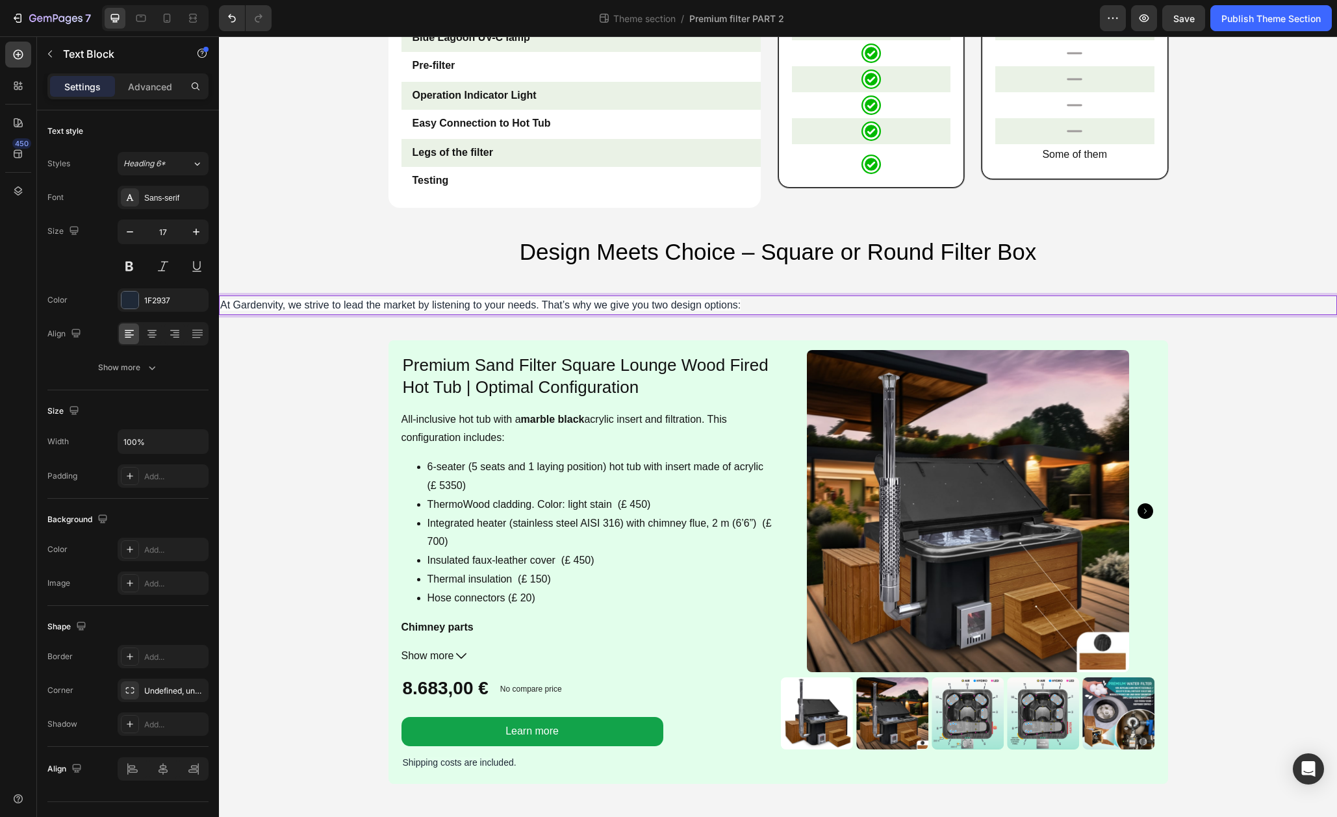
click at [439, 301] on span "At Gardenvity, we strive to lead the market by listening to your needs. That’s …" at bounding box center [480, 304] width 520 height 11
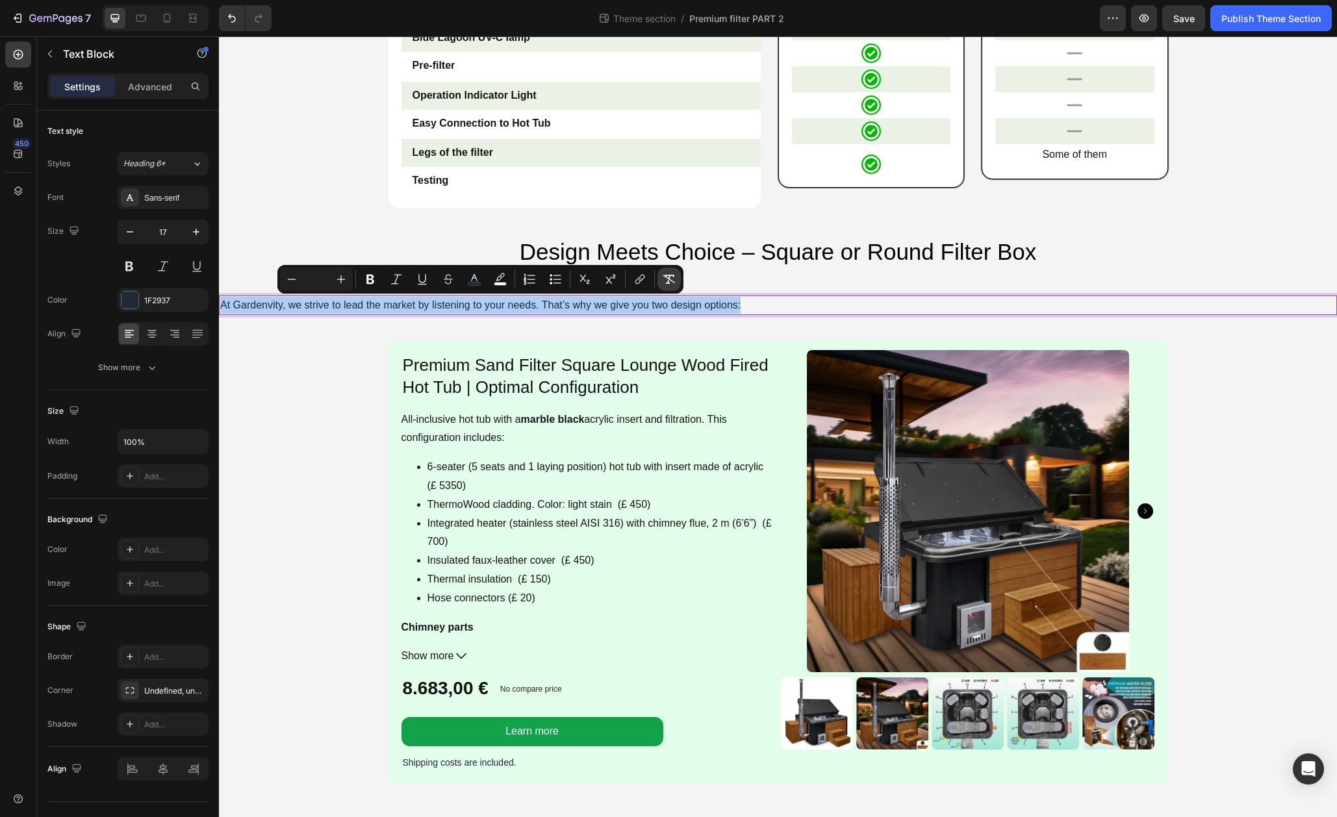
click at [671, 284] on icon "Editor contextual toolbar" at bounding box center [669, 279] width 13 height 13
type input "17"
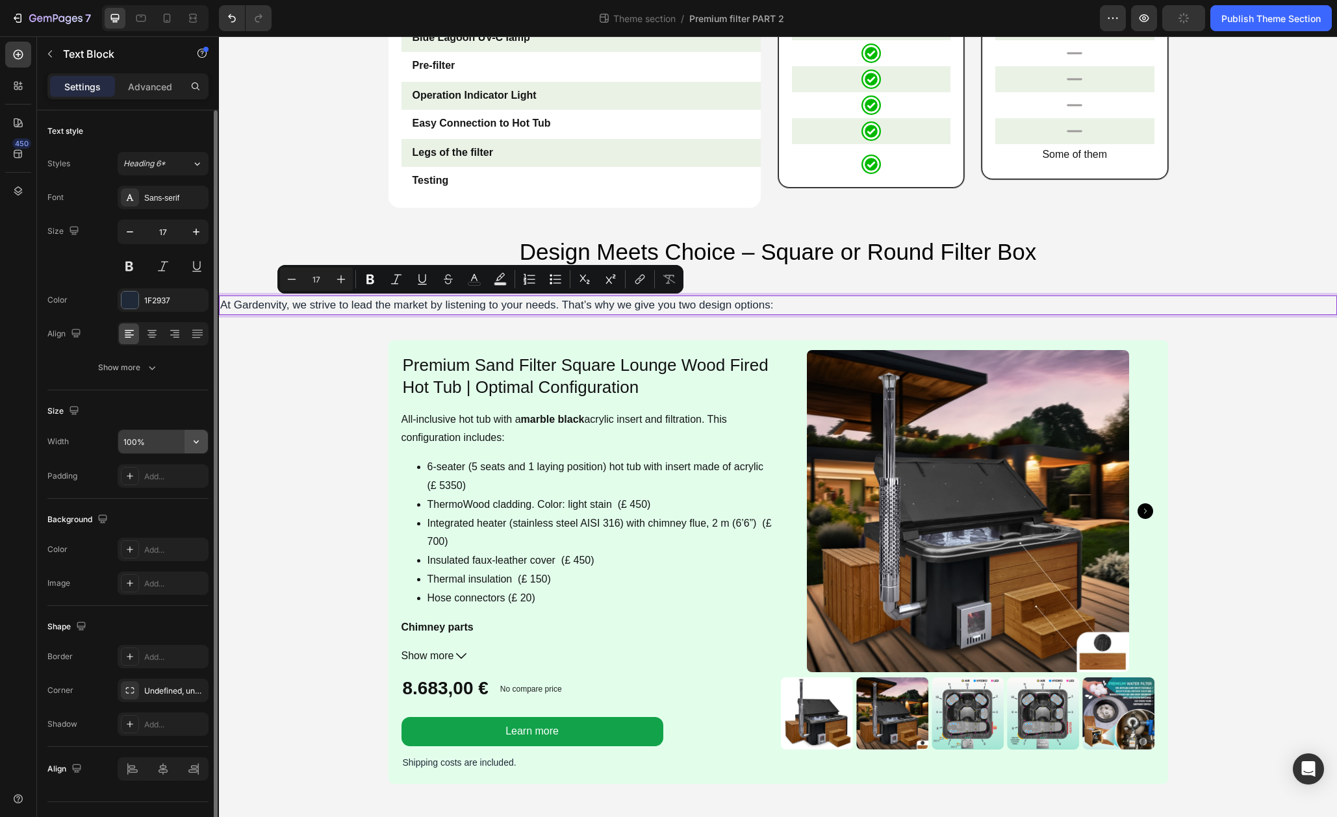
click at [194, 442] on icon "button" at bounding box center [196, 441] width 13 height 13
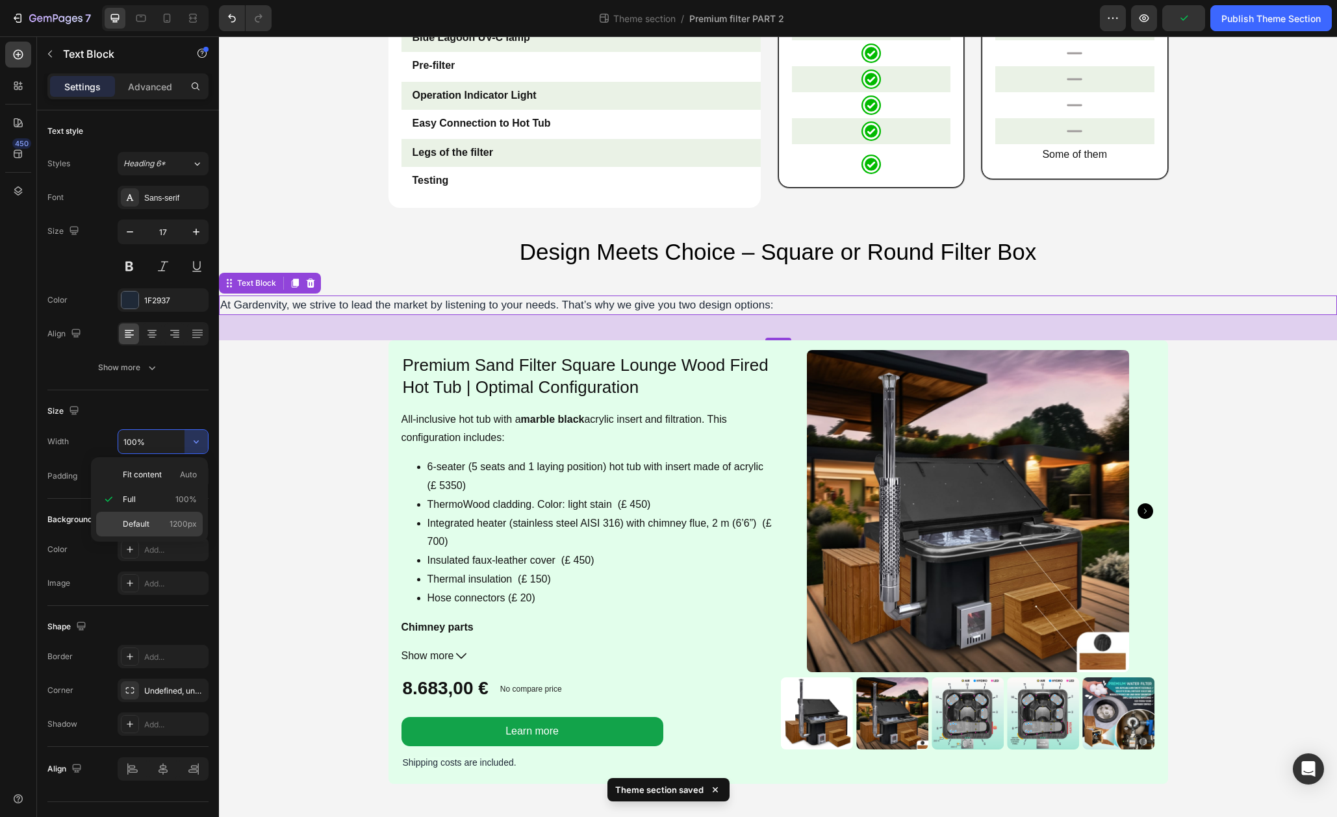
click at [170, 520] on span "1200px" at bounding box center [183, 524] width 27 height 12
type input "1200"
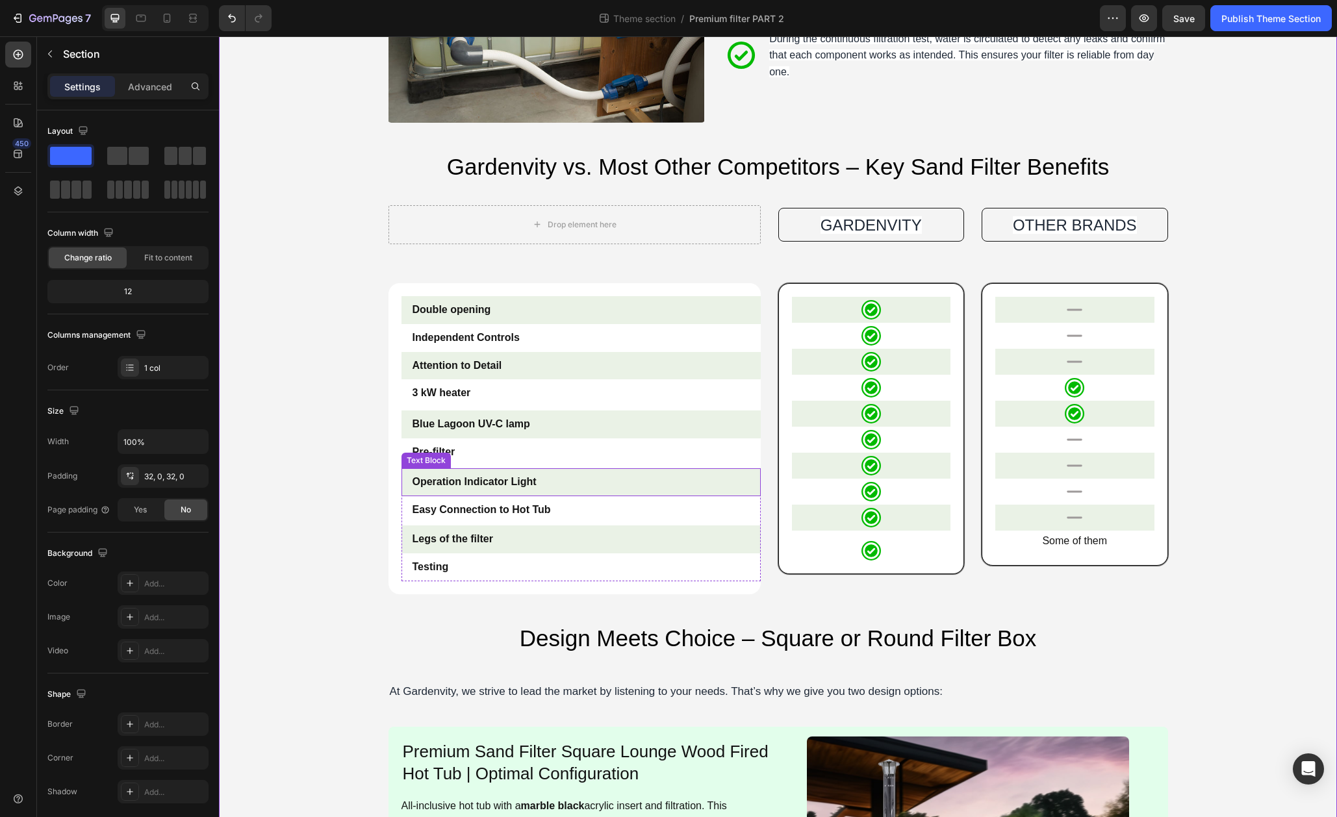
scroll to position [628, 0]
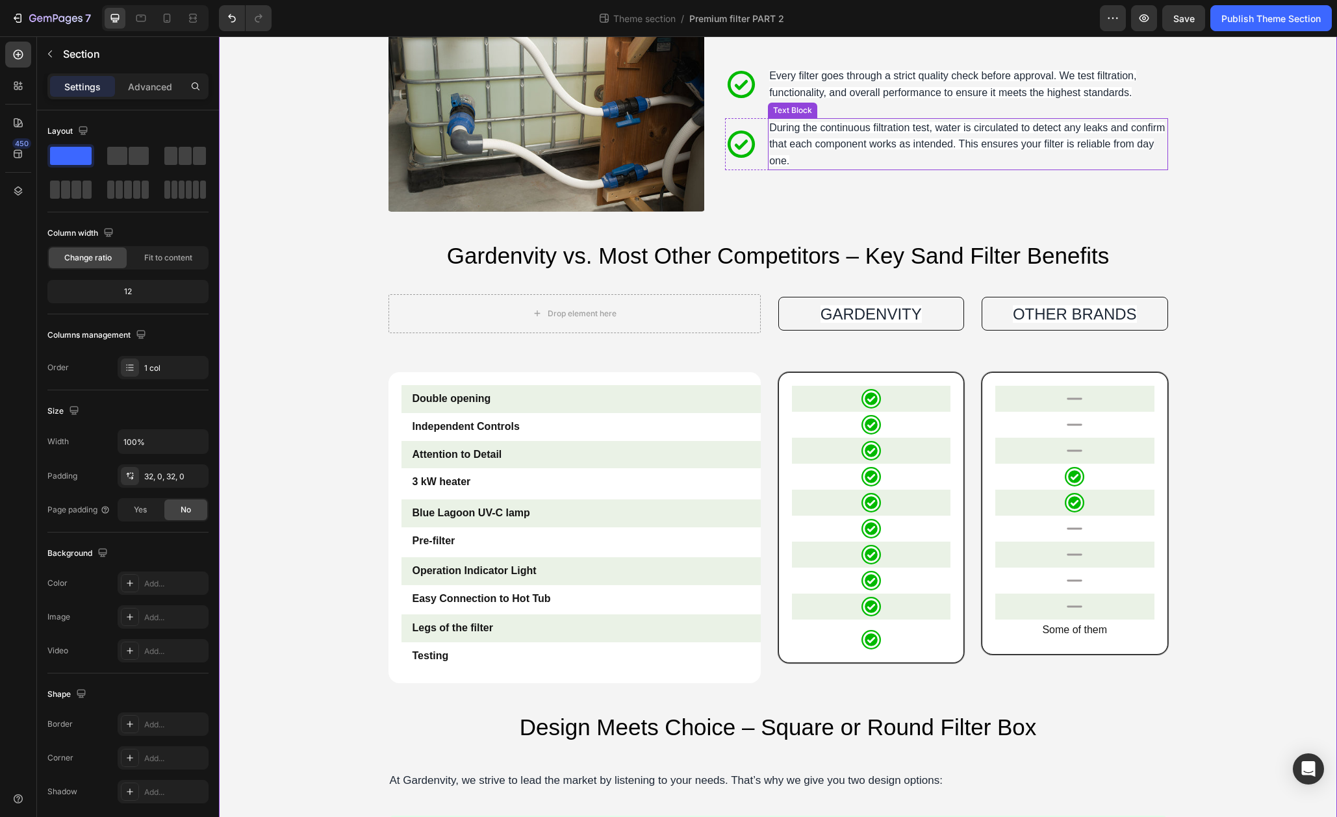
click at [858, 135] on p "During the continuous filtration test, water is circulated to detect any leaks …" at bounding box center [967, 145] width 397 height 50
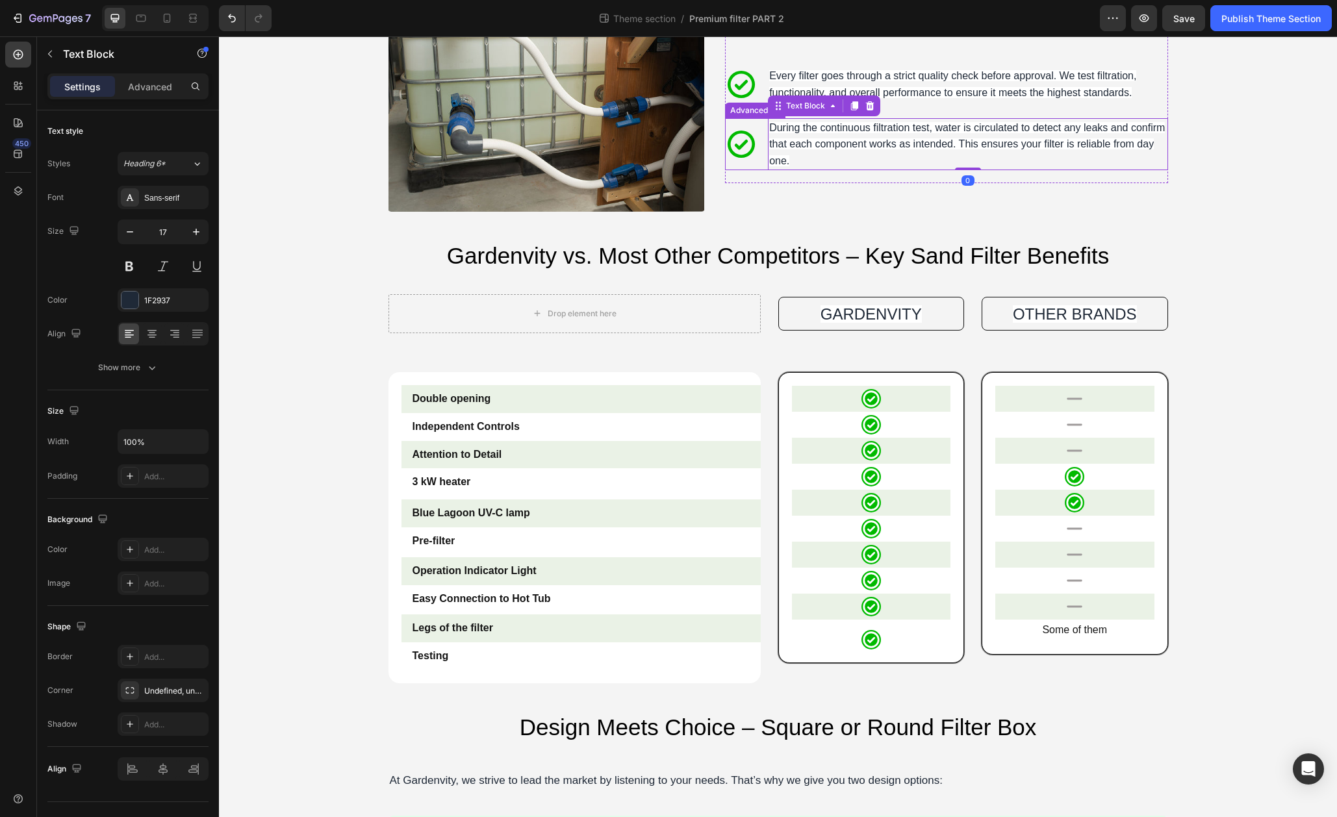
click at [758, 159] on li "Icon During the continuous filtration test, water is circulated to detect any l…" at bounding box center [946, 144] width 442 height 53
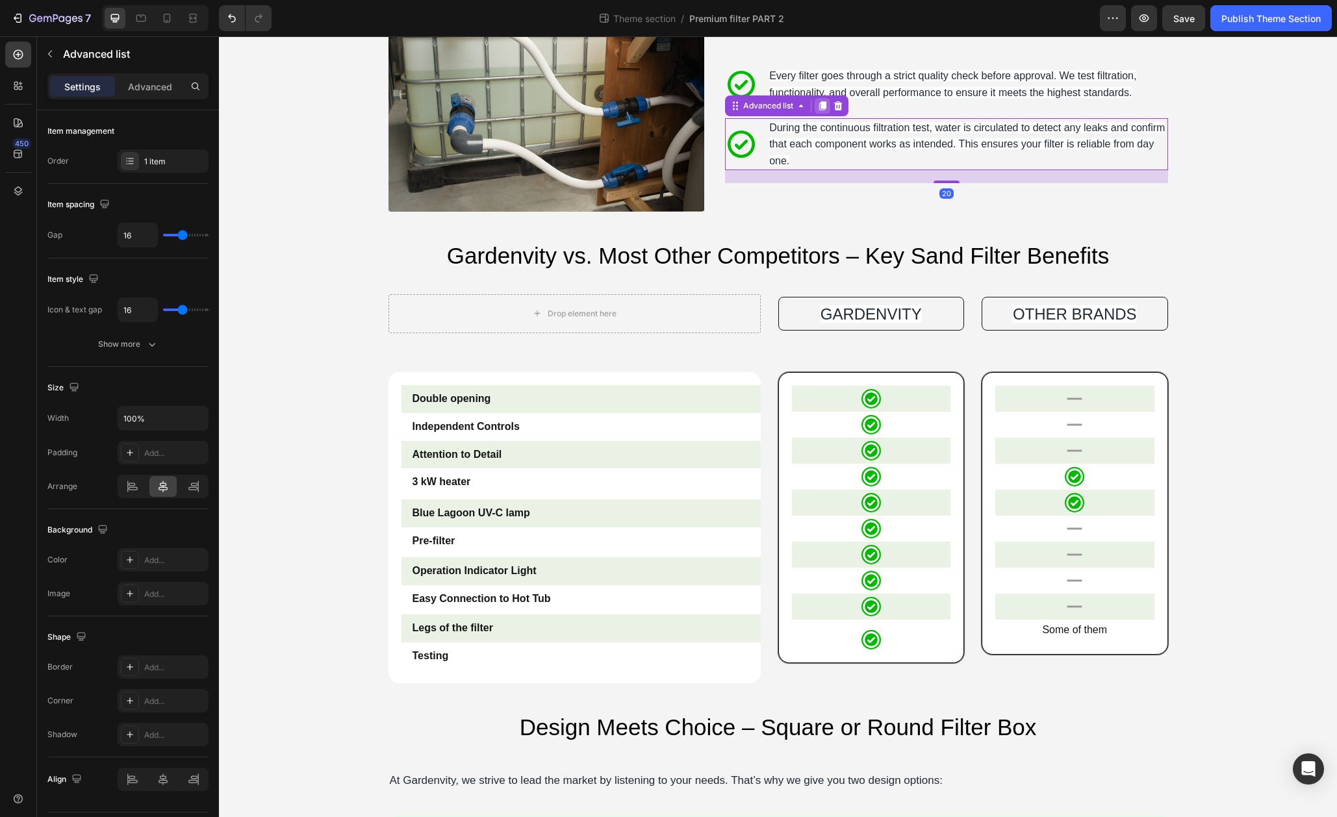
click at [821, 110] on icon at bounding box center [822, 106] width 10 height 10
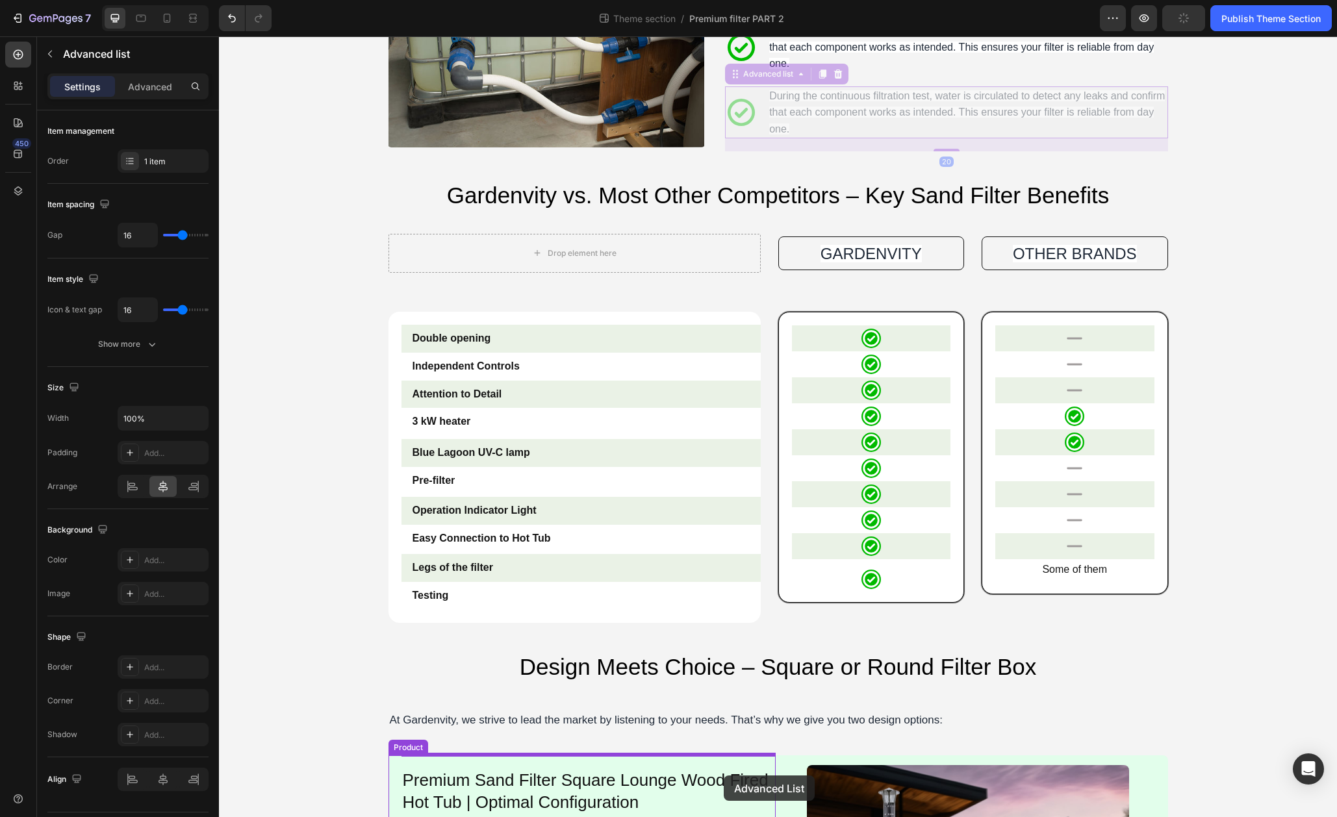
scroll to position [711, 0]
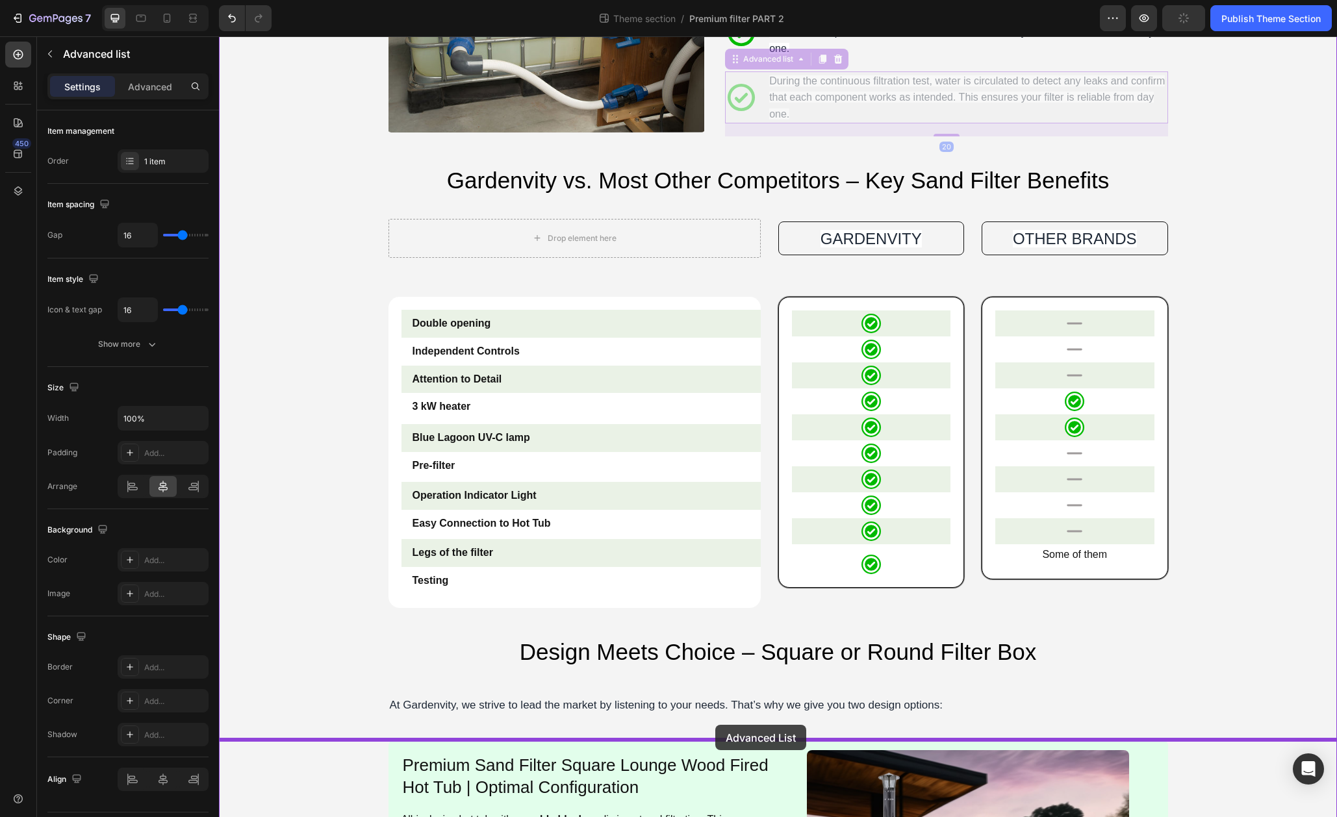
drag, startPoint x: 745, startPoint y: 209, endPoint x: 715, endPoint y: 725, distance: 516.7
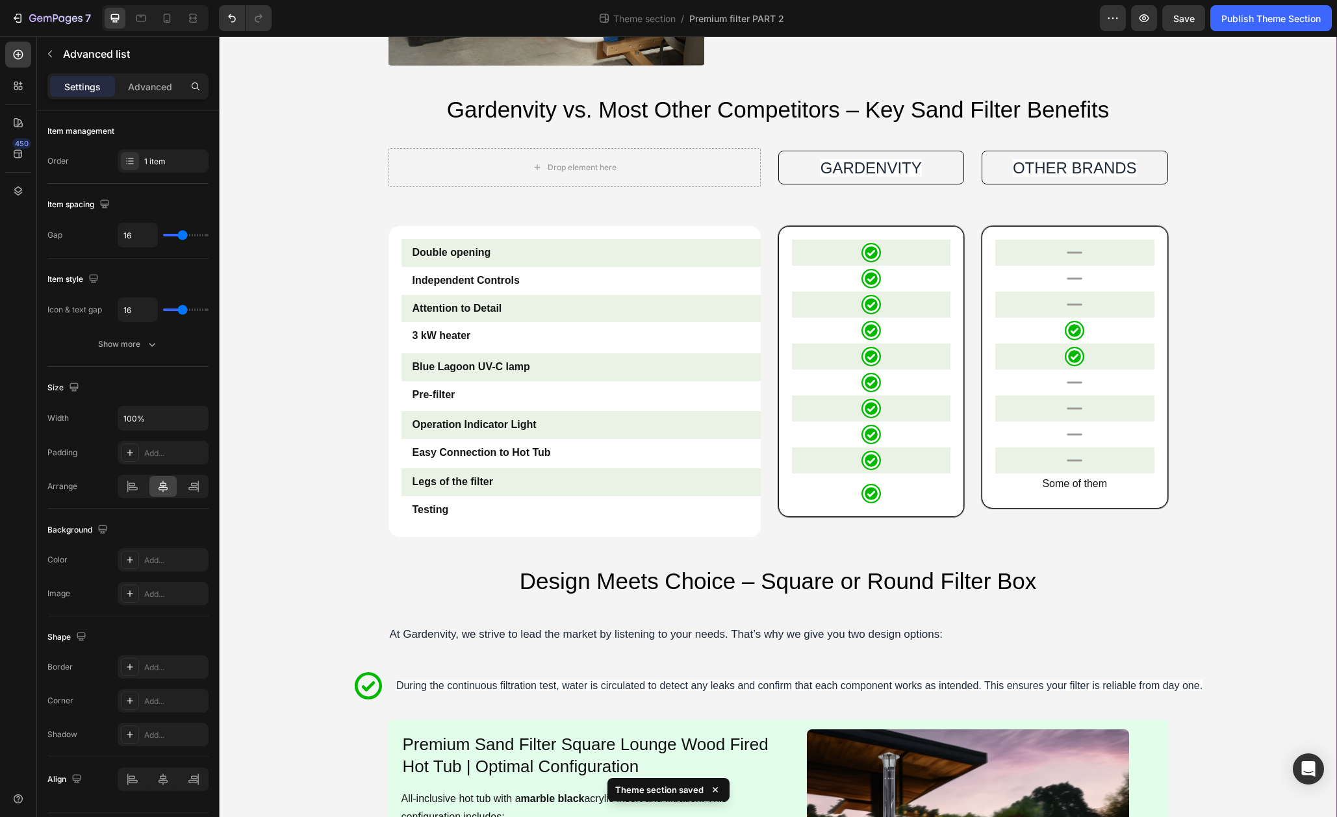
scroll to position [790, 0]
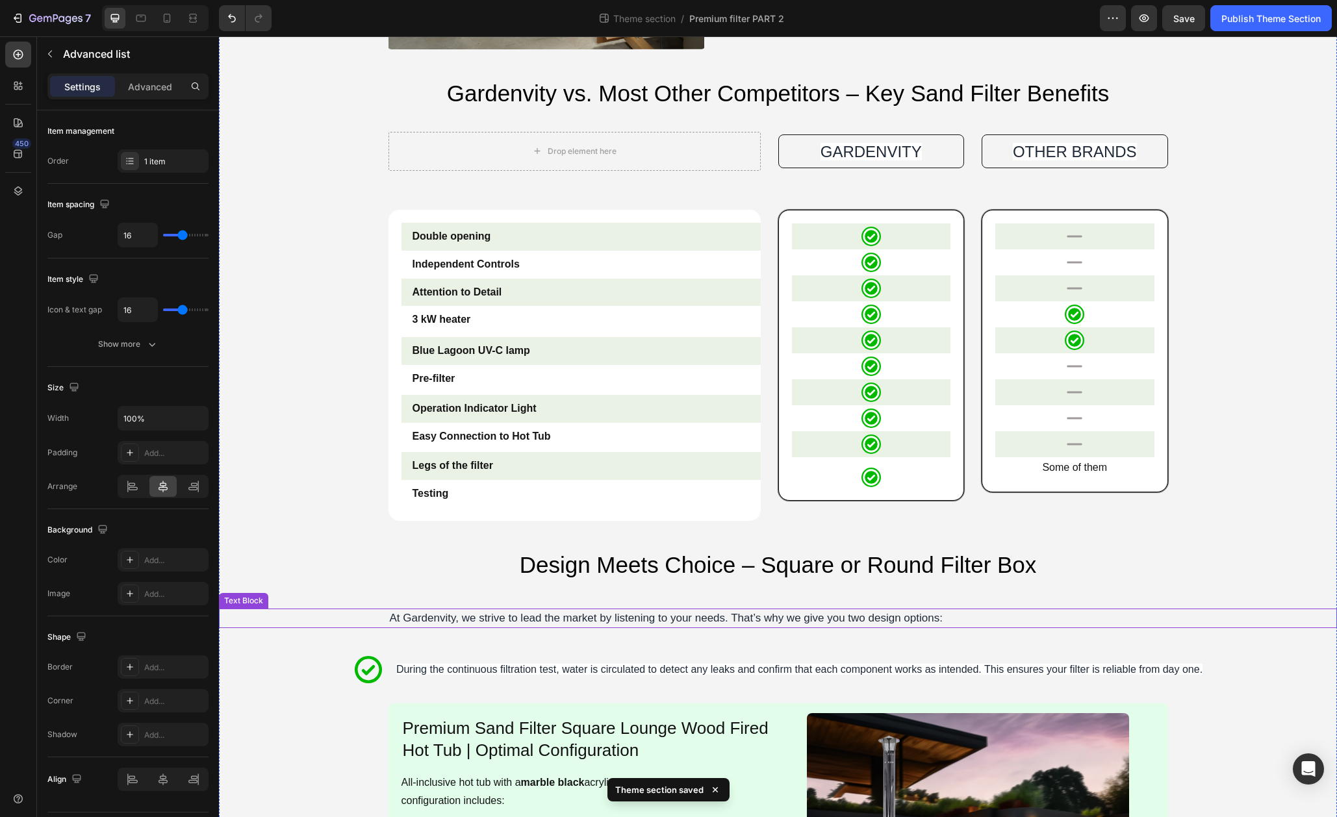
click at [577, 622] on p "At Gardenvity, we strive to lead the market by listening to your needs. That’s …" at bounding box center [778, 618] width 777 height 17
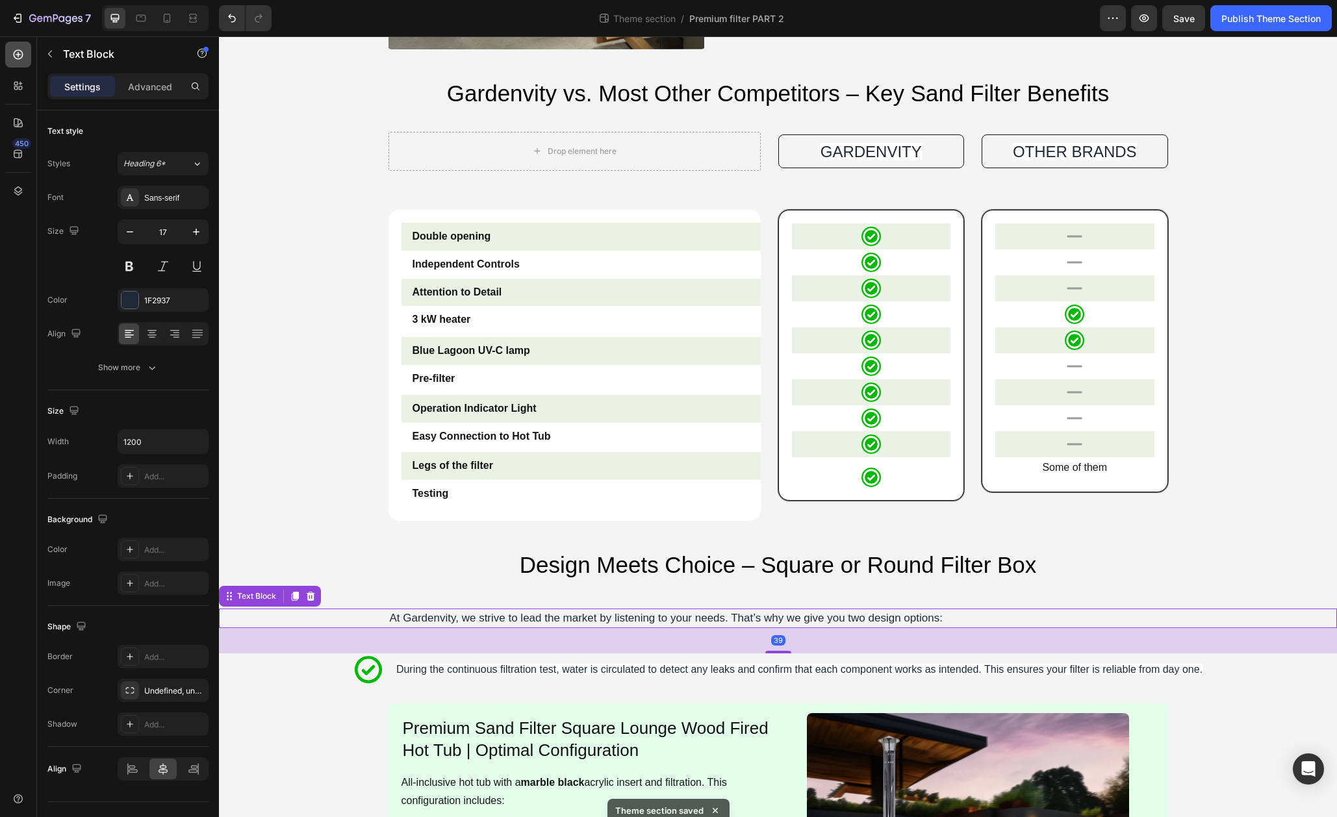
click at [19, 57] on icon at bounding box center [18, 54] width 13 height 13
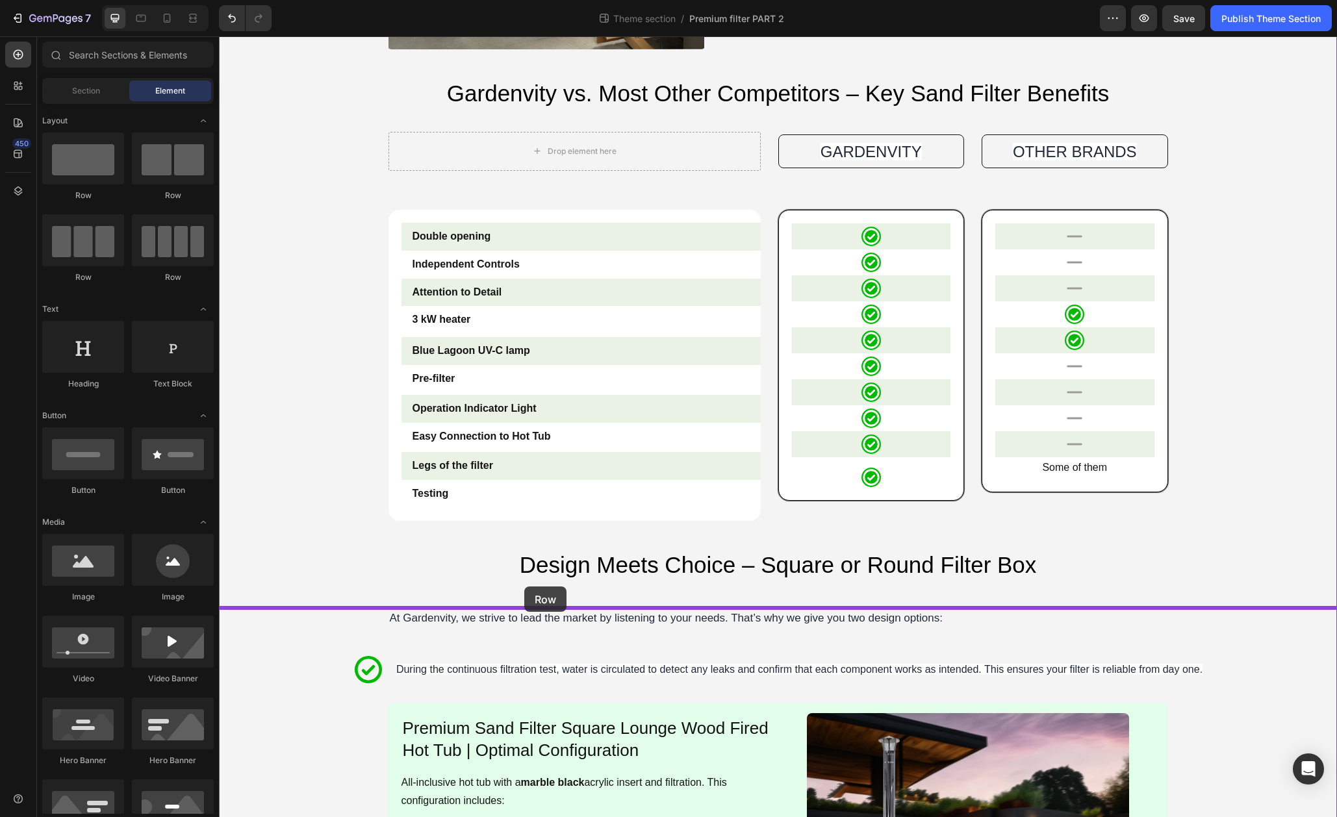
drag, startPoint x: 295, startPoint y: 210, endPoint x: 524, endPoint y: 587, distance: 441.1
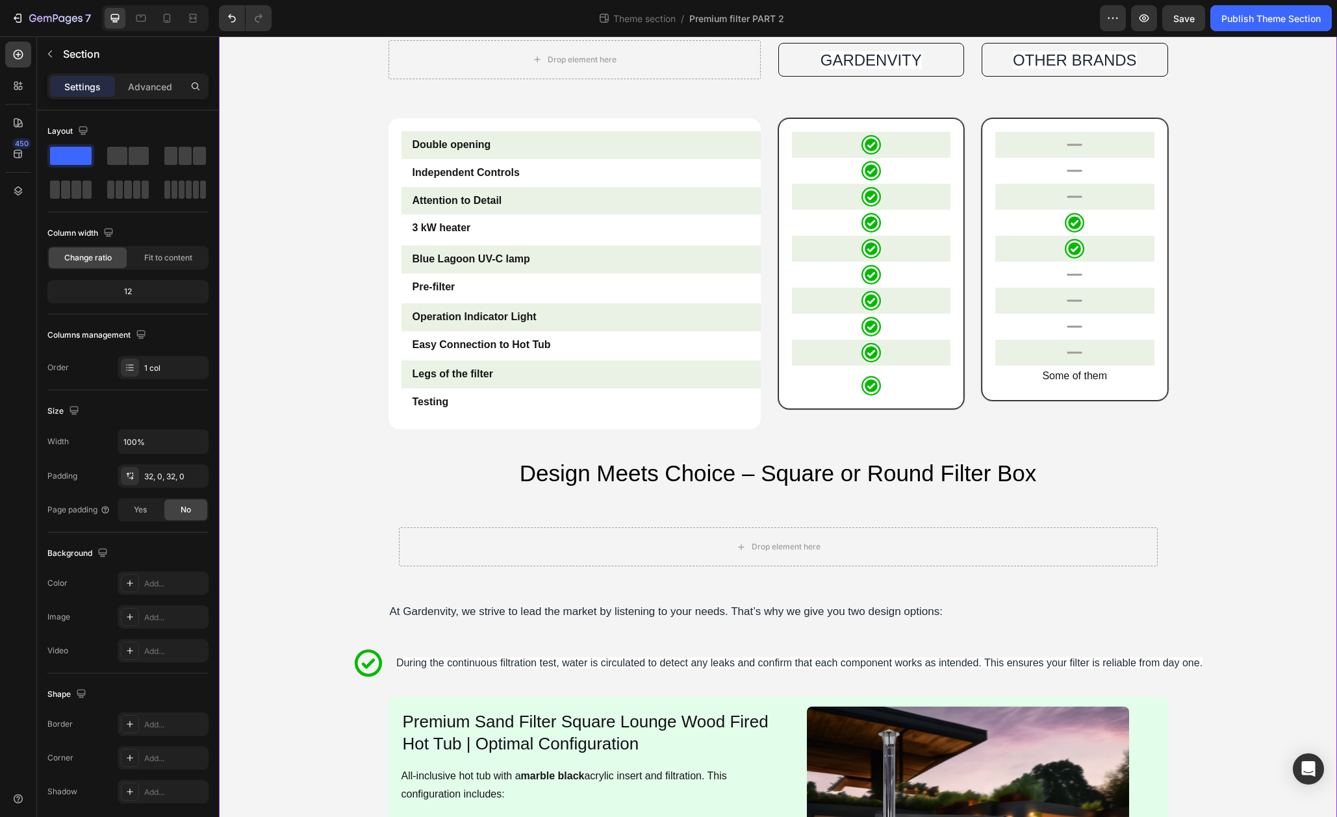
click at [524, 628] on div "Connecting filter to the hot tub Heading Image Remove attachments Text Block Up…" at bounding box center [778, 181] width 1118 height 1959
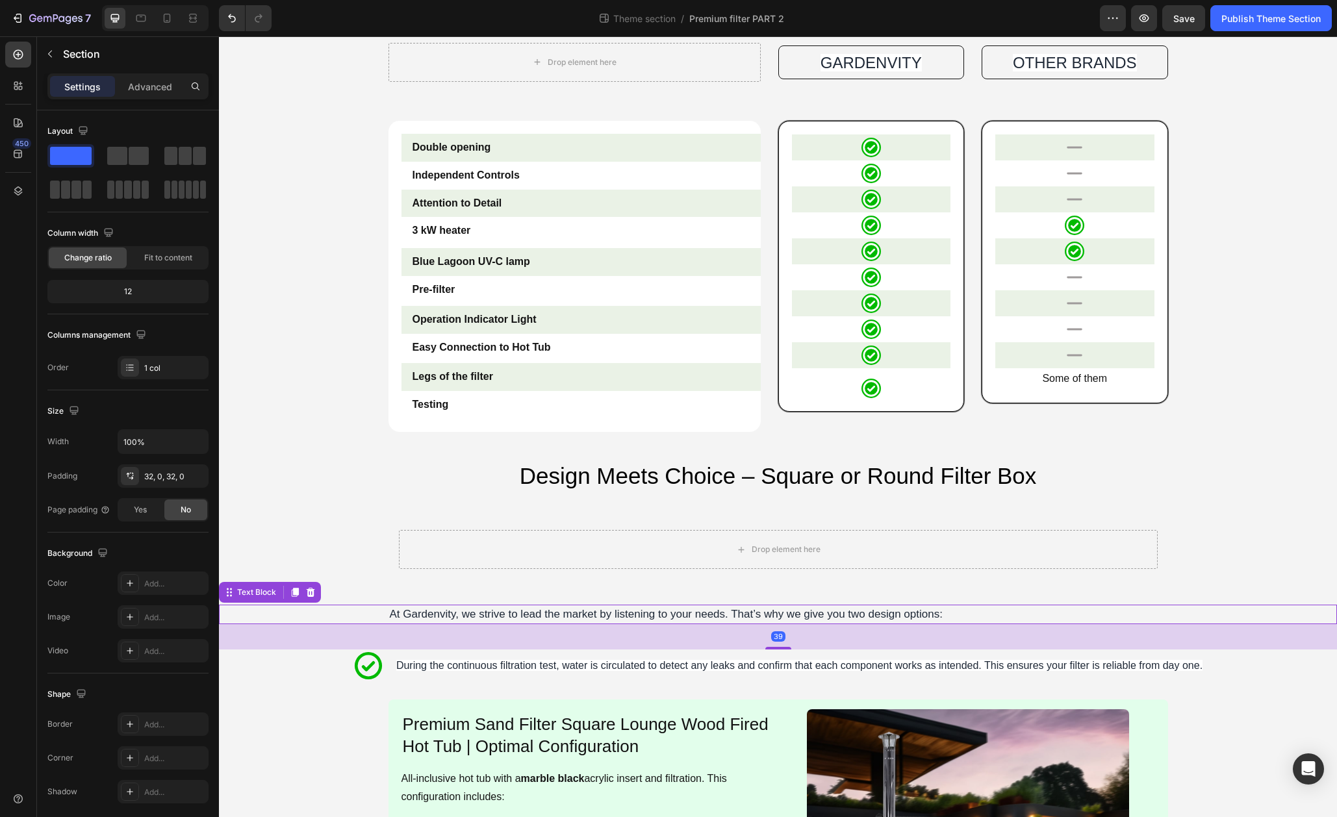
click at [504, 614] on p "At Gardenvity, we strive to lead the market by listening to your needs. That’s …" at bounding box center [778, 614] width 777 height 17
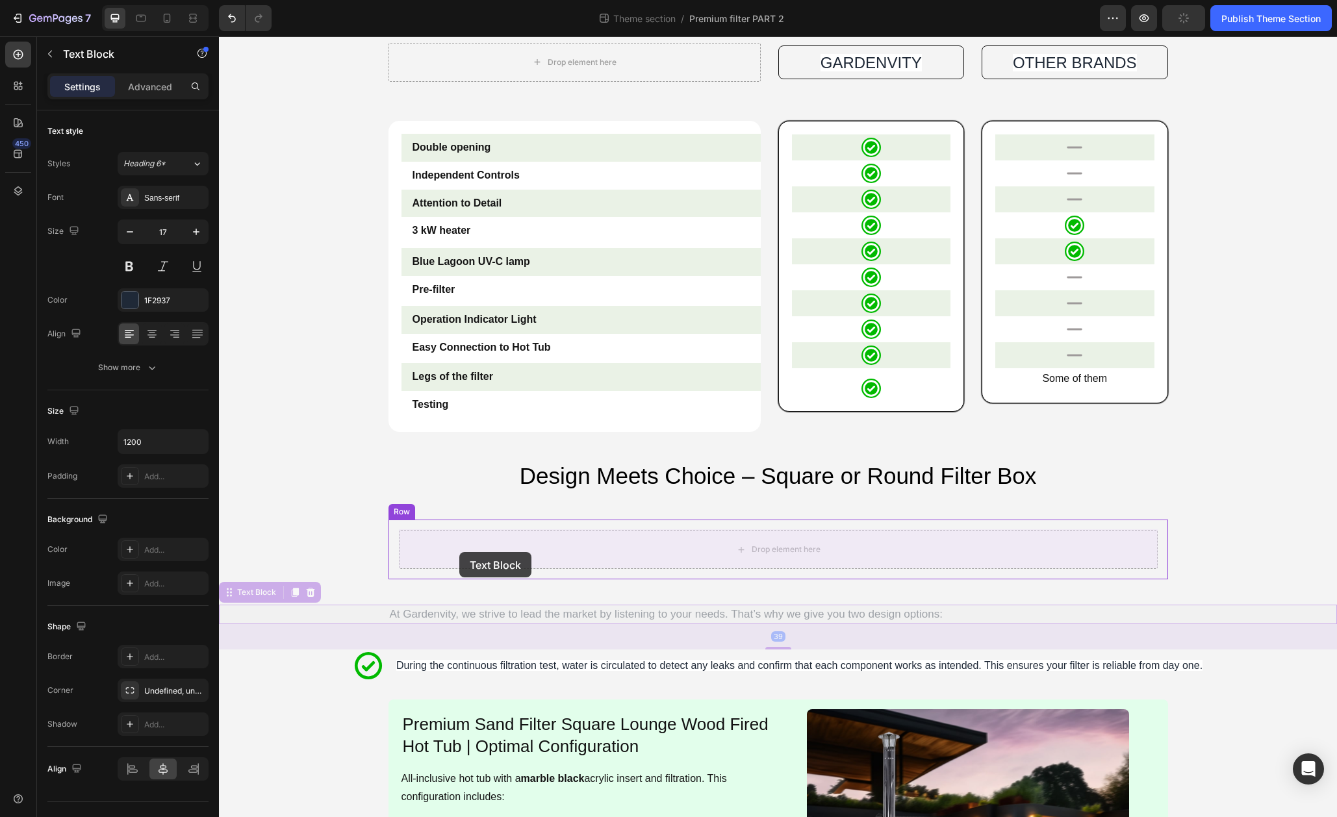
drag, startPoint x: 230, startPoint y: 596, endPoint x: 459, endPoint y: 551, distance: 233.8
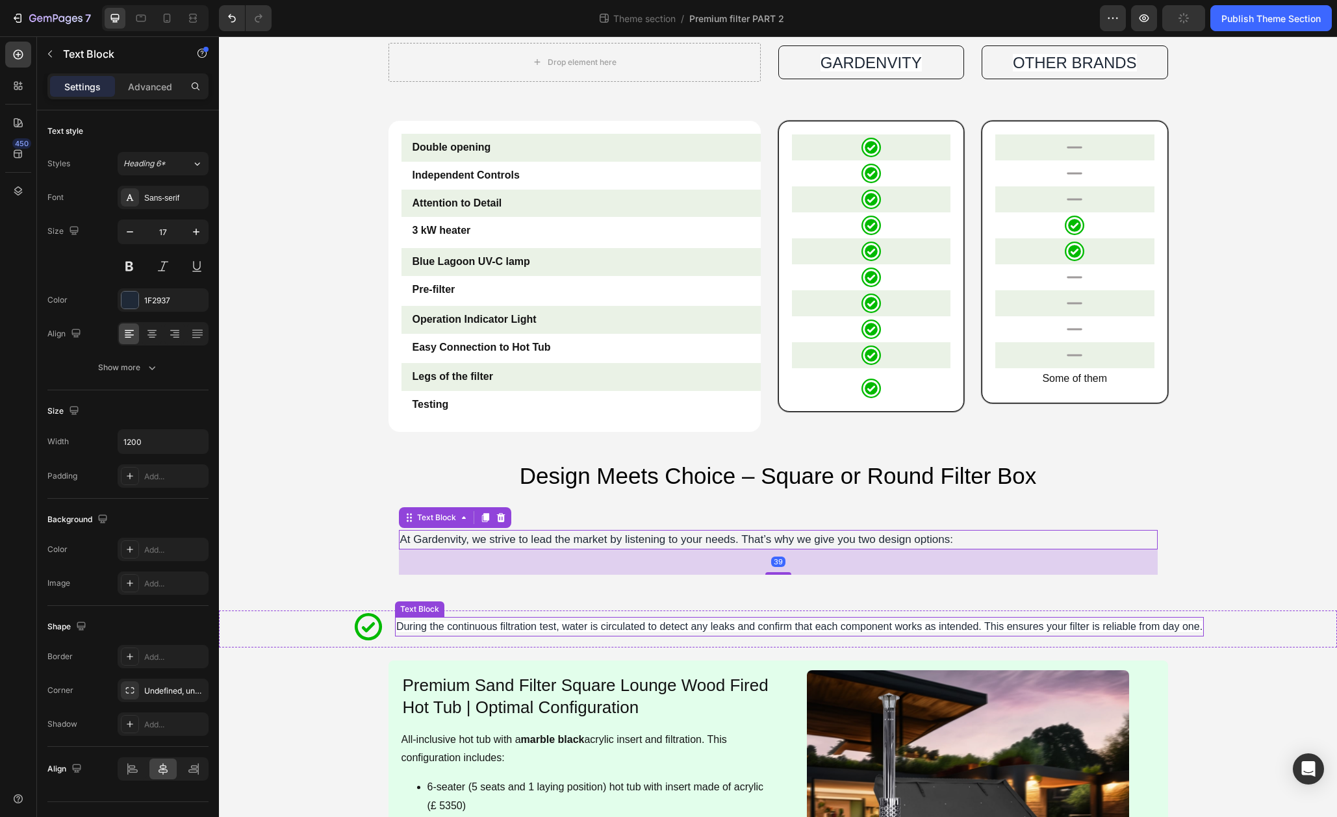
click at [496, 622] on span "During the continuous filtration test, water is circulated to detect any leaks …" at bounding box center [799, 626] width 806 height 11
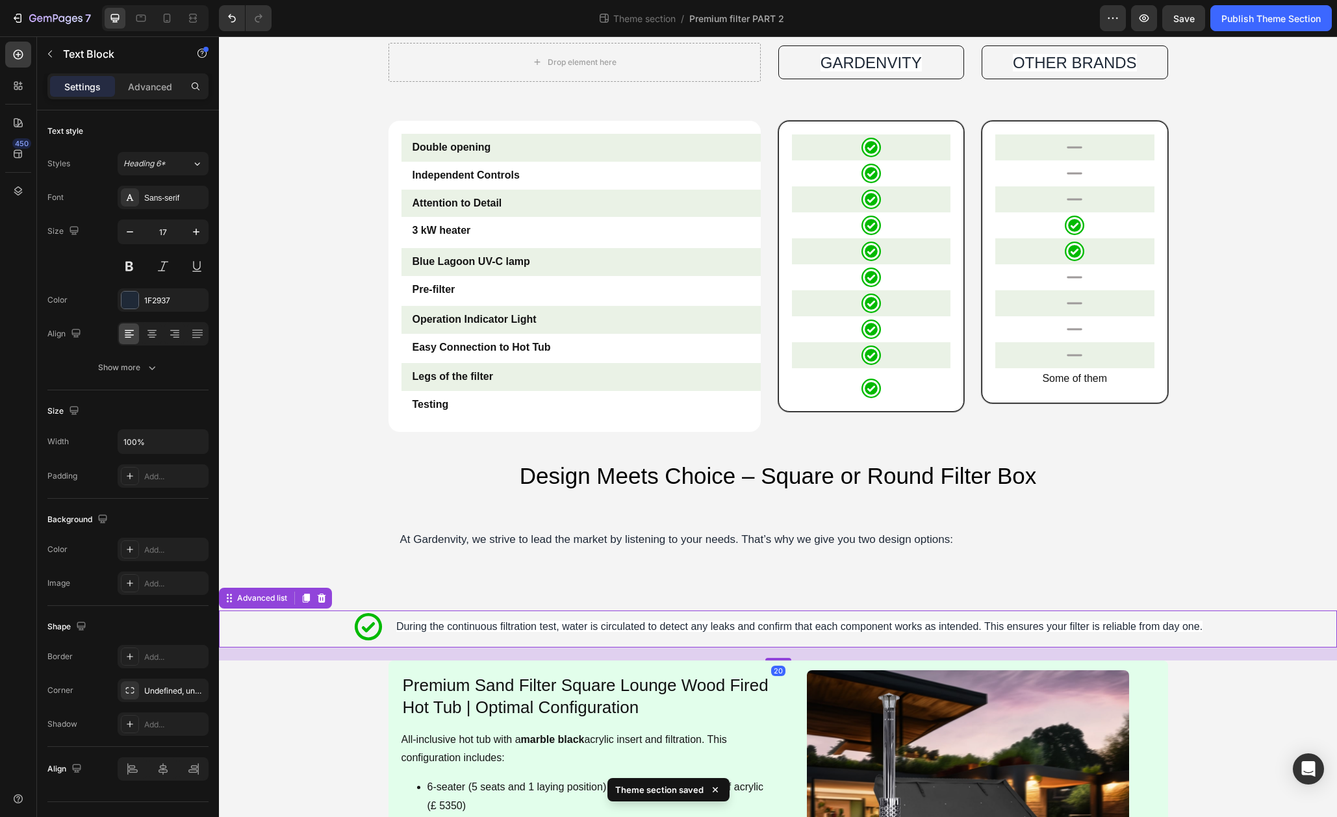
click at [390, 633] on li "Icon During the continuous filtration test, water is circulated to detect any l…" at bounding box center [778, 627] width 852 height 32
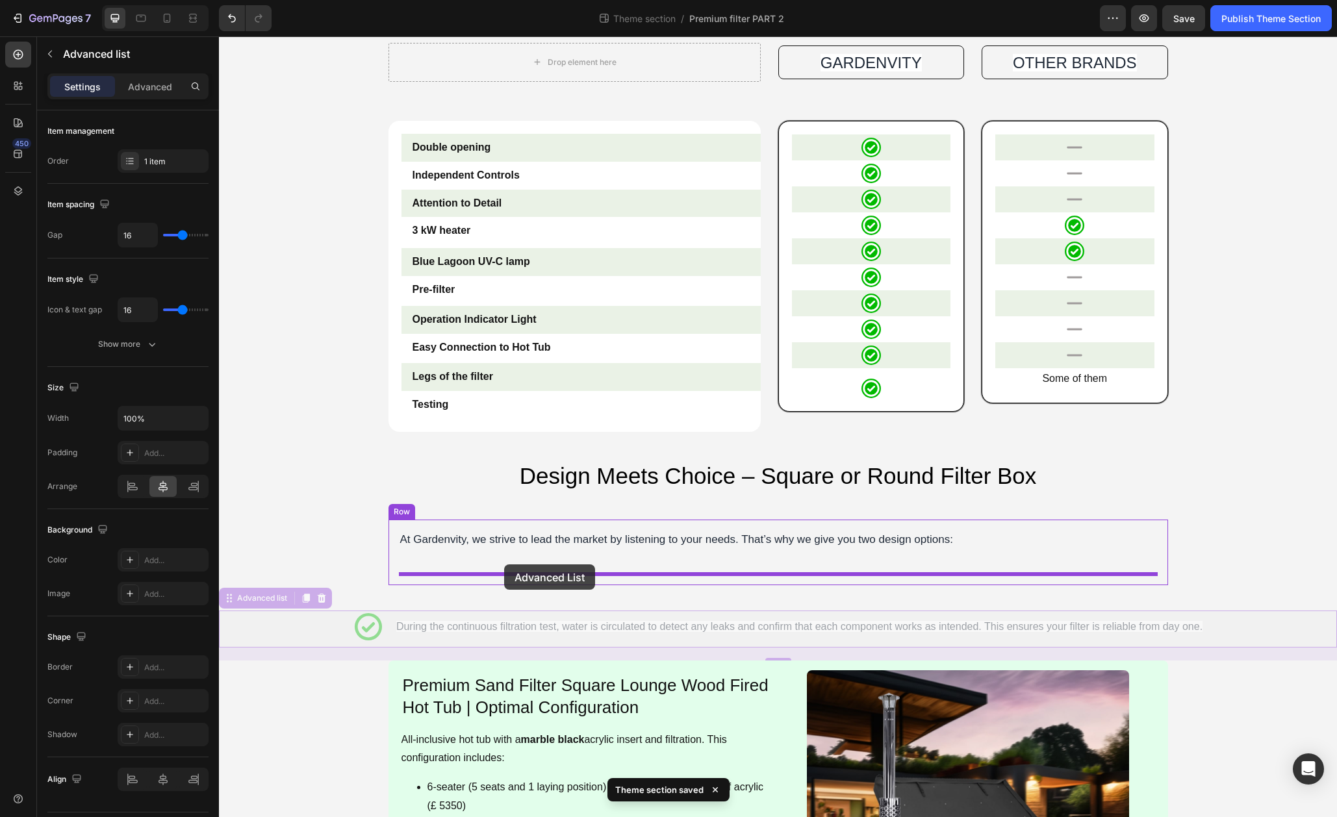
drag, startPoint x: 272, startPoint y: 597, endPoint x: 504, endPoint y: 565, distance: 234.8
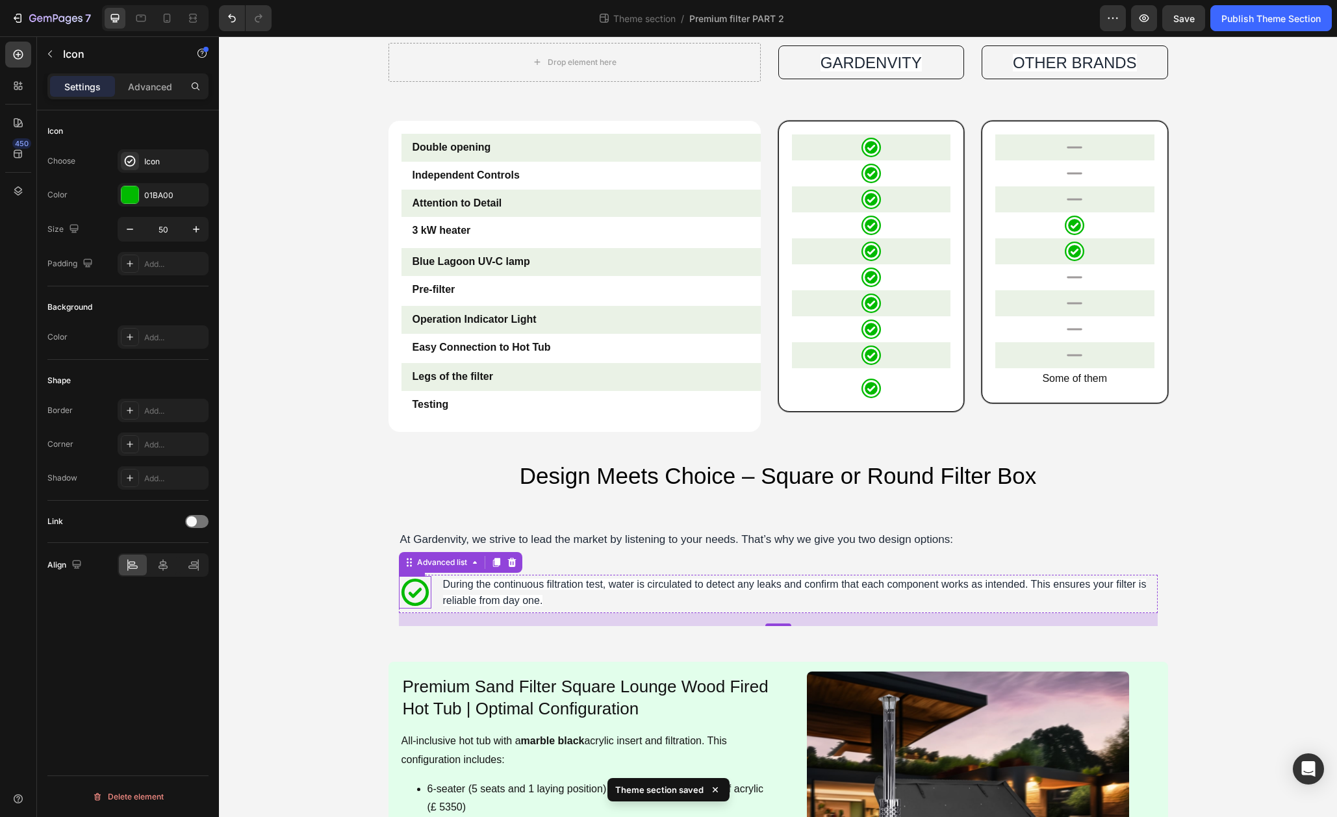
click at [429, 604] on icon at bounding box center [415, 592] width 32 height 32
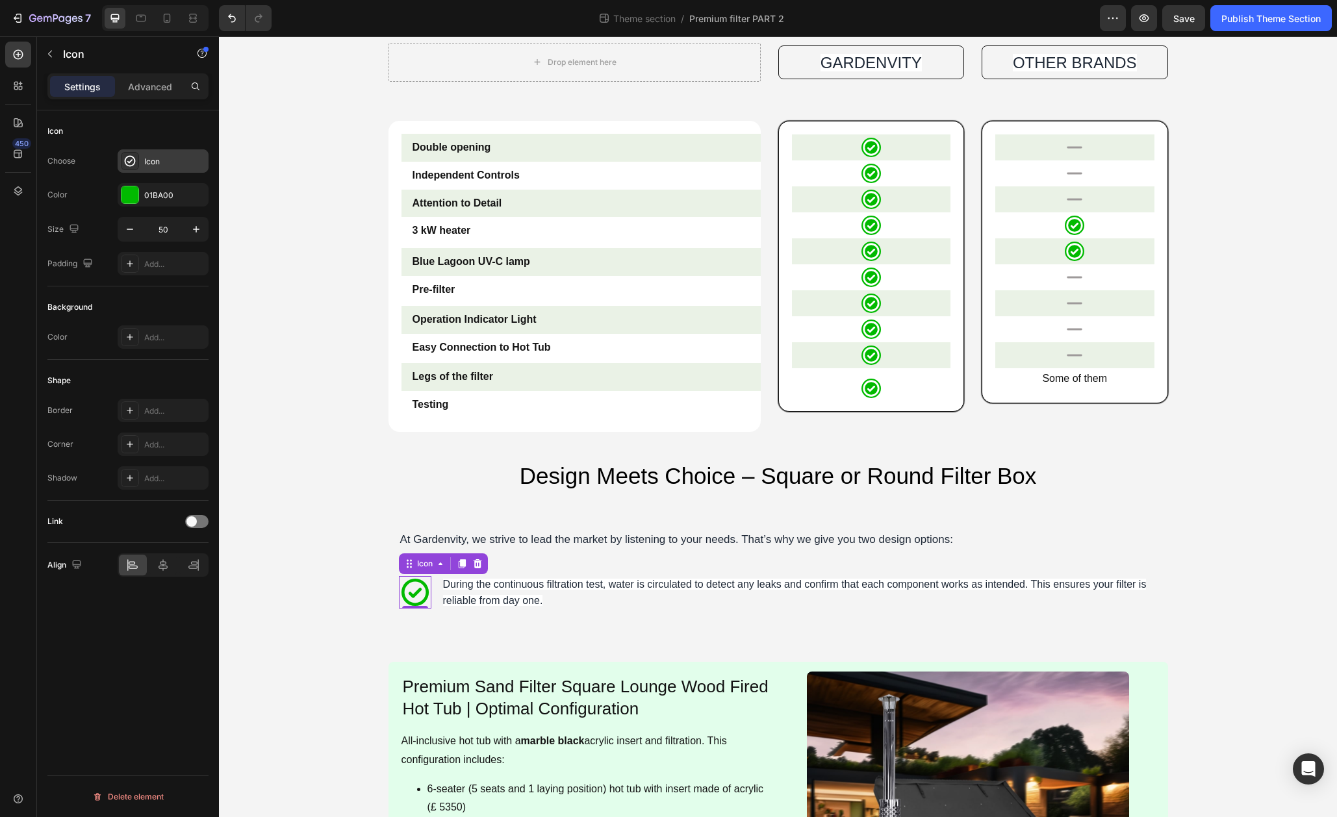
click at [152, 159] on div "Icon" at bounding box center [174, 162] width 61 height 12
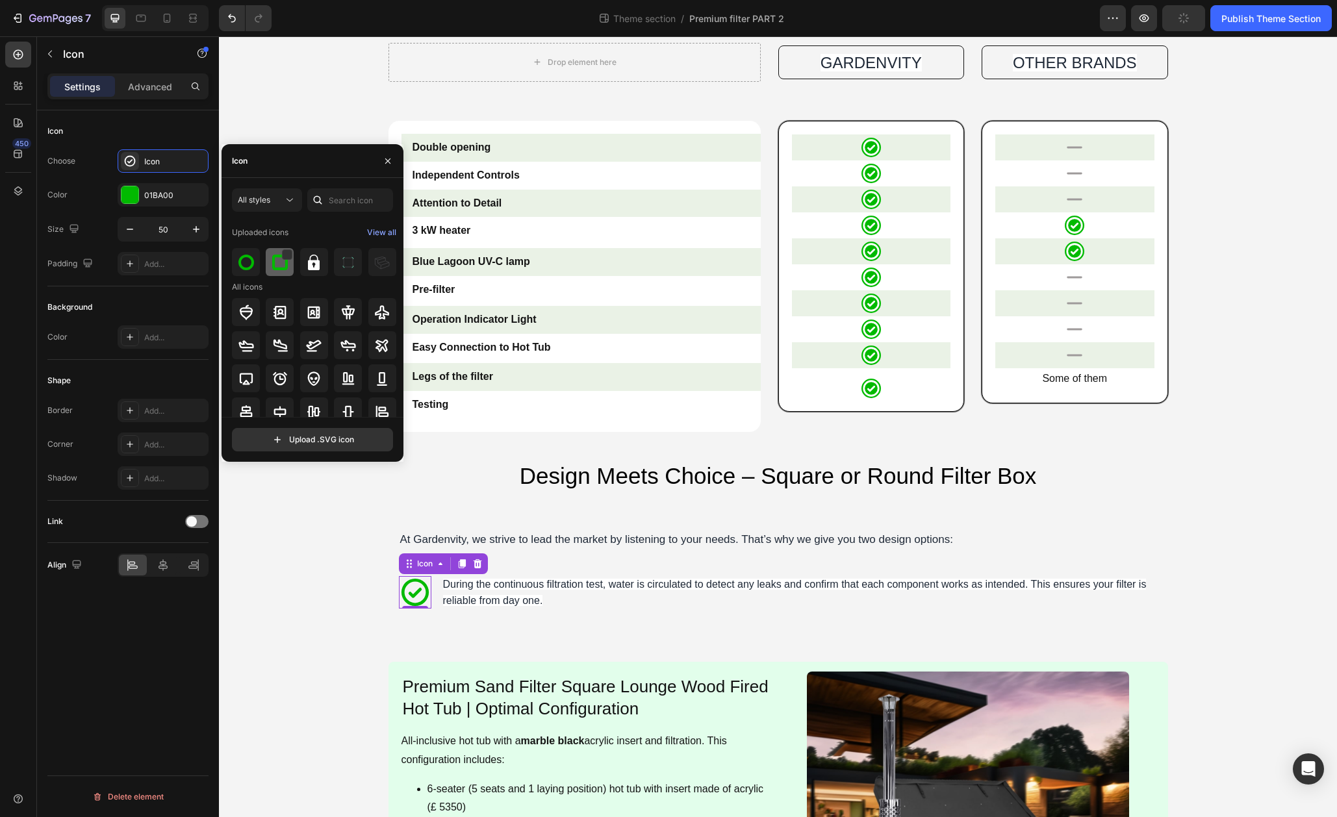
click at [300, 265] on div at bounding box center [314, 262] width 28 height 28
click at [573, 586] on span "During the continuous filtration test, water is circulated to detect any leaks …" at bounding box center [795, 593] width 704 height 28
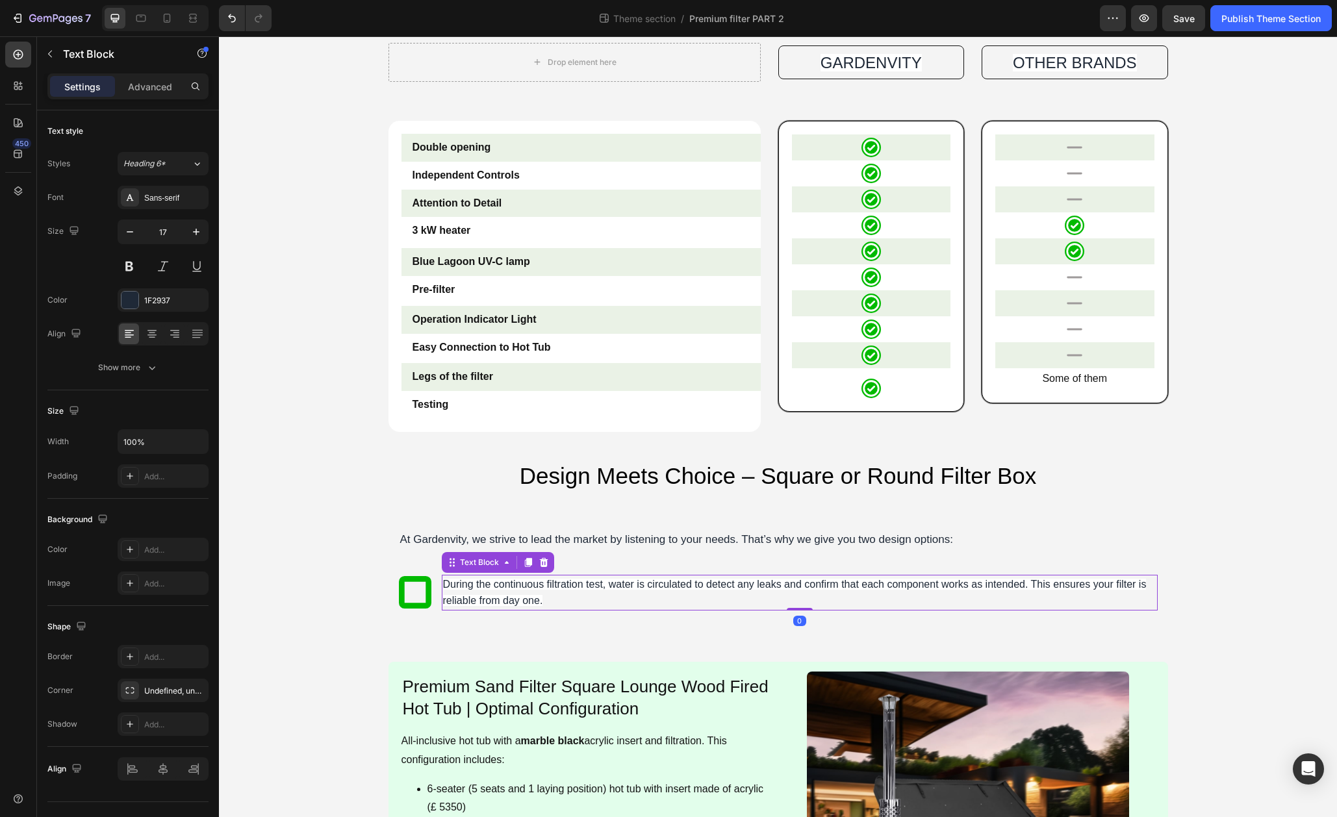
click at [573, 586] on span "During the continuous filtration test, water is circulated to detect any leaks …" at bounding box center [795, 593] width 704 height 28
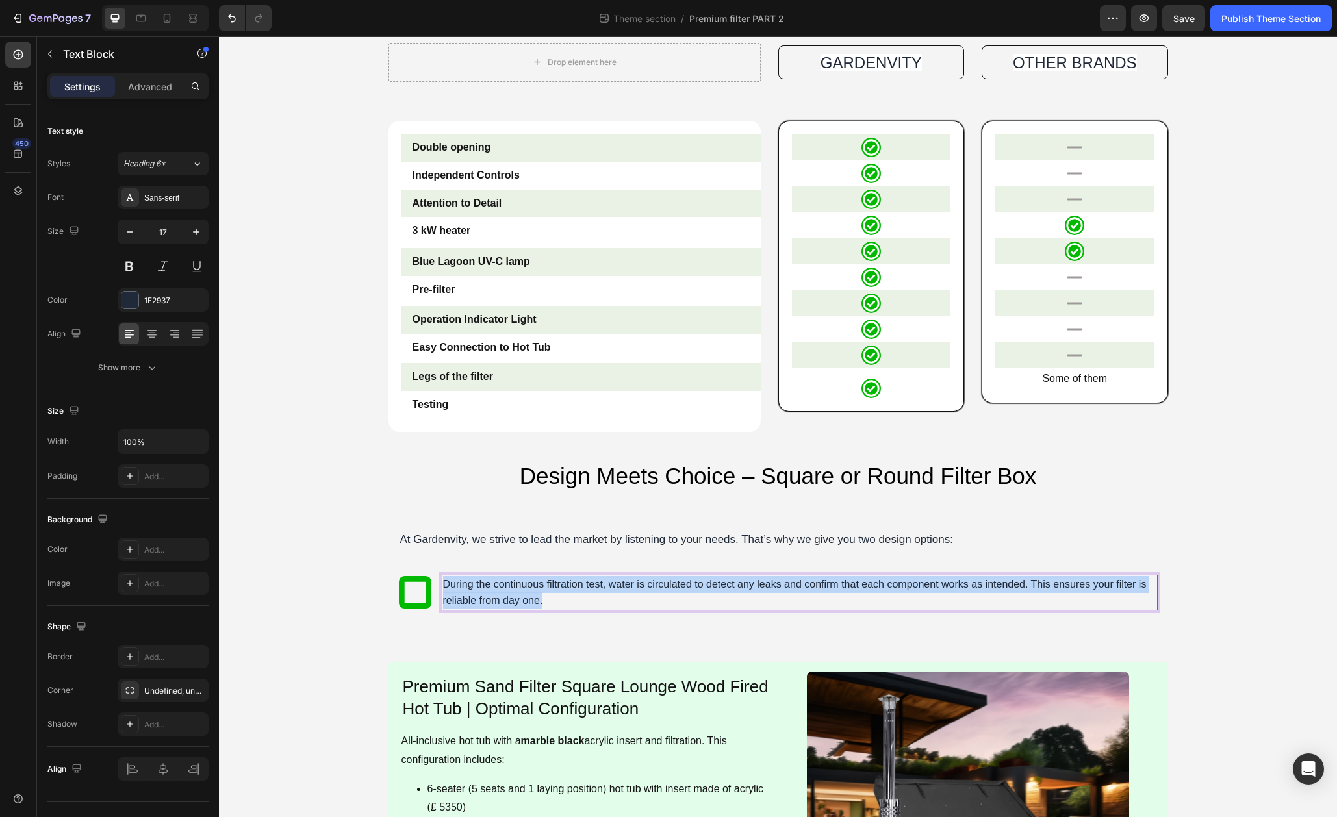
click at [573, 586] on span "During the continuous filtration test, water is circulated to detect any leaks …" at bounding box center [795, 593] width 704 height 28
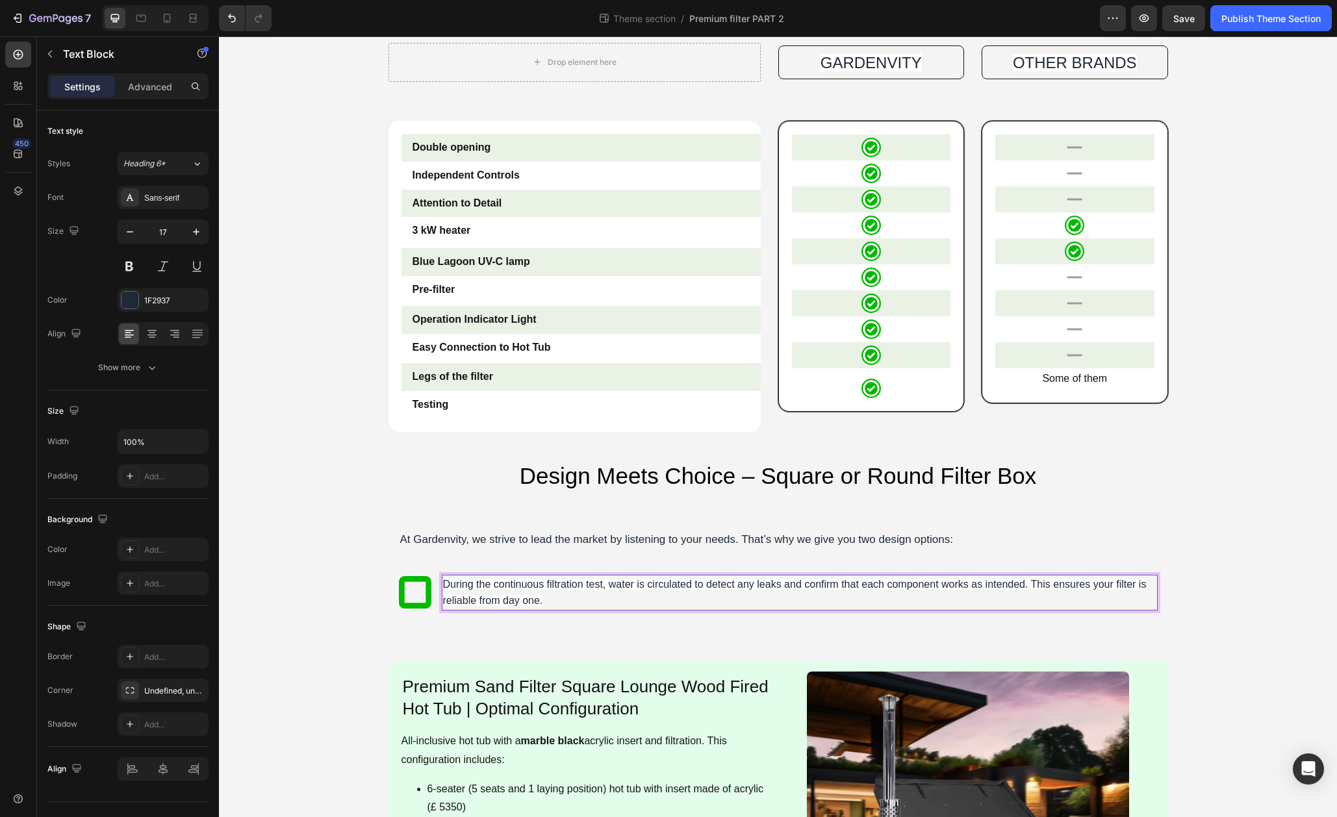
scroll to position [885, 0]
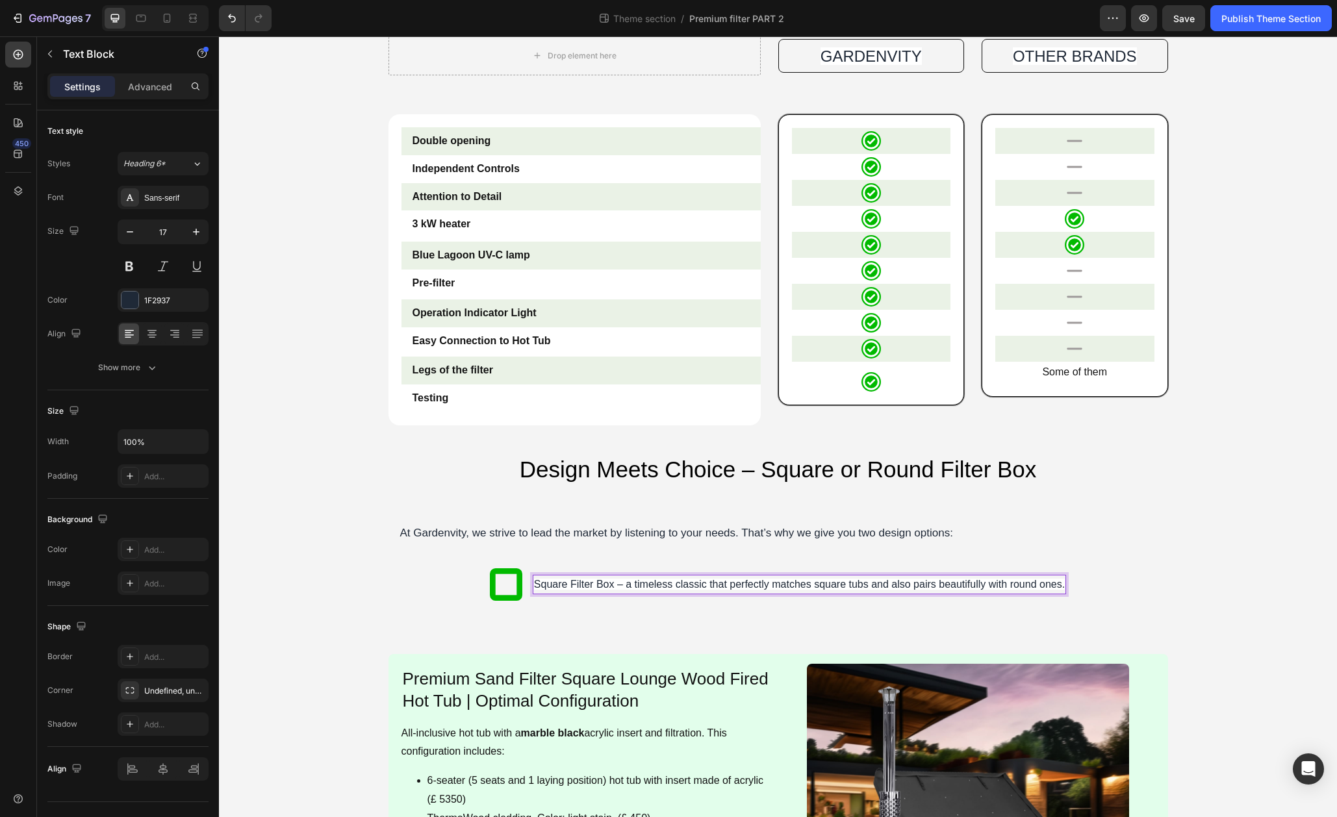
click at [573, 586] on span "Square Filter Box – a timeless classic that perfectly matches square tubs and a…" at bounding box center [799, 584] width 531 height 11
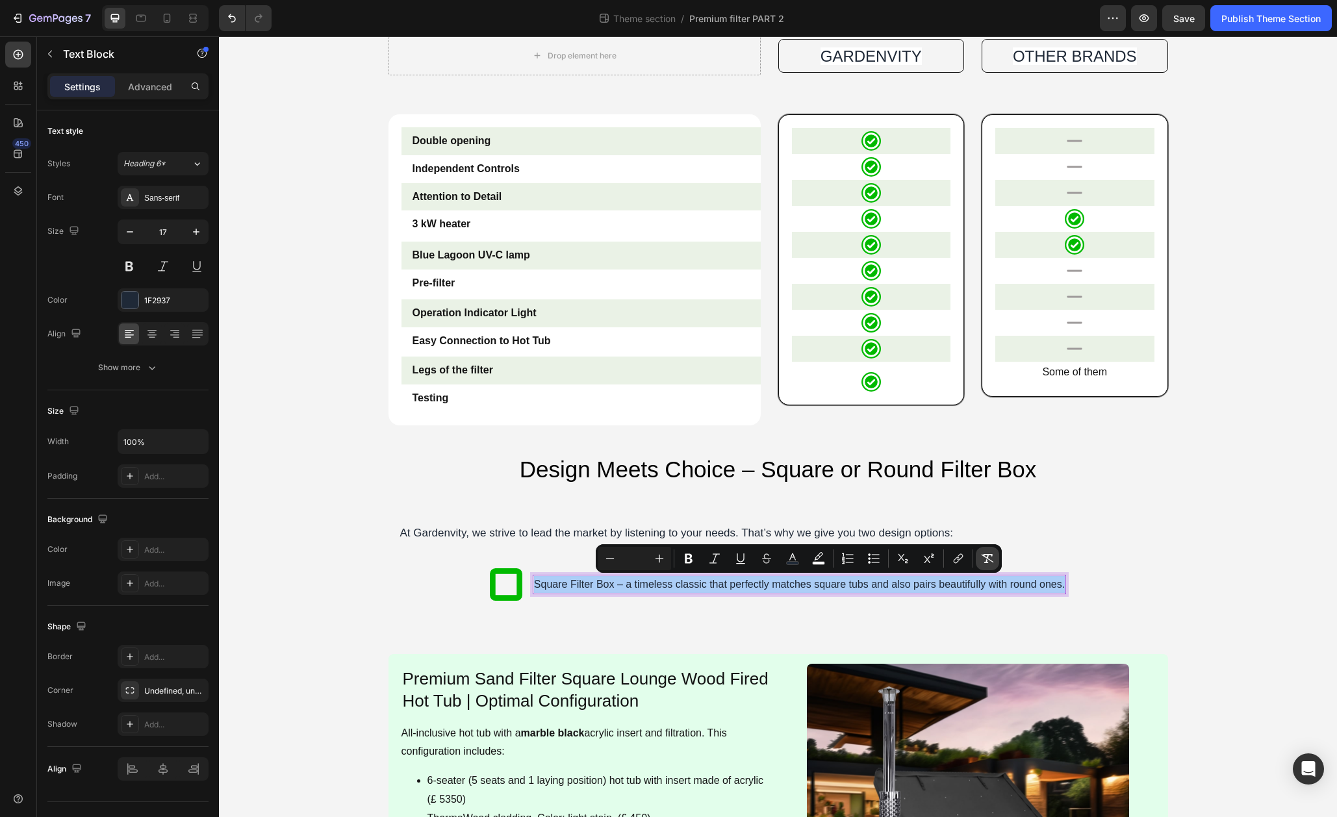
click at [989, 556] on icon "Editor contextual toolbar" at bounding box center [987, 558] width 13 height 13
type input "17"
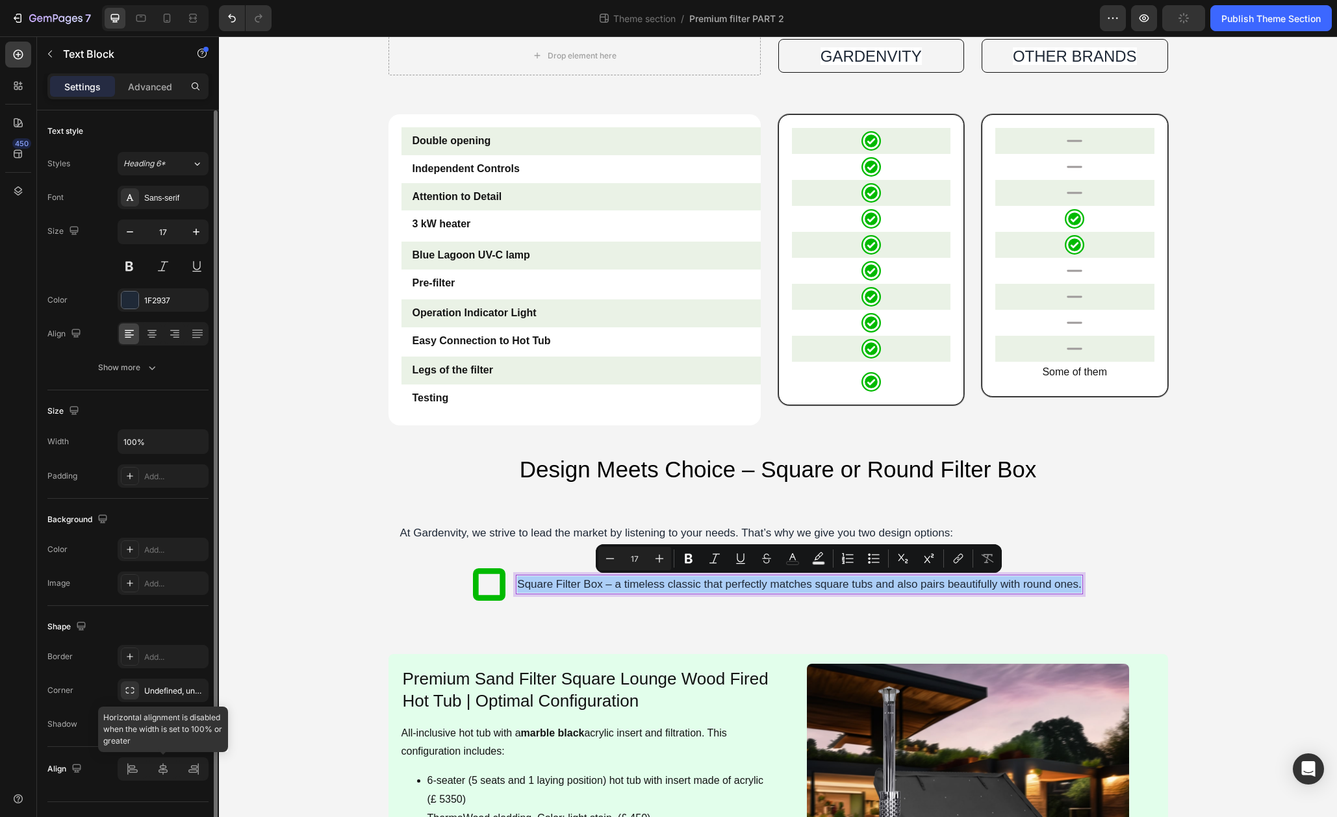
click at [138, 763] on div at bounding box center [163, 769] width 91 height 23
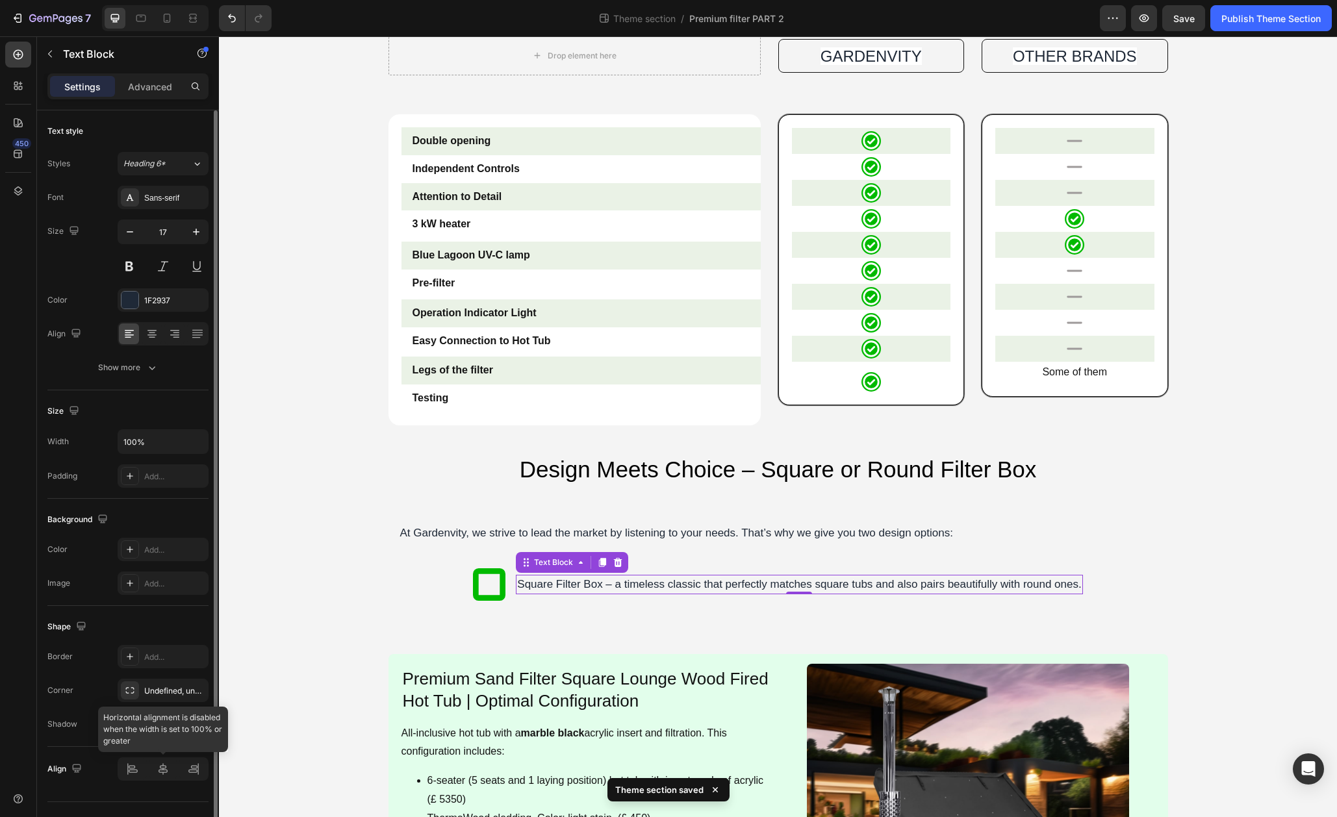
click at [136, 774] on div at bounding box center [163, 769] width 91 height 23
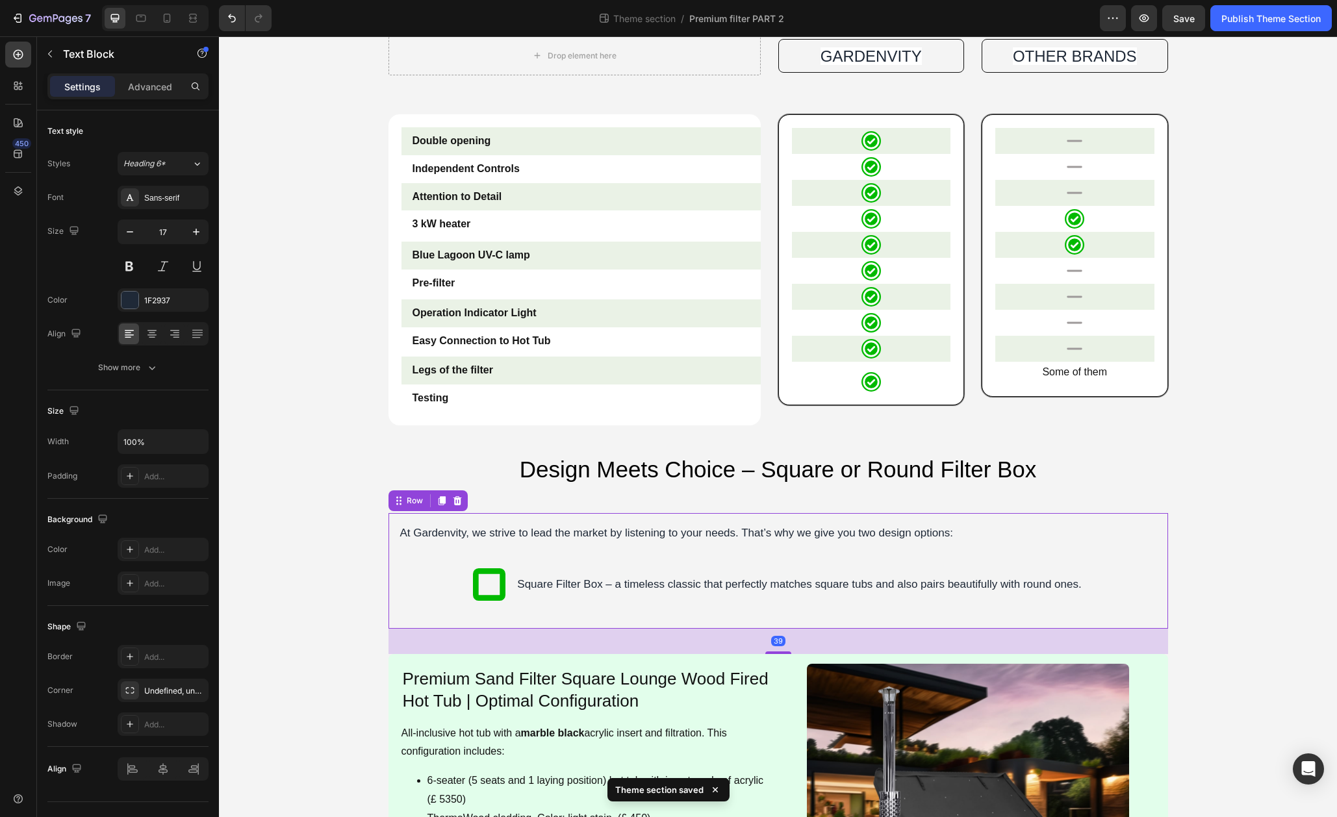
click at [584, 607] on div "At Gardenvity, we strive to lead the market by listening to your needs. That’s …" at bounding box center [778, 571] width 759 height 95
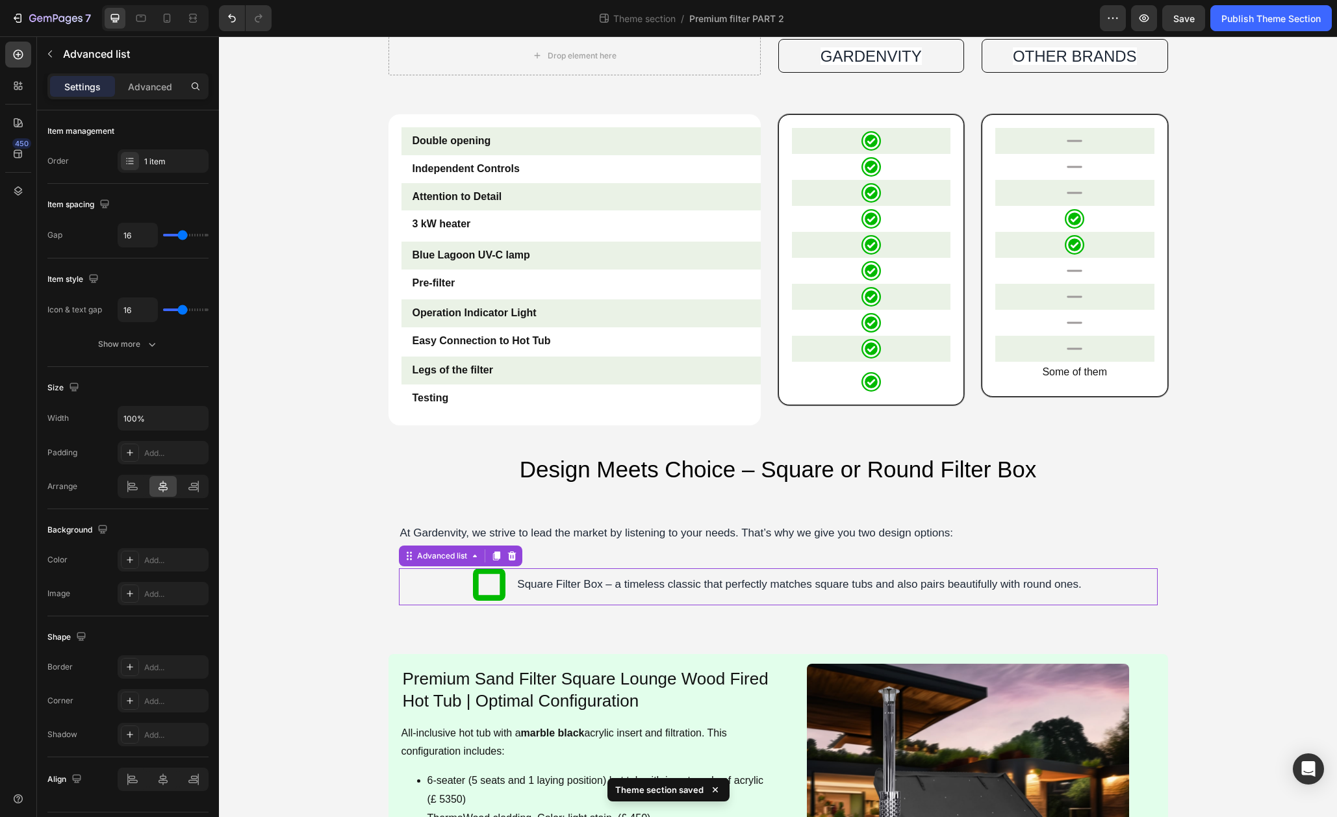
click at [514, 589] on li "Icon Square Filter Box – a timeless classic that perfectly matches square tubs …" at bounding box center [777, 584] width 609 height 32
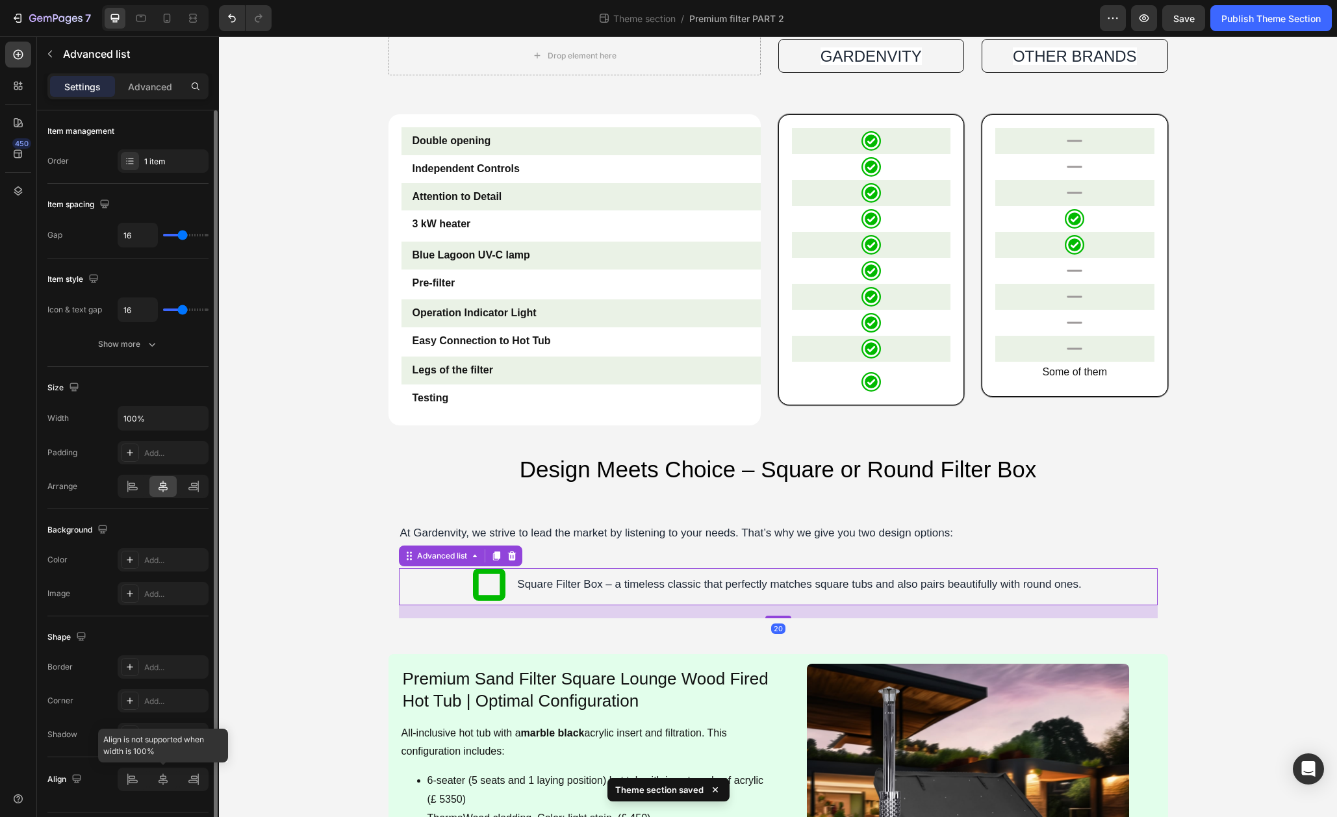
click at [134, 778] on div at bounding box center [163, 779] width 91 height 23
click at [136, 494] on div at bounding box center [133, 486] width 28 height 21
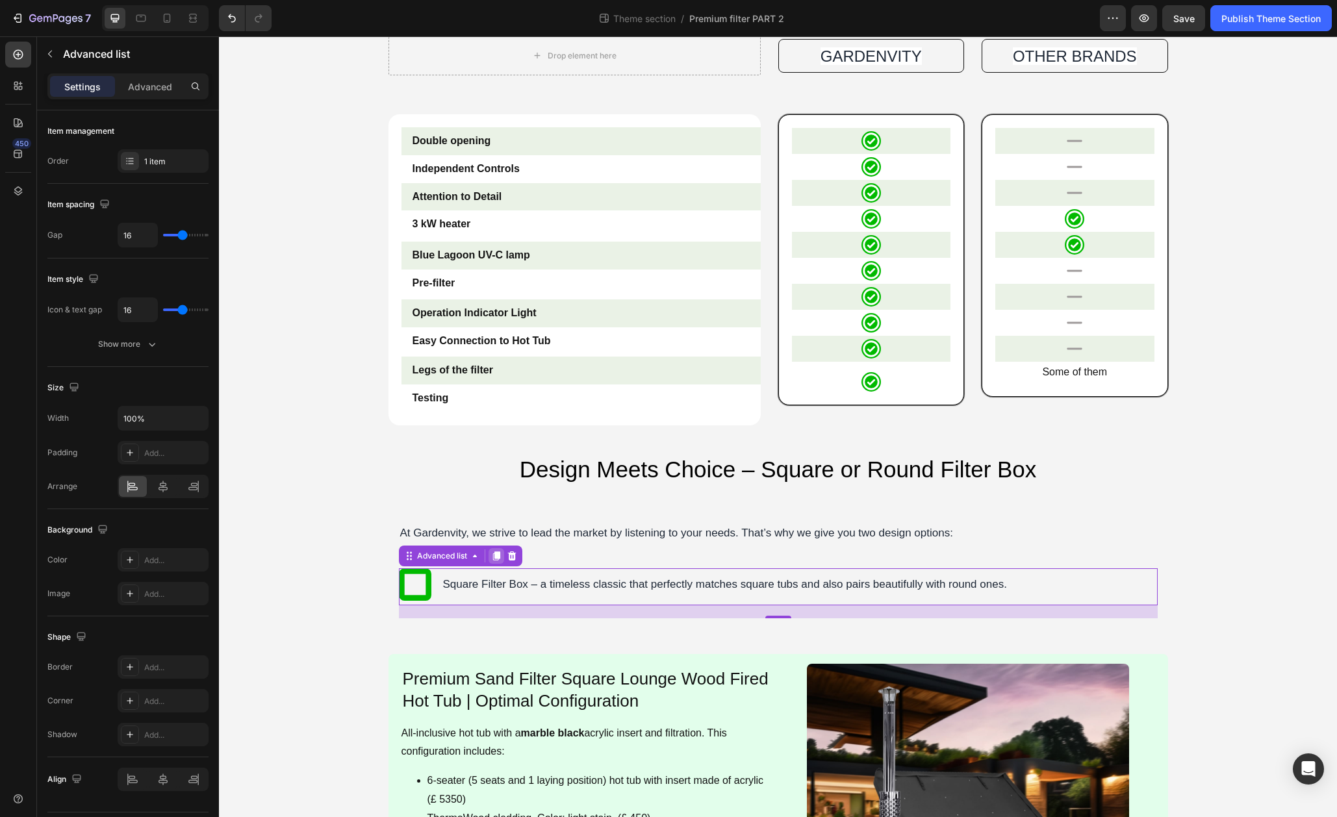
click at [494, 554] on icon at bounding box center [496, 556] width 10 height 10
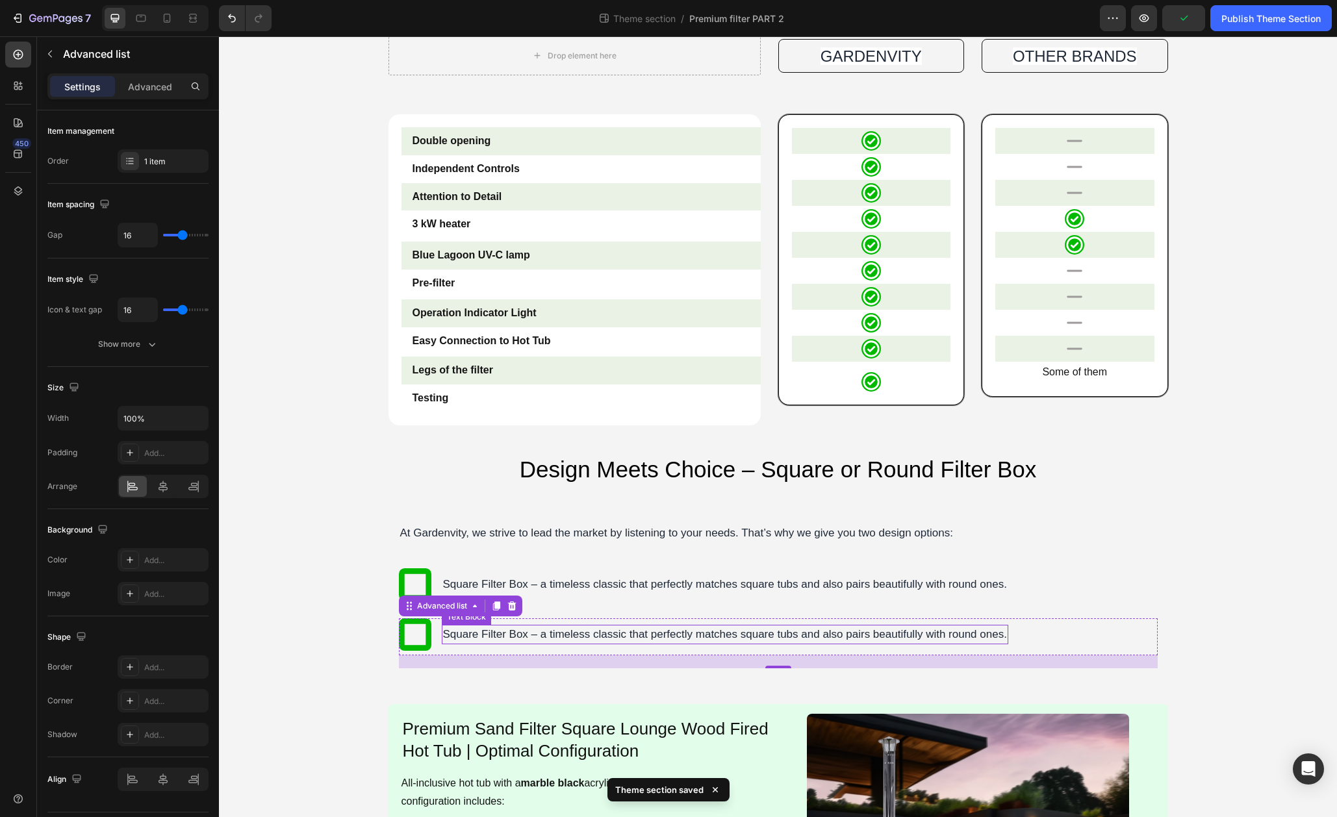
click at [690, 634] on p "Square Filter Box – a timeless classic that perfectly matches square tubs and a…" at bounding box center [725, 634] width 564 height 17
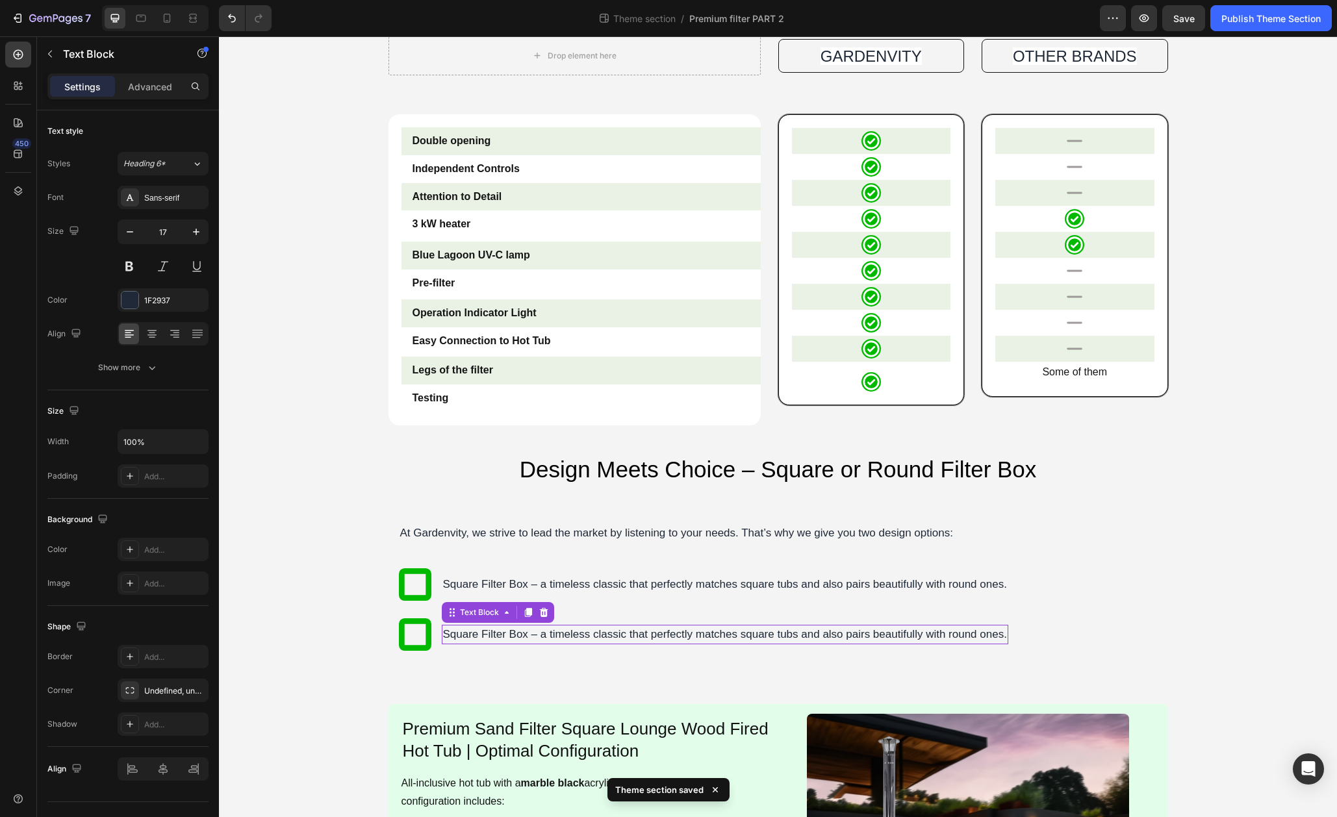
click at [690, 634] on p "Square Filter Box – a timeless classic that perfectly matches square tubs and a…" at bounding box center [725, 634] width 564 height 17
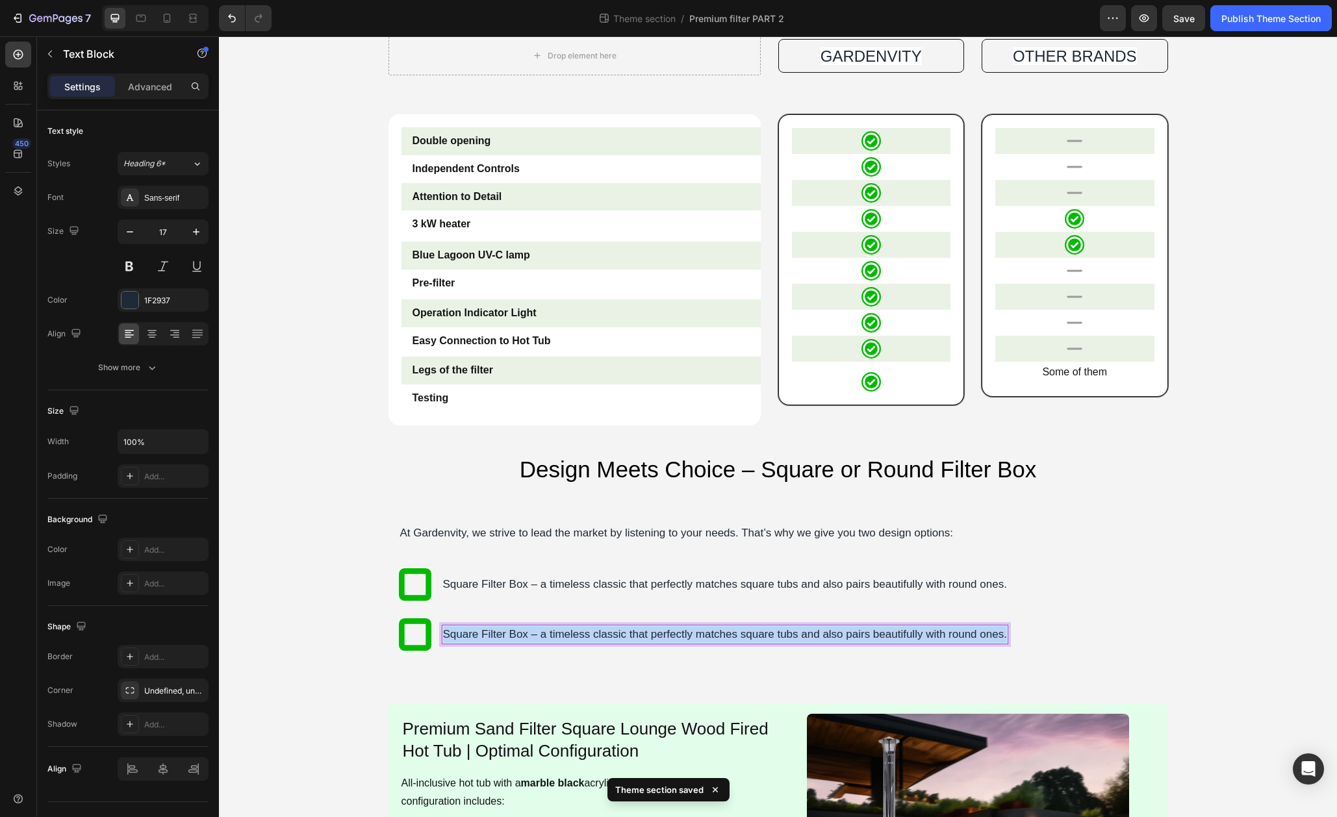
click at [690, 634] on p "Square Filter Box – a timeless classic that perfectly matches square tubs and a…" at bounding box center [725, 634] width 564 height 17
click at [551, 632] on p "Round Filter Box – seamlessly follows the soft oval lines of your hot tub, crea…" at bounding box center [678, 634] width 470 height 17
click at [522, 635] on p "Round Filter Box – seamlessly follows the soft oval lines of your hot tub, crea…" at bounding box center [678, 634] width 470 height 17
drag, startPoint x: 525, startPoint y: 635, endPoint x: 446, endPoint y: 639, distance: 78.7
click at [446, 639] on p "Round Filter Box – seamlessly follows the soft oval lines of your hot tub, crea…" at bounding box center [678, 634] width 470 height 17
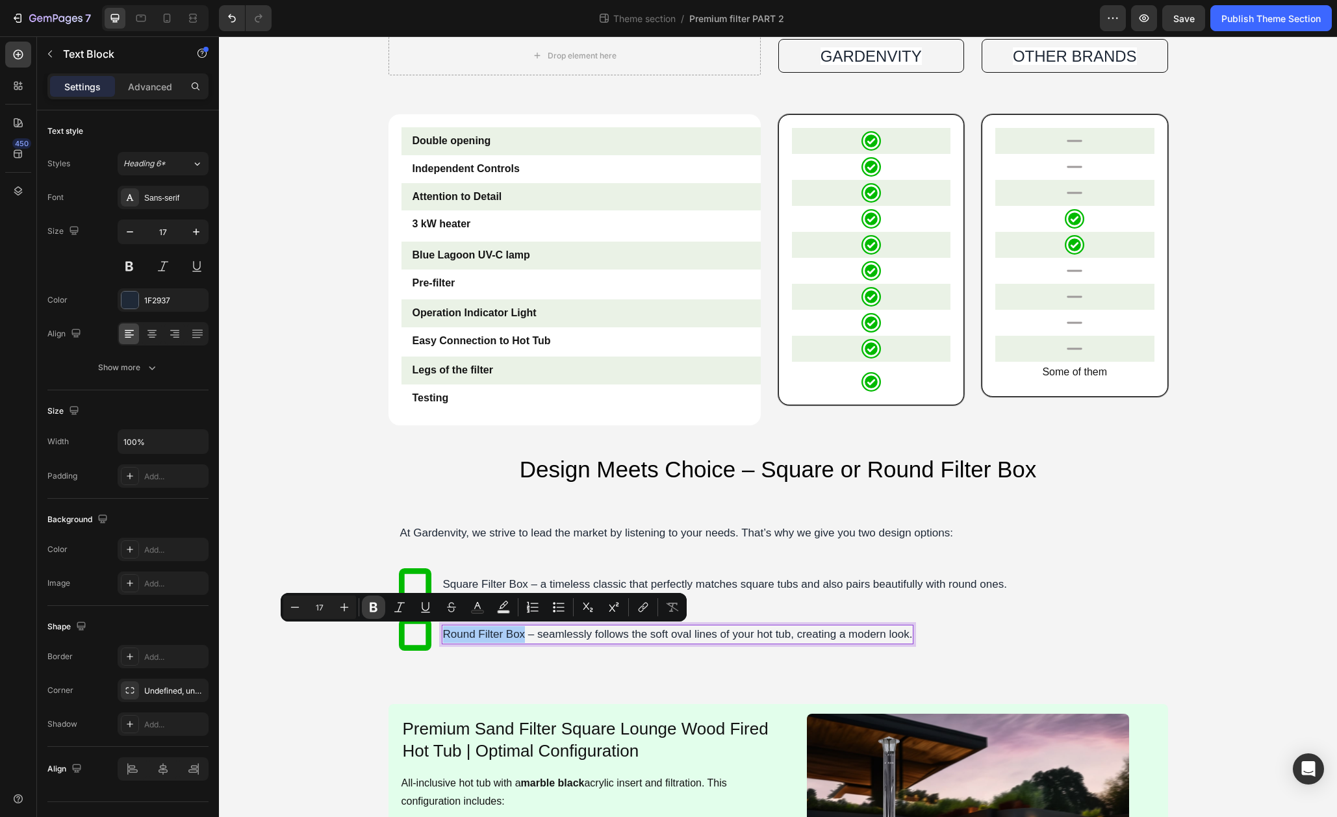
click at [372, 606] on icon "Editor contextual toolbar" at bounding box center [373, 607] width 13 height 13
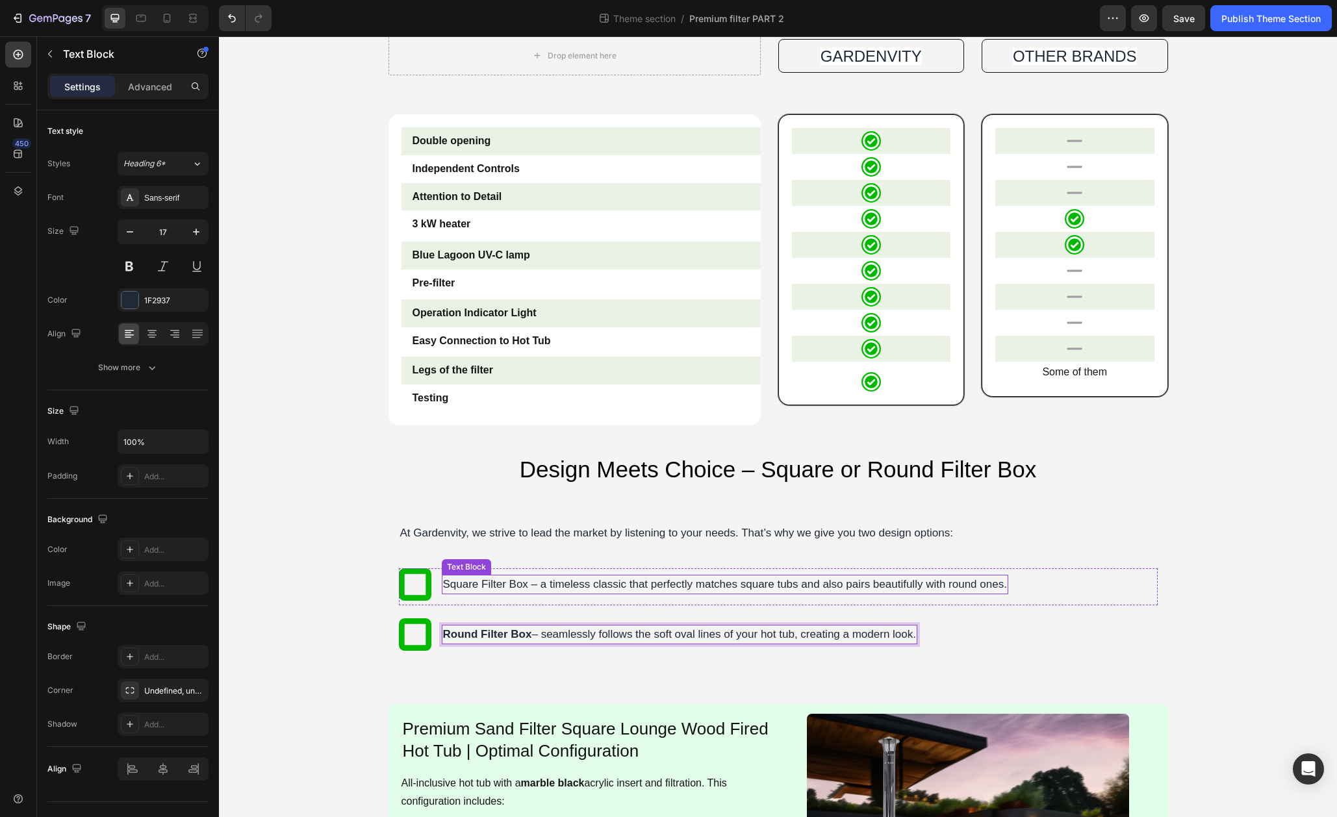
click at [513, 580] on p "Square Filter Box – a timeless classic that perfectly matches square tubs and a…" at bounding box center [725, 584] width 564 height 17
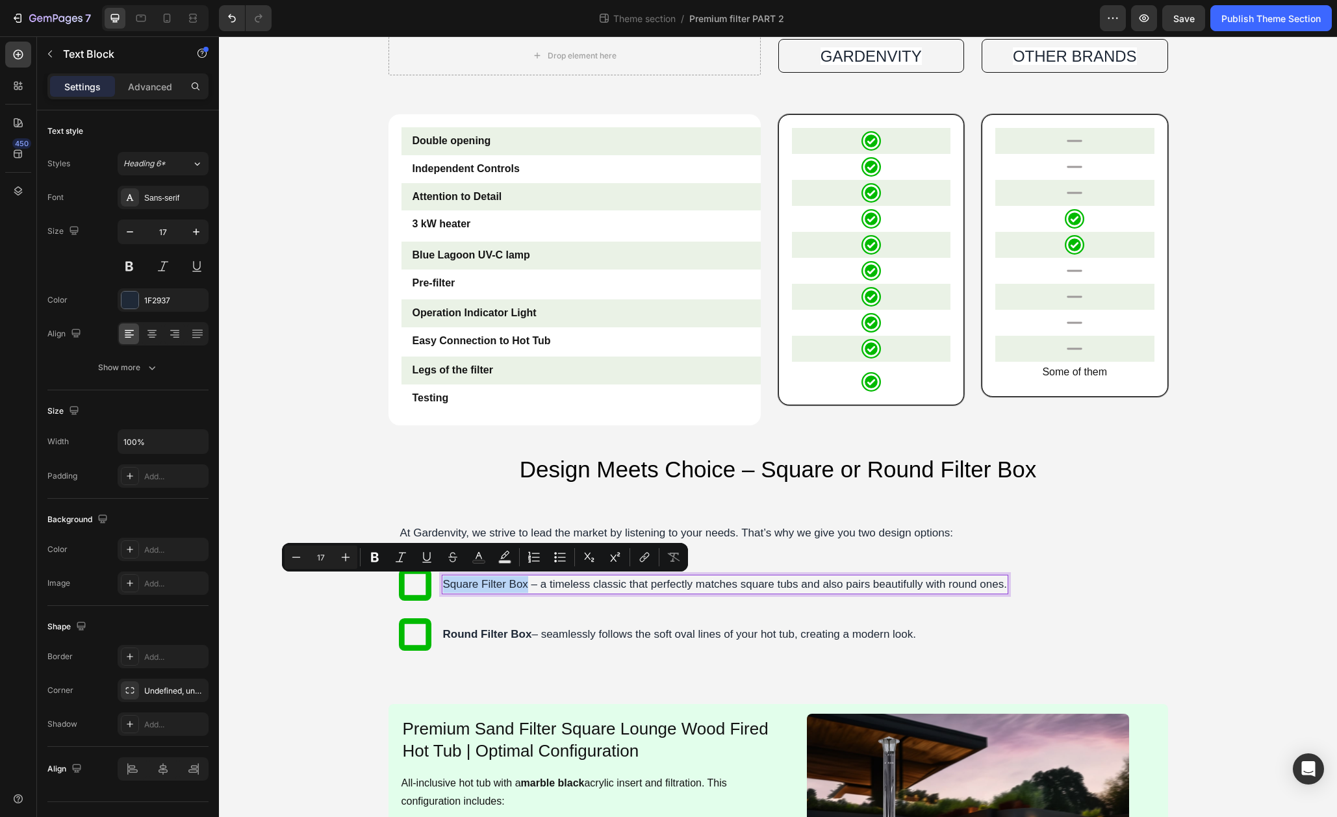
drag, startPoint x: 527, startPoint y: 585, endPoint x: 443, endPoint y: 587, distance: 83.8
click at [443, 587] on p "Square Filter Box – a timeless classic that perfectly matches square tubs and a…" at bounding box center [725, 584] width 564 height 17
click at [376, 559] on icon "Editor contextual toolbar" at bounding box center [374, 557] width 13 height 13
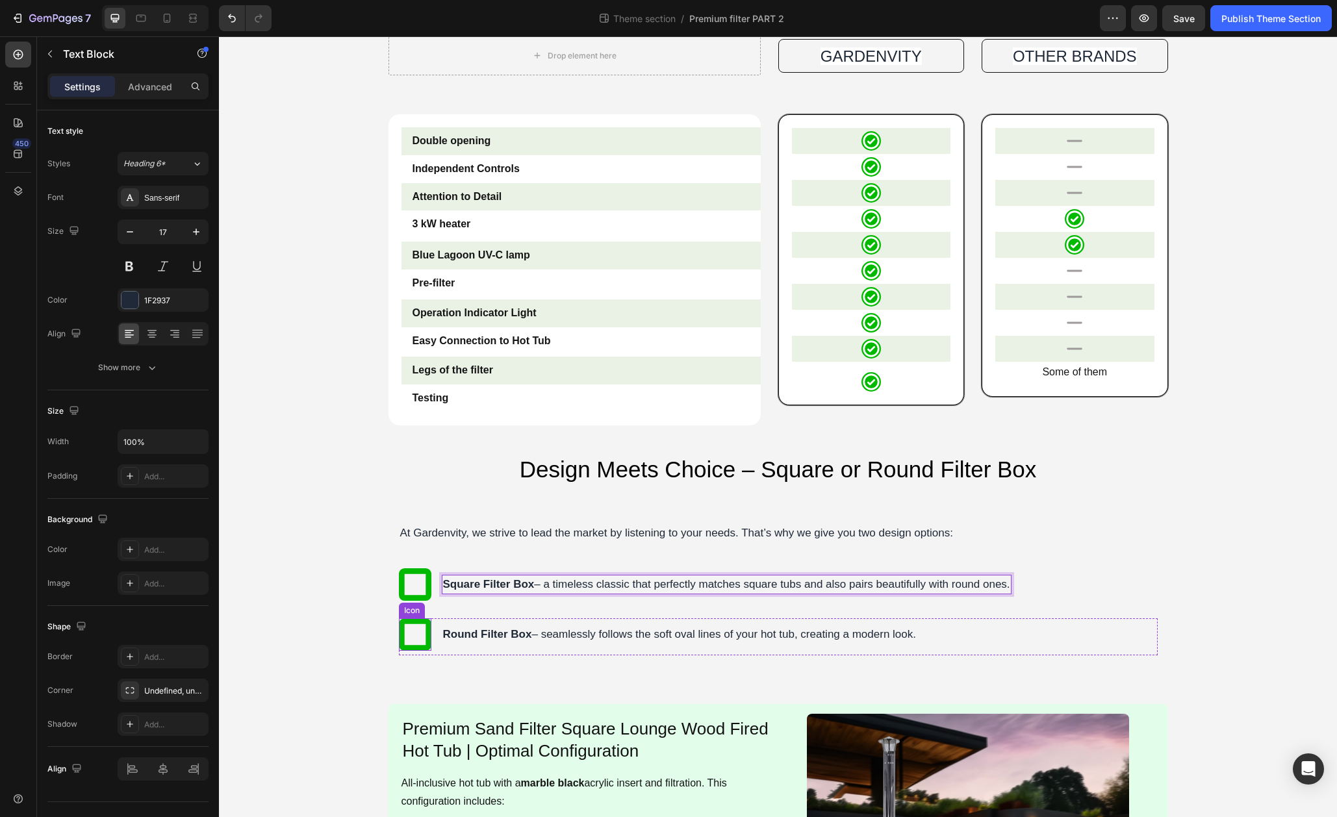
click at [424, 630] on icon at bounding box center [415, 634] width 32 height 32
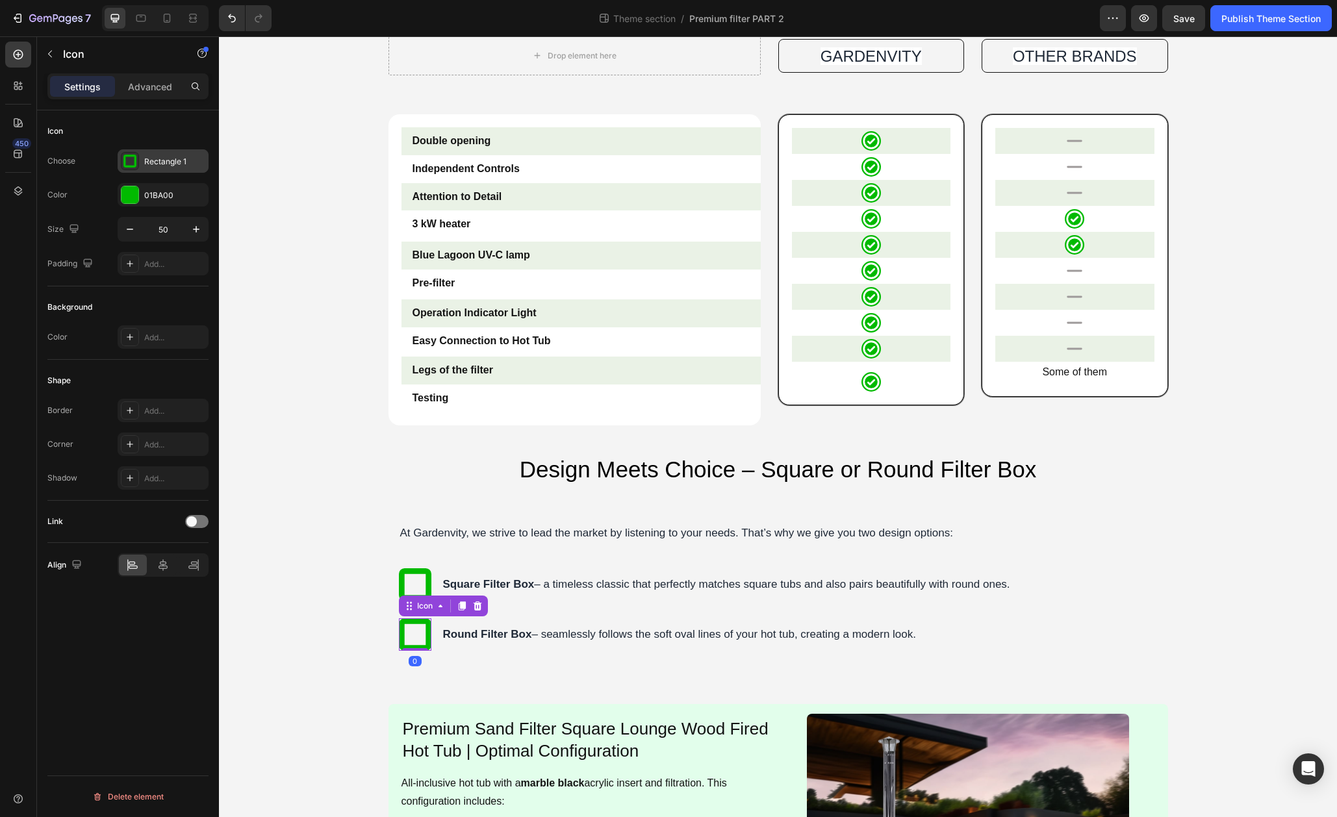
click at [138, 151] on div "Rectangle 1" at bounding box center [163, 160] width 91 height 23
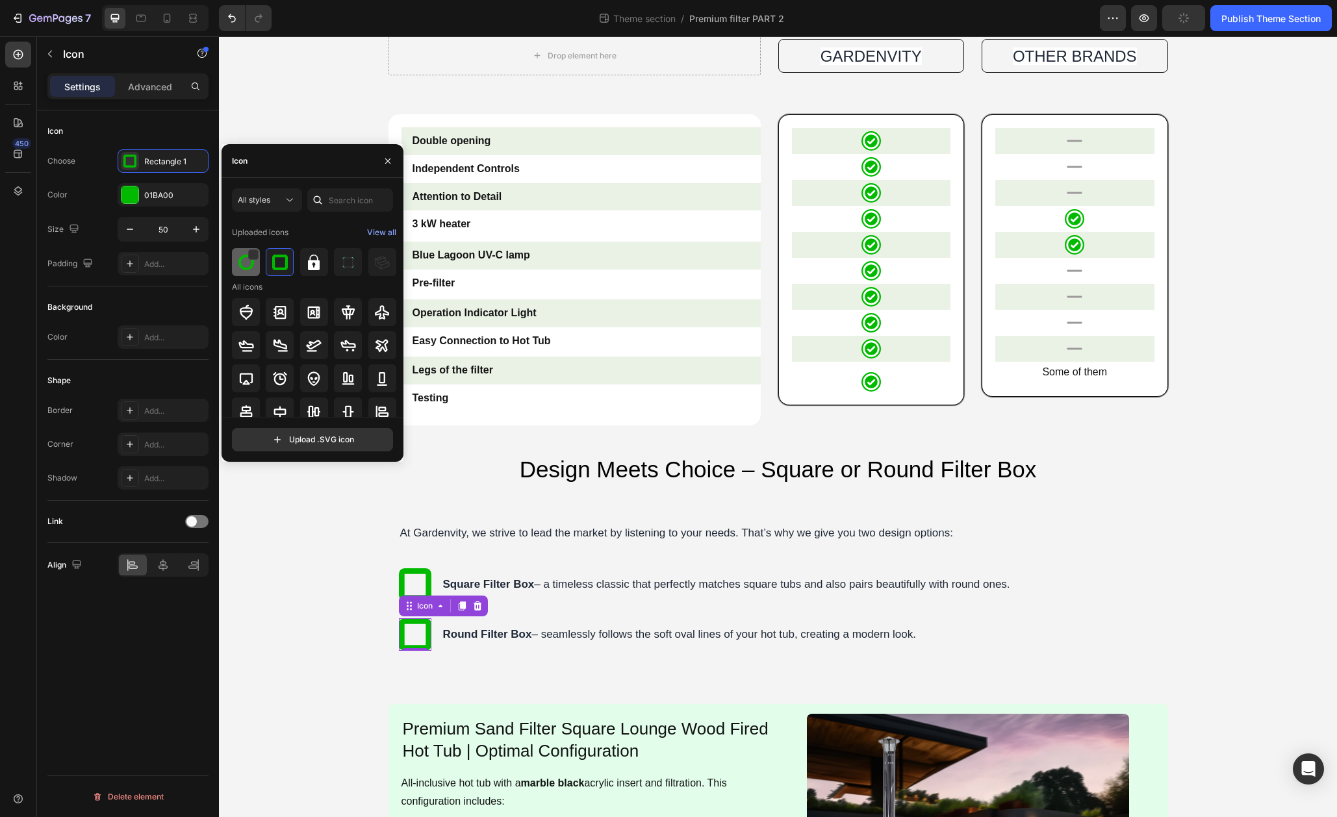
click at [266, 272] on div at bounding box center [280, 262] width 28 height 28
click at [124, 225] on icon "button" at bounding box center [129, 229] width 13 height 13
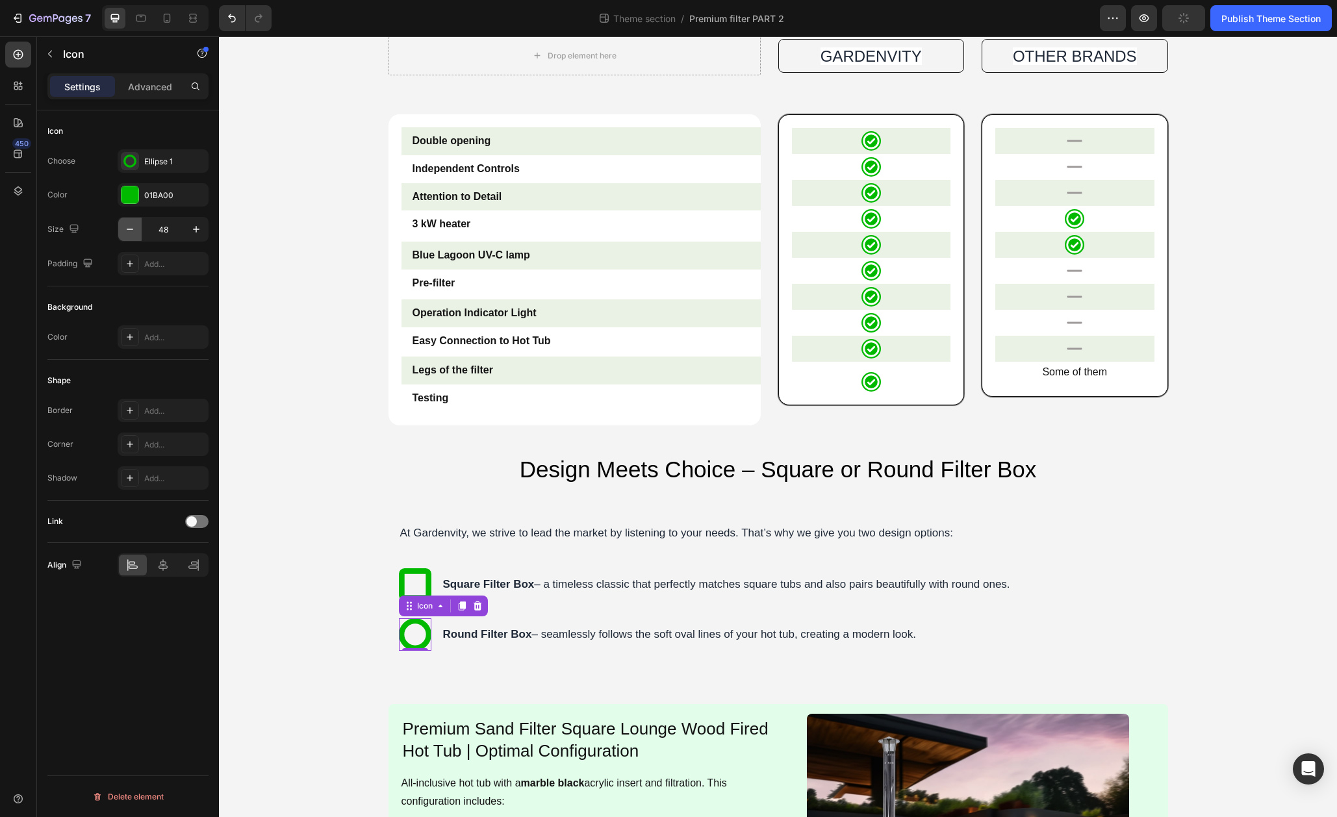
click at [124, 225] on icon "button" at bounding box center [129, 229] width 13 height 13
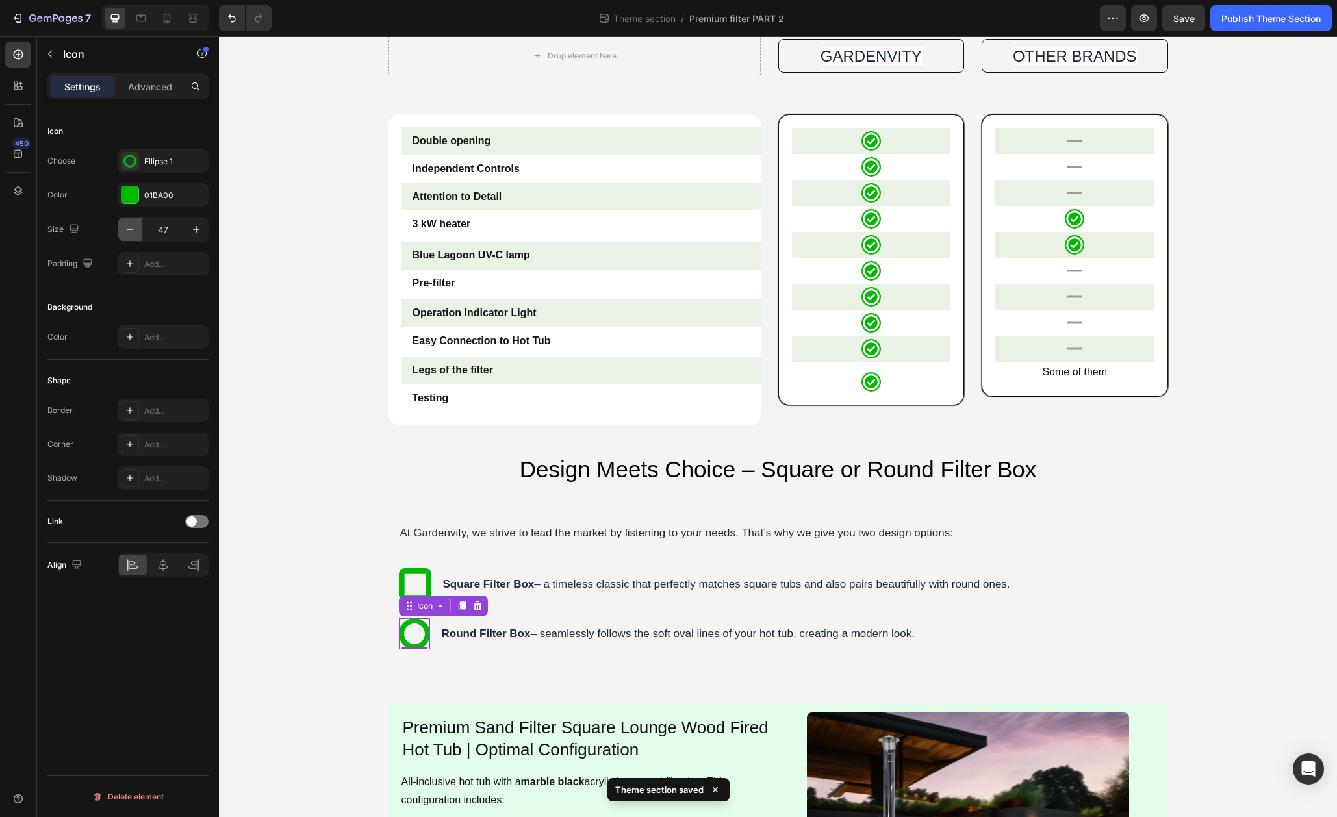
click at [124, 225] on icon "button" at bounding box center [129, 229] width 13 height 13
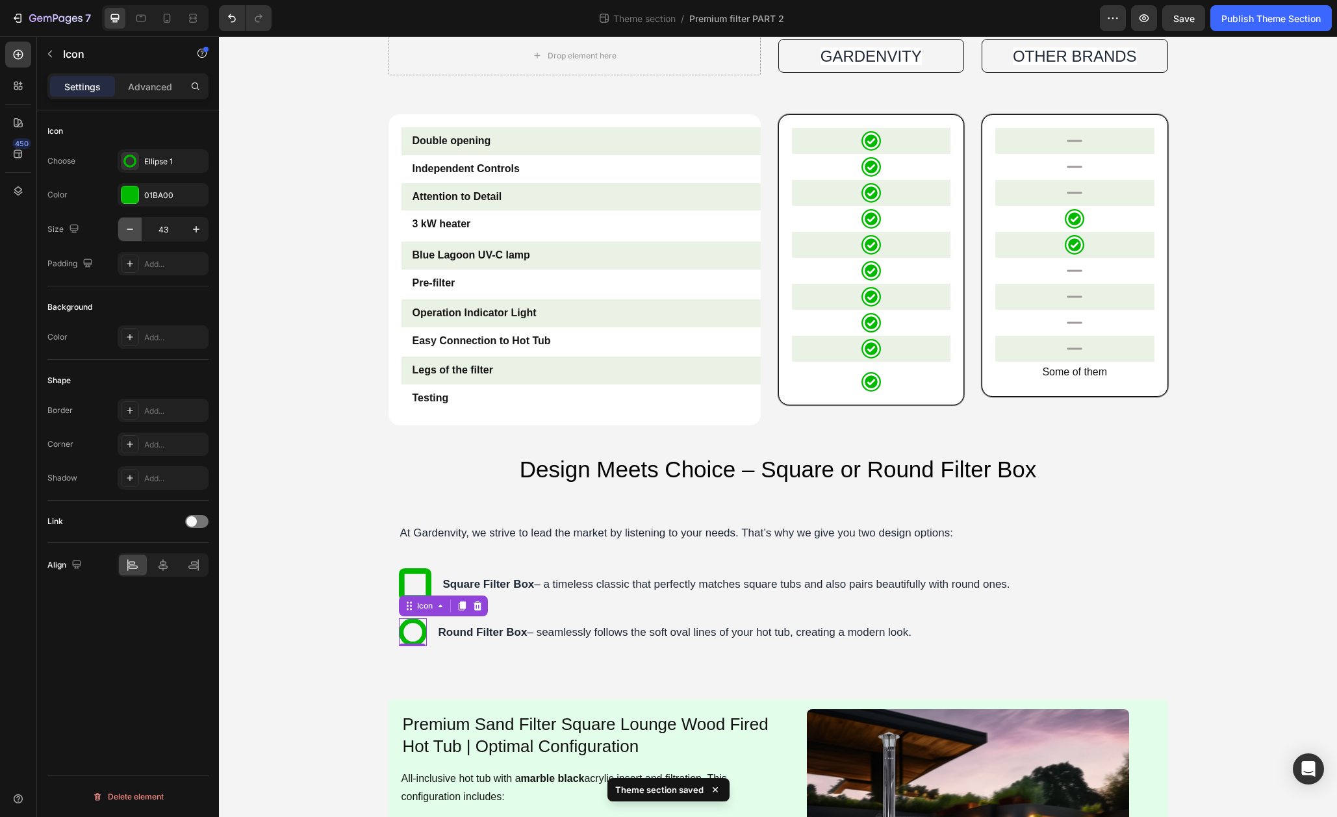
click at [124, 225] on icon "button" at bounding box center [129, 229] width 13 height 13
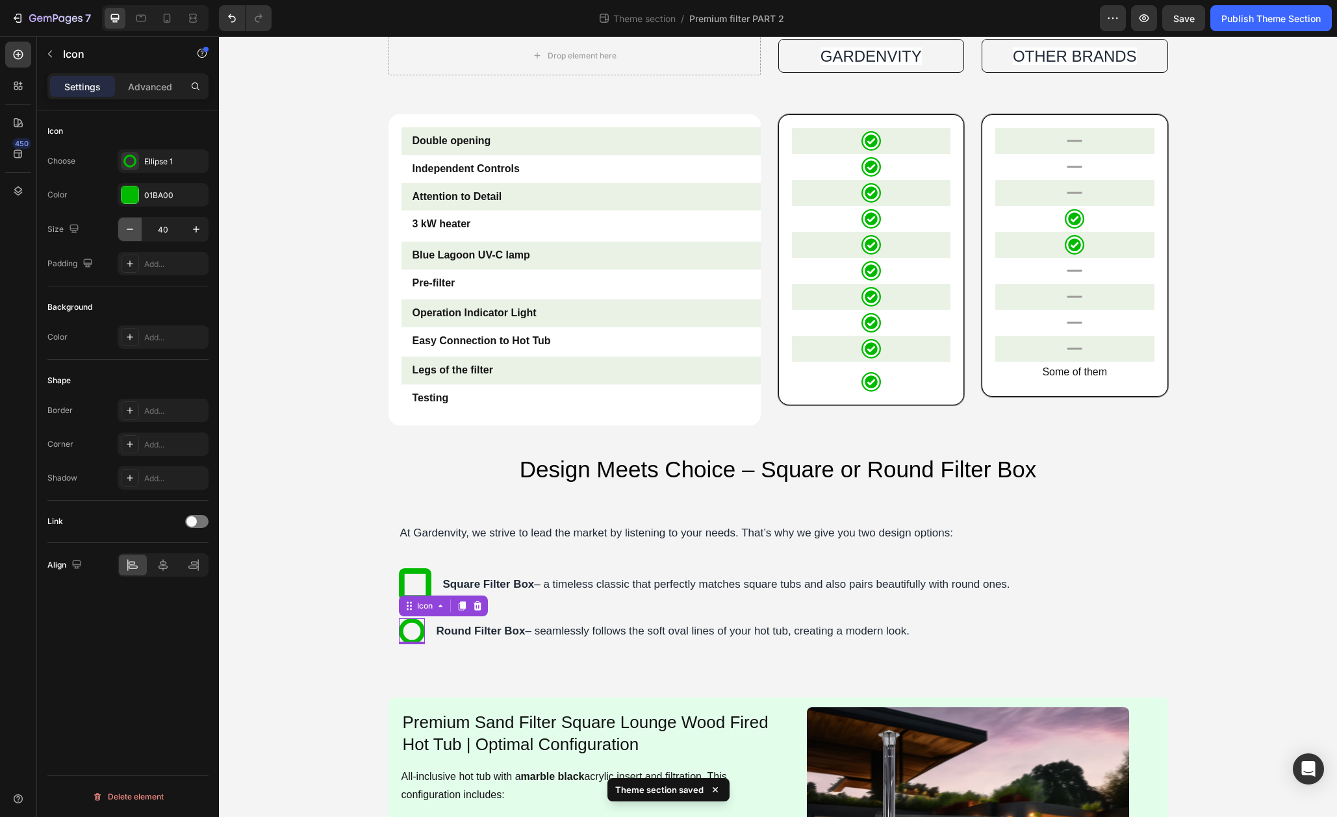
click at [124, 225] on icon "button" at bounding box center [129, 229] width 13 height 13
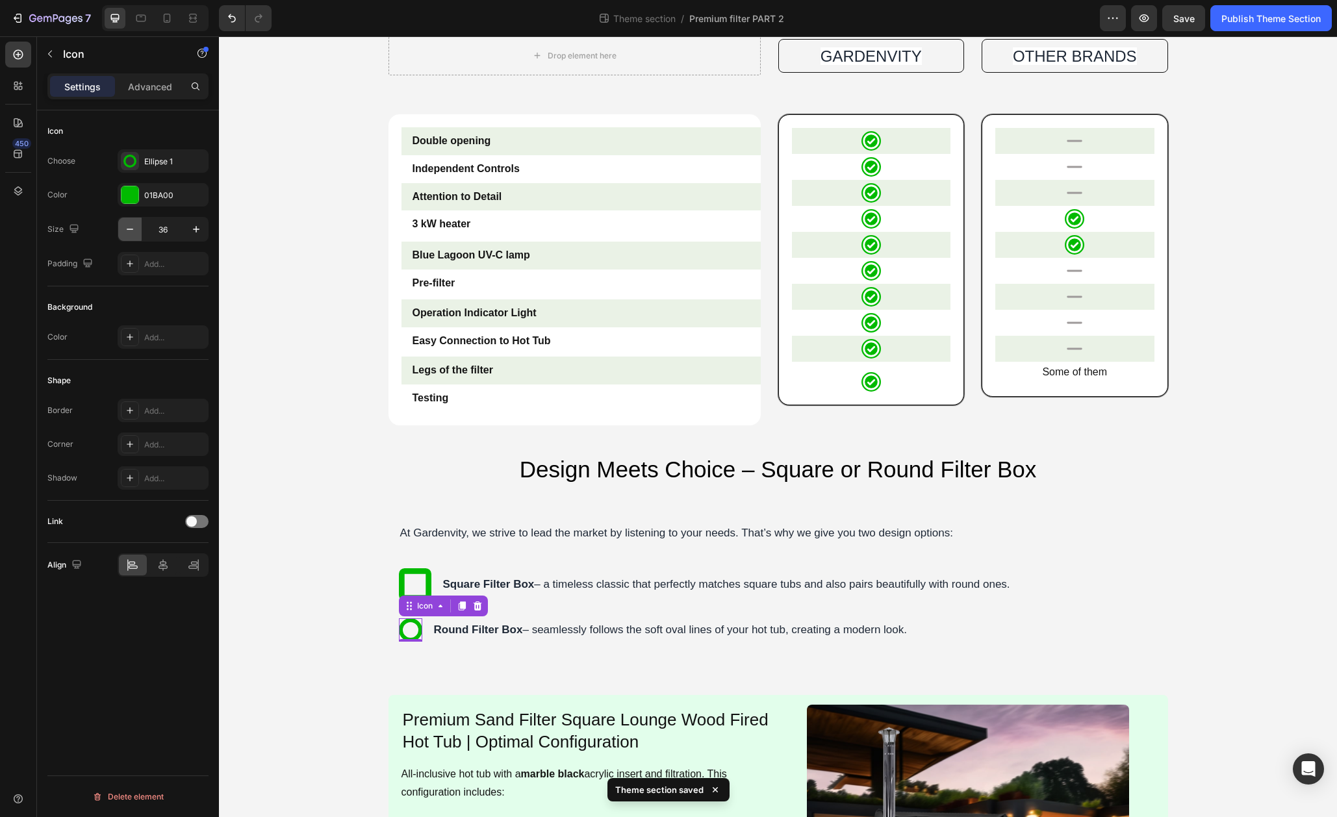
click at [124, 225] on icon "button" at bounding box center [129, 229] width 13 height 13
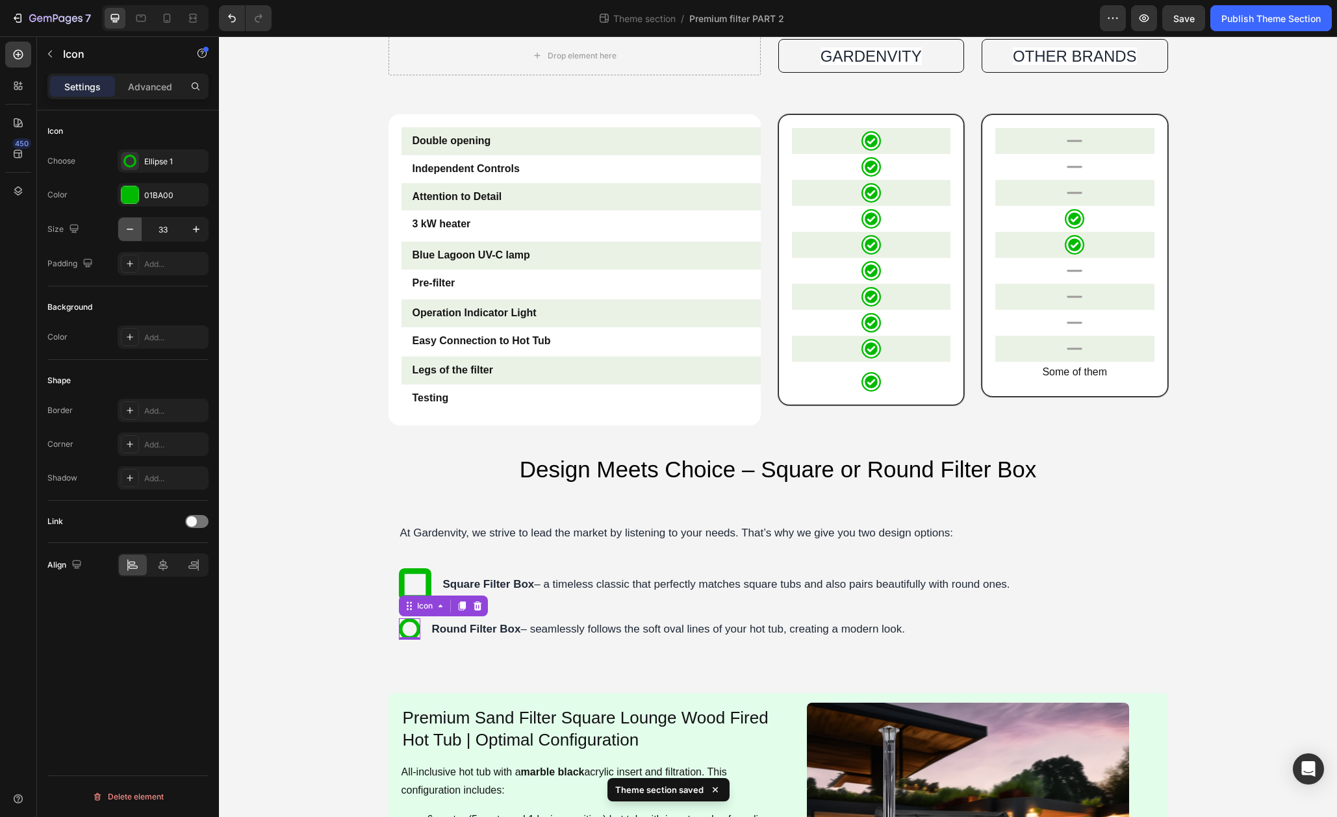
click at [124, 225] on icon "button" at bounding box center [129, 229] width 13 height 13
type input "30"
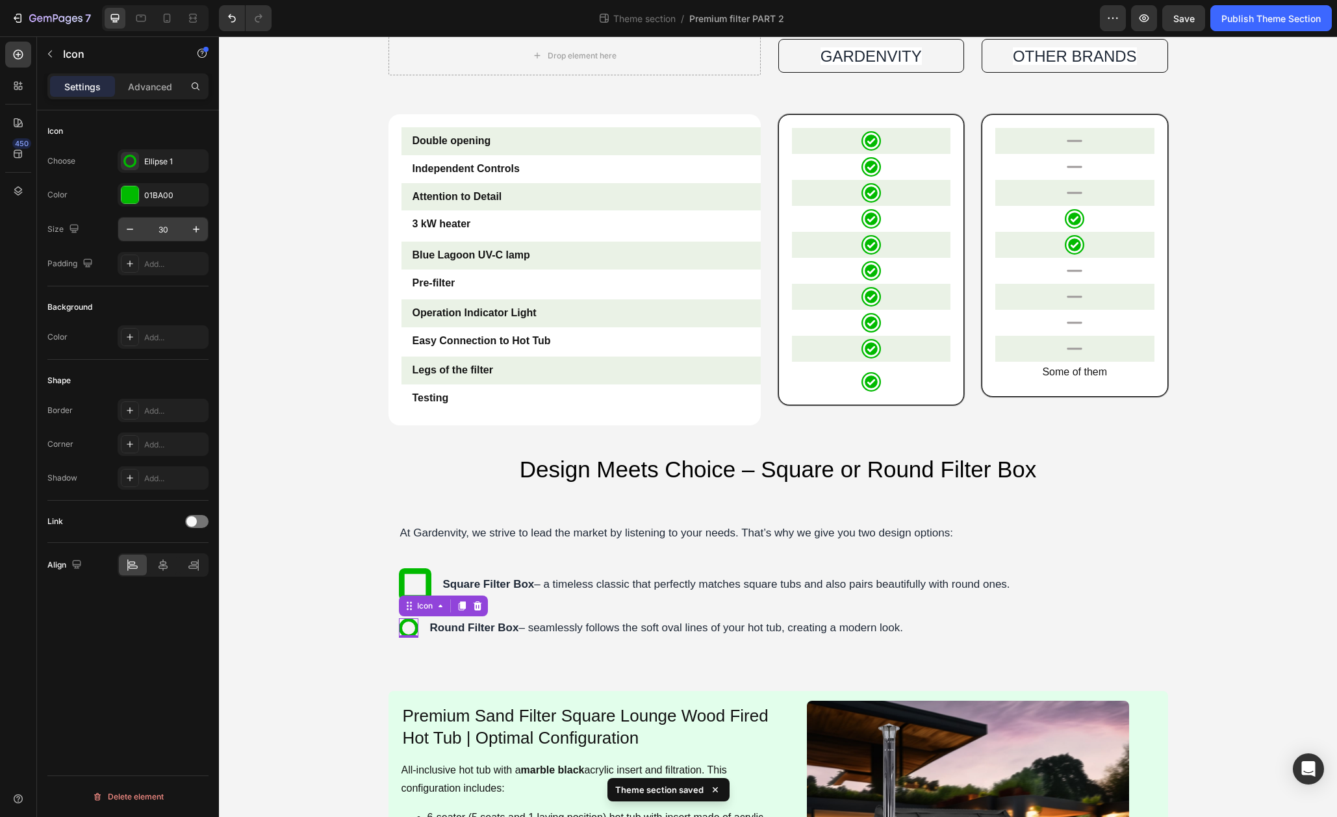
click at [172, 231] on input "30" at bounding box center [163, 229] width 43 height 23
click at [440, 576] on li "Icon Square Filter Box – a timeless classic that perfectly matches square tubs …" at bounding box center [705, 584] width 613 height 32
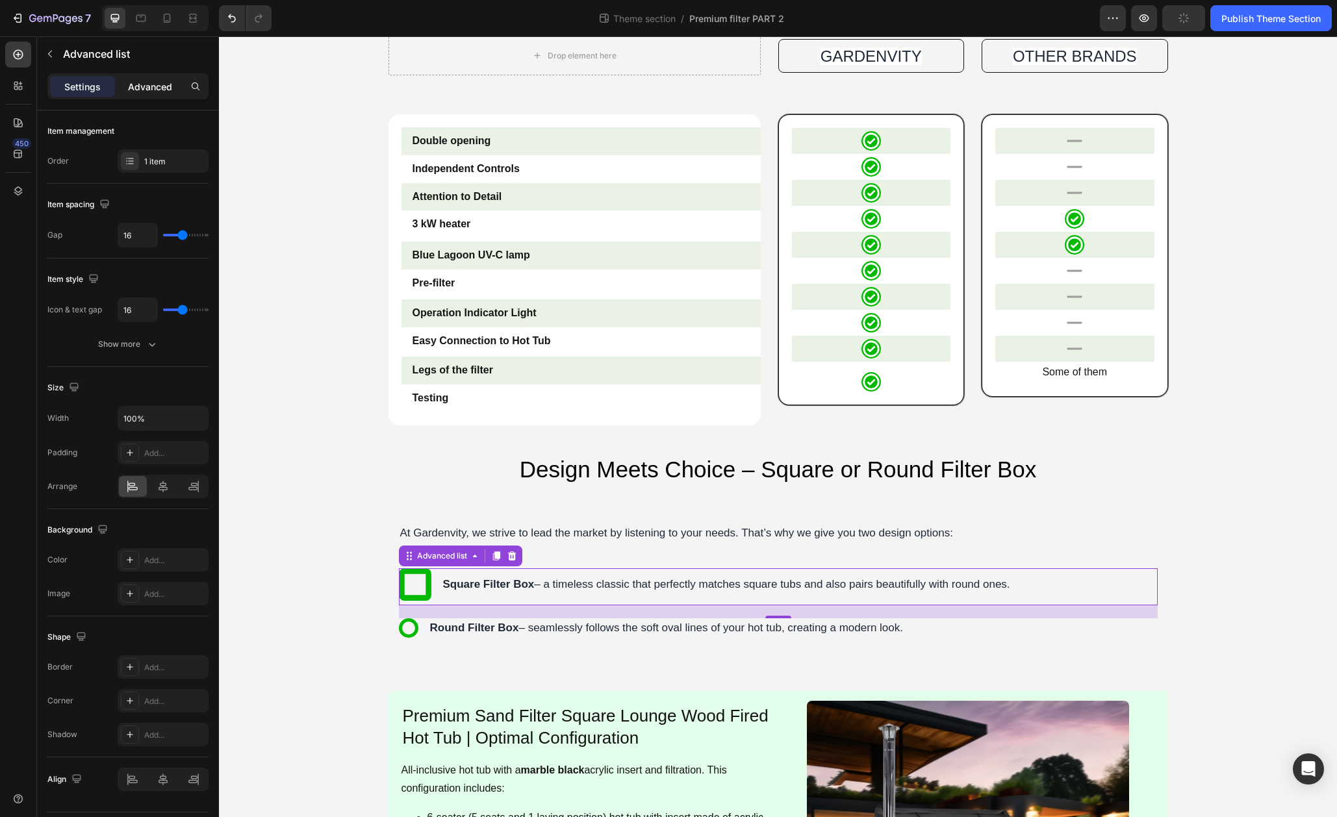
click at [147, 88] on p "Advanced" at bounding box center [150, 87] width 44 height 14
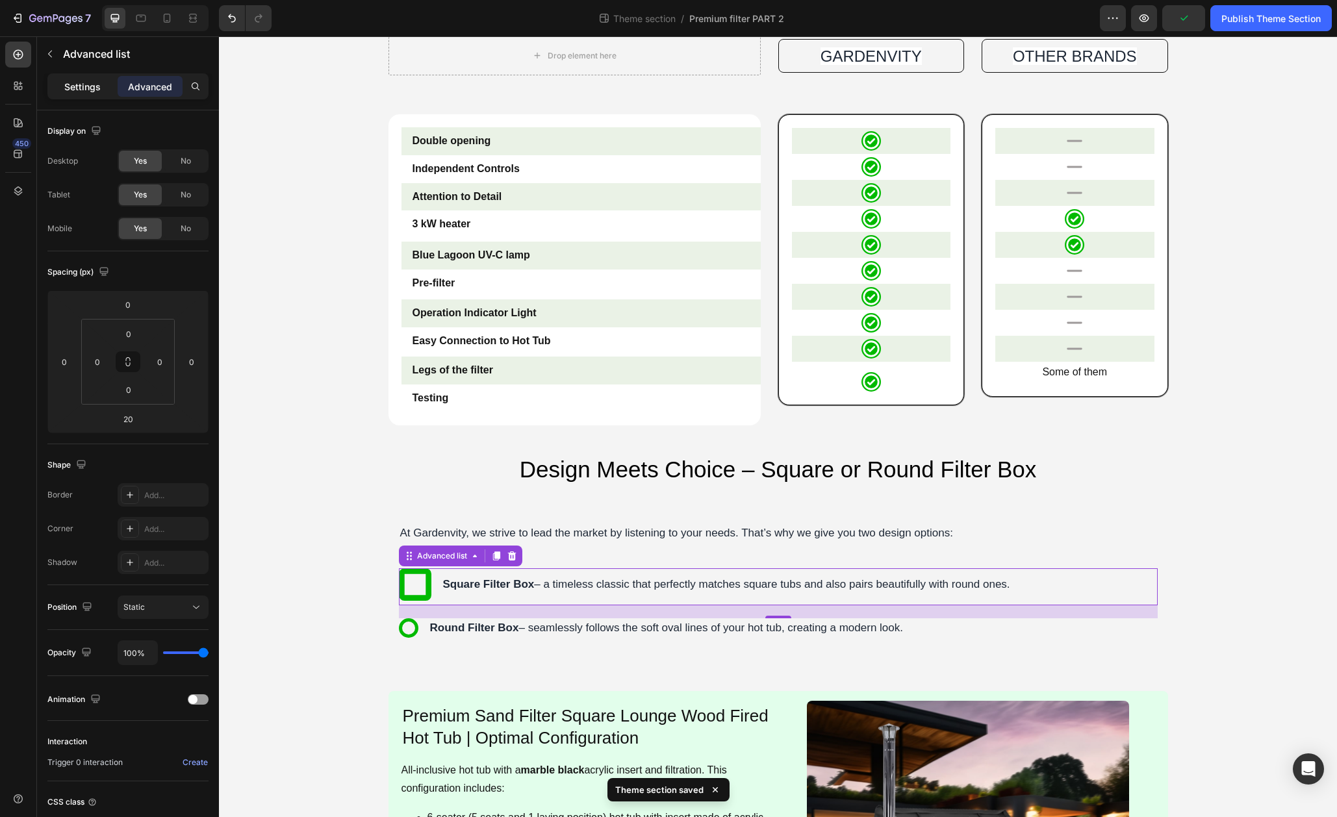
click at [87, 90] on p "Settings" at bounding box center [82, 87] width 36 height 14
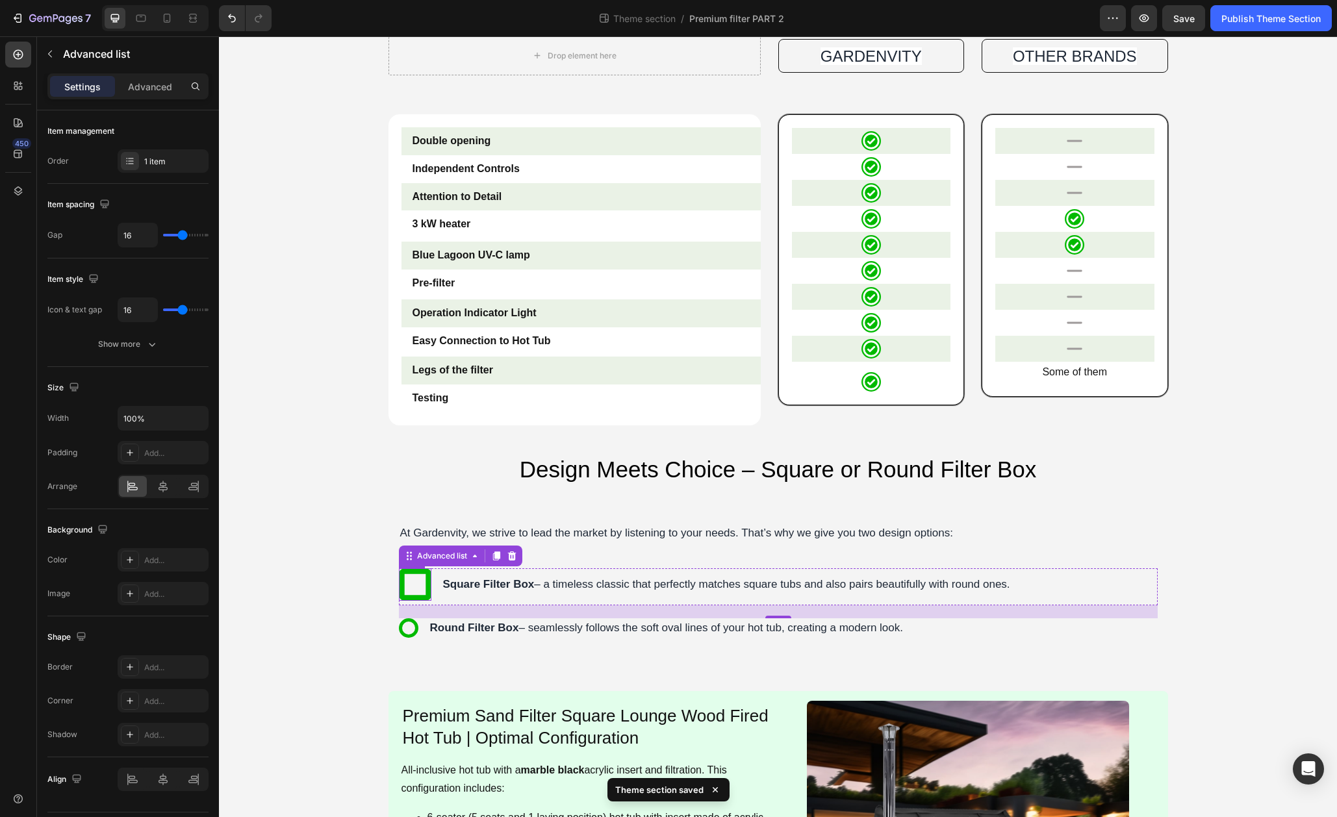
click at [424, 592] on icon at bounding box center [415, 584] width 32 height 32
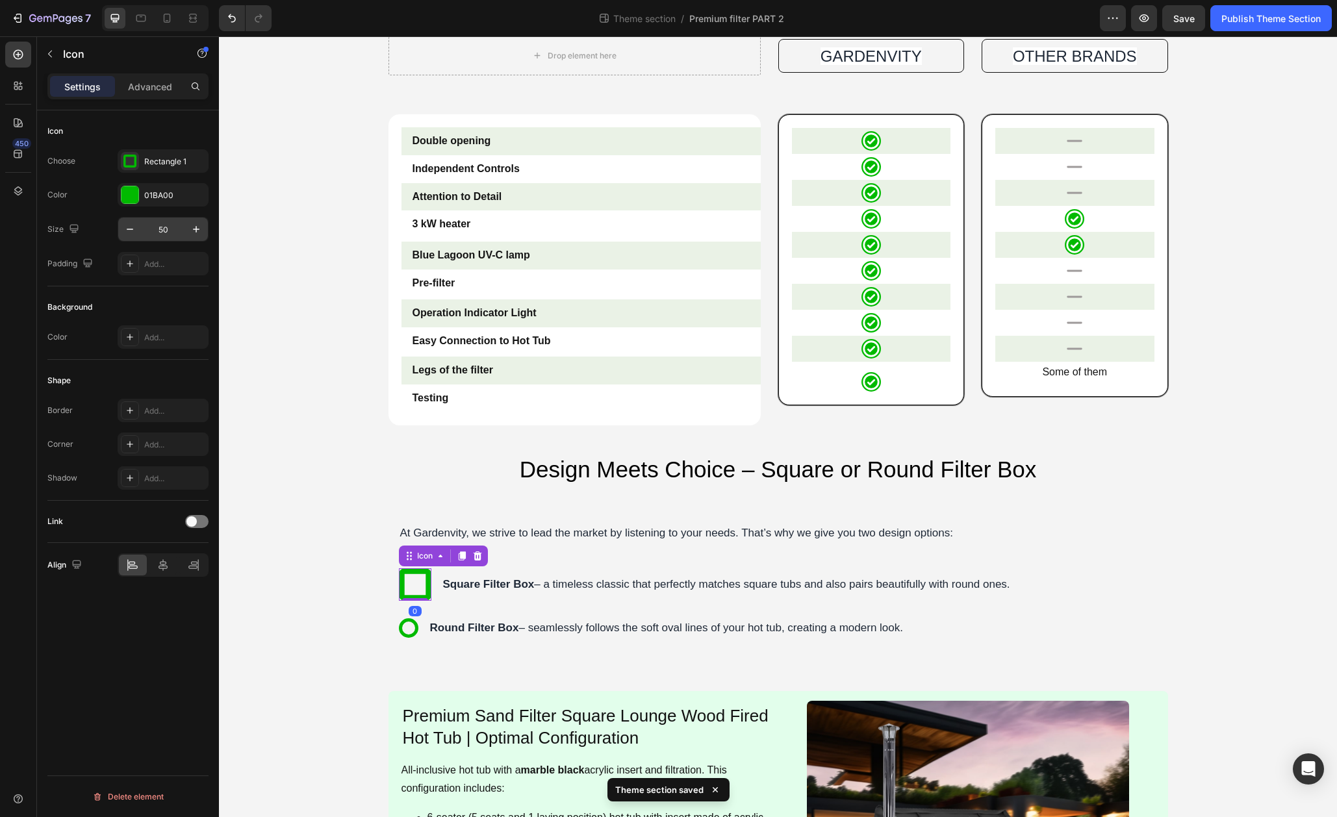
click at [163, 223] on input "50" at bounding box center [163, 229] width 43 height 23
paste input "3"
type input "30"
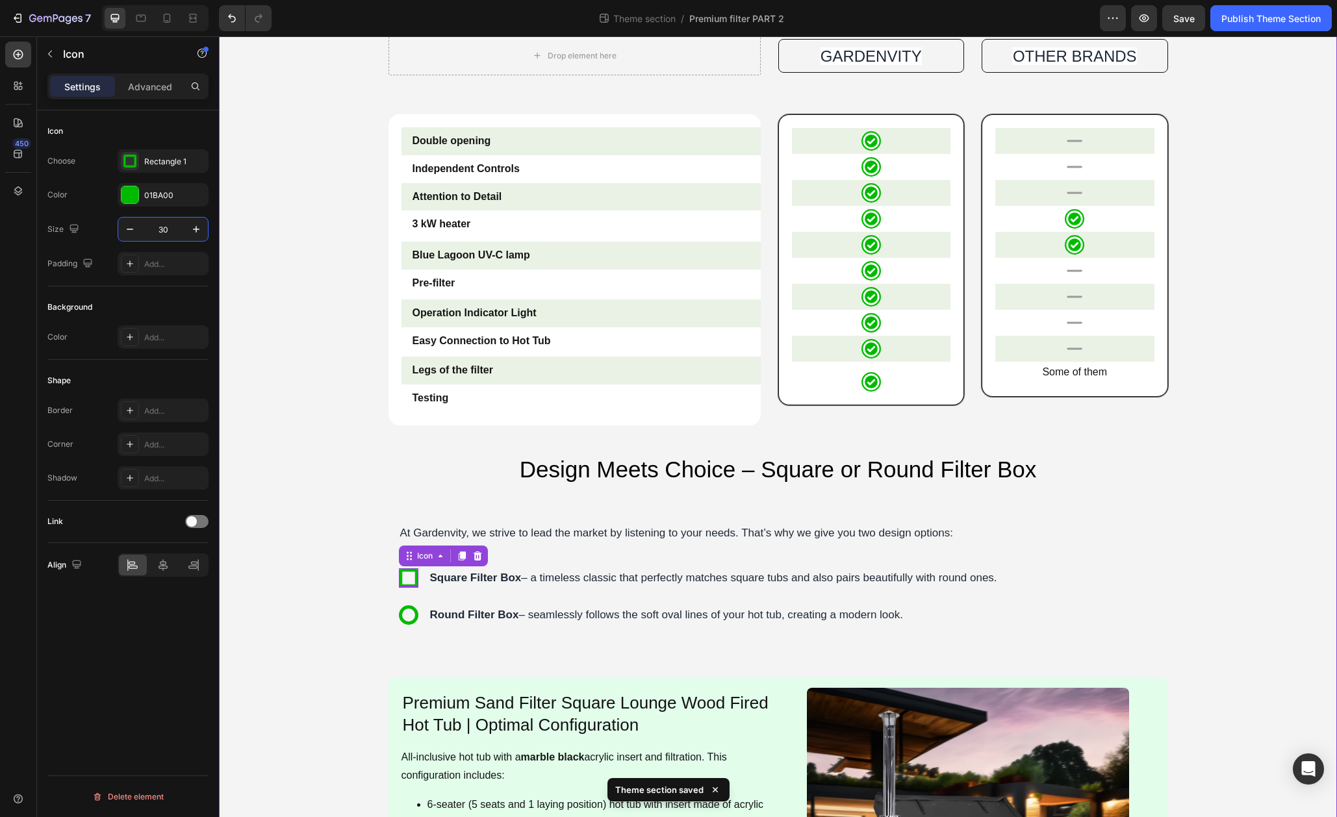
click at [563, 529] on p "At Gardenvity, we strive to lead the market by listening to your needs. That’s …" at bounding box center [778, 533] width 756 height 17
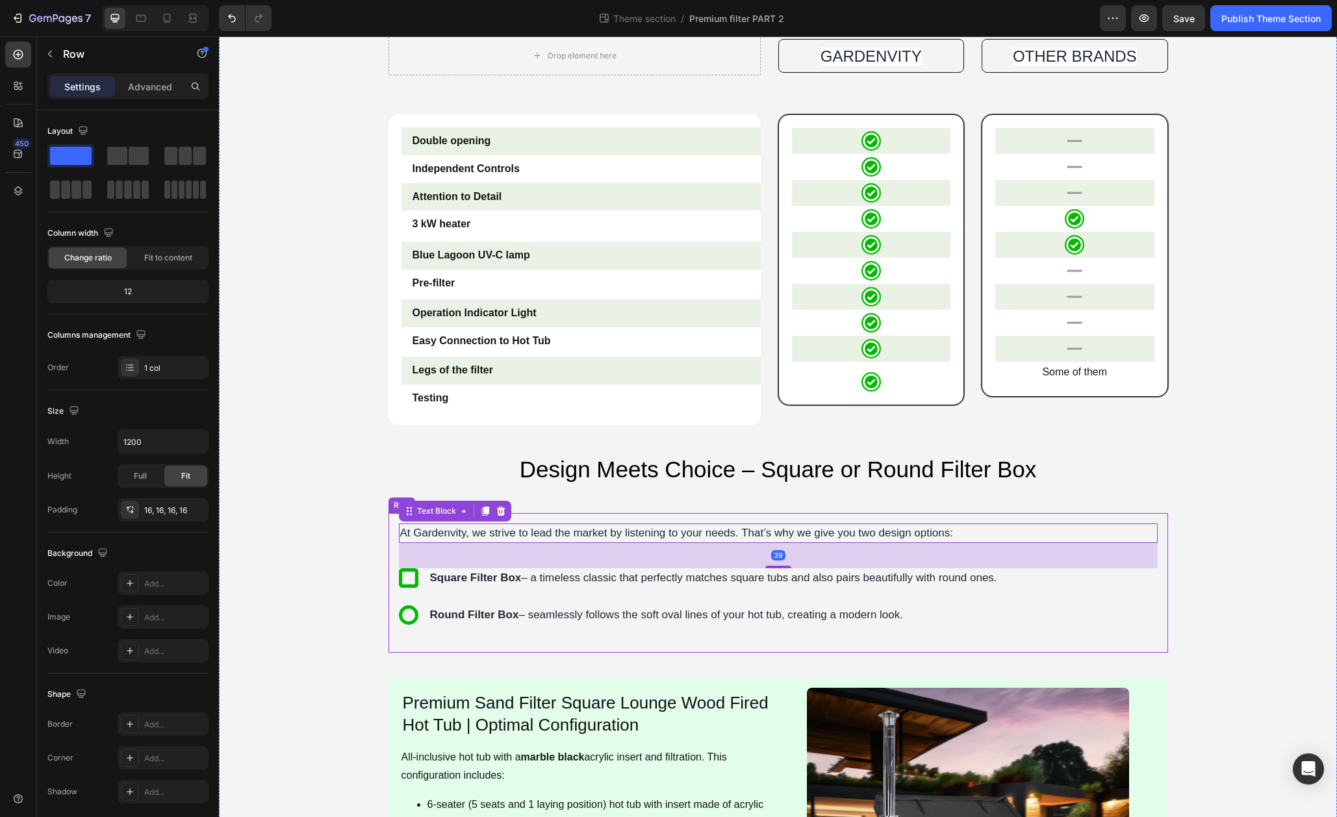
click at [722, 637] on div "At Gardenvity, we strive to lead the market by listening to your needs. That’s …" at bounding box center [778, 583] width 759 height 119
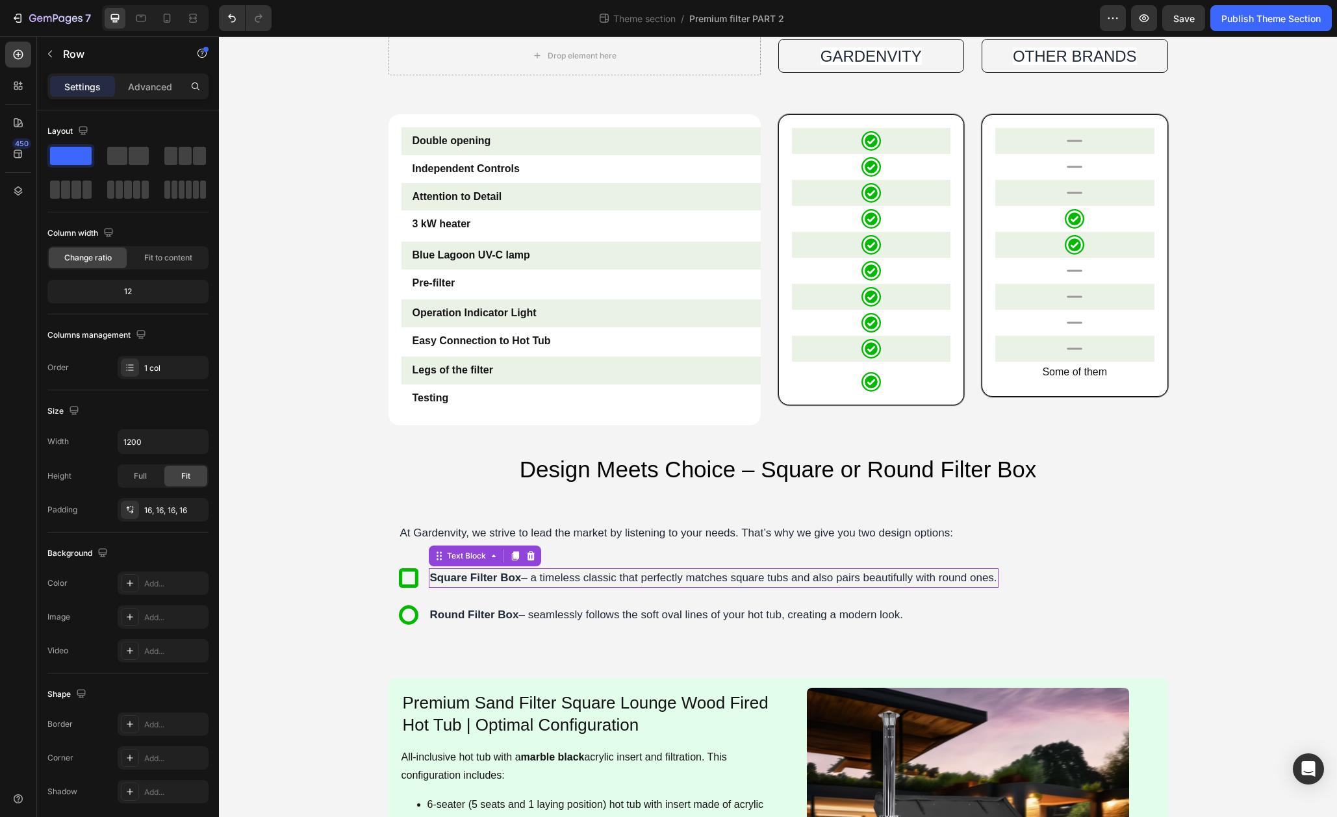
click at [655, 580] on p "Square Filter Box – a timeless classic that perfectly matches square tubs and a…" at bounding box center [713, 578] width 567 height 17
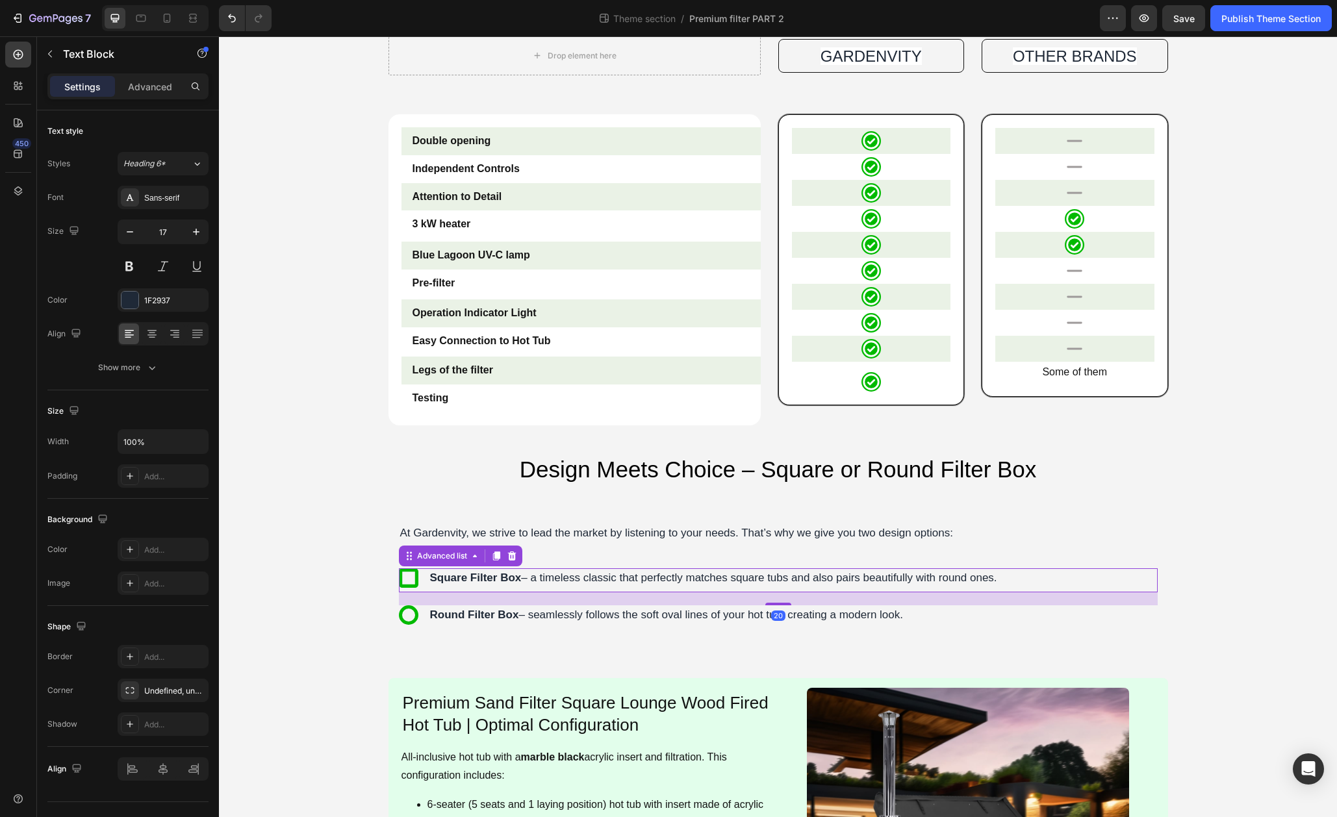
click at [426, 583] on li "Icon Square Filter Box – a timeless classic that perfectly matches square tubs …" at bounding box center [699, 577] width 600 height 19
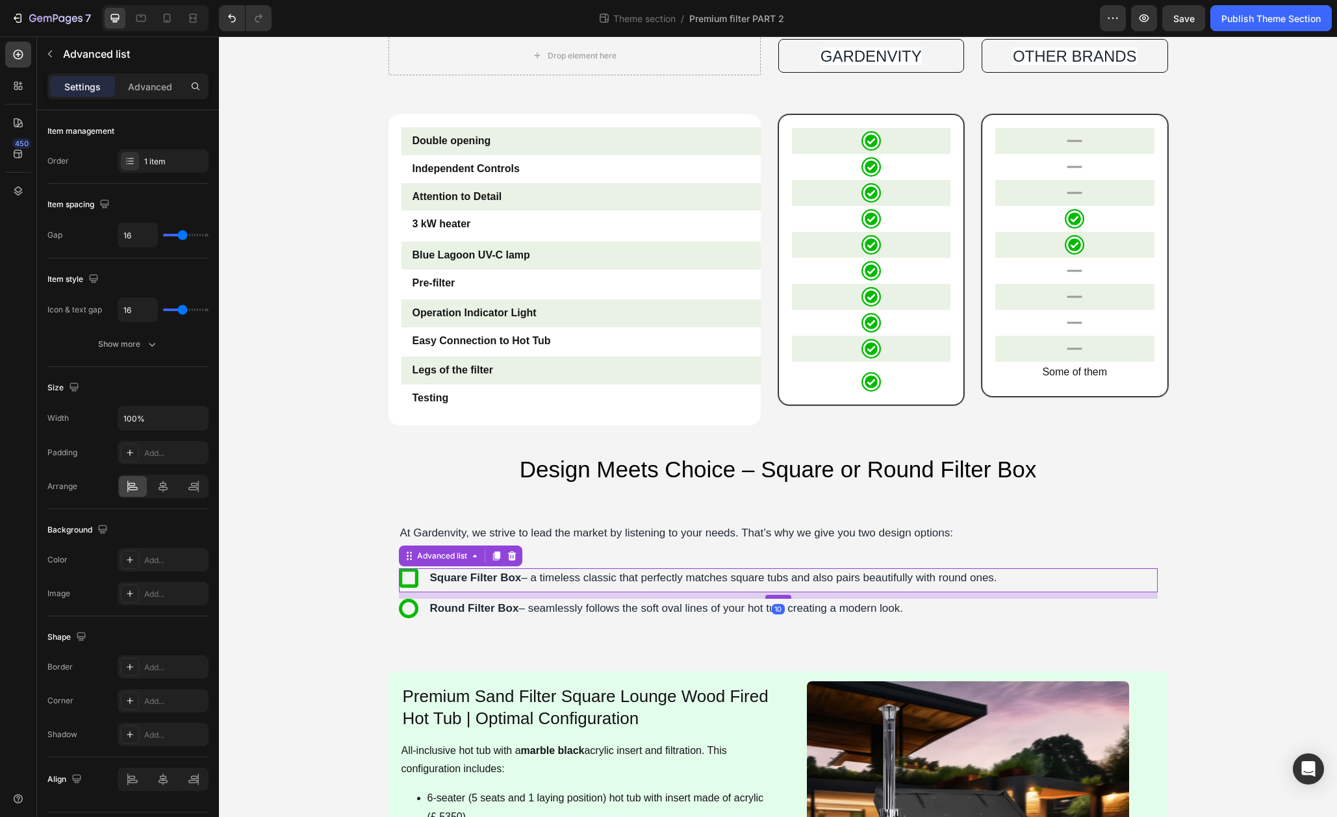
drag, startPoint x: 776, startPoint y: 602, endPoint x: 778, endPoint y: 596, distance: 7.0
click at [778, 596] on div at bounding box center [778, 597] width 26 height 4
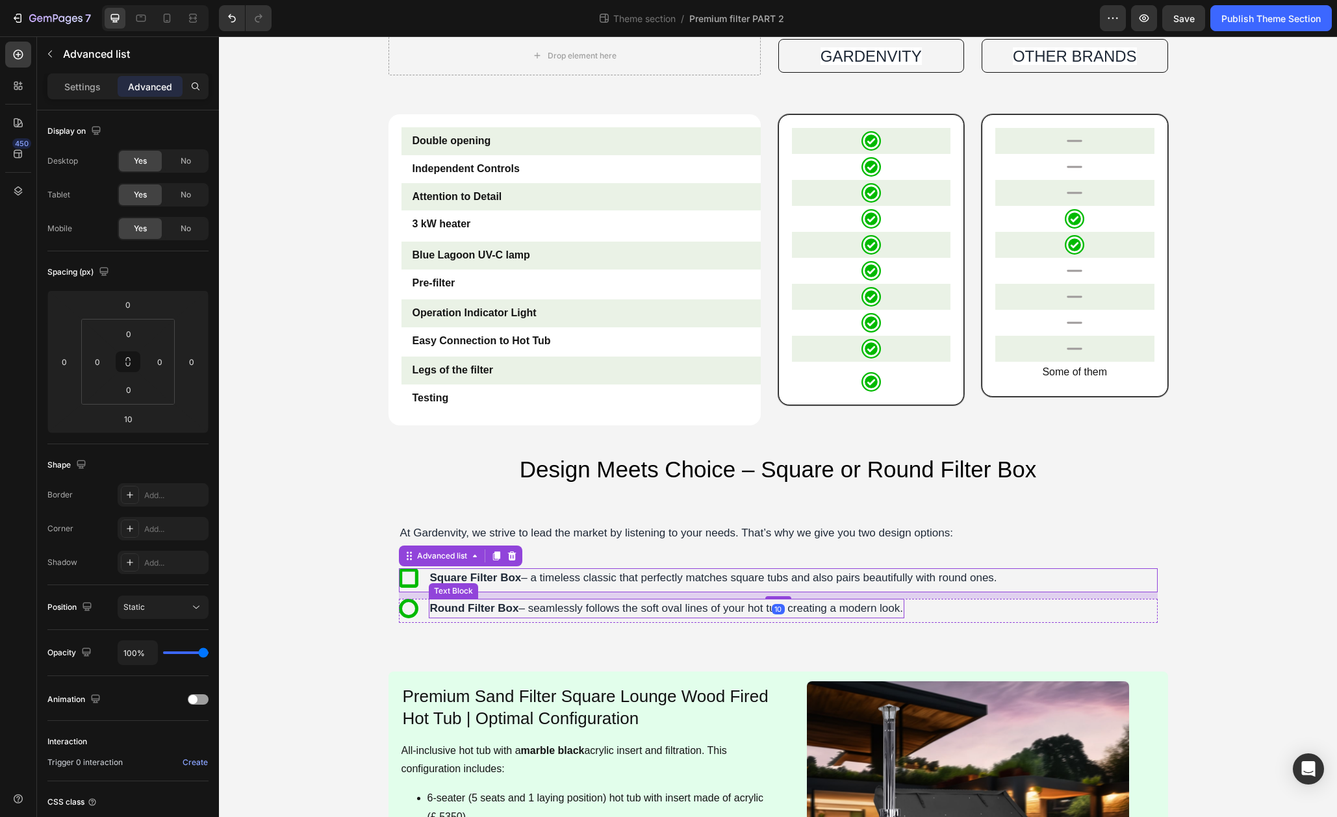
click at [724, 623] on div "At Gardenvity, we strive to lead the market by listening to your needs. That’s …" at bounding box center [778, 580] width 759 height 112
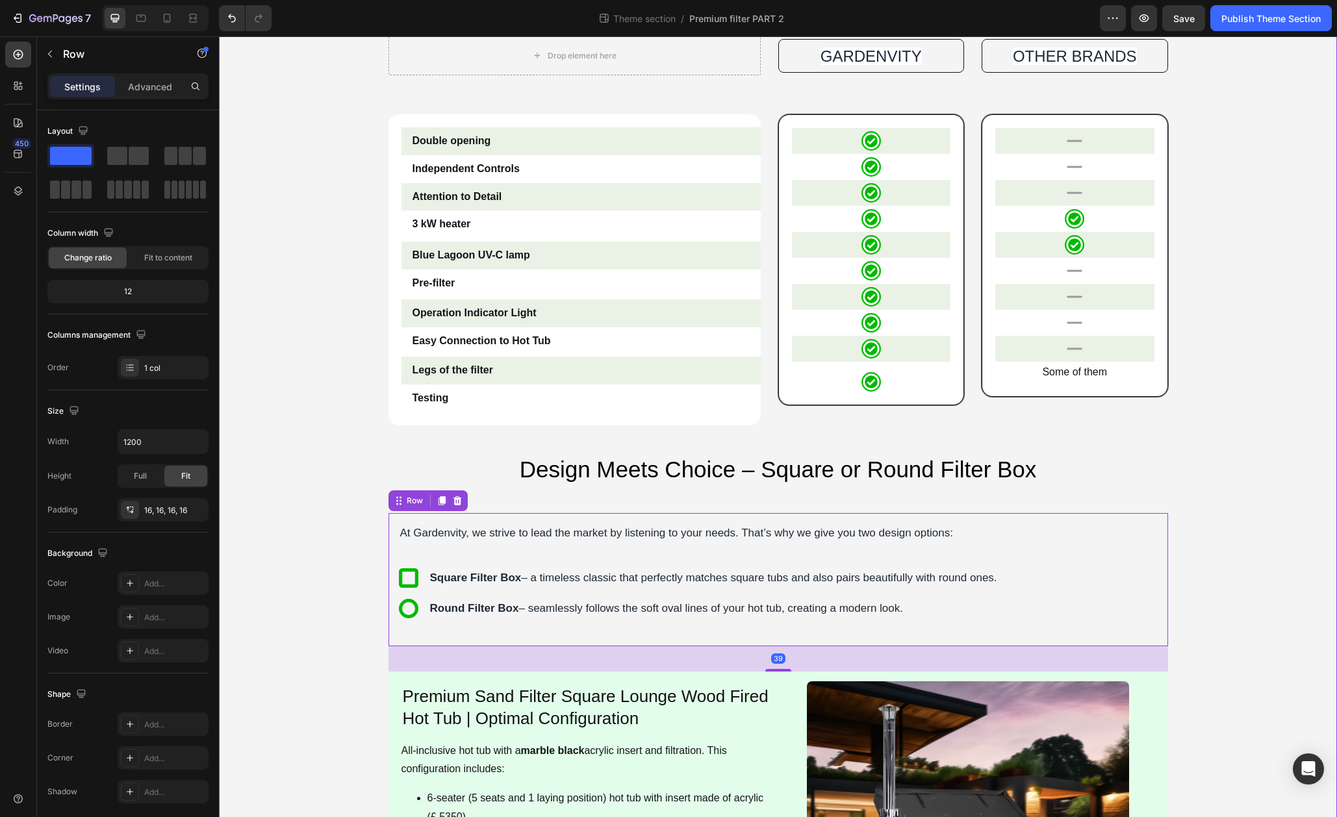
click at [1218, 621] on div "Connecting filter to the hot tub Heading Image Remove attachments Text Block Up…" at bounding box center [778, 166] width 1118 height 1937
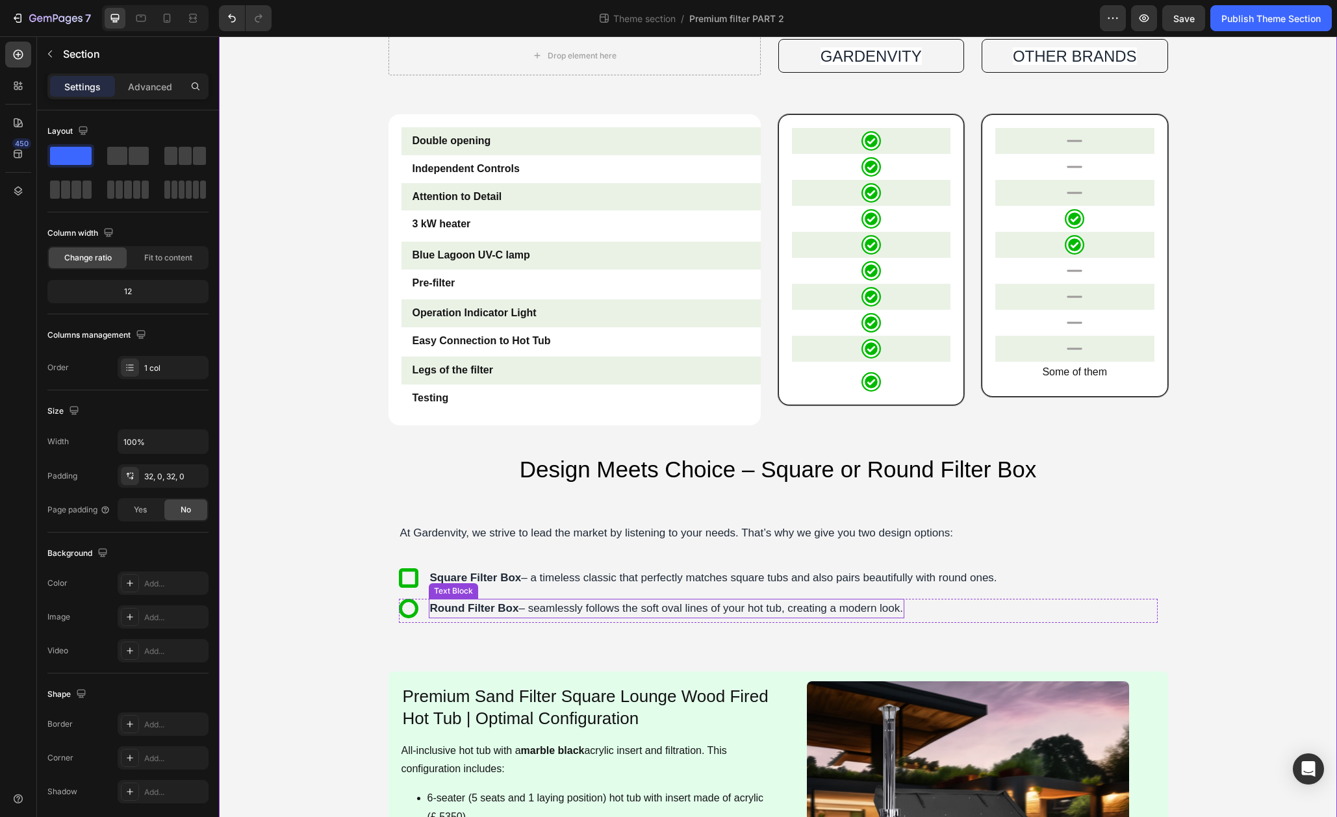
click at [843, 617] on div "Round Filter Box – seamlessly follows the soft oval lines of your hot tub, crea…" at bounding box center [667, 608] width 476 height 19
click at [838, 629] on div "At Gardenvity, we strive to lead the market by listening to your needs. That’s …" at bounding box center [778, 580] width 759 height 112
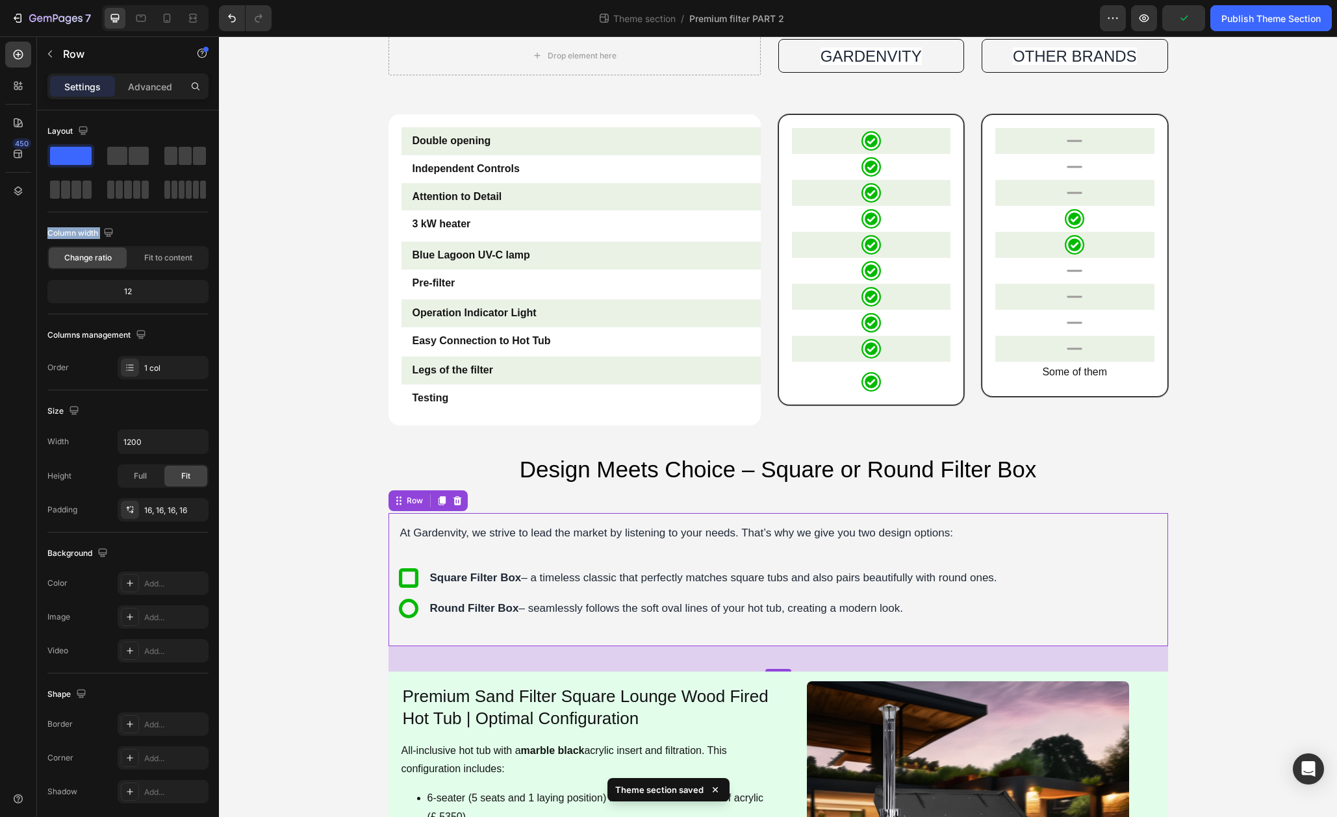
drag, startPoint x: 346, startPoint y: 199, endPoint x: 611, endPoint y: 625, distance: 501.9
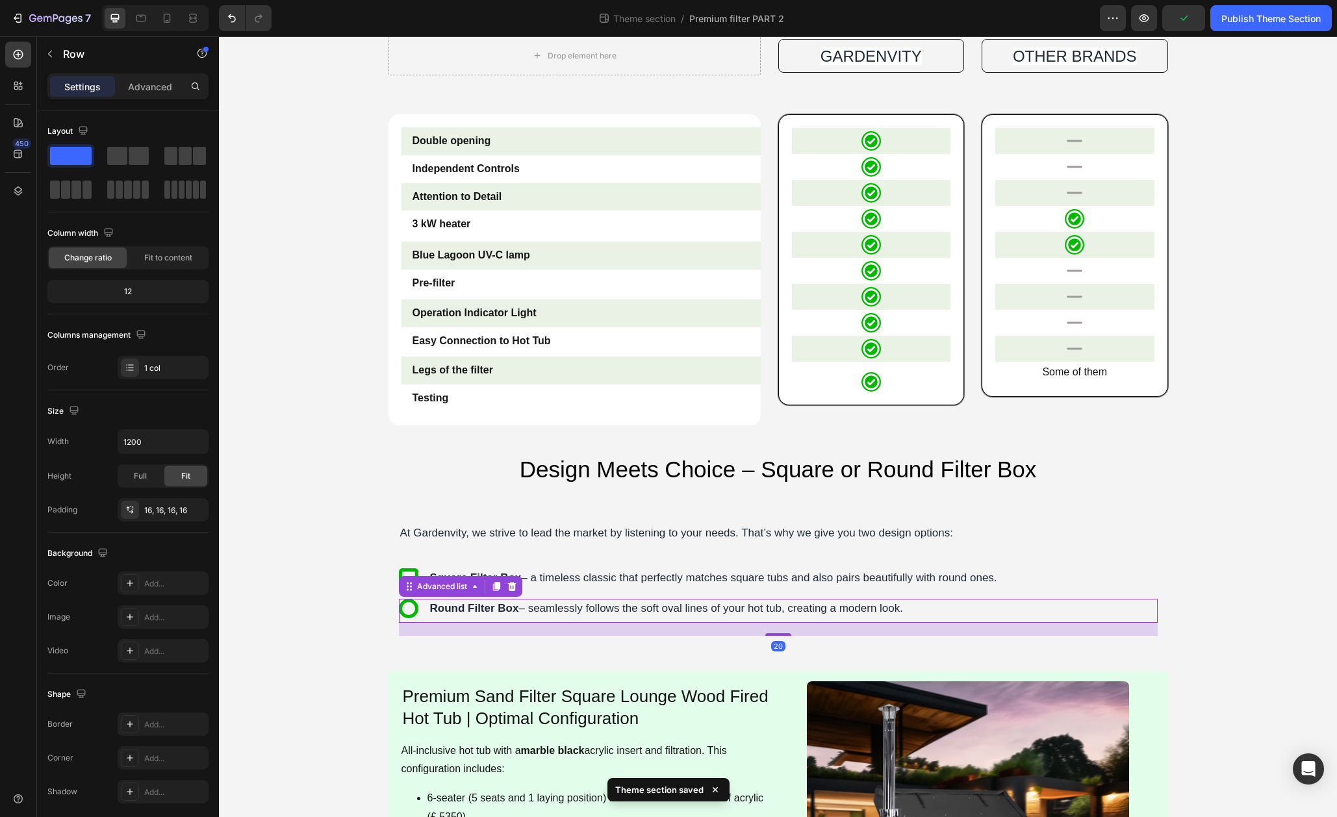
click at [621, 620] on div "Icon Round Filter Box – seamlessly follows the soft oval lines of your hot tub,…" at bounding box center [778, 611] width 759 height 24
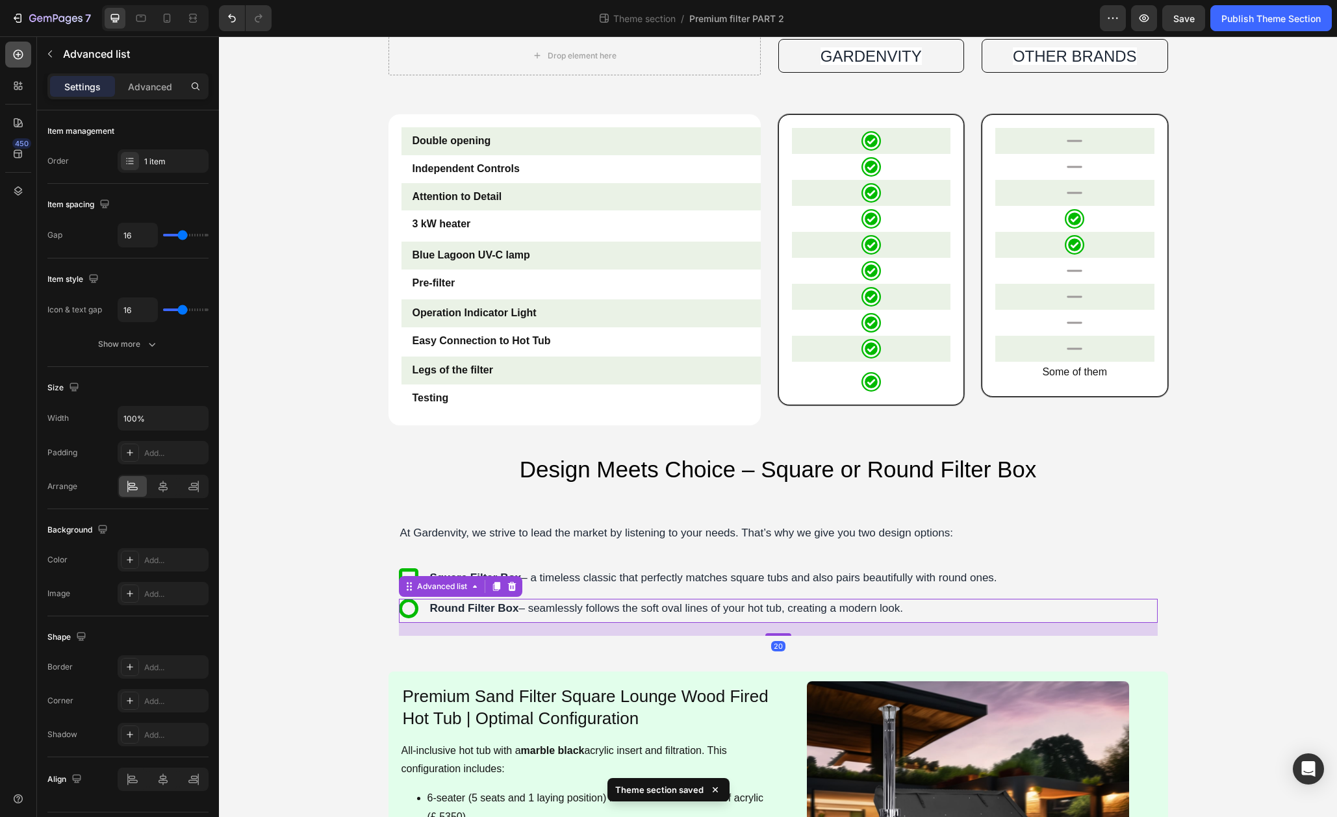
click at [14, 59] on icon at bounding box center [18, 54] width 13 height 13
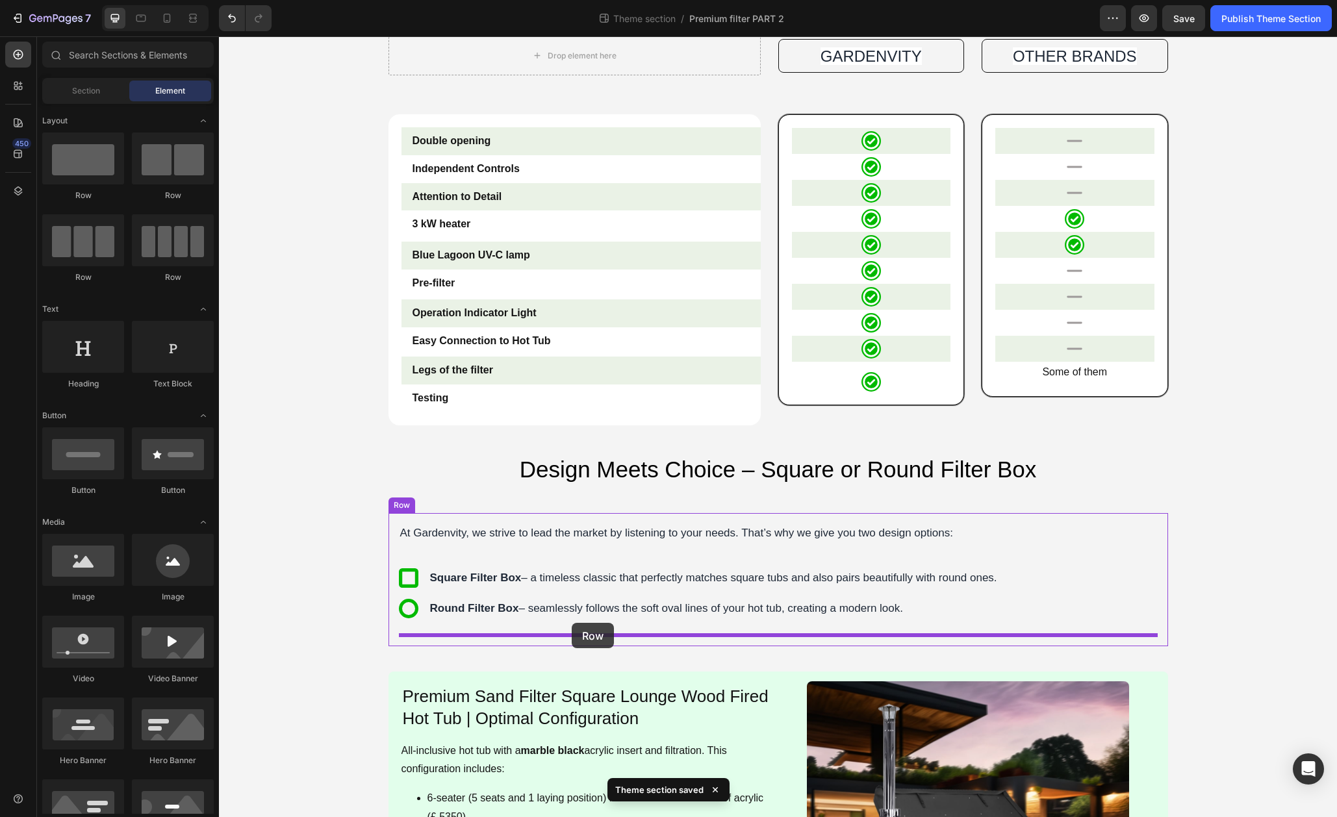
drag, startPoint x: 382, startPoint y: 206, endPoint x: 572, endPoint y: 623, distance: 458.2
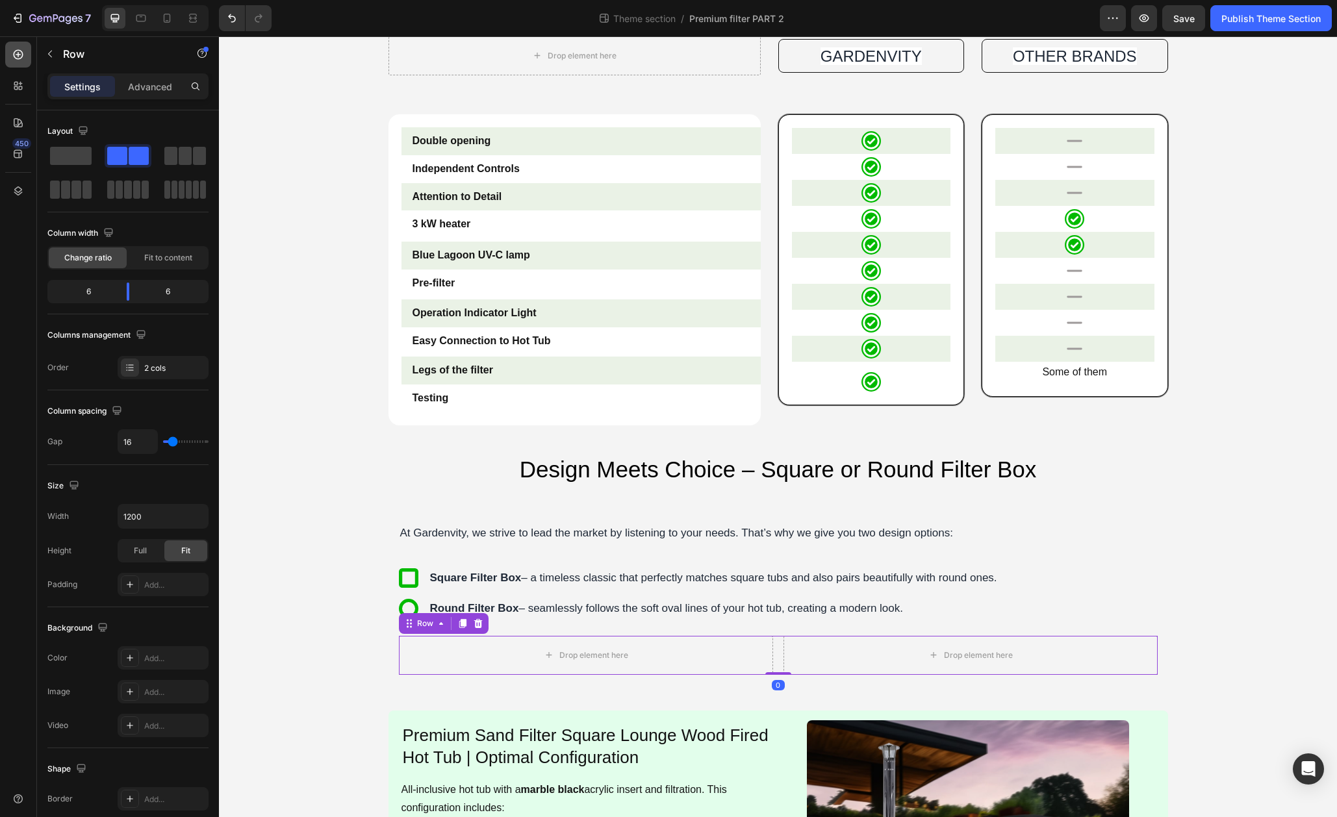
click at [12, 55] on icon at bounding box center [18, 54] width 13 height 13
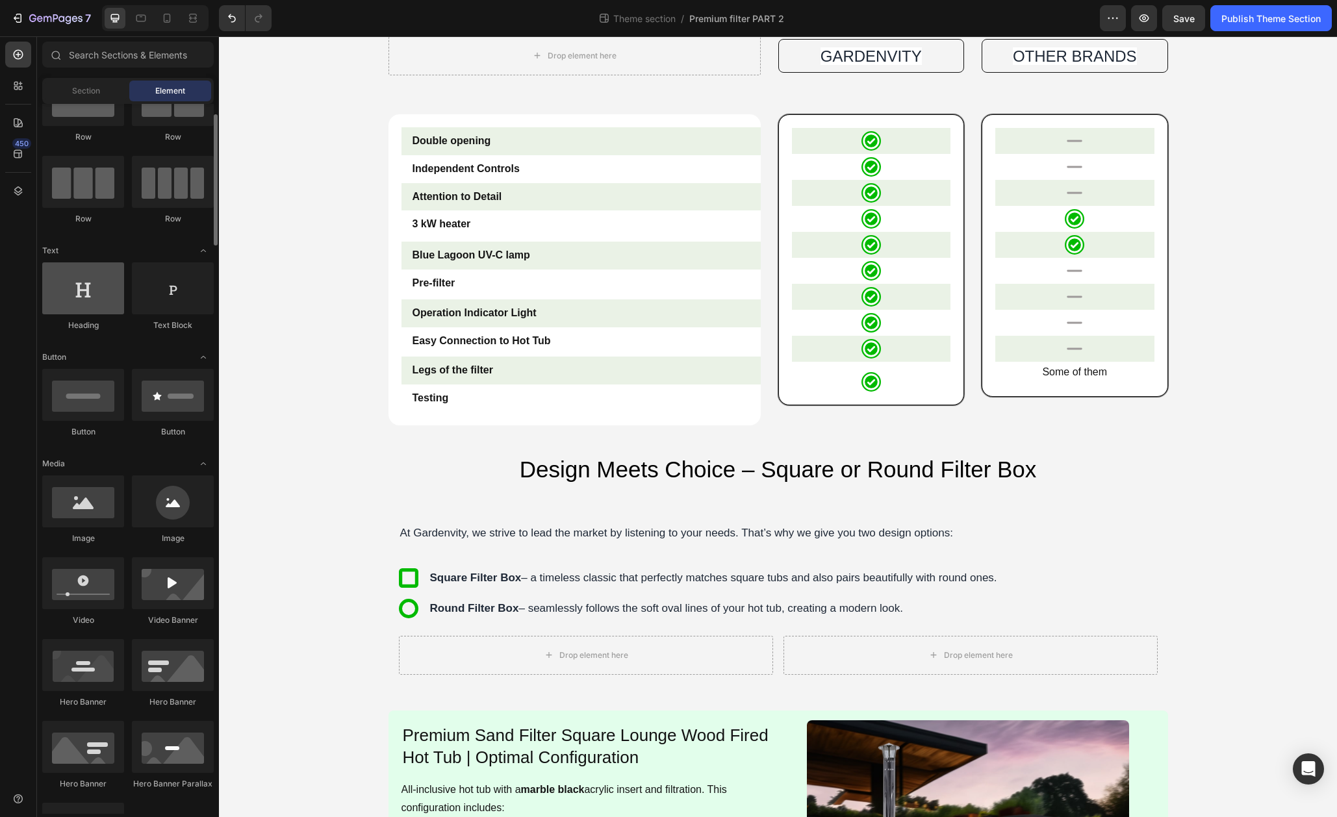
scroll to position [68, 0]
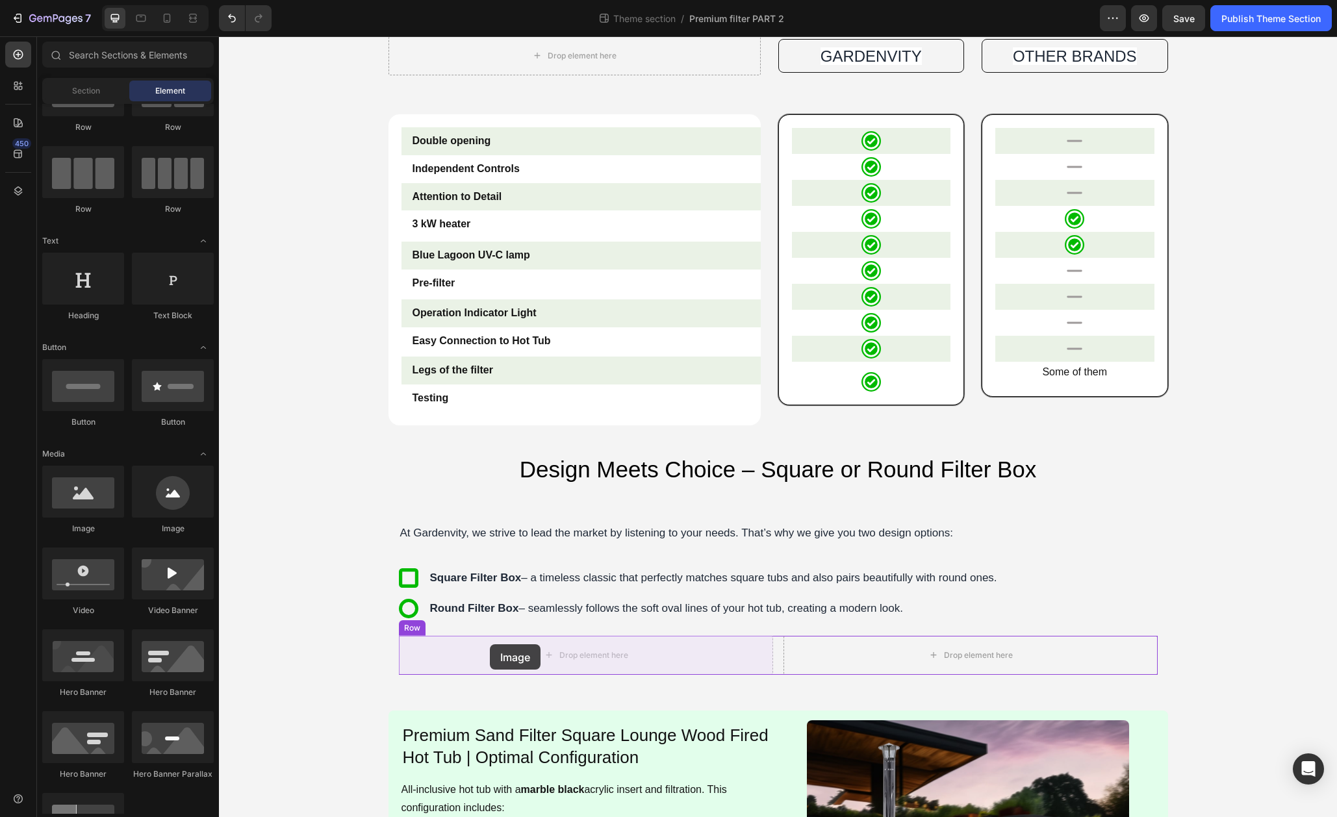
drag, startPoint x: 322, startPoint y: 551, endPoint x: 490, endPoint y: 644, distance: 192.5
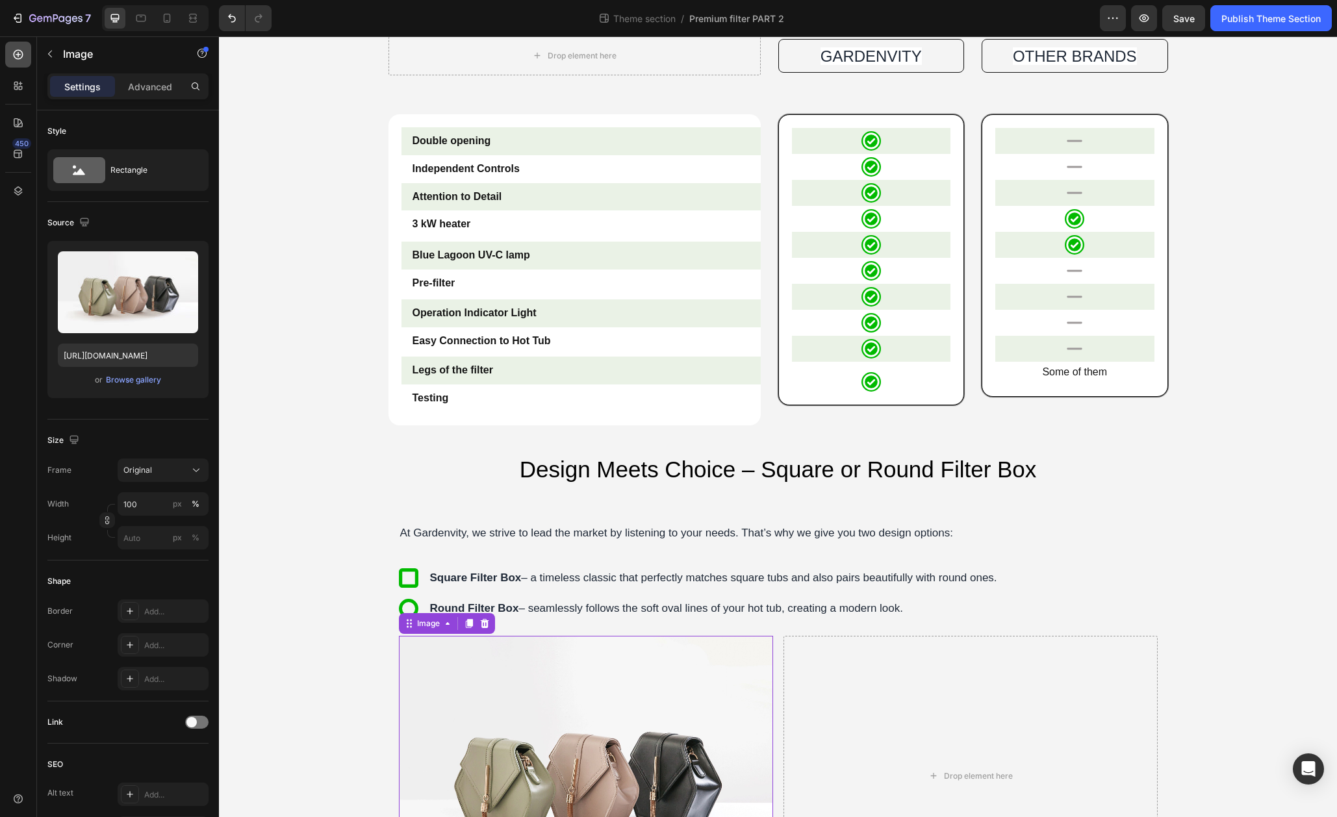
click at [10, 59] on div at bounding box center [18, 55] width 26 height 26
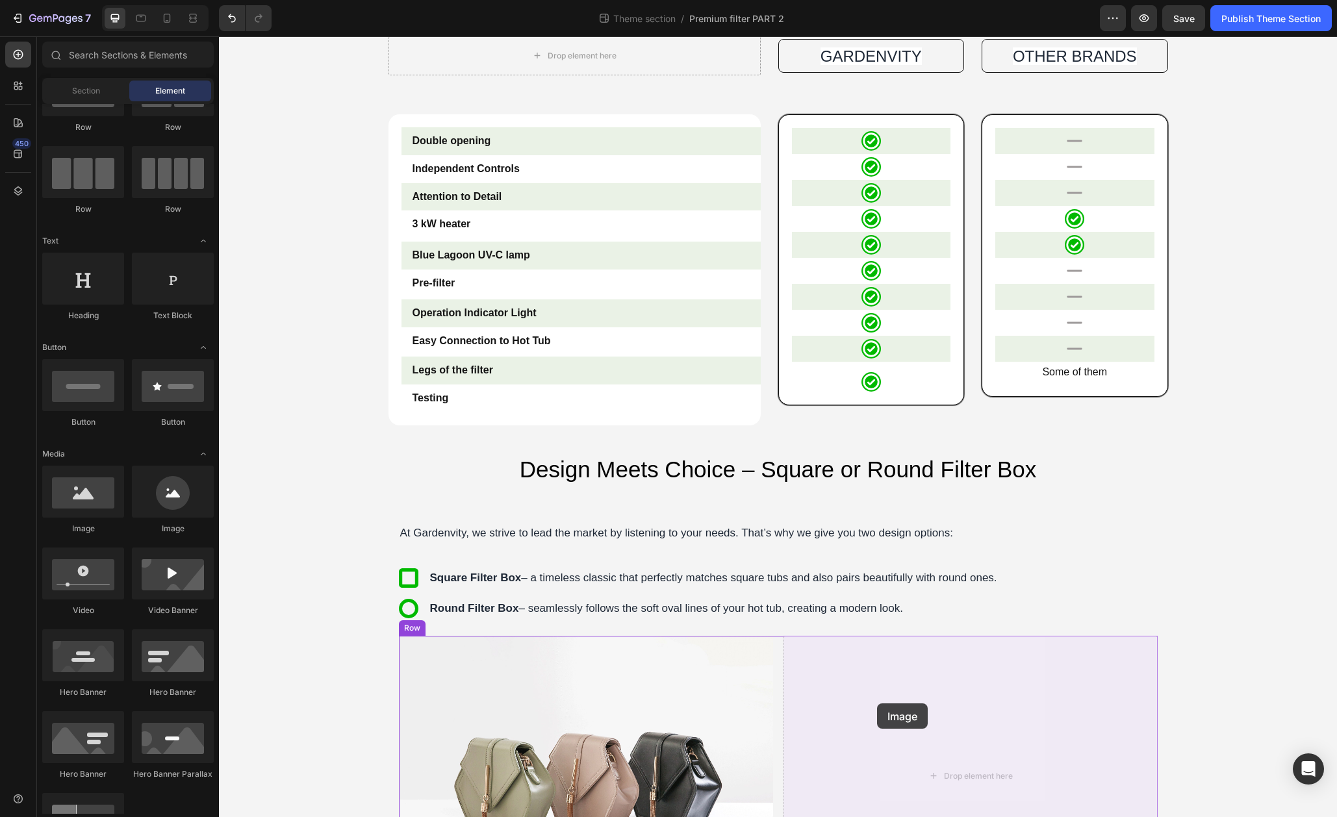
drag, startPoint x: 322, startPoint y: 555, endPoint x: 878, endPoint y: 704, distance: 575.8
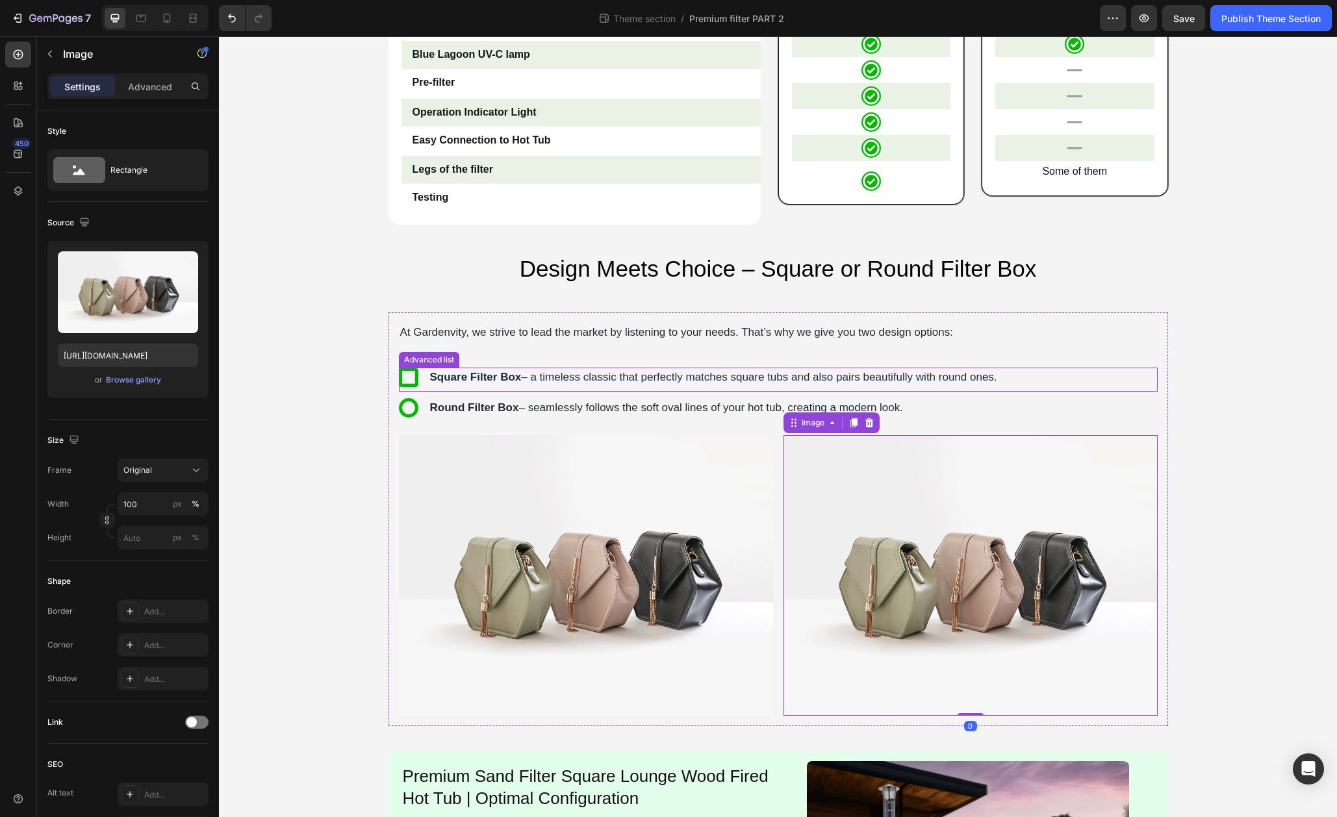
scroll to position [1102, 0]
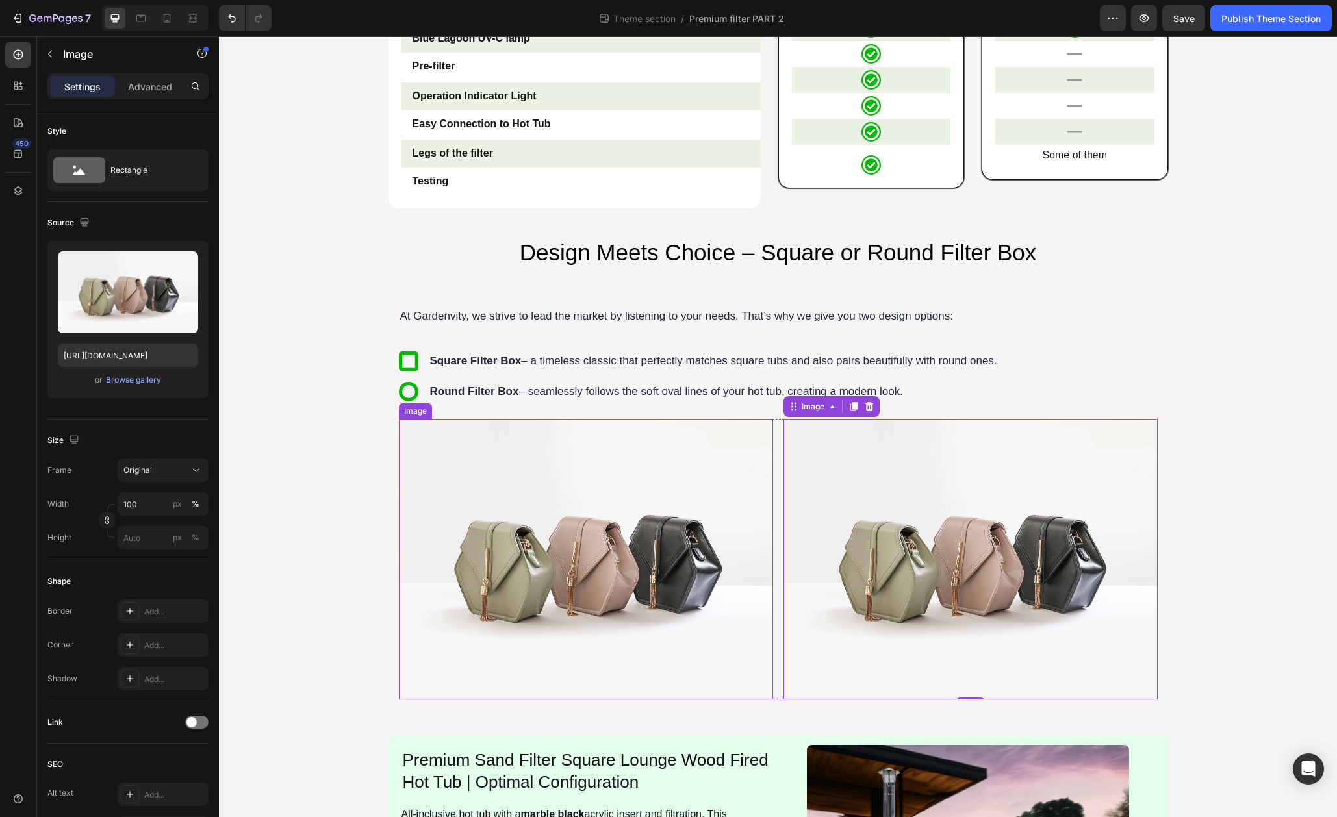
click at [531, 594] on img at bounding box center [586, 559] width 374 height 281
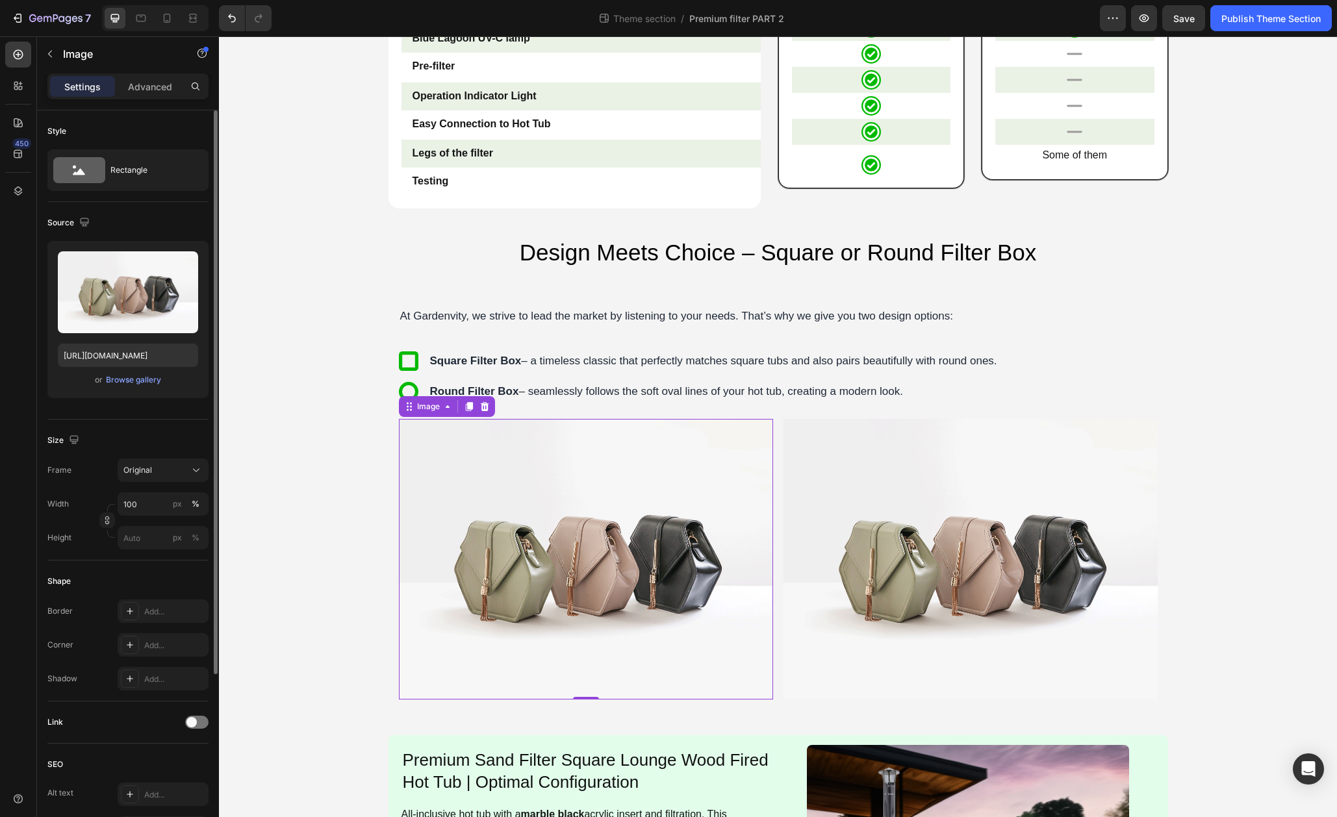
click at [136, 387] on div "or Browse gallery" at bounding box center [128, 380] width 140 height 16
click at [136, 383] on div "Browse gallery" at bounding box center [133, 380] width 55 height 12
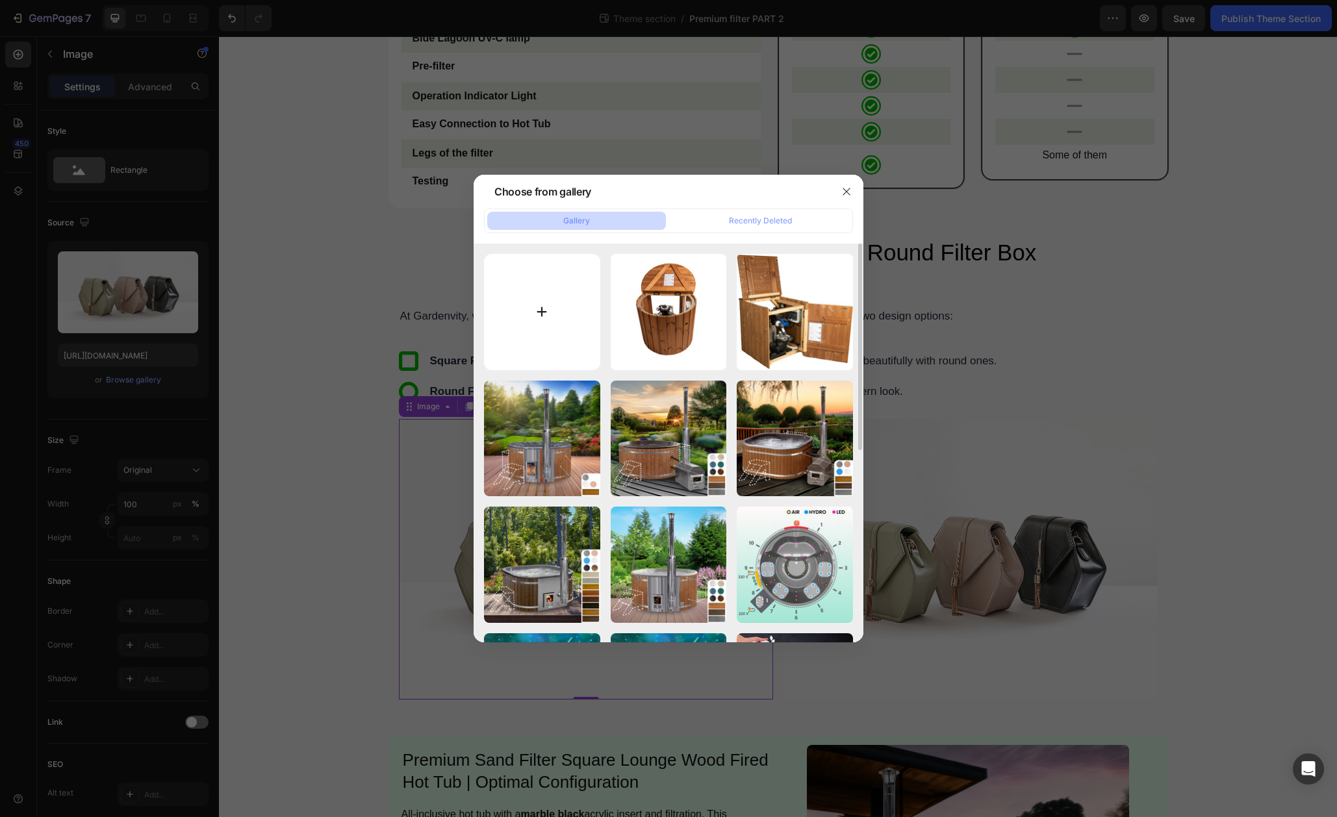
type input "C:\fakepath\image 186-min.jpg"
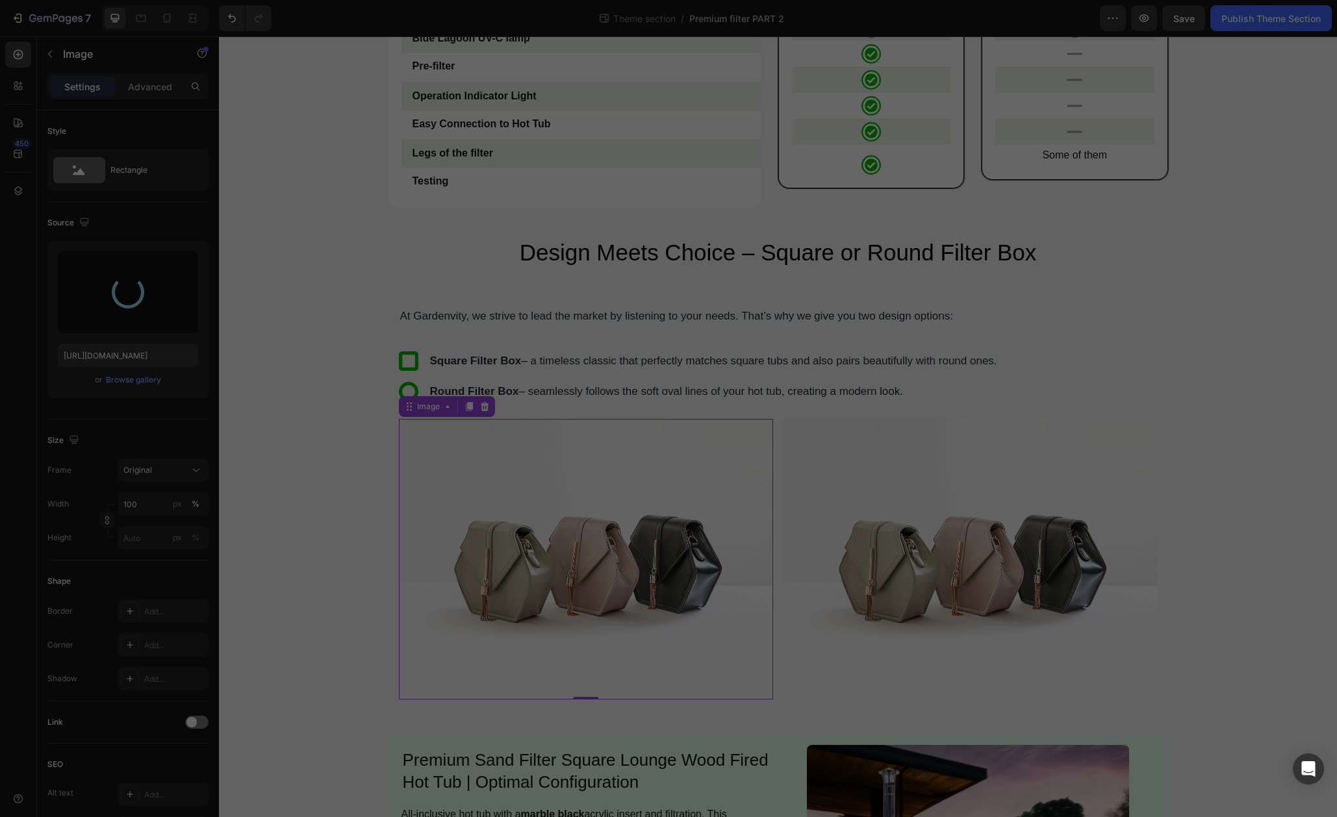
scroll to position [1110, 0]
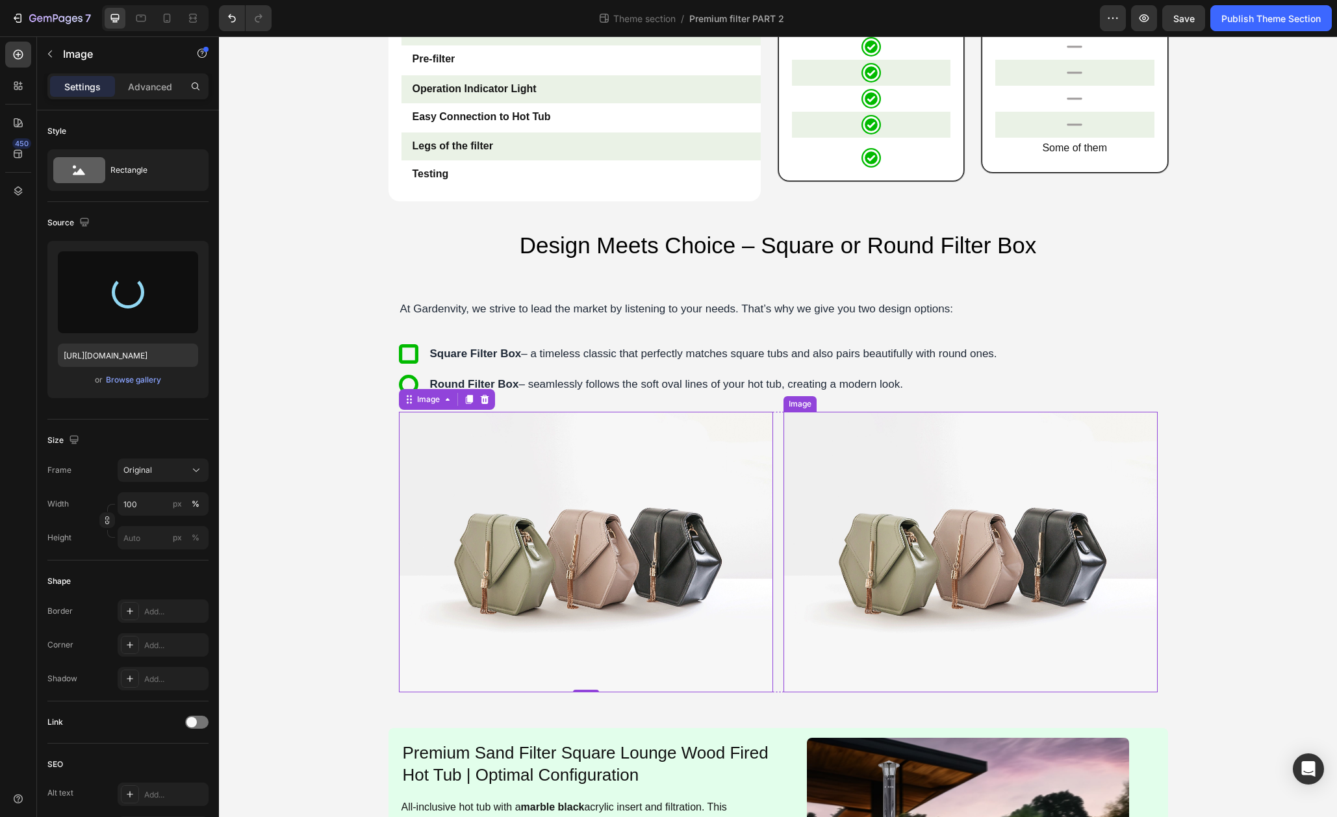
type input "[URL][DOMAIN_NAME]"
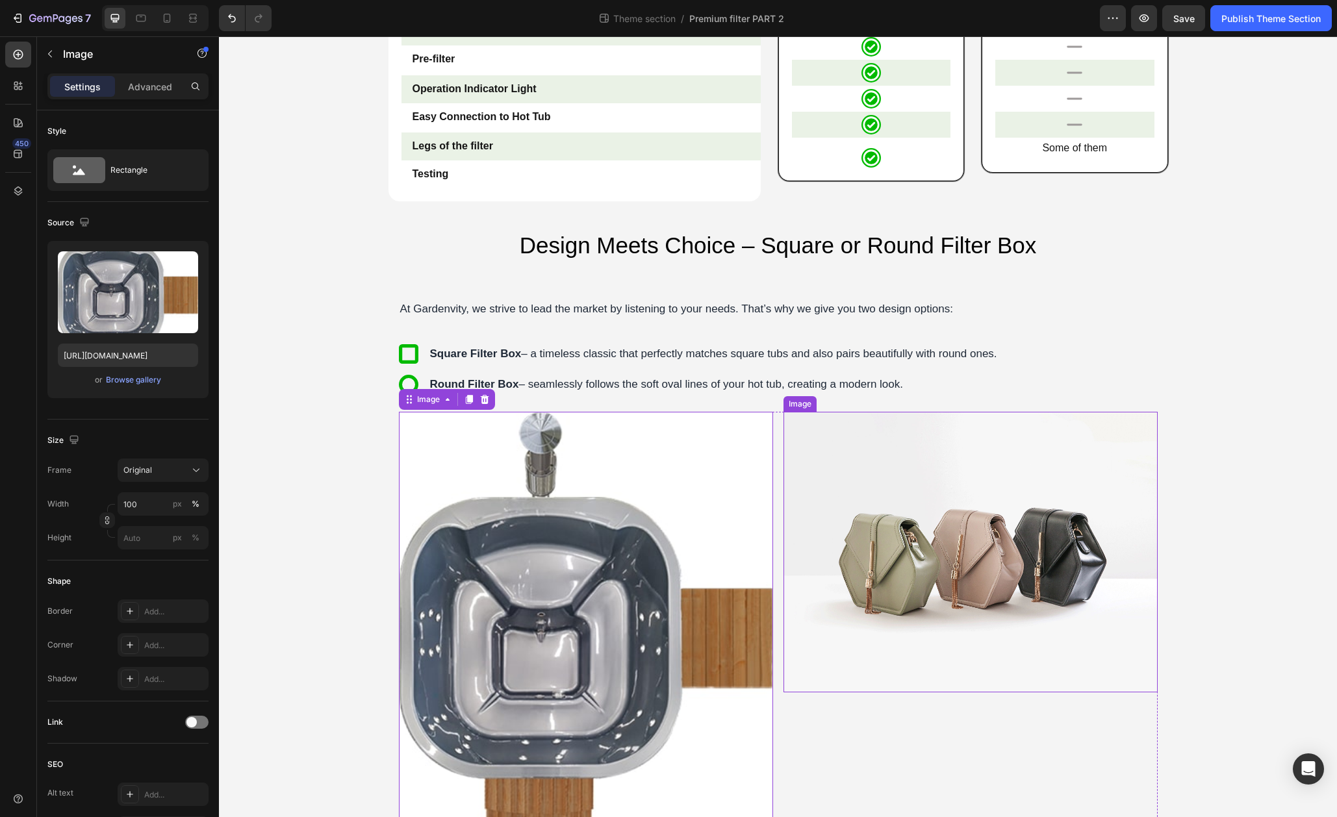
click at [864, 503] on img at bounding box center [970, 552] width 374 height 281
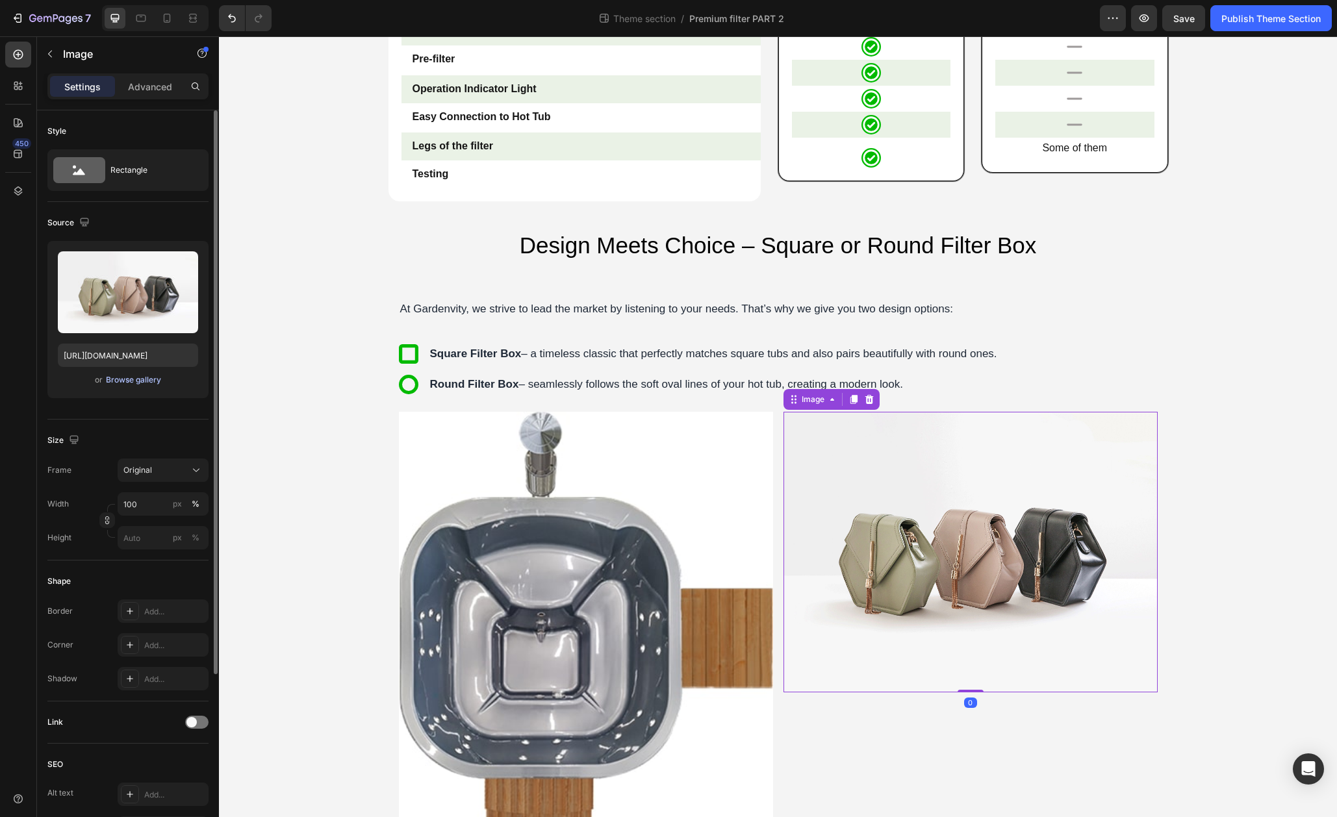
click at [151, 378] on div "Browse gallery" at bounding box center [133, 380] width 55 height 12
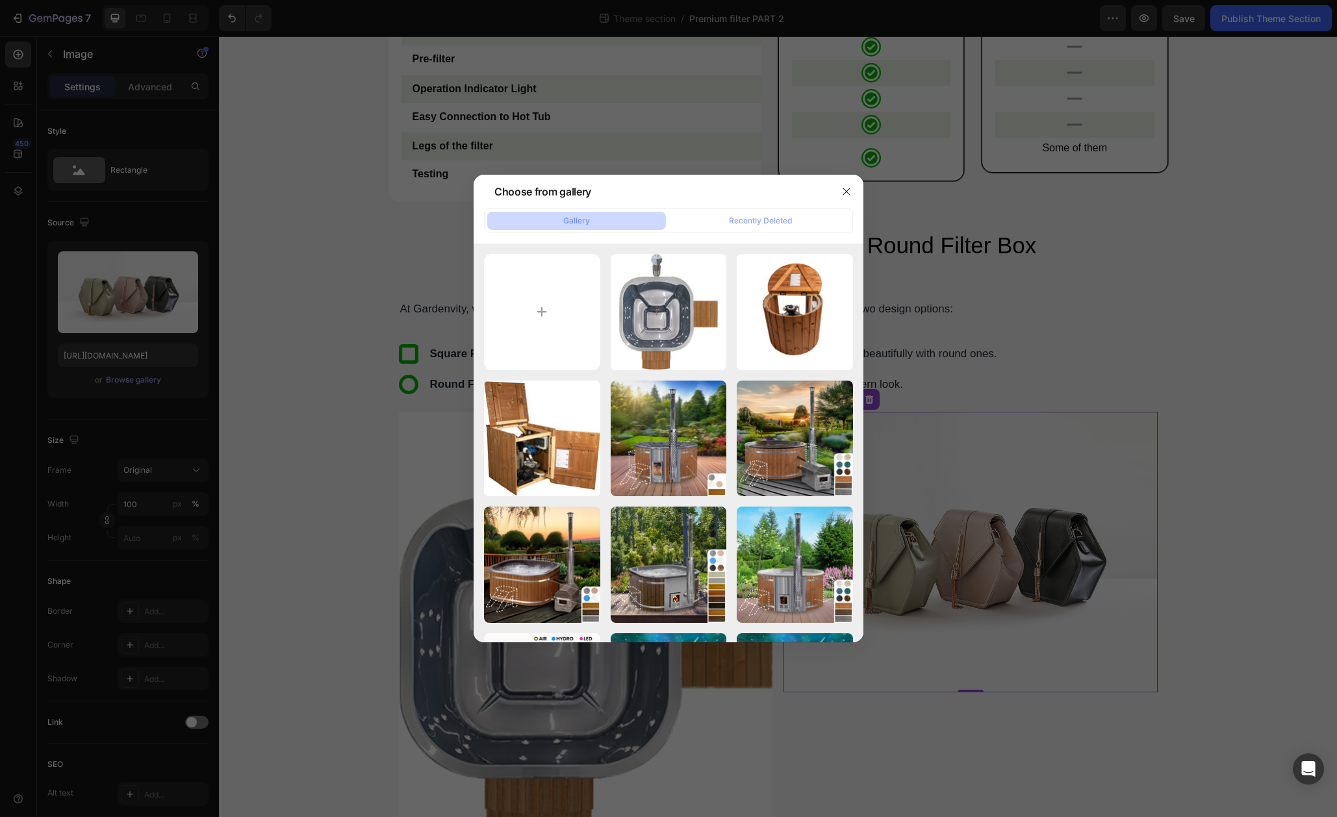
type input "C:\fakepath\Group 7-min.jpg"
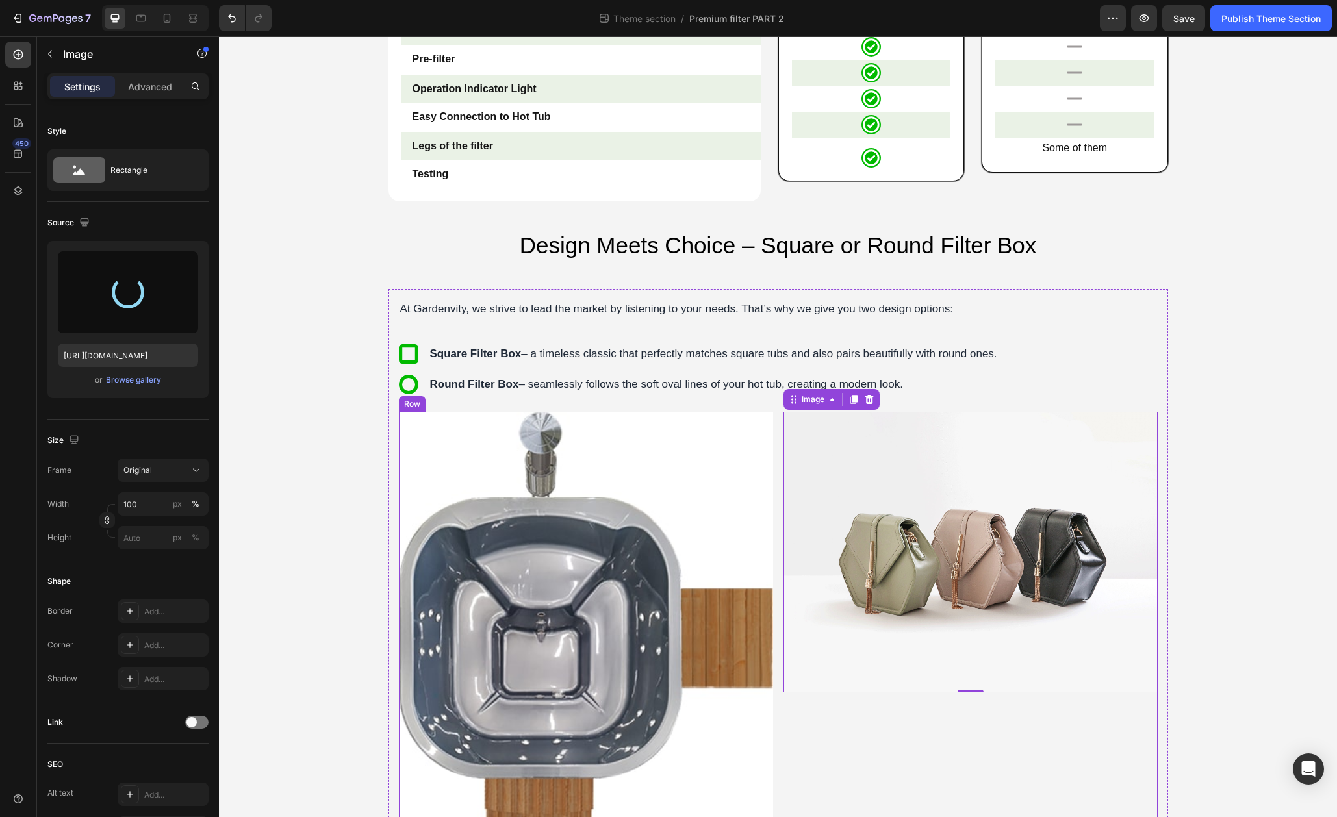
type input "[URL][DOMAIN_NAME]"
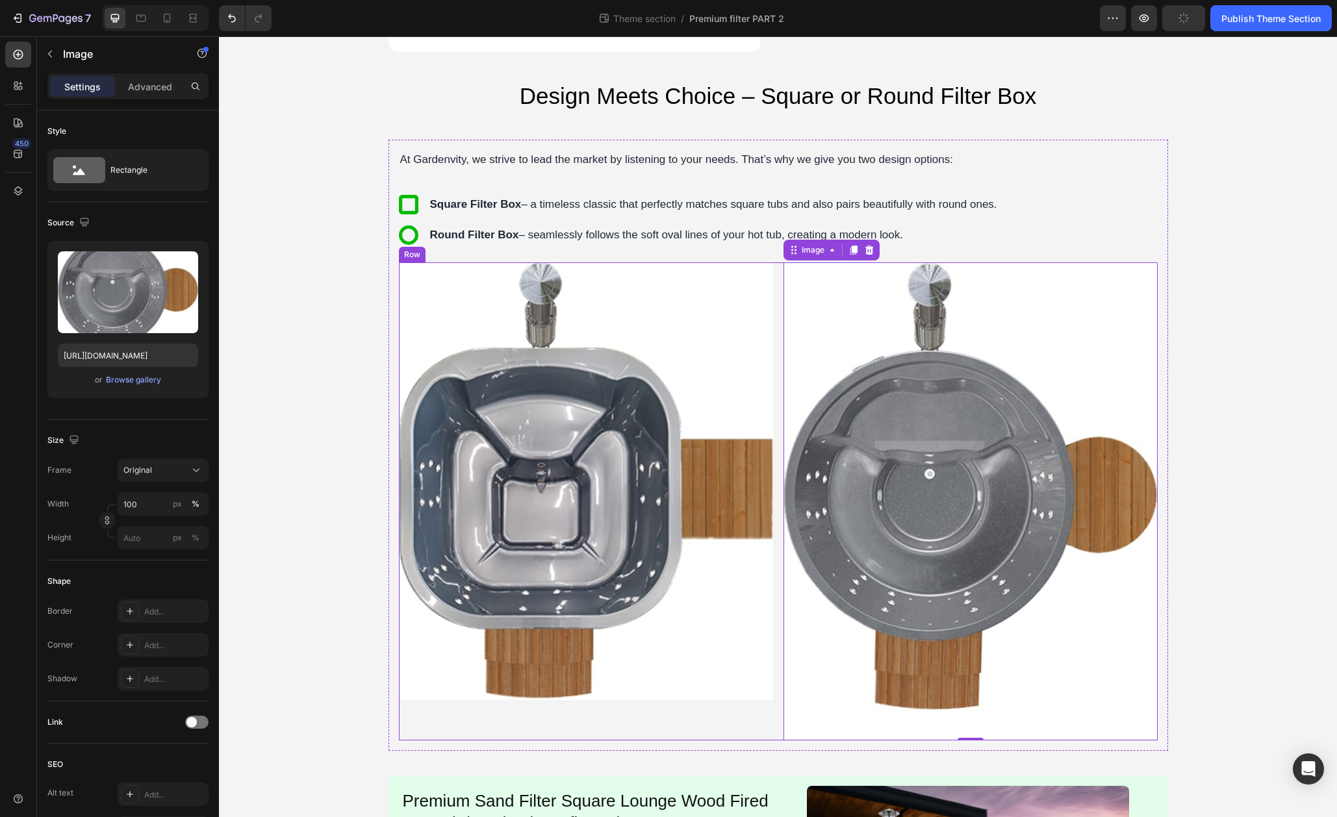
scroll to position [1262, 0]
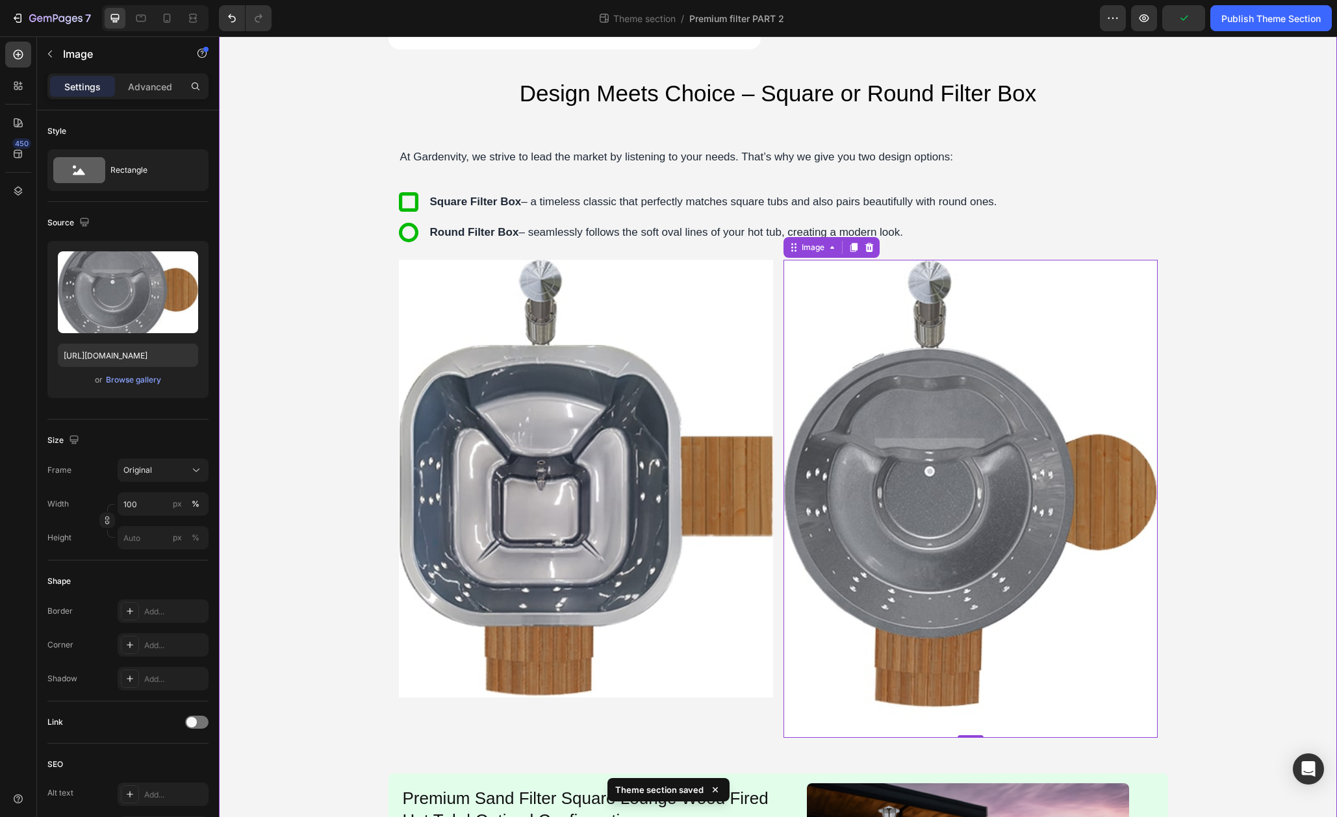
click at [1206, 499] on div "Connecting filter to the hot tub Heading Image Remove attachments Text Block Up…" at bounding box center [778, 29] width 1118 height 2415
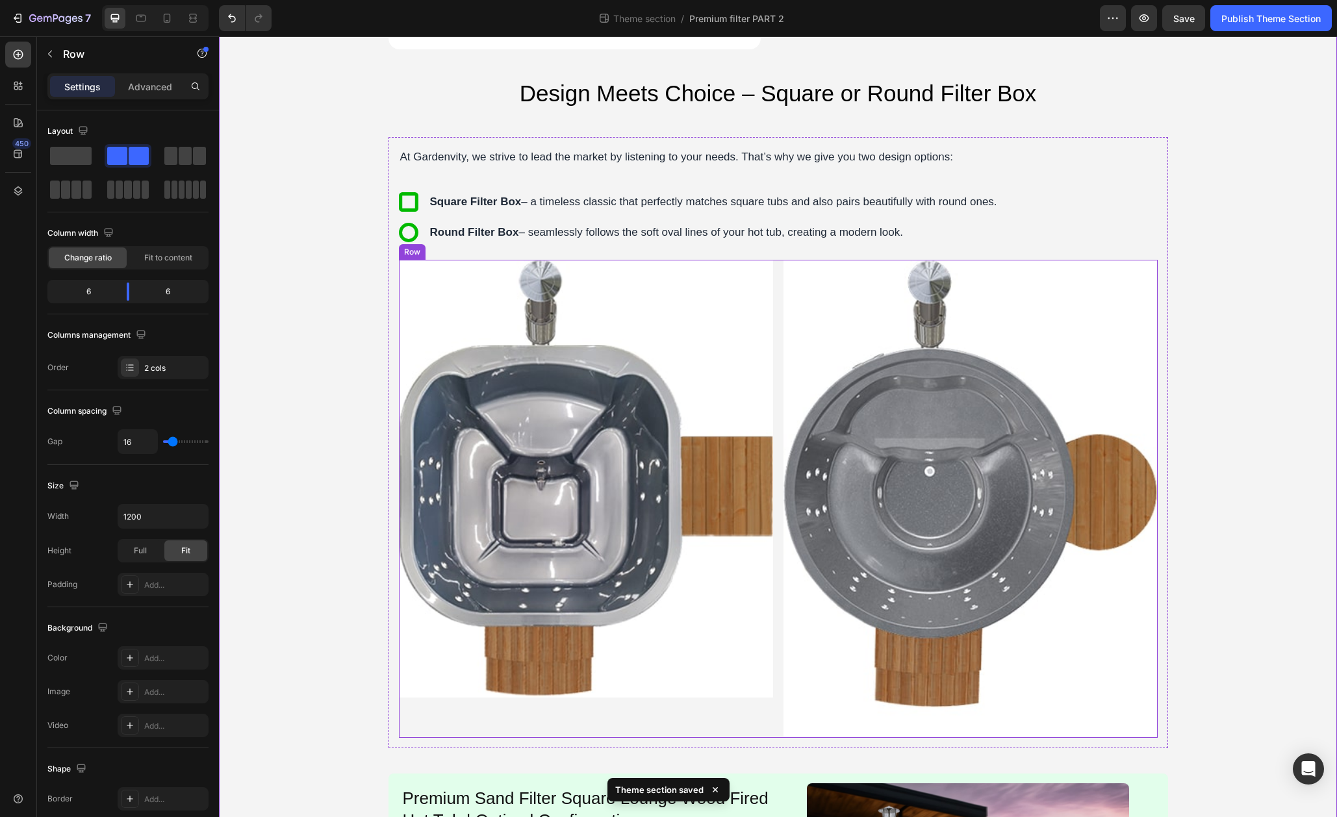
click at [782, 362] on div "Image Image Row" at bounding box center [778, 499] width 759 height 478
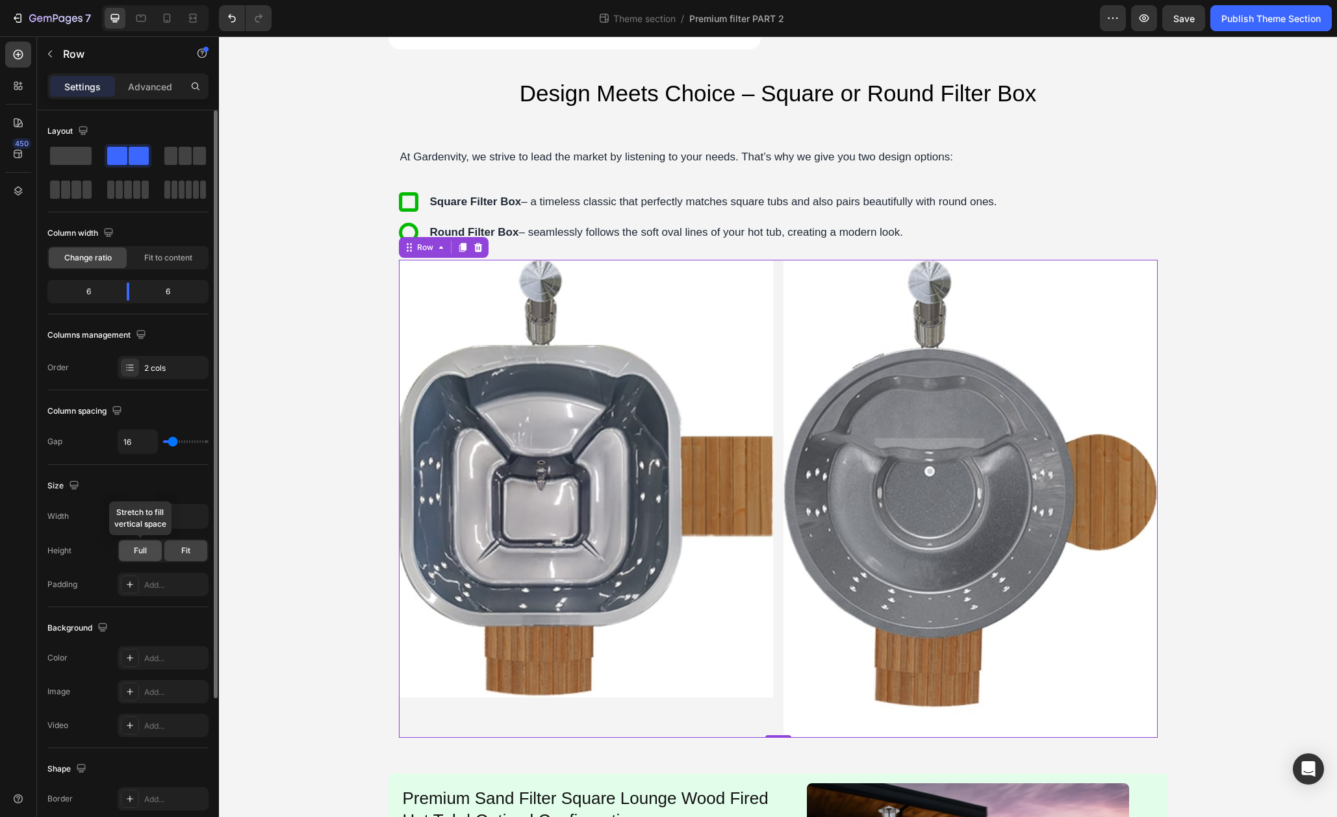
click at [142, 554] on span "Full" at bounding box center [140, 551] width 13 height 12
click at [183, 553] on span "Fit" at bounding box center [185, 551] width 9 height 12
click at [138, 552] on span "Full" at bounding box center [140, 551] width 13 height 12
click at [1274, 420] on div "Connecting filter to the hot tub Heading Image Remove attachments Text Block Up…" at bounding box center [778, 29] width 1118 height 2415
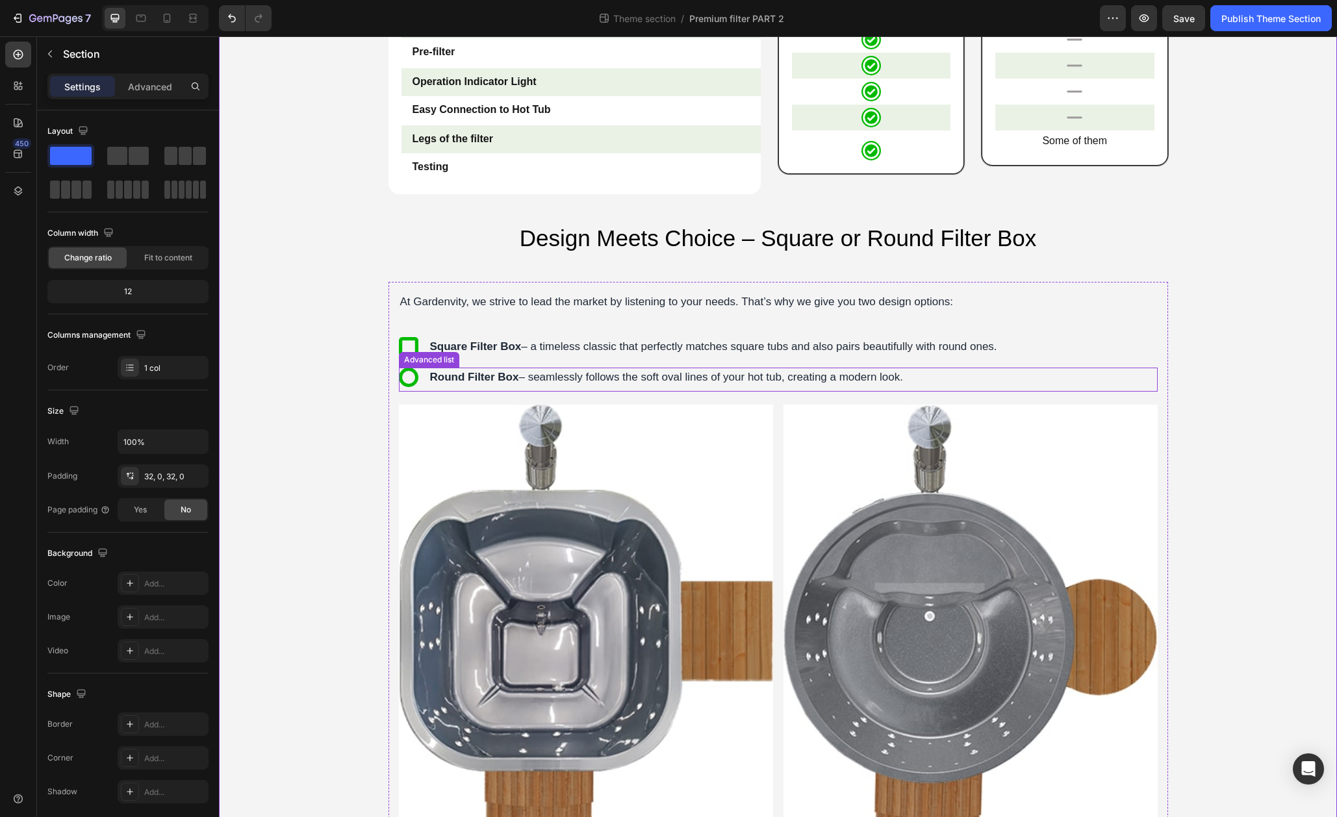
scroll to position [1119, 0]
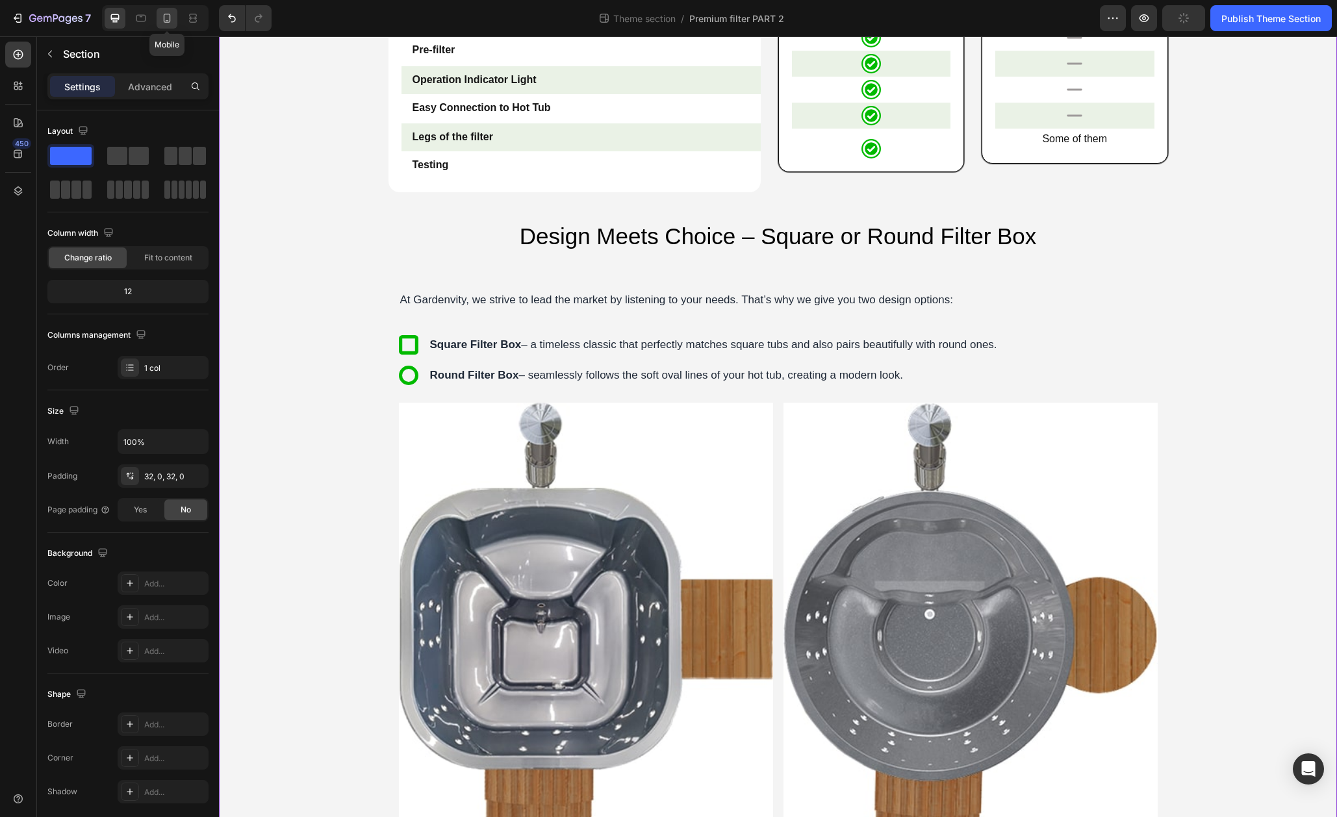
click at [175, 23] on div at bounding box center [167, 18] width 21 height 21
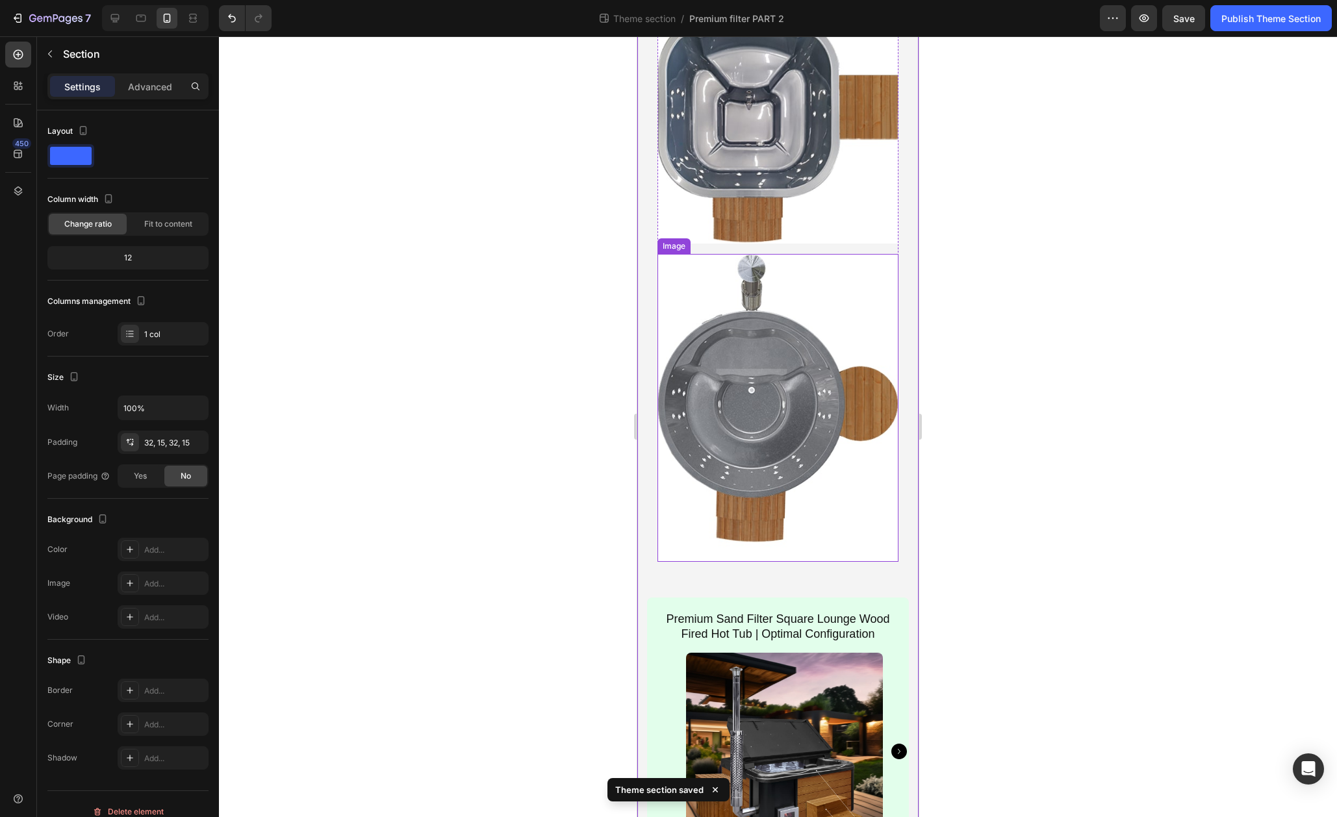
scroll to position [1984, 0]
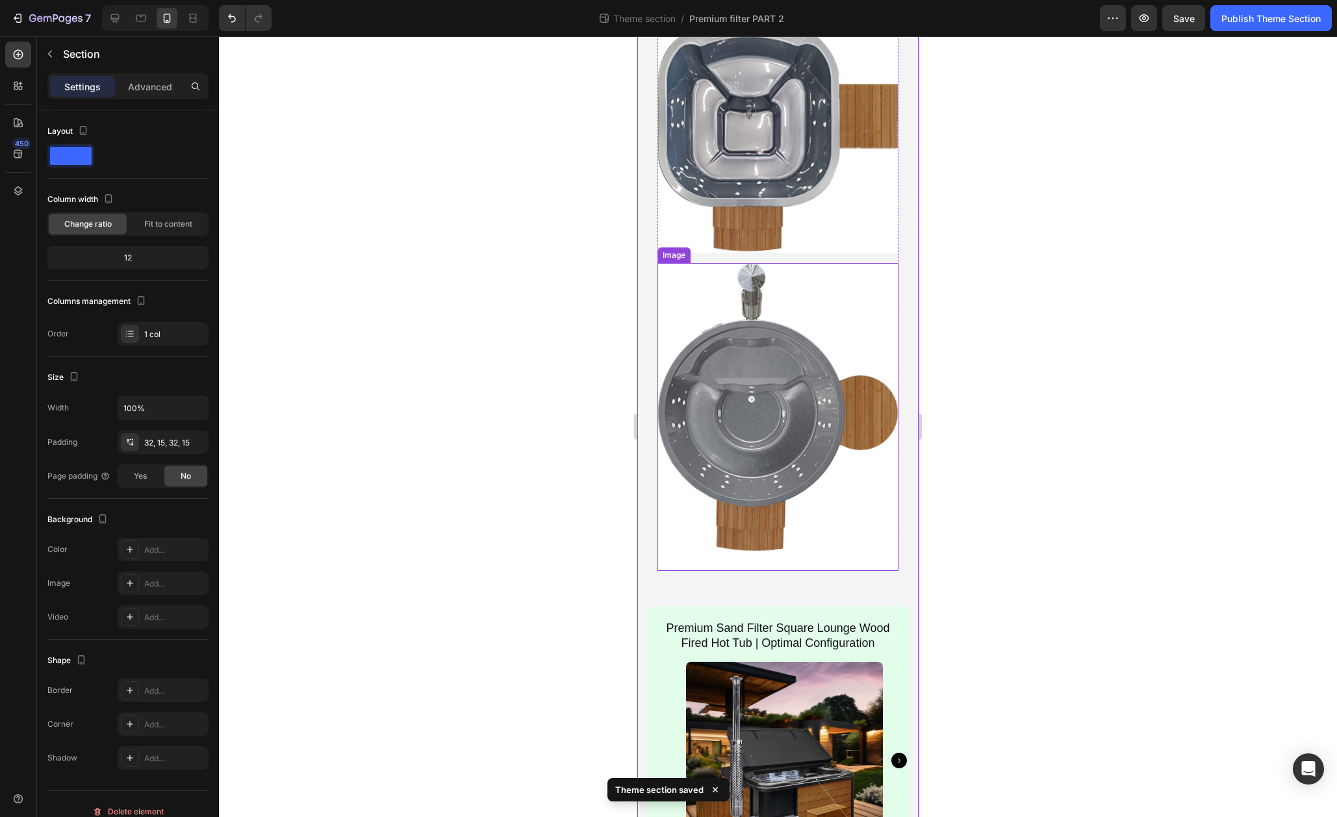
click at [821, 252] on img at bounding box center [777, 111] width 241 height 282
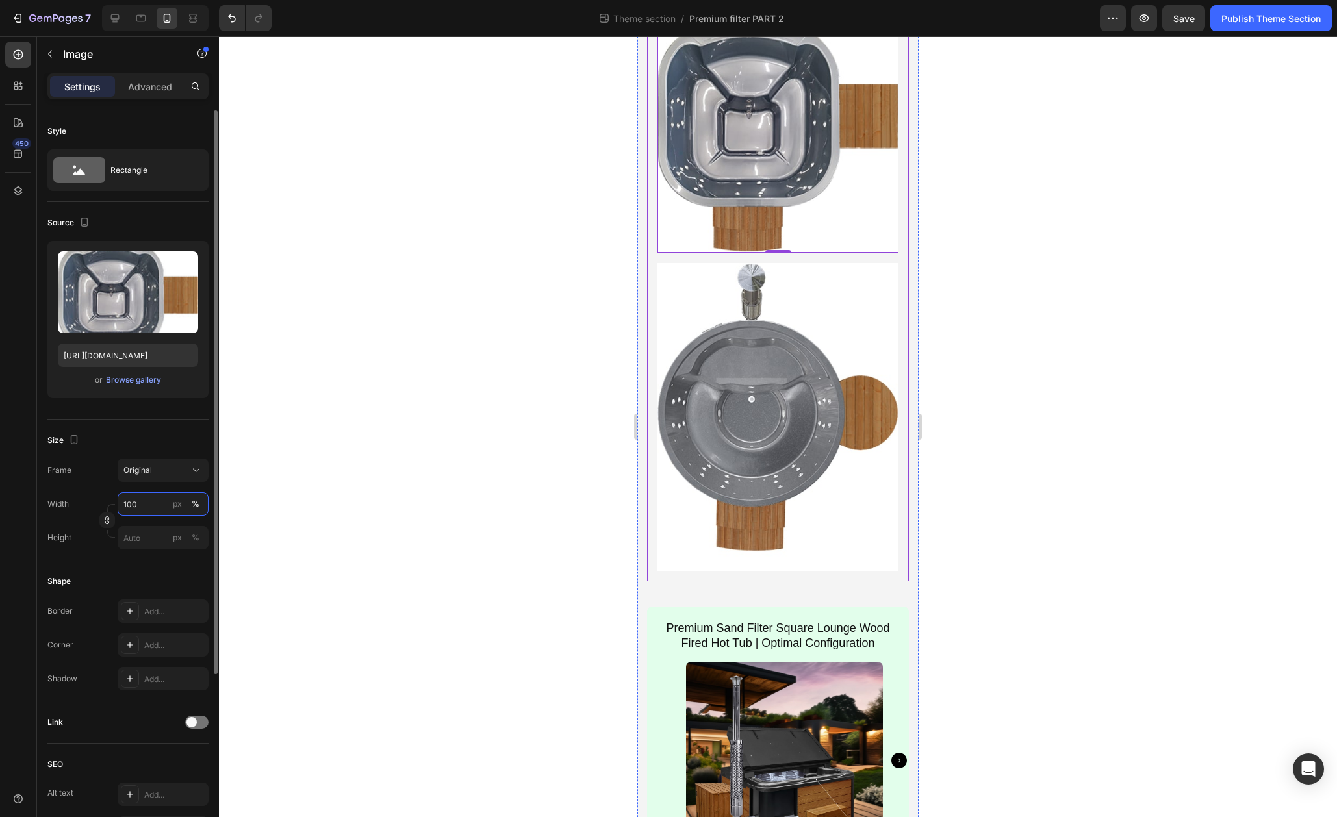
click at [137, 505] on input "100" at bounding box center [163, 503] width 91 height 23
type input "70"
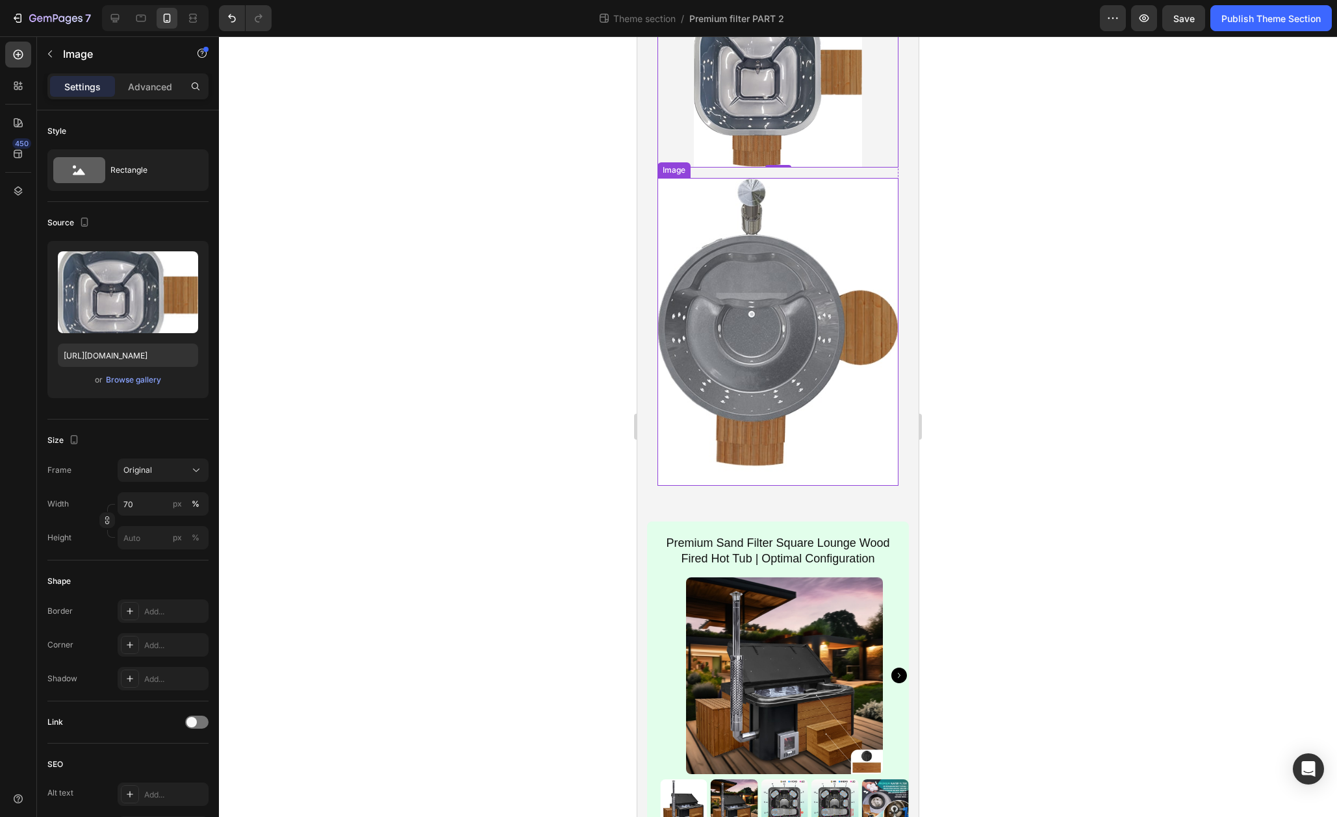
click at [746, 486] on img at bounding box center [777, 332] width 241 height 308
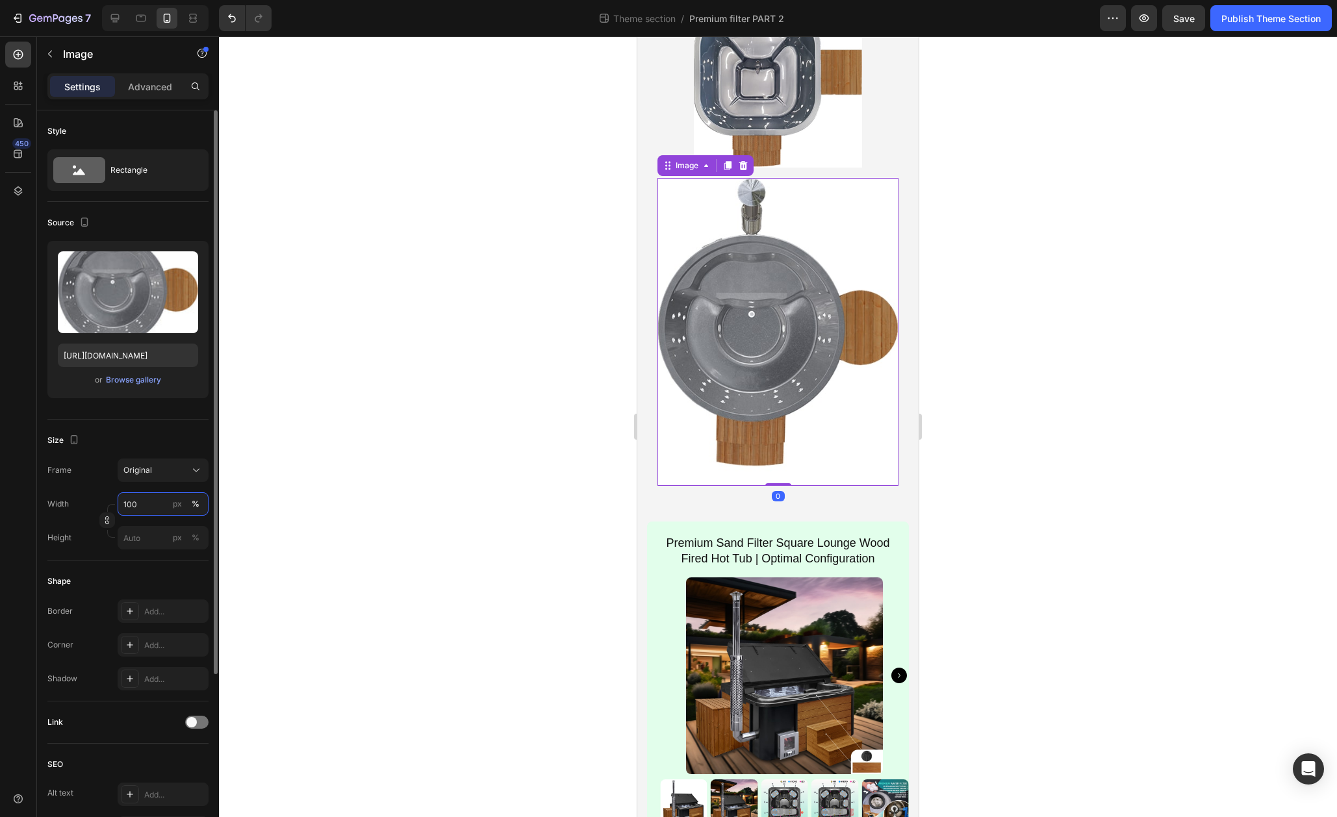
click at [130, 504] on input "100" at bounding box center [163, 503] width 91 height 23
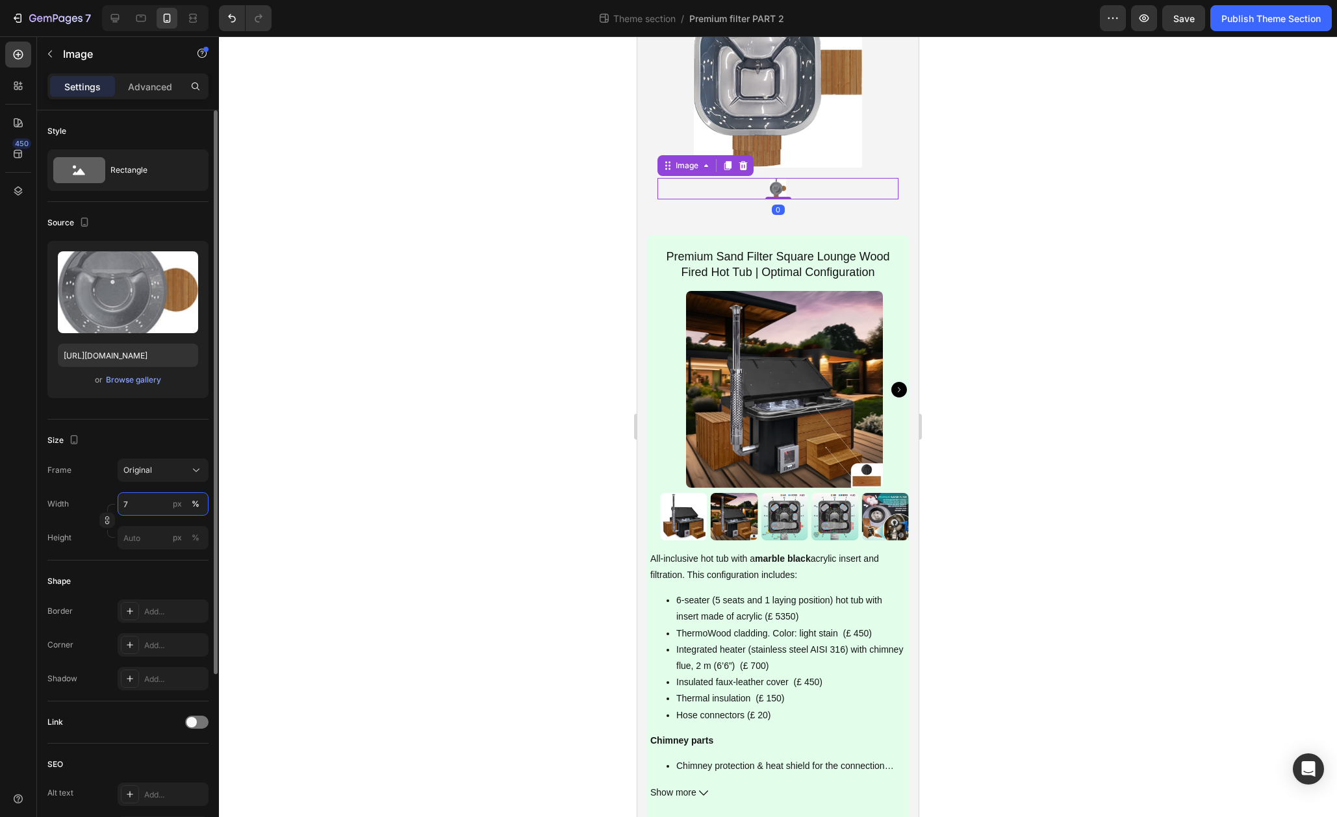
type input "70"
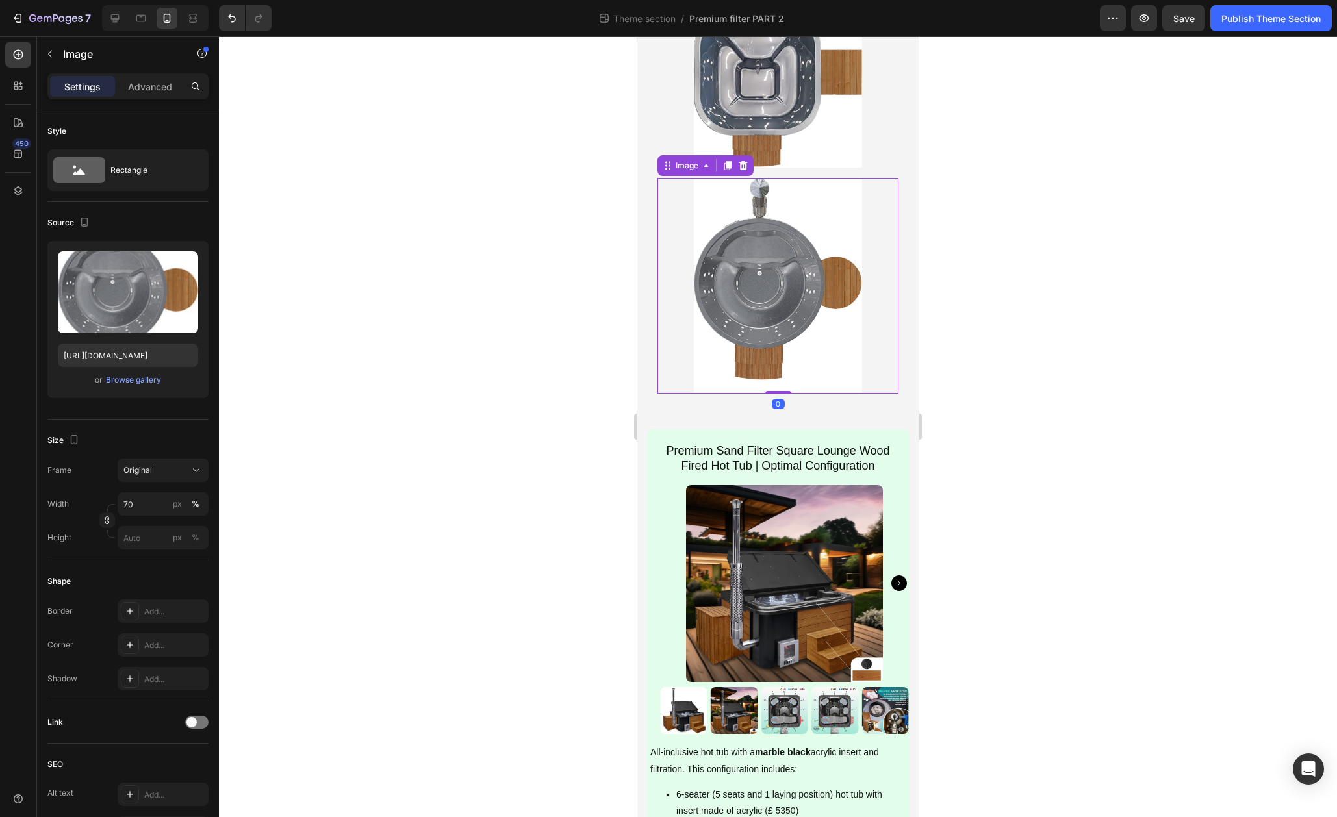
click at [1054, 593] on div at bounding box center [778, 426] width 1118 height 781
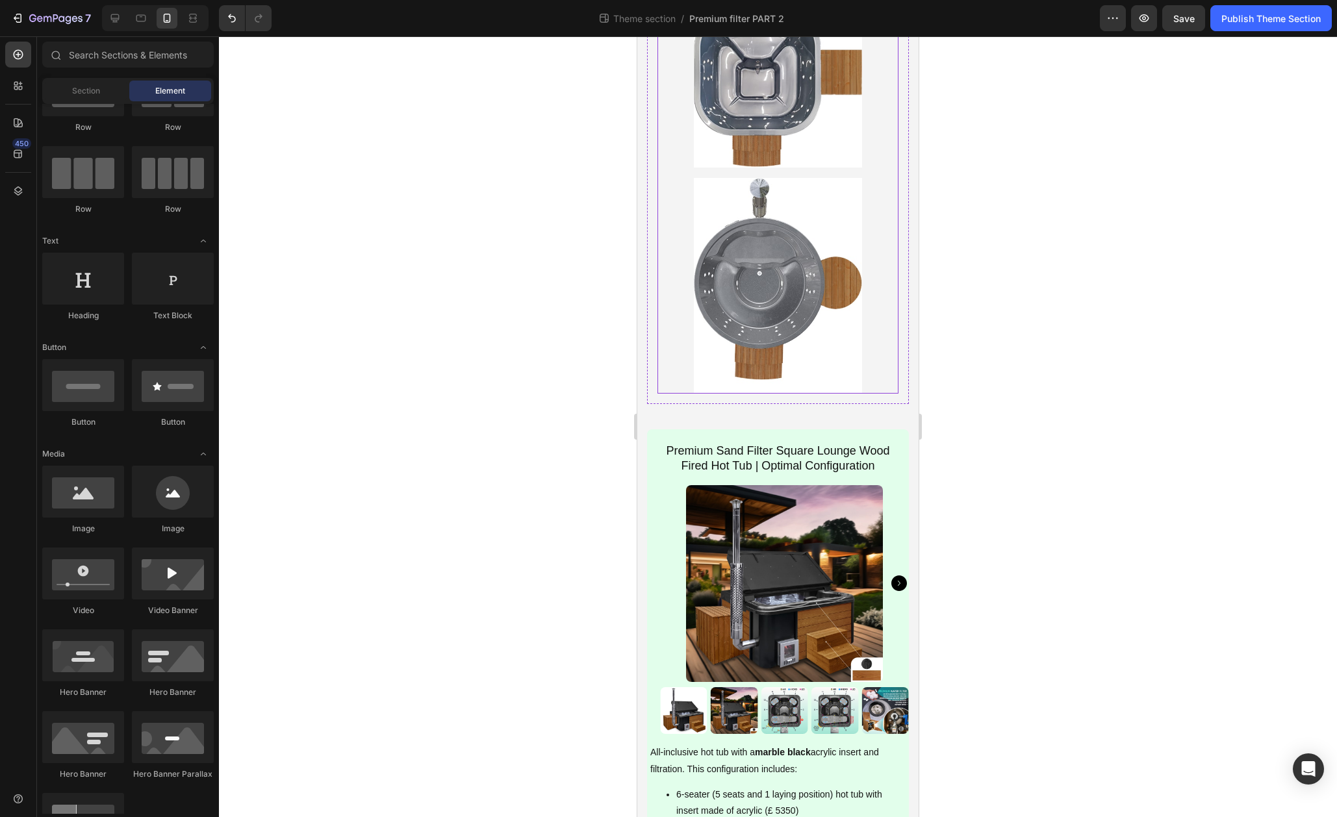
click at [869, 394] on div "Image Image Row" at bounding box center [777, 182] width 241 height 424
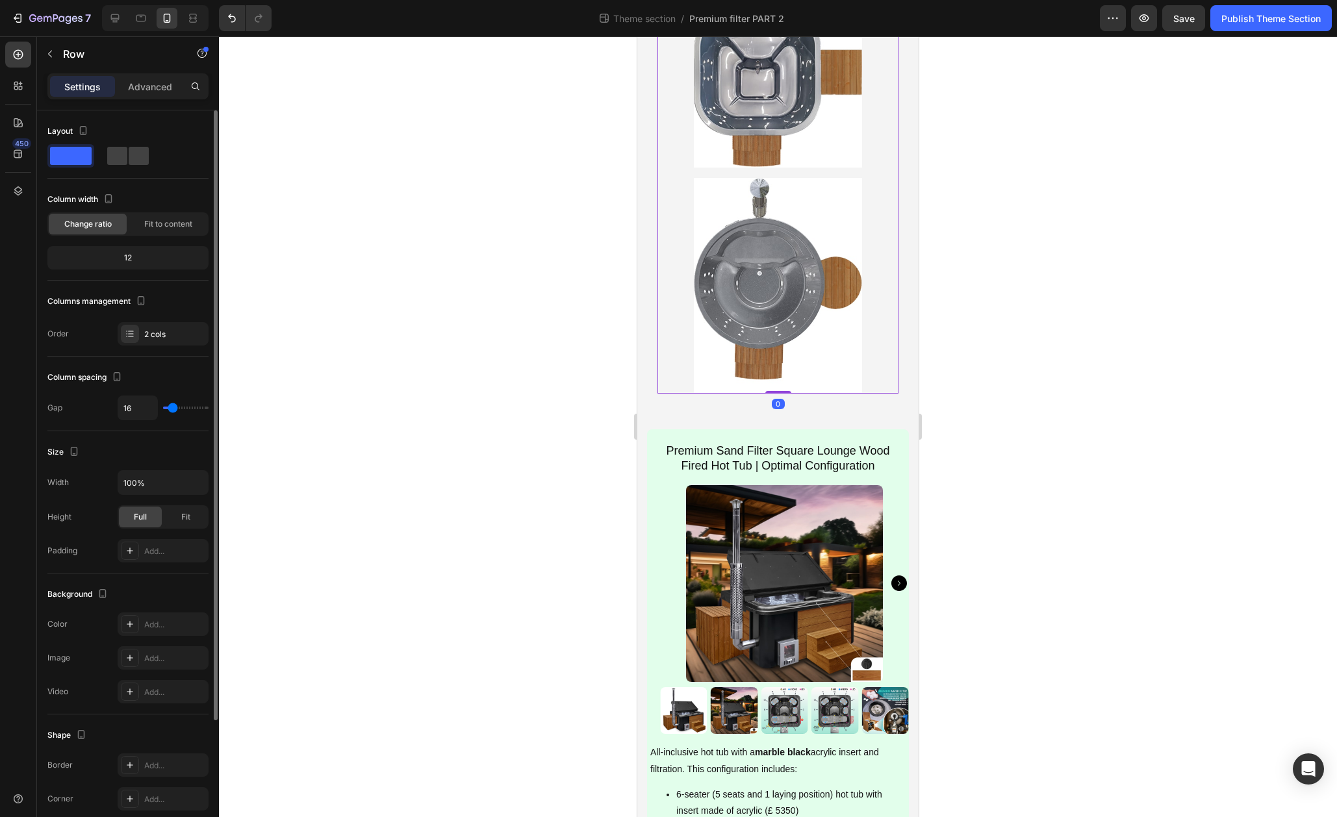
click at [116, 169] on div "Layout" at bounding box center [127, 150] width 161 height 58
click at [129, 164] on span at bounding box center [139, 156] width 20 height 18
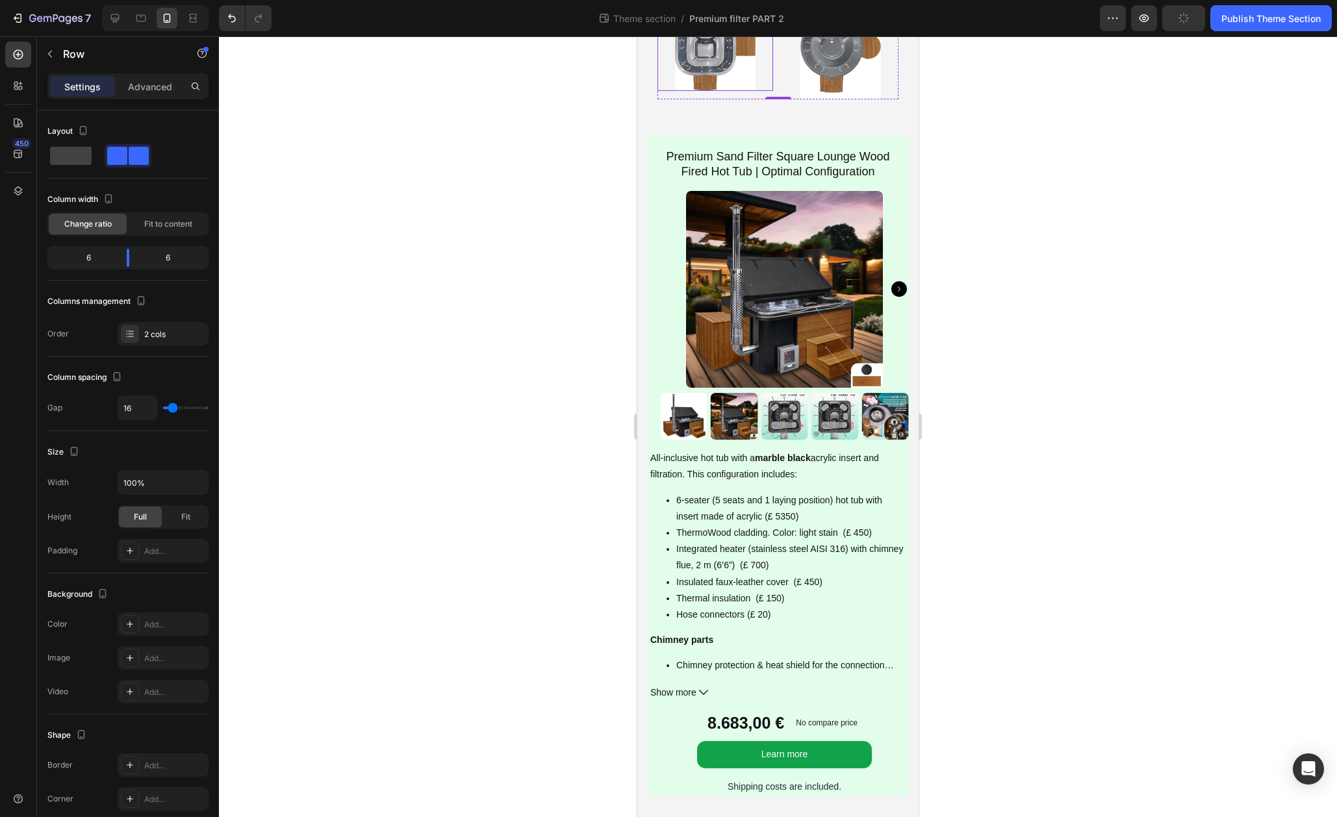
click at [720, 91] on img at bounding box center [715, 43] width 81 height 95
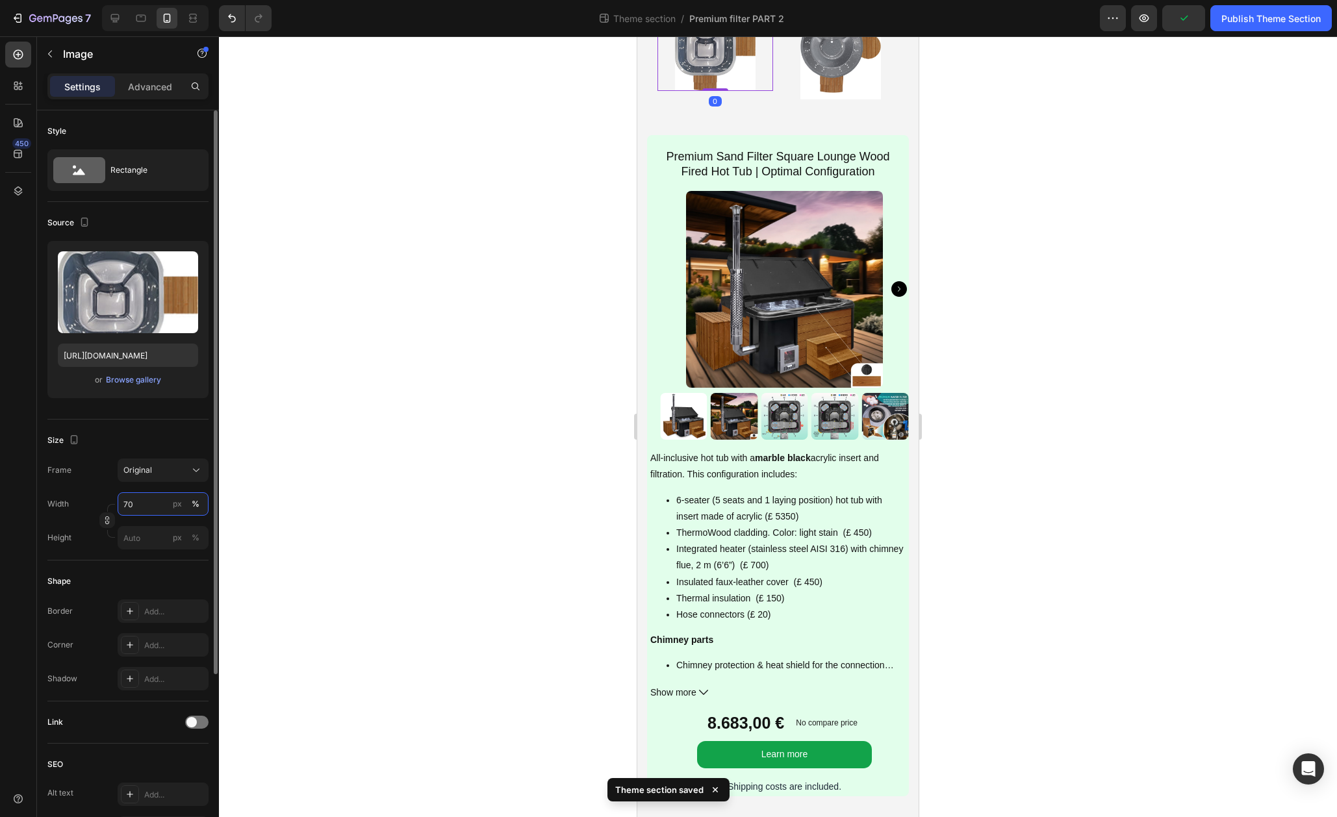
click at [134, 500] on input "70" at bounding box center [163, 503] width 91 height 23
type input "100"
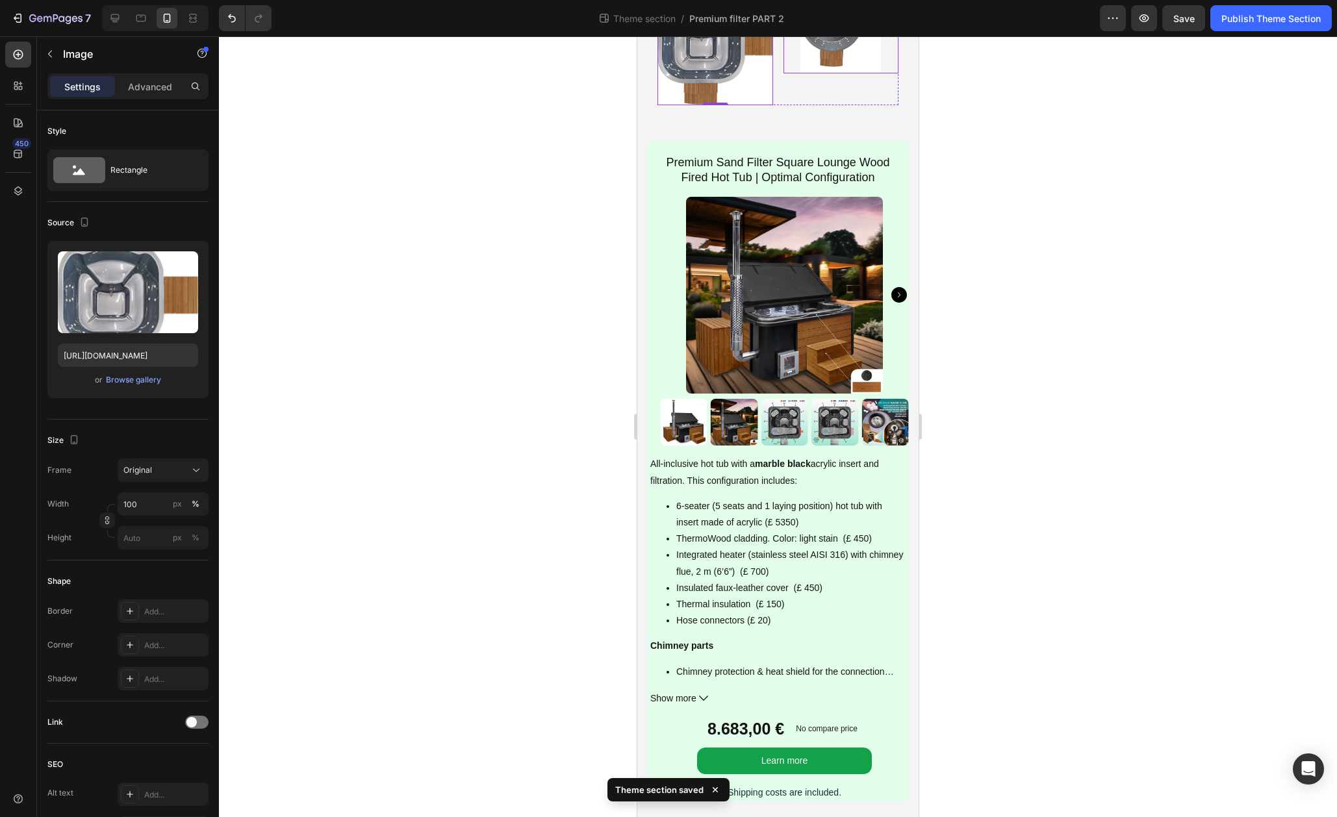
click at [847, 73] on img at bounding box center [840, 21] width 81 height 103
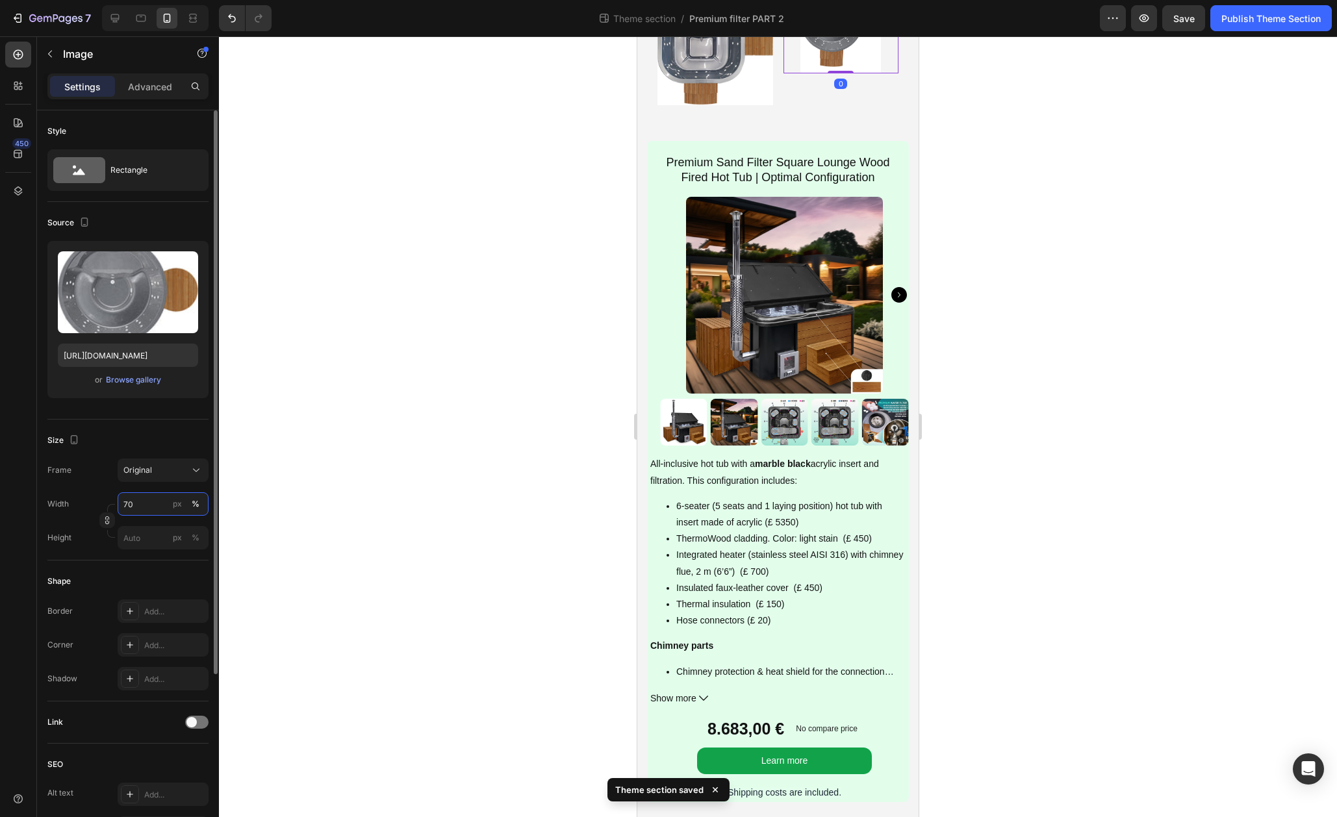
click at [150, 503] on input "70" at bounding box center [163, 503] width 91 height 23
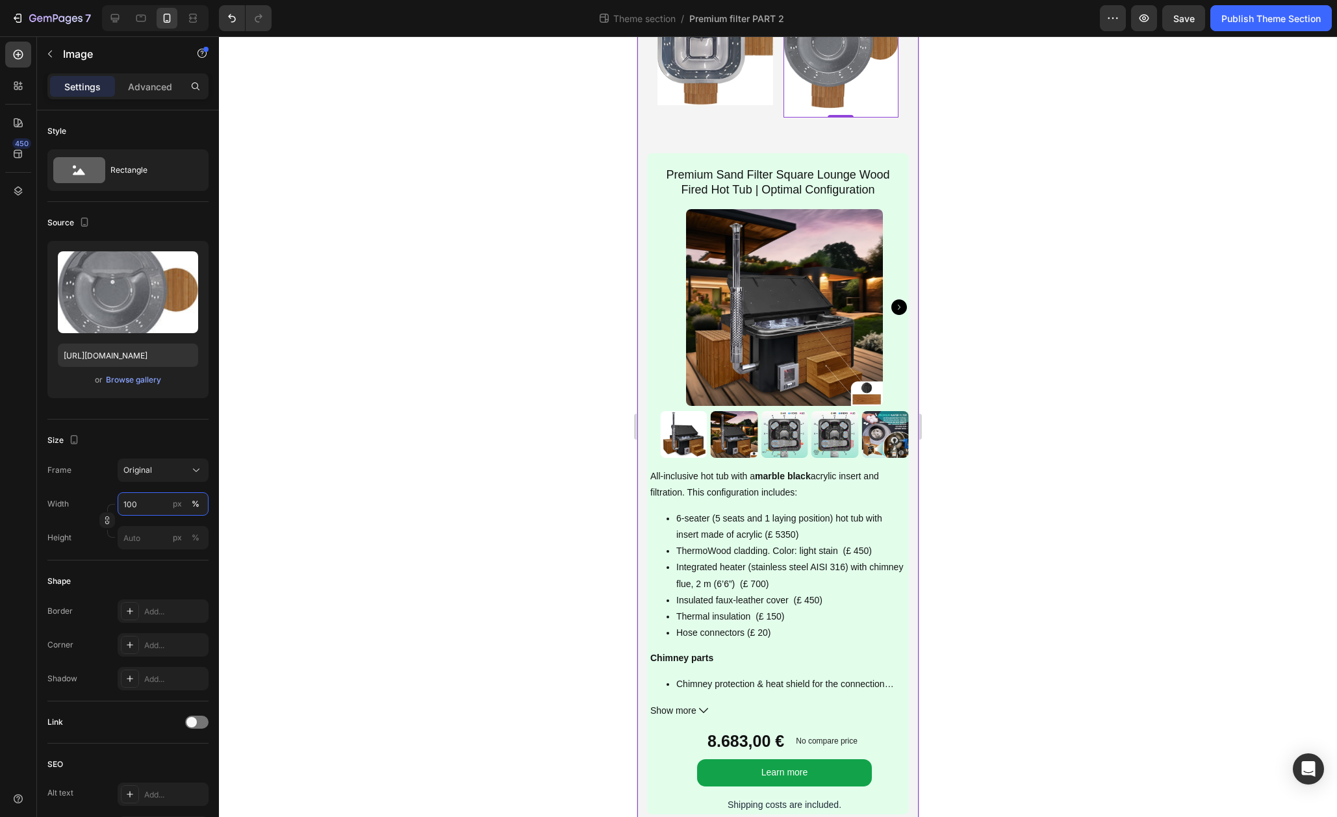
type input "100"
click at [947, 599] on div at bounding box center [778, 426] width 1118 height 781
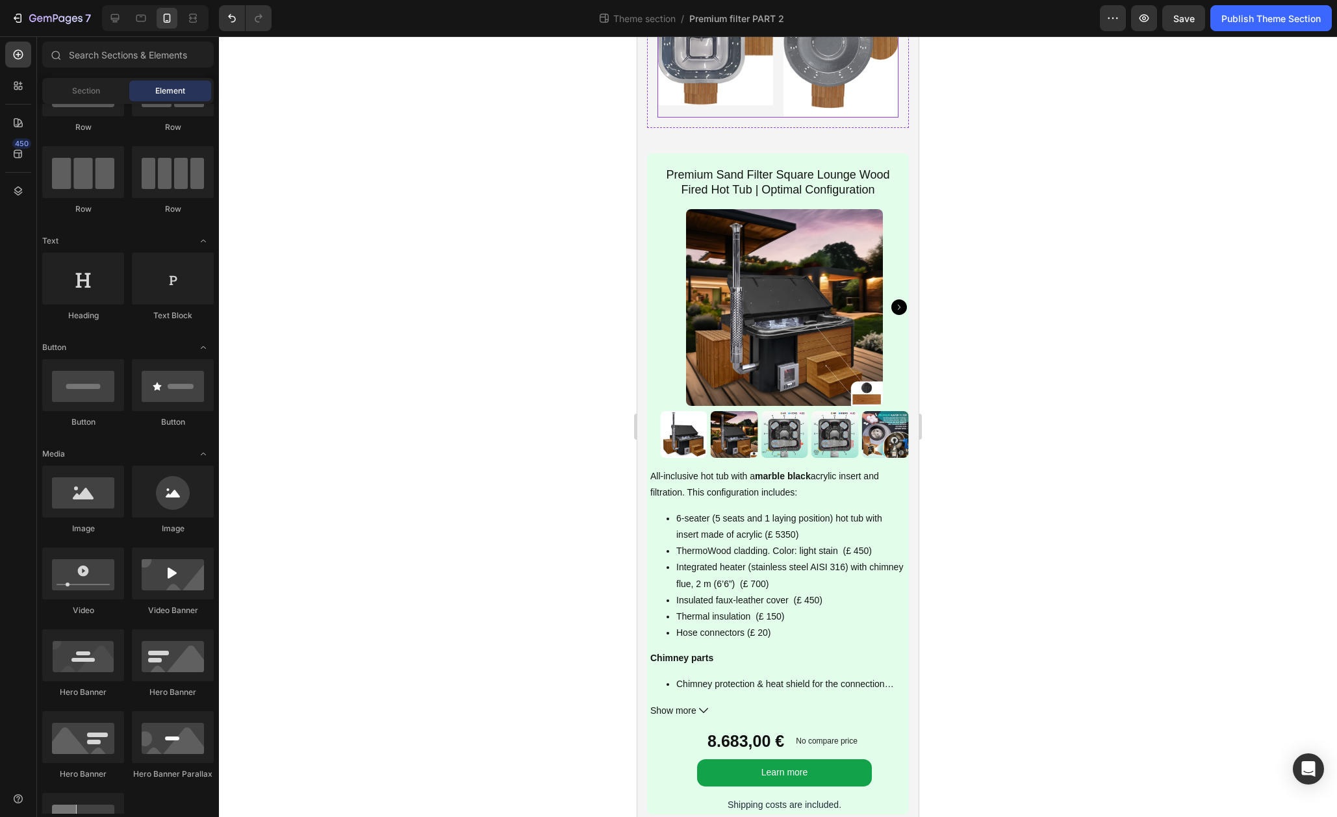
click at [778, 118] on div "Image Image Row" at bounding box center [777, 43] width 241 height 147
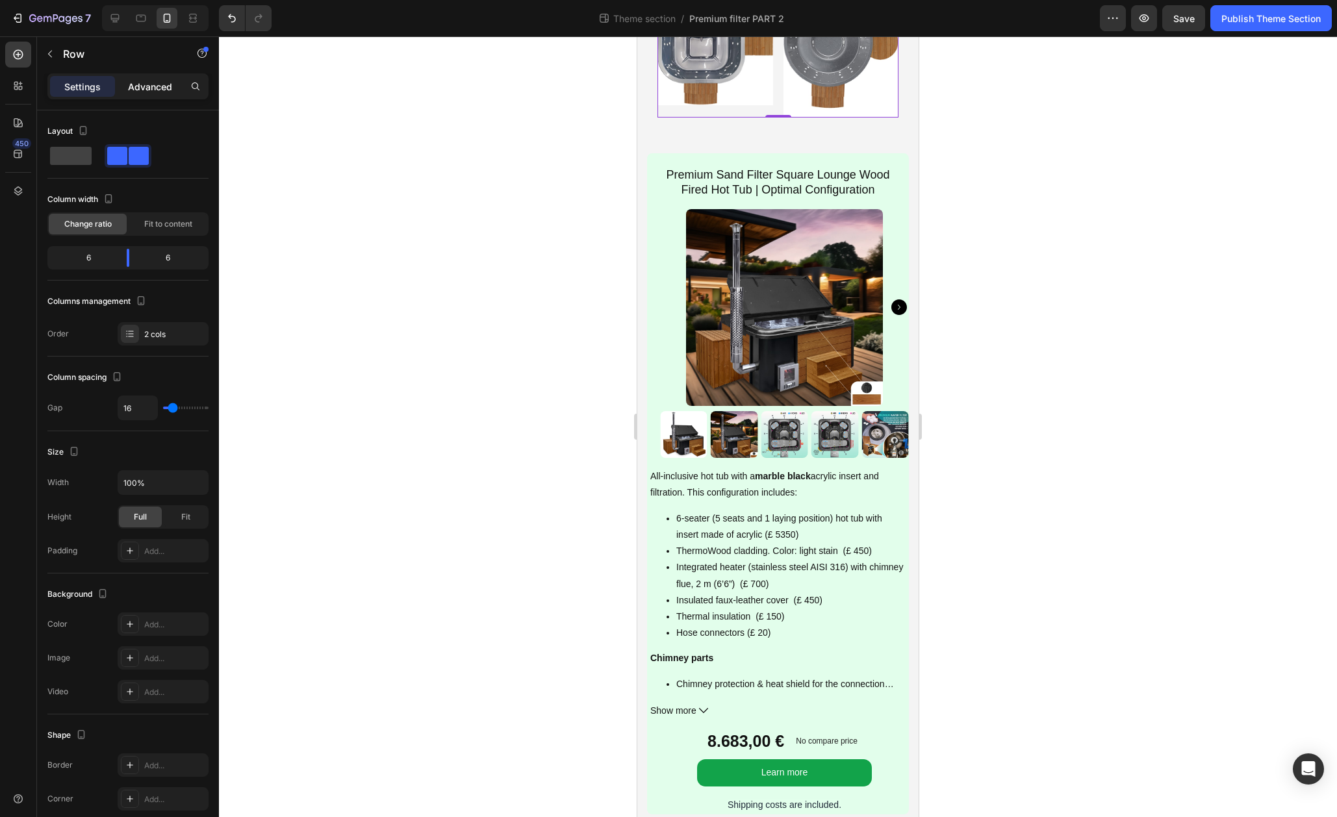
click at [143, 94] on div "Advanced" at bounding box center [150, 86] width 65 height 21
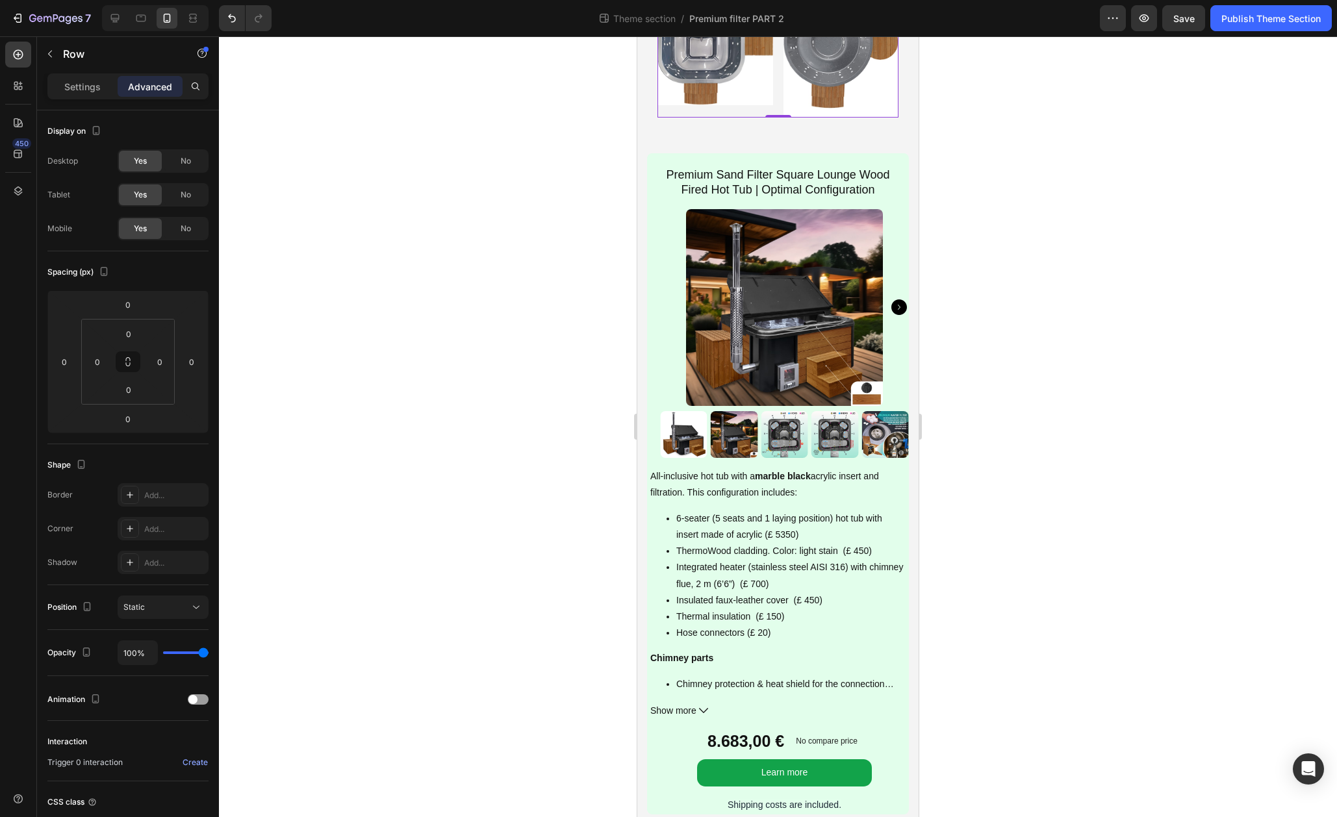
click at [1049, 487] on div at bounding box center [778, 426] width 1118 height 781
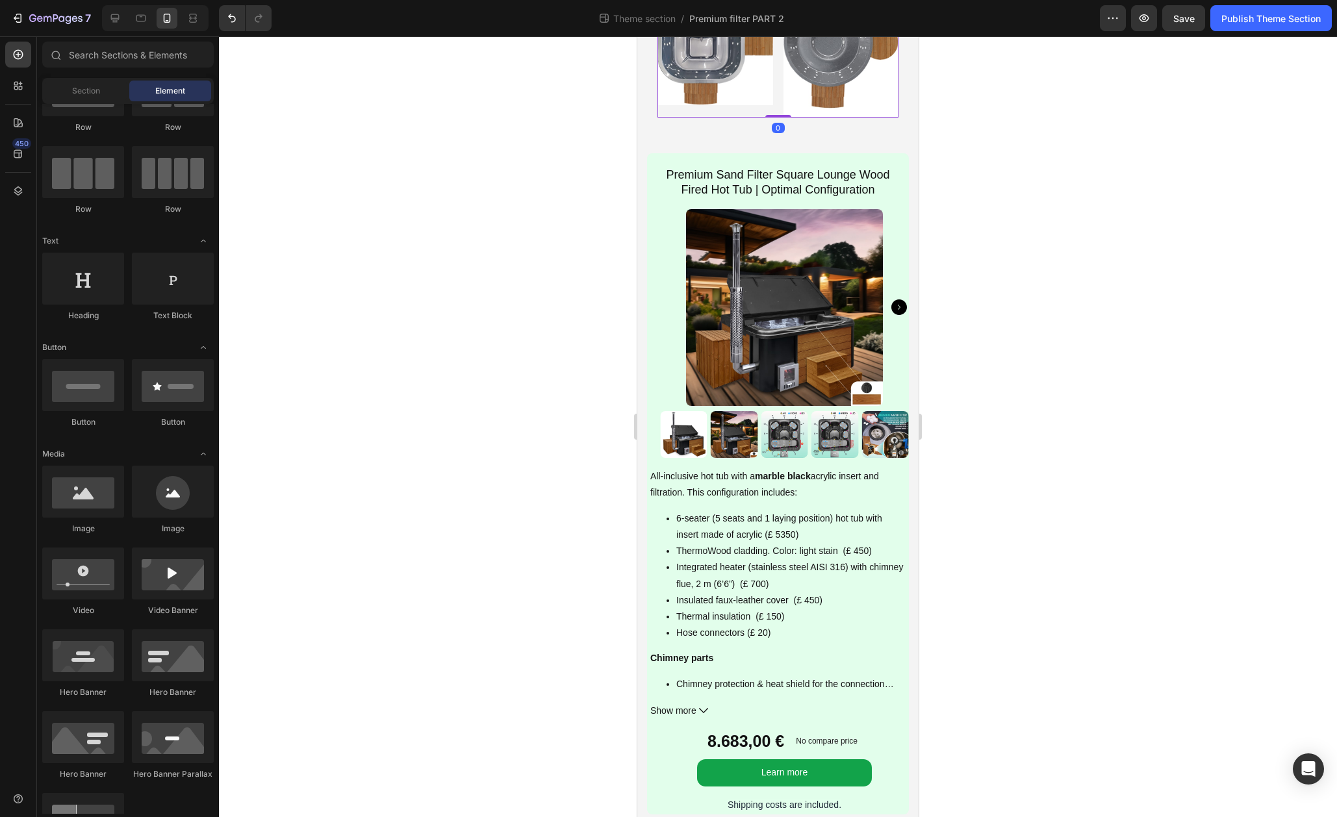
click at [774, 118] on div "Image Image Row 0" at bounding box center [777, 43] width 241 height 147
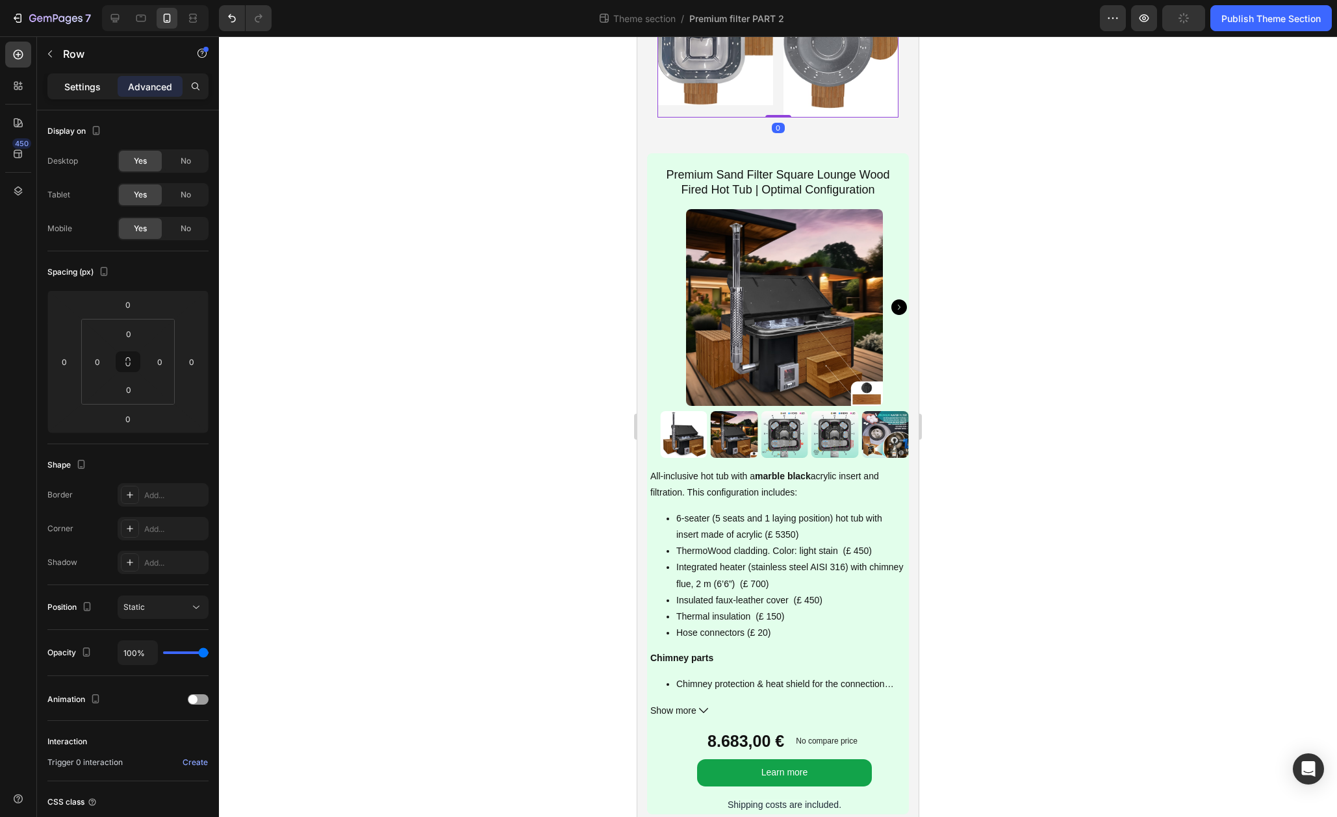
click at [84, 96] on div "Settings" at bounding box center [82, 86] width 65 height 21
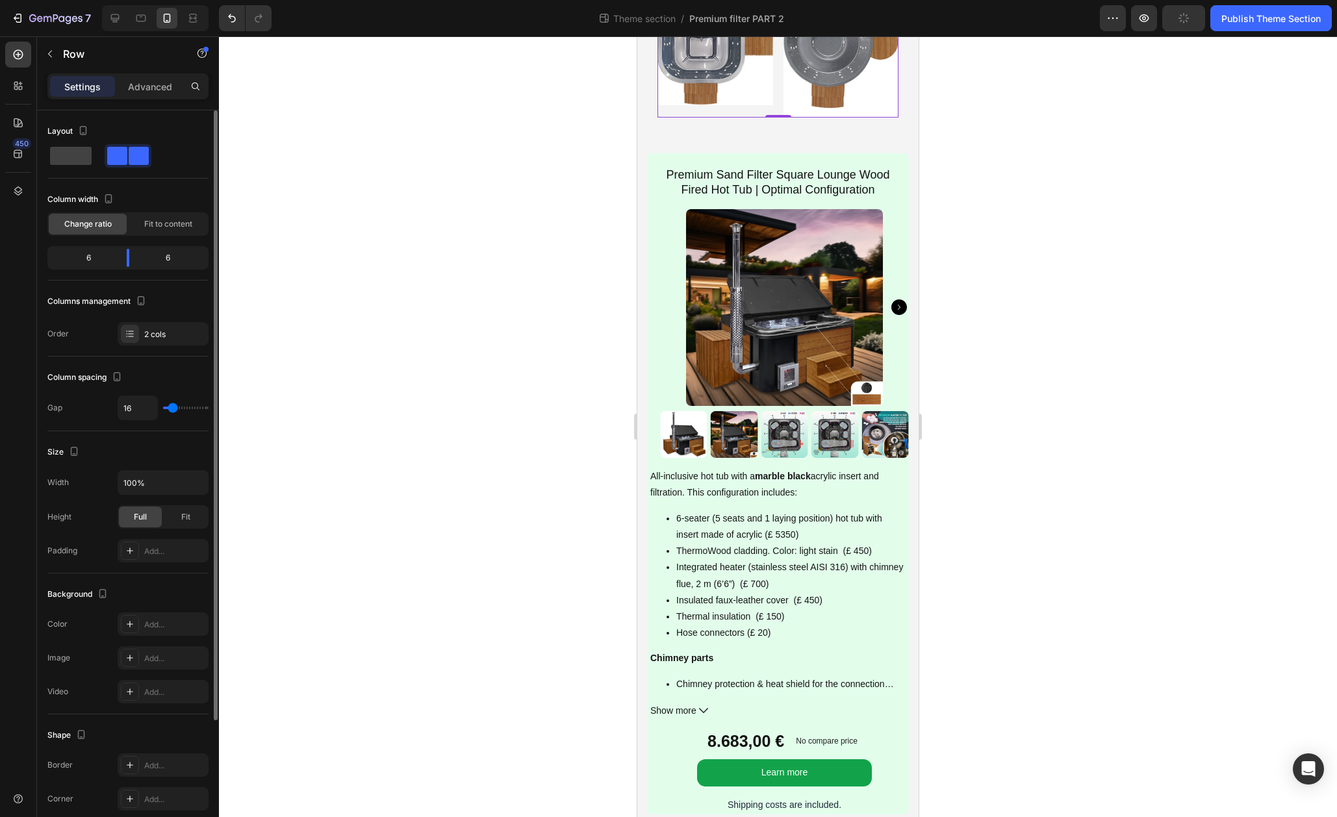
type input "0"
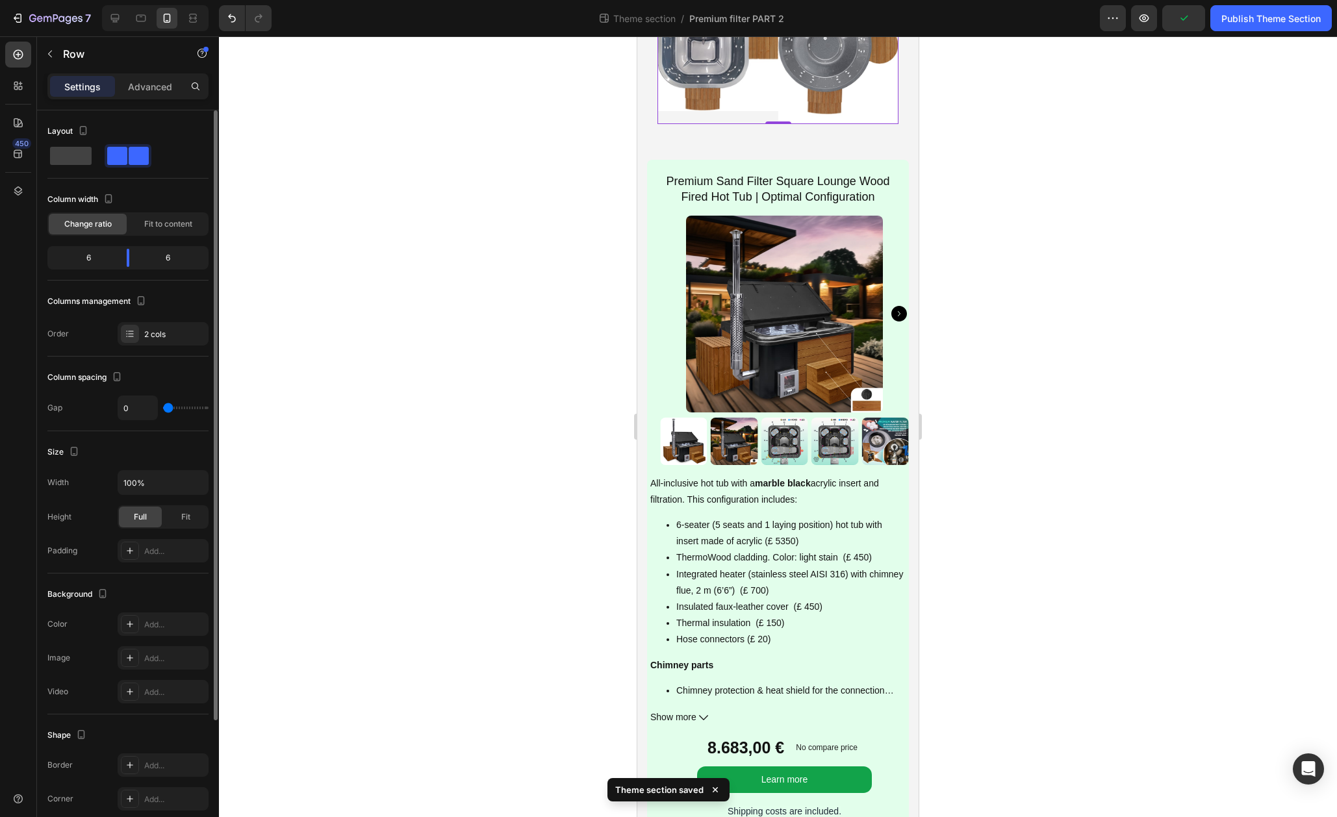
type input "0"
click at [167, 409] on input "range" at bounding box center [185, 408] width 45 height 3
click at [233, 16] on icon "Undo/Redo" at bounding box center [232, 18] width 8 height 8
type input "16"
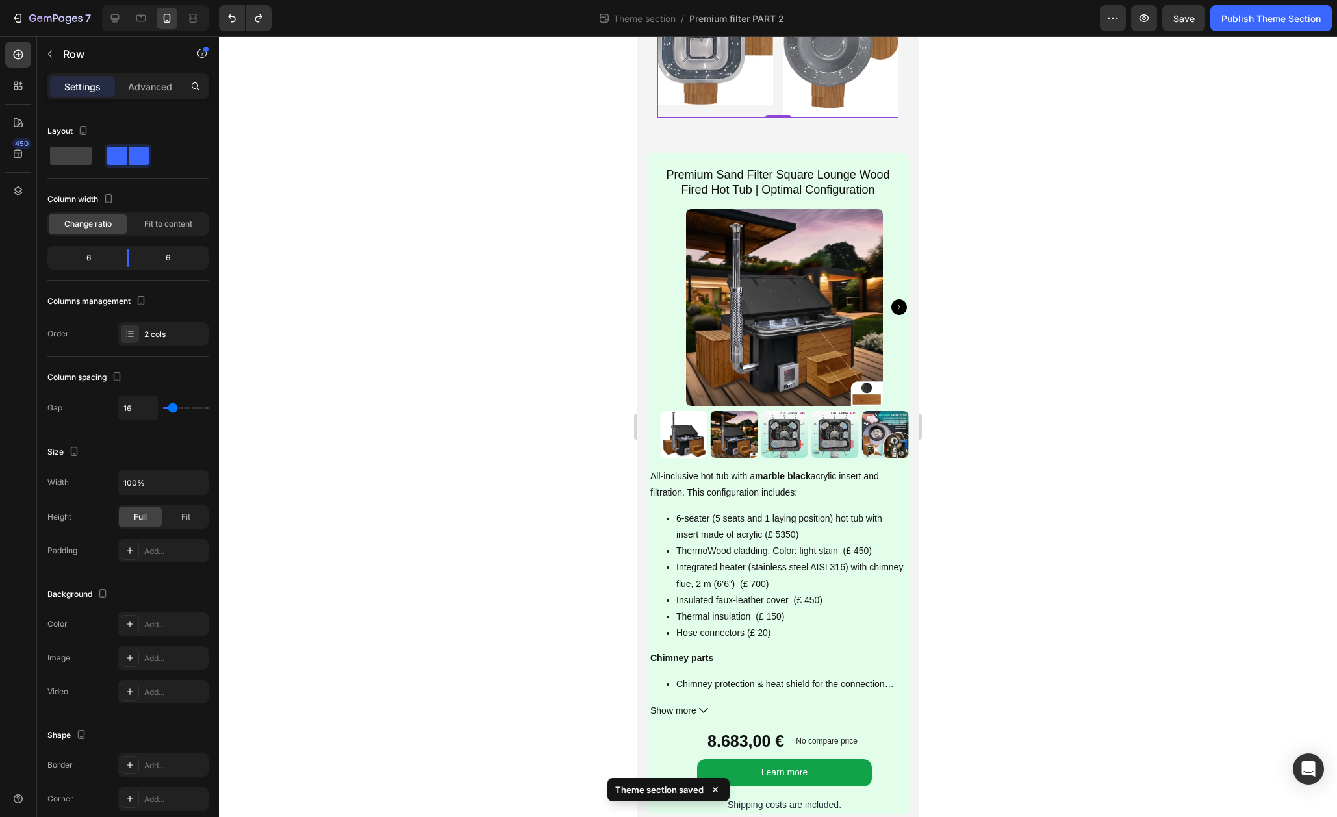
click at [1051, 379] on div at bounding box center [778, 426] width 1118 height 781
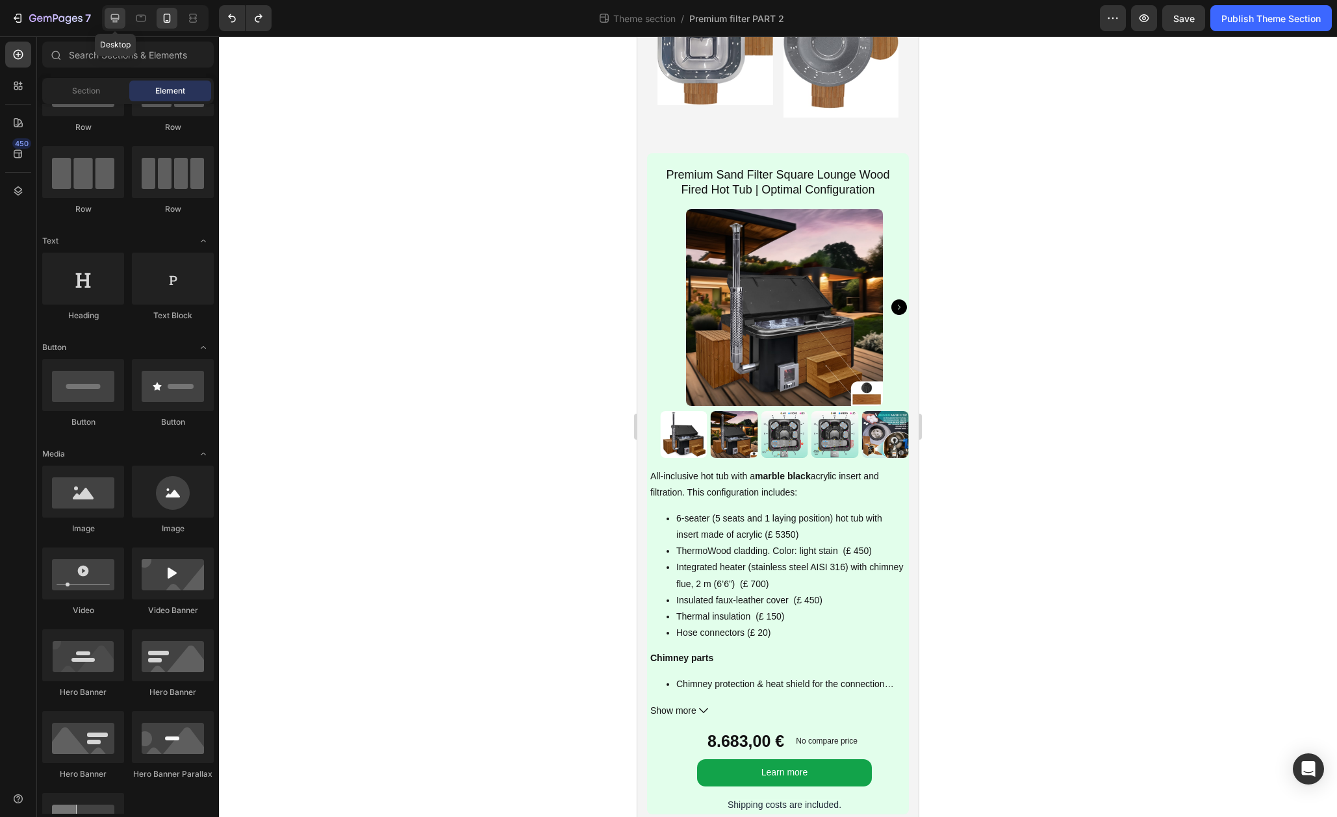
click at [116, 18] on icon at bounding box center [115, 18] width 8 height 8
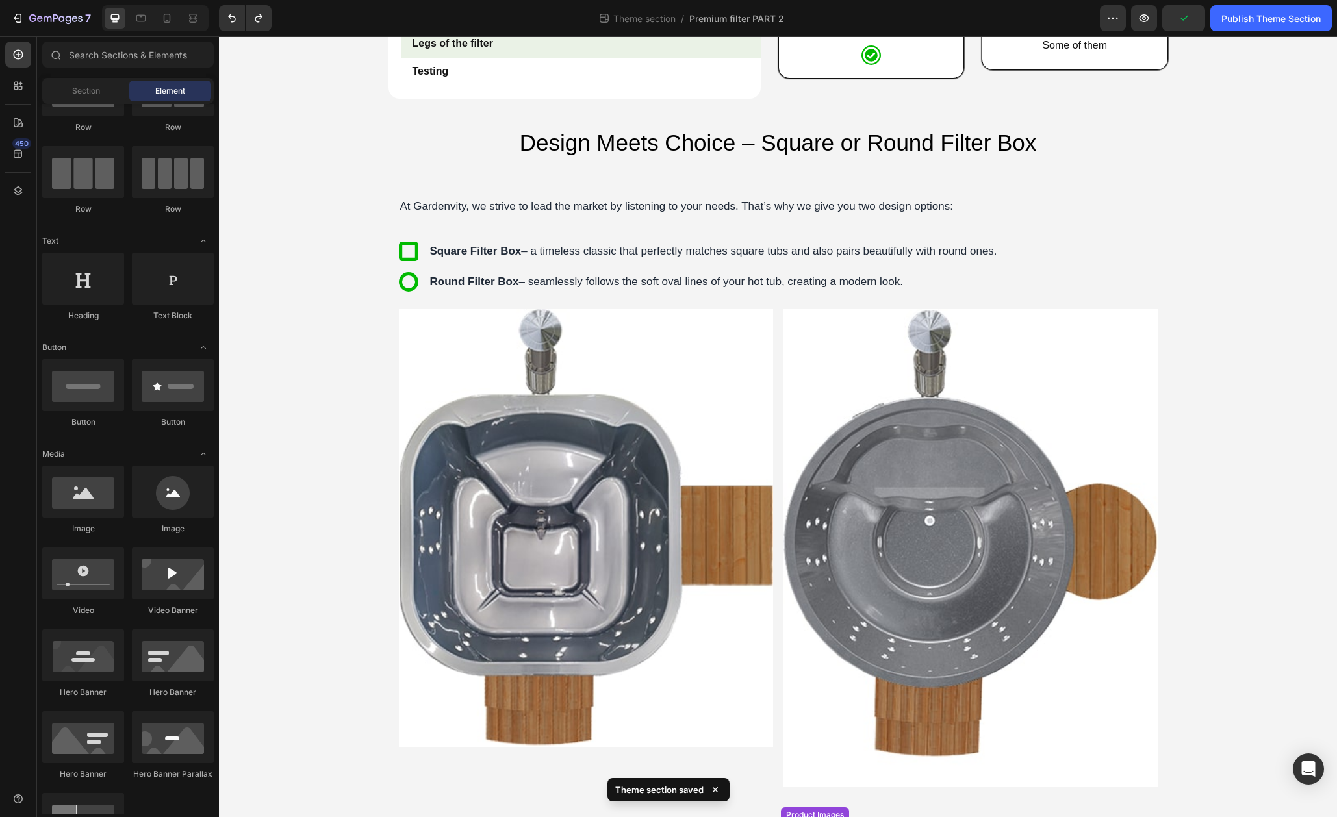
scroll to position [1196, 0]
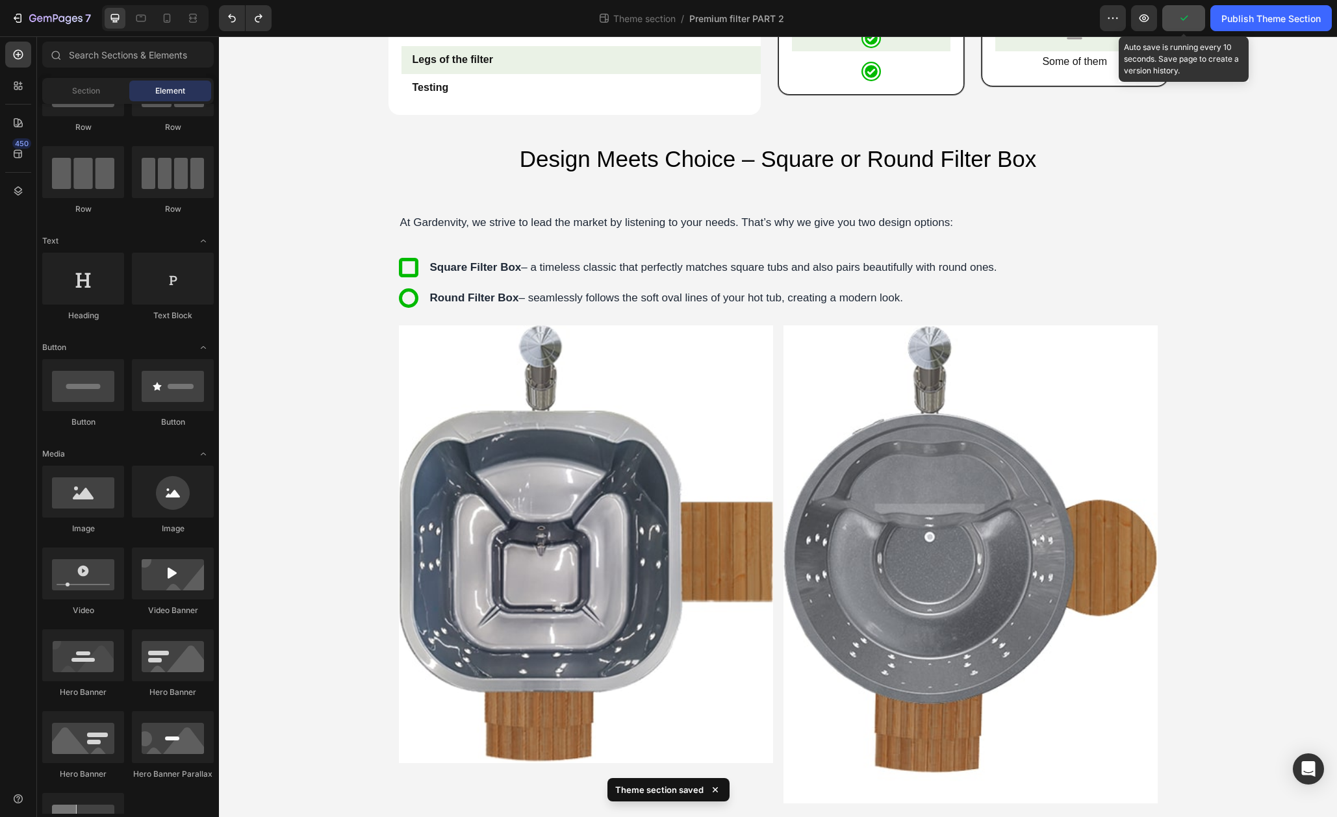
click at [1183, 14] on icon "button" at bounding box center [1183, 18] width 13 height 13
click at [1238, 18] on div "Publish Theme Section" at bounding box center [1270, 19] width 99 height 14
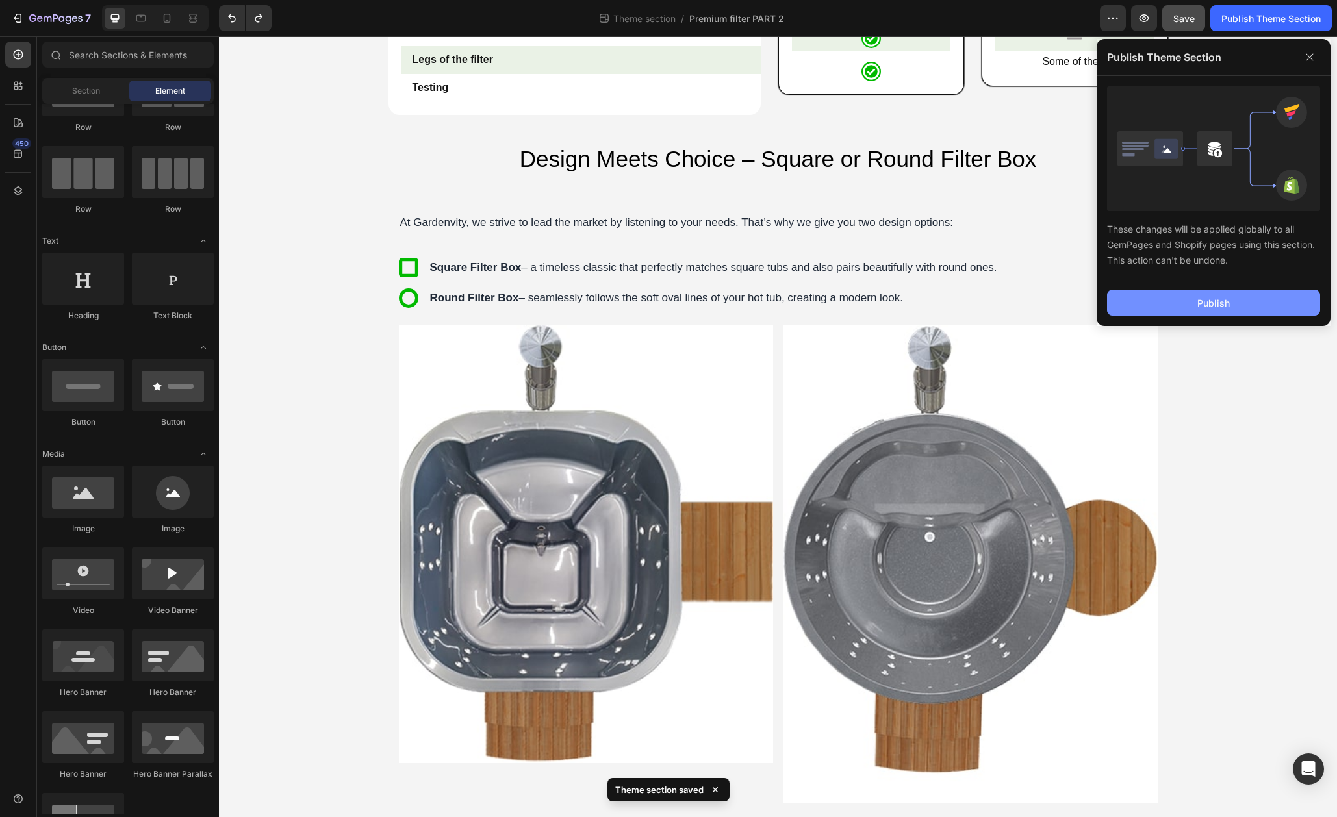
click at [1221, 299] on div "Publish" at bounding box center [1213, 303] width 32 height 14
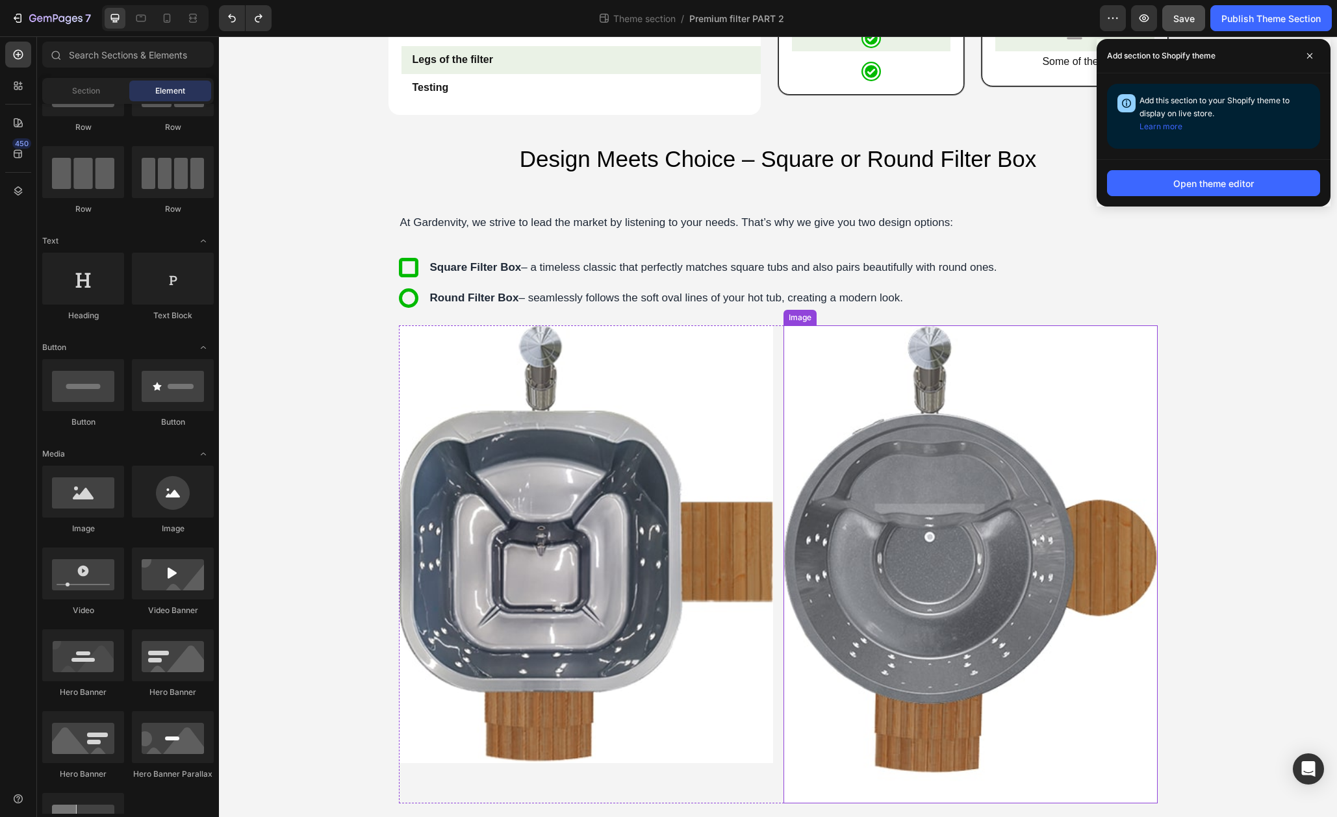
scroll to position [1194, 0]
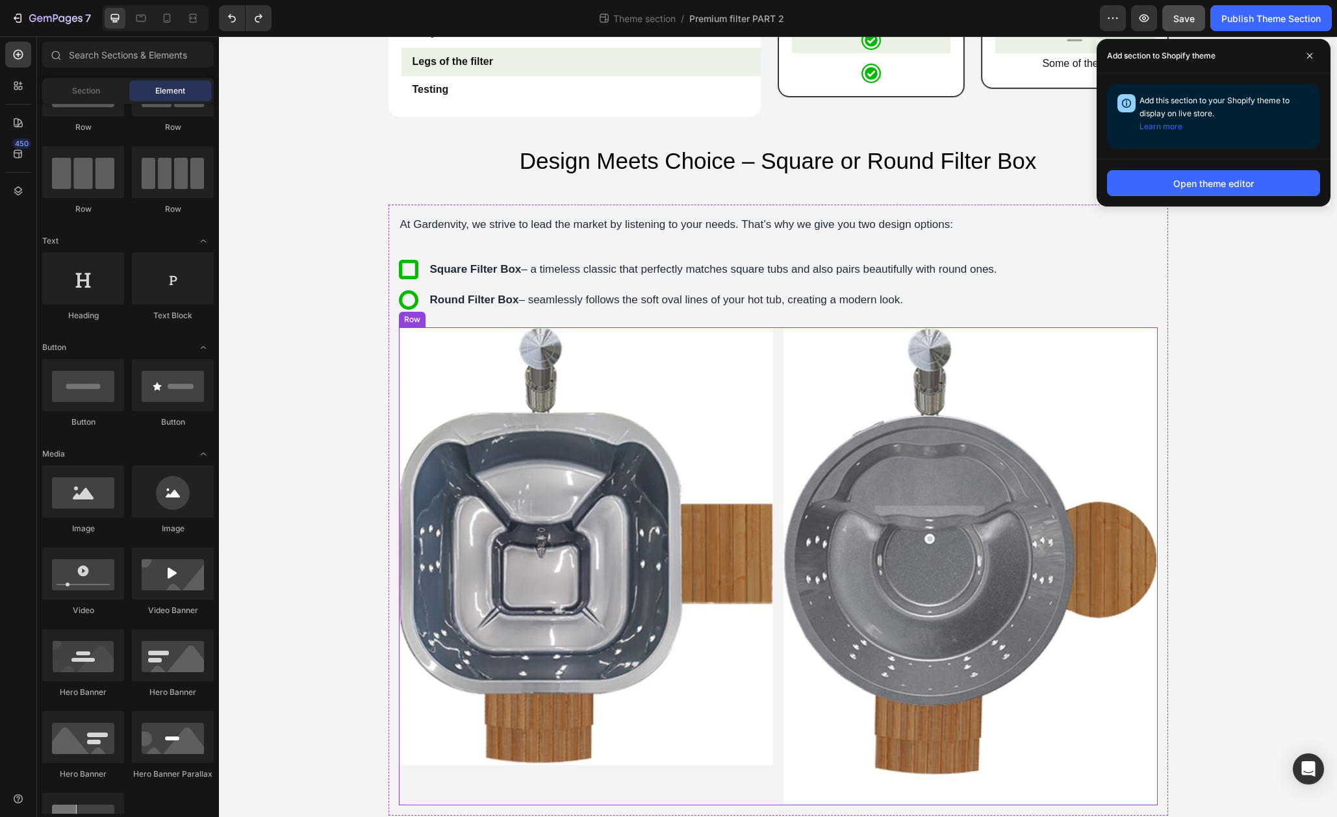
click at [778, 348] on div "Image Image Row" at bounding box center [778, 566] width 759 height 478
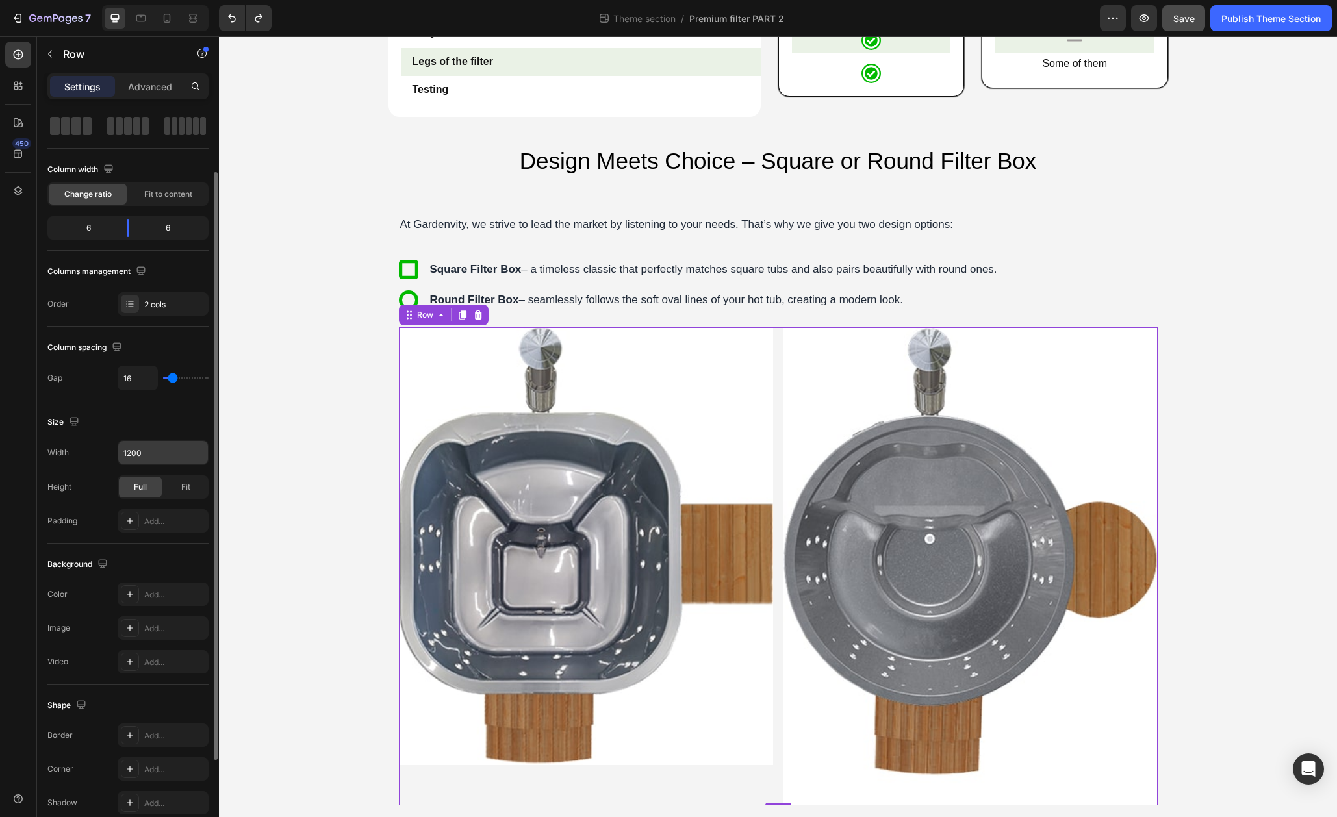
scroll to position [71, 0]
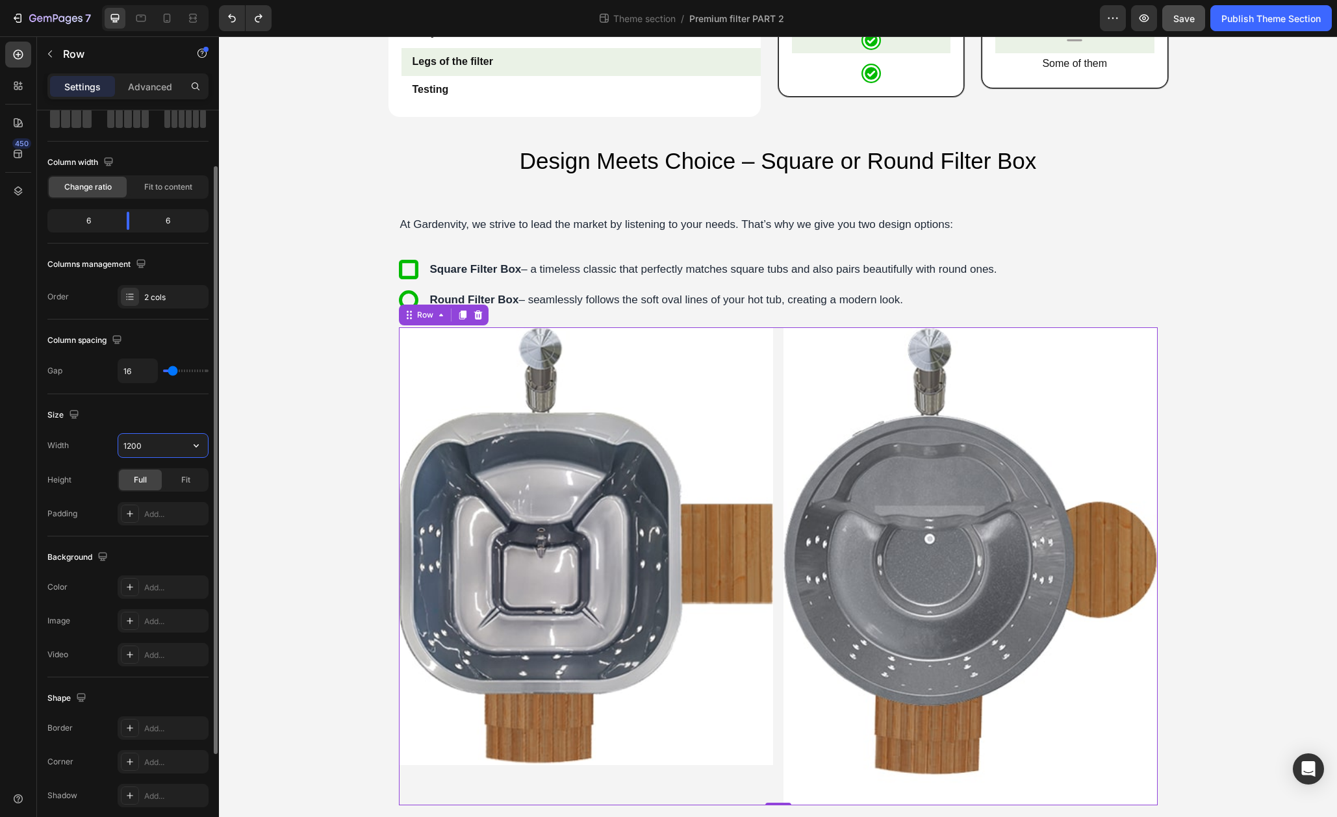
click at [156, 448] on input "1200" at bounding box center [163, 445] width 90 height 23
click at [185, 446] on button "button" at bounding box center [196, 445] width 23 height 23
click at [162, 446] on input "1200" at bounding box center [163, 445] width 90 height 23
click at [192, 439] on icon "button" at bounding box center [196, 445] width 13 height 13
click at [163, 505] on p "Full 100%" at bounding box center [160, 504] width 74 height 12
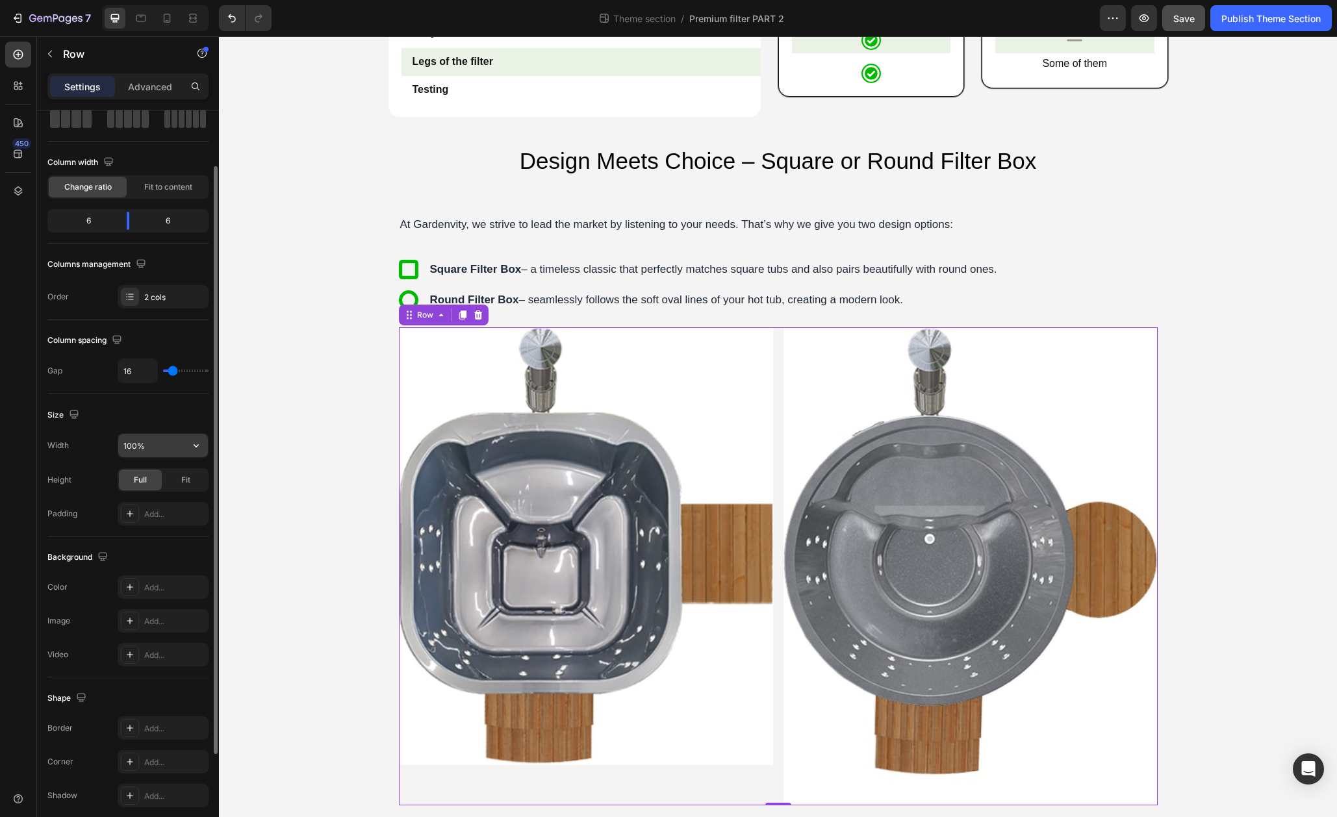
click at [144, 450] on input "100%" at bounding box center [163, 445] width 90 height 23
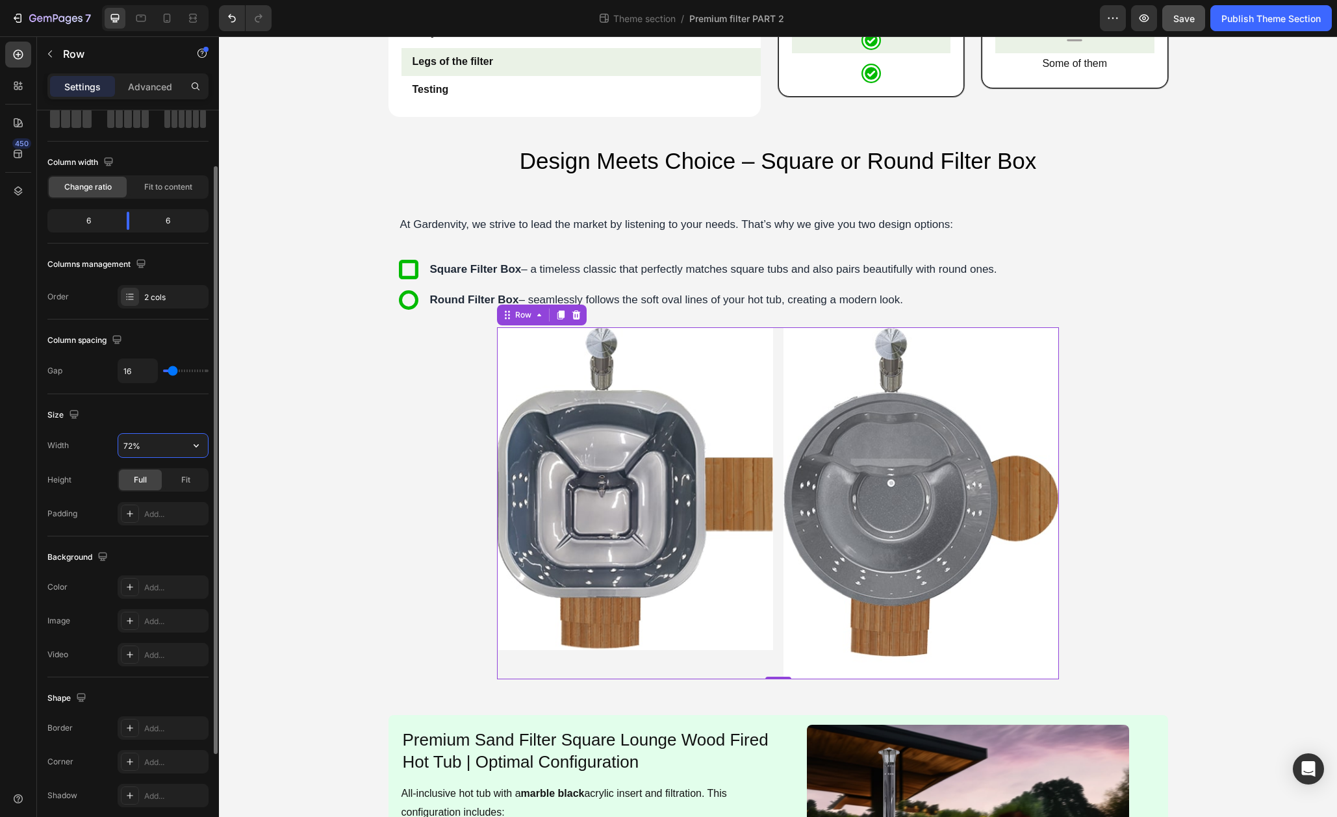
type input "71%"
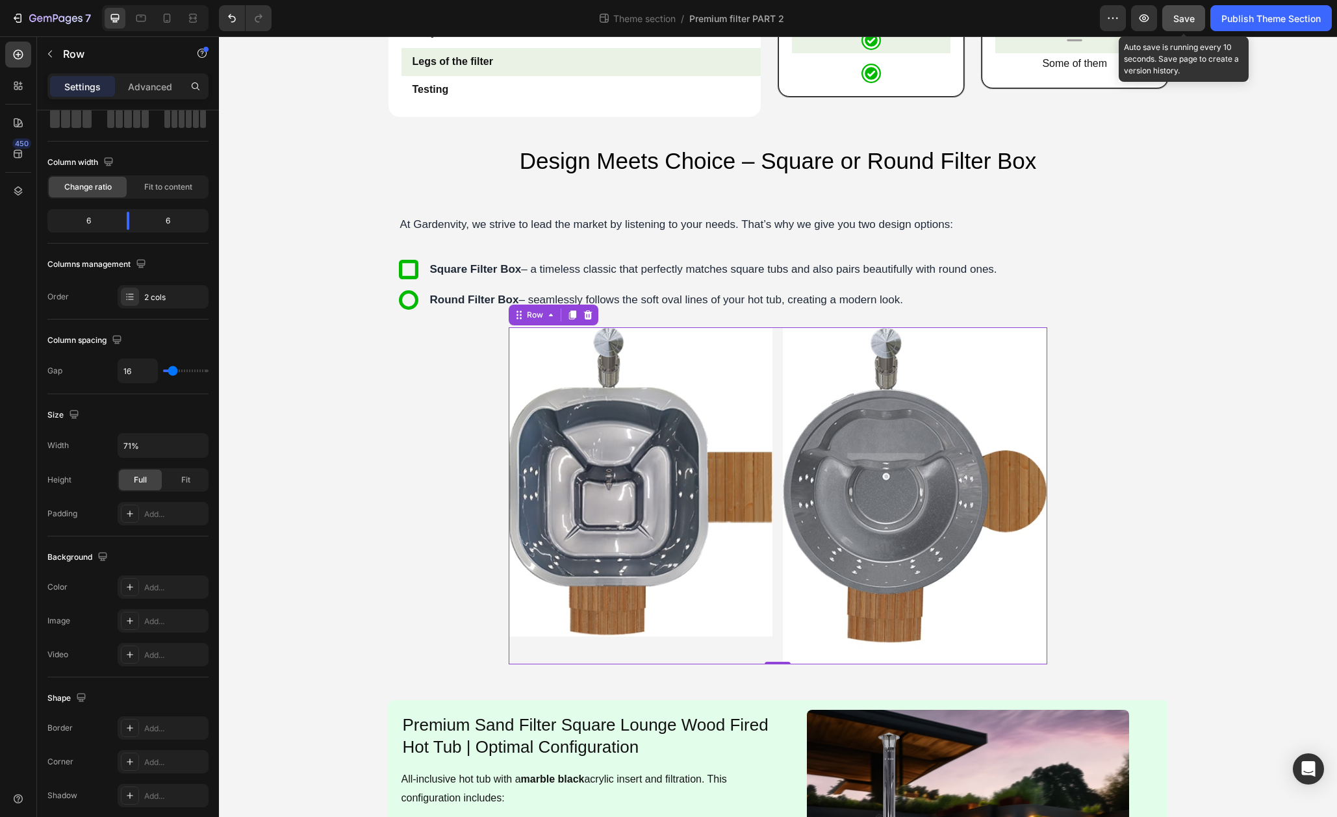
click at [1170, 17] on button "Save" at bounding box center [1183, 18] width 43 height 26
click at [1236, 22] on div "Publish Theme Section" at bounding box center [1270, 19] width 99 height 14
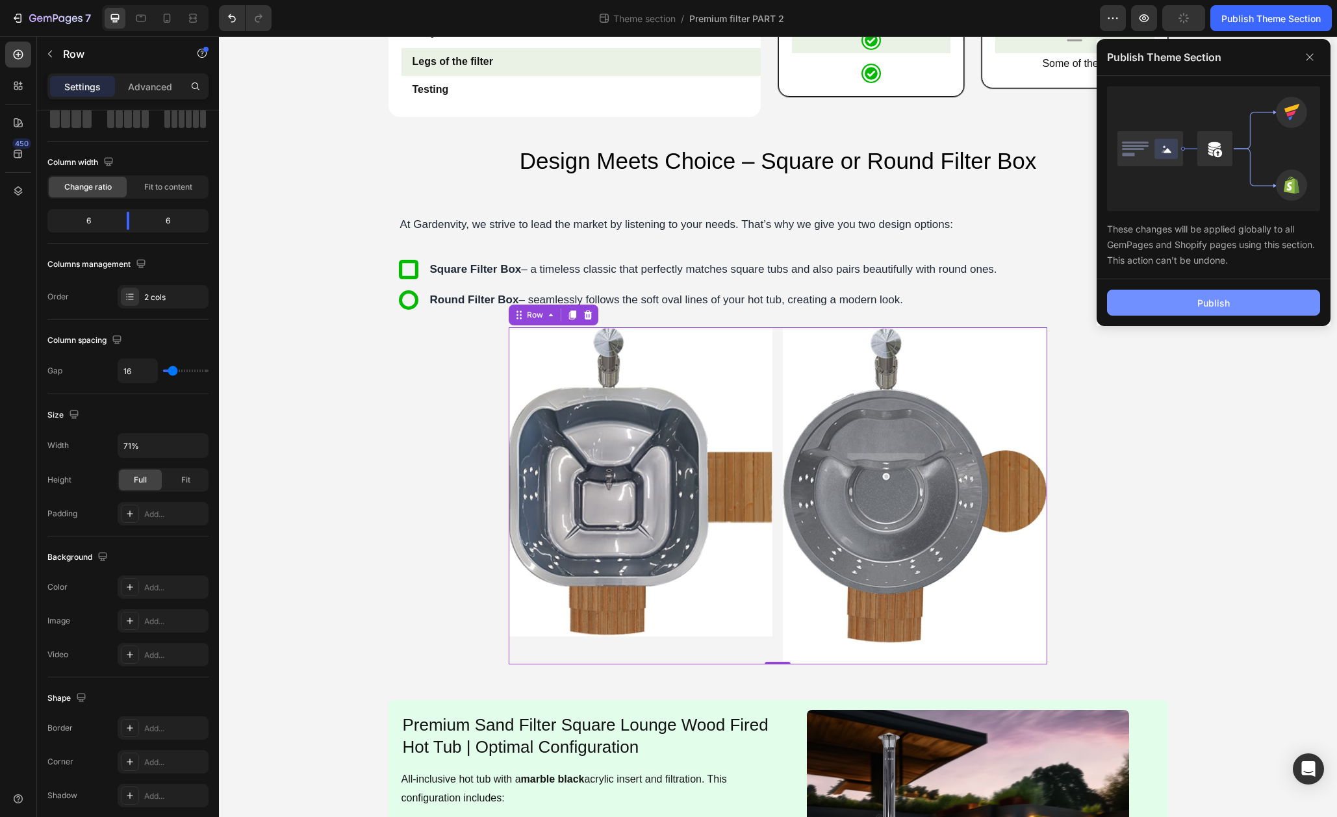
click at [1216, 311] on button "Publish" at bounding box center [1213, 303] width 213 height 26
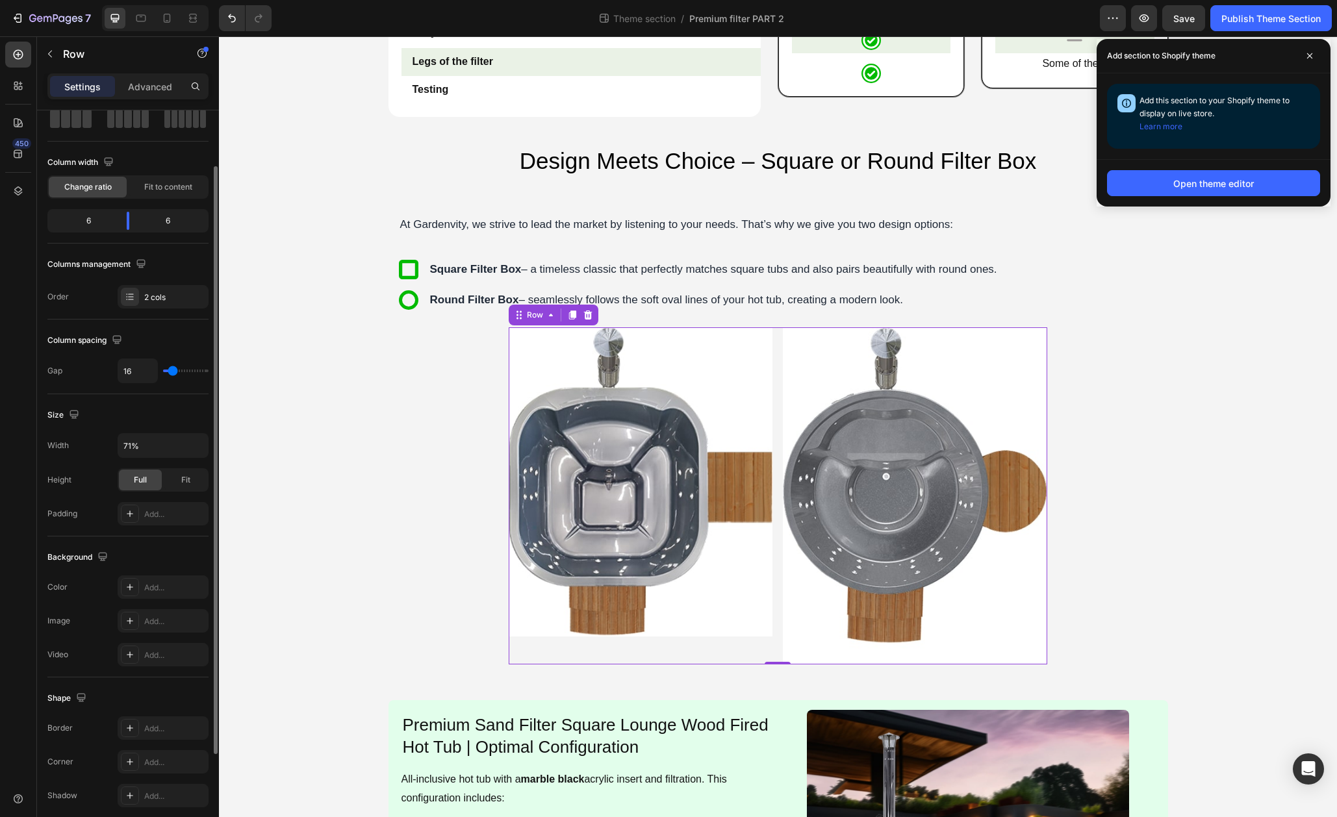
click at [173, 372] on input "range" at bounding box center [185, 371] width 45 height 3
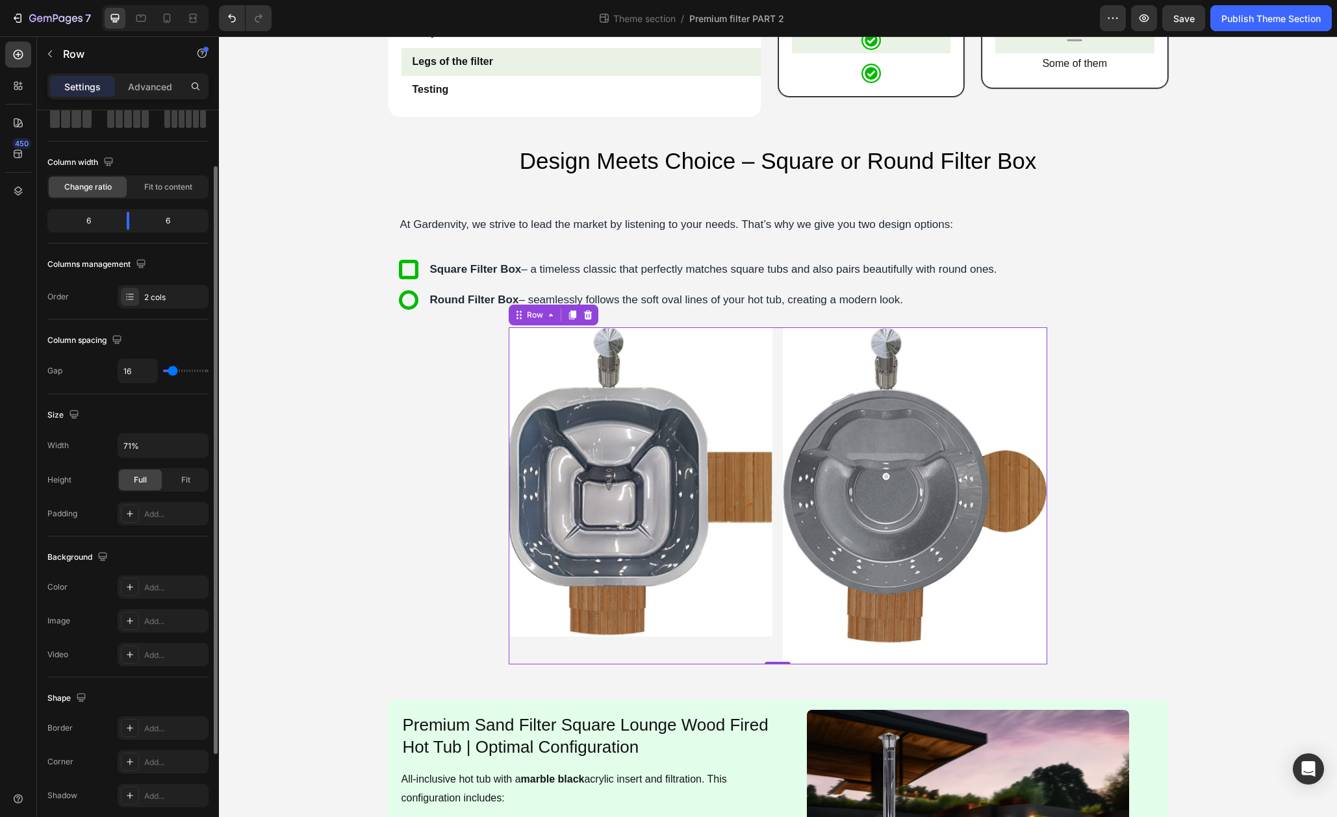
type input "20"
type input "24"
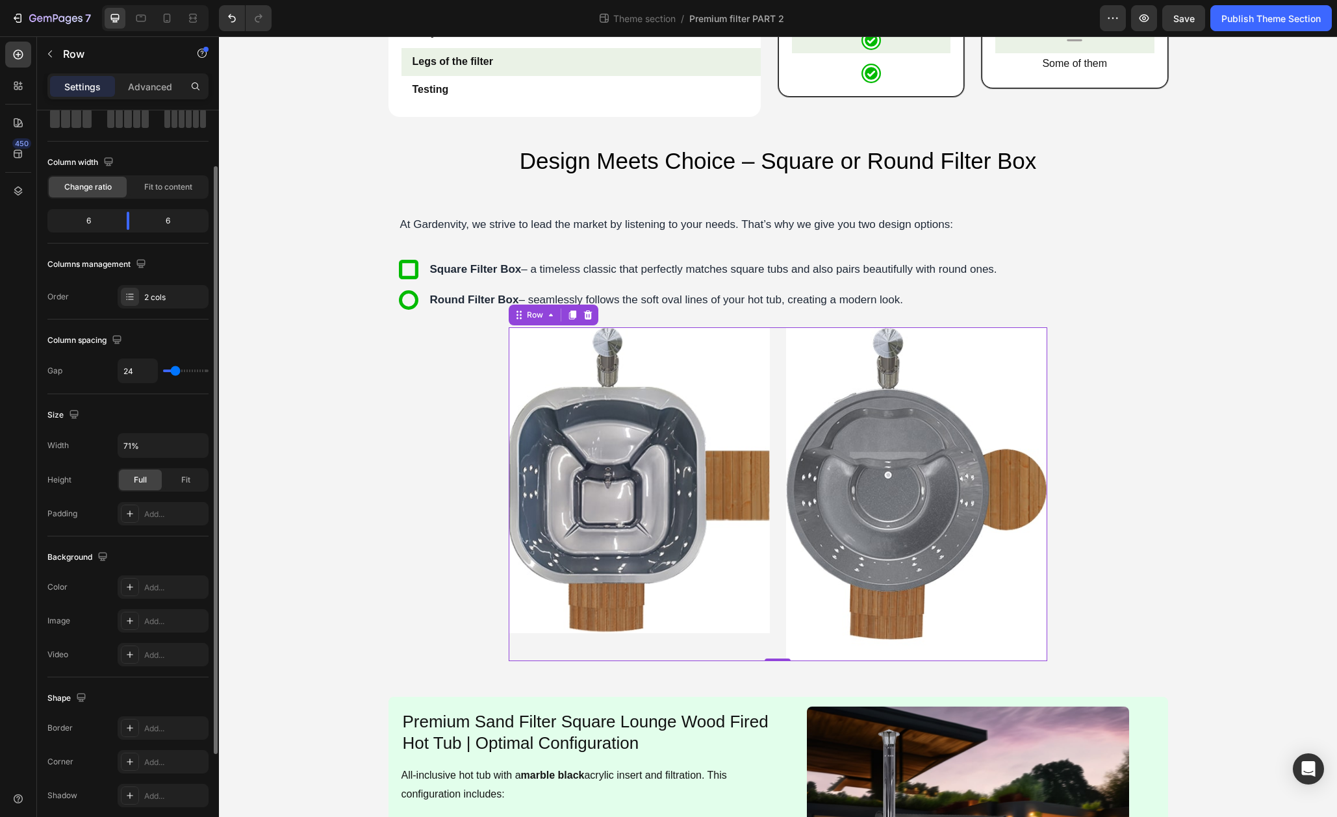
type input "25"
type input "26"
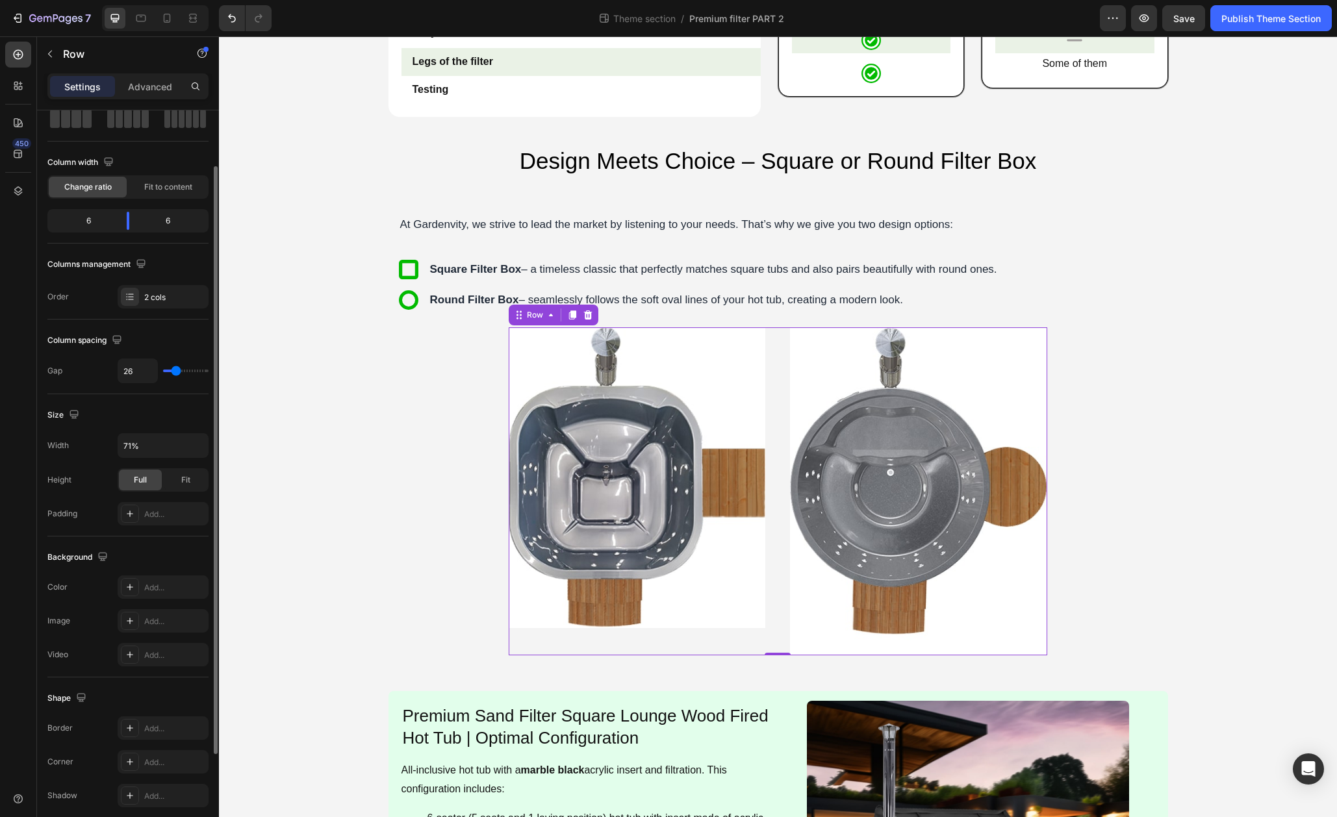
type input "38"
type input "39"
type input "40"
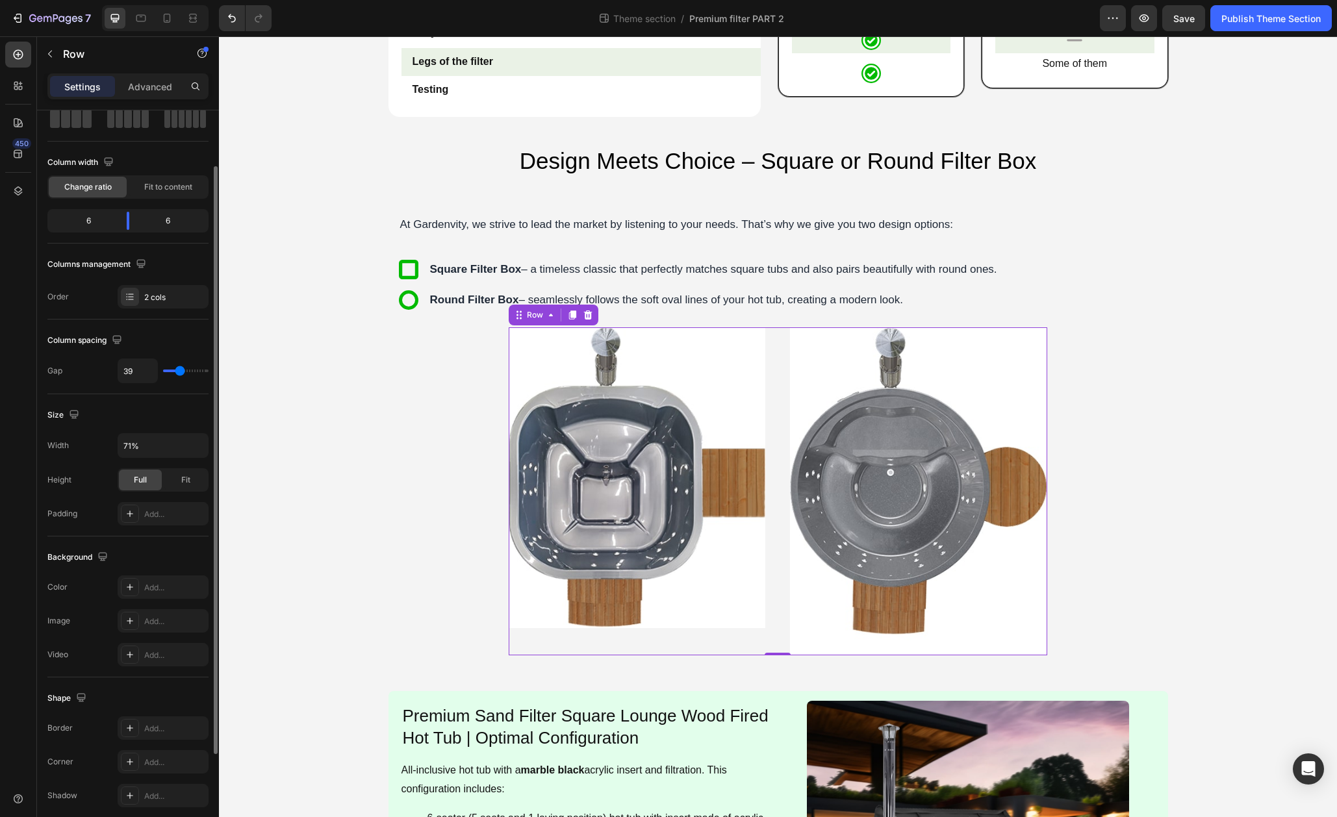
type input "40"
type input "41"
type input "42"
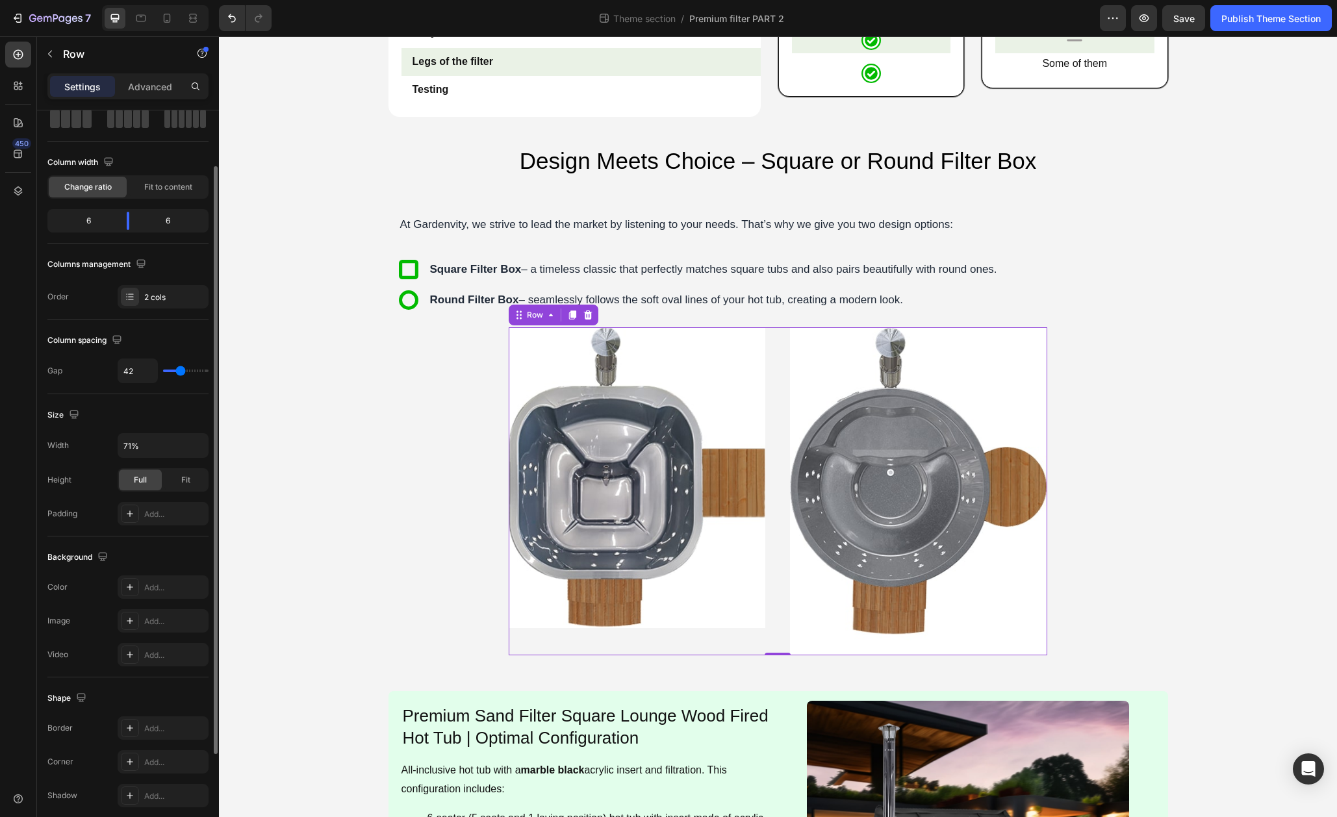
type input "44"
type input "50"
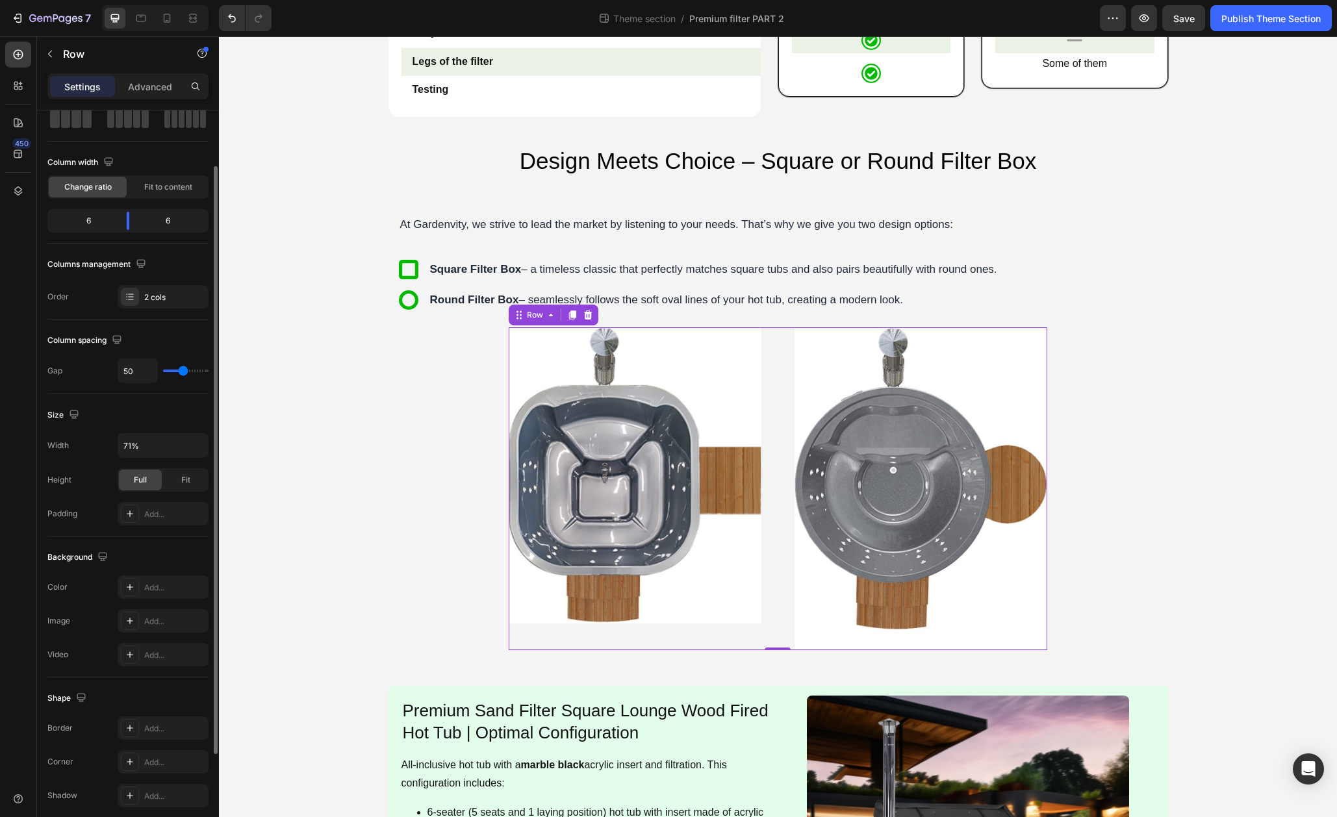
type input "51"
type input "52"
type input "54"
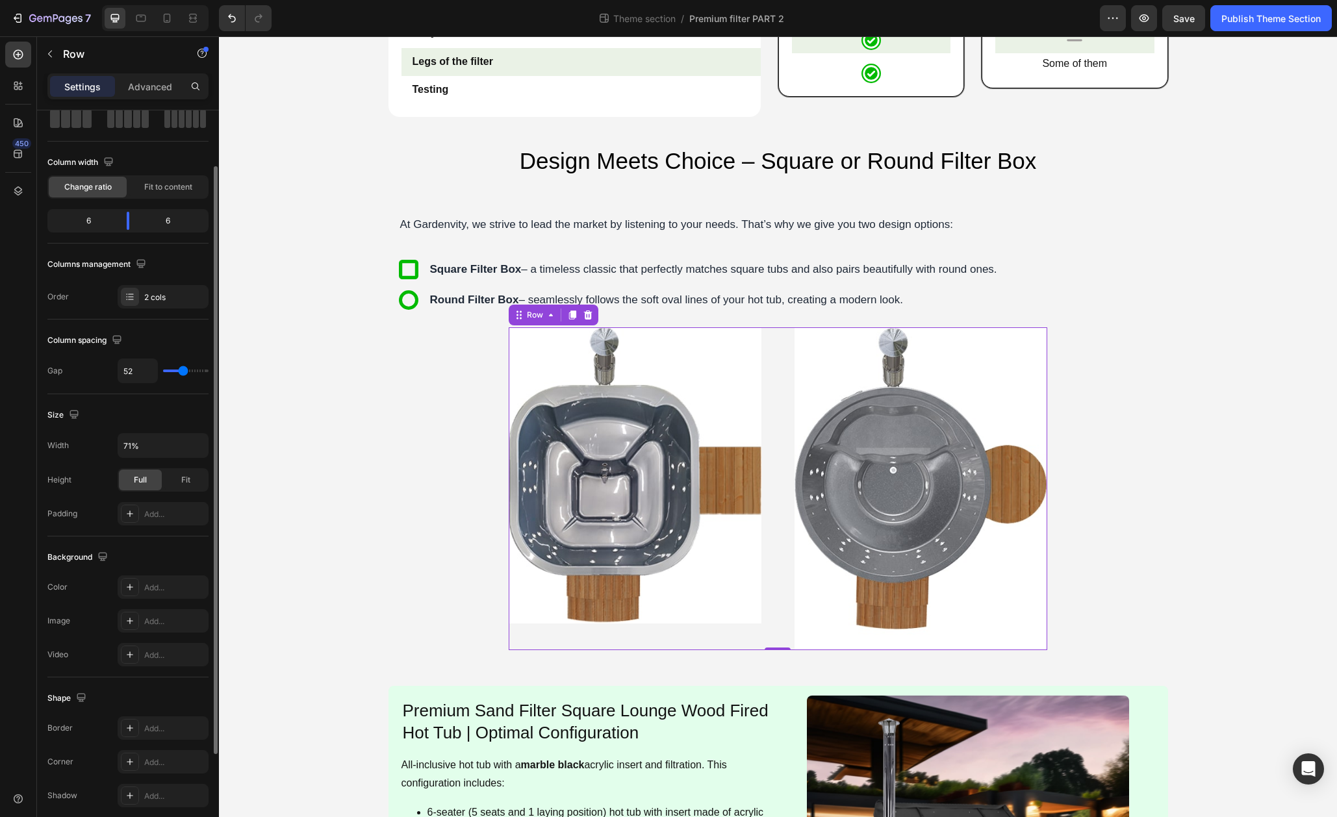
type input "54"
type input "55"
type input "56"
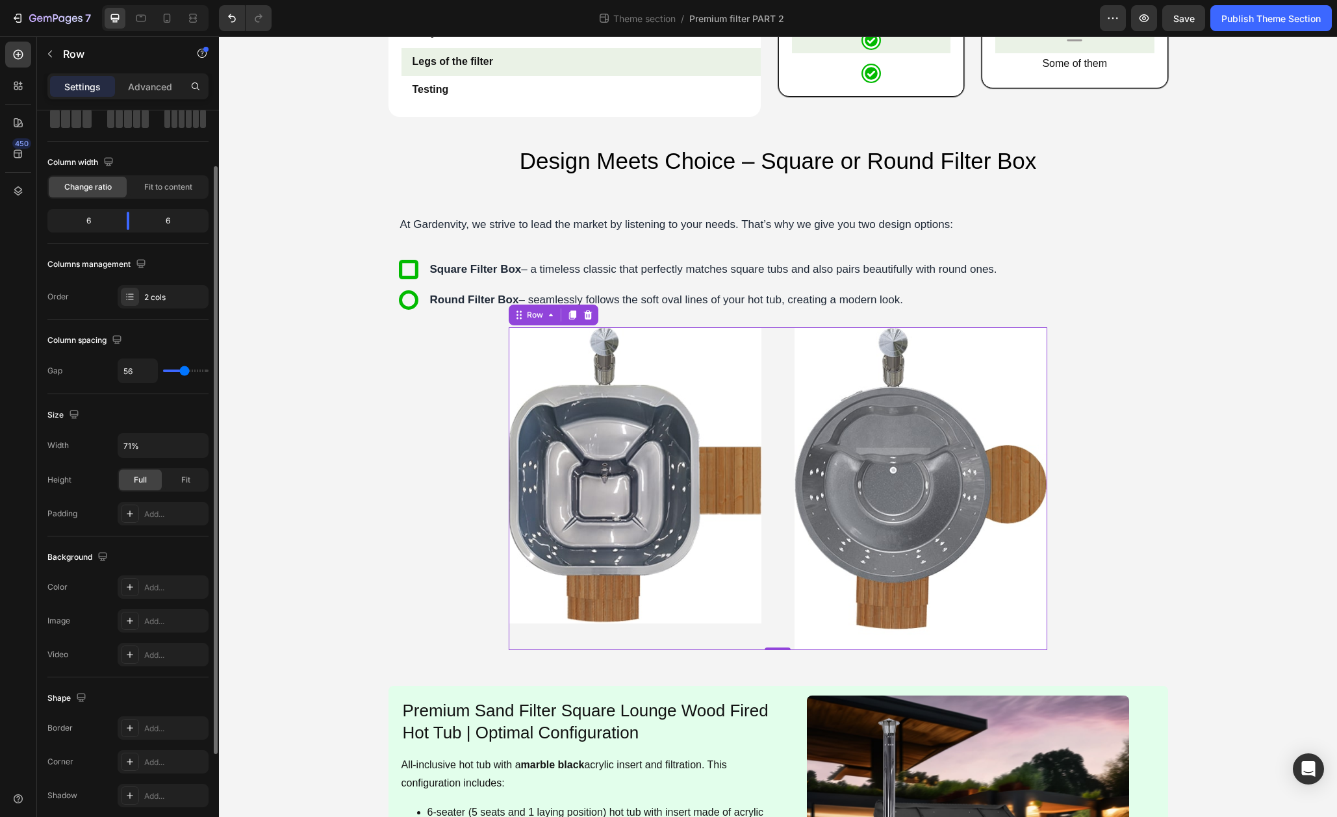
type input "57"
type input "58"
type input "60"
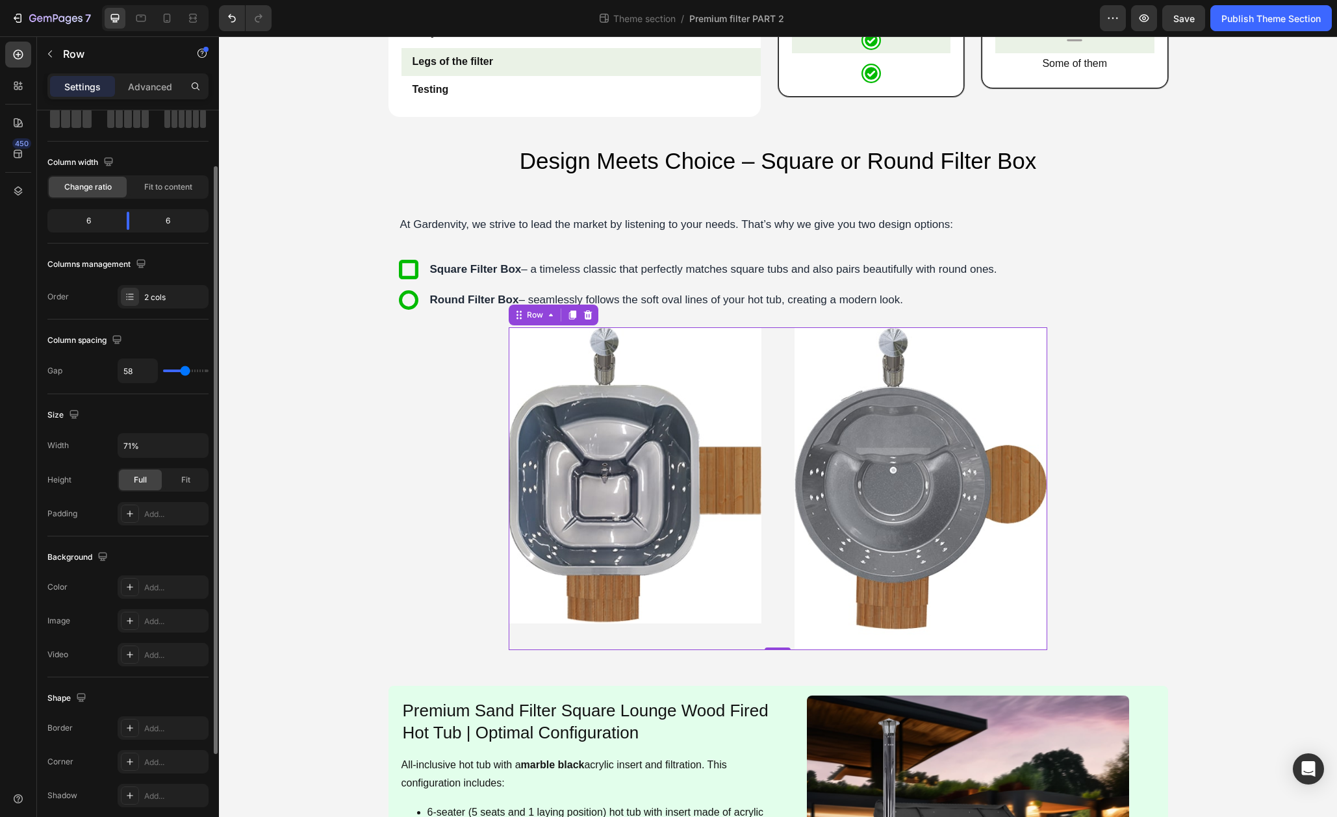
type input "60"
type input "62"
type input "63"
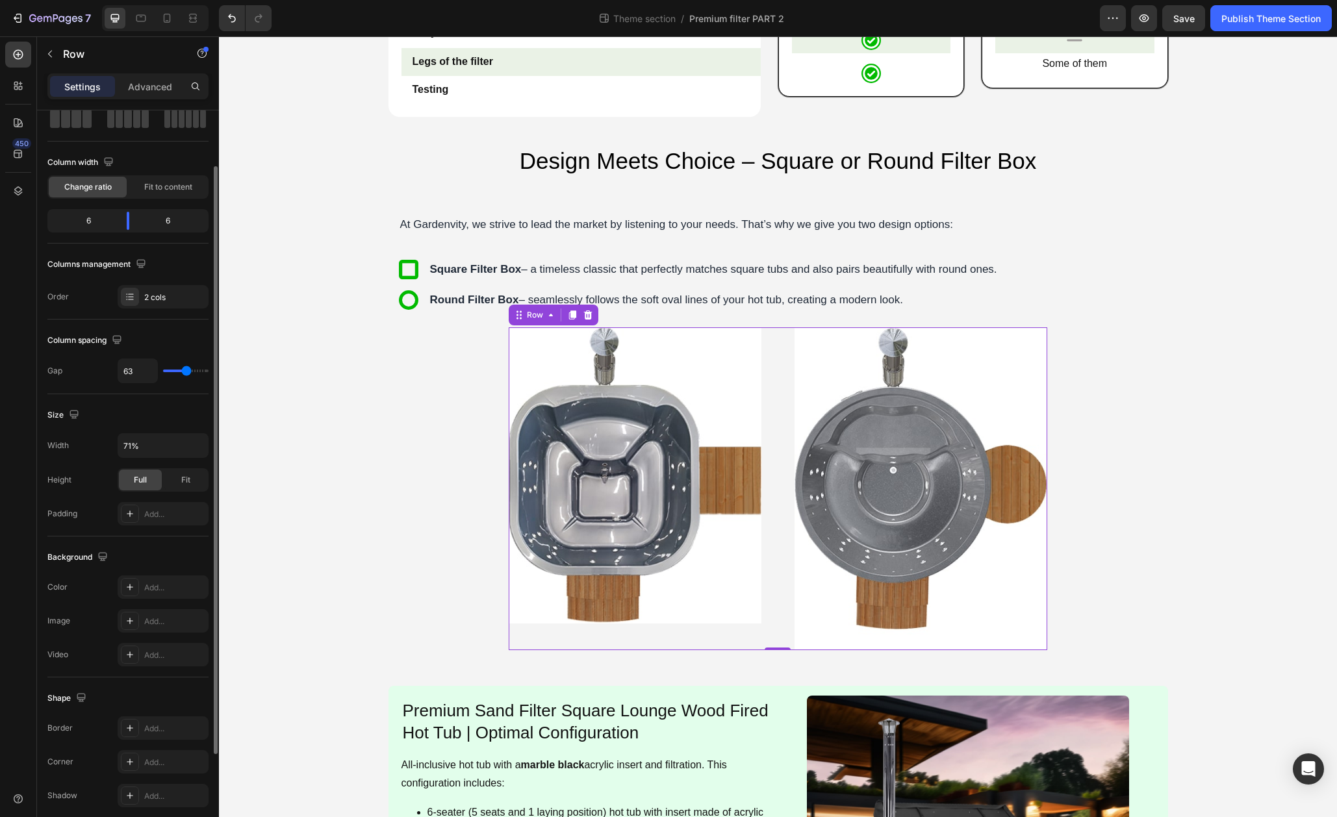
type input "64"
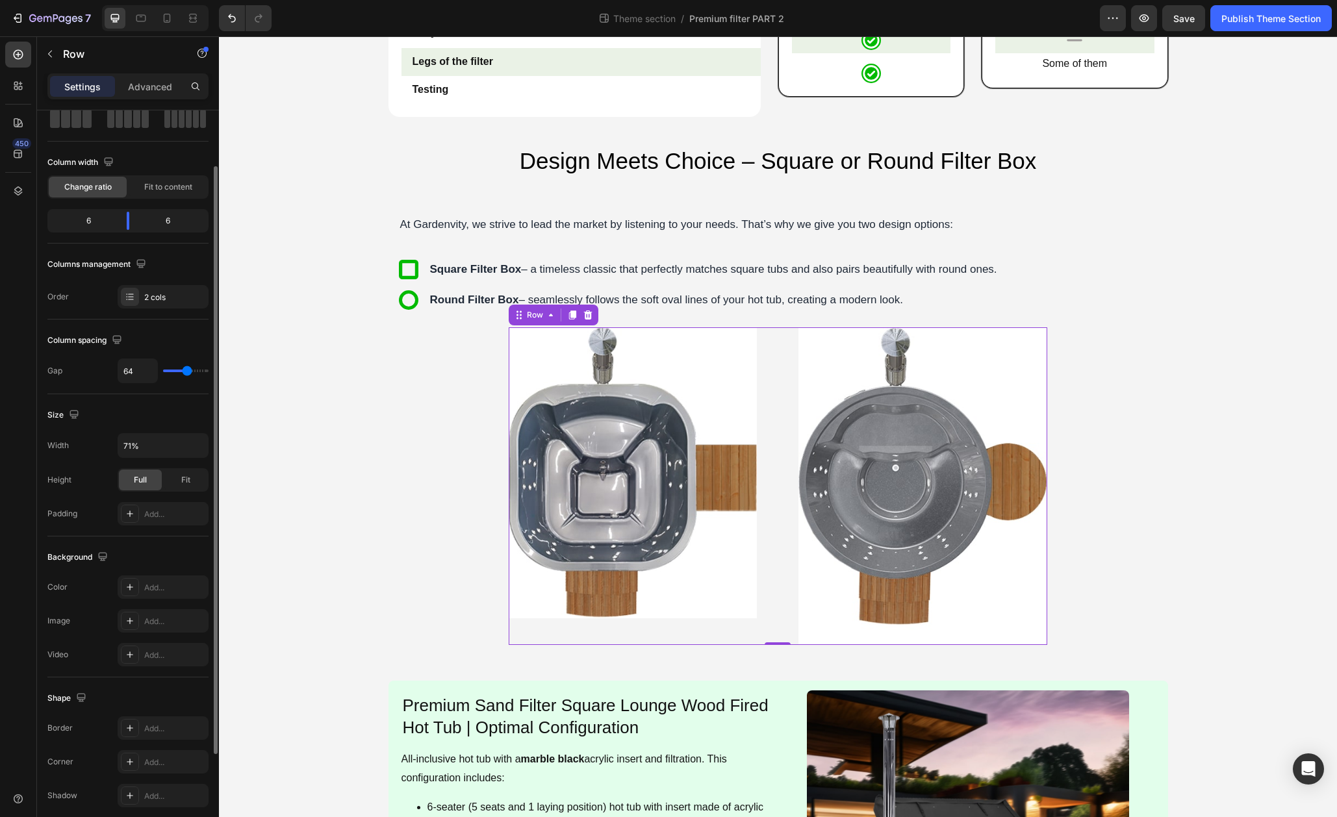
type input "65"
type input "66"
type input "68"
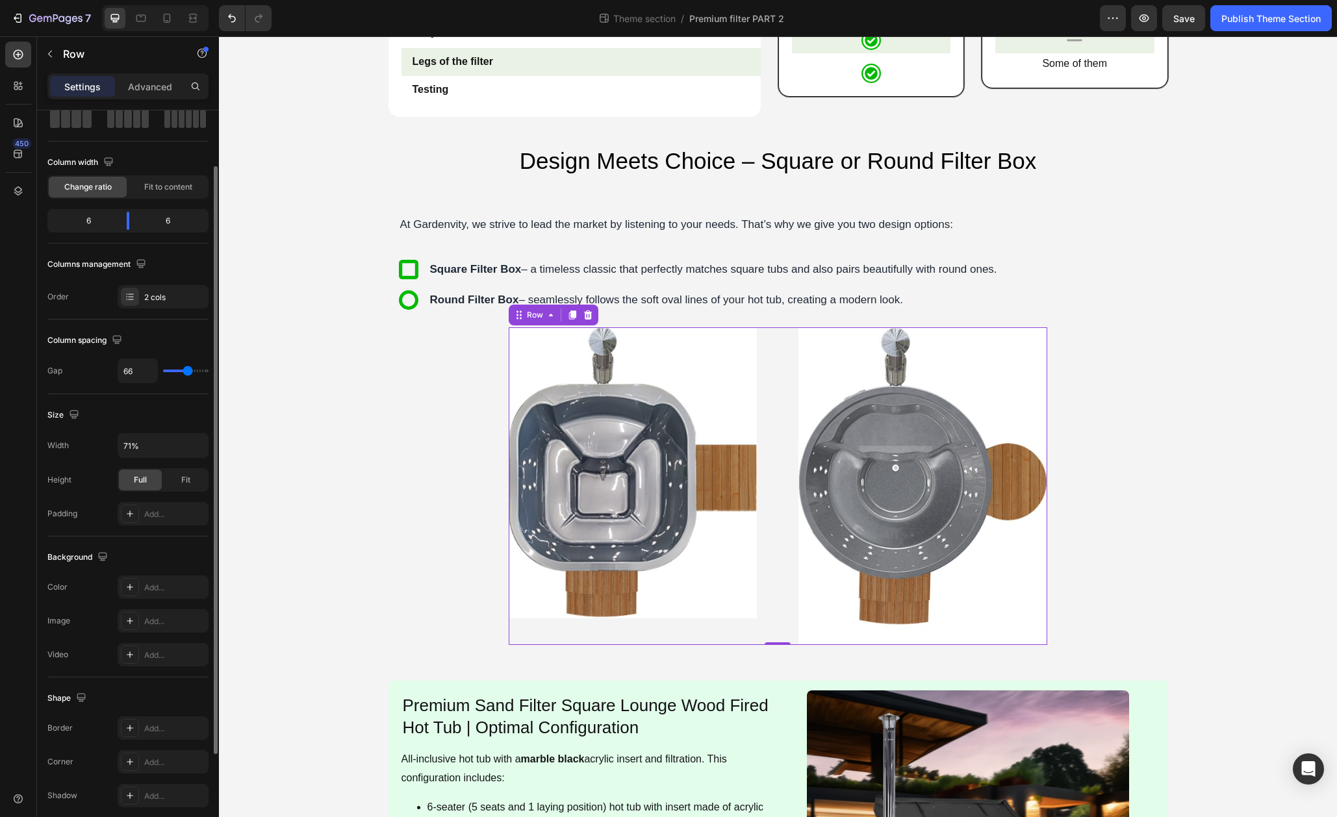
type input "68"
type input "69"
type input "70"
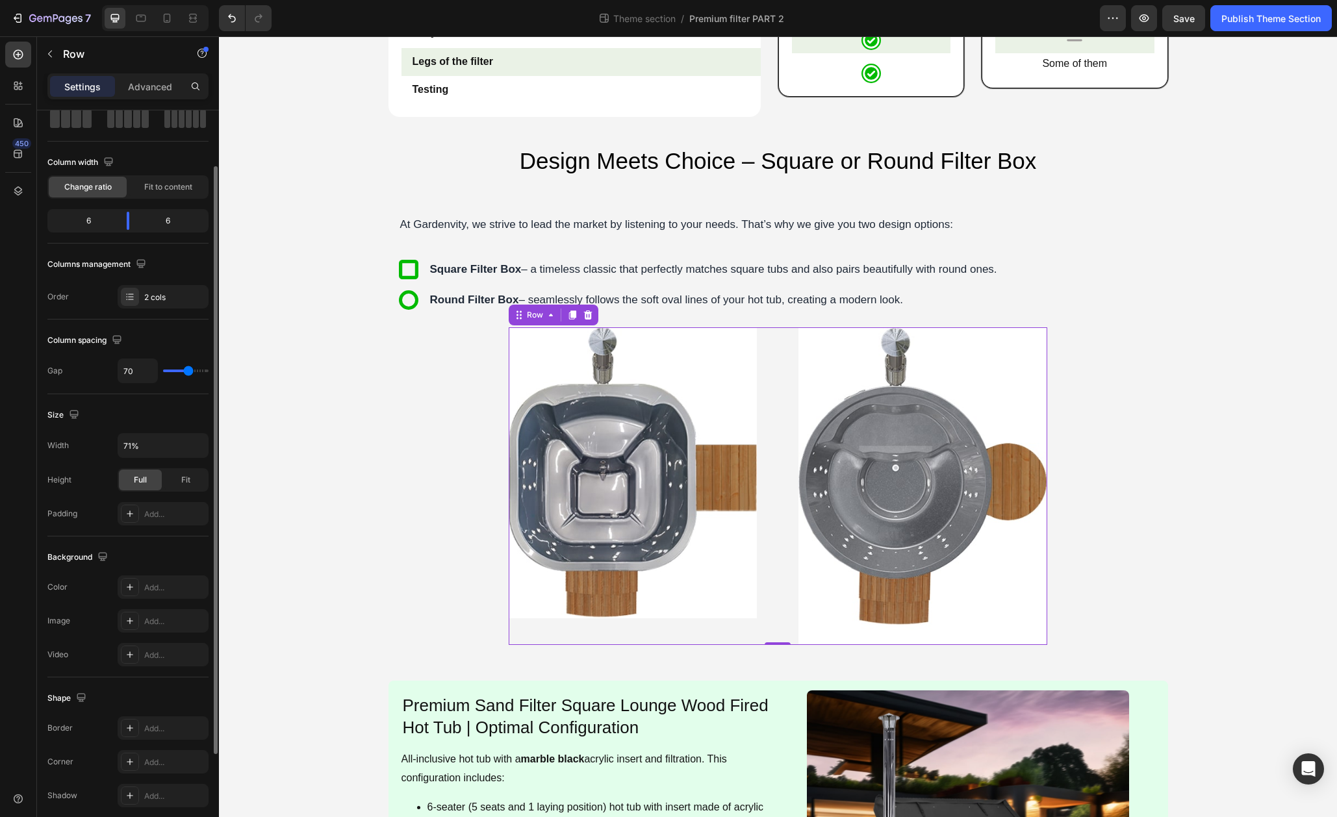
type input "71"
type input "72"
type input "73"
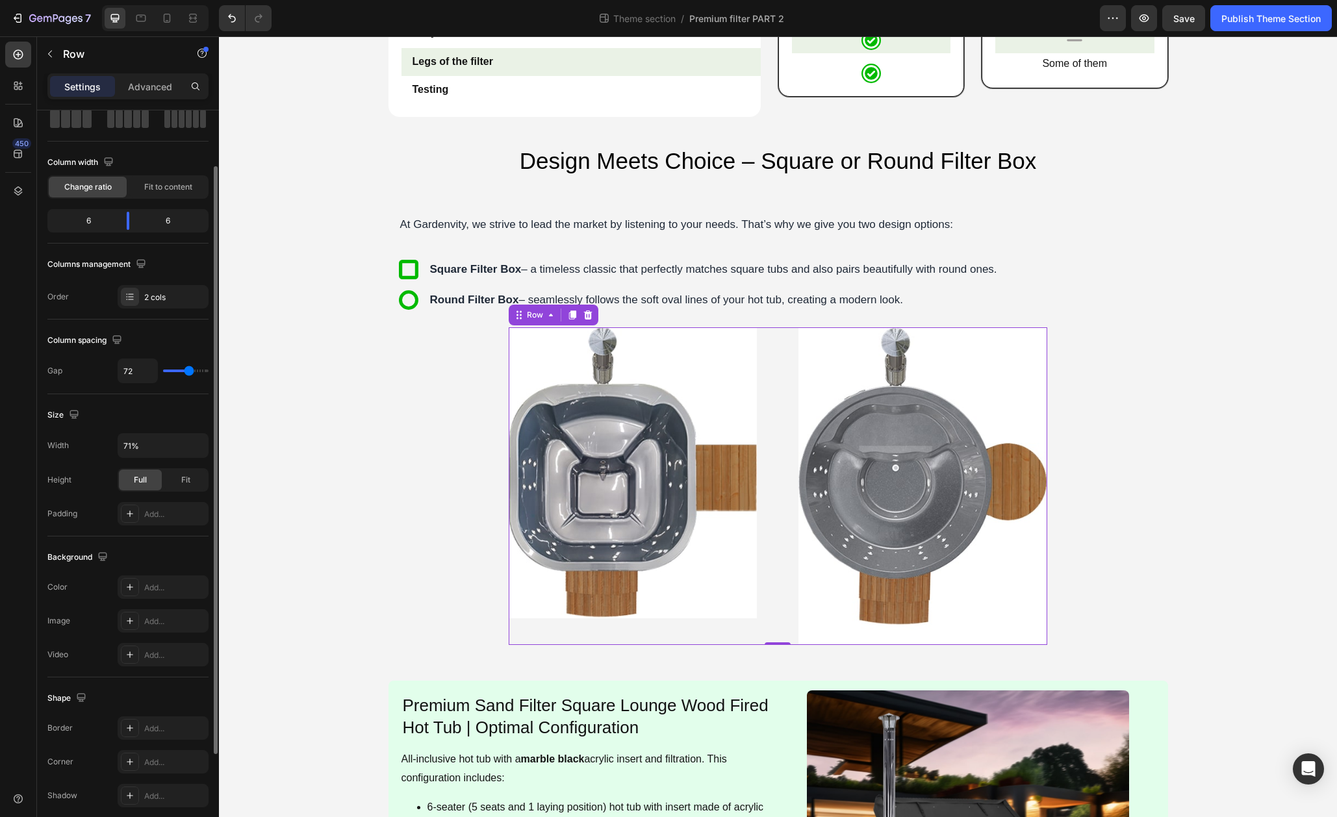
type input "73"
type input "74"
type input "75"
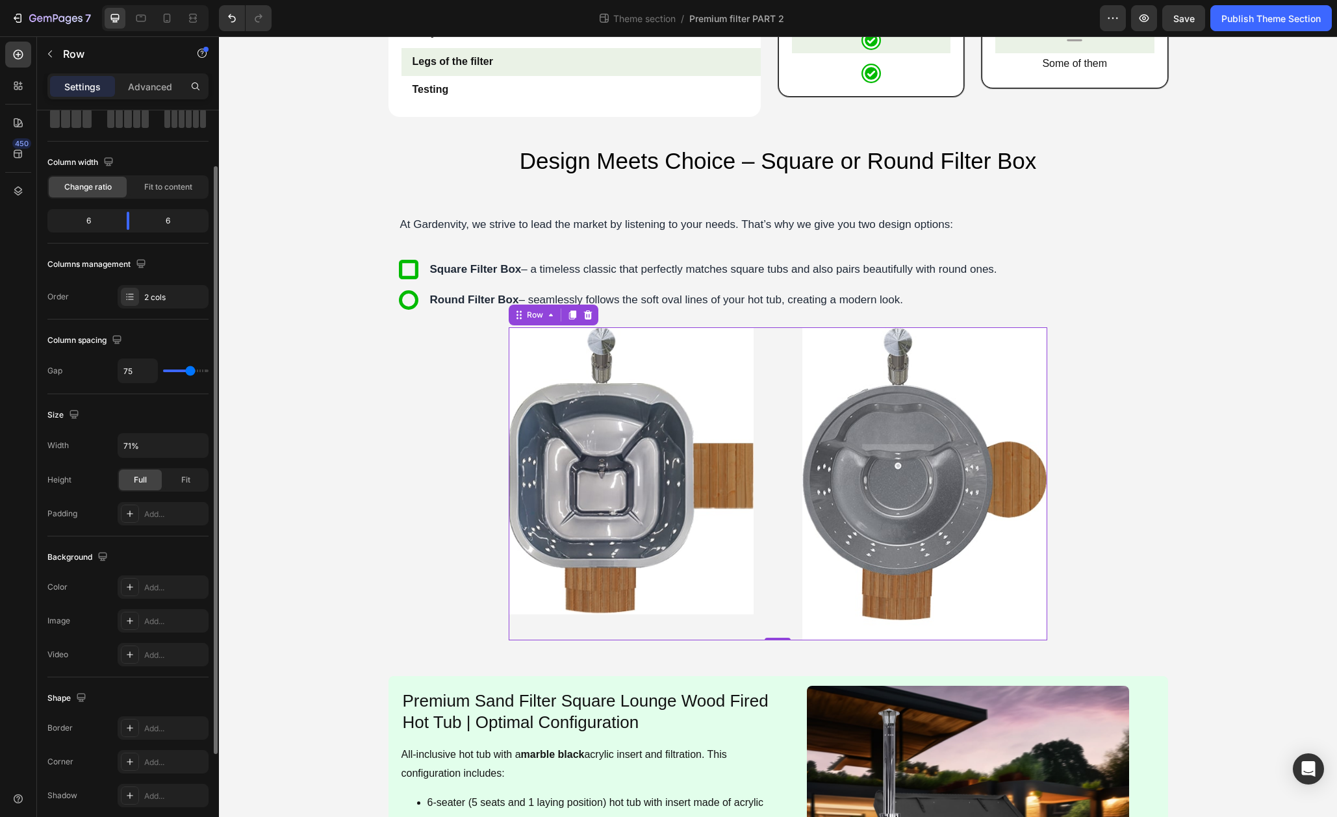
type input "76"
type input "77"
type input "78"
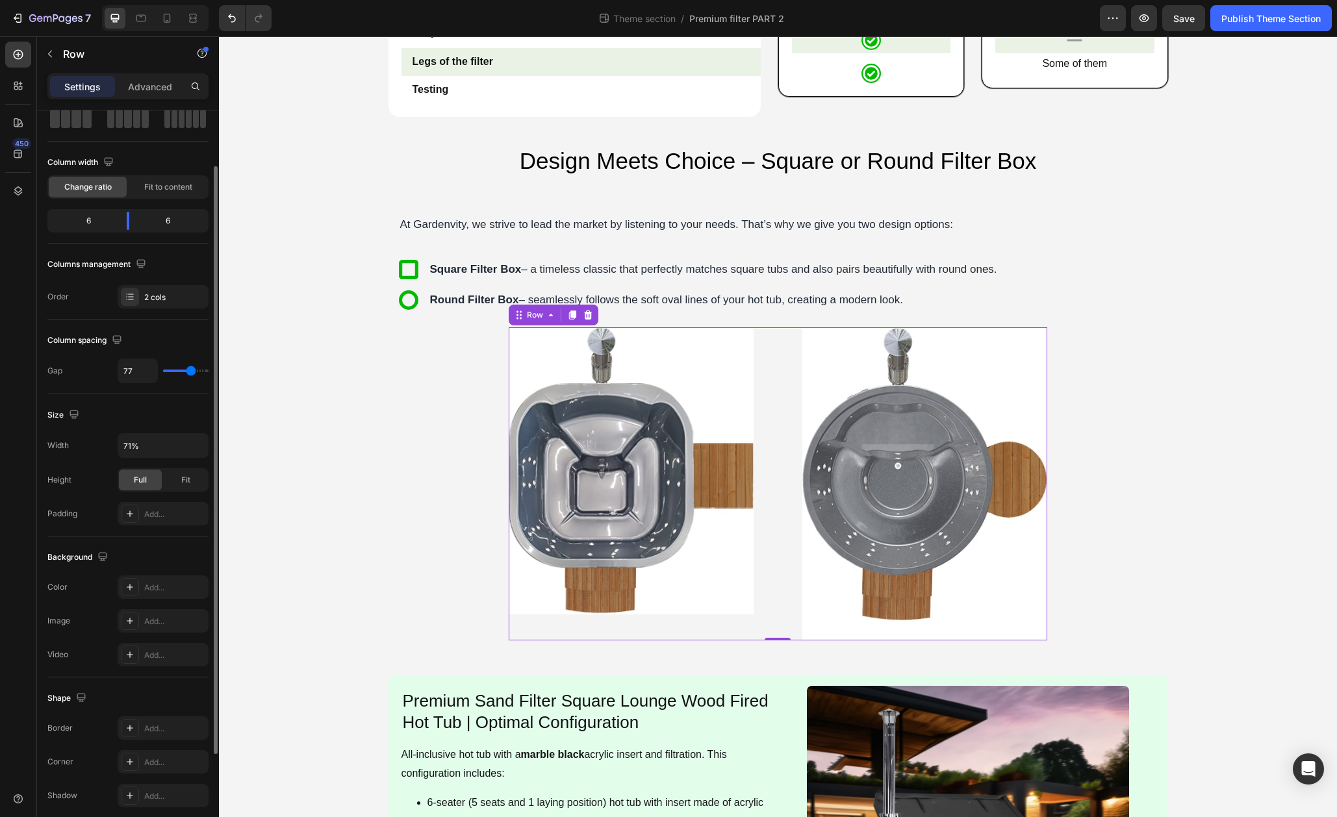
type input "78"
type input "79"
type input "80"
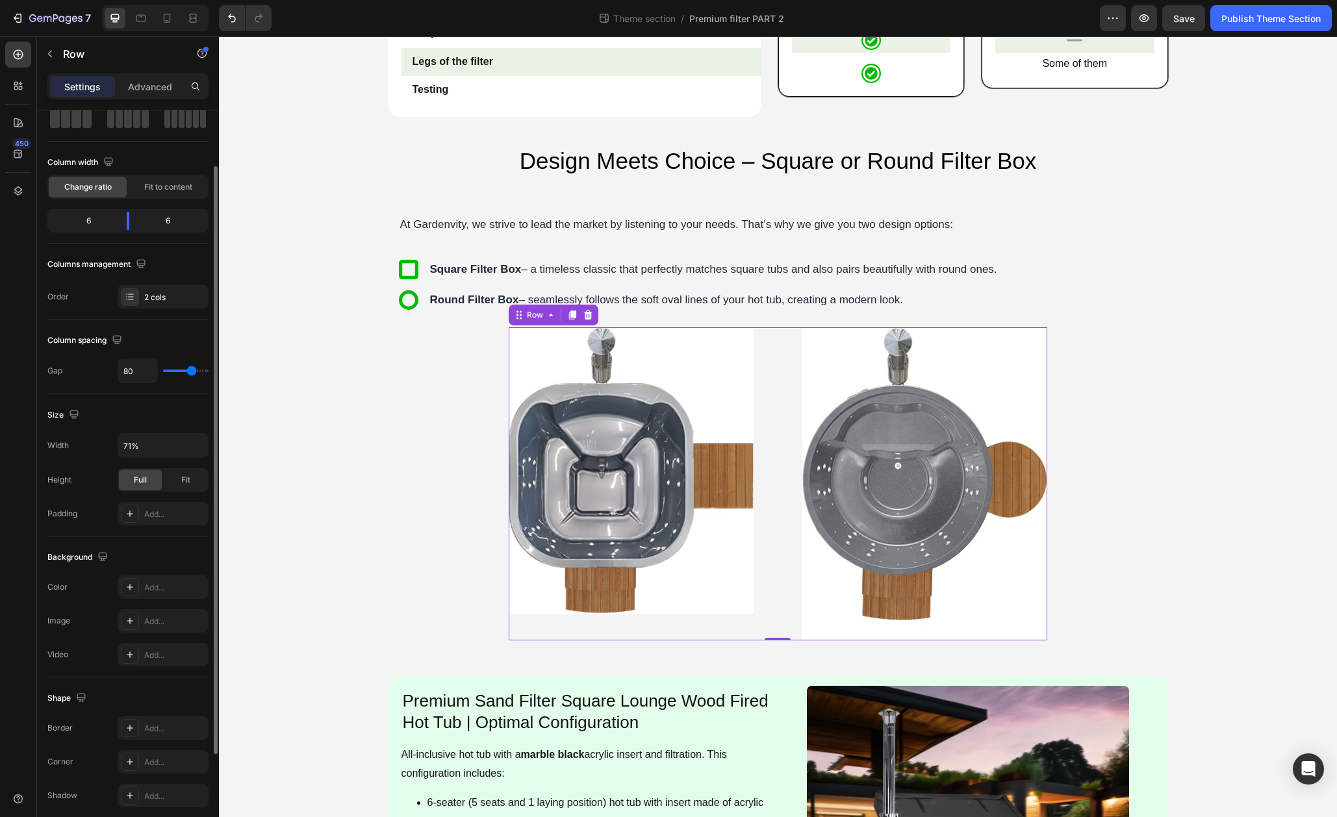
type input "81"
type input "83"
type input "84"
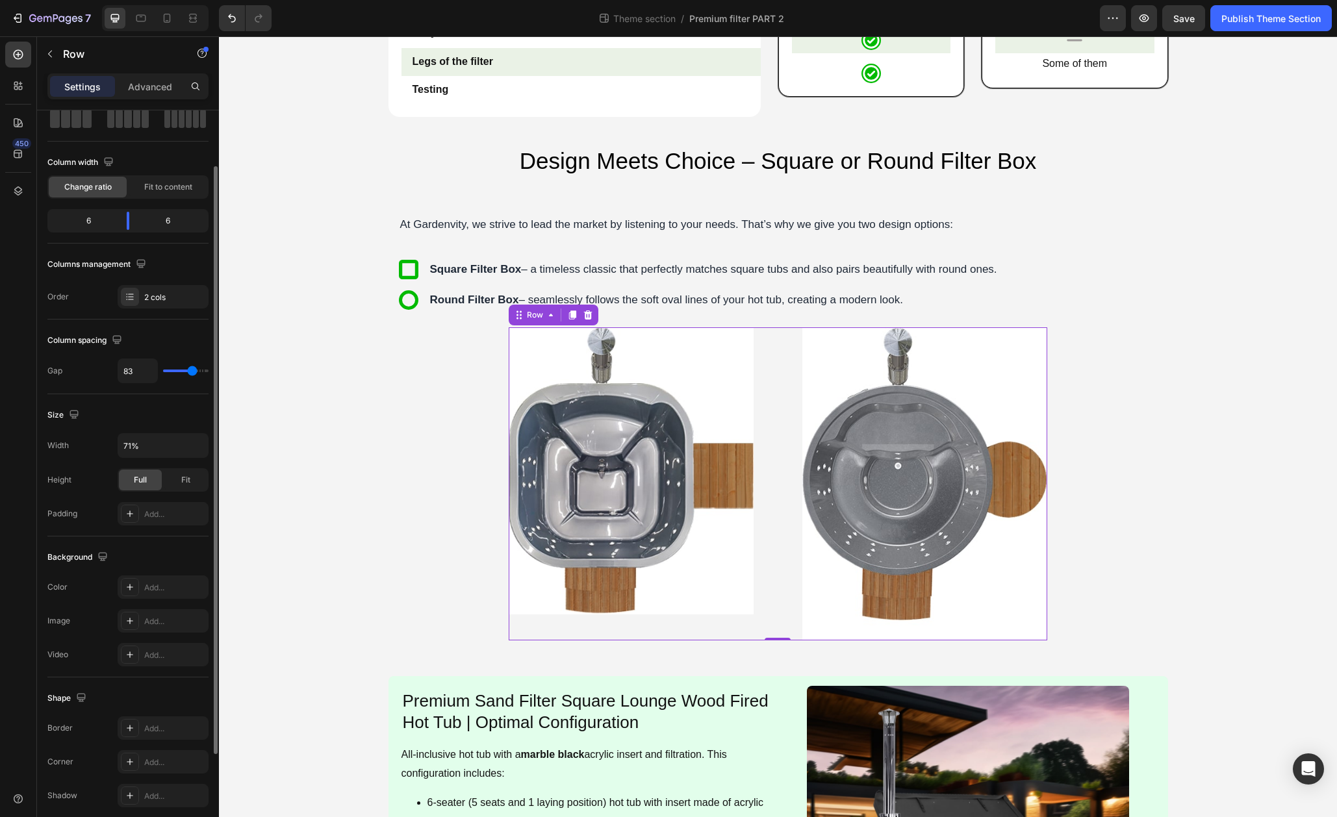
type input "84"
type input "85"
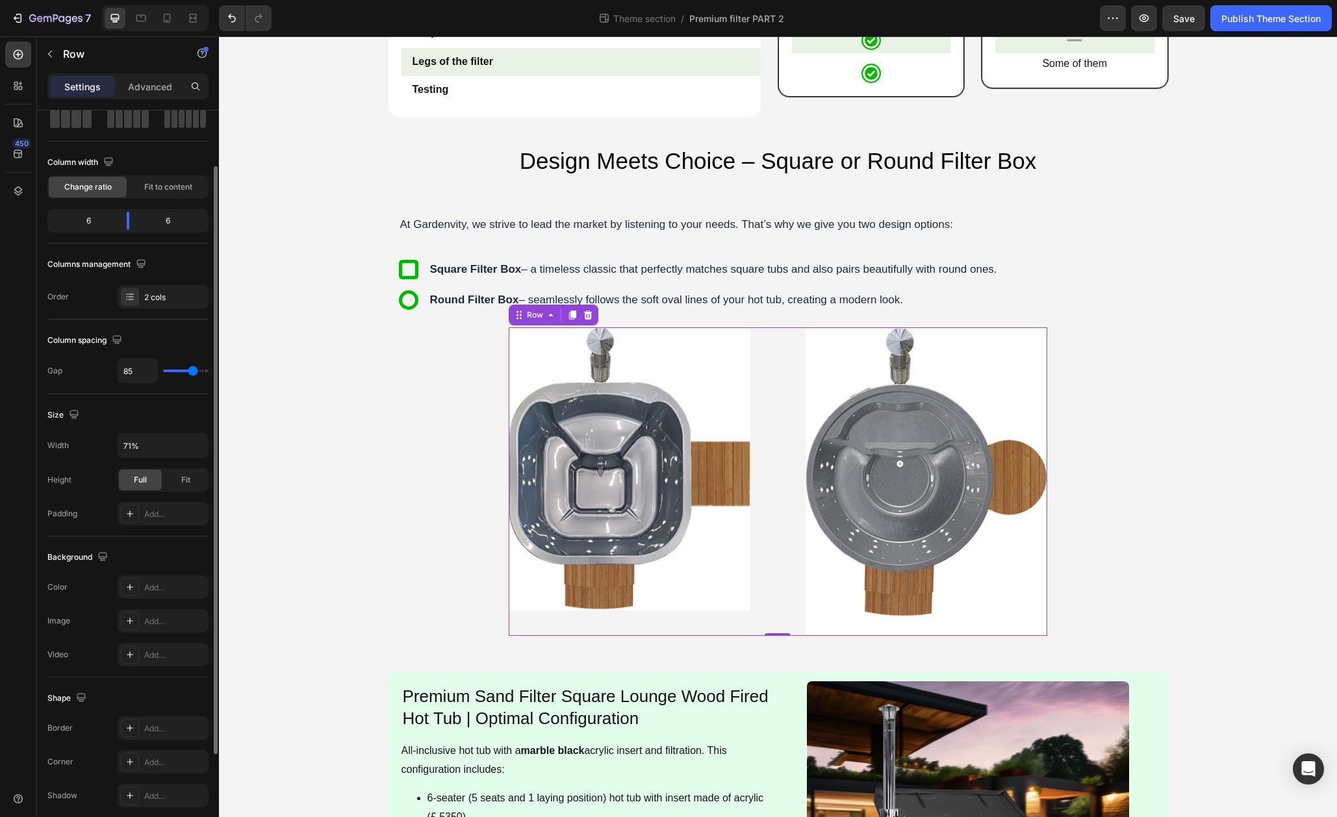
type input "86"
type input "87"
drag, startPoint x: 173, startPoint y: 372, endPoint x: 194, endPoint y: 370, distance: 20.9
type input "87"
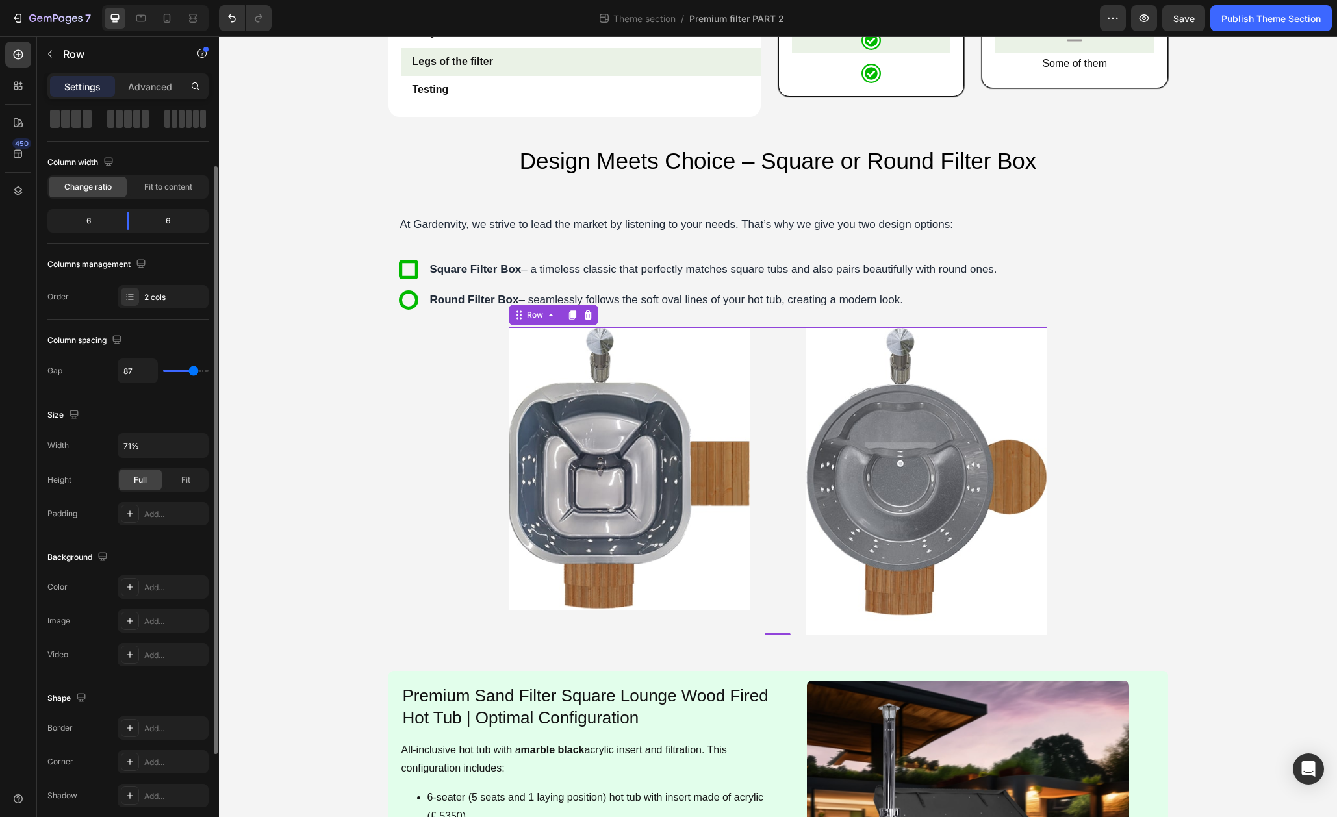
click at [194, 370] on input "range" at bounding box center [185, 371] width 45 height 3
click at [147, 449] on input "71%" at bounding box center [163, 445] width 90 height 23
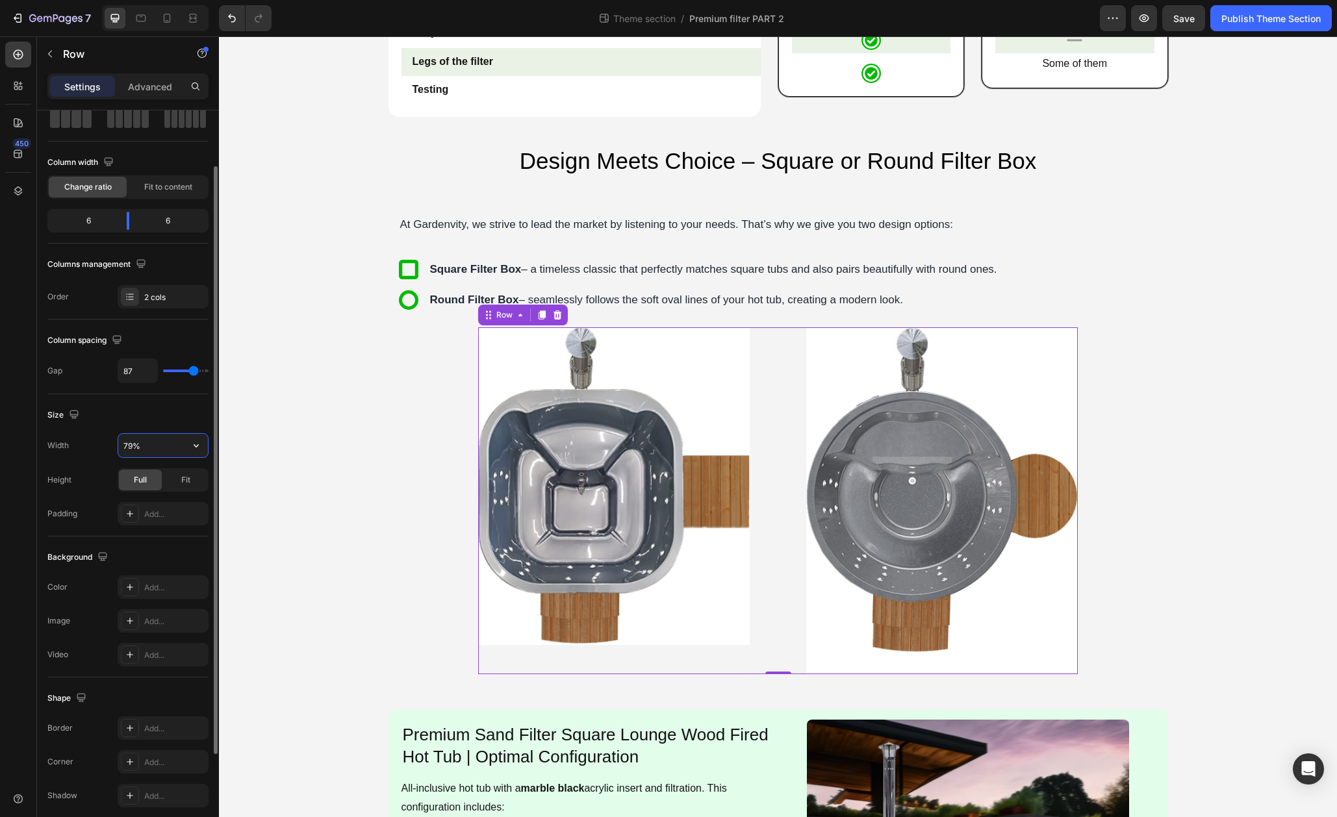
type input "80%"
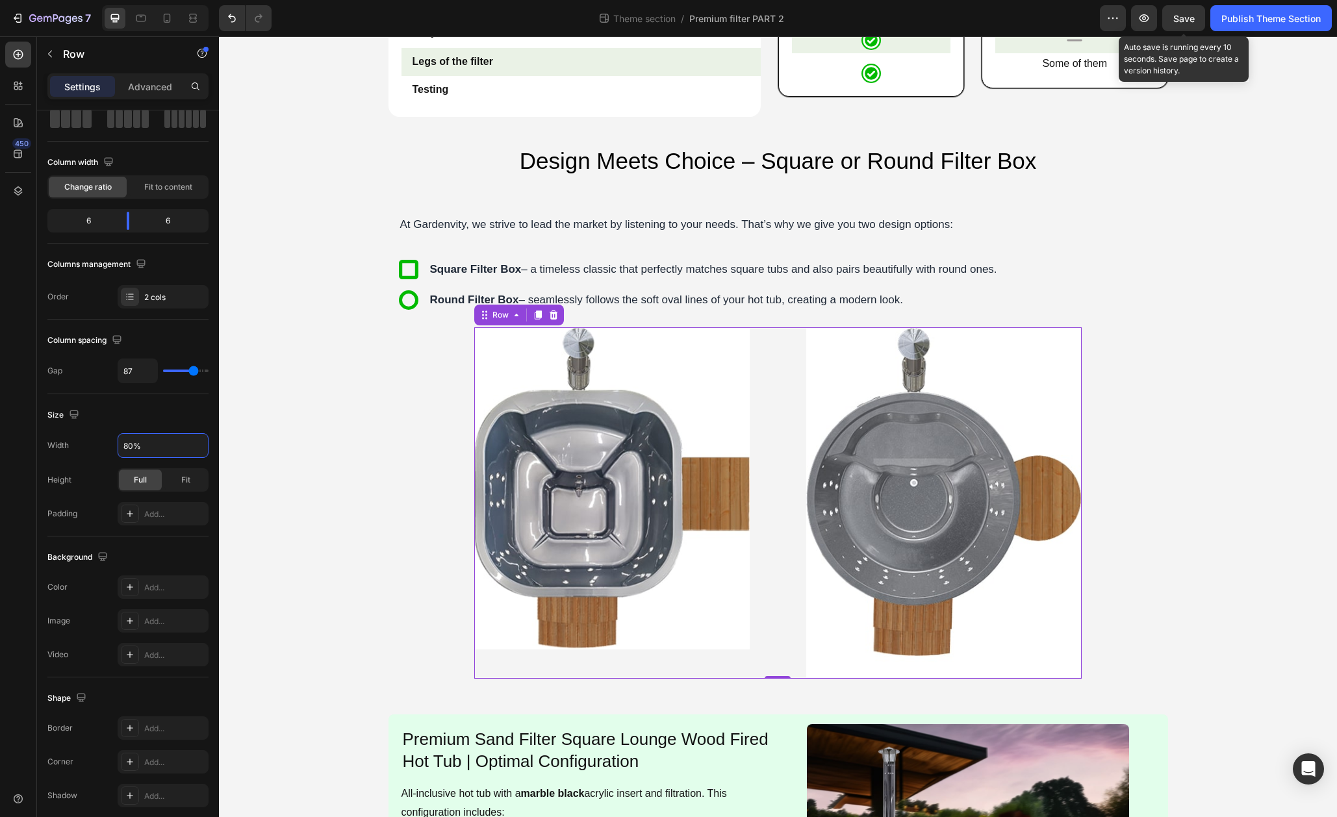
click at [1192, 18] on span "Save" at bounding box center [1183, 18] width 21 height 11
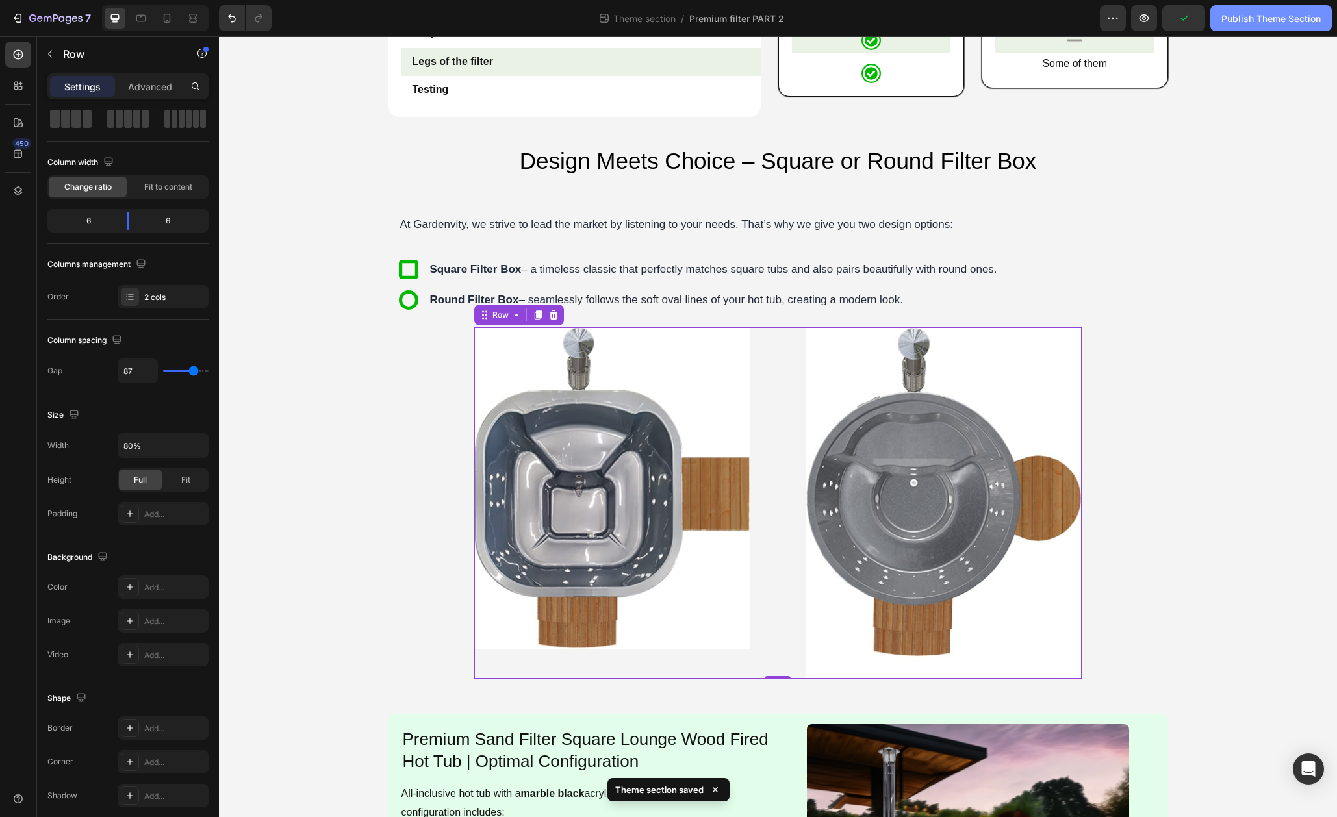
click at [1257, 26] on button "Publish Theme Section" at bounding box center [1270, 18] width 121 height 26
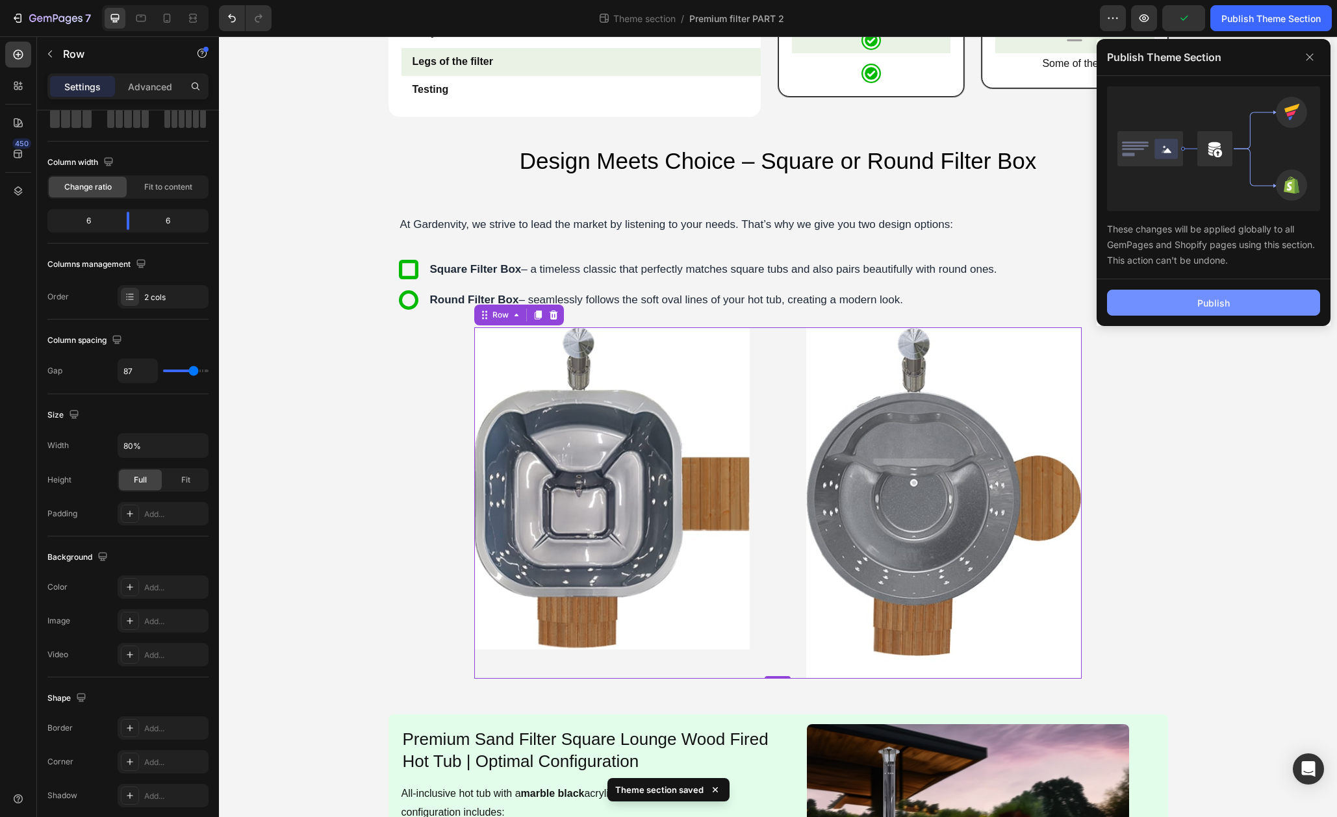
click at [1219, 296] on div "Publish" at bounding box center [1213, 303] width 32 height 14
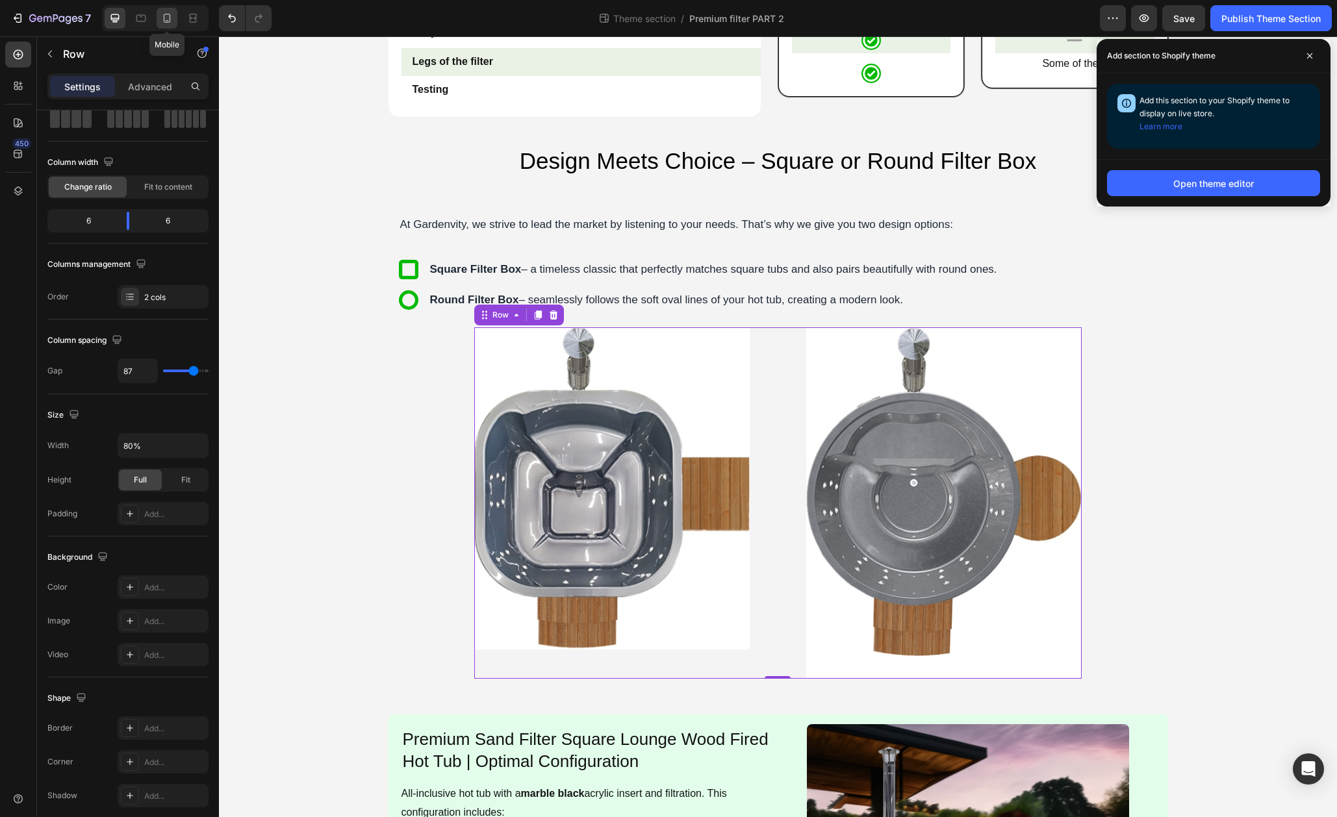
click at [165, 18] on icon at bounding box center [166, 18] width 13 height 13
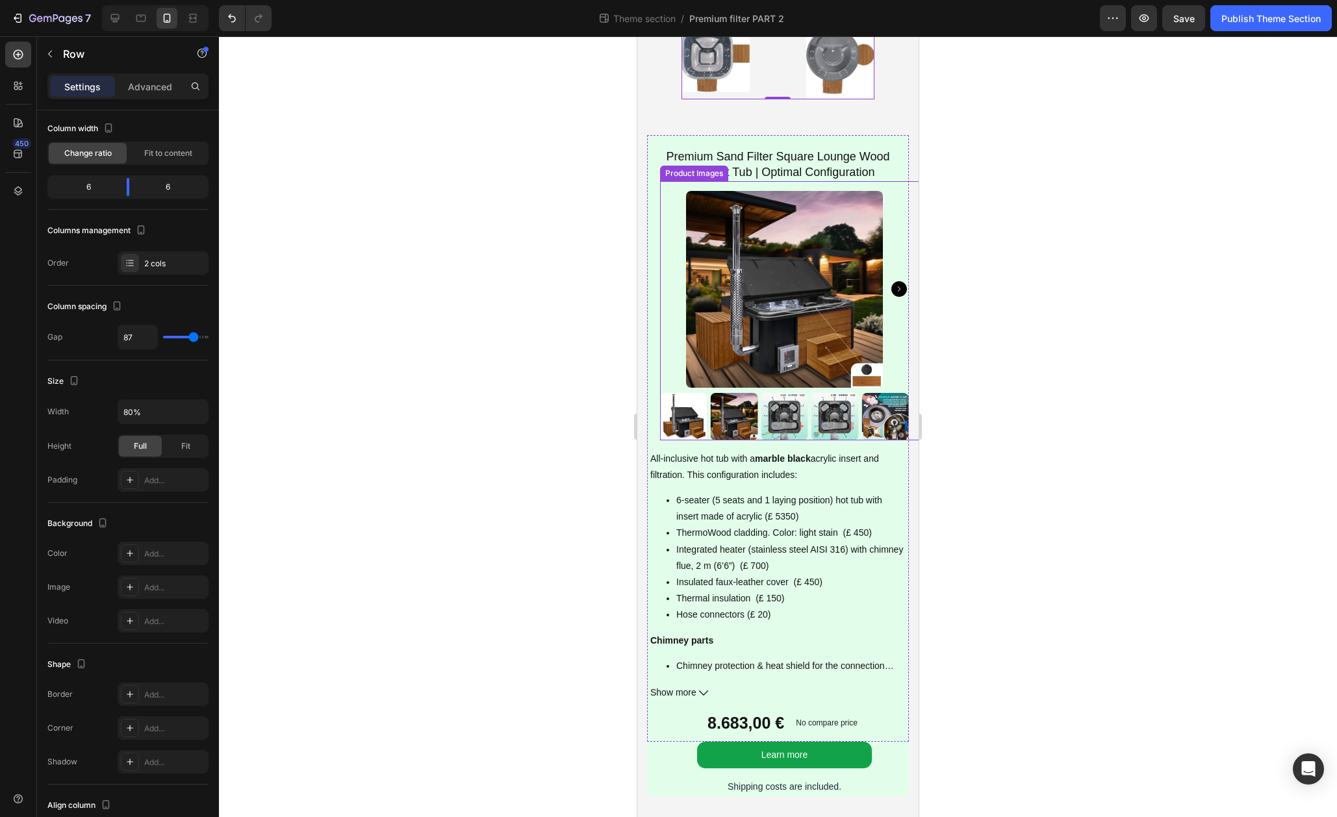
scroll to position [2219, 0]
type input "51"
type input "50"
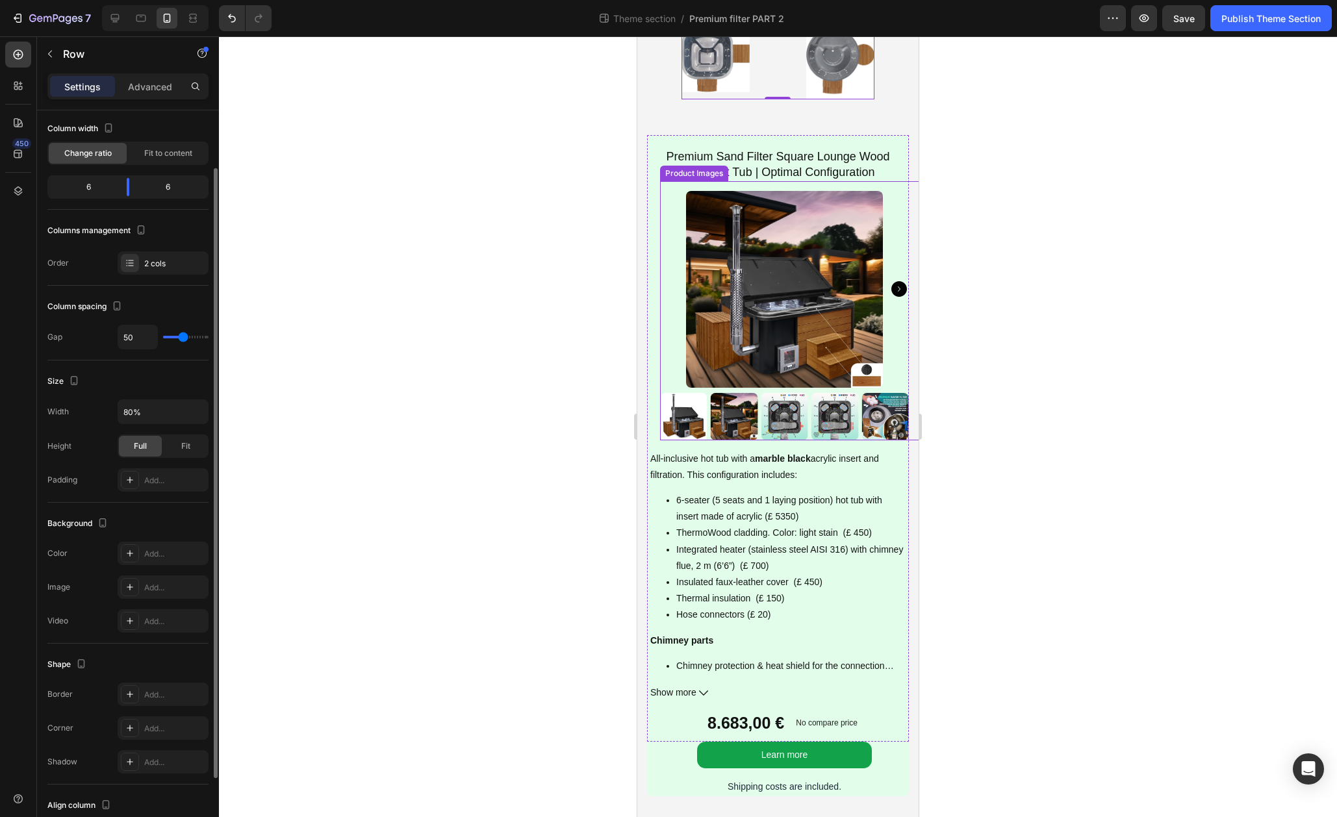
type input "49"
type input "46"
type input "44"
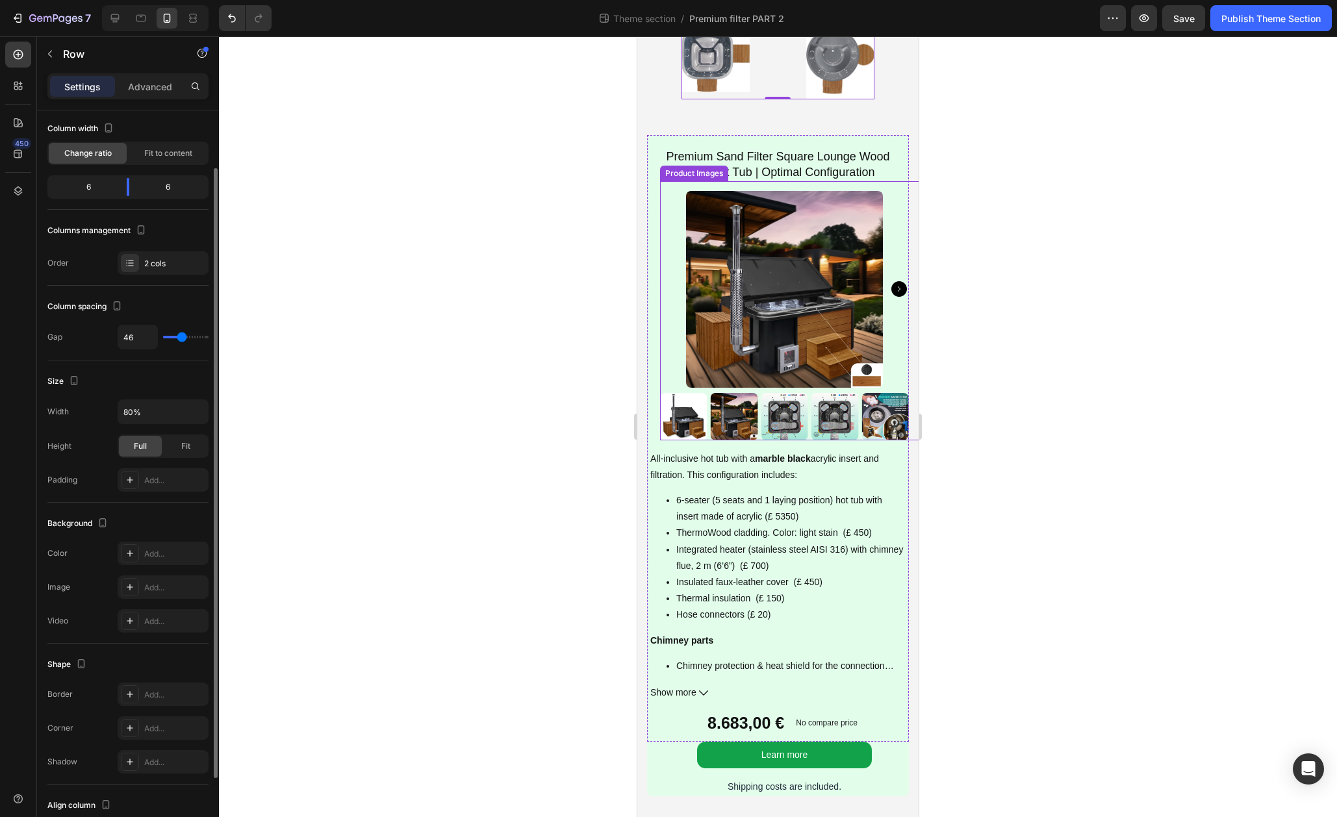
type input "44"
type input "37"
type input "32"
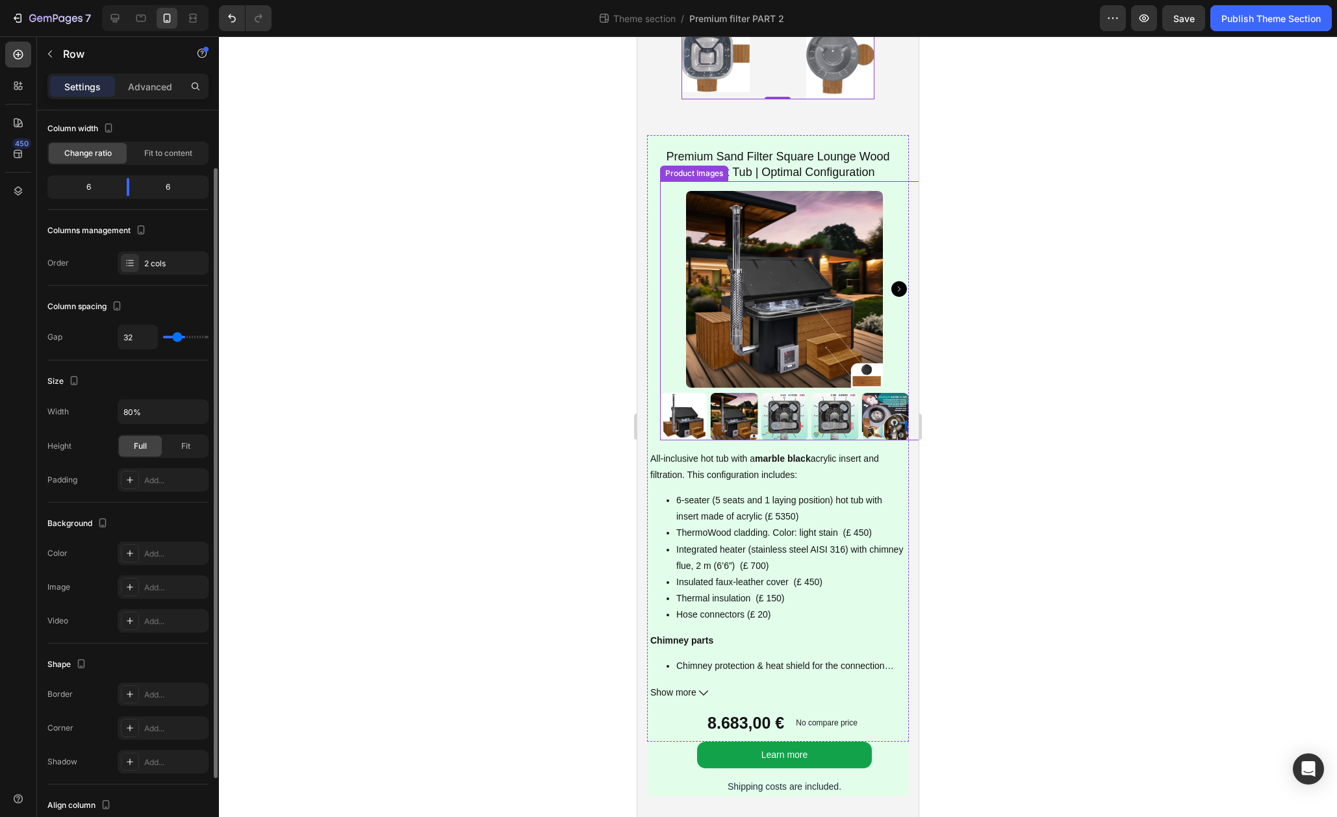
type input "30"
type input "26"
type input "25"
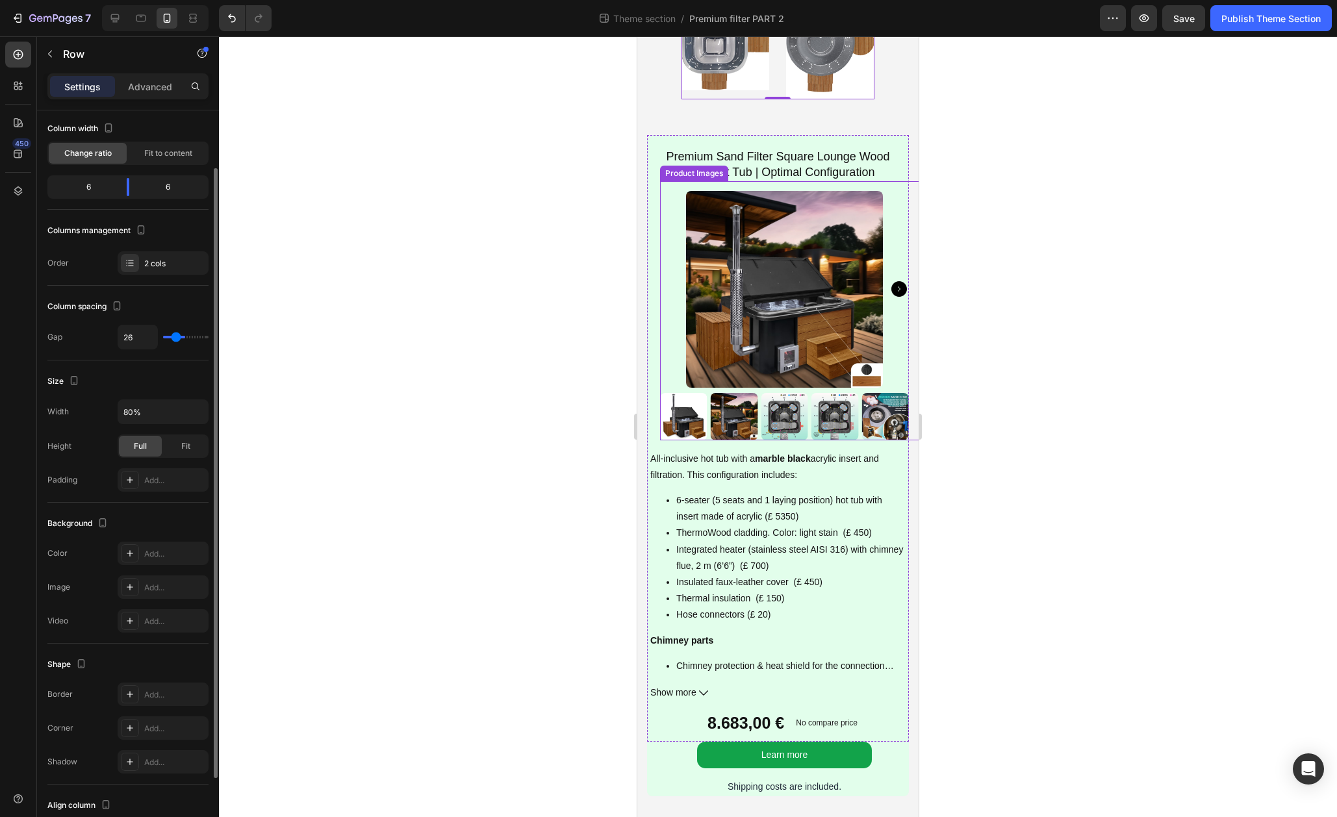
type input "25"
type input "24"
type input "22"
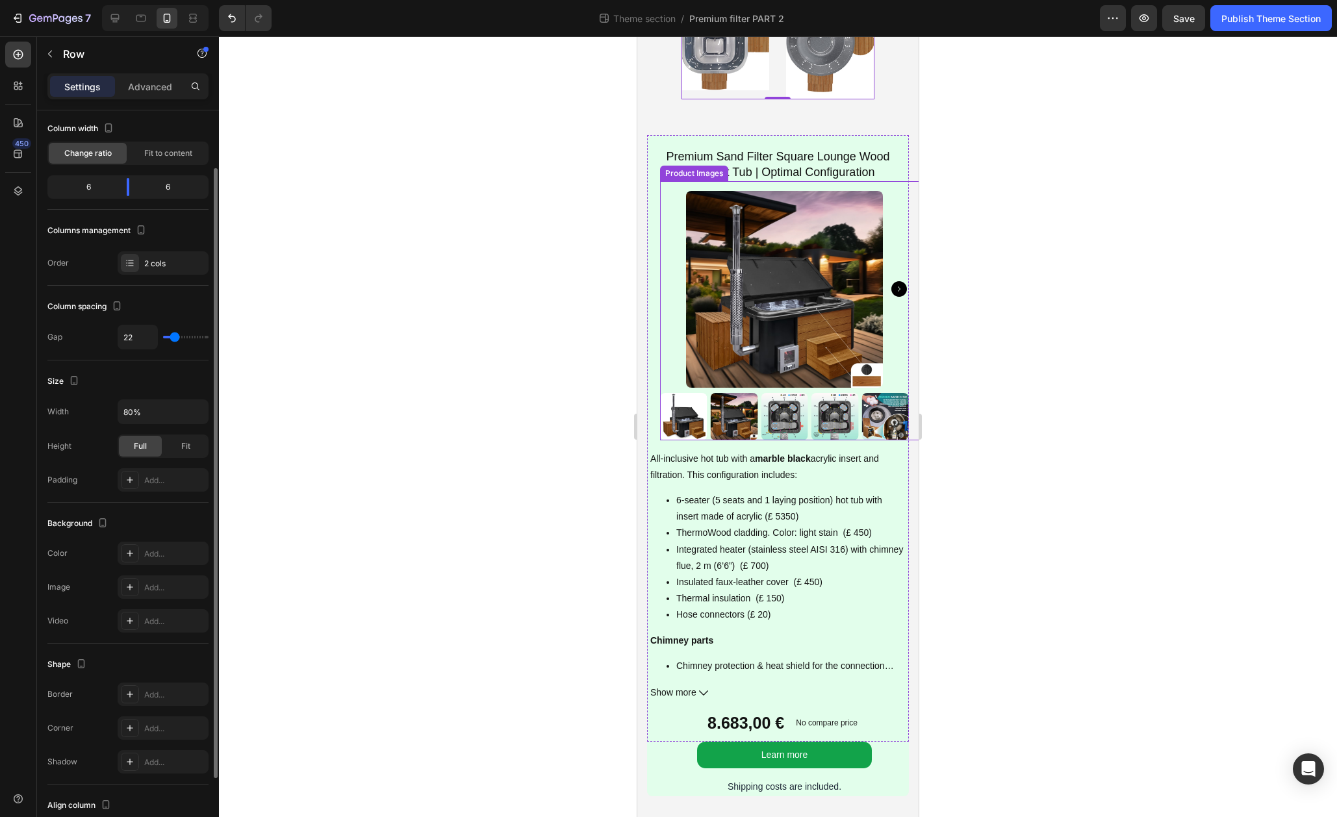
type input "20"
type input "13"
type input "12"
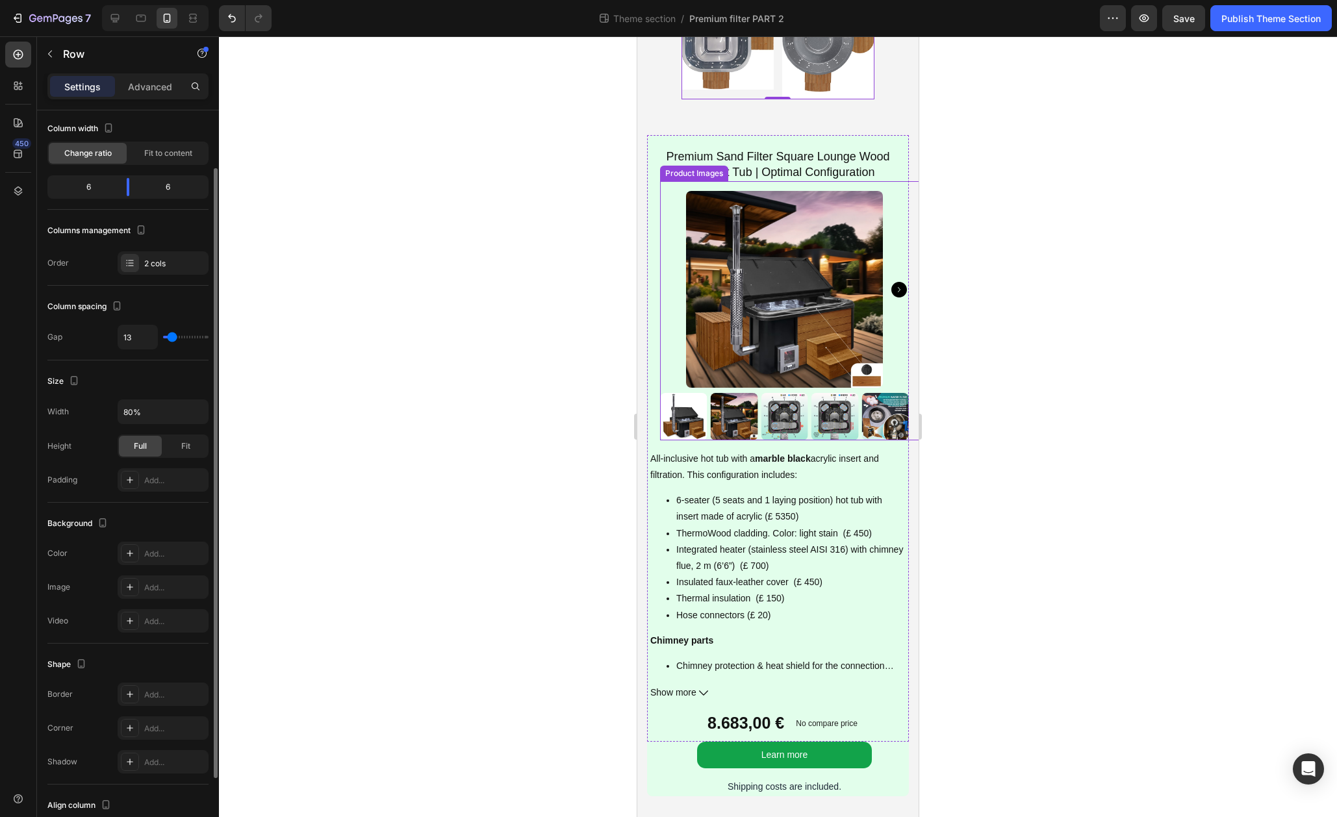
type input "12"
type input "11"
type input "10"
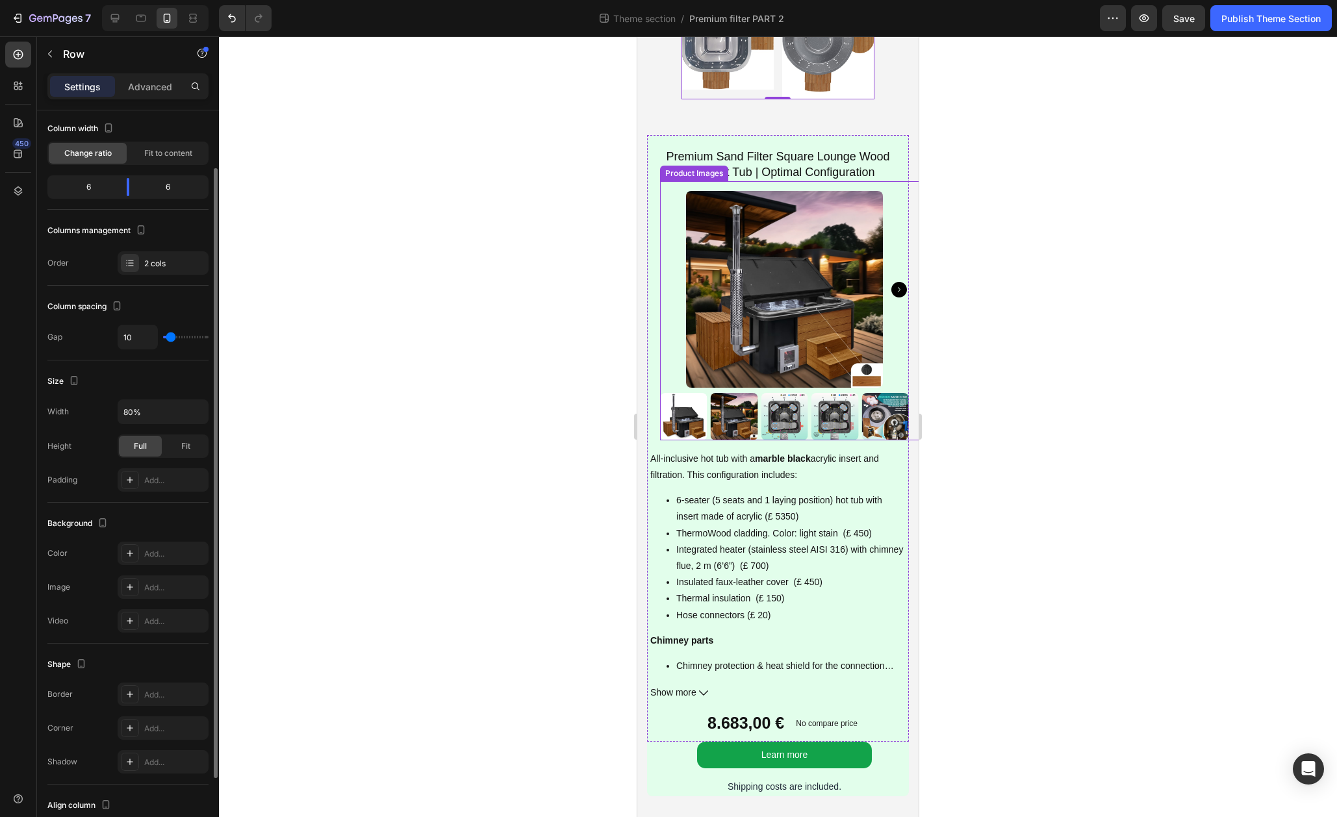
type input "9"
type input "10"
type input "11"
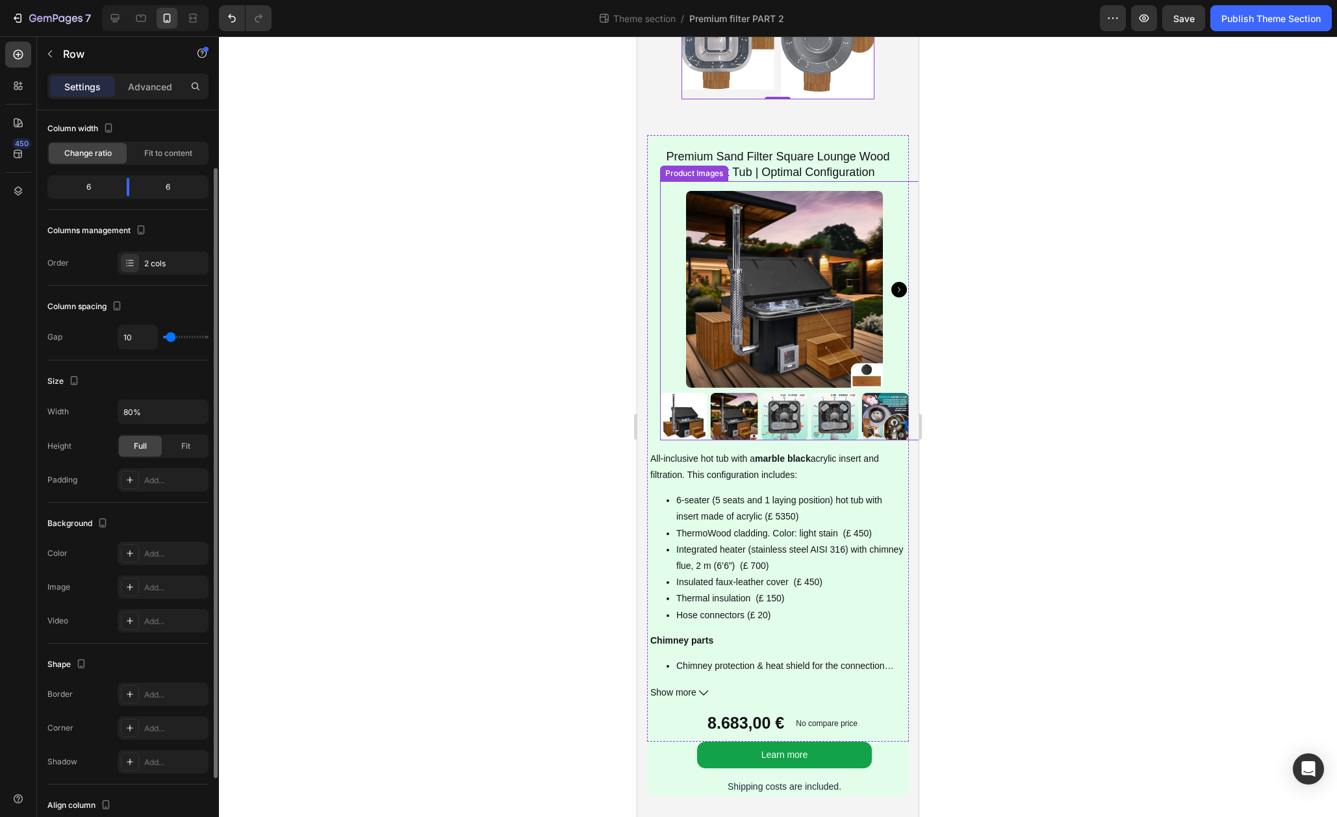
type input "11"
type input "12"
type input "13"
drag, startPoint x: 183, startPoint y: 337, endPoint x: 172, endPoint y: 339, distance: 10.6
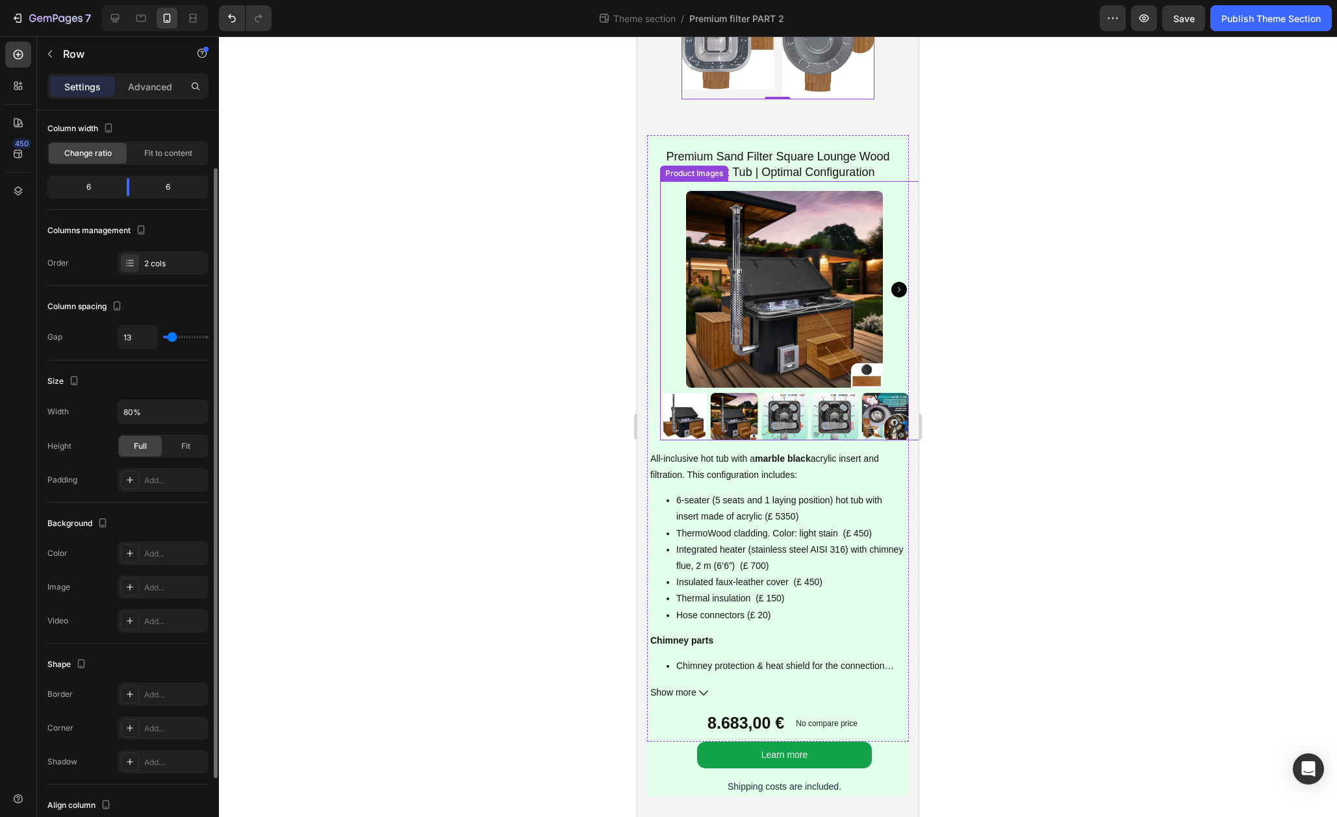
type input "13"
click at [172, 338] on input "range" at bounding box center [185, 337] width 45 height 3
click at [160, 412] on input "80%" at bounding box center [163, 411] width 90 height 23
type input "100%"
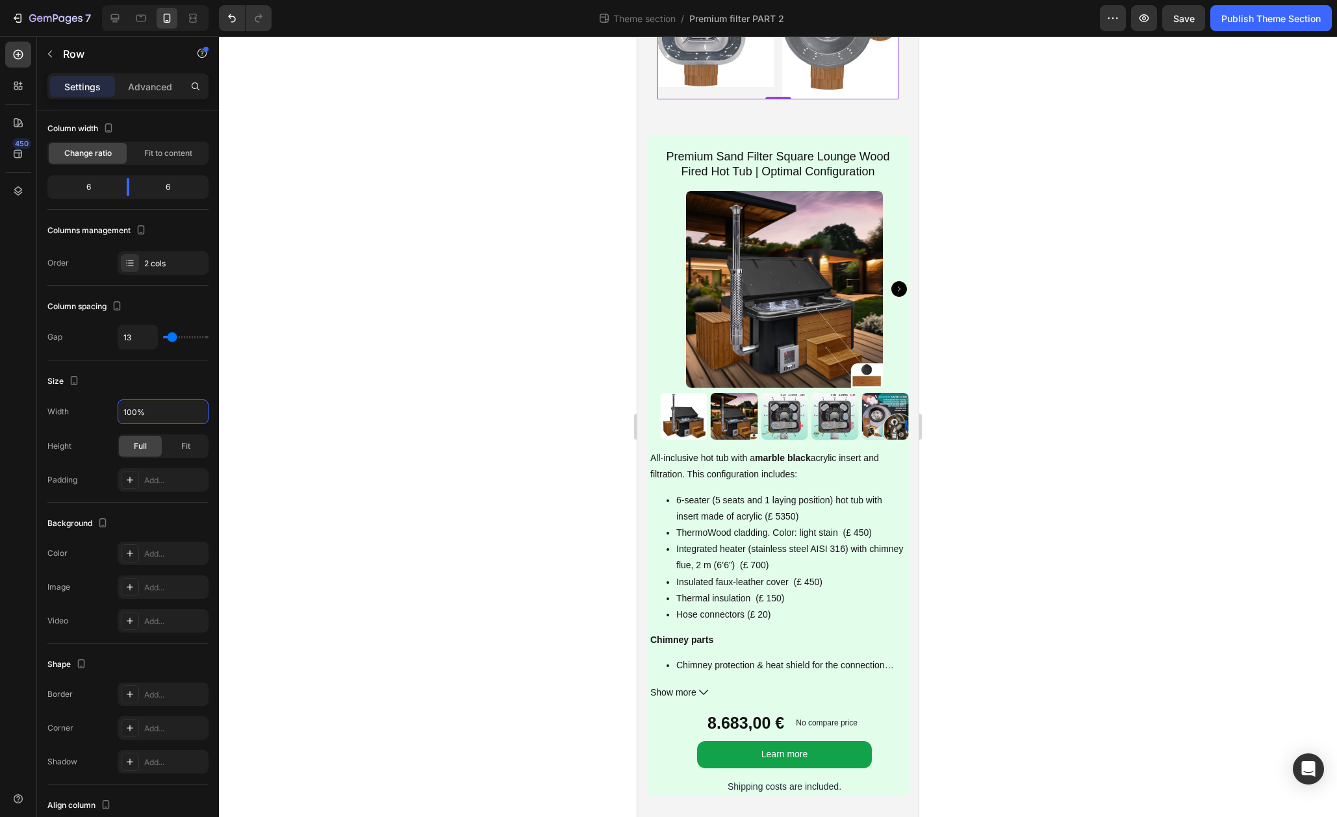
click at [1012, 328] on div at bounding box center [778, 426] width 1118 height 781
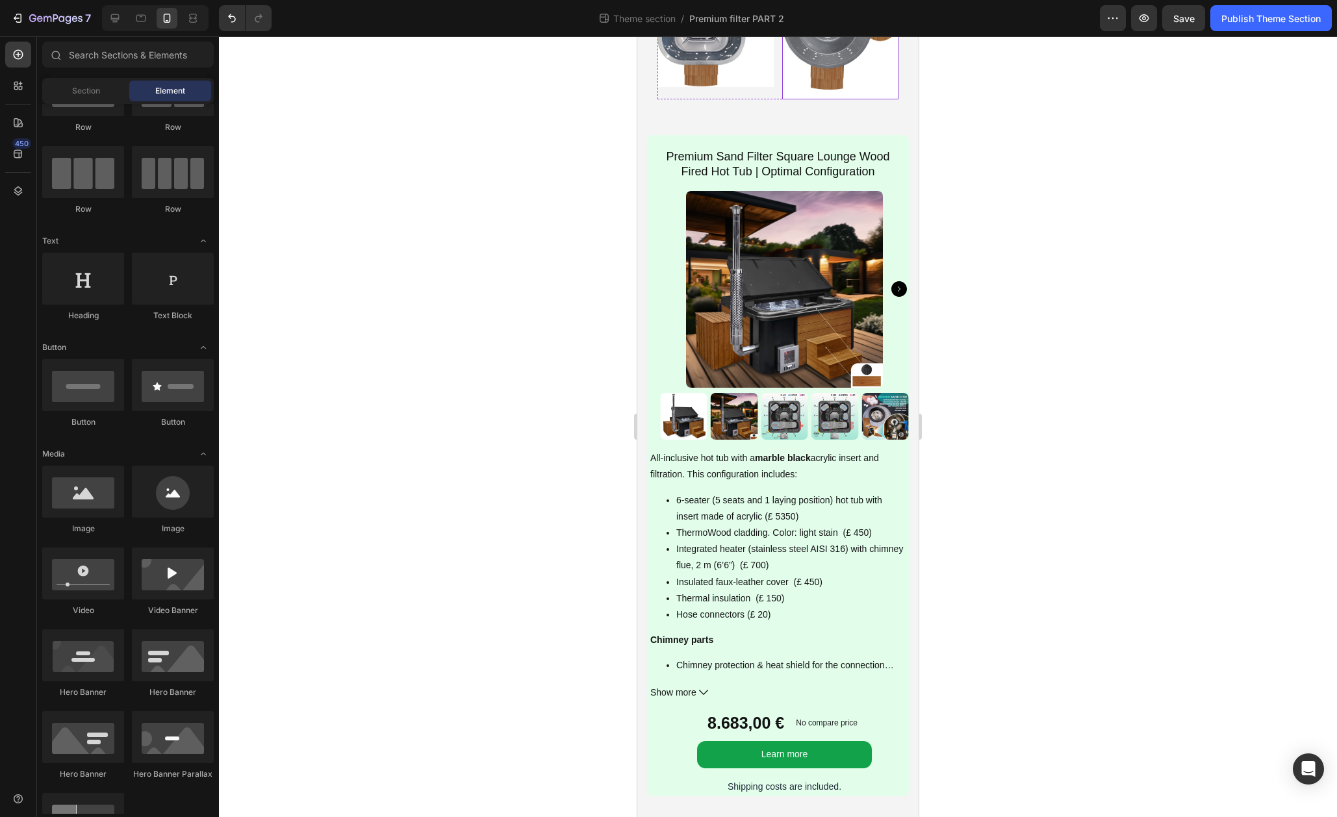
scroll to position [2057, 0]
click at [116, 21] on icon at bounding box center [115, 18] width 8 height 8
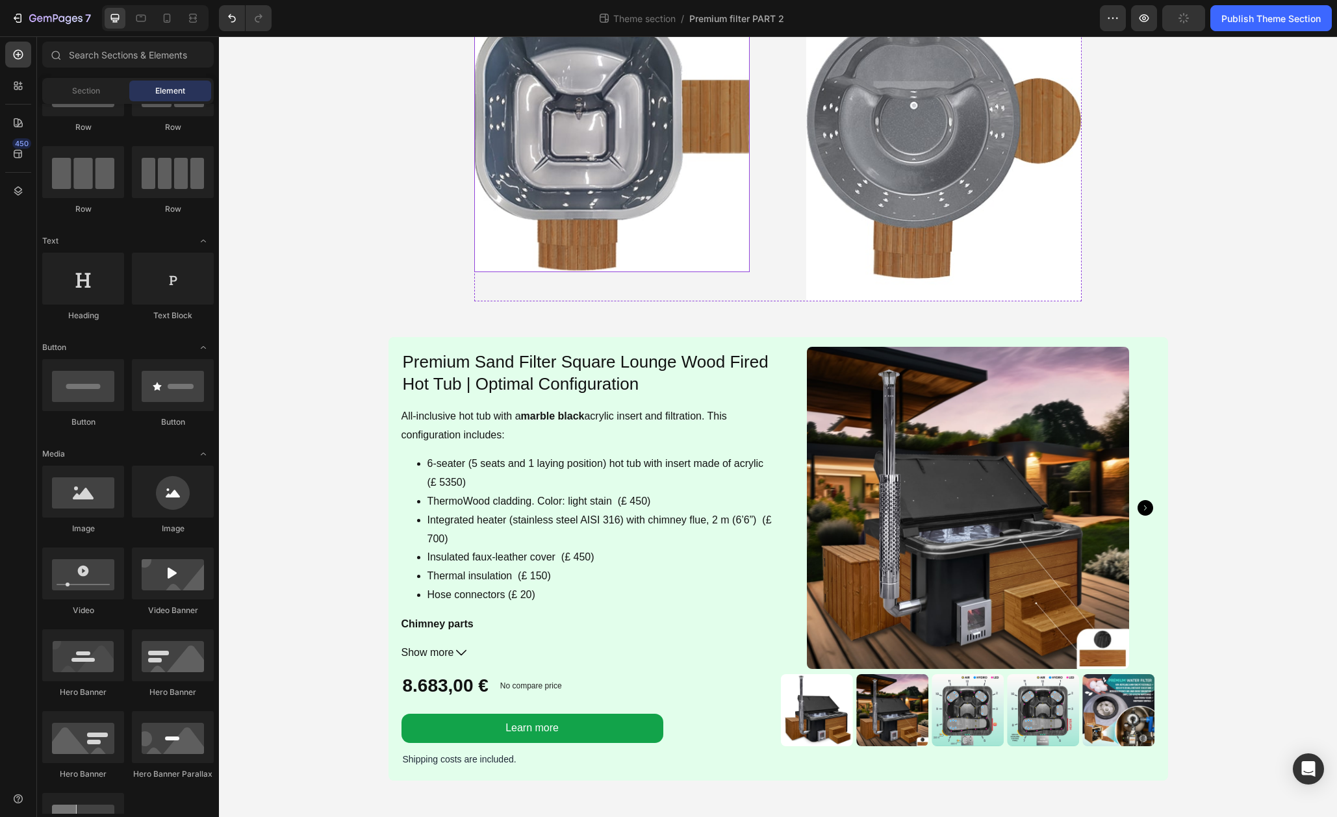
scroll to position [1178, 0]
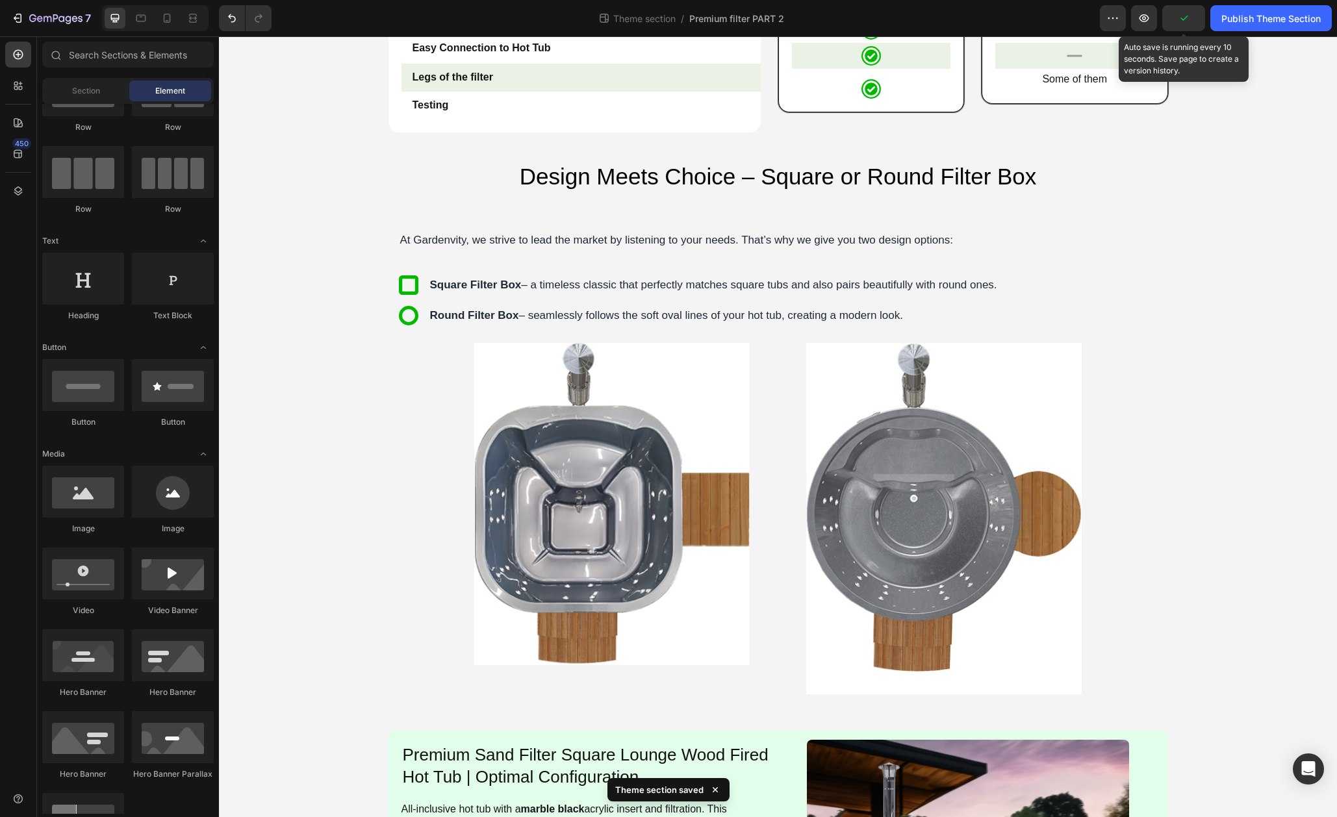
click at [1189, 21] on icon "button" at bounding box center [1183, 18] width 13 height 13
click at [1192, 21] on button "button" at bounding box center [1183, 18] width 43 height 26
click at [1238, 23] on div "Publish Theme Section" at bounding box center [1270, 19] width 99 height 14
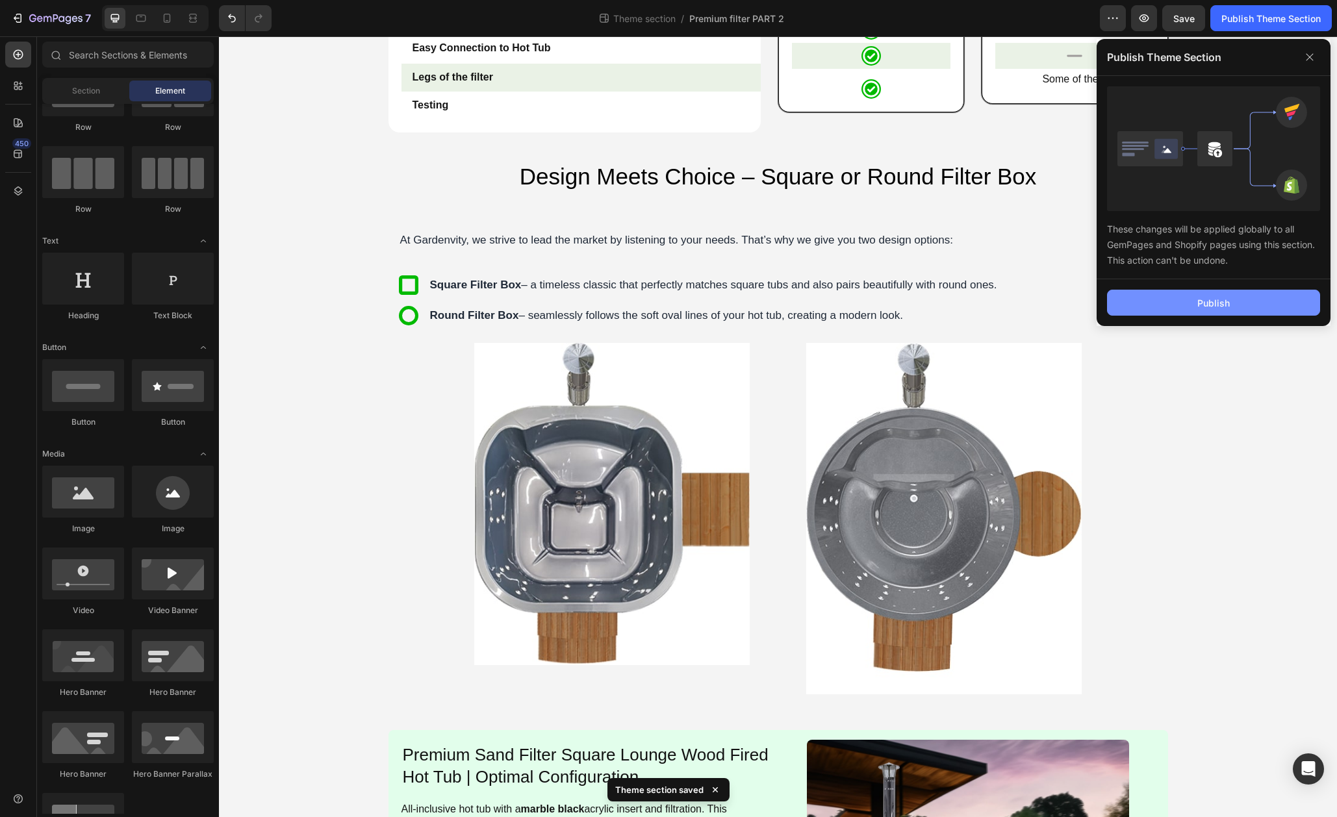
click at [1236, 293] on button "Publish" at bounding box center [1213, 303] width 213 height 26
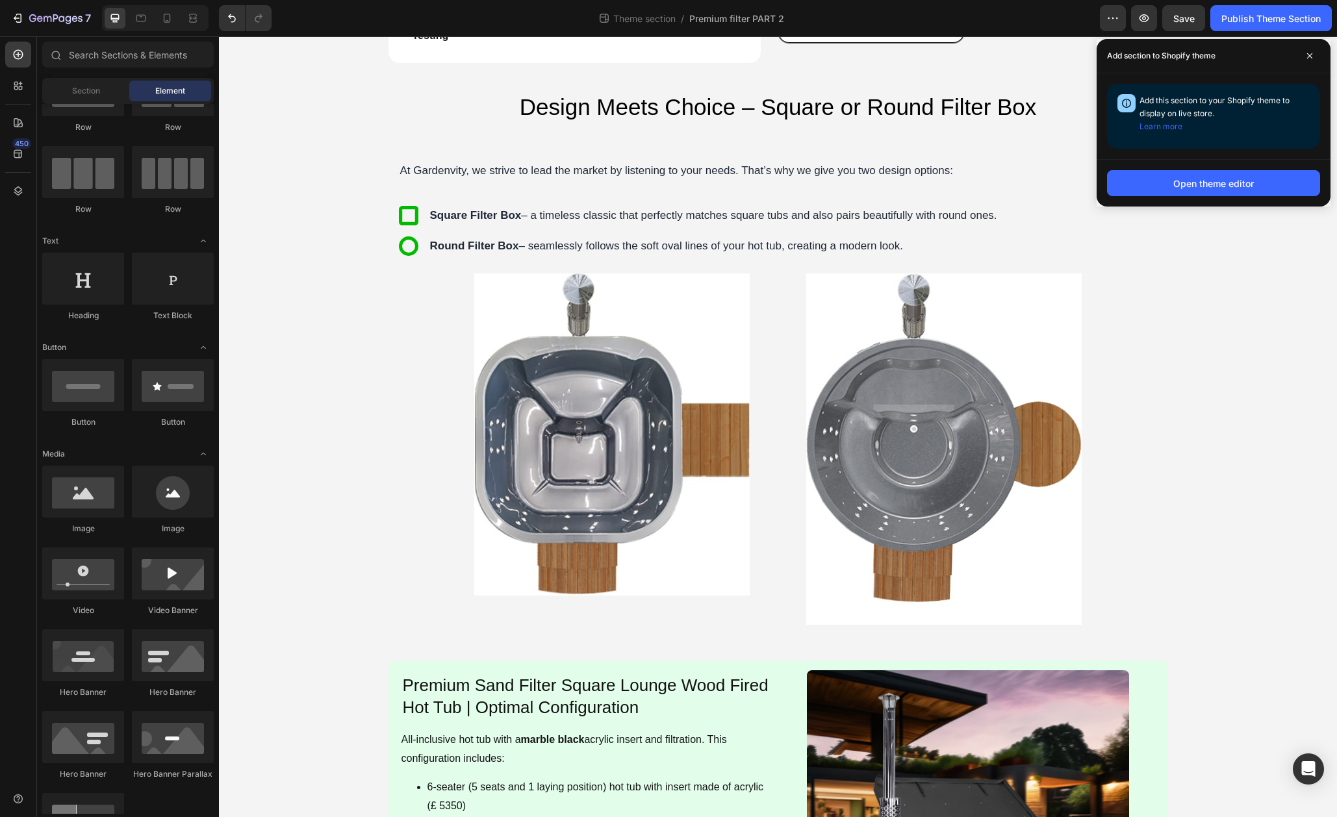
scroll to position [1238, 0]
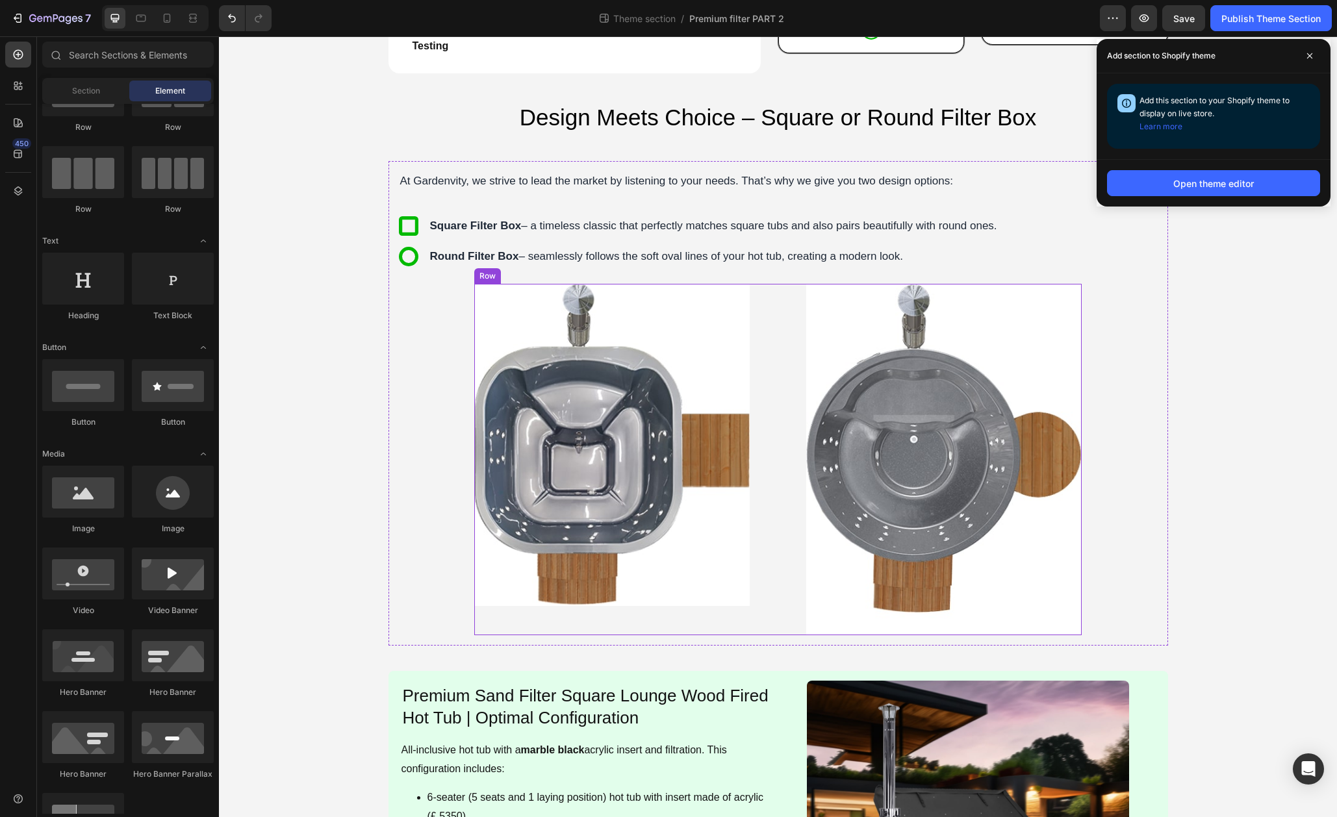
click at [778, 614] on div "Image Image Row" at bounding box center [777, 459] width 607 height 351
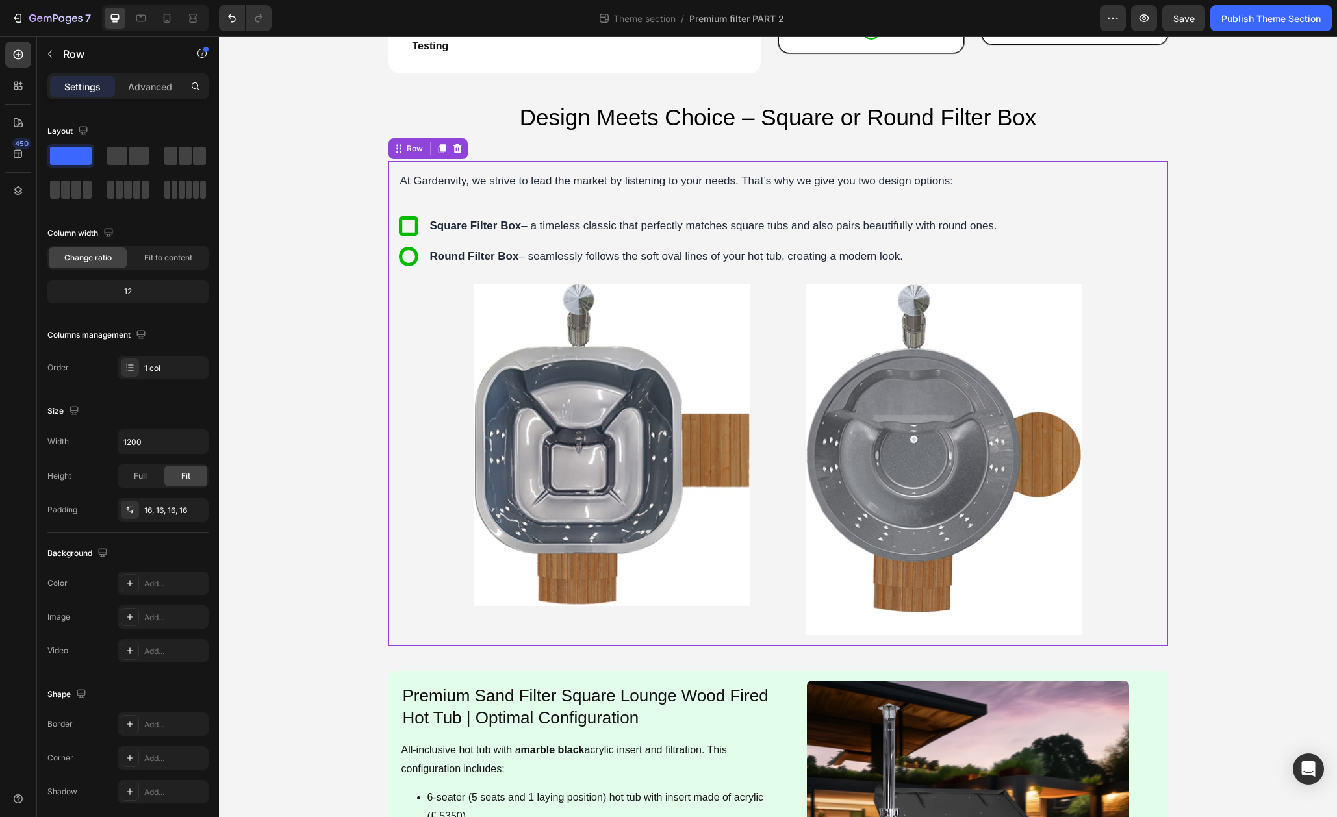
click at [417, 581] on div "At Gardenvity, we strive to lead the market by listening to your needs. That’s …" at bounding box center [778, 404] width 759 height 464
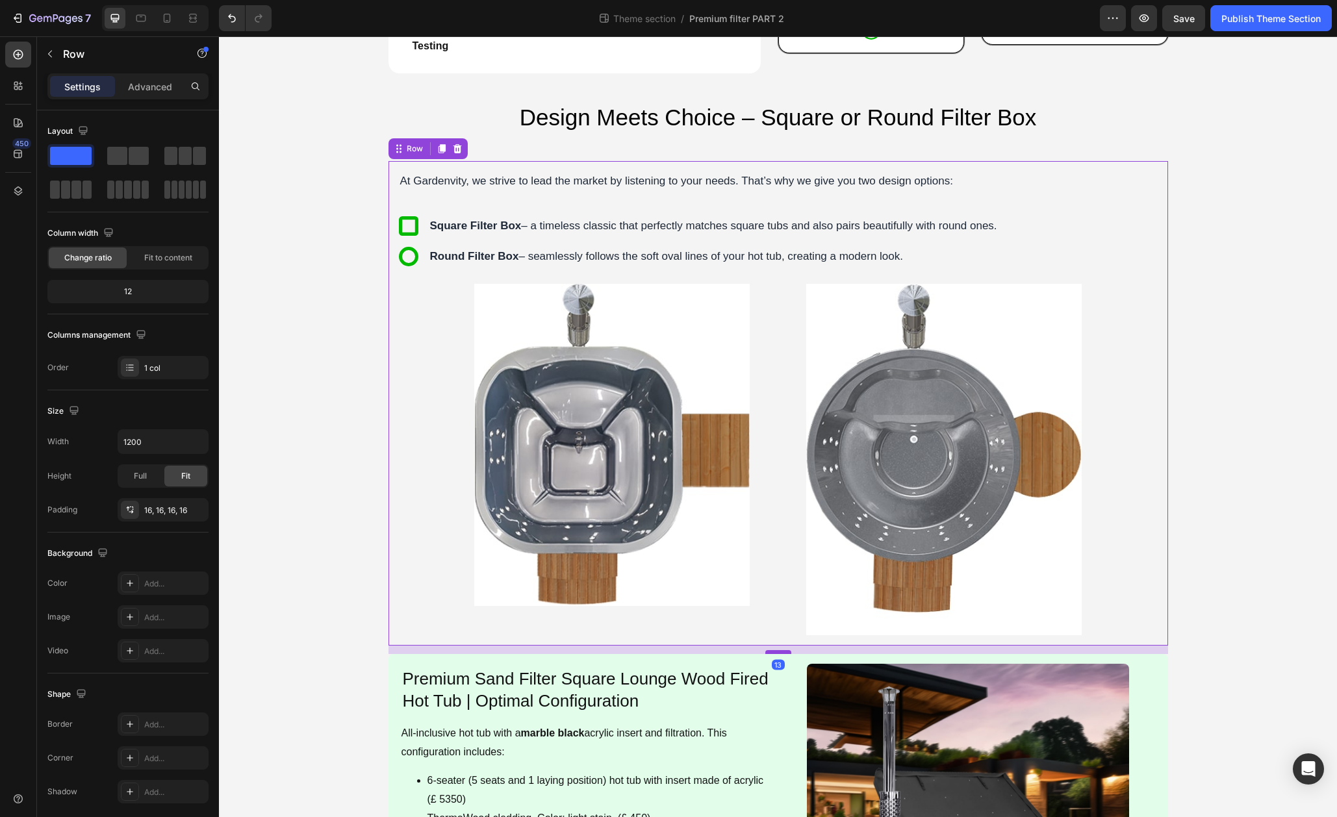
drag, startPoint x: 776, startPoint y: 668, endPoint x: 780, endPoint y: 651, distance: 17.3
click at [780, 651] on div at bounding box center [778, 652] width 26 height 4
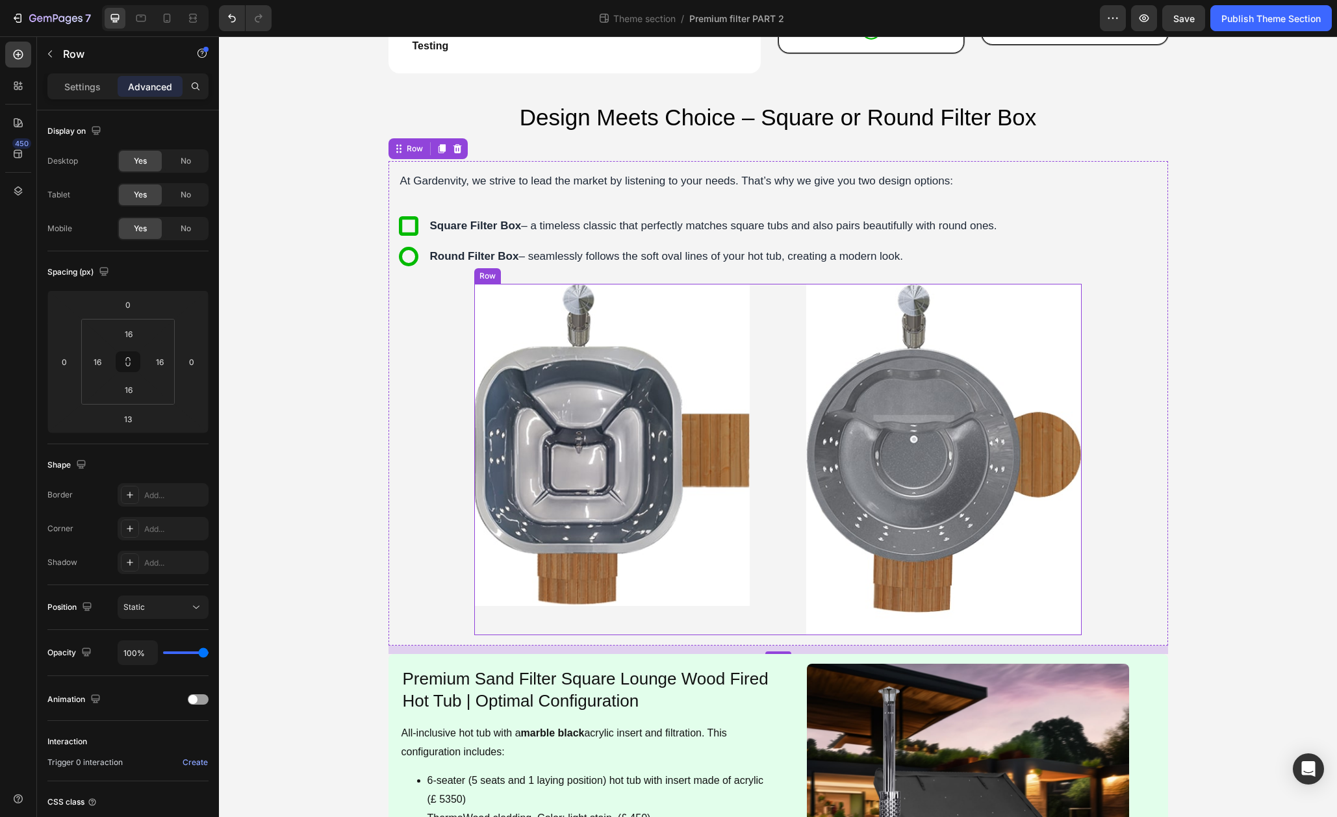
click at [795, 589] on div "Image Image Row" at bounding box center [777, 459] width 607 height 351
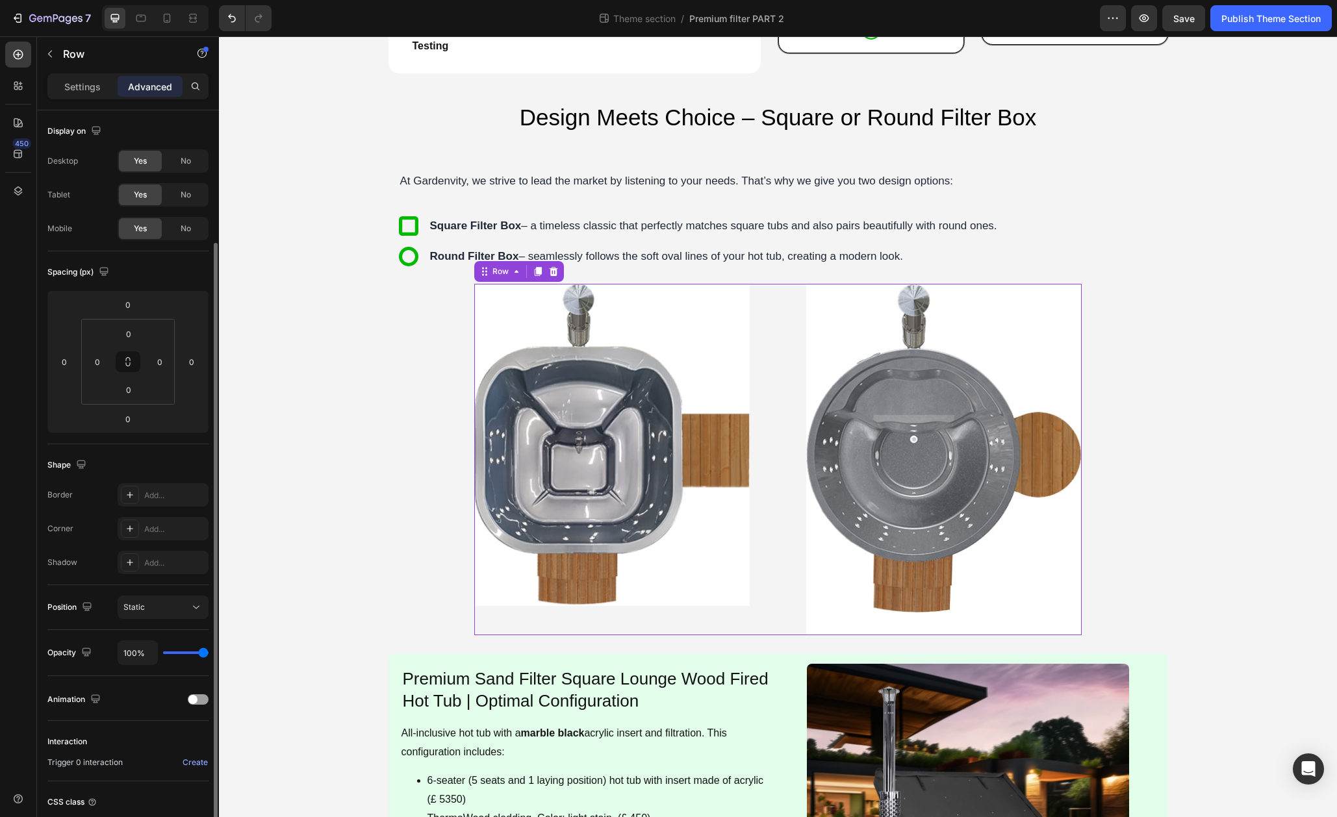
scroll to position [71, 0]
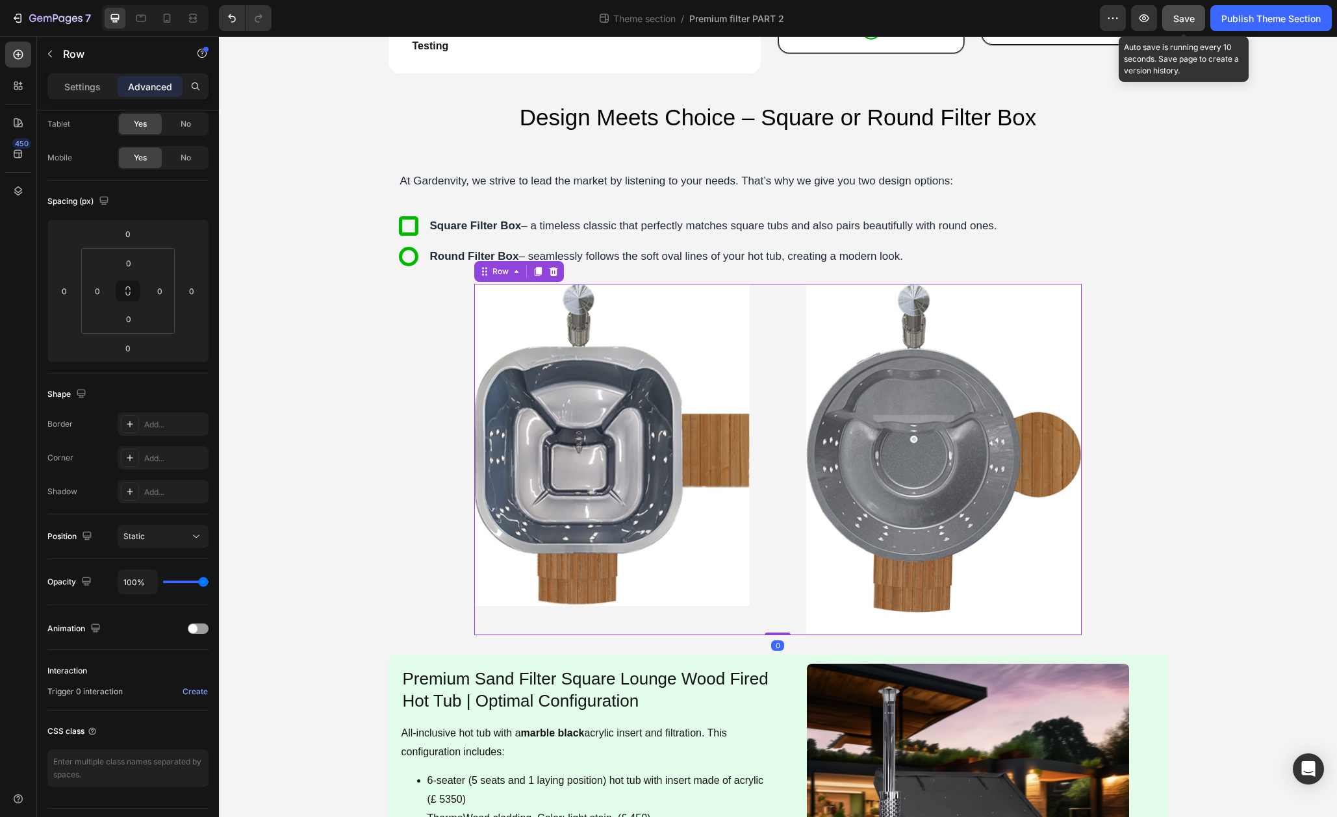
click at [1173, 27] on button "Save" at bounding box center [1183, 18] width 43 height 26
click at [1241, 21] on div "Publish Theme Section" at bounding box center [1270, 19] width 99 height 14
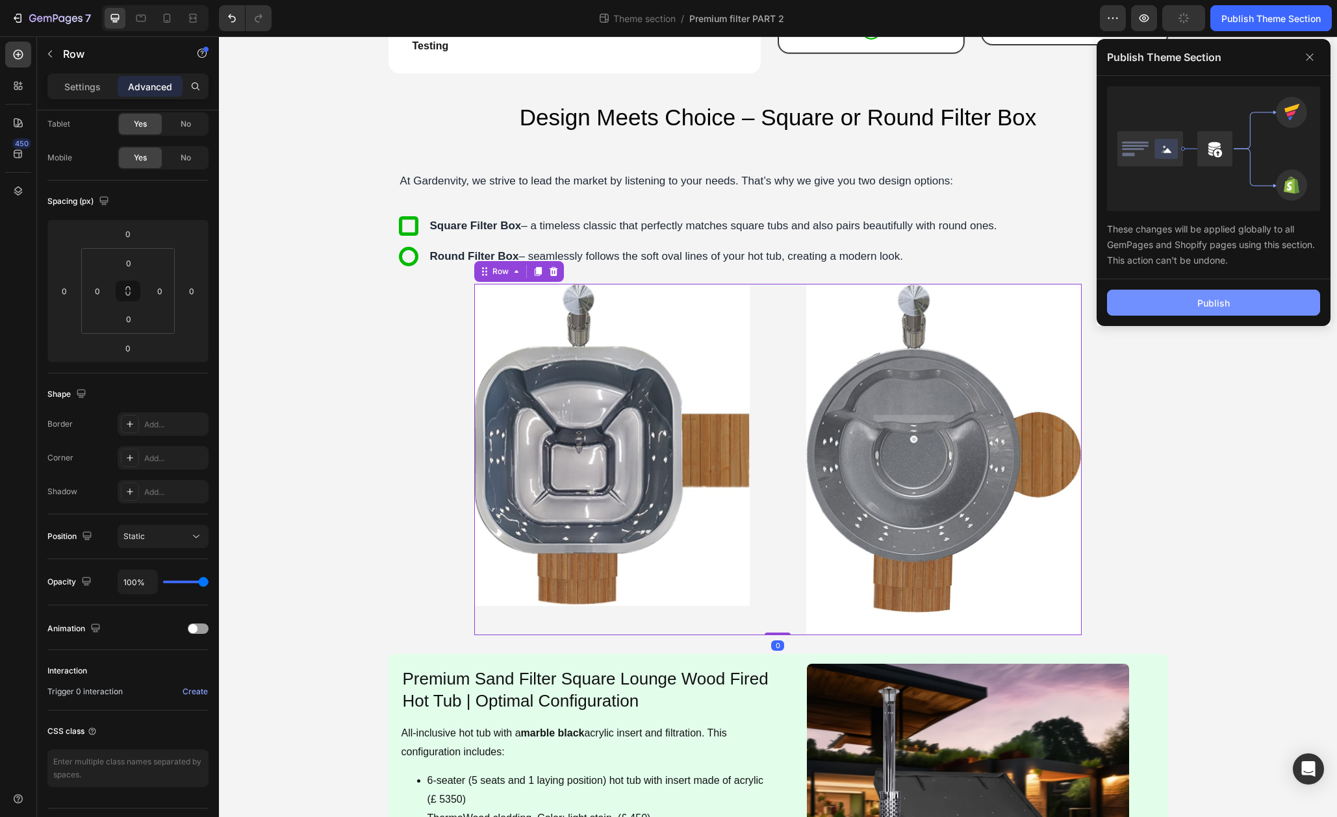
click at [1174, 305] on button "Publish" at bounding box center [1213, 303] width 213 height 26
